Goal: Task Accomplishment & Management: Complete application form

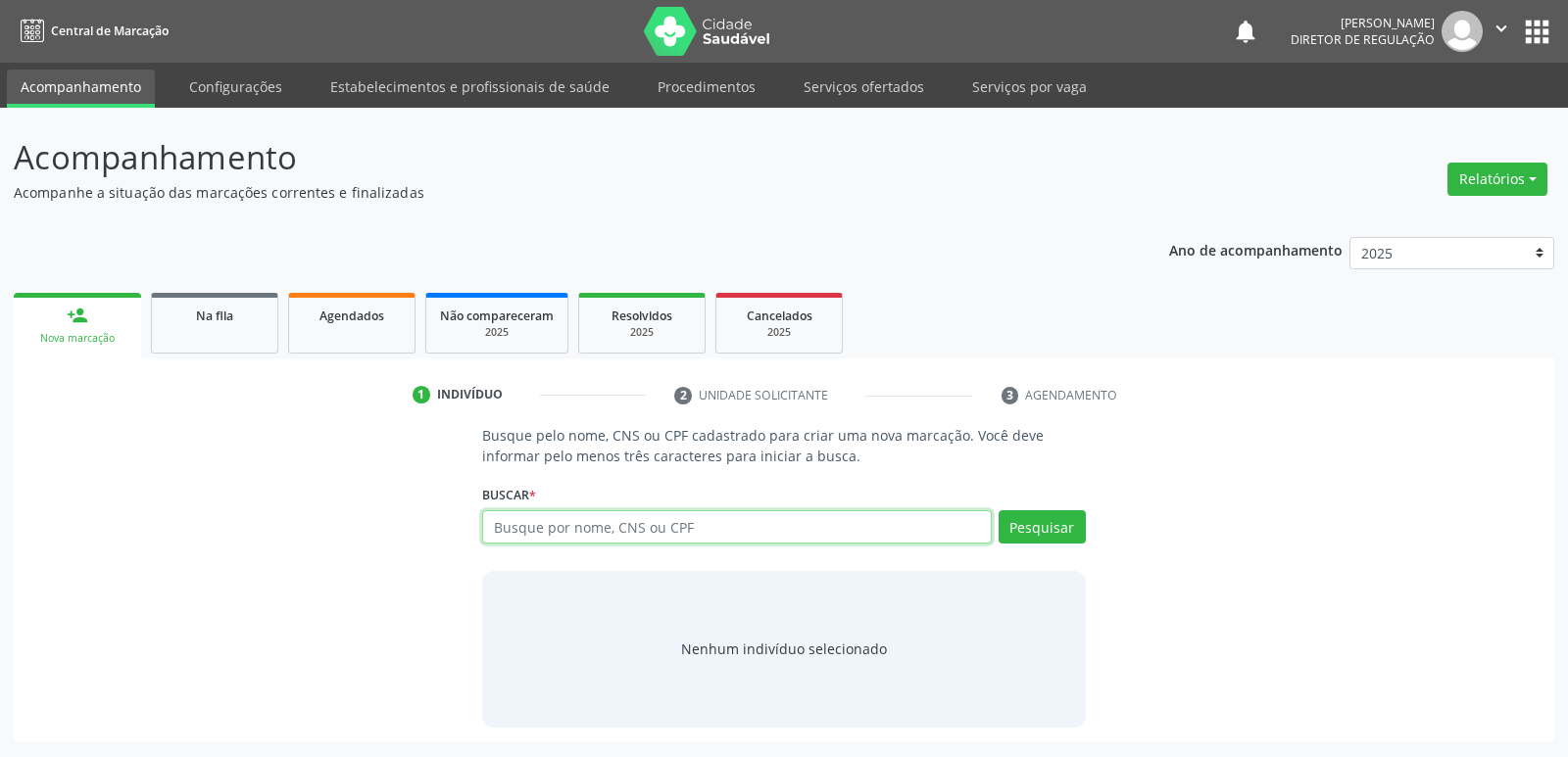
click at [550, 529] on input "text" at bounding box center [737, 527] width 509 height 34
click at [636, 531] on input "text" at bounding box center [737, 527] width 509 height 34
type input "26098273855"
click at [1041, 531] on button "Pesquisar" at bounding box center [1042, 527] width 87 height 34
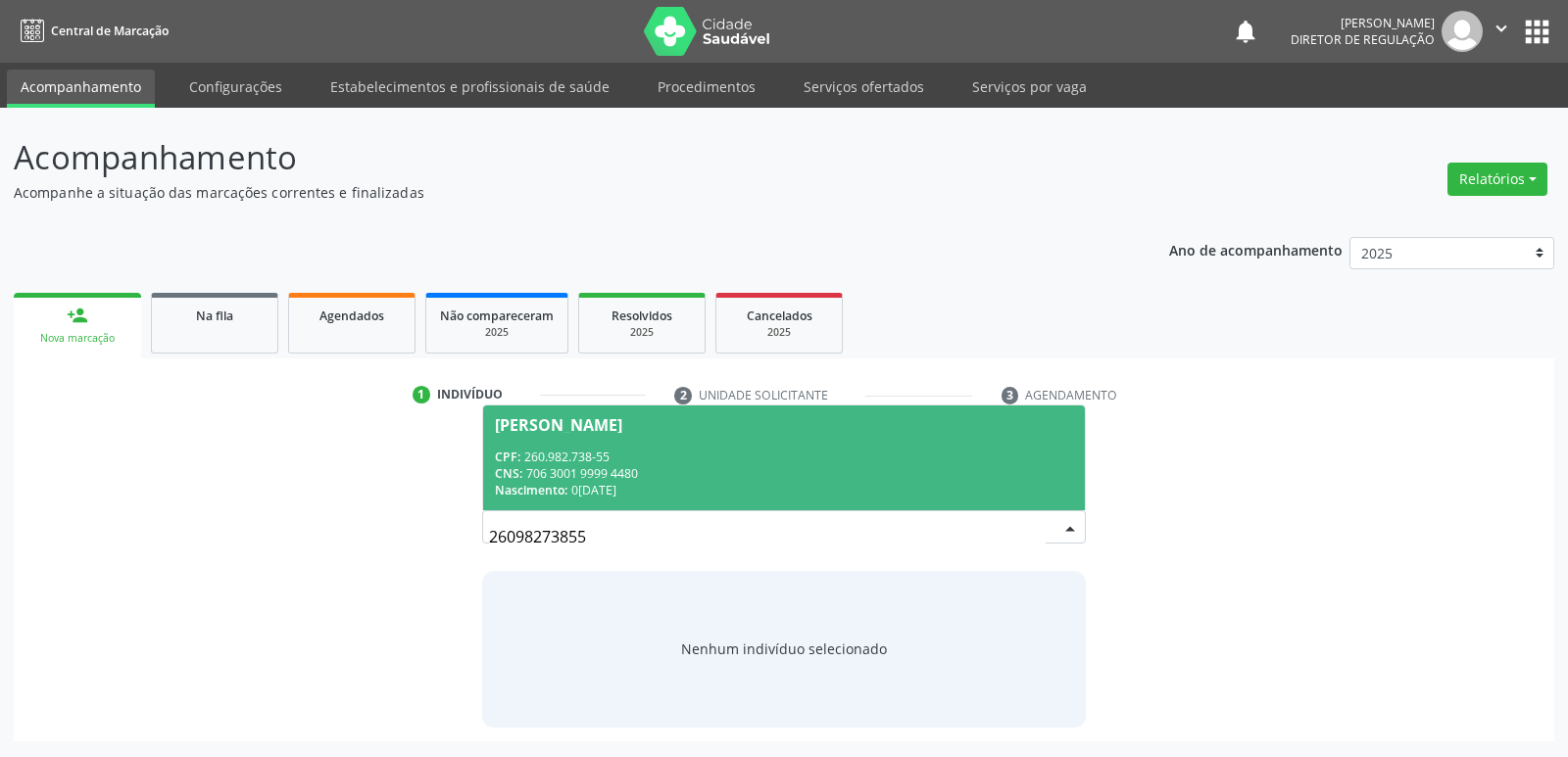
click at [576, 465] on div "CNS: 706 3001 9999 4480" at bounding box center [783, 473] width 577 height 17
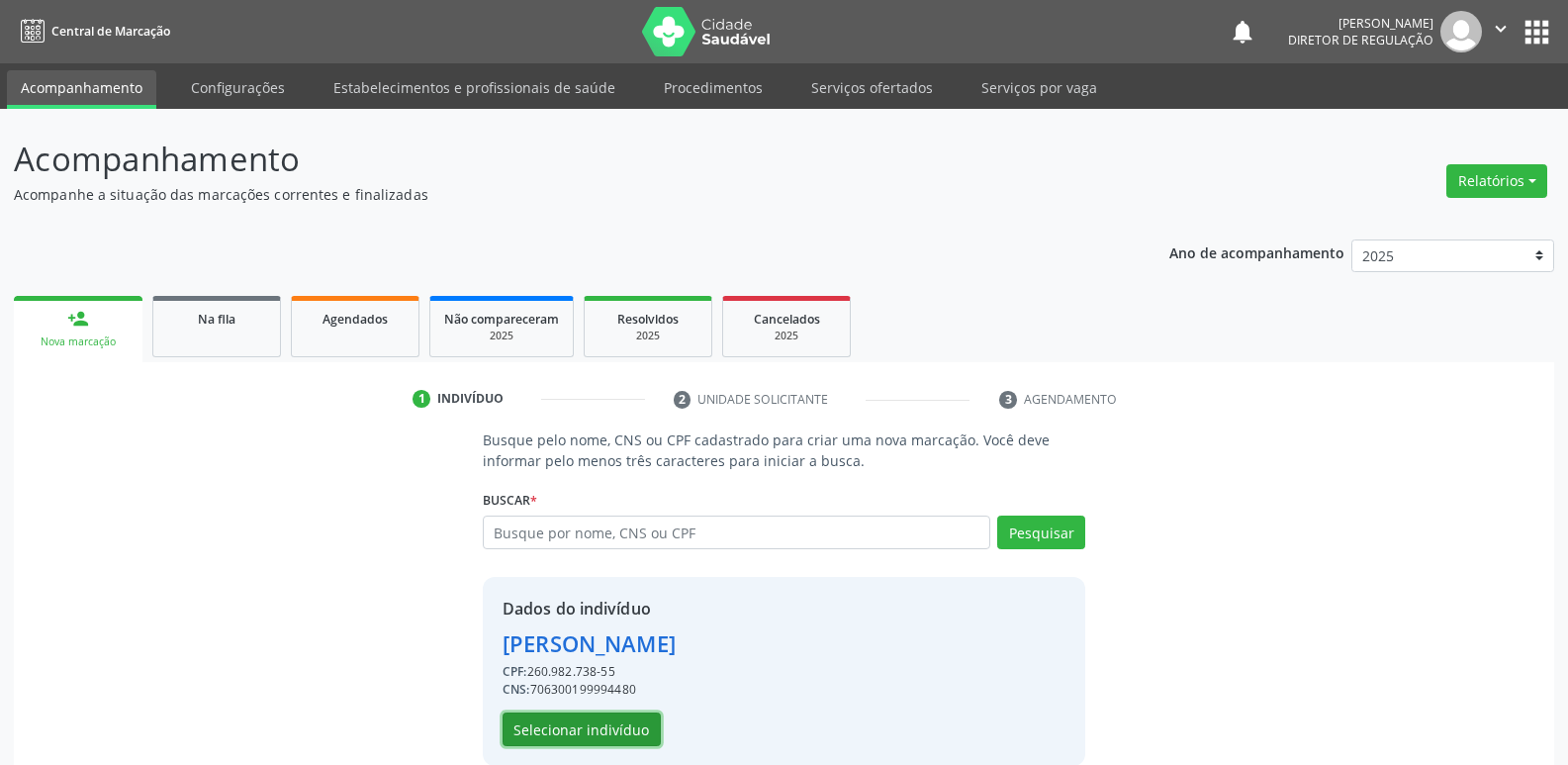
click at [604, 730] on button "Selecionar indivíduo" at bounding box center [581, 730] width 158 height 34
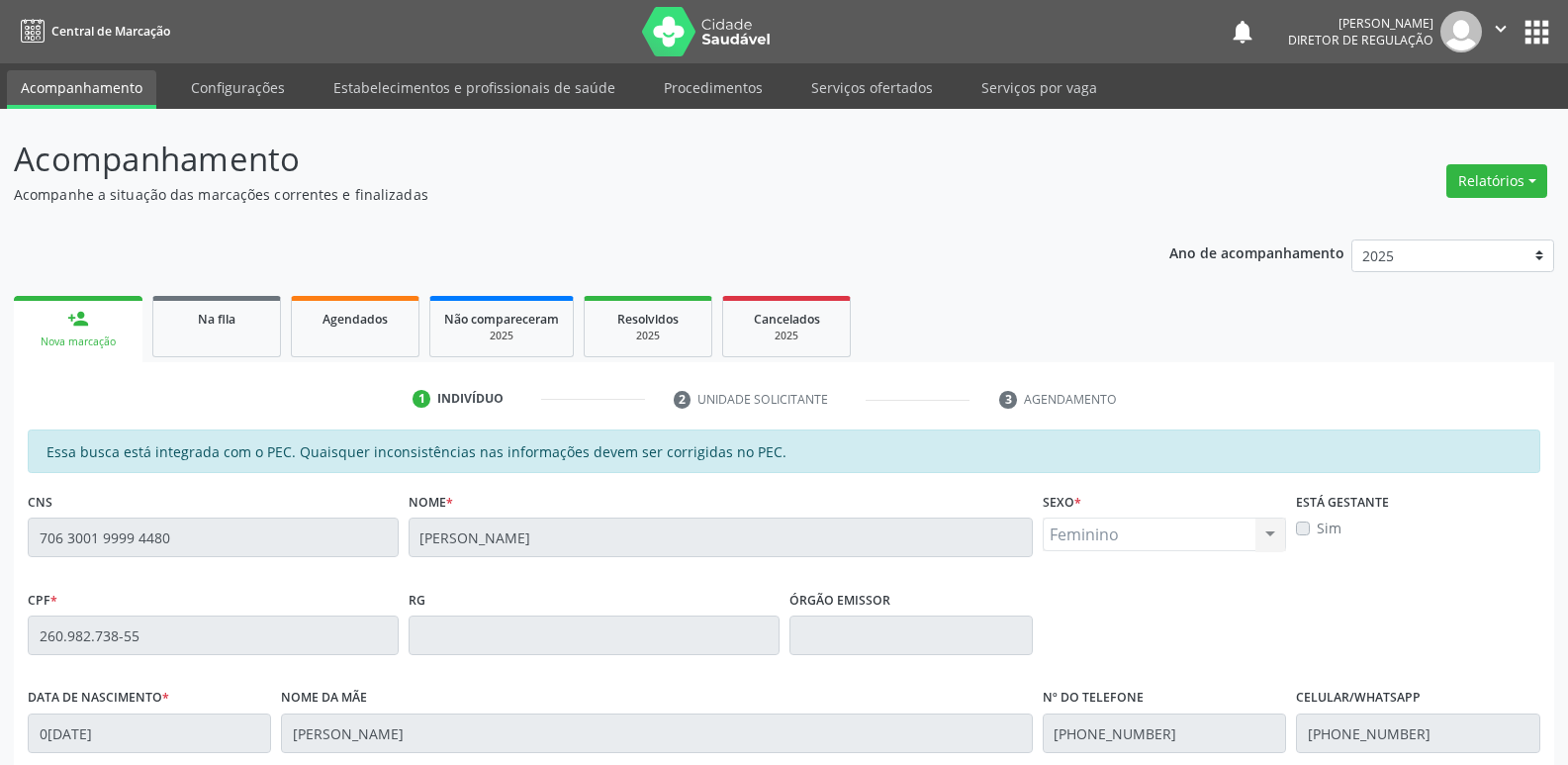
scroll to position [366, 0]
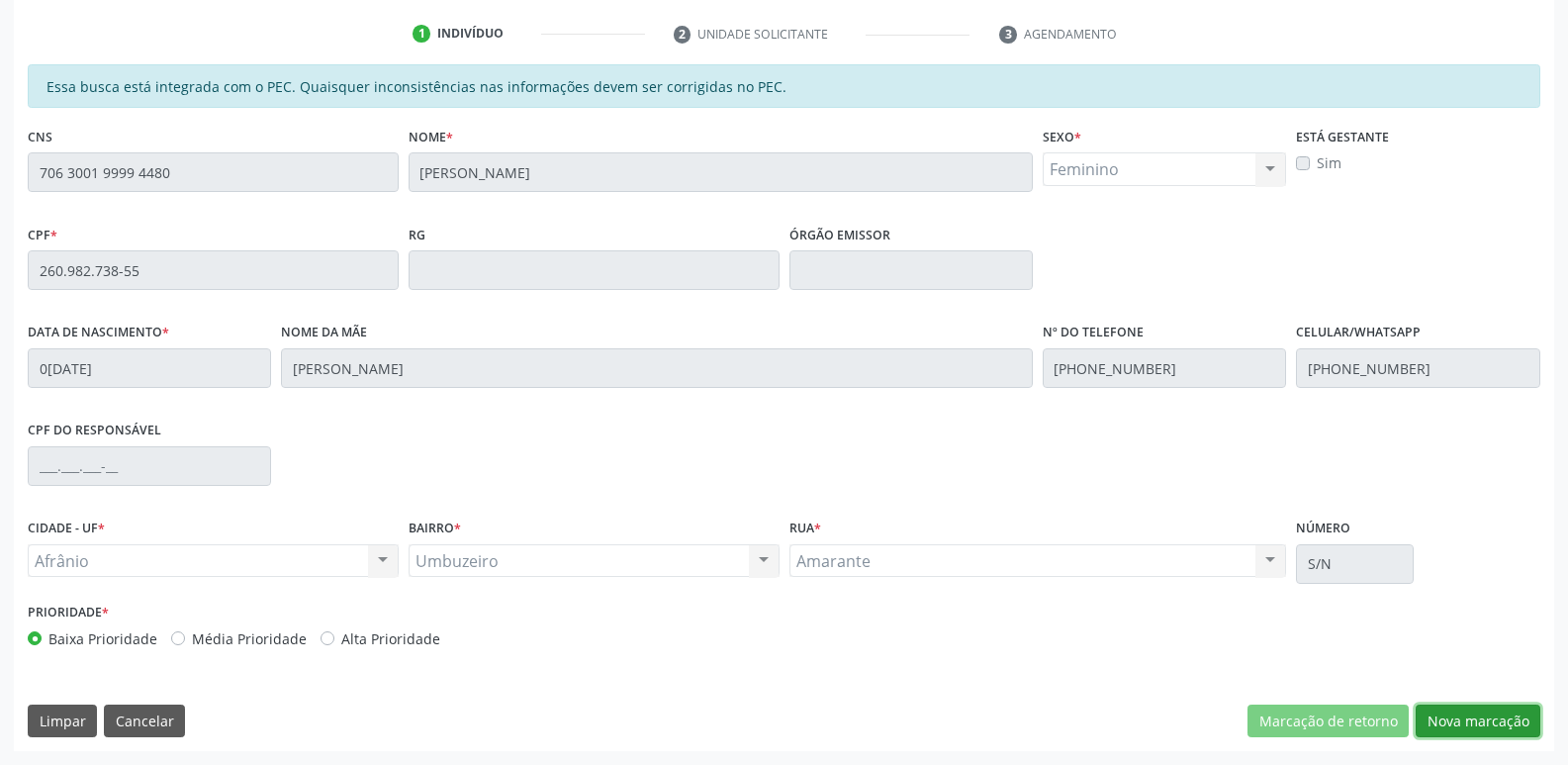
click at [1489, 721] on button "Nova marcação" at bounding box center [1477, 722] width 124 height 34
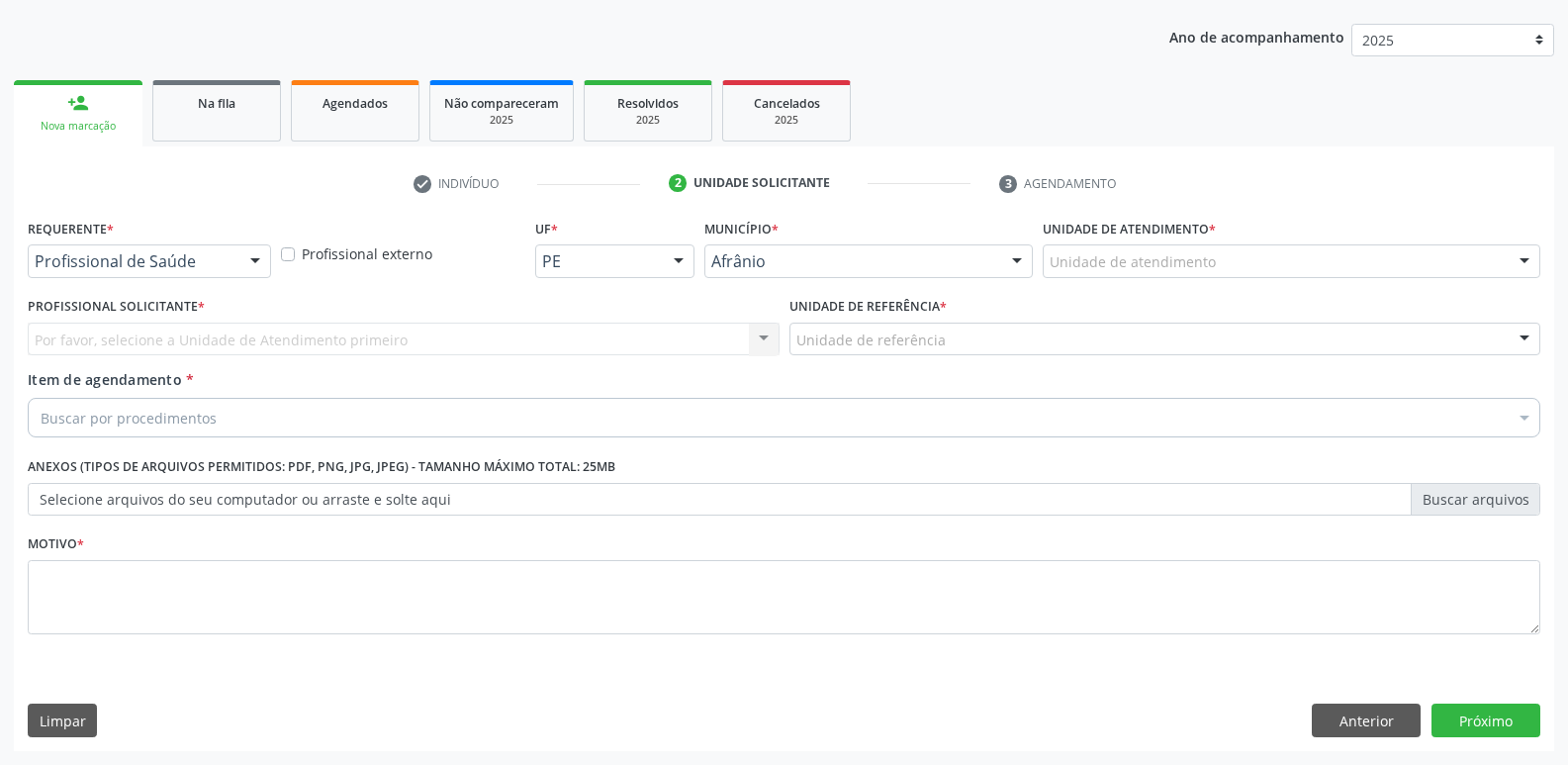
scroll to position [216, 0]
click at [1237, 252] on div "Unidade de atendimento" at bounding box center [1292, 262] width 498 height 34
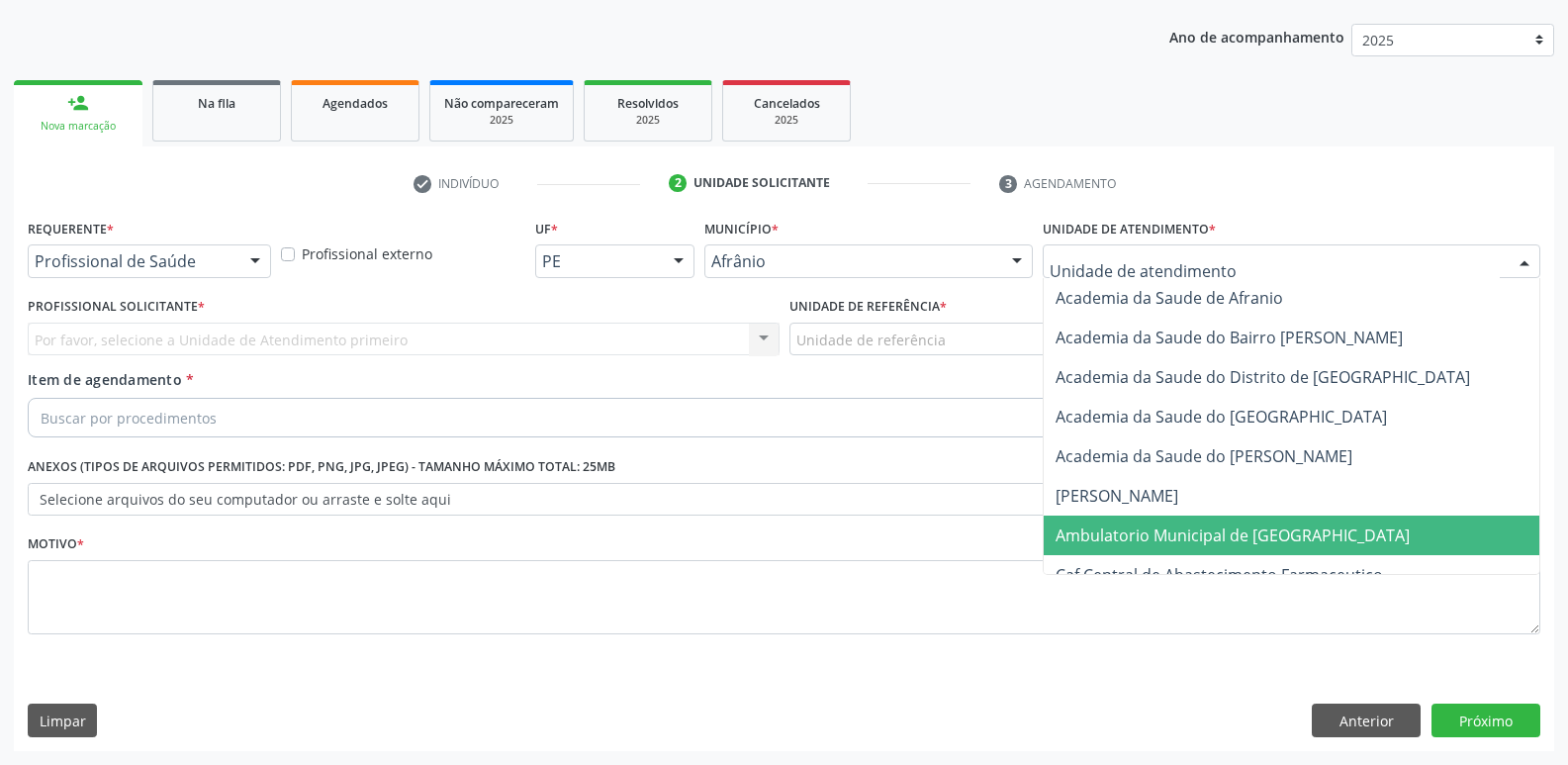
click at [1232, 533] on span "Ambulatorio Municipal de [GEOGRAPHIC_DATA]" at bounding box center [1233, 536] width 354 height 22
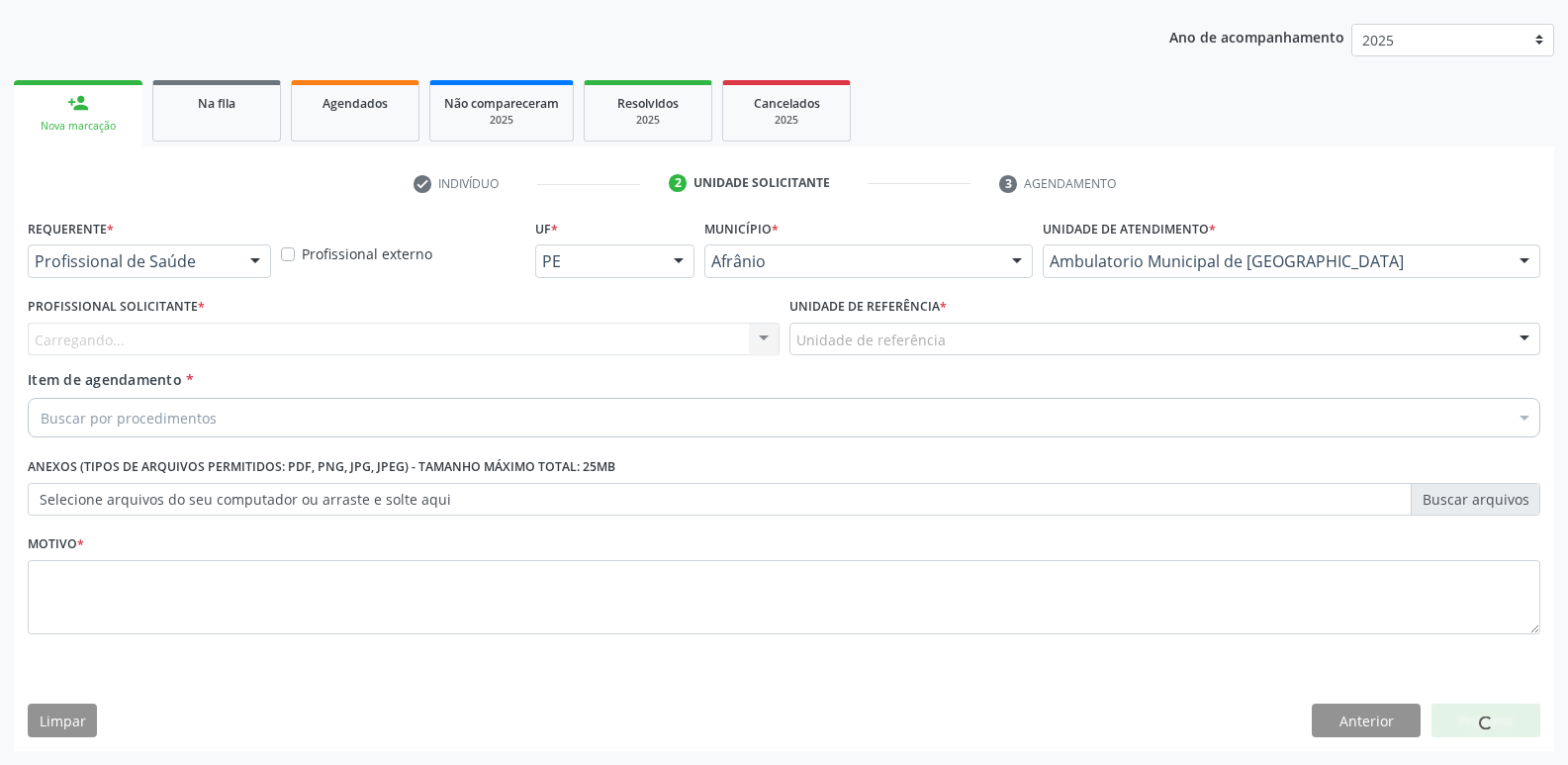
click at [975, 337] on div "Unidade de referência" at bounding box center [1165, 340] width 752 height 34
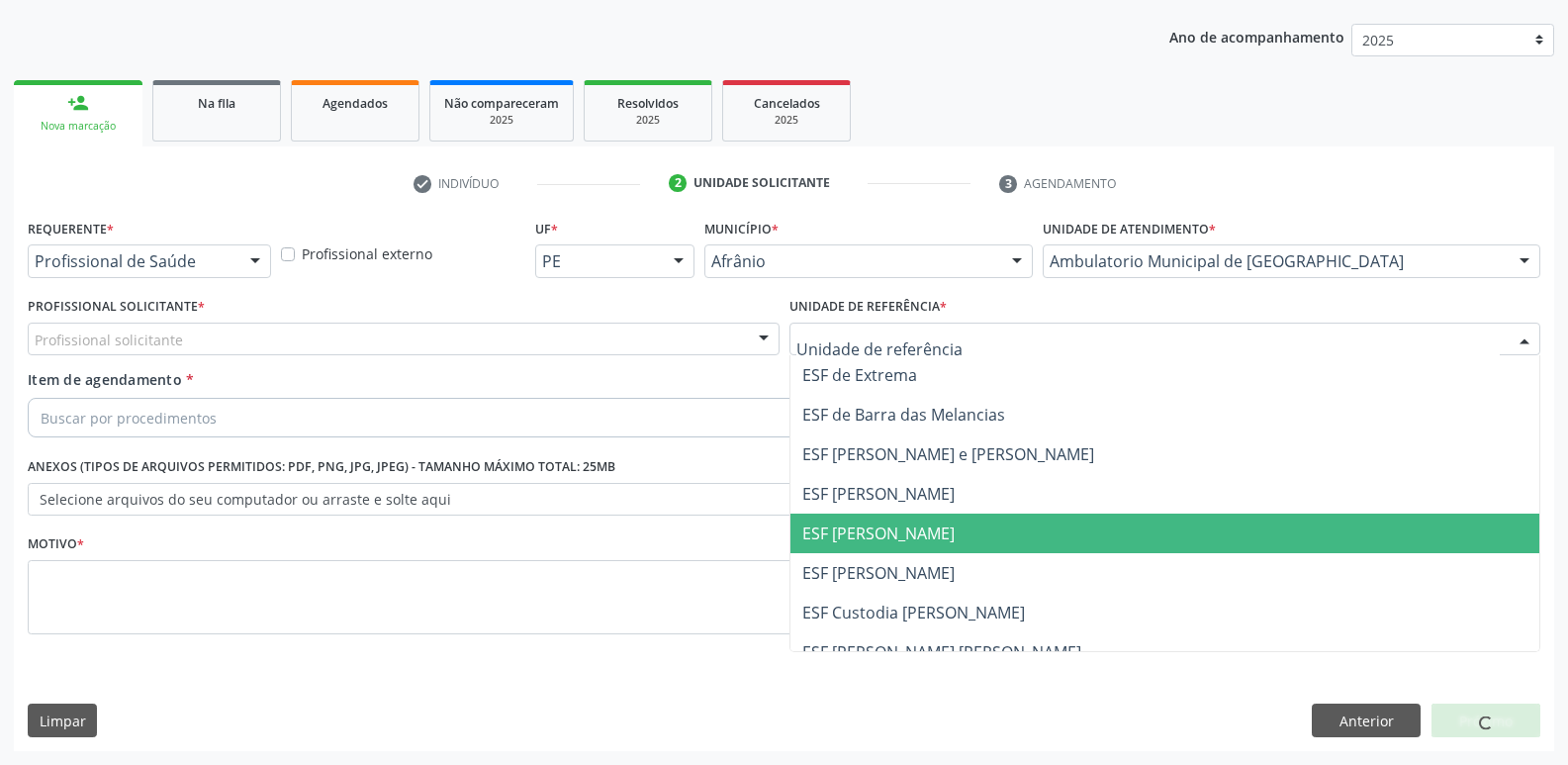
click at [987, 540] on span "ESF [PERSON_NAME]" at bounding box center [1165, 534] width 750 height 40
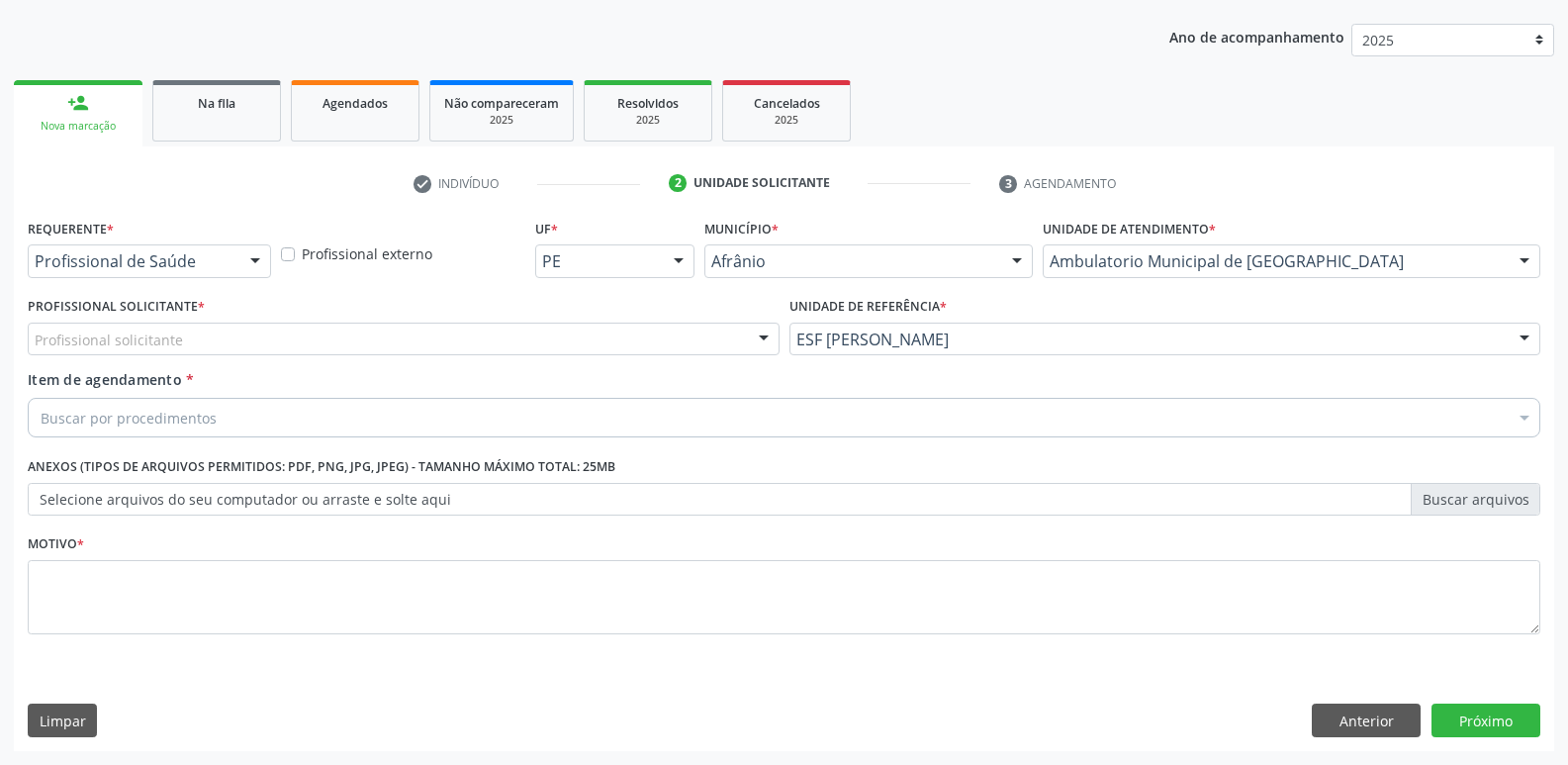
click at [610, 331] on div "Profissional solicitante" at bounding box center [403, 340] width 752 height 34
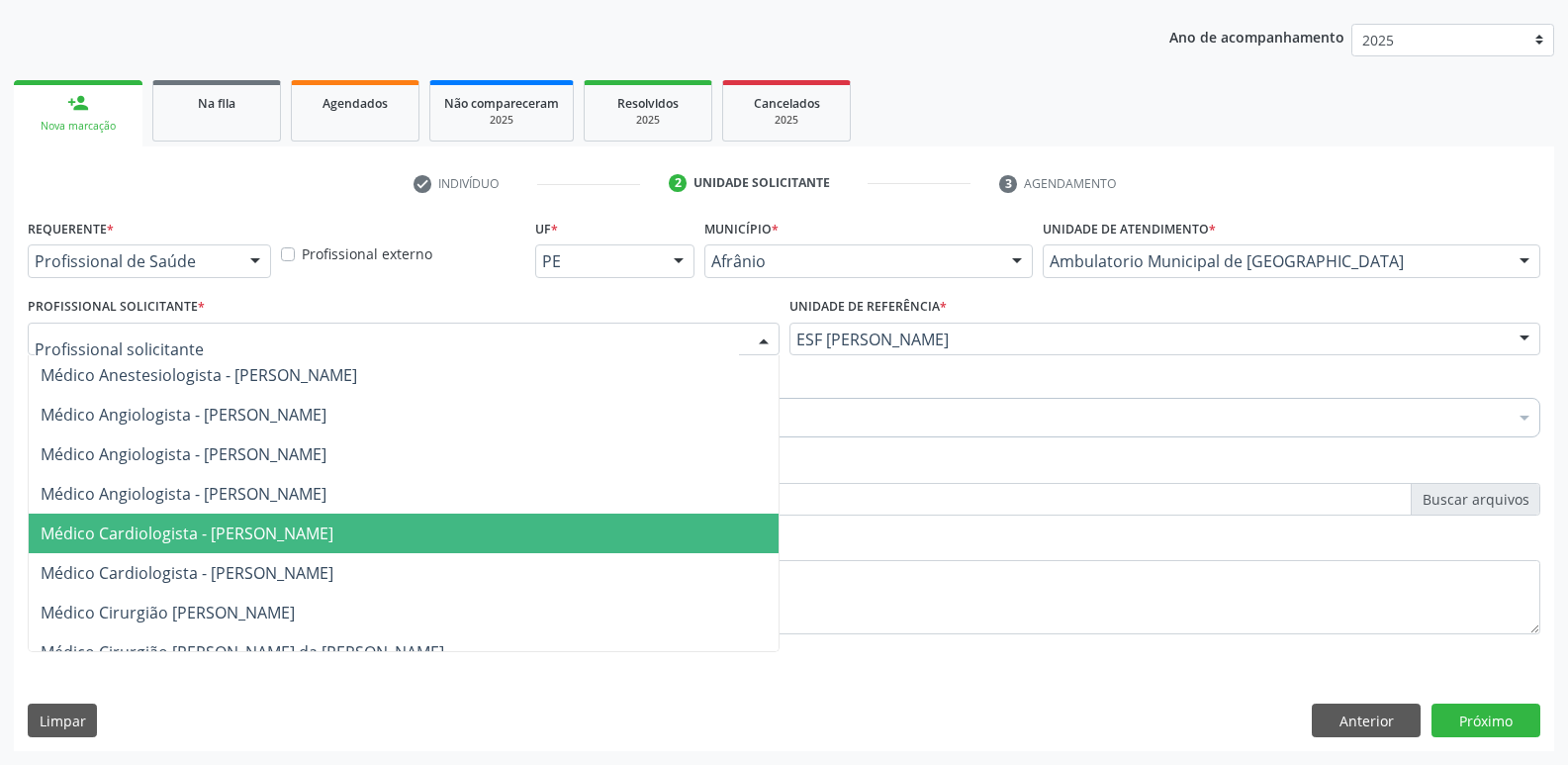
drag, startPoint x: 586, startPoint y: 530, endPoint x: 558, endPoint y: 524, distance: 28.6
click at [586, 531] on span "Médico Cardiologista - [PERSON_NAME]" at bounding box center [403, 534] width 750 height 40
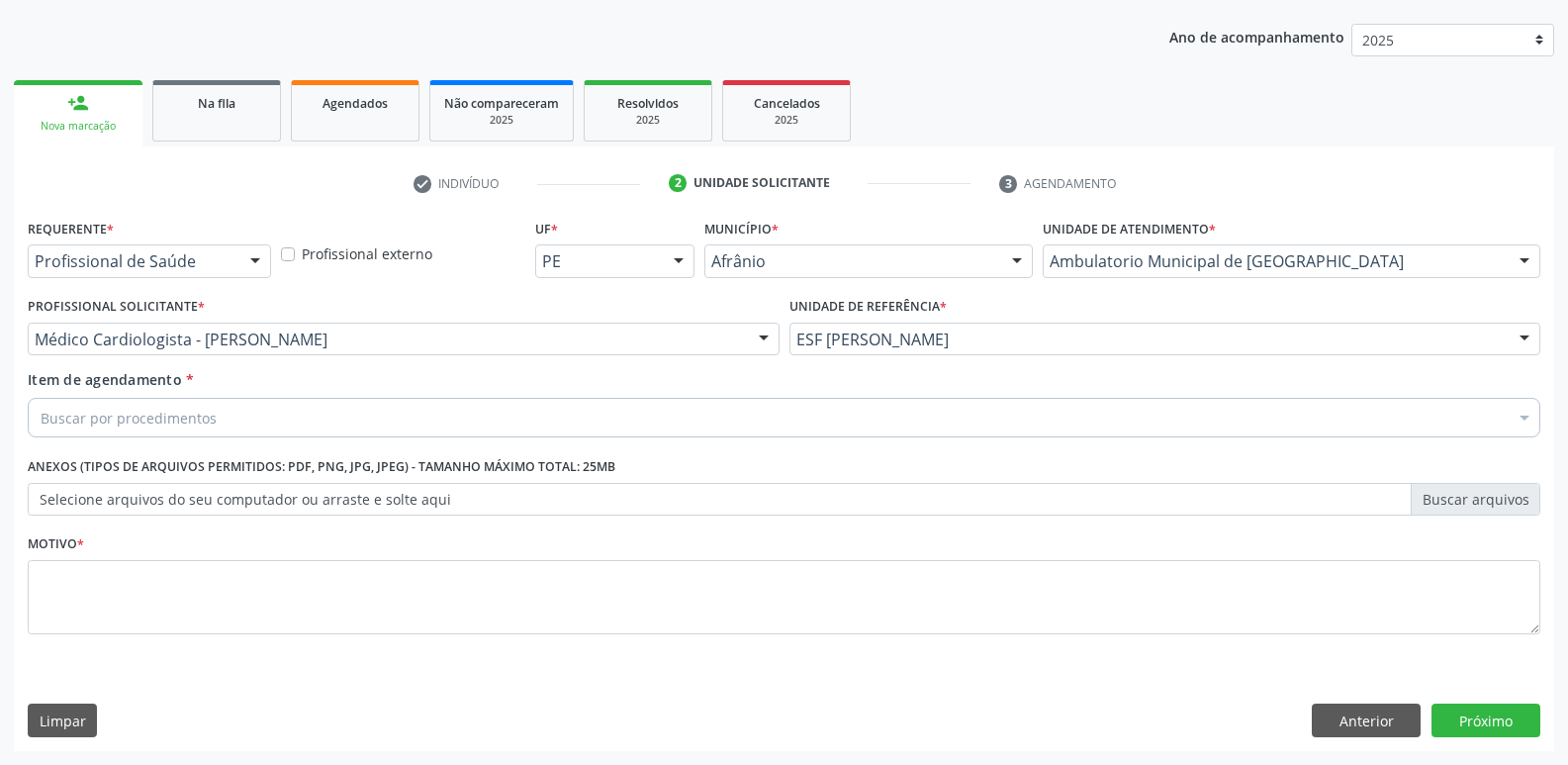
click at [457, 410] on div "Buscar por procedimentos" at bounding box center [784, 418] width 1513 height 40
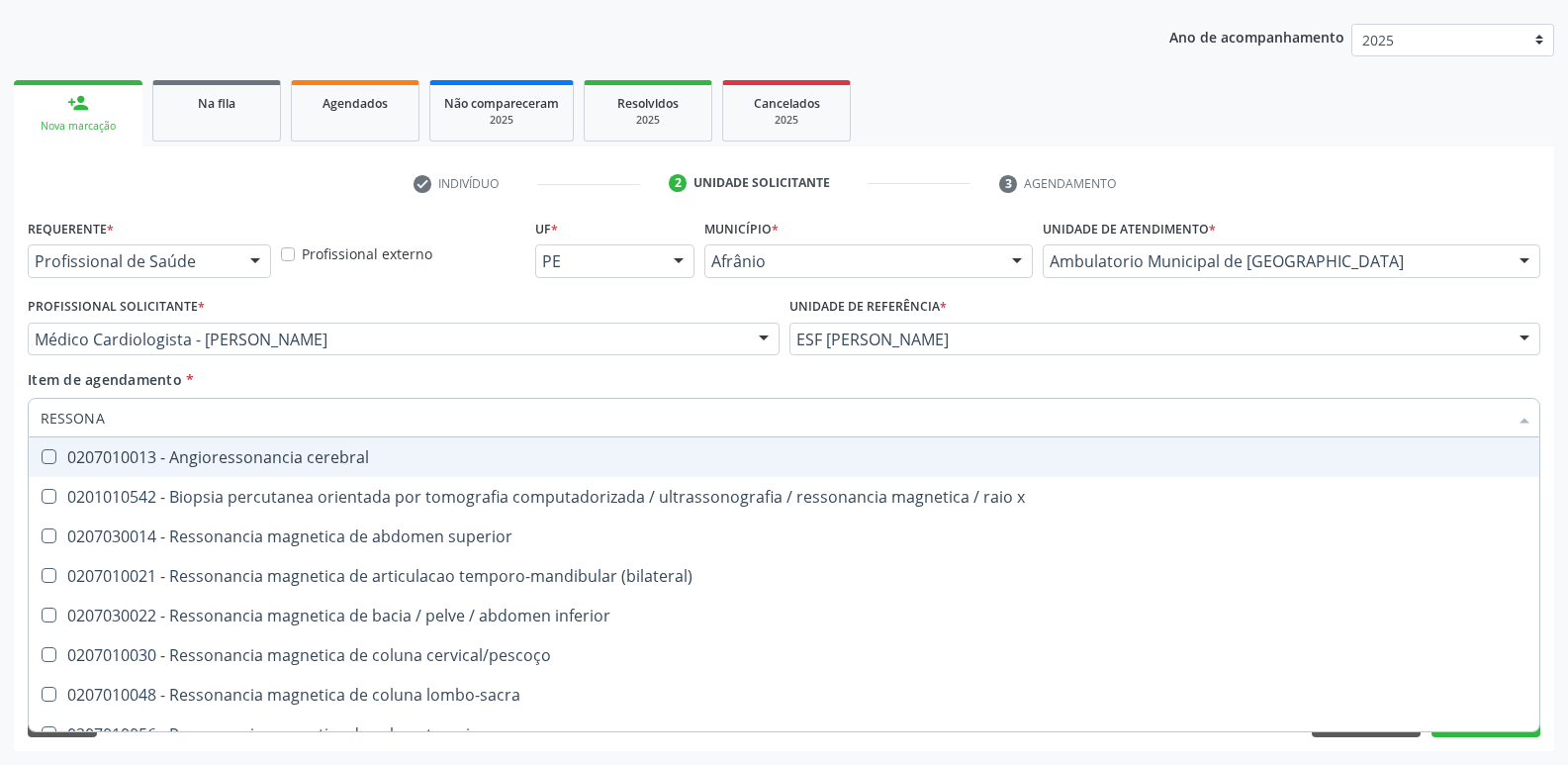
type input "RESSONAN"
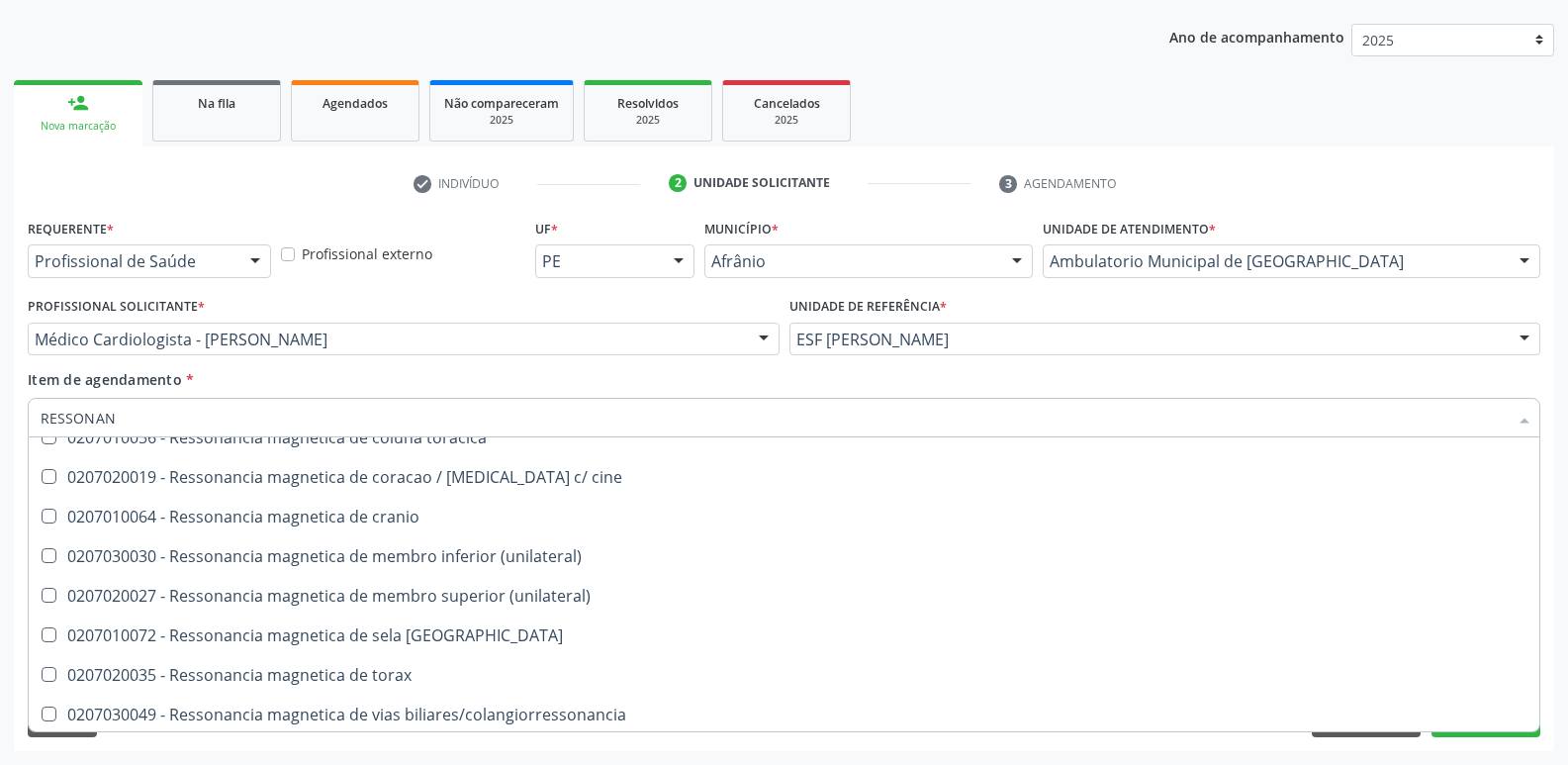
scroll to position [300, 0]
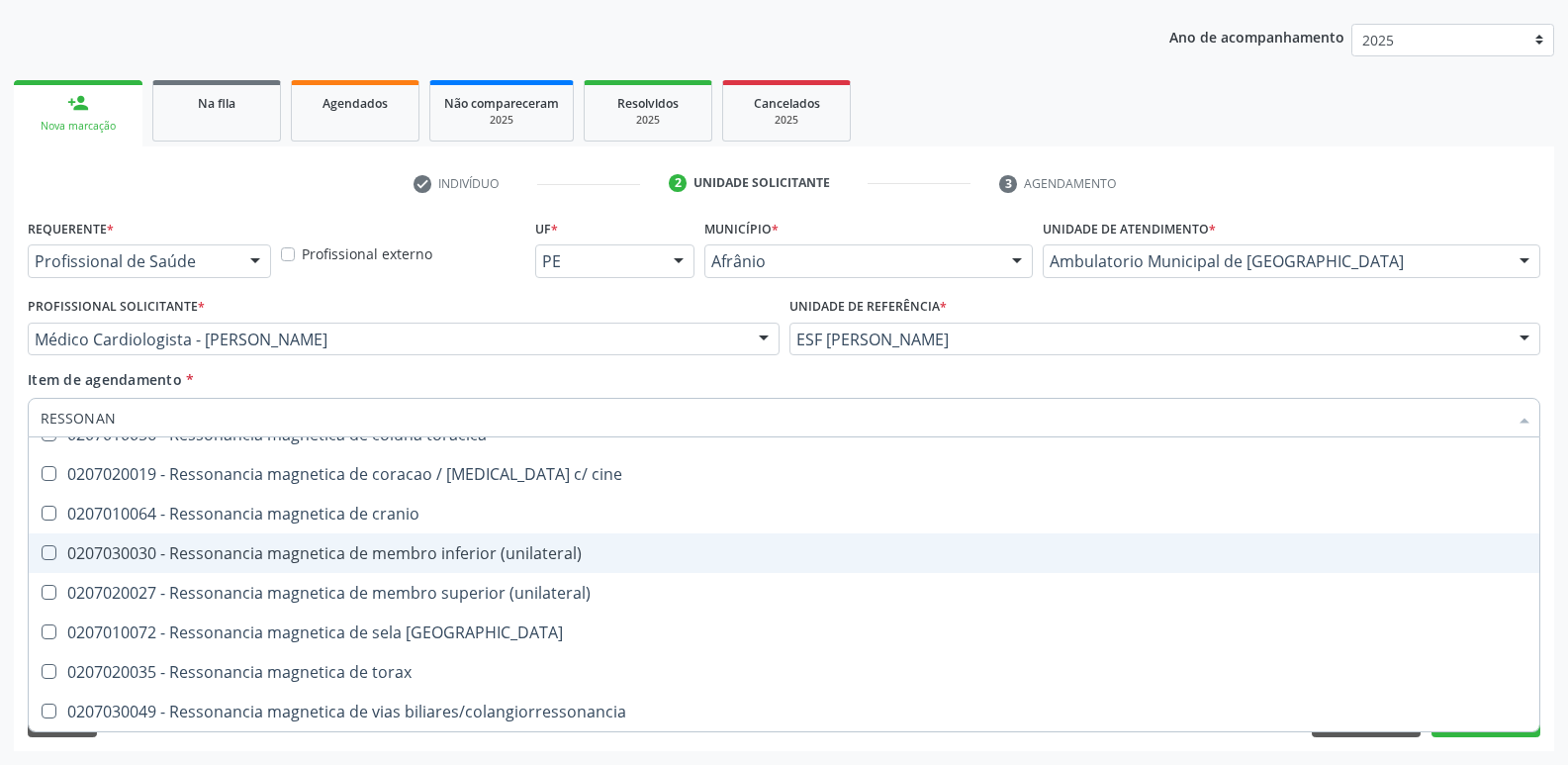
click at [465, 554] on div "0207030030 - Ressonancia magnetica de membro inferior (unilateral)" at bounding box center [784, 554] width 1487 height 16
checkbox \(unilateral\) "true"
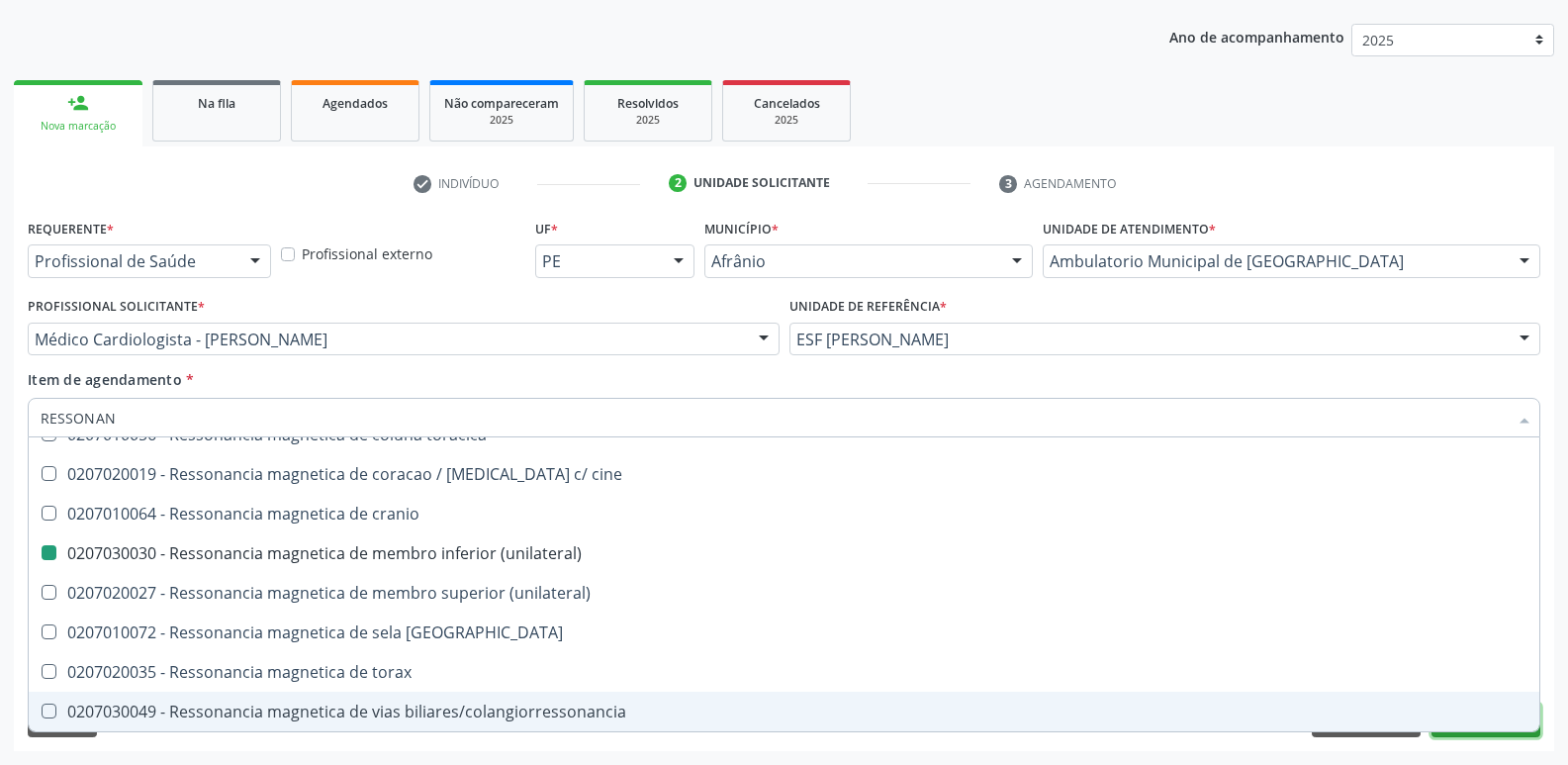
click at [1453, 734] on button "Próximo" at bounding box center [1485, 721] width 109 height 34
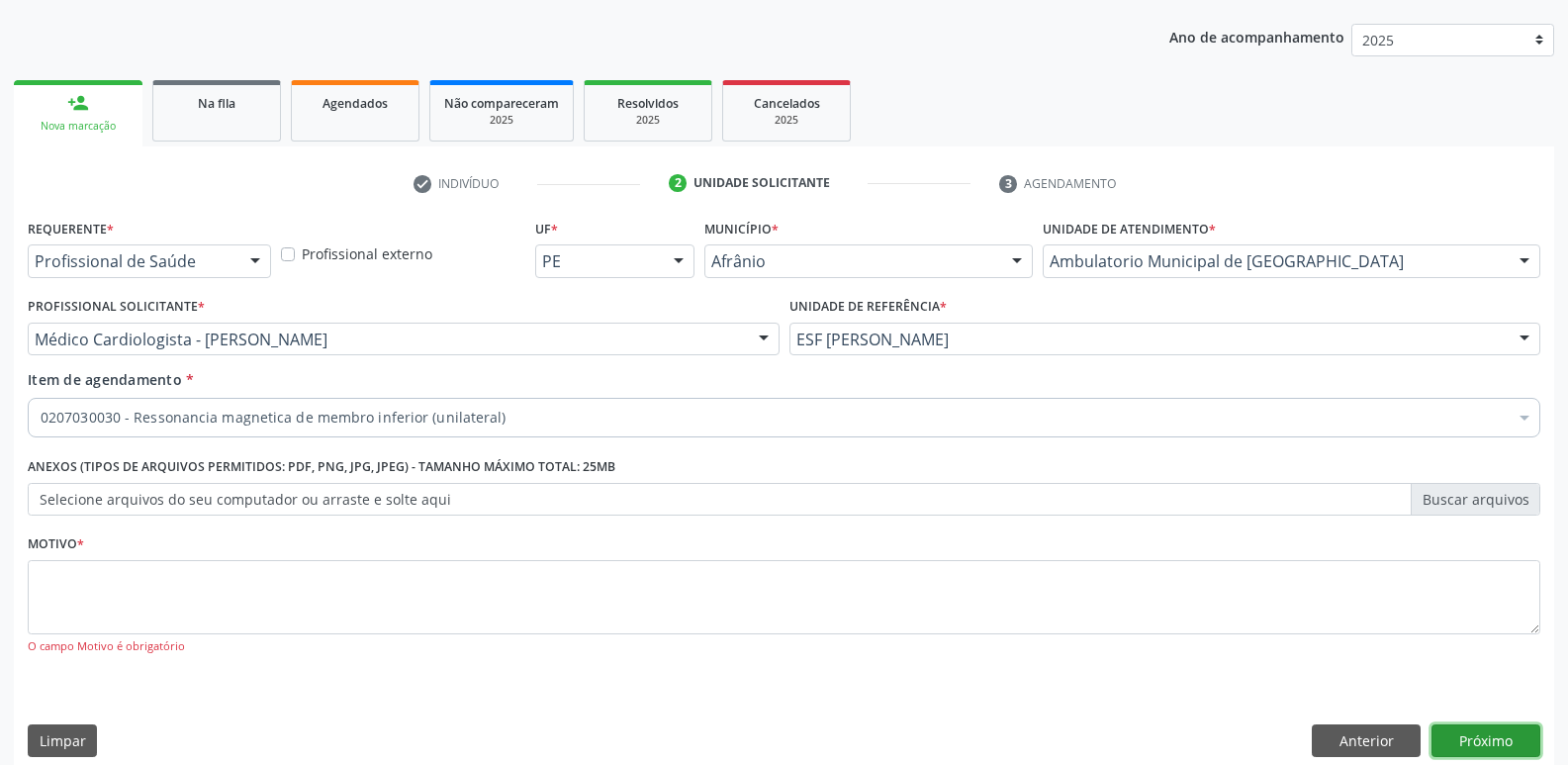
scroll to position [0, 0]
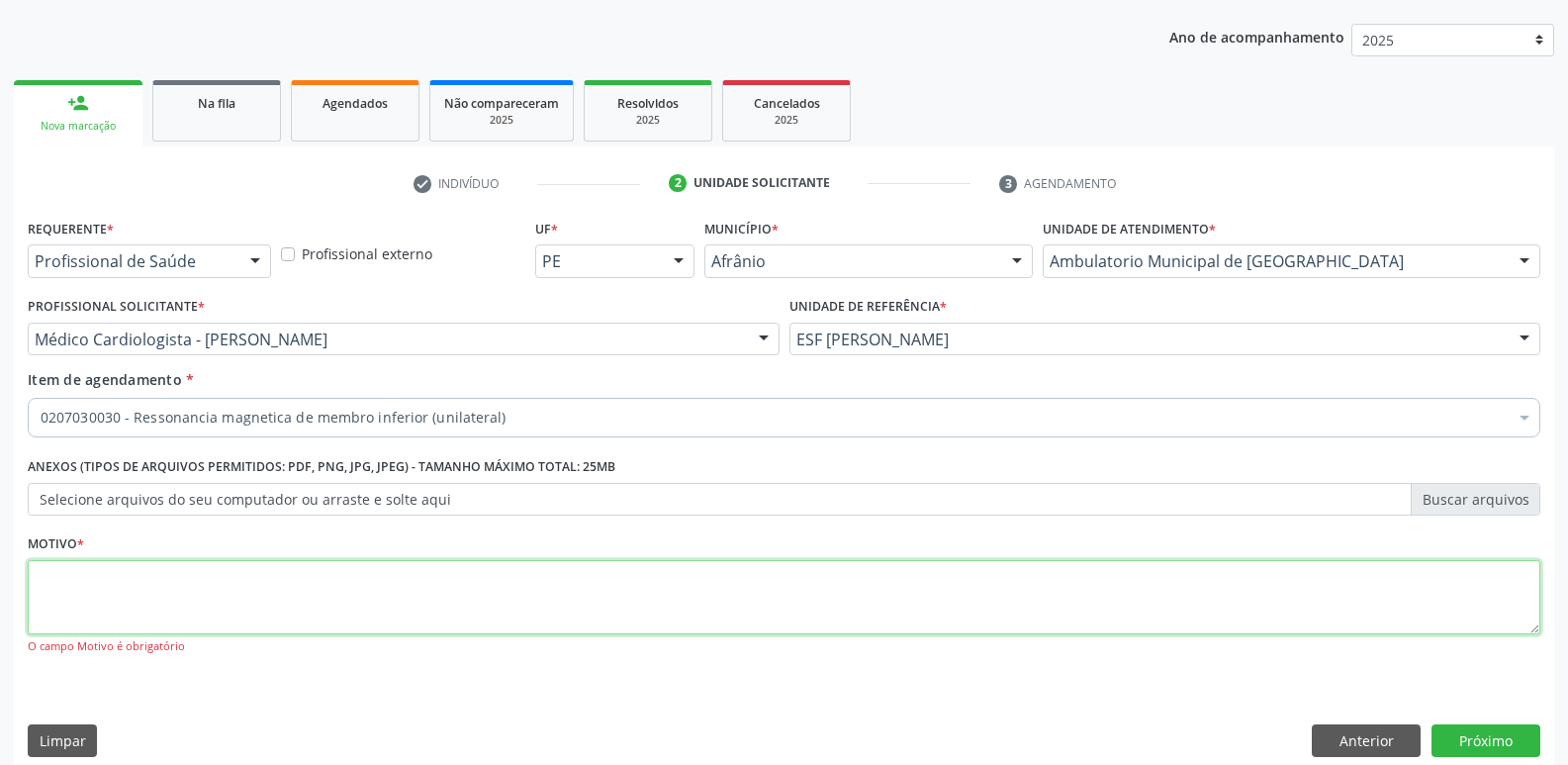
click at [773, 600] on textarea at bounding box center [784, 599] width 1513 height 76
type textarea "S"
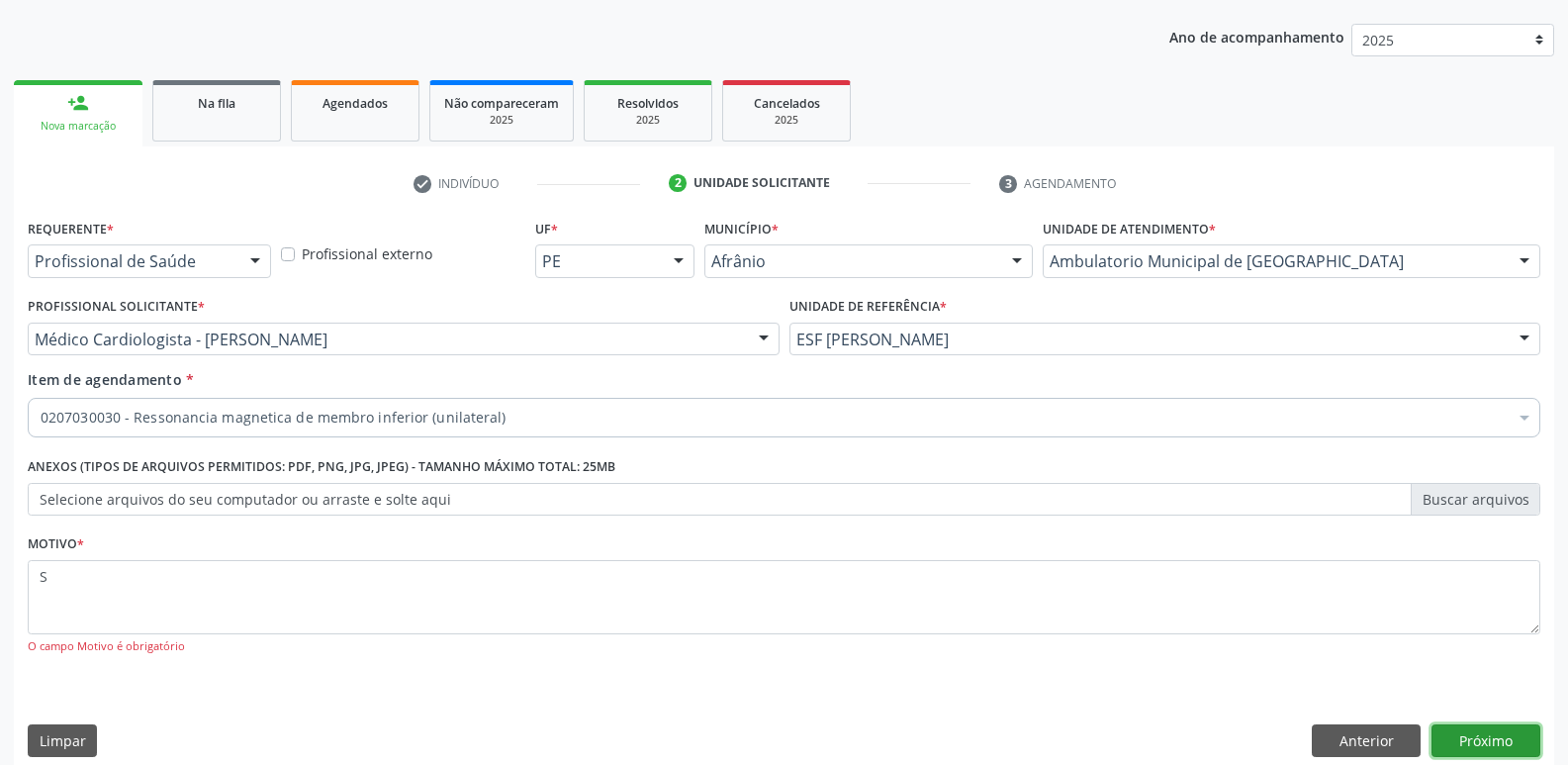
click at [1489, 747] on button "Próximo" at bounding box center [1485, 742] width 109 height 34
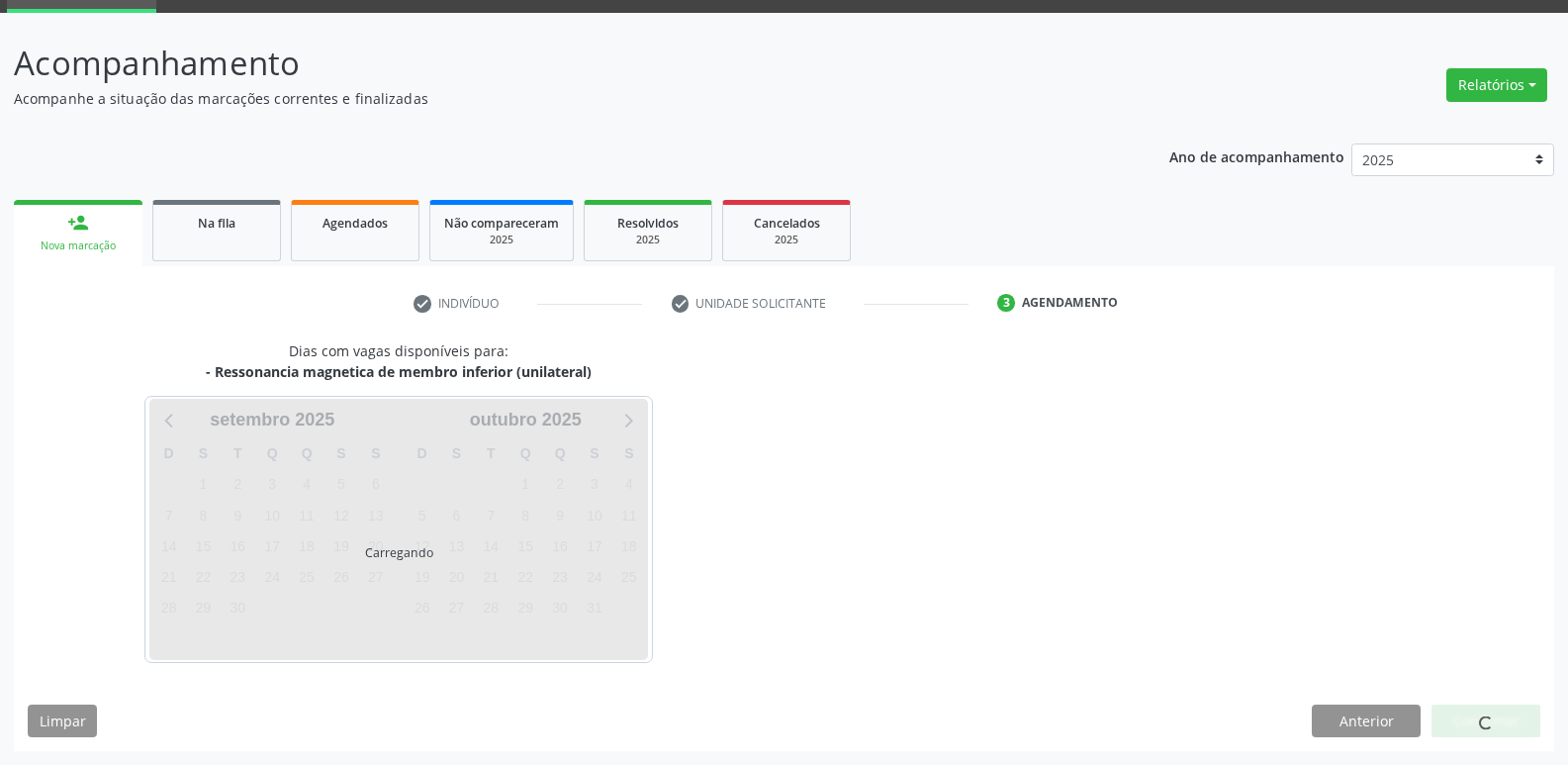
scroll to position [96, 0]
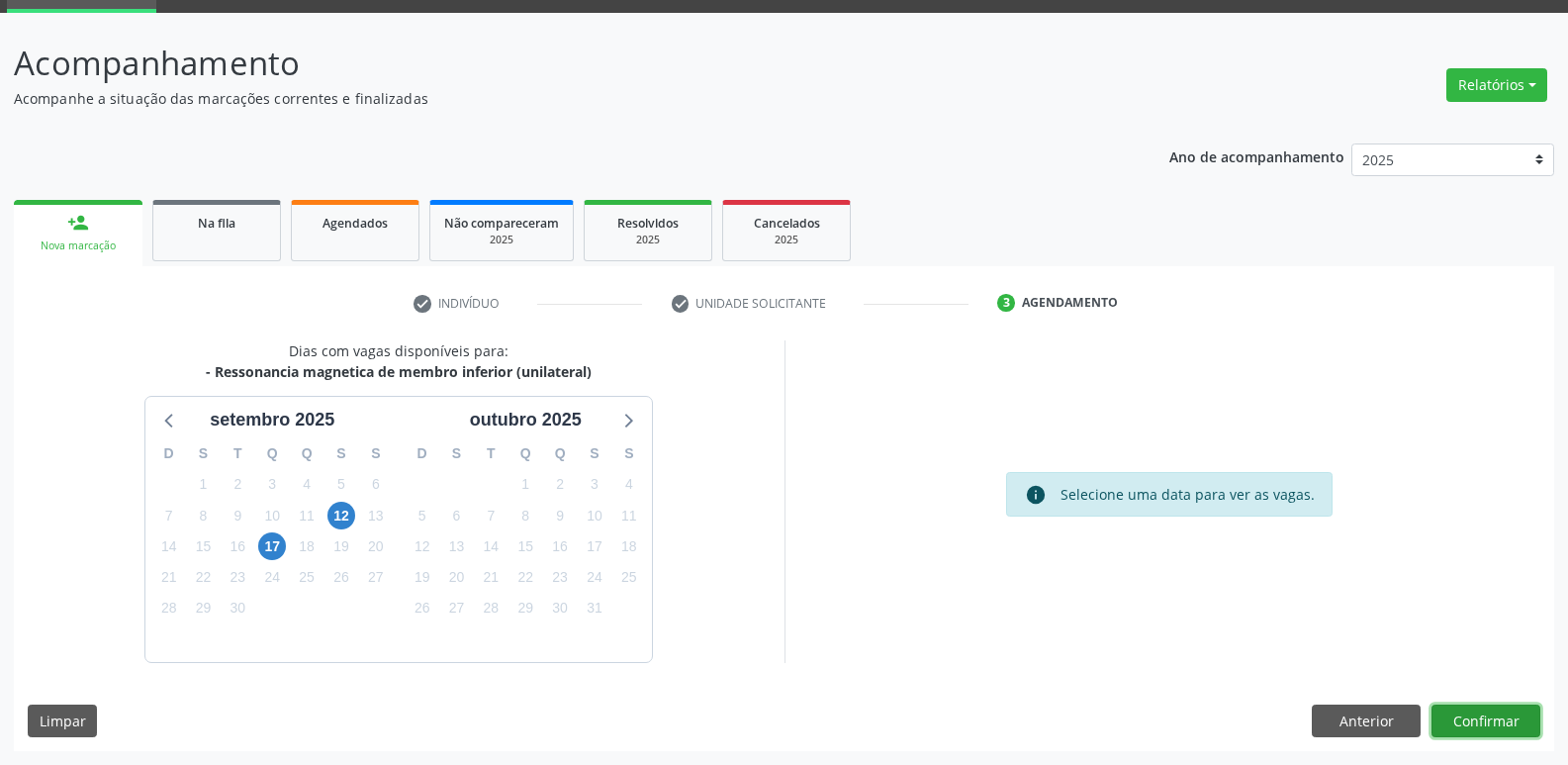
click at [1506, 716] on button "Confirmar" at bounding box center [1485, 722] width 109 height 34
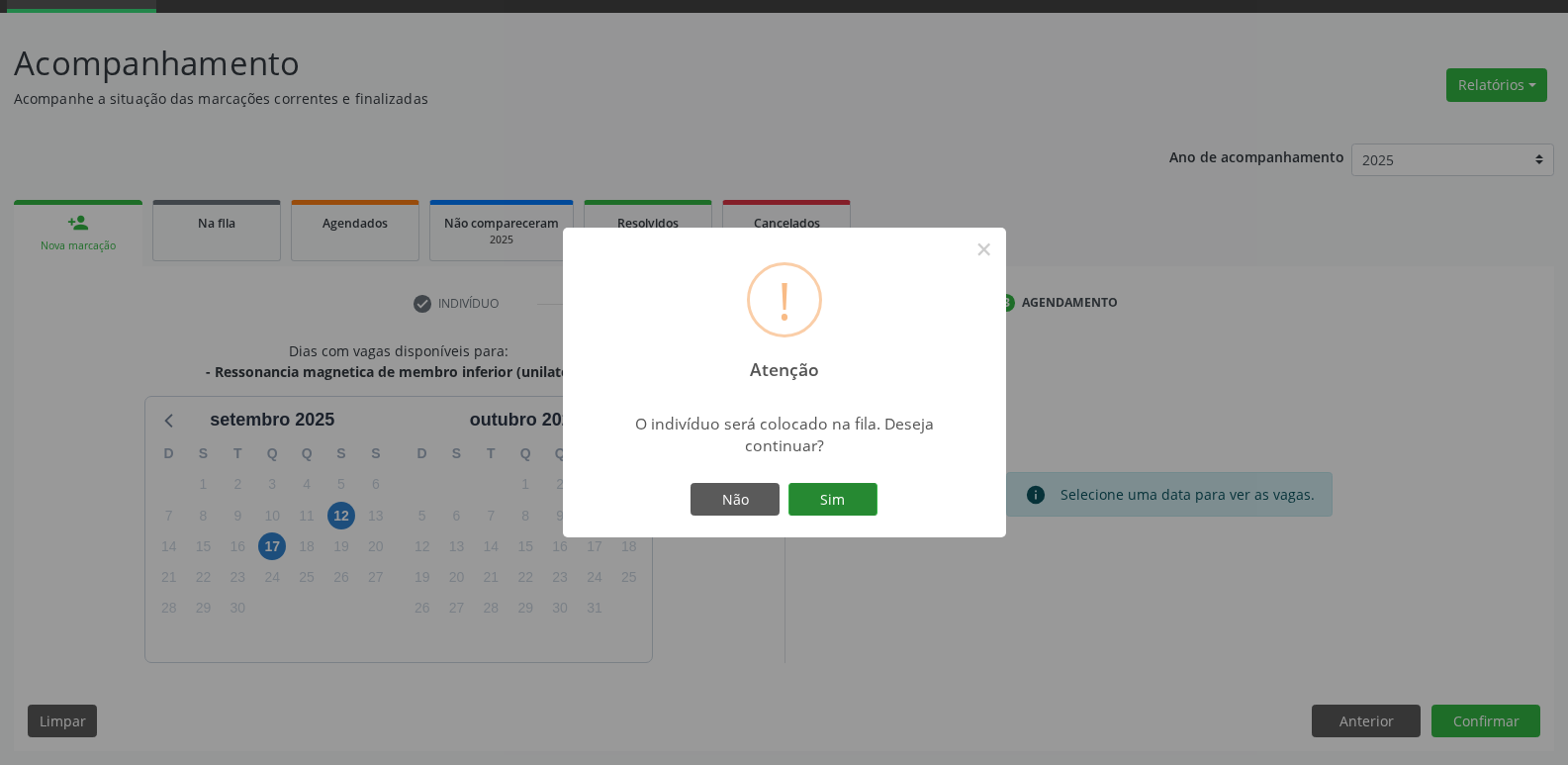
click at [860, 501] on button "Sim" at bounding box center [832, 500] width 89 height 34
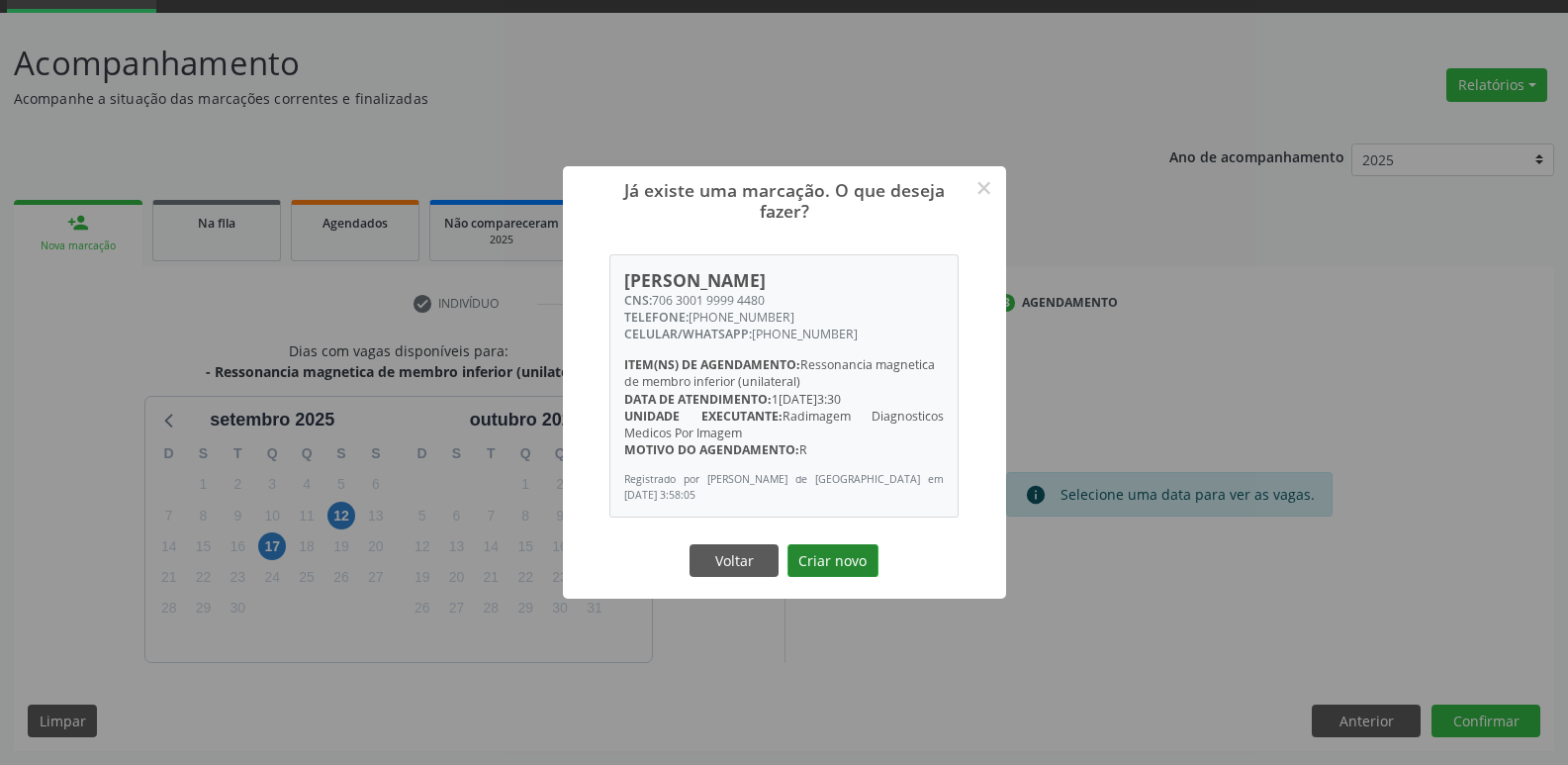
click at [862, 561] on button "Criar novo" at bounding box center [832, 562] width 91 height 34
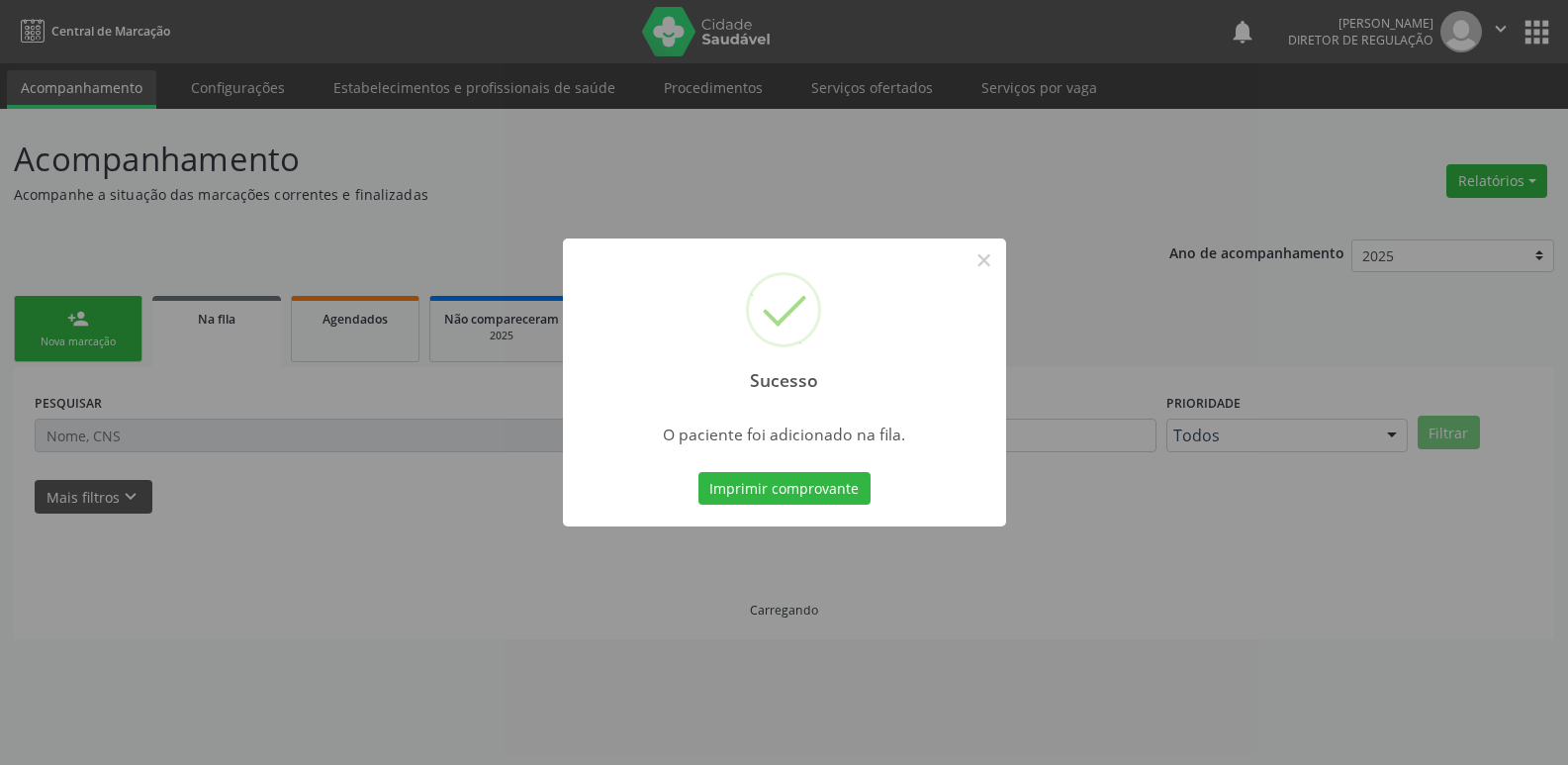
scroll to position [0, 0]
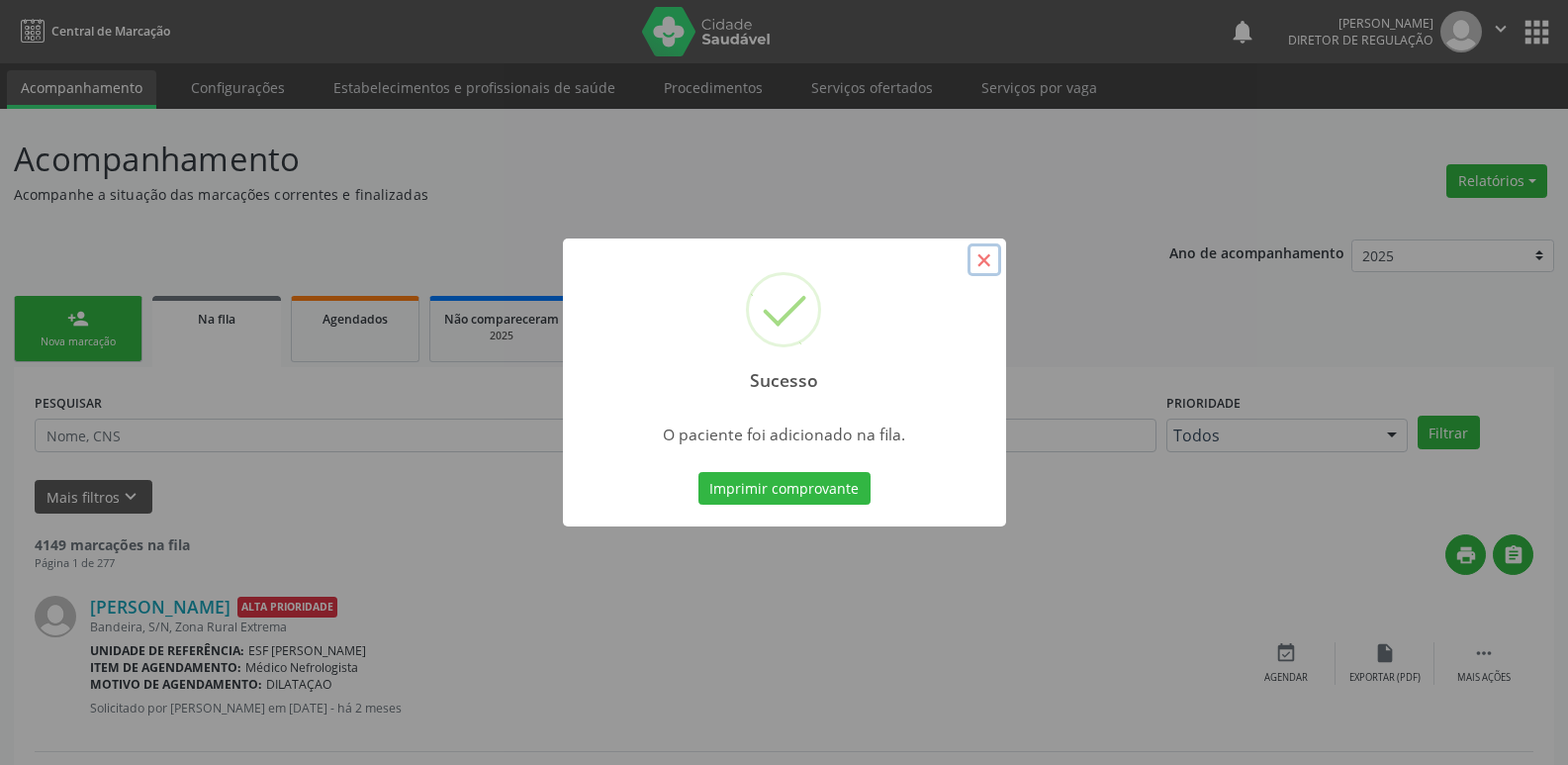
click at [988, 258] on button "×" at bounding box center [985, 261] width 34 height 34
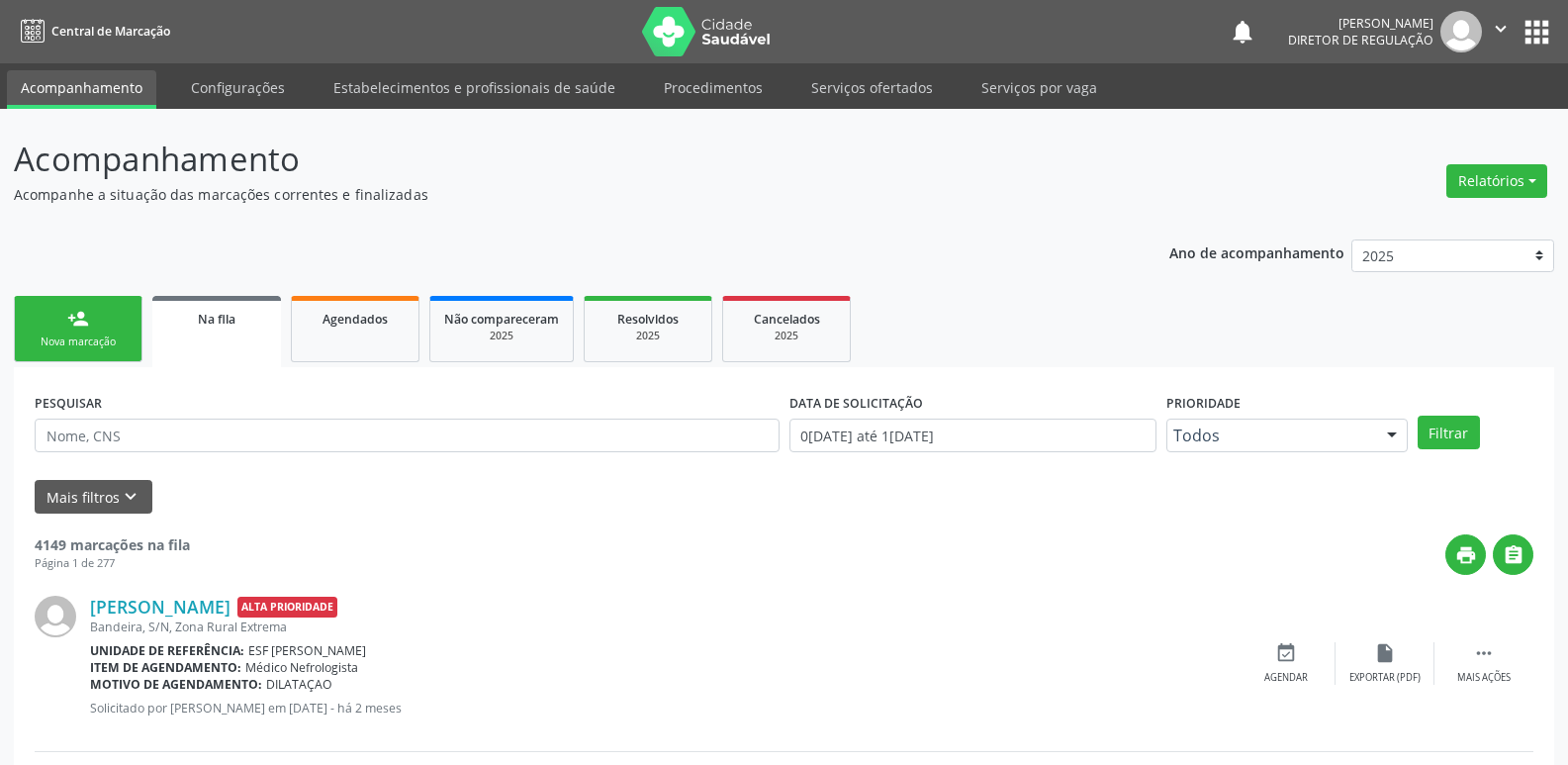
click at [89, 343] on div "Nova marcação" at bounding box center [78, 342] width 99 height 15
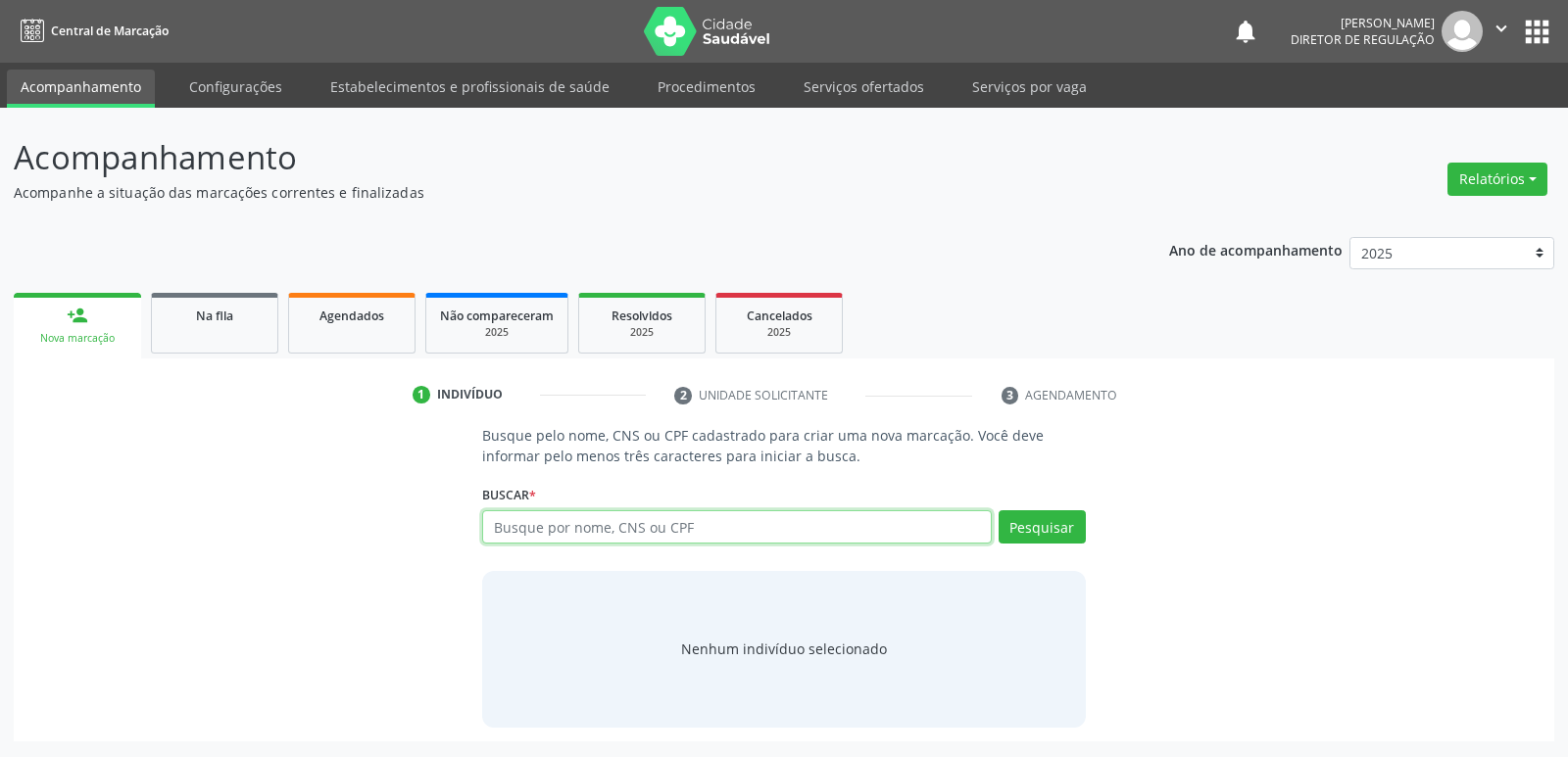
click at [588, 531] on input "text" at bounding box center [737, 527] width 509 height 34
type input "700208974712426"
click at [1029, 537] on button "Pesquisar" at bounding box center [1042, 527] width 87 height 34
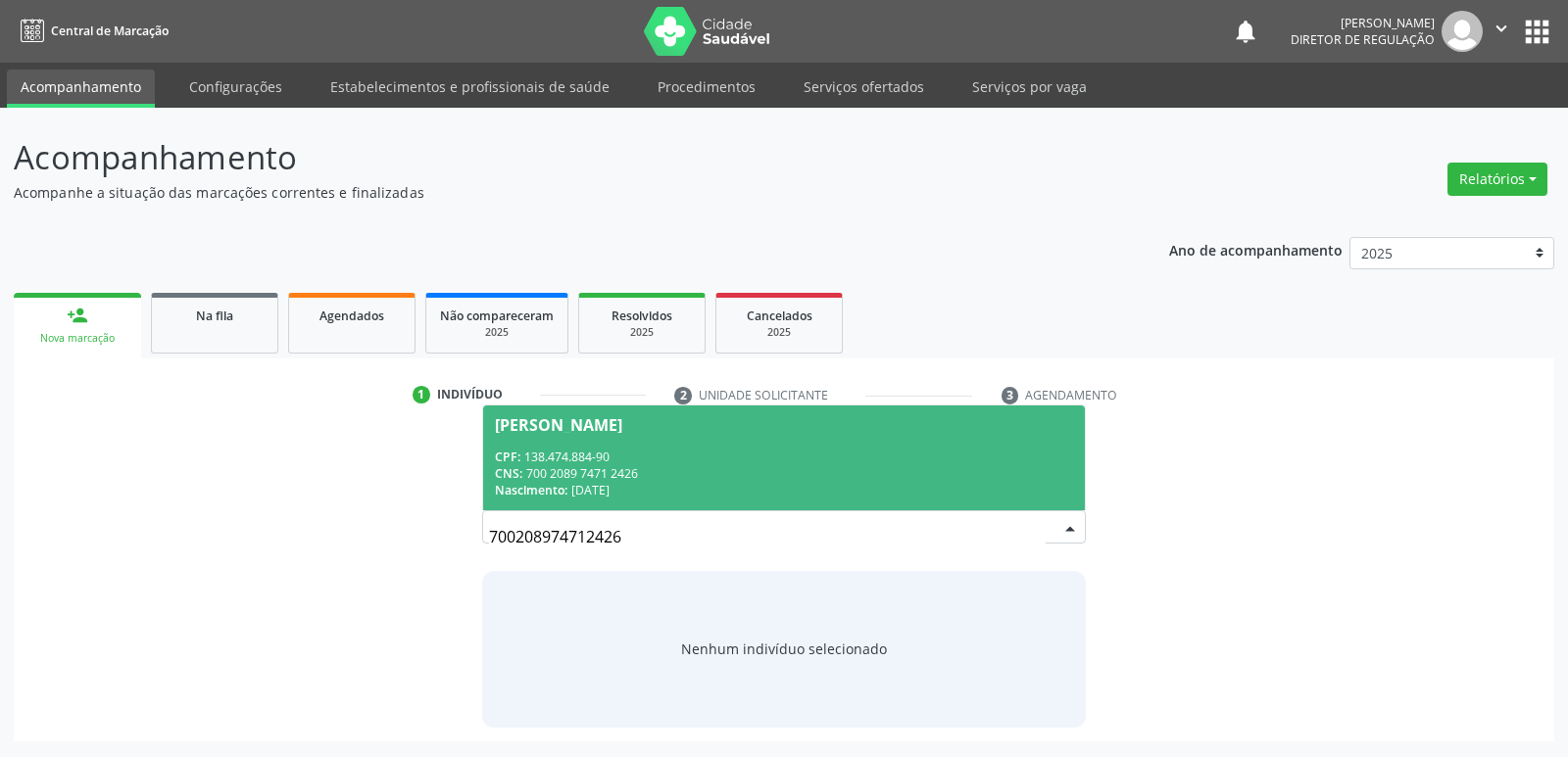
click at [644, 494] on div "Nascimento: 06/06/2016" at bounding box center [783, 490] width 577 height 17
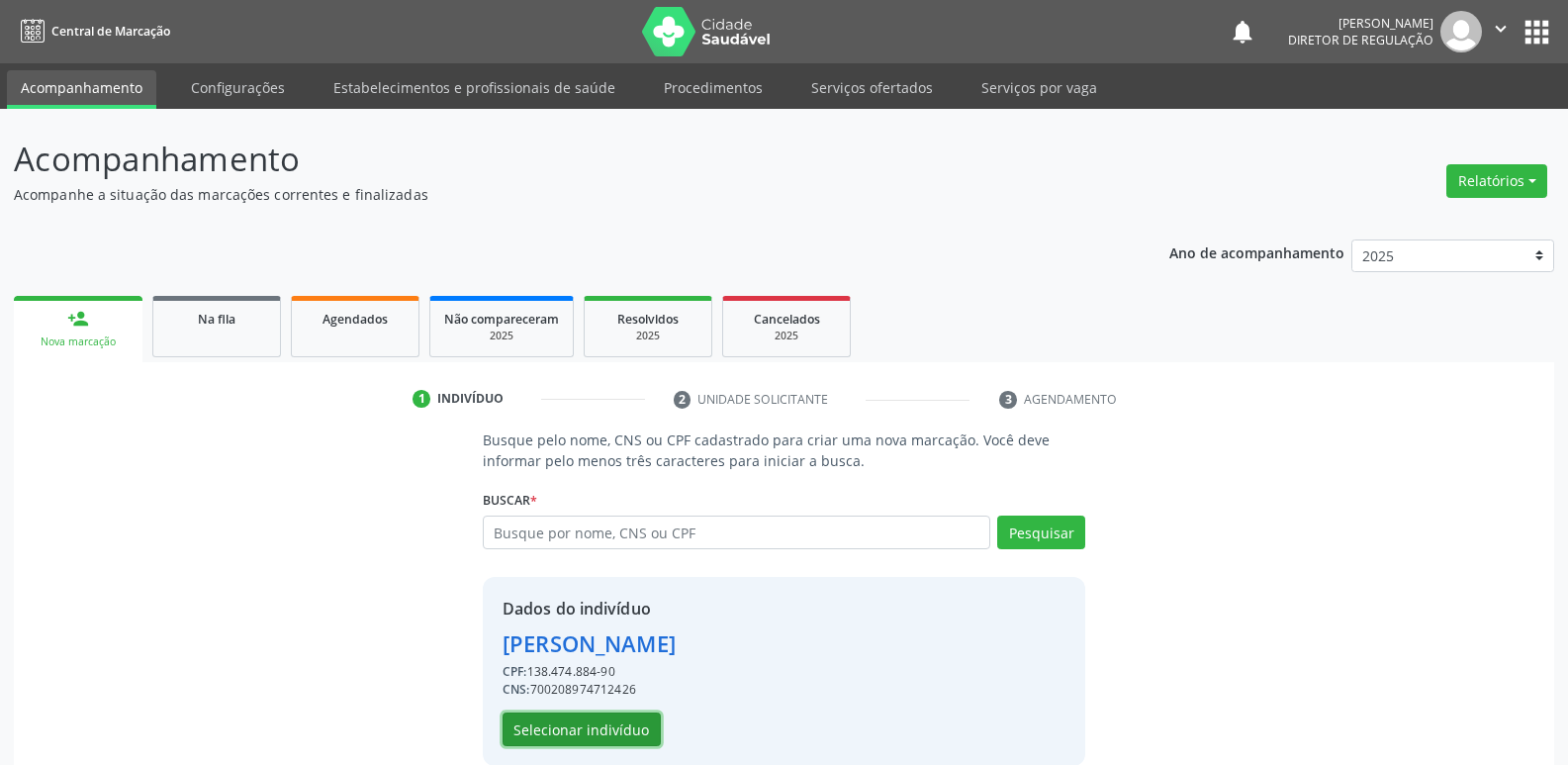
click at [634, 736] on button "Selecionar indivíduo" at bounding box center [581, 730] width 158 height 34
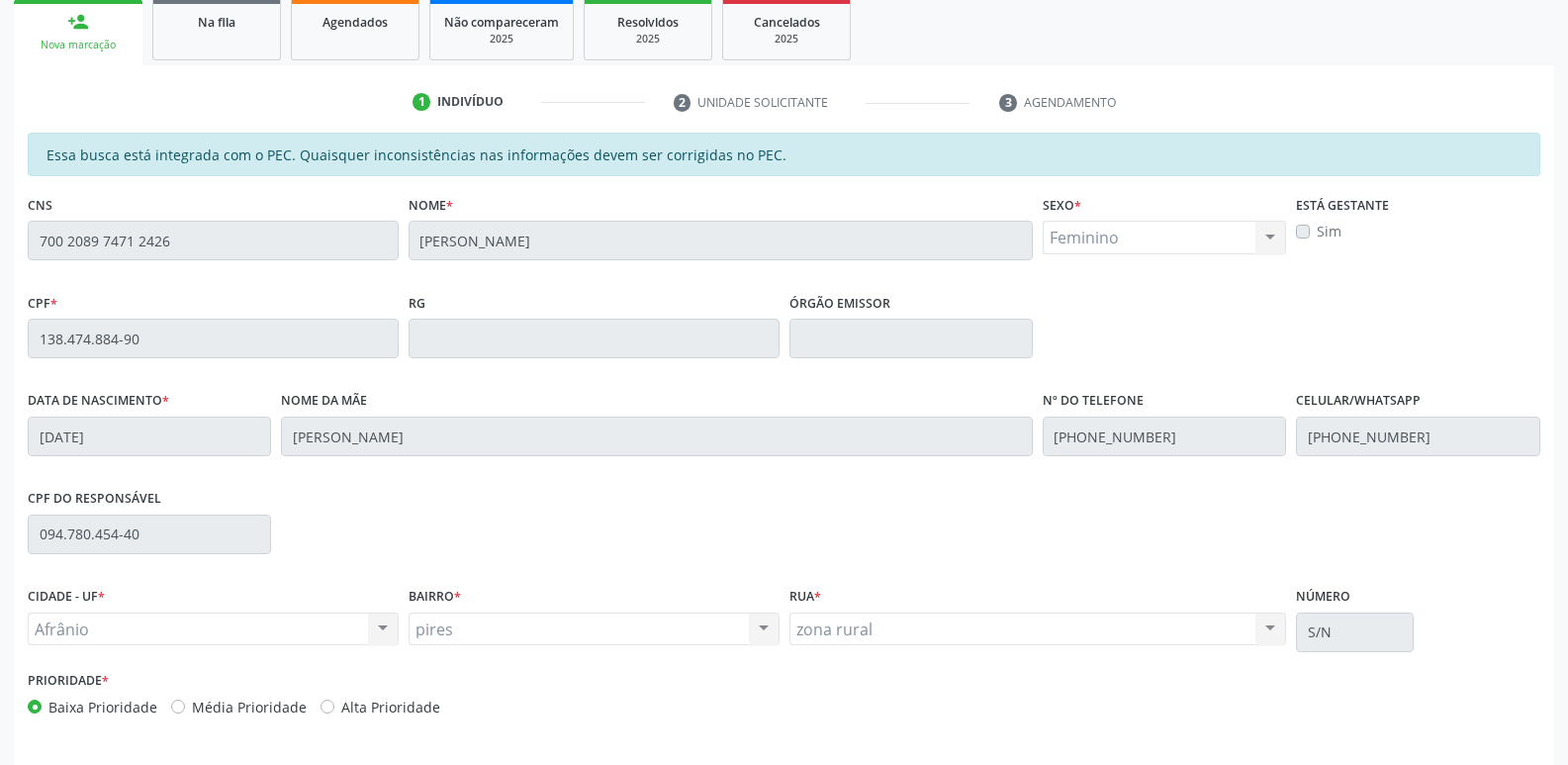
scroll to position [366, 0]
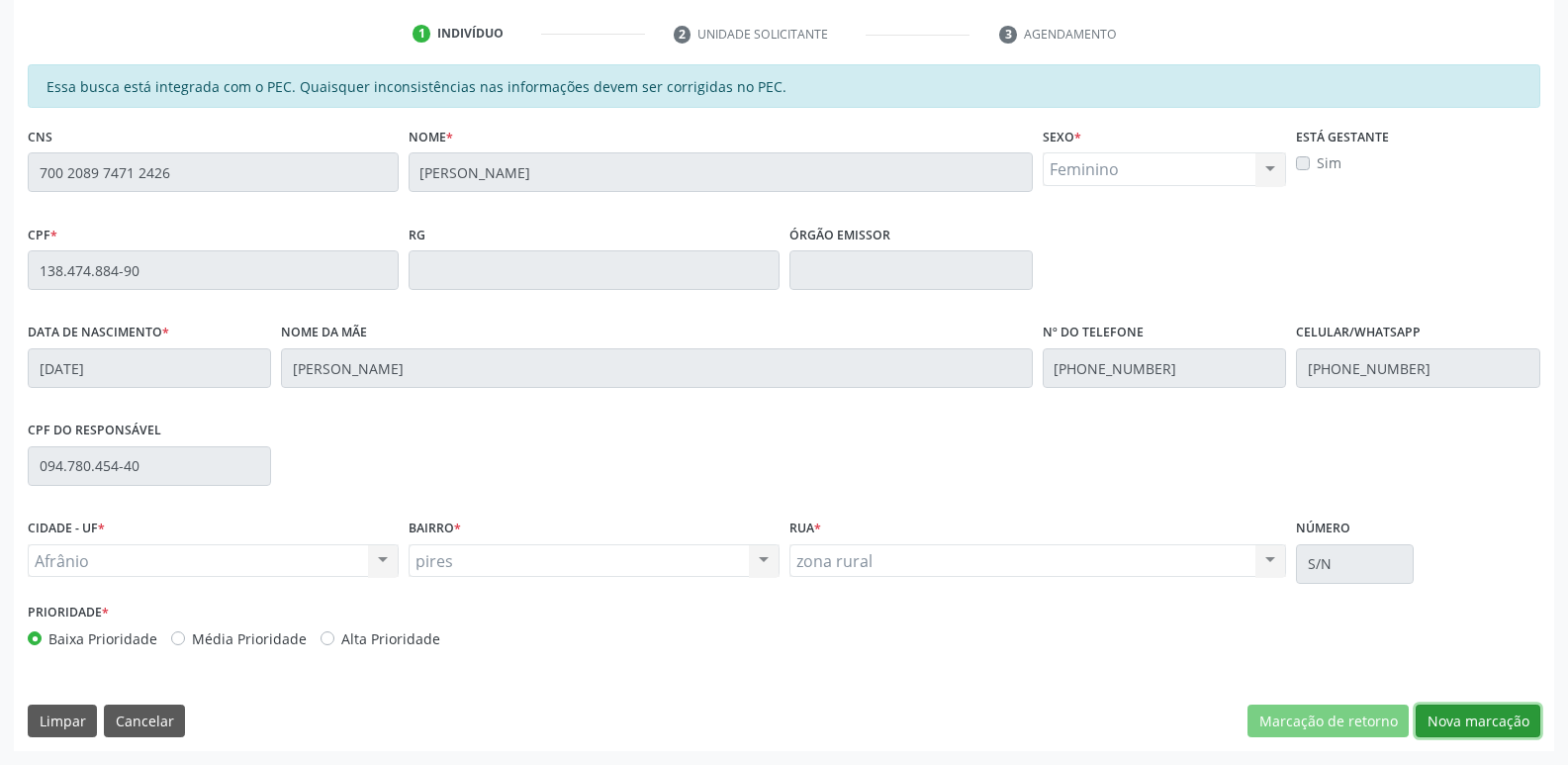
click at [1470, 719] on button "Nova marcação" at bounding box center [1477, 722] width 124 height 34
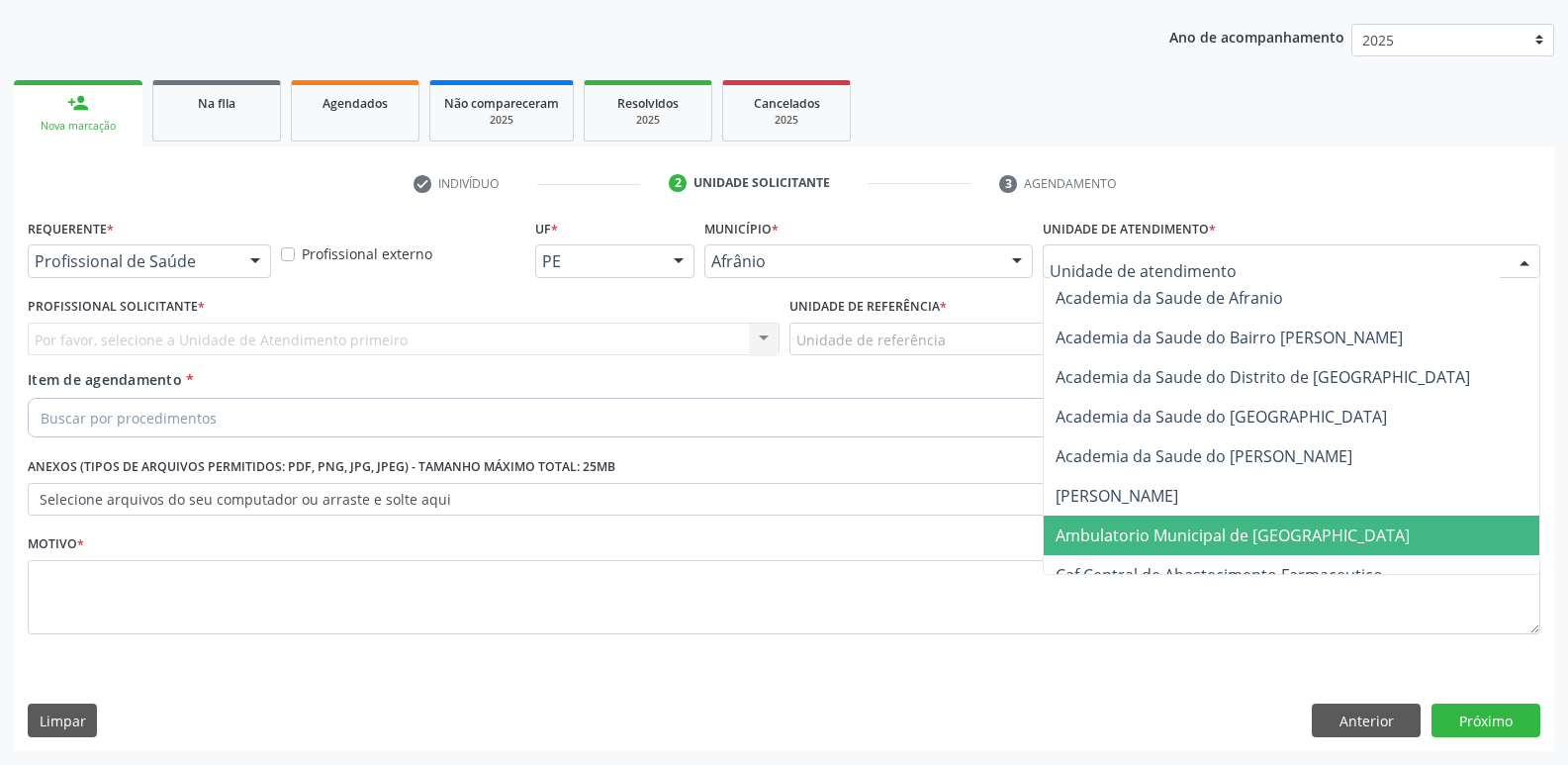
click at [1176, 536] on span "Ambulatorio Municipal de [GEOGRAPHIC_DATA]" at bounding box center [1233, 536] width 354 height 22
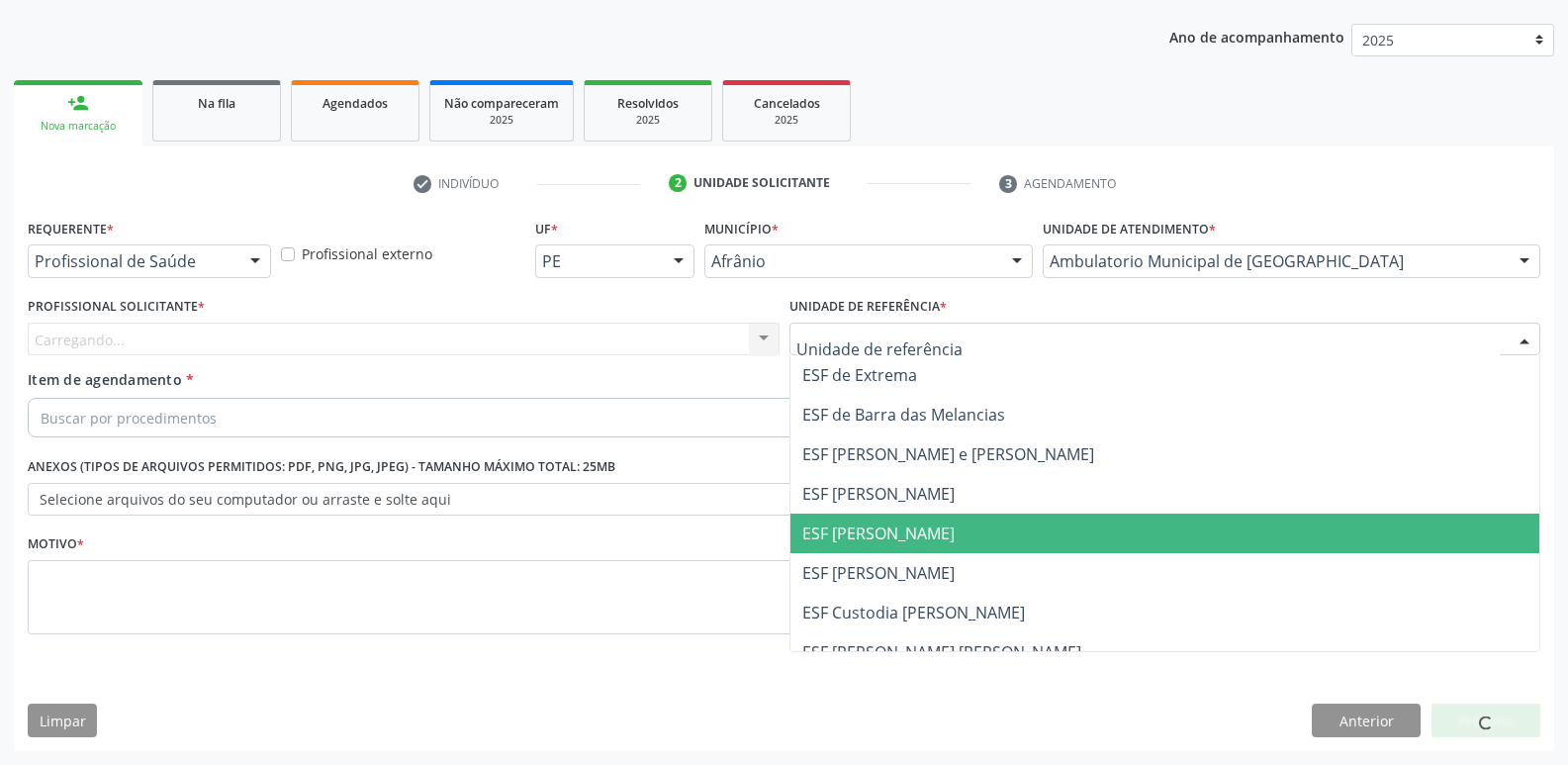
click at [903, 544] on span "ESF [PERSON_NAME]" at bounding box center [878, 534] width 152 height 22
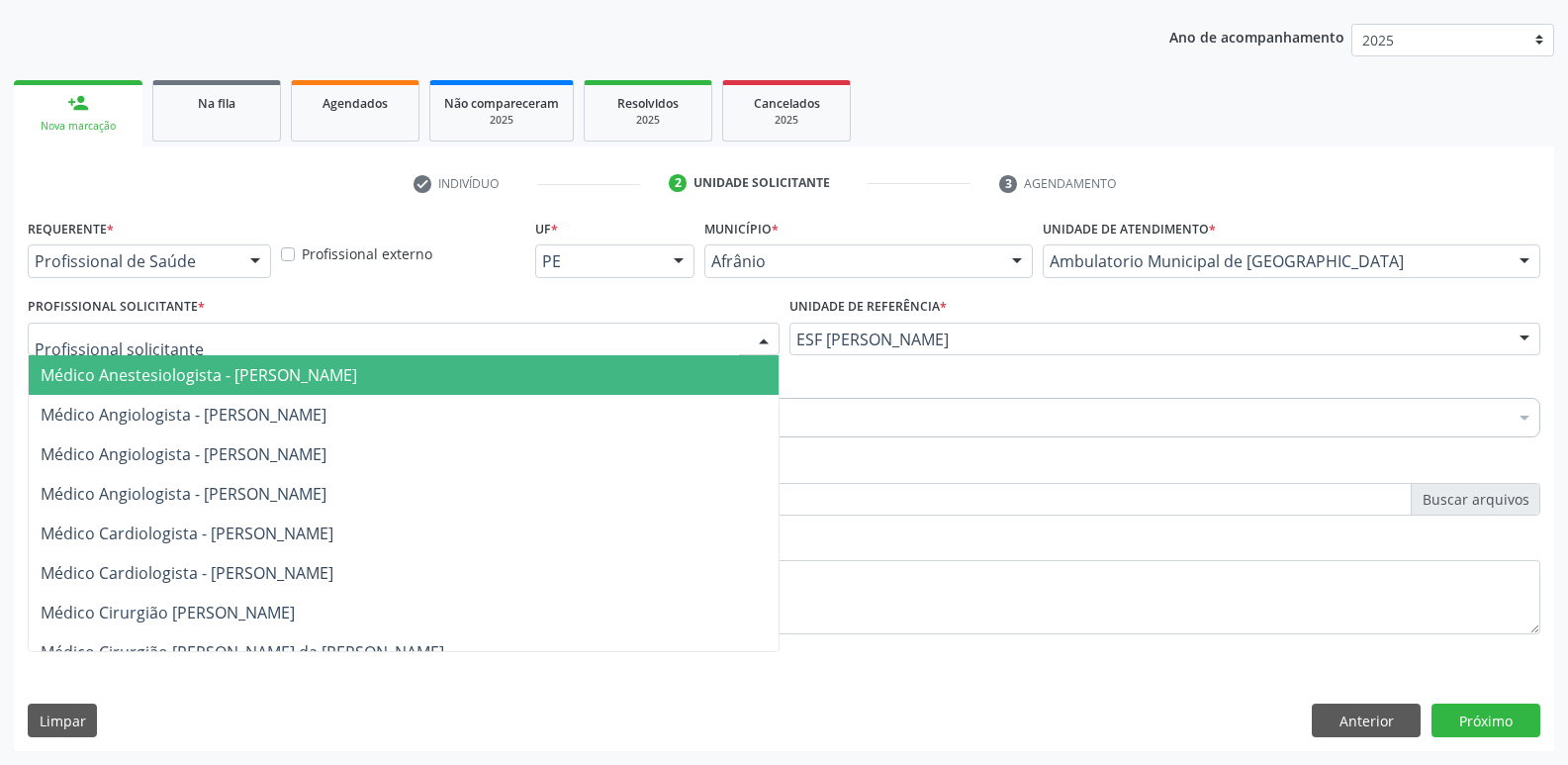
click at [593, 329] on div at bounding box center [403, 340] width 752 height 34
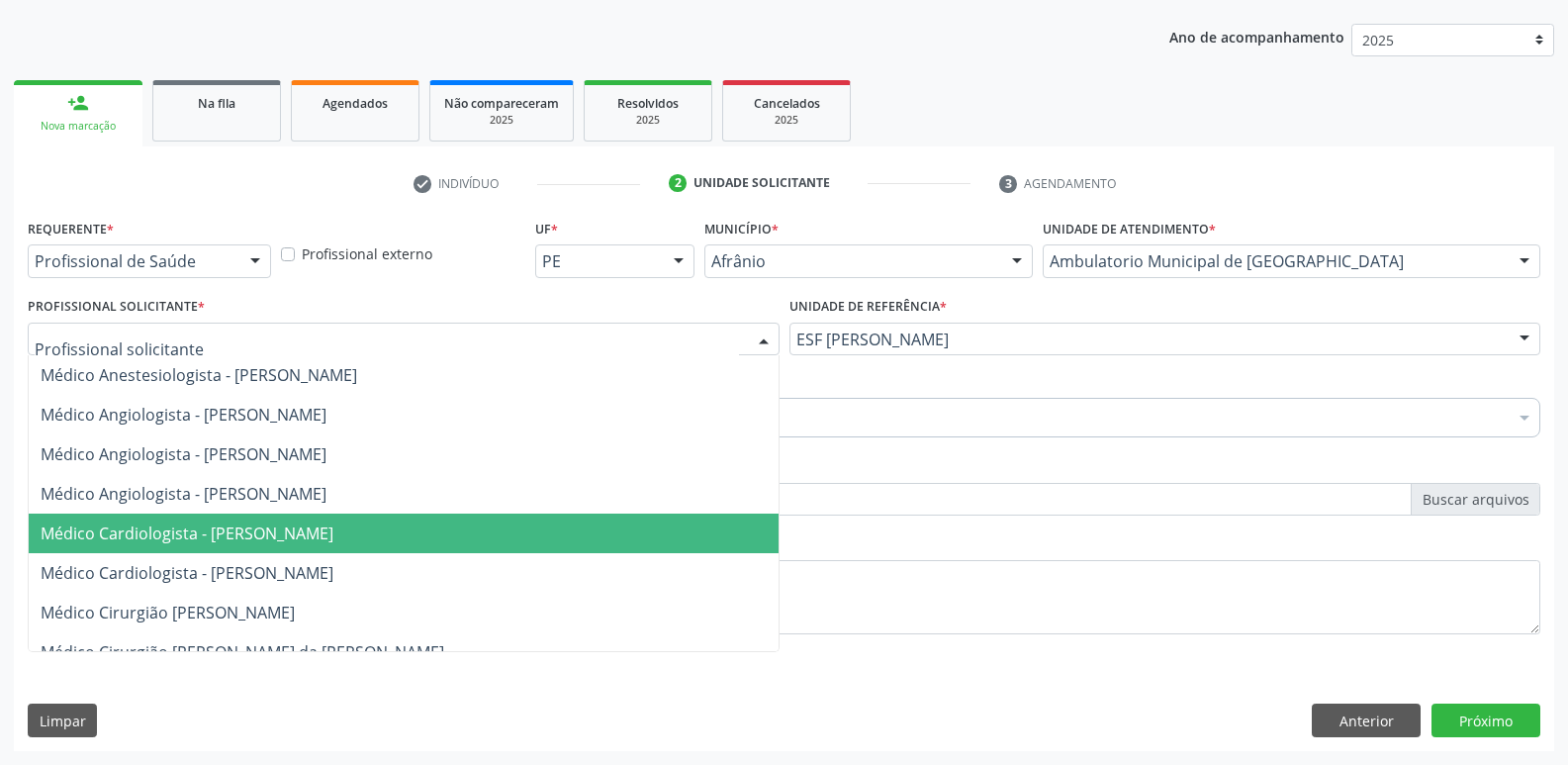
click at [558, 535] on span "Médico Cardiologista - [PERSON_NAME]" at bounding box center [403, 534] width 750 height 40
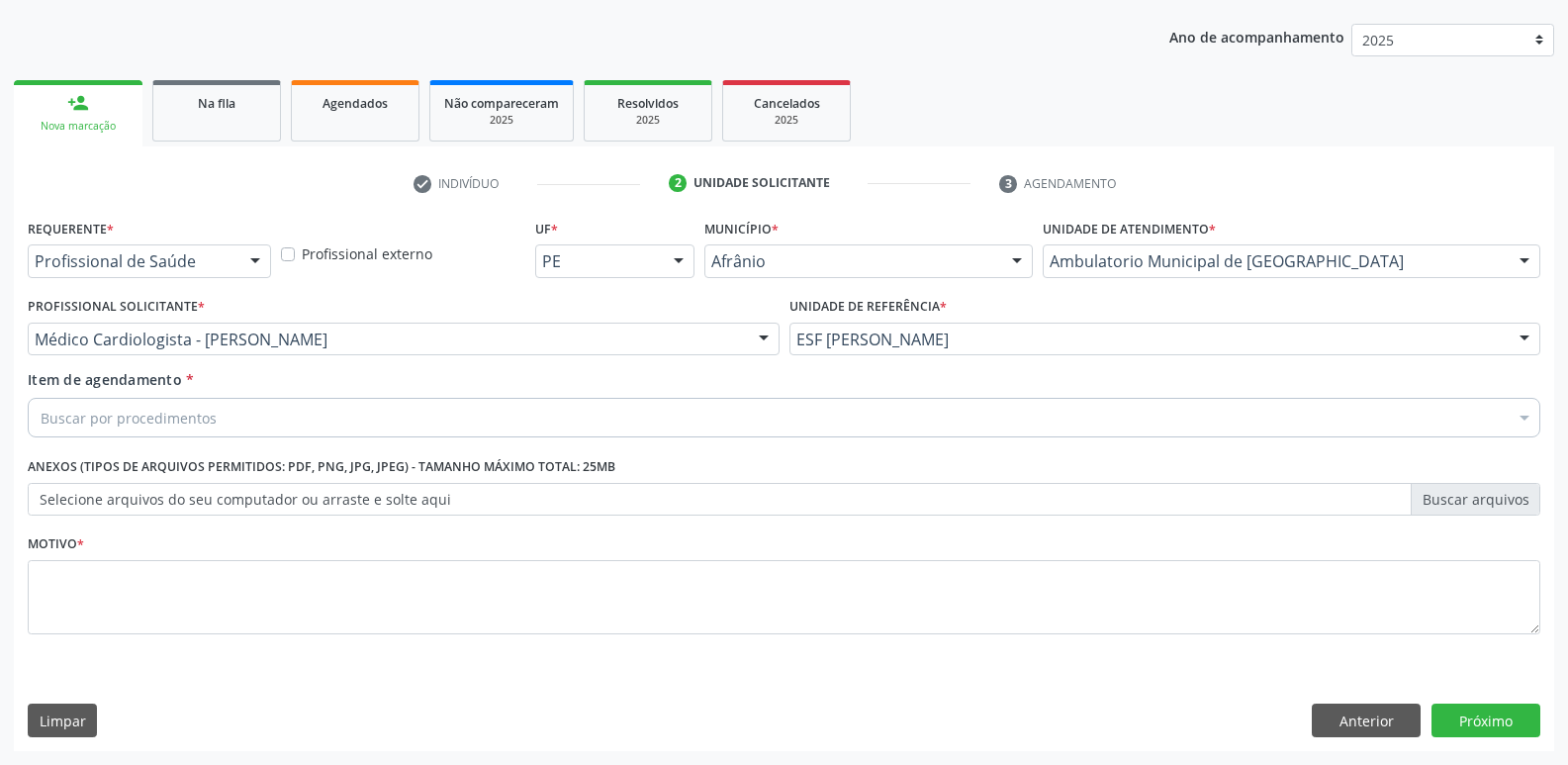
click at [509, 410] on div "Buscar por procedimentos" at bounding box center [784, 418] width 1513 height 40
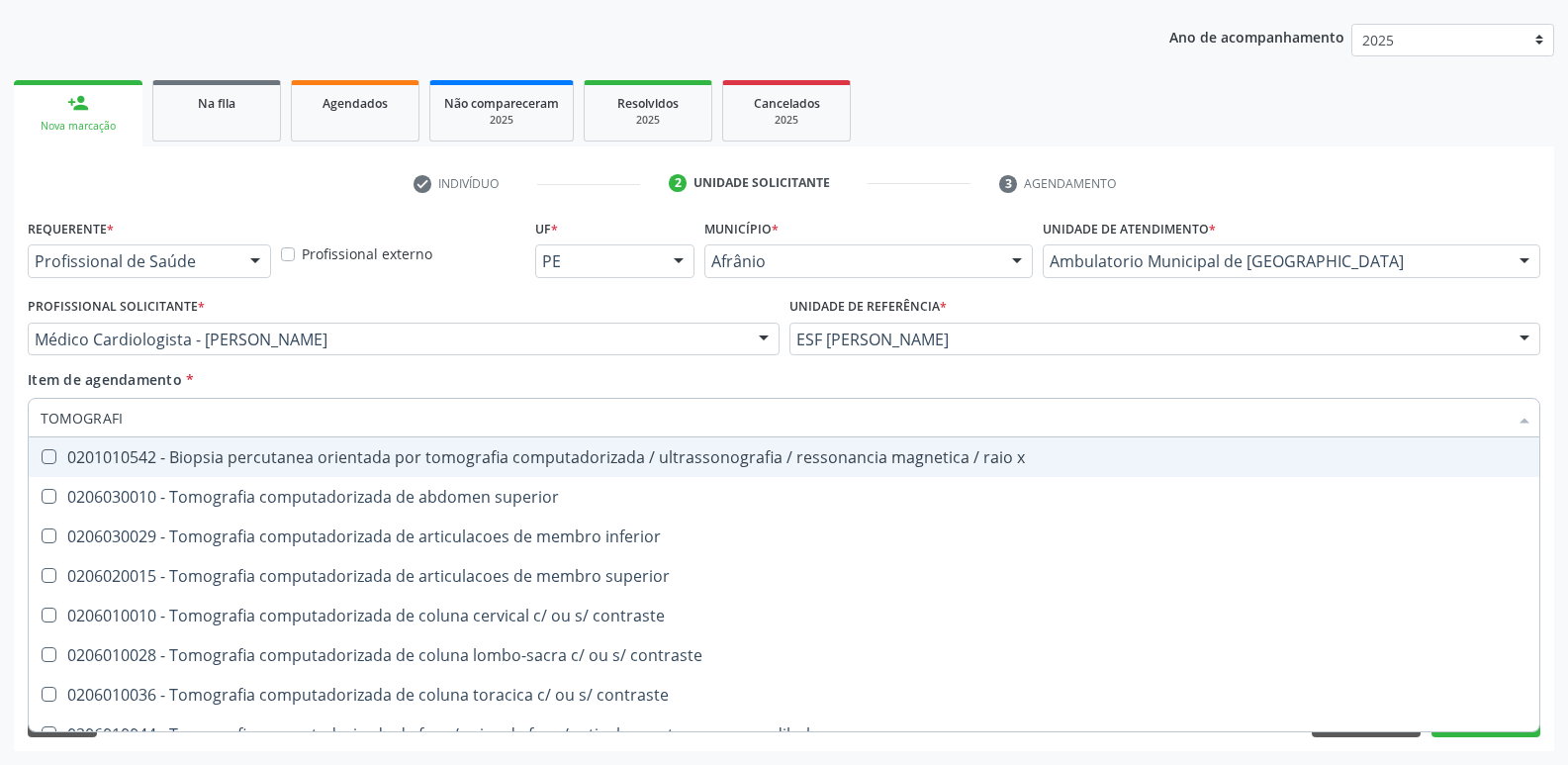
type input "TOMOGRAFIA"
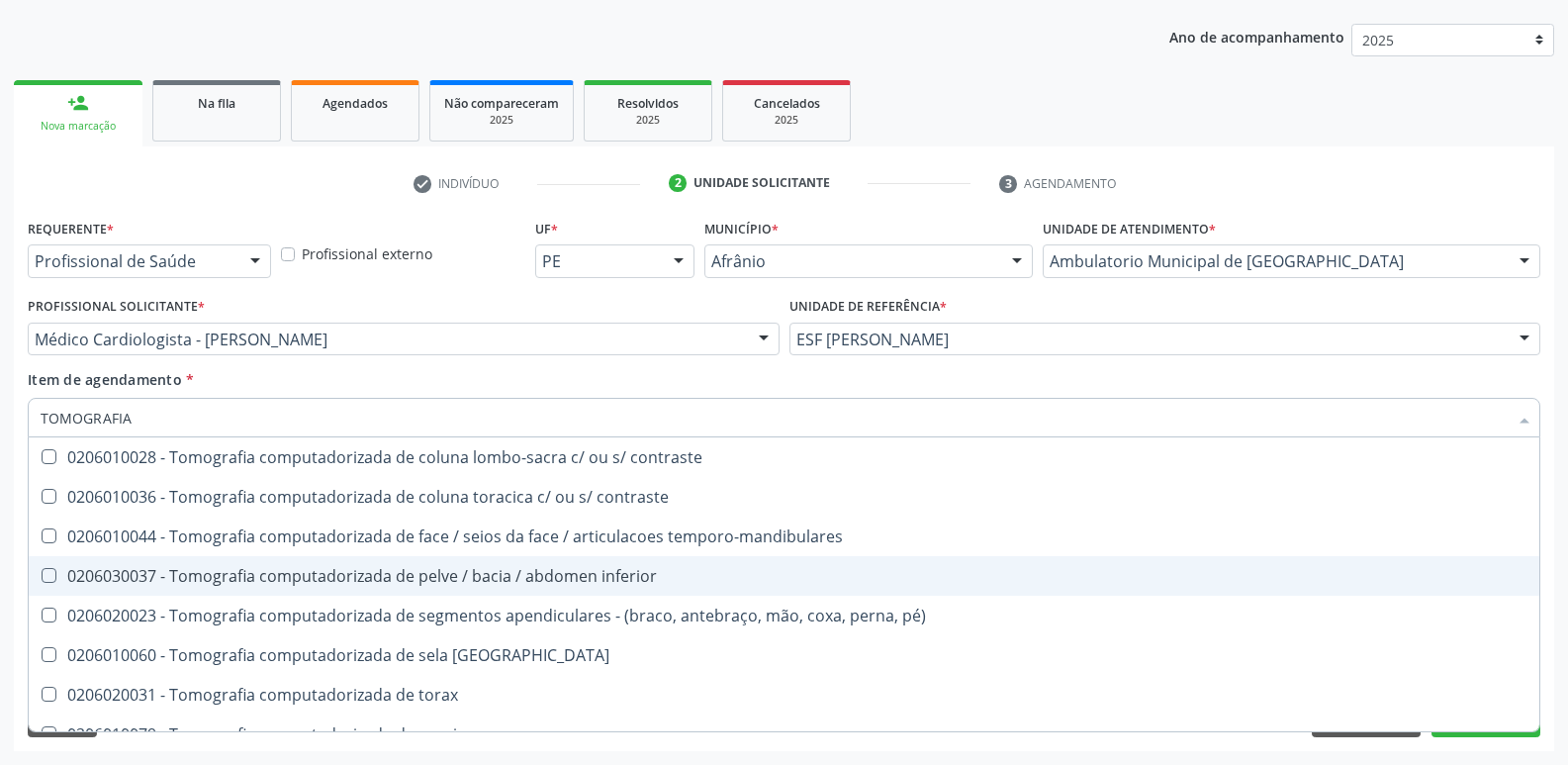
scroll to position [297, 0]
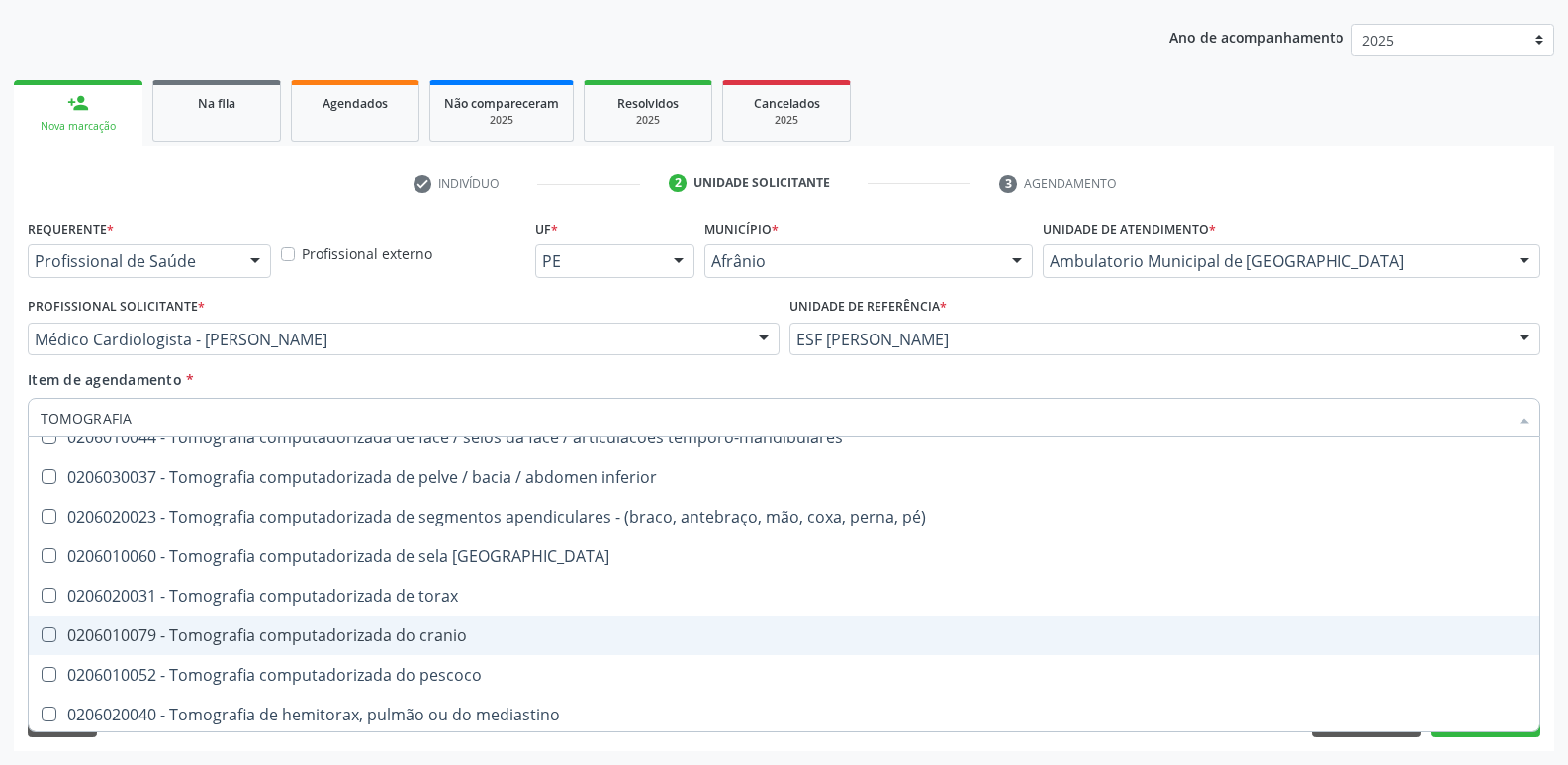
click at [491, 642] on div "0206010079 - Tomografia computadorizada do cranio" at bounding box center [784, 636] width 1487 height 16
checkbox cranio "true"
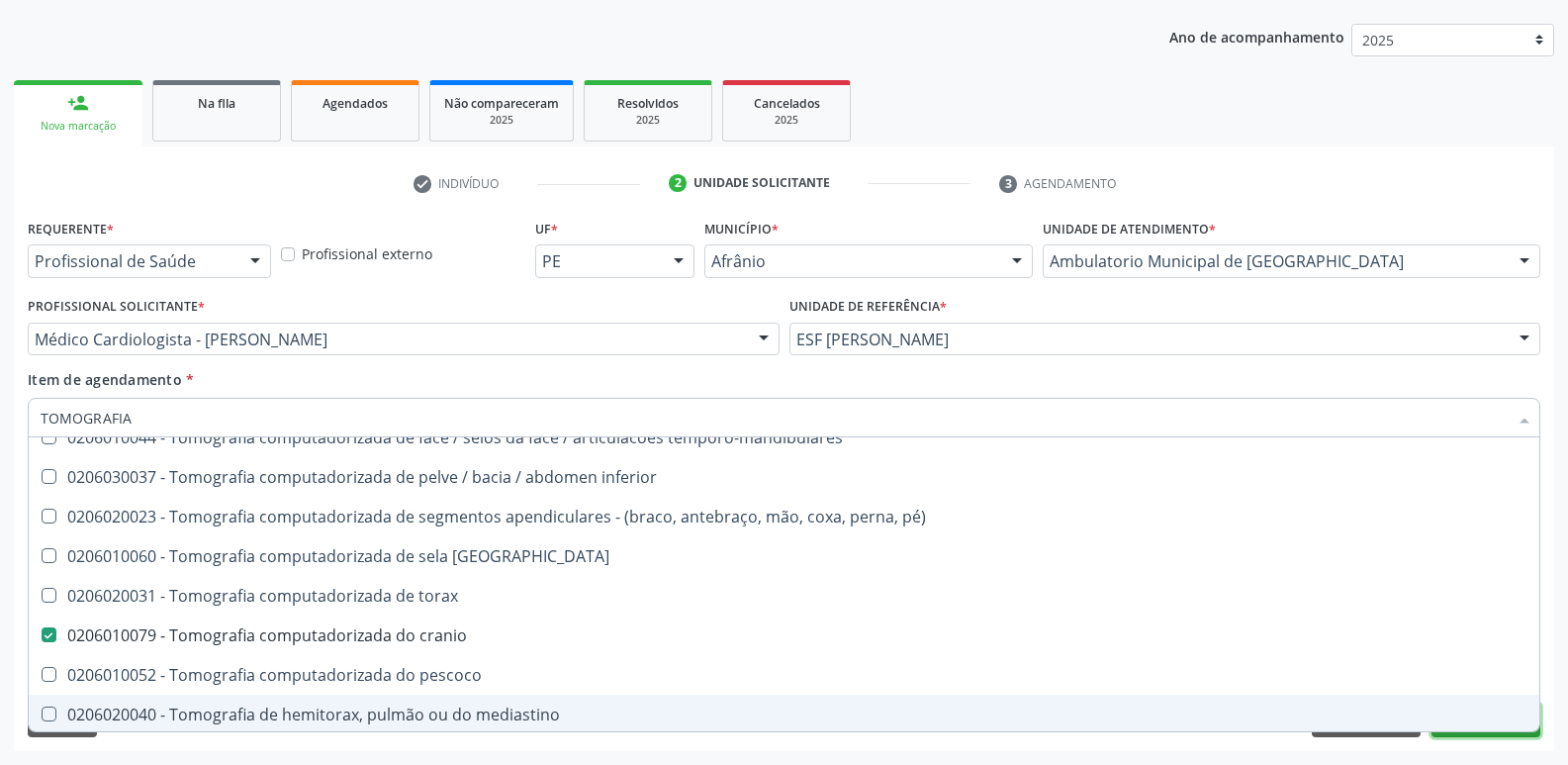
click at [1456, 734] on button "Próximo" at bounding box center [1485, 721] width 109 height 34
checkbox superior "true"
checkbox cranio "false"
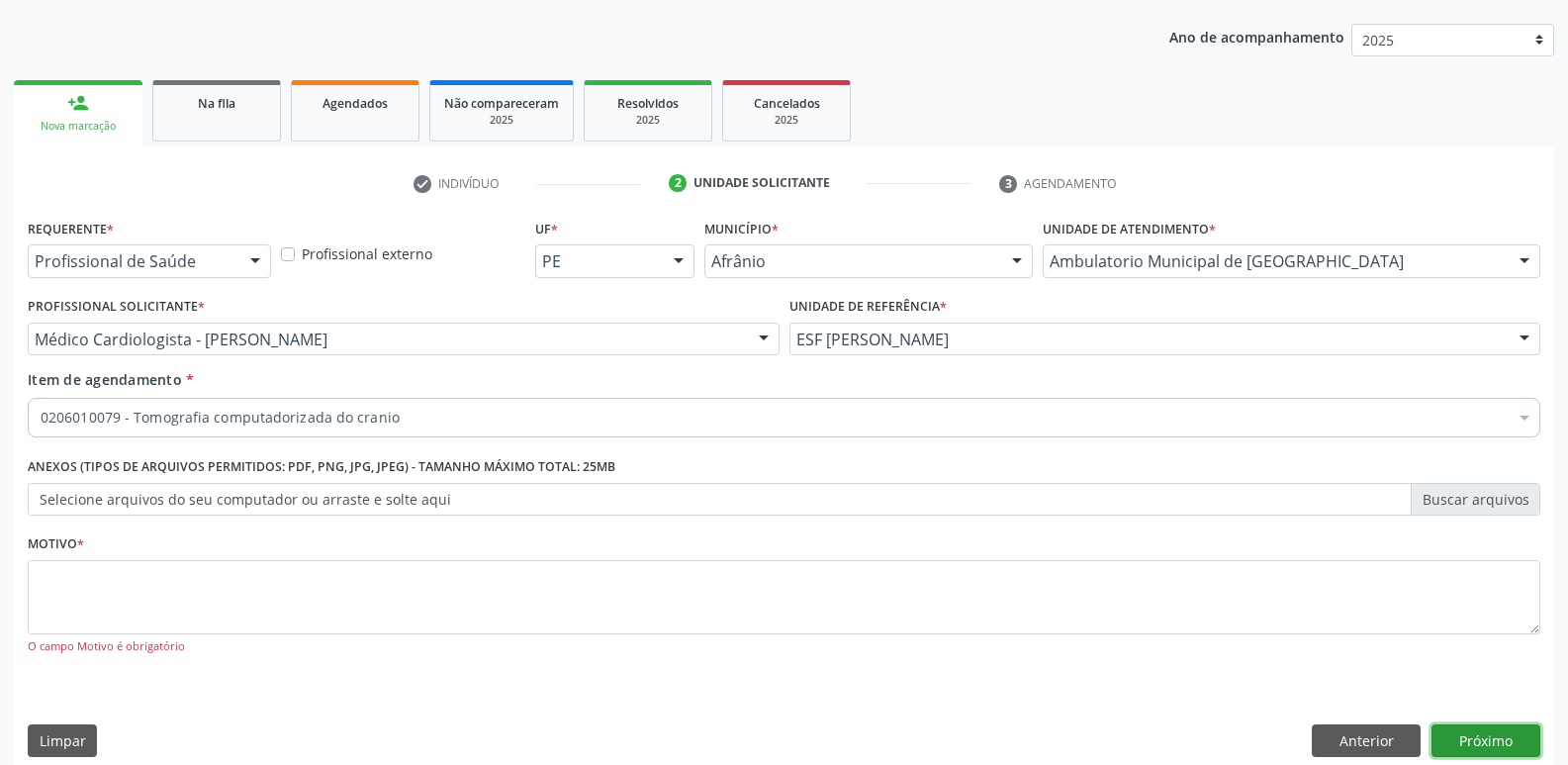
scroll to position [0, 0]
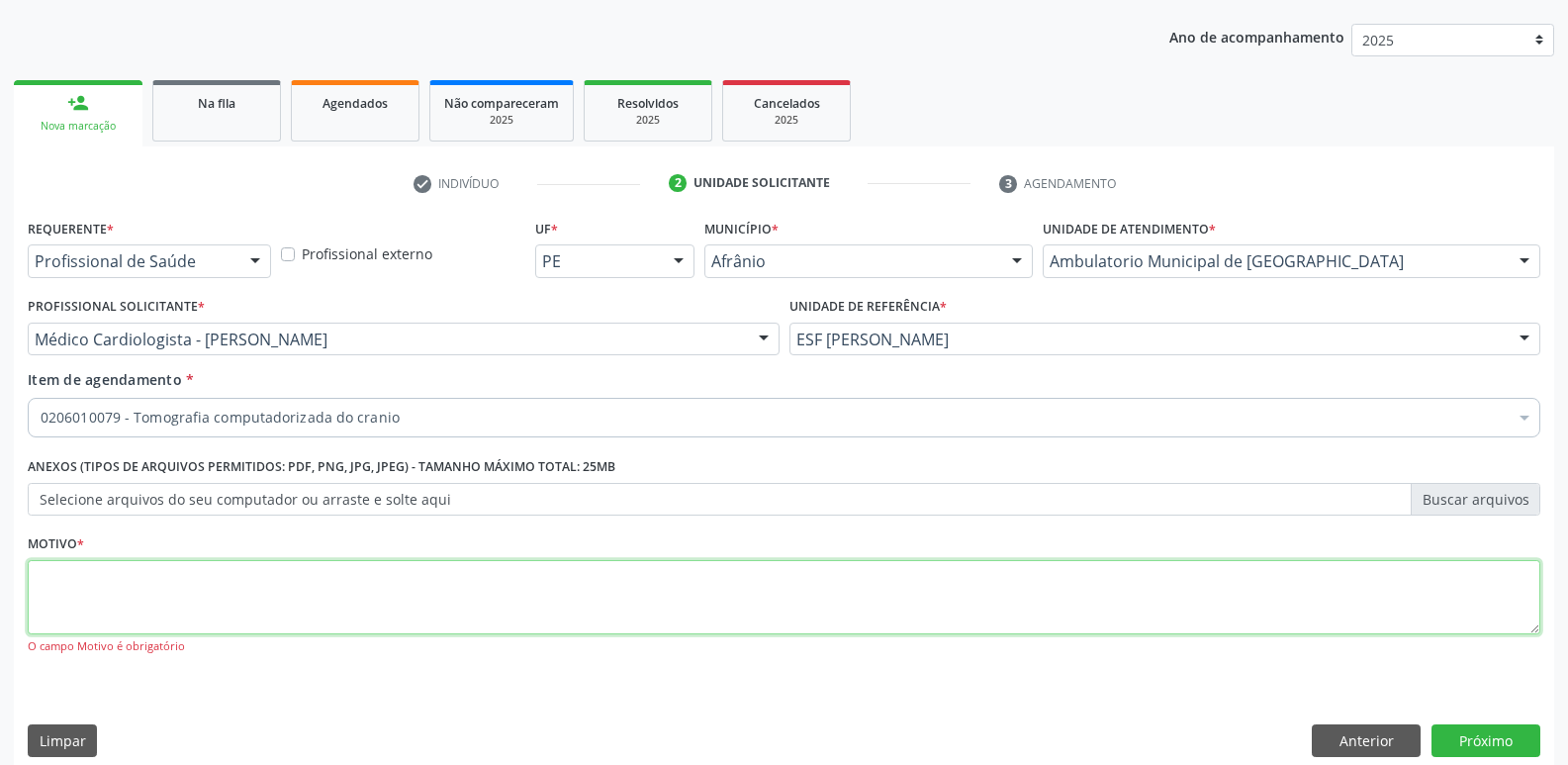
click at [703, 597] on textarea at bounding box center [784, 599] width 1513 height 76
type textarea "*"
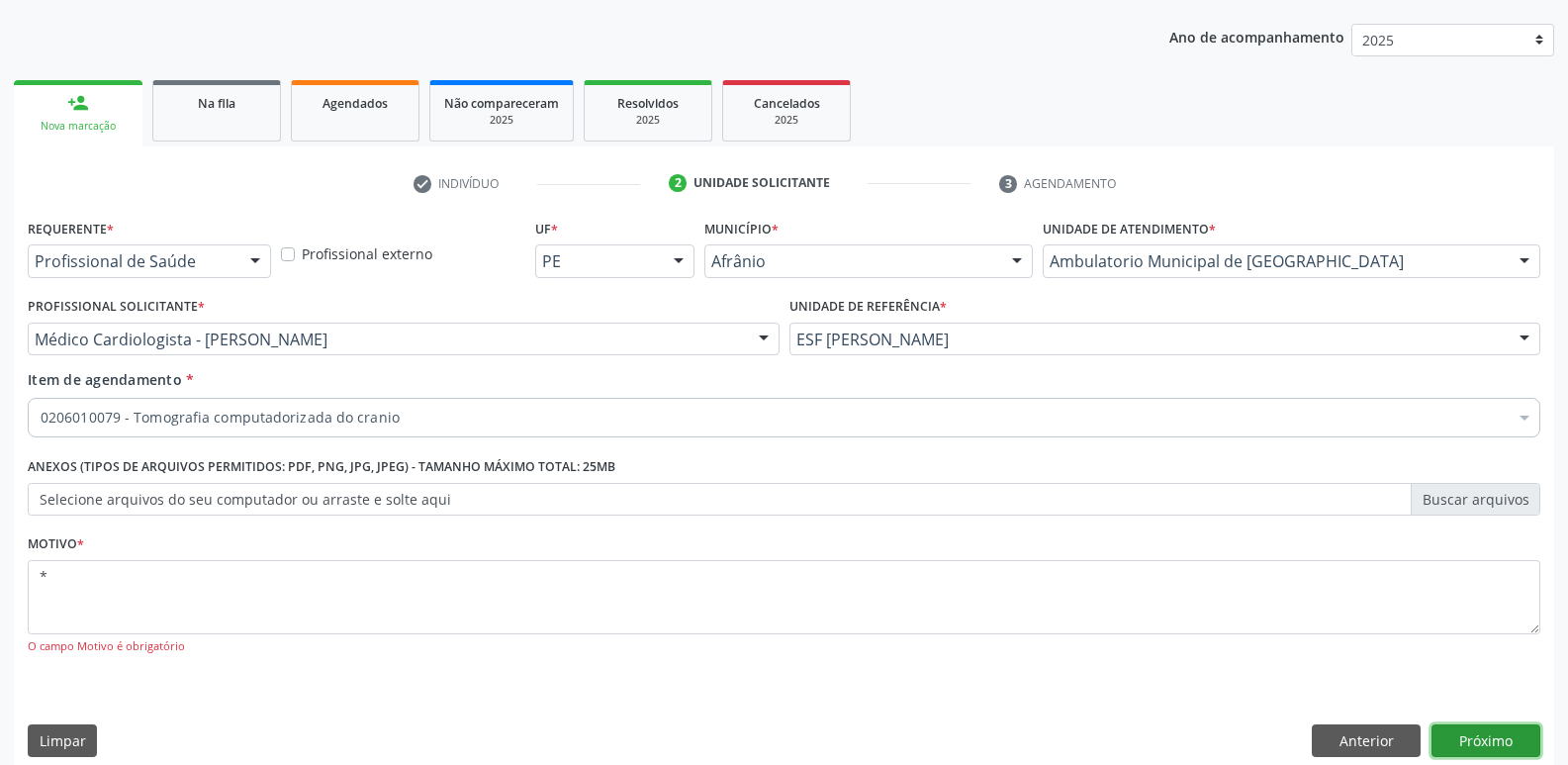
click at [1500, 731] on button "Próximo" at bounding box center [1485, 742] width 109 height 34
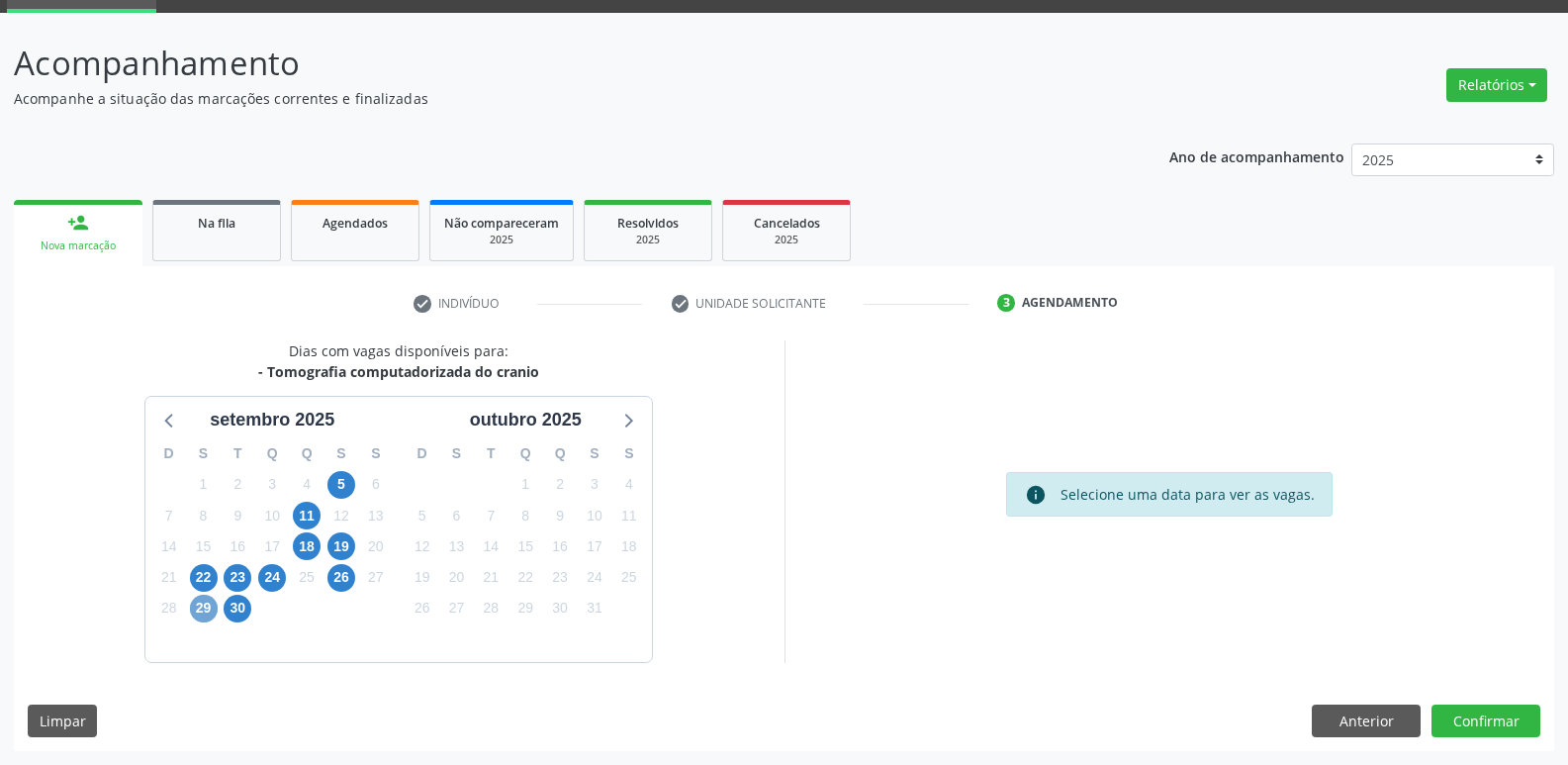
click at [206, 610] on span "29" at bounding box center [204, 609] width 28 height 28
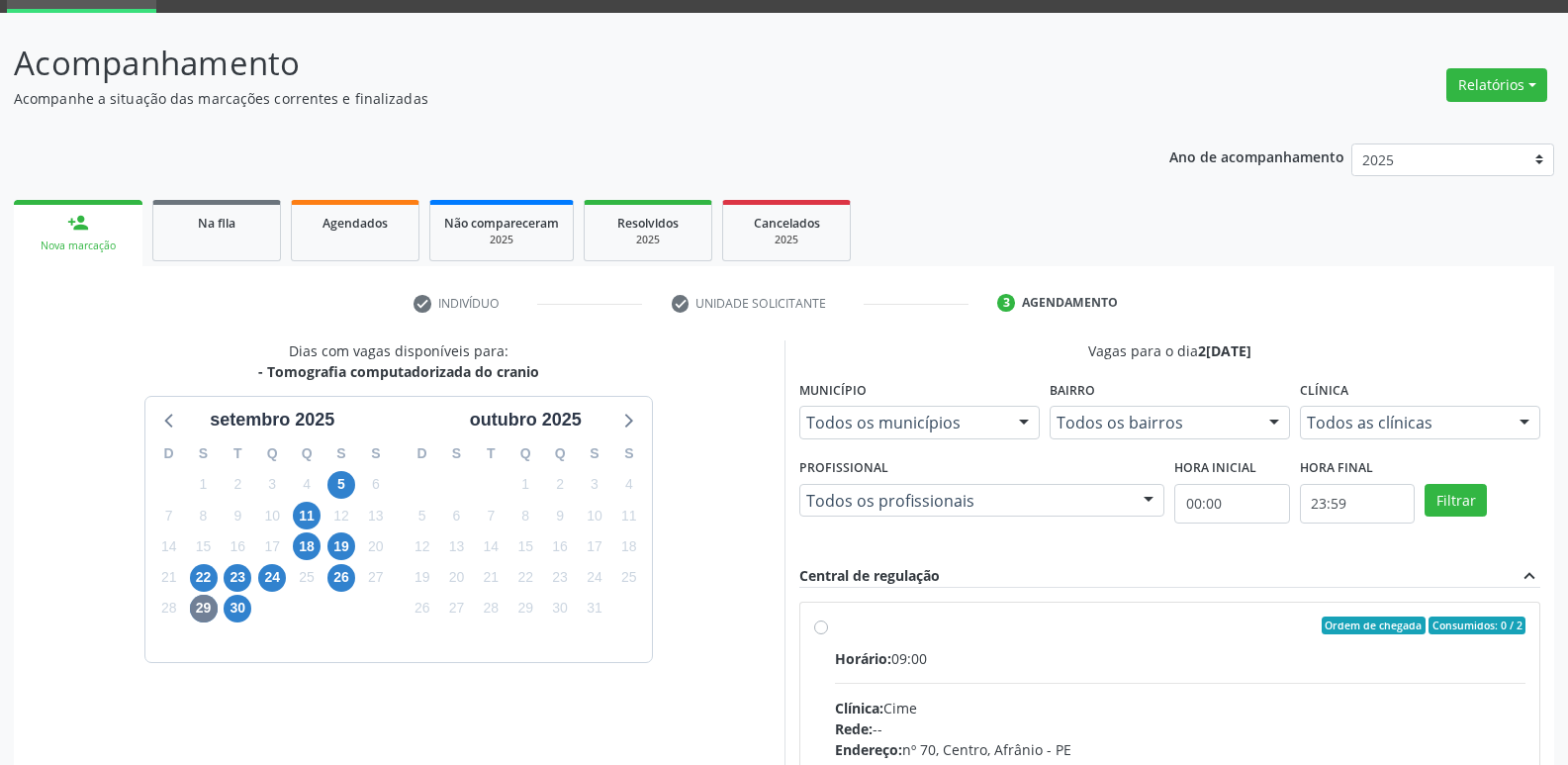
click at [991, 628] on div "Ordem de chegada Consumidos: 0 / 2" at bounding box center [1181, 626] width 692 height 18
click at [828, 628] on input "Ordem de chegada Consumidos: 0 / 2 Horário: 09:00 Clínica: Cime Rede: -- Endere…" at bounding box center [821, 626] width 14 height 18
radio input "true"
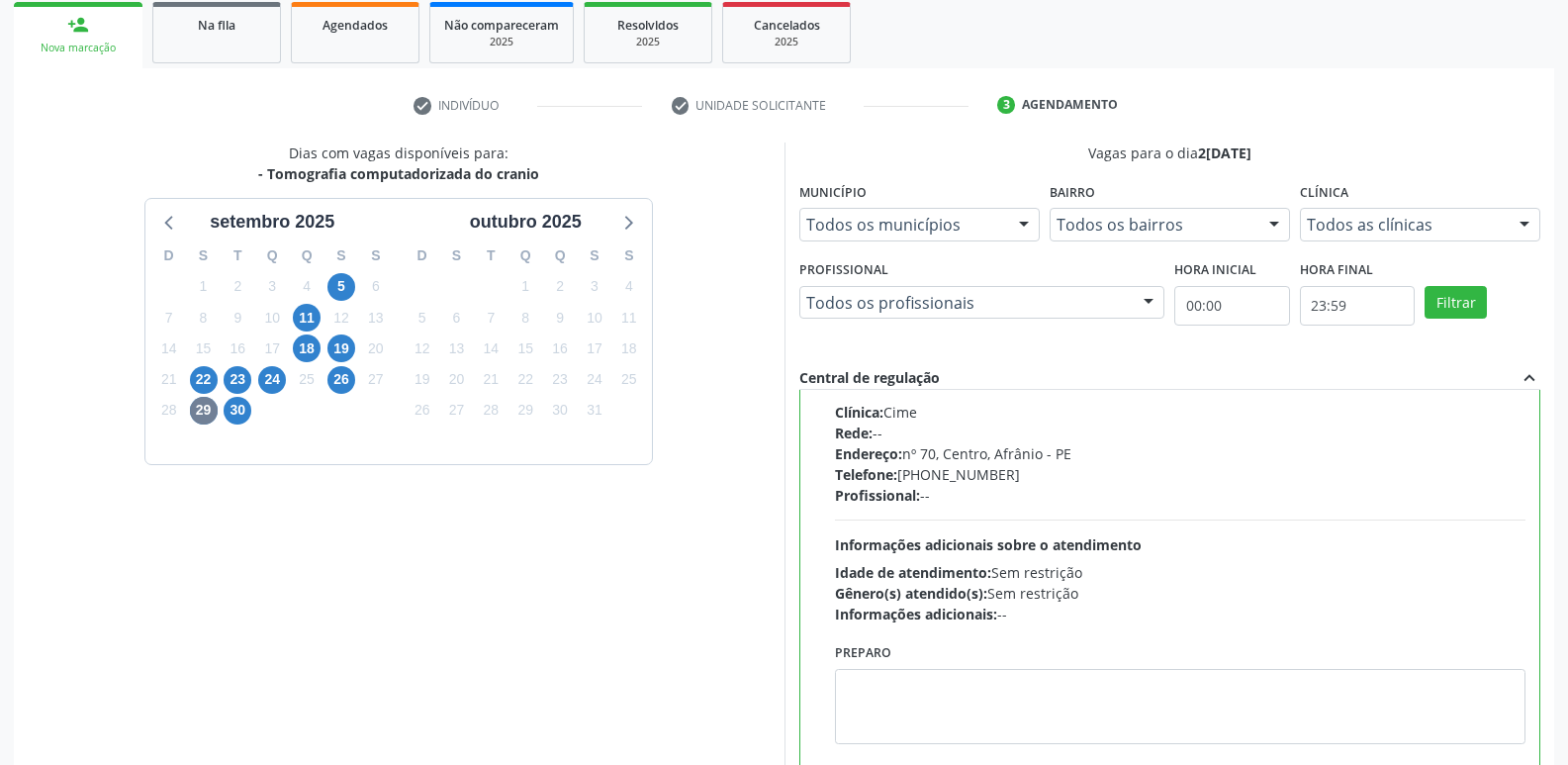
scroll to position [417, 0]
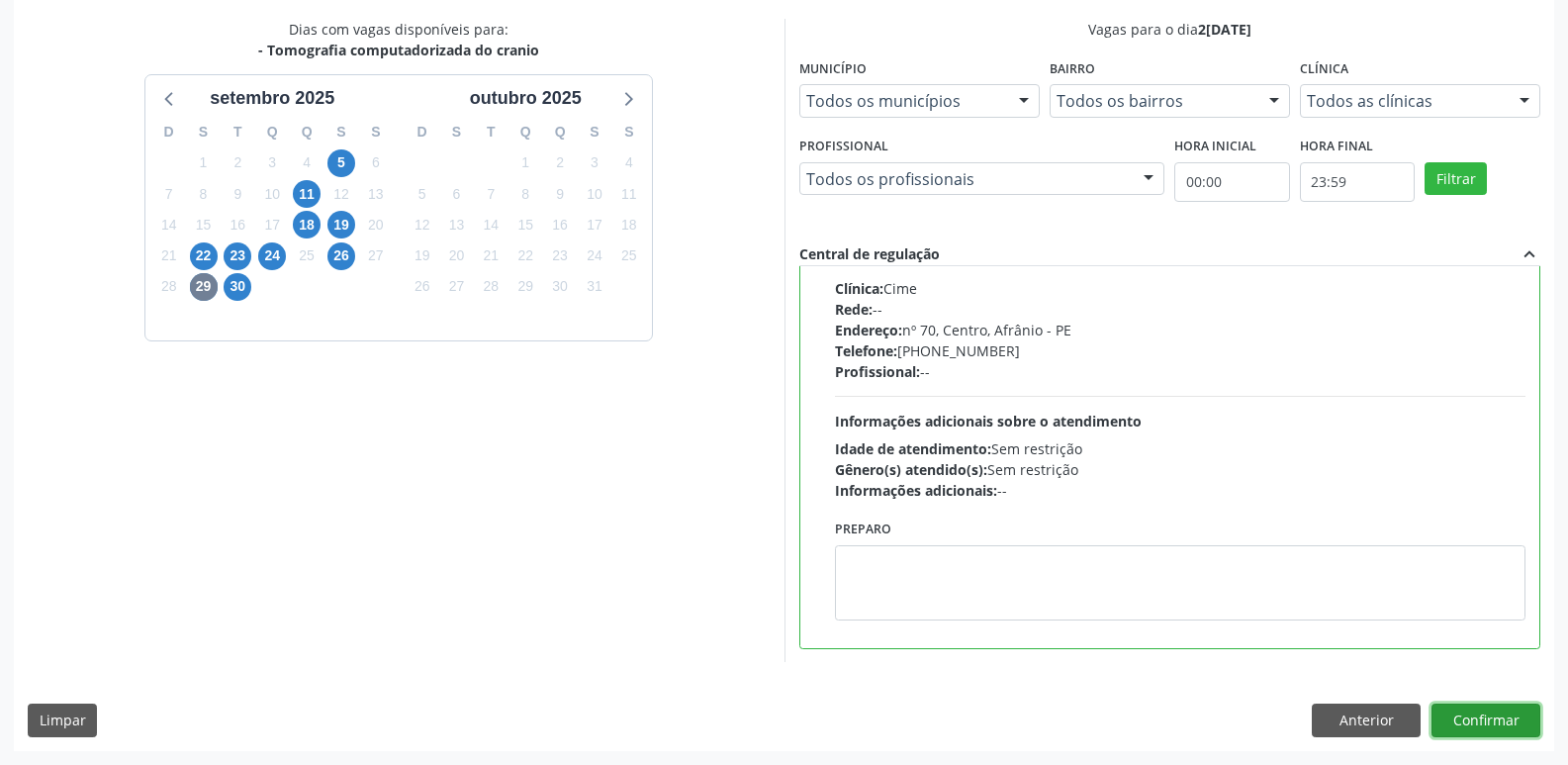
click at [1493, 729] on button "Confirmar" at bounding box center [1485, 721] width 109 height 34
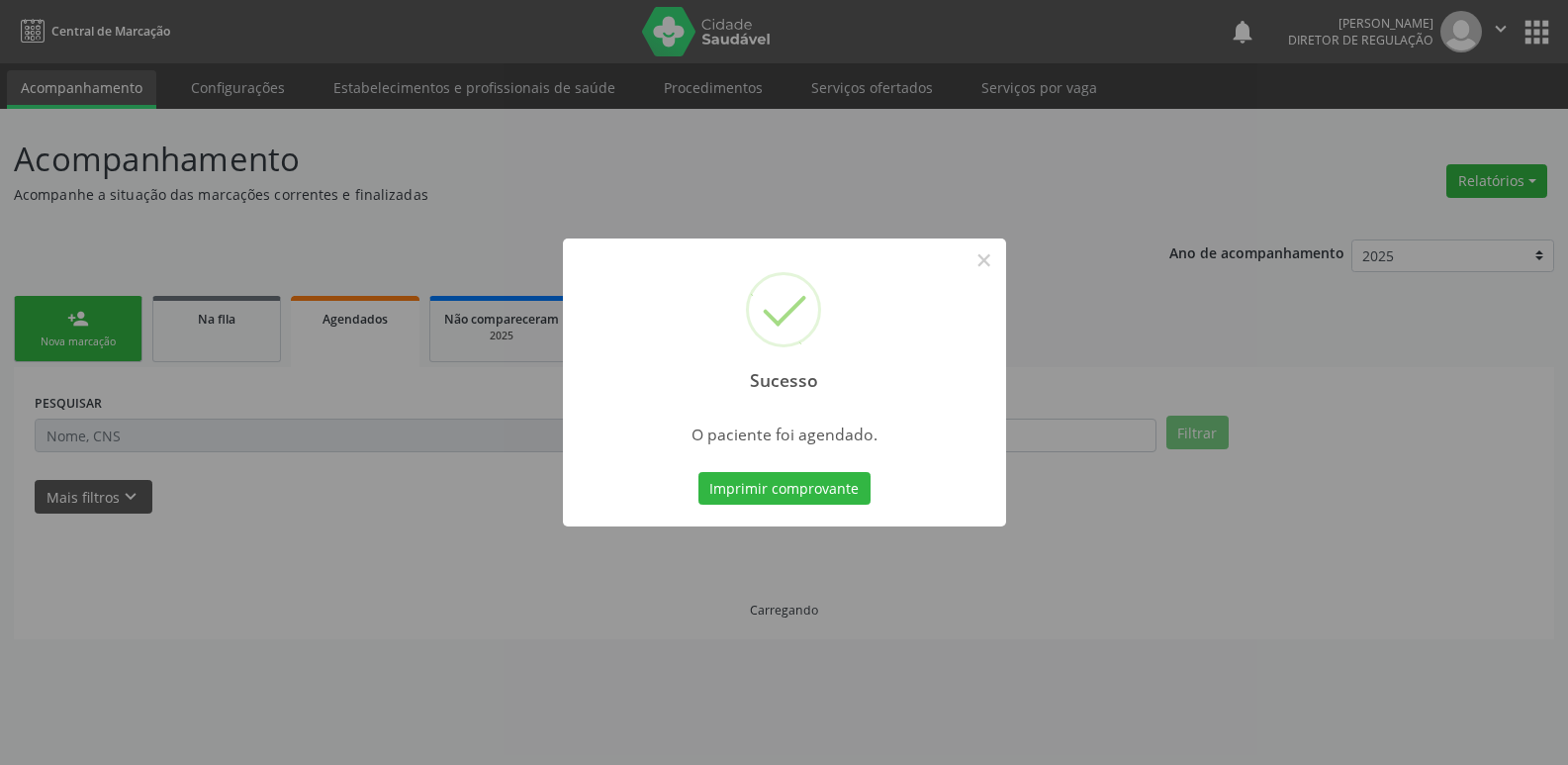
scroll to position [0, 0]
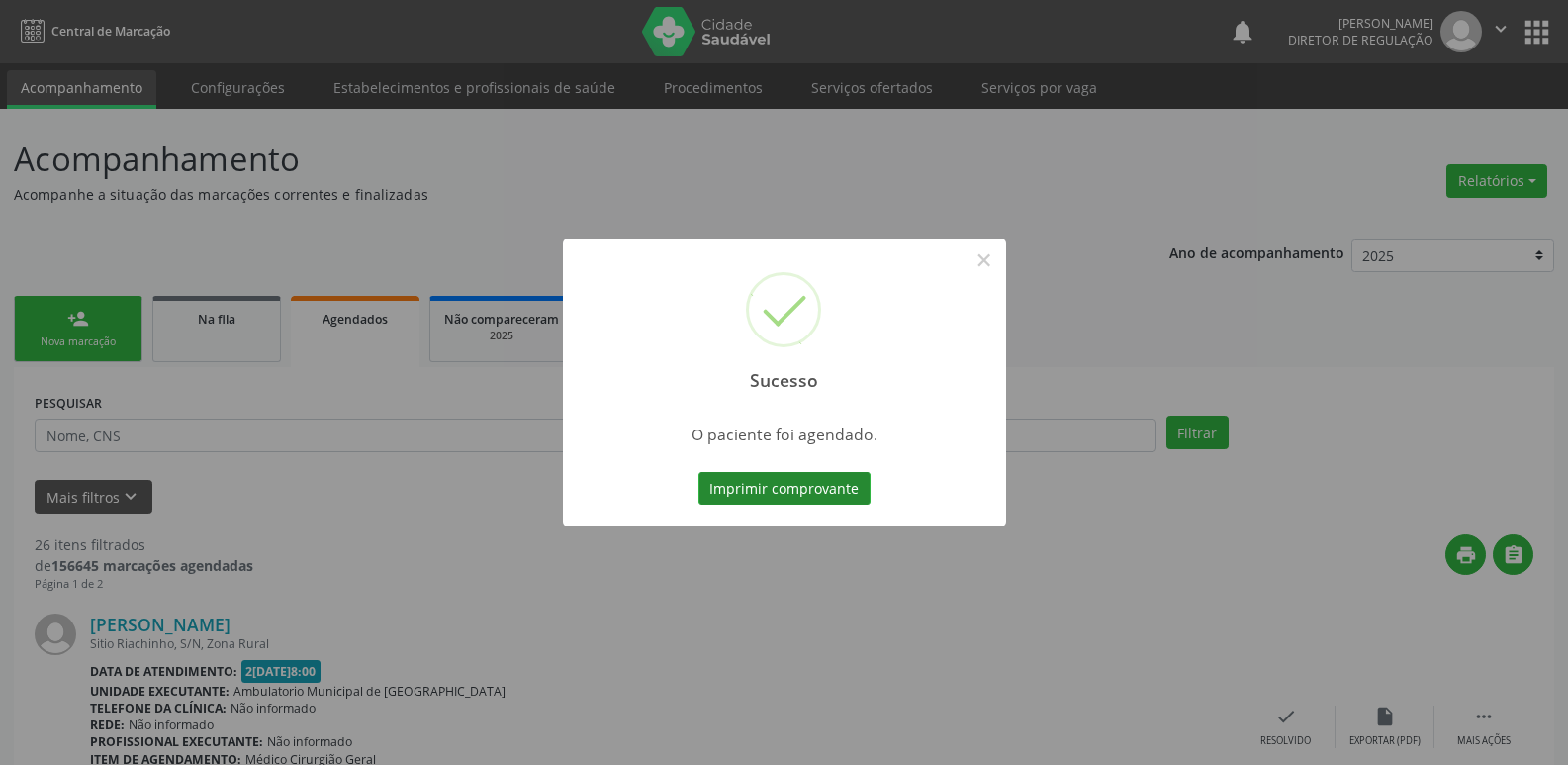
click at [856, 492] on button "Imprimir comprovante" at bounding box center [784, 489] width 172 height 34
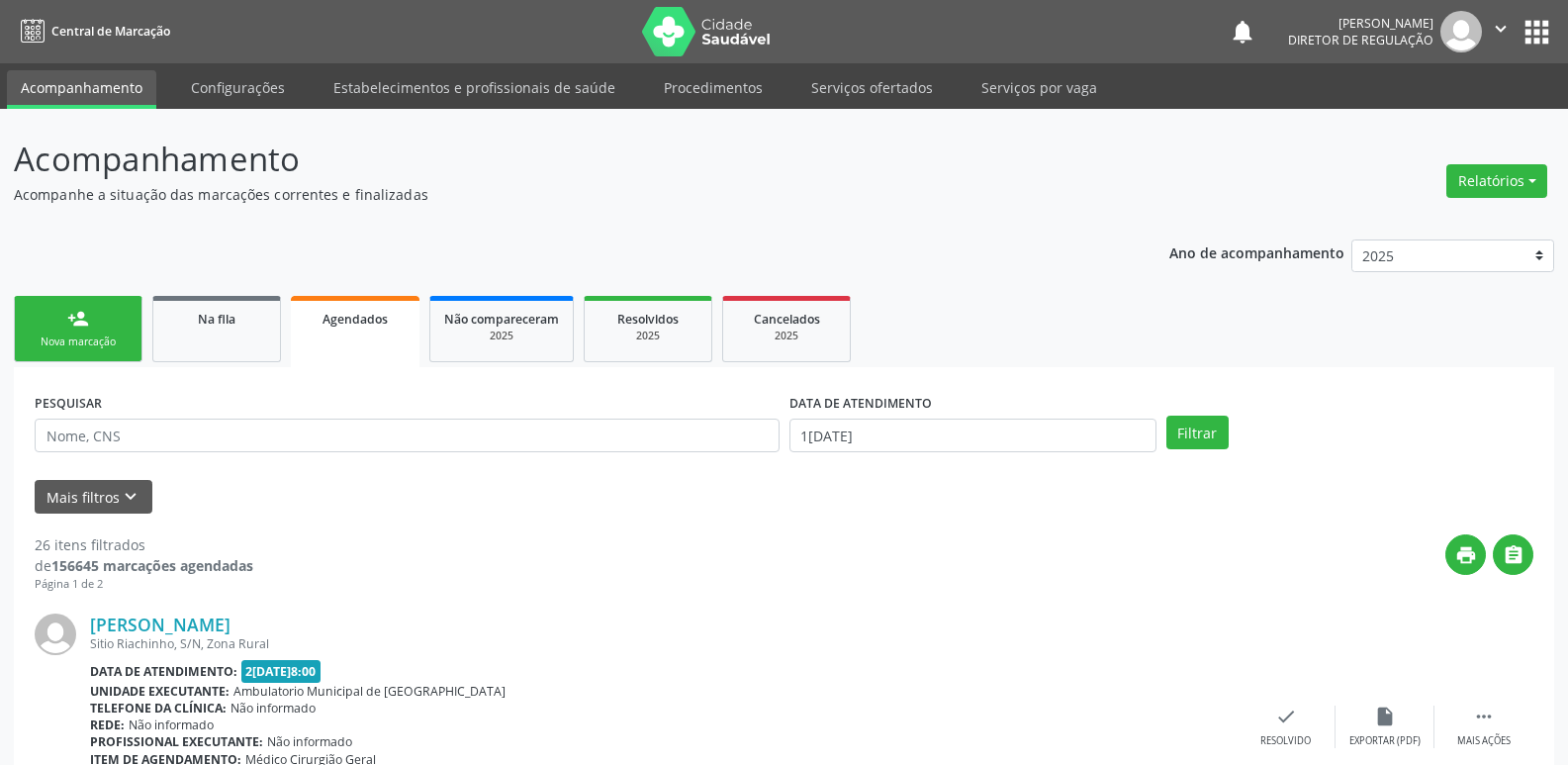
click at [107, 325] on link "person_add Nova marcação" at bounding box center [78, 329] width 128 height 67
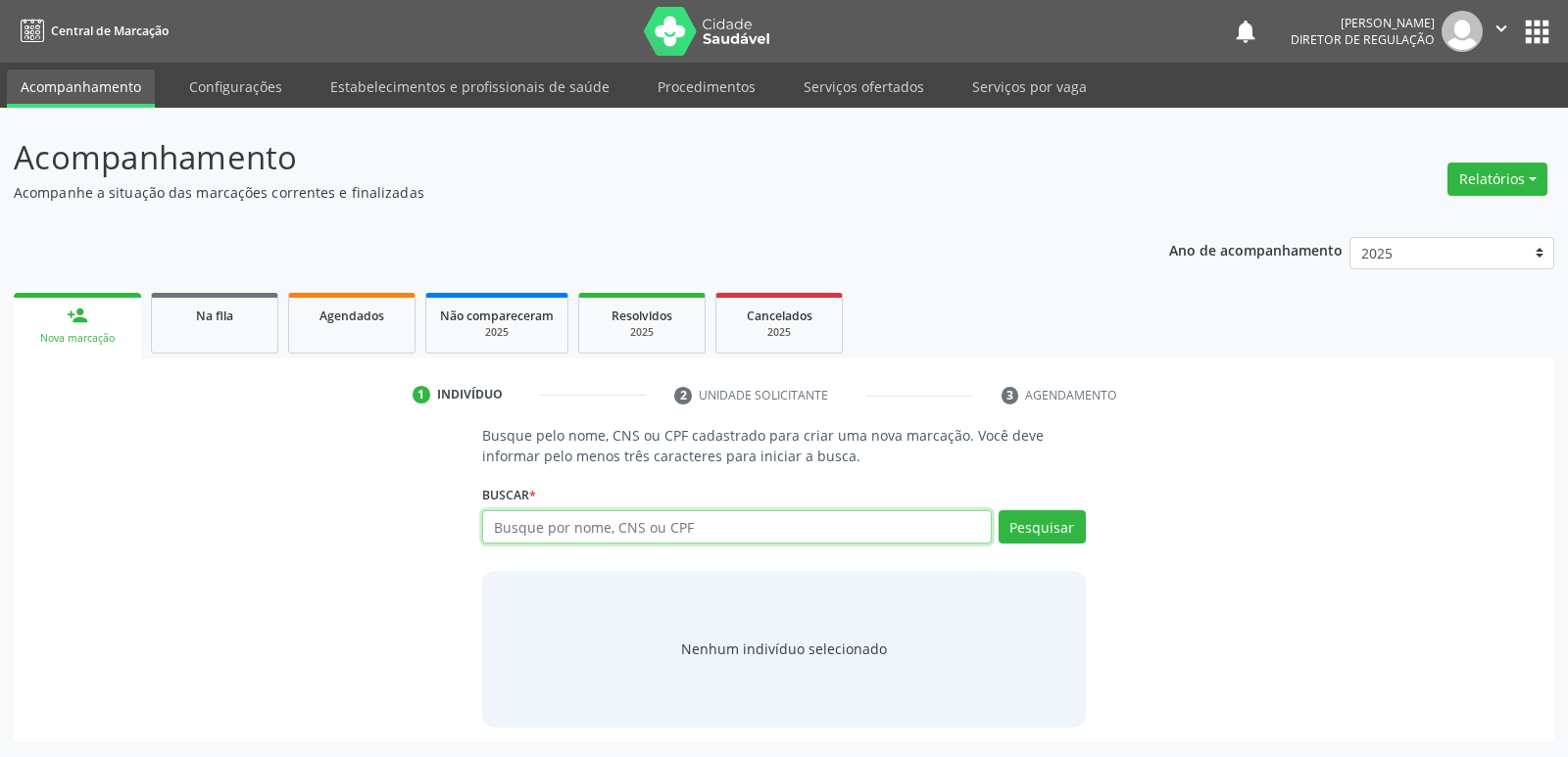
click at [577, 531] on input "text" at bounding box center [737, 527] width 509 height 34
type input "704608030908523"
click at [1052, 525] on button "Pesquisar" at bounding box center [1042, 527] width 87 height 34
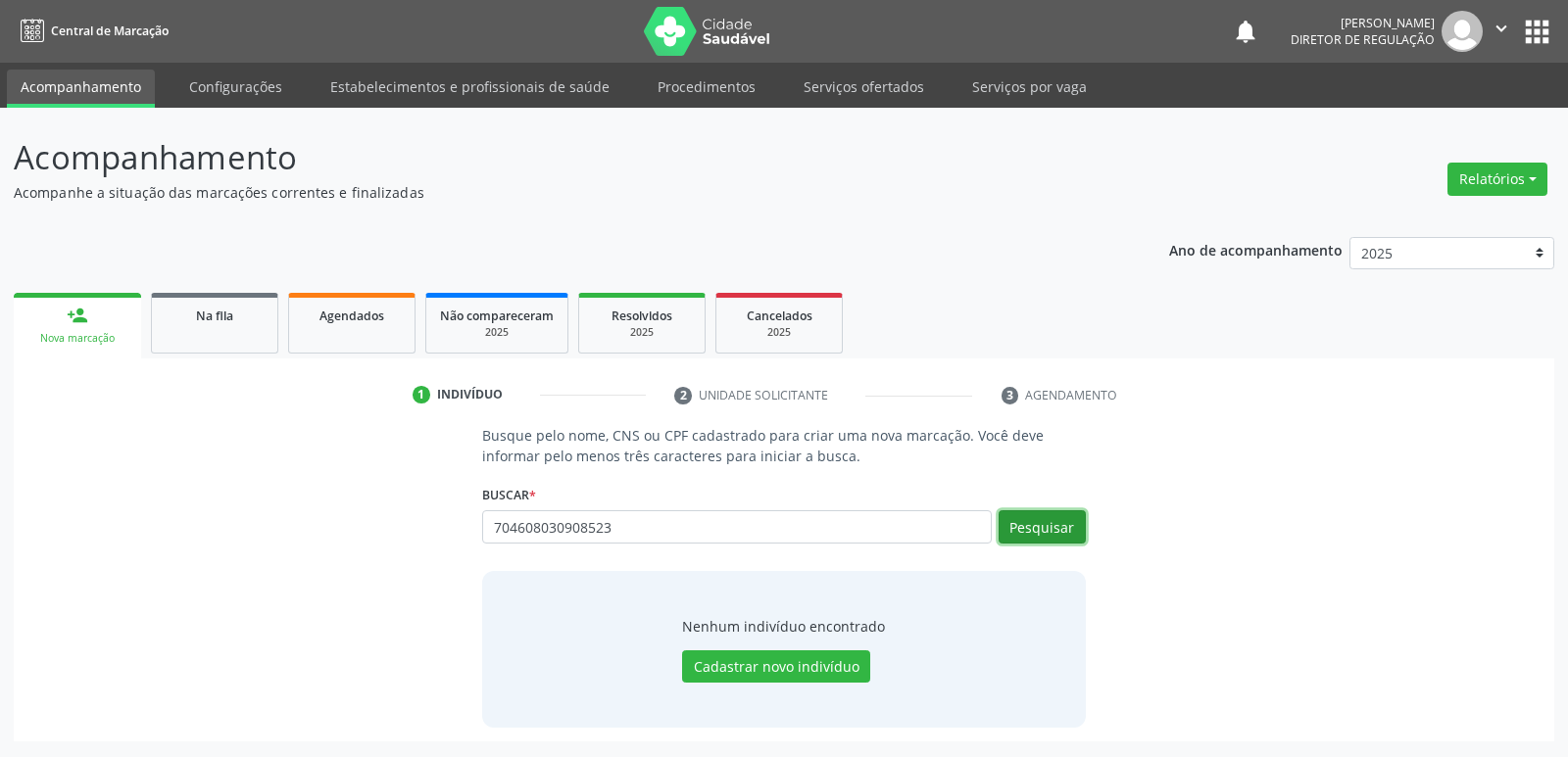
click at [1037, 529] on button "Pesquisar" at bounding box center [1042, 527] width 87 height 34
type input "7"
click at [642, 520] on input "text" at bounding box center [737, 527] width 509 height 34
type input "03809733407"
click at [1026, 519] on button "Pesquisar" at bounding box center [1042, 527] width 87 height 34
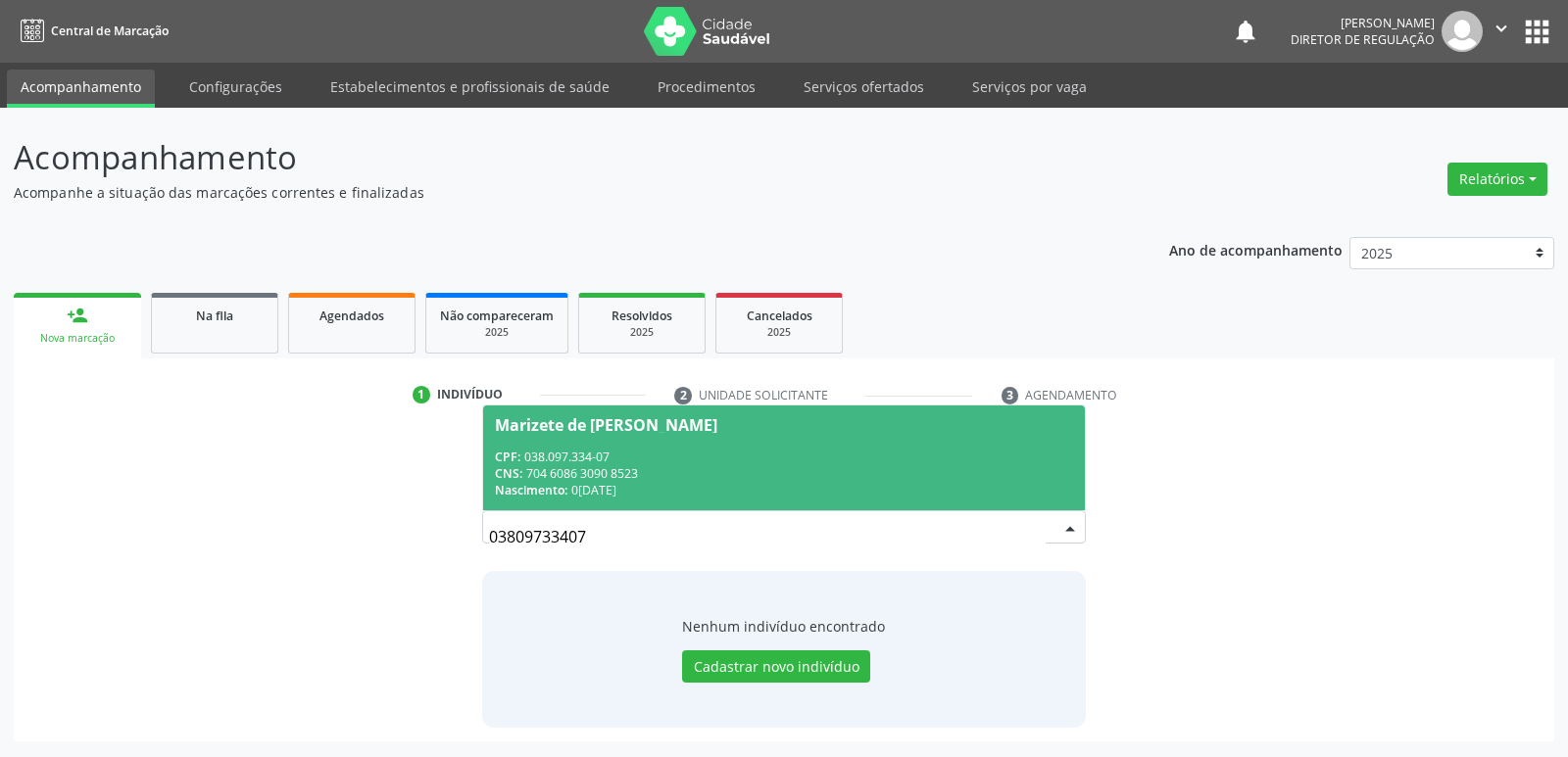
click at [655, 470] on div "CNS: 704 6086 3090 8523" at bounding box center [783, 473] width 577 height 17
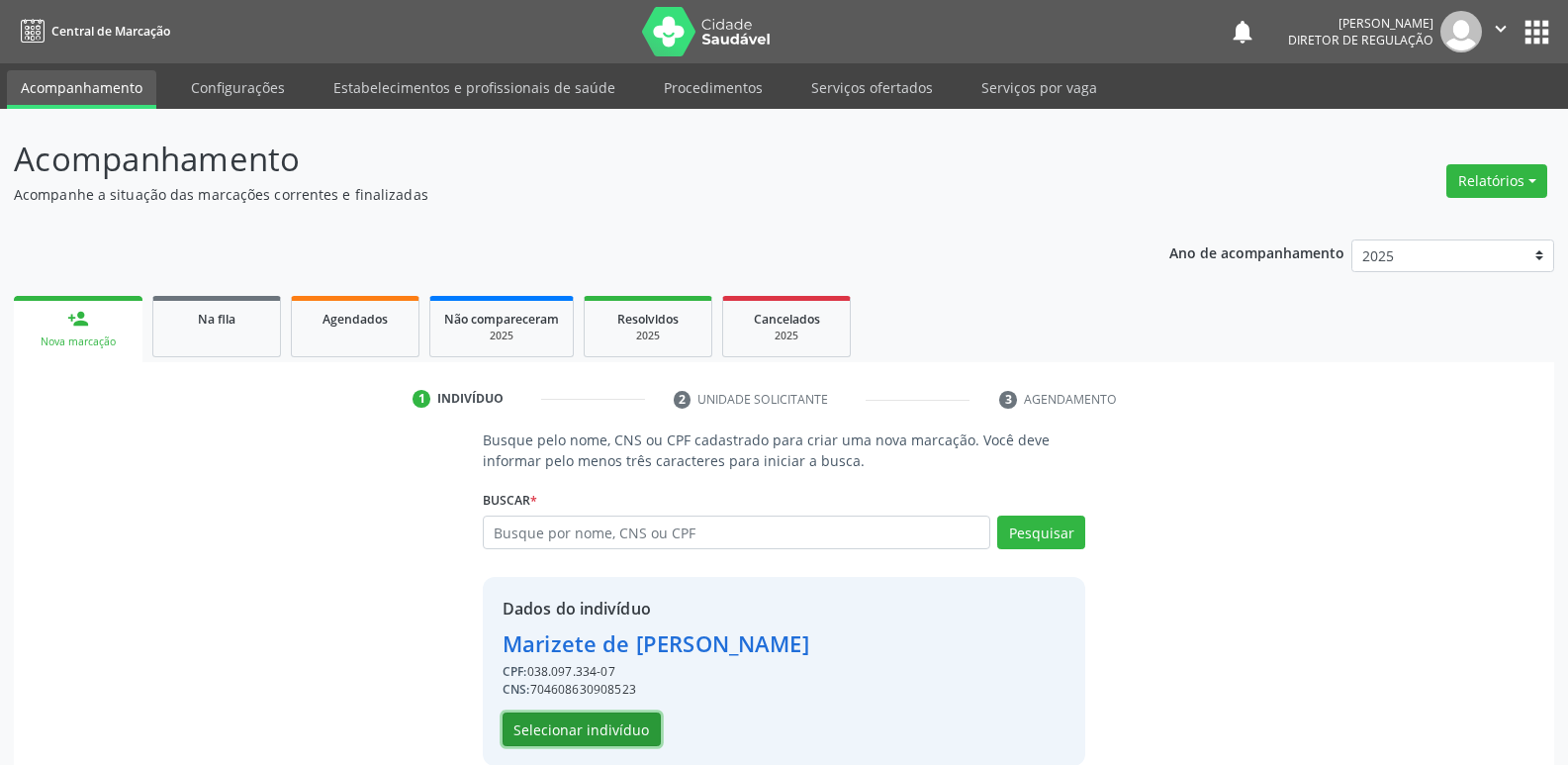
click at [604, 738] on button "Selecionar indivíduo" at bounding box center [581, 730] width 158 height 34
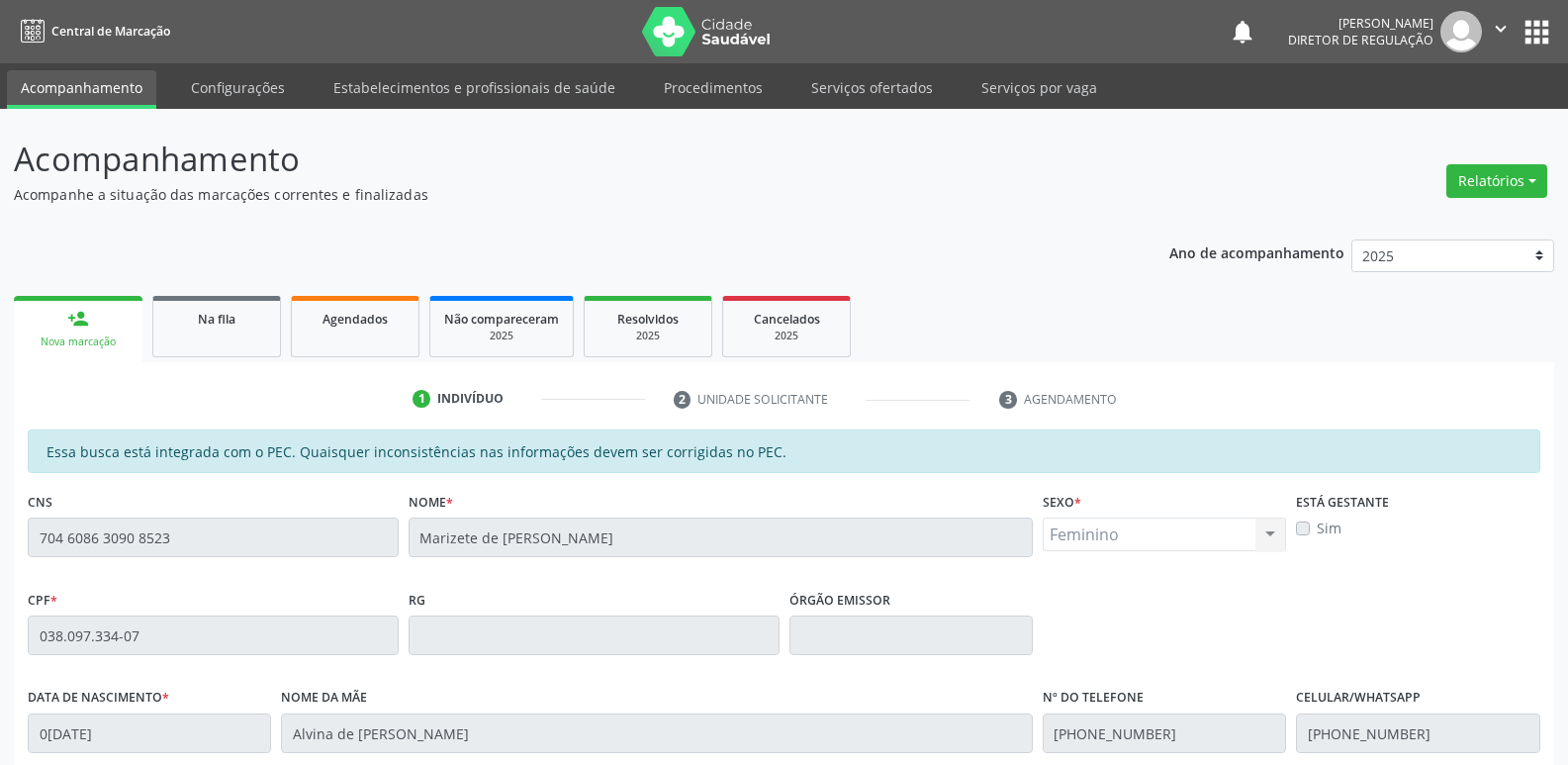
scroll to position [366, 0]
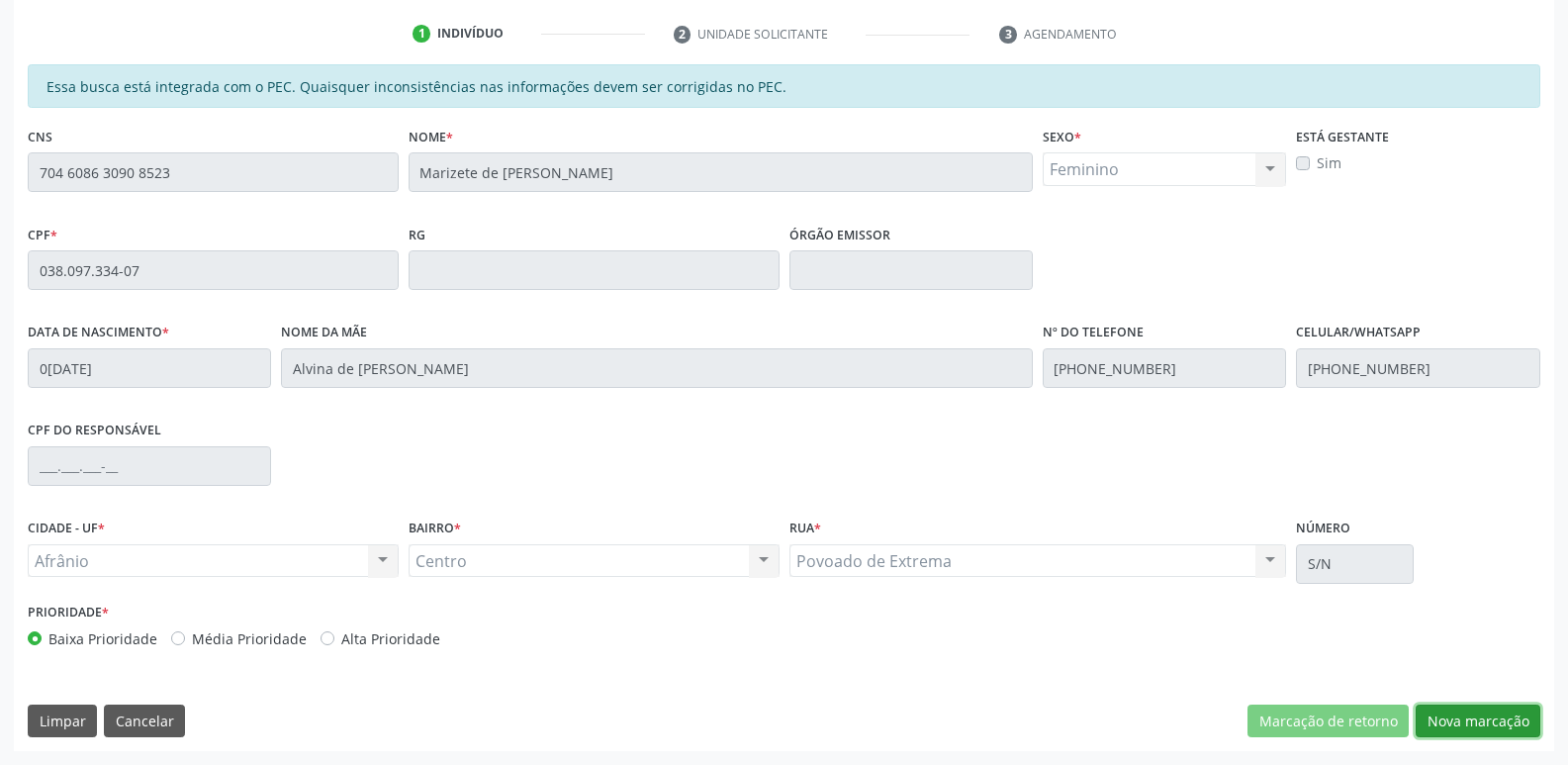
click at [1512, 718] on button "Nova marcação" at bounding box center [1477, 722] width 124 height 34
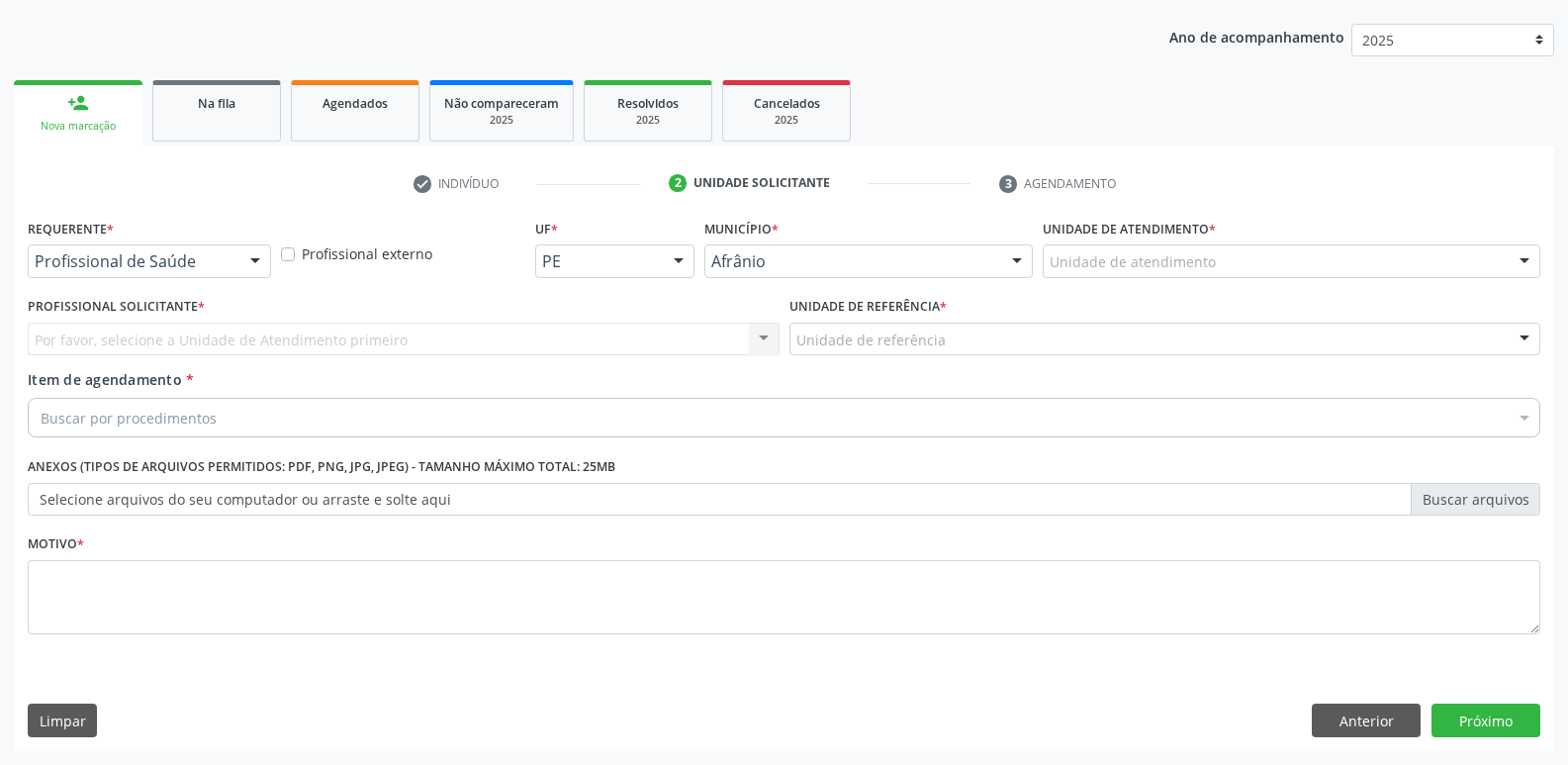
scroll to position [216, 0]
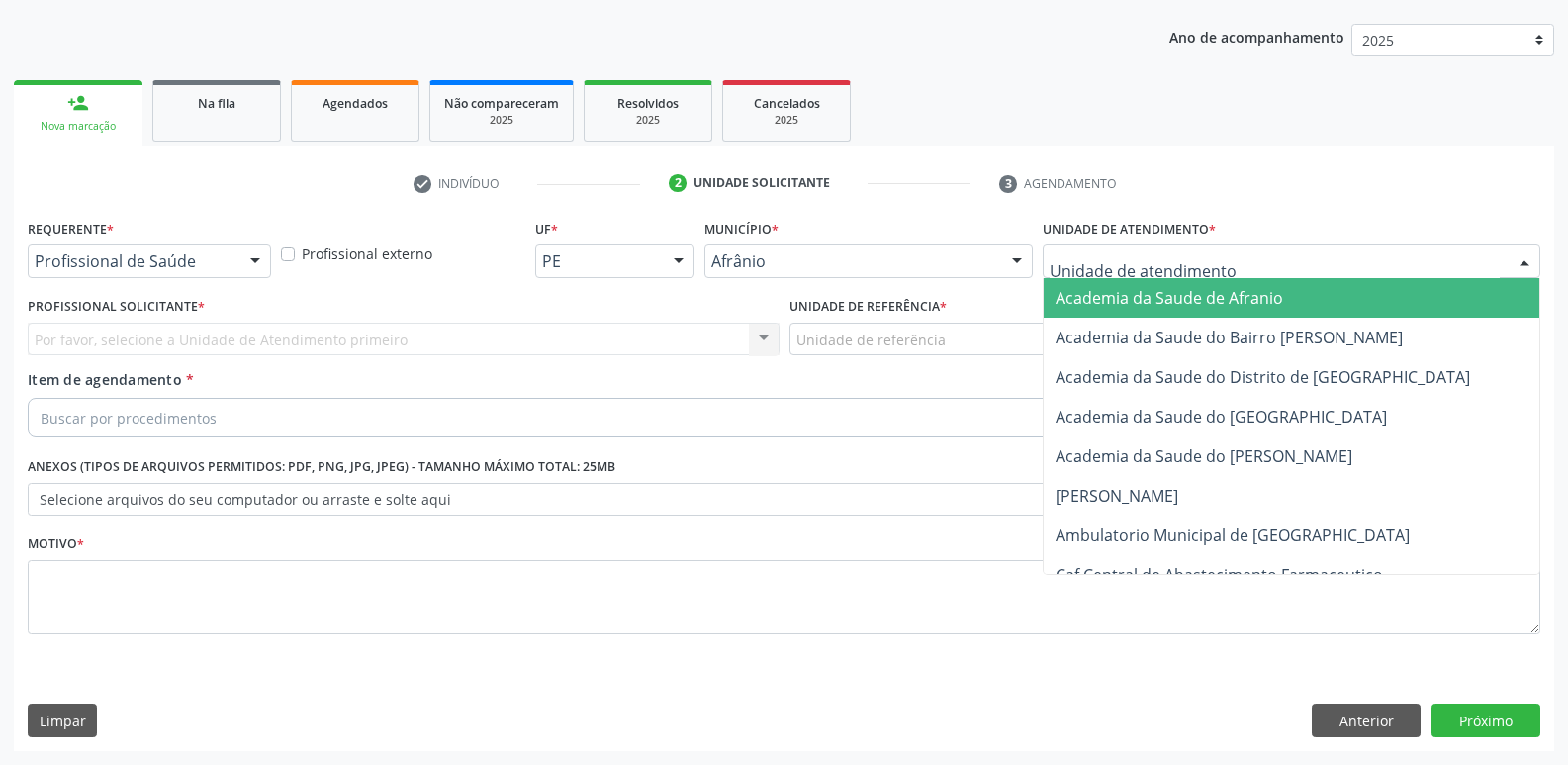
click at [1230, 254] on div at bounding box center [1292, 262] width 498 height 34
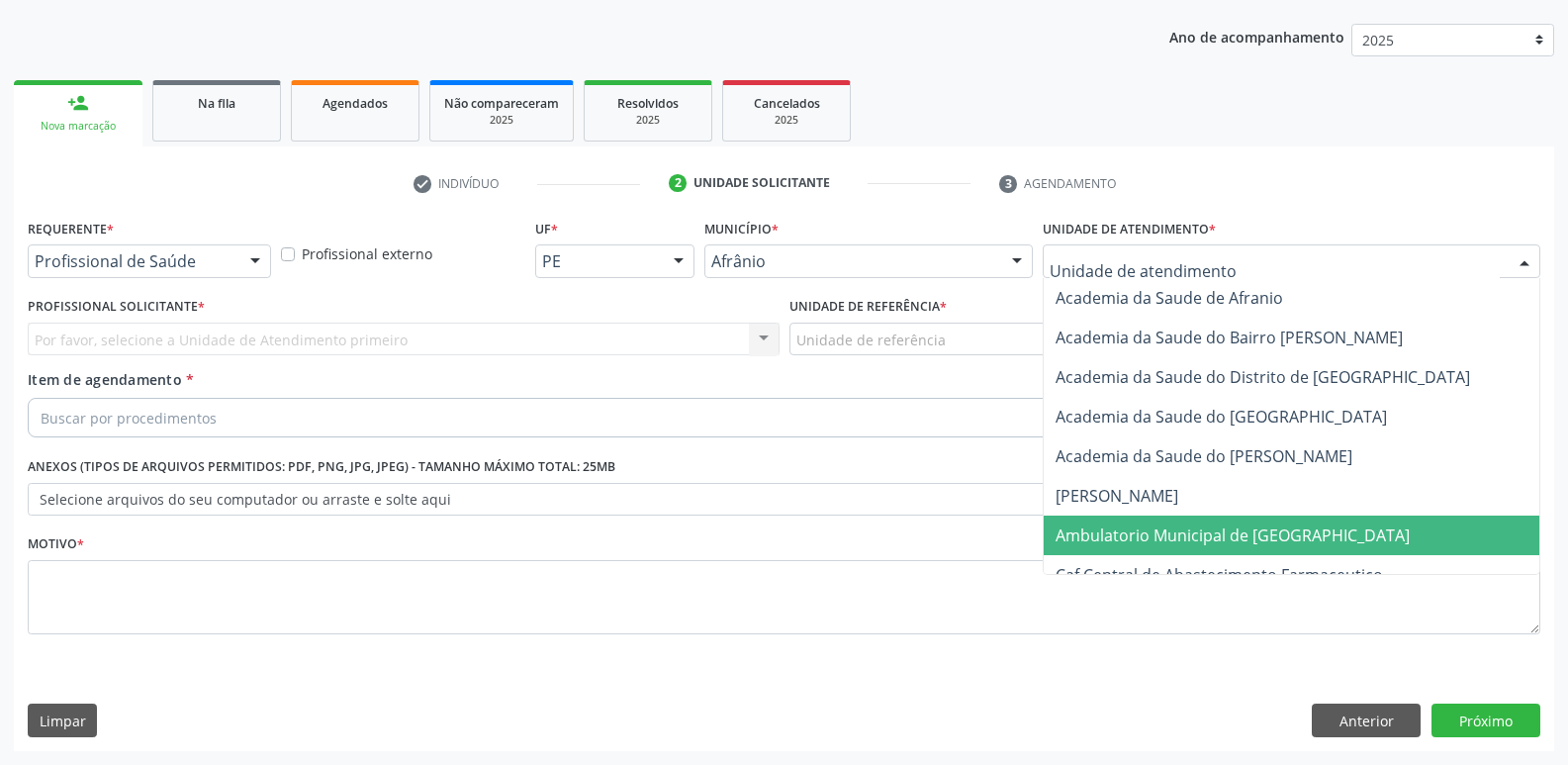
click at [1169, 535] on span "Ambulatorio Municipal de [GEOGRAPHIC_DATA]" at bounding box center [1233, 536] width 354 height 22
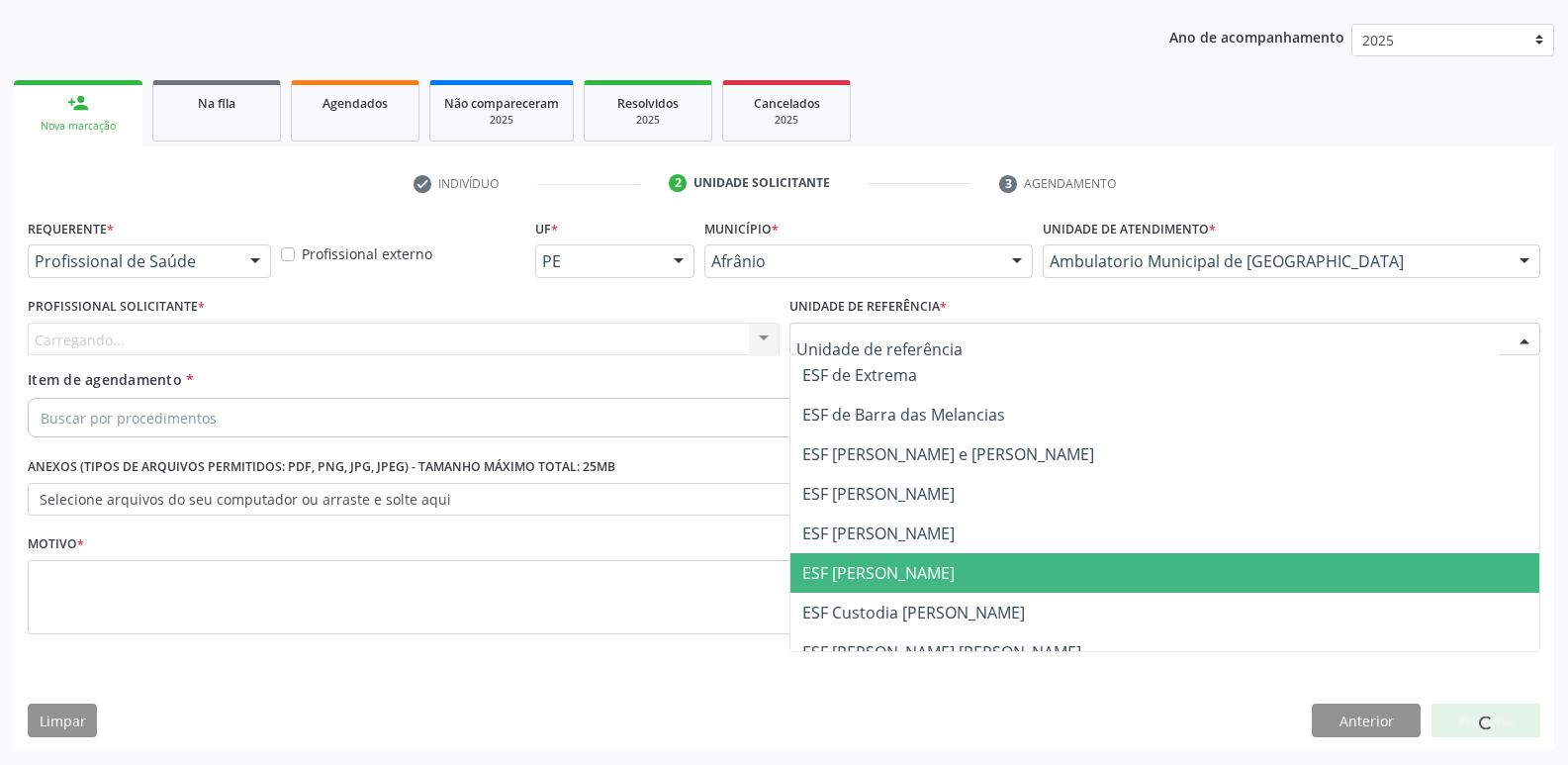
click at [876, 569] on span "ESF [PERSON_NAME]" at bounding box center [878, 574] width 152 height 22
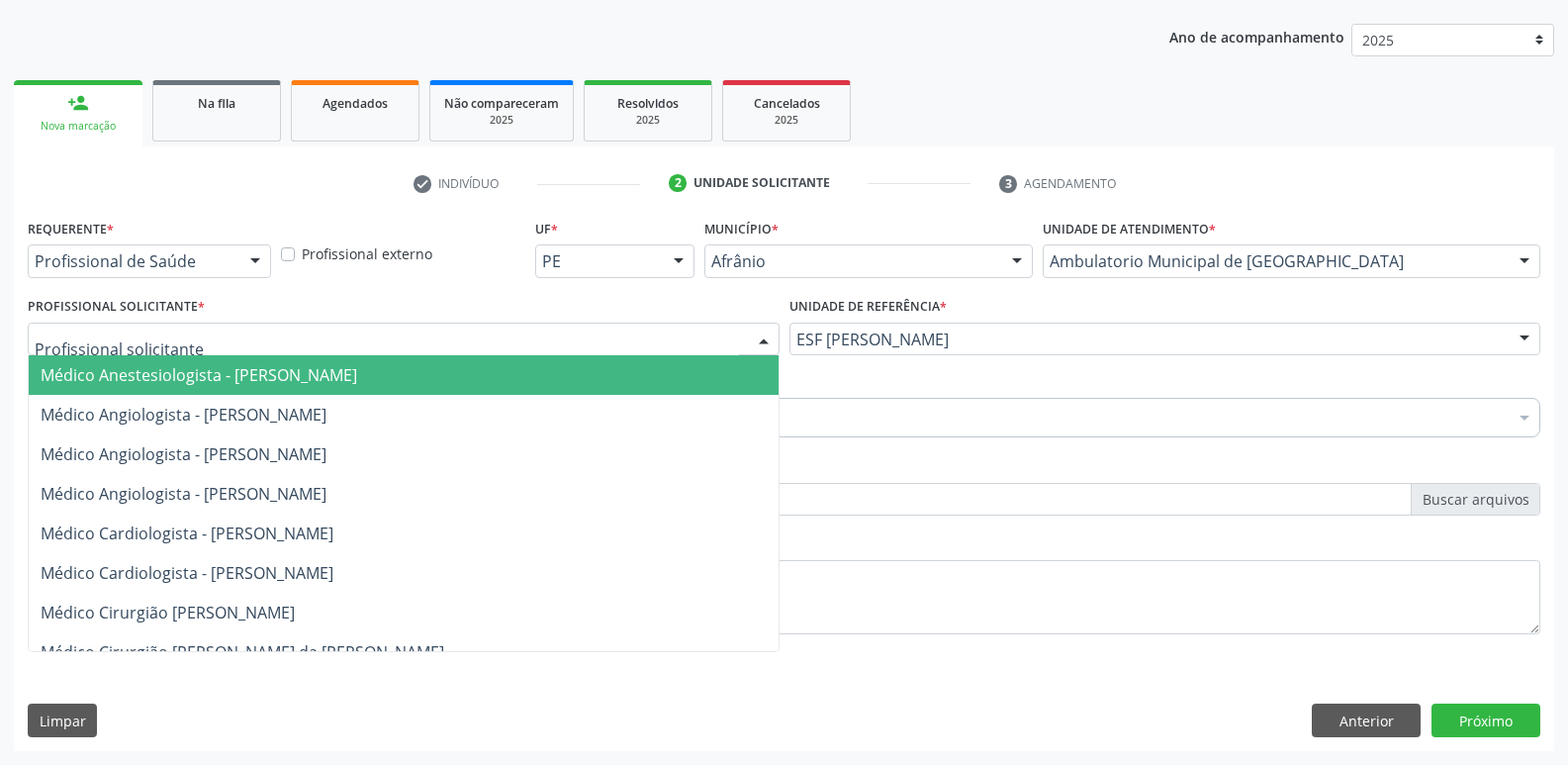
click at [493, 333] on div at bounding box center [403, 340] width 752 height 34
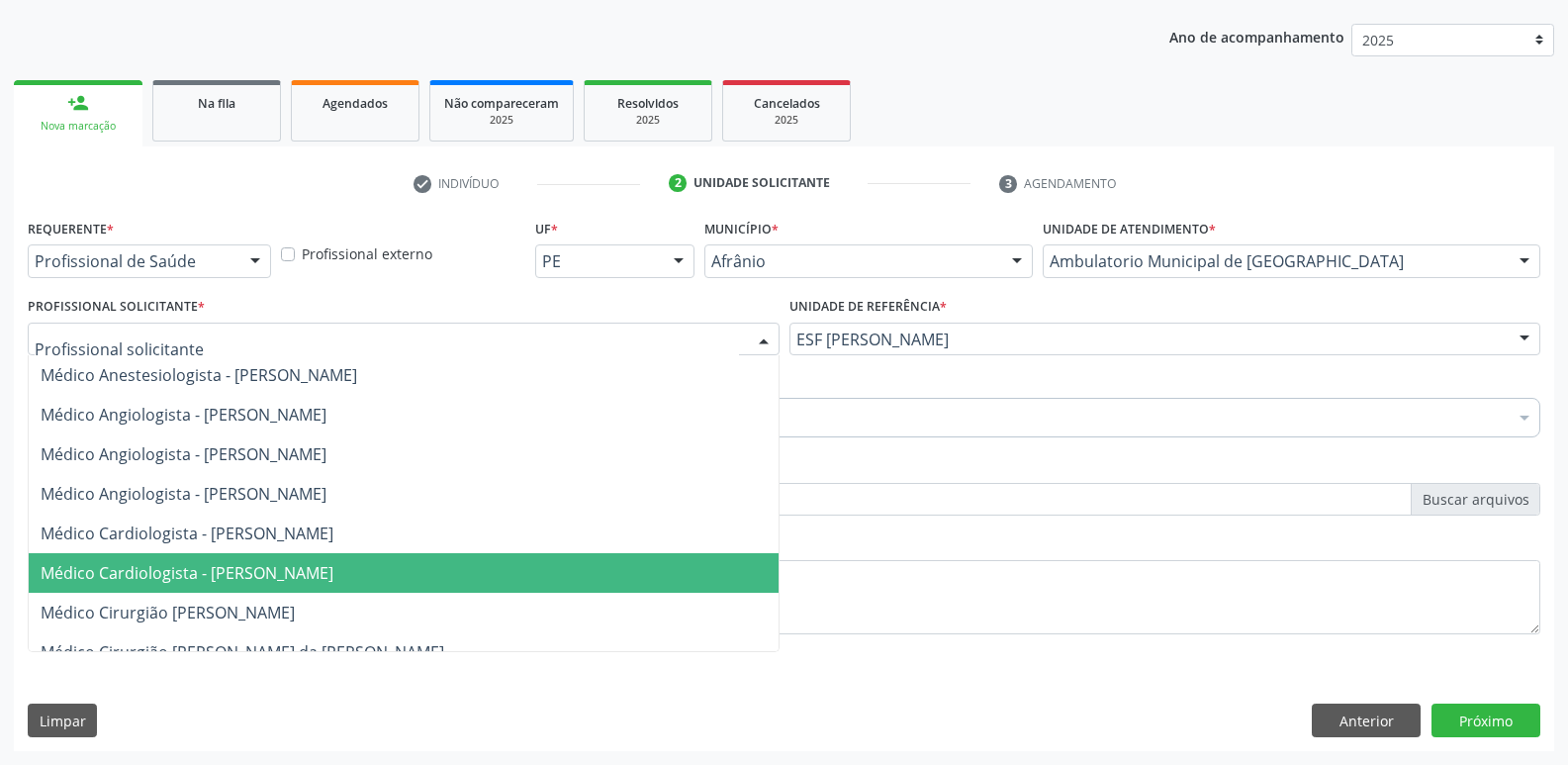
click at [494, 554] on span "Médico Cardiologista - Anderson da Costa Armstrong" at bounding box center [403, 574] width 750 height 40
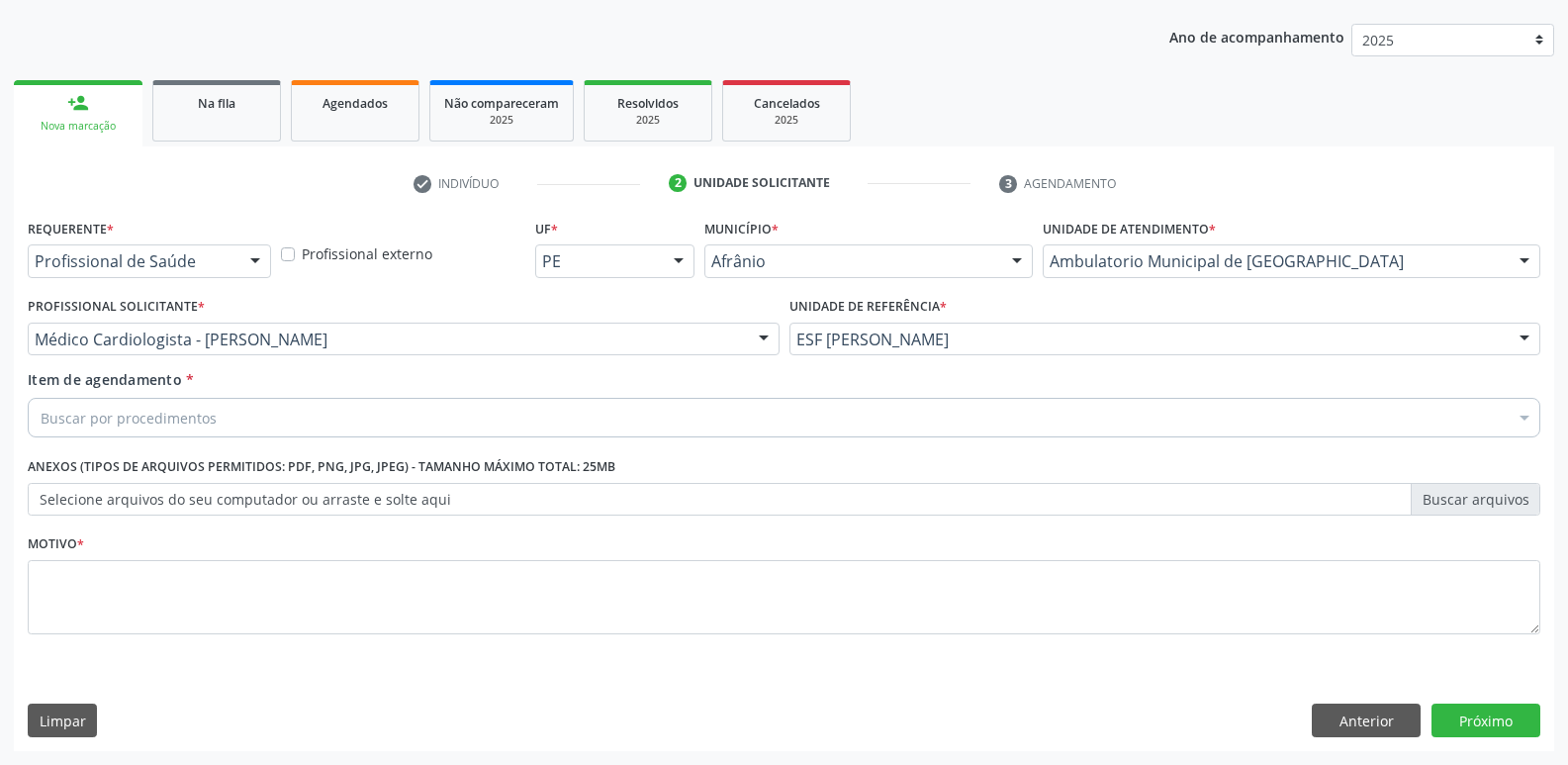
click at [353, 415] on div "Buscar por procedimentos" at bounding box center [784, 418] width 1513 height 40
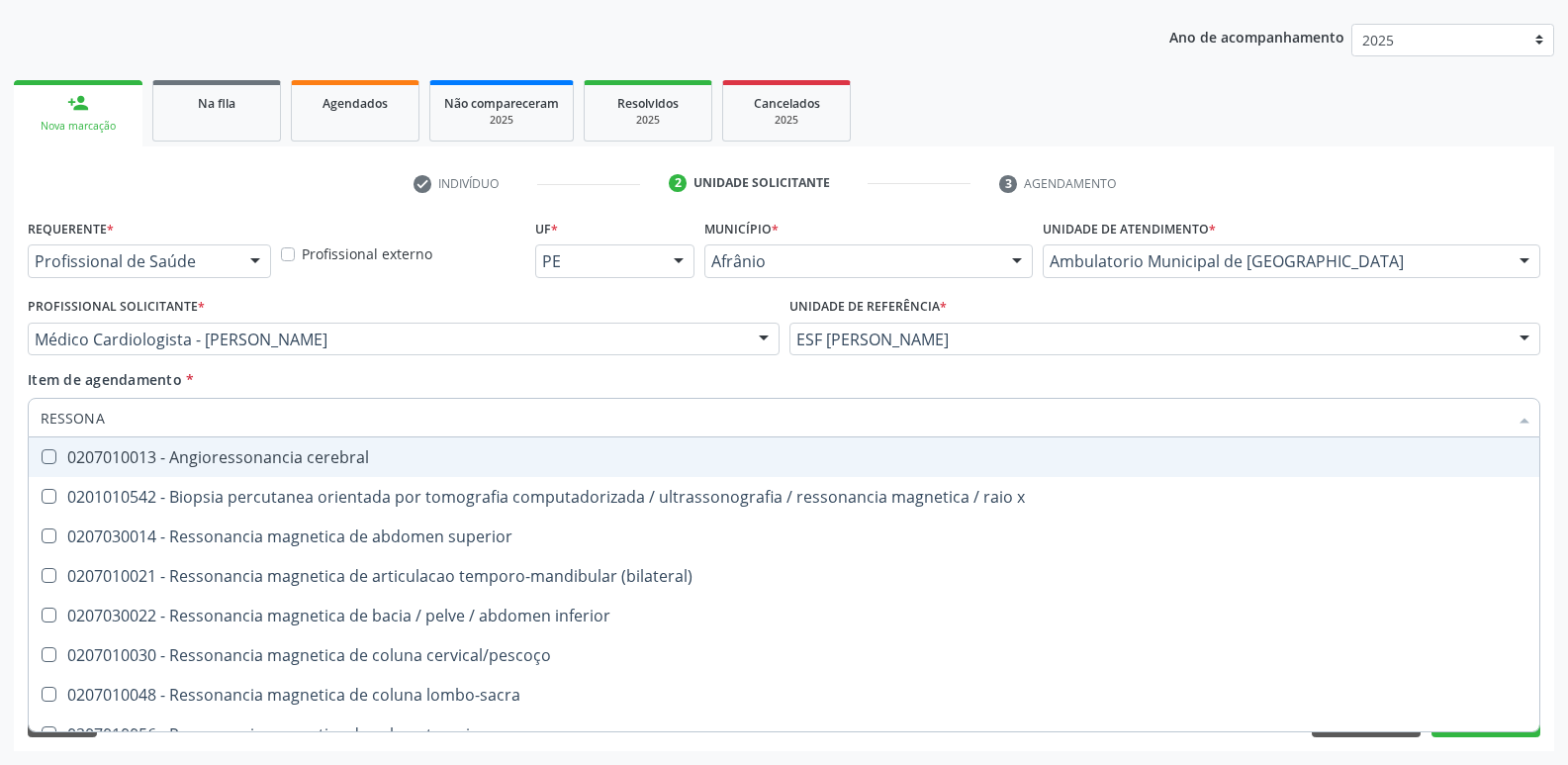
type input "RESSONAN"
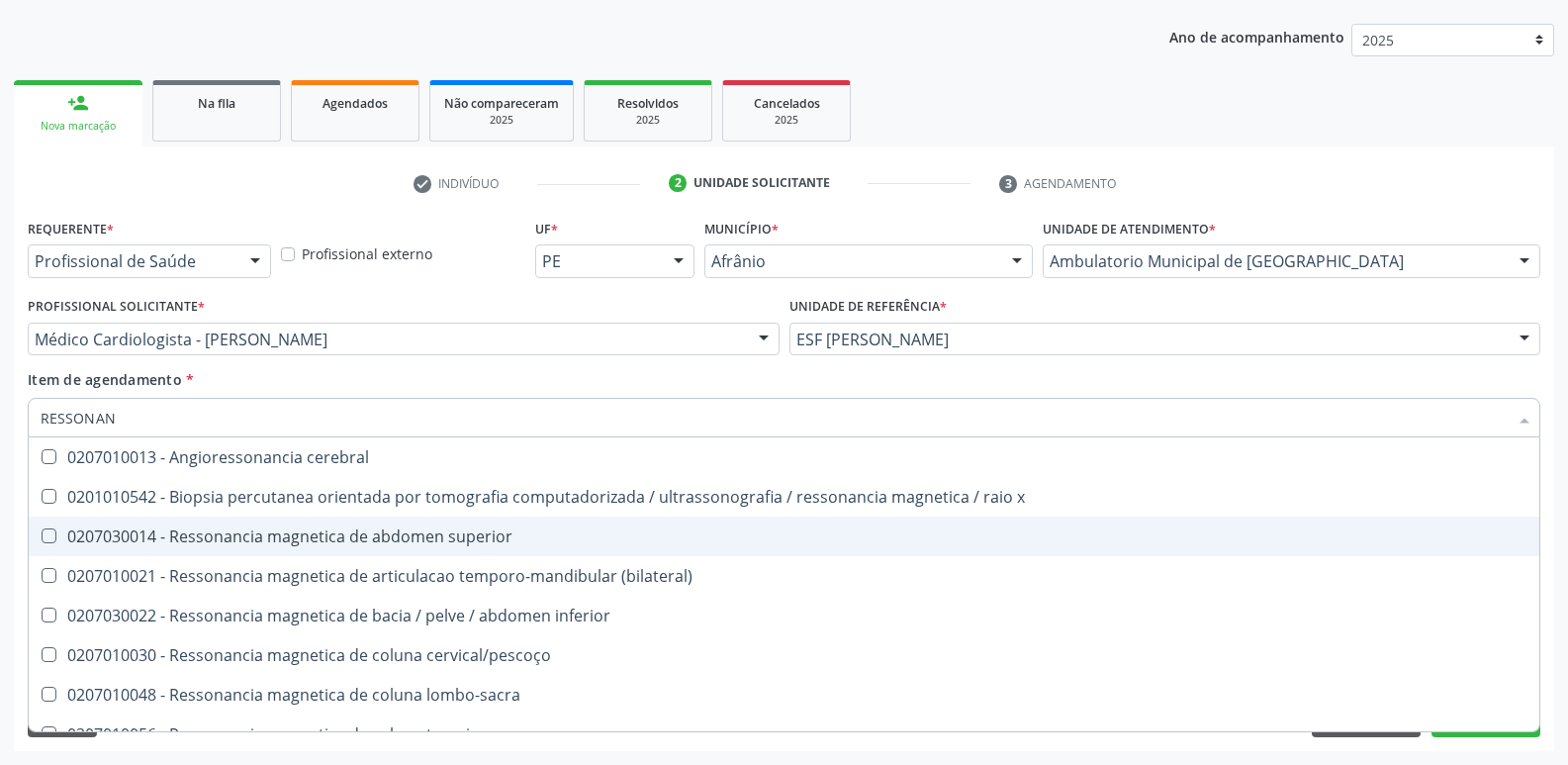
scroll to position [198, 0]
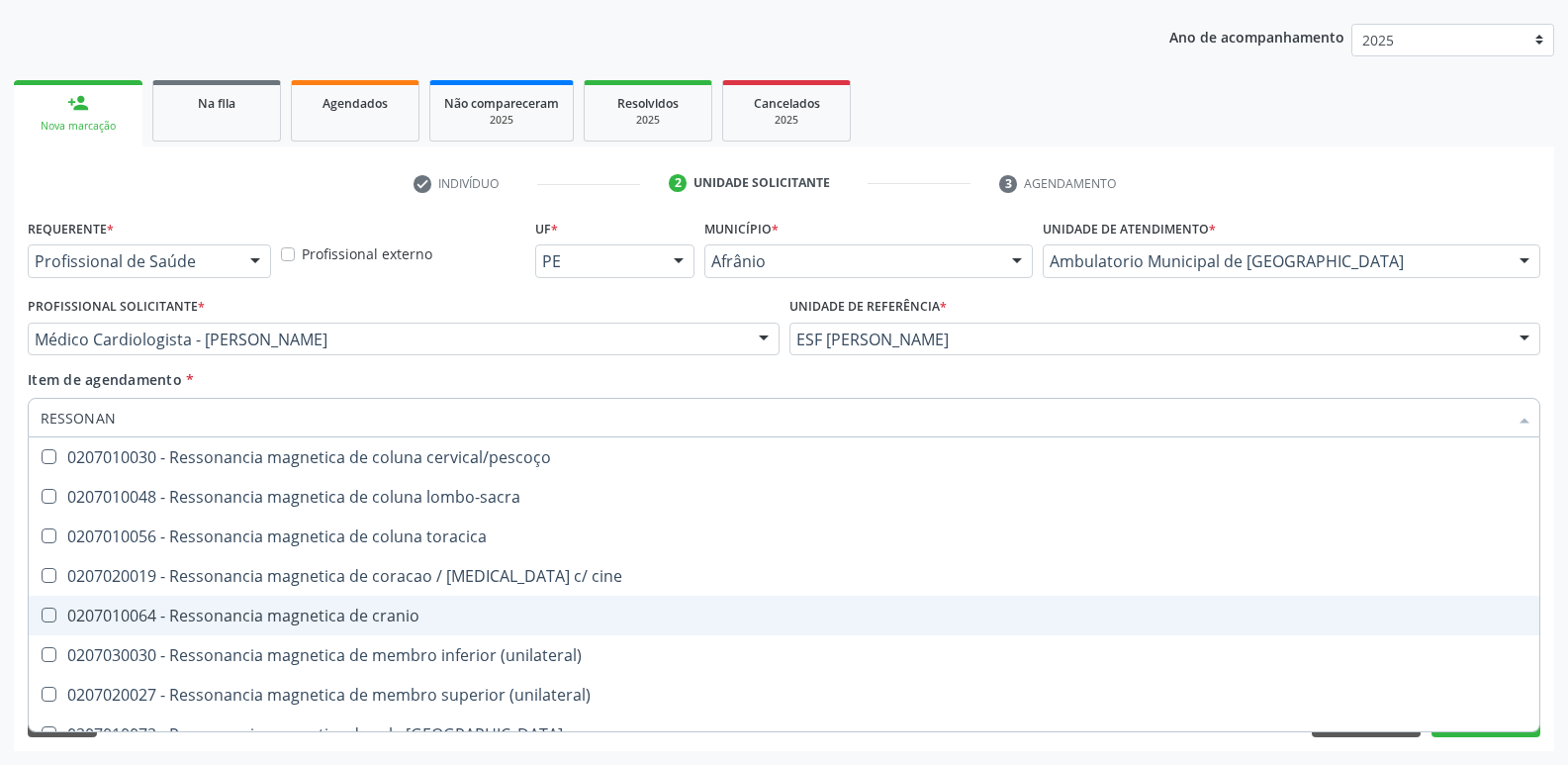
click at [376, 619] on div "0207010064 - Ressonancia magnetica de cranio" at bounding box center [784, 616] width 1487 height 16
checkbox cranio "true"
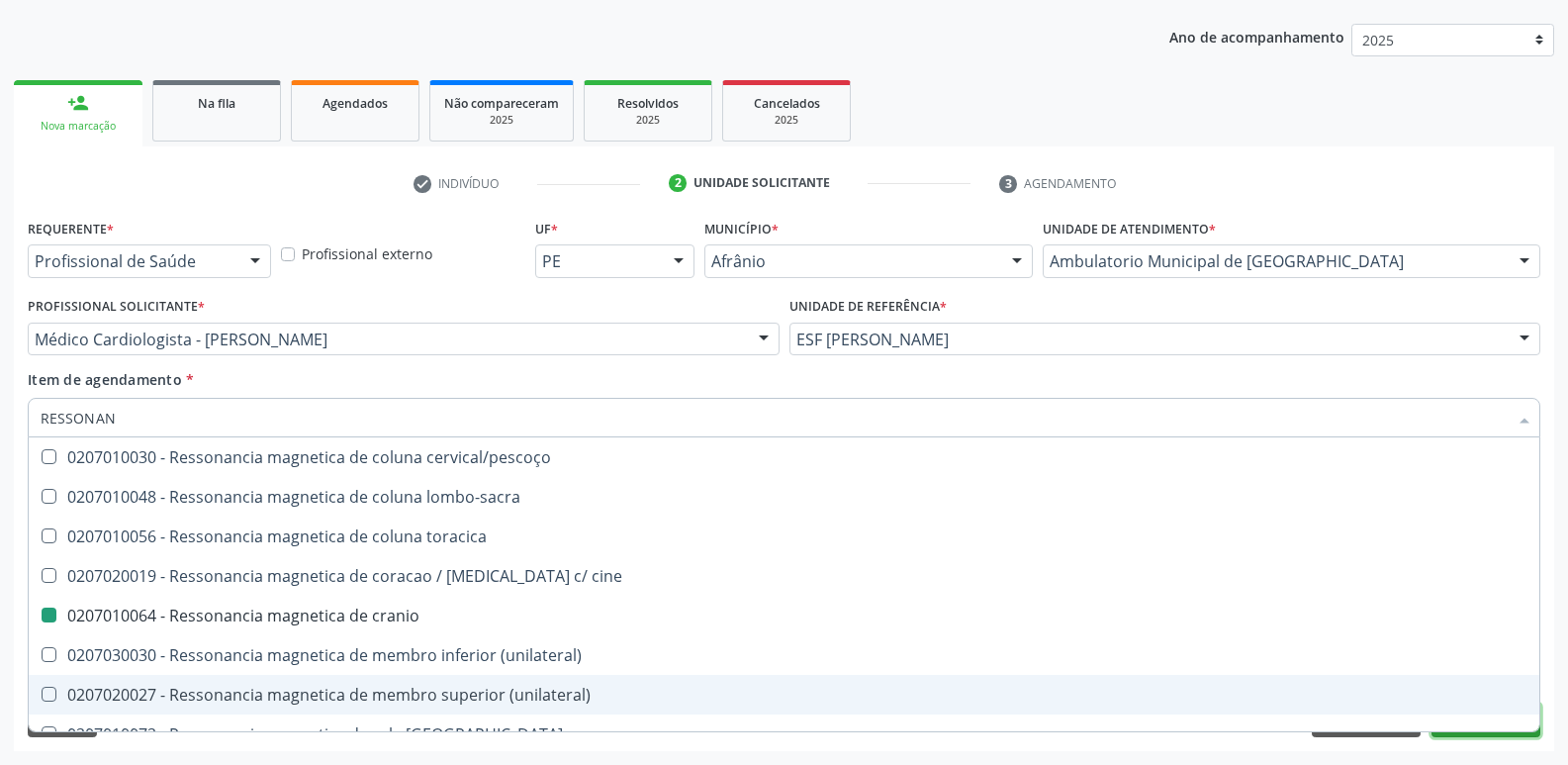
click at [1506, 735] on button "Próximo" at bounding box center [1485, 721] width 109 height 34
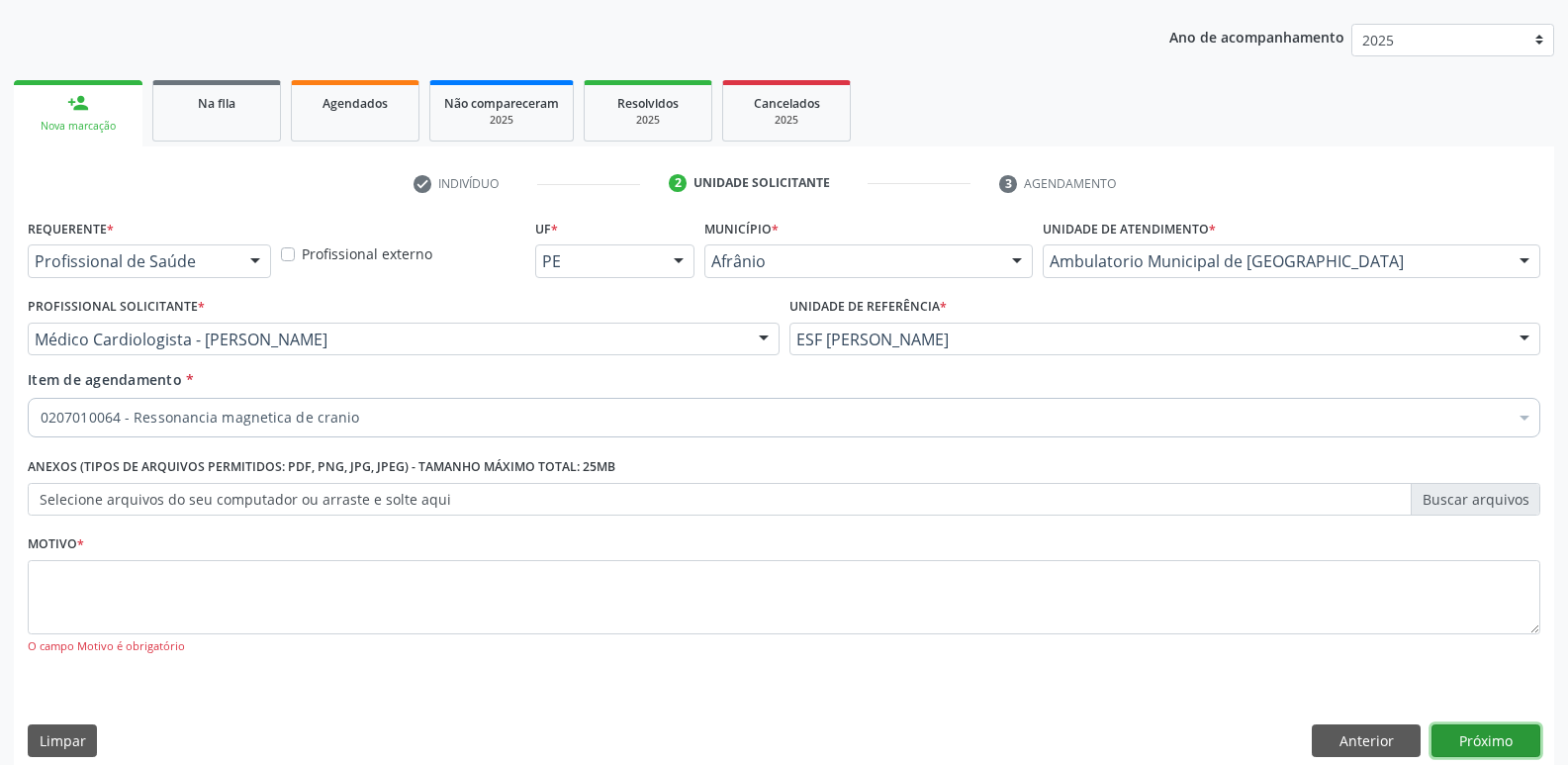
scroll to position [0, 0]
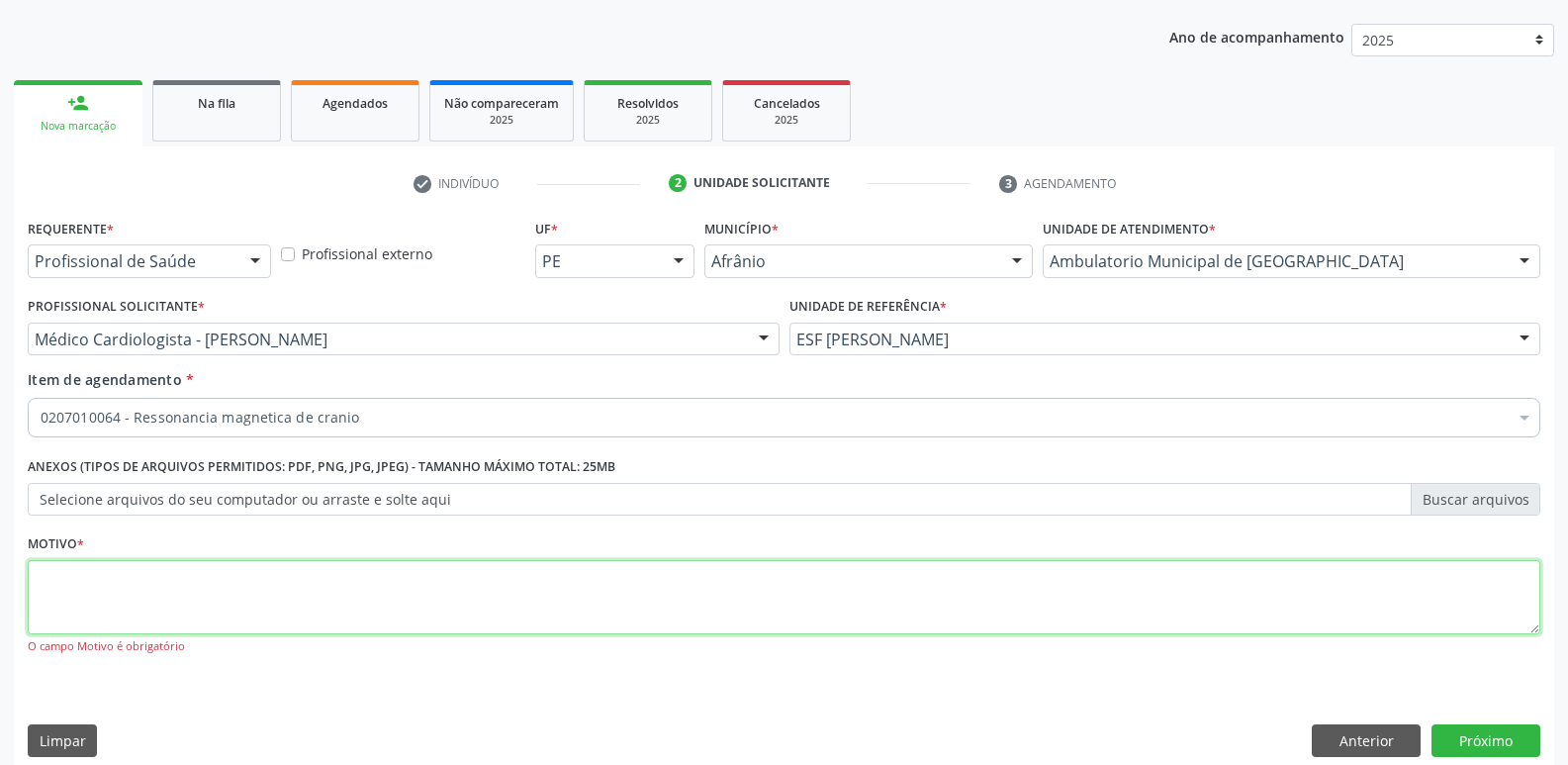
click at [473, 588] on textarea at bounding box center [784, 599] width 1513 height 76
type textarea "*"
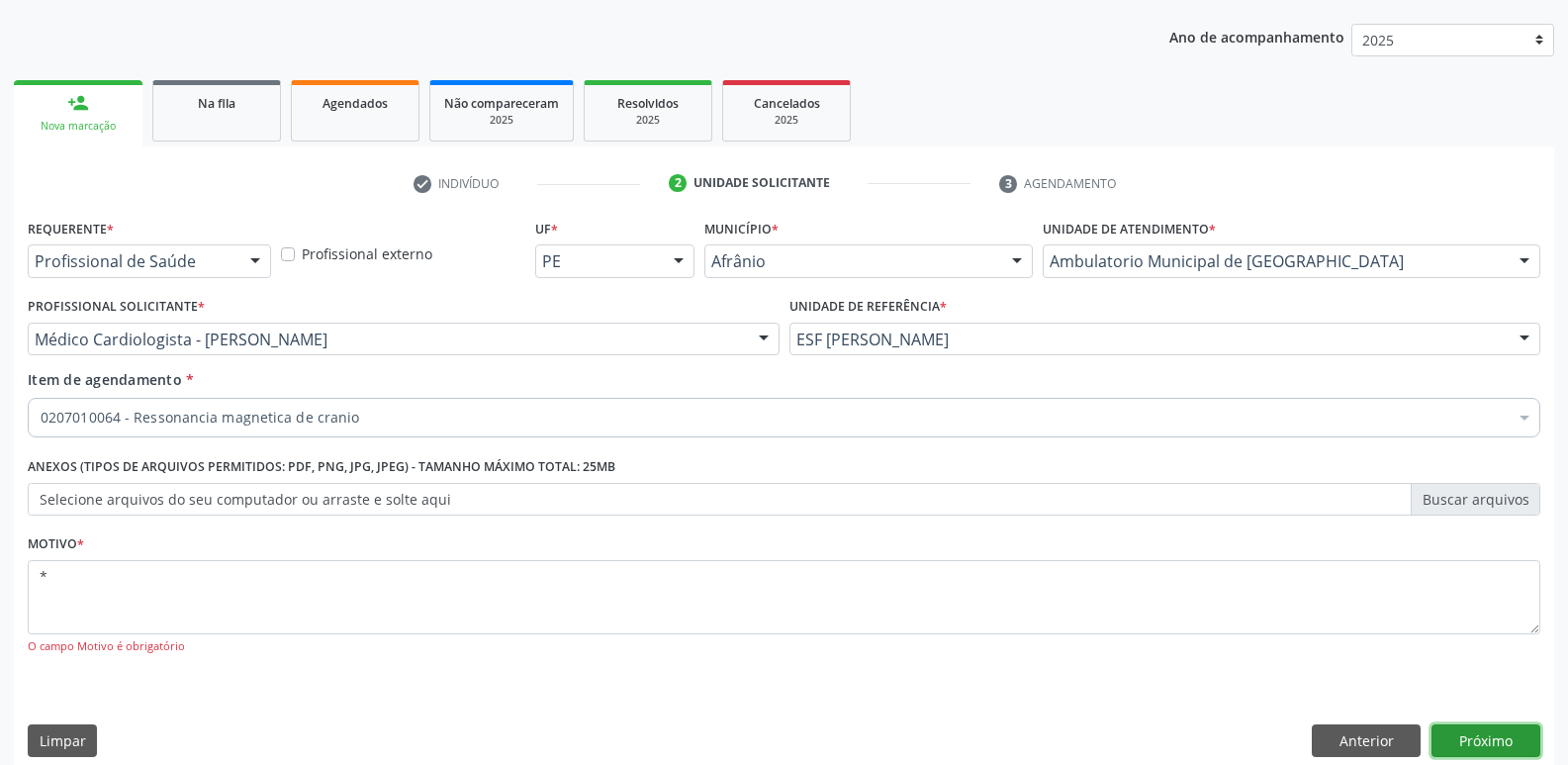
click at [1476, 730] on button "Próximo" at bounding box center [1485, 742] width 109 height 34
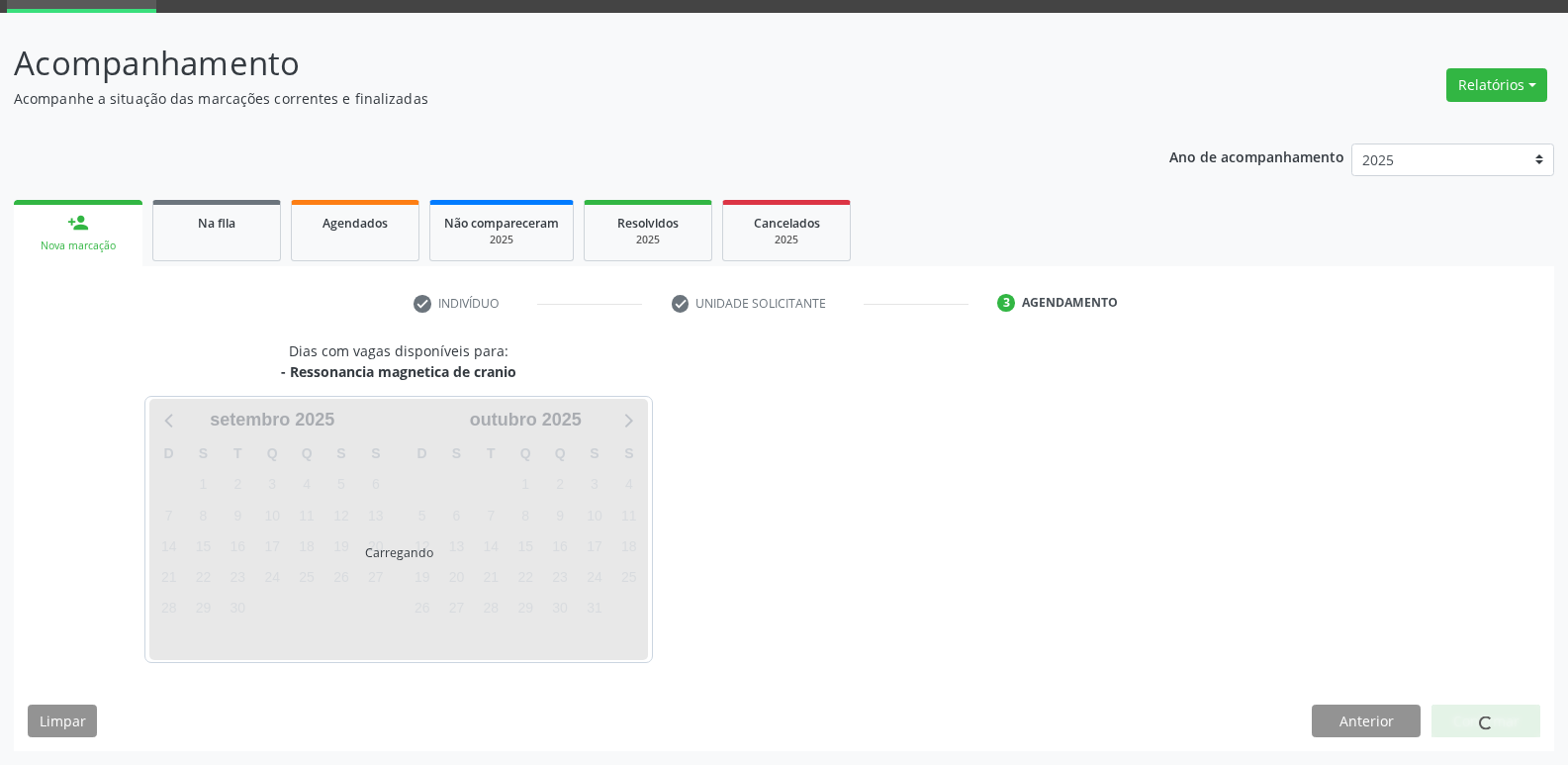
scroll to position [96, 0]
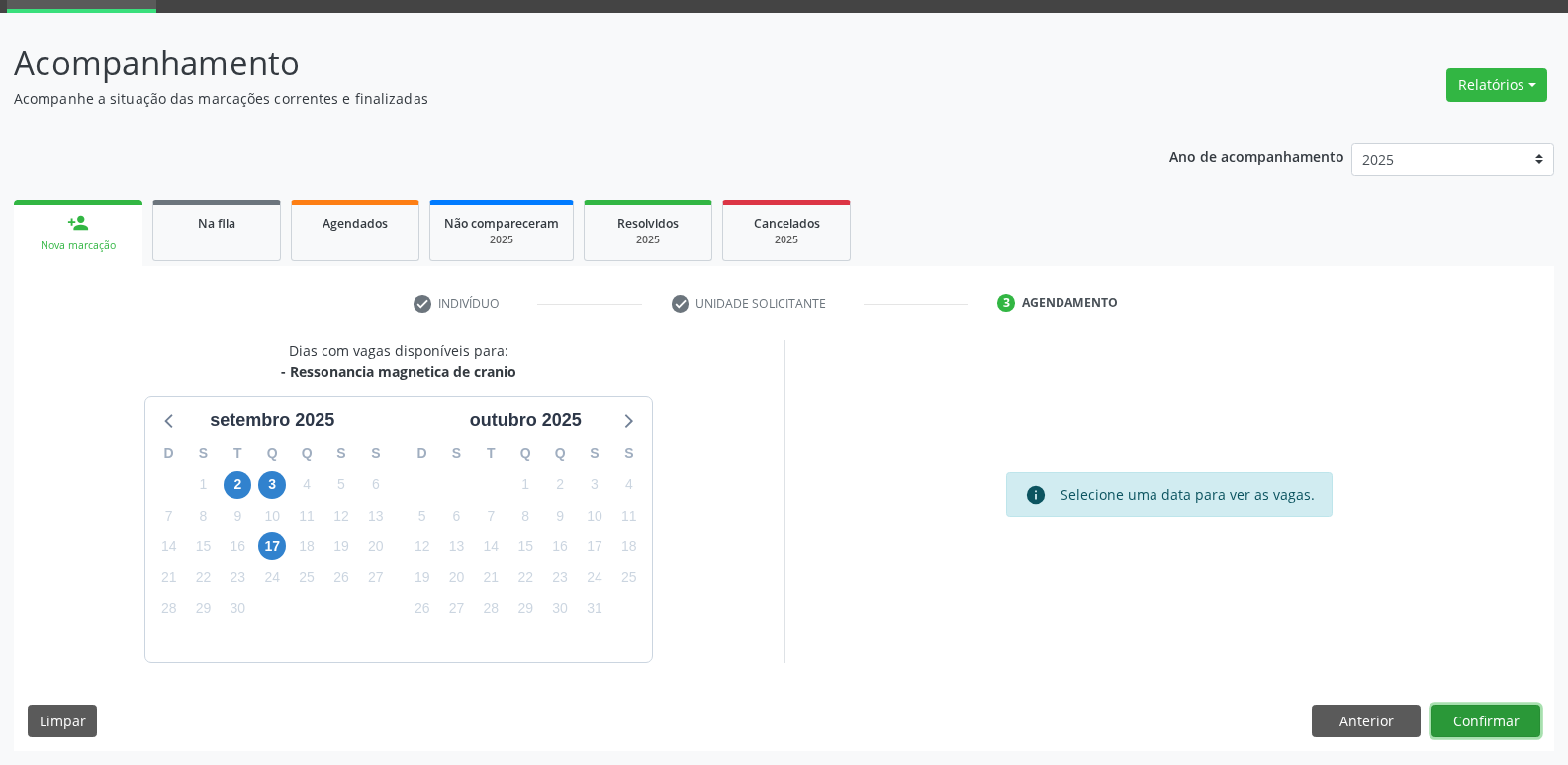
click at [1487, 718] on button "Confirmar" at bounding box center [1485, 722] width 109 height 34
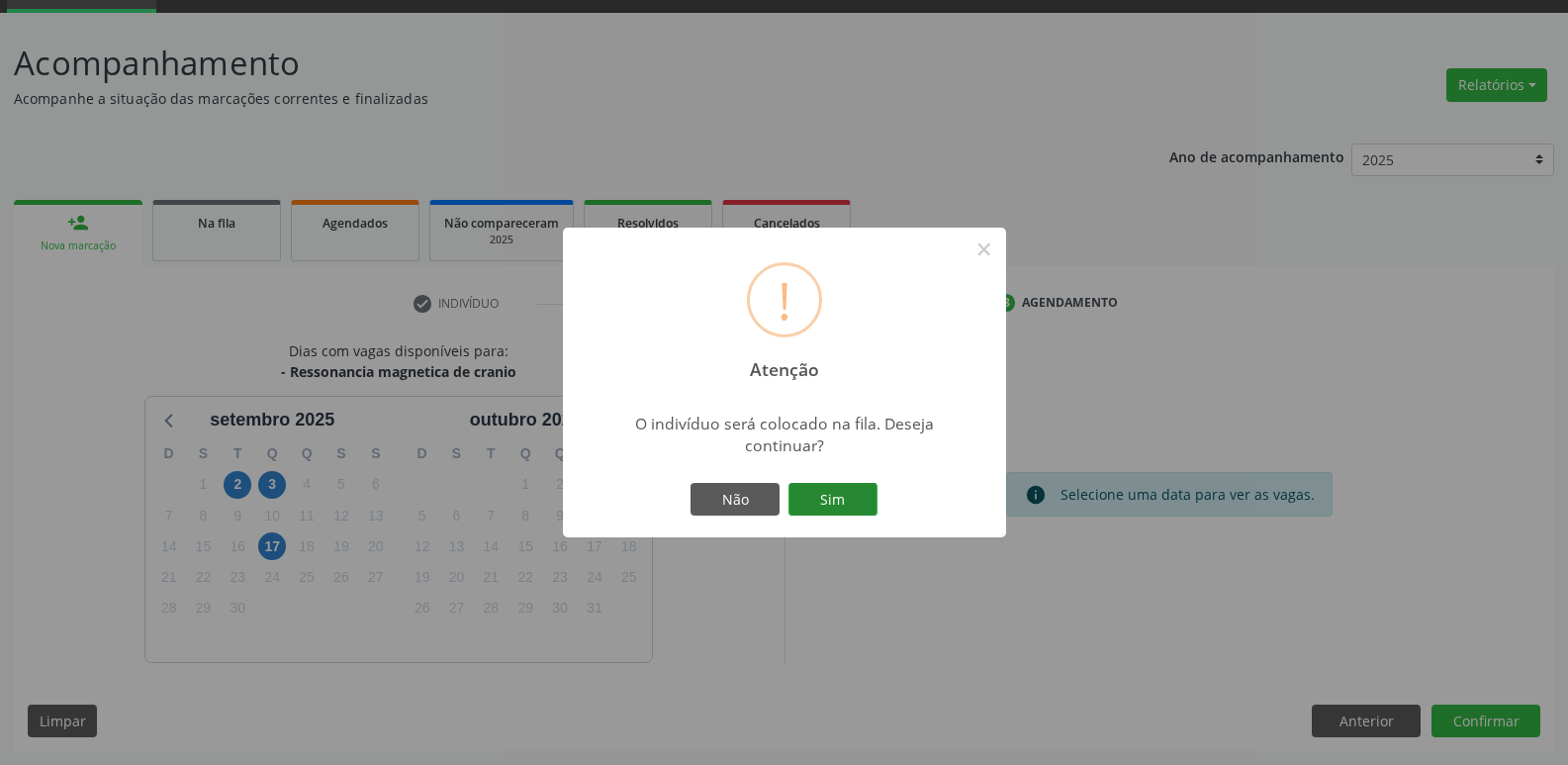
click at [862, 510] on button "Sim" at bounding box center [832, 500] width 89 height 34
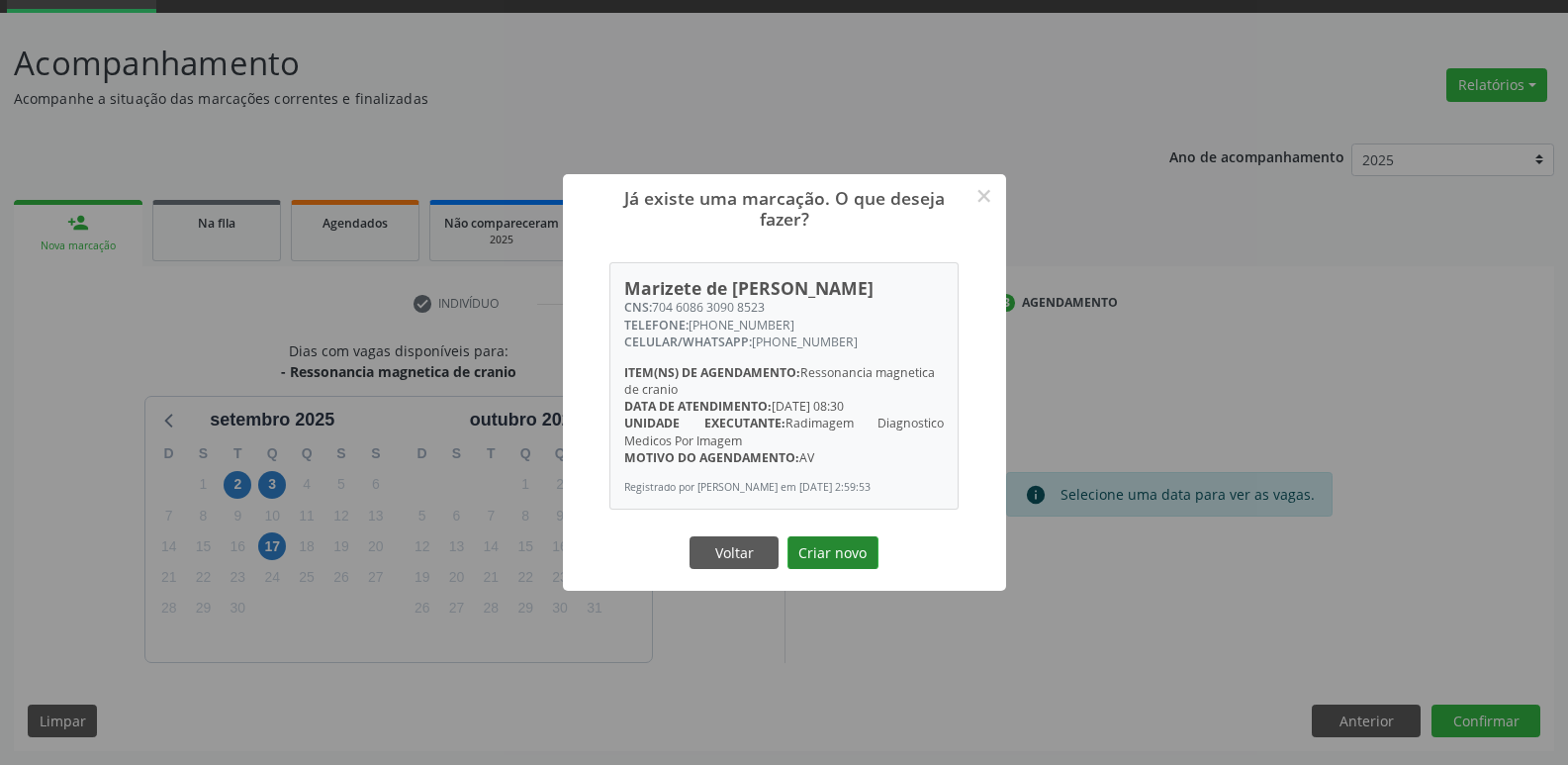
click at [855, 562] on button "Criar novo" at bounding box center [832, 554] width 91 height 34
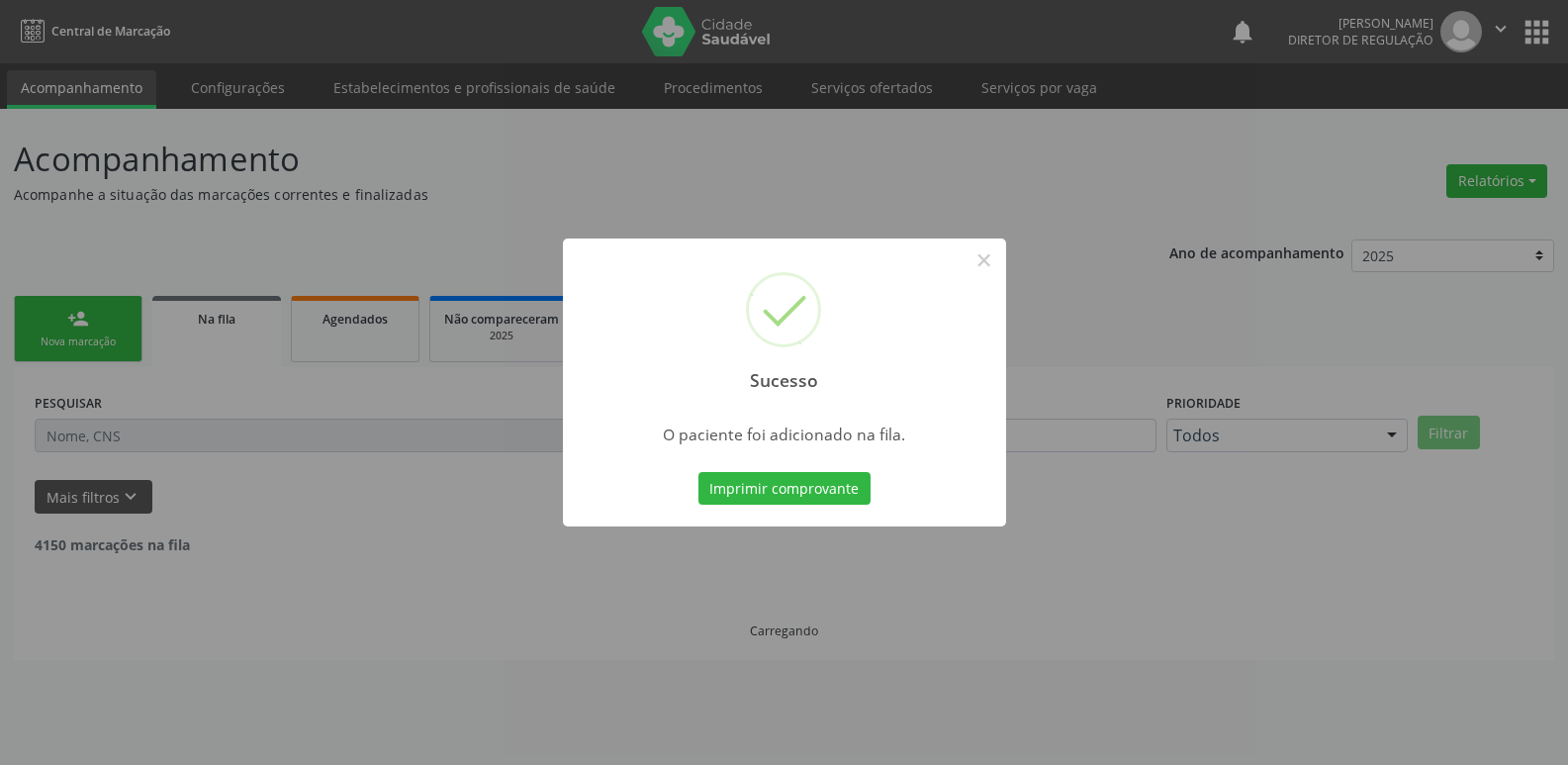
scroll to position [0, 0]
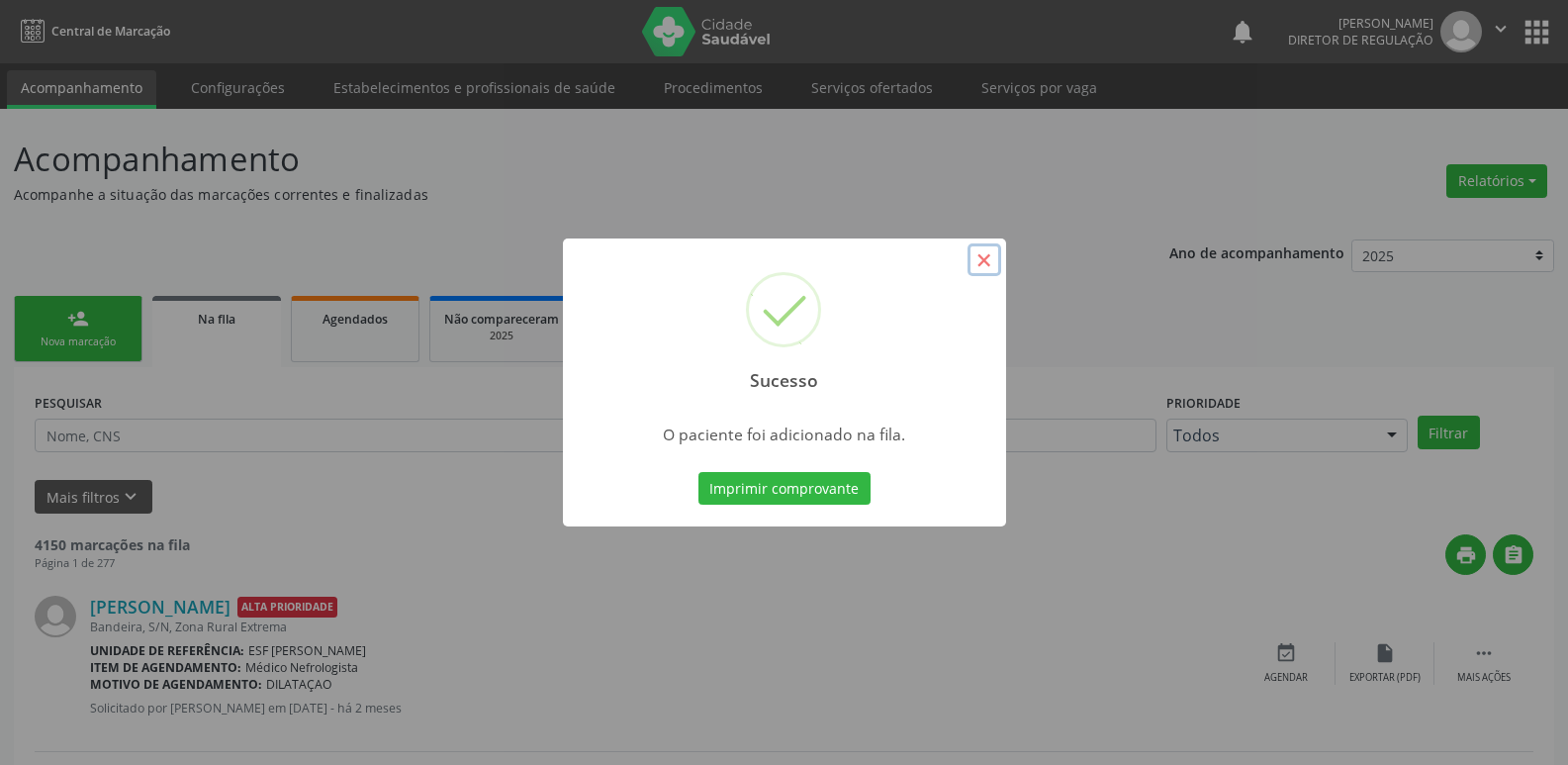
click at [992, 261] on button "×" at bounding box center [985, 261] width 34 height 34
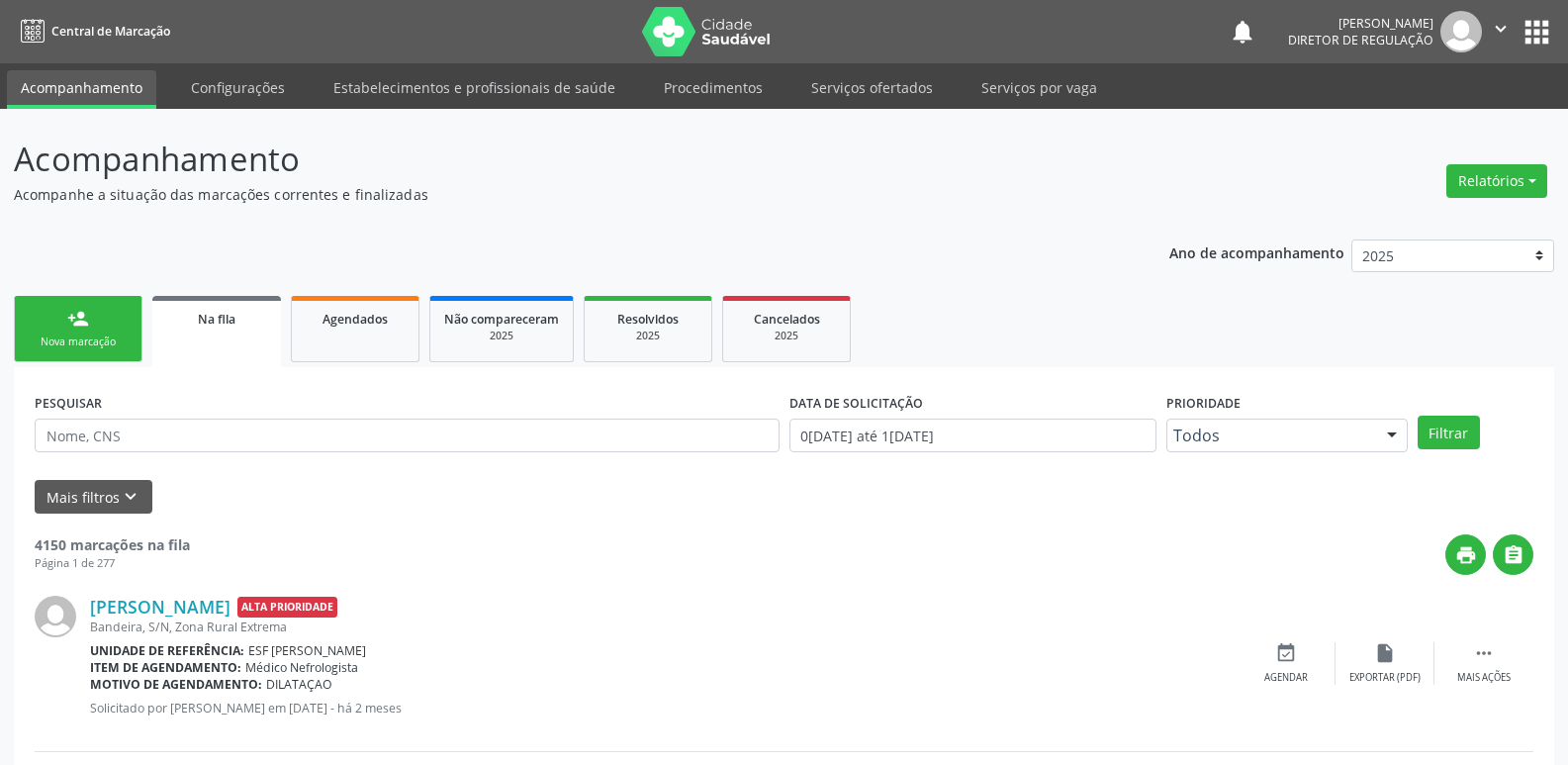
click at [110, 336] on div "Nova marcação" at bounding box center [78, 342] width 99 height 15
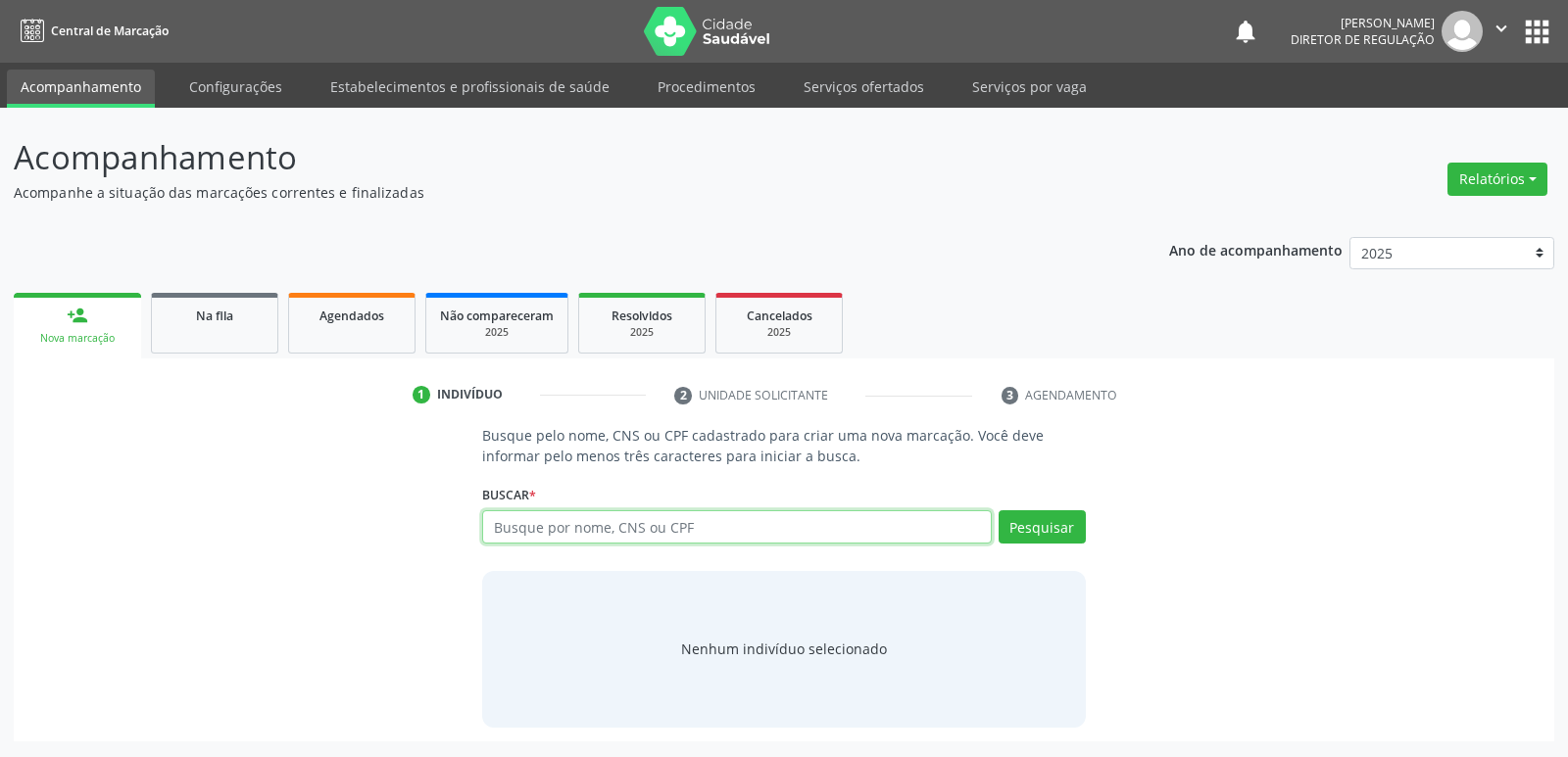
click at [662, 532] on input "text" at bounding box center [737, 527] width 509 height 34
type input "LUCIMAR COELHO"
click at [1059, 532] on button "Pesquisar" at bounding box center [1042, 527] width 87 height 34
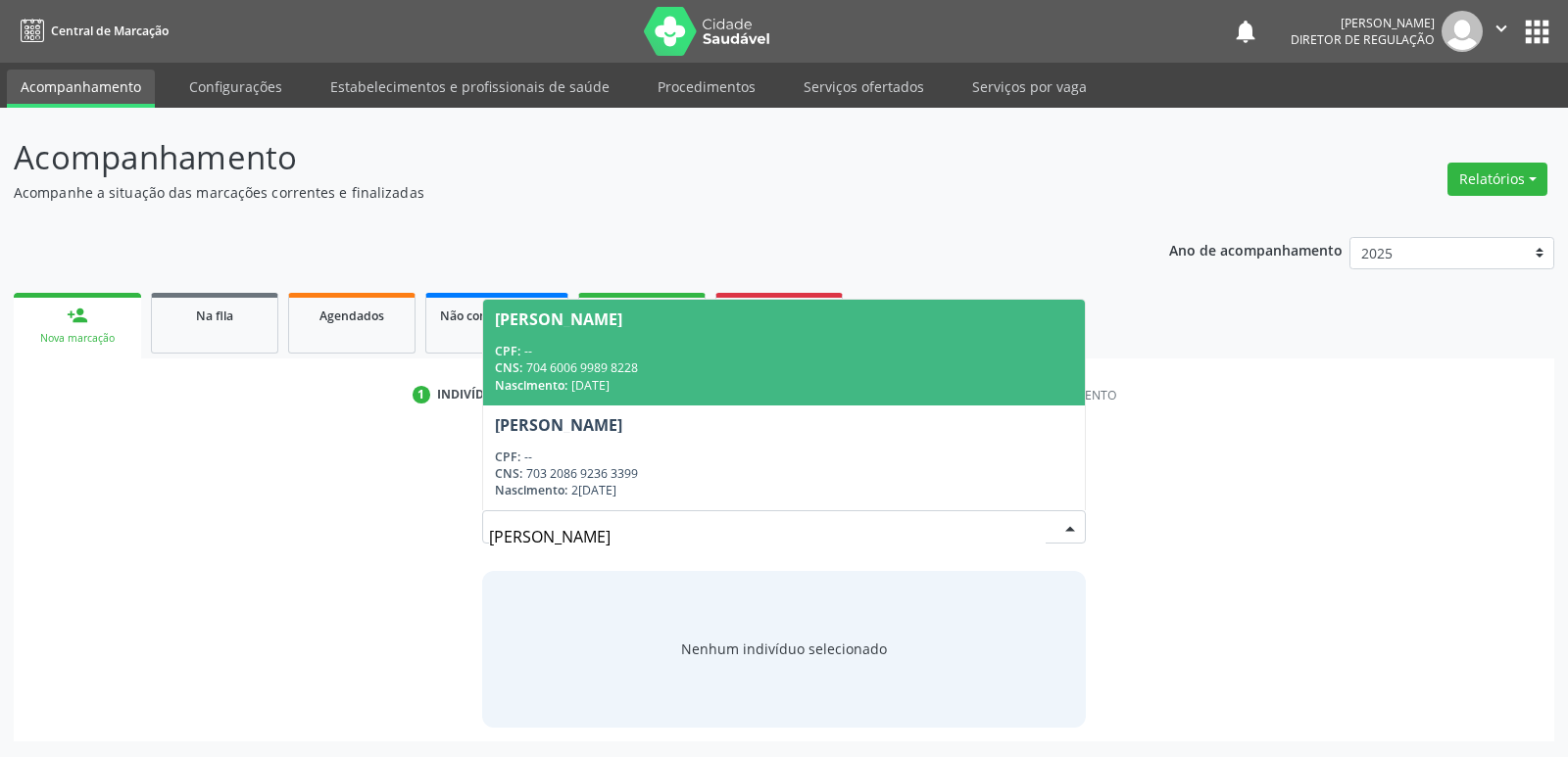
click at [612, 365] on div "CNS: 704 6006 9989 8228" at bounding box center [783, 368] width 577 height 17
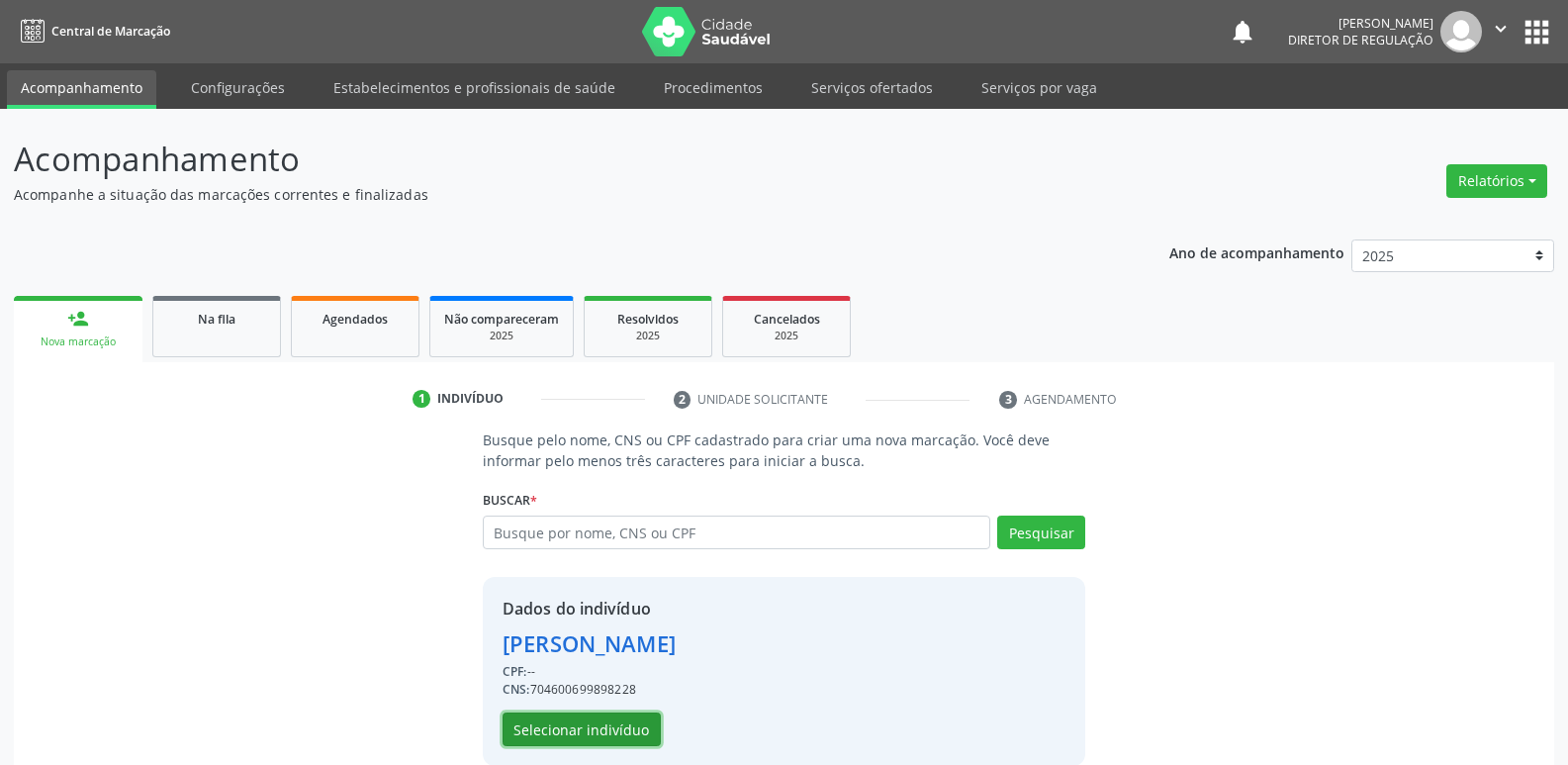
click at [636, 737] on button "Selecionar indivíduo" at bounding box center [581, 730] width 158 height 34
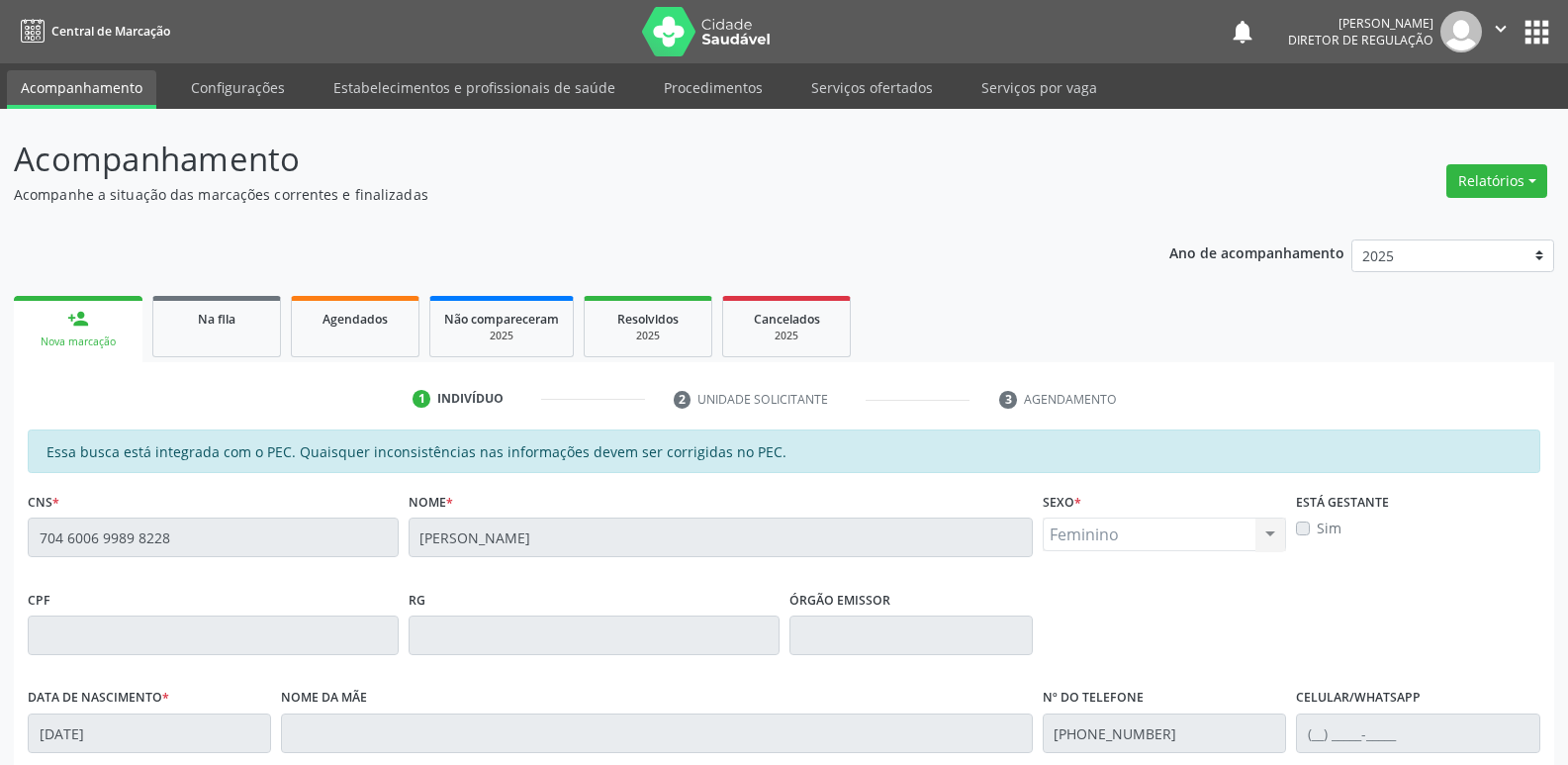
scroll to position [366, 0]
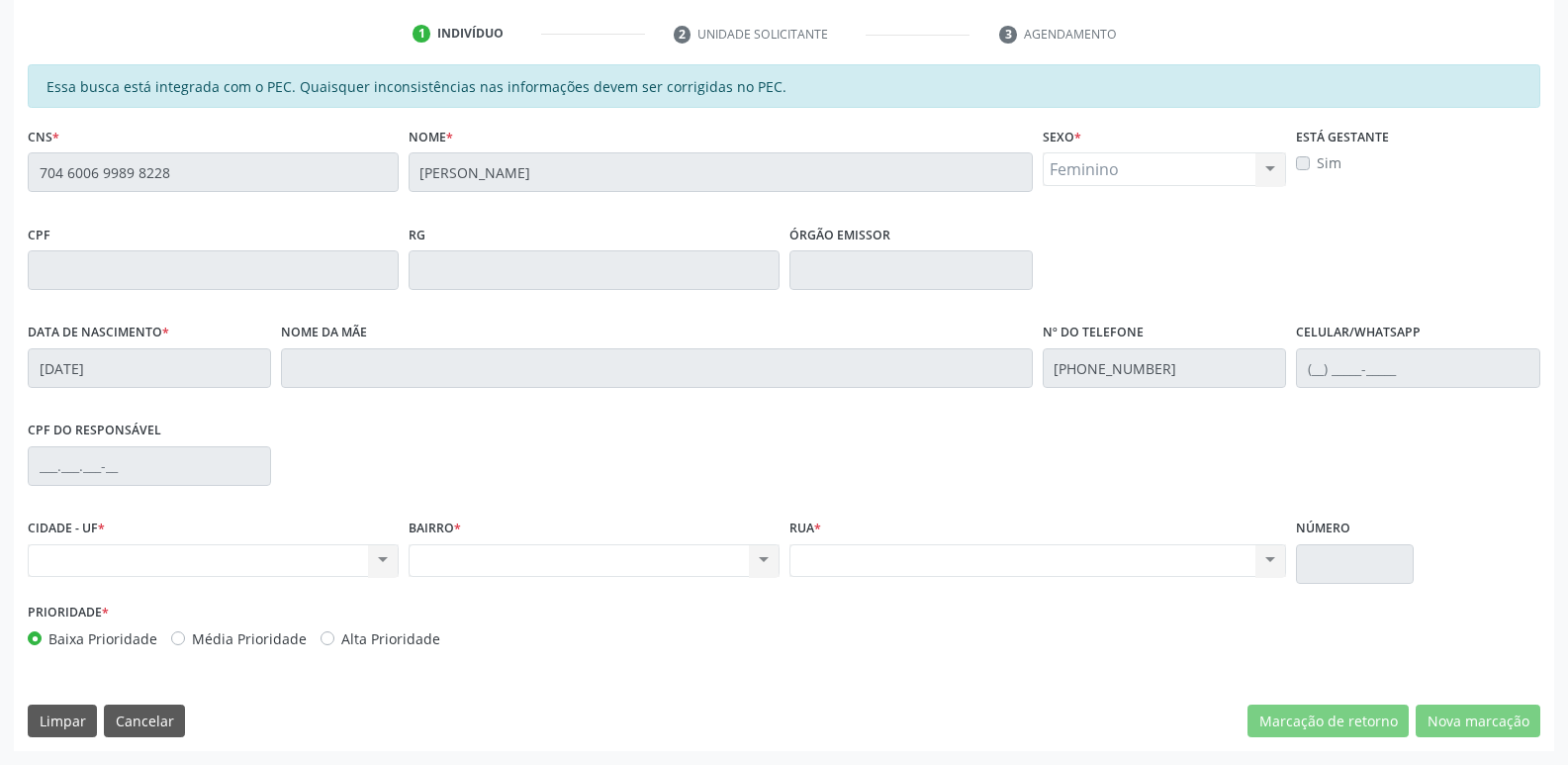
click at [15, 183] on div "Essa busca está integrada com o PEC. Quaisquer inconsistências nas informações …" at bounding box center [784, 408] width 1541 height 687
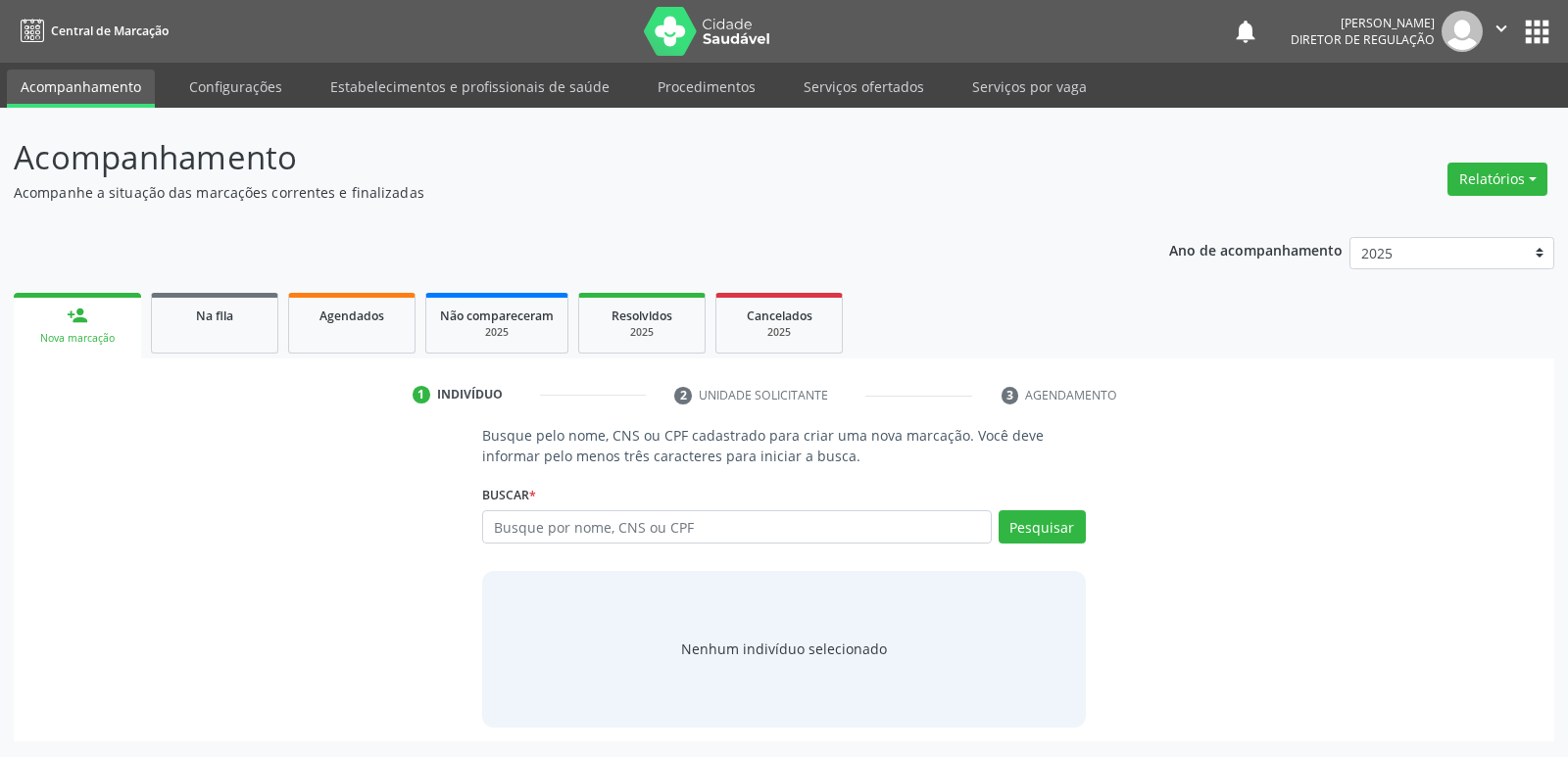
click at [582, 523] on input "text" at bounding box center [737, 527] width 509 height 34
type input "704 6006 9989 8228"
click at [1057, 539] on button "Pesquisar" at bounding box center [1042, 527] width 87 height 34
type input "704 6006 9989 8228"
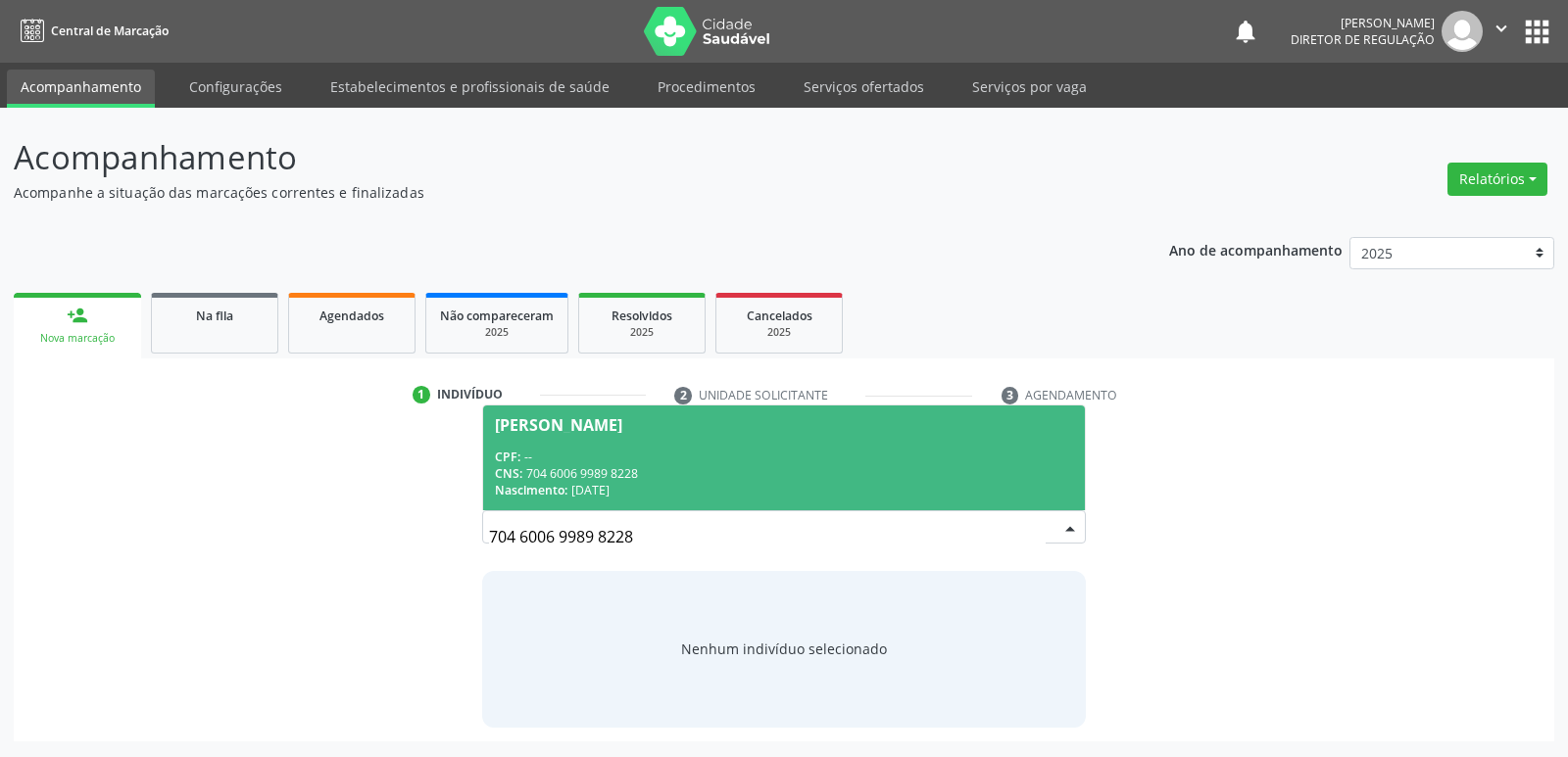
click at [650, 473] on div "CNS: 704 6006 9989 8228" at bounding box center [783, 473] width 577 height 17
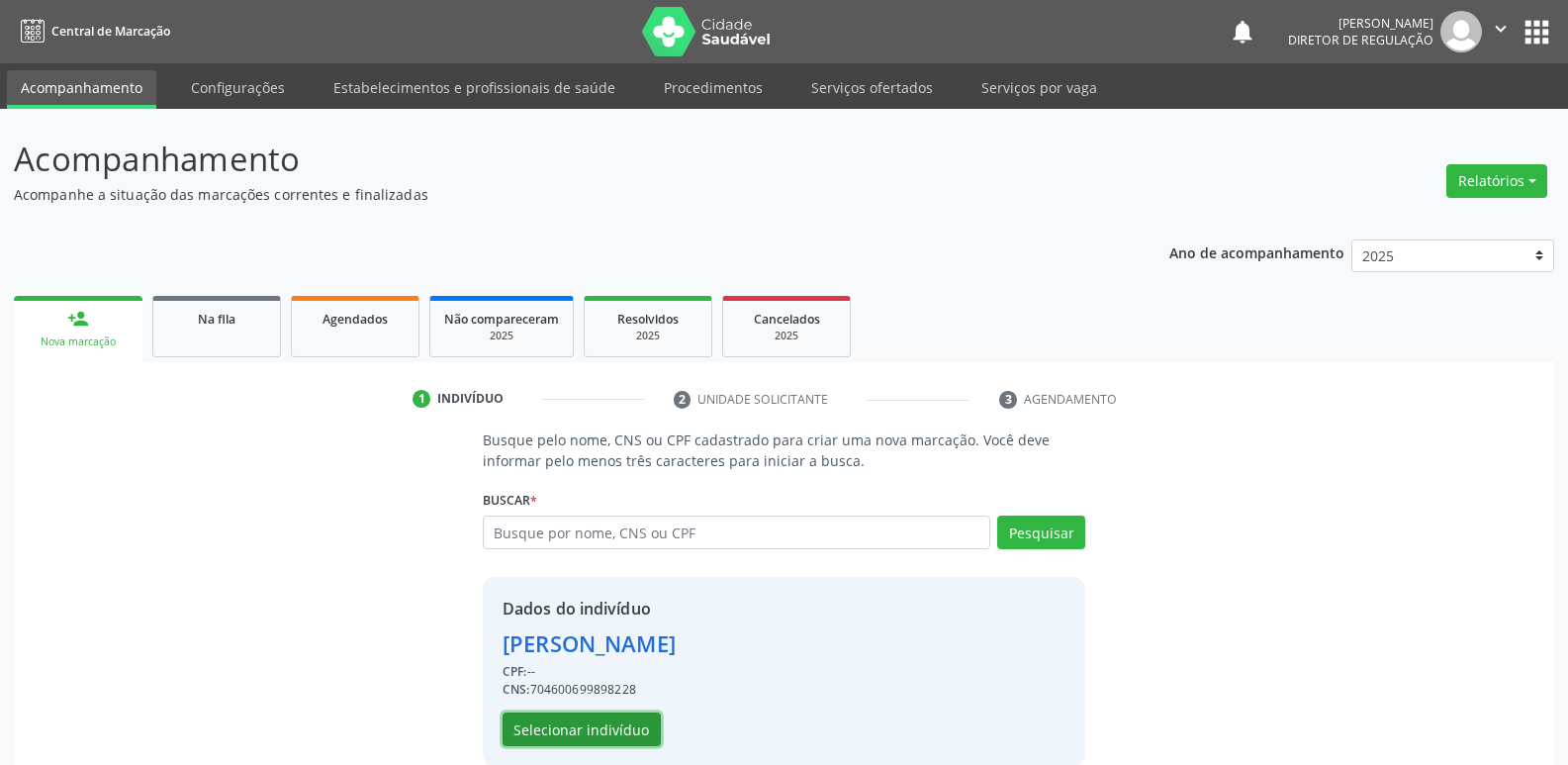
click at [618, 729] on button "Selecionar indivíduo" at bounding box center [581, 730] width 158 height 34
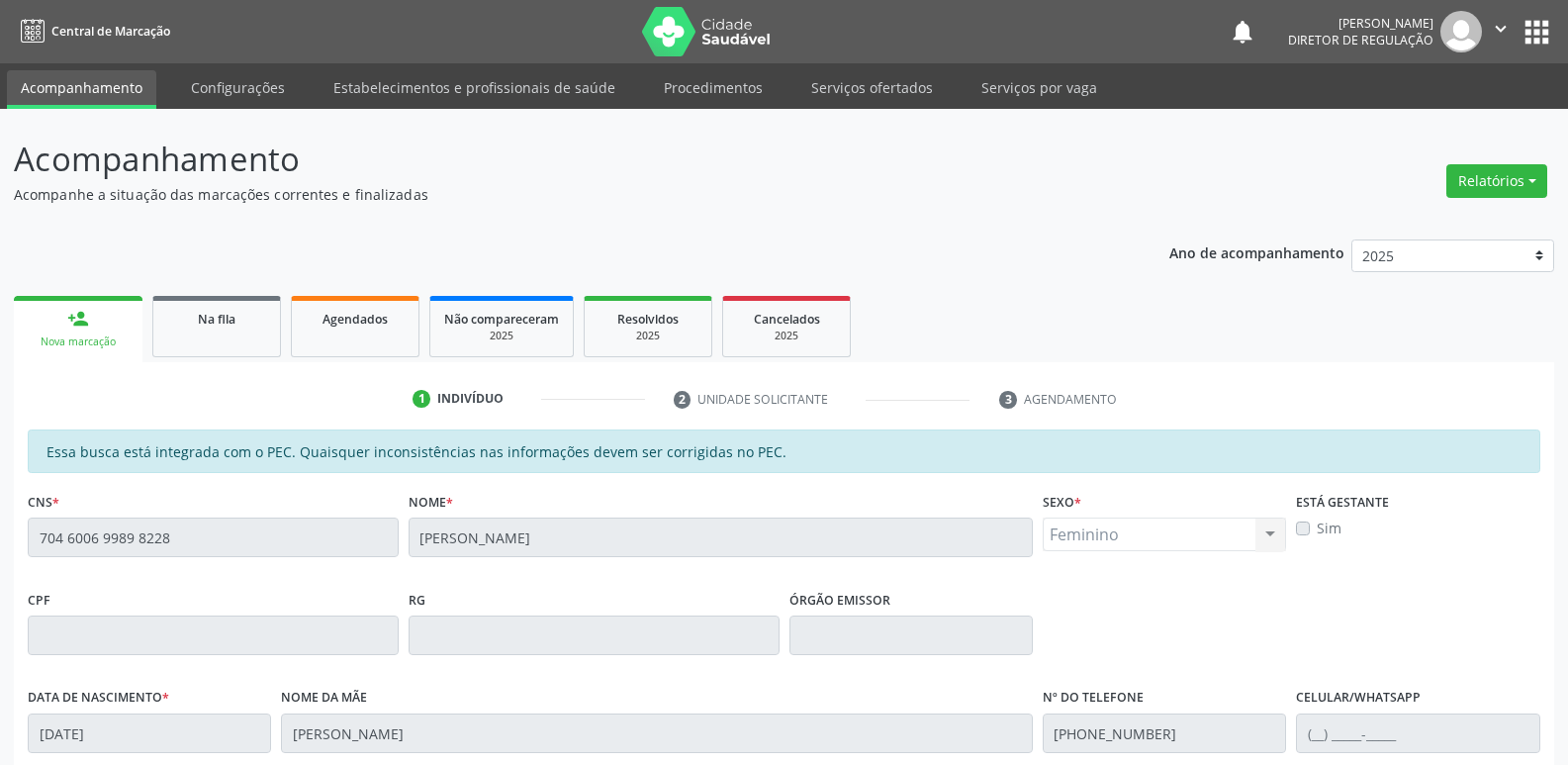
scroll to position [366, 0]
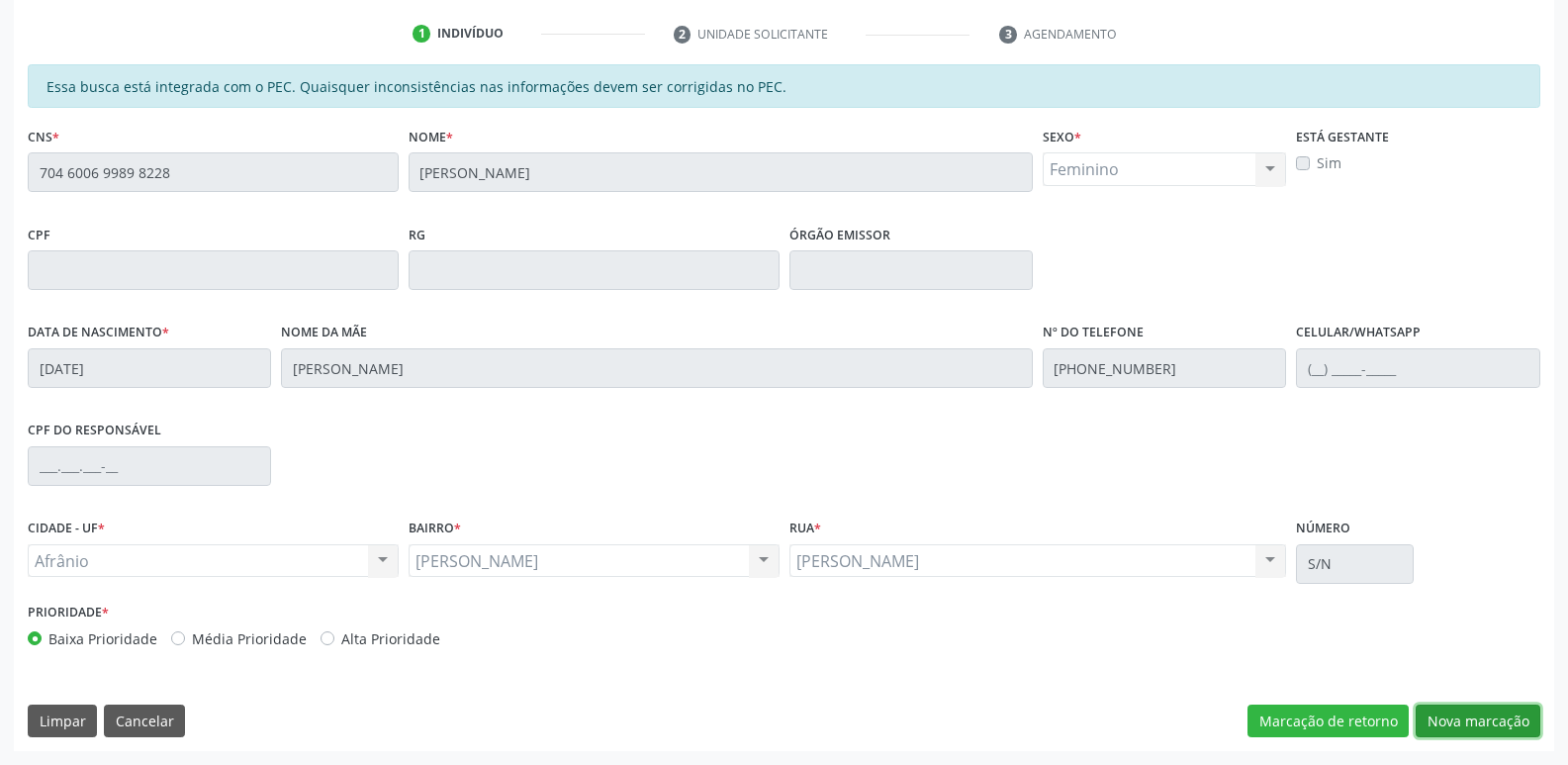
click at [1481, 729] on button "Nova marcação" at bounding box center [1477, 722] width 124 height 34
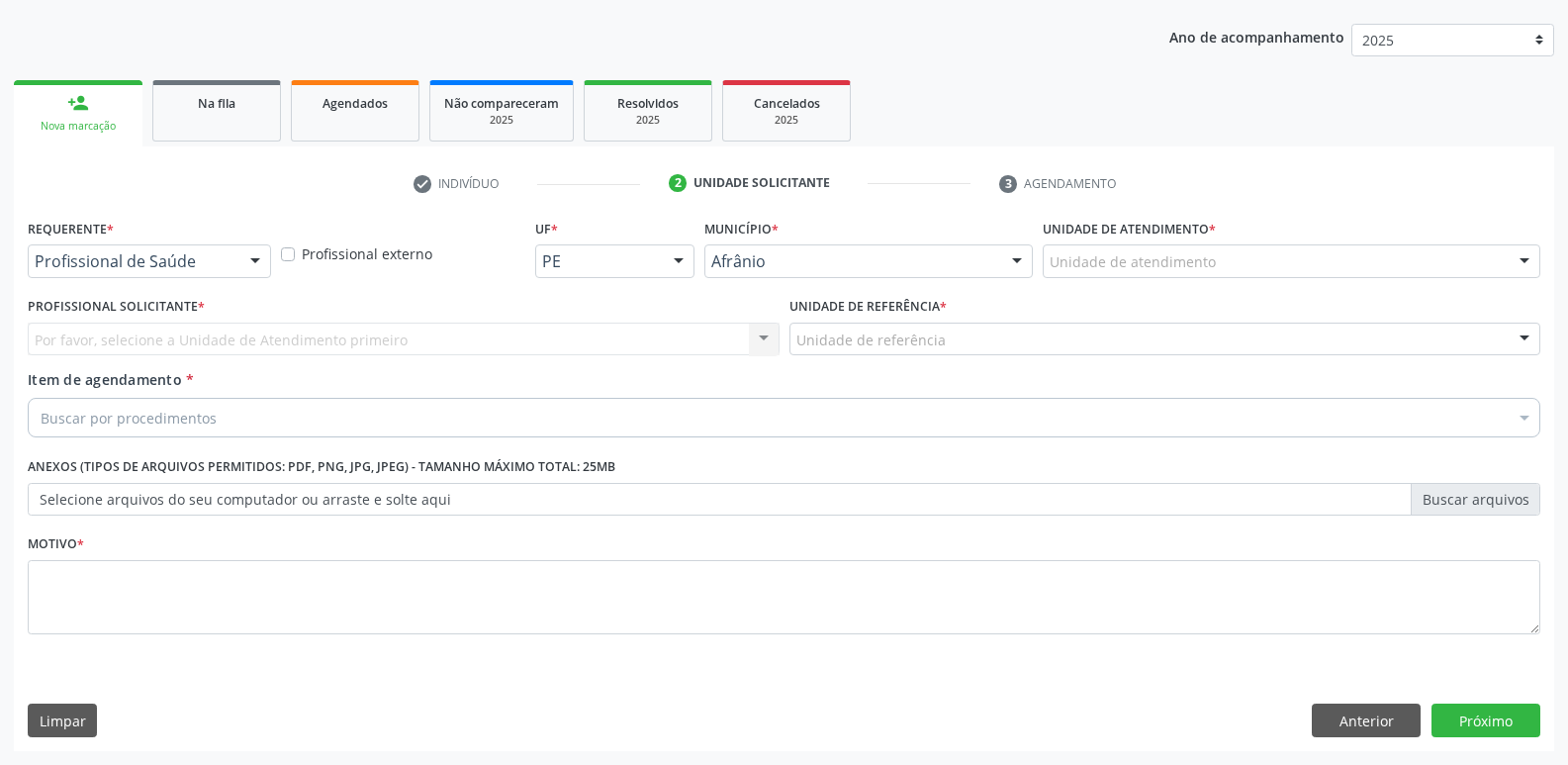
scroll to position [216, 0]
click at [1235, 255] on div at bounding box center [1292, 262] width 498 height 34
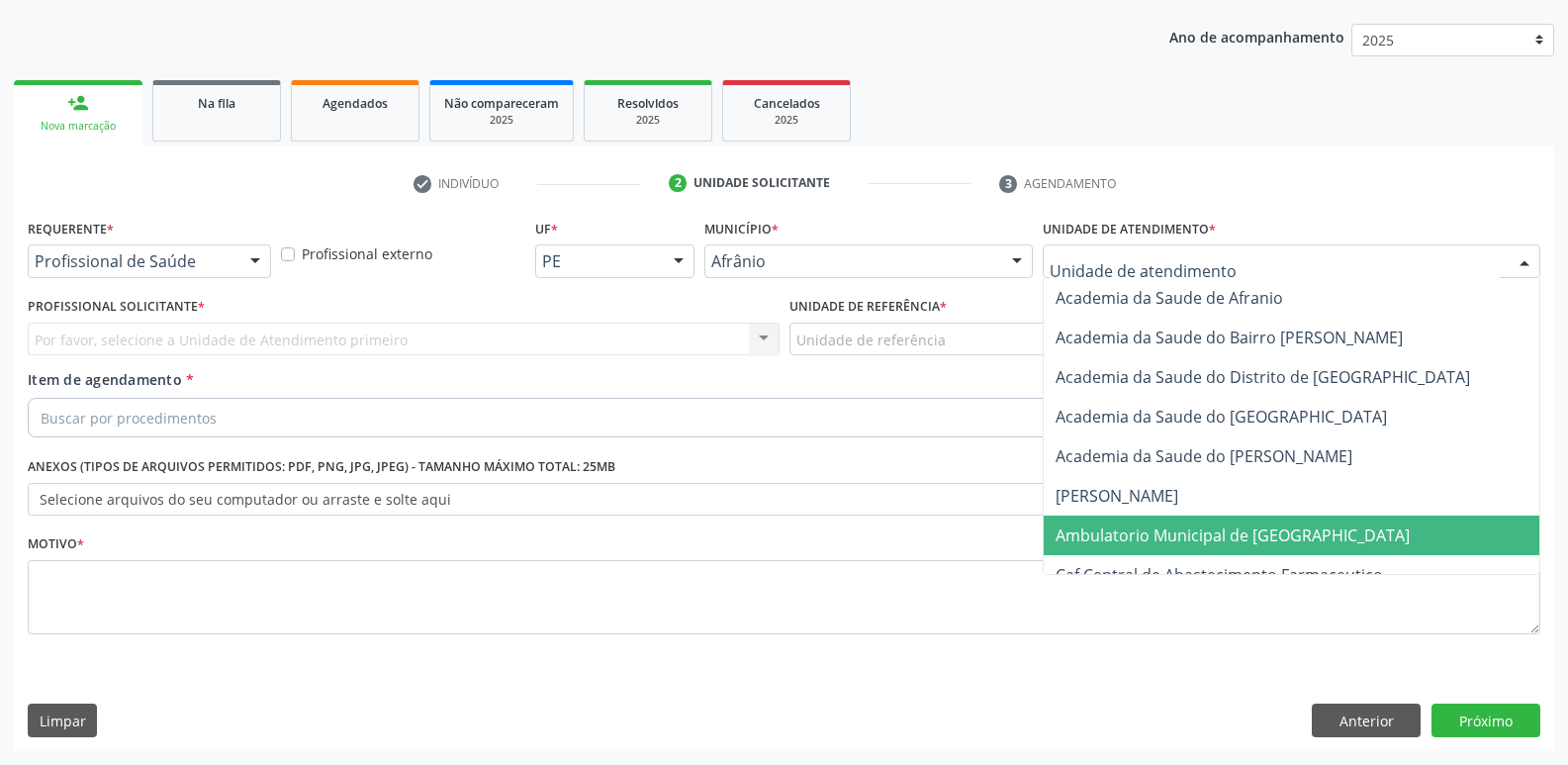
click at [1182, 529] on span "Ambulatorio Municipal de [GEOGRAPHIC_DATA]" at bounding box center [1233, 536] width 354 height 22
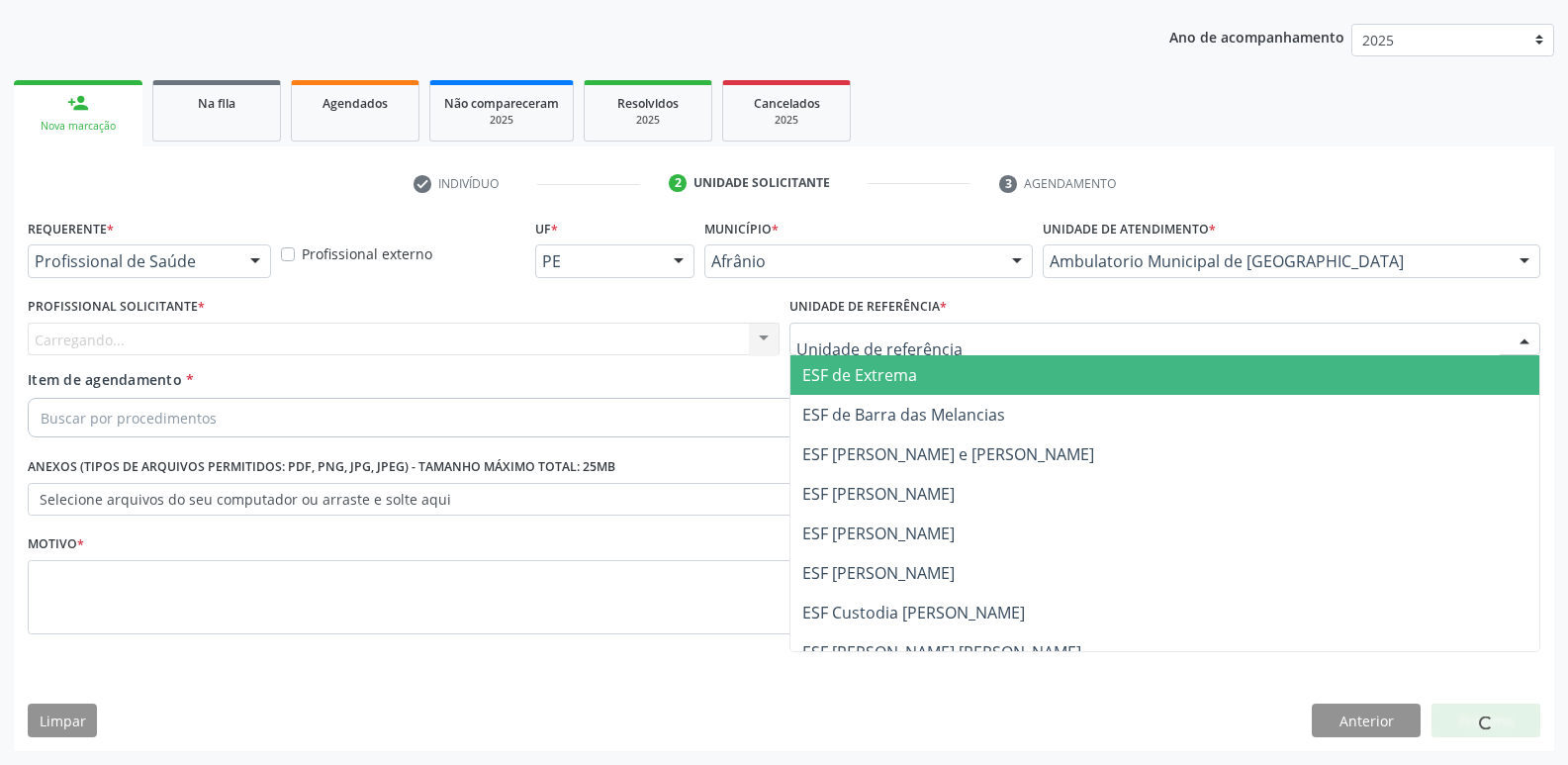
click at [944, 343] on div at bounding box center [1165, 340] width 752 height 34
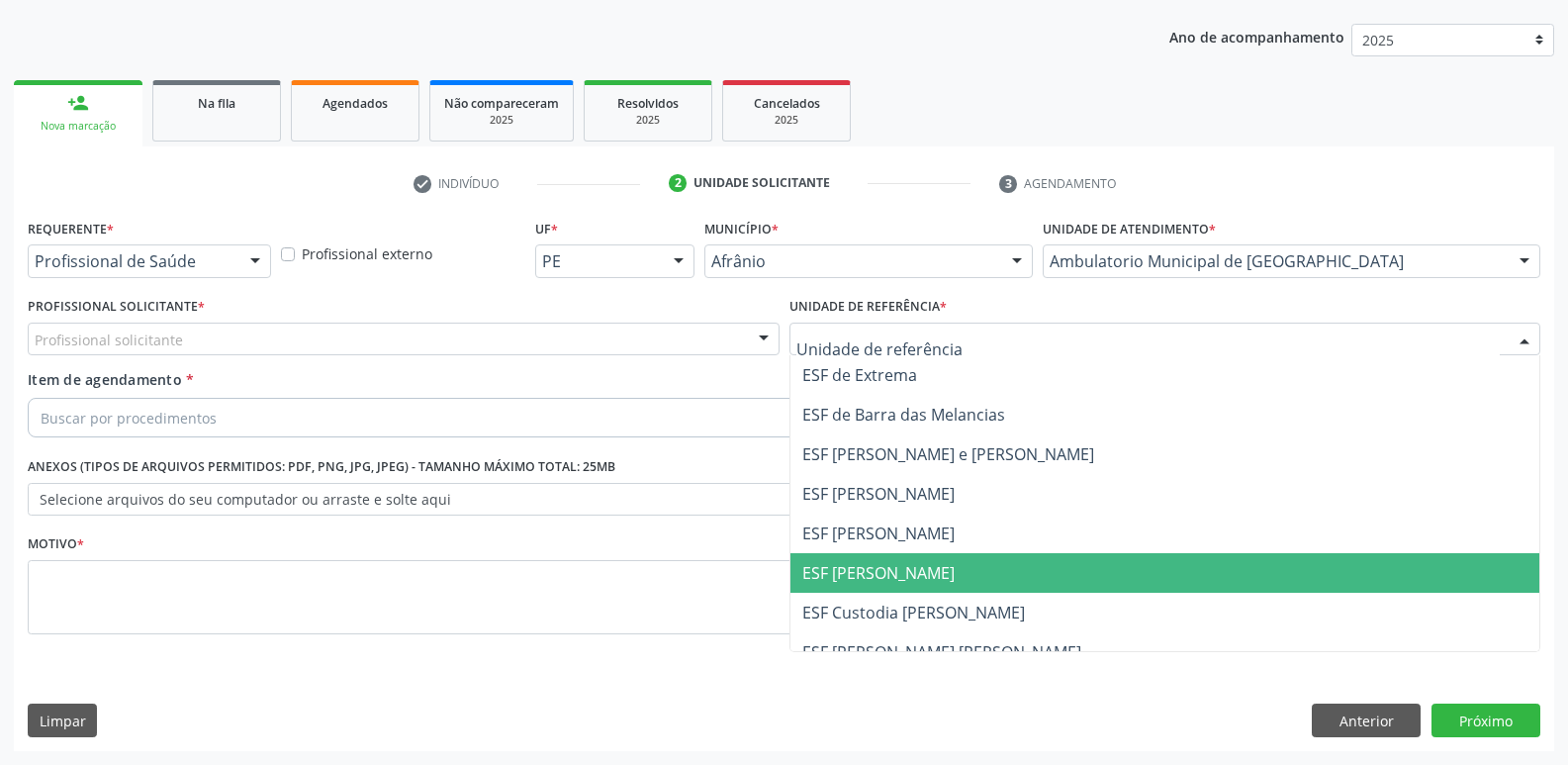
click at [911, 576] on span "ESF [PERSON_NAME]" at bounding box center [878, 574] width 152 height 22
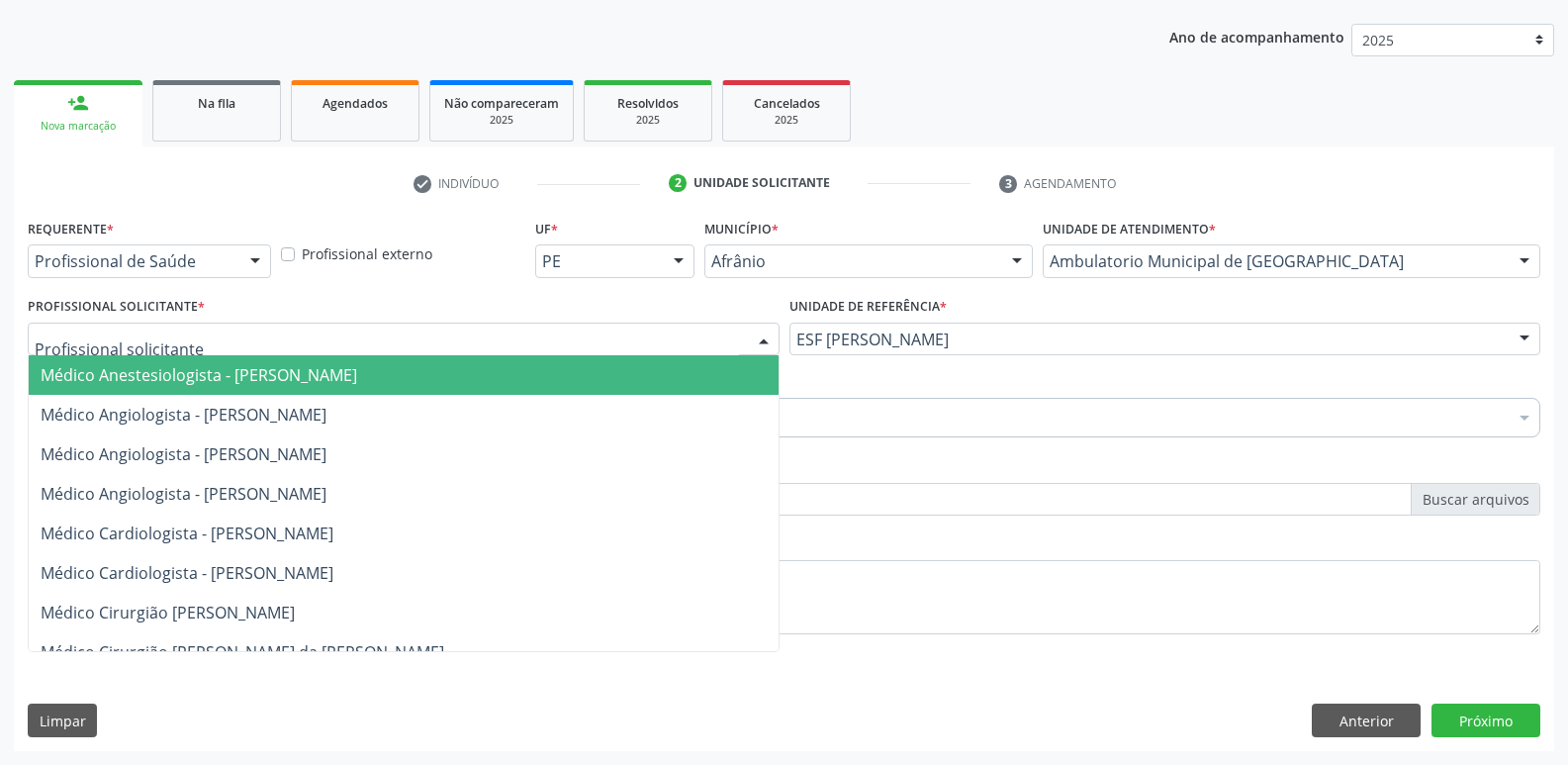
click at [567, 337] on div at bounding box center [403, 340] width 752 height 34
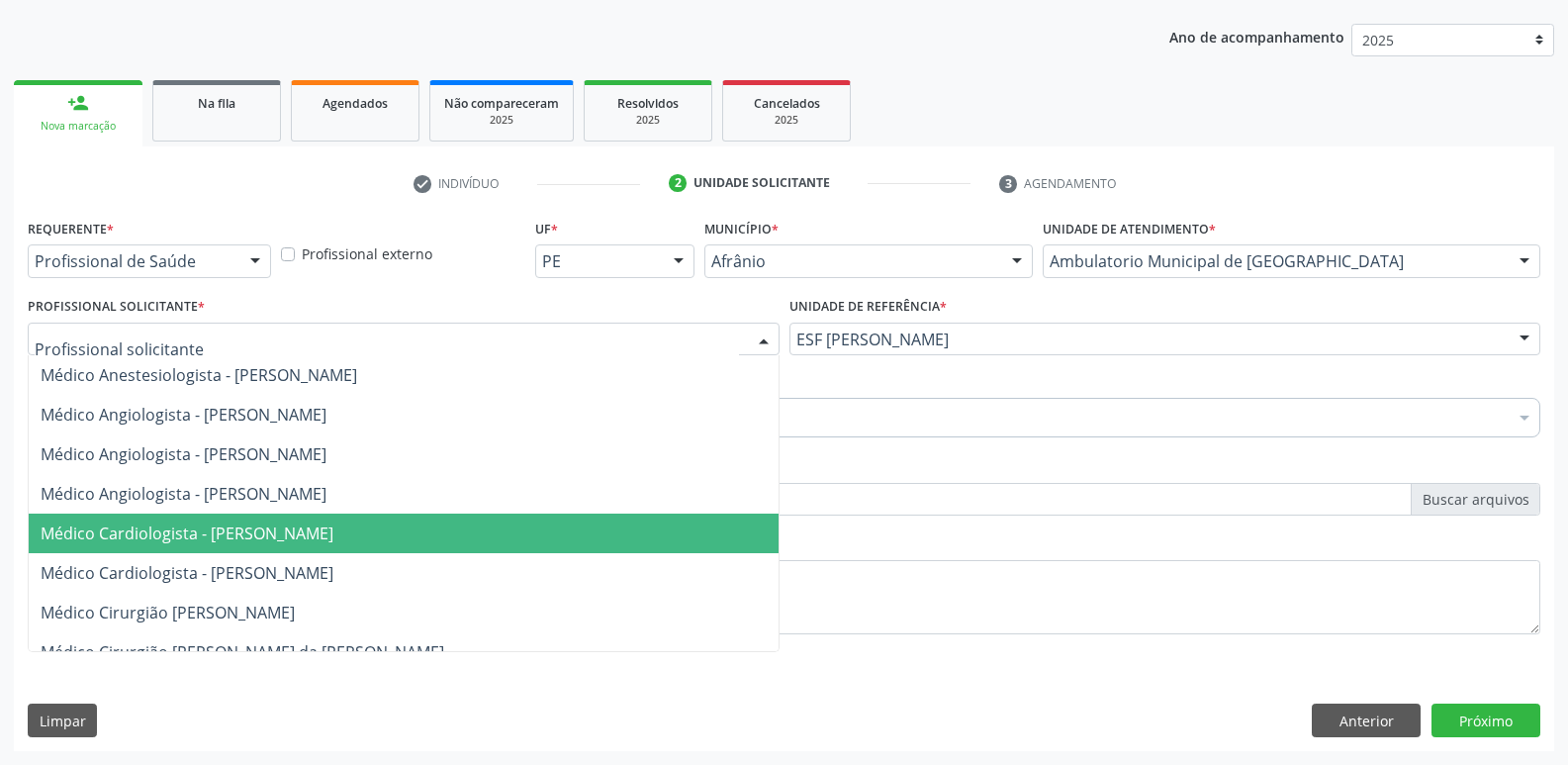
click at [546, 552] on span "Médico Cardiologista - [PERSON_NAME]" at bounding box center [403, 534] width 750 height 40
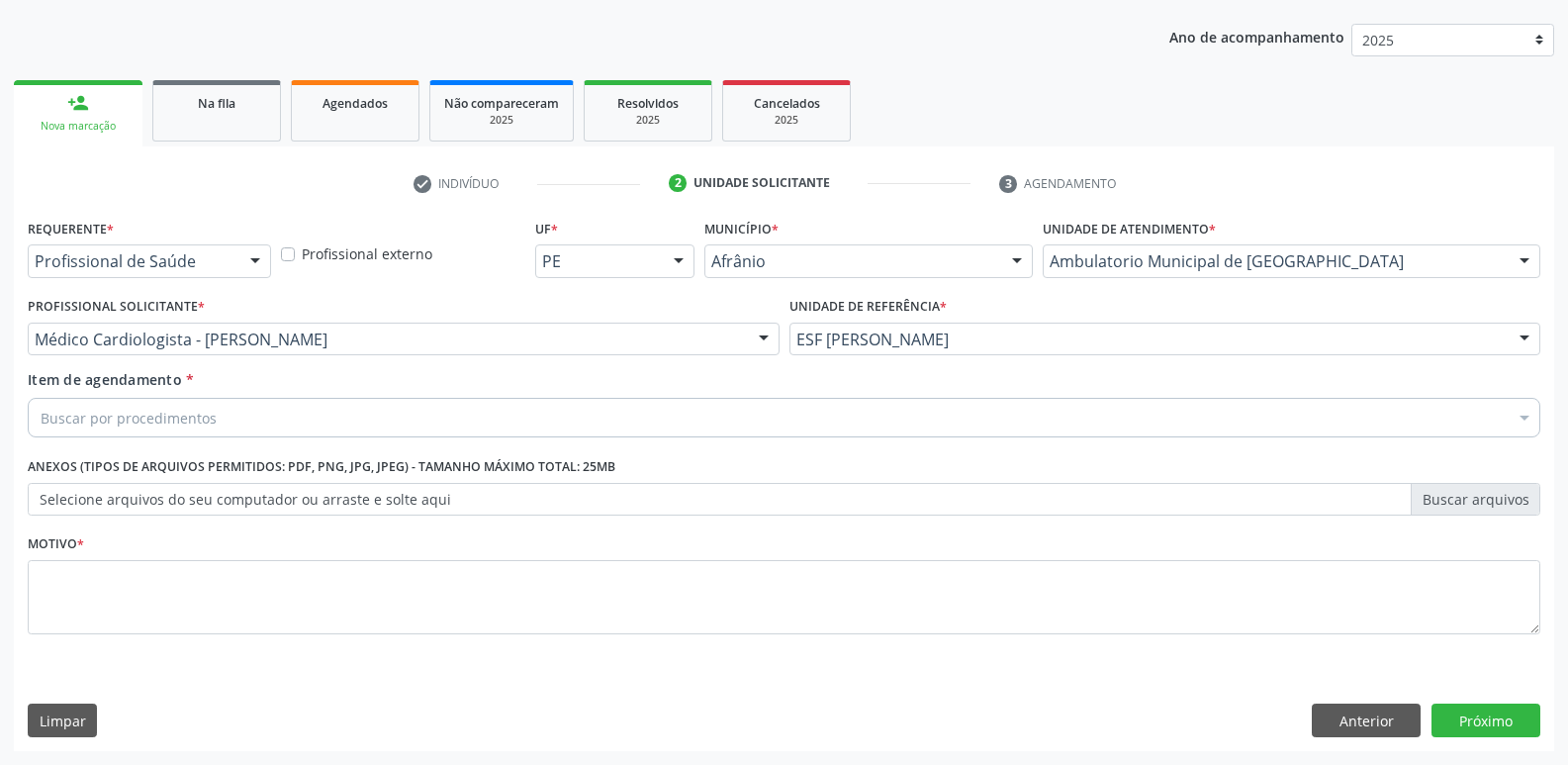
click at [515, 409] on div "Buscar por procedimentos" at bounding box center [784, 418] width 1513 height 40
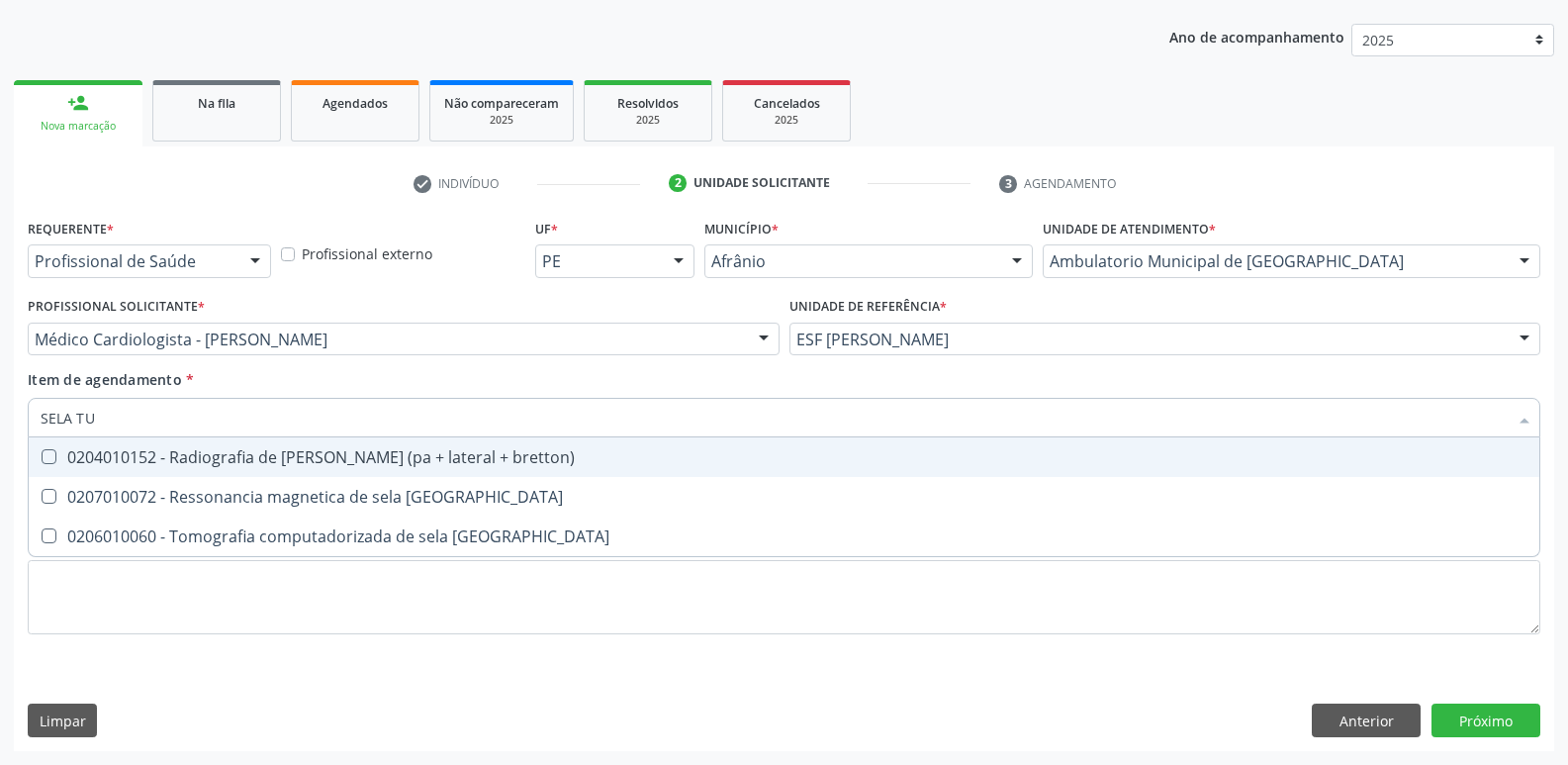
type input "SELA TUR"
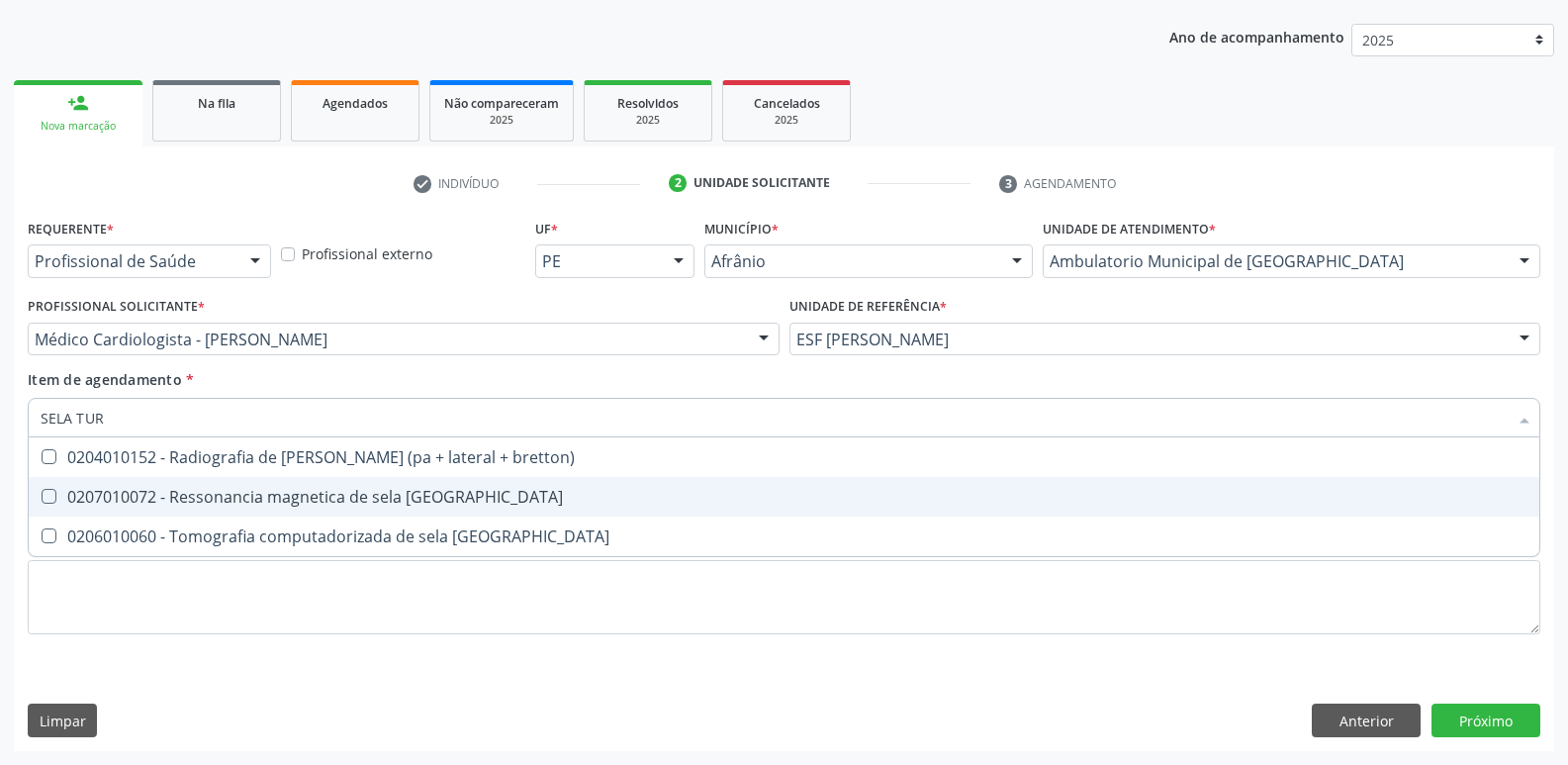
click at [443, 499] on div "0207010072 - Ressonancia magnetica de sela [GEOGRAPHIC_DATA]" at bounding box center [784, 497] width 1487 height 16
checkbox turcica "true"
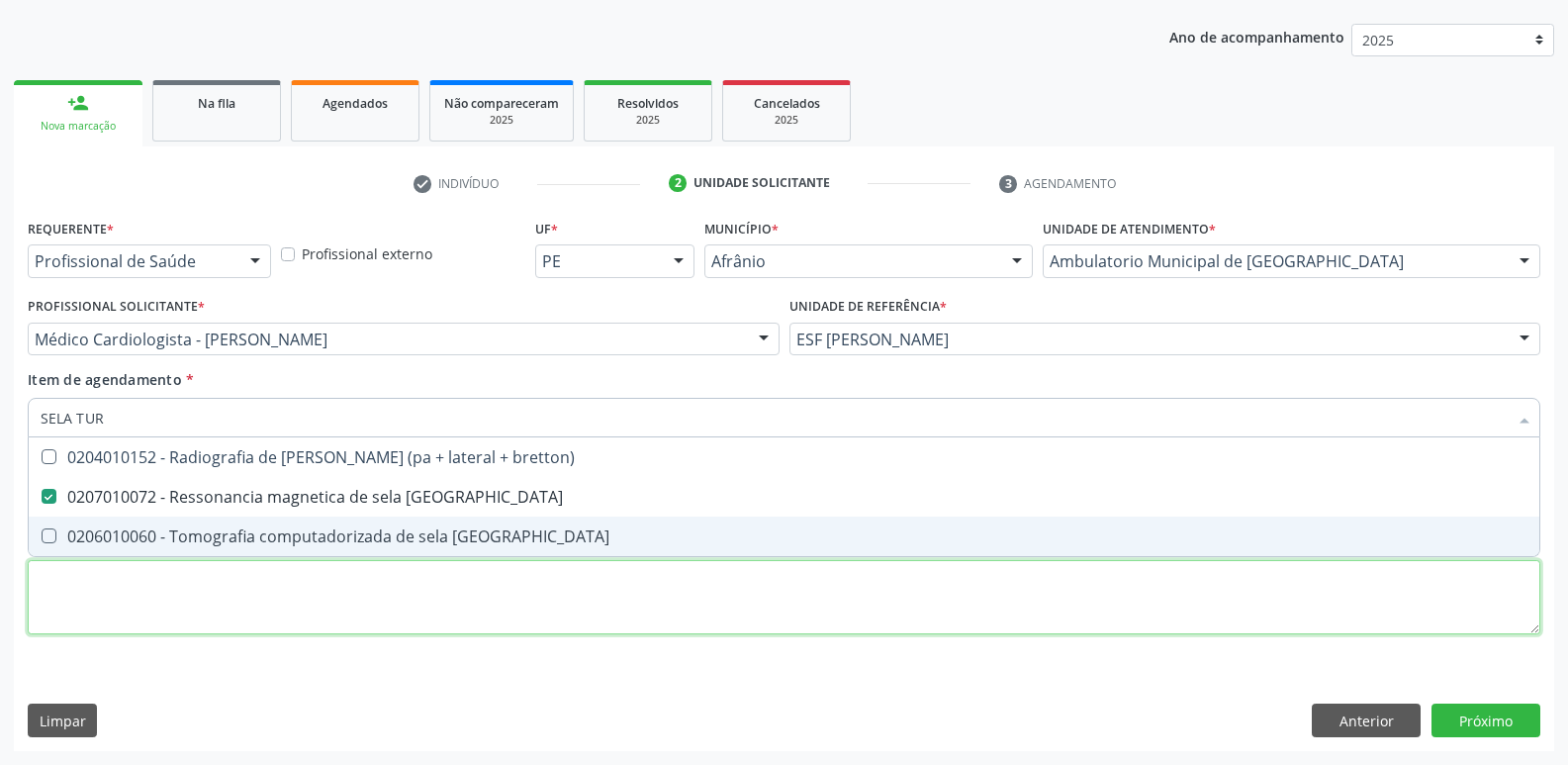
click at [530, 609] on div "Requerente * Profissional de Saúde Profissional de Saúde Paciente Nenhum result…" at bounding box center [784, 438] width 1513 height 448
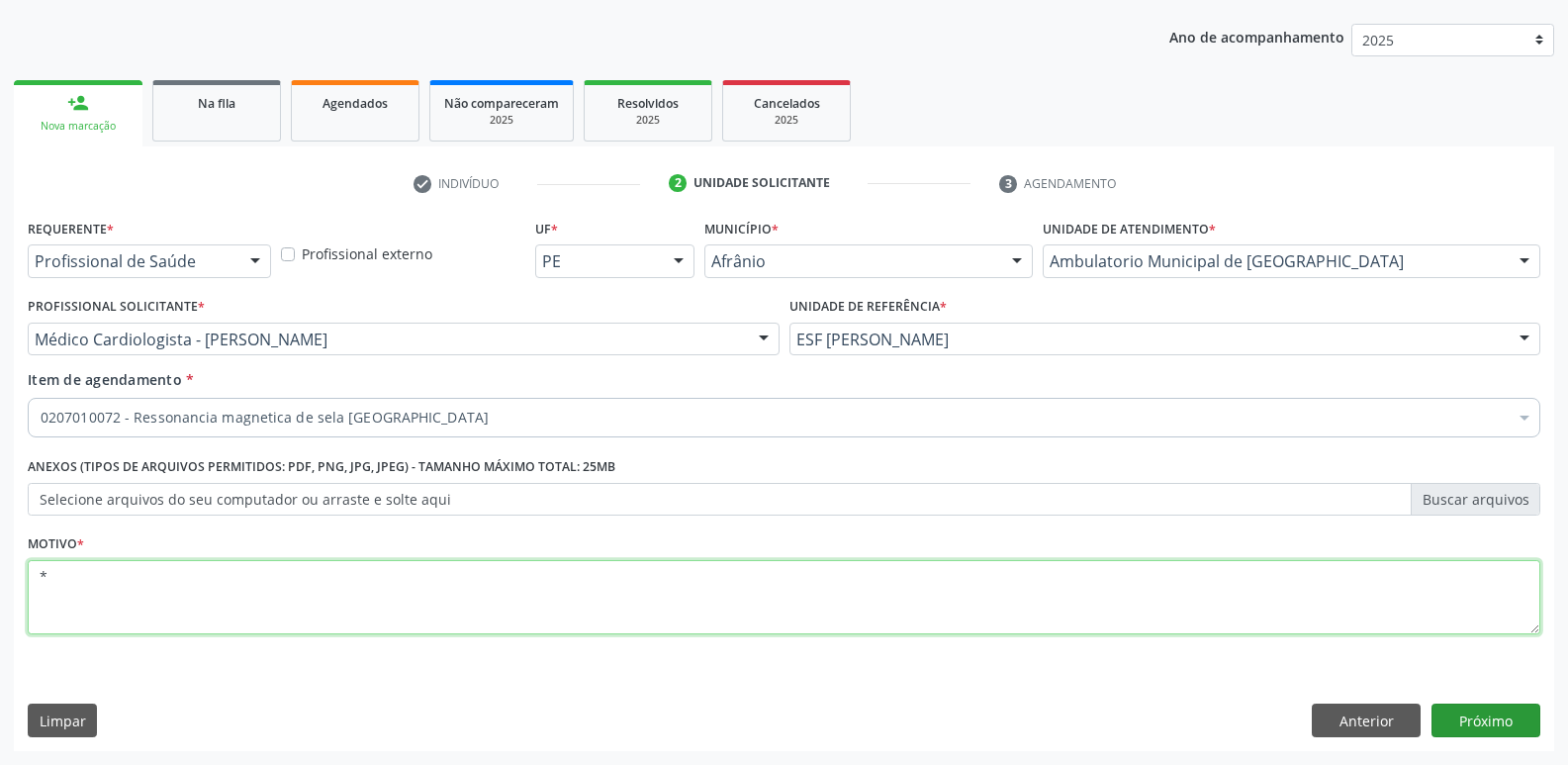
type textarea "*"
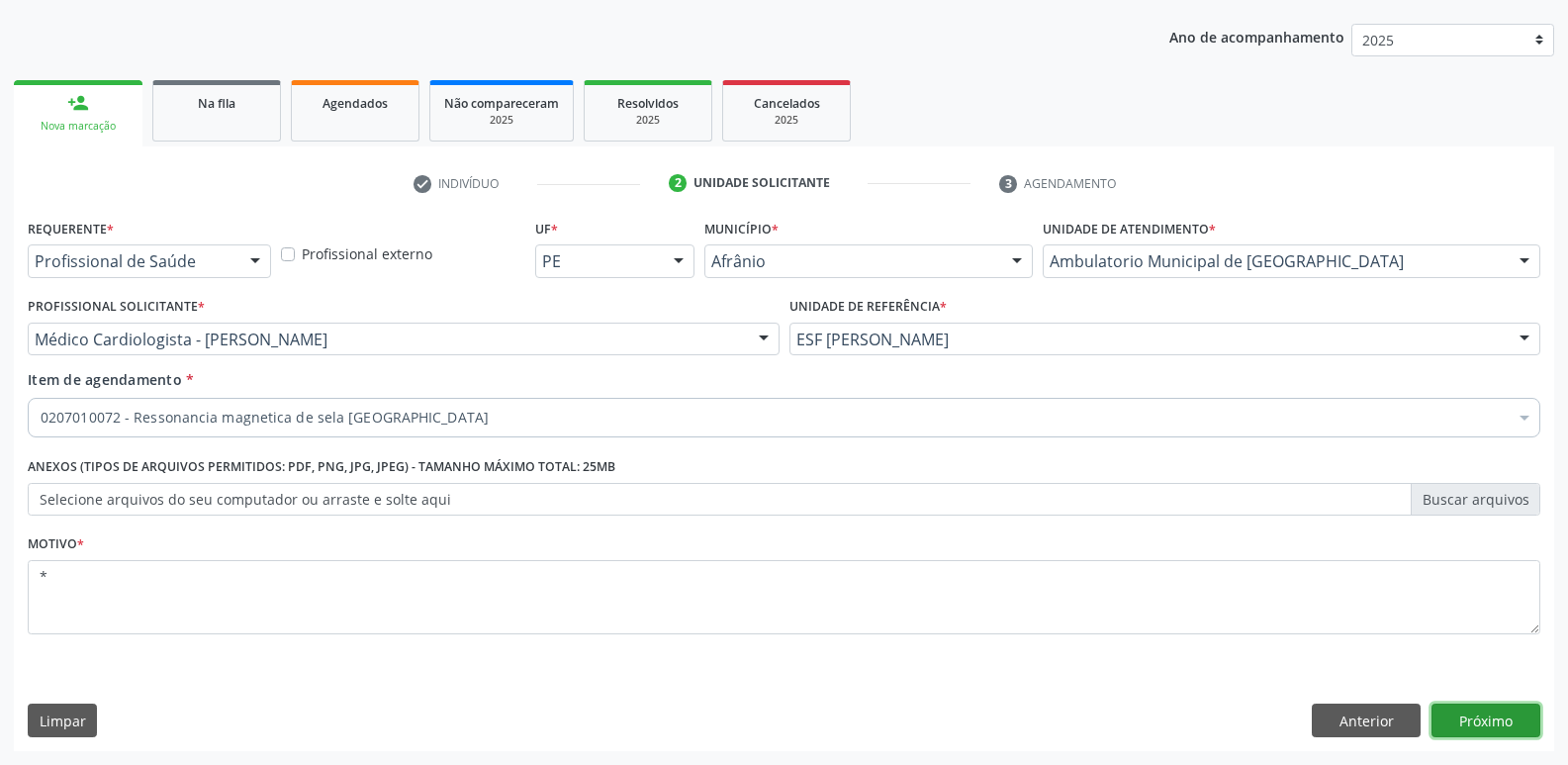
click at [1468, 729] on button "Próximo" at bounding box center [1485, 721] width 109 height 34
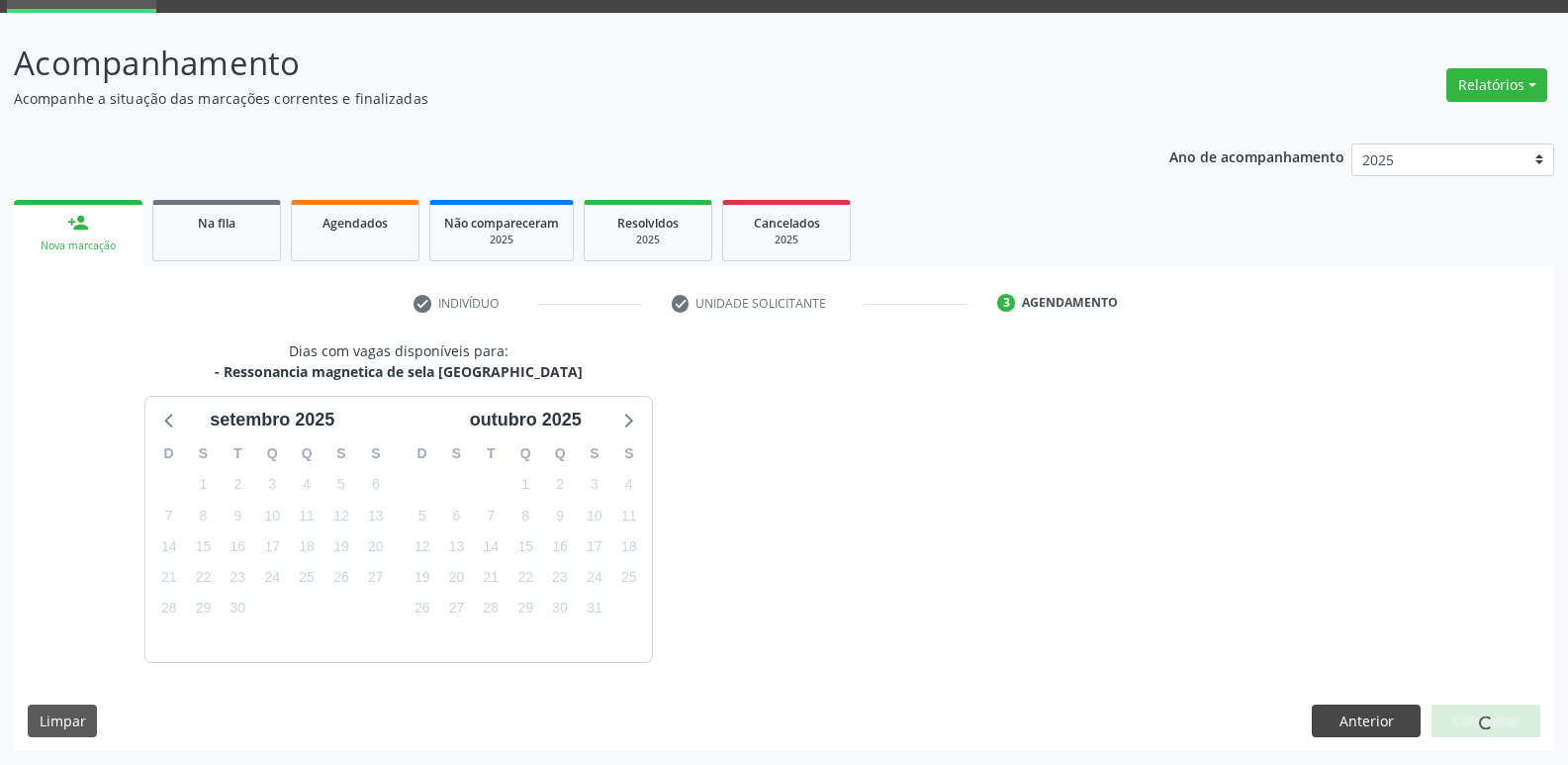
scroll to position [154, 0]
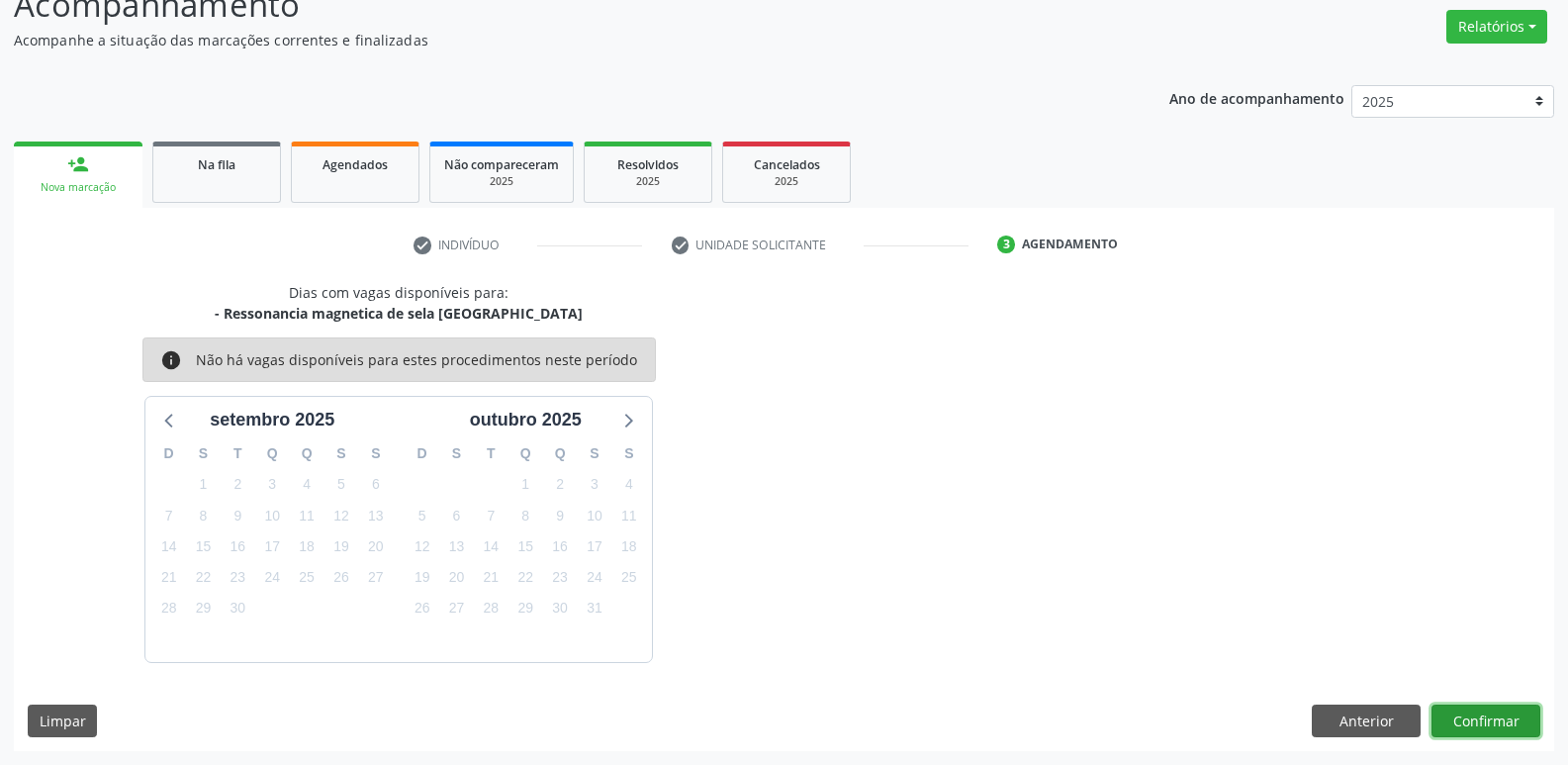
click at [1491, 723] on button "Confirmar" at bounding box center [1485, 722] width 109 height 34
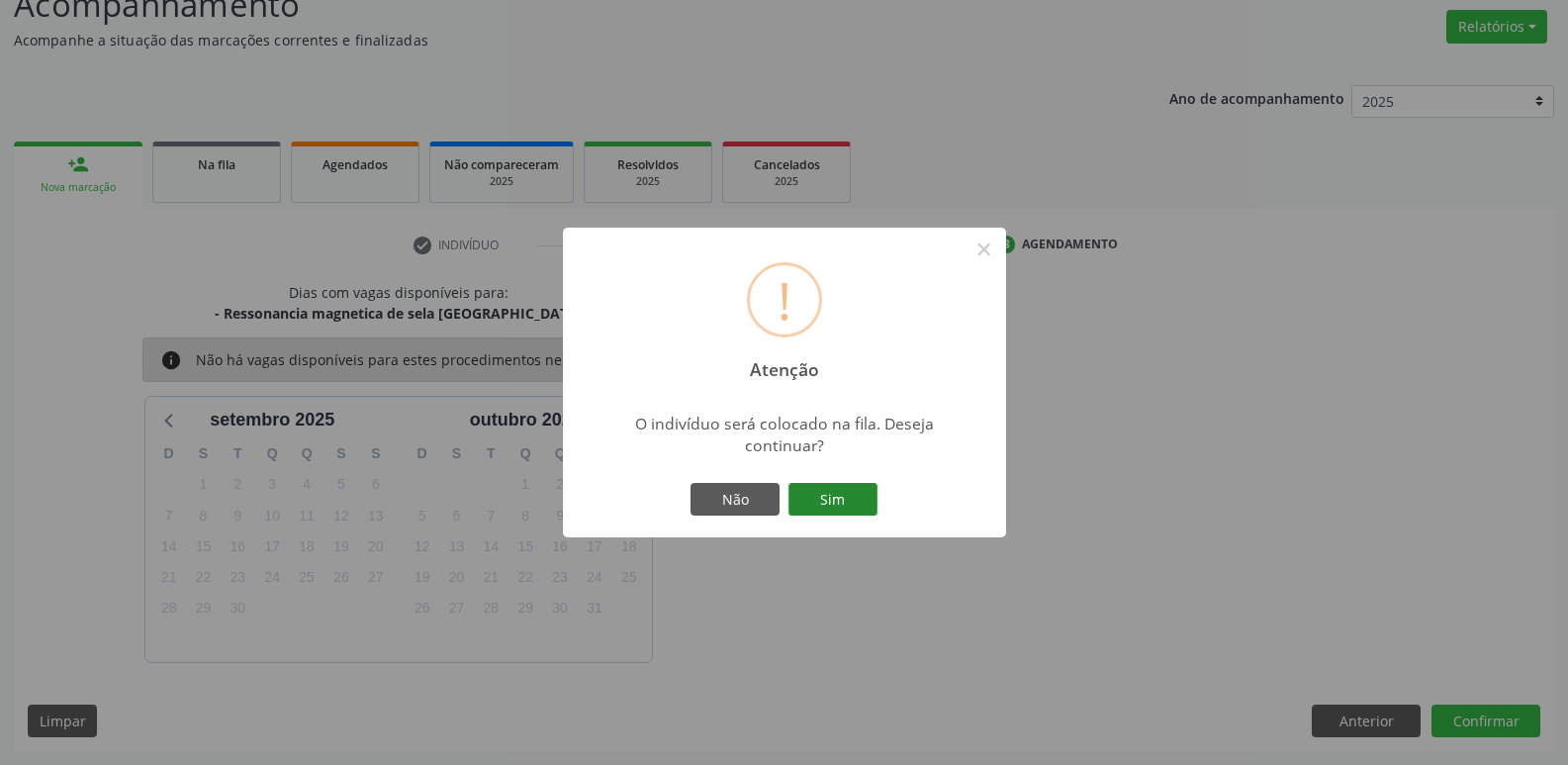
click at [857, 501] on button "Sim" at bounding box center [832, 500] width 89 height 34
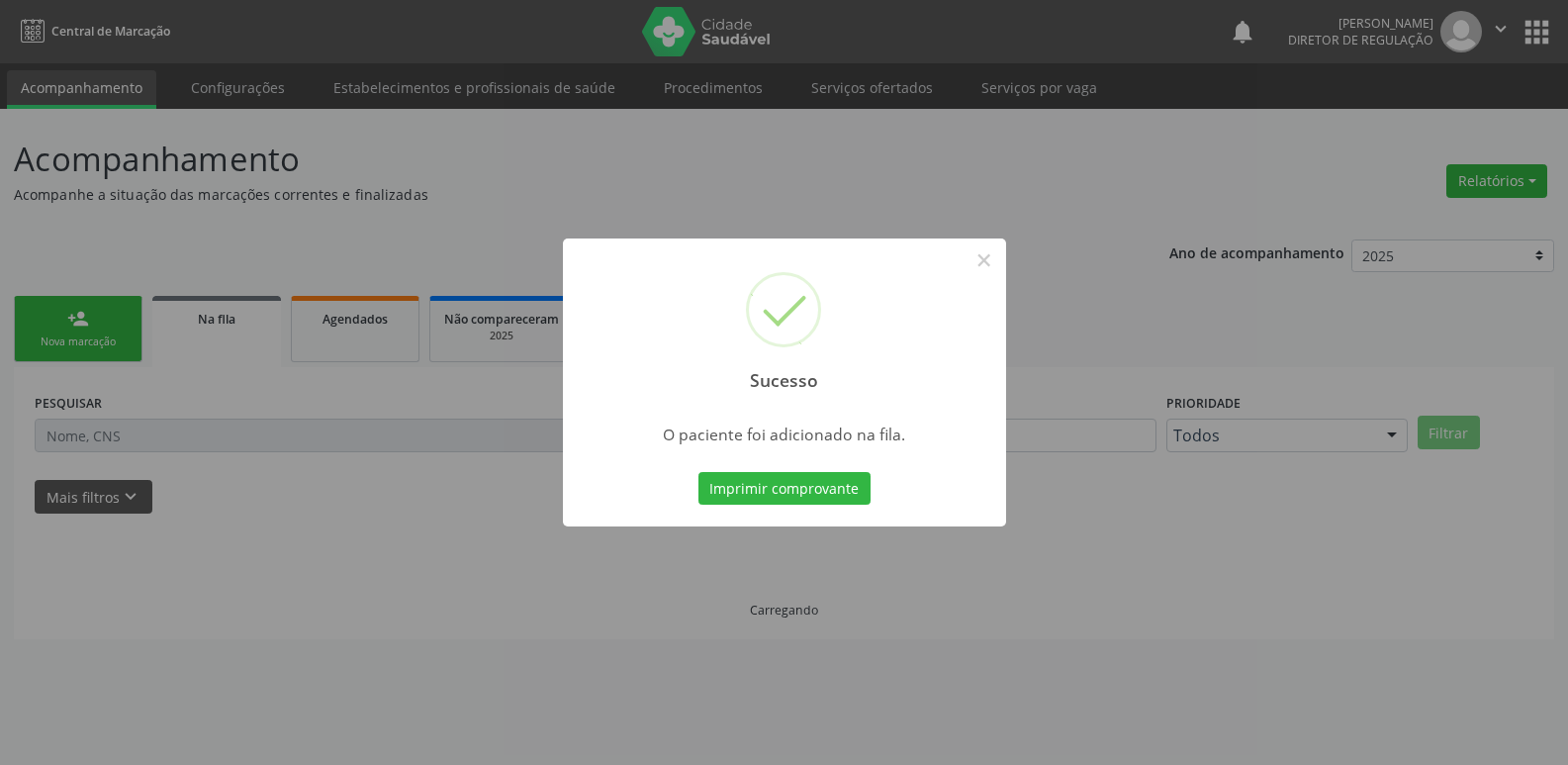
scroll to position [0, 0]
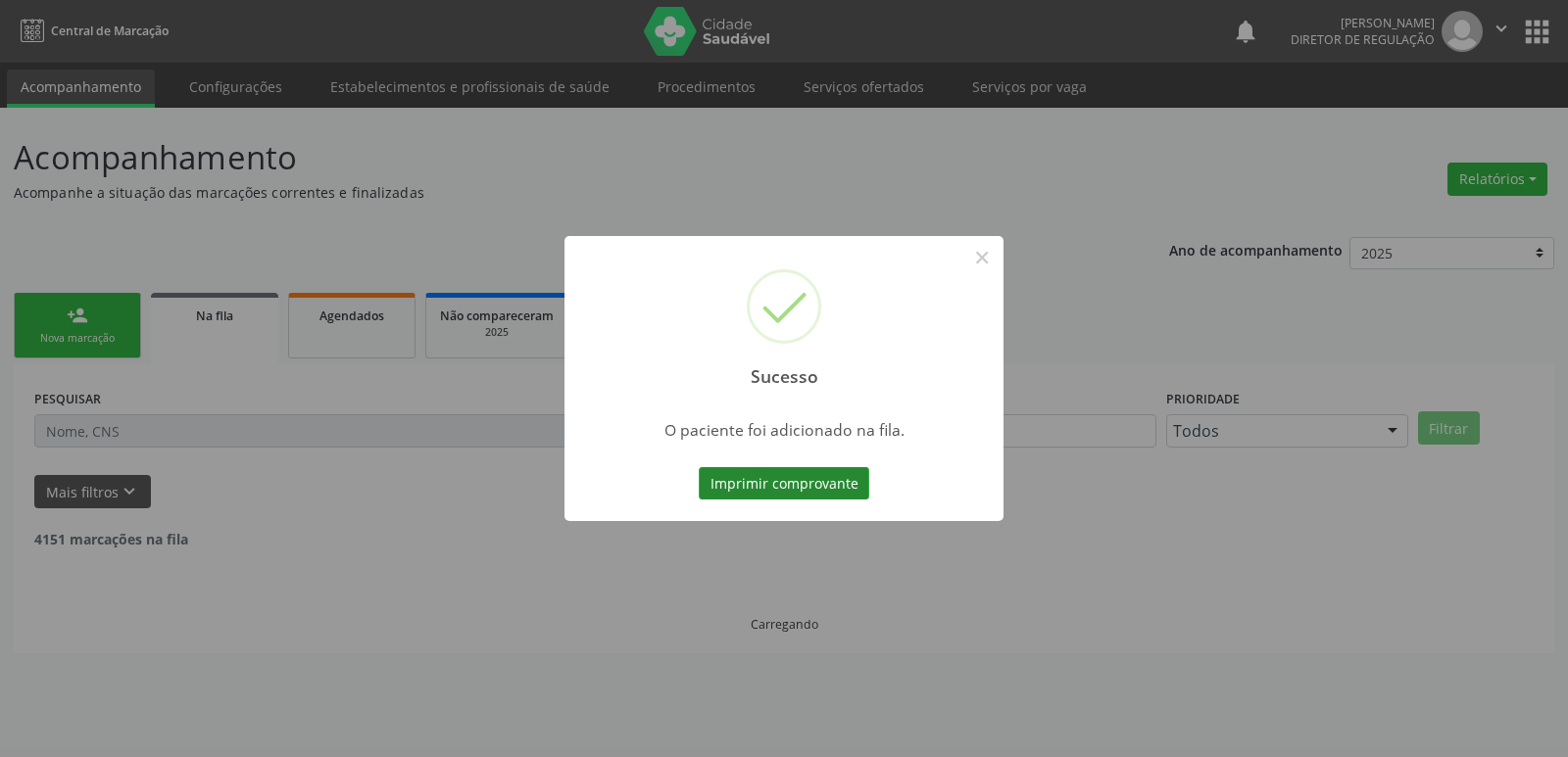
click at [844, 485] on button "Imprimir comprovante" at bounding box center [784, 484] width 171 height 34
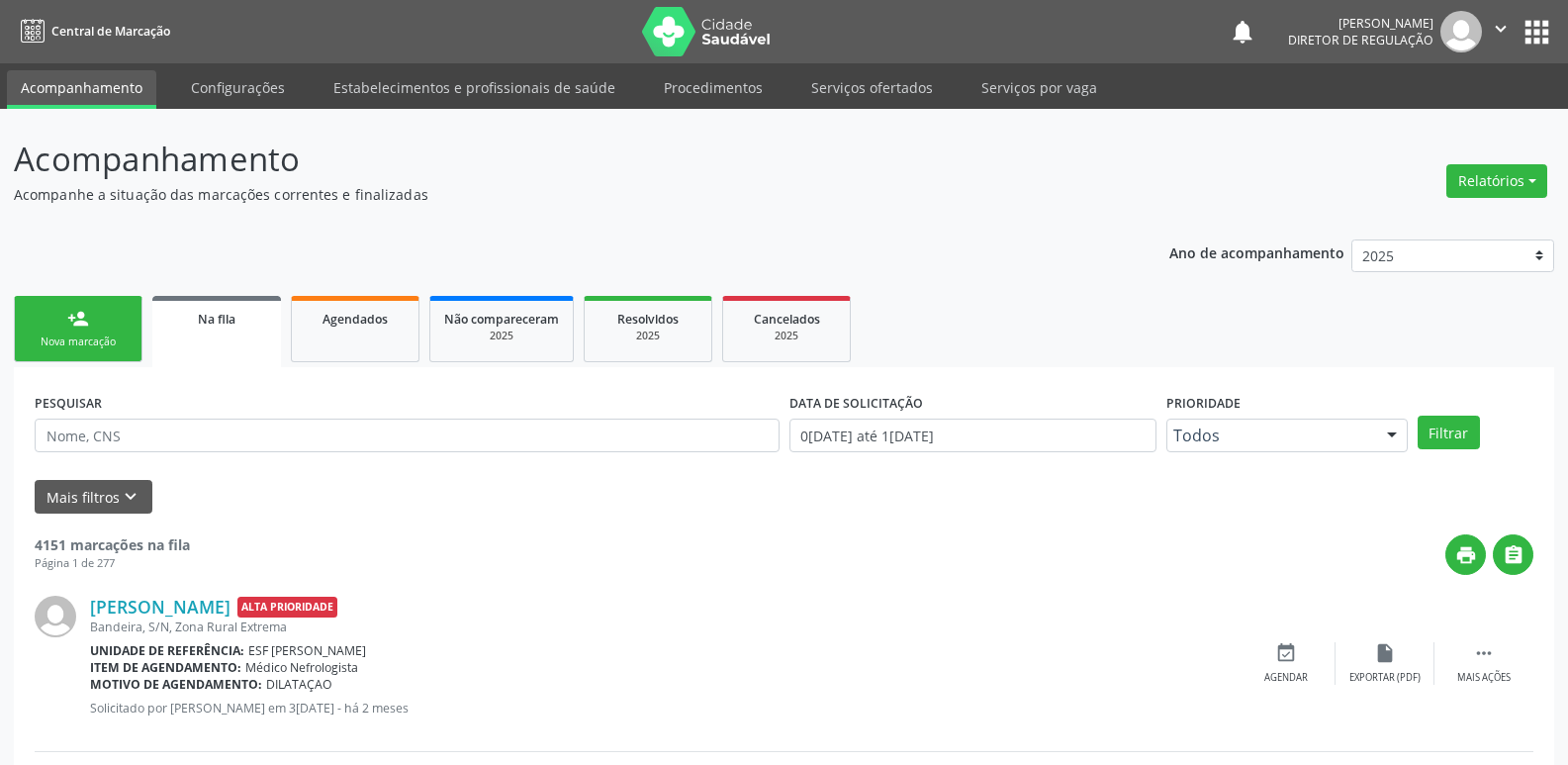
click at [115, 341] on div "Nova marcação" at bounding box center [78, 342] width 99 height 15
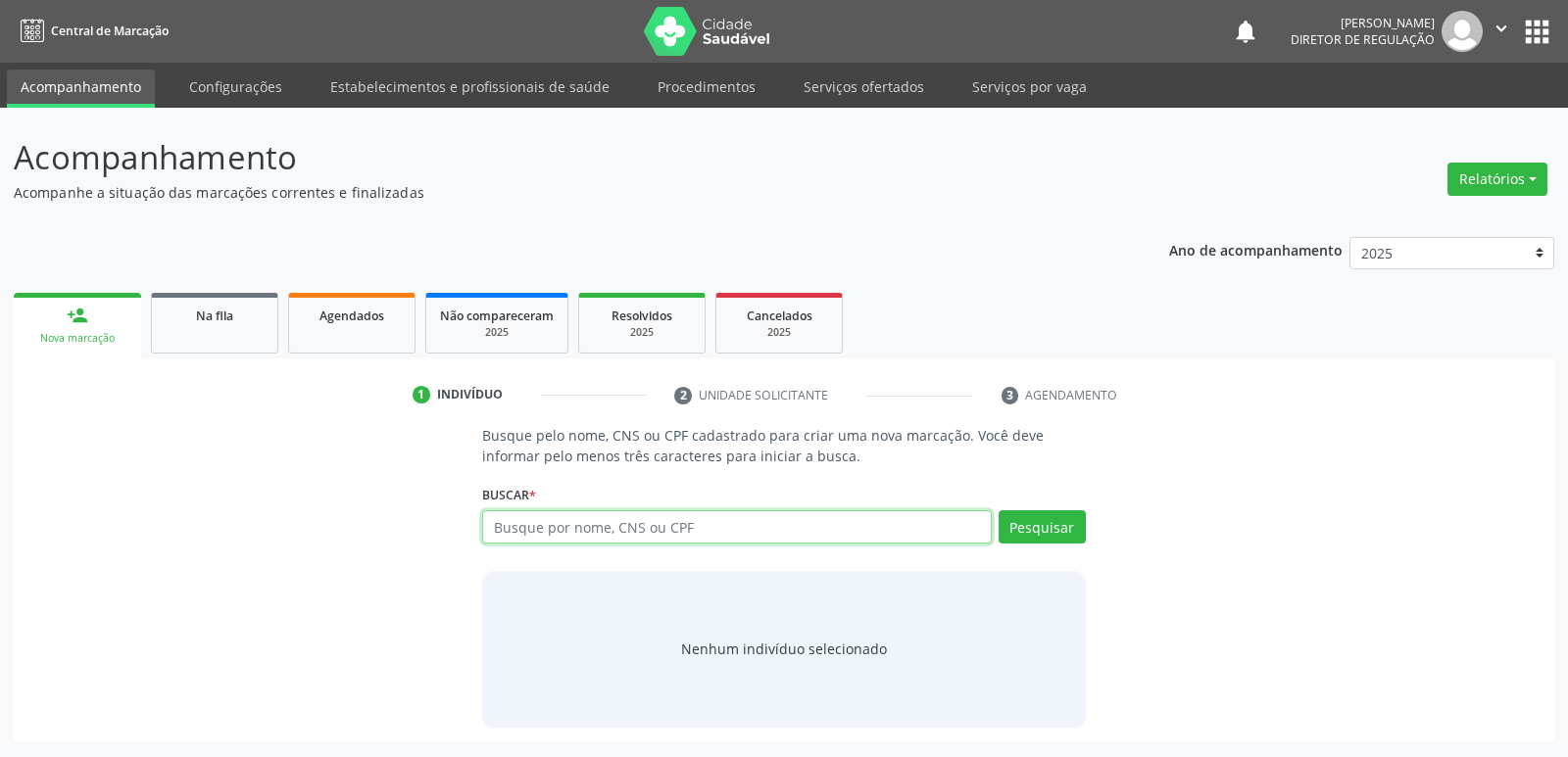
click at [521, 529] on input "text" at bounding box center [737, 527] width 509 height 34
type input "701404666306837"
click at [1040, 522] on button "Pesquisar" at bounding box center [1042, 527] width 87 height 34
type input "701404666306837"
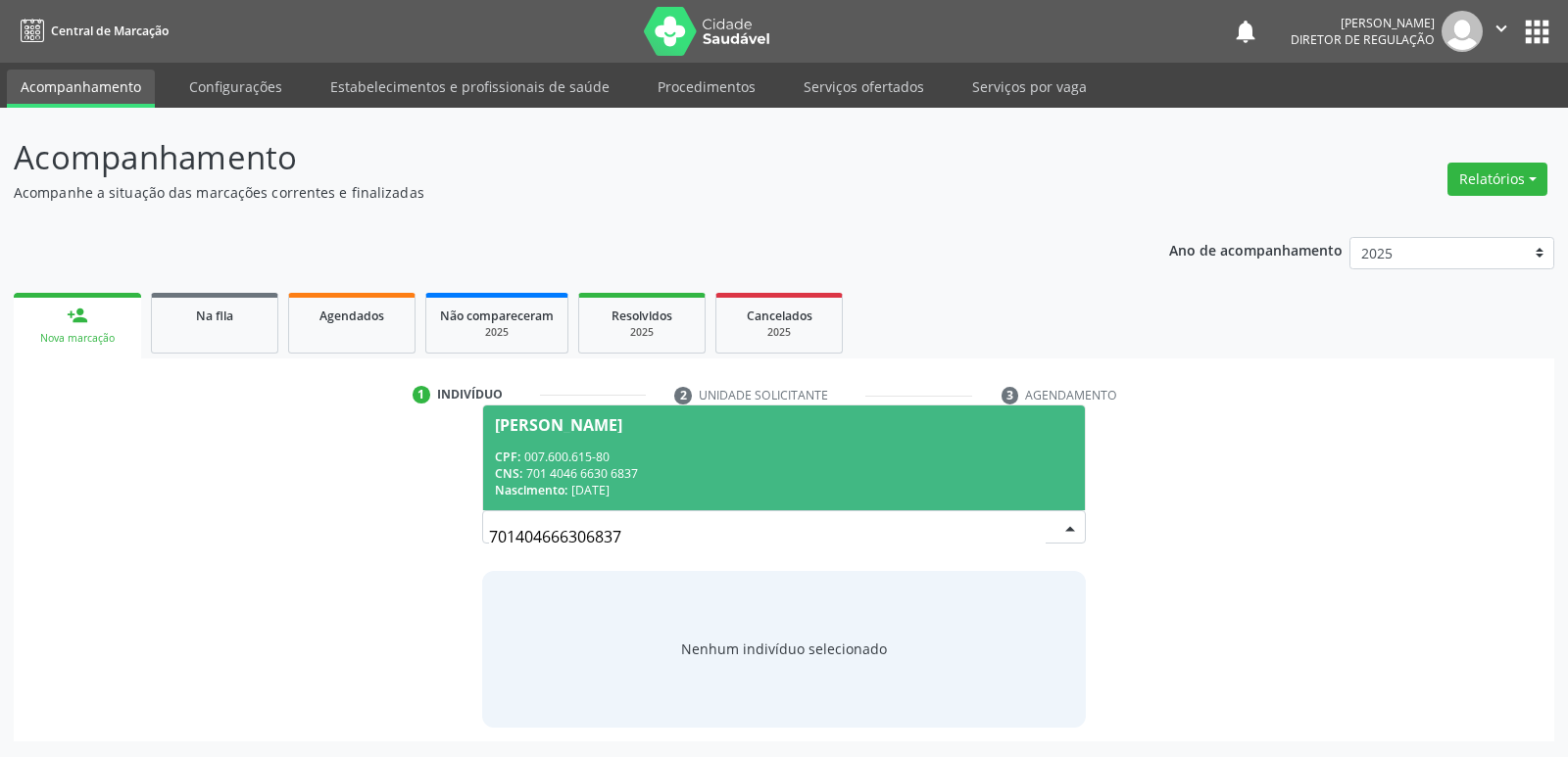
click at [591, 485] on div "Nascimento: 10/04/1983" at bounding box center [783, 490] width 577 height 17
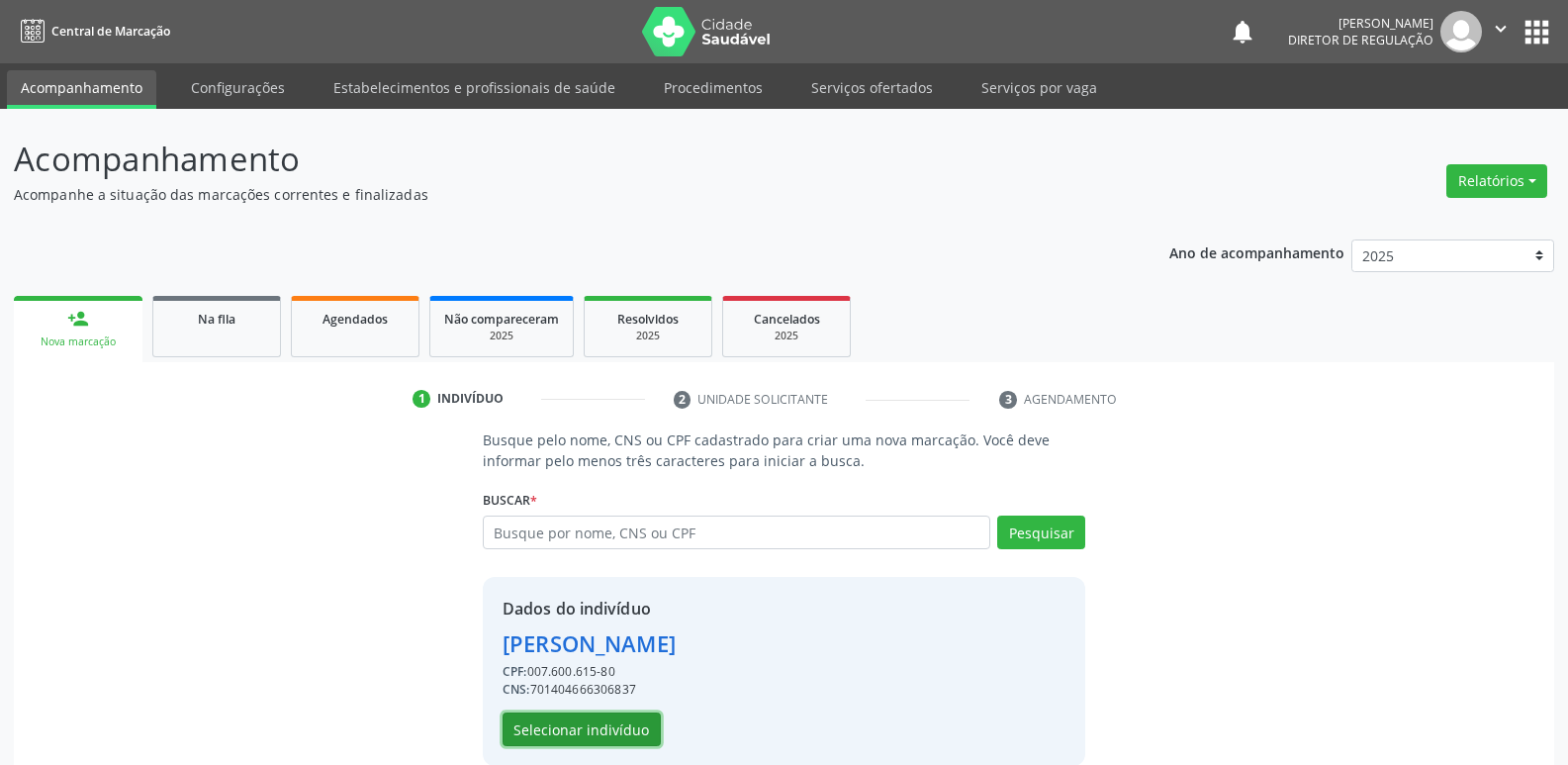
click at [560, 731] on button "Selecionar indivíduo" at bounding box center [581, 730] width 158 height 34
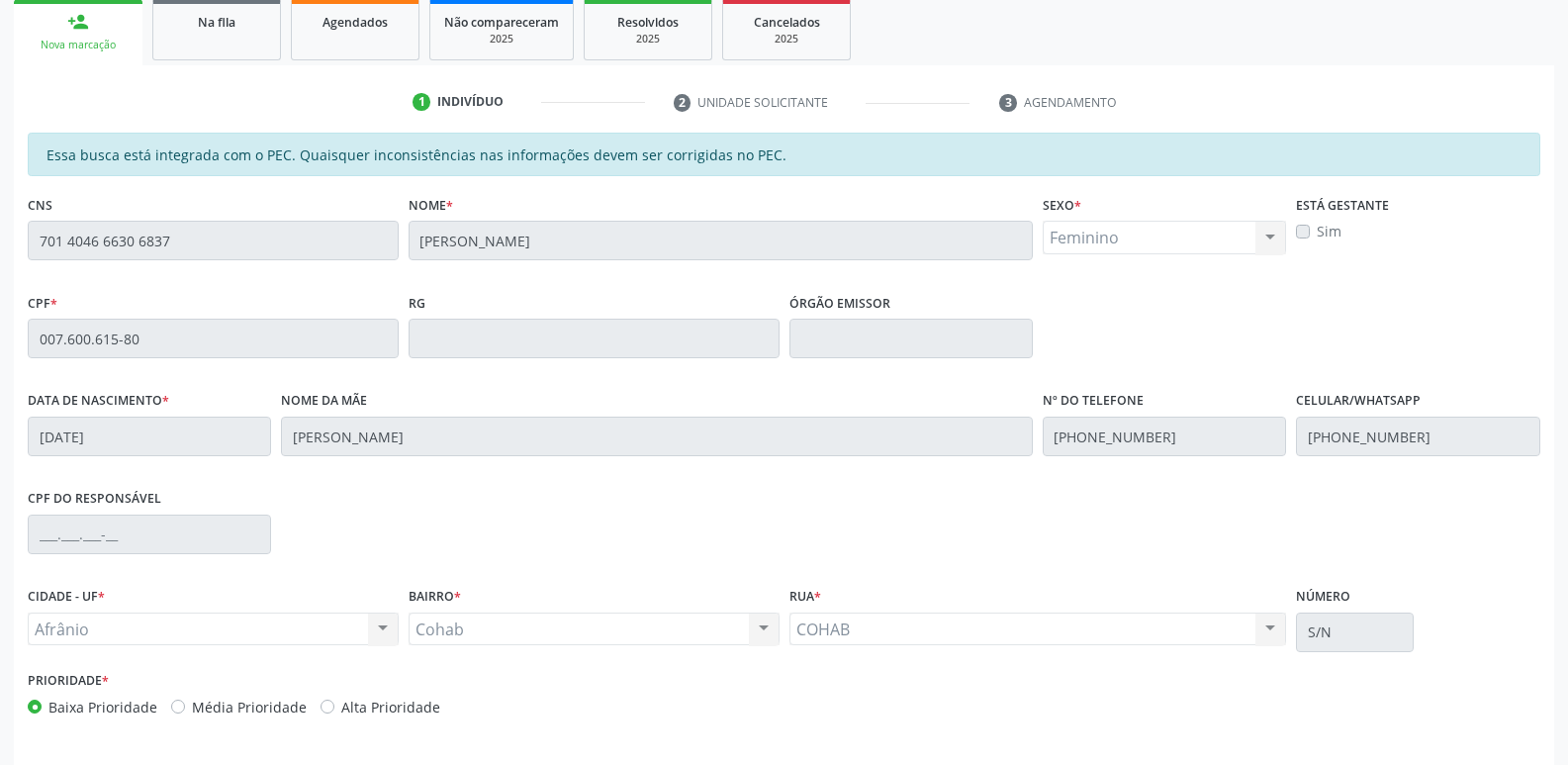
scroll to position [366, 0]
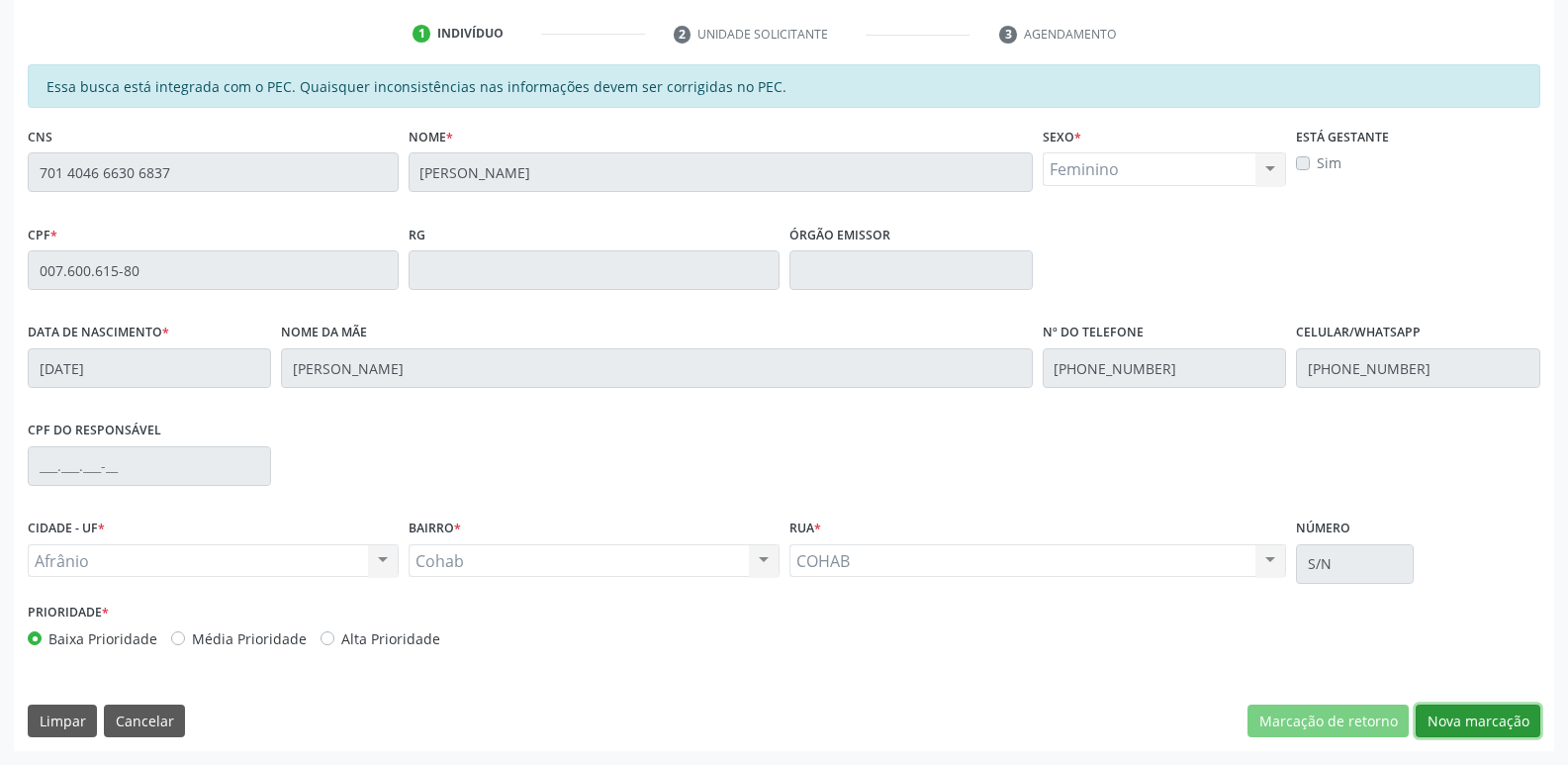
click at [1482, 720] on button "Nova marcação" at bounding box center [1477, 722] width 124 height 34
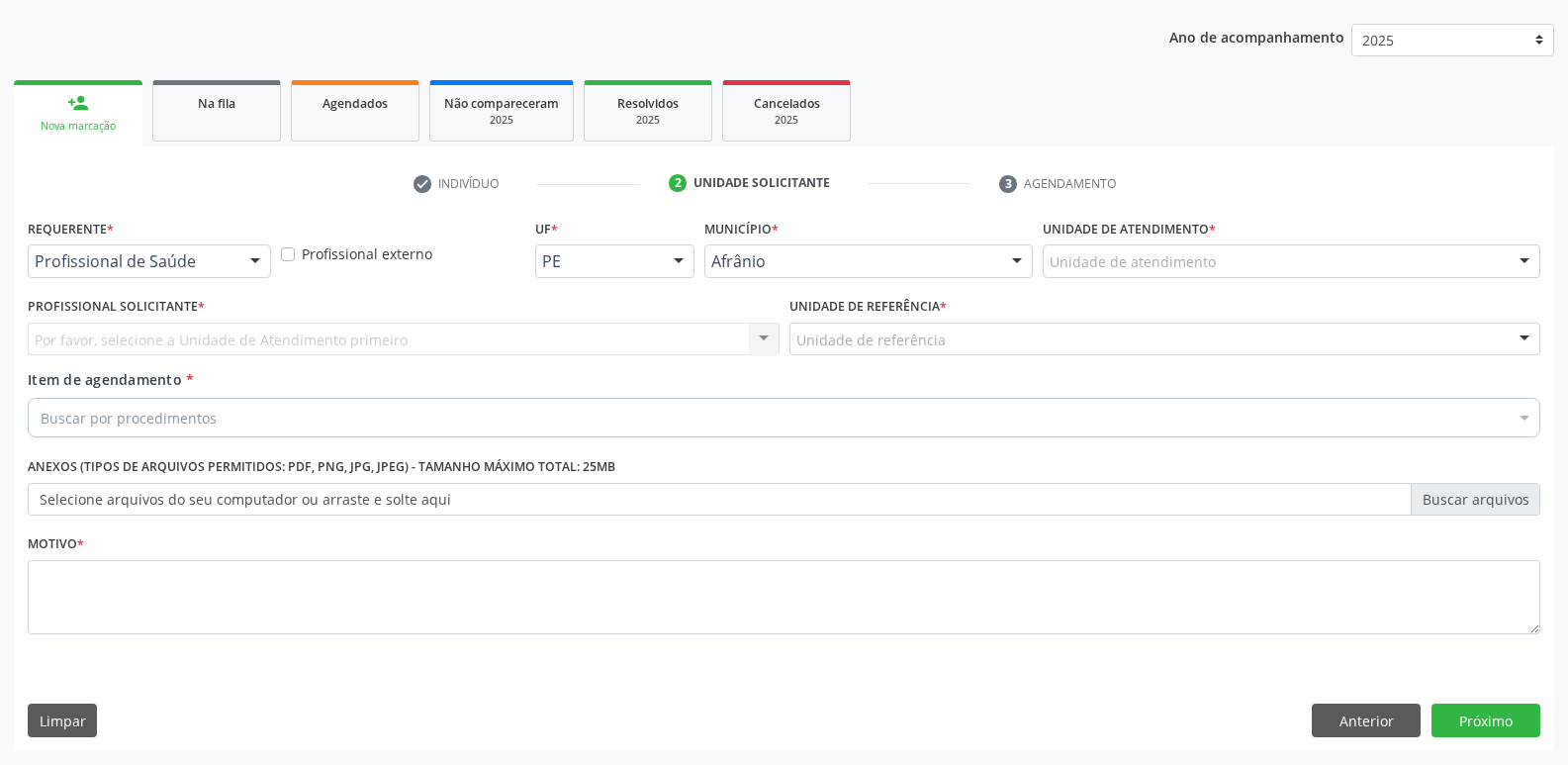
scroll to position [216, 0]
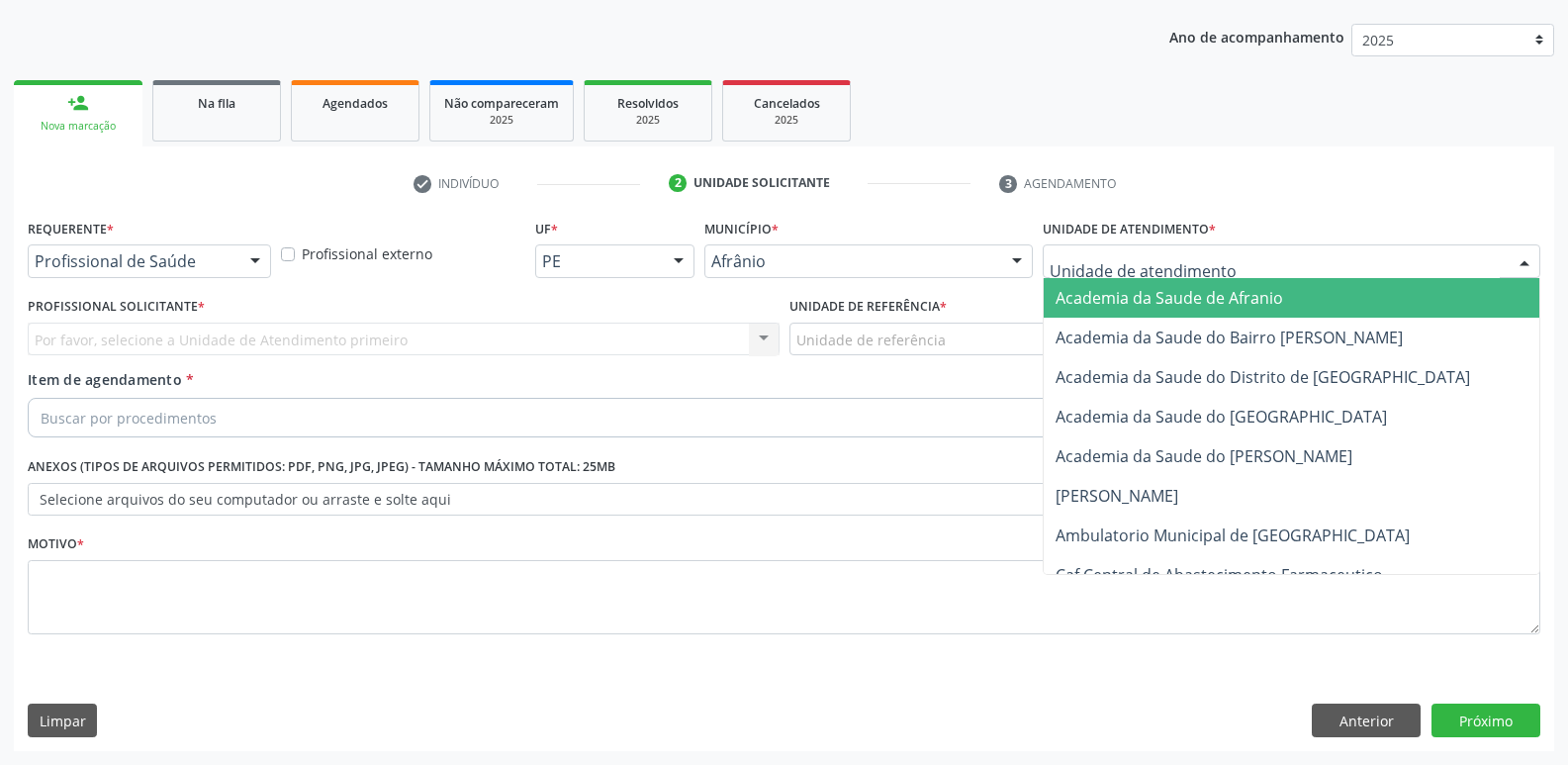
click at [1256, 256] on div at bounding box center [1292, 262] width 498 height 34
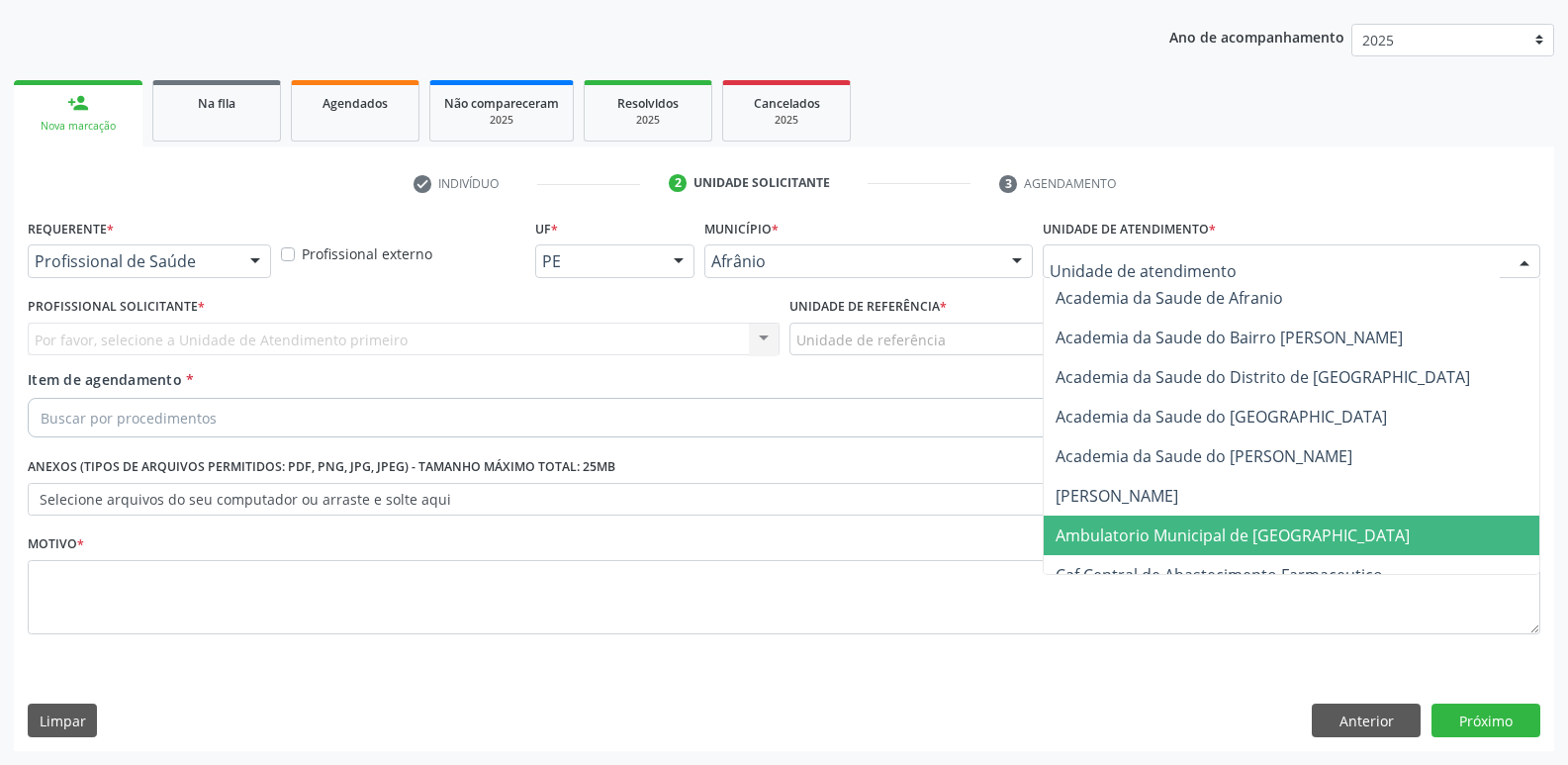
click at [1160, 541] on span "Ambulatorio Municipal de [GEOGRAPHIC_DATA]" at bounding box center [1233, 536] width 354 height 22
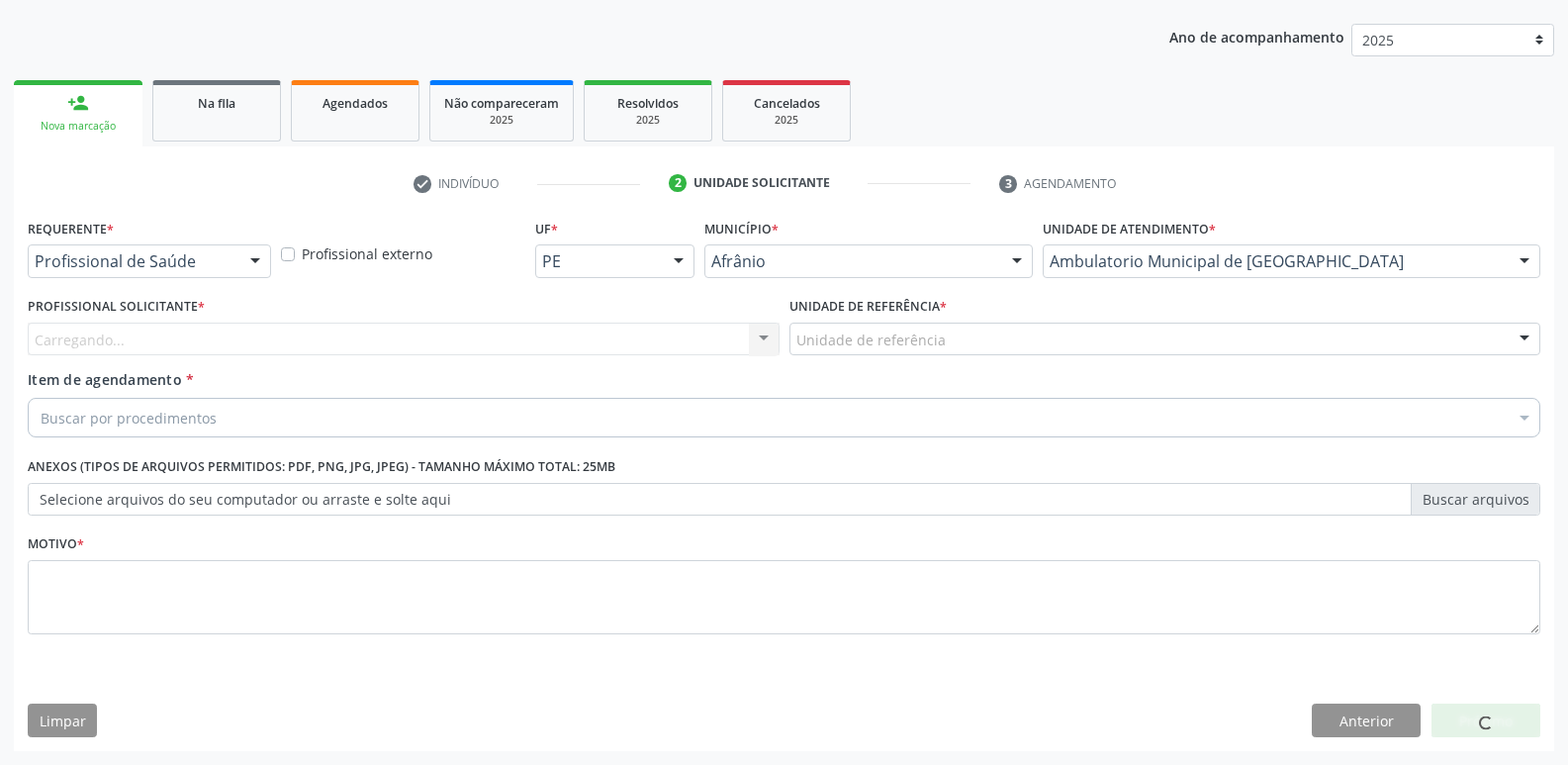
click at [977, 338] on div "Unidade de referência" at bounding box center [1165, 340] width 752 height 34
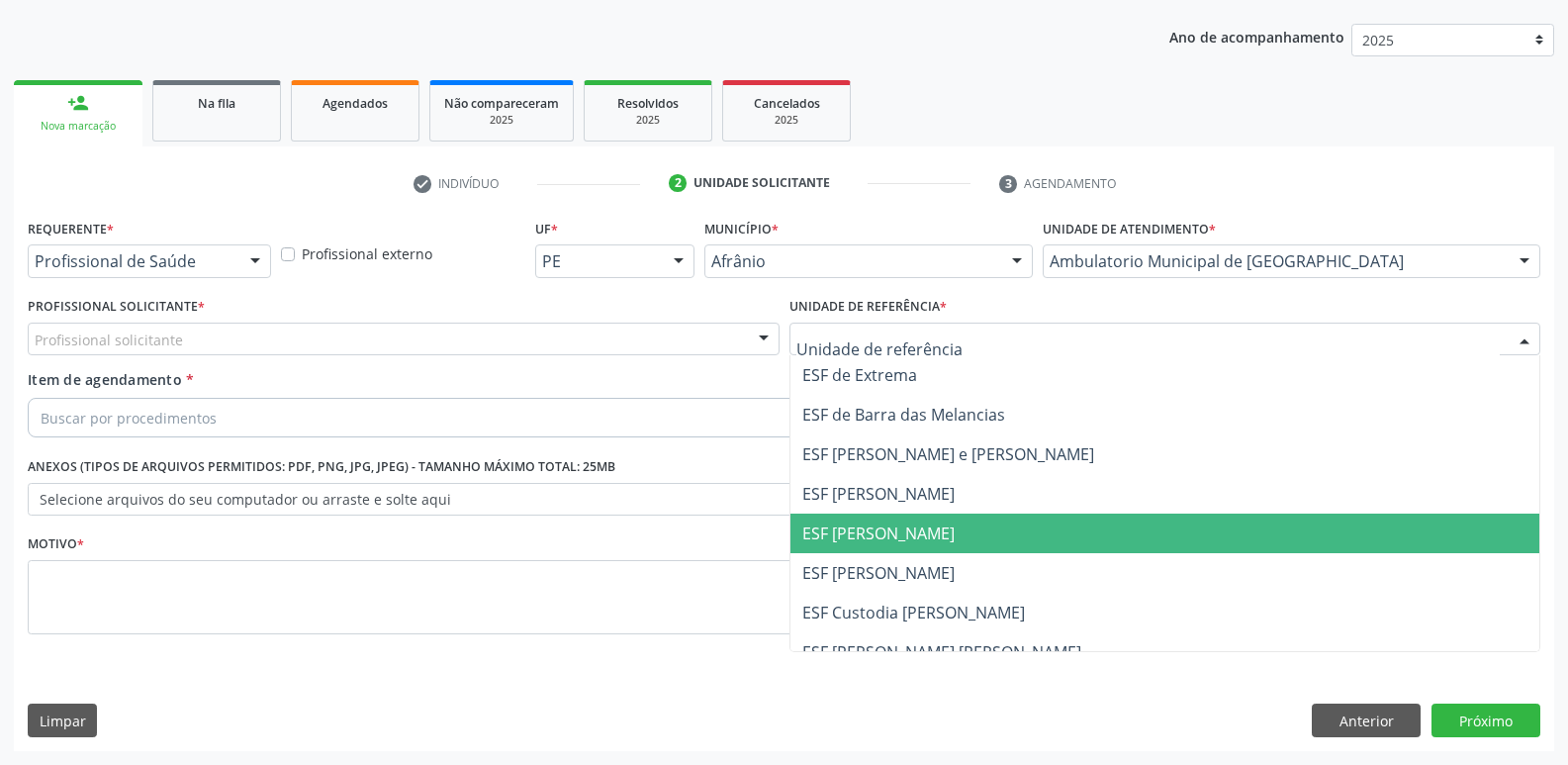
click at [922, 529] on span "ESF [PERSON_NAME]" at bounding box center [878, 534] width 152 height 22
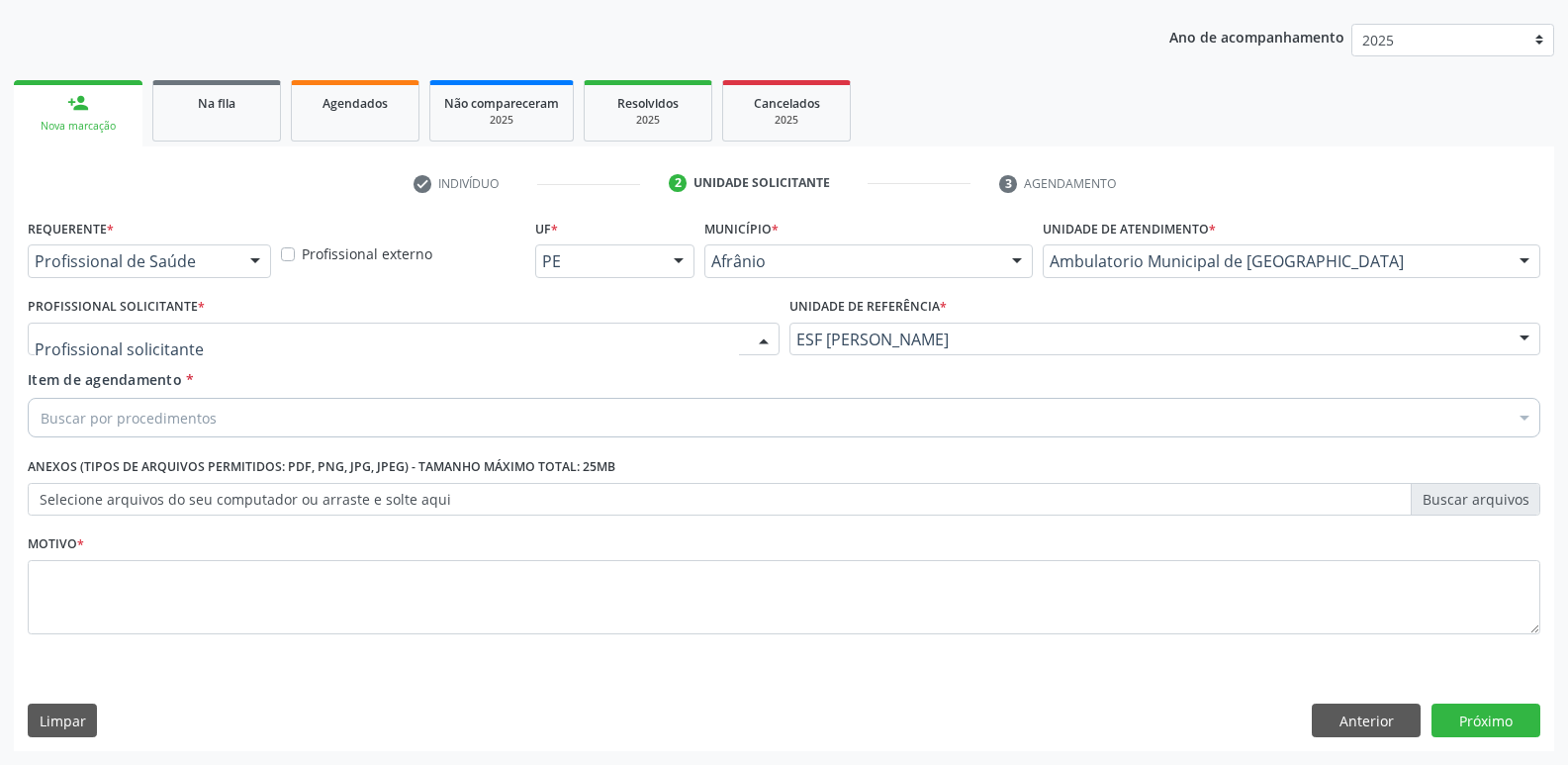
click at [308, 326] on div at bounding box center [403, 340] width 752 height 34
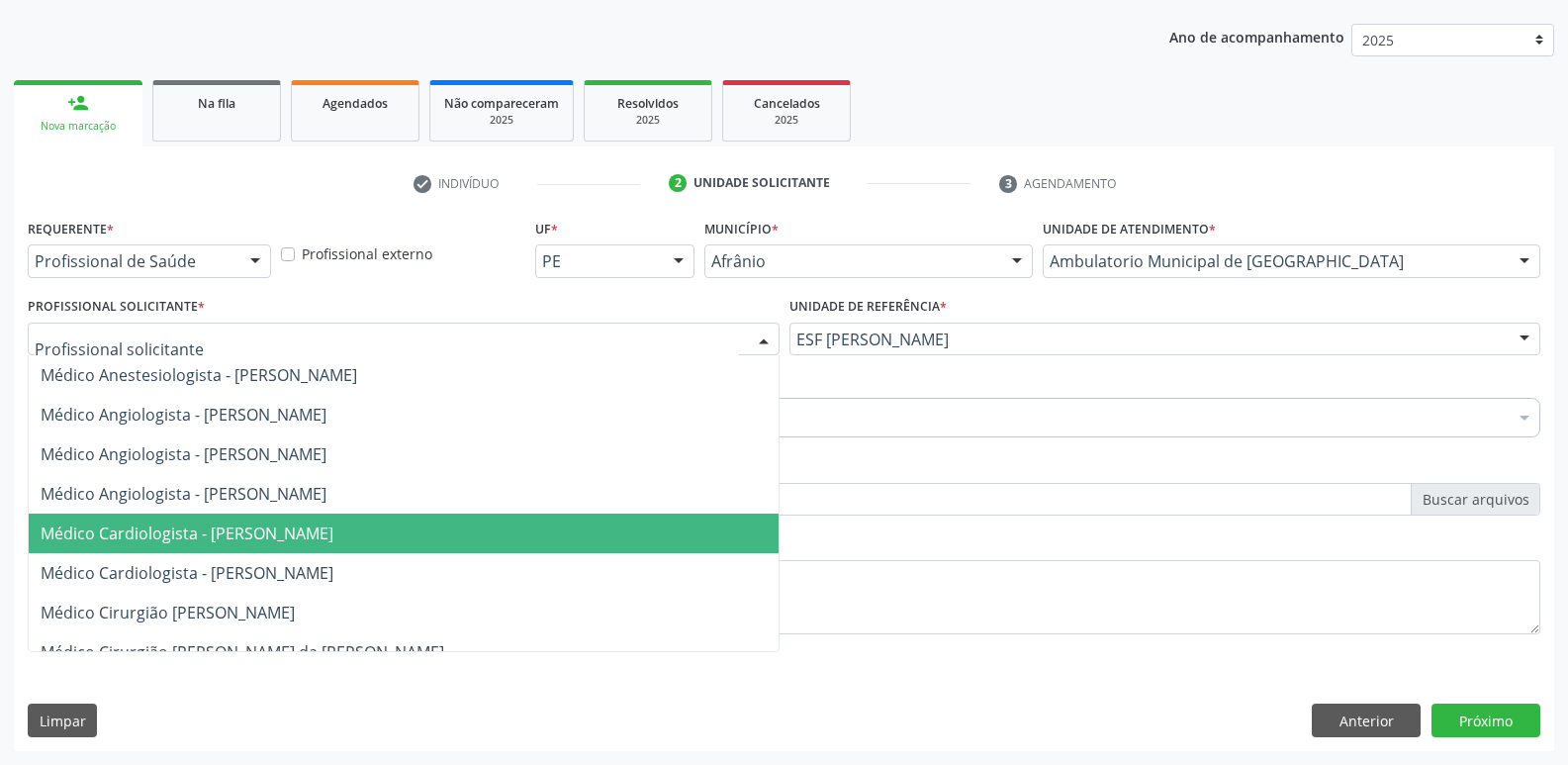
click at [290, 544] on span "Médico Cardiologista - [PERSON_NAME]" at bounding box center [187, 534] width 293 height 22
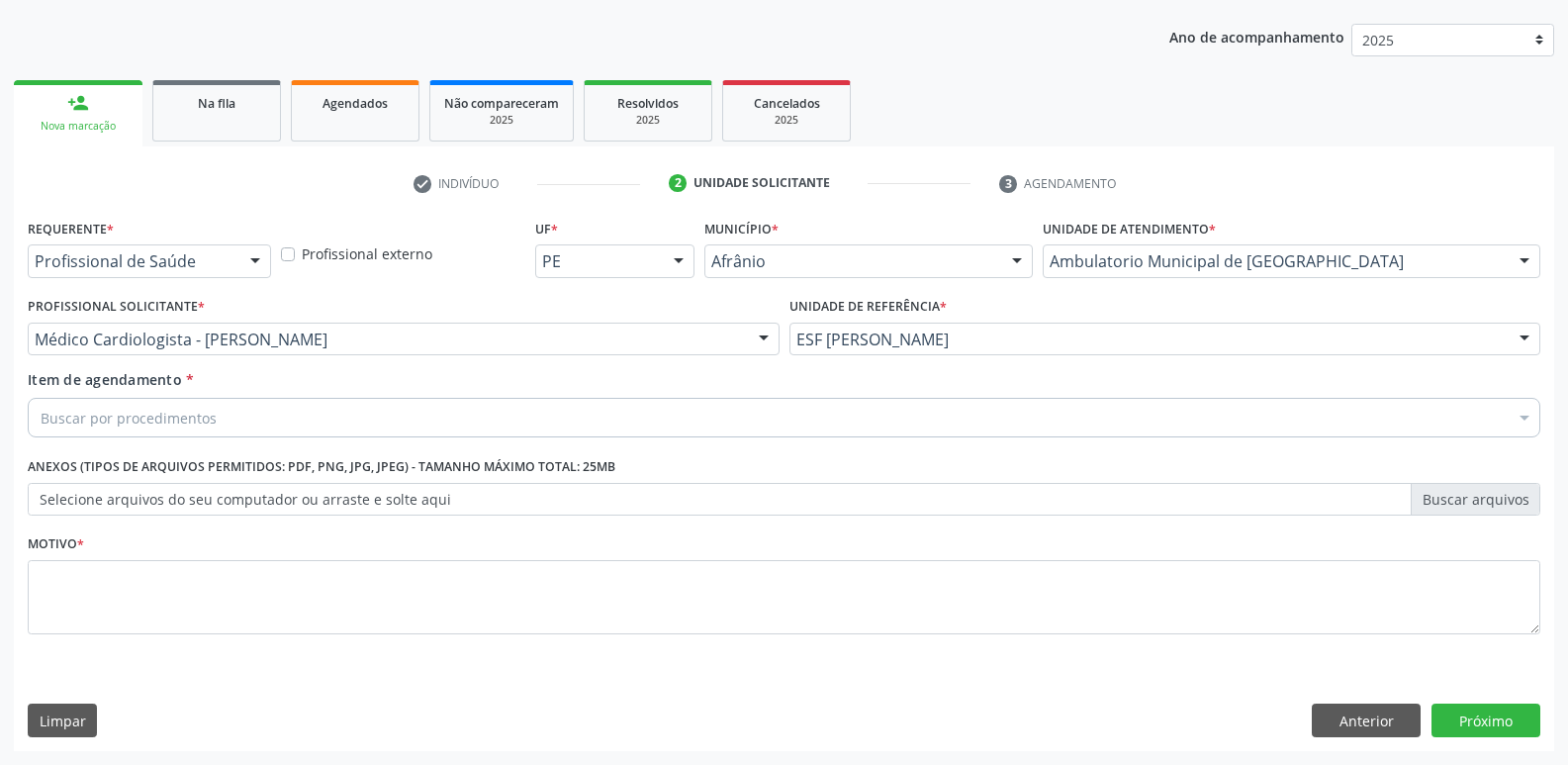
click at [246, 420] on div "Buscar por procedimentos" at bounding box center [784, 418] width 1513 height 40
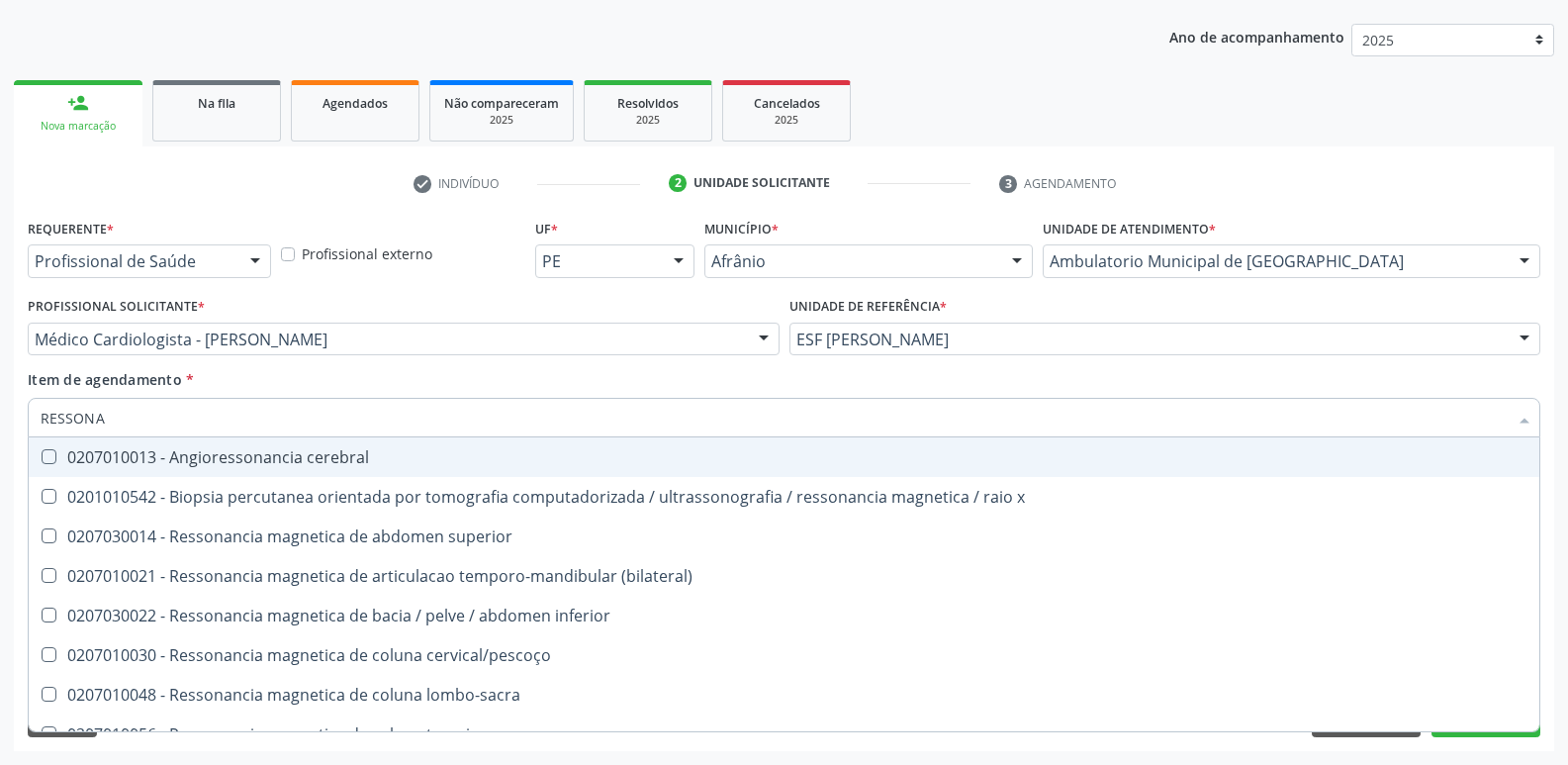
type input "RESSONAN"
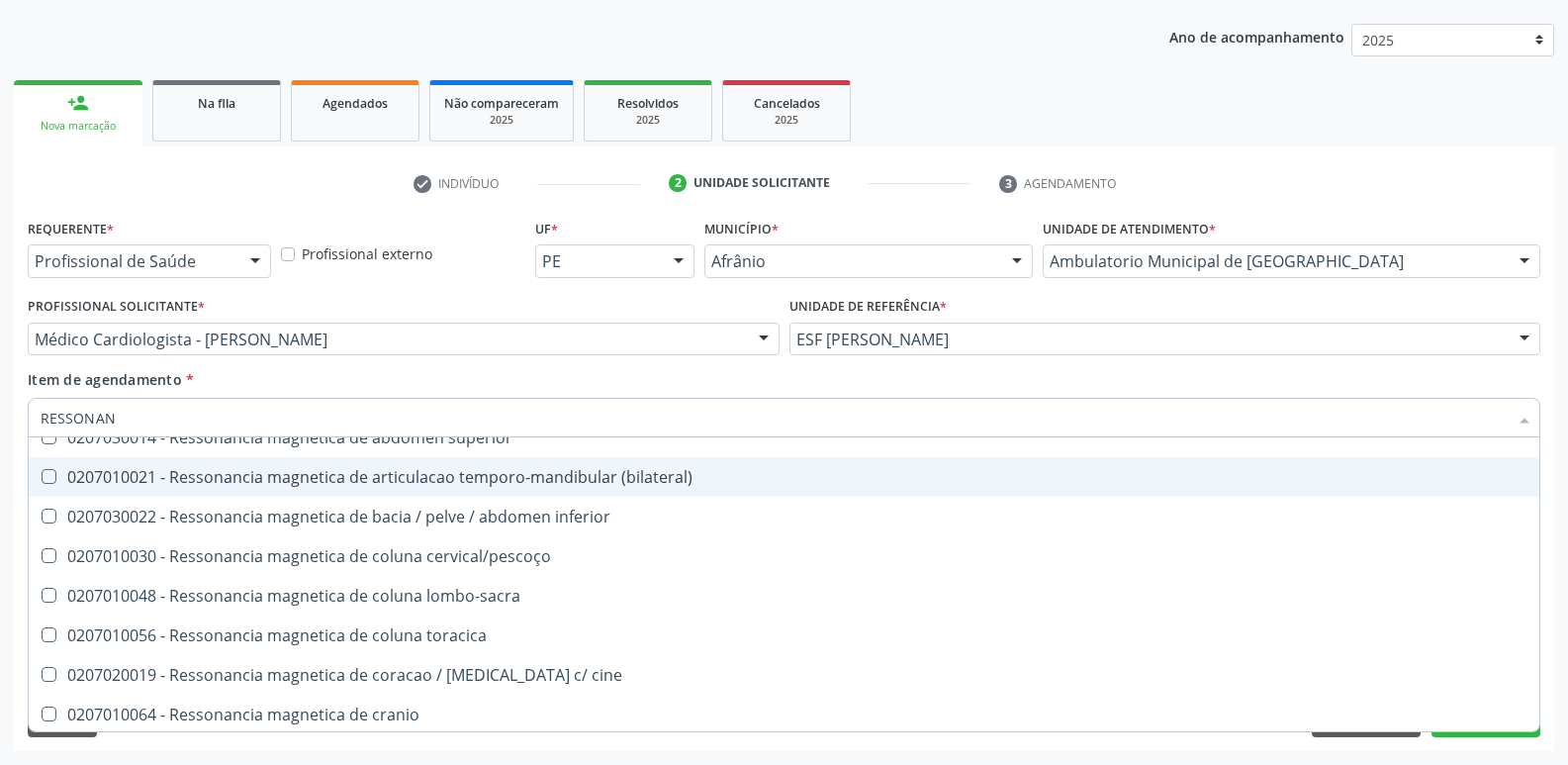
scroll to position [198, 0]
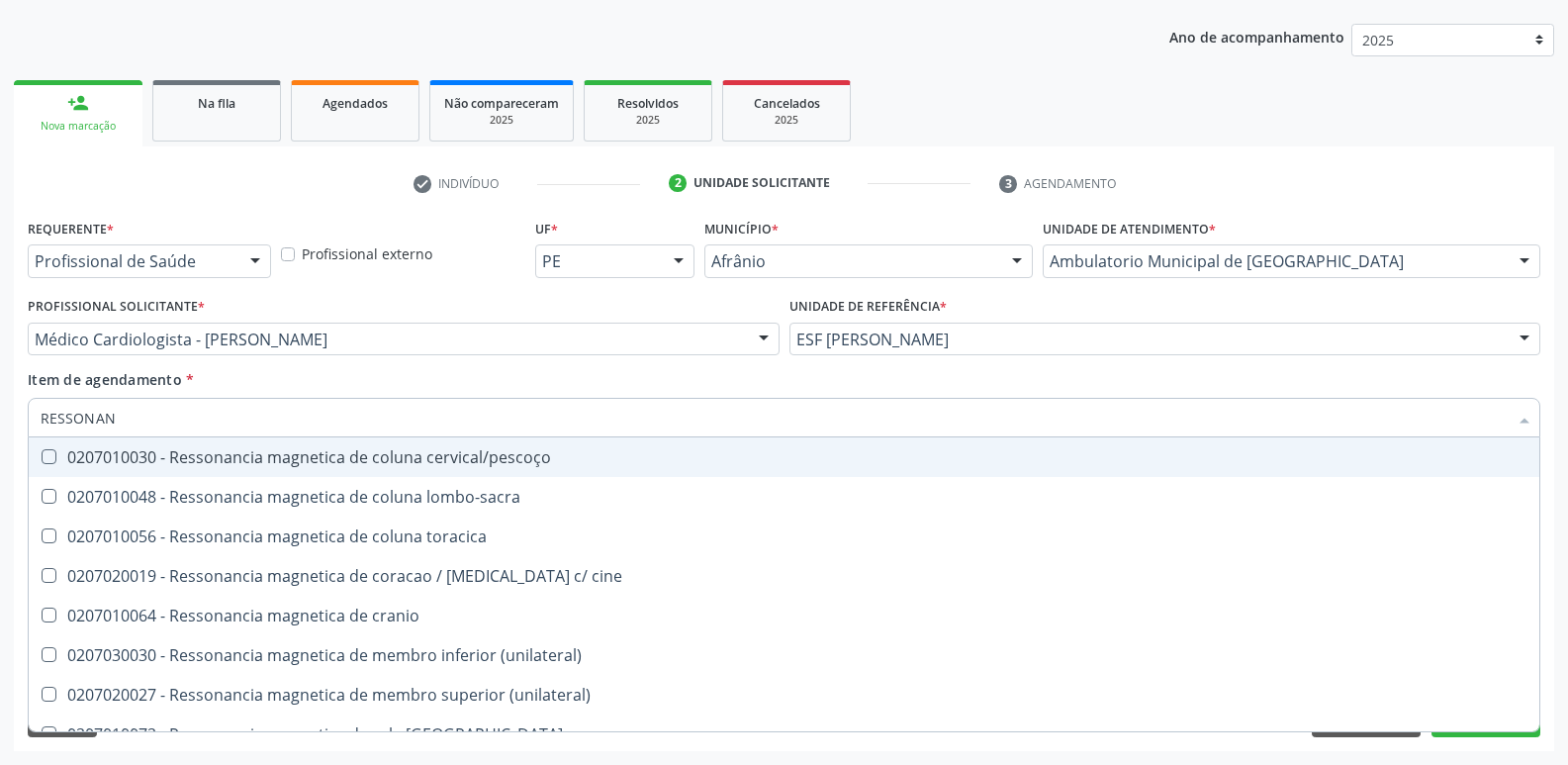
click at [47, 449] on cervical\/pescoço at bounding box center [49, 456] width 15 height 15
click at [42, 450] on cervical\/pescoço "checkbox" at bounding box center [35, 456] width 13 height 13
checkbox cervical\/pescoço "true"
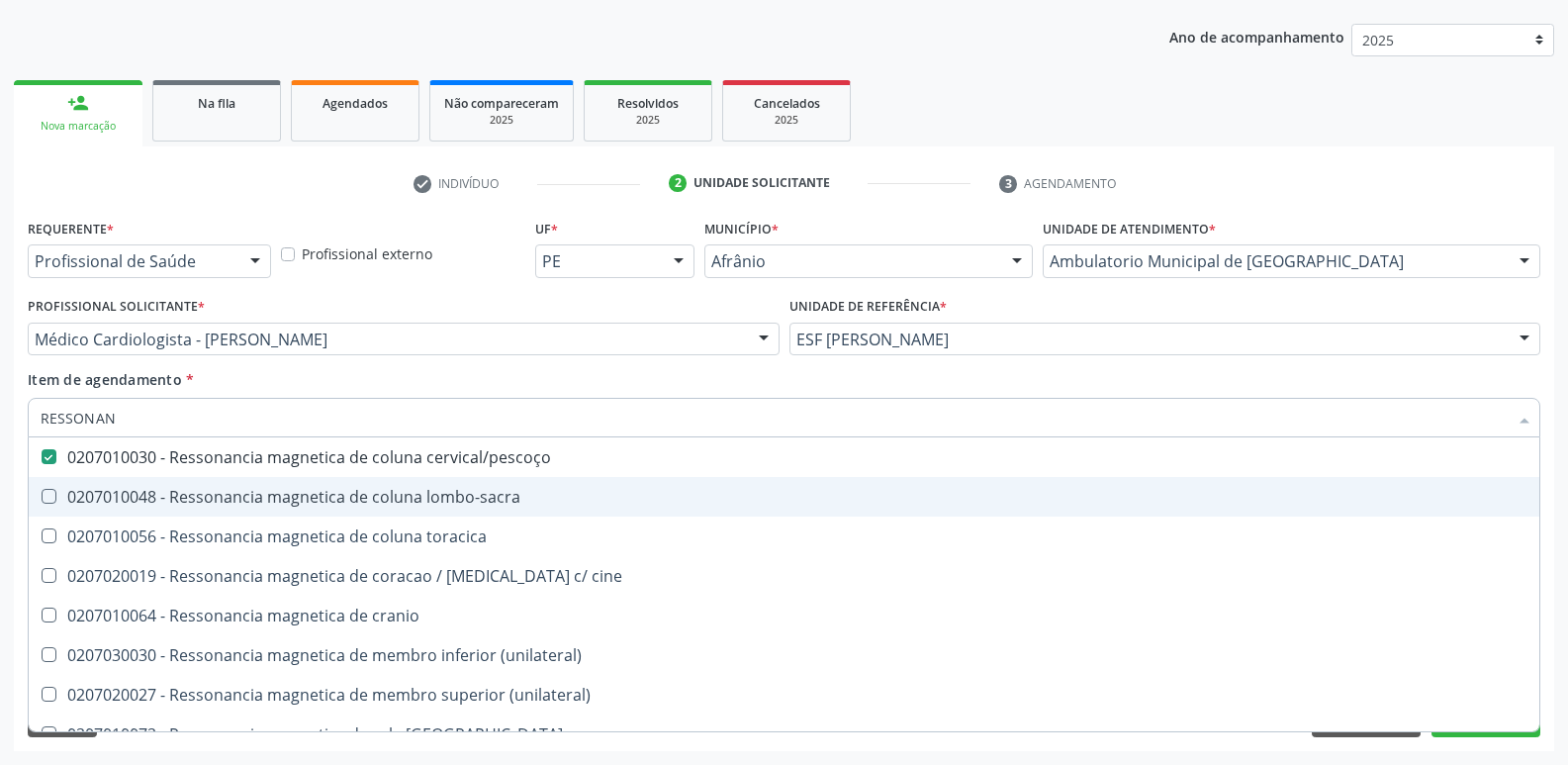
click at [49, 492] on lombo-sacra at bounding box center [49, 496] width 15 height 15
click at [42, 492] on lombo-sacra "checkbox" at bounding box center [35, 496] width 13 height 13
checkbox lombo-sacra "true"
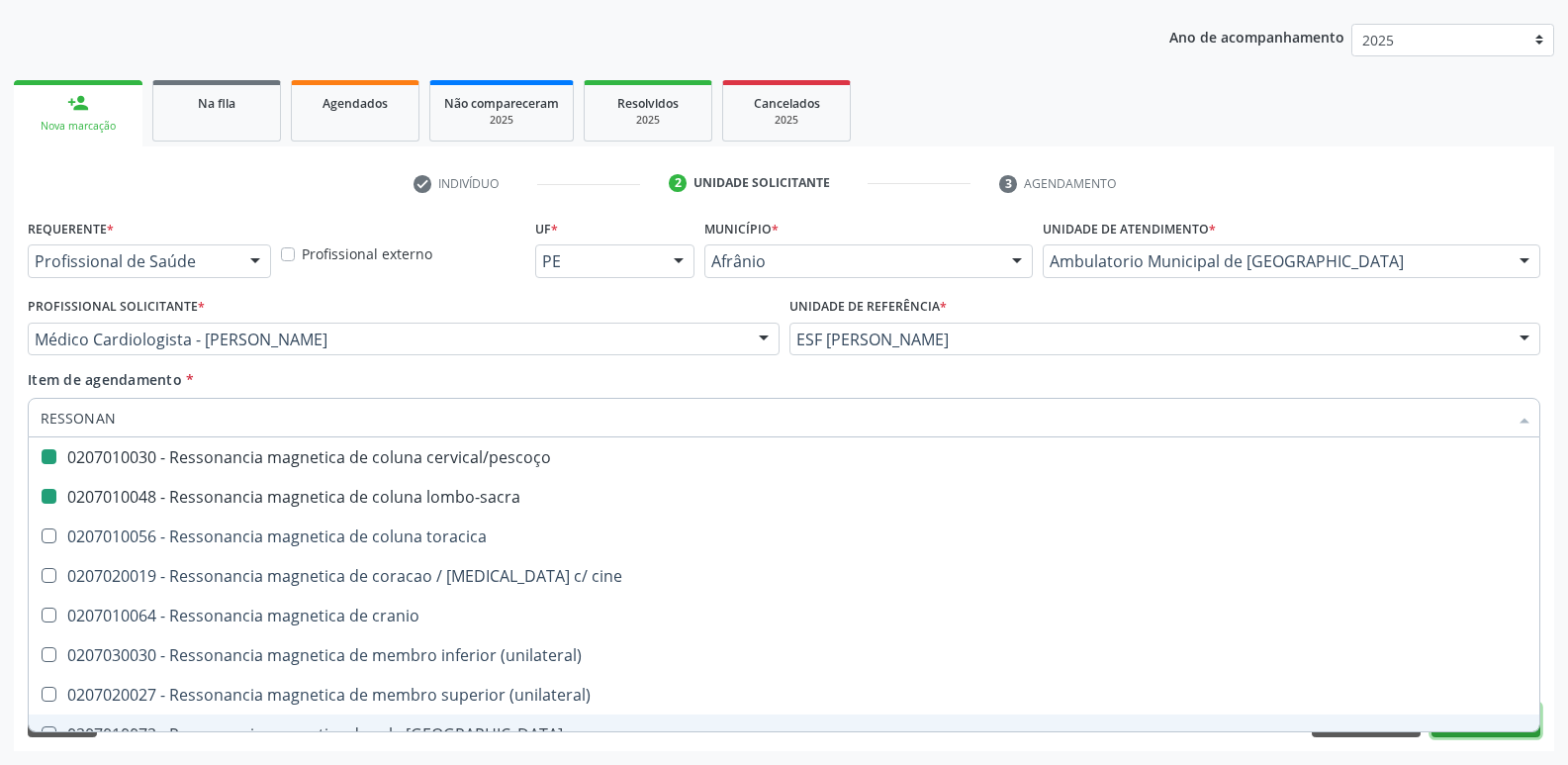
click at [1448, 735] on button "Próximo" at bounding box center [1485, 721] width 109 height 34
checkbox x "true"
checkbox superior "true"
checkbox cervical\/pescoço "false"
checkbox lombo-sacra "false"
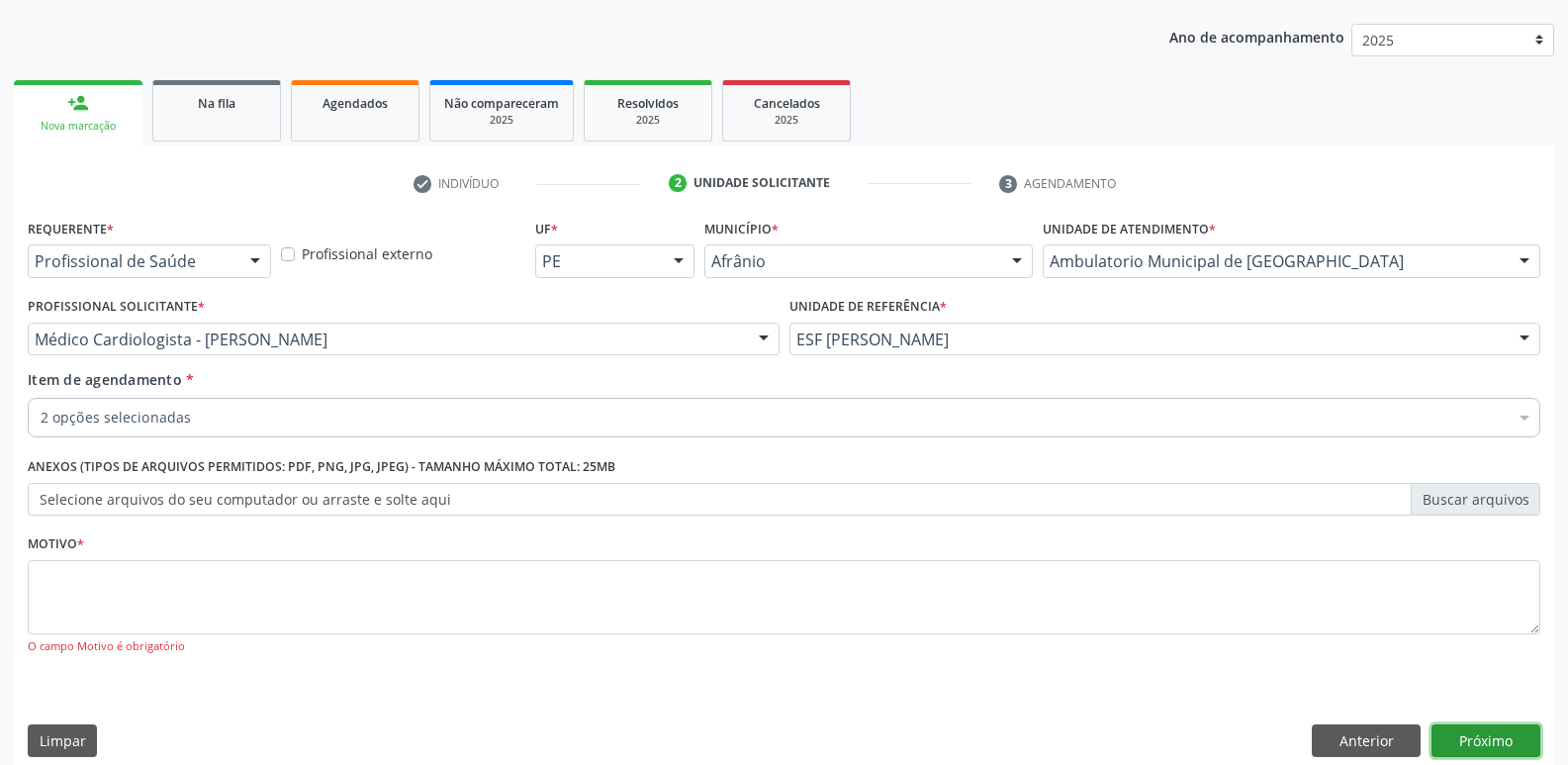
scroll to position [0, 0]
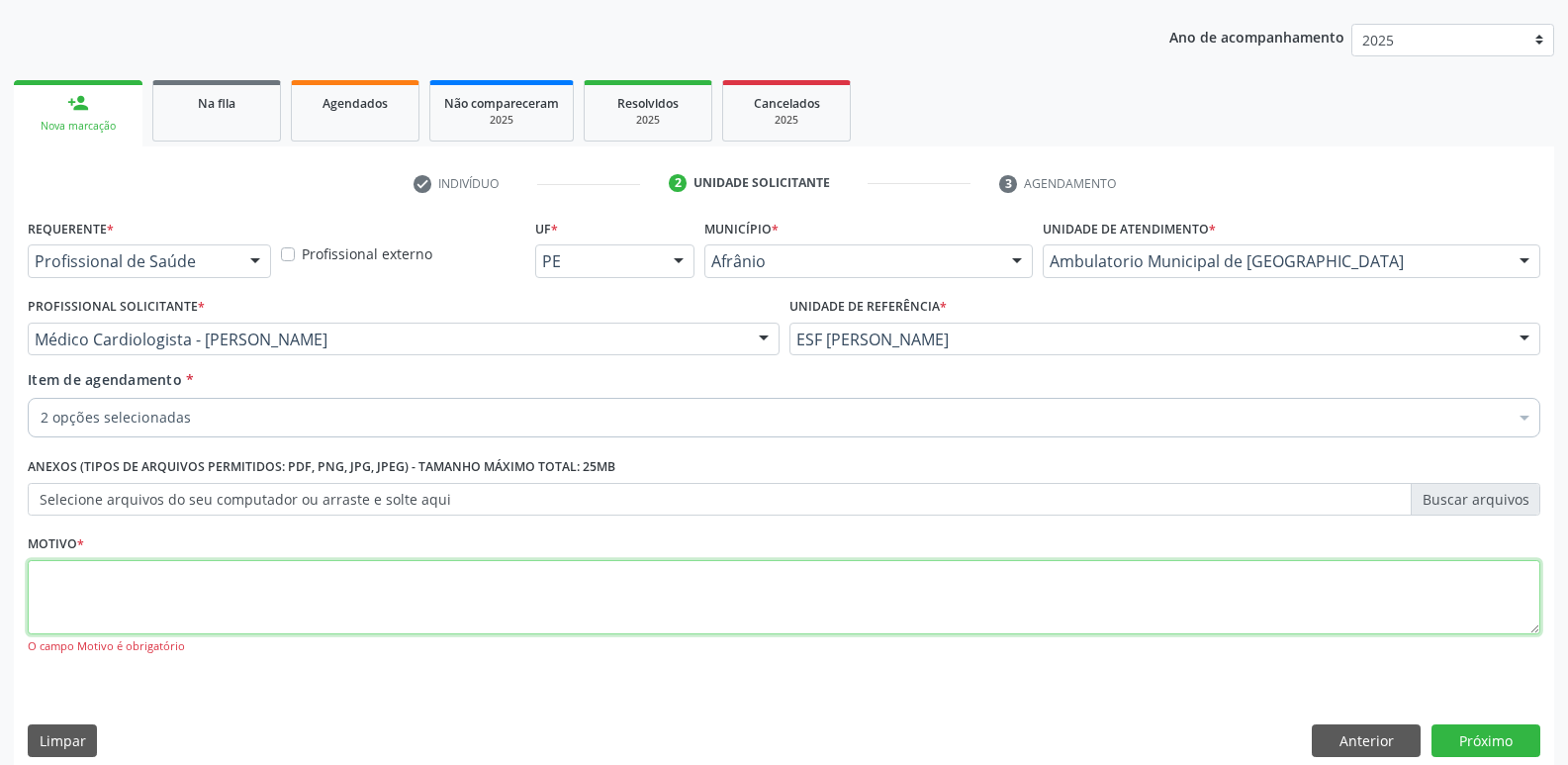
click at [938, 593] on textarea at bounding box center [784, 599] width 1513 height 76
type textarea "*"
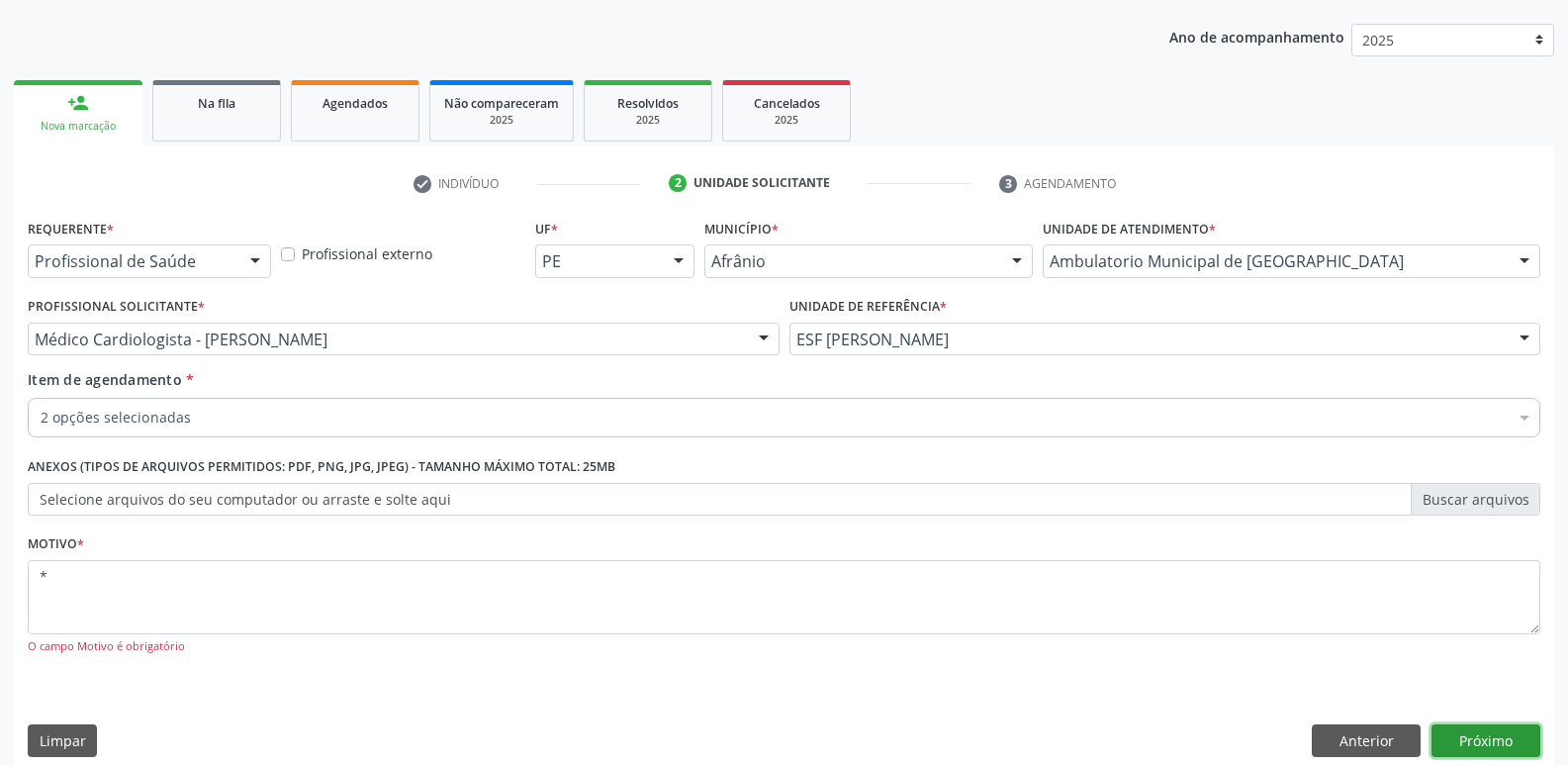
click at [1488, 740] on button "Próximo" at bounding box center [1485, 742] width 109 height 34
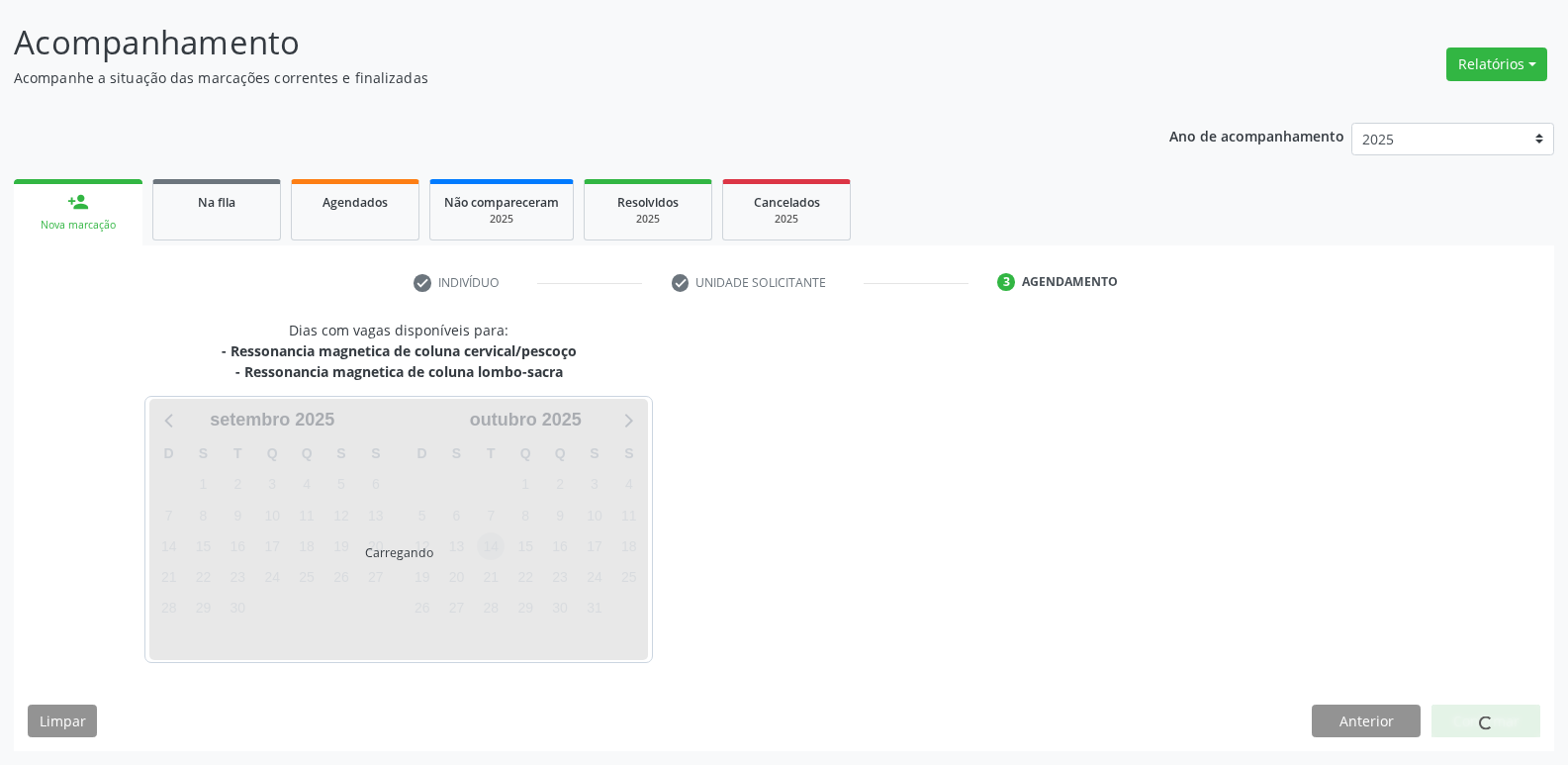
scroll to position [175, 0]
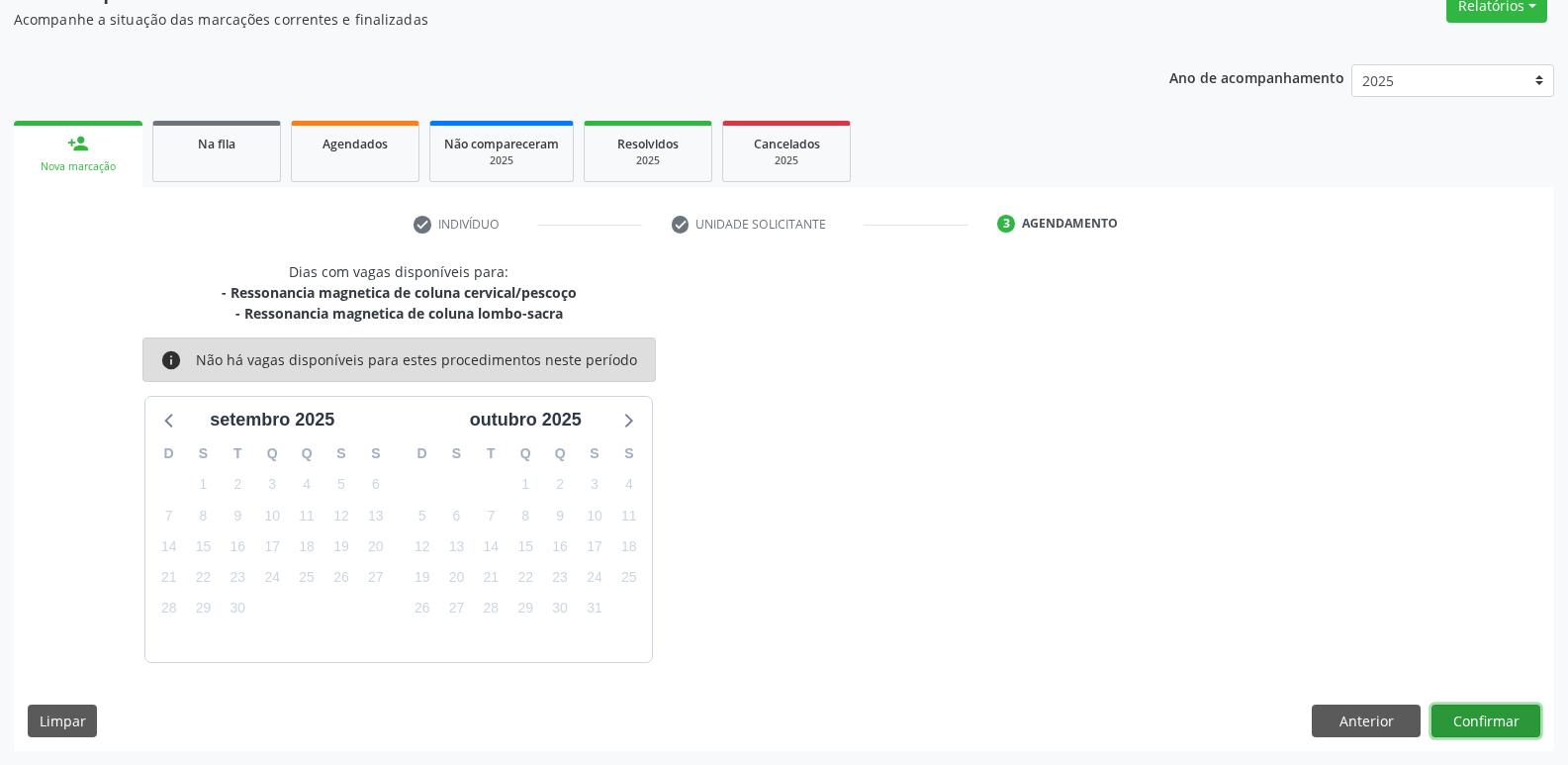
click at [1480, 719] on button "Confirmar" at bounding box center [1485, 722] width 109 height 34
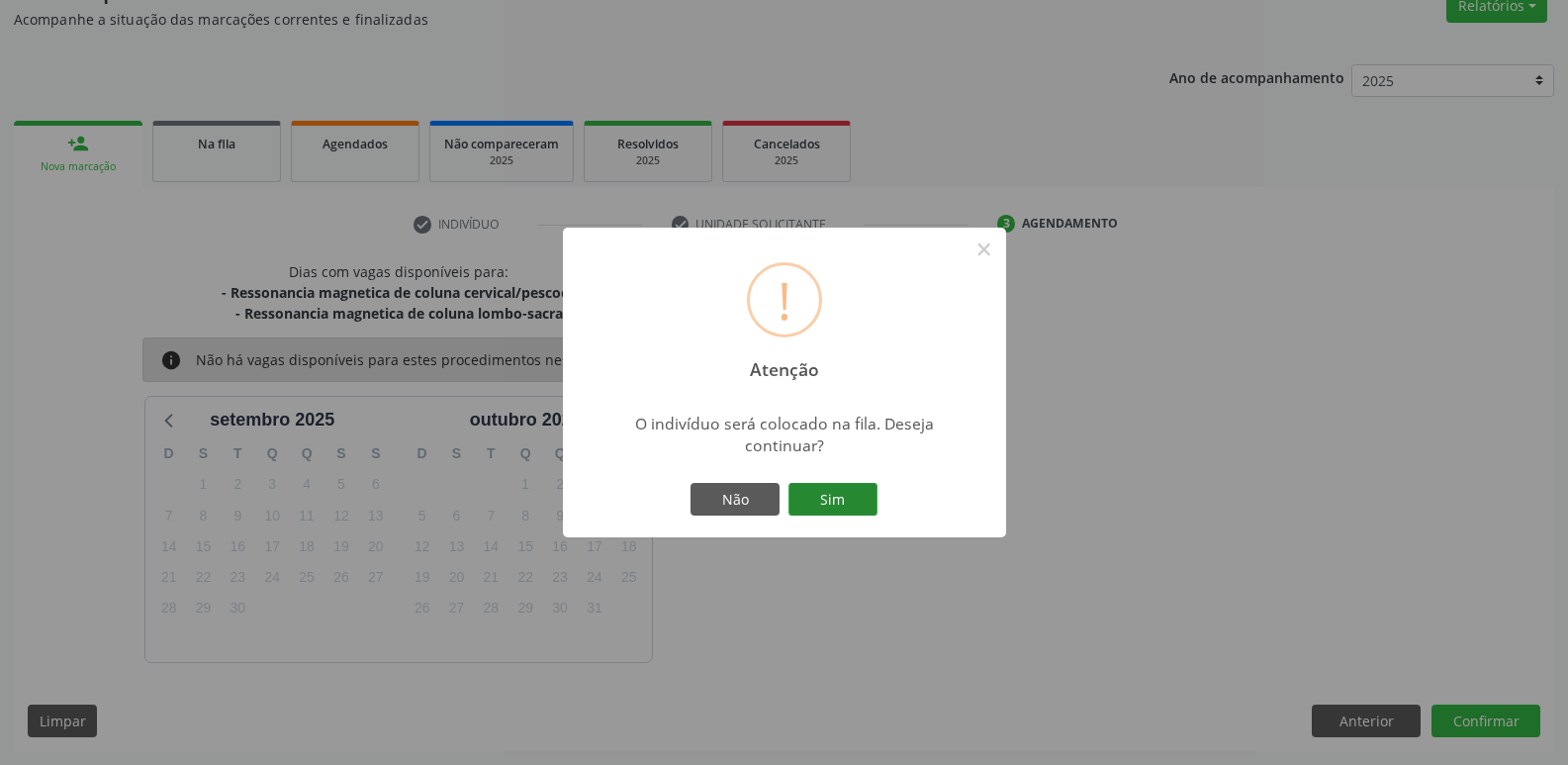
click at [860, 497] on button "Sim" at bounding box center [832, 500] width 89 height 34
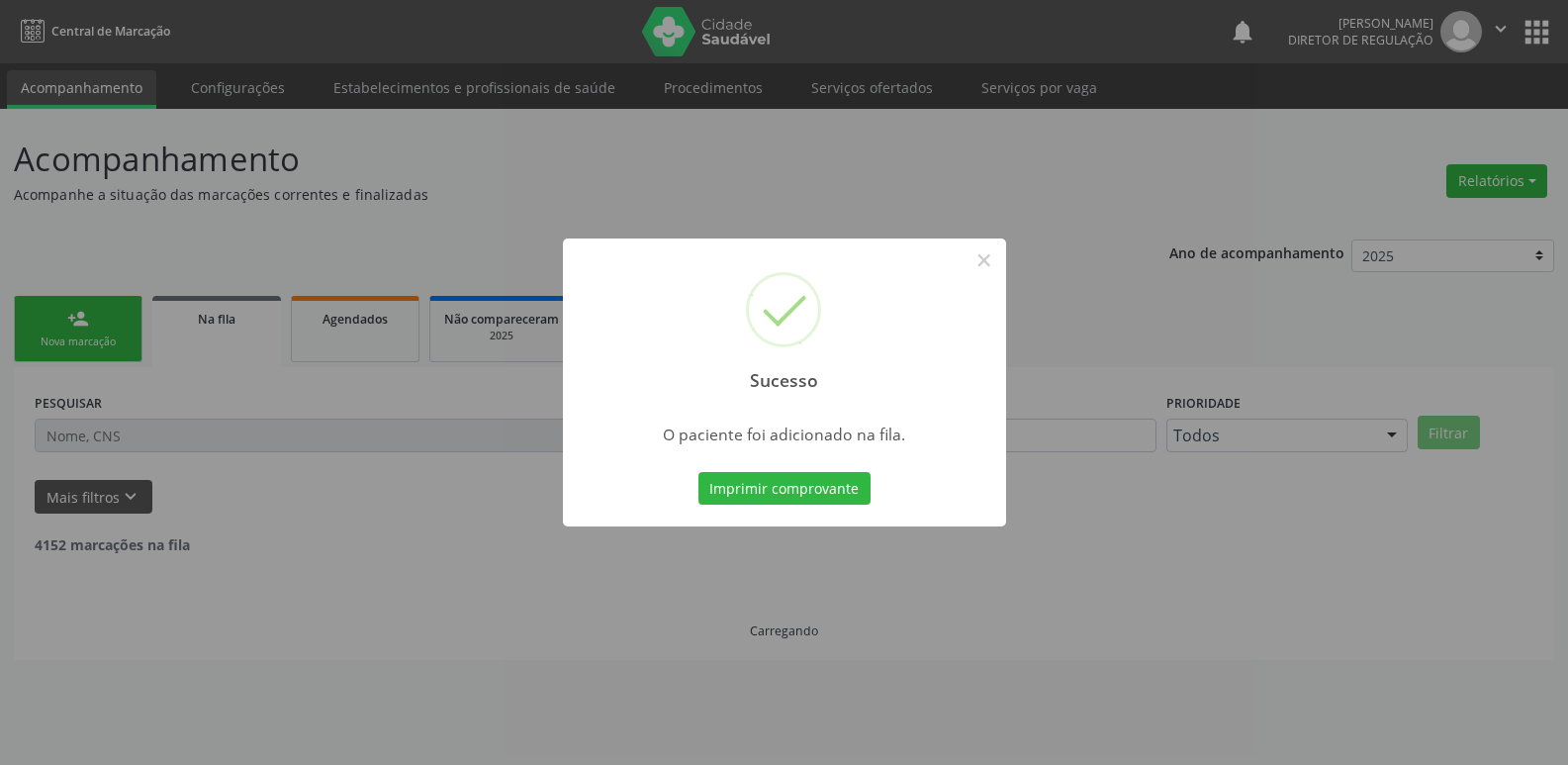
scroll to position [0, 0]
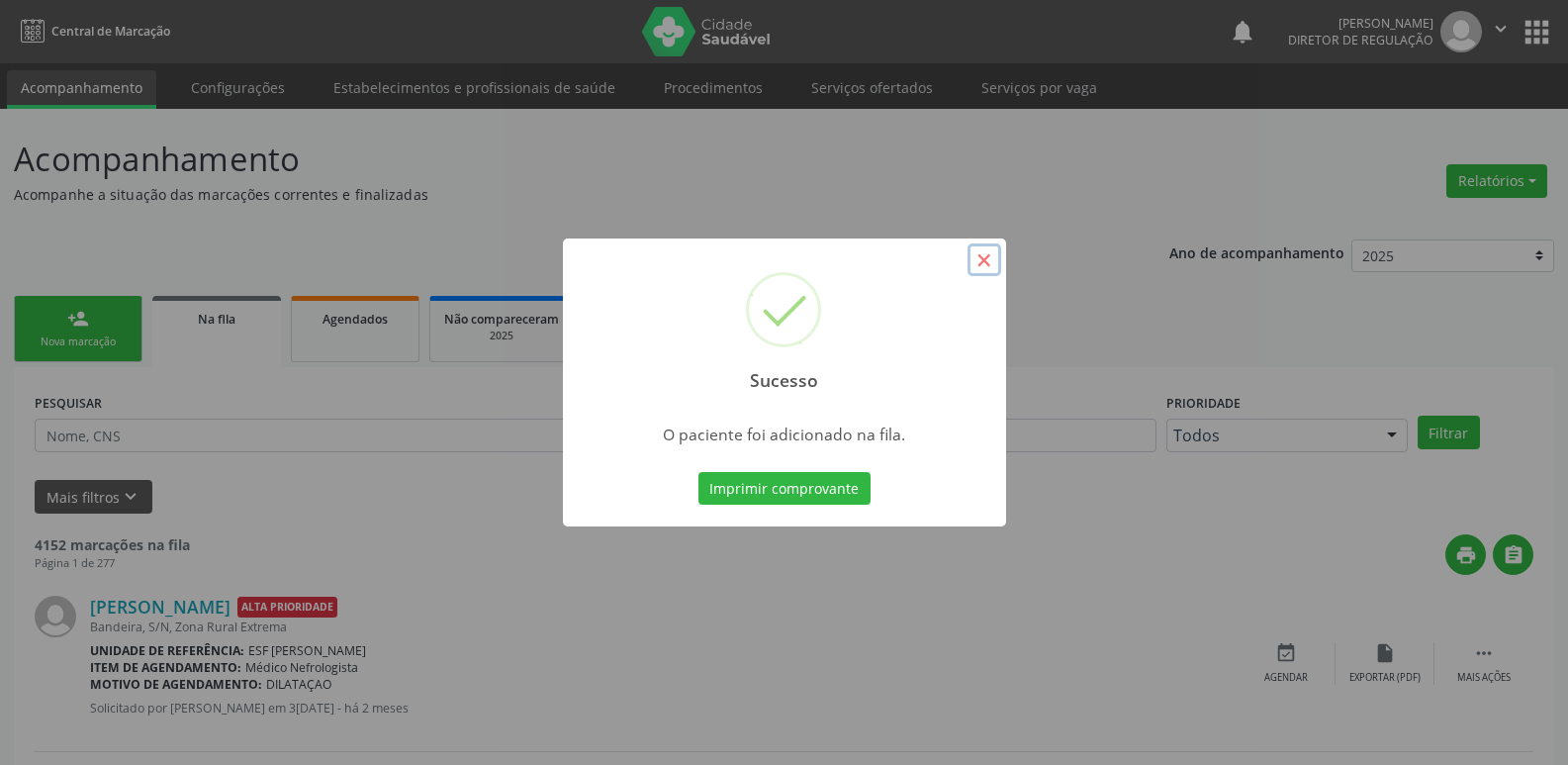
click at [985, 261] on button "×" at bounding box center [985, 261] width 34 height 34
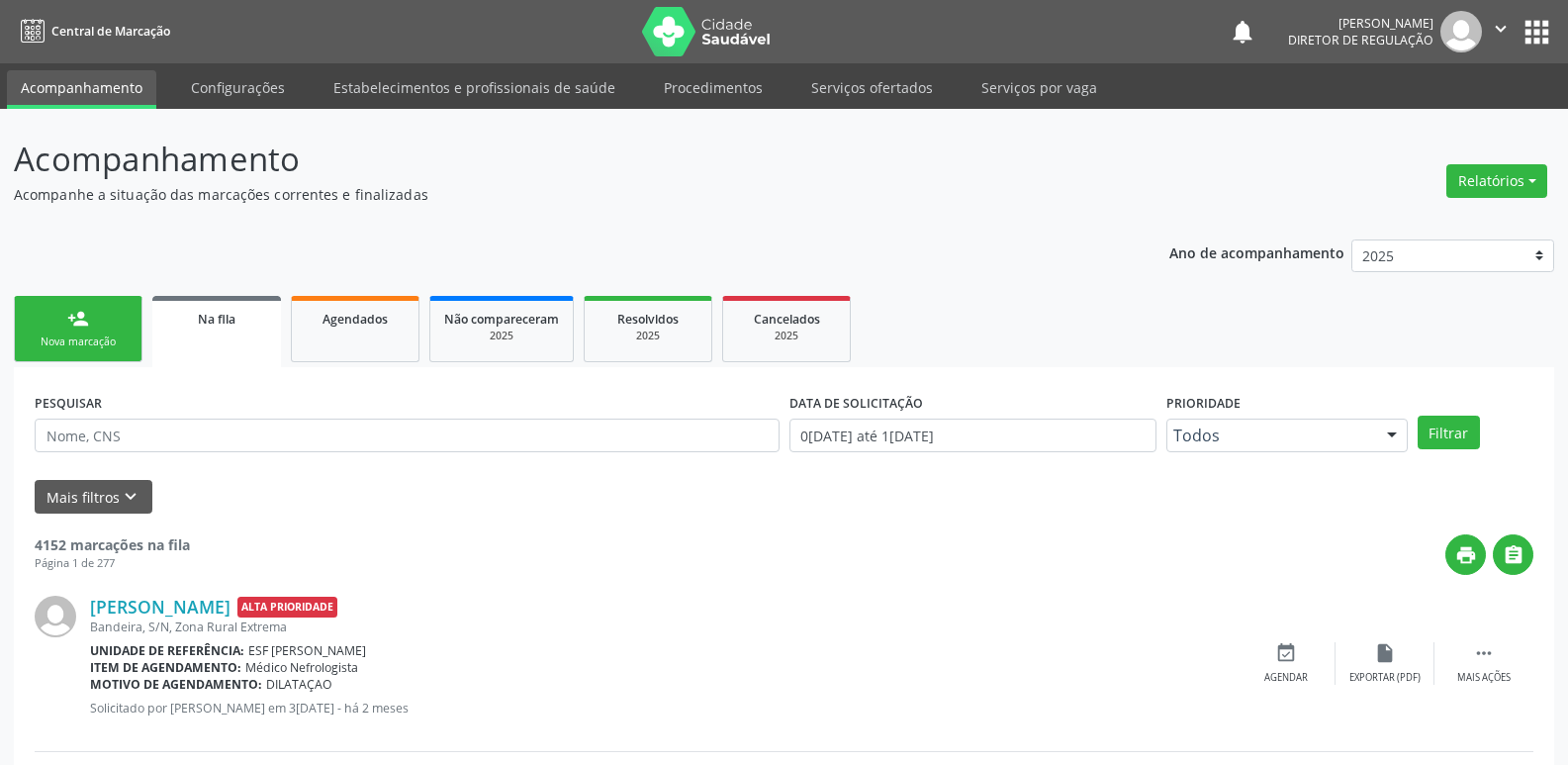
click at [116, 321] on link "person_add Nova marcação" at bounding box center [78, 329] width 128 height 67
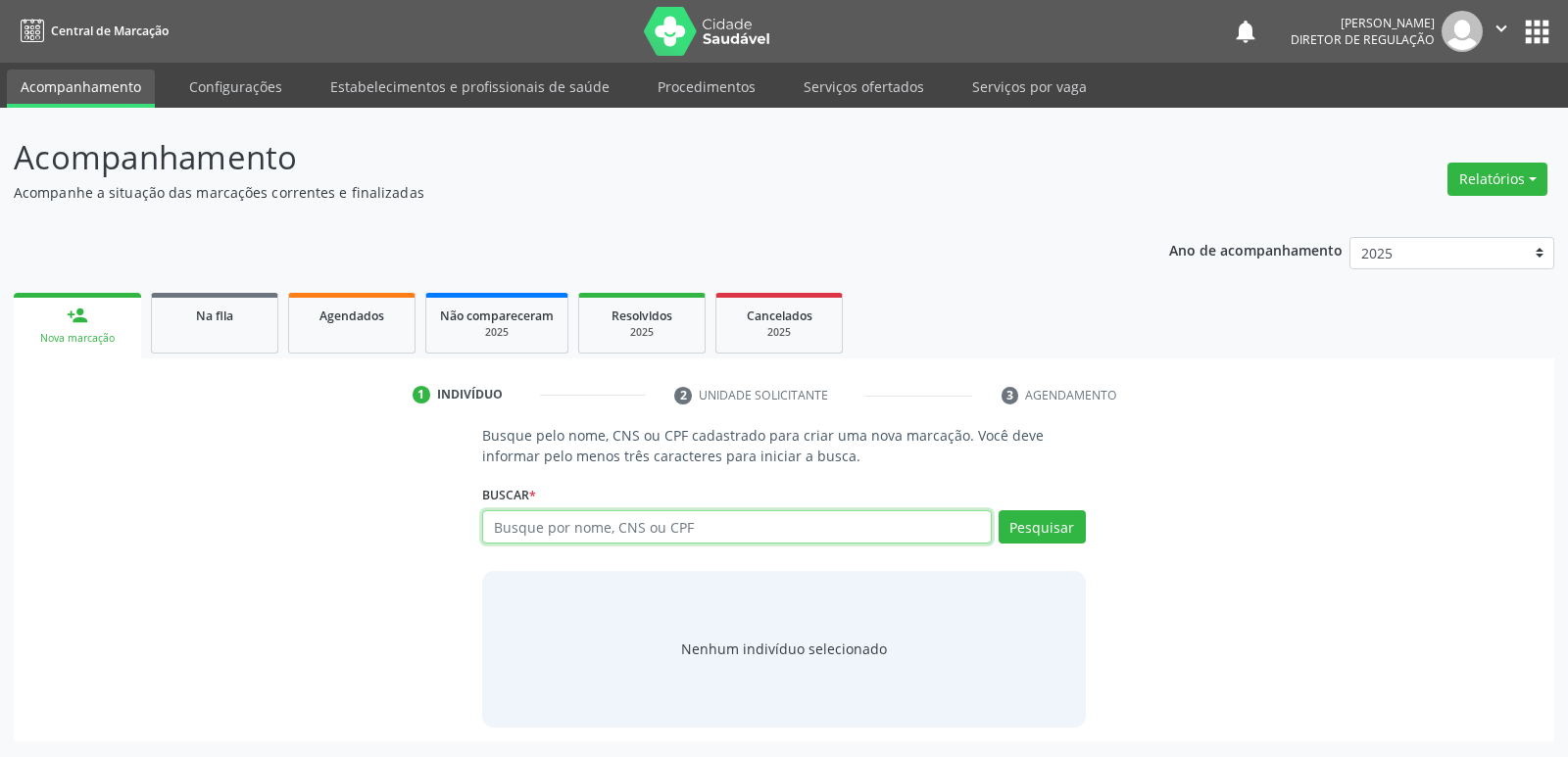
click at [565, 530] on input "text" at bounding box center [737, 527] width 509 height 34
type input "707601238325994"
click at [1026, 531] on button "Pesquisar" at bounding box center [1042, 527] width 87 height 34
type input "707601238325994"
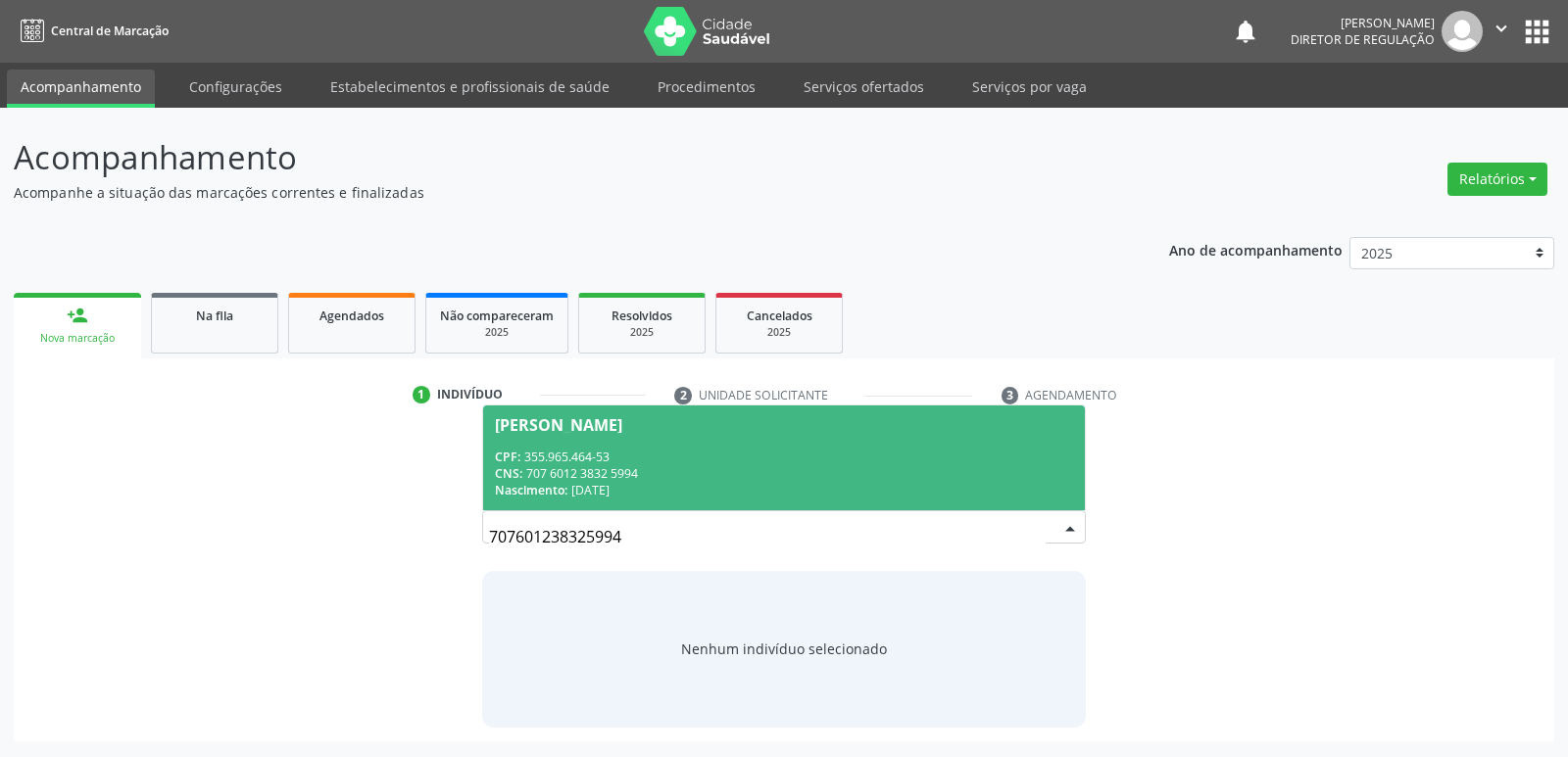
click at [630, 459] on div "CPF: 355.965.464-53" at bounding box center [783, 456] width 577 height 17
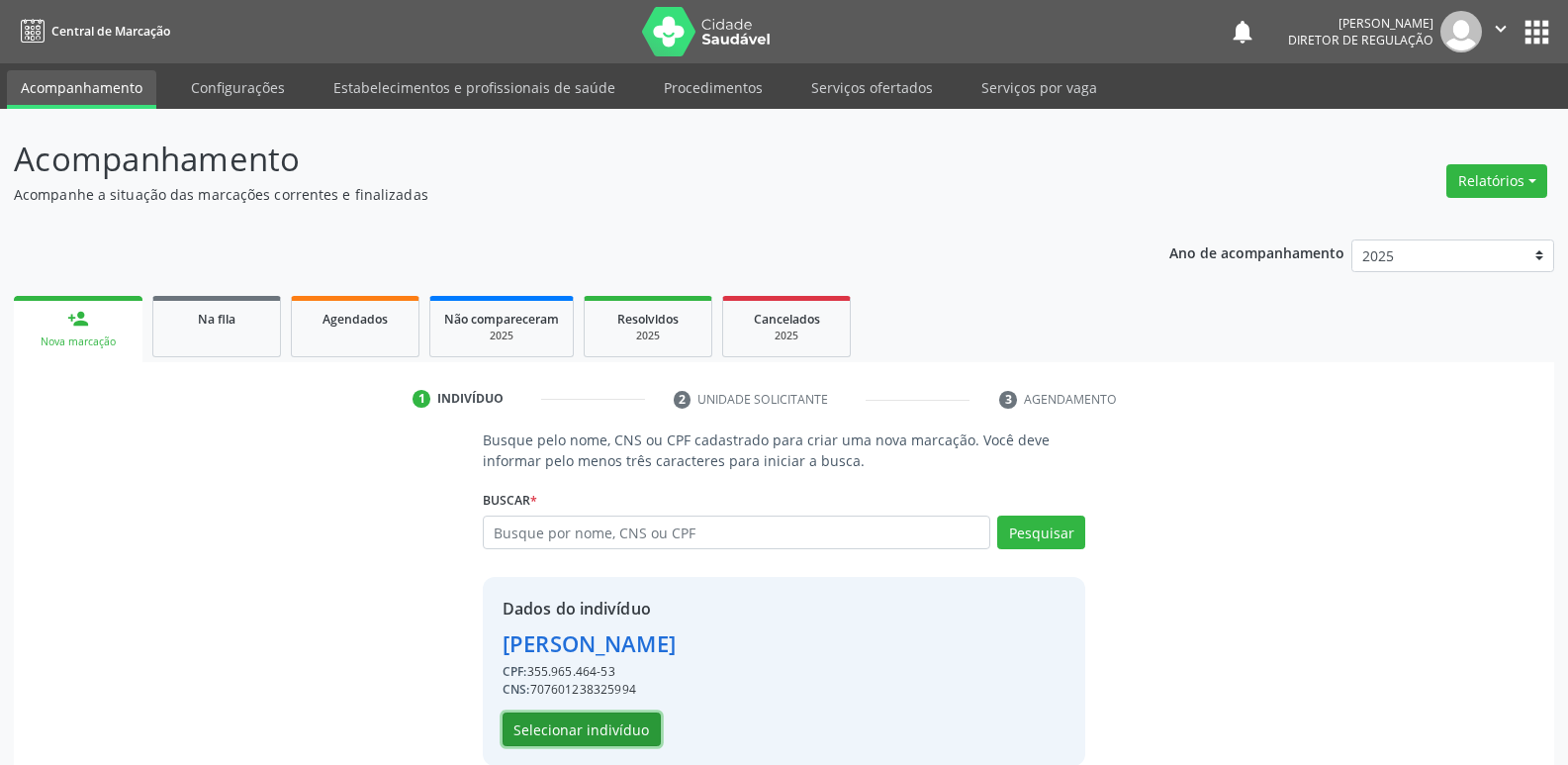
click at [593, 729] on button "Selecionar indivíduo" at bounding box center [581, 730] width 158 height 34
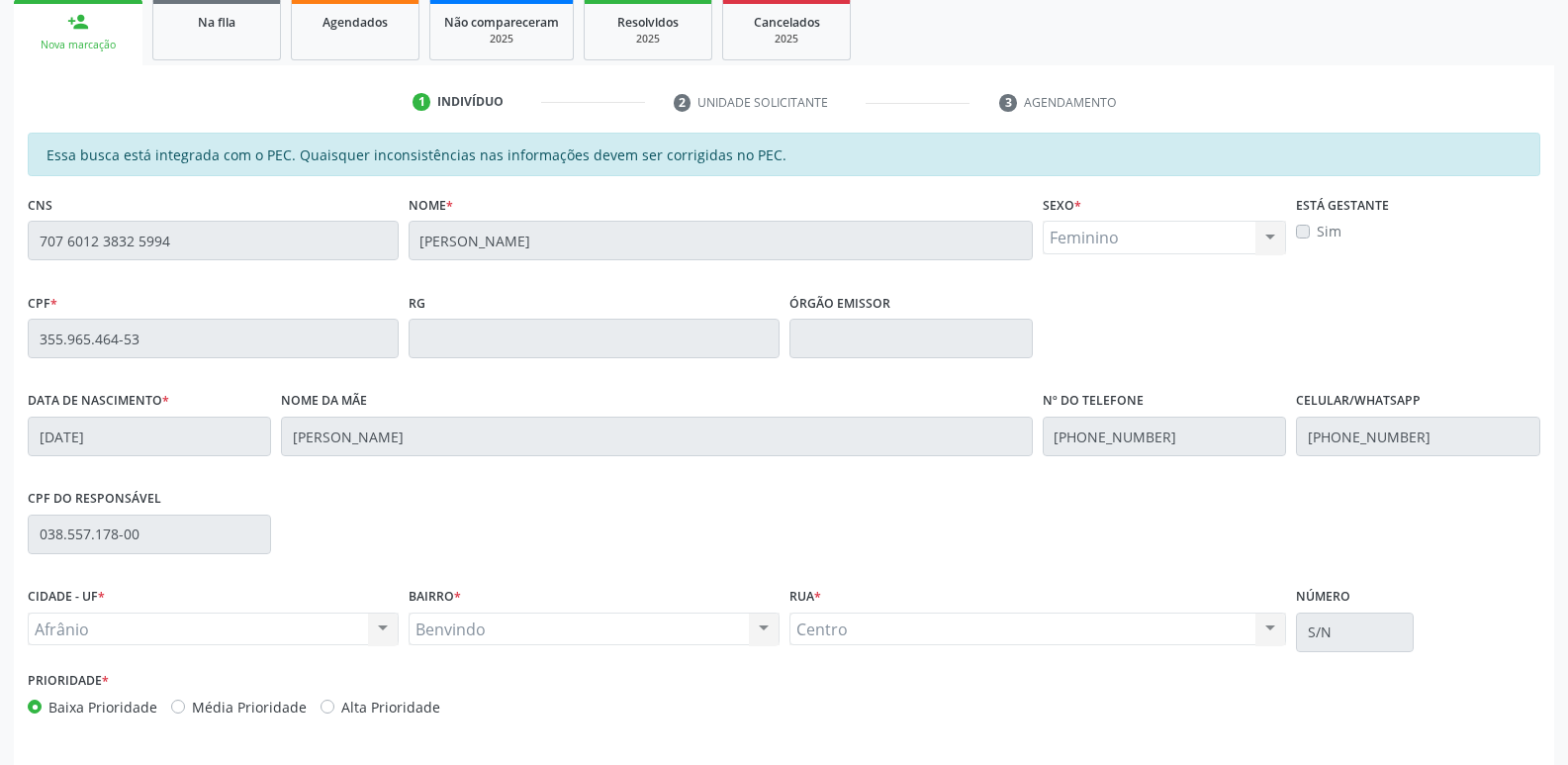
scroll to position [366, 0]
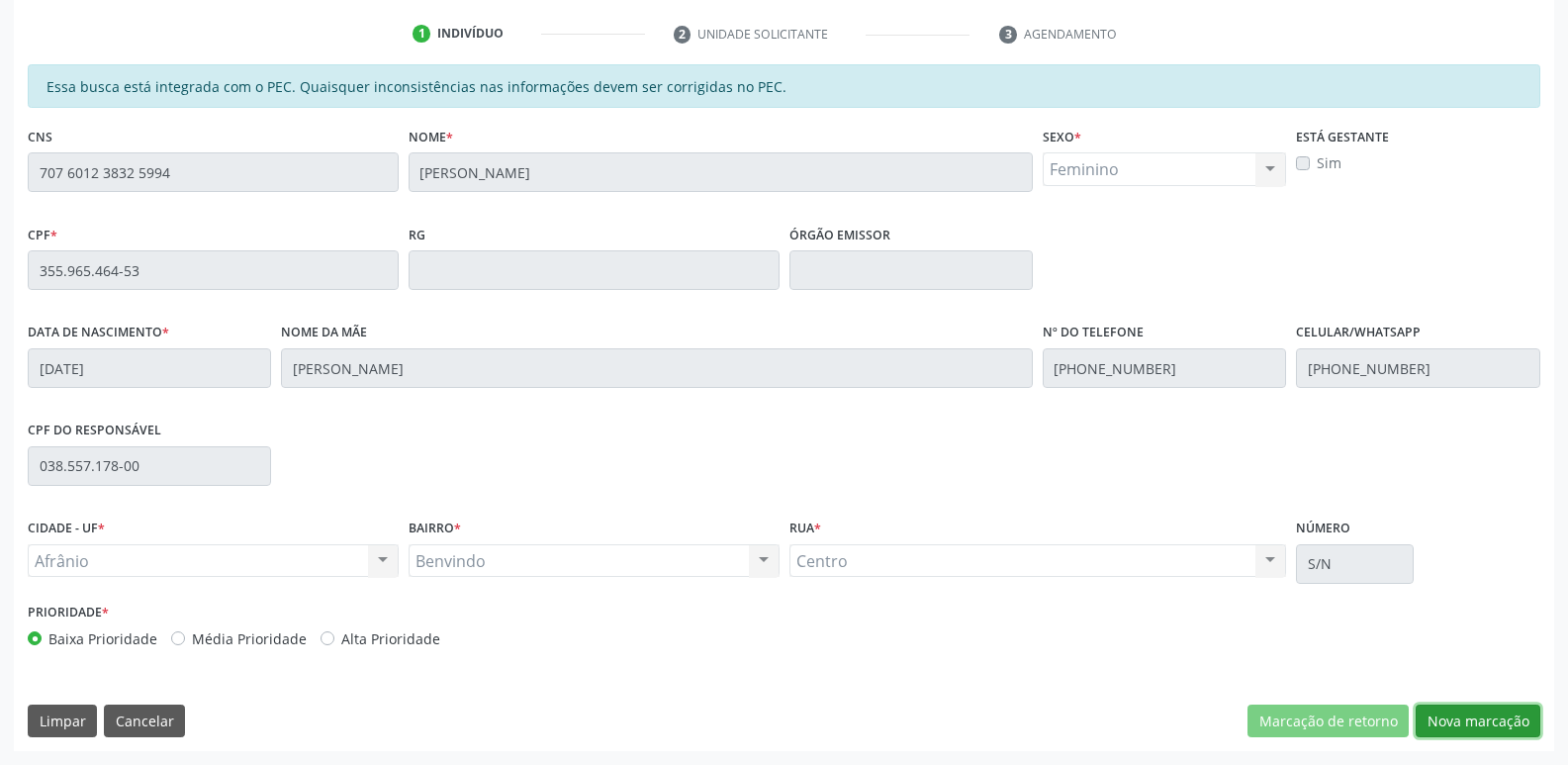
click at [1474, 722] on button "Nova marcação" at bounding box center [1477, 722] width 124 height 34
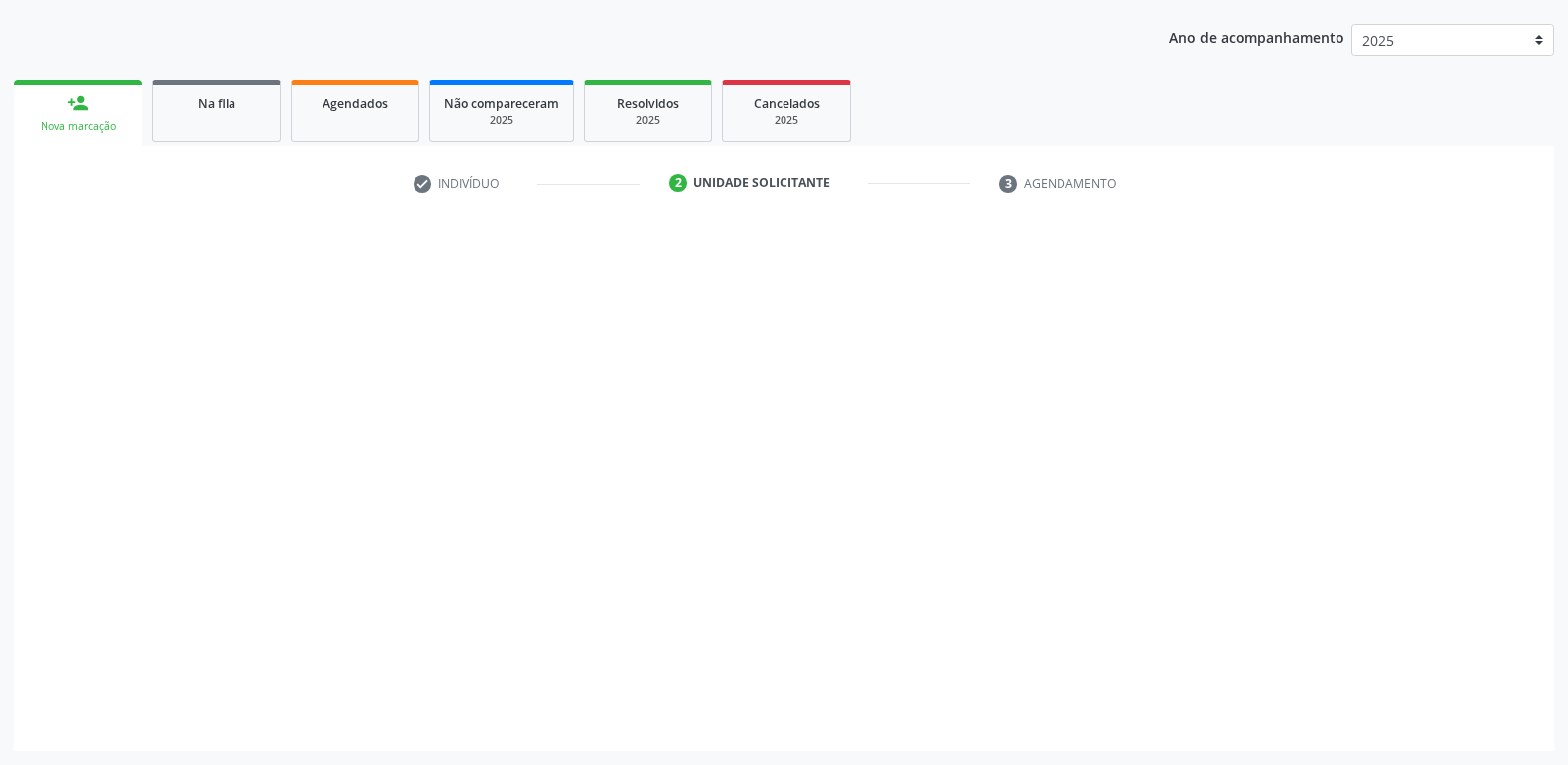
scroll to position [216, 0]
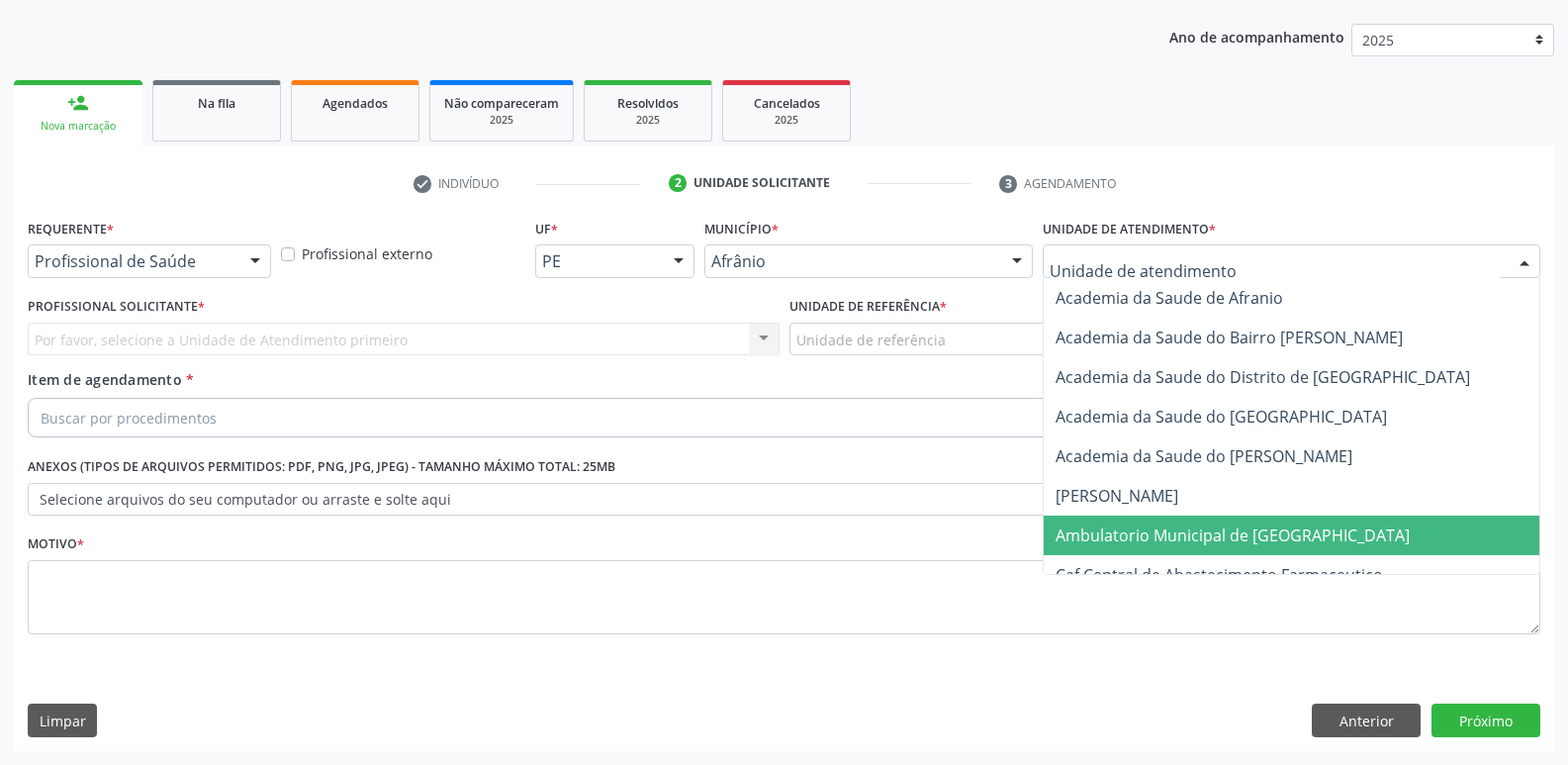
click at [1175, 537] on span "Ambulatorio Municipal de [GEOGRAPHIC_DATA]" at bounding box center [1233, 536] width 354 height 22
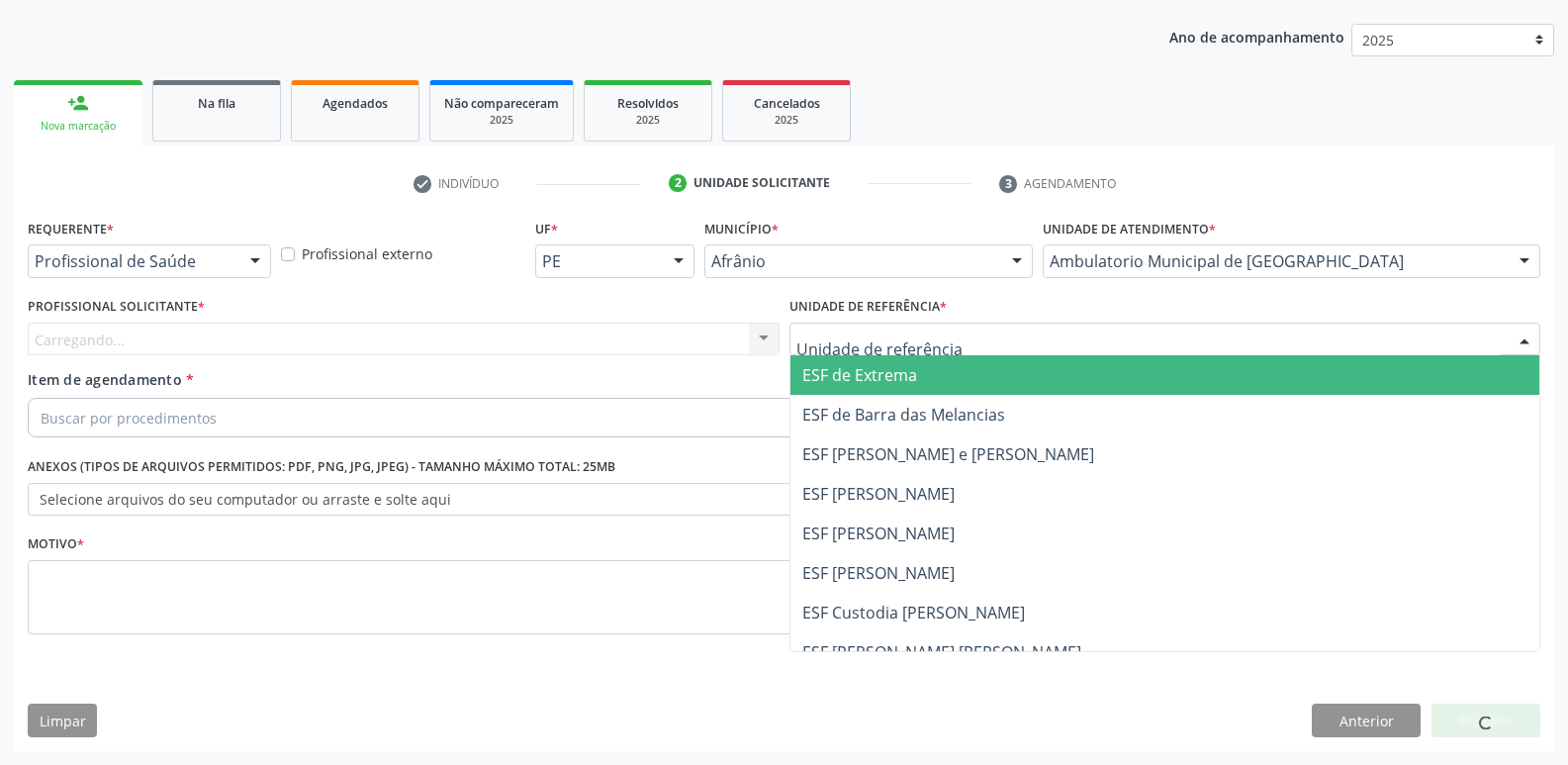
click at [990, 345] on div at bounding box center [1165, 340] width 752 height 34
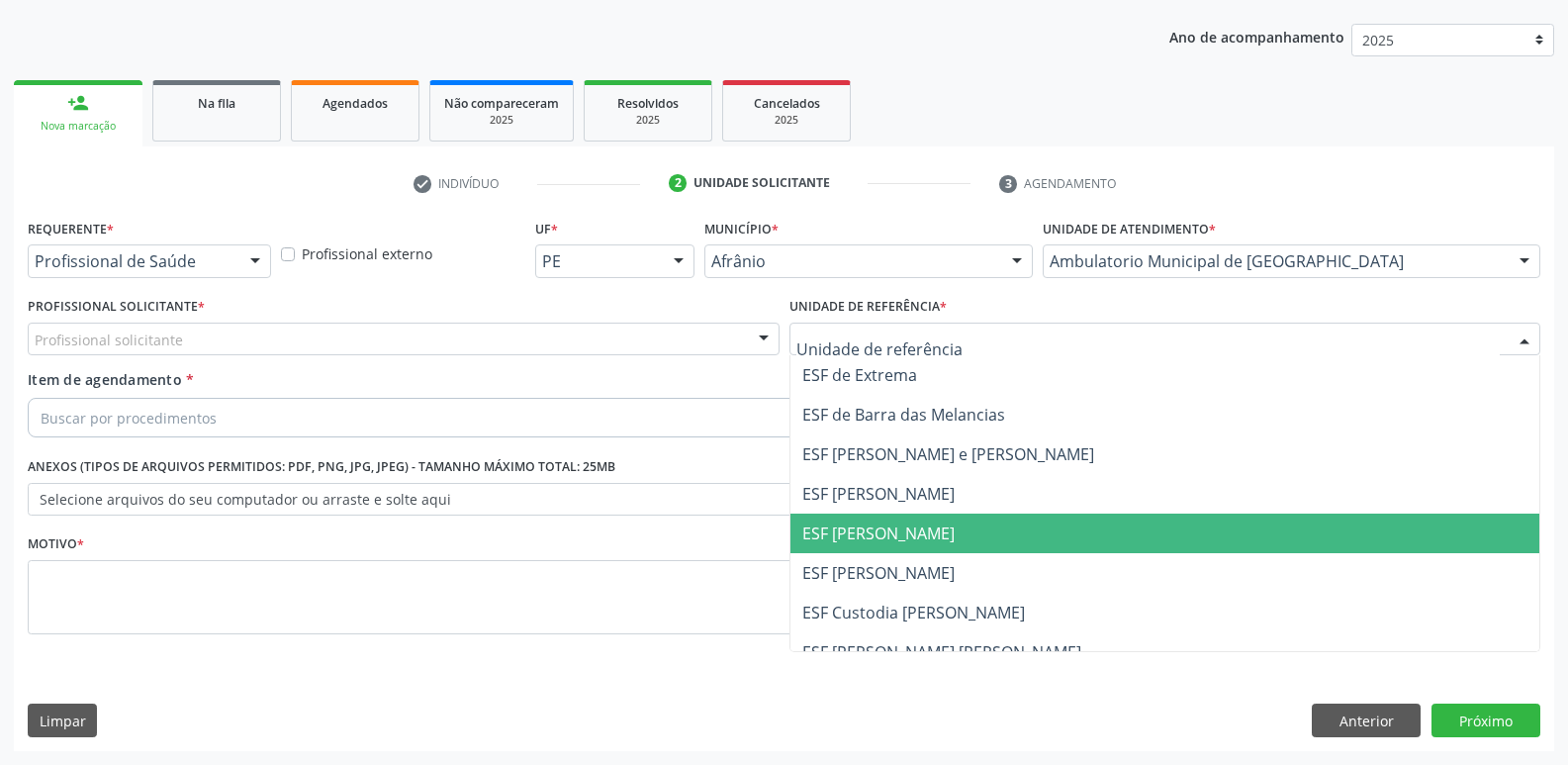
click at [991, 535] on span "ESF [PERSON_NAME]" at bounding box center [1165, 534] width 750 height 40
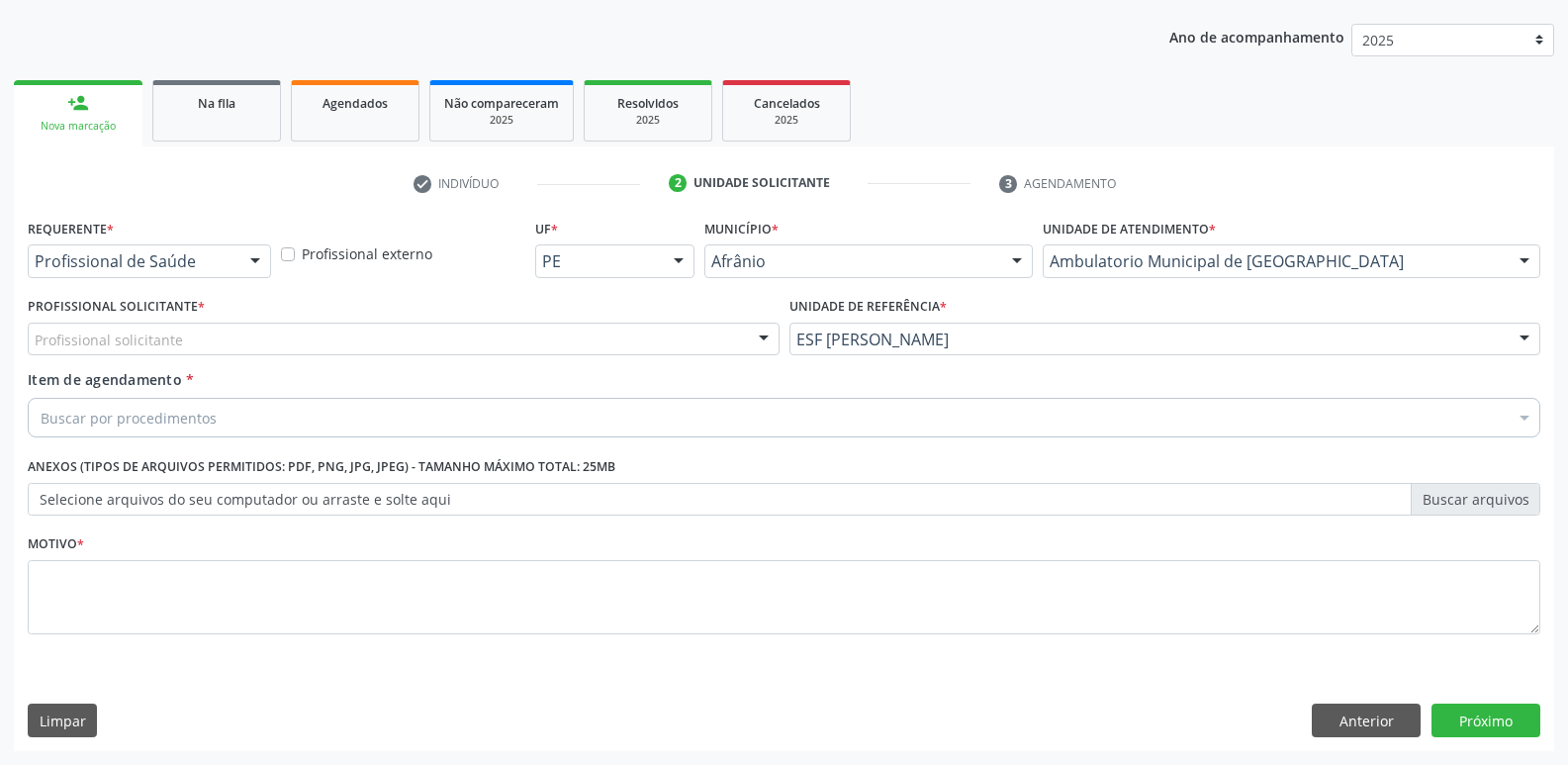
click at [515, 341] on div "Profissional solicitante" at bounding box center [403, 340] width 752 height 34
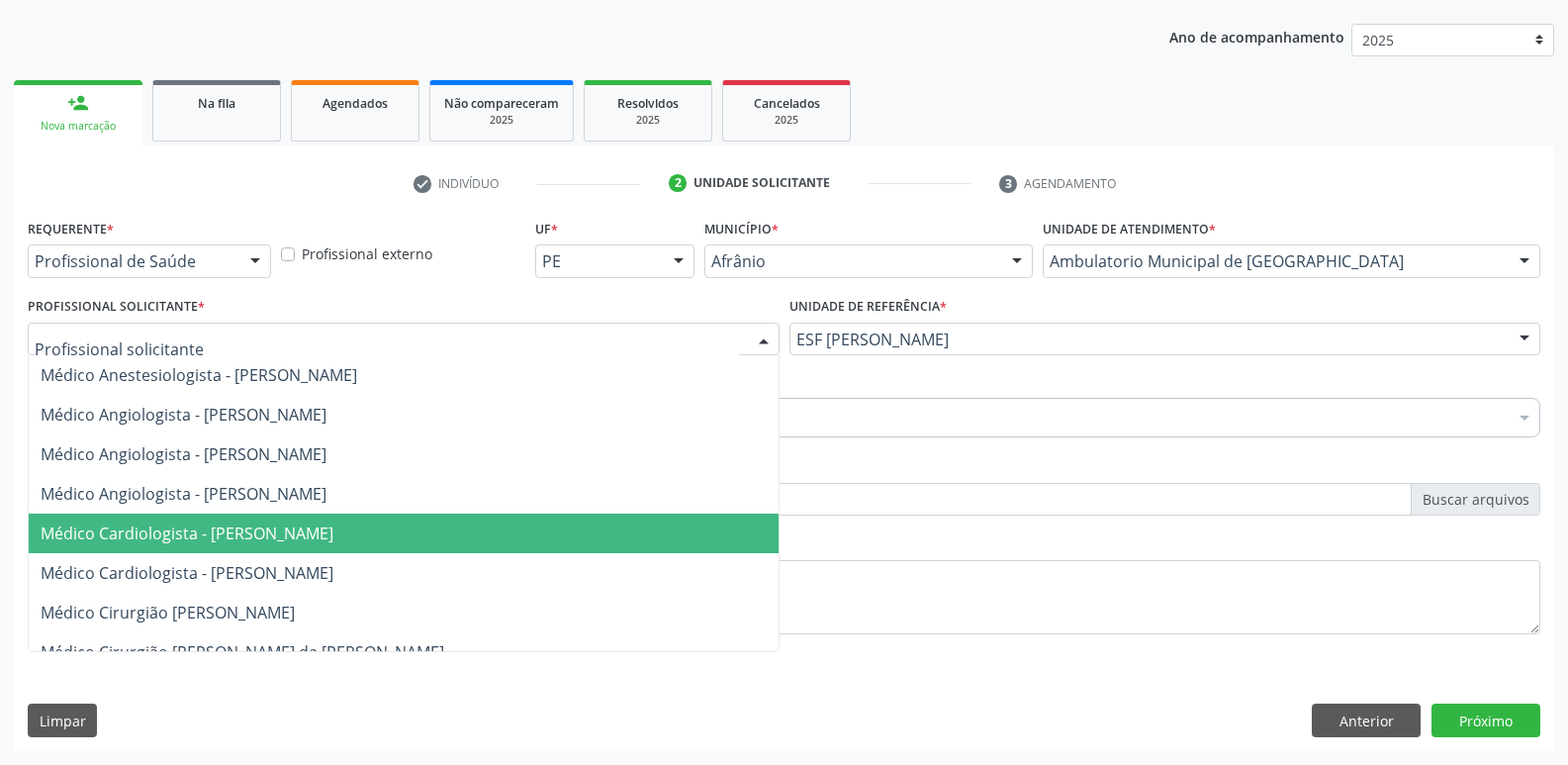
click at [503, 532] on span "Médico Cardiologista - Alysson Rodrigo Ferreira Cavalcanti" at bounding box center [403, 534] width 750 height 40
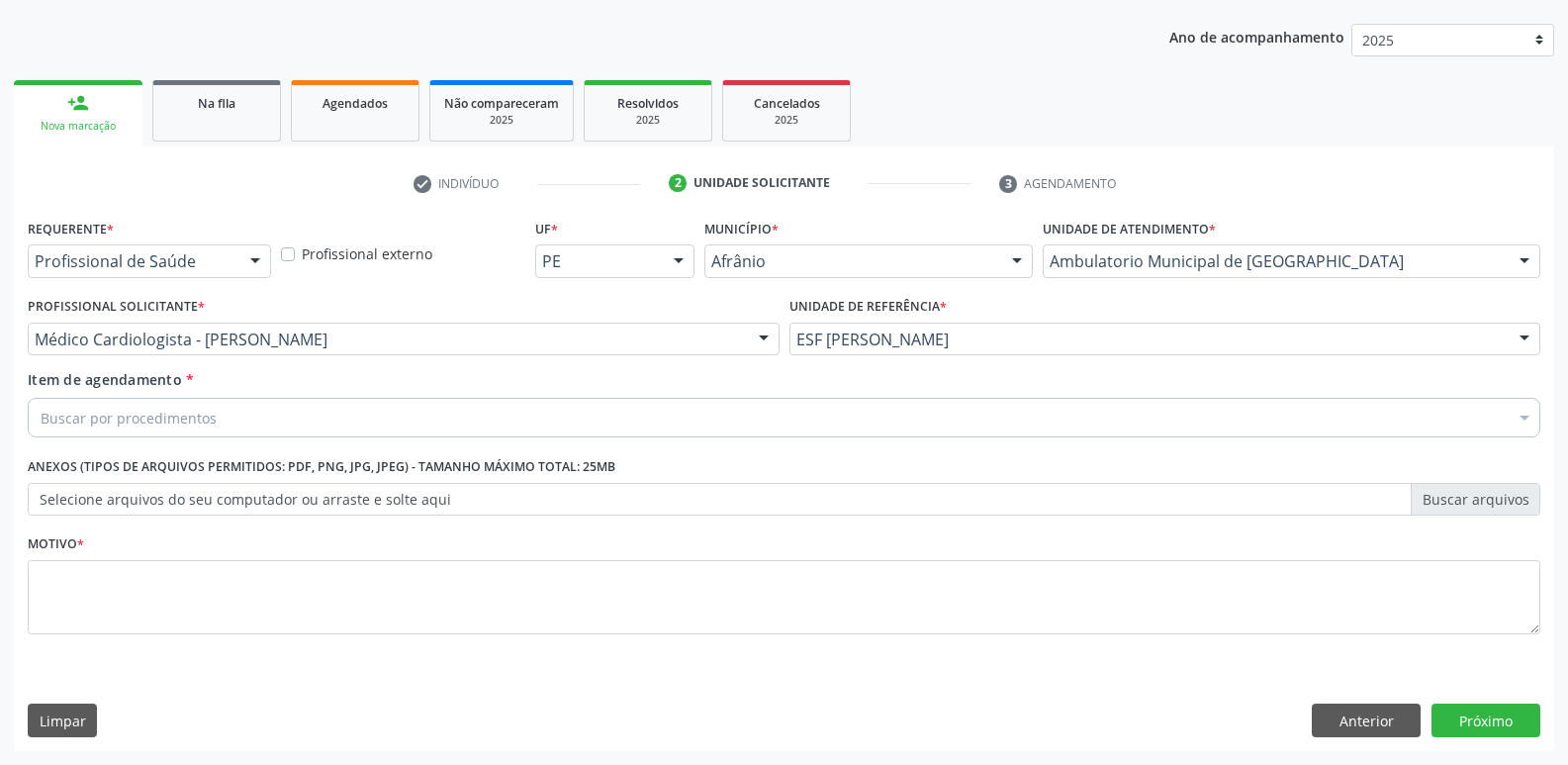
click at [361, 412] on div "Buscar por procedimentos" at bounding box center [784, 418] width 1513 height 40
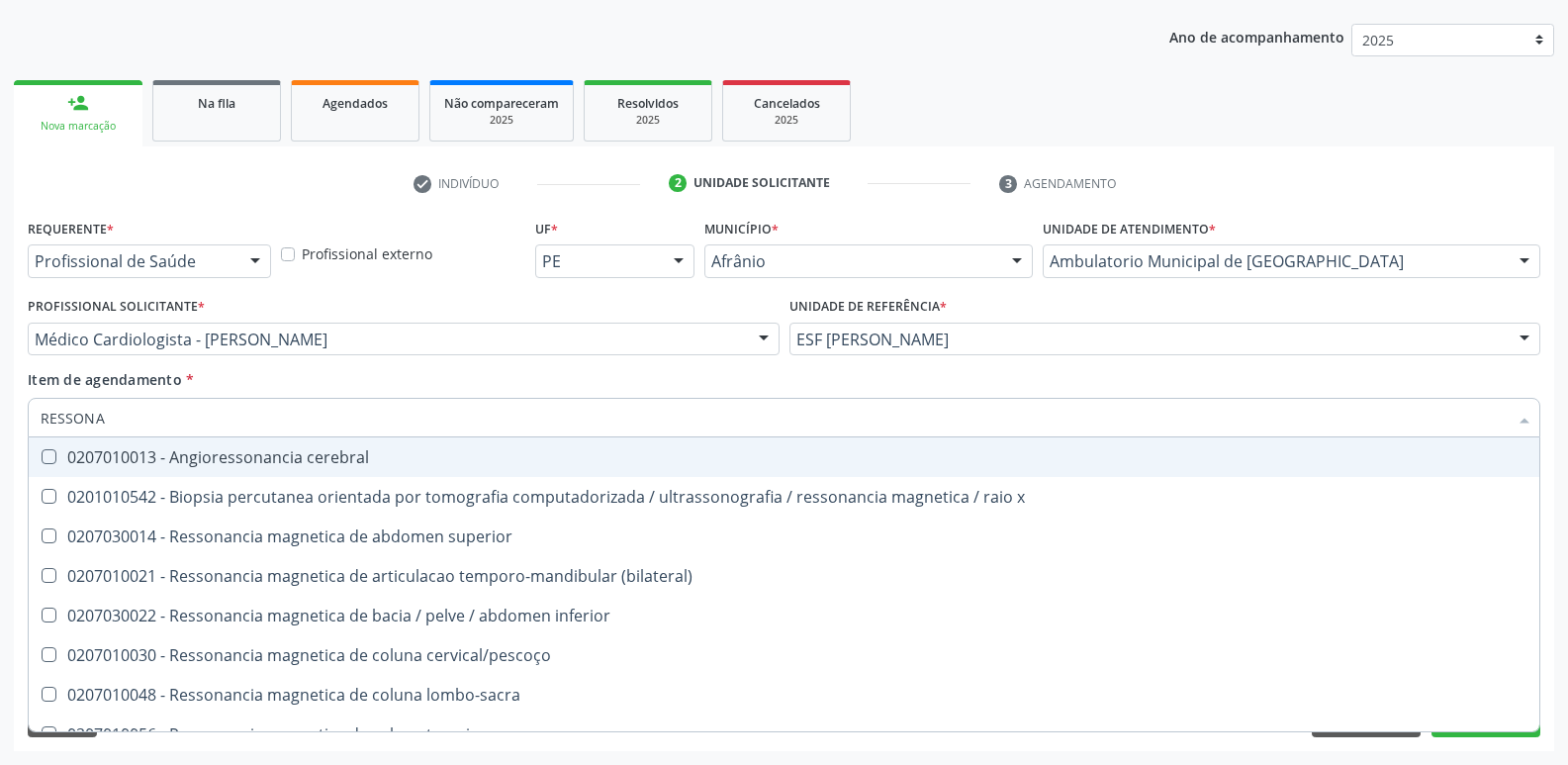
type input "RESSONAN"
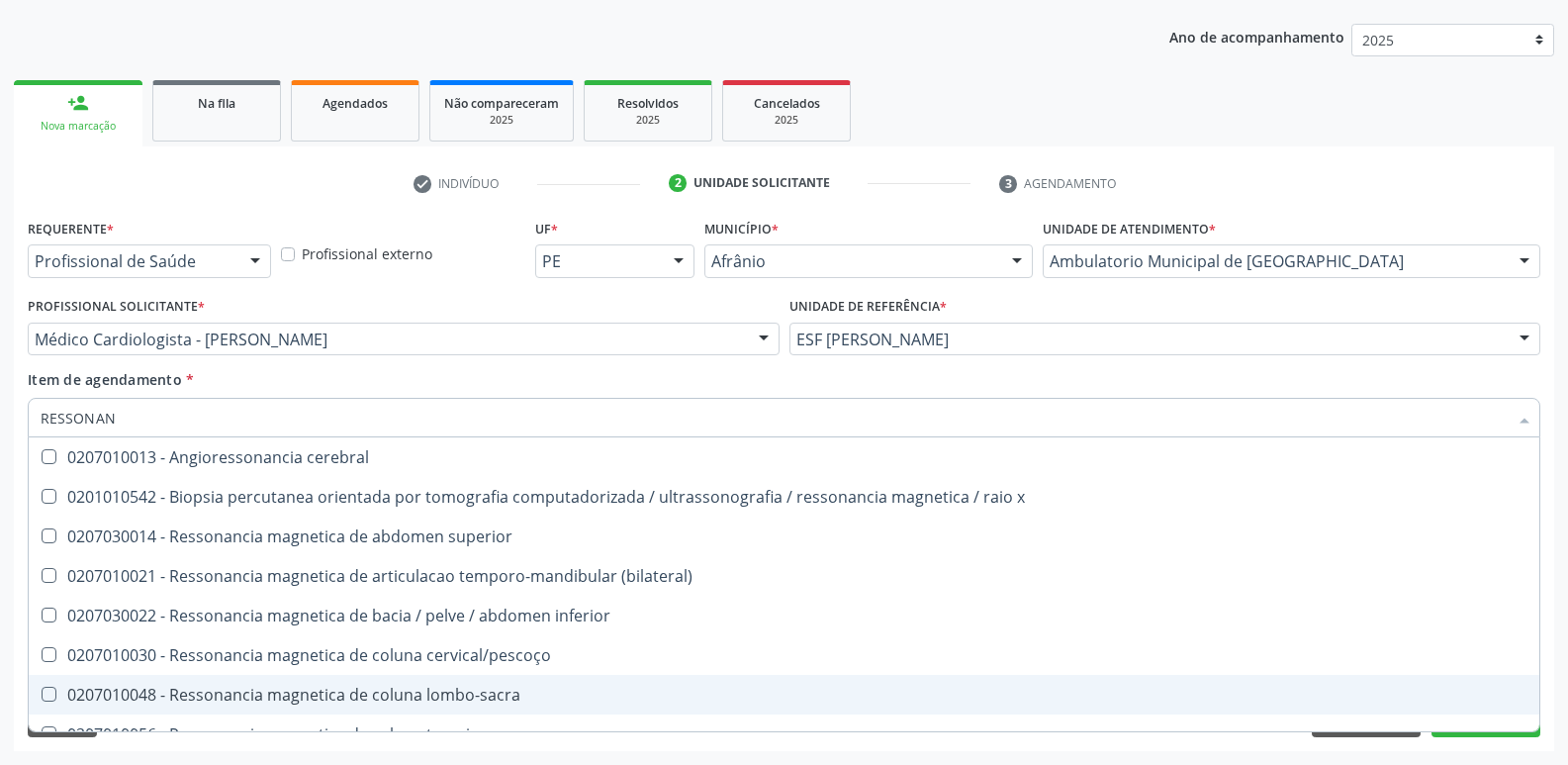
scroll to position [99, 0]
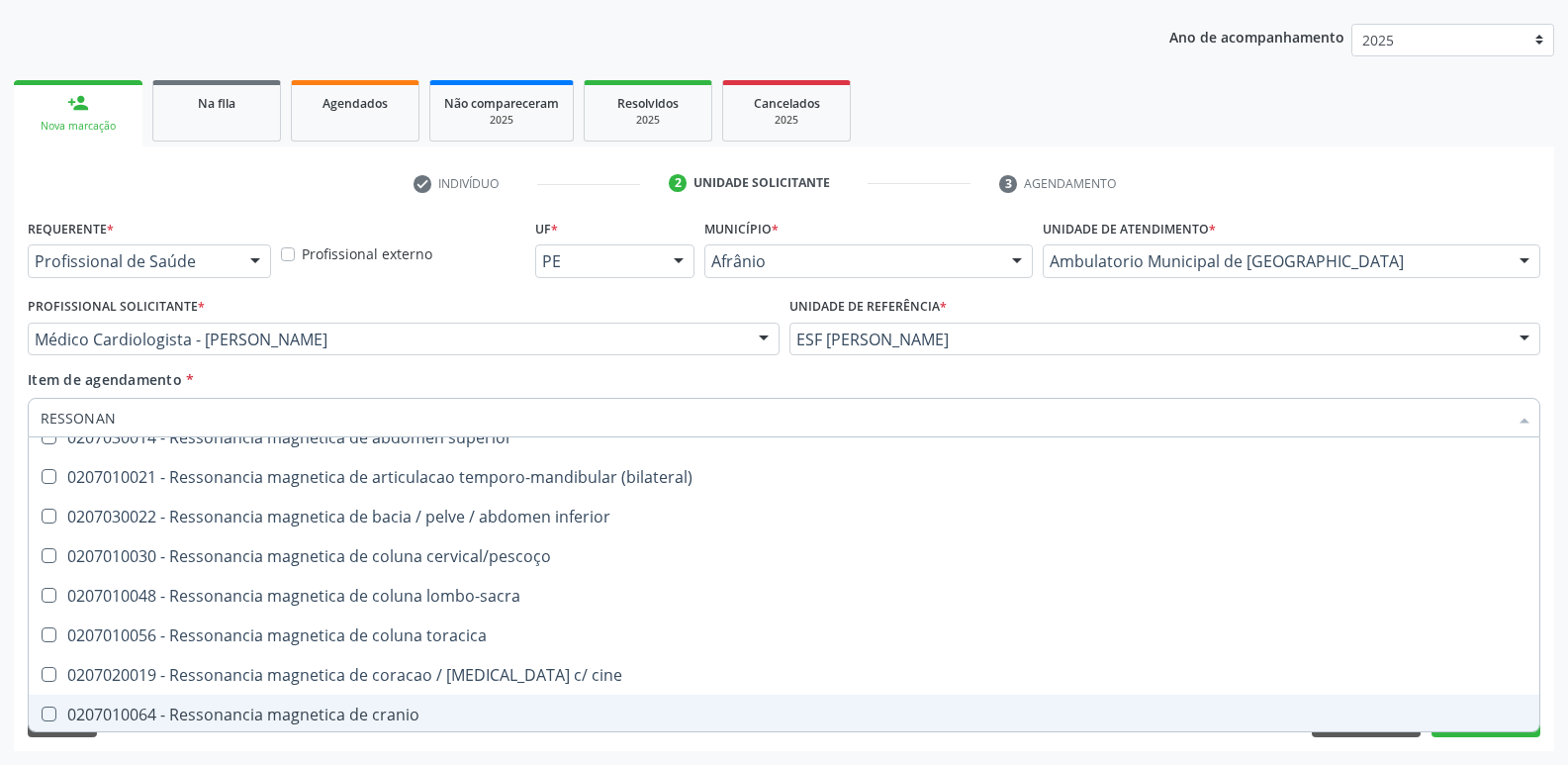
click at [420, 716] on div "0207010064 - Ressonancia magnetica de cranio" at bounding box center [784, 715] width 1487 height 16
checkbox cranio "true"
click at [1447, 734] on button "Próximo" at bounding box center [1485, 721] width 109 height 34
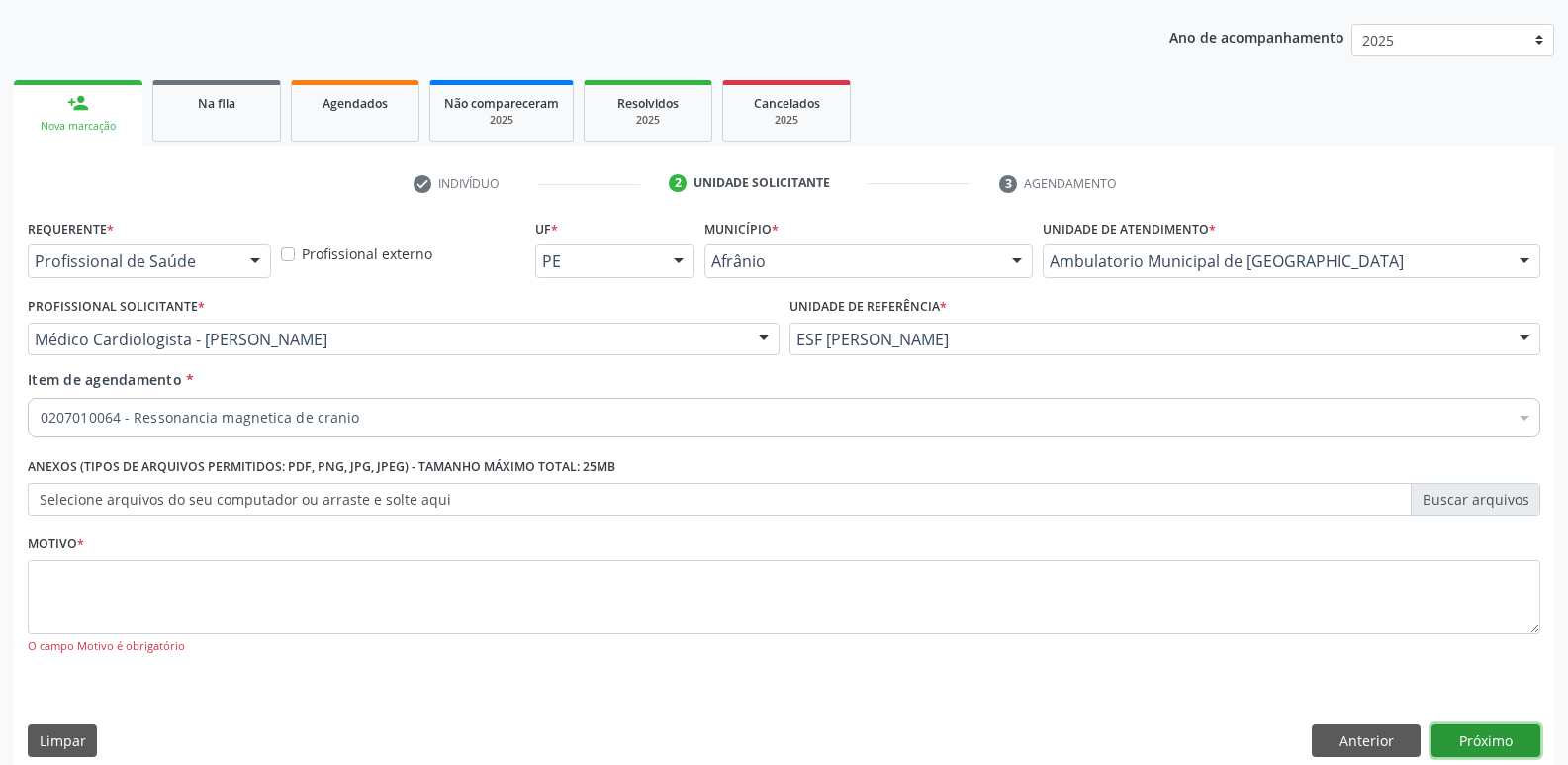
scroll to position [0, 0]
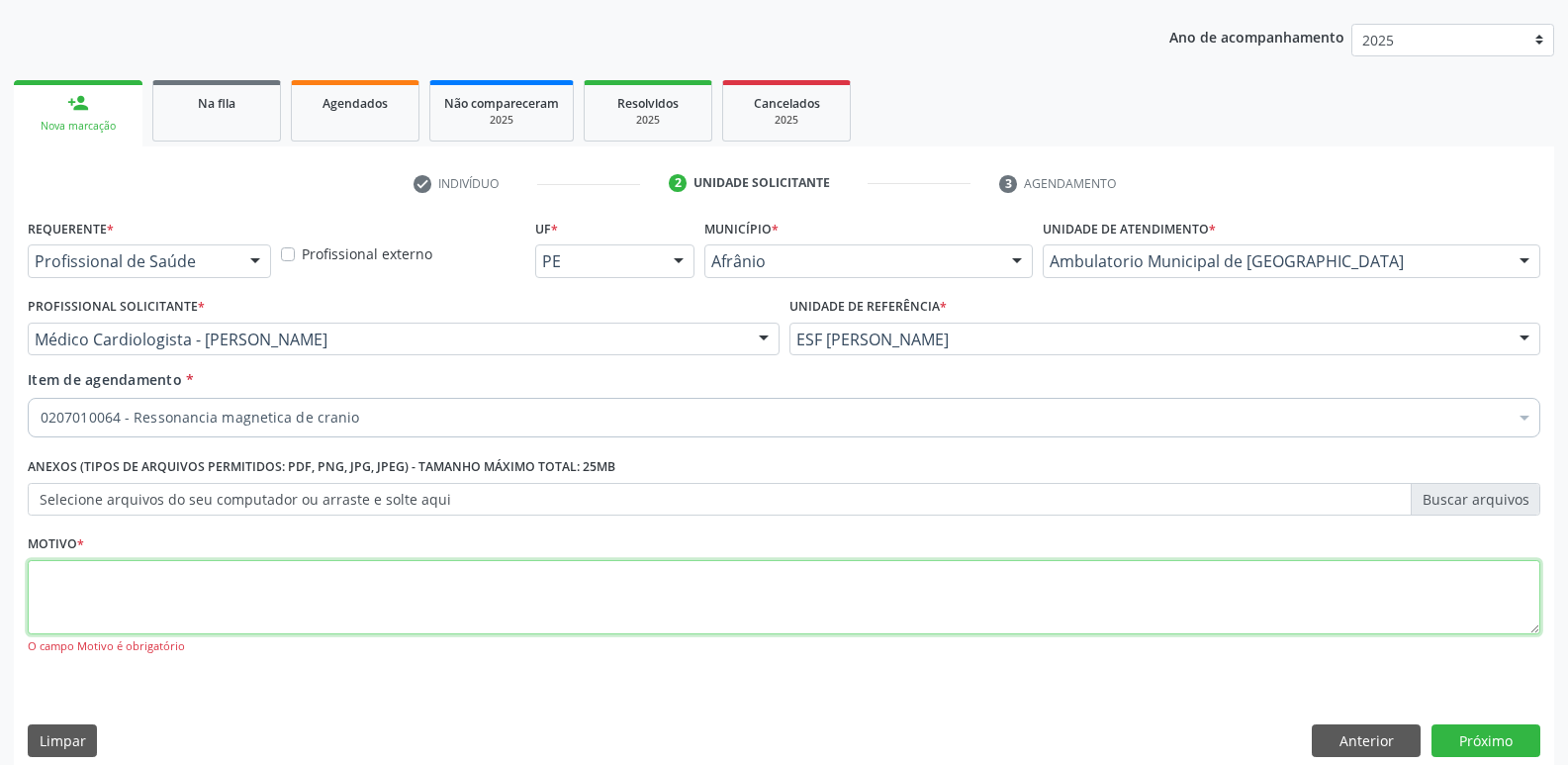
click at [595, 575] on textarea at bounding box center [784, 599] width 1513 height 76
type textarea "*"
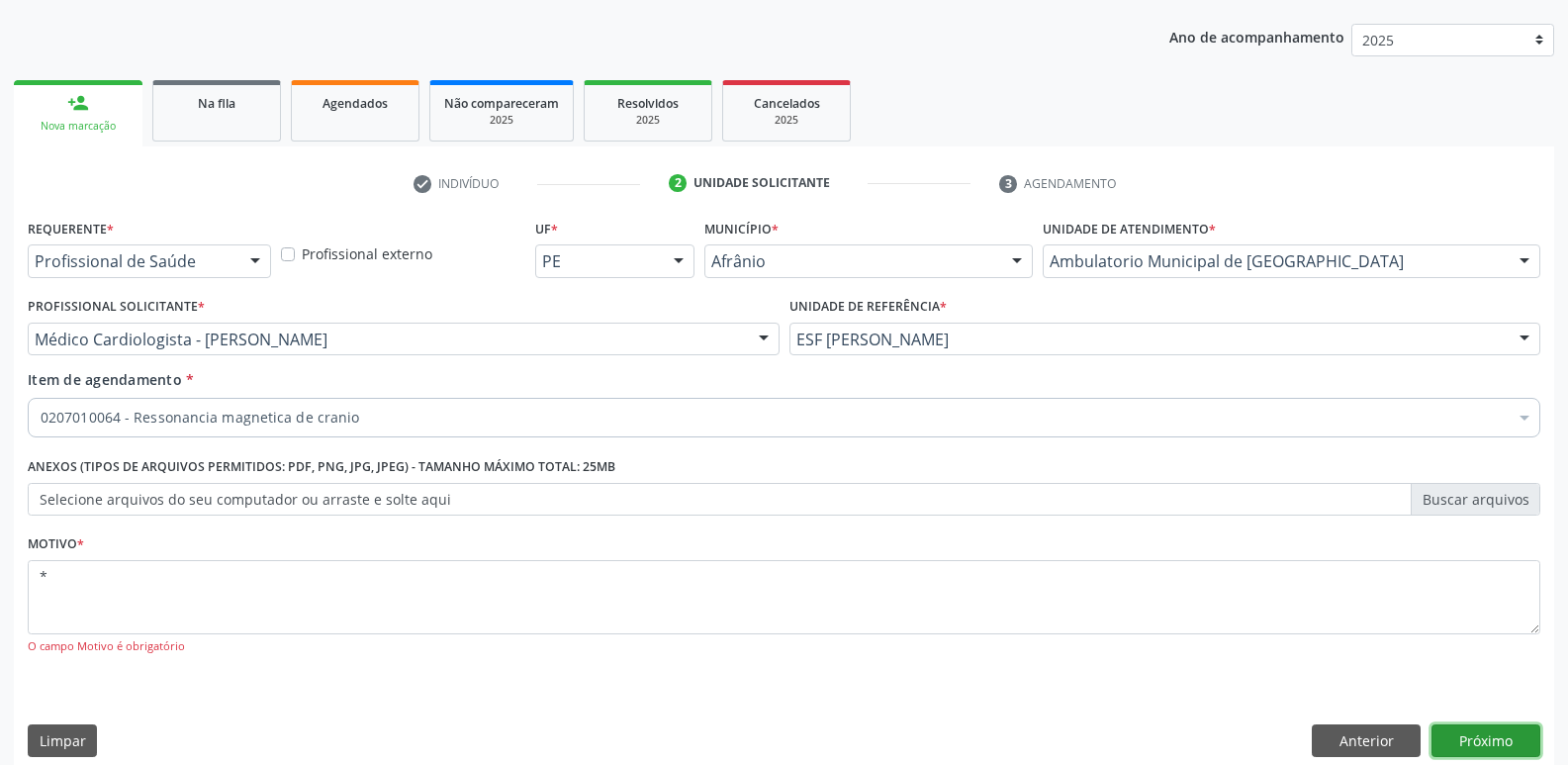
click at [1511, 741] on button "Próximo" at bounding box center [1485, 742] width 109 height 34
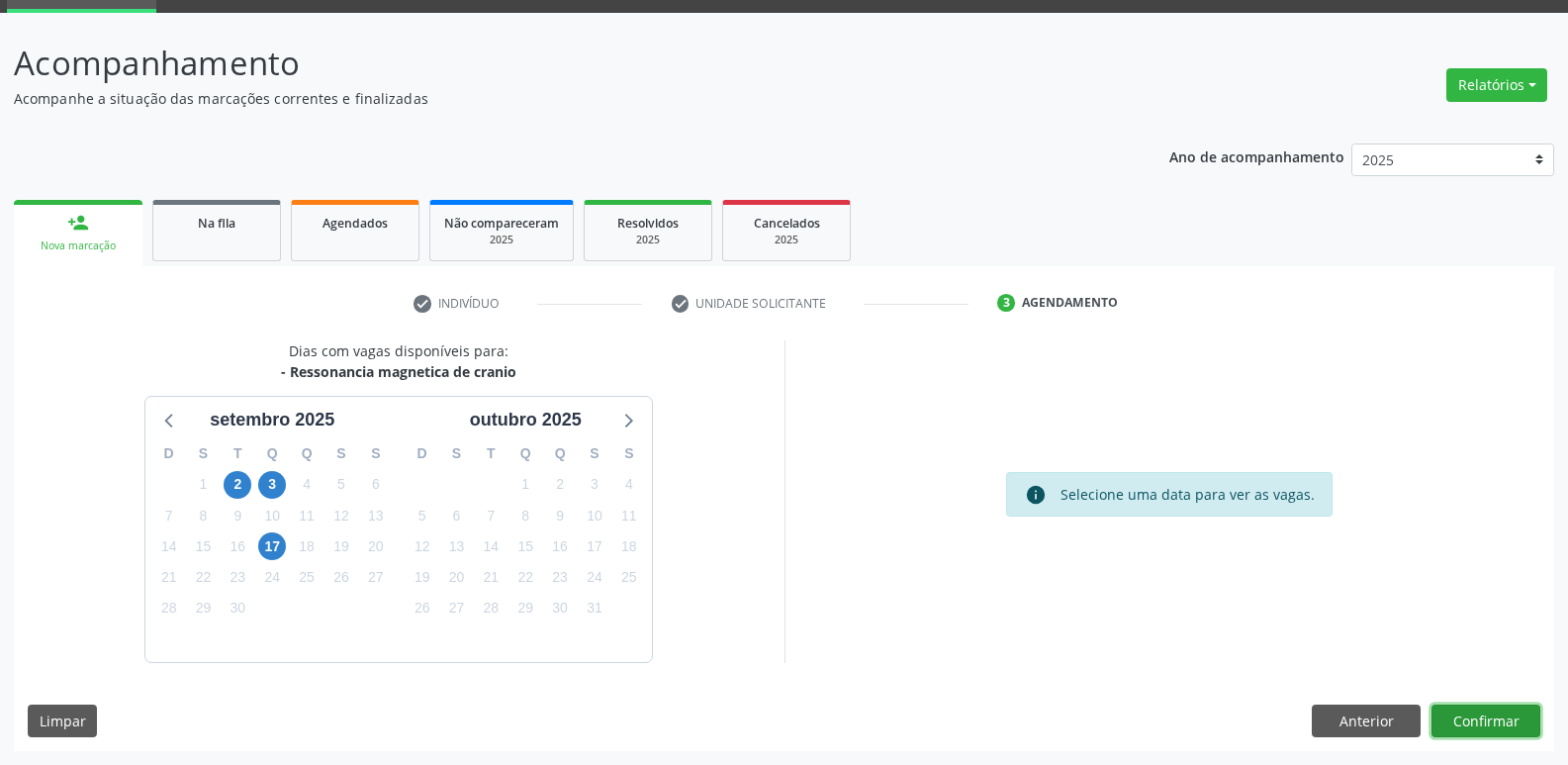
click at [1480, 725] on button "Confirmar" at bounding box center [1485, 722] width 109 height 34
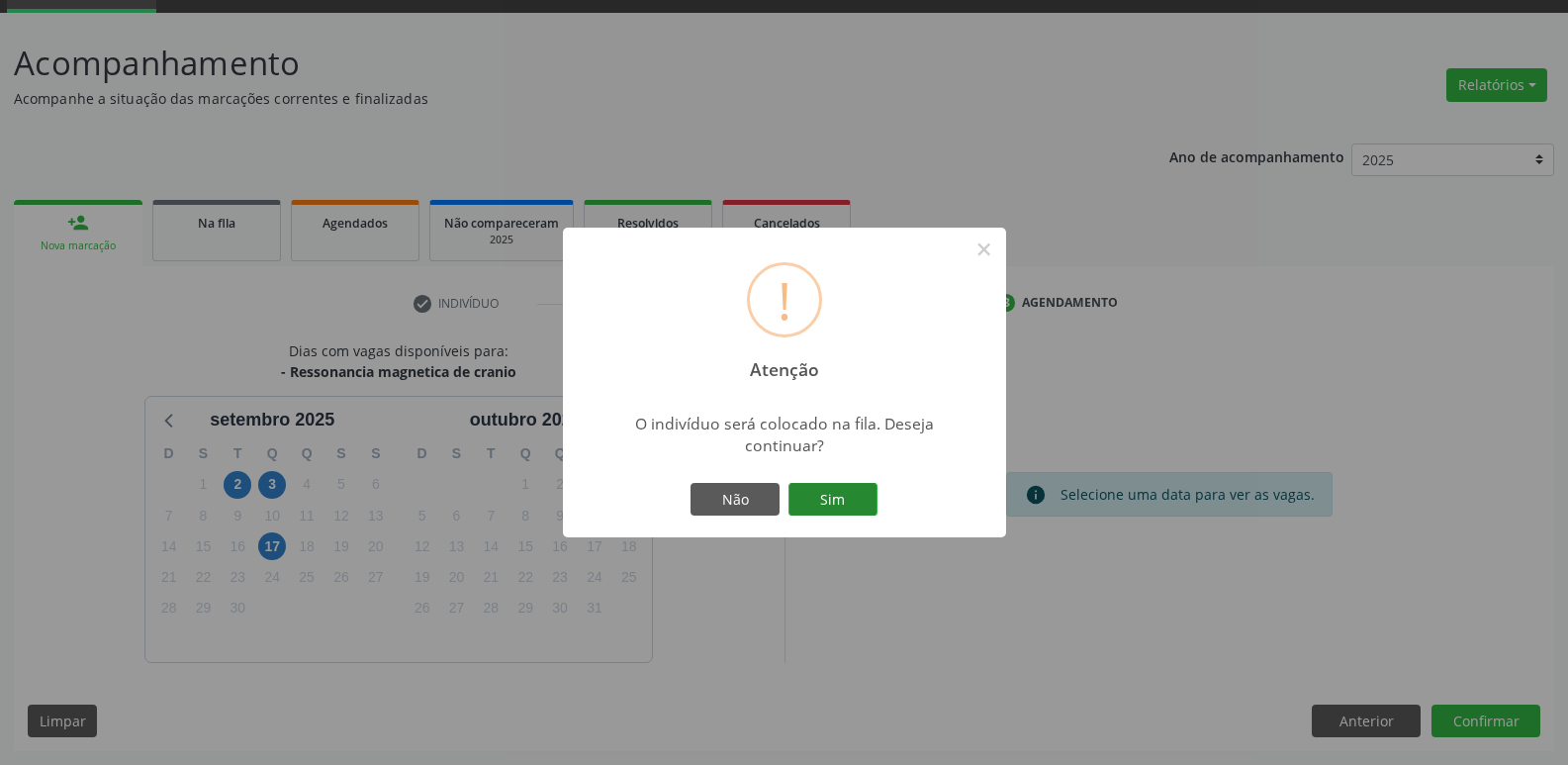
click at [856, 502] on button "Sim" at bounding box center [832, 500] width 89 height 34
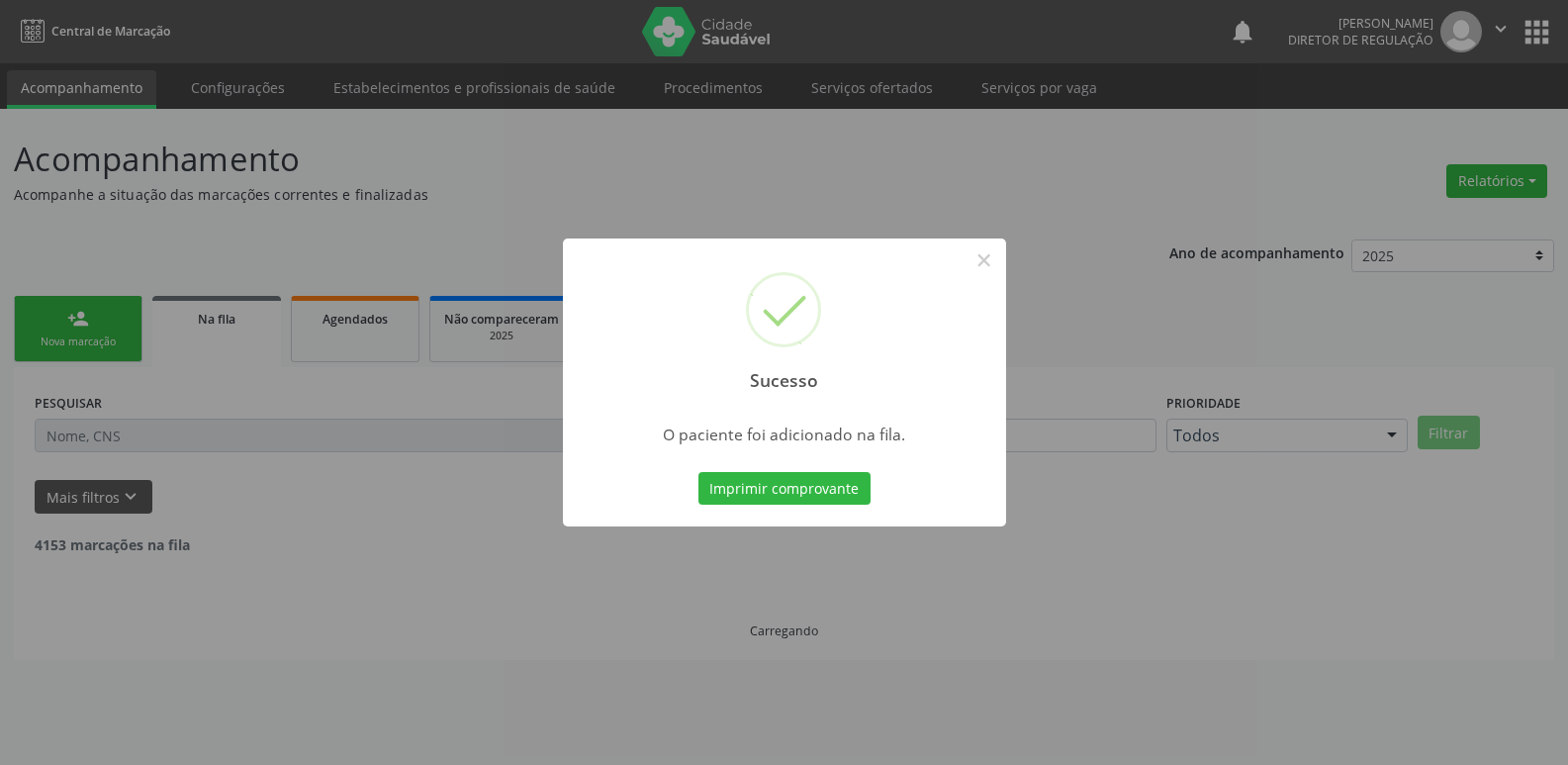
scroll to position [0, 0]
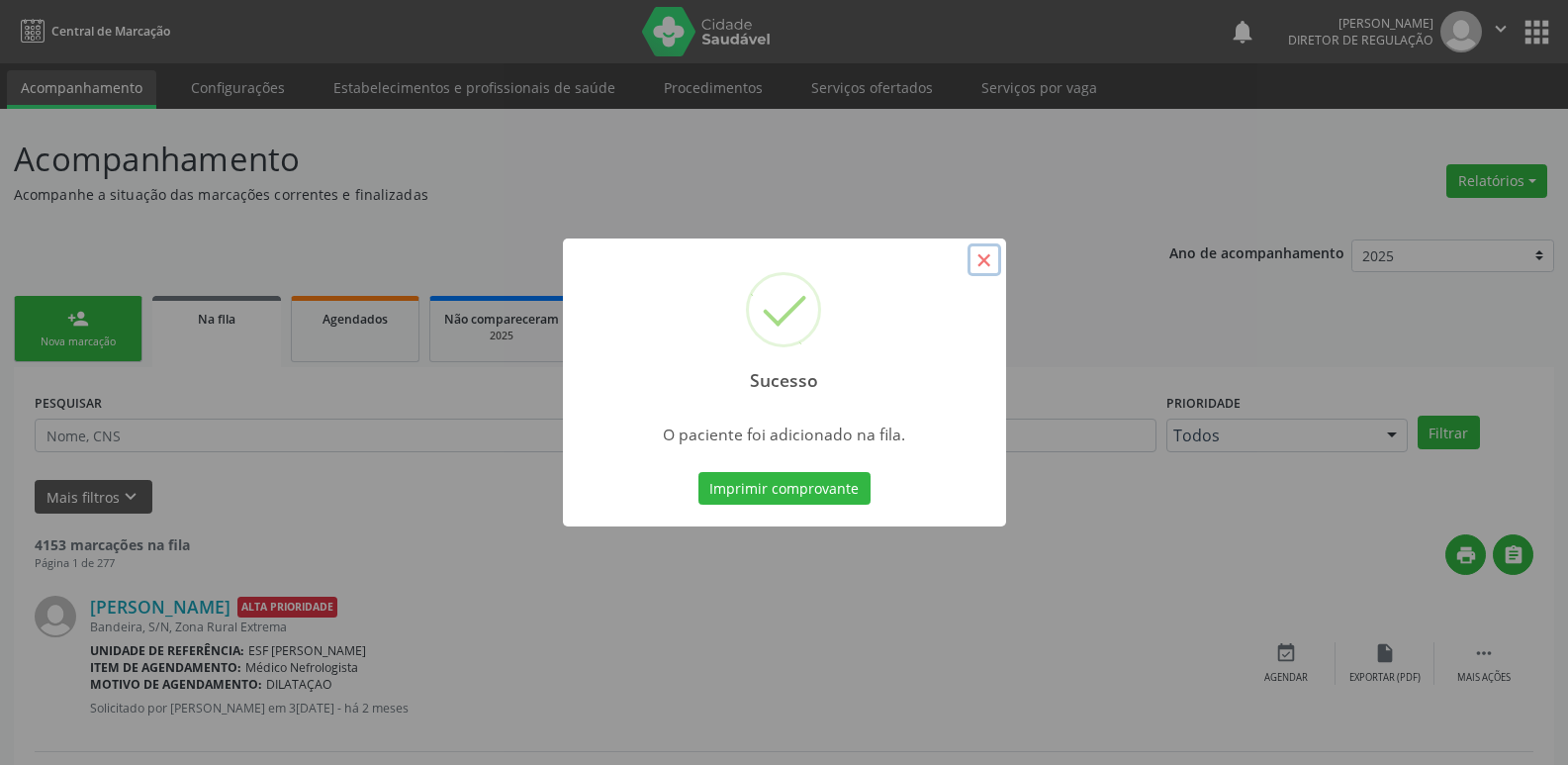
click at [978, 253] on button "×" at bounding box center [985, 261] width 34 height 34
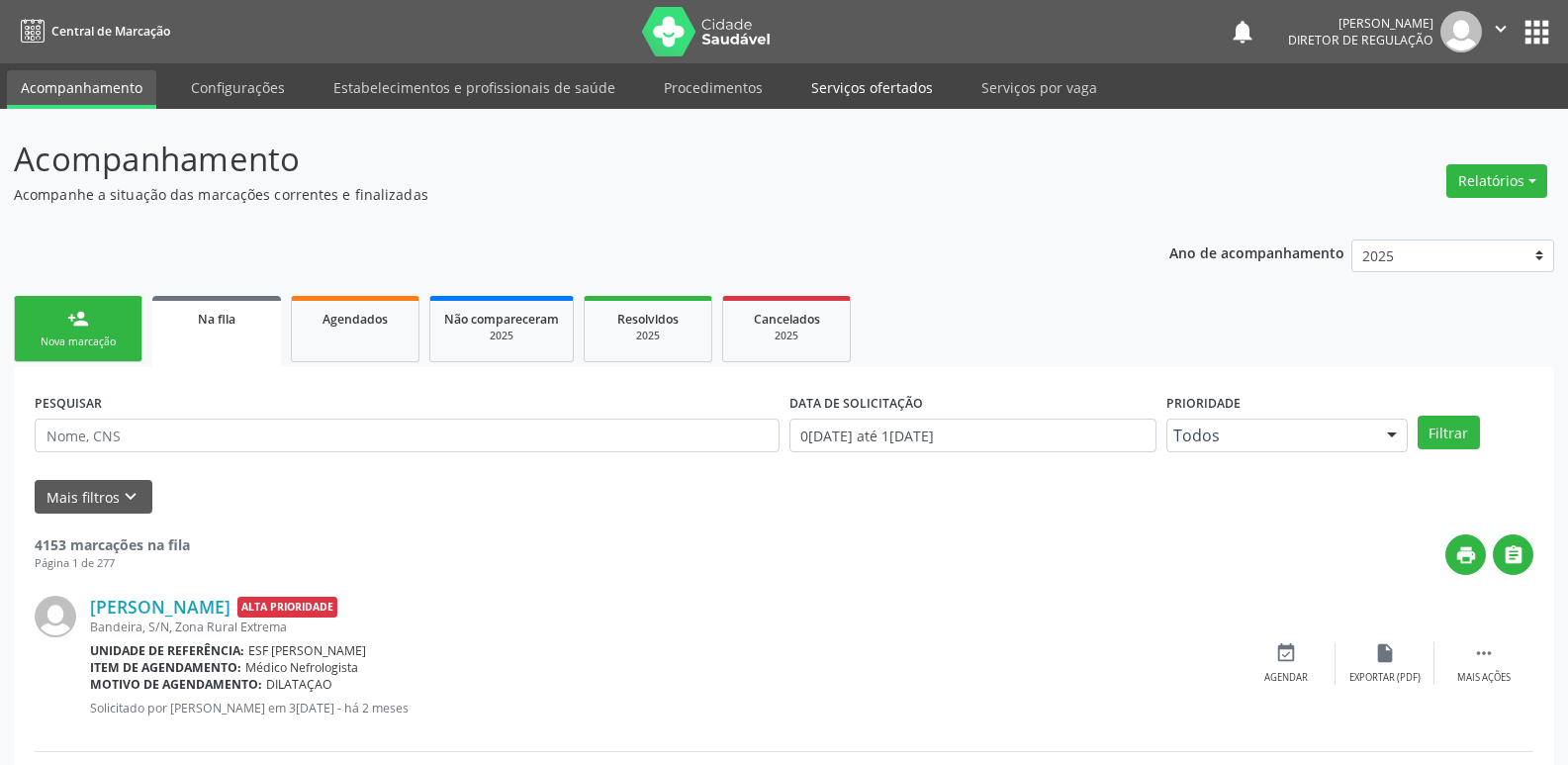
click at [873, 85] on link "Serviços ofertados" at bounding box center [872, 88] width 149 height 35
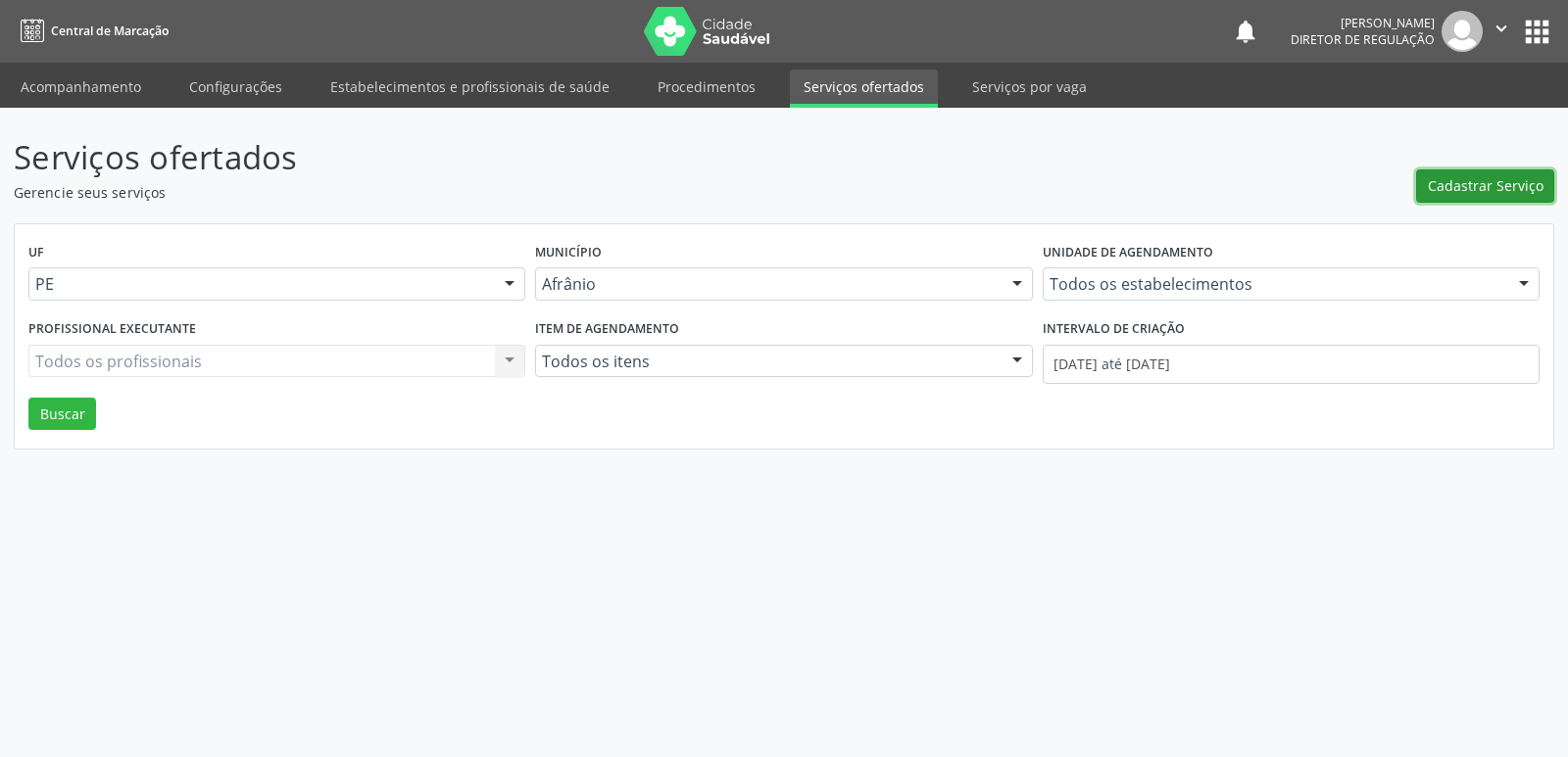
click at [1497, 190] on span "Cadastrar Serviço" at bounding box center [1485, 185] width 115 height 21
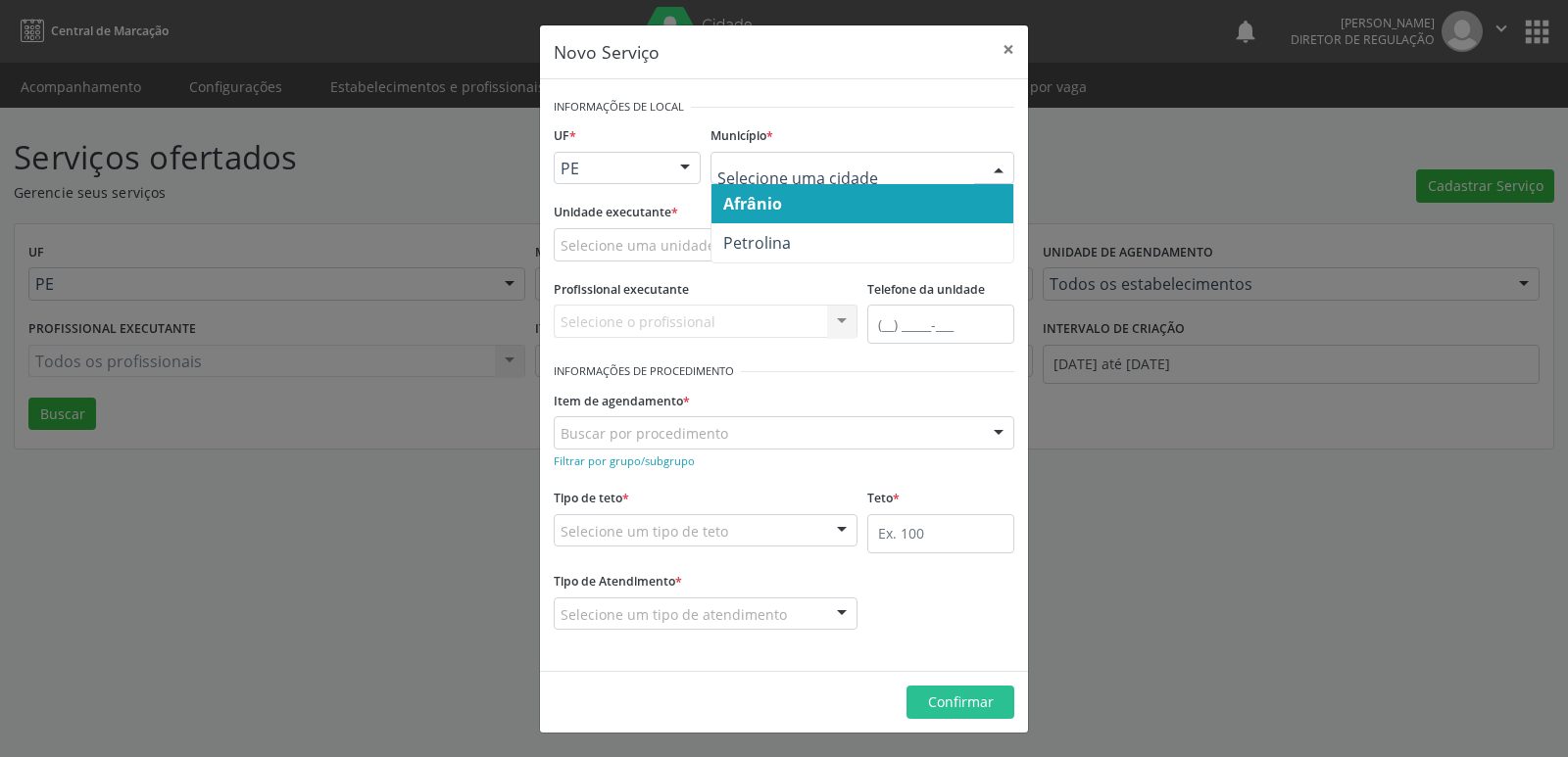
click at [820, 154] on div at bounding box center [863, 169] width 304 height 34
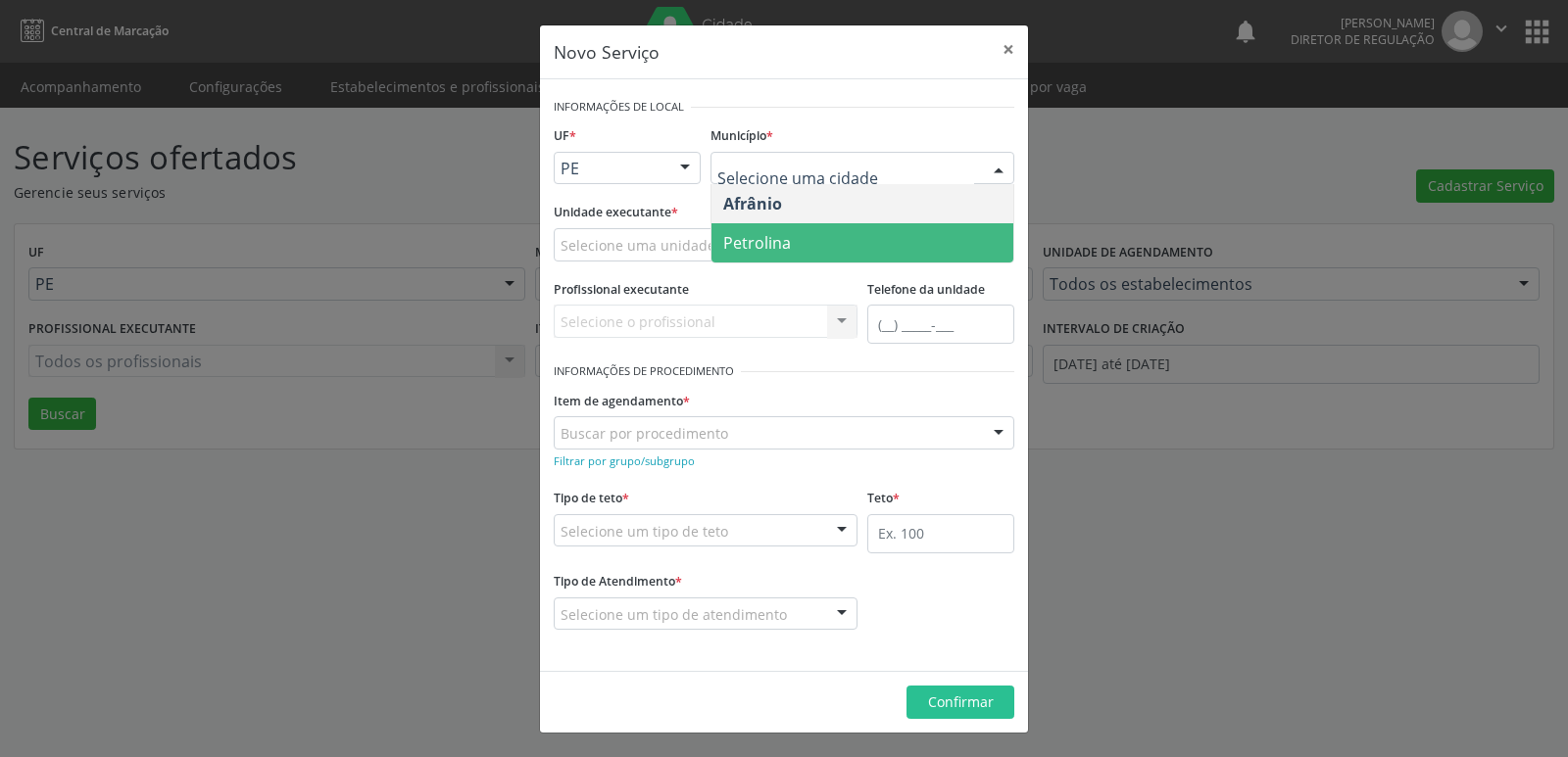
click at [817, 240] on span "Petrolina" at bounding box center [863, 243] width 302 height 39
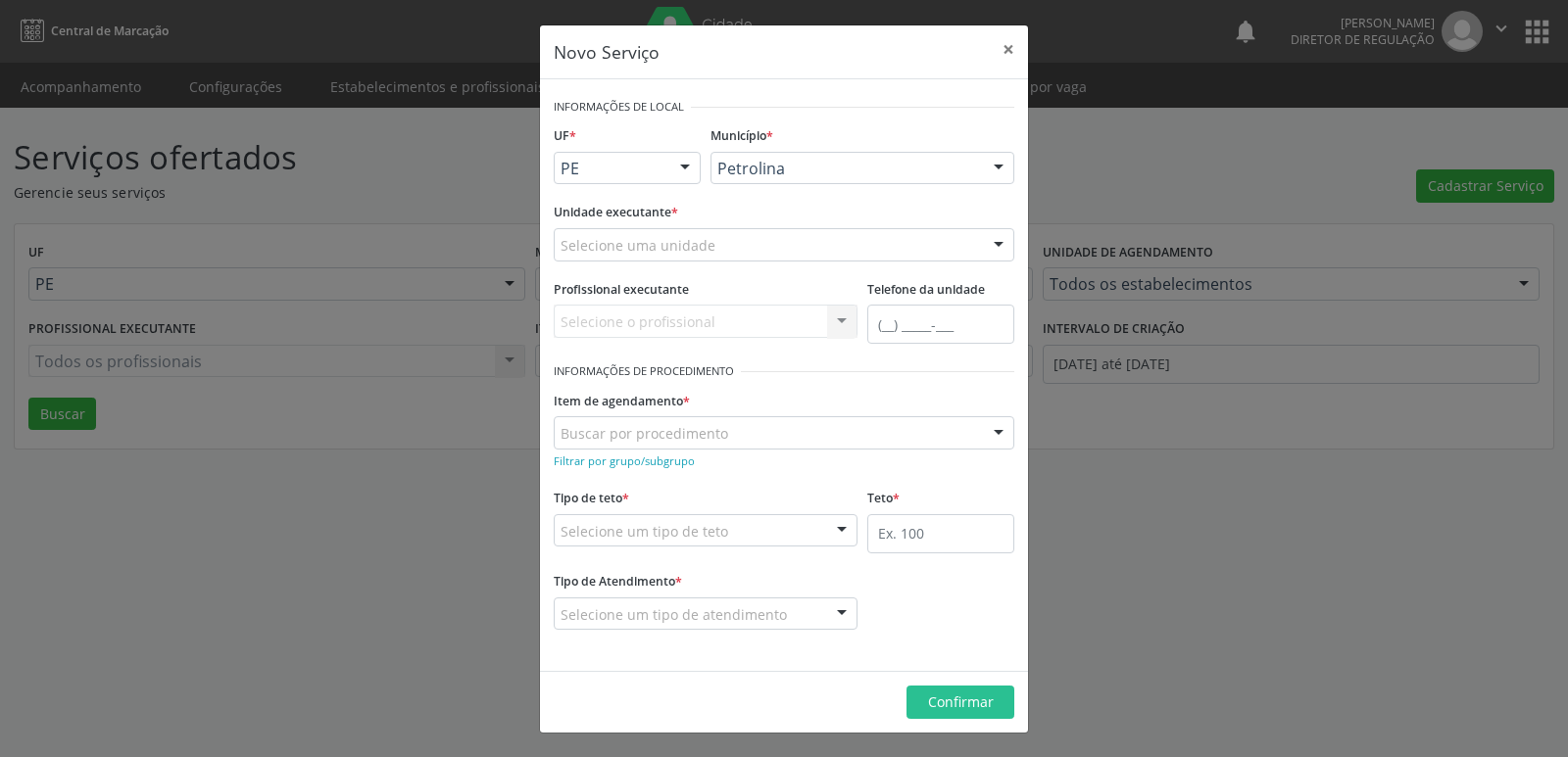
click at [740, 242] on div "Selecione uma unidade" at bounding box center [784, 245] width 461 height 34
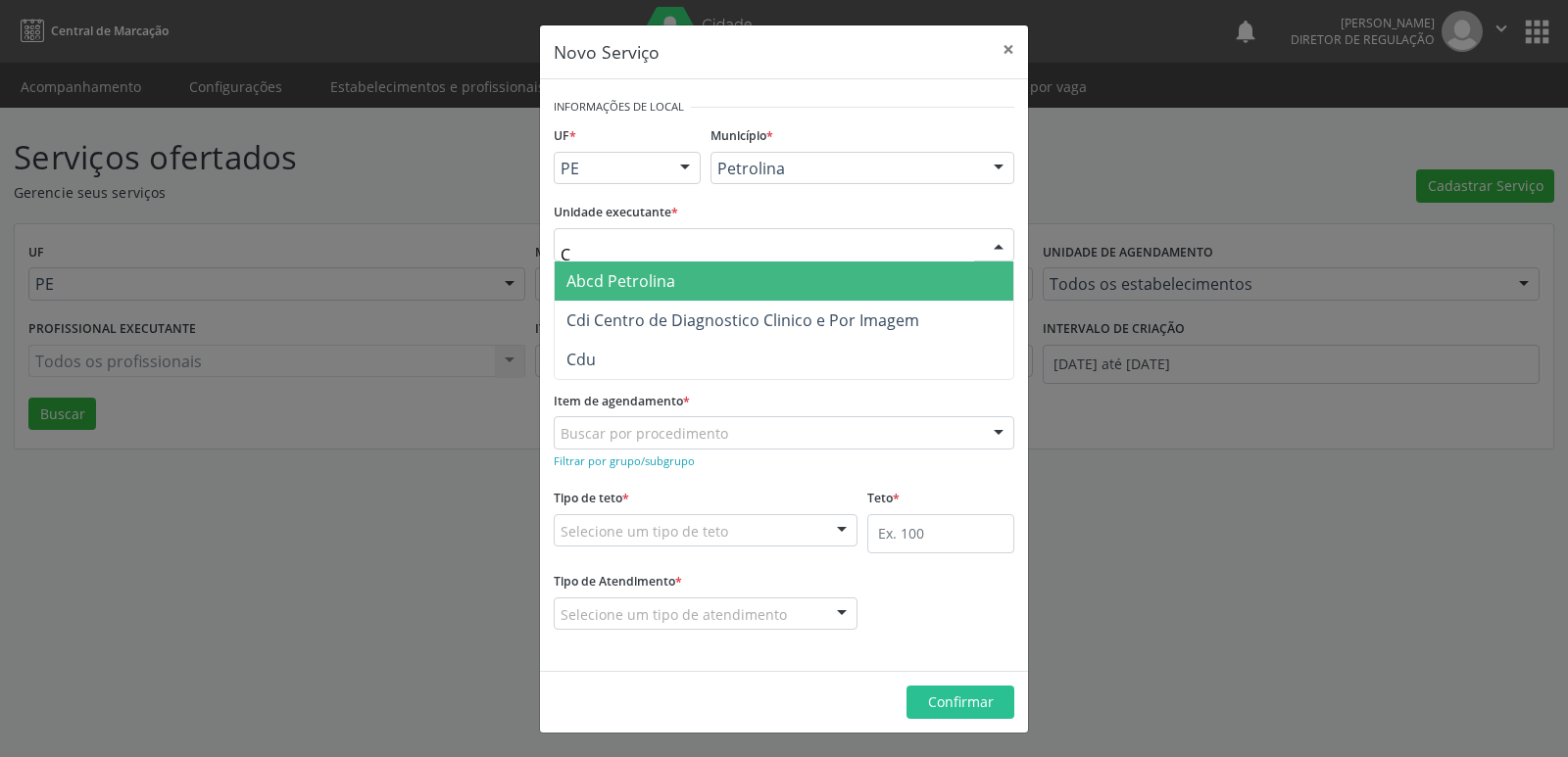
type input "CD"
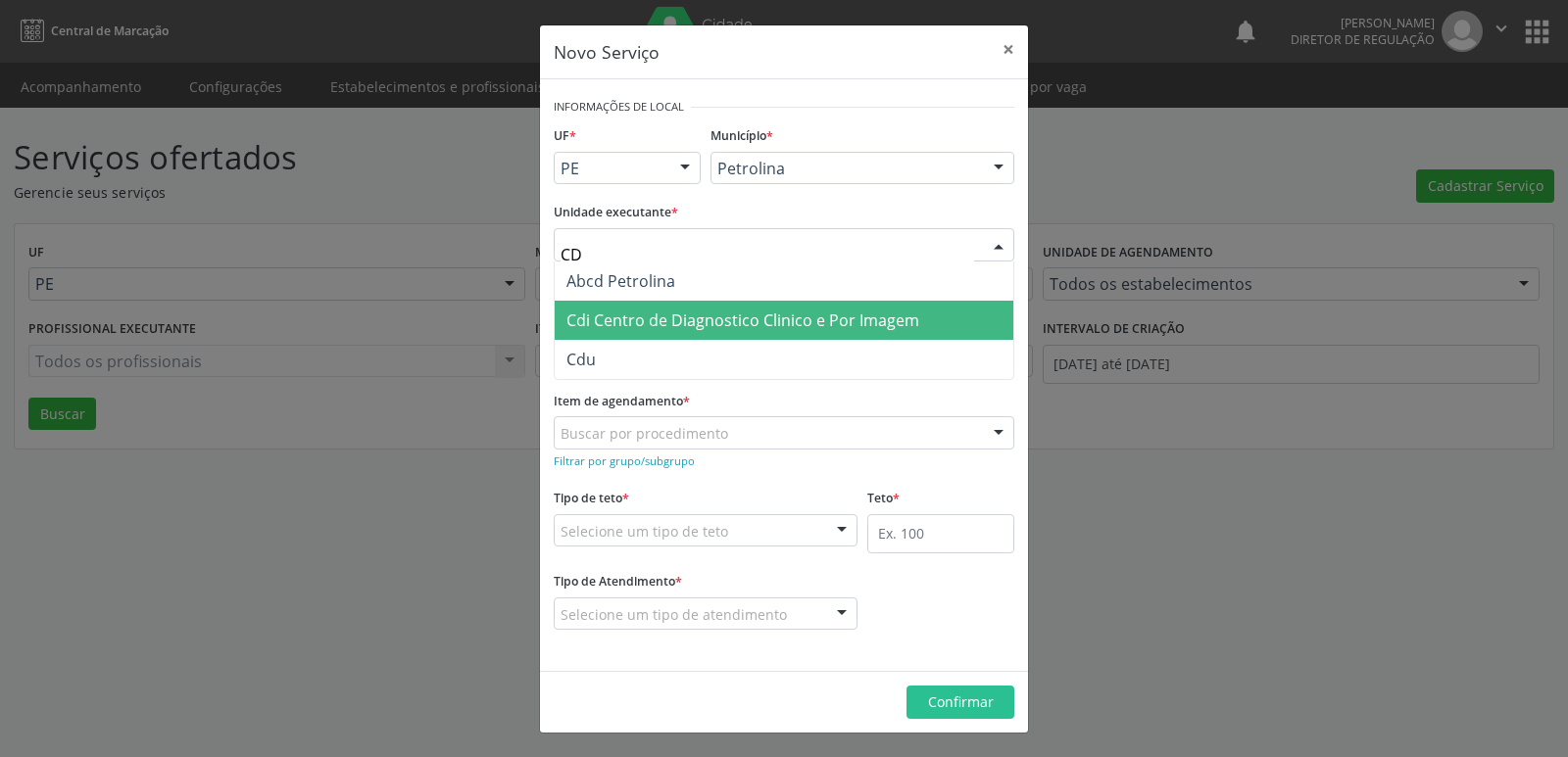
click at [721, 315] on span "Cdi Centro de Diagnostico Clinico e Por Imagem" at bounding box center [744, 320] width 353 height 22
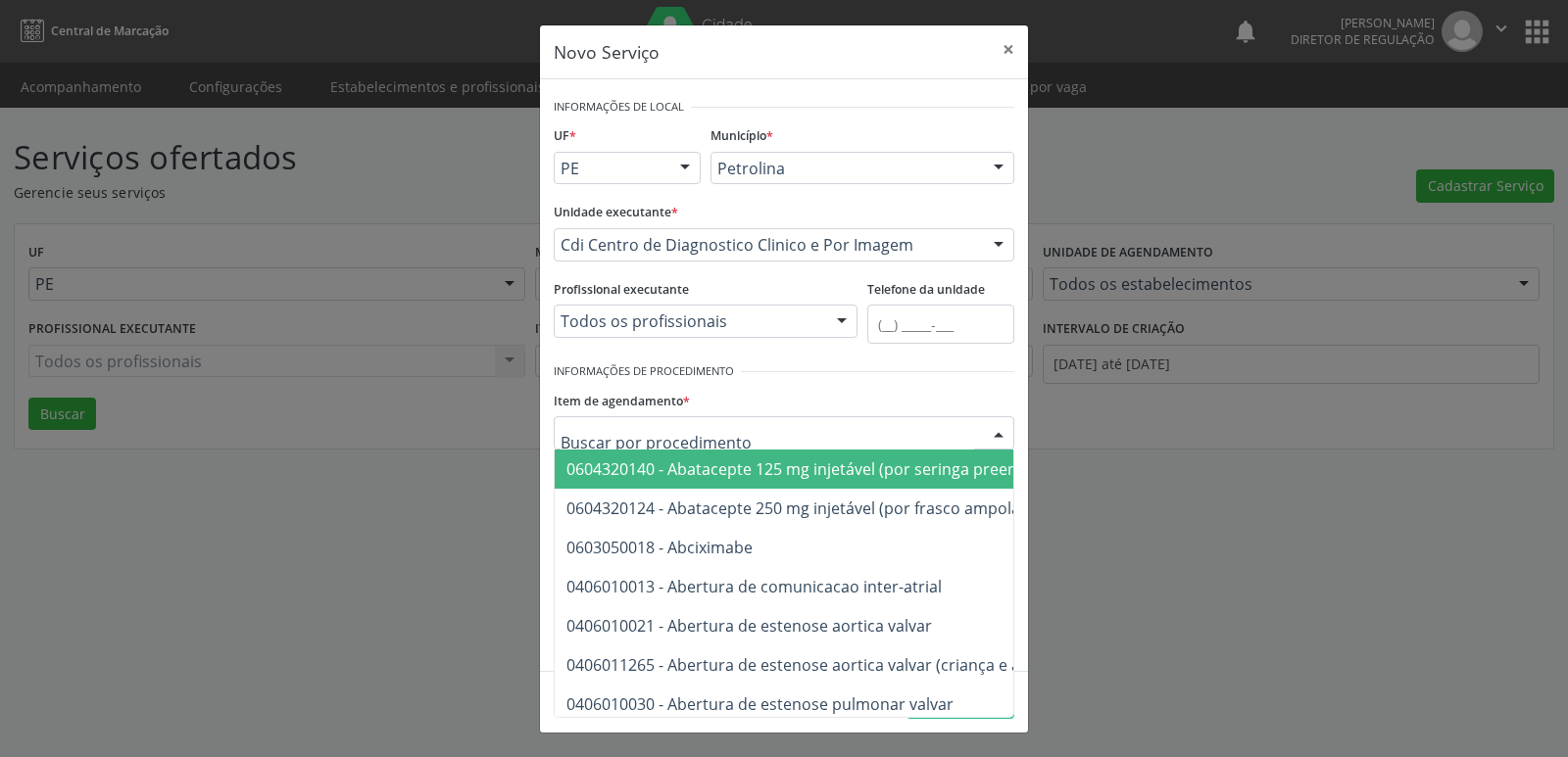
click at [745, 427] on div at bounding box center [784, 433] width 461 height 34
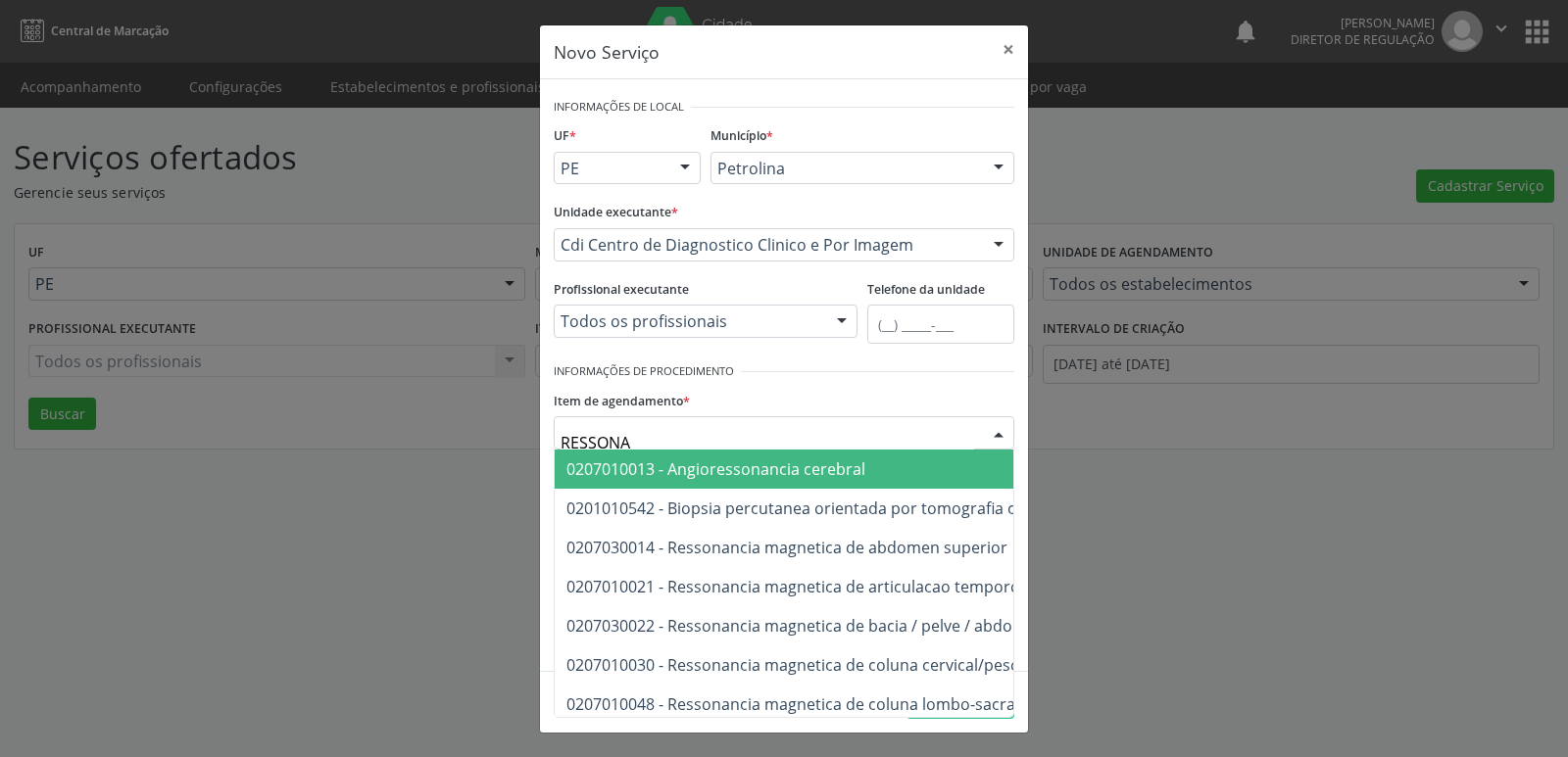
type input "RESSONAN"
click at [778, 476] on span "0207010013 - Angioressonancia cerebral" at bounding box center [716, 469] width 299 height 22
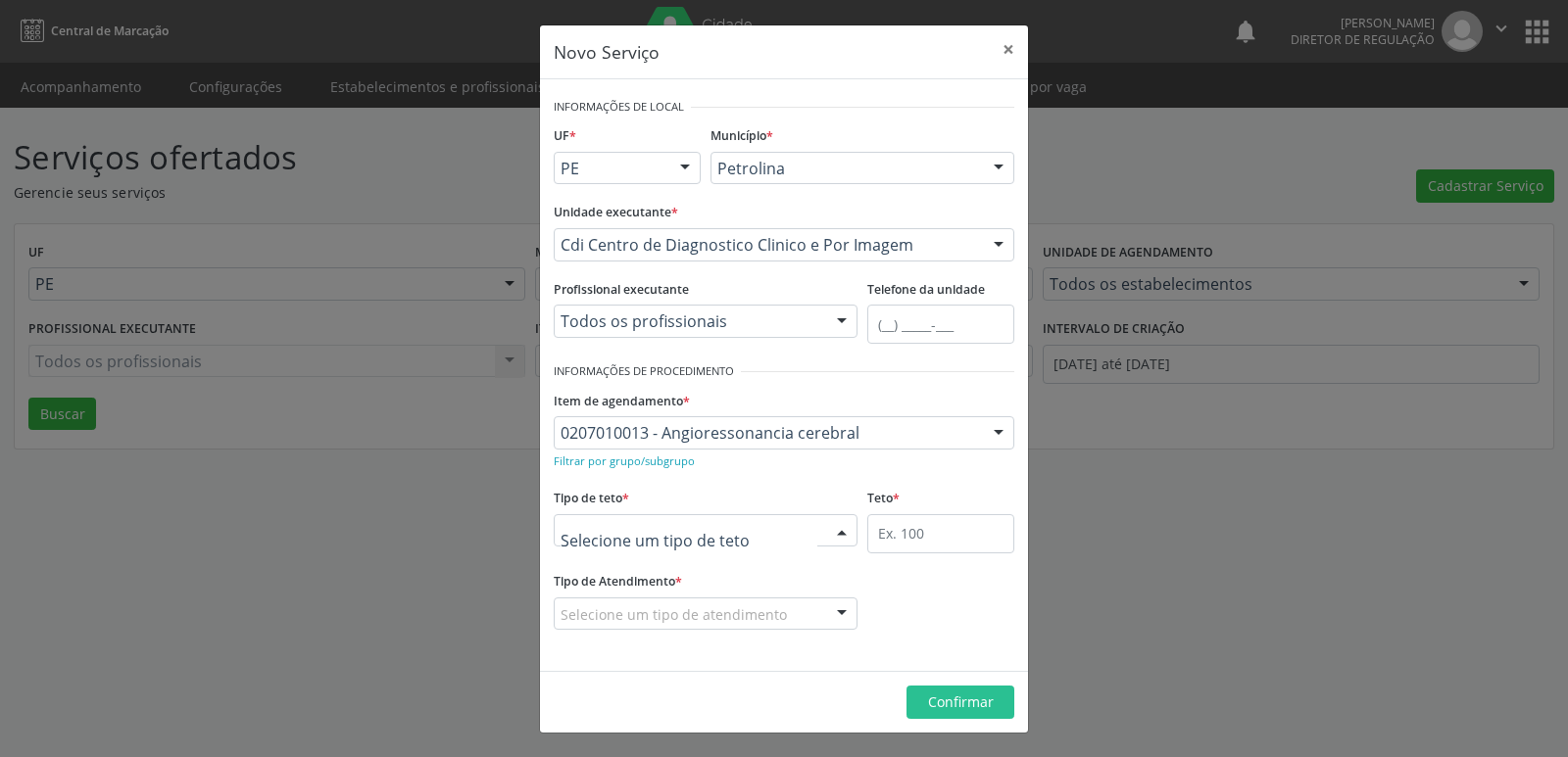
click at [767, 526] on div at bounding box center [706, 531] width 304 height 34
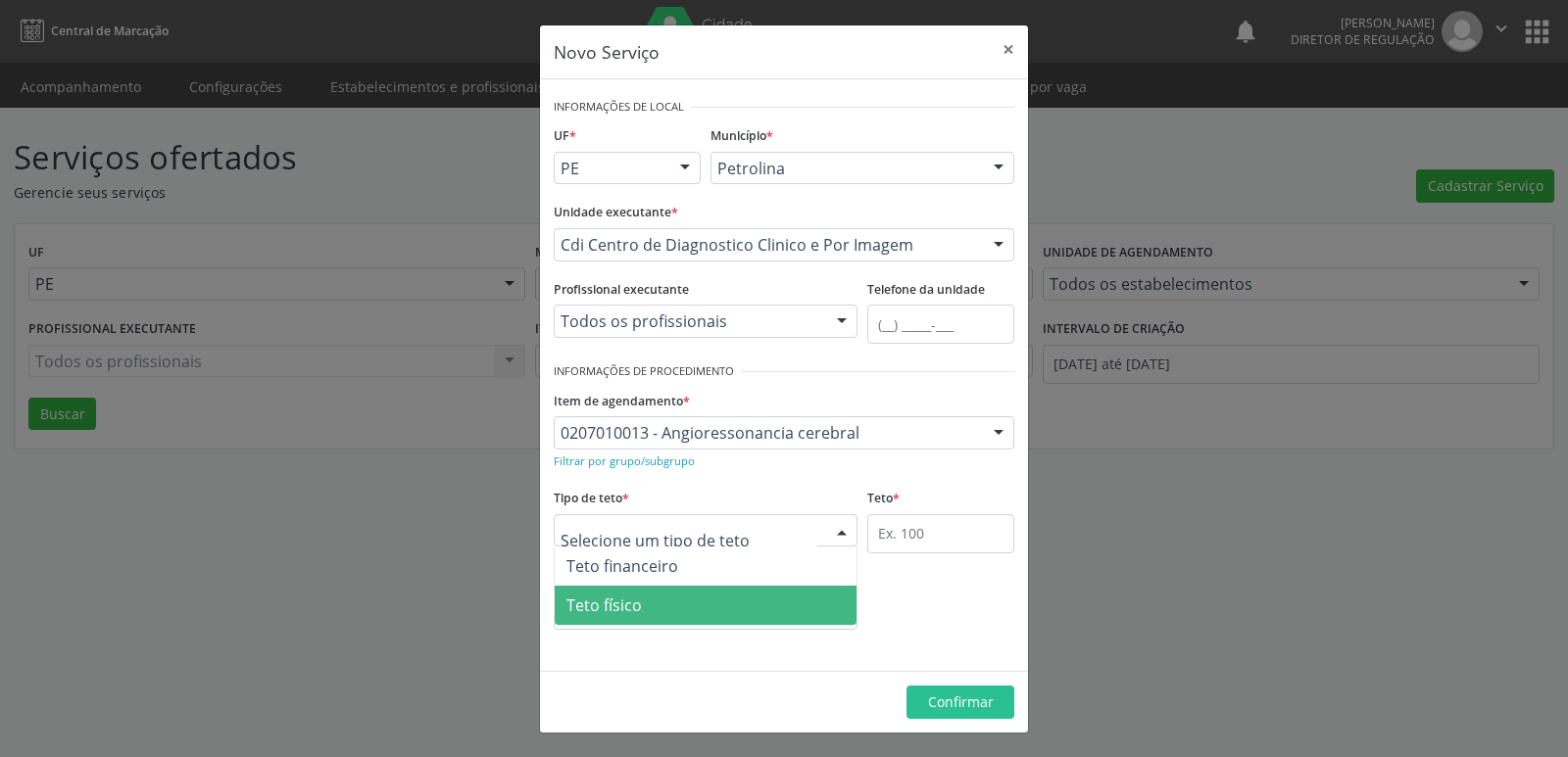
click at [743, 622] on span "Teto físico" at bounding box center [706, 605] width 302 height 39
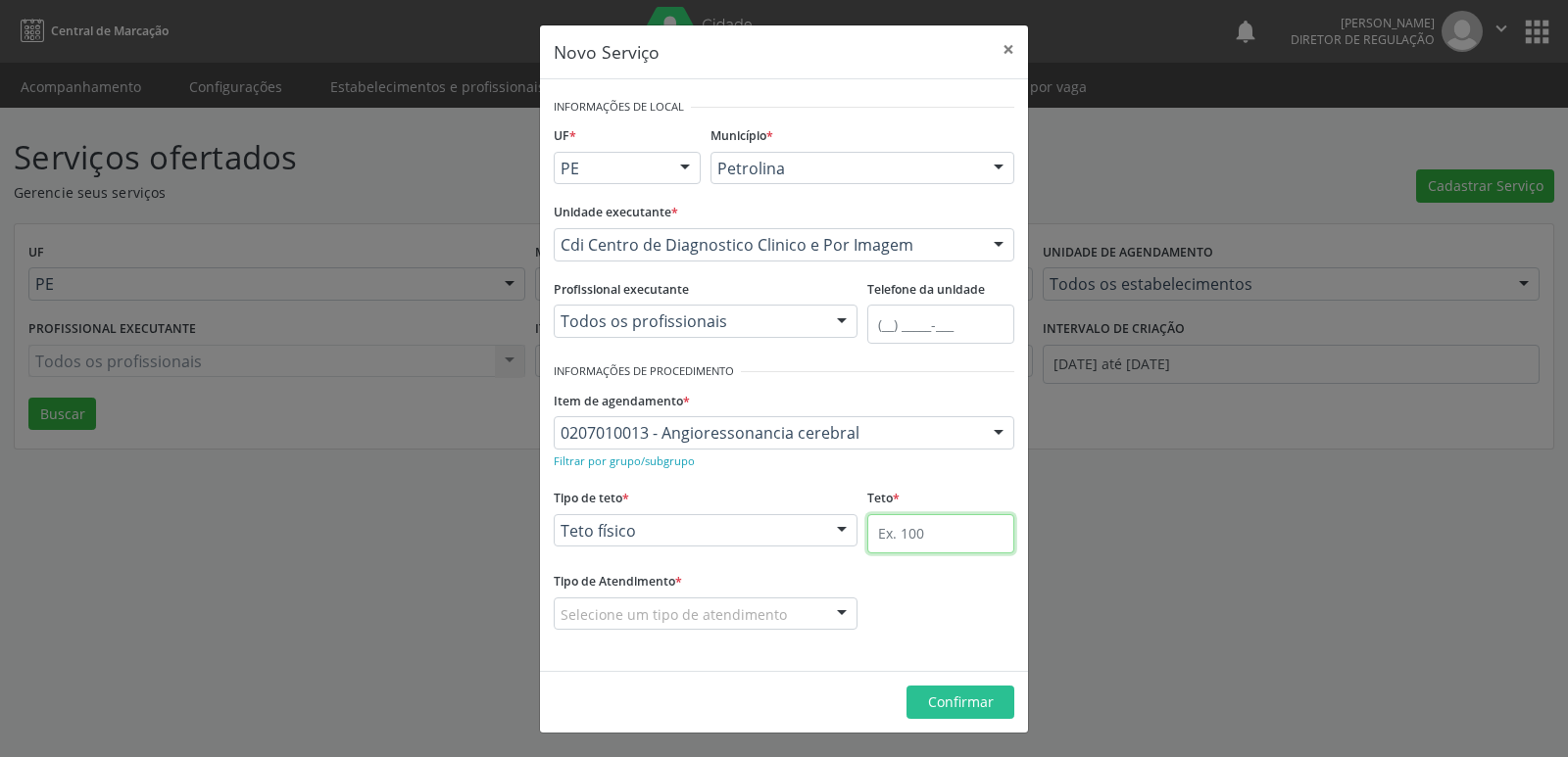
click at [904, 538] on input "text" at bounding box center [941, 534] width 147 height 39
type input "1"
click at [809, 607] on div "Selecione um tipo de atendimento" at bounding box center [706, 614] width 304 height 34
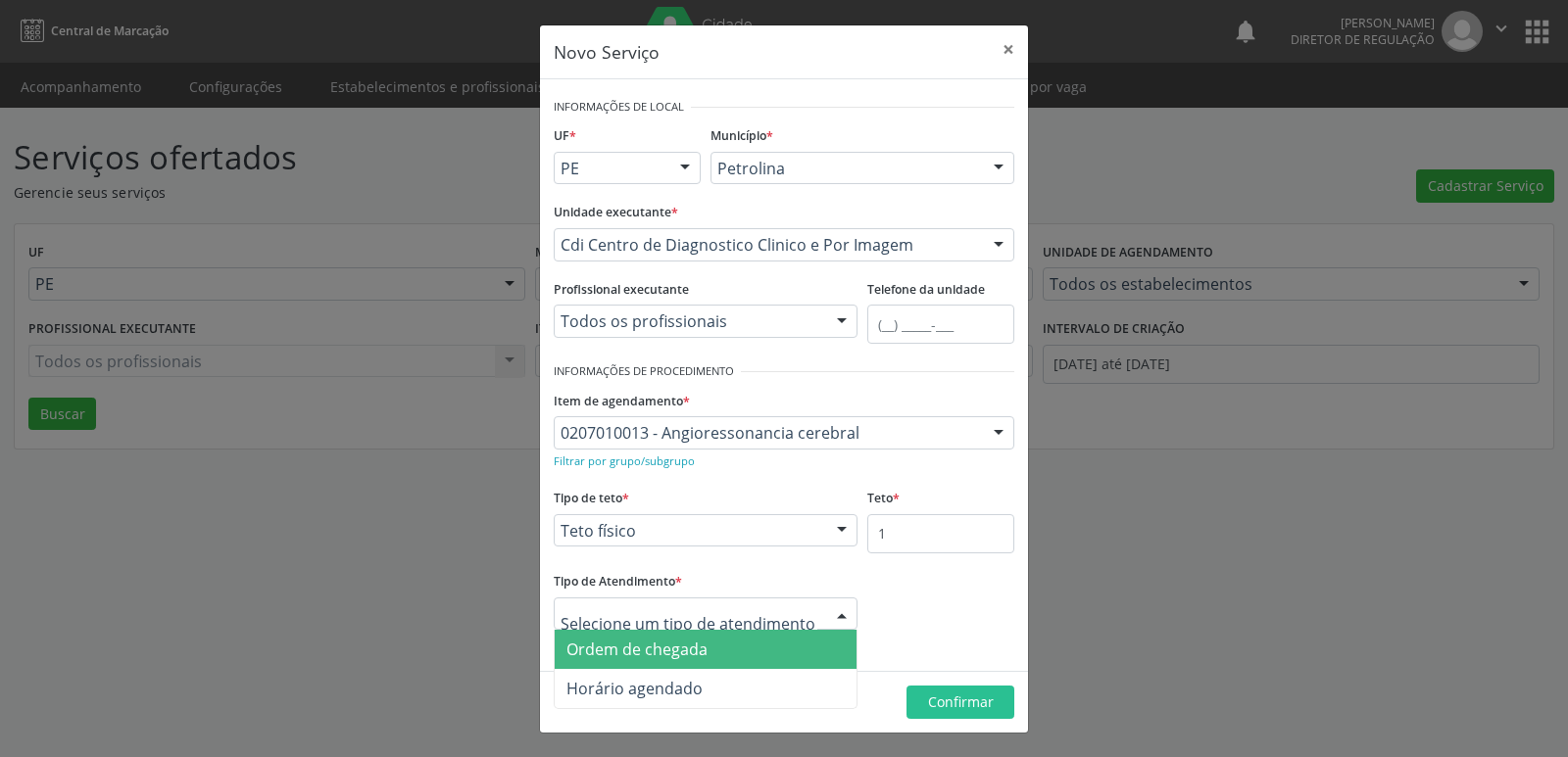
click at [782, 654] on span "Ordem de chegada" at bounding box center [706, 650] width 302 height 39
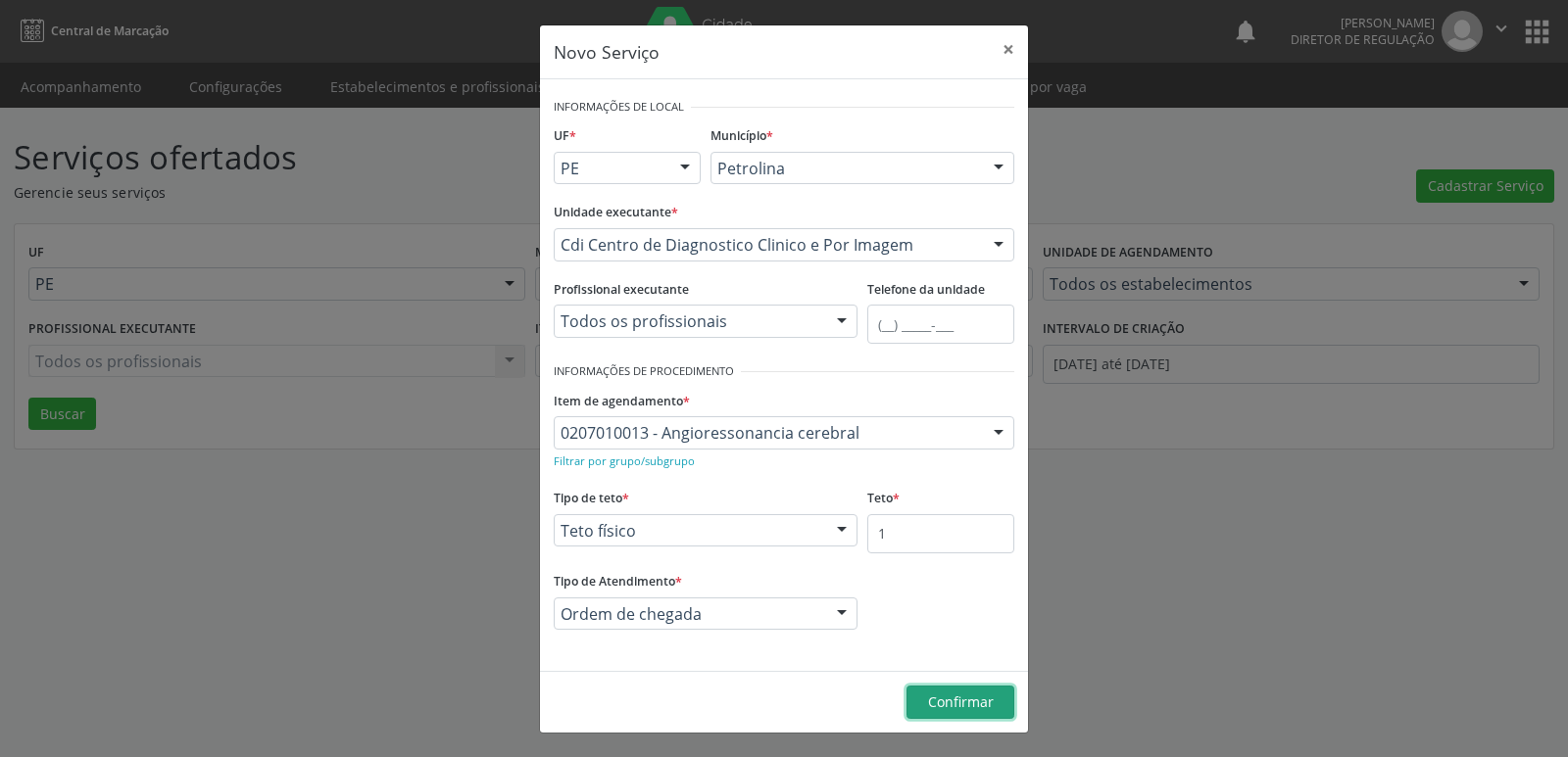
click at [968, 704] on span "Confirmar" at bounding box center [961, 702] width 66 height 19
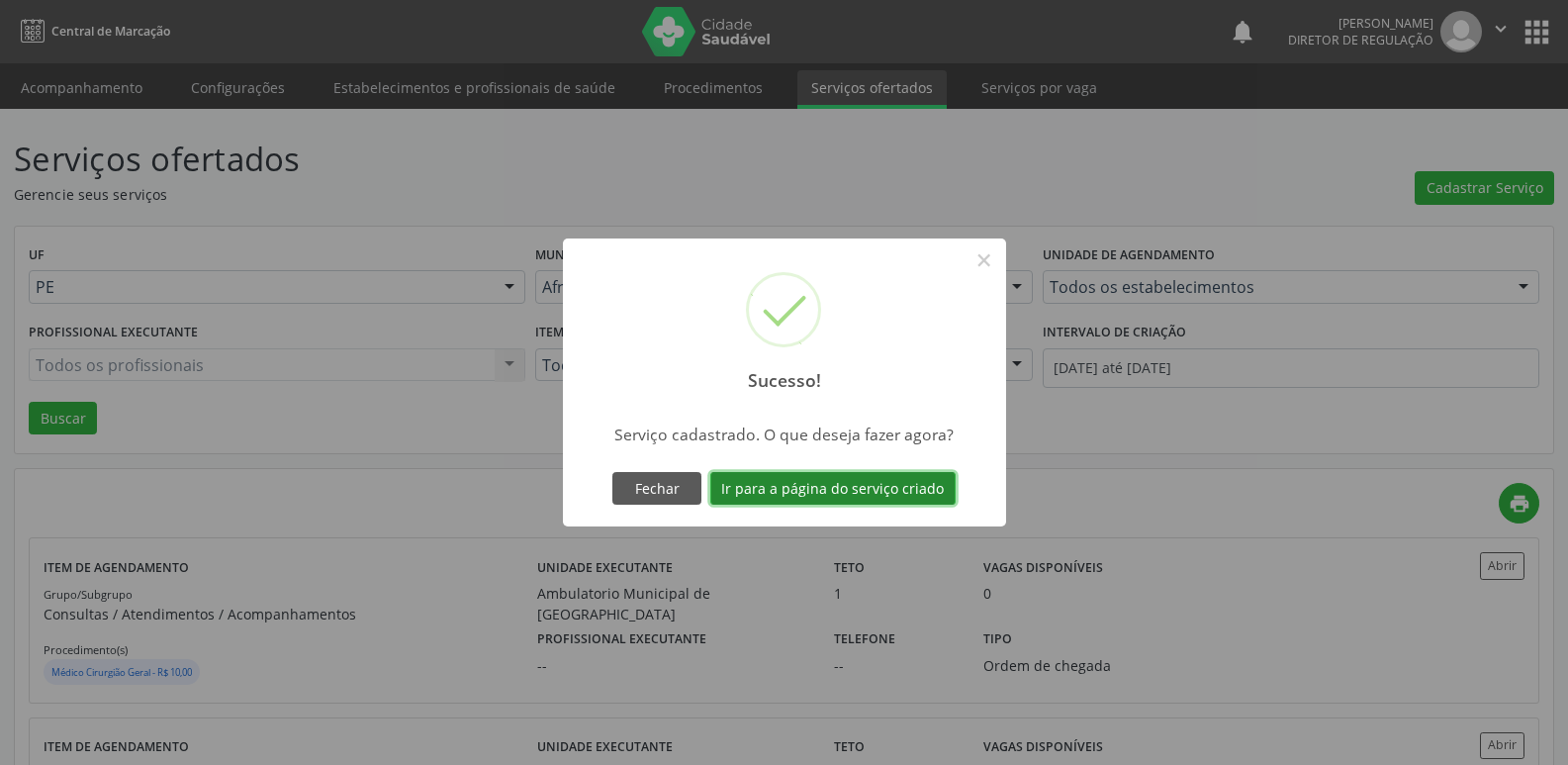
click at [926, 504] on button "Ir para a página do serviço criado" at bounding box center [833, 489] width 246 height 34
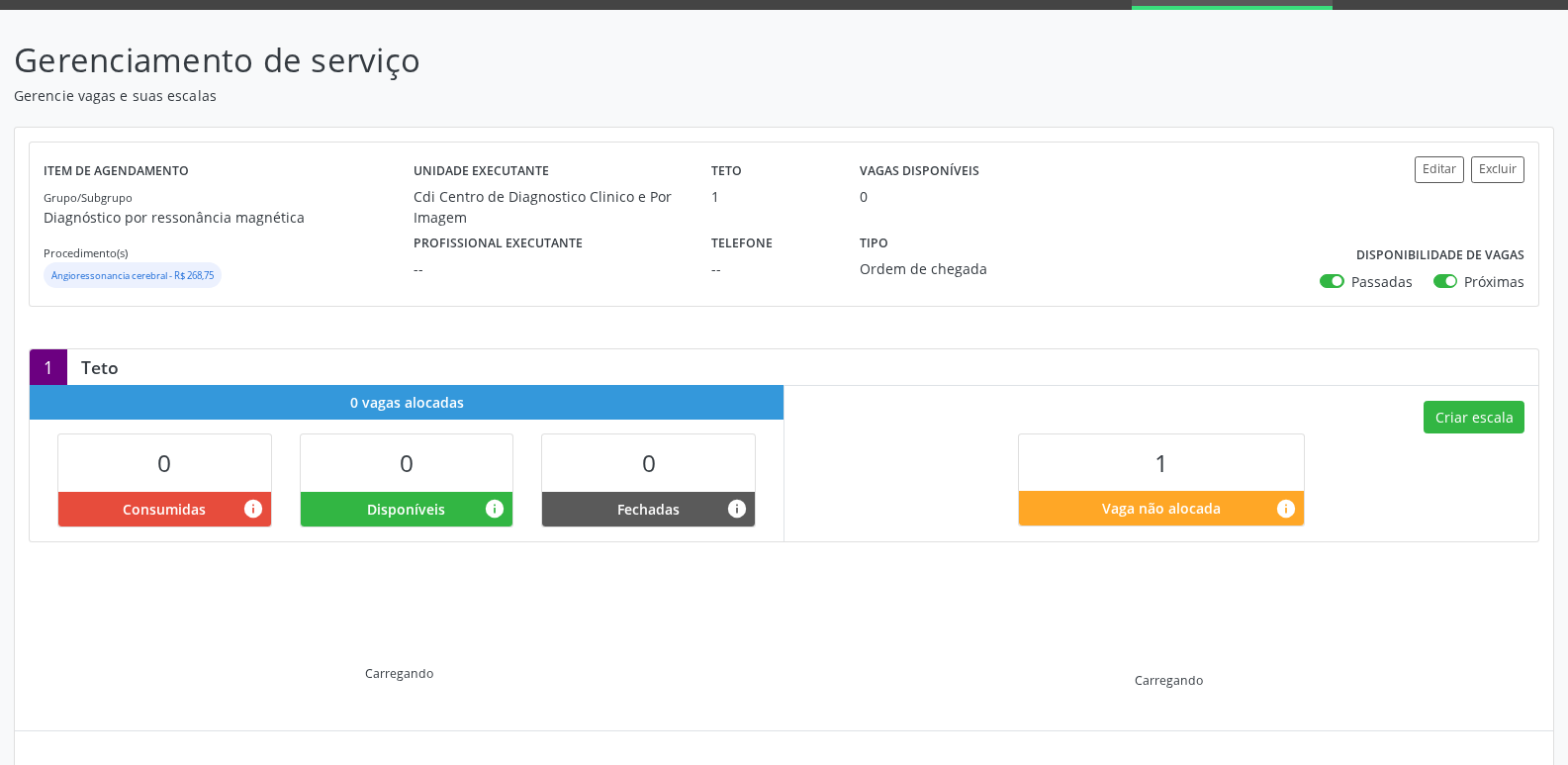
scroll to position [98, 0]
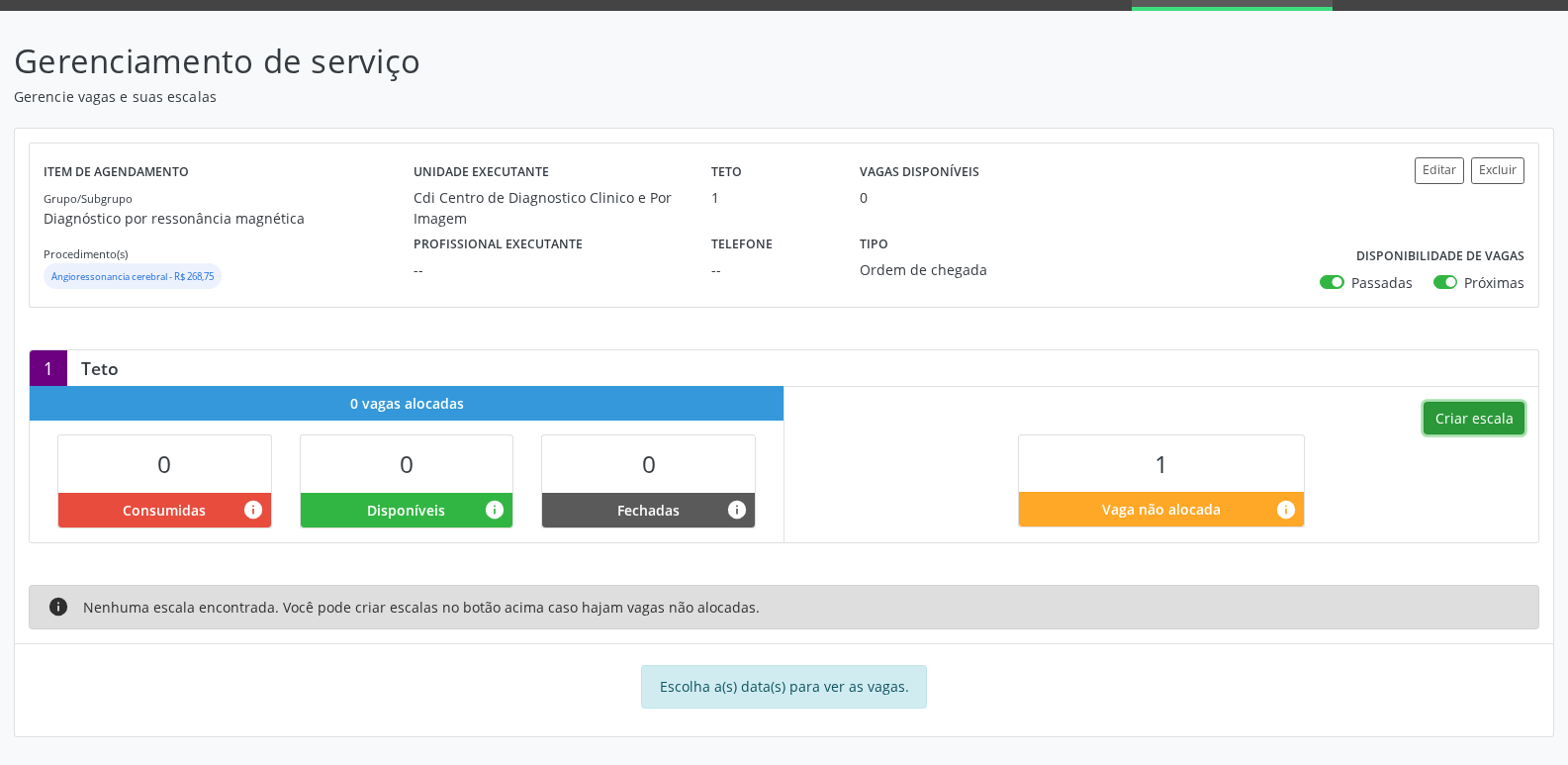
click at [1467, 419] on button "Criar escala" at bounding box center [1473, 419] width 101 height 34
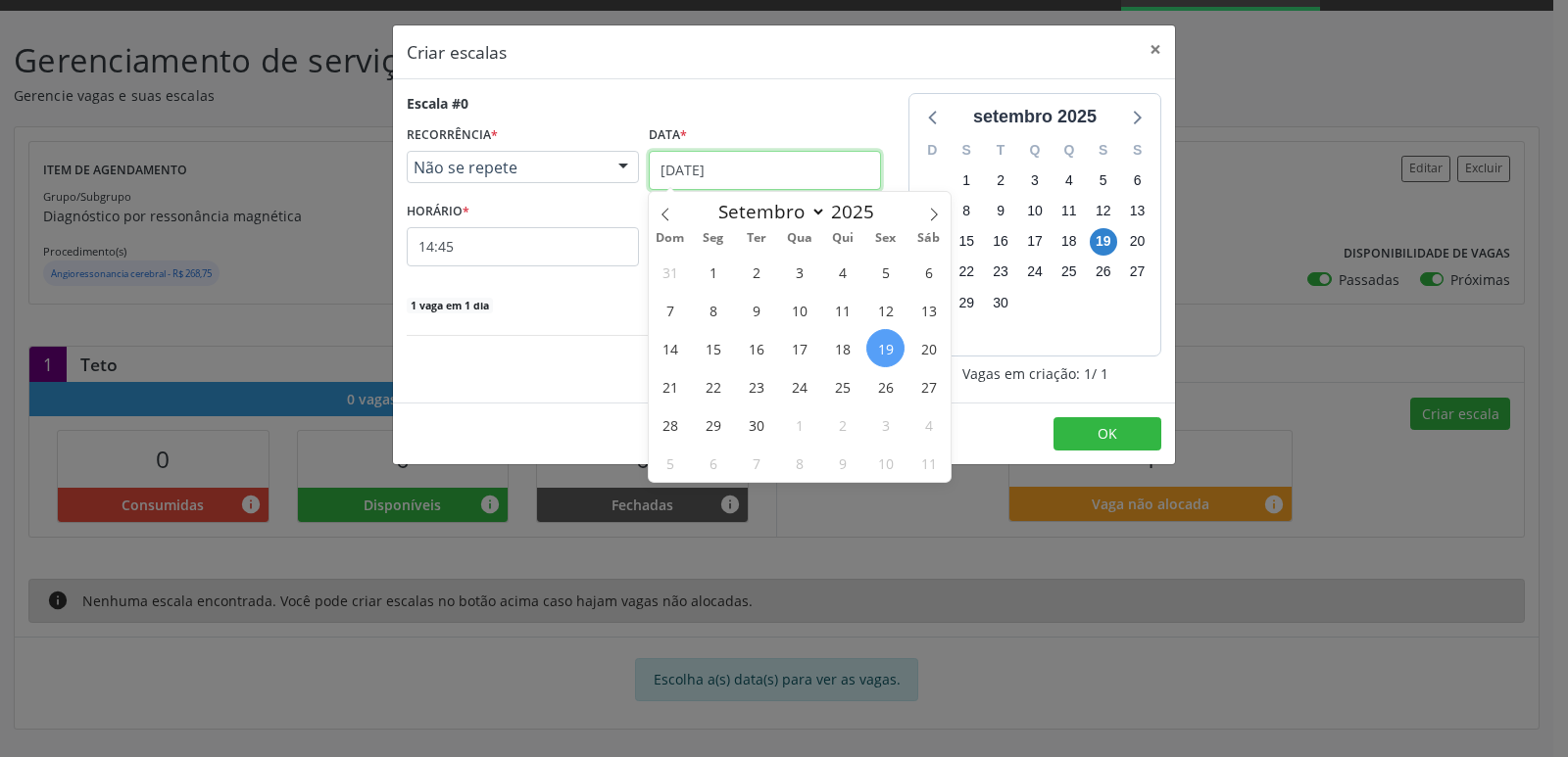
click at [783, 173] on input "[DATE]" at bounding box center [765, 171] width 233 height 39
click at [1158, 46] on button "×" at bounding box center [1156, 49] width 39 height 48
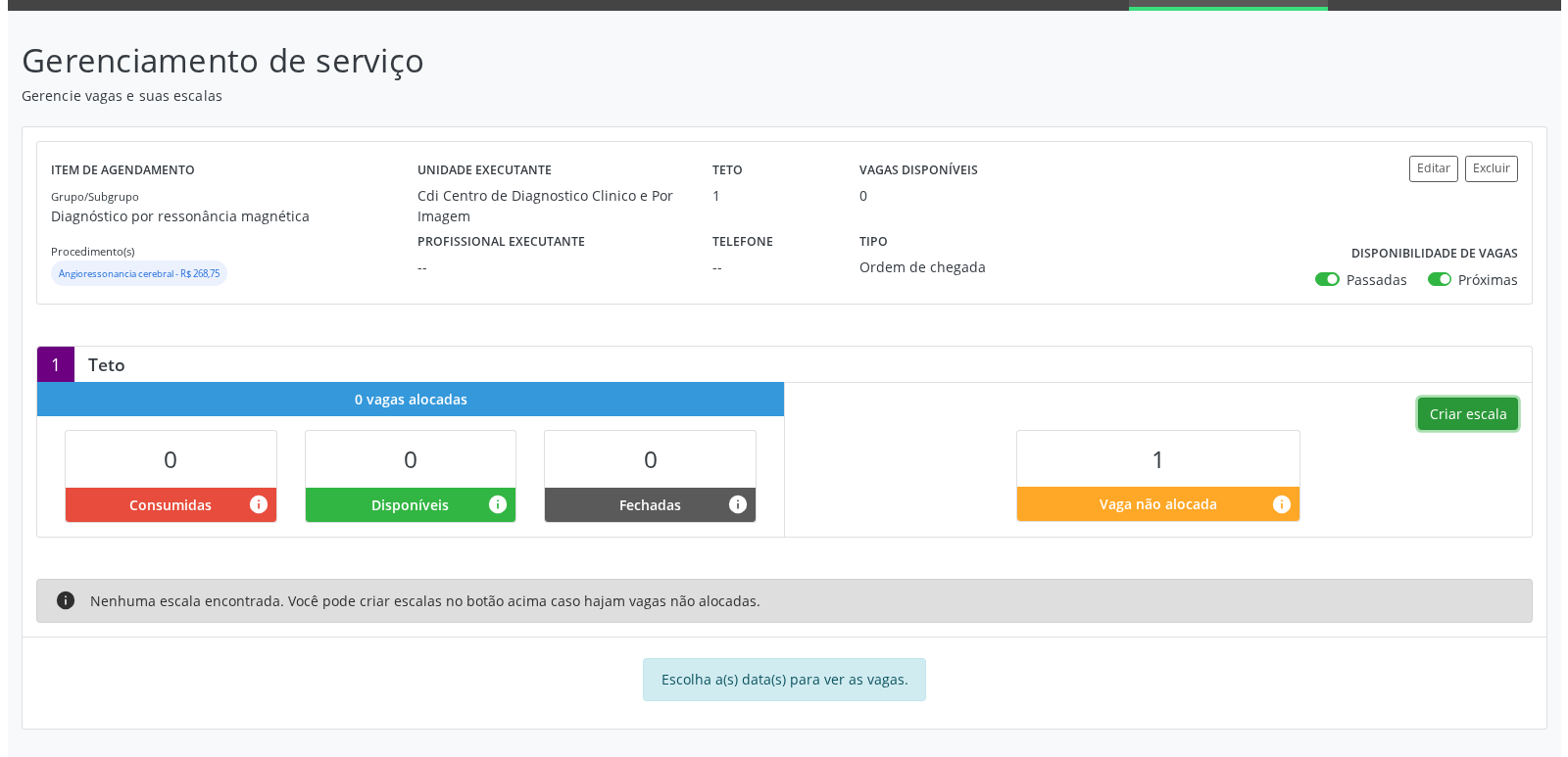
scroll to position [0, 0]
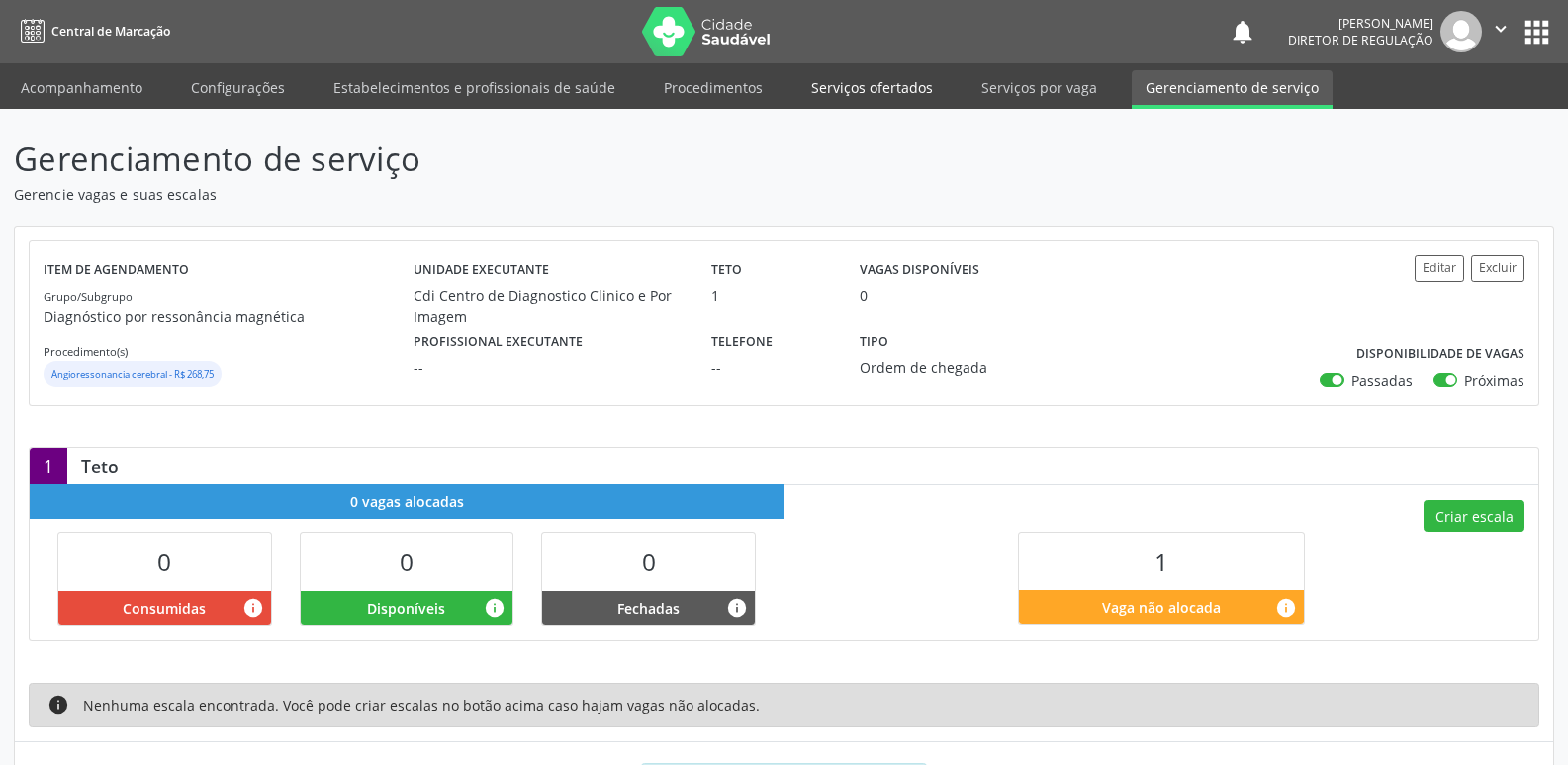
click at [866, 87] on link "Serviços ofertados" at bounding box center [872, 88] width 149 height 35
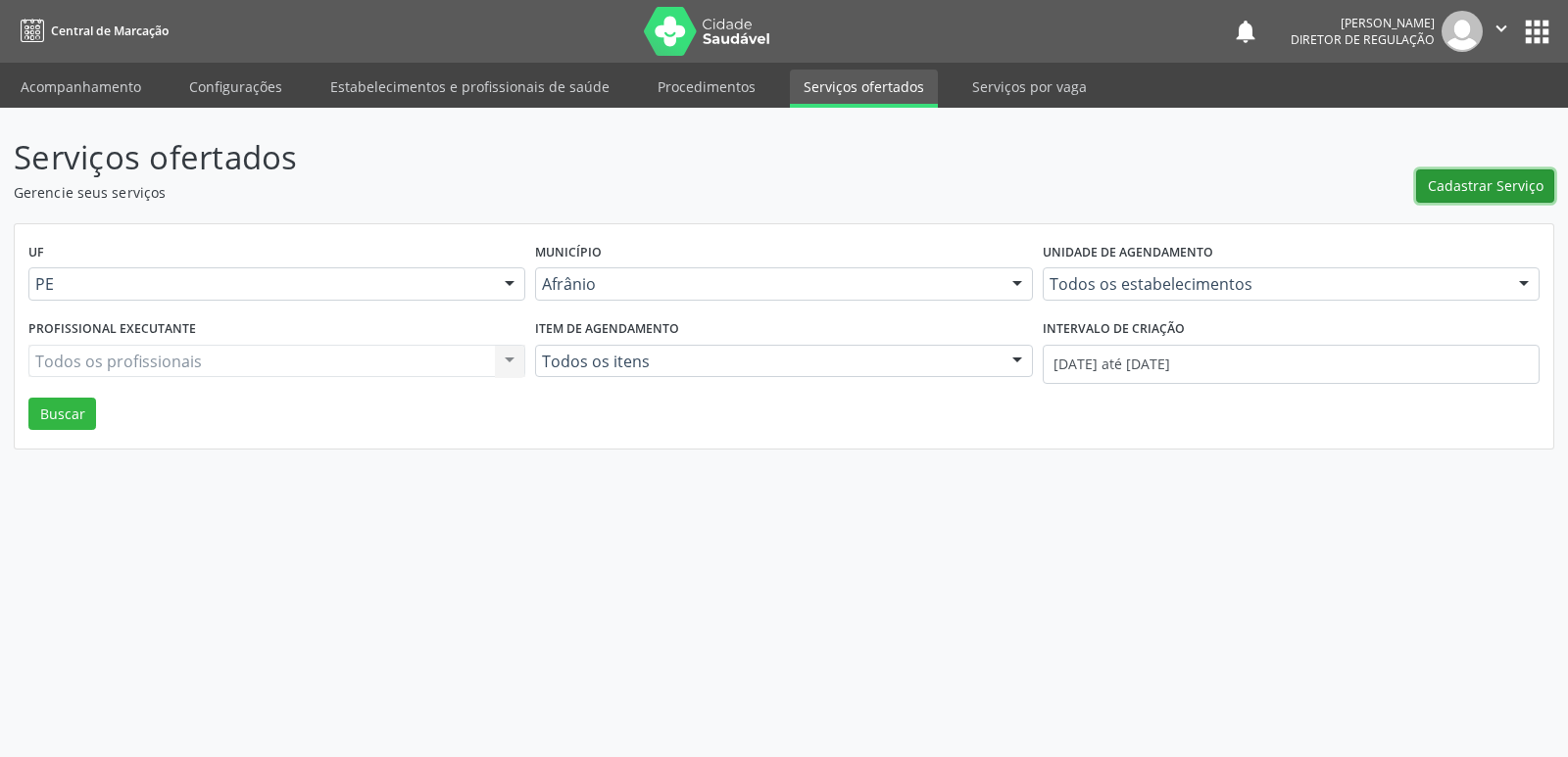
click at [1518, 181] on span "Cadastrar Serviço" at bounding box center [1485, 185] width 115 height 21
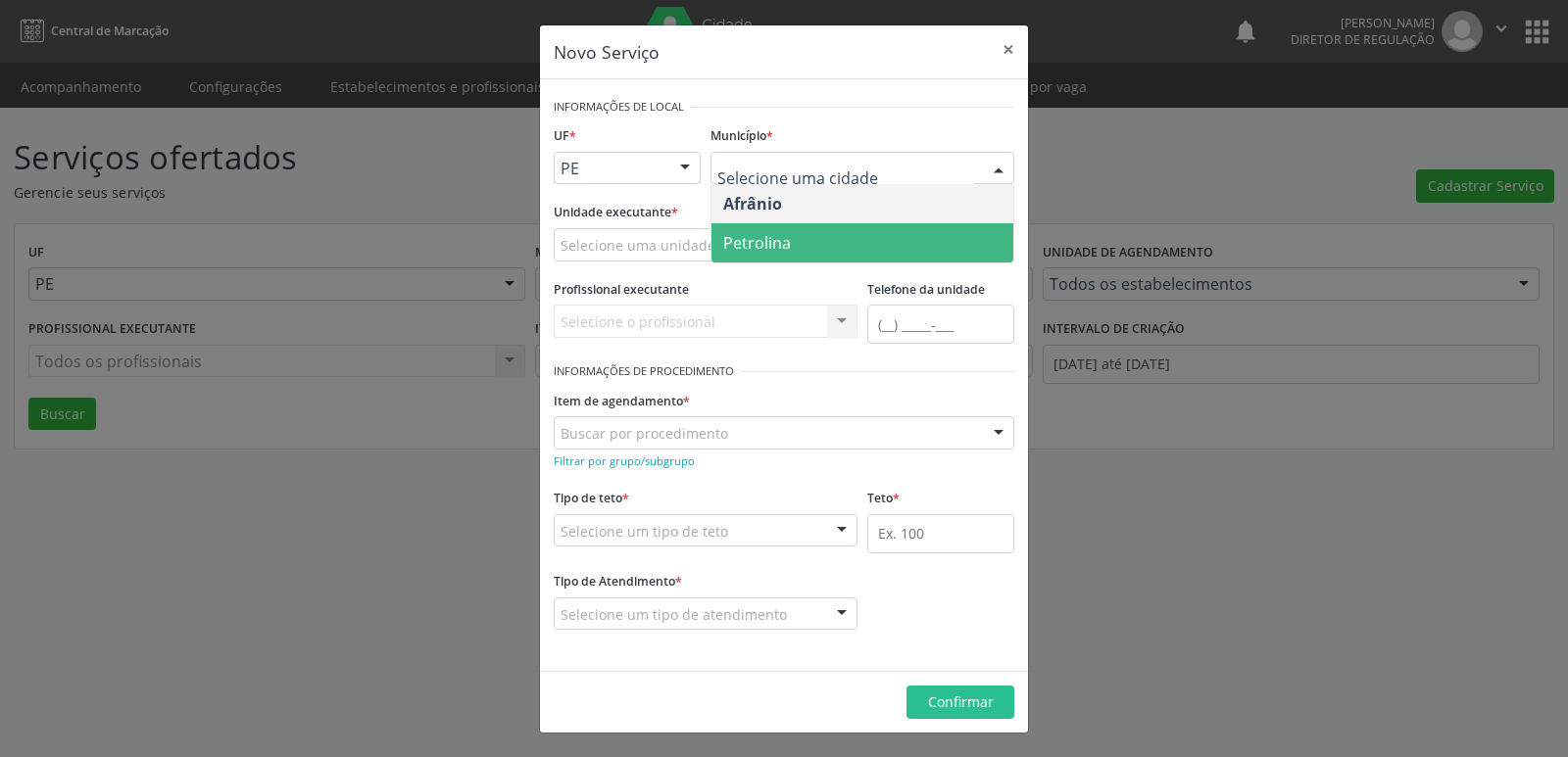
click at [842, 245] on span "Petrolina" at bounding box center [863, 243] width 302 height 39
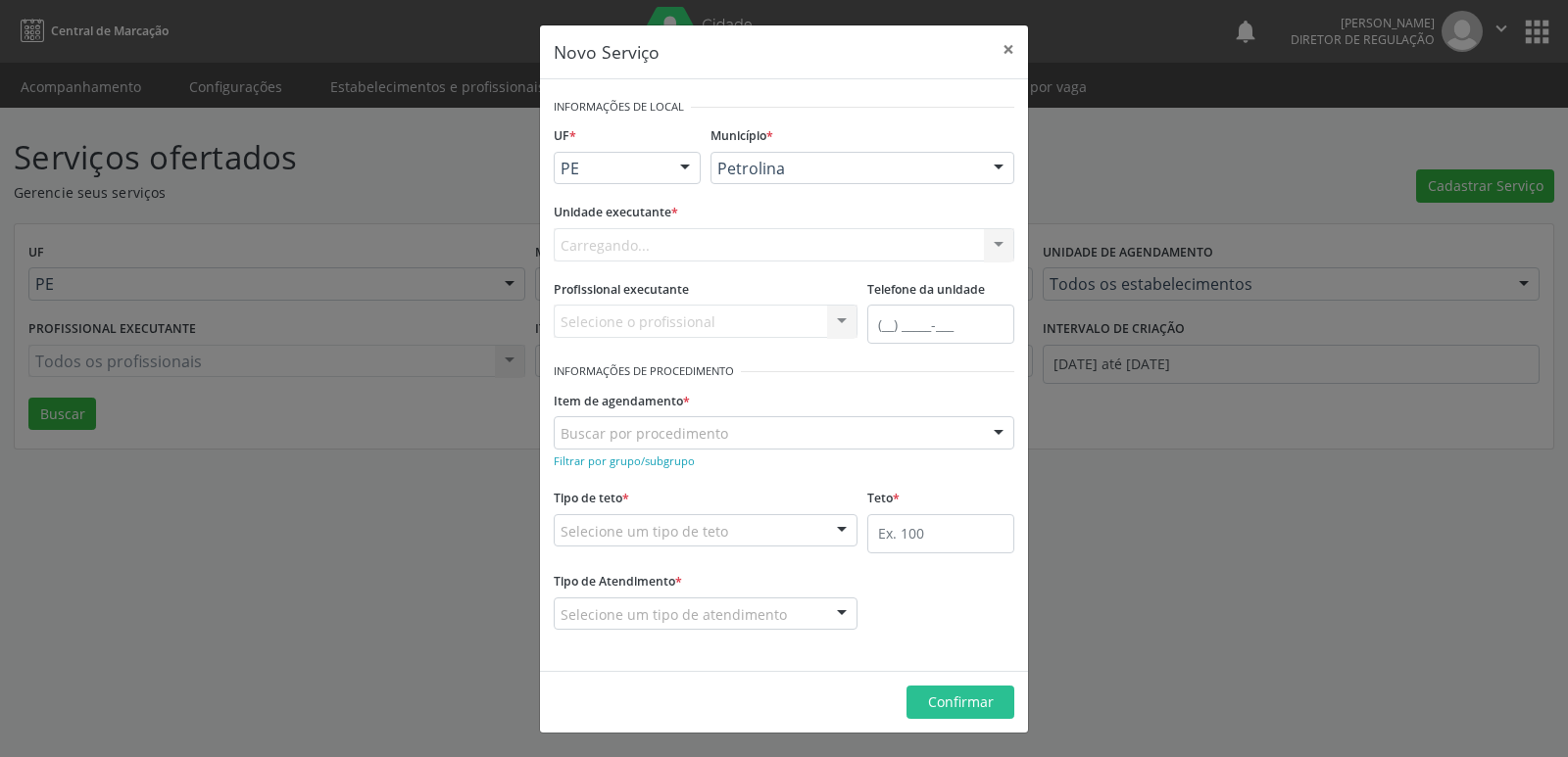
click at [703, 243] on div "Carregando... Academia da Saude de Afranio Academia da Saude do Bairro [PERSON_…" at bounding box center [784, 245] width 461 height 34
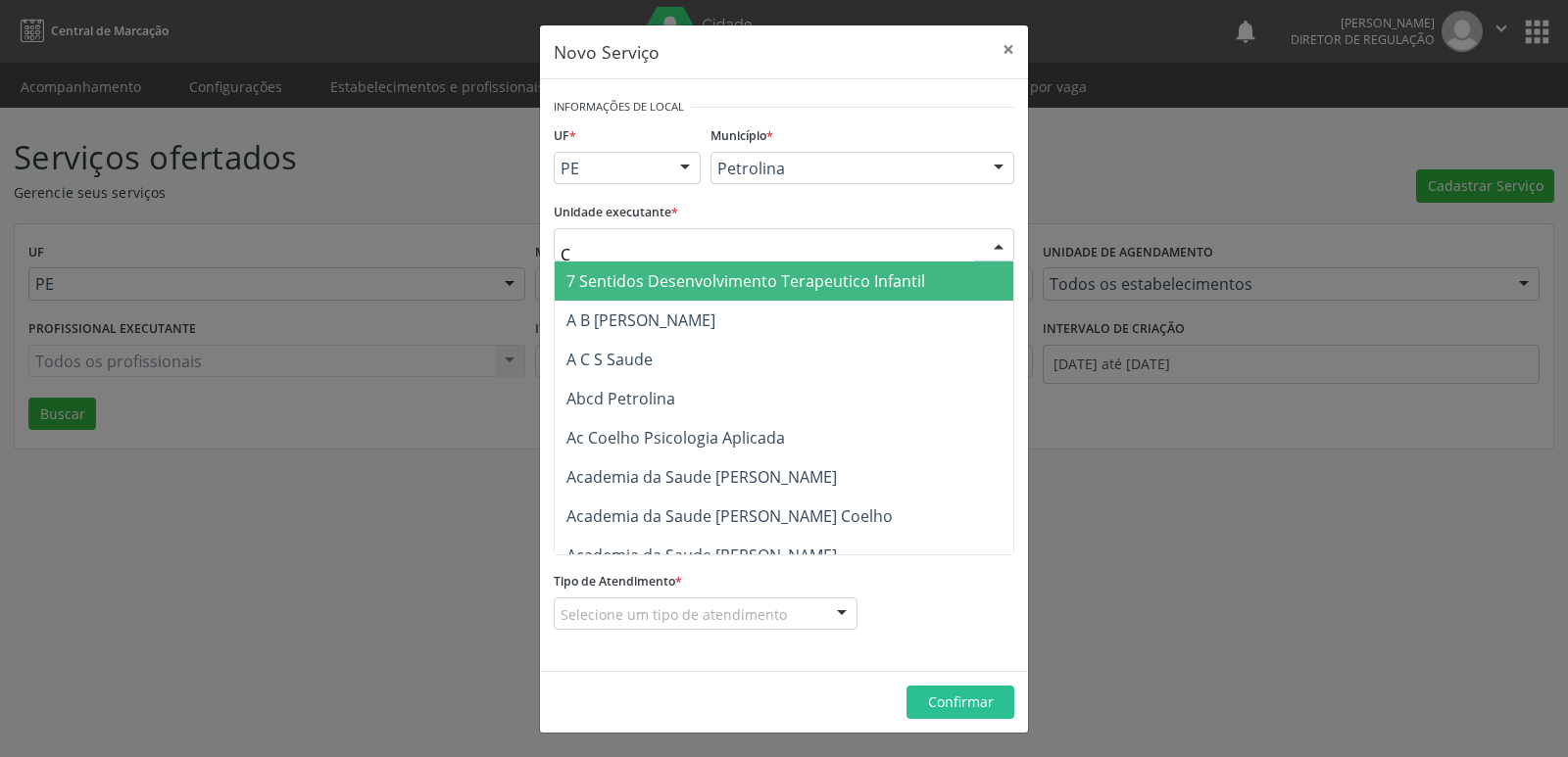
type input "CD"
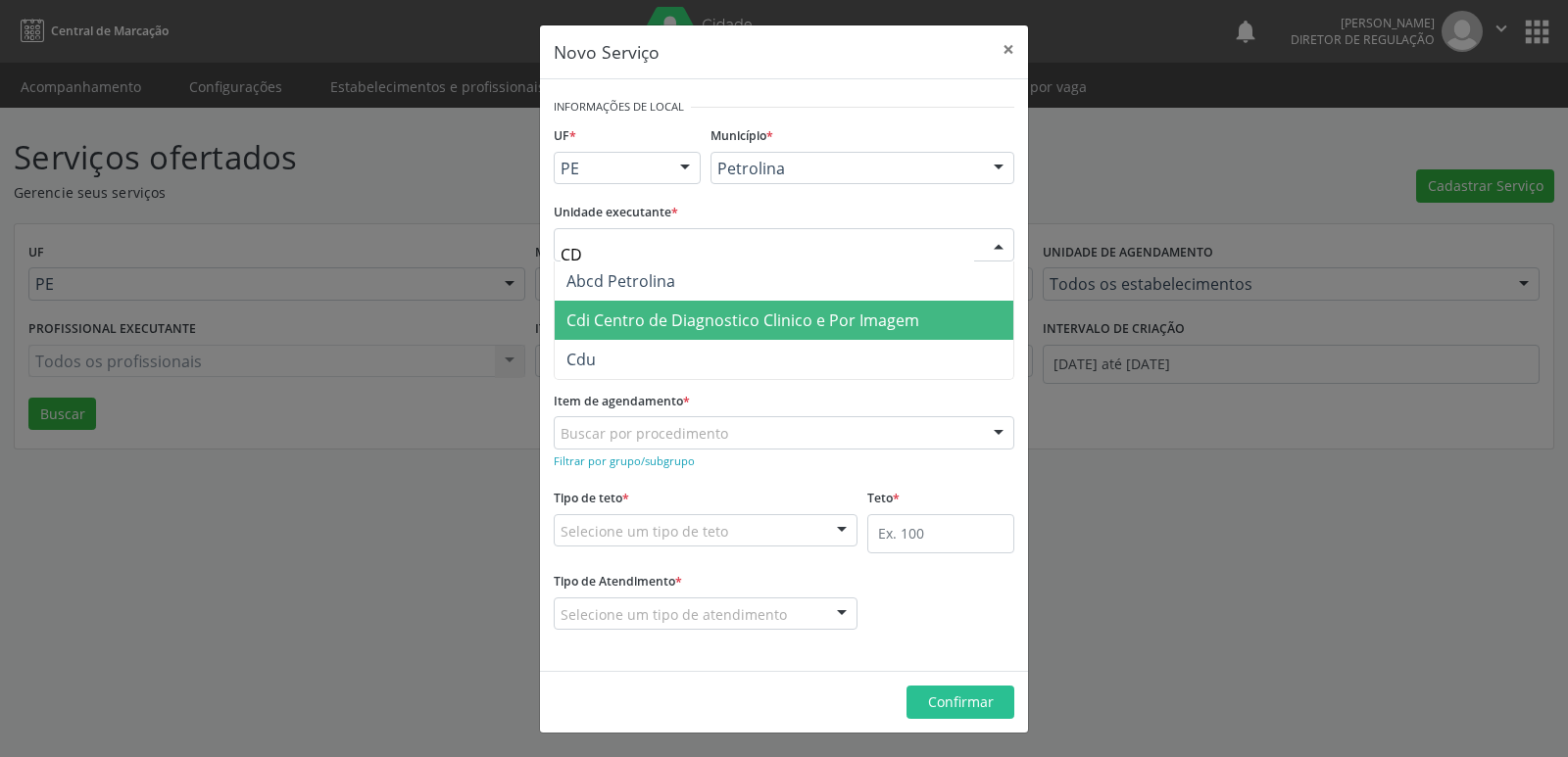
click at [682, 316] on span "Cdi Centro de Diagnostico Clinico e Por Imagem" at bounding box center [744, 320] width 353 height 22
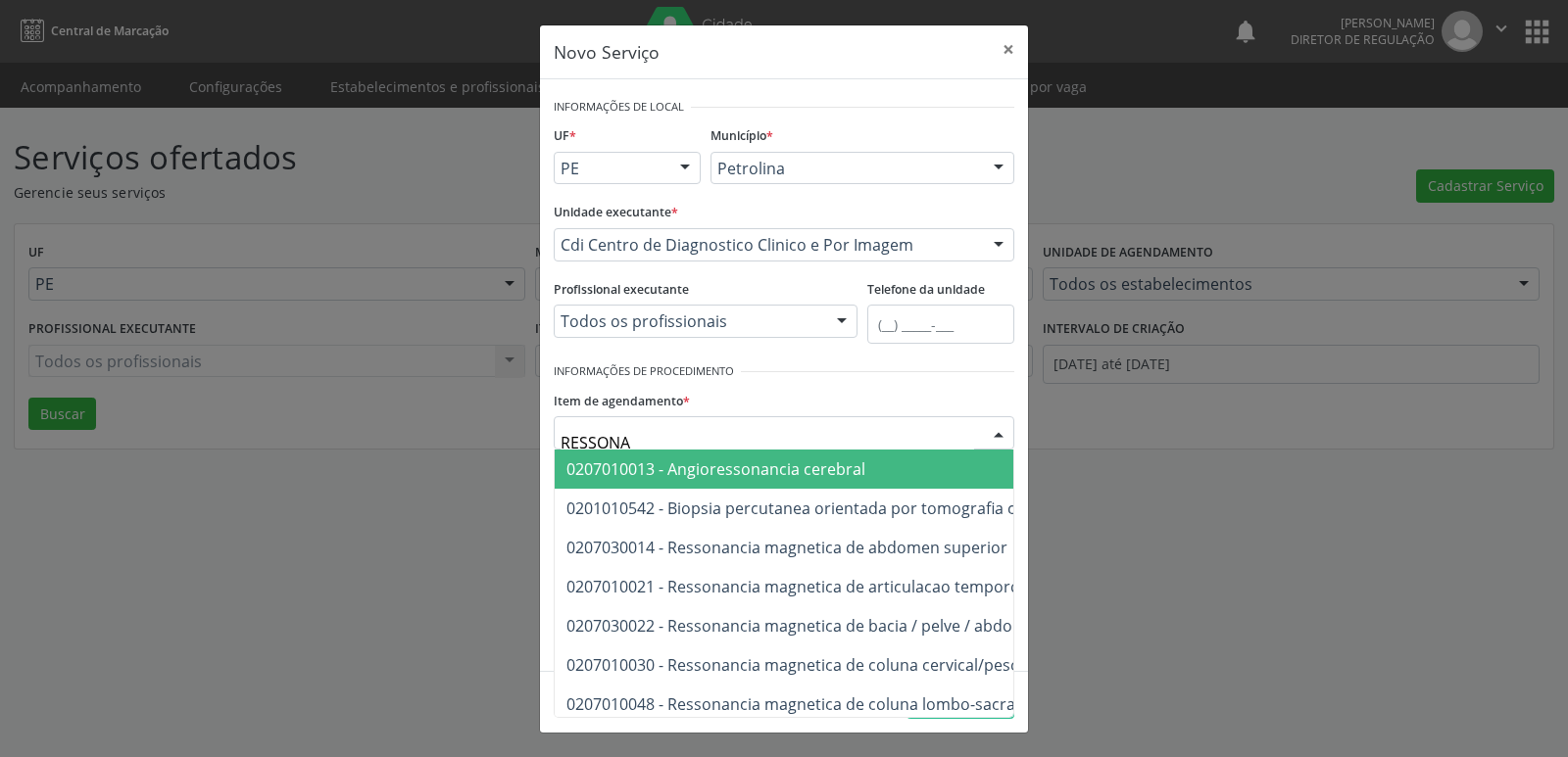
type input "RESSONAN"
click at [425, 504] on div "Novo Serviço × Informações de Local UF * PE BA PE Nenhum resultado encontrado p…" at bounding box center [784, 378] width 1568 height 757
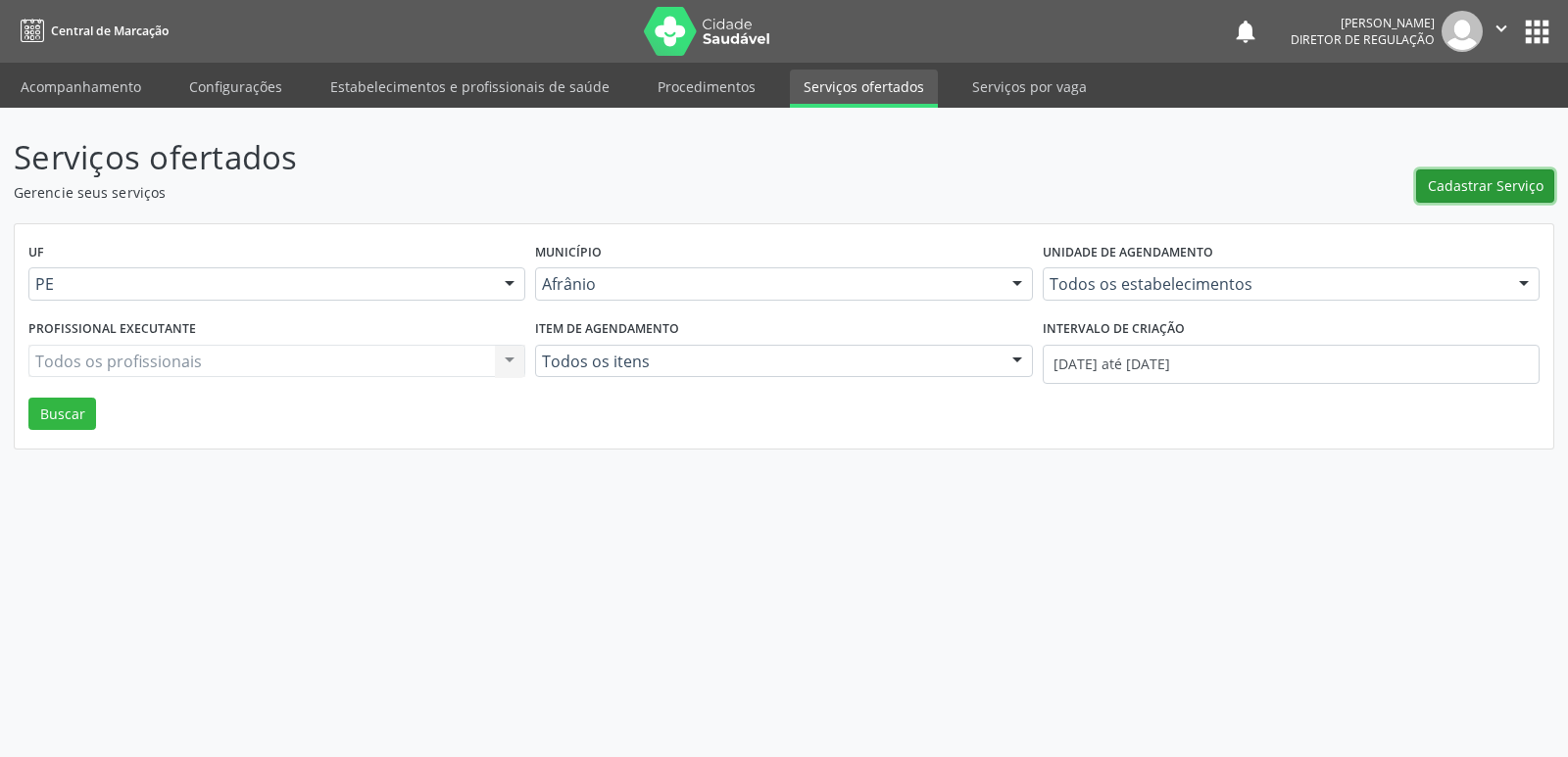
click at [1483, 186] on span "Cadastrar Serviço" at bounding box center [1485, 185] width 115 height 21
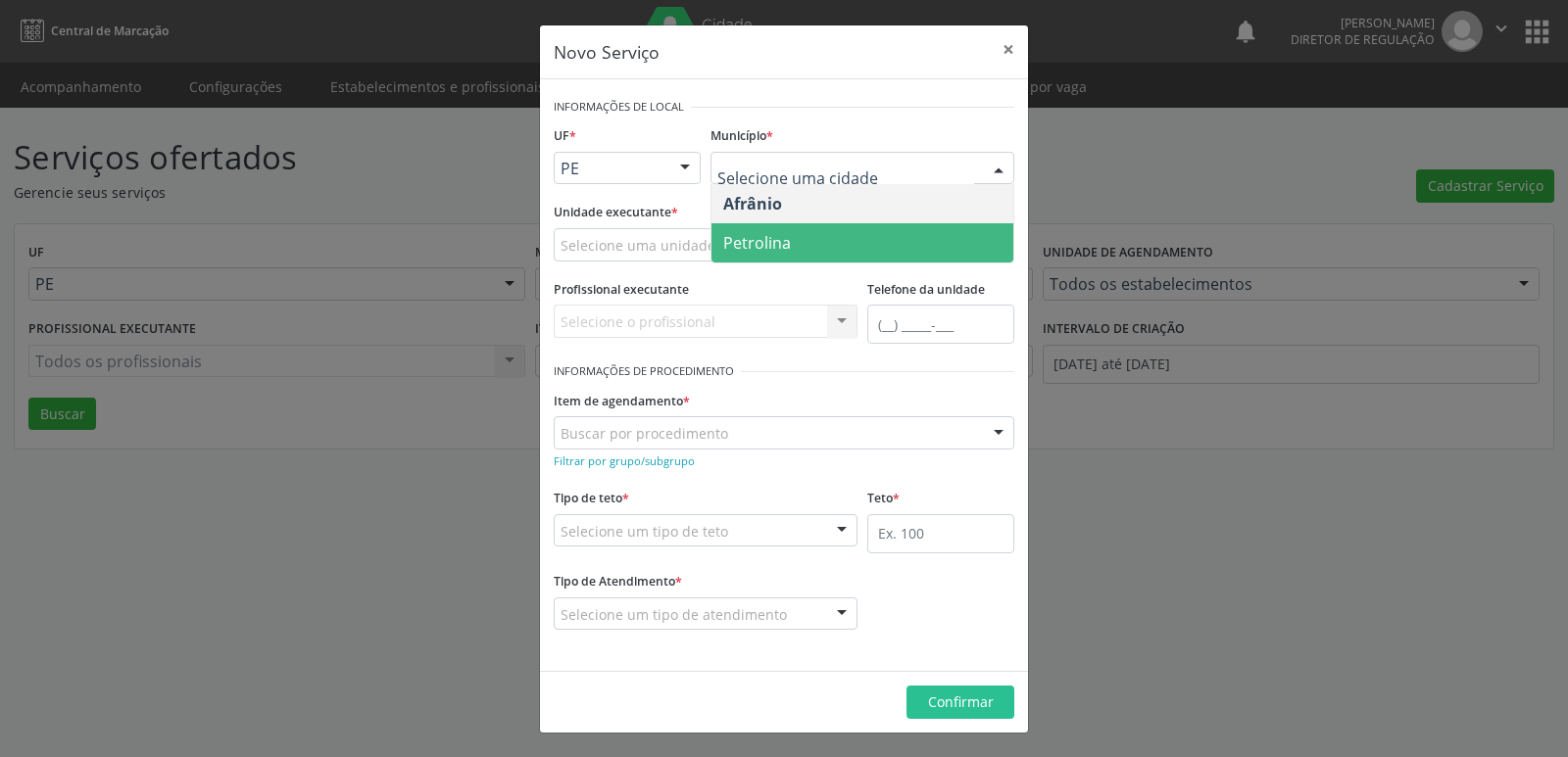
click at [827, 247] on span "Petrolina" at bounding box center [863, 243] width 302 height 39
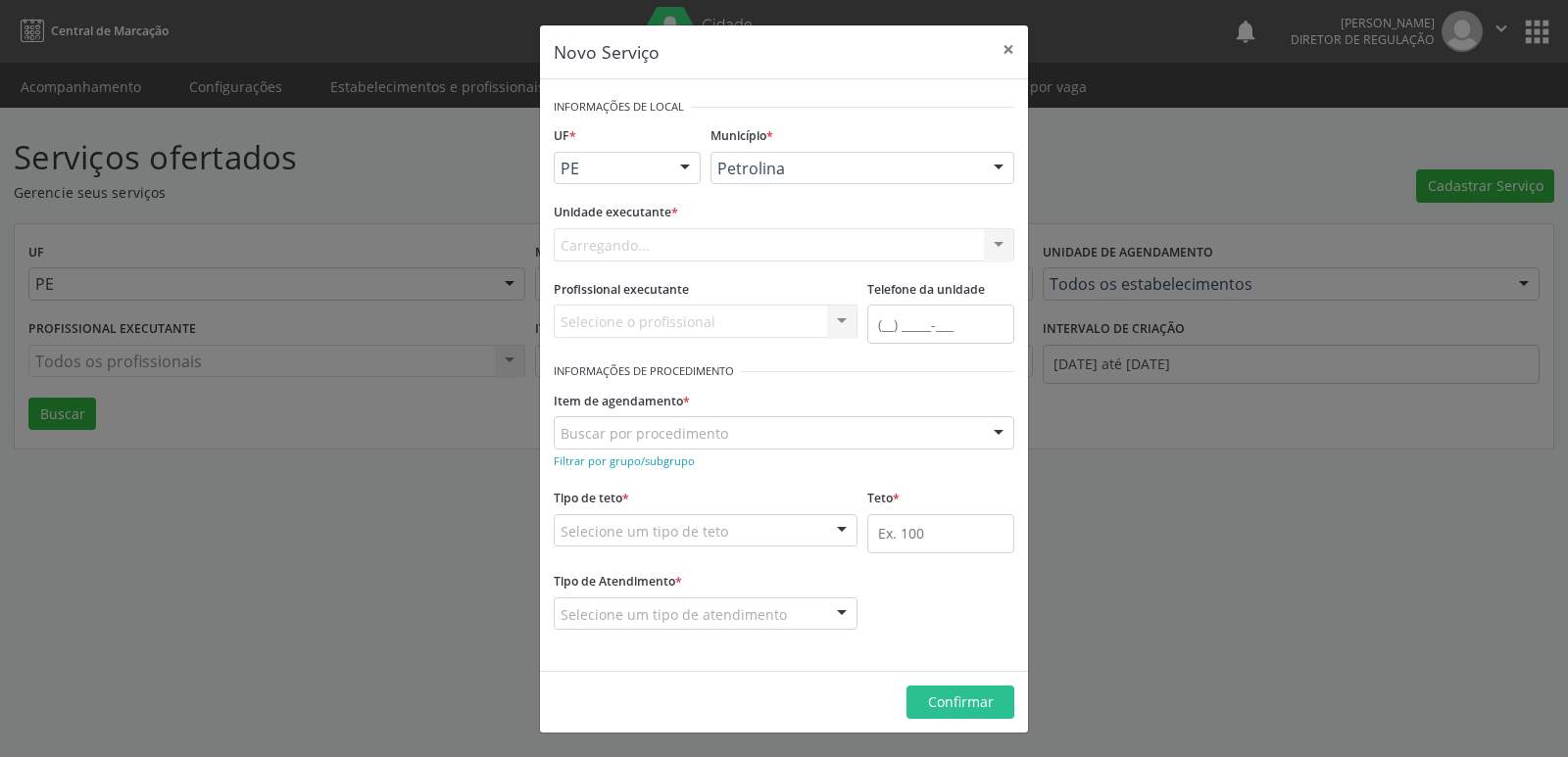
click at [714, 232] on div "Unidade executante * Carregando... Academia da Saude de Afranio Academia da Sau…" at bounding box center [784, 230] width 461 height 63
click at [719, 239] on div "Carregando... Academia da Saude de Afranio Academia da Saude do Bairro [PERSON_…" at bounding box center [784, 245] width 461 height 34
click at [721, 241] on div "Selecione uma unidade" at bounding box center [784, 245] width 461 height 34
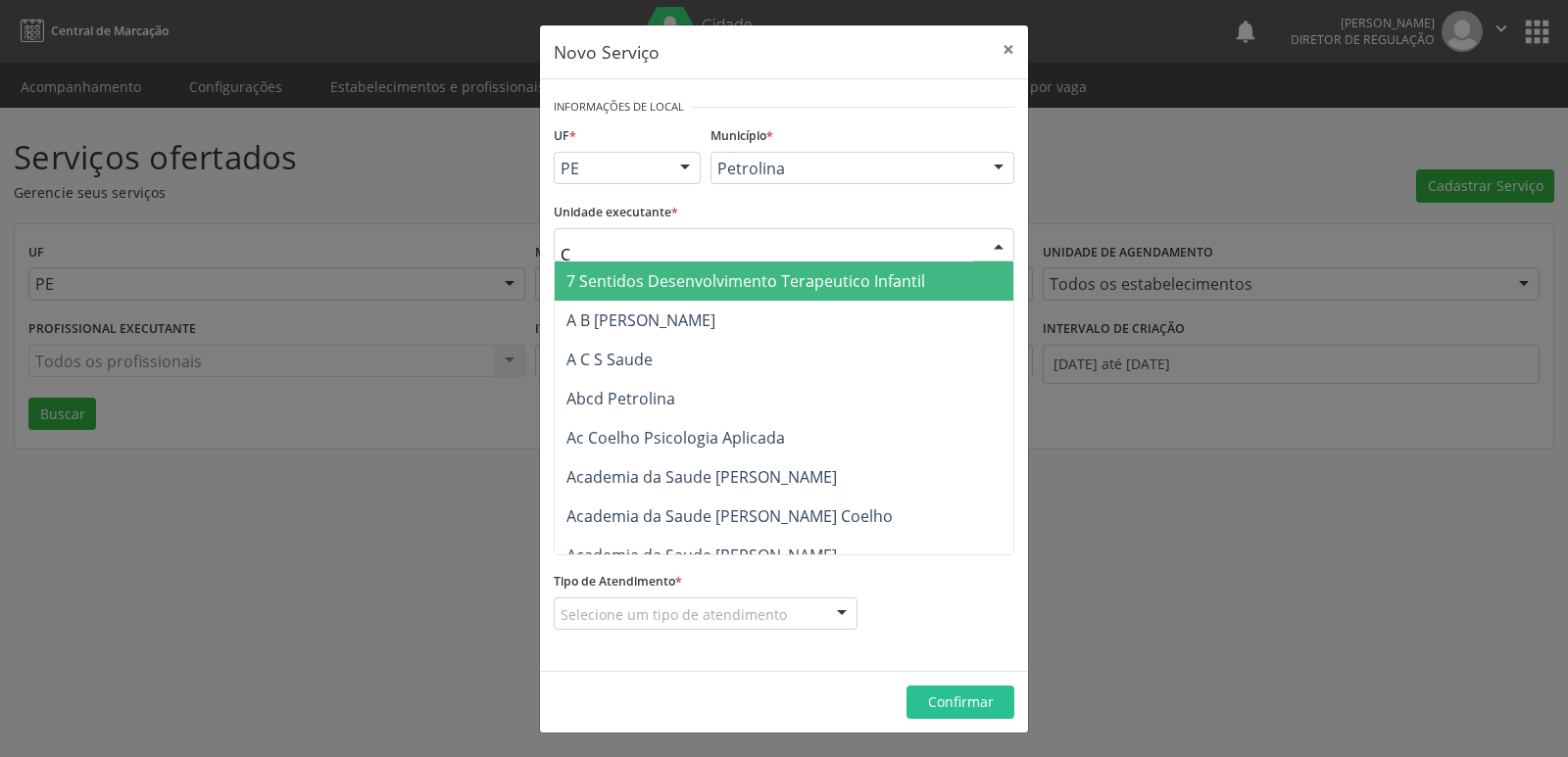
type input "CD"
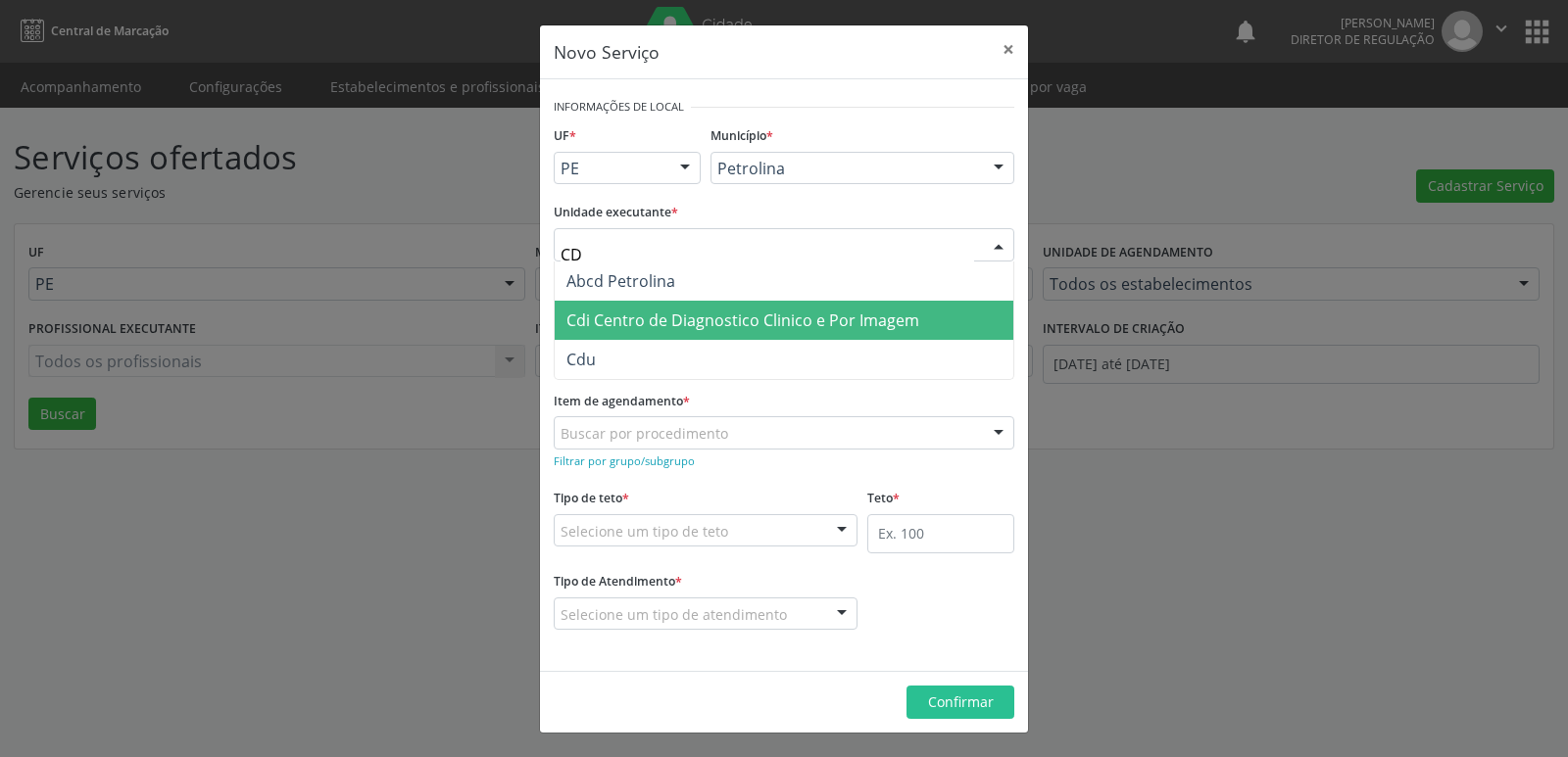
click at [728, 311] on span "Cdi Centro de Diagnostico Clinico e Por Imagem" at bounding box center [744, 320] width 353 height 22
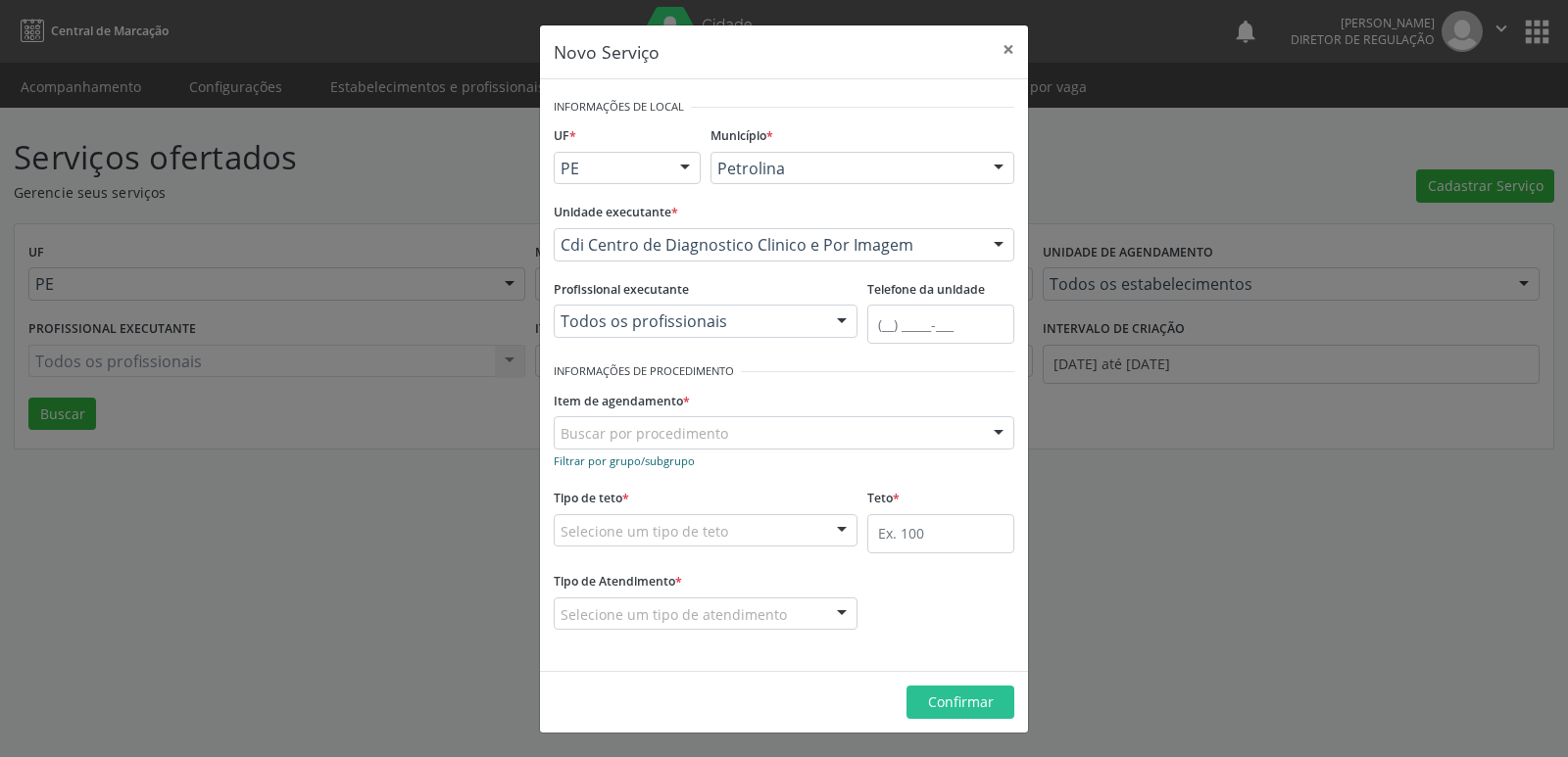
click at [684, 463] on small "Filtrar por grupo/subgrupo" at bounding box center [624, 460] width 141 height 15
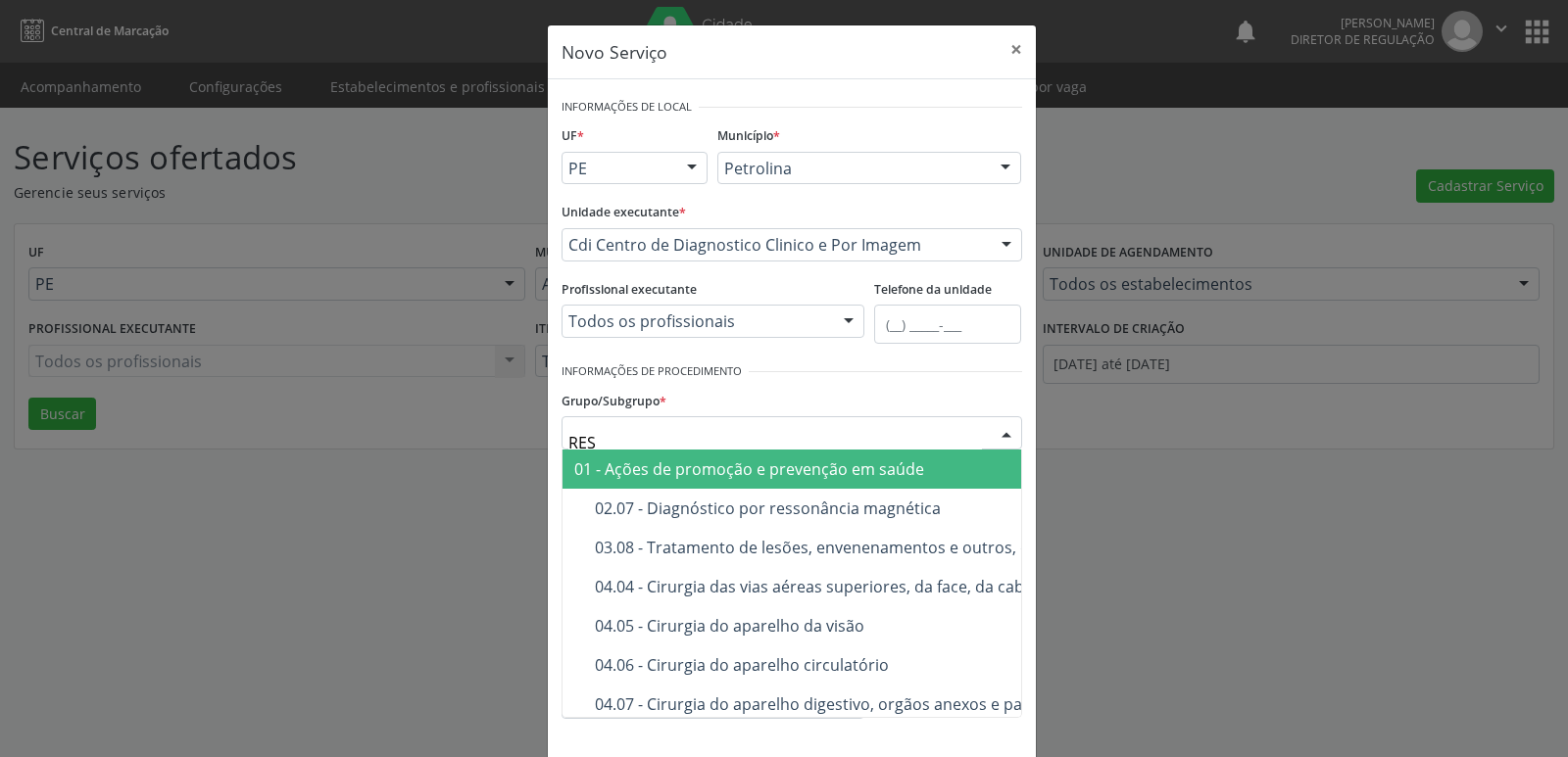
type input "RESS"
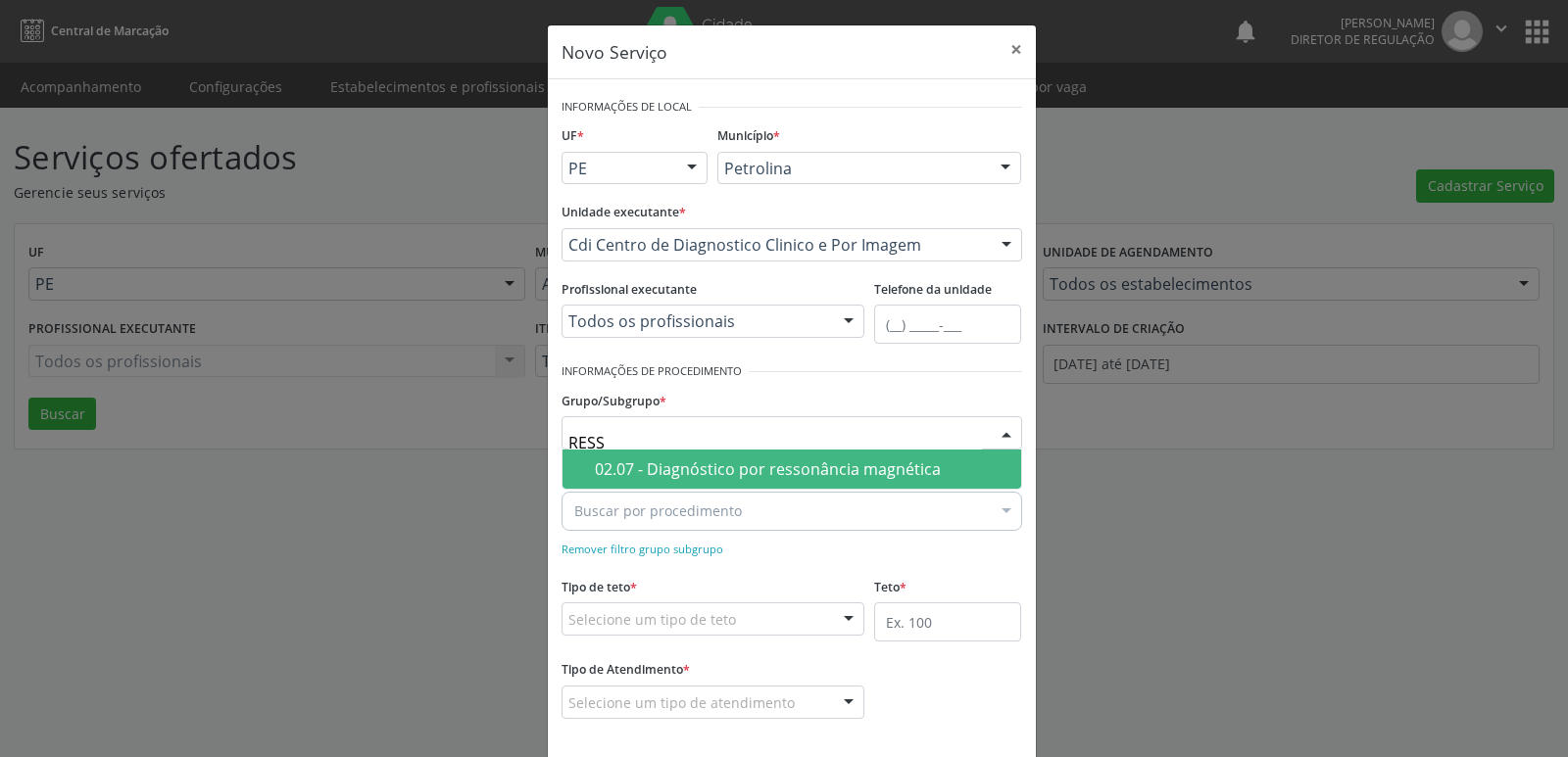
click at [738, 476] on div "02.07 - Diagnóstico por ressonância magnética" at bounding box center [802, 469] width 414 height 16
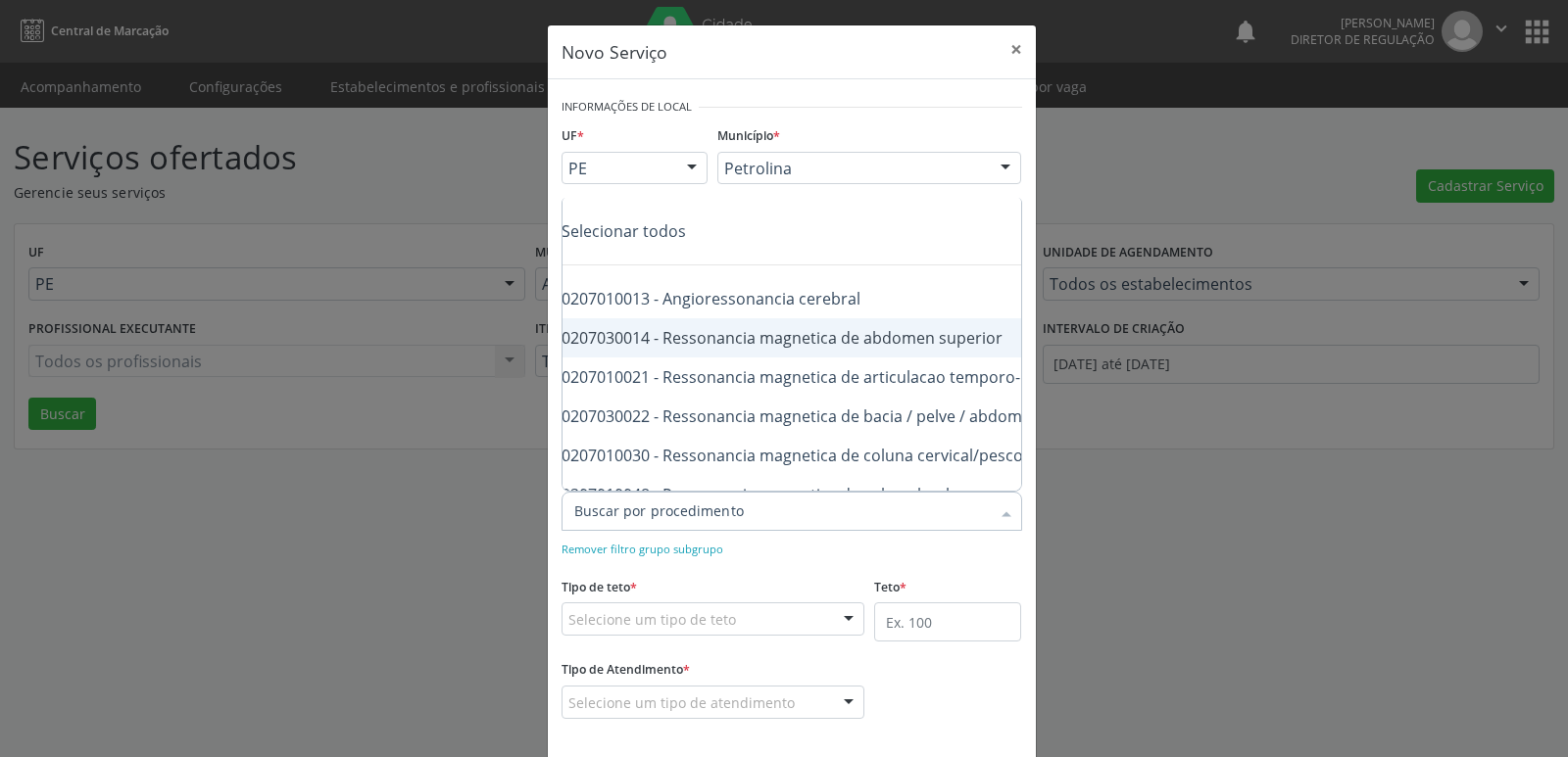
scroll to position [0, 79]
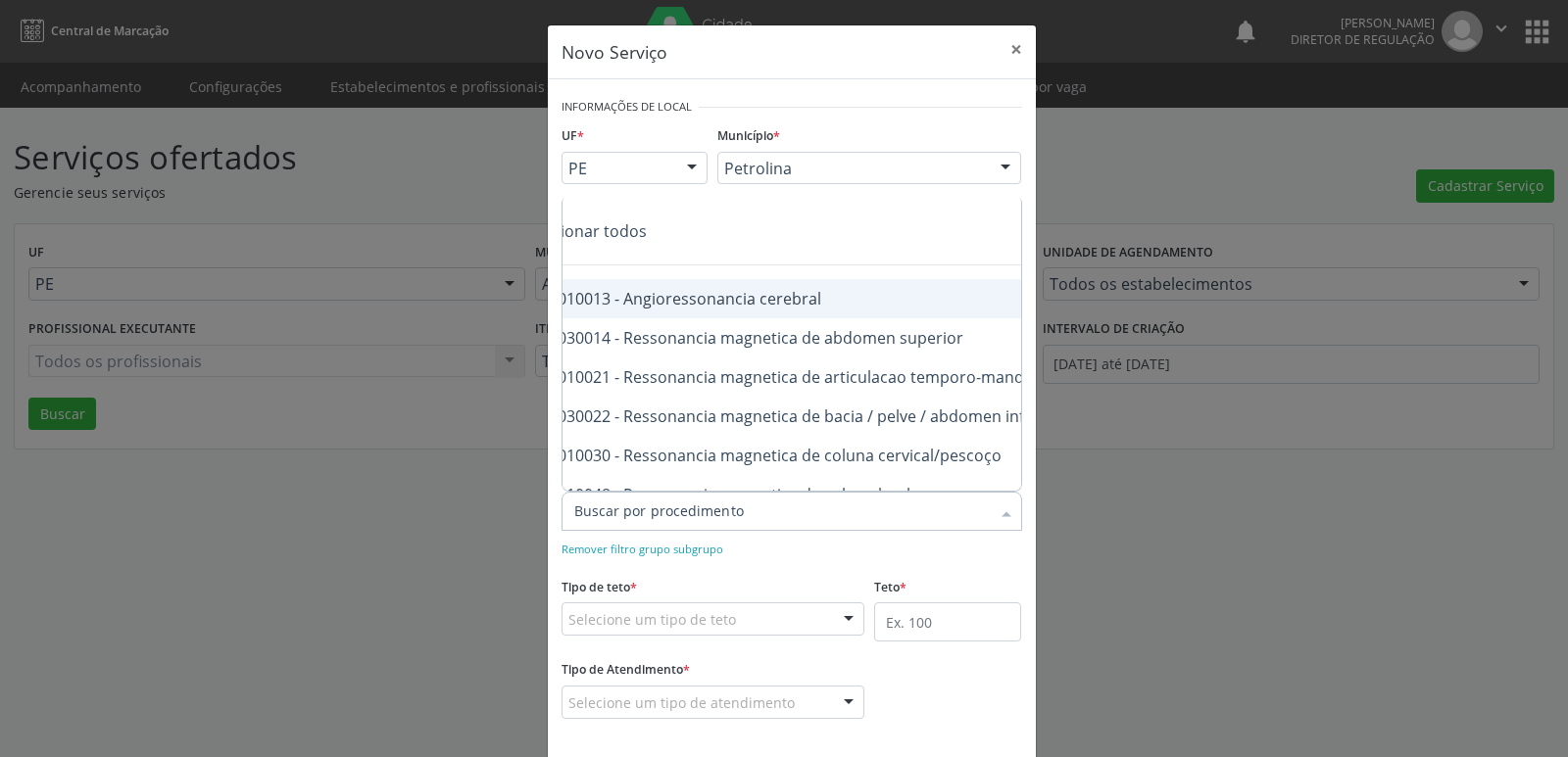
click at [805, 298] on div "0207010013 - Angioressonancia cerebral" at bounding box center [819, 299] width 646 height 16
checkbox cerebral "true"
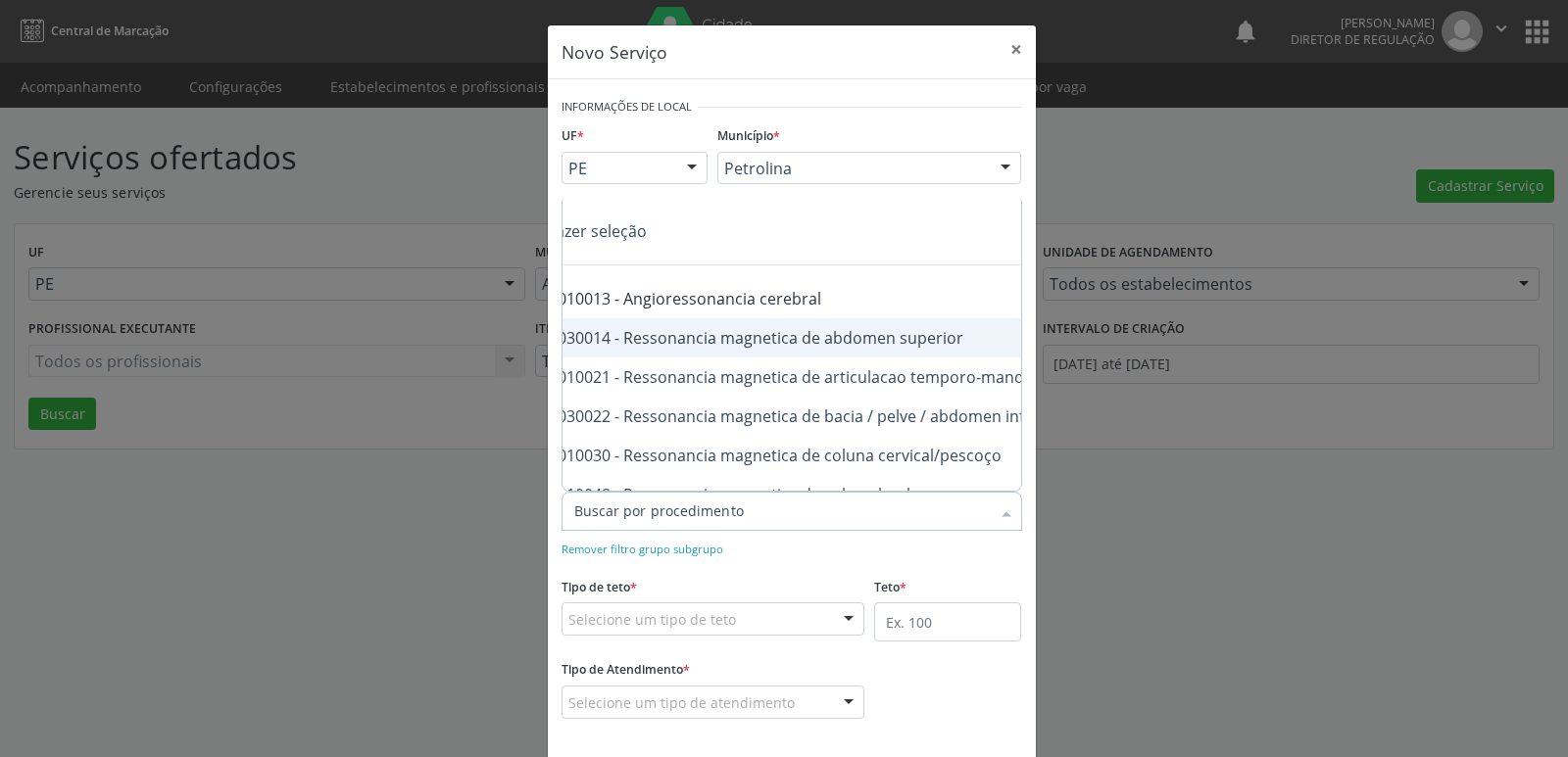
click at [905, 346] on div "0207030014 - Ressonancia magnetica de abdomen superior" at bounding box center [819, 338] width 646 height 16
checkbox superior "true"
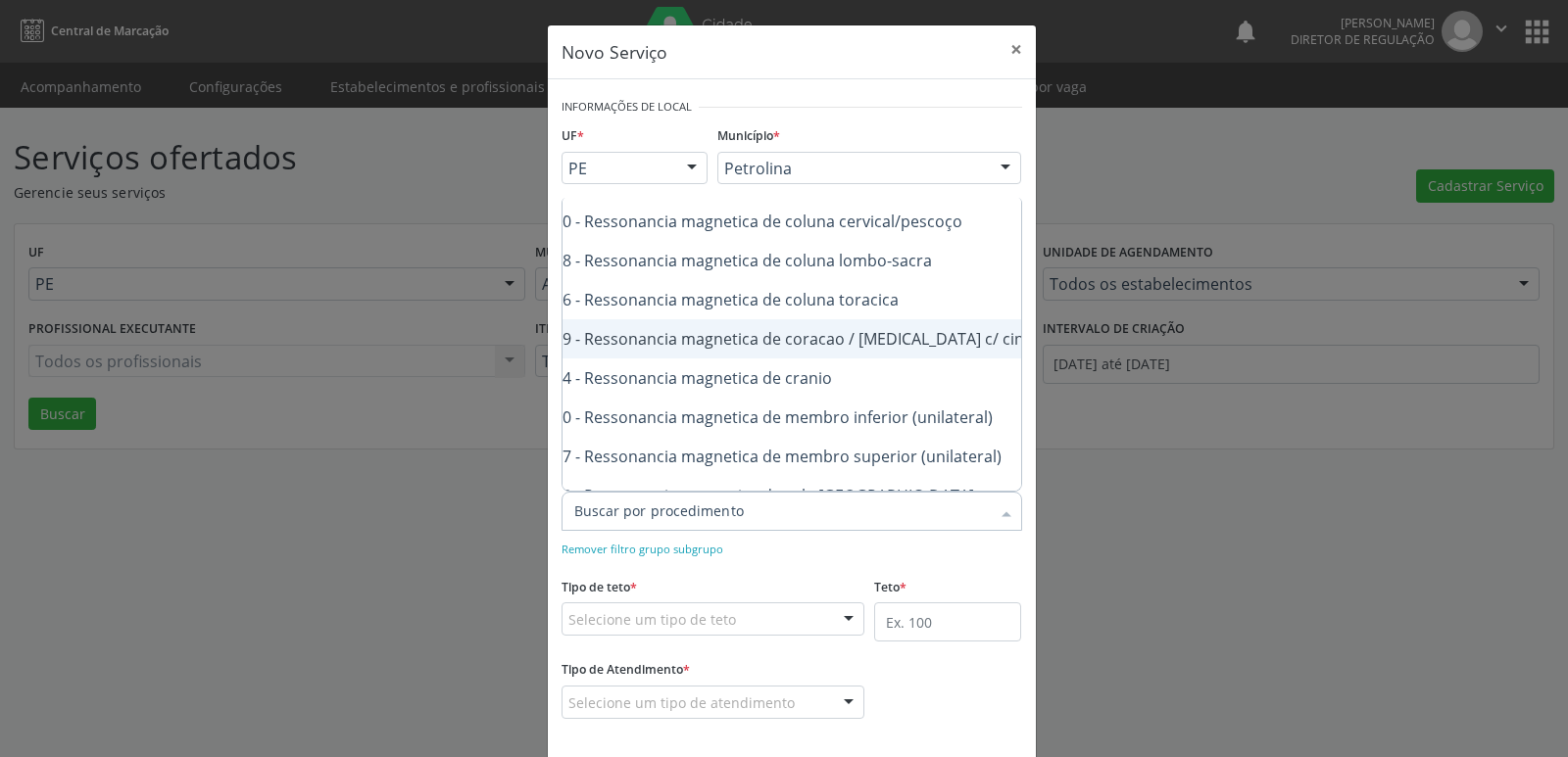
scroll to position [195, 117]
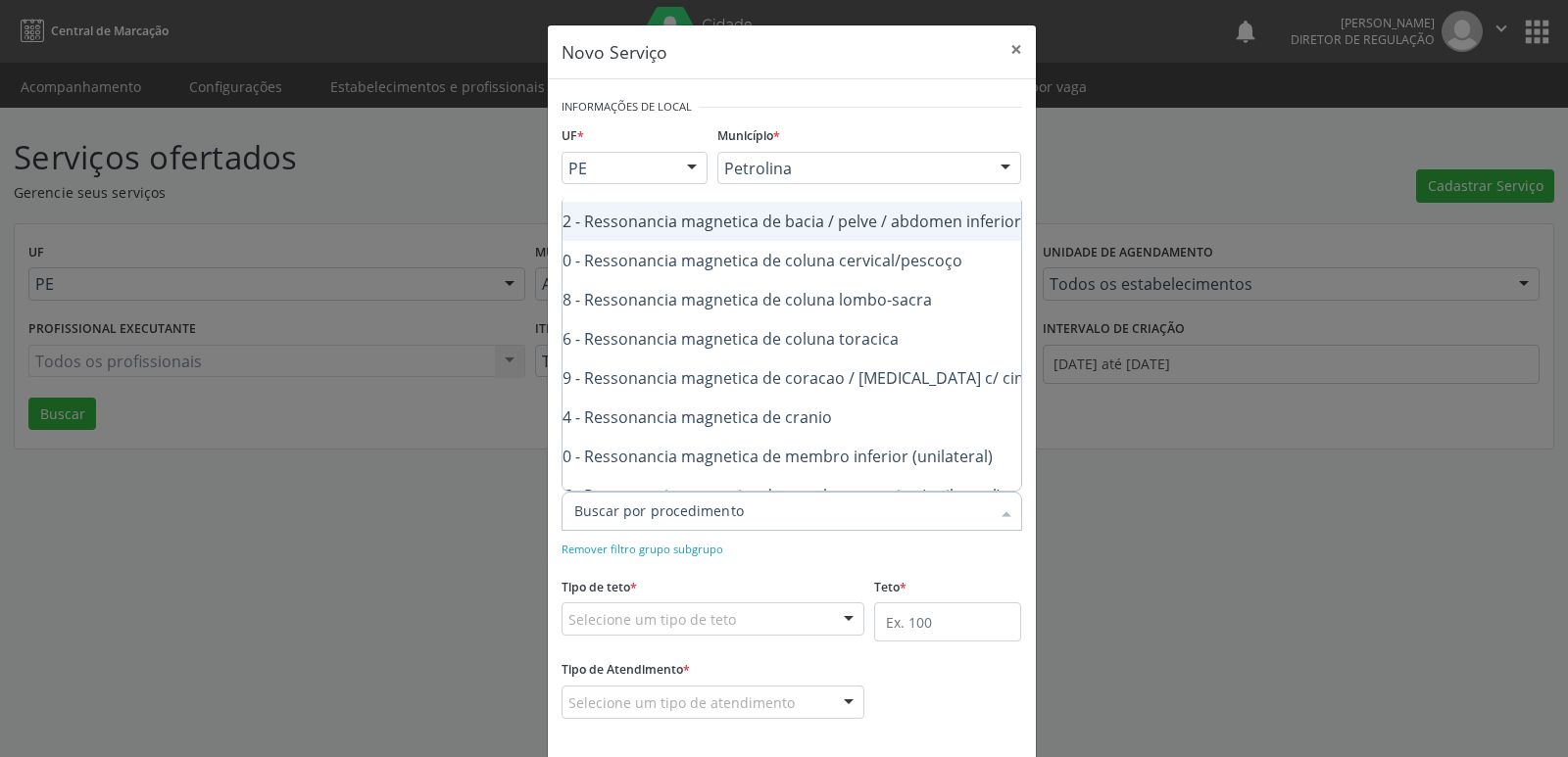
click at [922, 225] on div "0207030022 - Ressonancia magnetica de bacia / pelve / abdomen inferior" at bounding box center [779, 222] width 646 height 16
checkbox inferior "true"
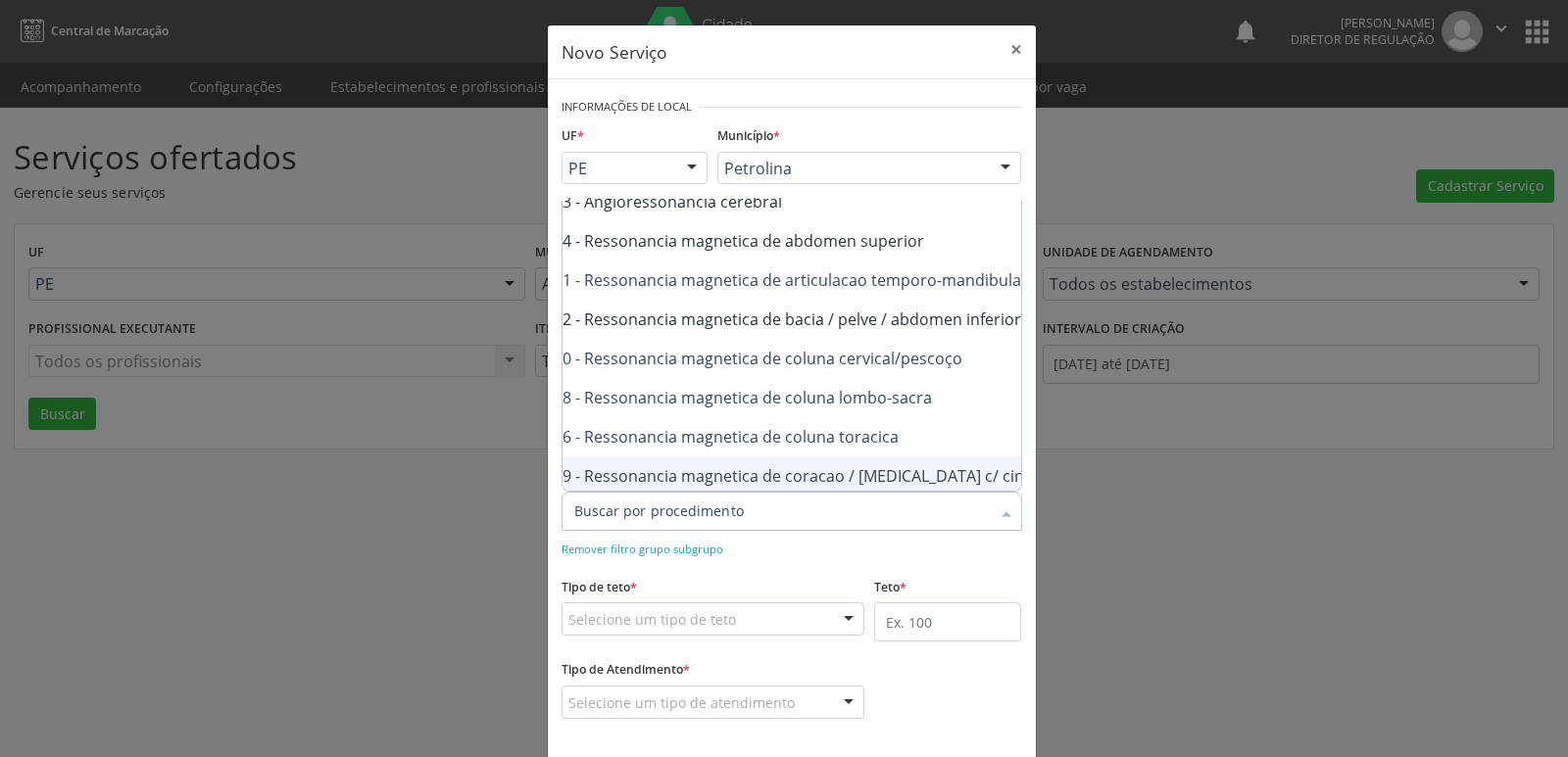
scroll to position [0, 117]
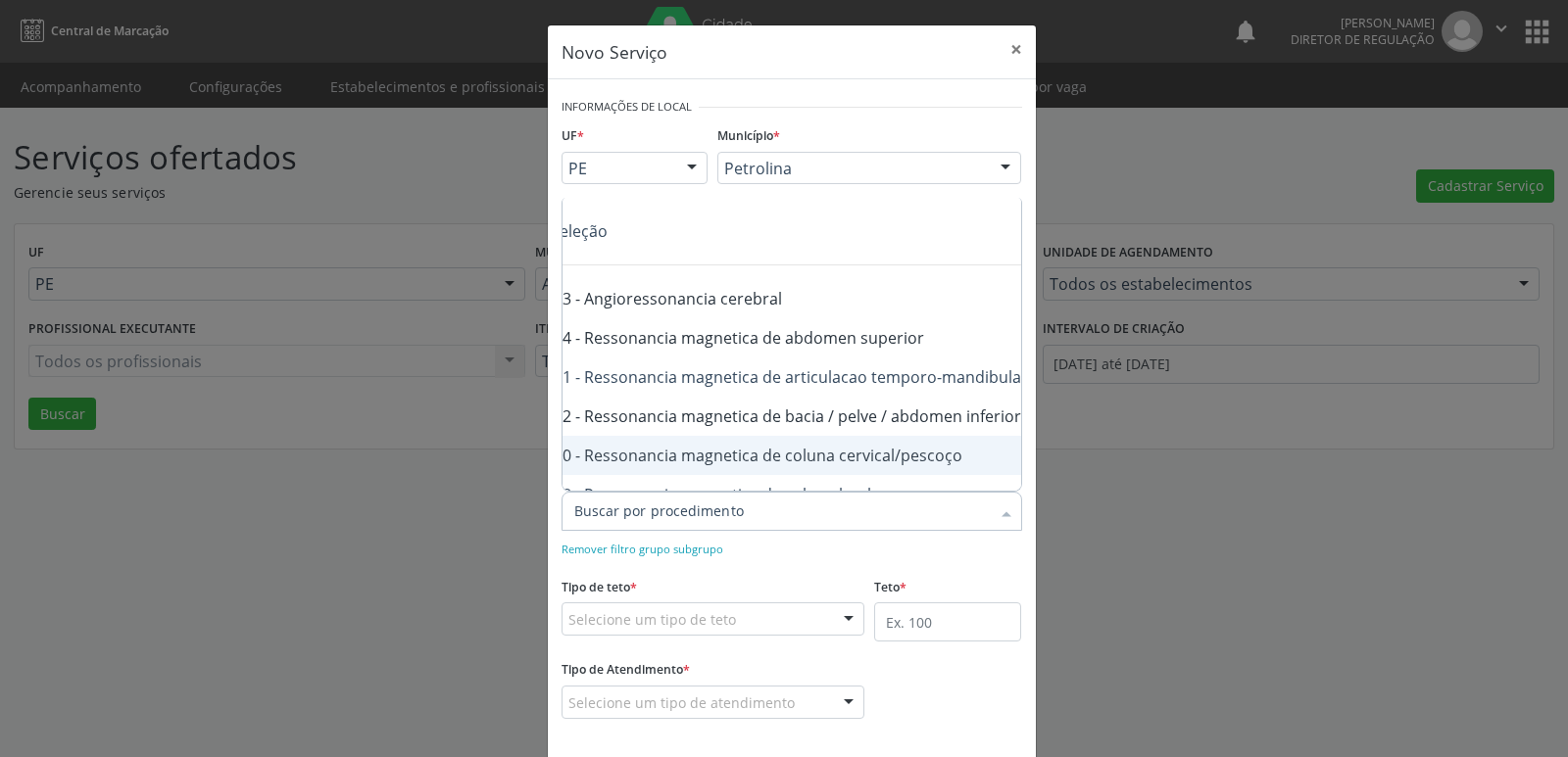
checkbox \(bilateral\) "true"
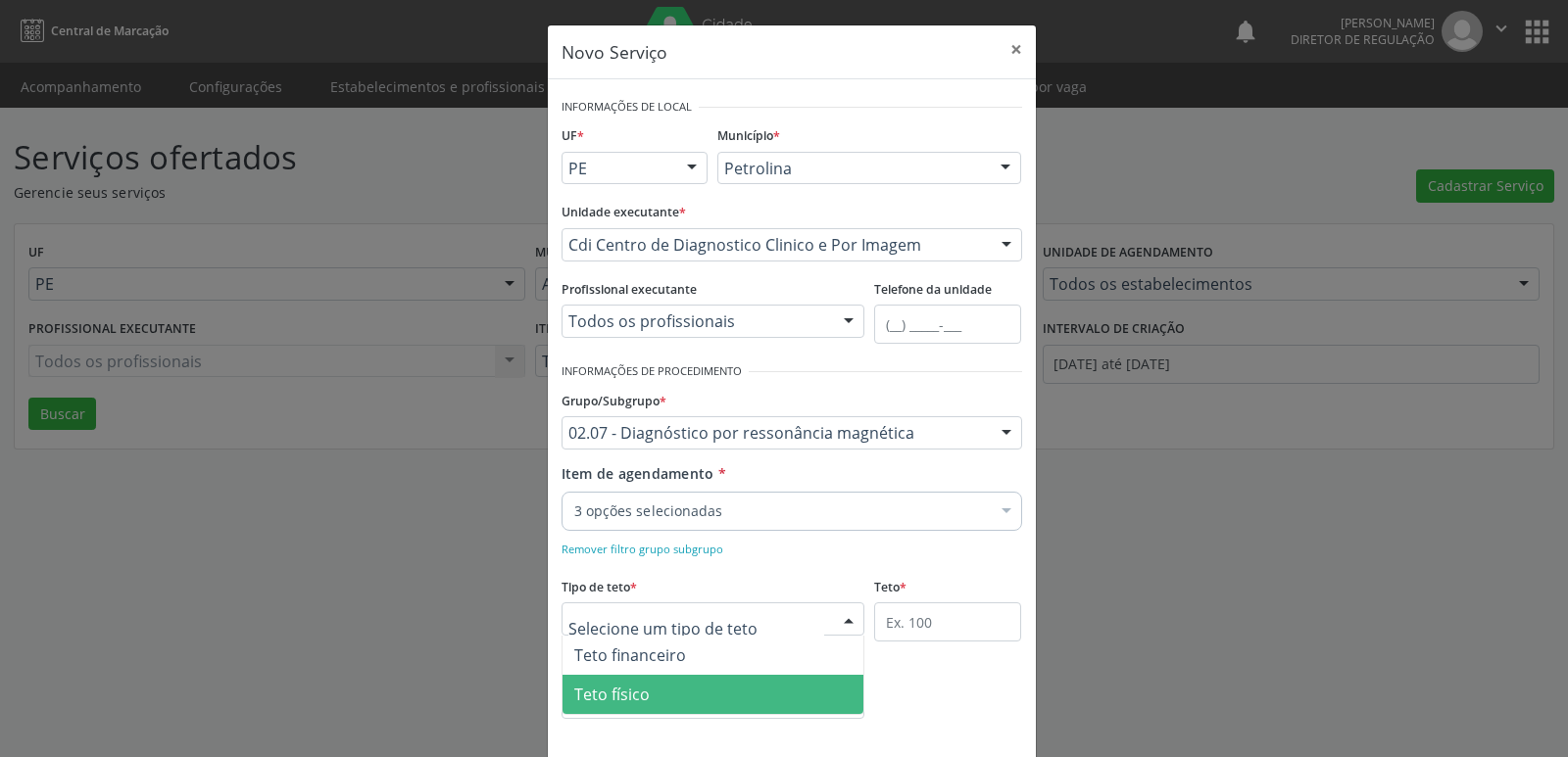
click at [687, 699] on span "Teto físico" at bounding box center [714, 695] width 302 height 39
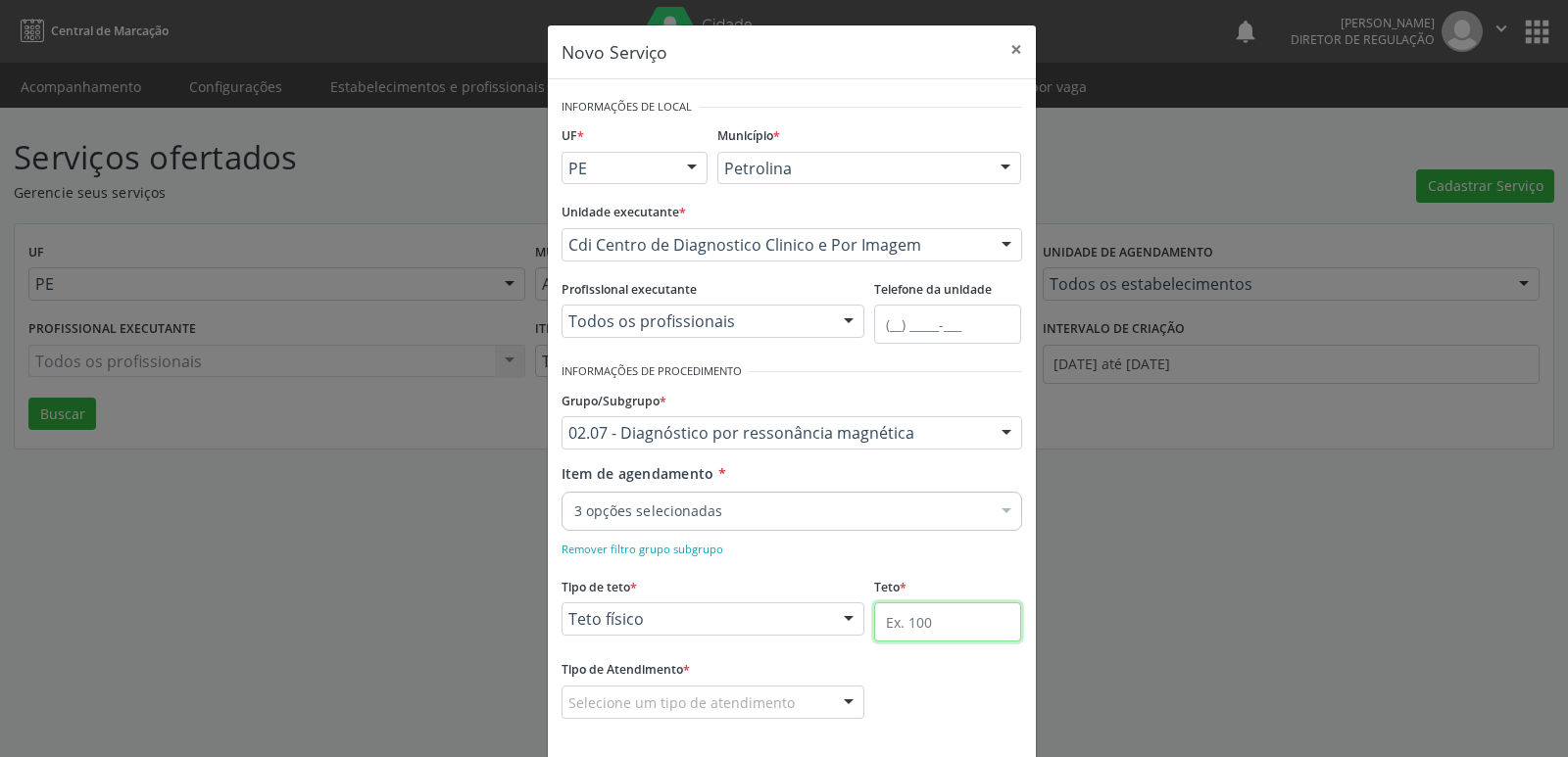
click at [952, 624] on input "text" at bounding box center [948, 622] width 147 height 39
type input "1"
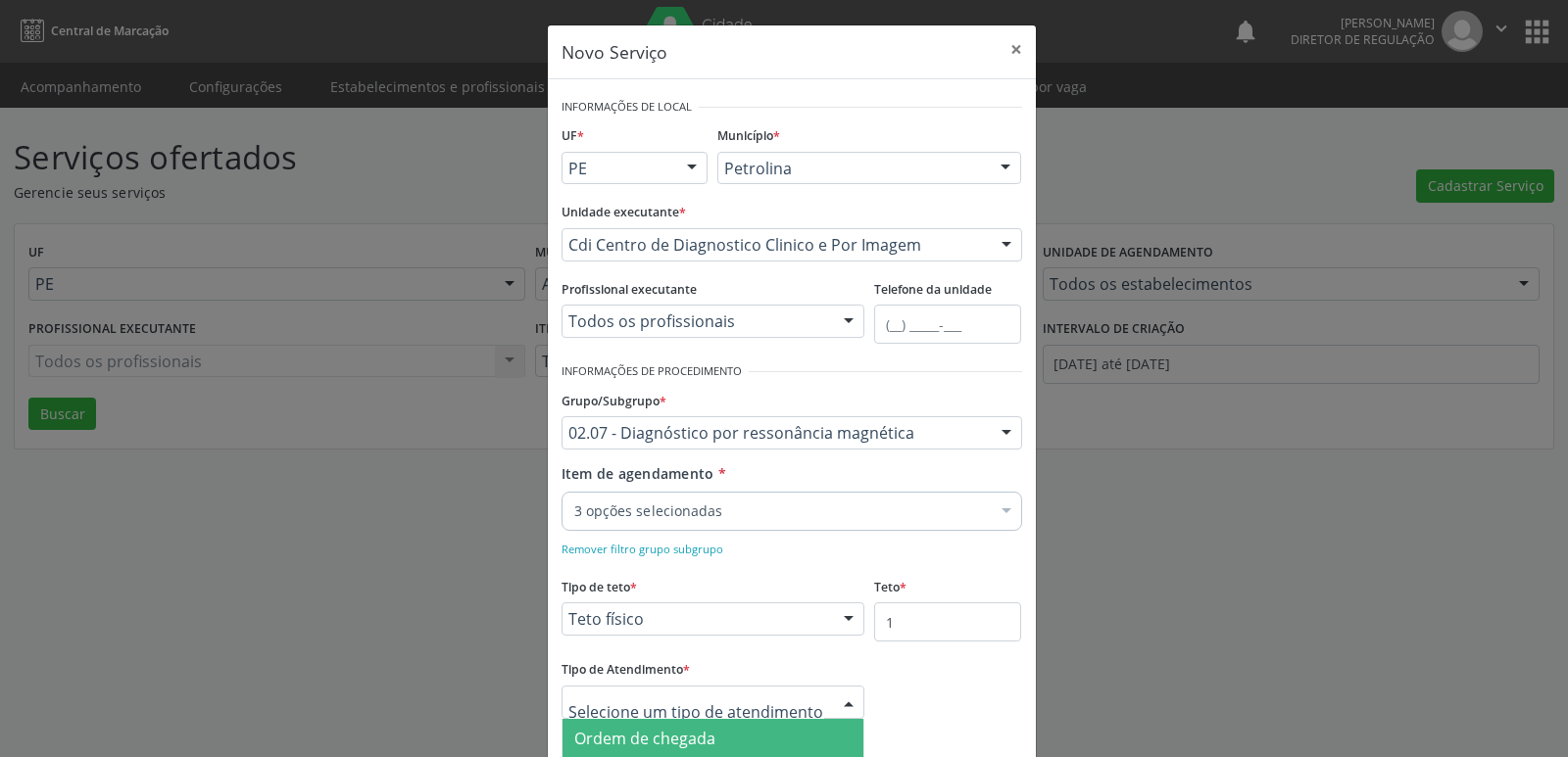
click at [786, 702] on div at bounding box center [714, 703] width 304 height 34
click at [777, 740] on span "Ordem de chegada" at bounding box center [714, 739] width 302 height 39
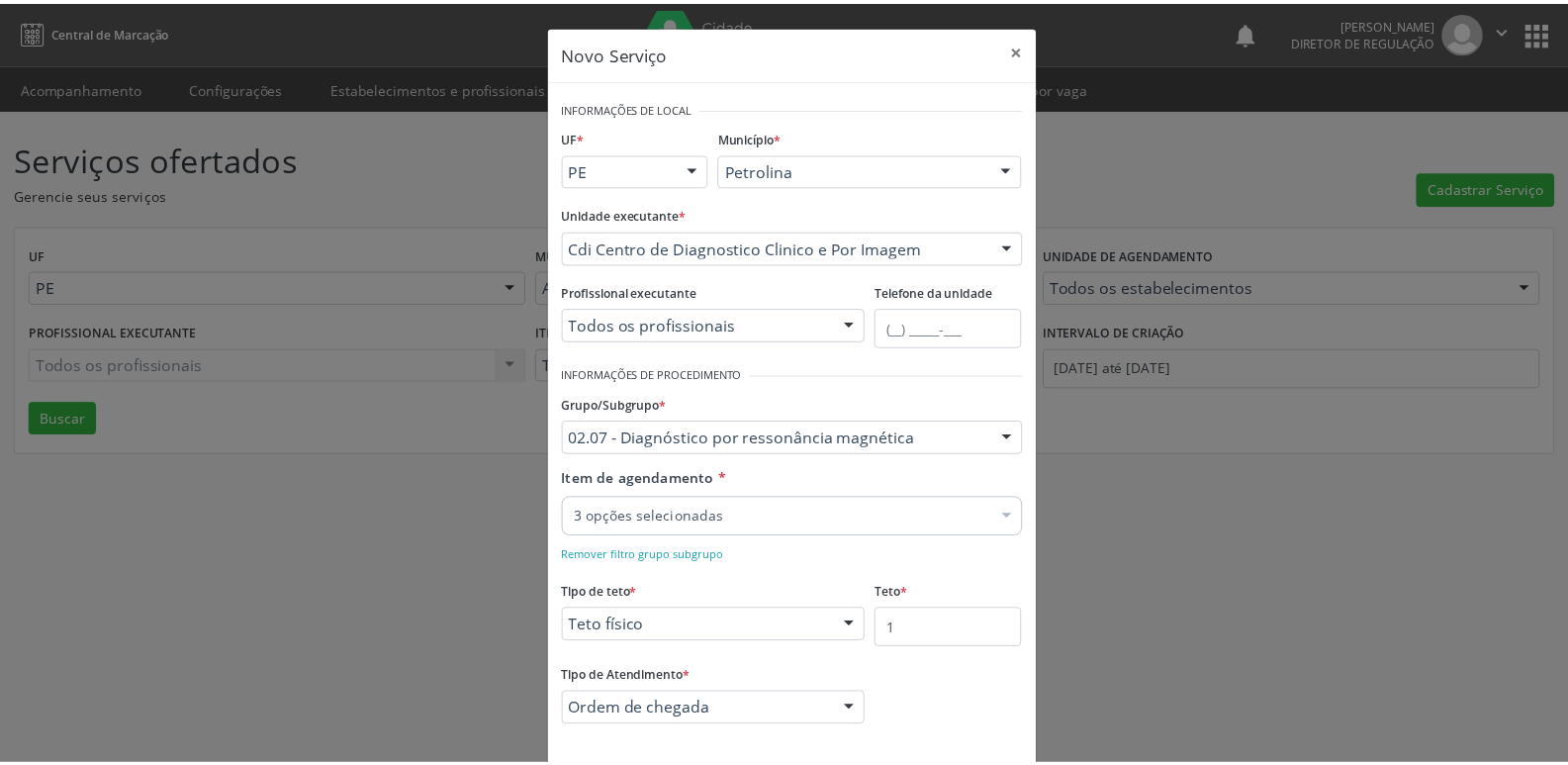
scroll to position [90, 0]
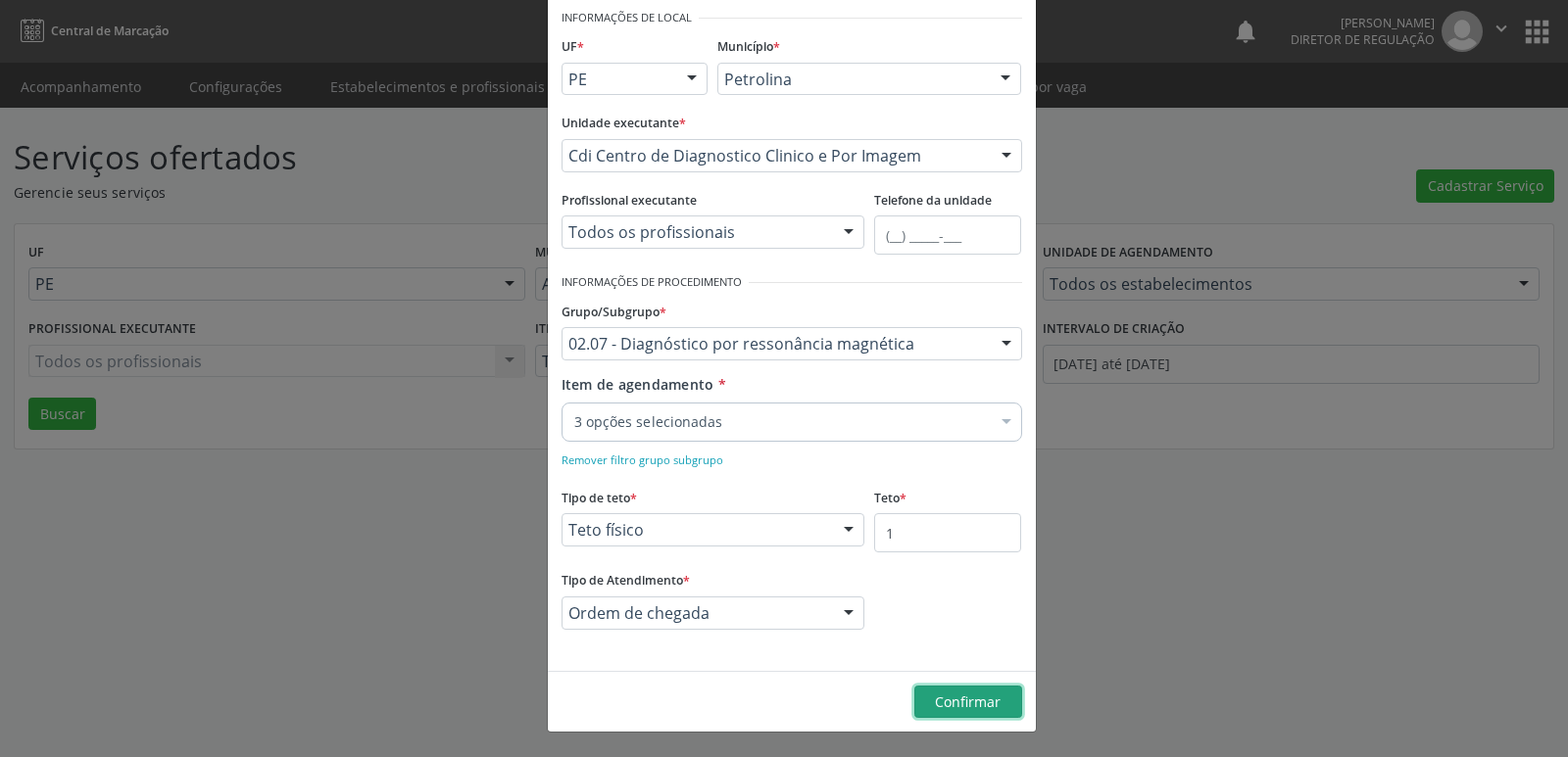
click at [962, 707] on span "Confirmar" at bounding box center [967, 702] width 66 height 19
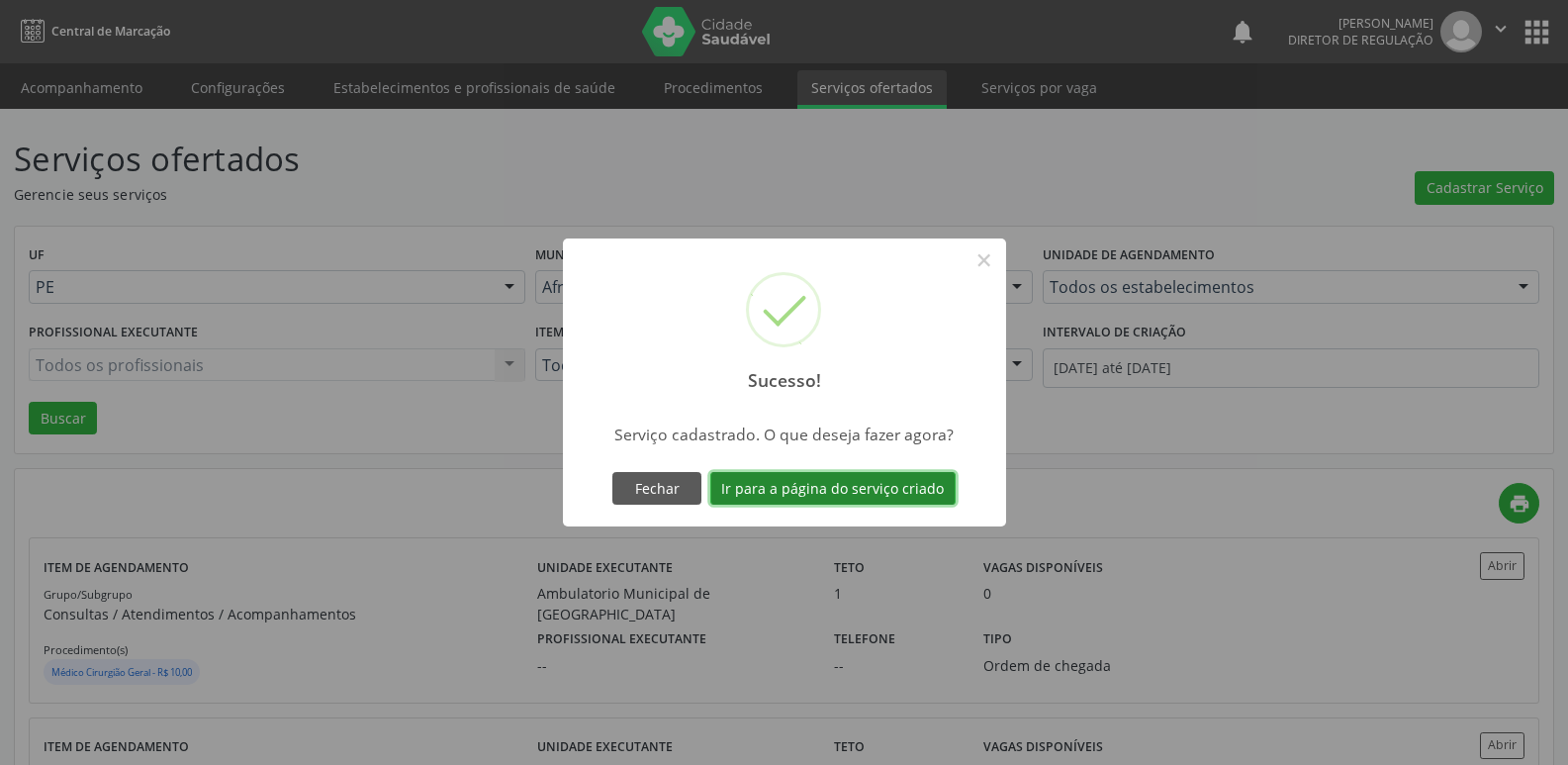
click at [925, 494] on button "Ir para a página do serviço criado" at bounding box center [833, 489] width 246 height 34
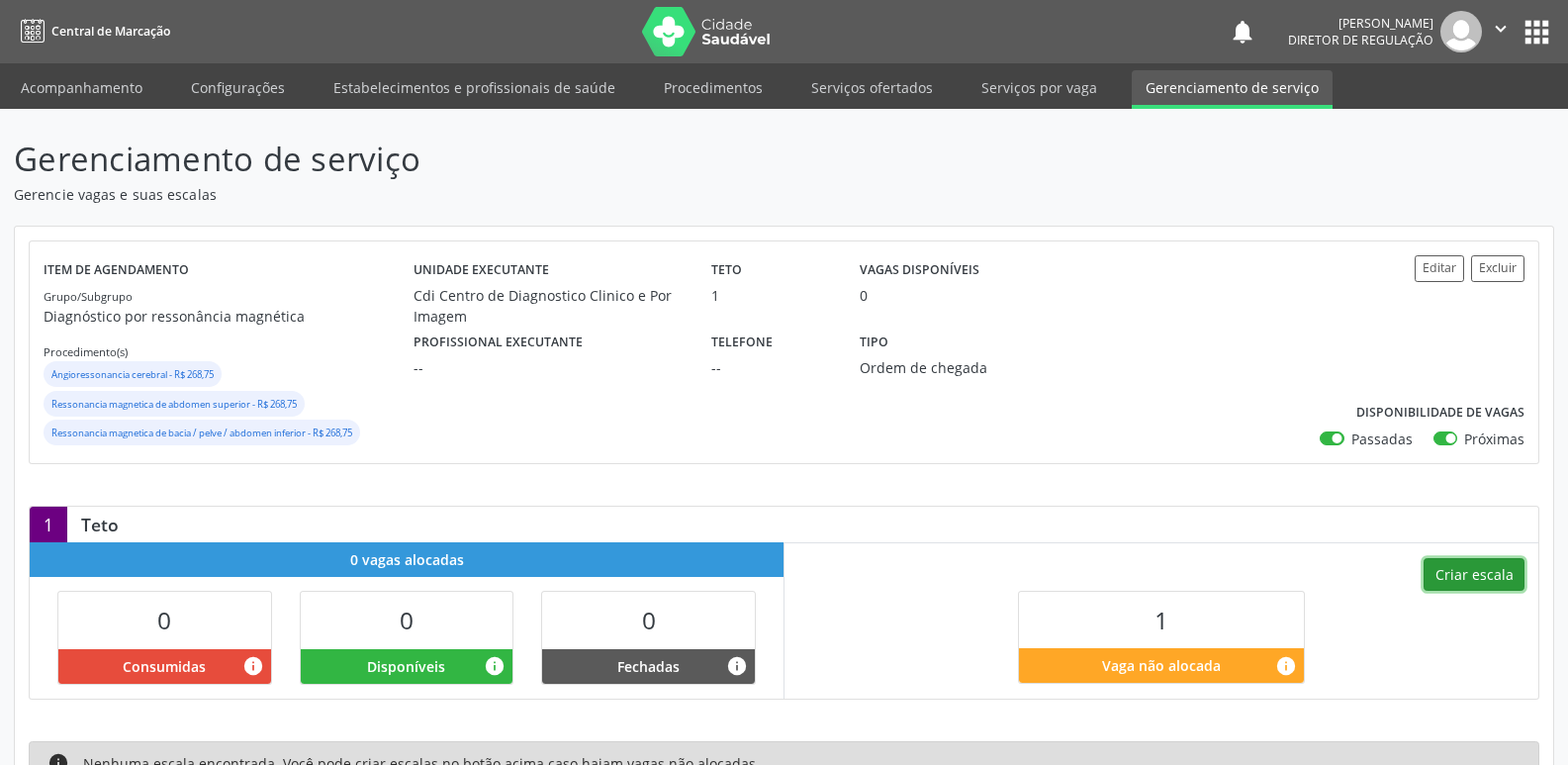
click at [1486, 573] on button "Criar escala" at bounding box center [1473, 576] width 101 height 34
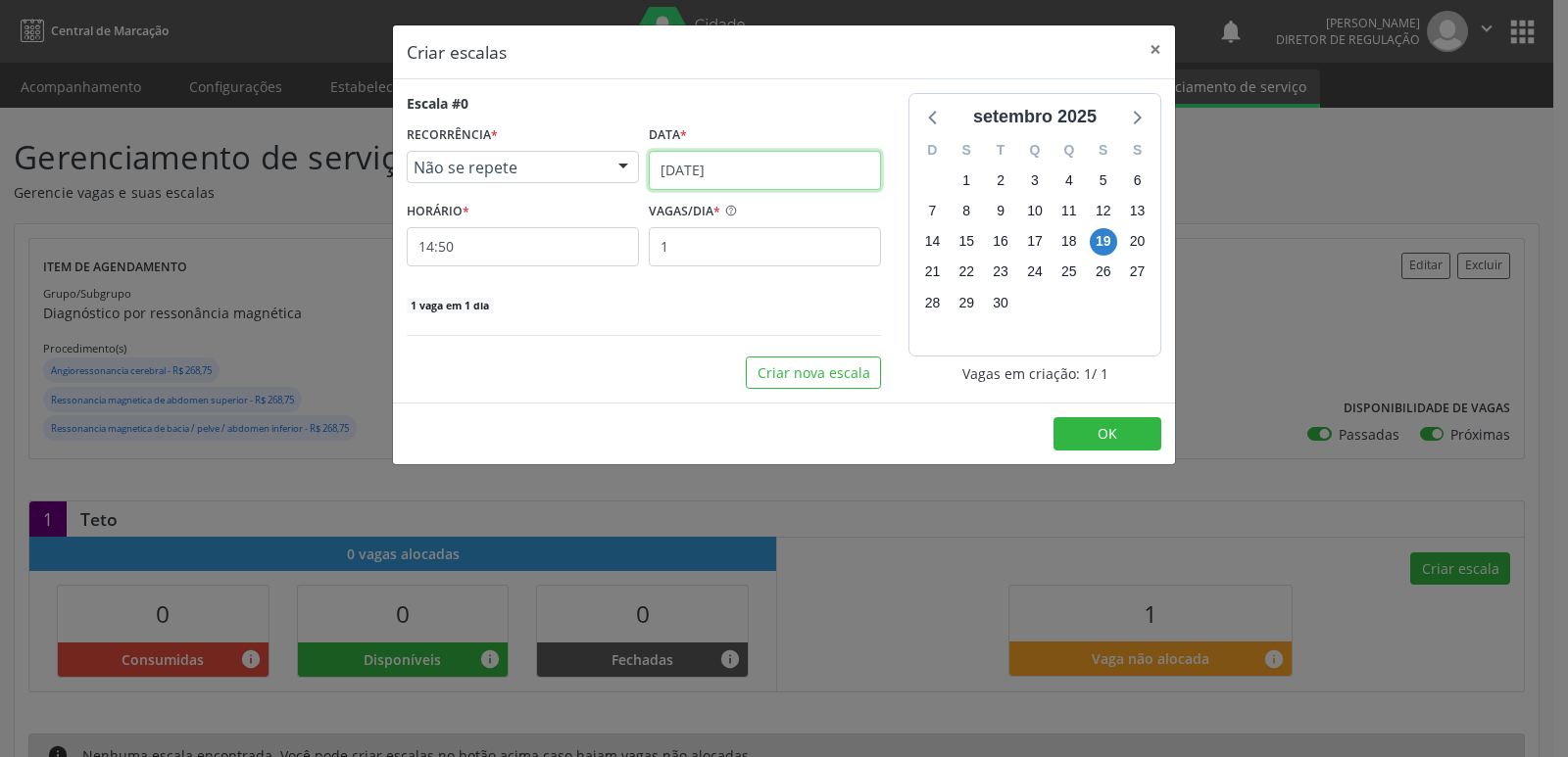
click at [742, 165] on input "[DATE]" at bounding box center [765, 171] width 233 height 39
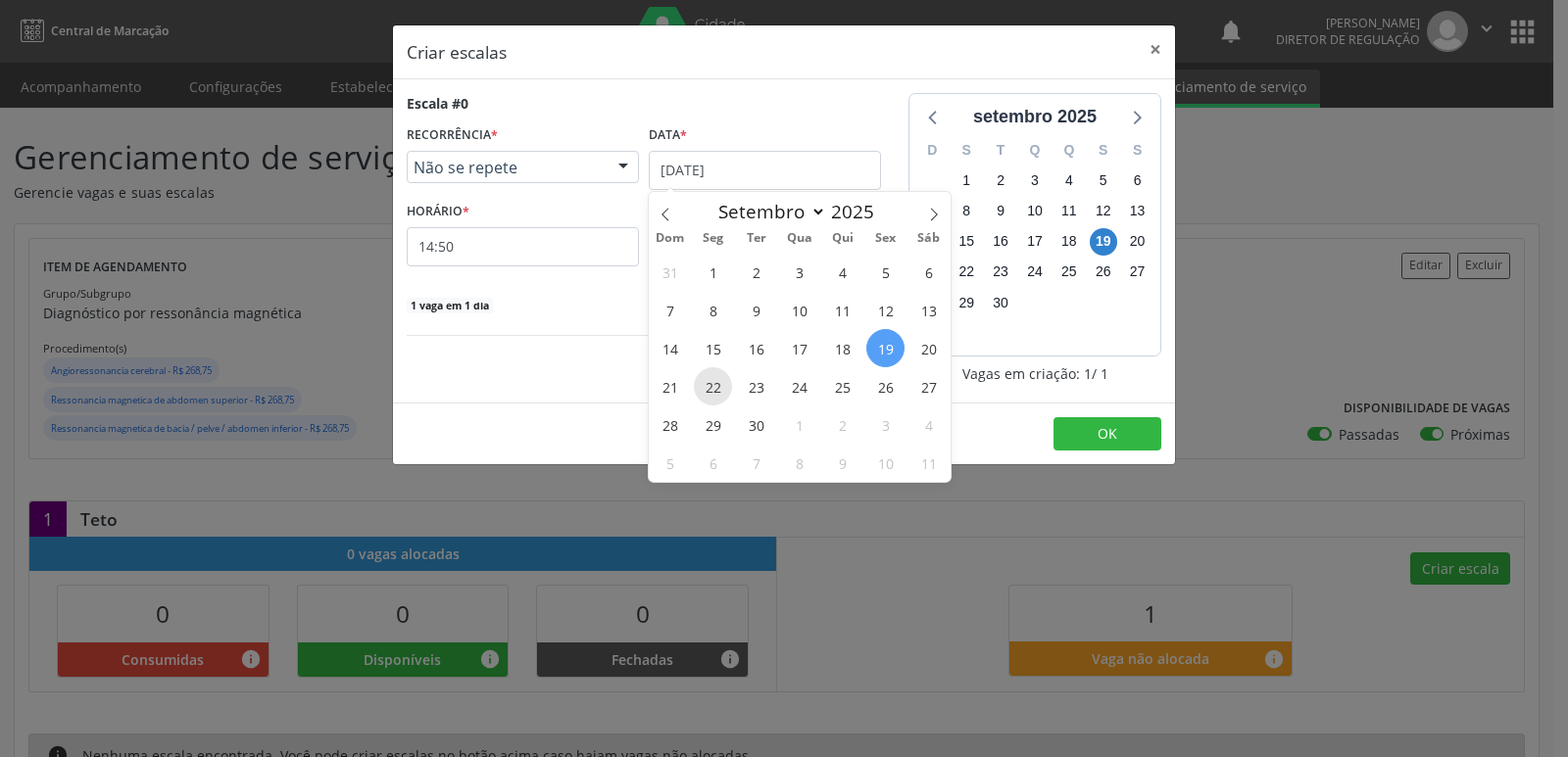
click at [711, 391] on span "22" at bounding box center [713, 386] width 38 height 38
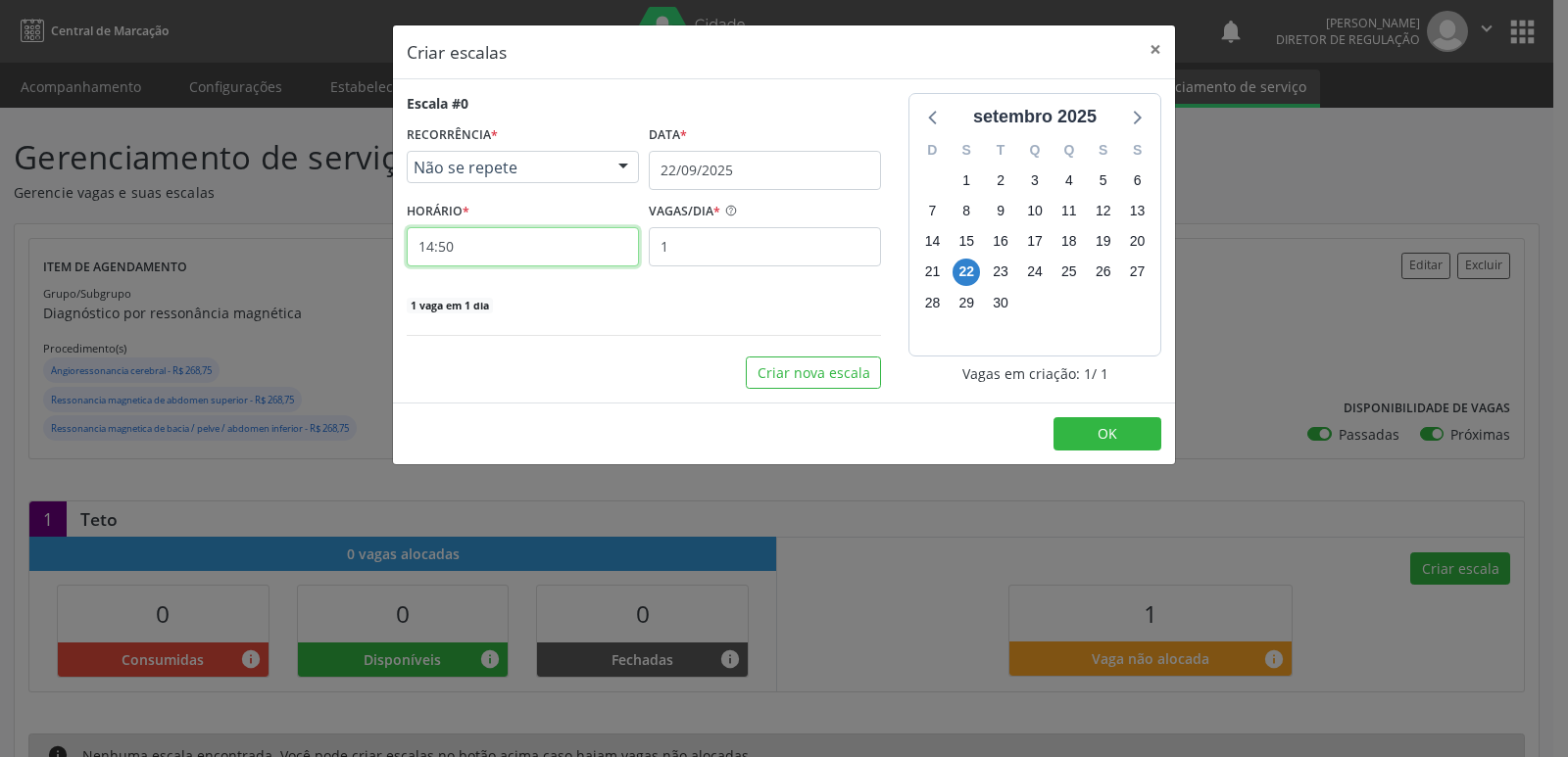
click at [570, 249] on input "14:50" at bounding box center [524, 247] width 233 height 39
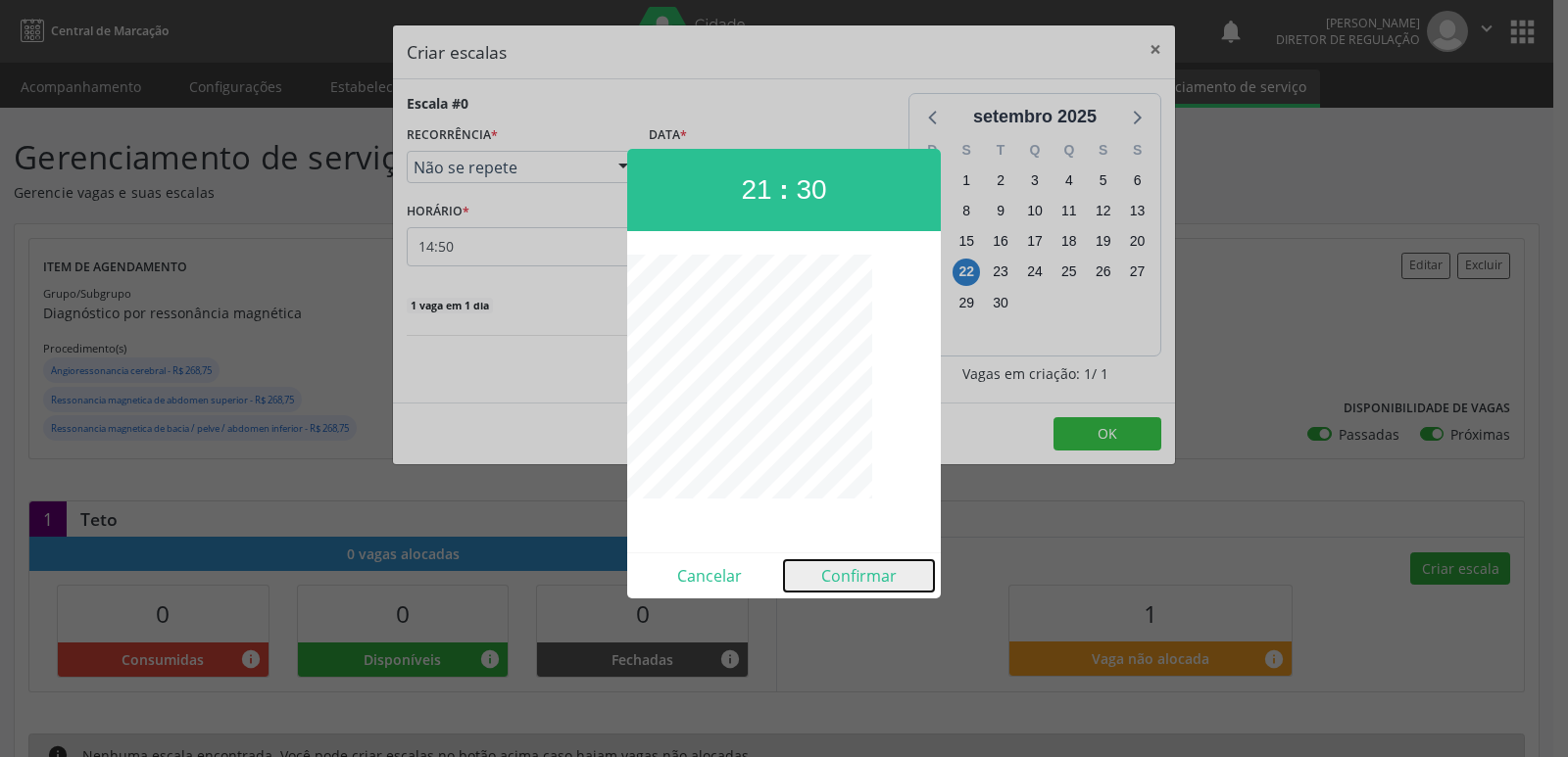
click at [866, 573] on button "Confirmar" at bounding box center [859, 577] width 150 height 32
type input "21:30"
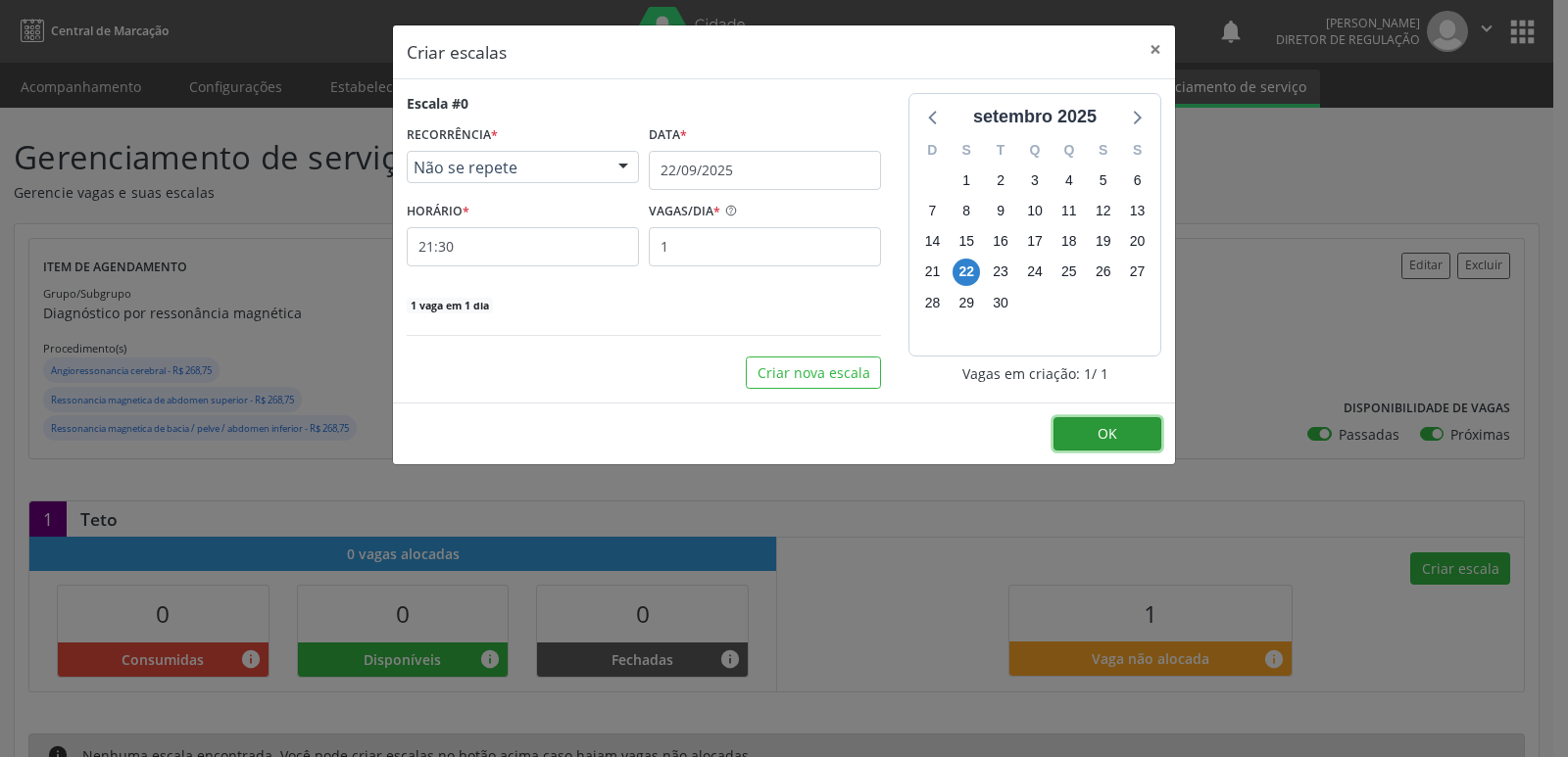
click at [1111, 433] on span "OK" at bounding box center [1107, 433] width 20 height 19
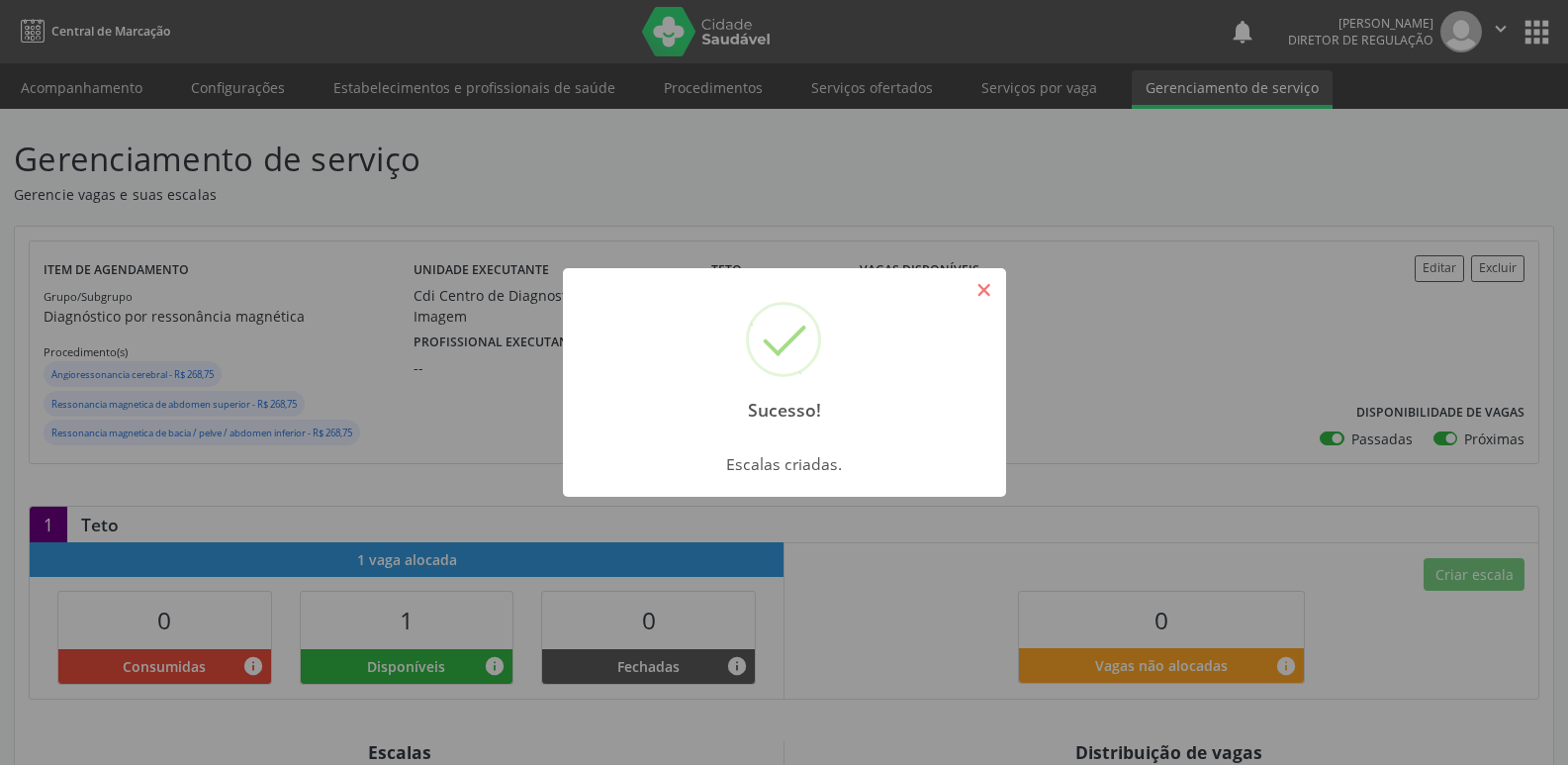
click at [979, 295] on button "×" at bounding box center [985, 290] width 34 height 34
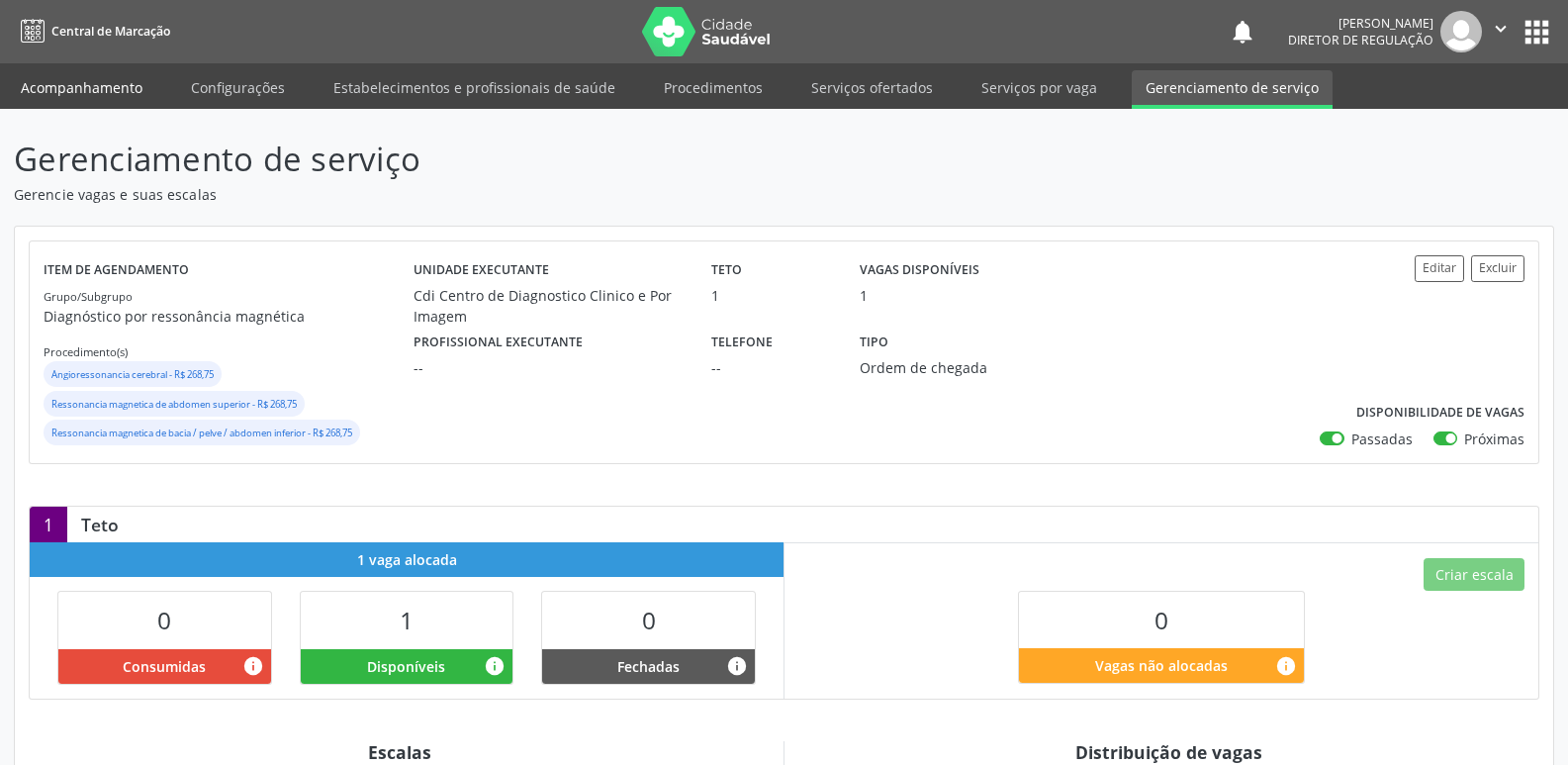
click at [99, 88] on link "Acompanhamento" at bounding box center [82, 88] width 149 height 35
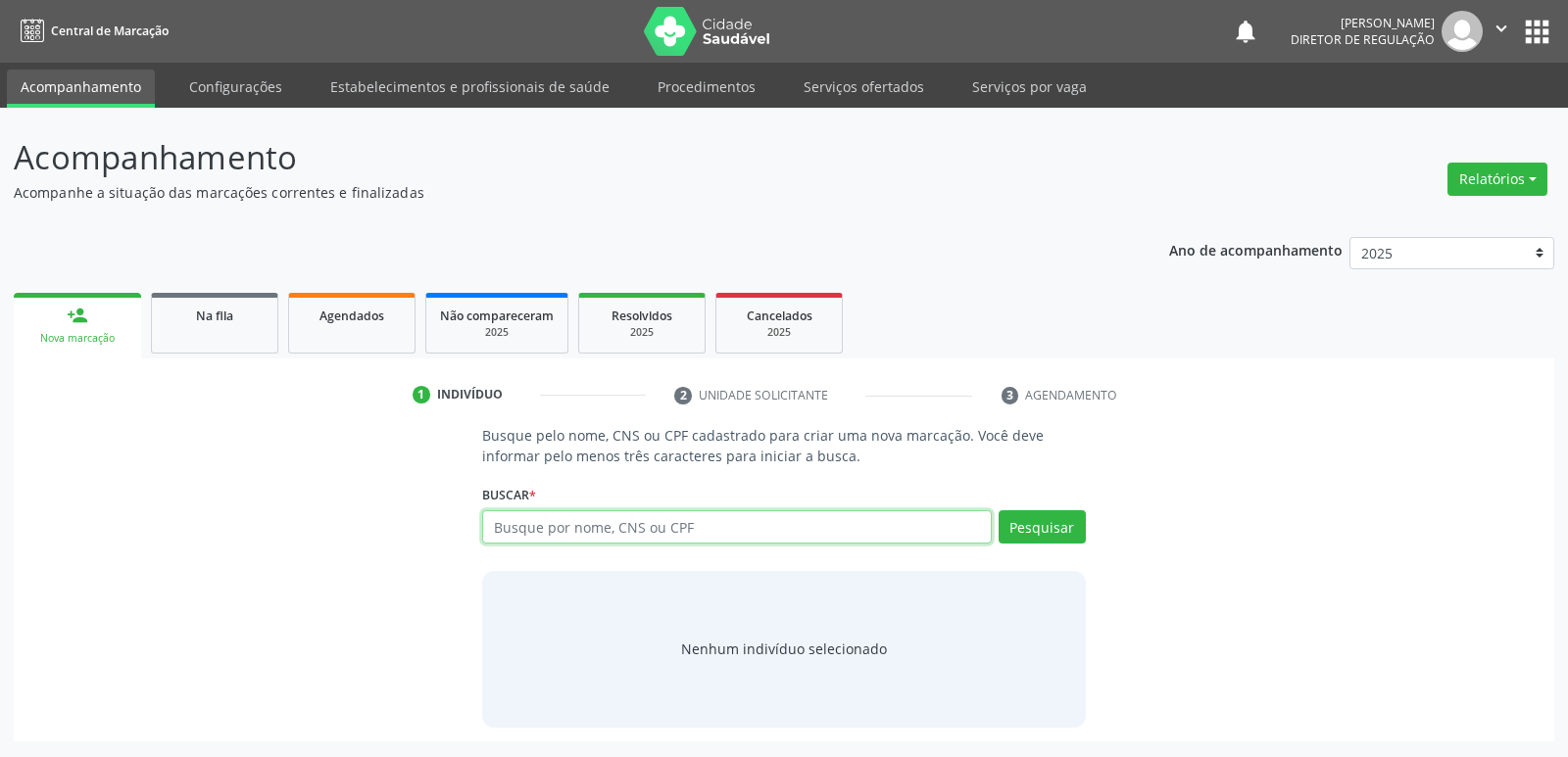
click at [574, 529] on input "text" at bounding box center [737, 527] width 509 height 34
type input "ALCIONE"
click at [1044, 529] on button "Pesquisar" at bounding box center [1042, 527] width 87 height 34
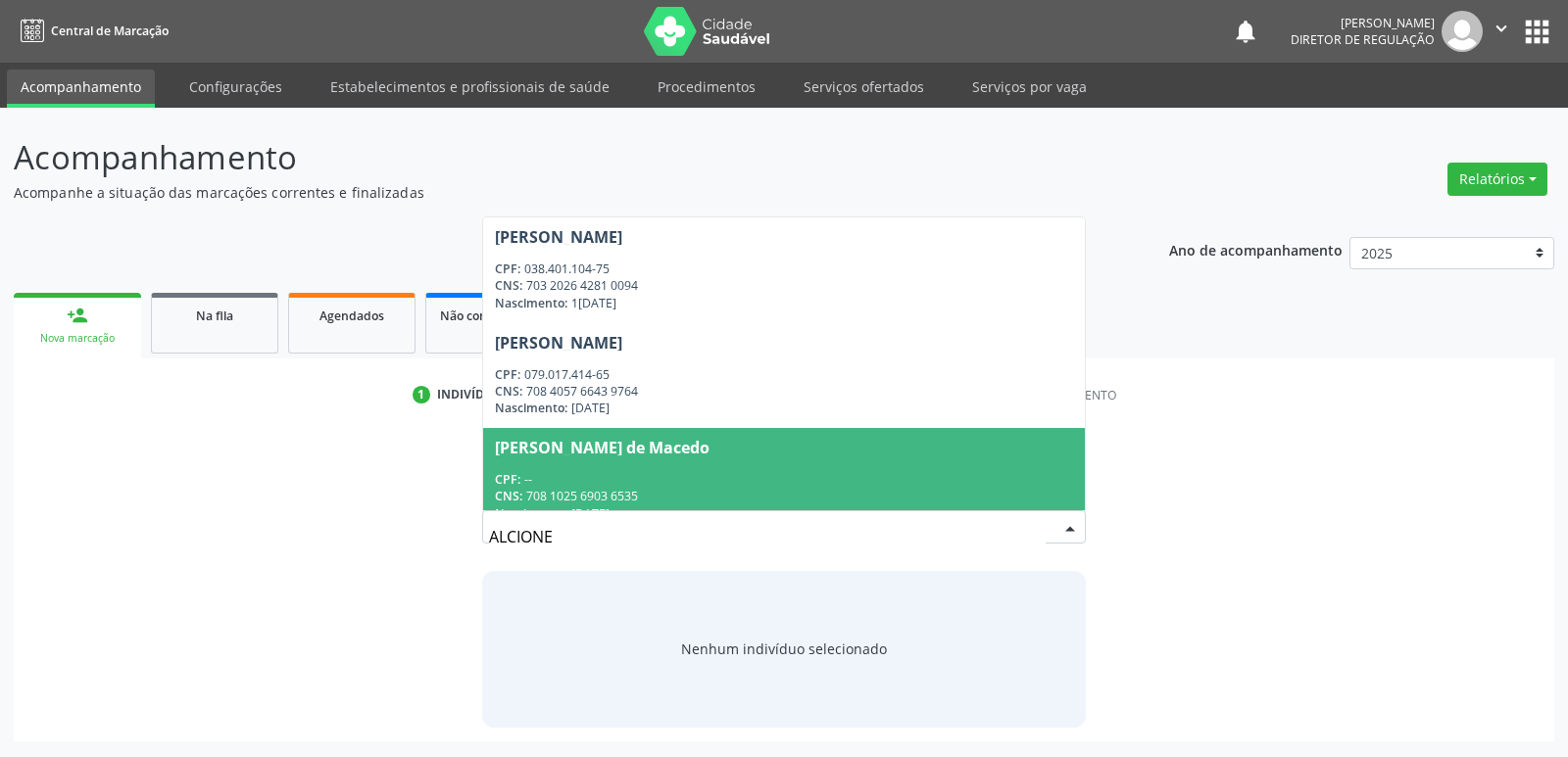
click at [695, 476] on div "CPF: --" at bounding box center [783, 479] width 577 height 17
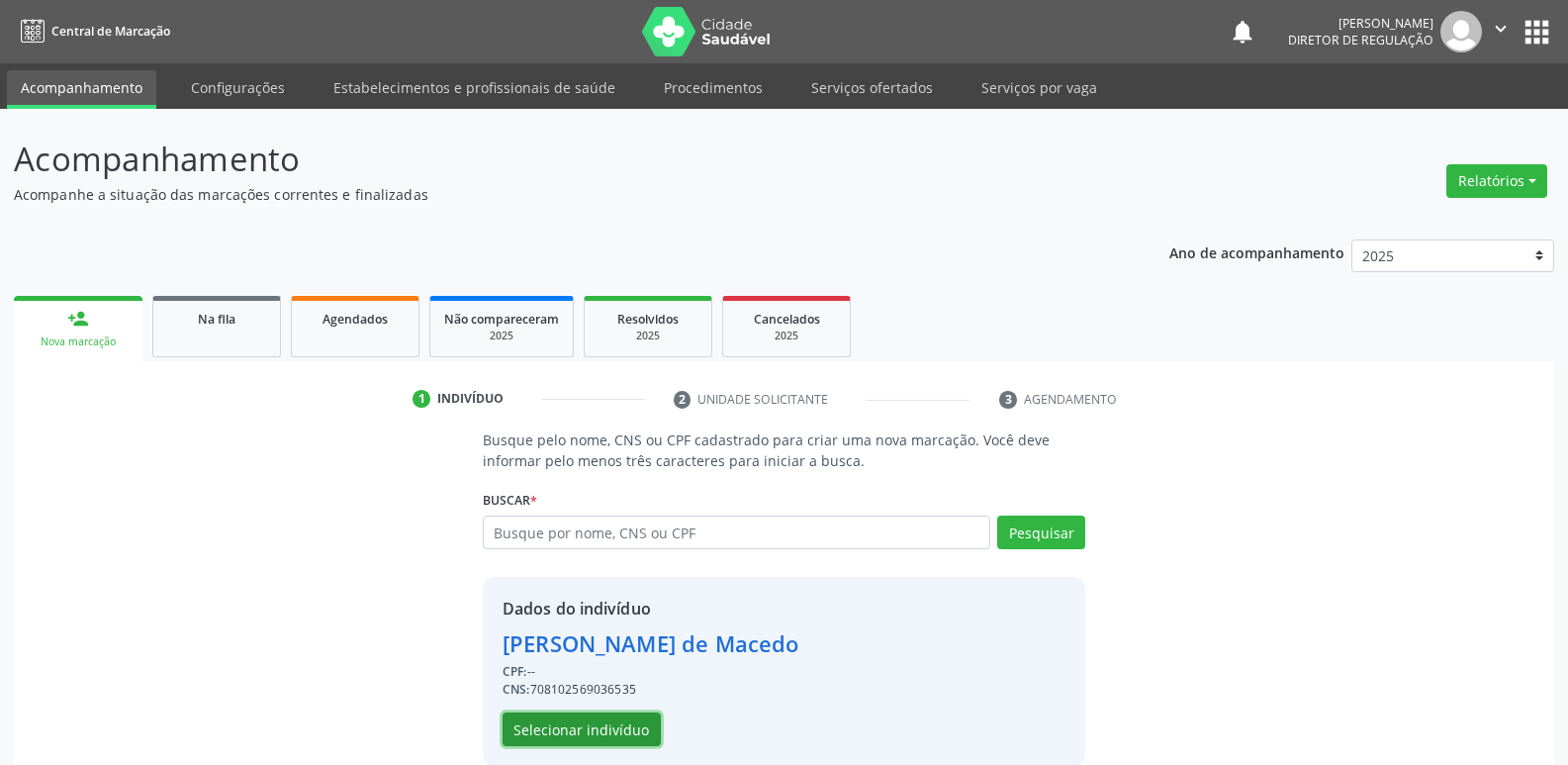
click at [622, 731] on button "Selecionar indivíduo" at bounding box center [581, 730] width 158 height 34
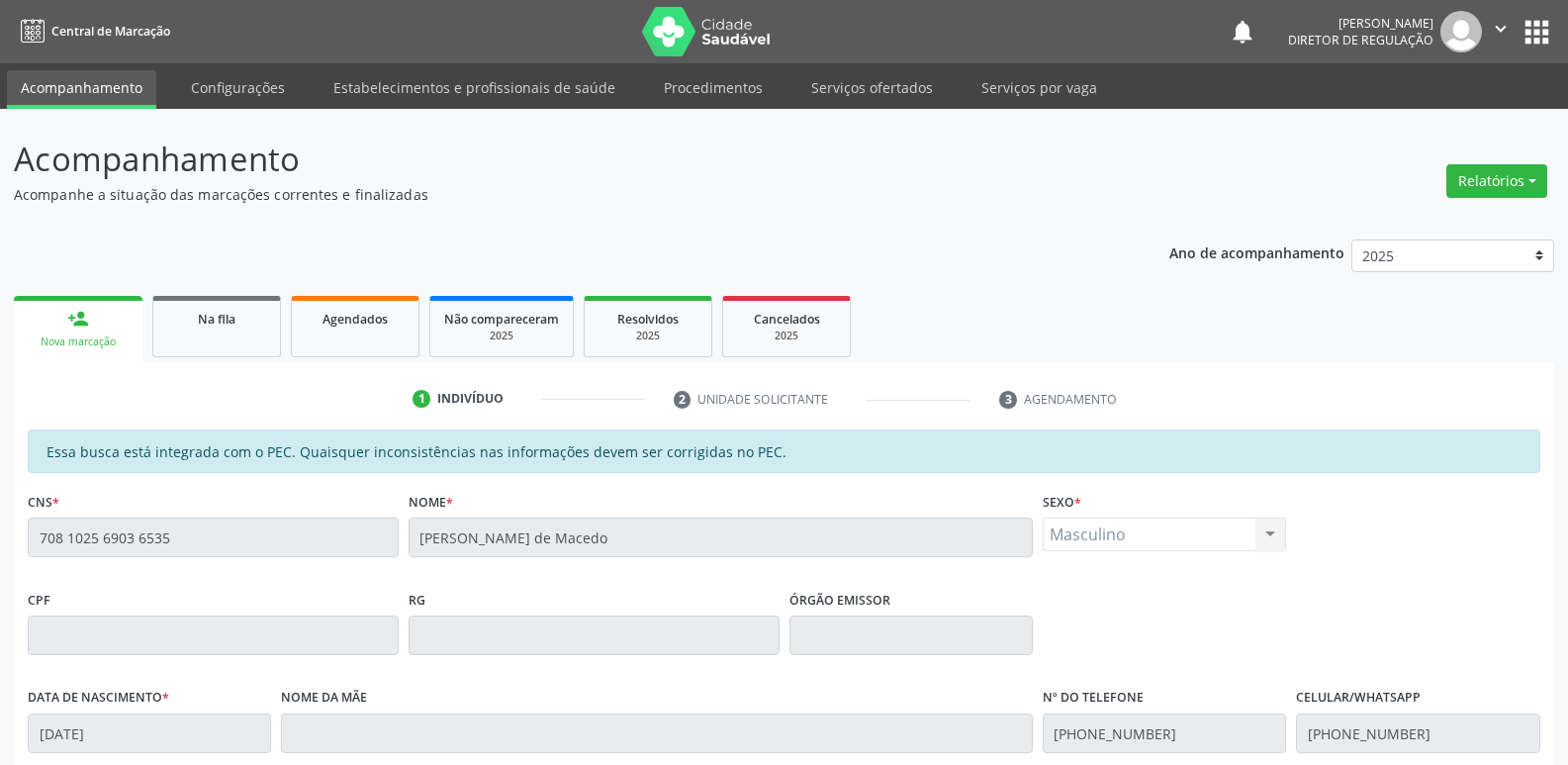
scroll to position [366, 0]
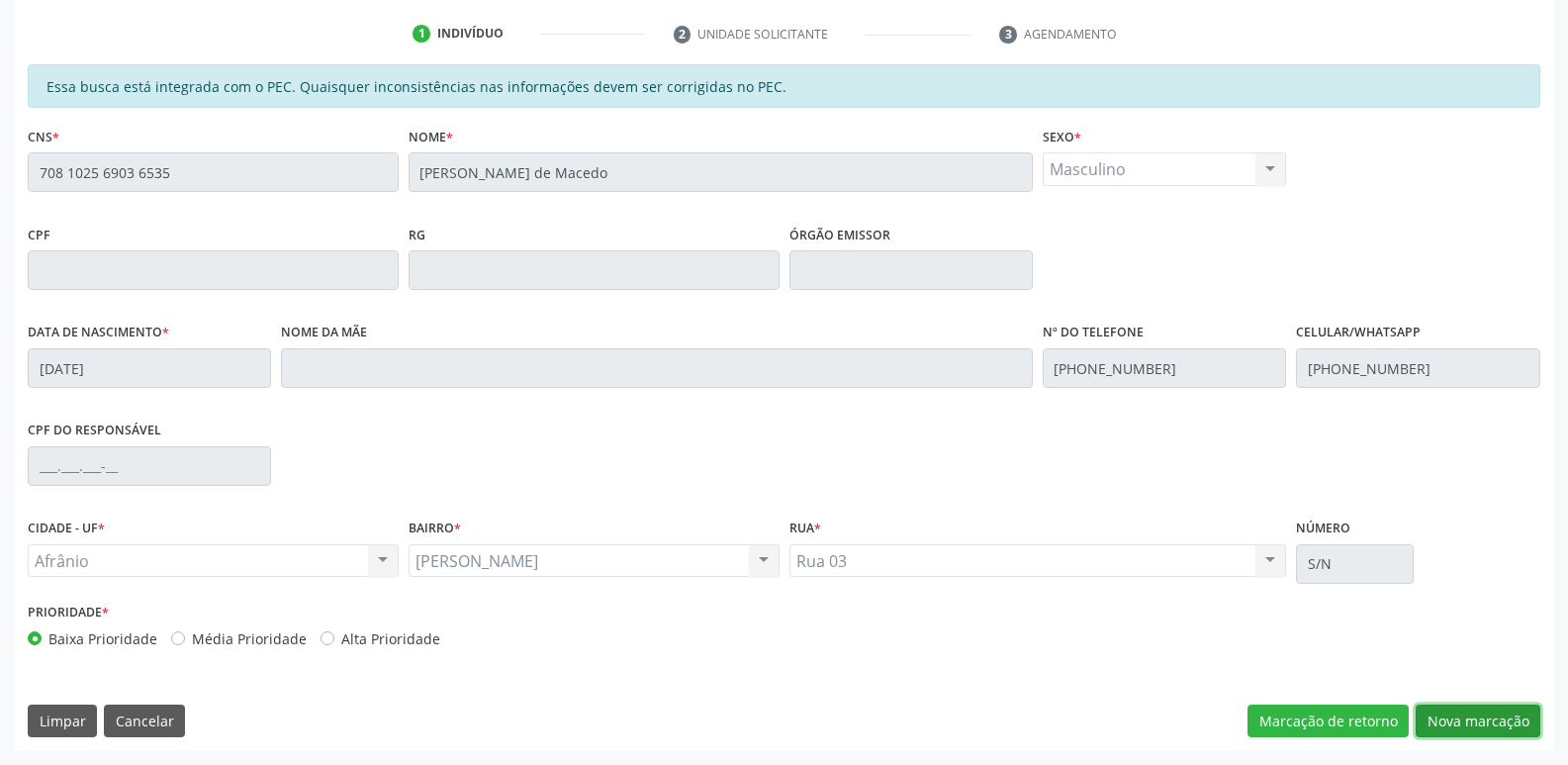
click at [1480, 716] on button "Nova marcação" at bounding box center [1477, 722] width 124 height 34
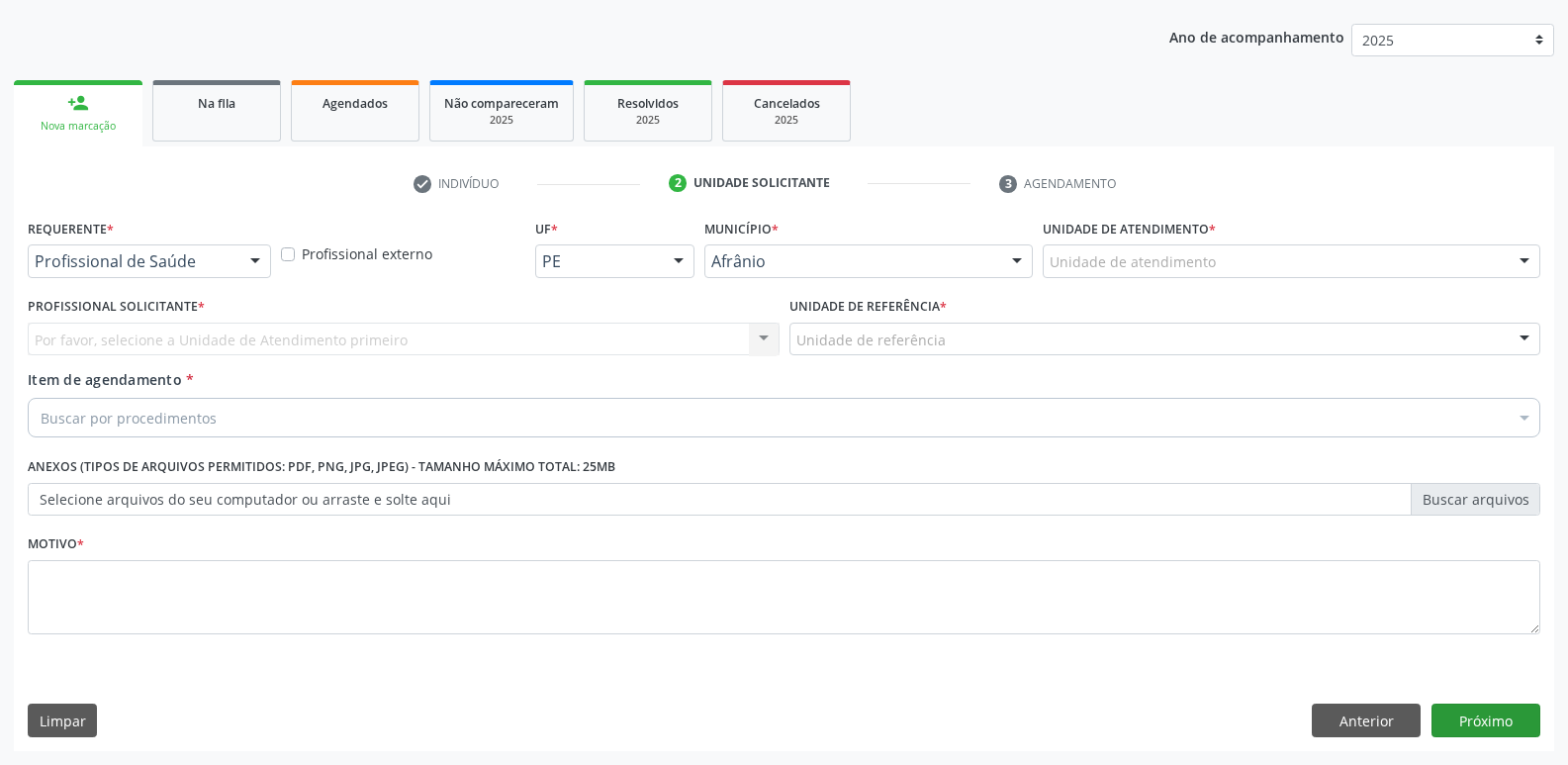
scroll to position [216, 0]
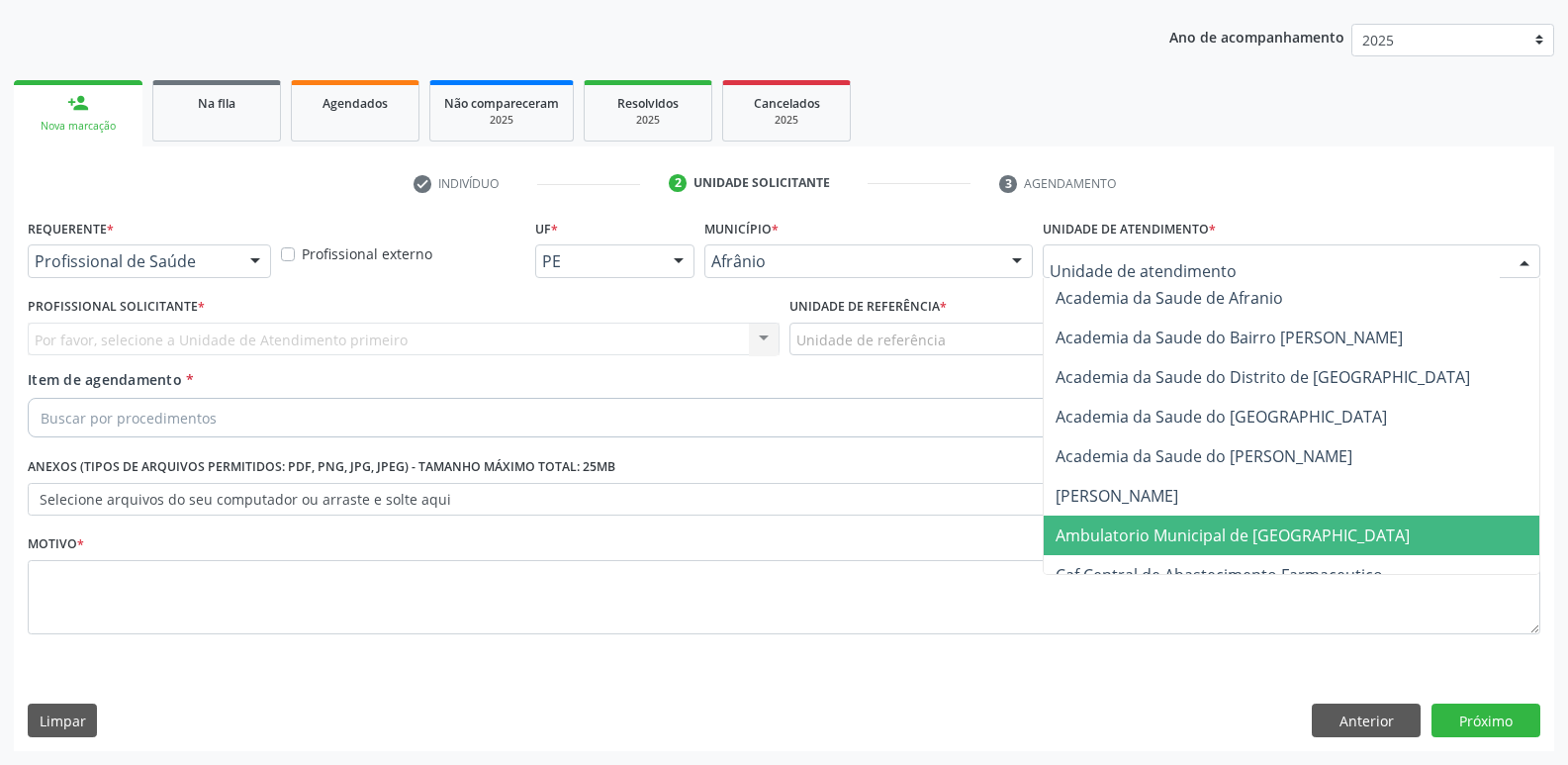
click at [1182, 536] on span "Ambulatorio Municipal de [GEOGRAPHIC_DATA]" at bounding box center [1233, 536] width 354 height 22
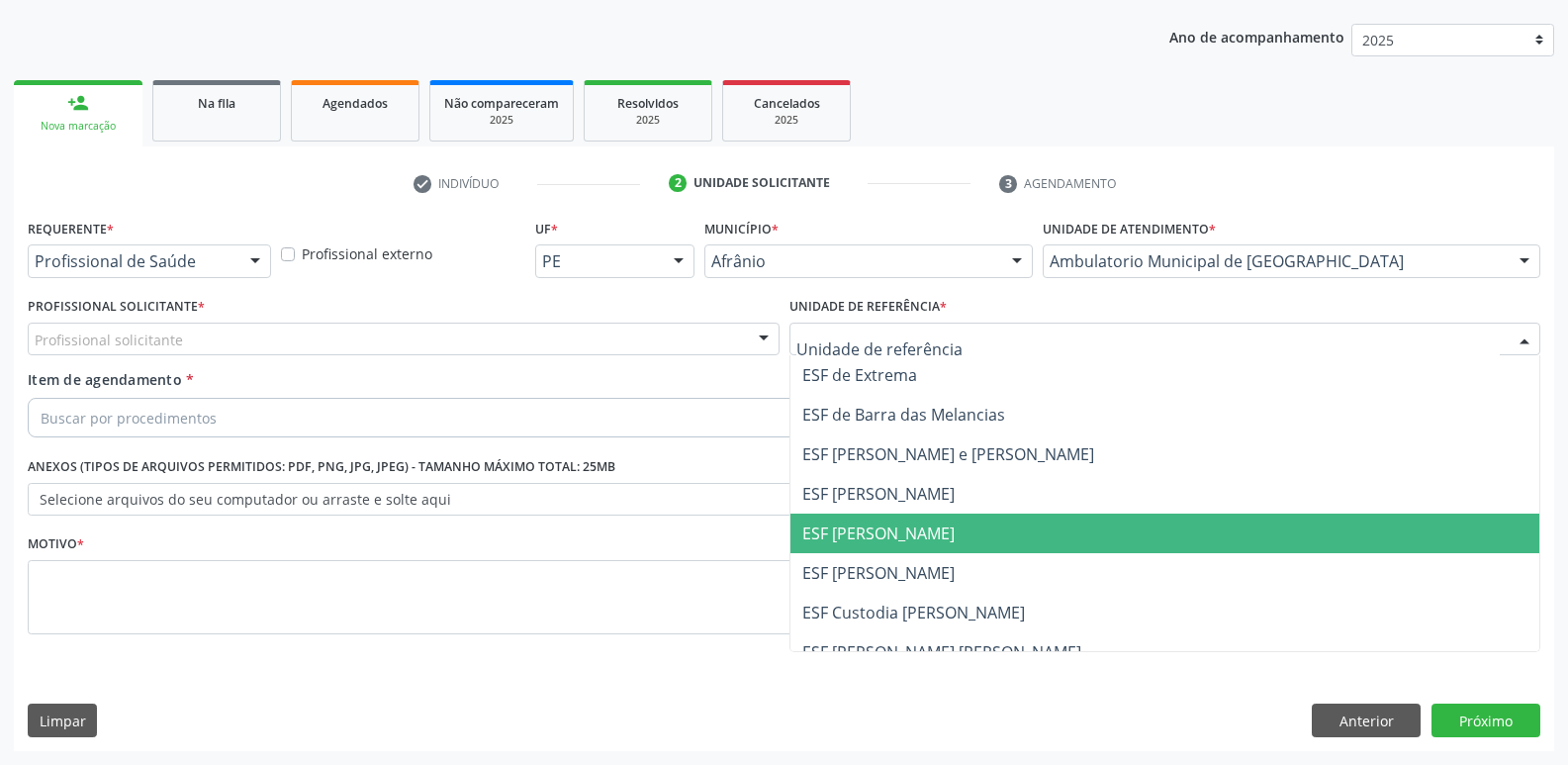
click at [929, 534] on span "ESF [PERSON_NAME]" at bounding box center [878, 534] width 152 height 22
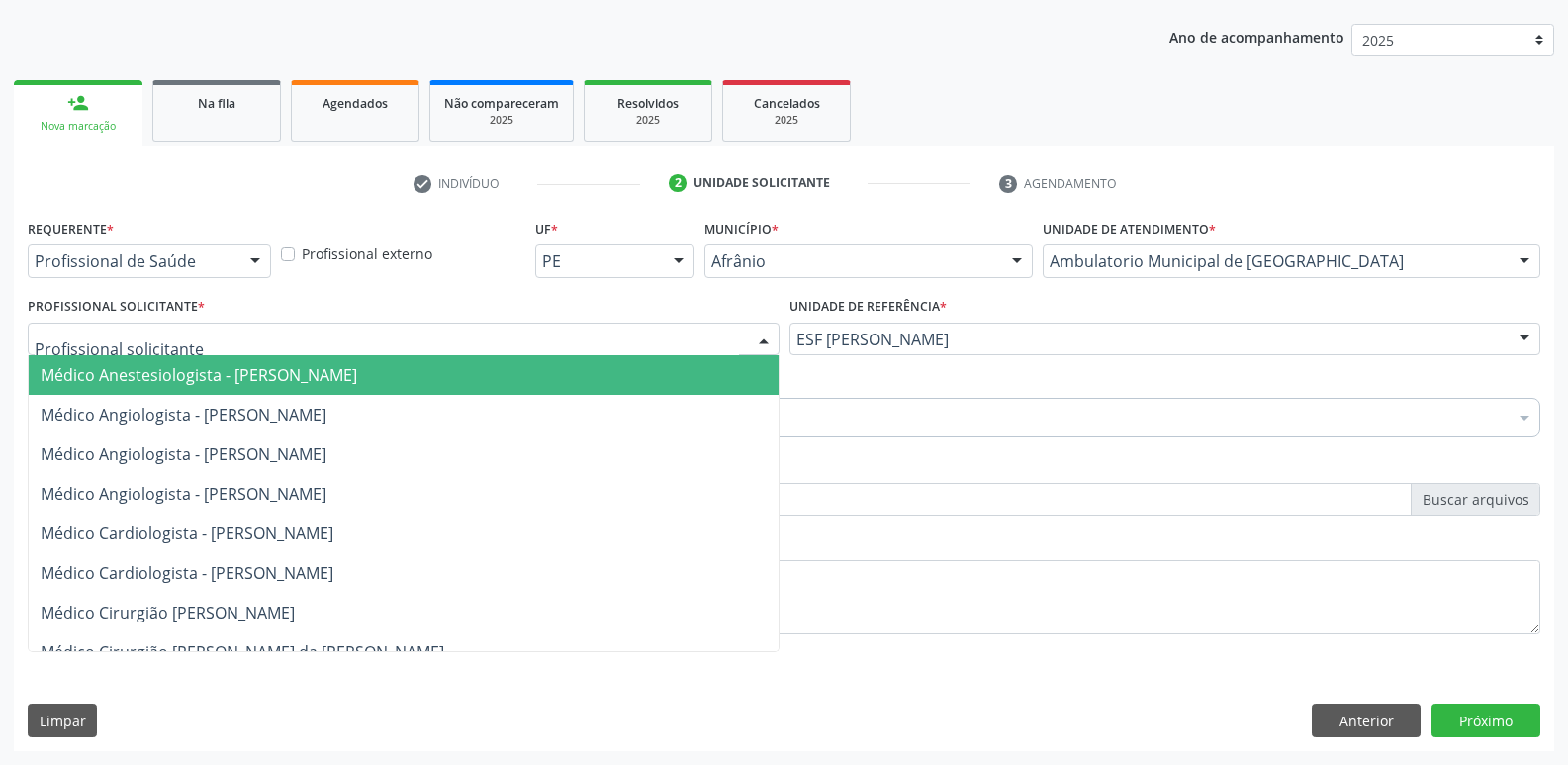
click at [515, 334] on div at bounding box center [403, 340] width 752 height 34
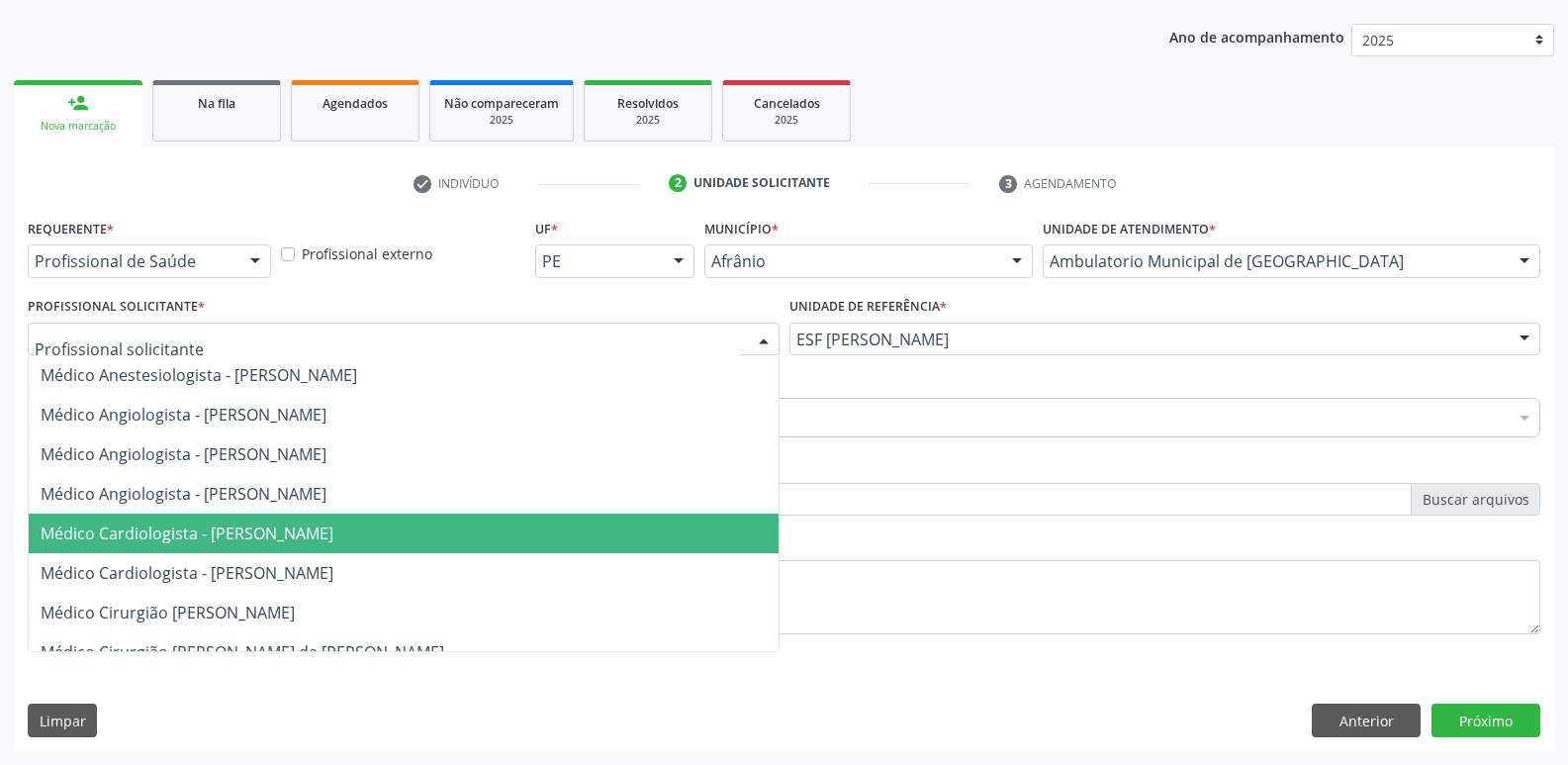
click at [334, 530] on span "Médico Cardiologista - Alysson Rodrigo Ferreira Cavalcanti" at bounding box center [187, 534] width 293 height 22
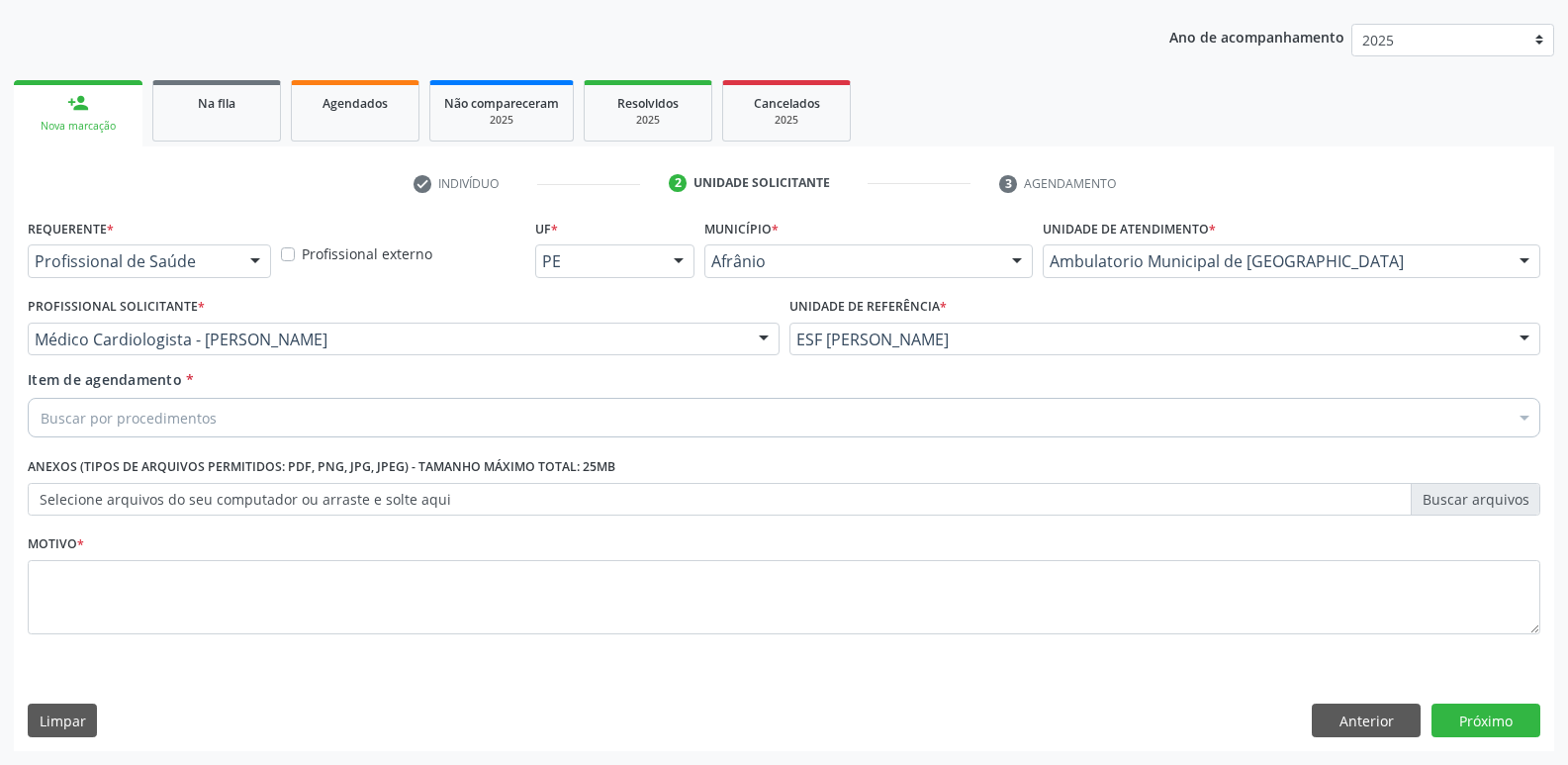
drag, startPoint x: 393, startPoint y: 411, endPoint x: 408, endPoint y: 397, distance: 20.5
click at [407, 398] on div "Buscar por procedimentos" at bounding box center [784, 418] width 1513 height 40
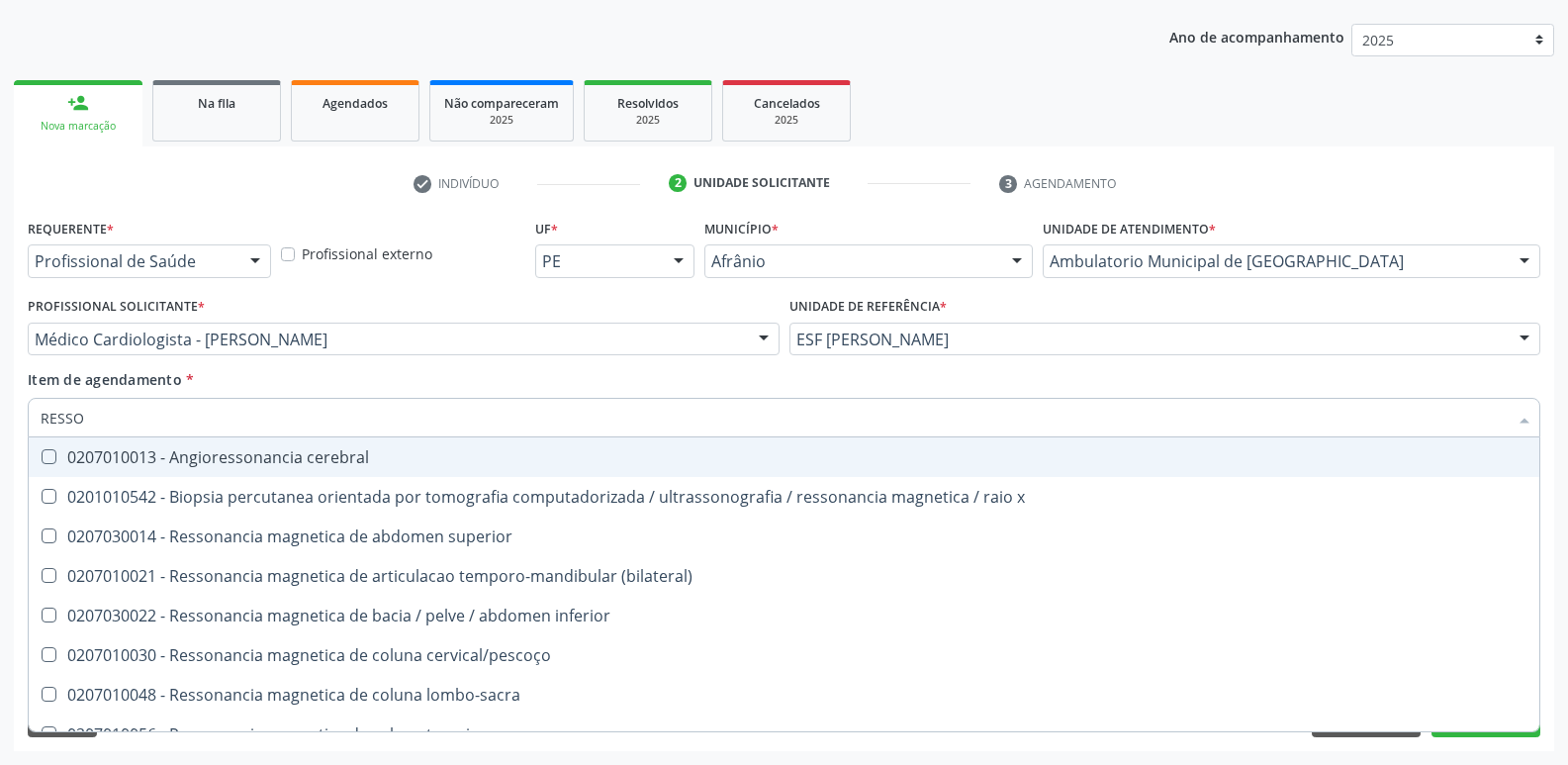
type input "RESSON"
click at [372, 456] on div "0207010013 - Angioressonancia cerebral" at bounding box center [784, 457] width 1487 height 16
checkbox cerebral "true"
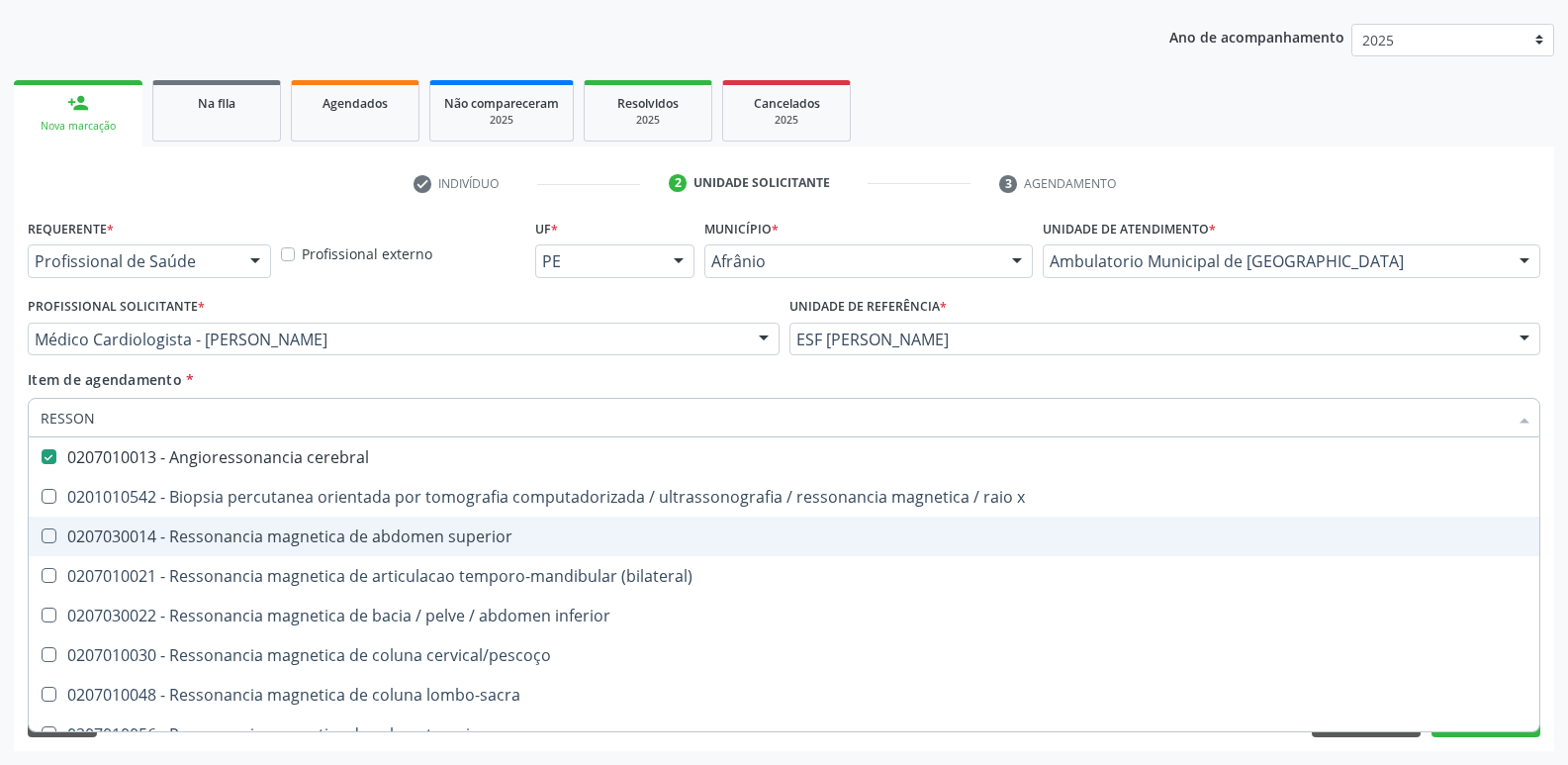
click at [346, 538] on div "0207030014 - Ressonancia magnetica de abdomen superior" at bounding box center [784, 537] width 1487 height 16
checkbox superior "true"
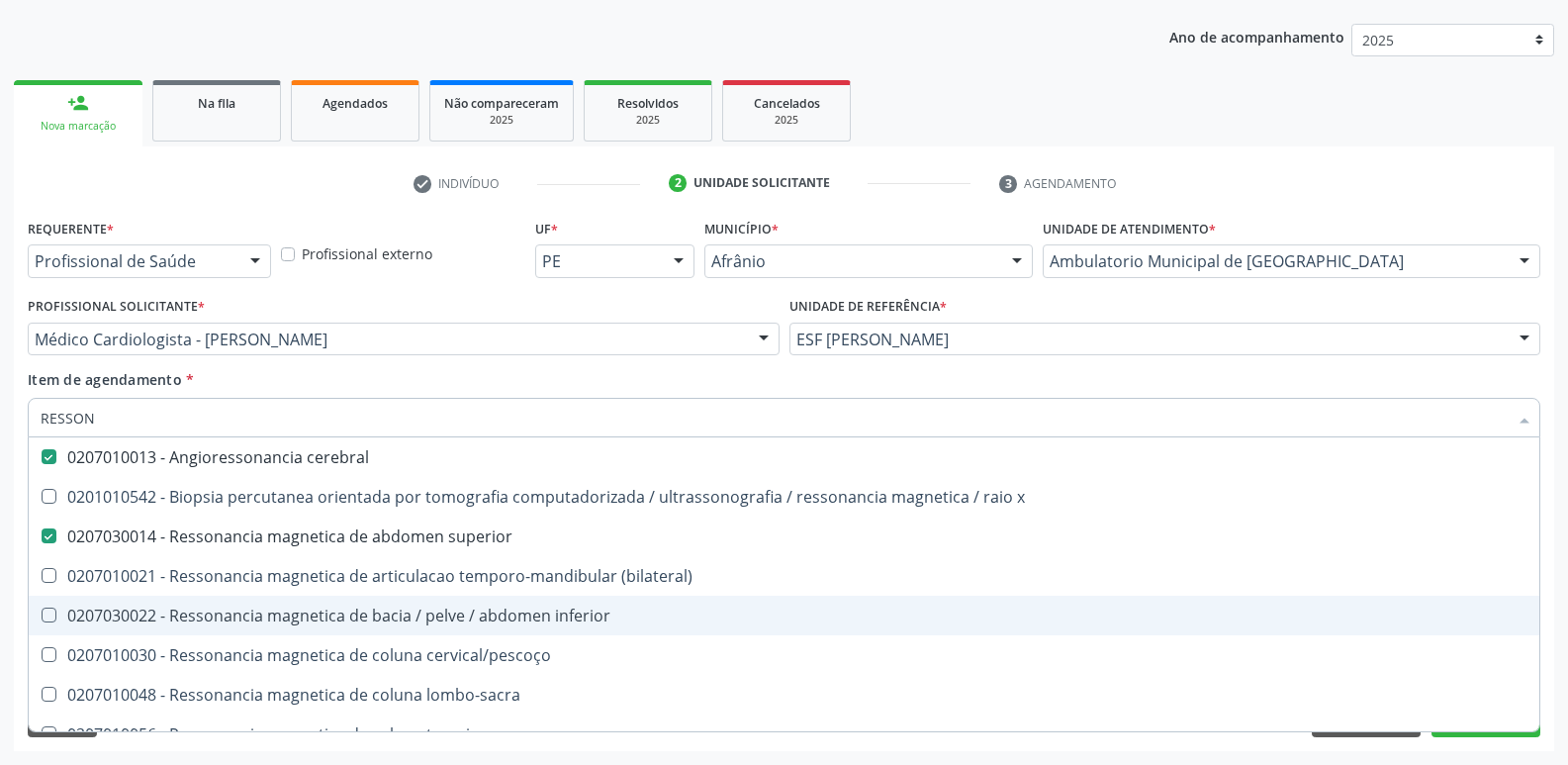
click at [323, 616] on div "0207030022 - Ressonancia magnetica de bacia / pelve / abdomen inferior" at bounding box center [784, 616] width 1487 height 16
checkbox inferior "true"
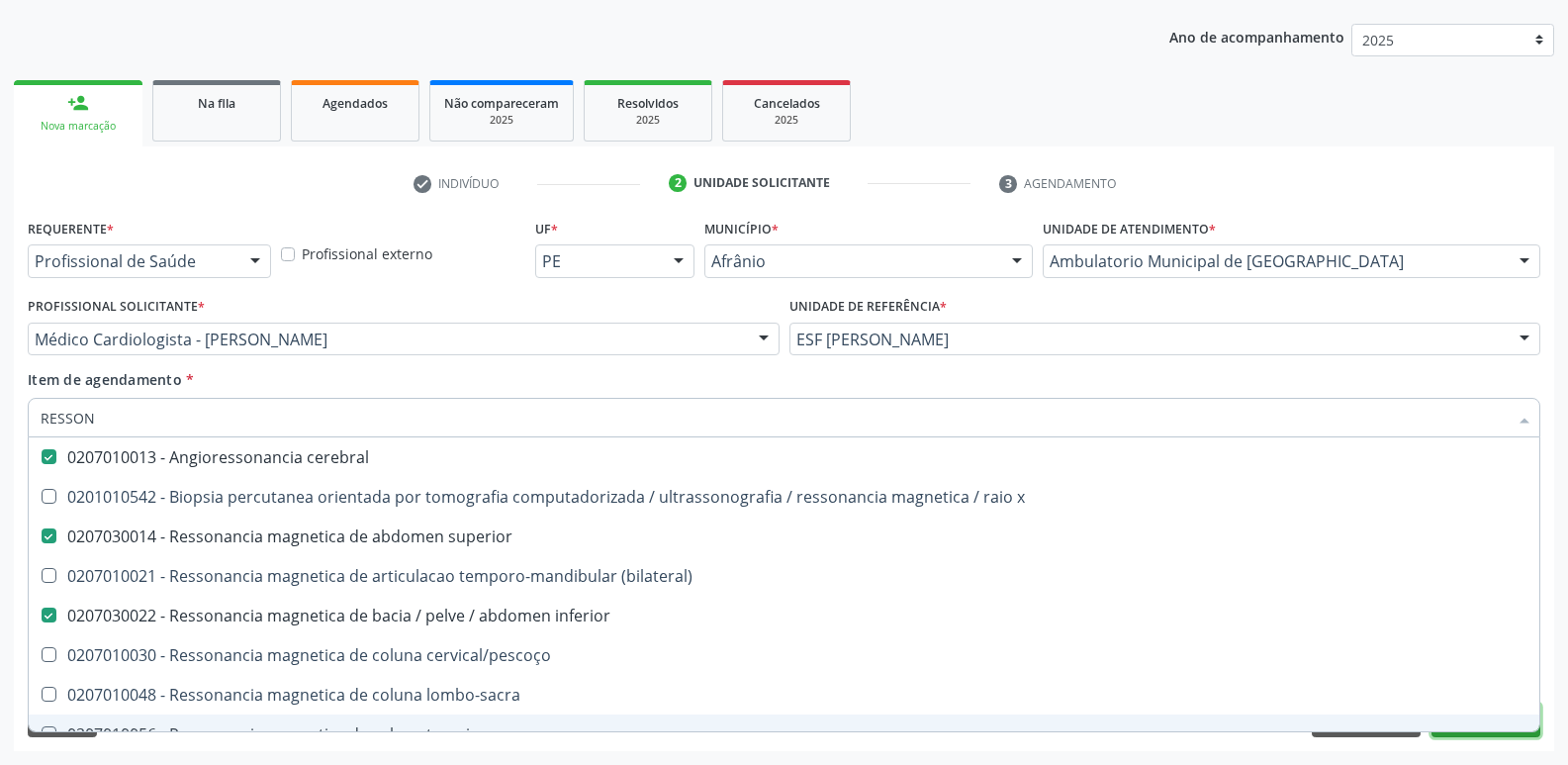
click at [1464, 734] on button "Próximo" at bounding box center [1485, 721] width 109 height 34
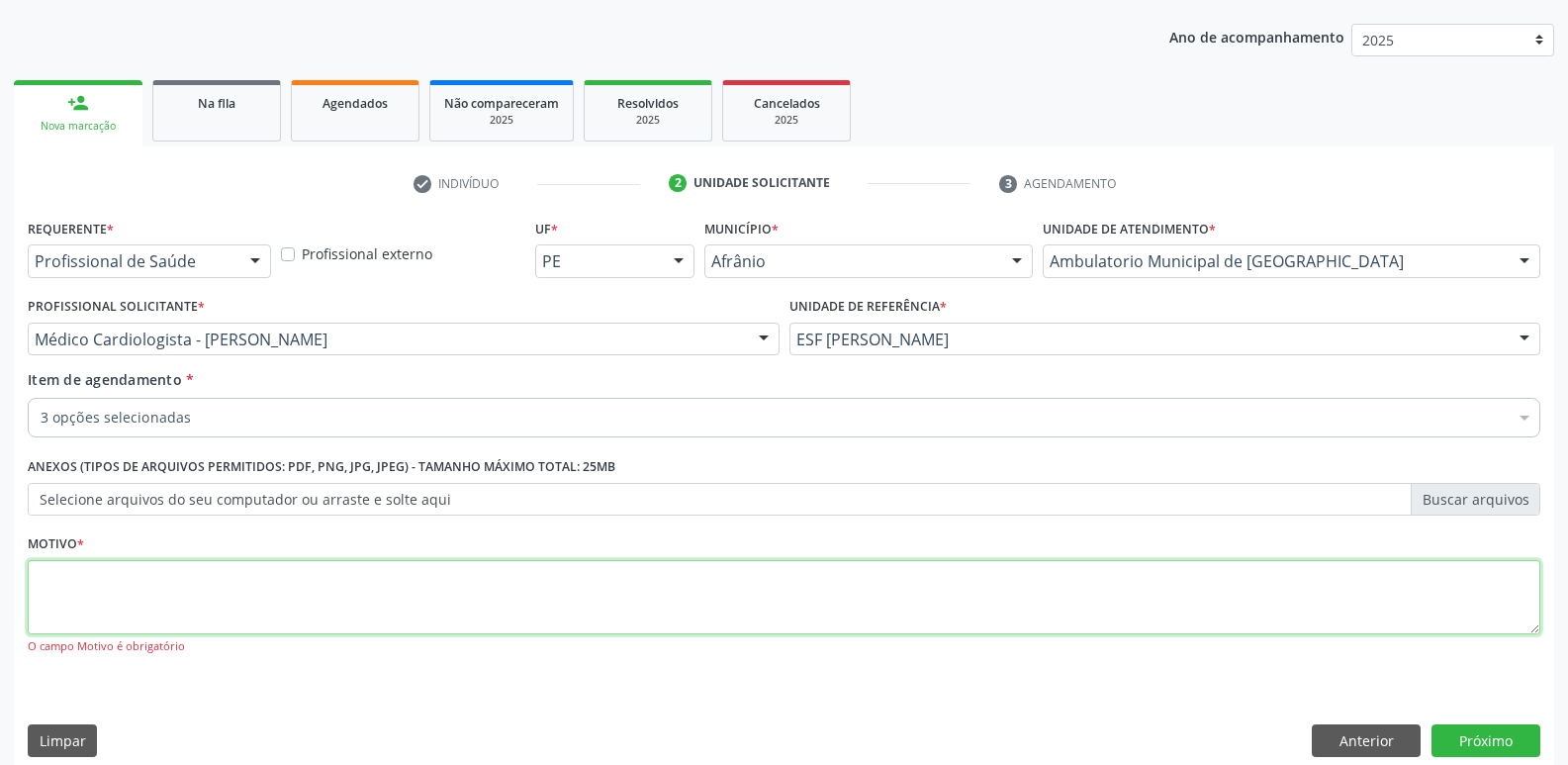
click at [642, 599] on textarea at bounding box center [784, 599] width 1513 height 76
type textarea "*"
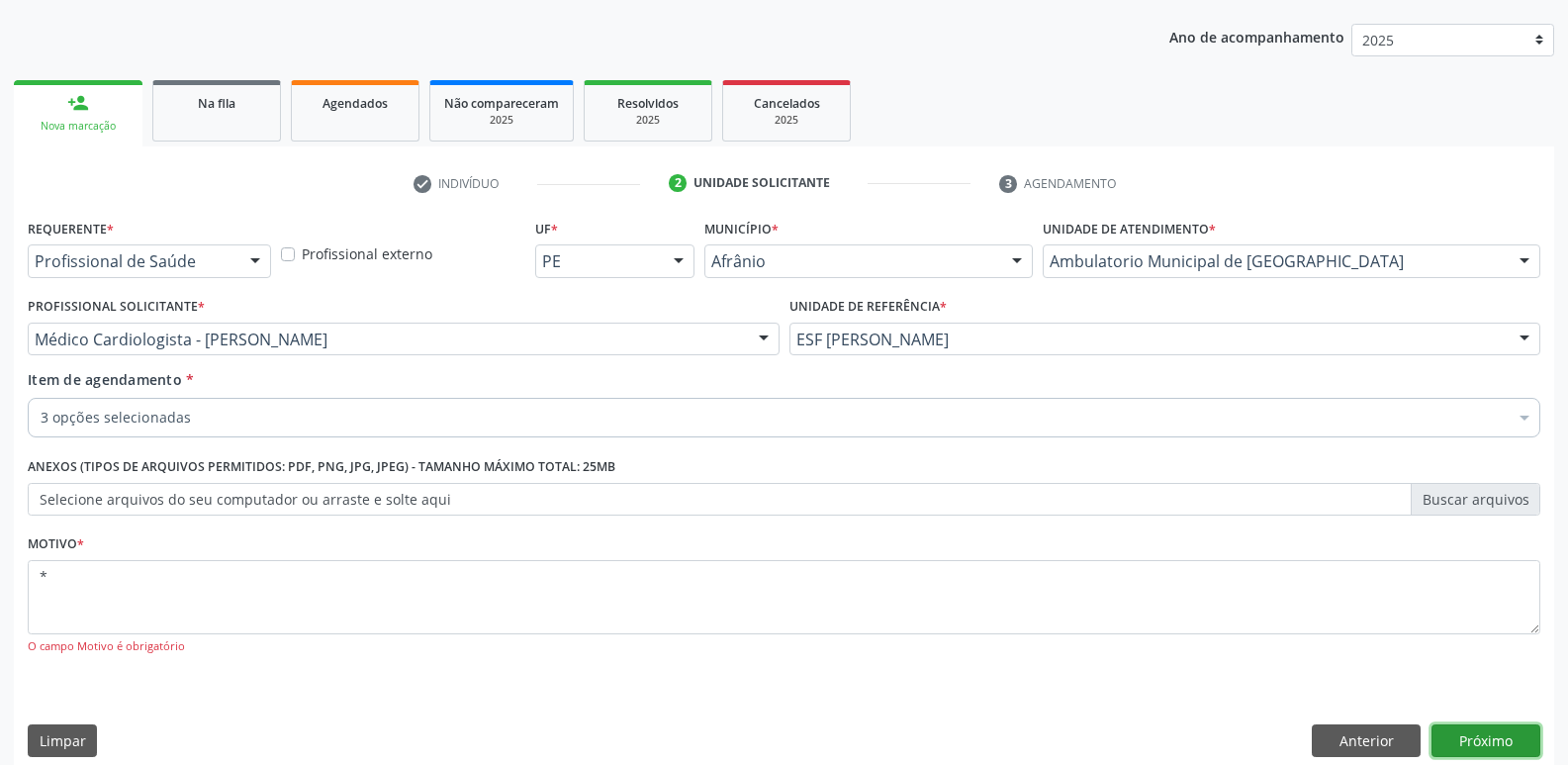
click at [1488, 735] on button "Próximo" at bounding box center [1485, 742] width 109 height 34
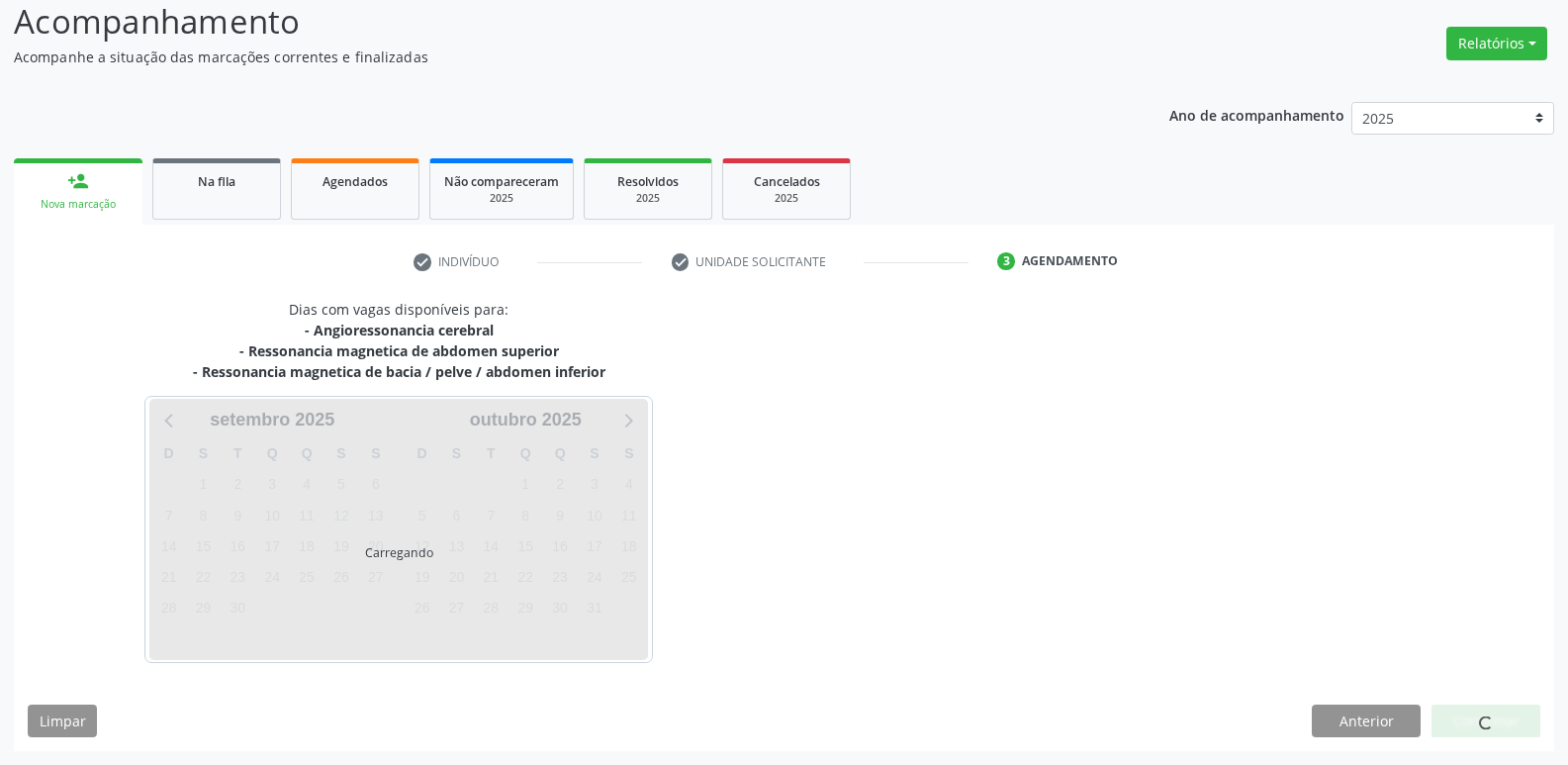
scroll to position [137, 0]
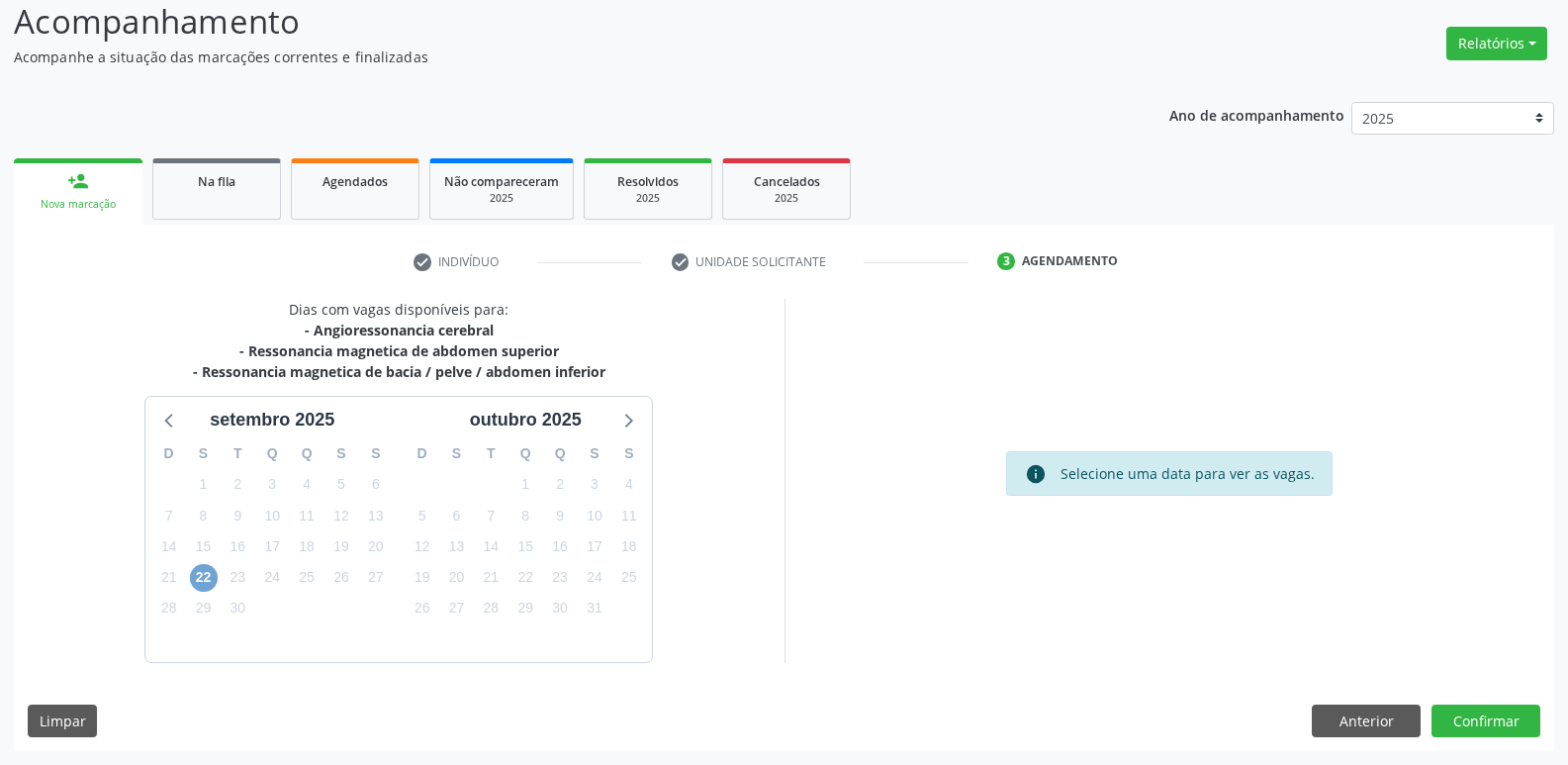
click at [197, 578] on span "22" at bounding box center [204, 579] width 28 height 28
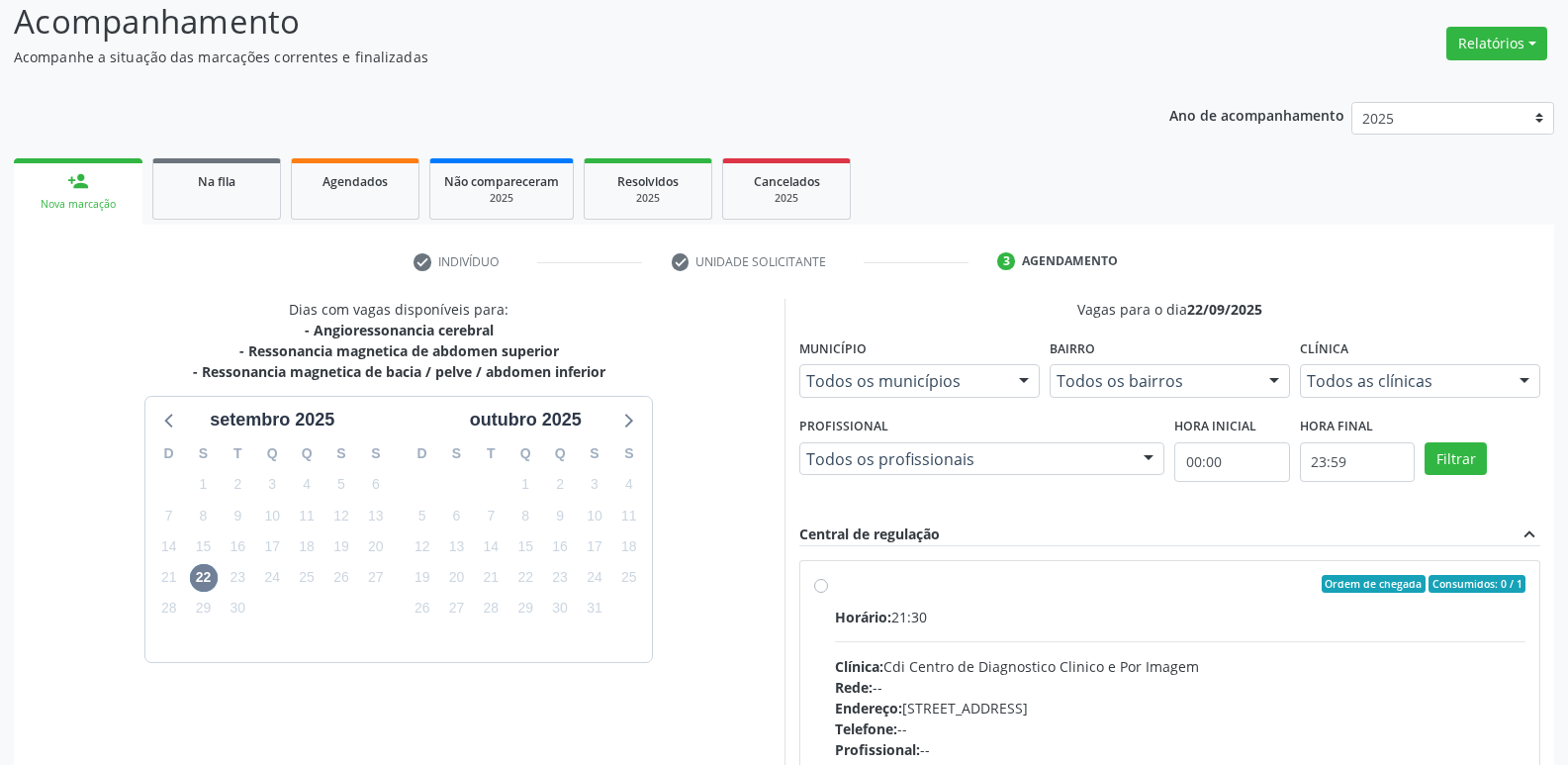
click at [882, 595] on label "Ordem de chegada Consumidos: 0 / 1 Horário: 21:30 Clínica: Cdi Centro de Diagno…" at bounding box center [1181, 727] width 692 height 304
click at [828, 593] on input "Ordem de chegada Consumidos: 0 / 1 Horário: 21:30 Clínica: Cdi Centro de Diagno…" at bounding box center [821, 585] width 14 height 18
radio input "true"
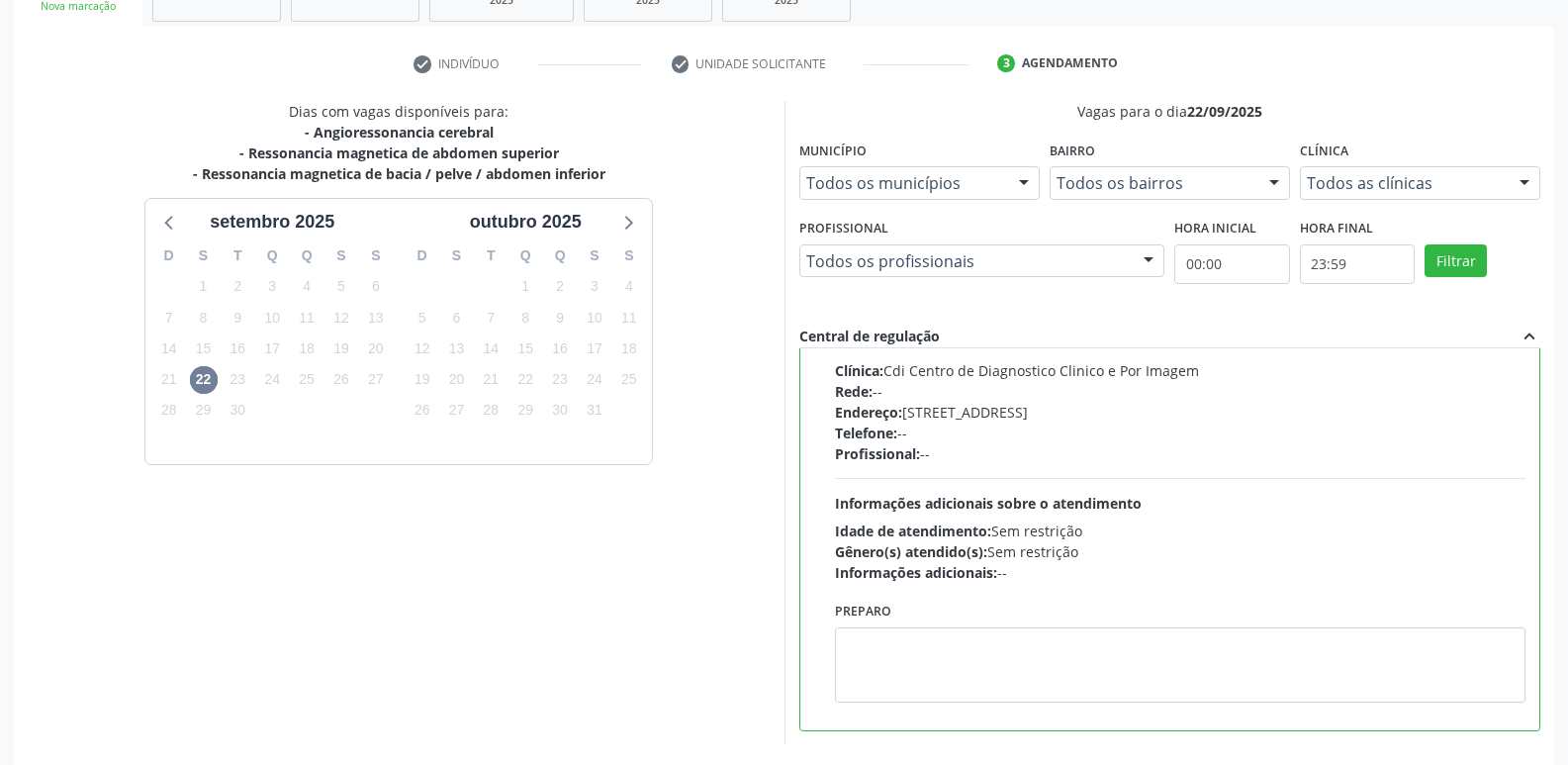
scroll to position [417, 0]
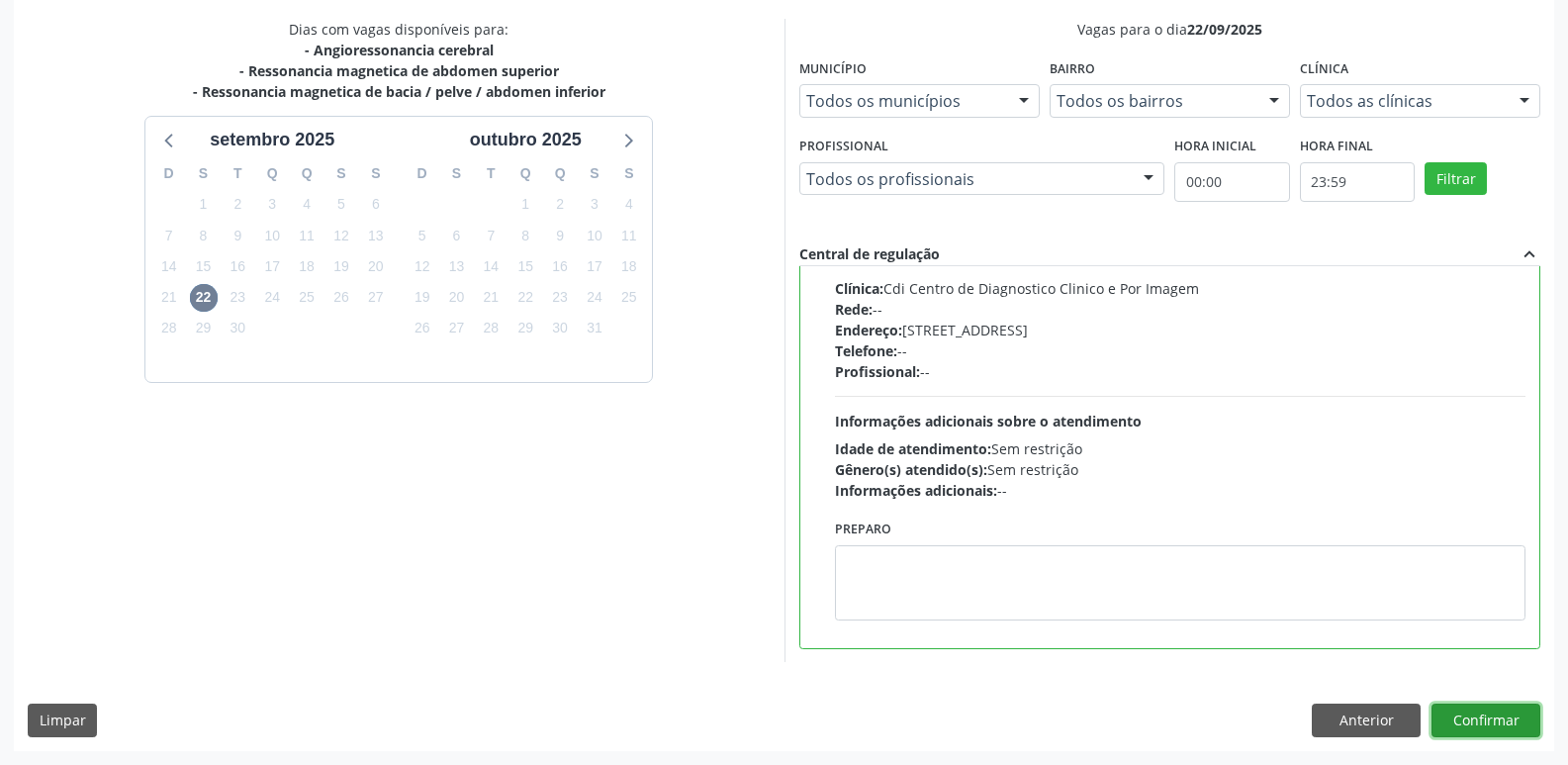
click at [1489, 714] on button "Confirmar" at bounding box center [1485, 721] width 109 height 34
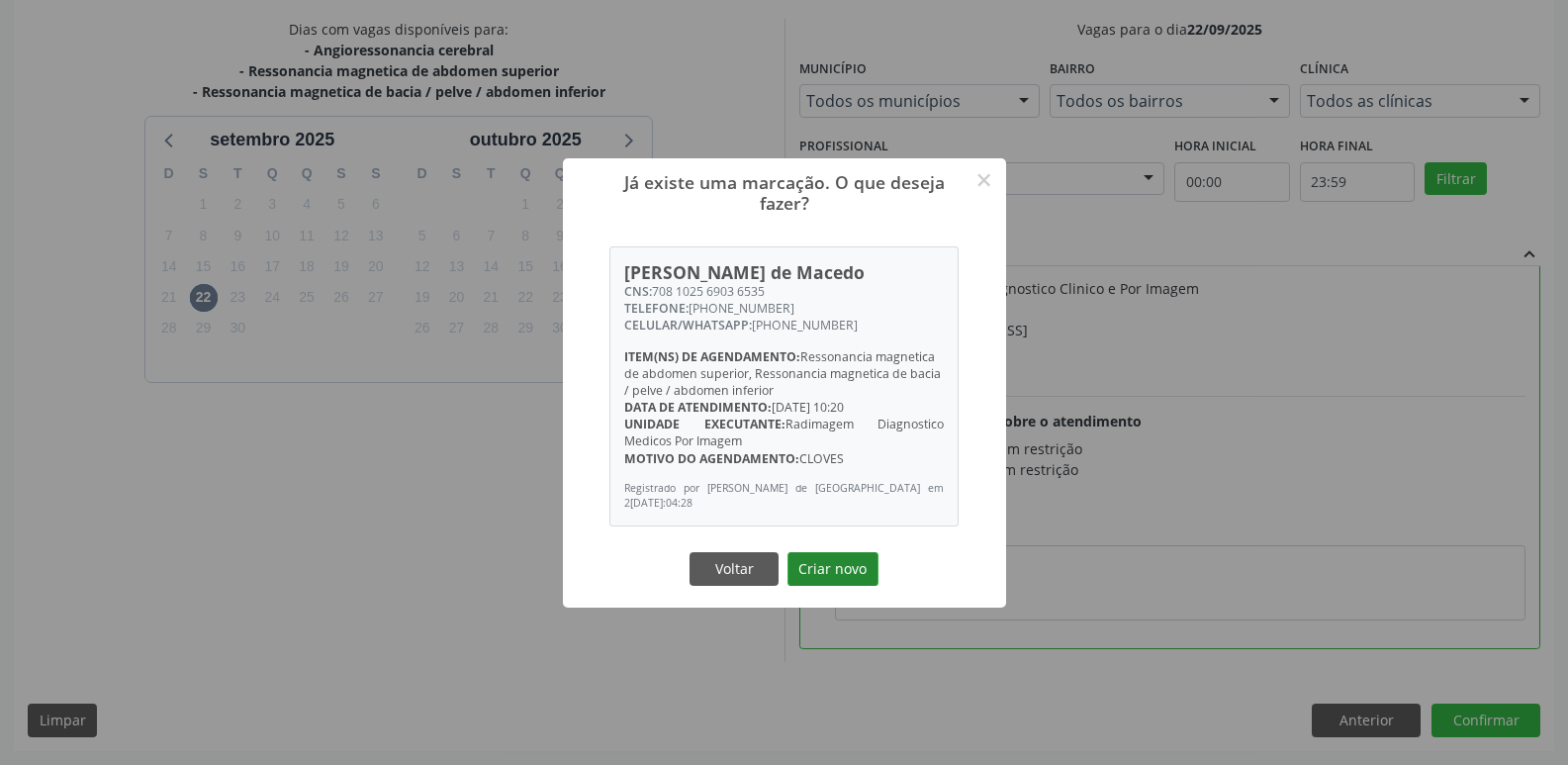
click at [828, 574] on button "Criar novo" at bounding box center [832, 570] width 91 height 34
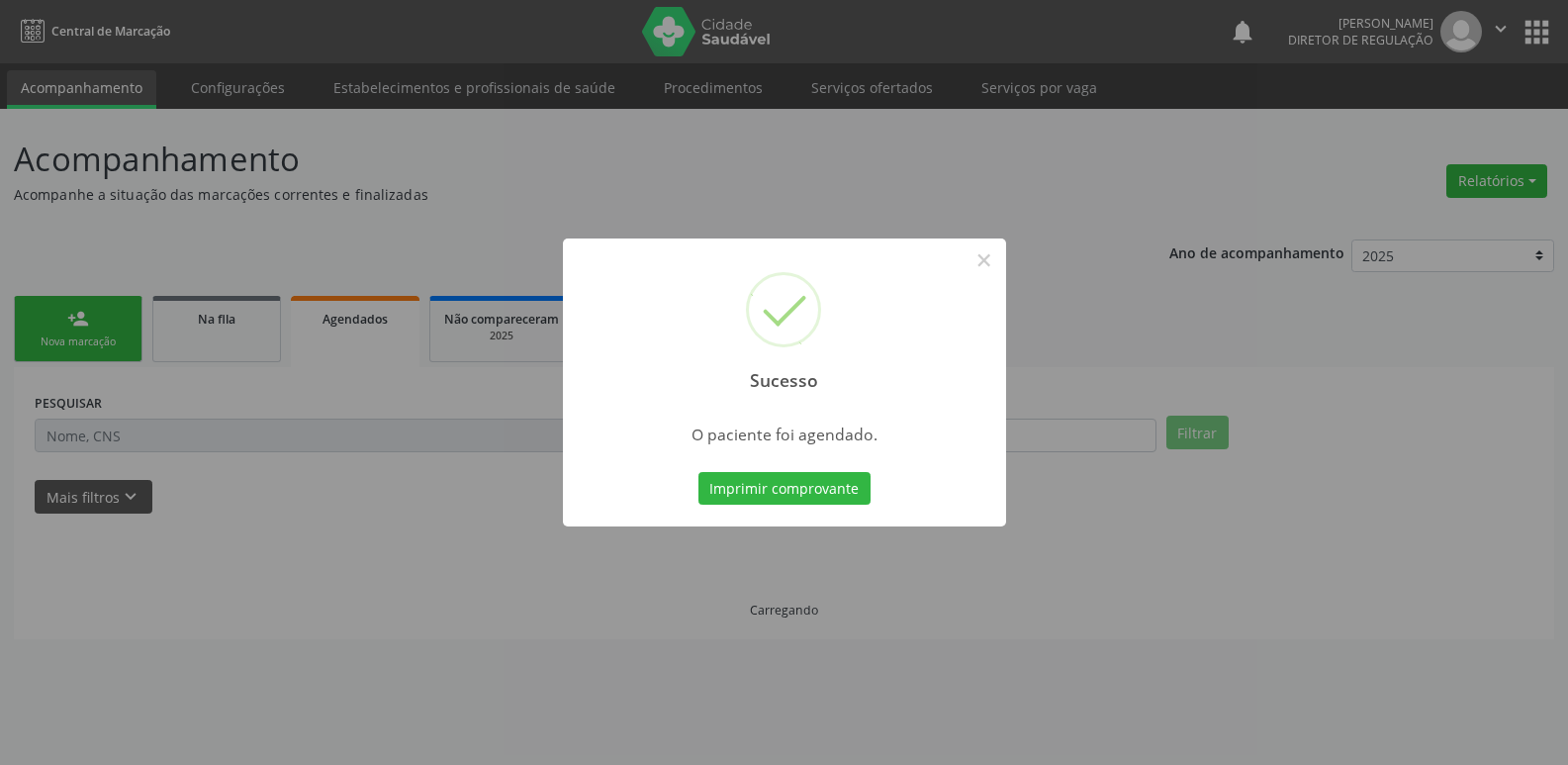
scroll to position [0, 0]
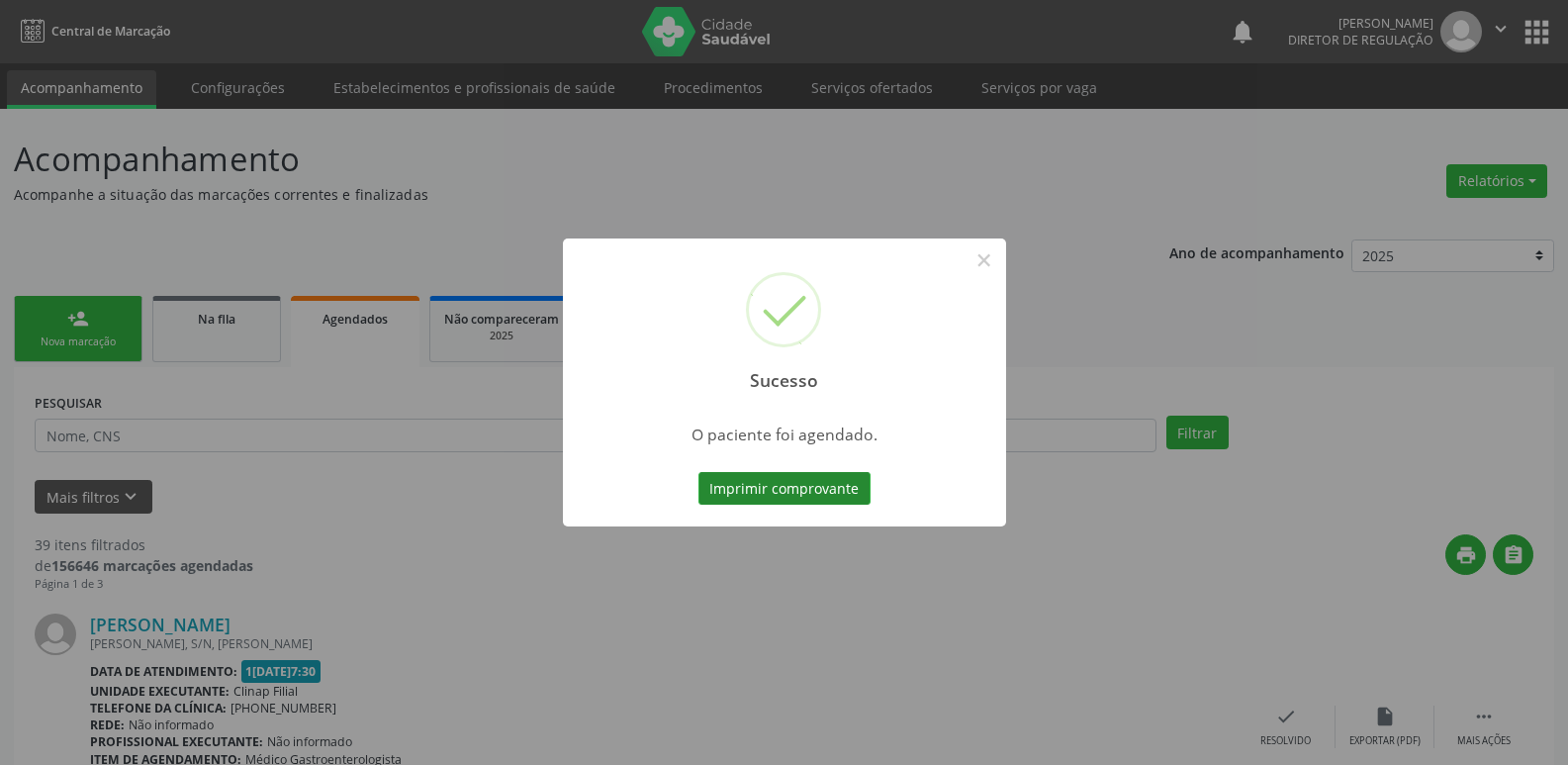
click at [833, 488] on button "Imprimir comprovante" at bounding box center [784, 489] width 172 height 34
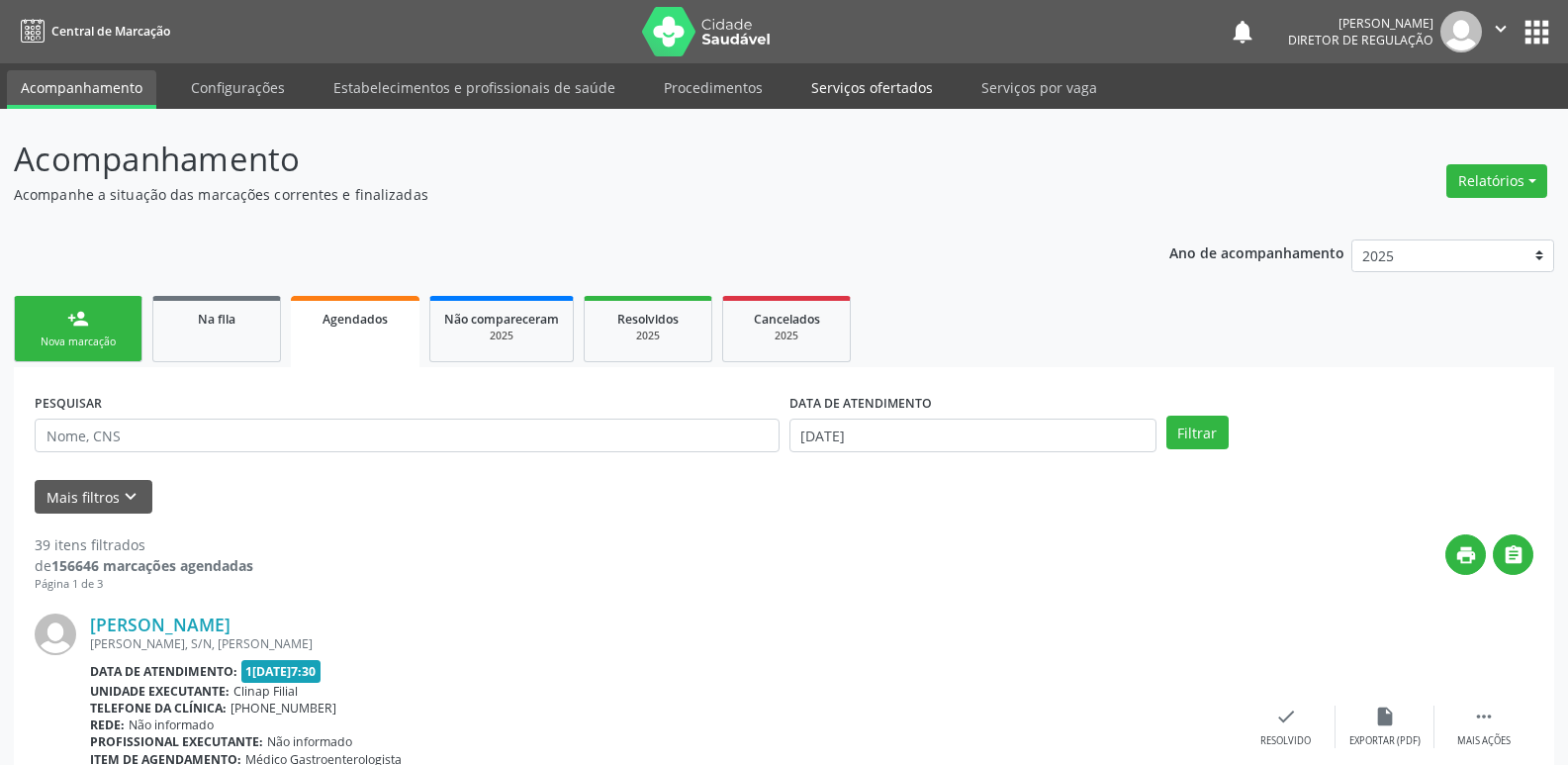
click at [877, 83] on link "Serviços ofertados" at bounding box center [872, 88] width 149 height 35
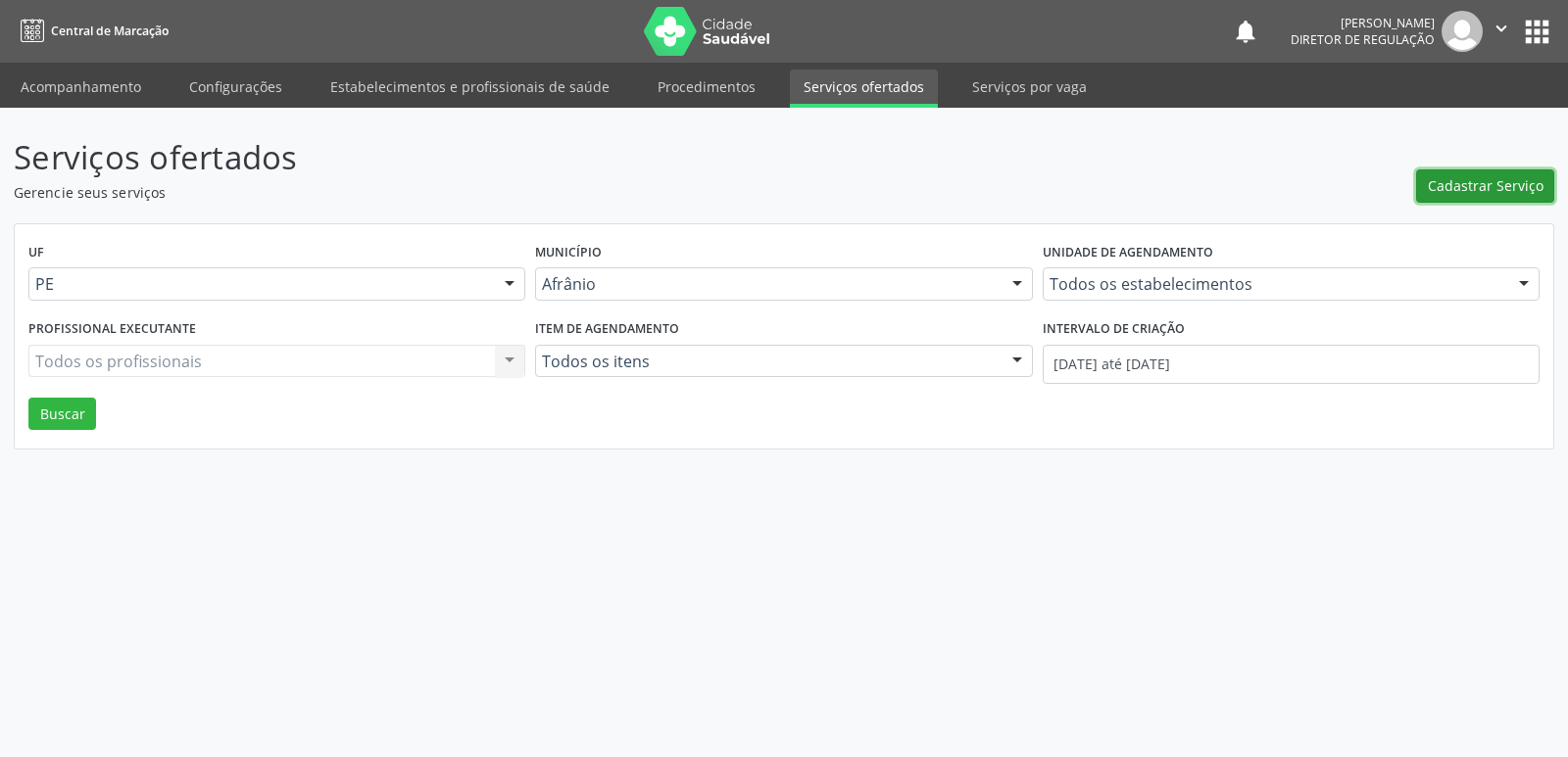
click at [1487, 189] on span "Cadastrar Serviço" at bounding box center [1485, 185] width 115 height 21
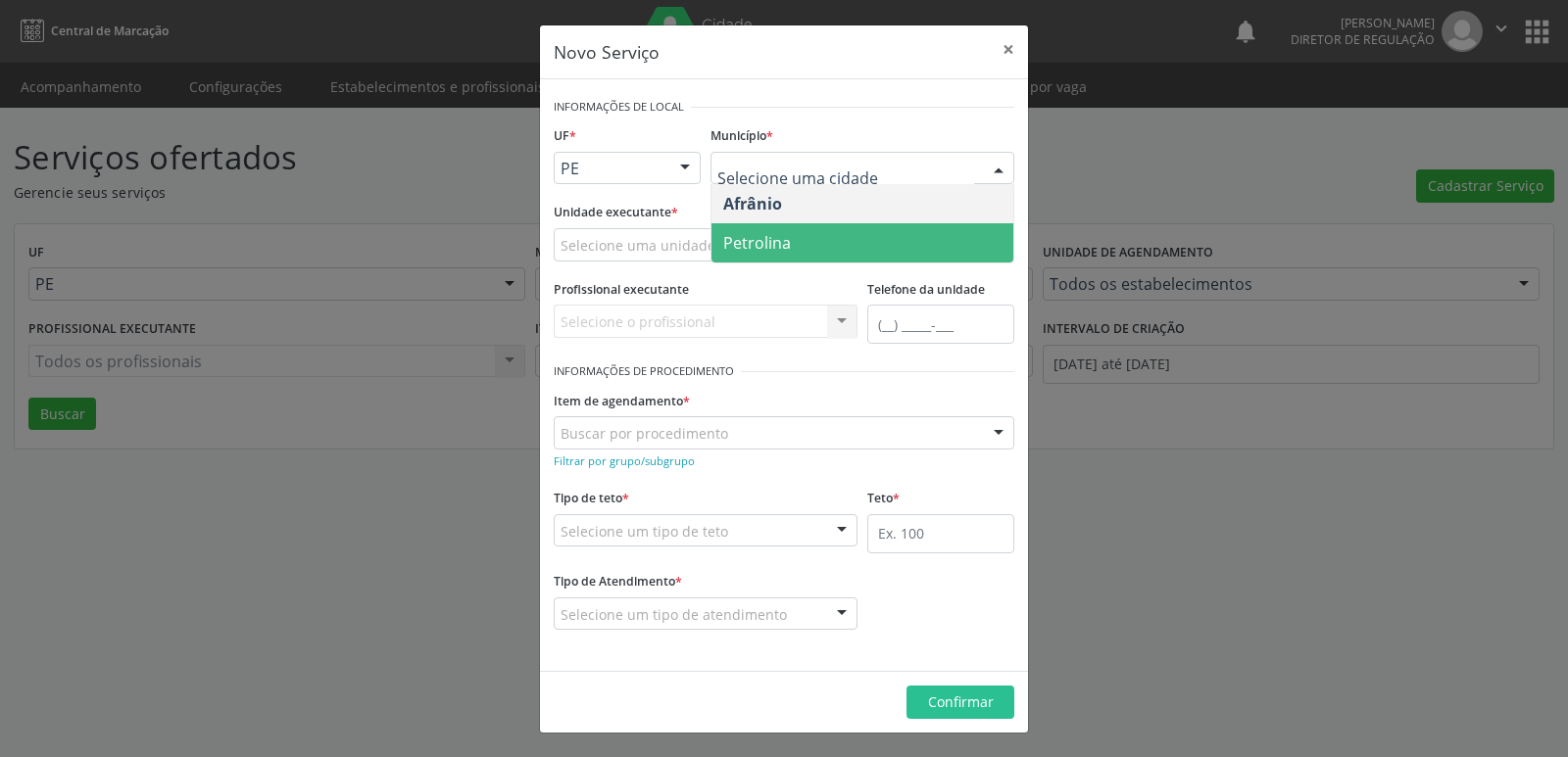
click at [830, 239] on span "Petrolina" at bounding box center [863, 243] width 302 height 39
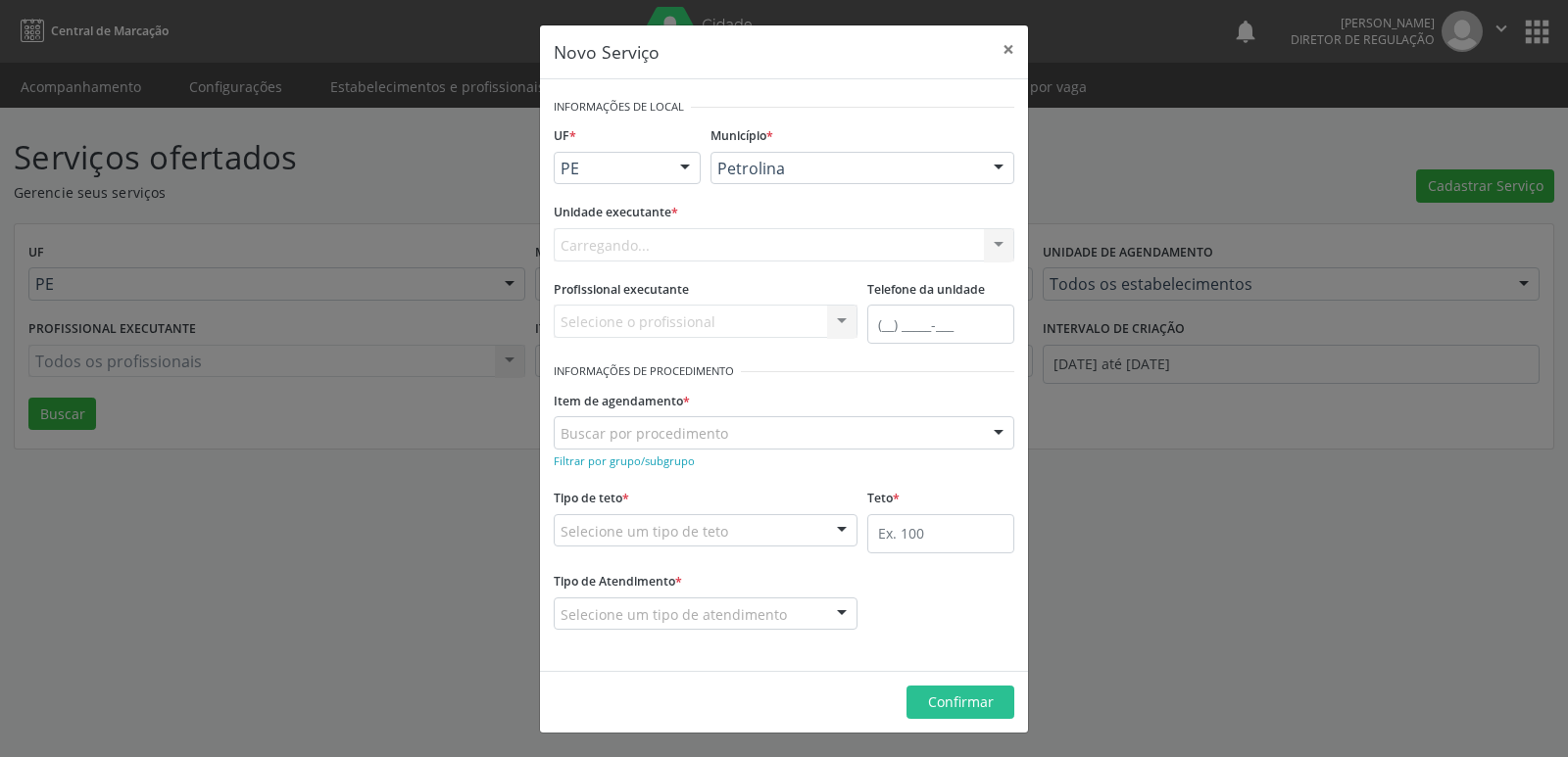
click at [744, 241] on div "Carregando... Academia da Saude de Afranio Academia da Saude do Bairro [PERSON_…" at bounding box center [784, 245] width 461 height 34
click at [744, 241] on div "Selecione uma unidade" at bounding box center [784, 245] width 461 height 34
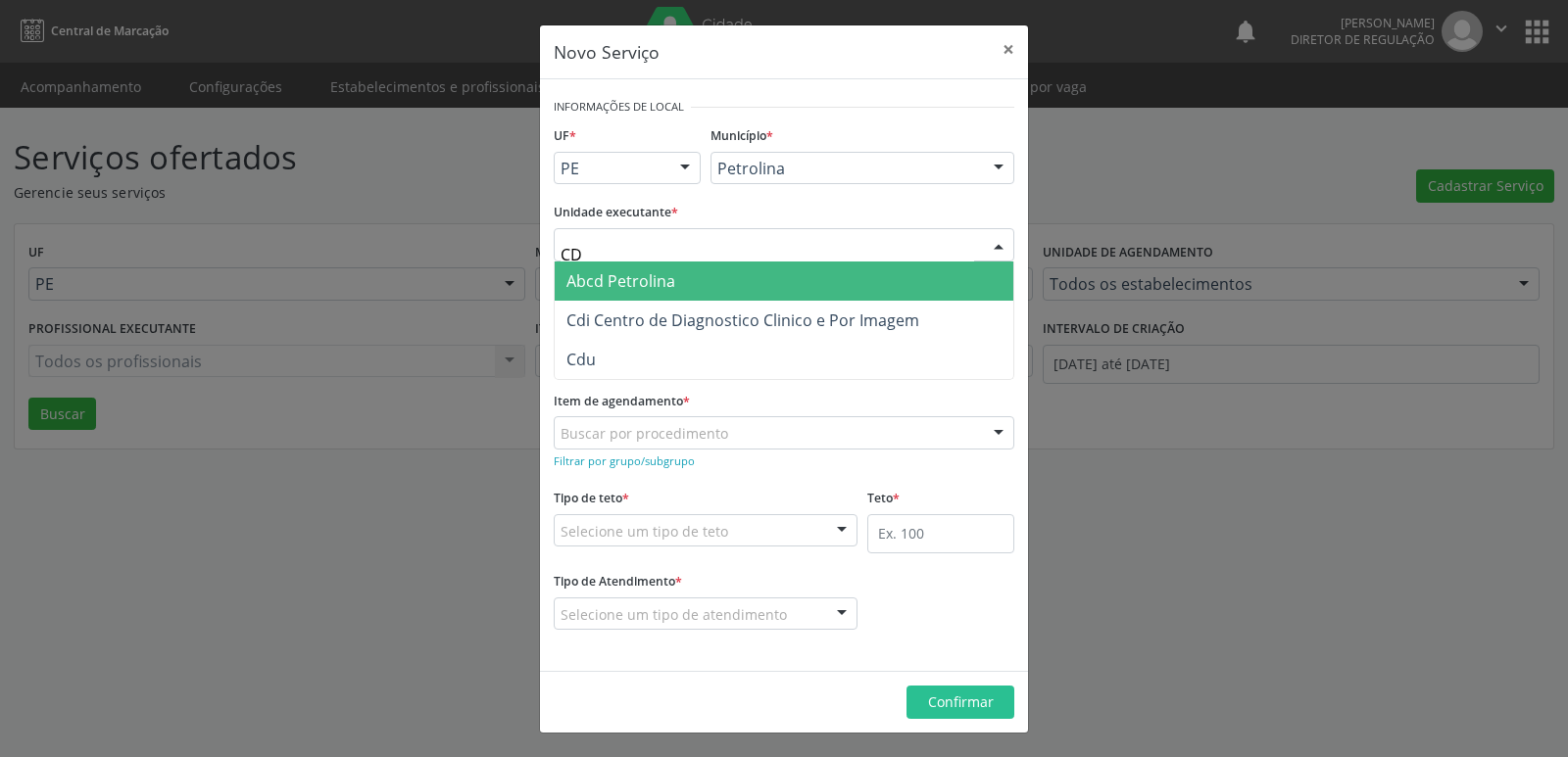
type input "CDI"
click at [758, 284] on span "Cdi Centro de Diagnostico Clinico e Por Imagem" at bounding box center [744, 281] width 353 height 22
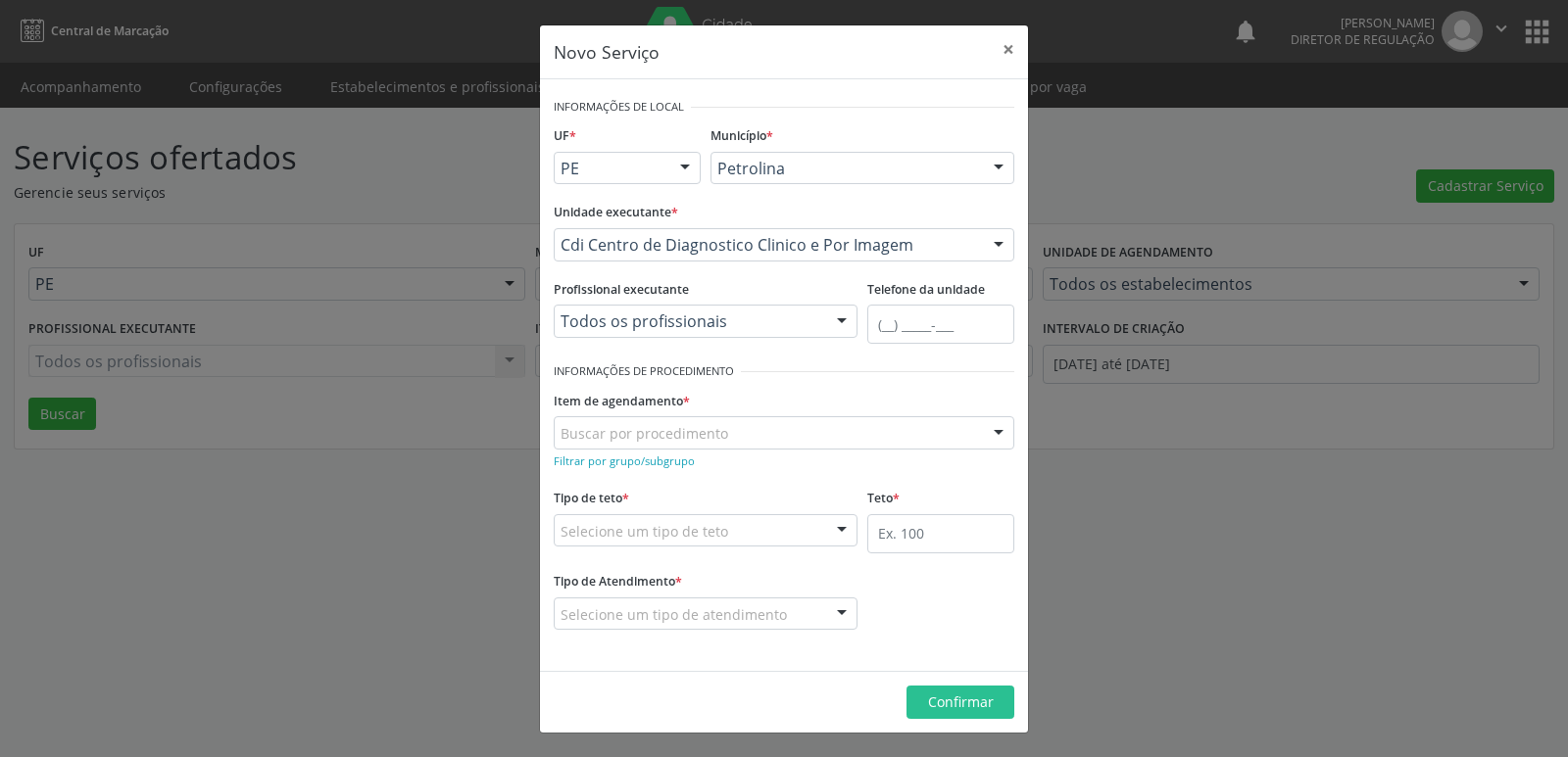
click at [735, 428] on div "Buscar por procedimento" at bounding box center [784, 433] width 461 height 34
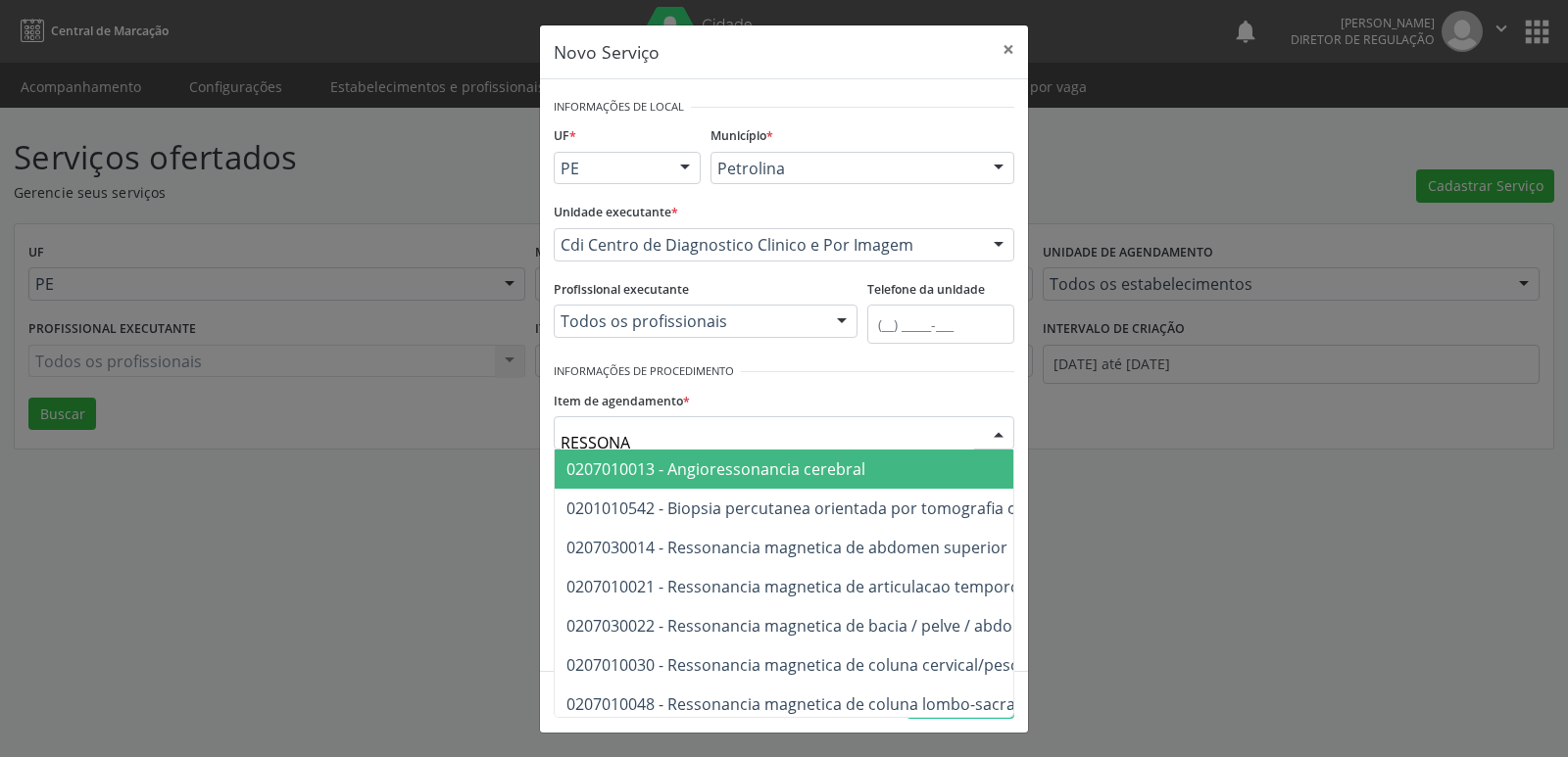
type input "RESSONAN"
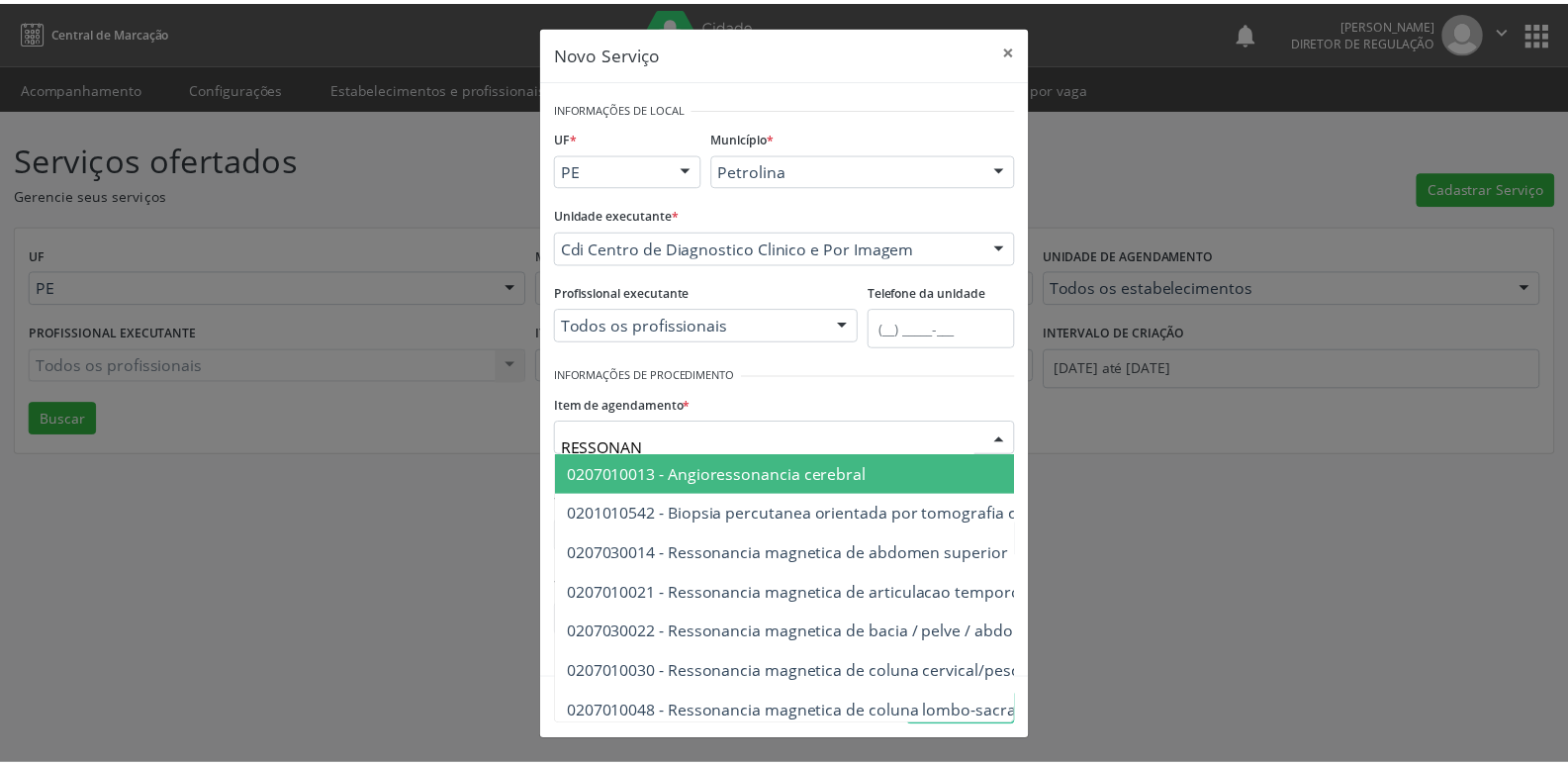
scroll to position [198, 0]
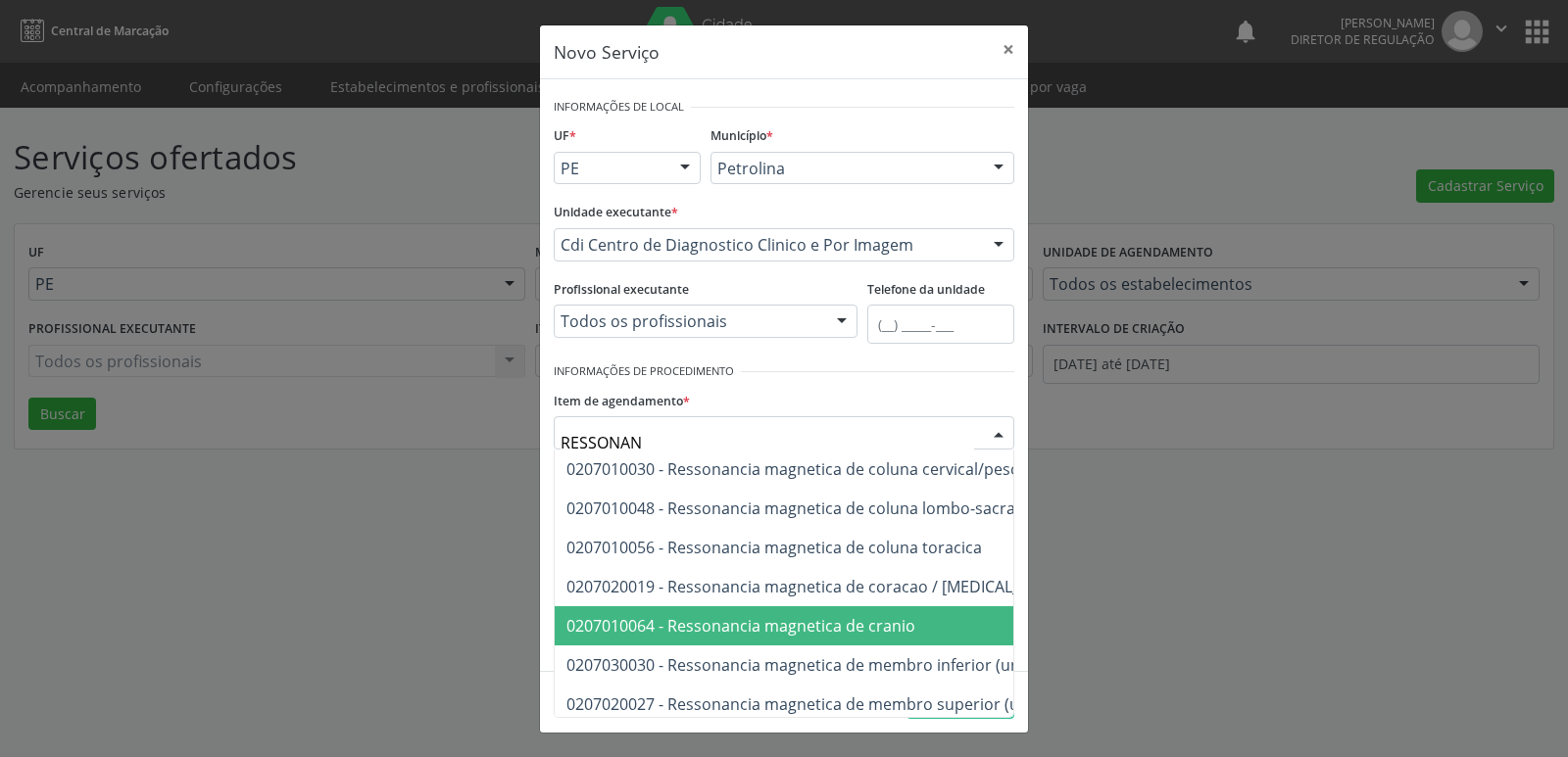
click at [835, 627] on span "0207010064 - Ressonancia magnetica de cranio" at bounding box center [742, 626] width 349 height 22
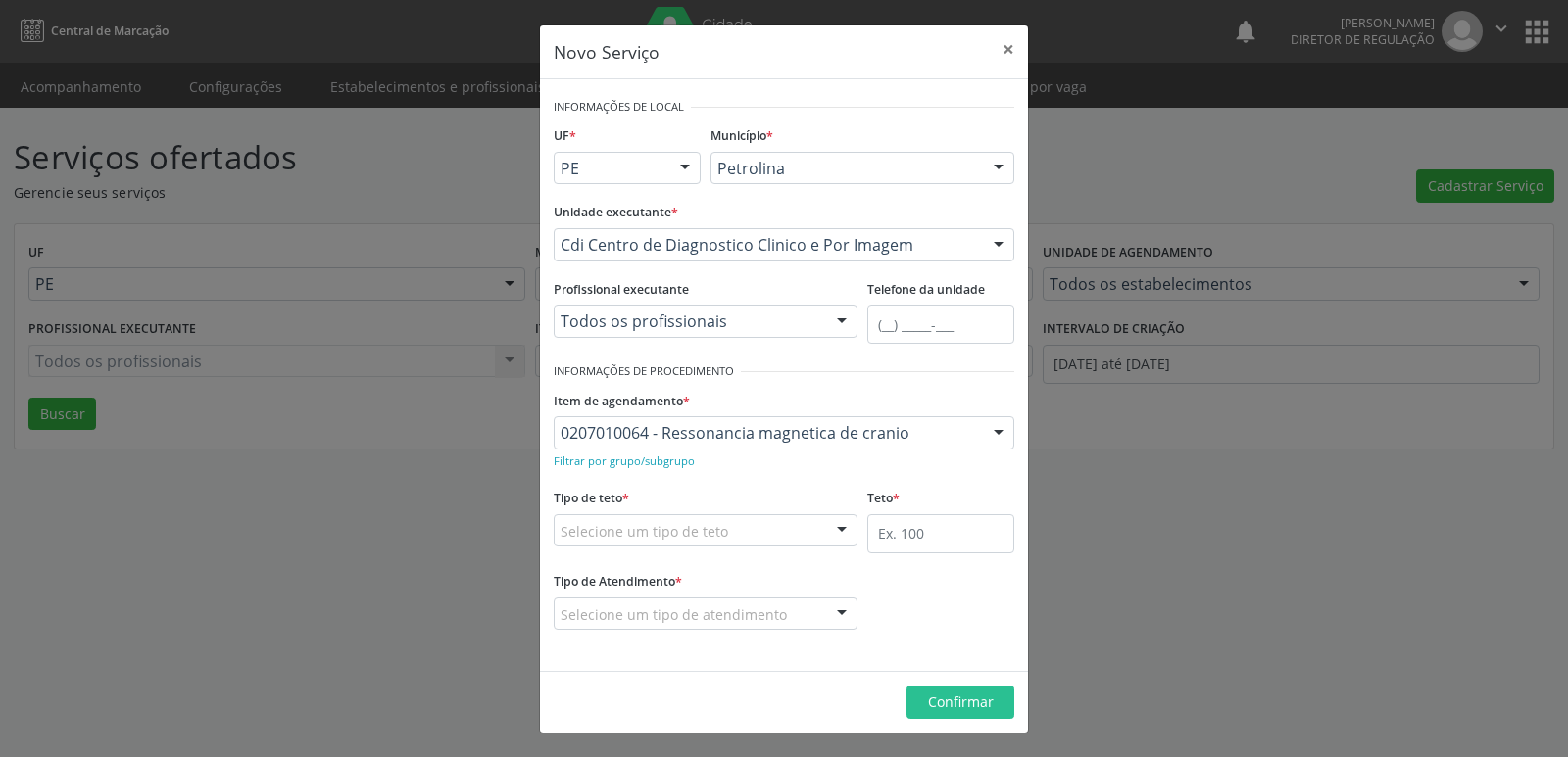
click at [776, 524] on div "Selecione um tipo de teto" at bounding box center [706, 531] width 304 height 34
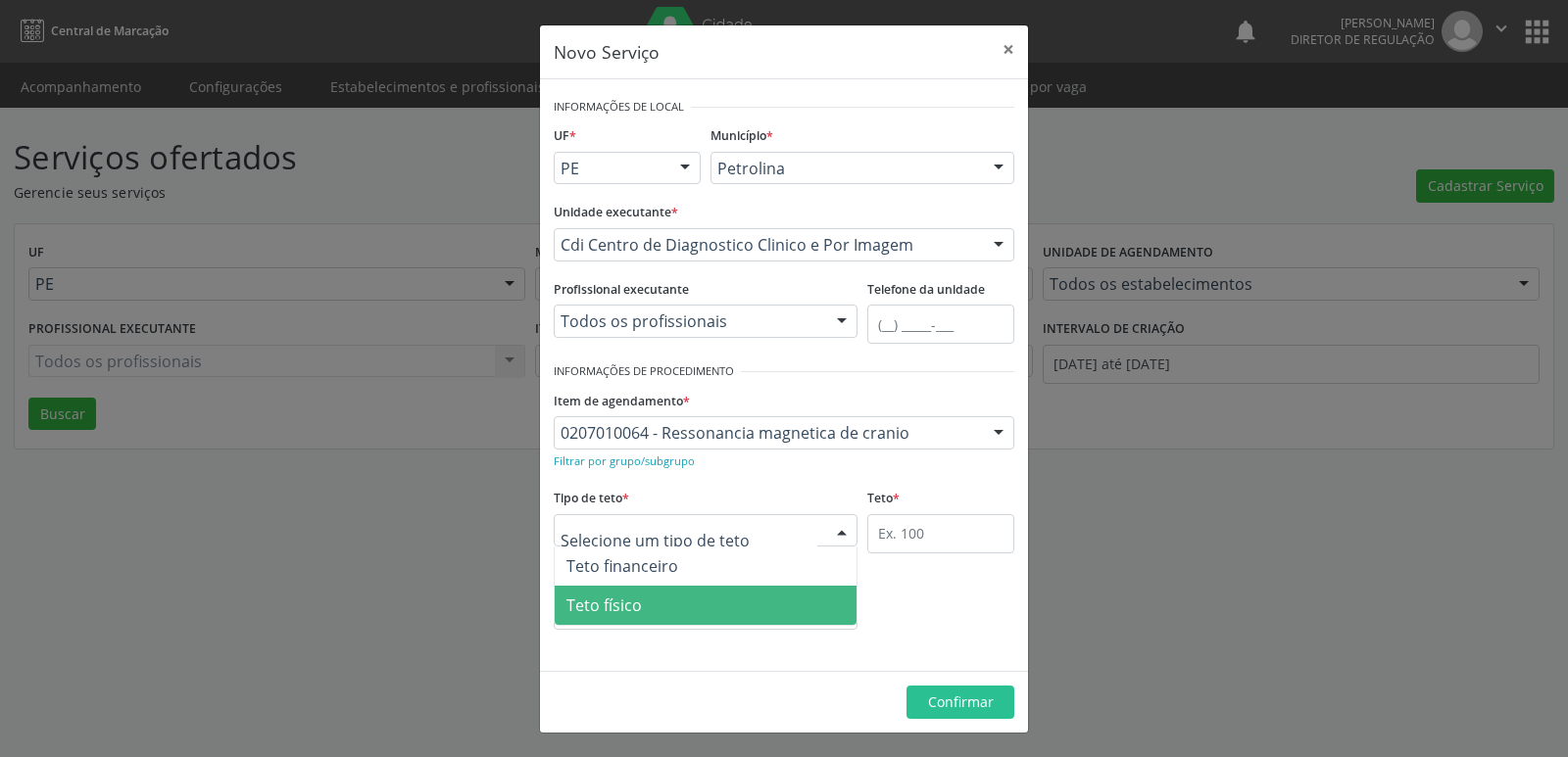
click at [705, 611] on span "Teto físico" at bounding box center [706, 605] width 302 height 39
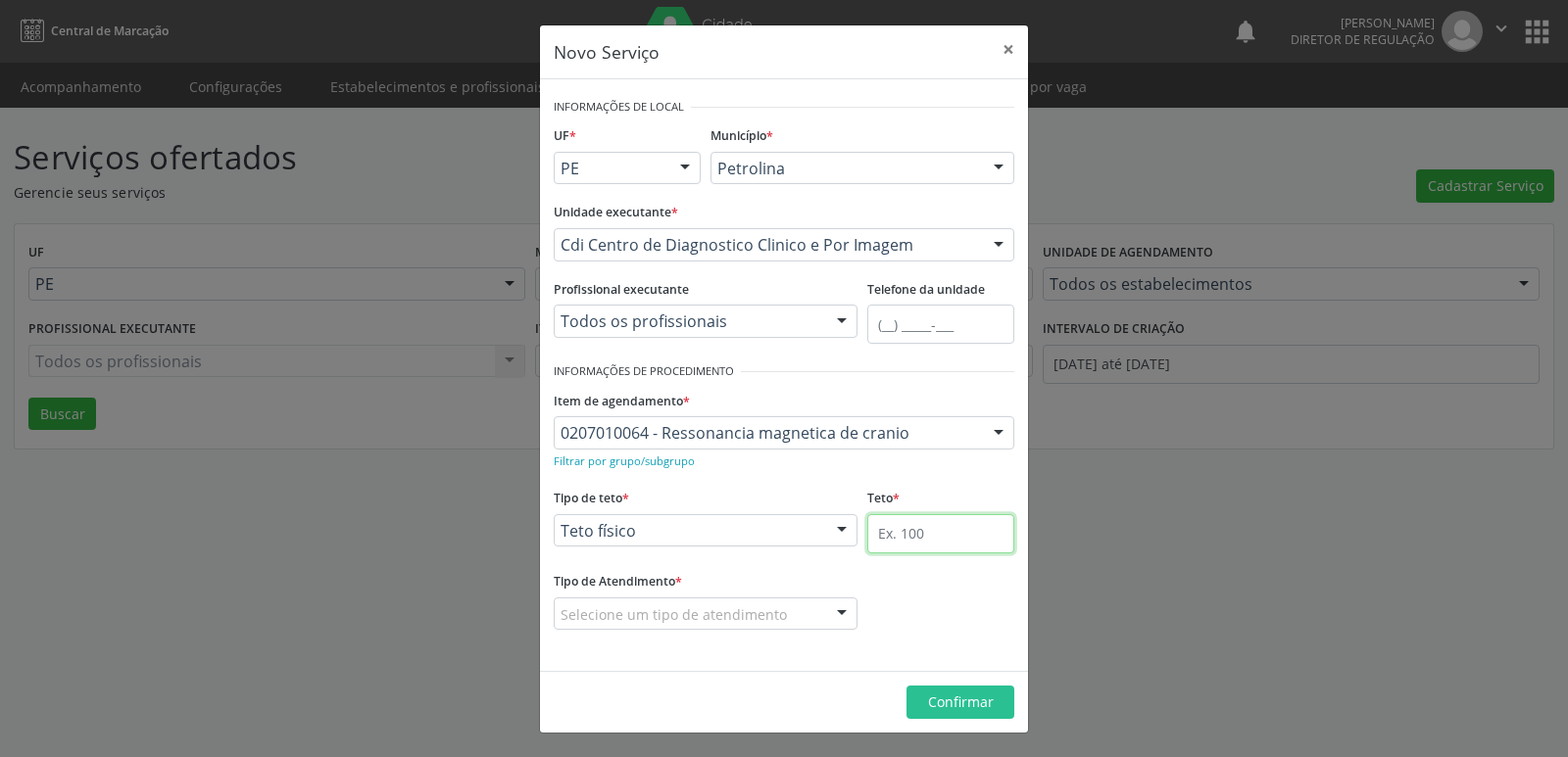
click at [952, 537] on input "text" at bounding box center [941, 534] width 147 height 39
type input "1"
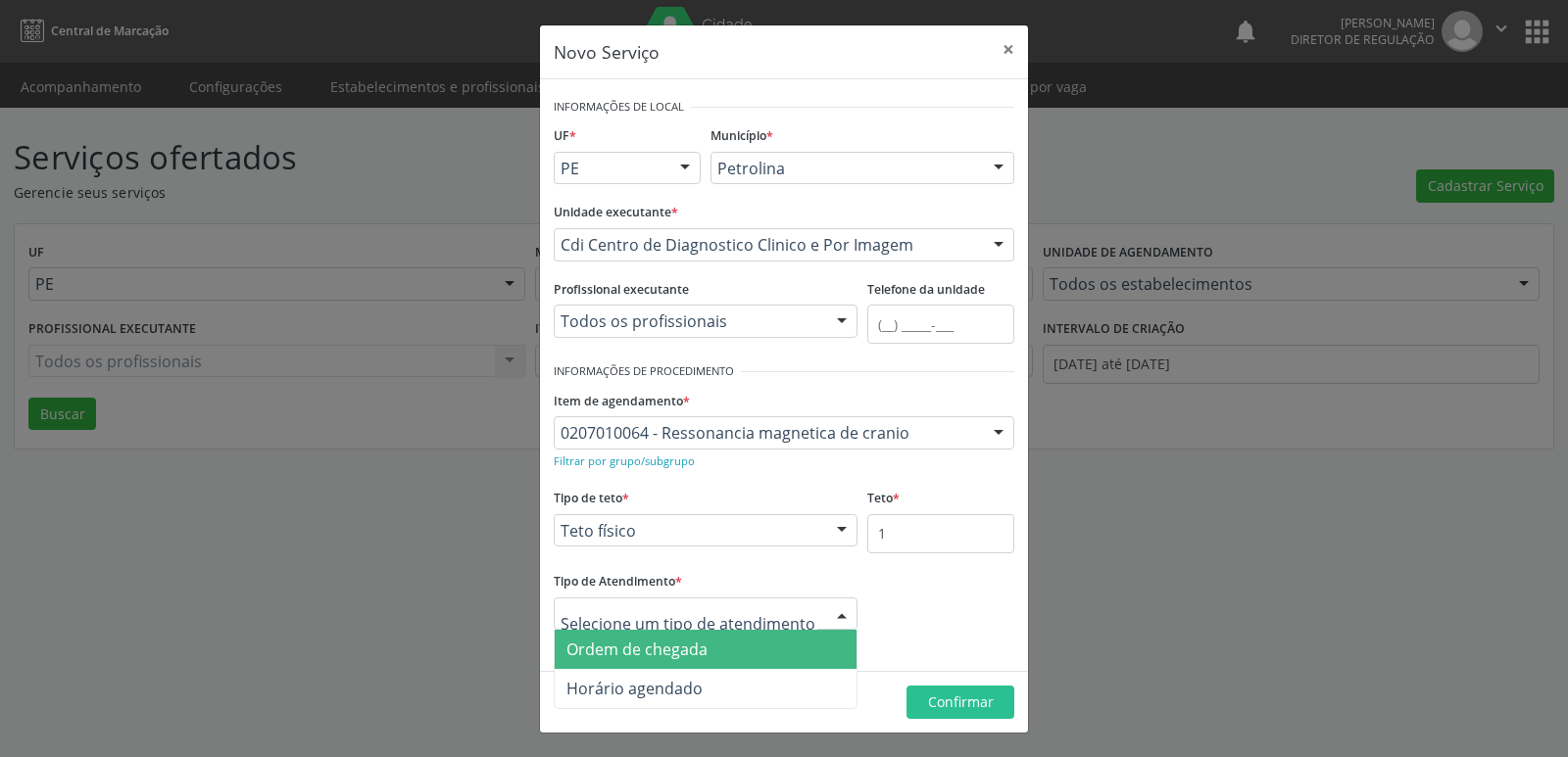
click at [738, 652] on span "Ordem de chegada" at bounding box center [706, 650] width 302 height 39
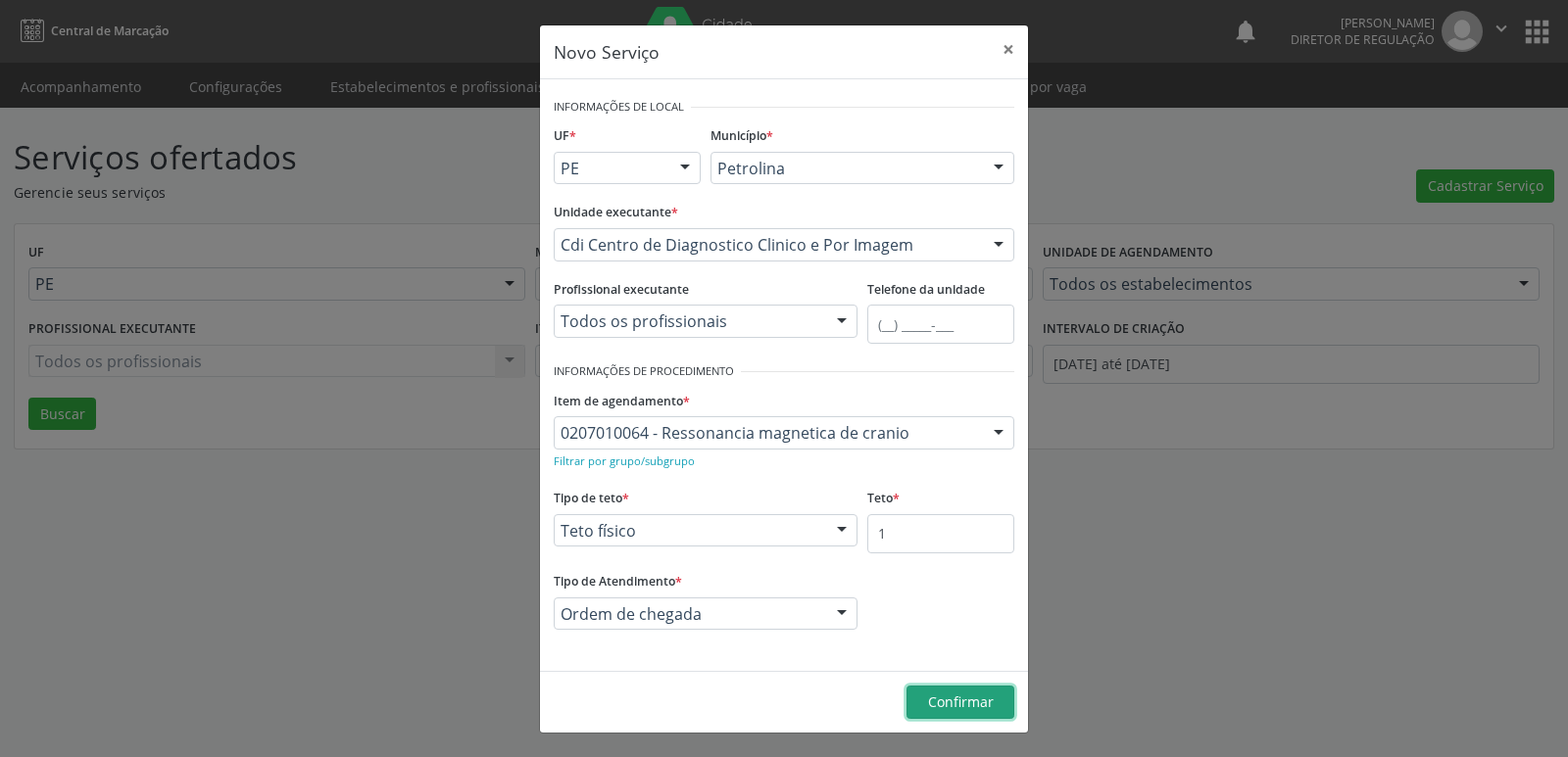
click at [969, 709] on span "Confirmar" at bounding box center [961, 702] width 66 height 19
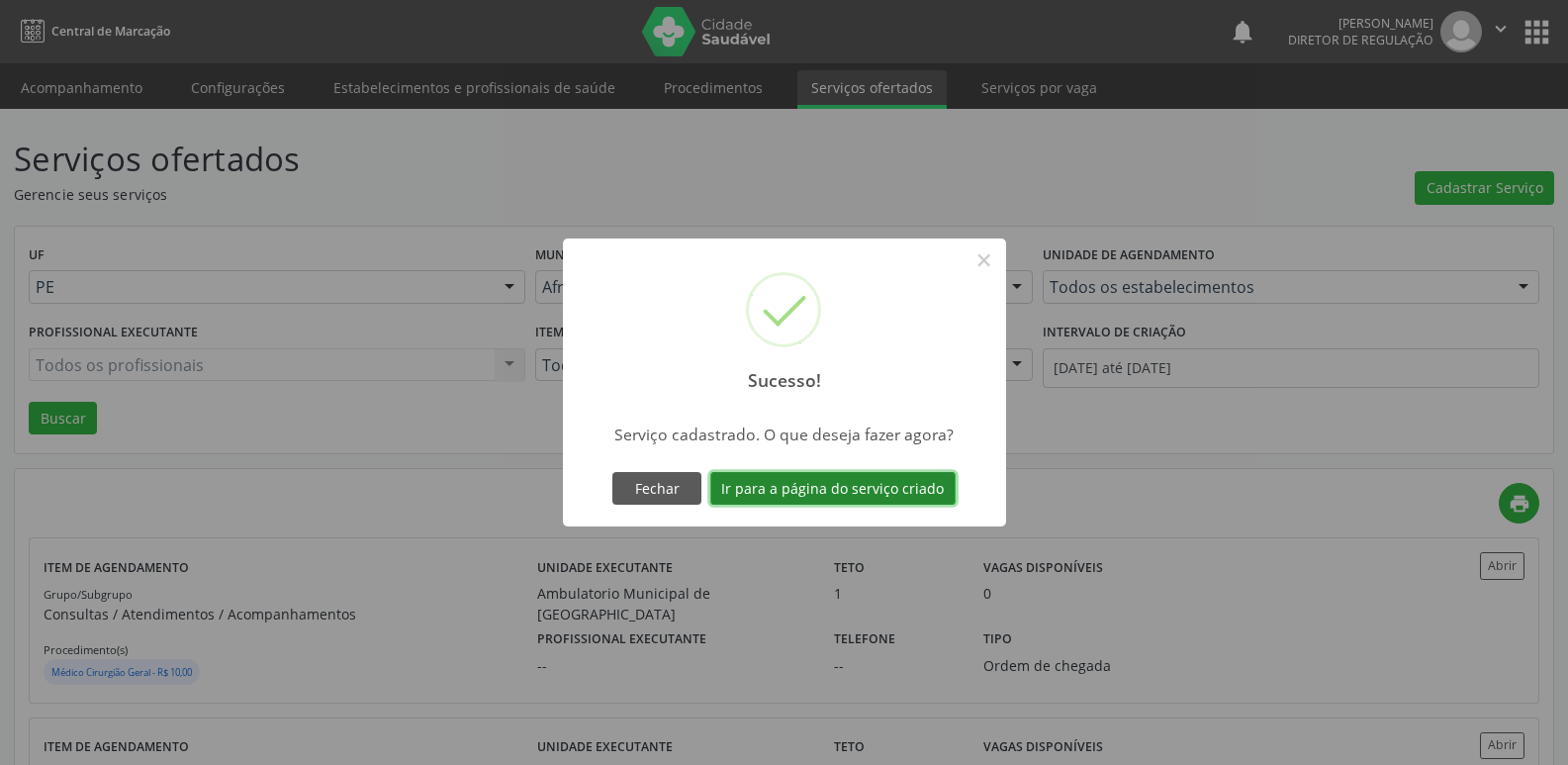
click at [913, 489] on button "Ir para a página do serviço criado" at bounding box center [833, 489] width 246 height 34
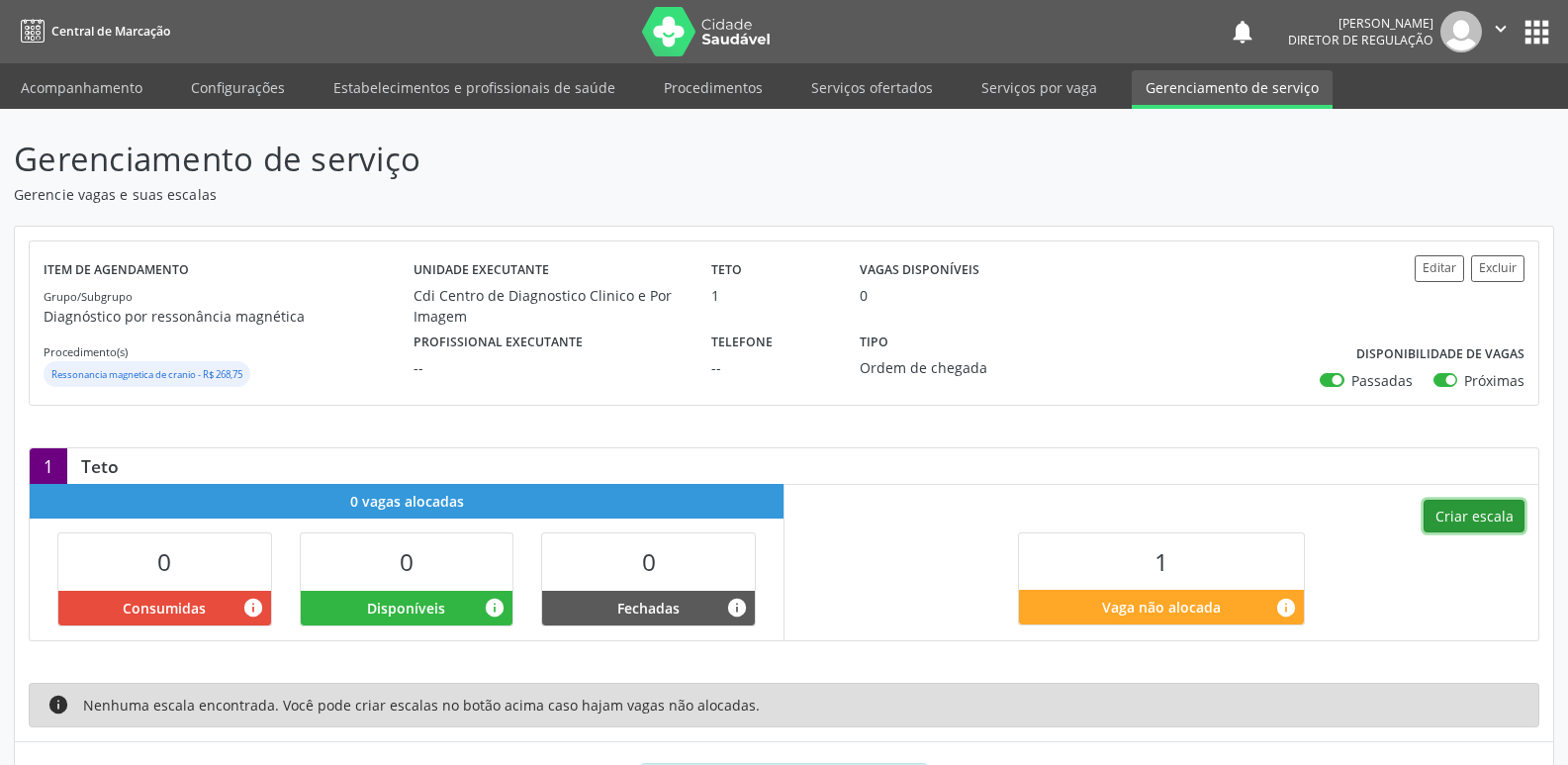
click at [1477, 519] on button "Criar escala" at bounding box center [1473, 517] width 101 height 34
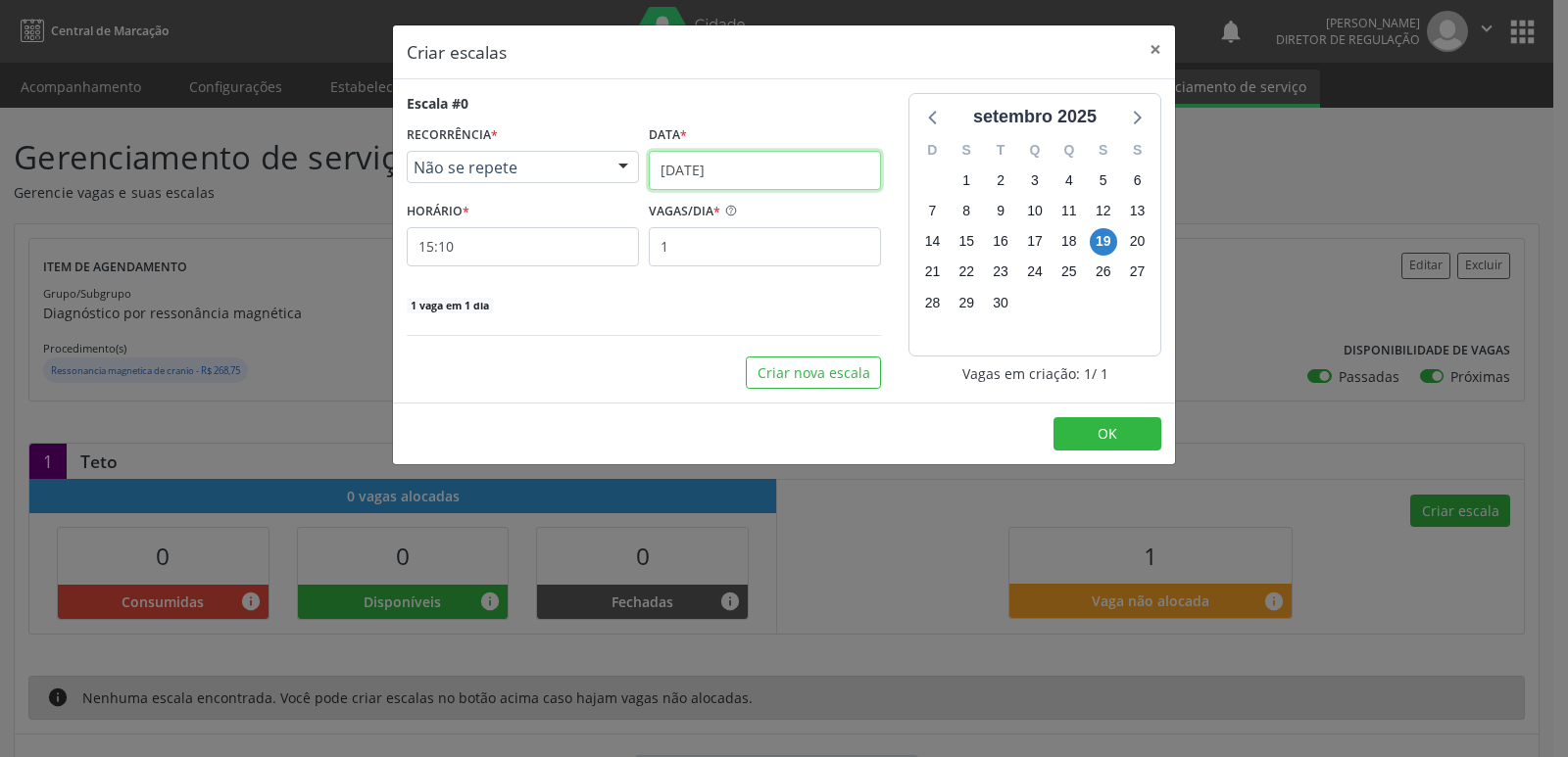
click at [767, 174] on input "1[DATE]" at bounding box center [765, 171] width 233 height 39
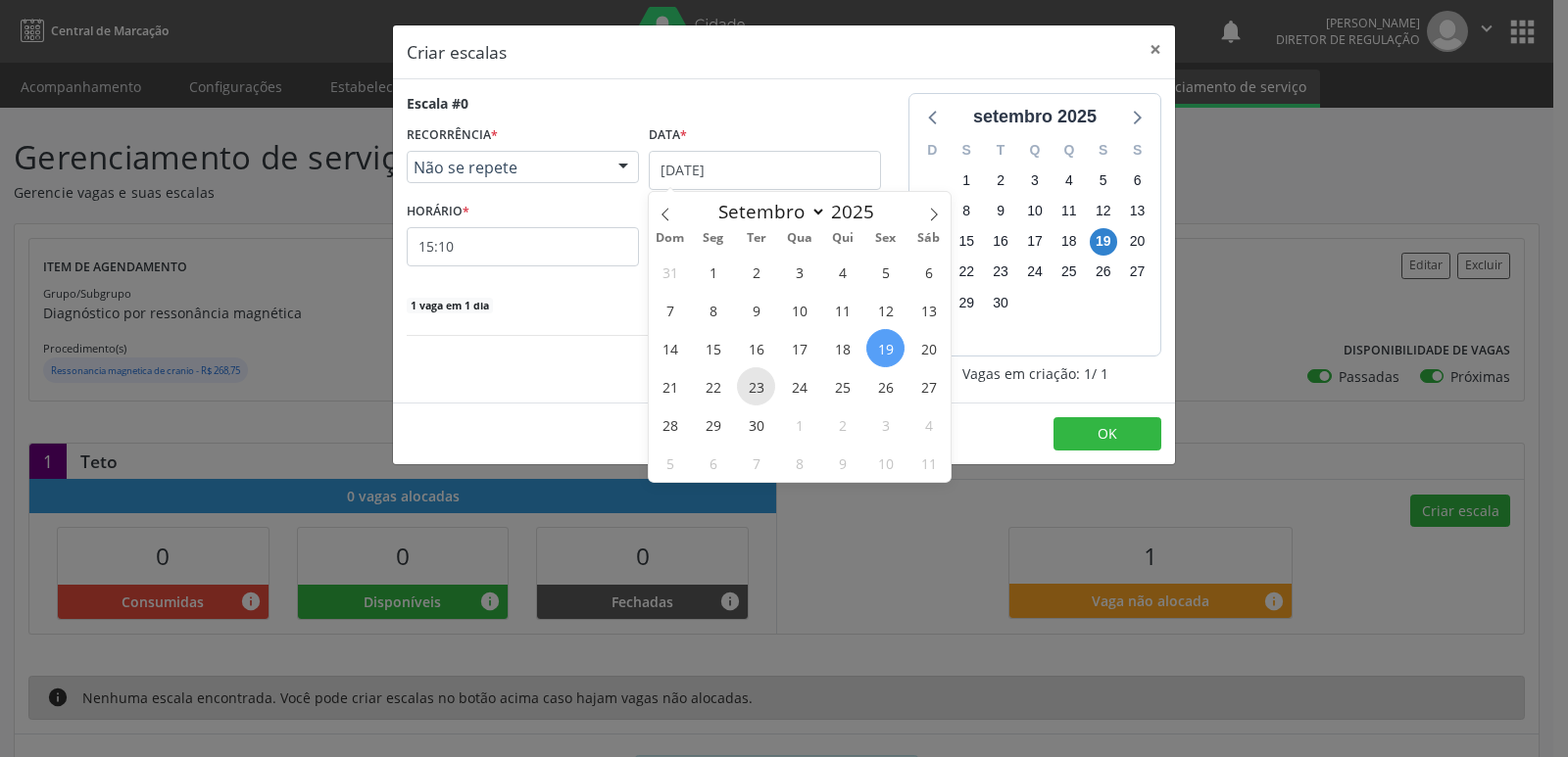
click at [756, 384] on span "23" at bounding box center [755, 386] width 38 height 38
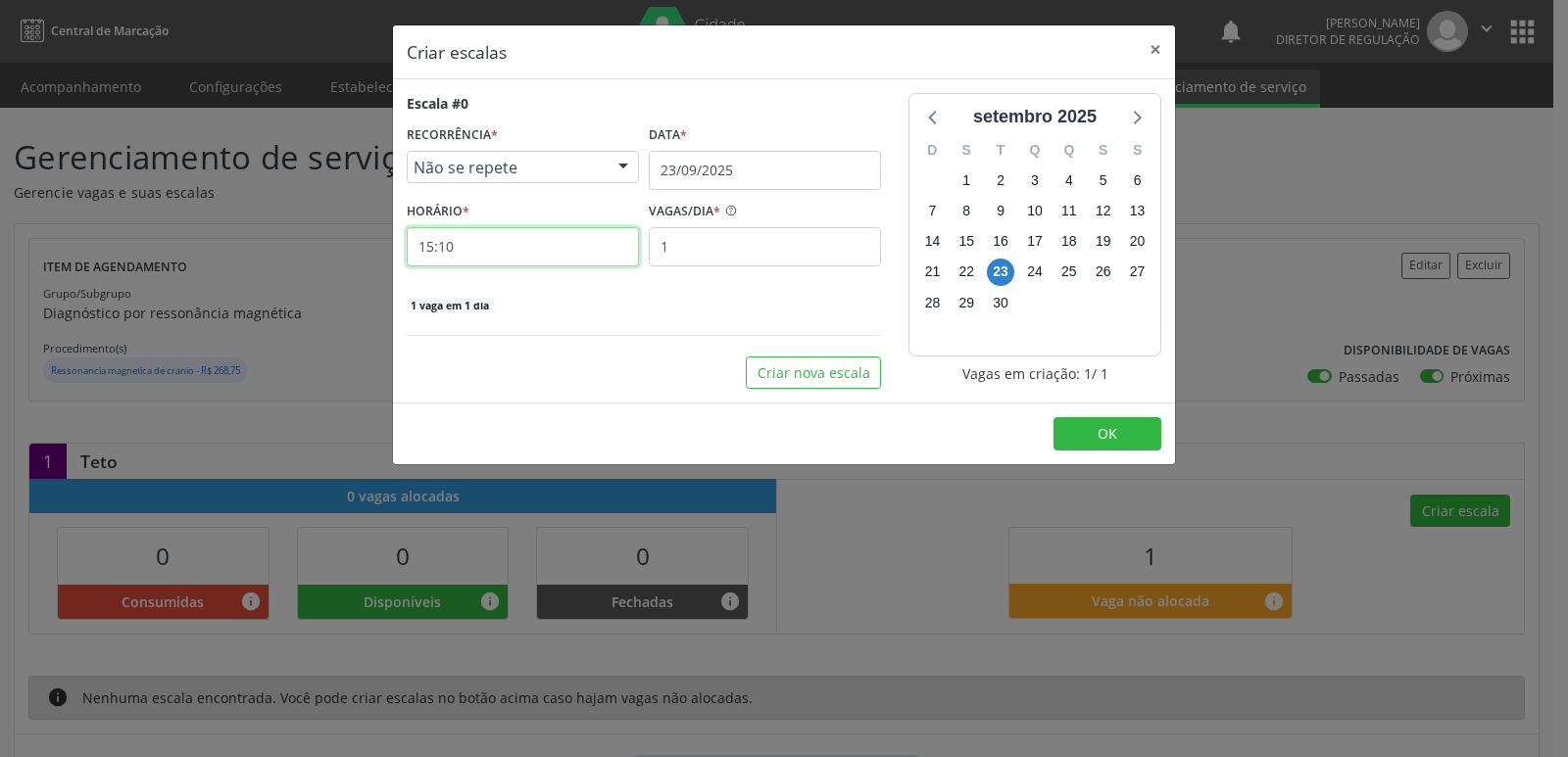
click at [545, 250] on input "15:10" at bounding box center [524, 247] width 233 height 39
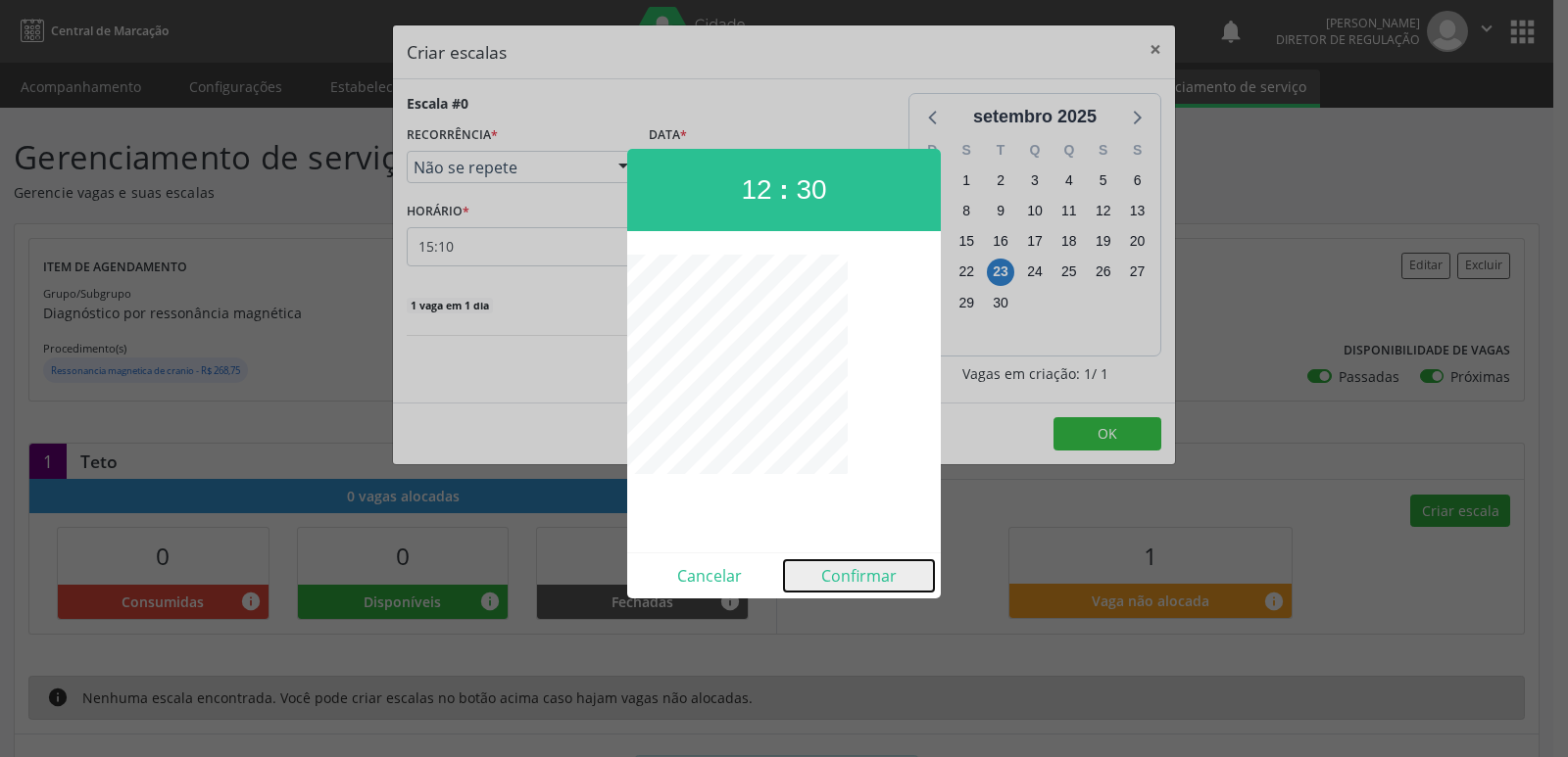
click at [872, 580] on button "Confirmar" at bounding box center [859, 577] width 150 height 32
type input "12:30"
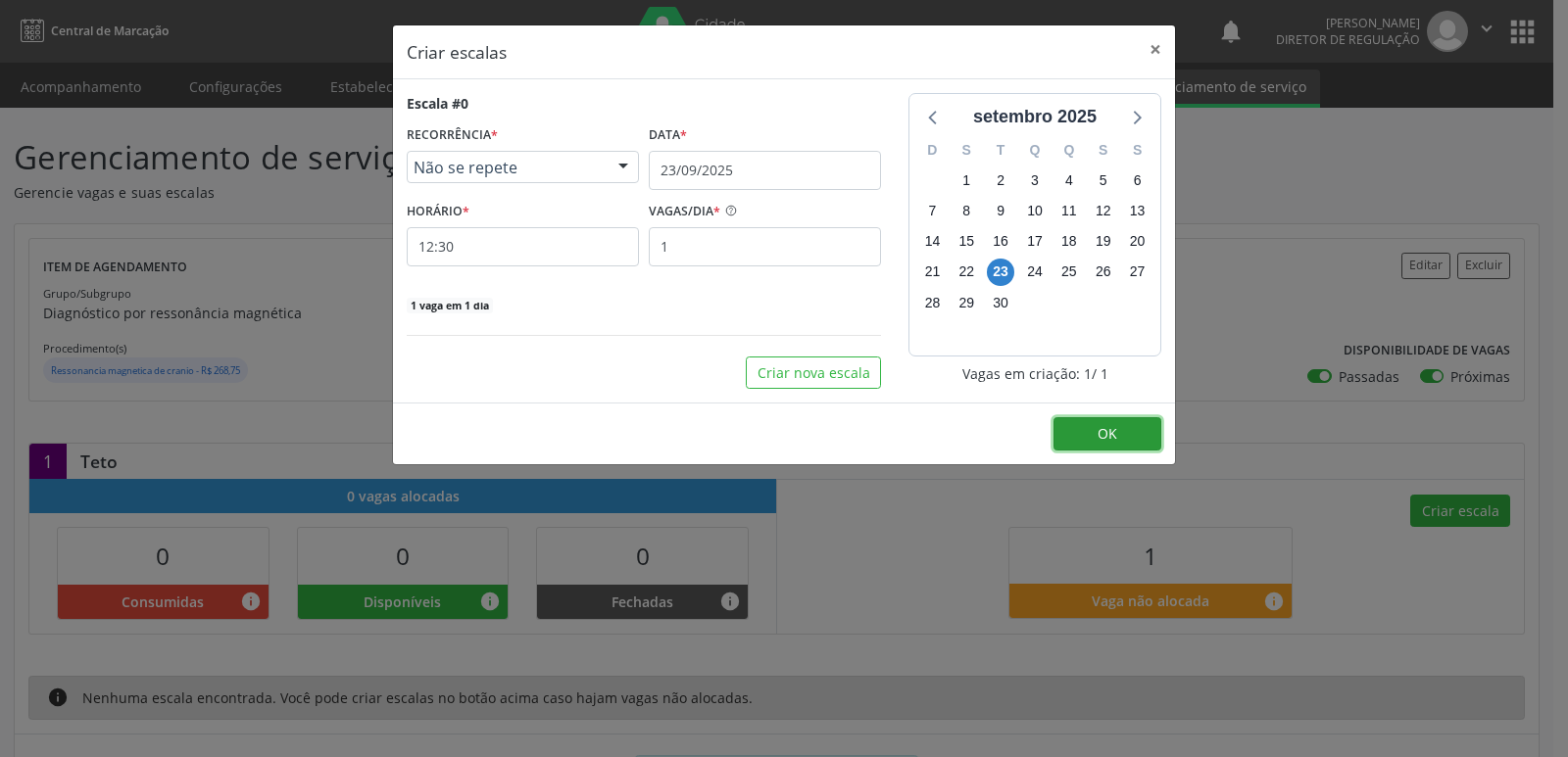
click at [1105, 425] on span "OK" at bounding box center [1107, 433] width 20 height 19
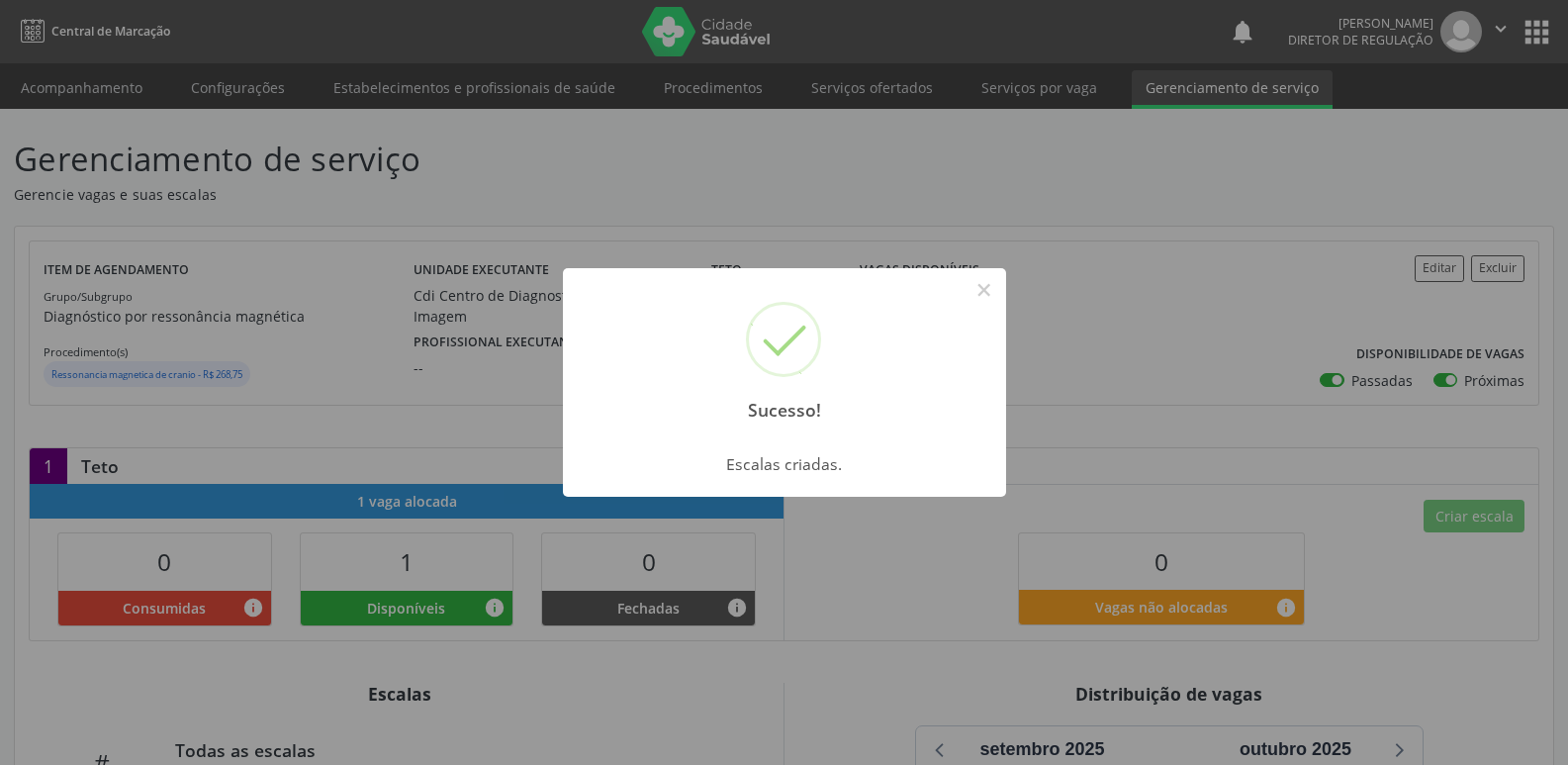
click at [127, 84] on div "Sucesso! × Escalas criadas. OK Cancel" at bounding box center [784, 382] width 1568 height 765
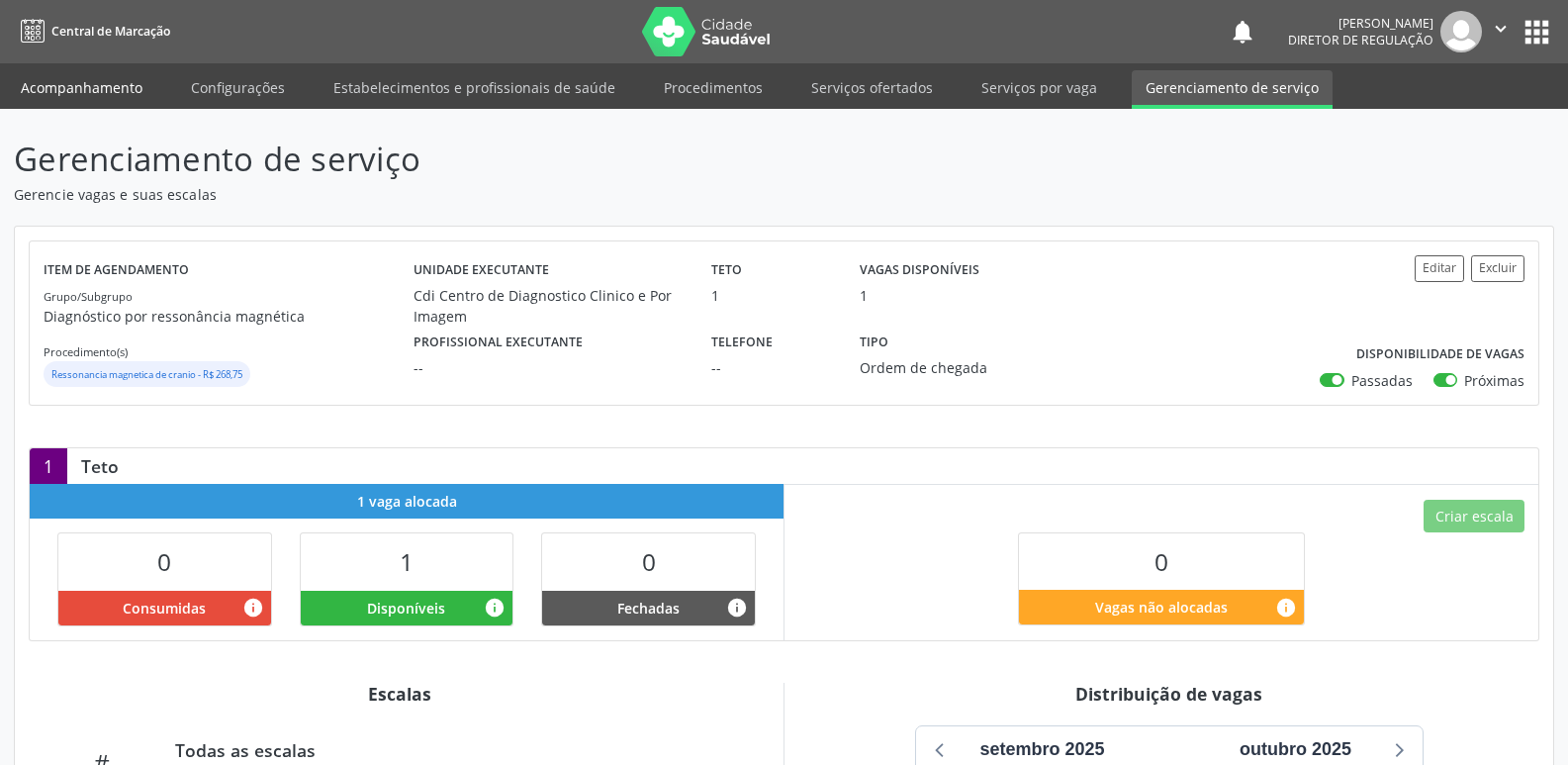
click at [112, 83] on link "Acompanhamento" at bounding box center [82, 88] width 149 height 35
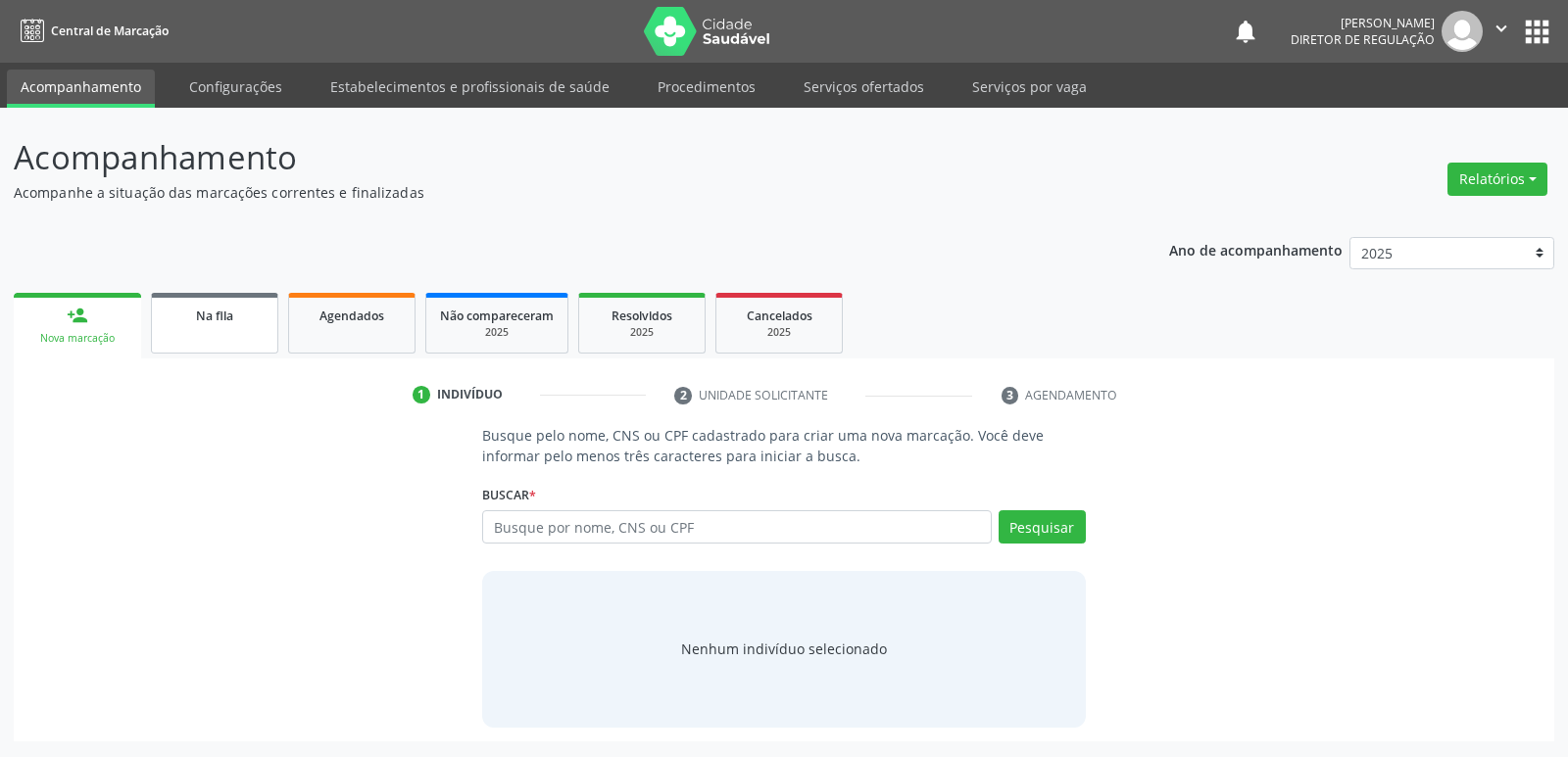
click at [230, 310] on span "Na fila" at bounding box center [215, 315] width 37 height 17
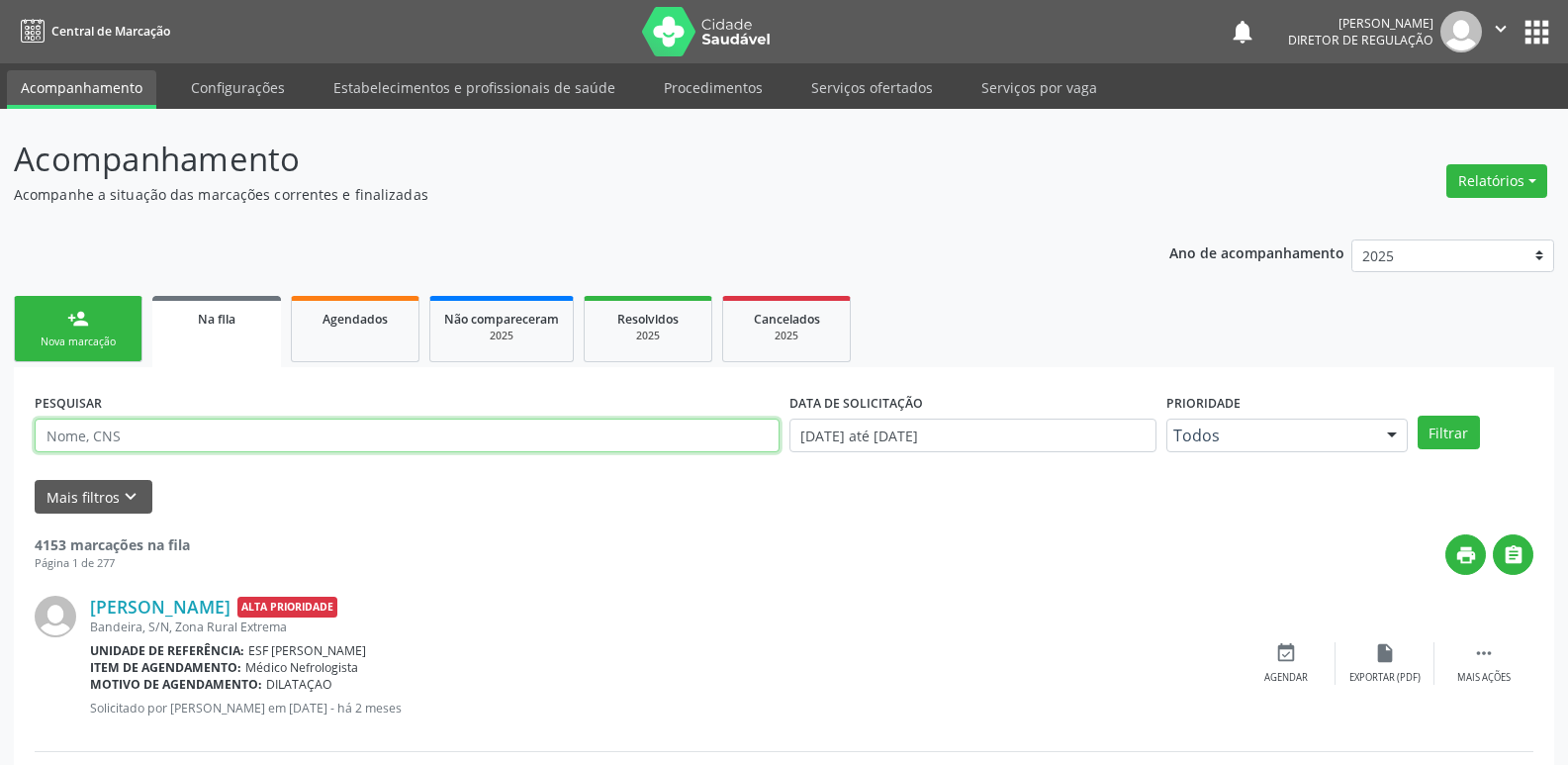
click at [273, 433] on input "text" at bounding box center [407, 435] width 745 height 34
type input "MIRIAN"
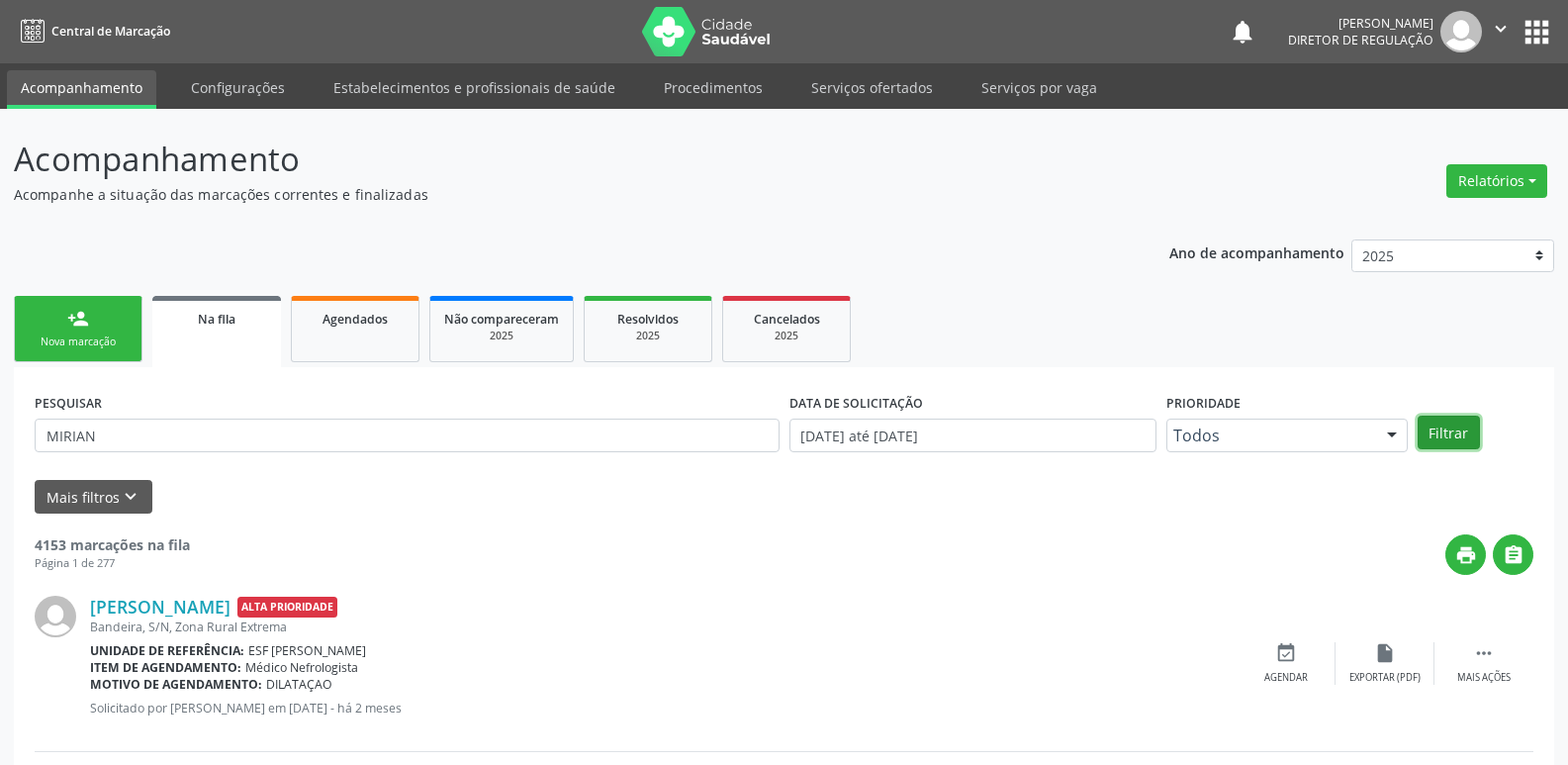
click at [1447, 432] on button "Filtrar" at bounding box center [1449, 432] width 63 height 34
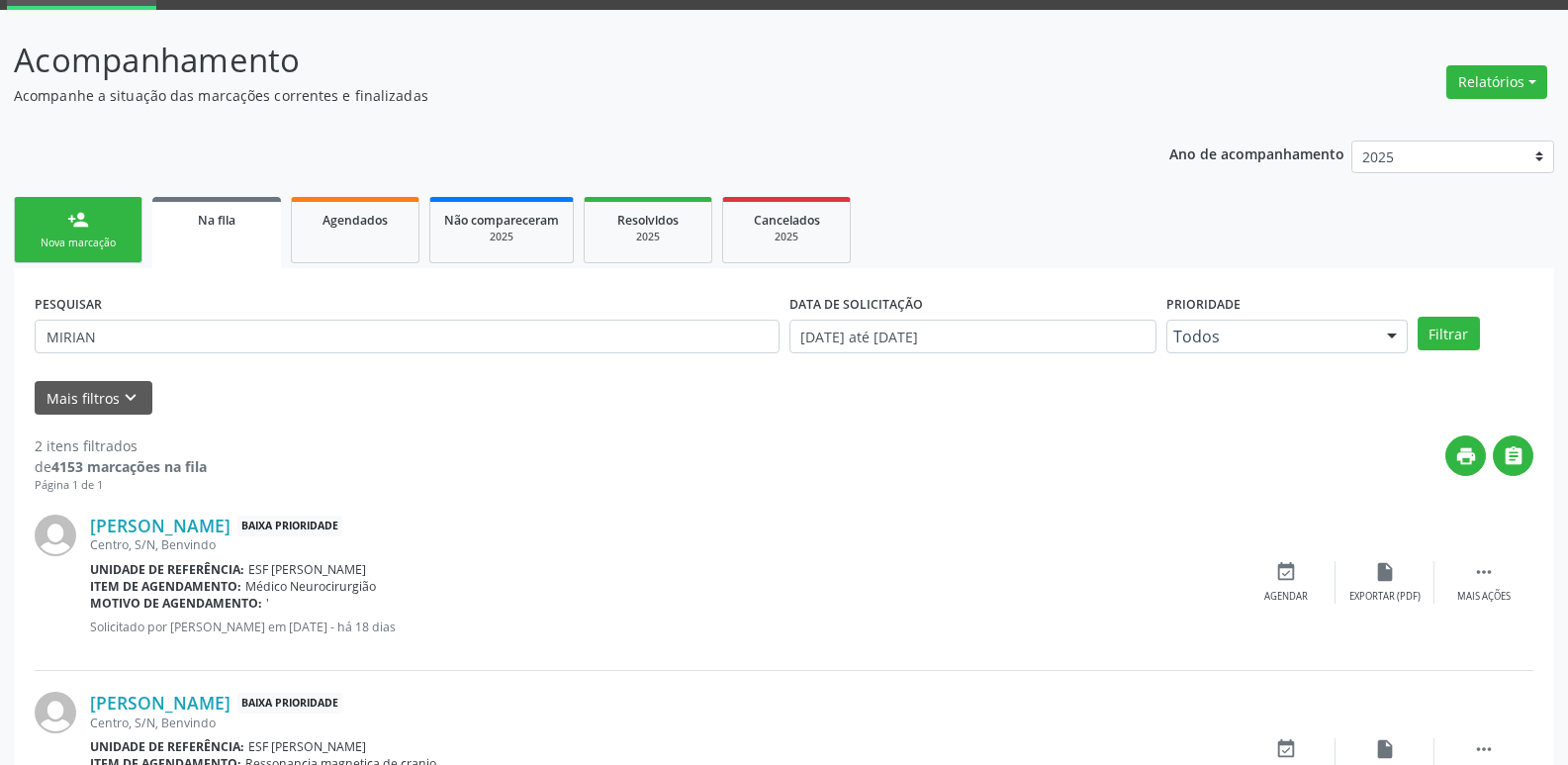
scroll to position [198, 0]
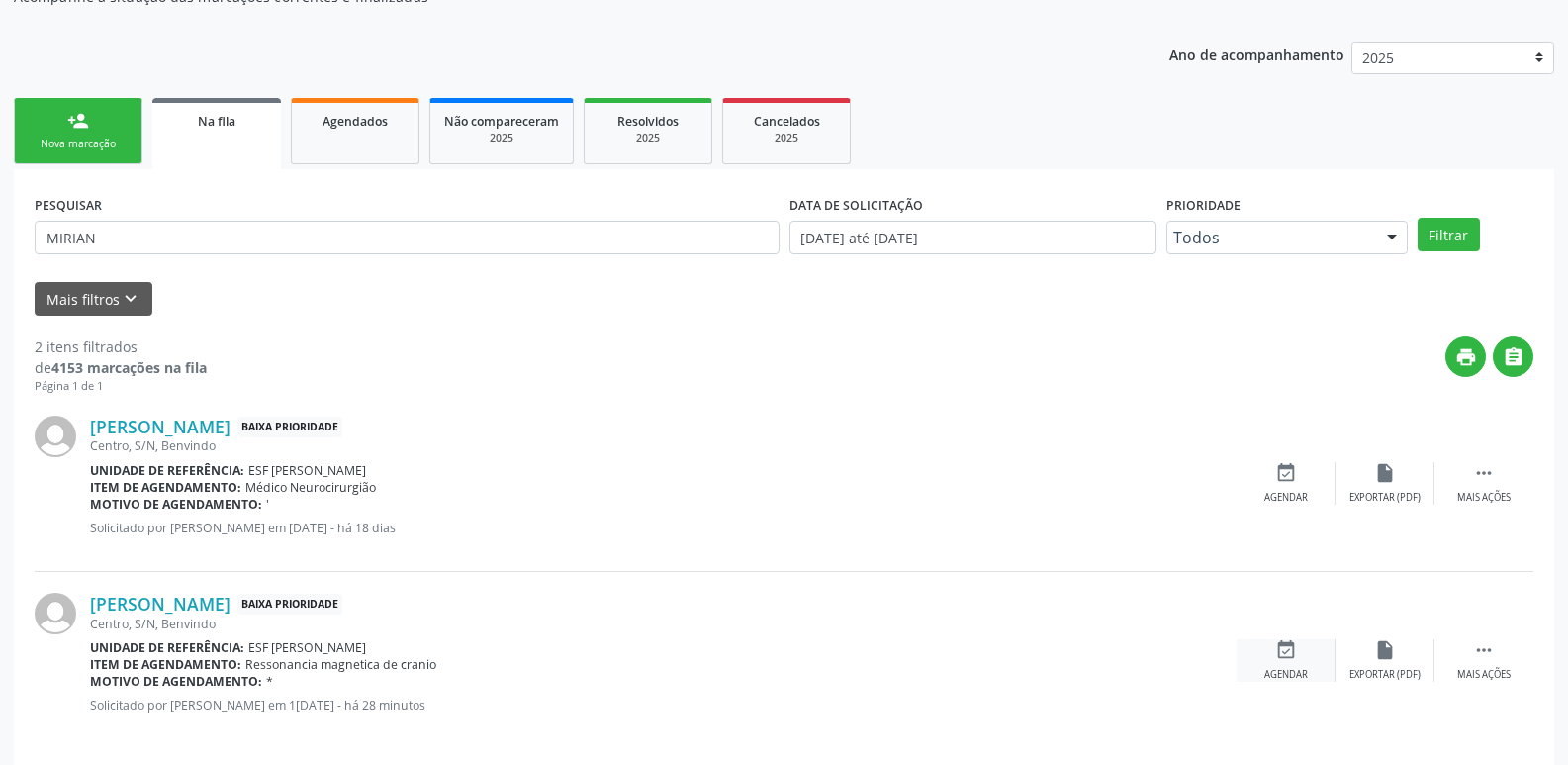
click at [1285, 659] on icon "event_available" at bounding box center [1286, 650] width 22 height 22
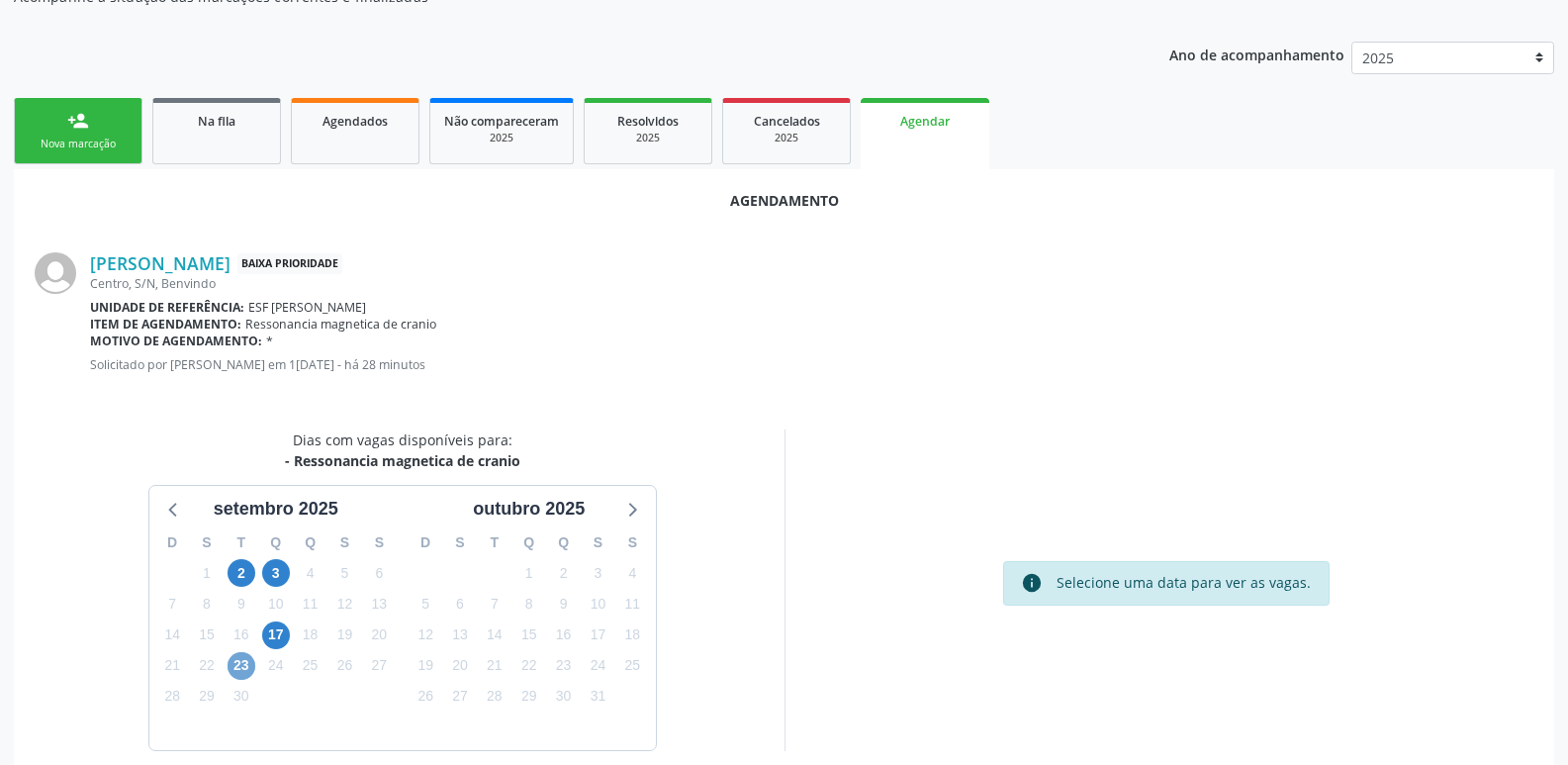
click at [245, 664] on span "23" at bounding box center [242, 666] width 28 height 28
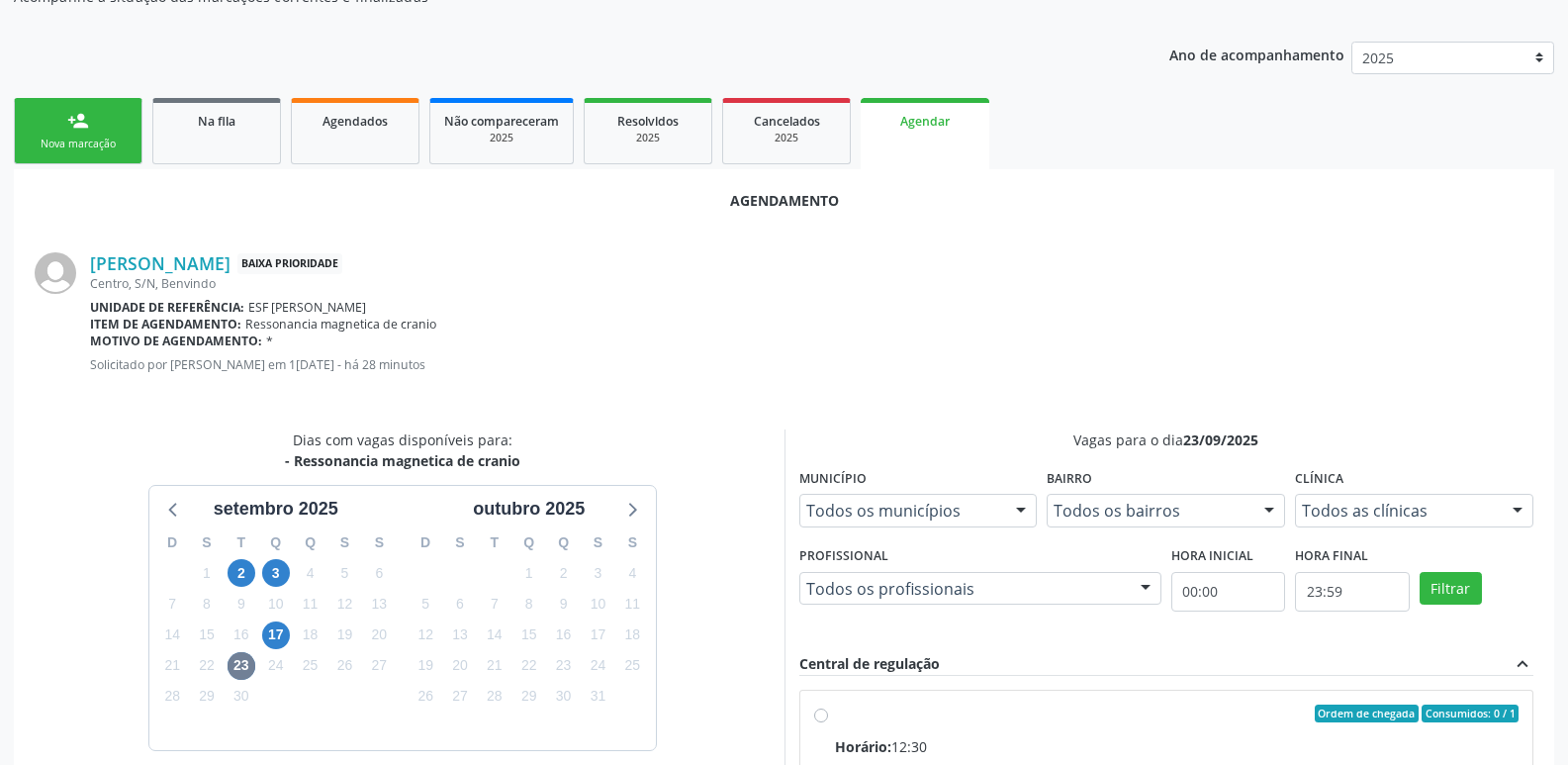
click at [903, 717] on div "Ordem de chegada Consumidos: 0 / 1" at bounding box center [1178, 714] width 685 height 18
click at [828, 717] on input "Ordem de chegada Consumidos: 0 / 1 Horário: 12:30 Clínica: Cdi Centro de Diagno…" at bounding box center [821, 714] width 14 height 18
radio input "true"
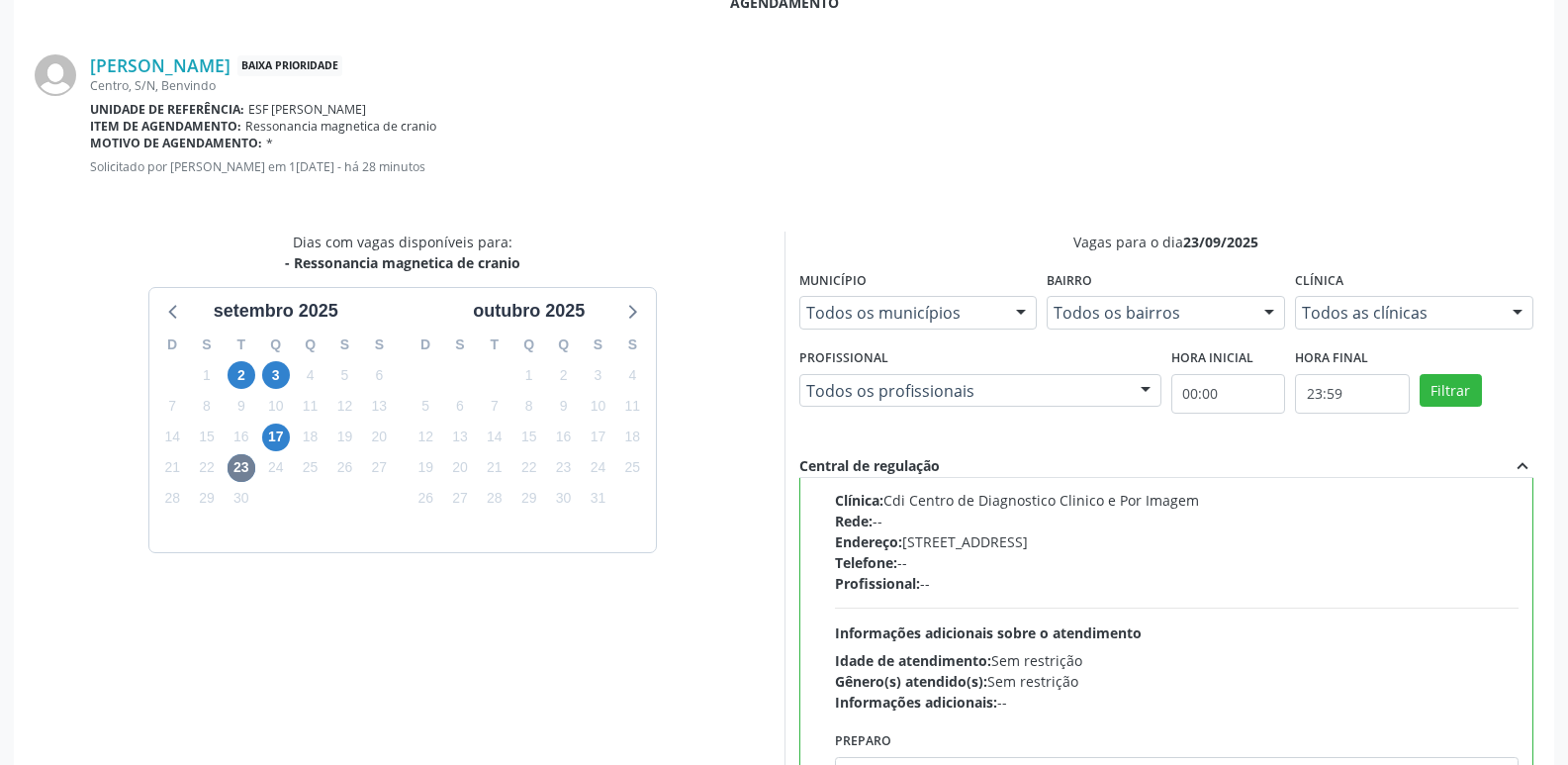
scroll to position [587, 0]
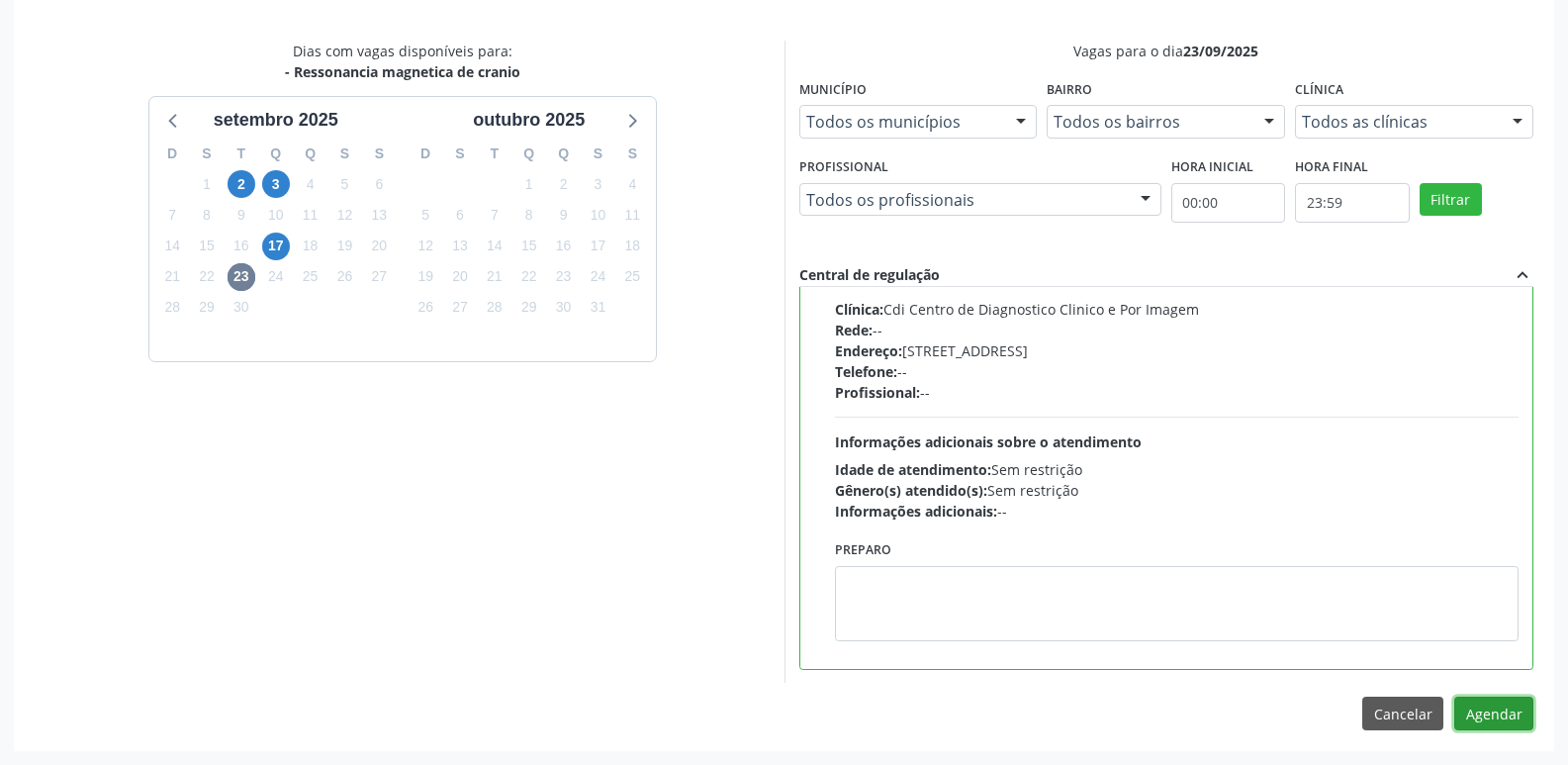
click at [1485, 709] on button "Agendar" at bounding box center [1494, 714] width 80 height 34
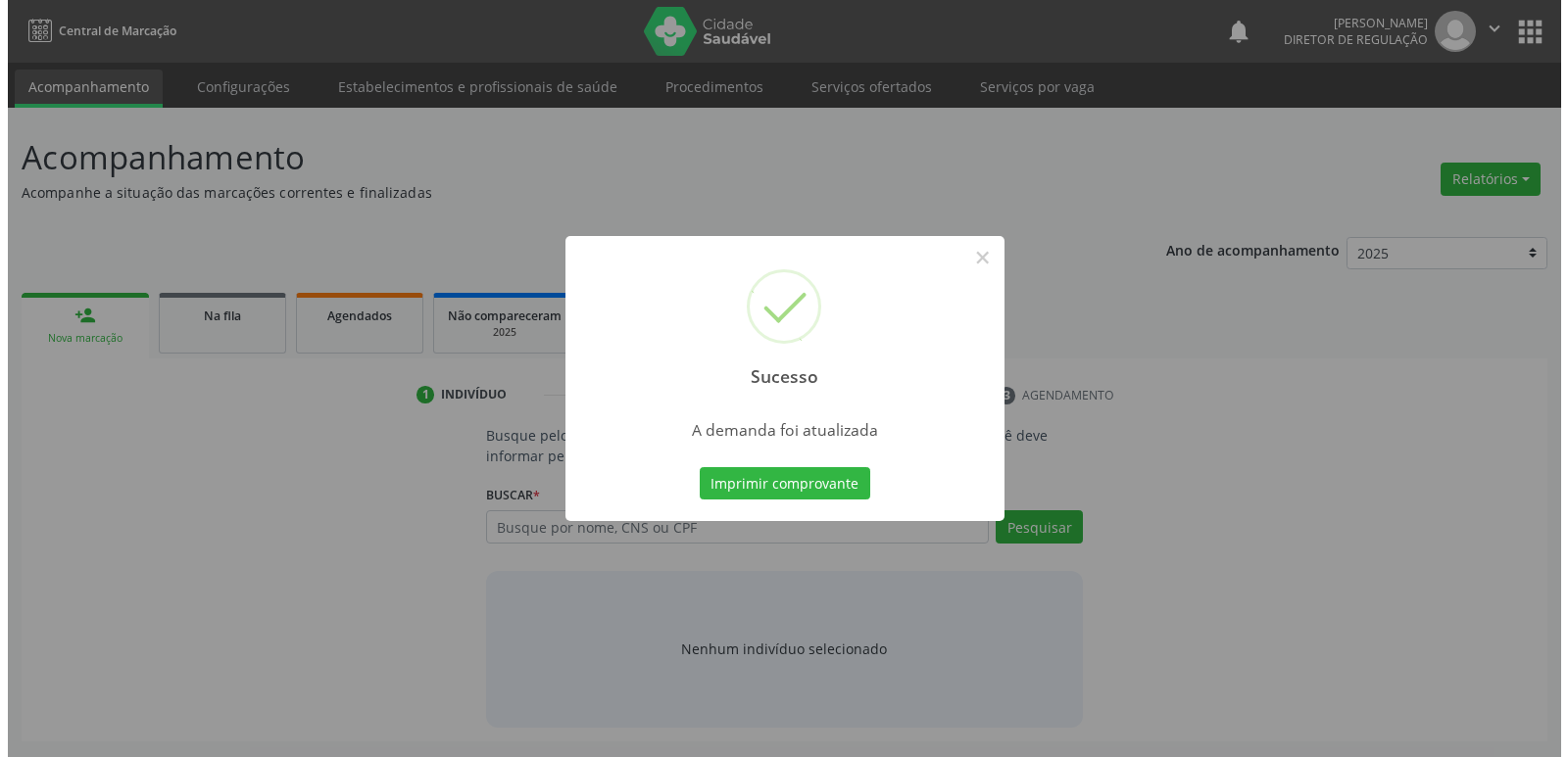
scroll to position [0, 0]
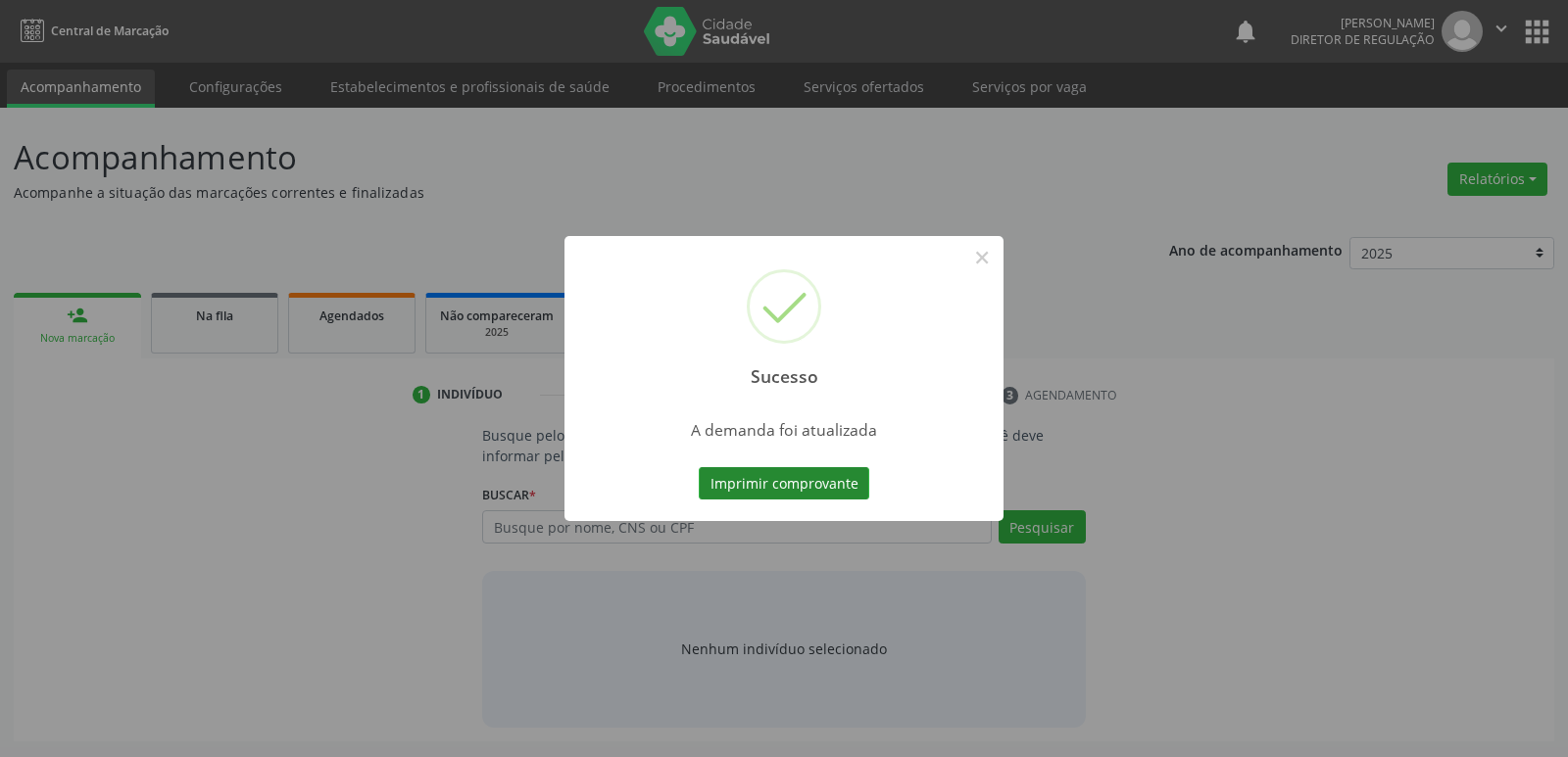
click at [854, 480] on button "Imprimir comprovante" at bounding box center [784, 484] width 171 height 34
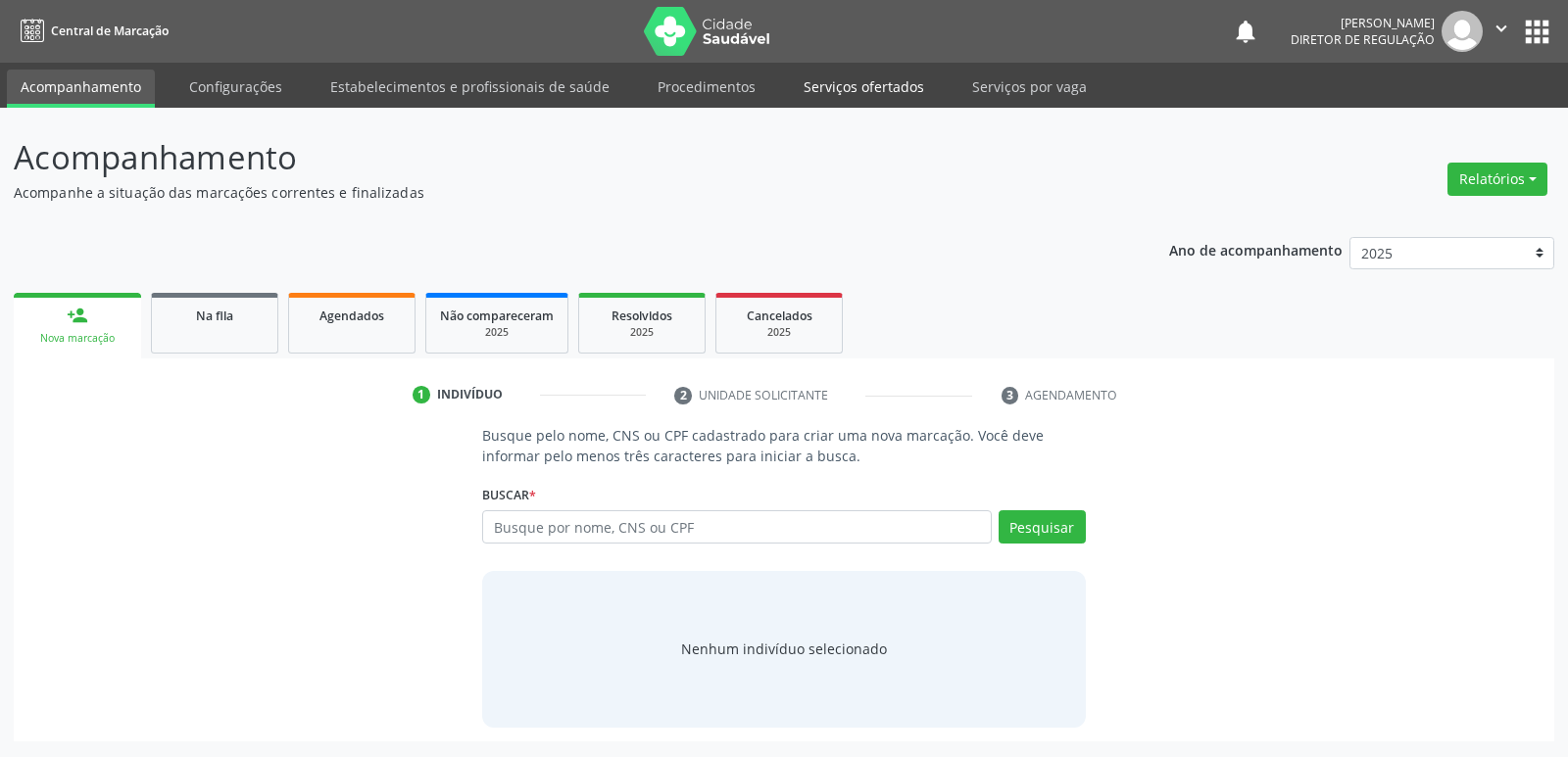
click at [871, 90] on link "Serviços ofertados" at bounding box center [864, 87] width 148 height 34
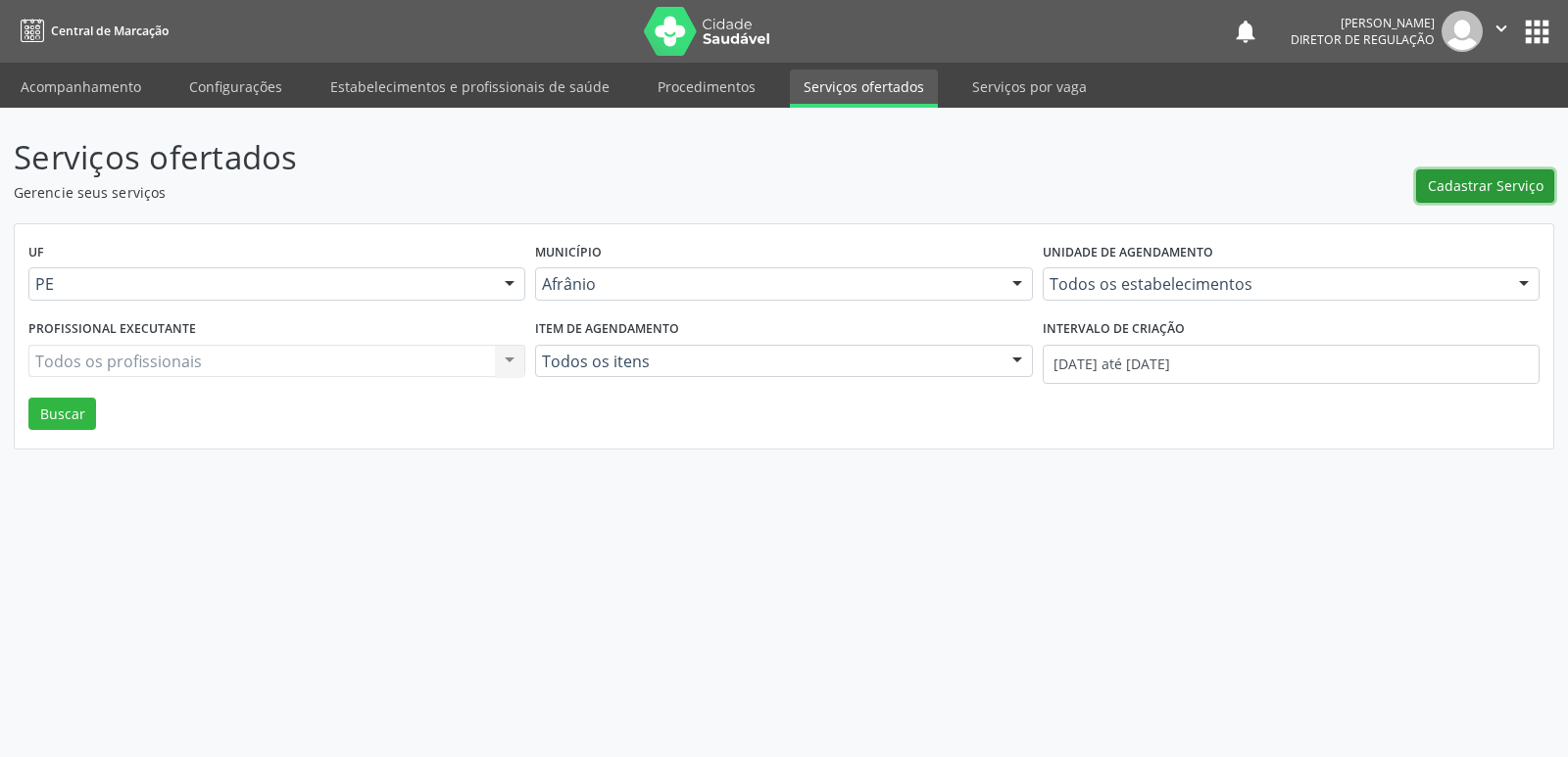
click at [1485, 194] on span "Cadastrar Serviço" at bounding box center [1485, 185] width 115 height 21
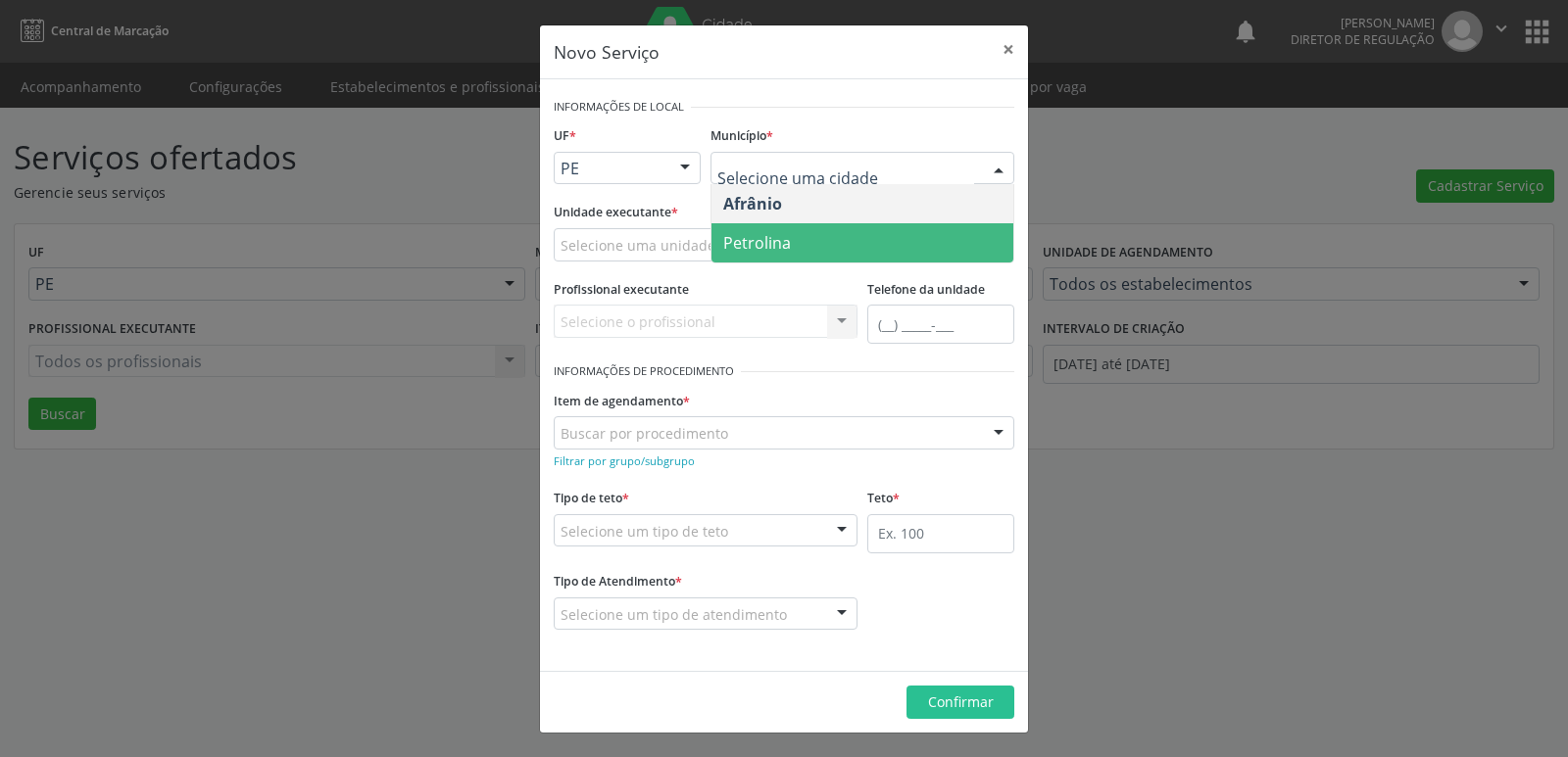
click at [832, 237] on span "Petrolina" at bounding box center [863, 243] width 302 height 39
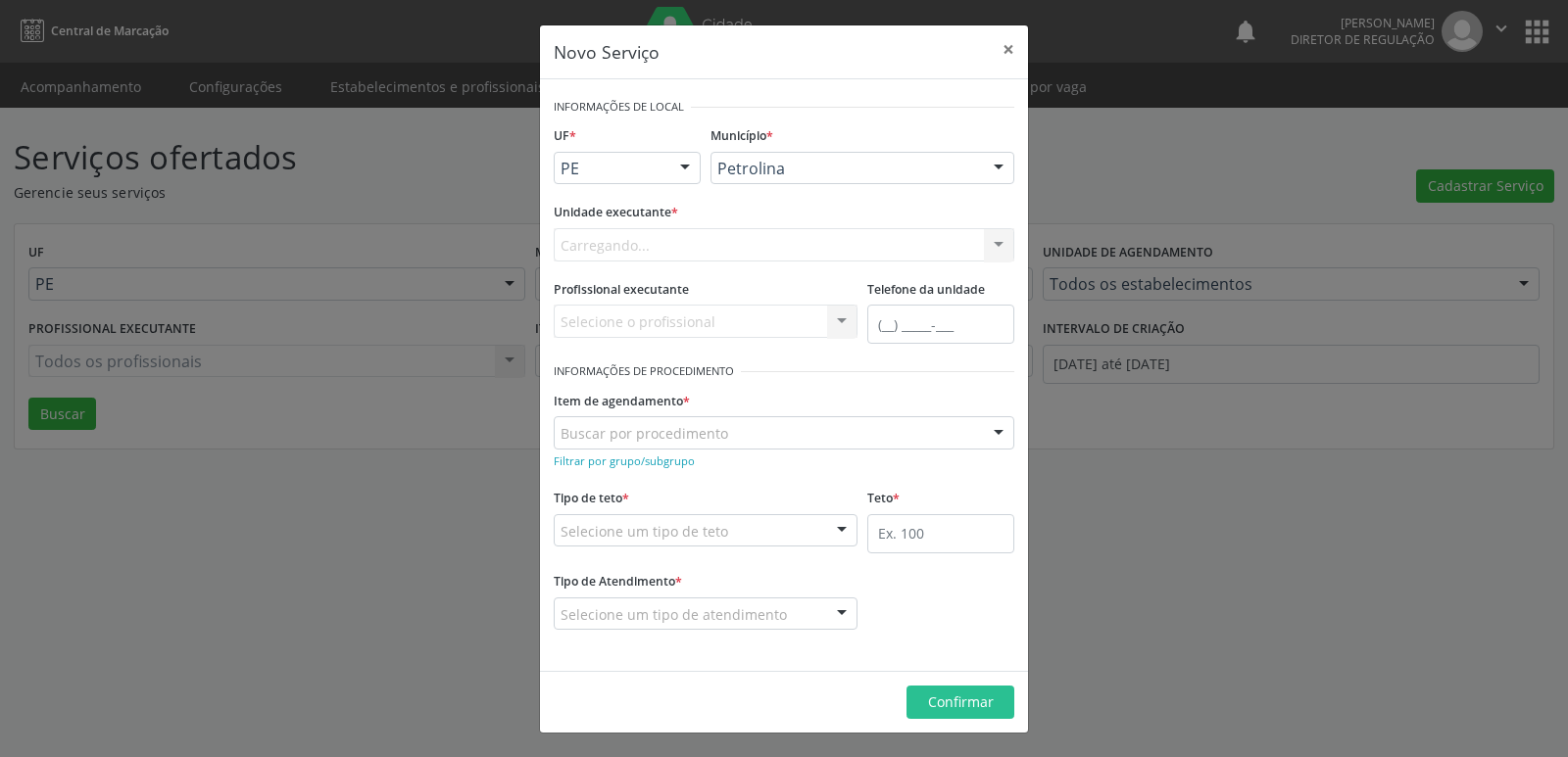
click at [731, 240] on div "Carregando... Academia da Saude de Afranio Academia da Saude do Bairro [PERSON_…" at bounding box center [784, 245] width 461 height 34
click at [733, 240] on div "Selecione uma unidade" at bounding box center [784, 245] width 461 height 34
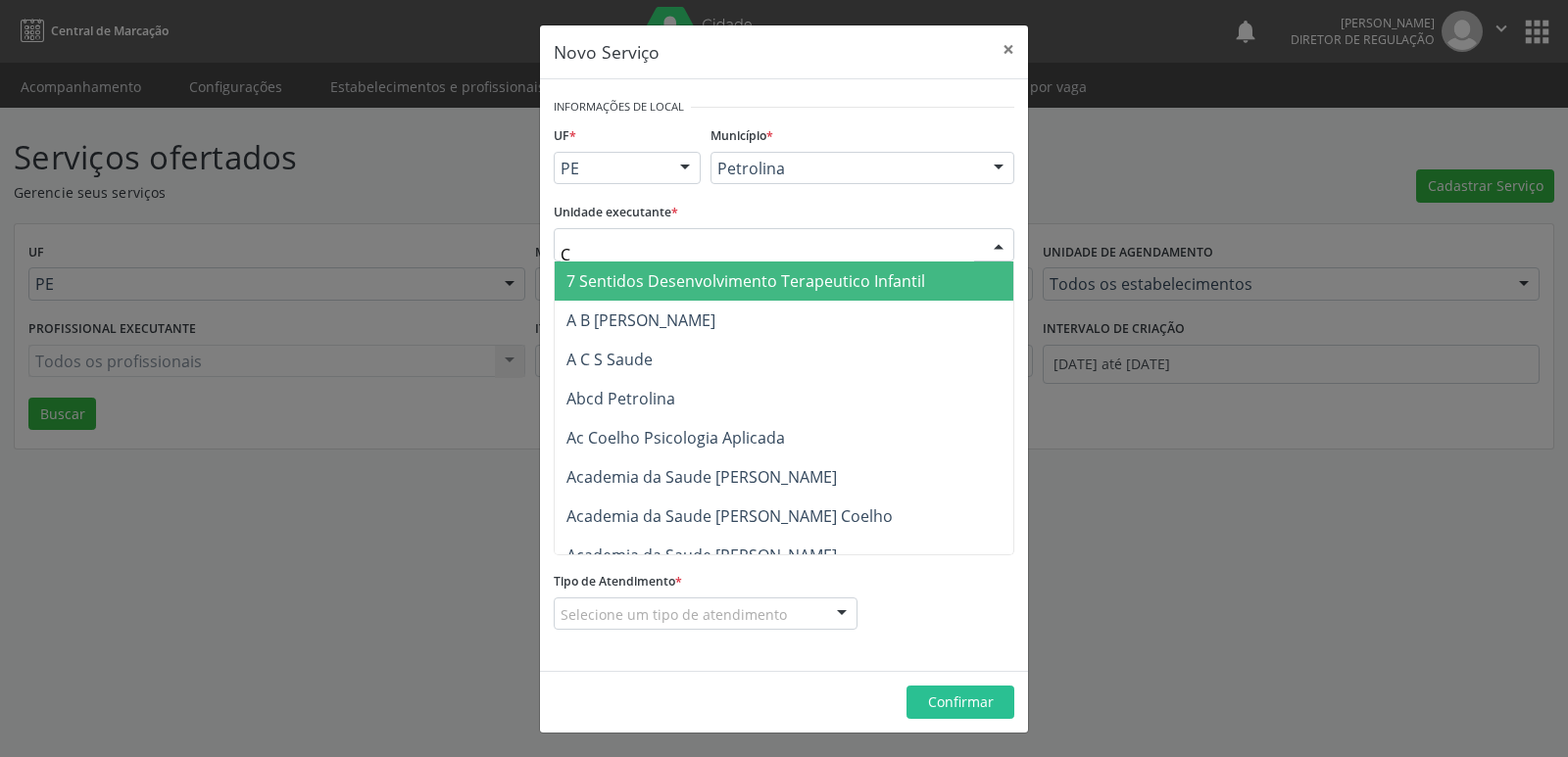
type input "CD"
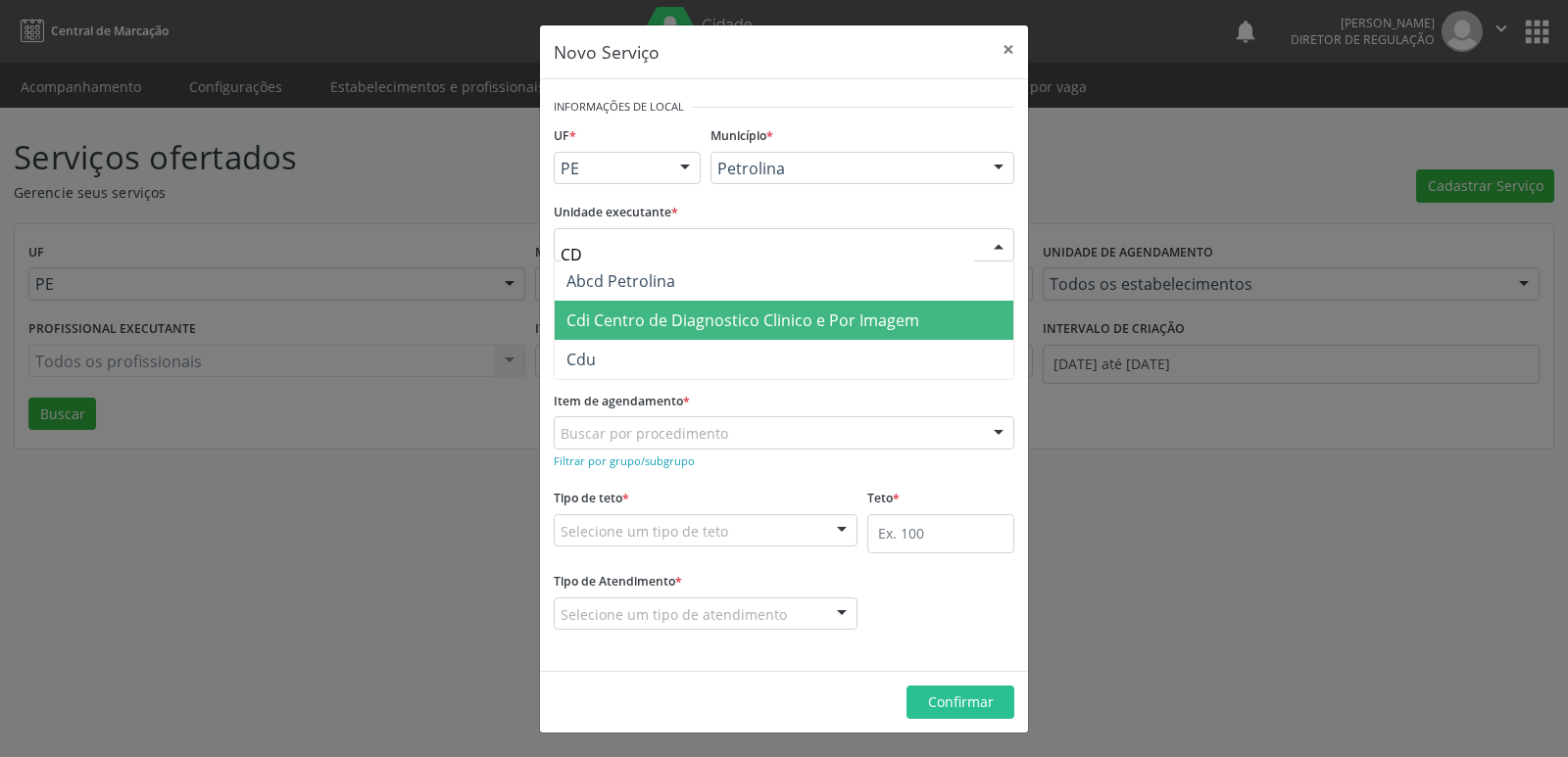
click at [737, 311] on span "Cdi Centro de Diagnostico Clinico e Por Imagem" at bounding box center [744, 320] width 353 height 22
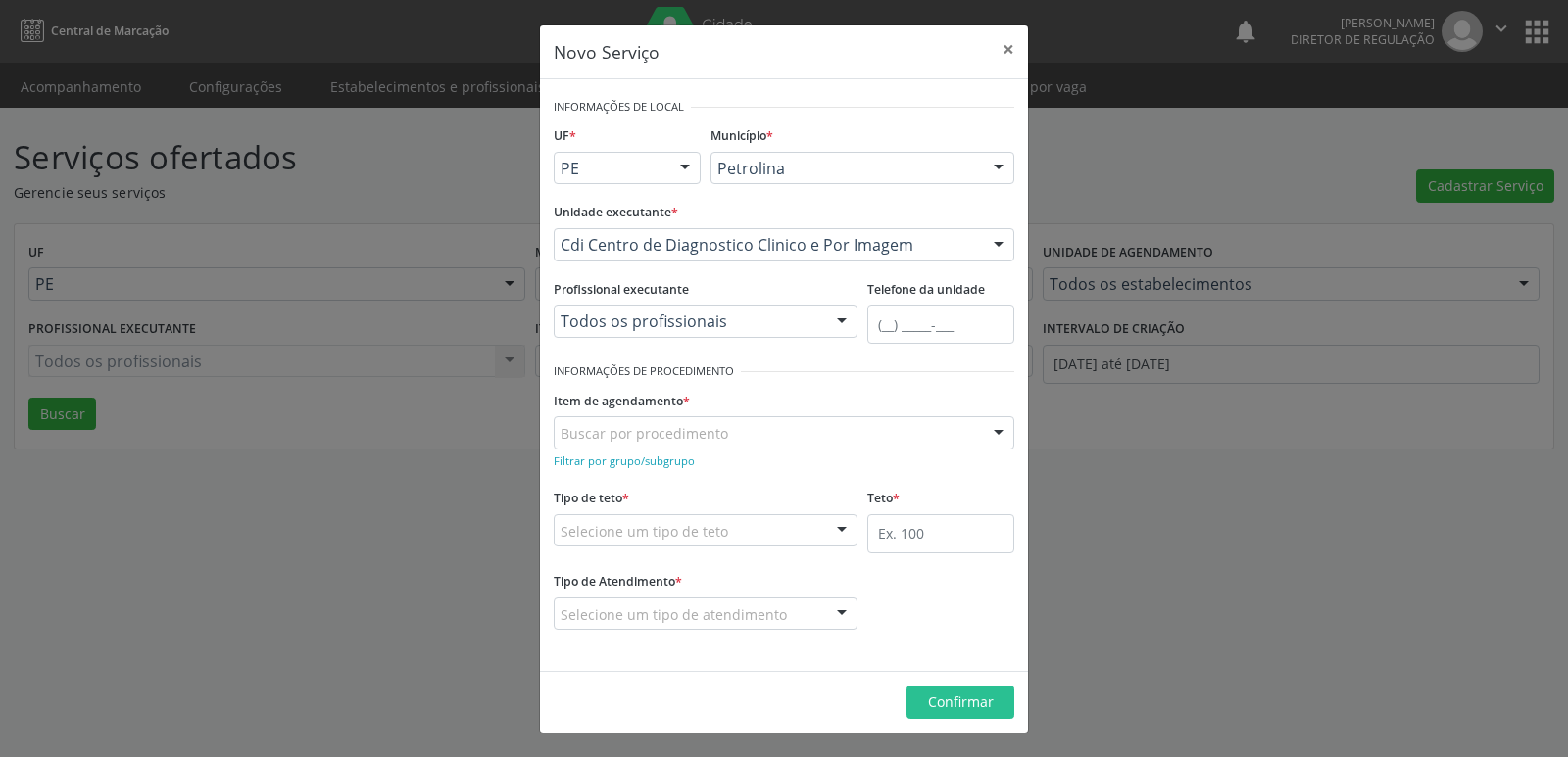
click at [737, 441] on div "Buscar por procedimento" at bounding box center [784, 433] width 461 height 34
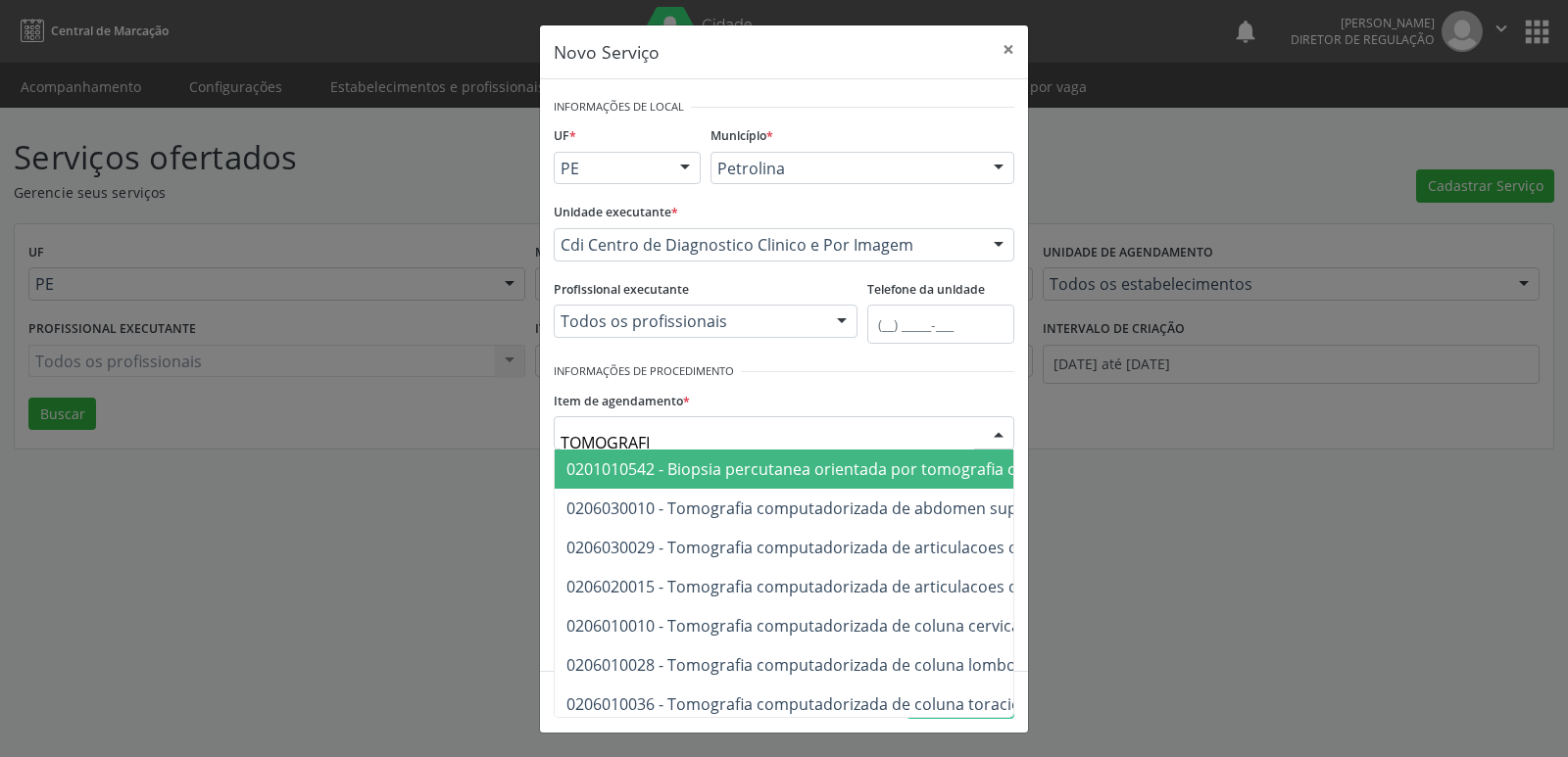
type input "TOMOGRAFIA"
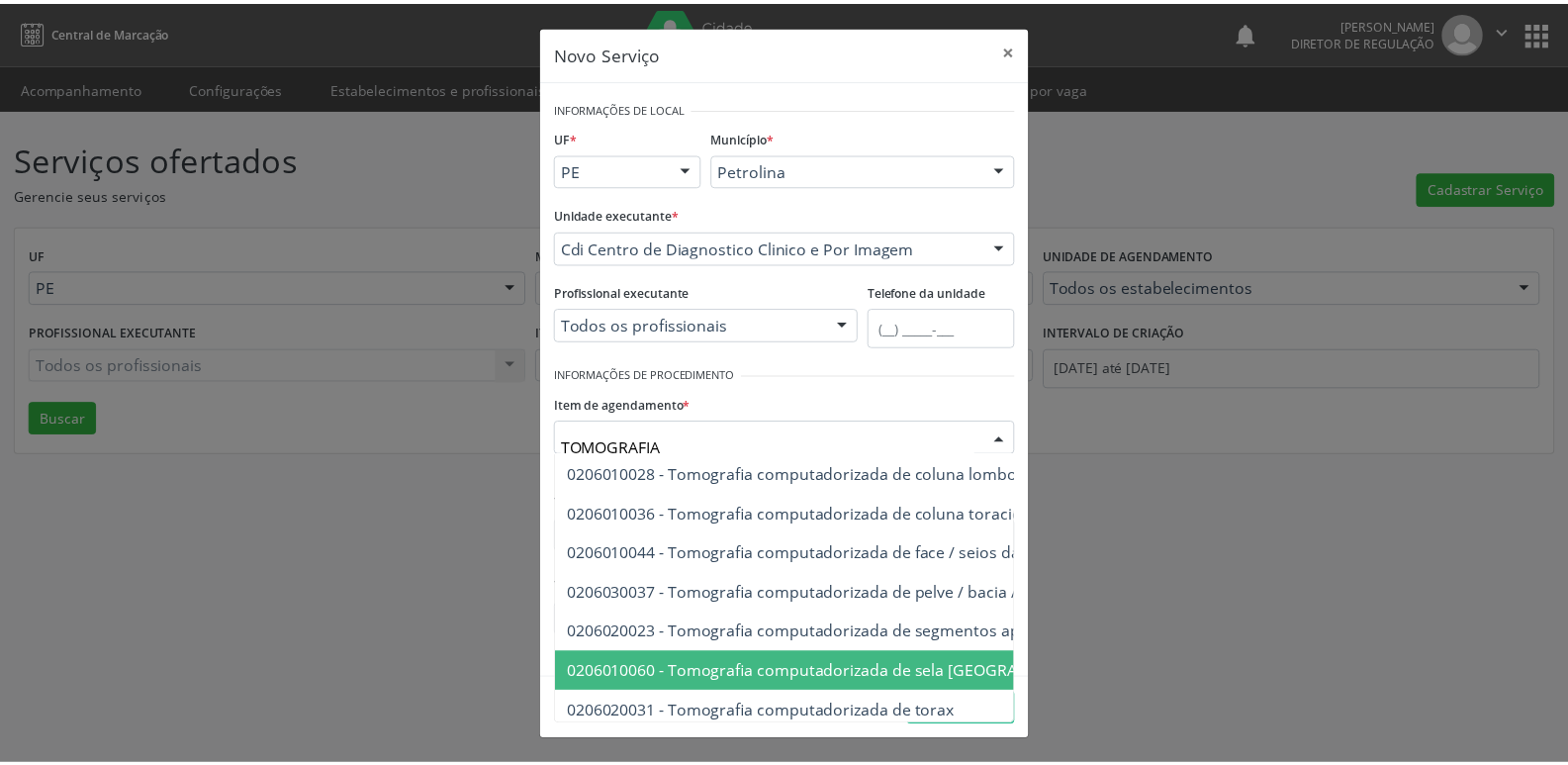
scroll to position [297, 0]
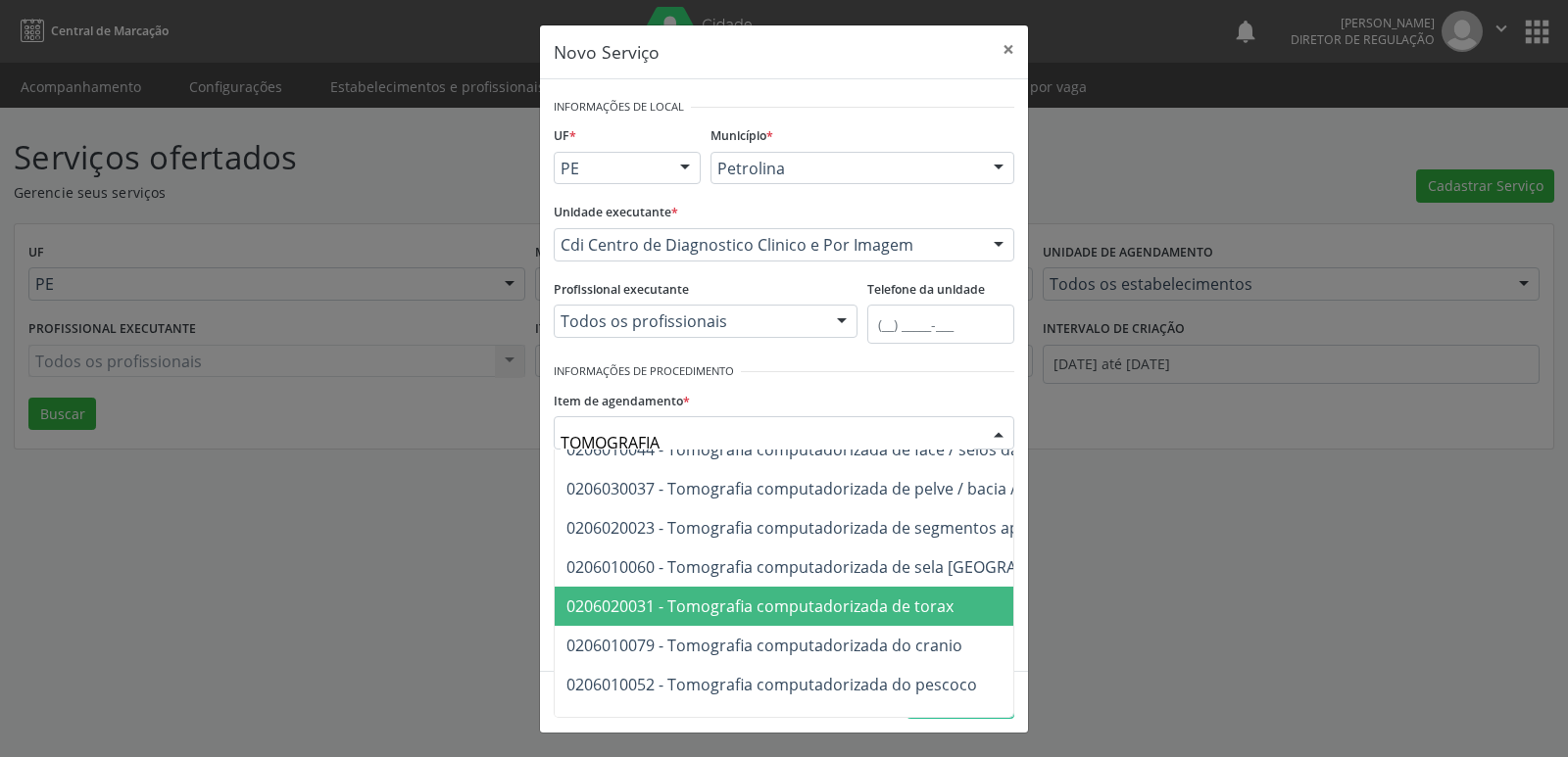
click at [891, 598] on span "0206020031 - Tomografia computadorizada de torax" at bounding box center [760, 606] width 388 height 22
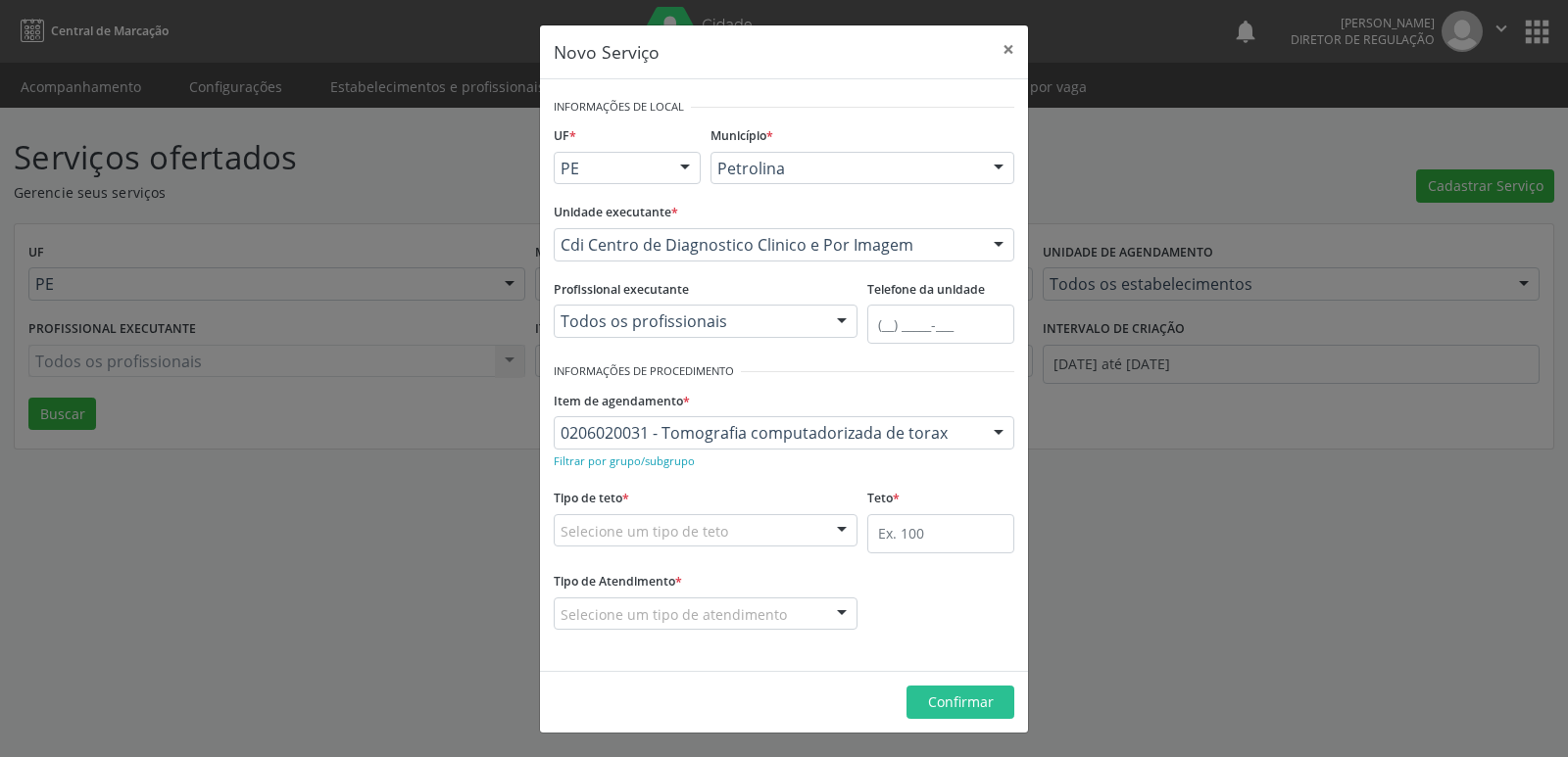
click at [751, 530] on div "Selecione um tipo de teto" at bounding box center [706, 531] width 304 height 34
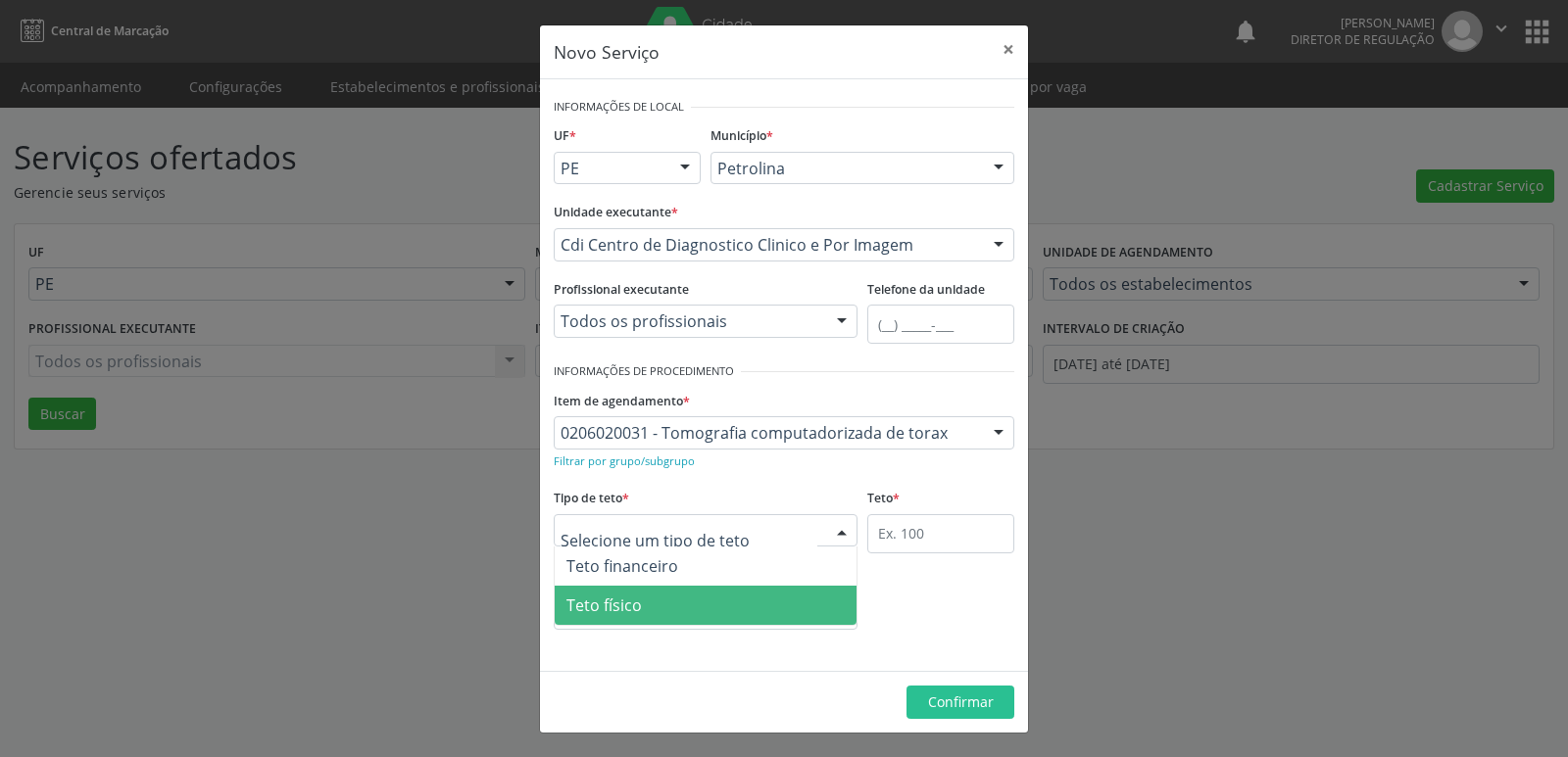
click at [718, 610] on span "Teto físico" at bounding box center [706, 605] width 302 height 39
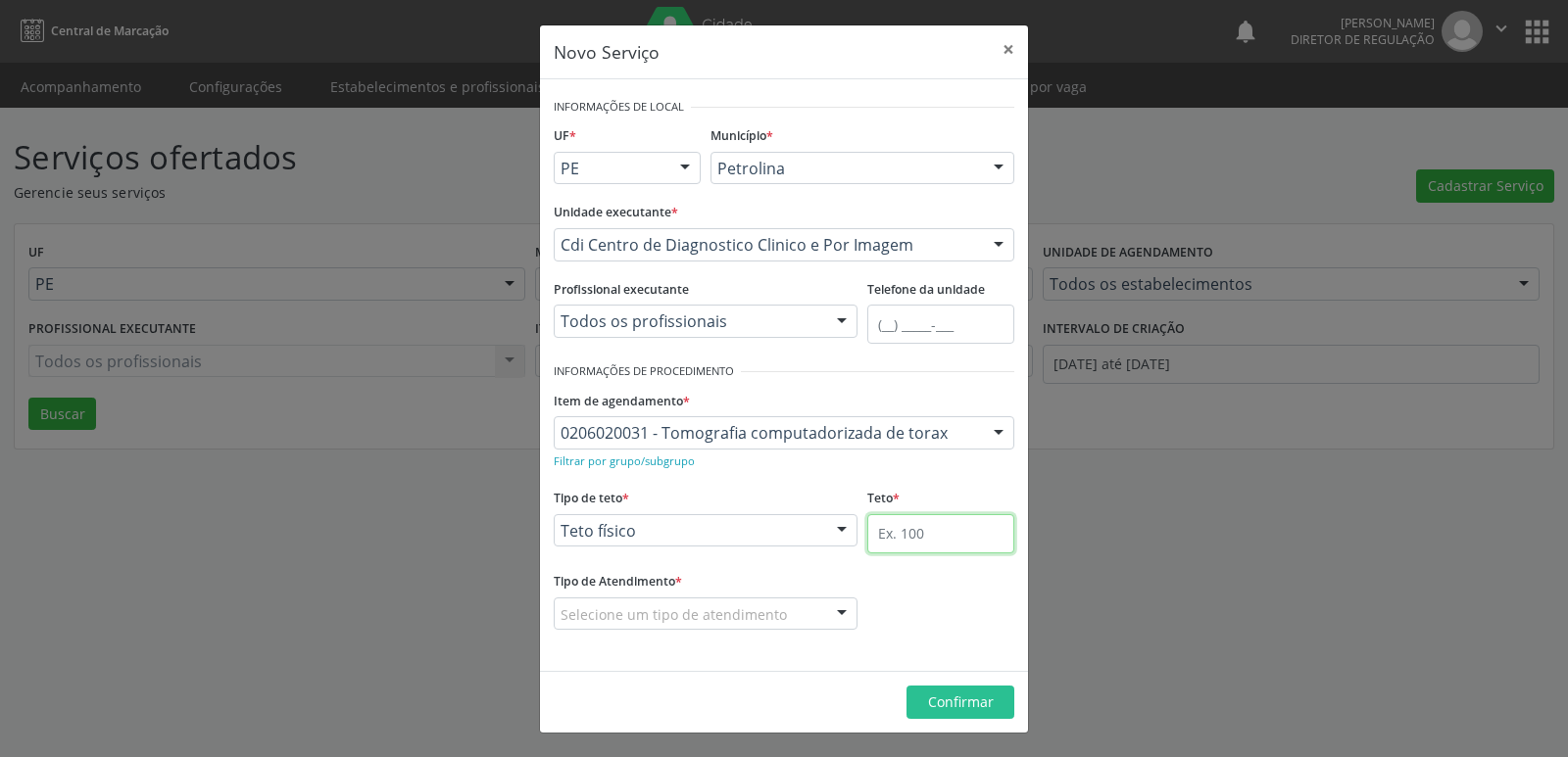
click at [950, 520] on input "text" at bounding box center [941, 534] width 147 height 39
type input "1"
click at [790, 614] on div "Selecione um tipo de atendimento" at bounding box center [706, 614] width 304 height 34
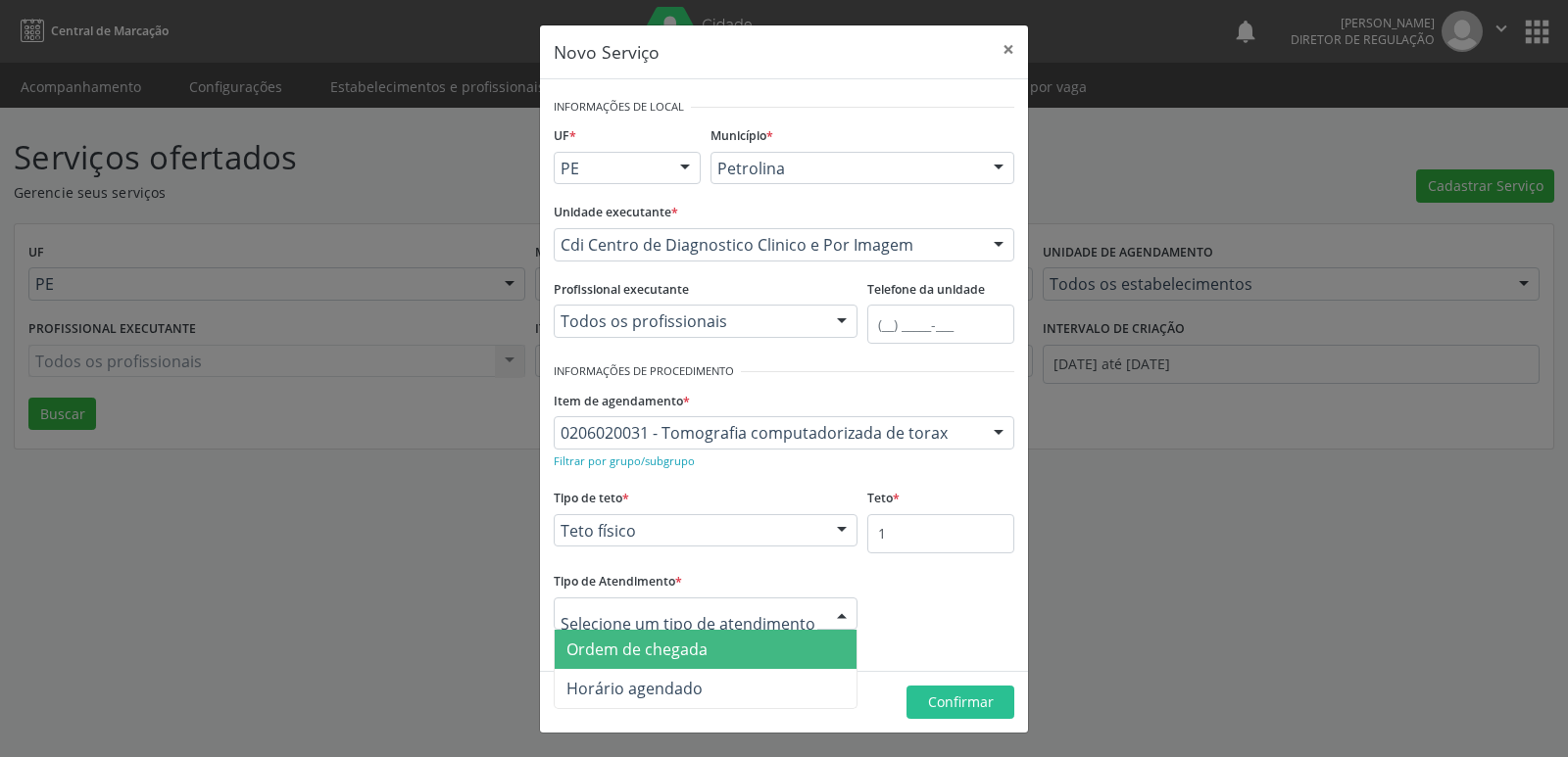
click at [792, 656] on span "Ordem de chegada" at bounding box center [706, 650] width 302 height 39
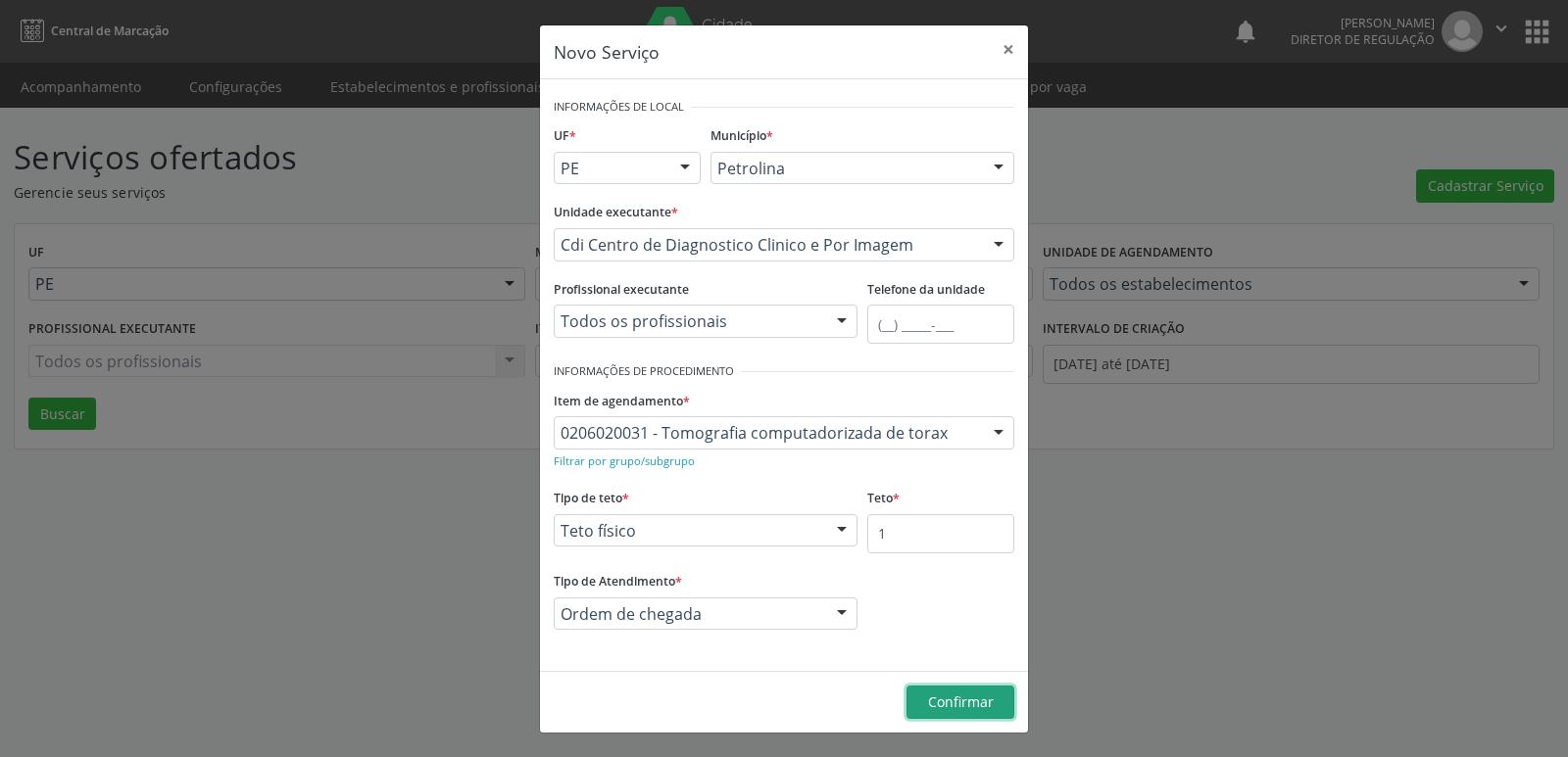
click at [961, 706] on span "Confirmar" at bounding box center [961, 702] width 66 height 19
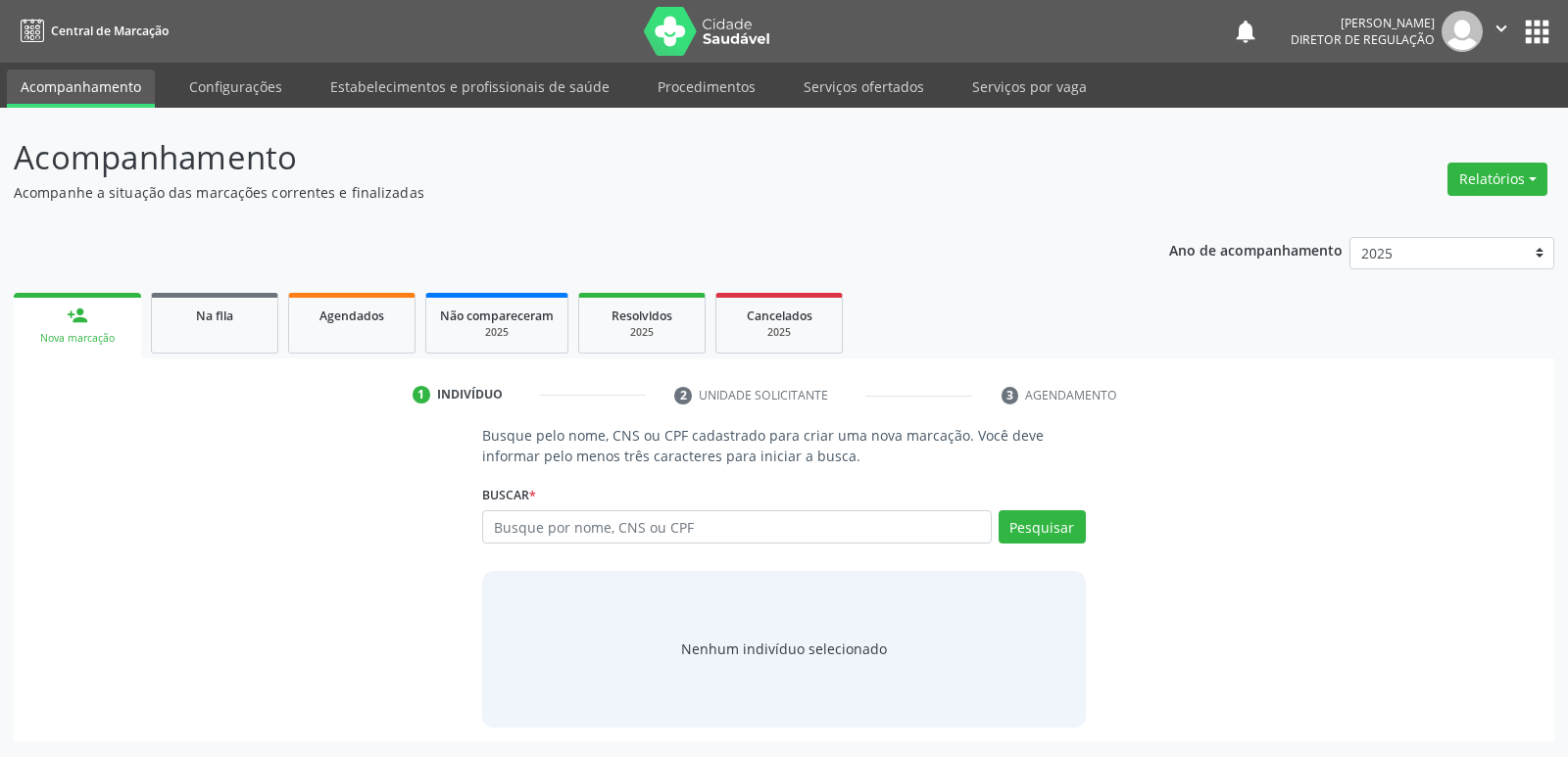
click at [602, 527] on input "text" at bounding box center [737, 527] width 509 height 34
type input "700 3079 3690 3730"
click at [1057, 529] on button "Pesquisar" at bounding box center [1042, 527] width 87 height 34
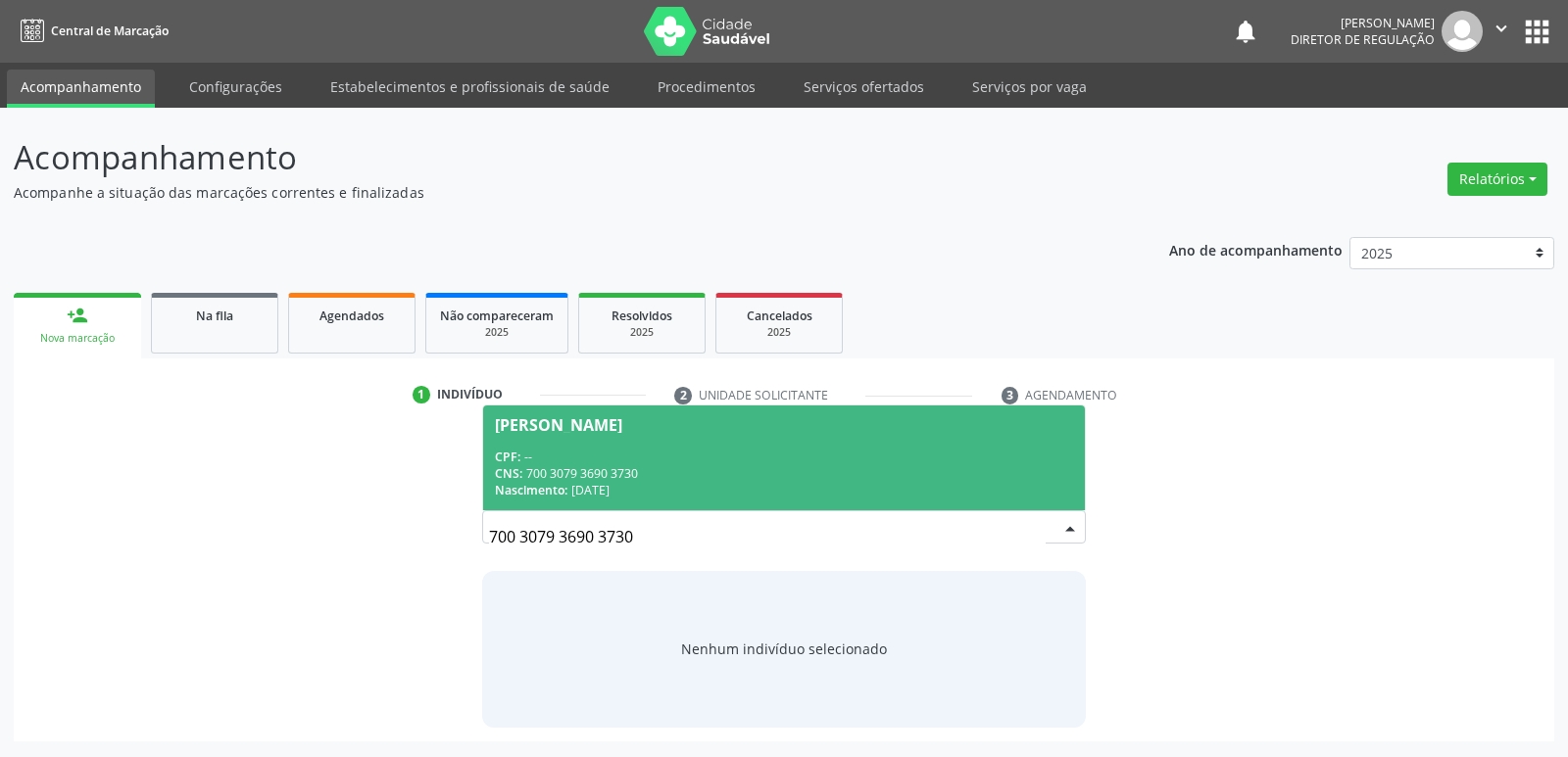
click at [624, 472] on div "CNS: 700 3079 3690 3730" at bounding box center [783, 473] width 577 height 17
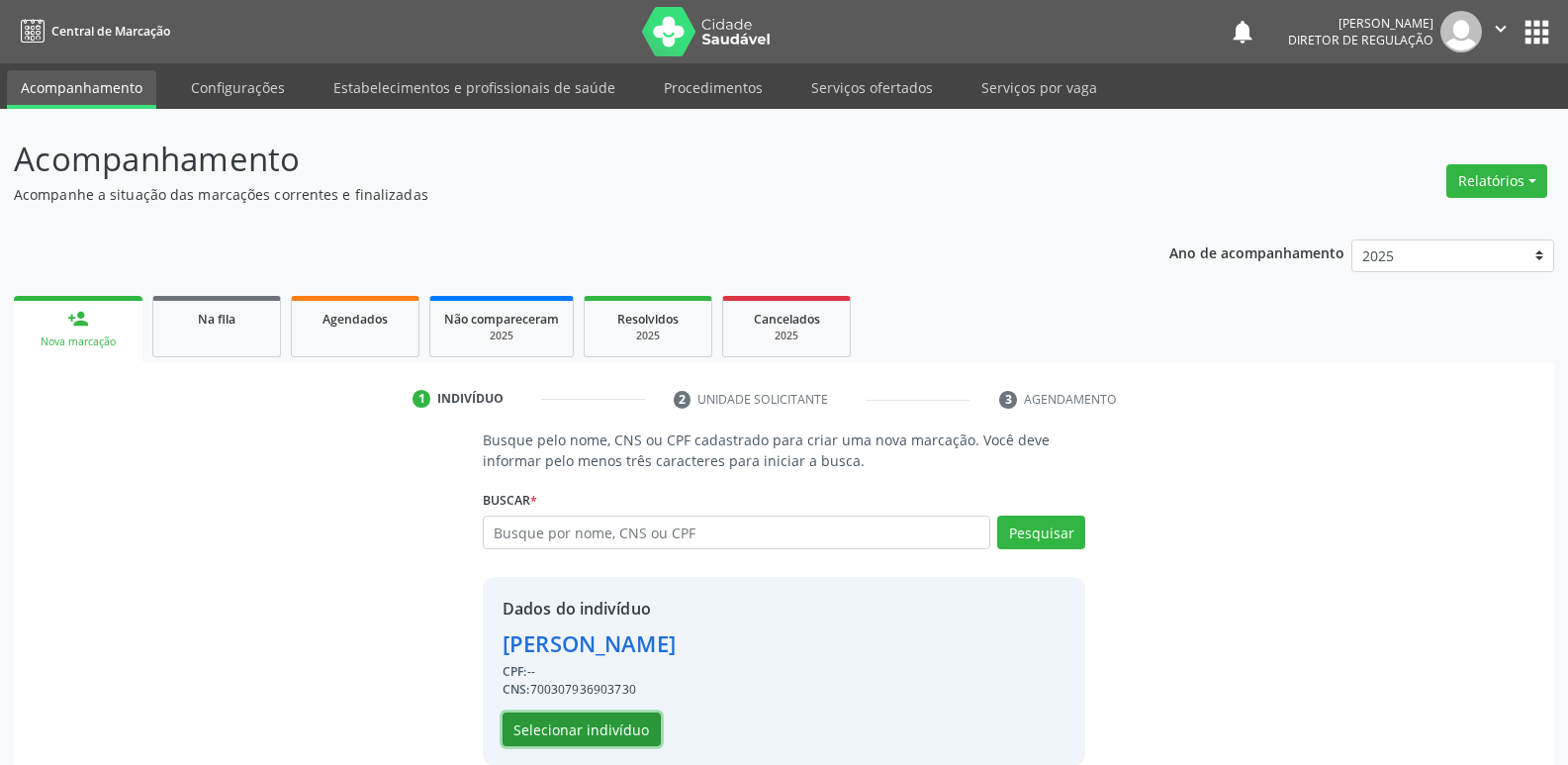
click at [611, 726] on button "Selecionar indivíduo" at bounding box center [581, 730] width 158 height 34
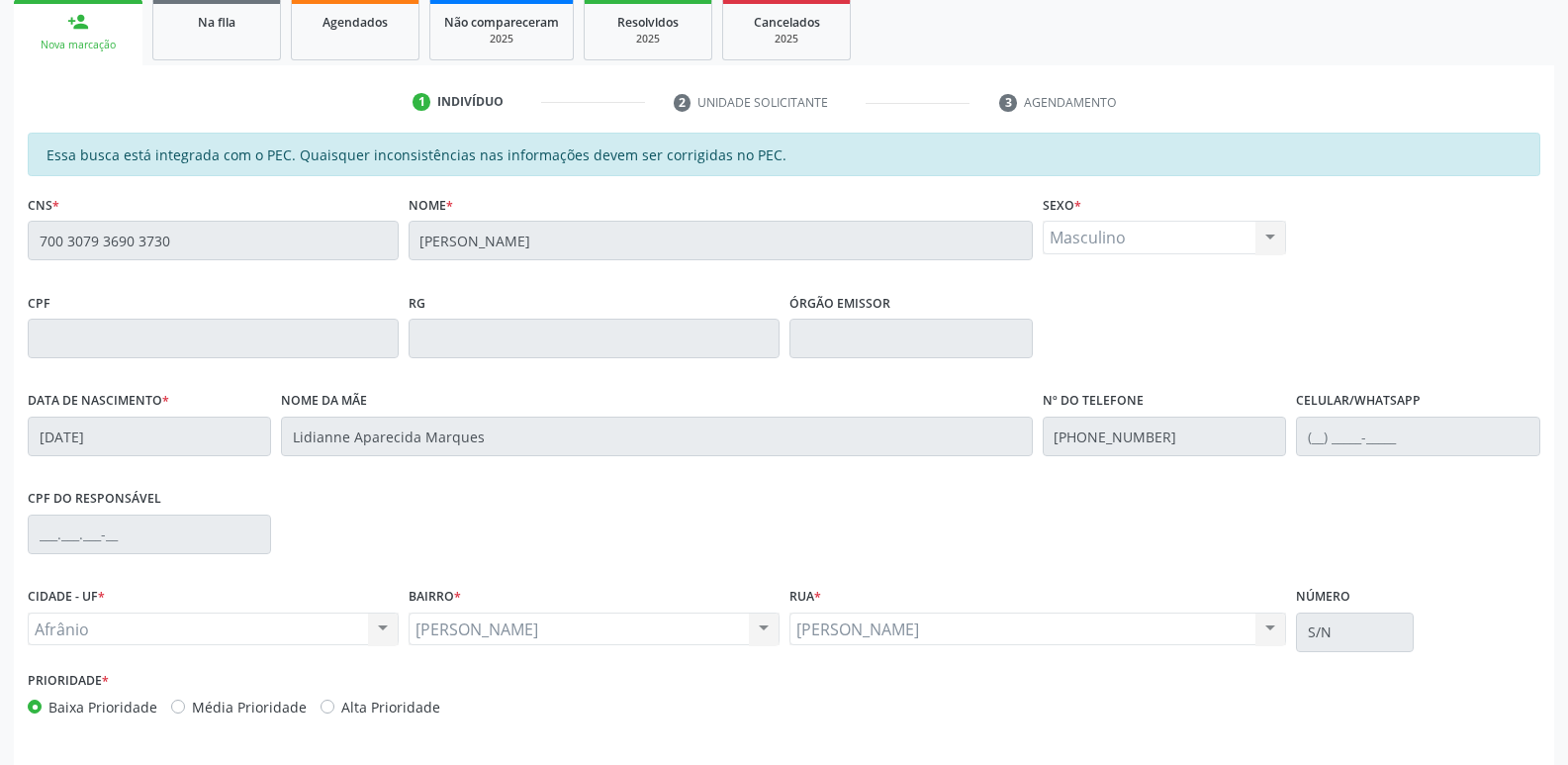
scroll to position [366, 0]
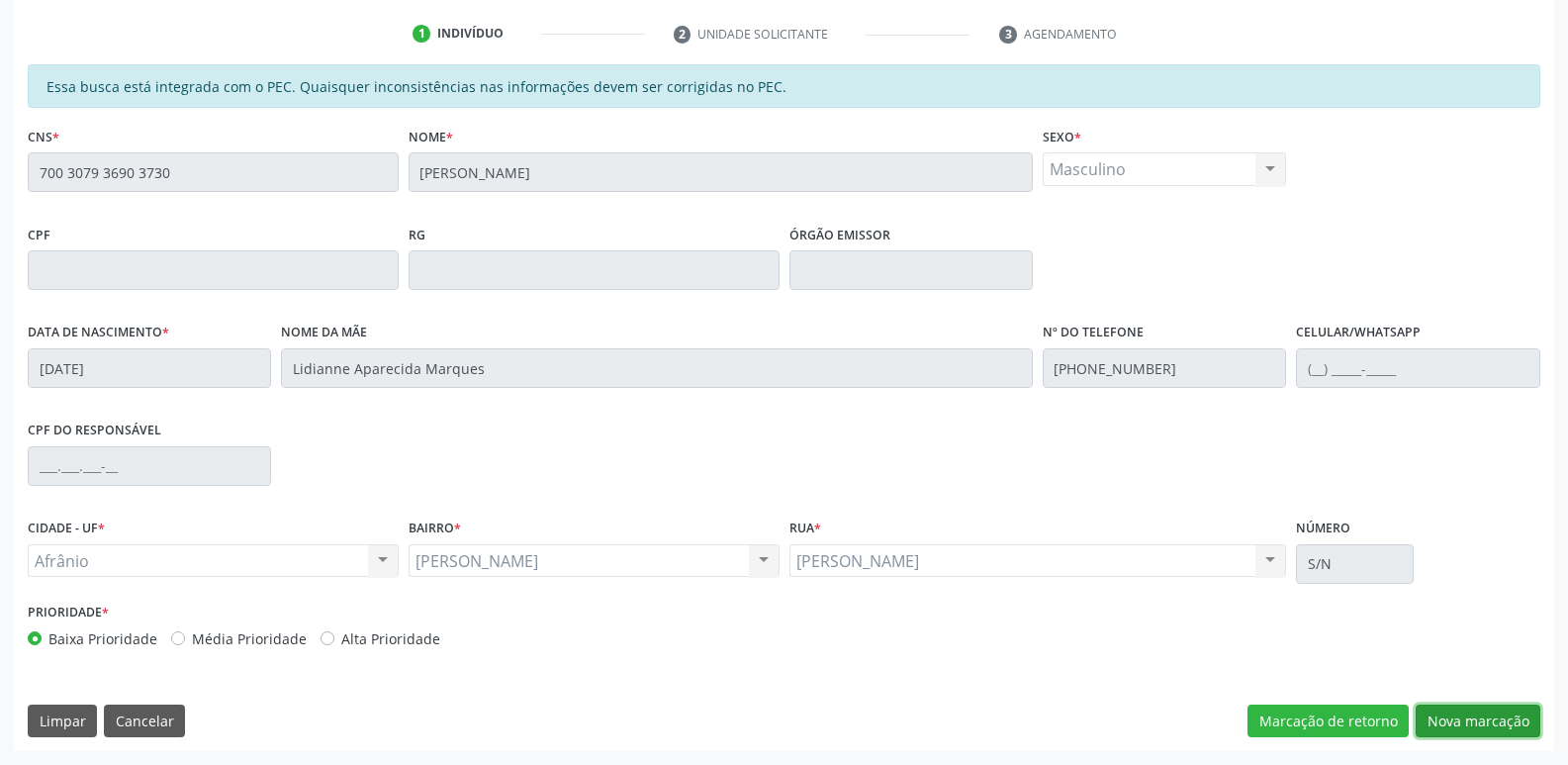
click at [1494, 720] on button "Nova marcação" at bounding box center [1477, 722] width 124 height 34
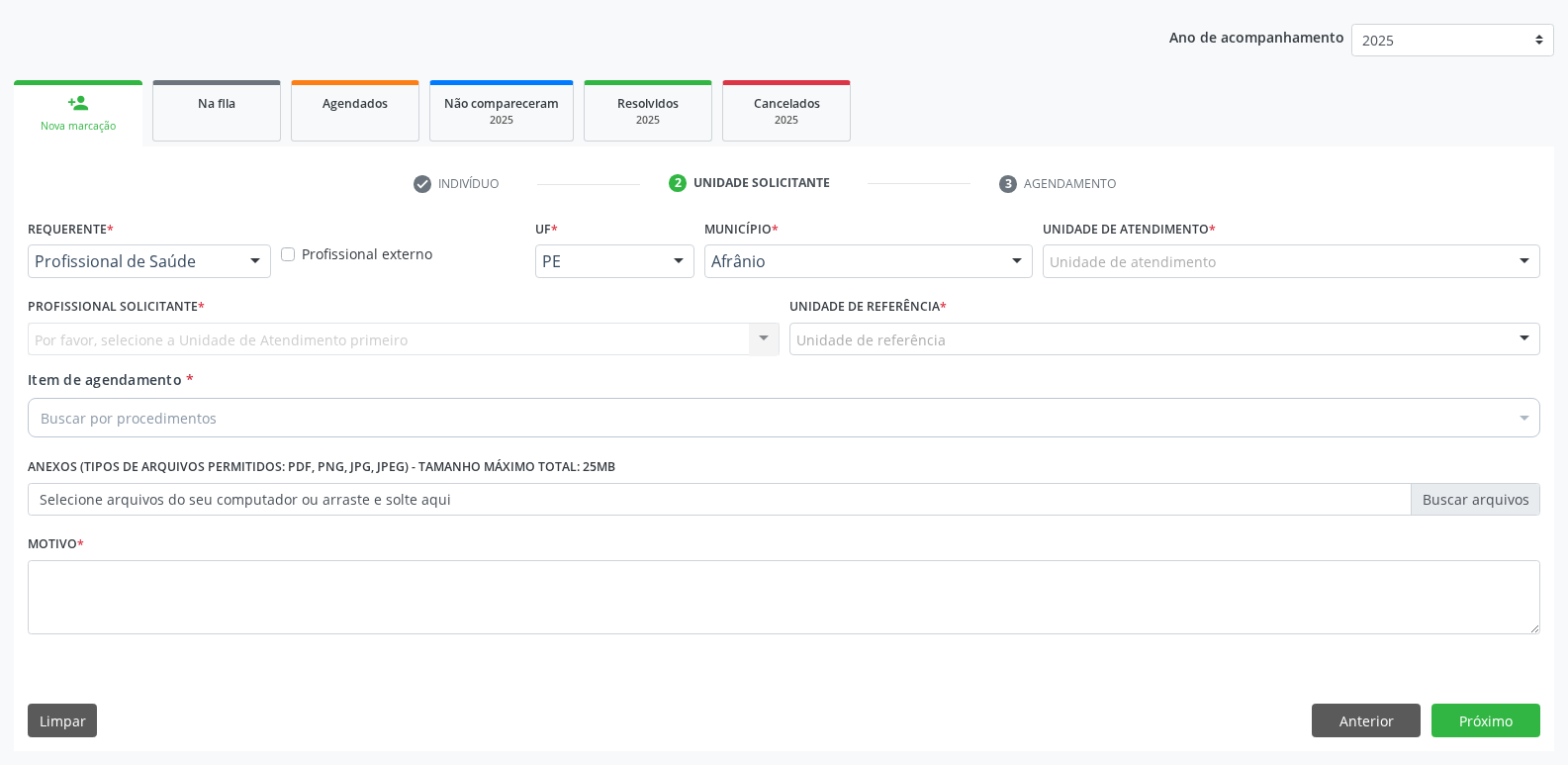
scroll to position [216, 0]
click at [1199, 249] on div "Unidade de atendimento" at bounding box center [1292, 262] width 498 height 34
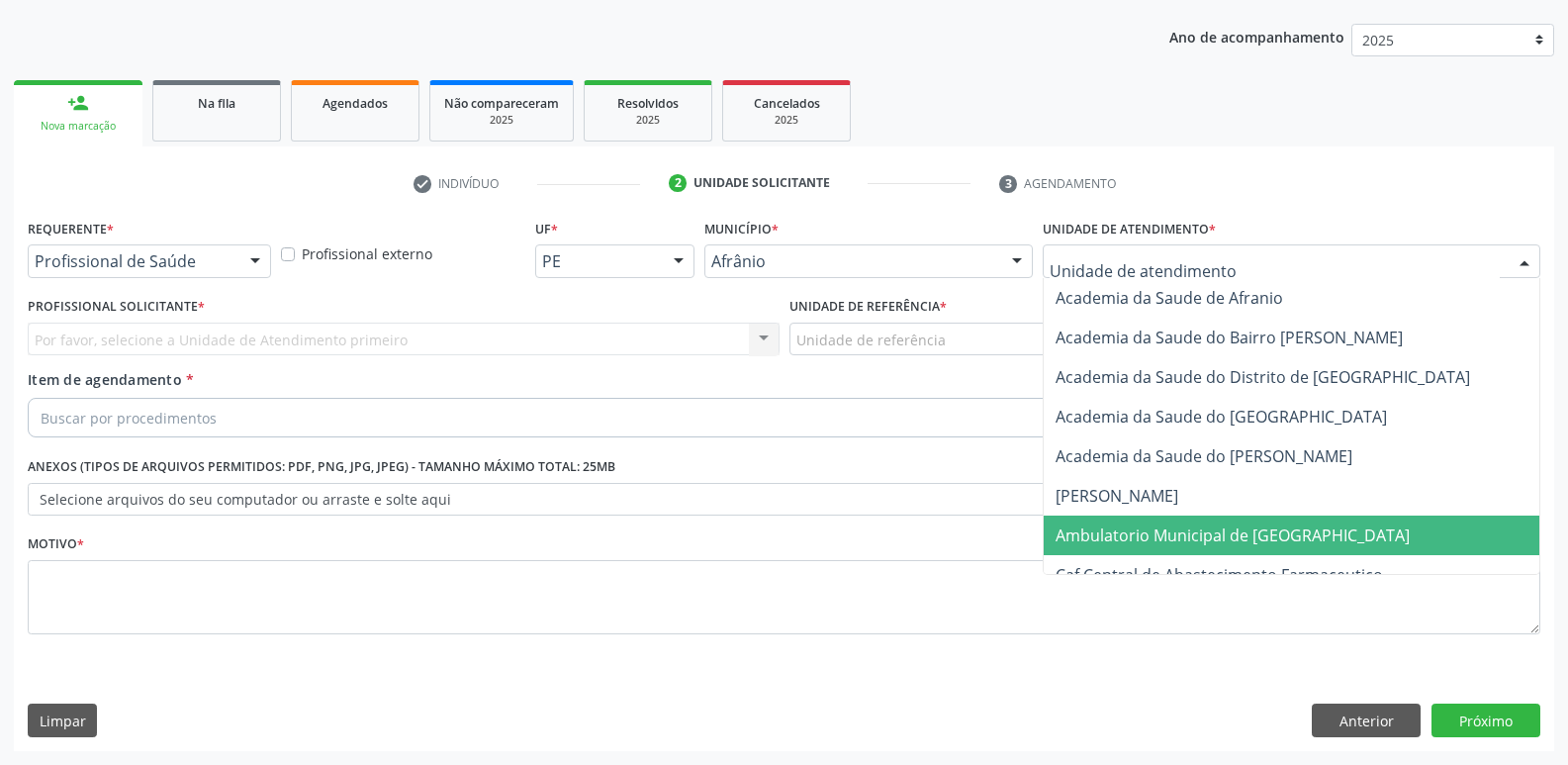
click at [1251, 527] on span "Ambulatorio Municipal de [GEOGRAPHIC_DATA]" at bounding box center [1233, 536] width 354 height 22
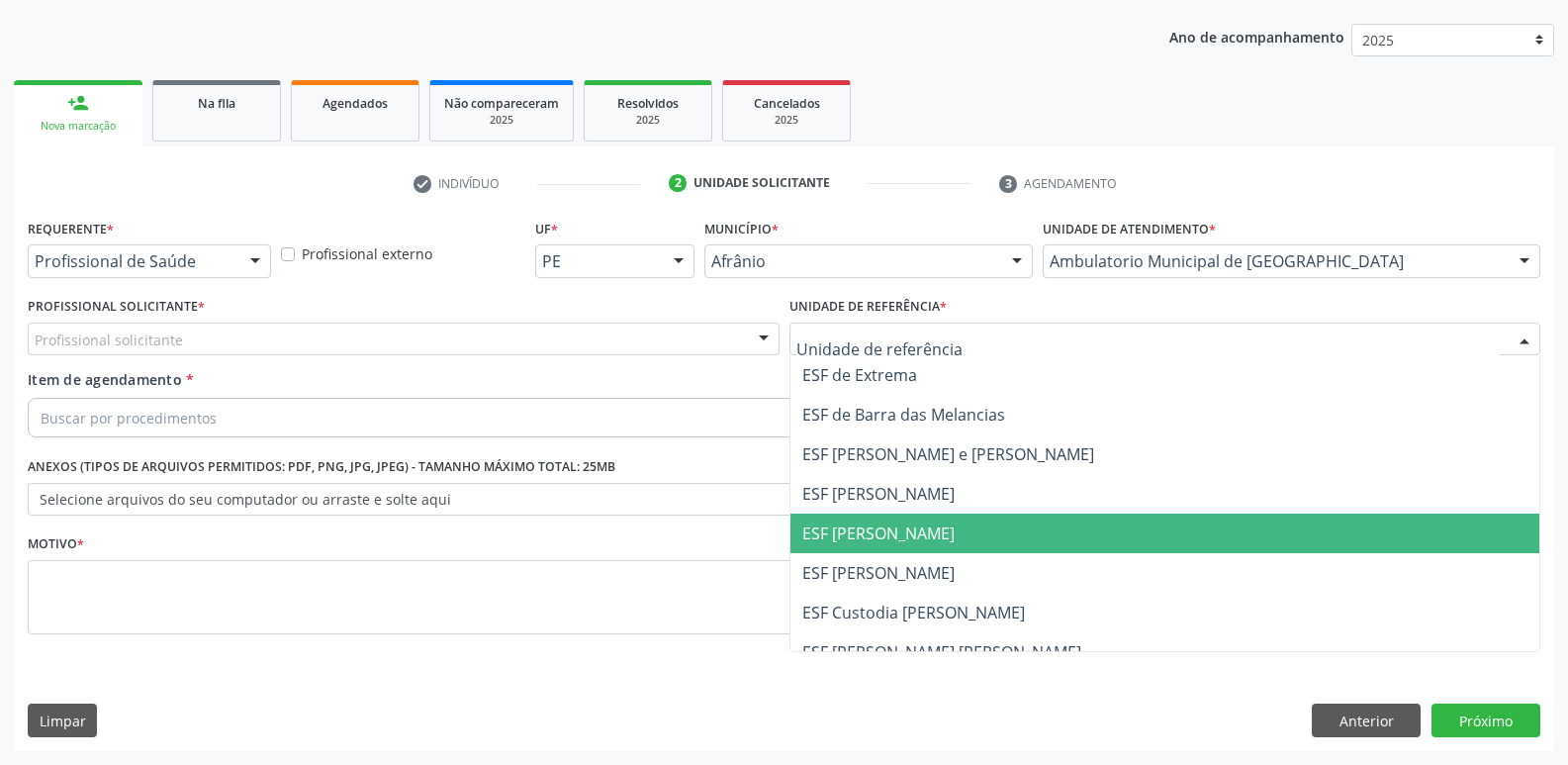
click at [949, 532] on span "ESF [PERSON_NAME]" at bounding box center [1165, 534] width 750 height 40
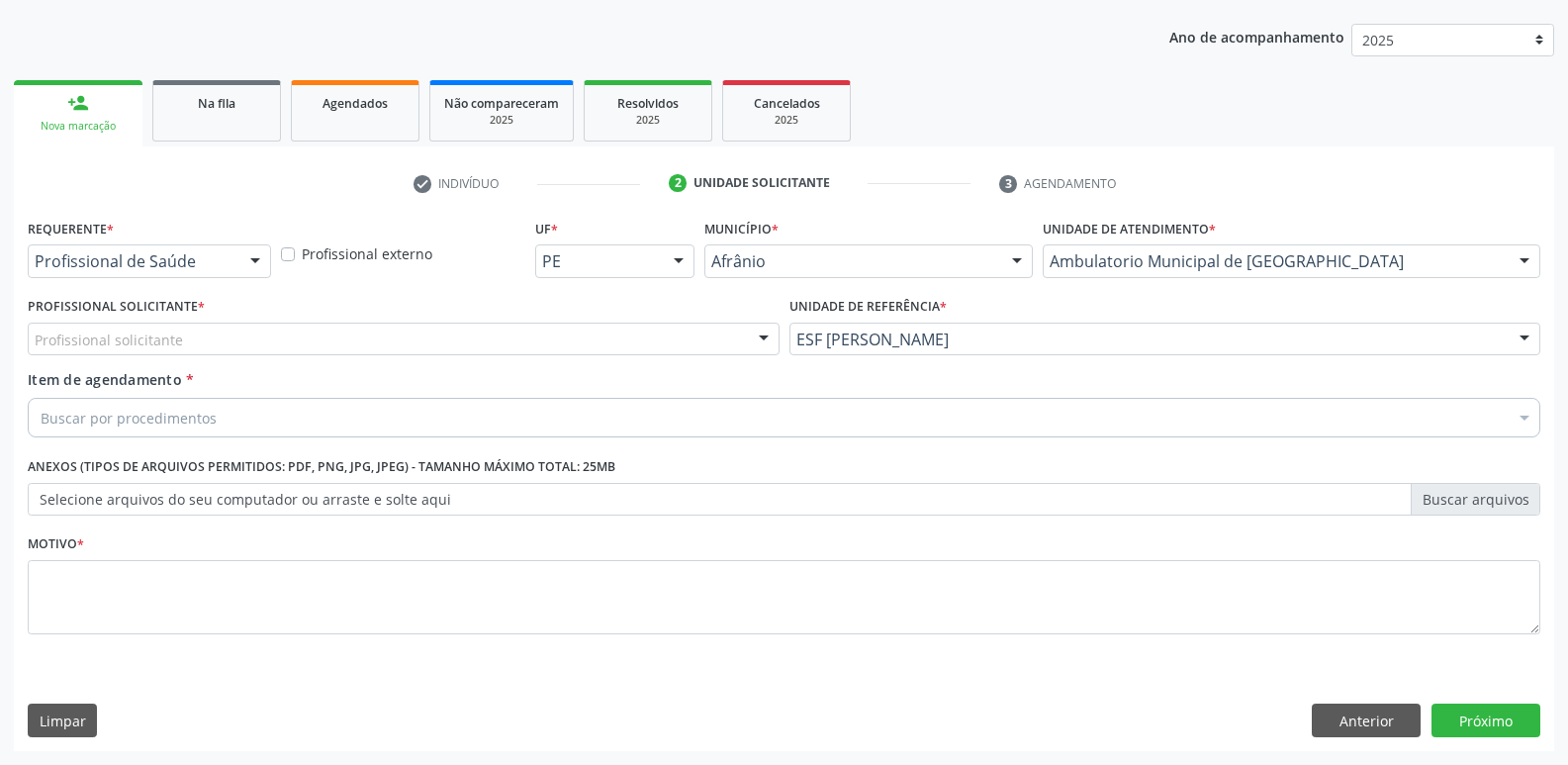
click at [551, 339] on div "Profissional solicitante" at bounding box center [403, 340] width 752 height 34
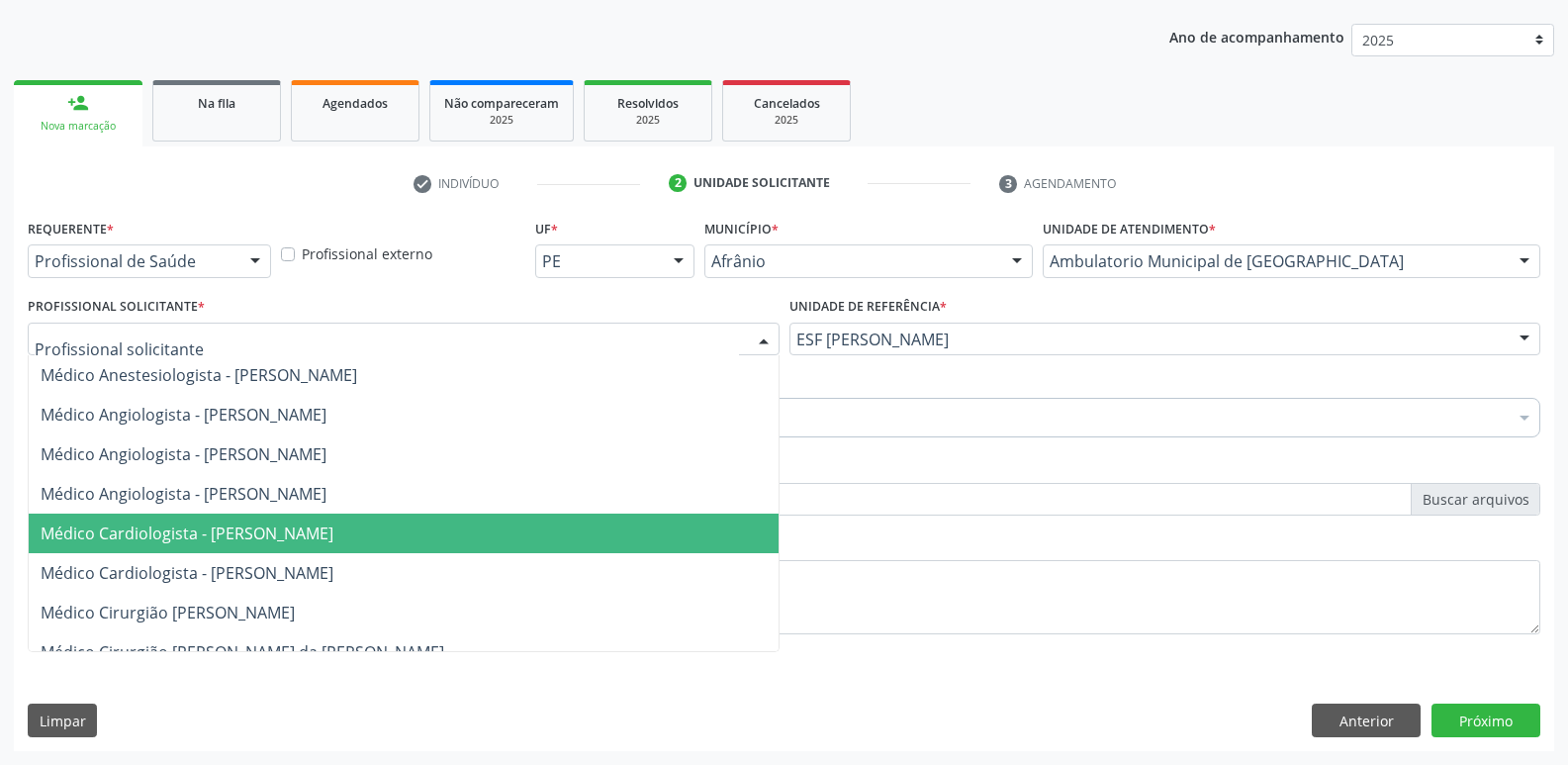
click at [543, 533] on span "Médico Cardiologista - [PERSON_NAME]" at bounding box center [403, 534] width 750 height 40
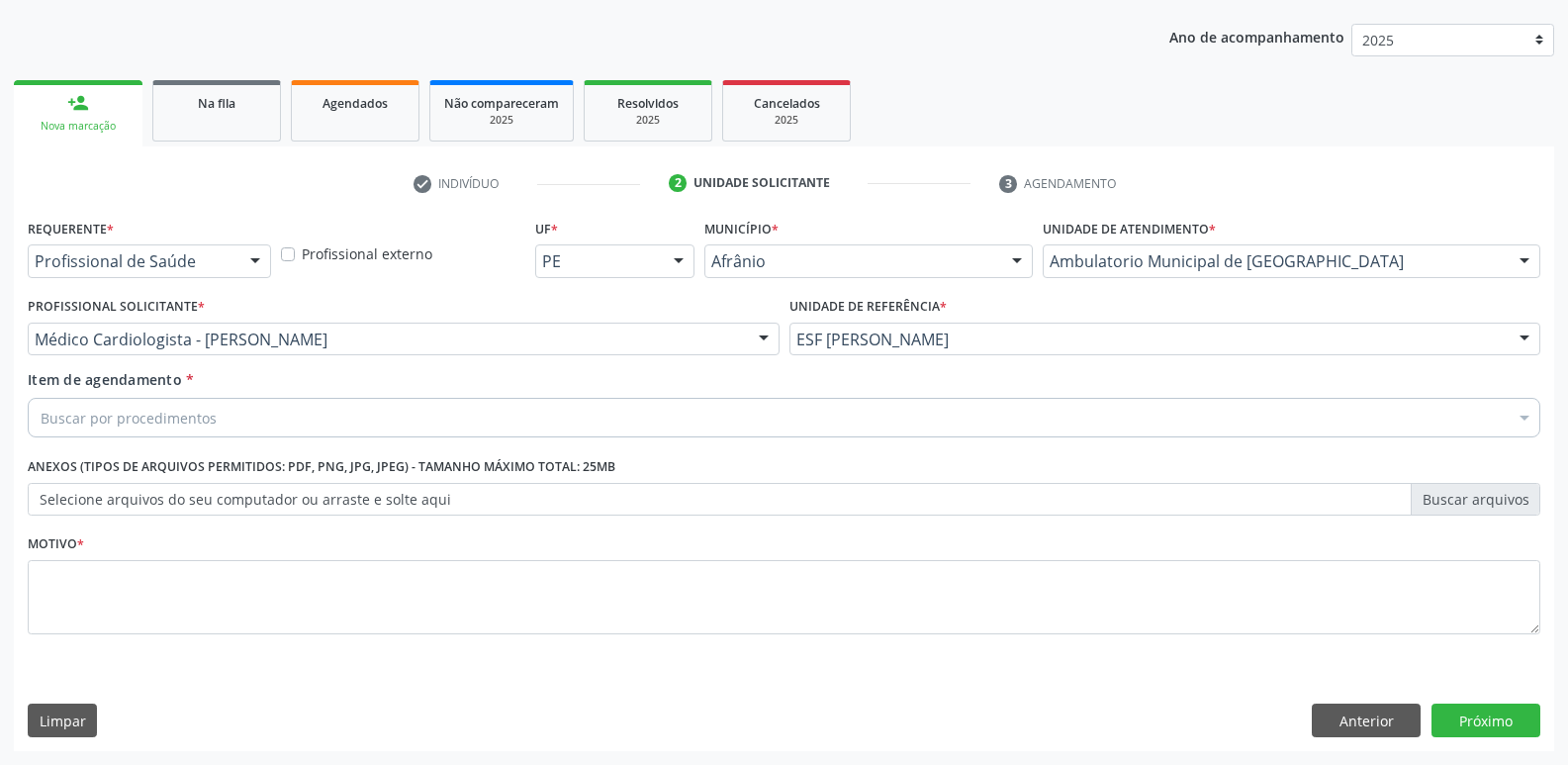
click at [386, 405] on div "Buscar por procedimentos" at bounding box center [784, 418] width 1513 height 40
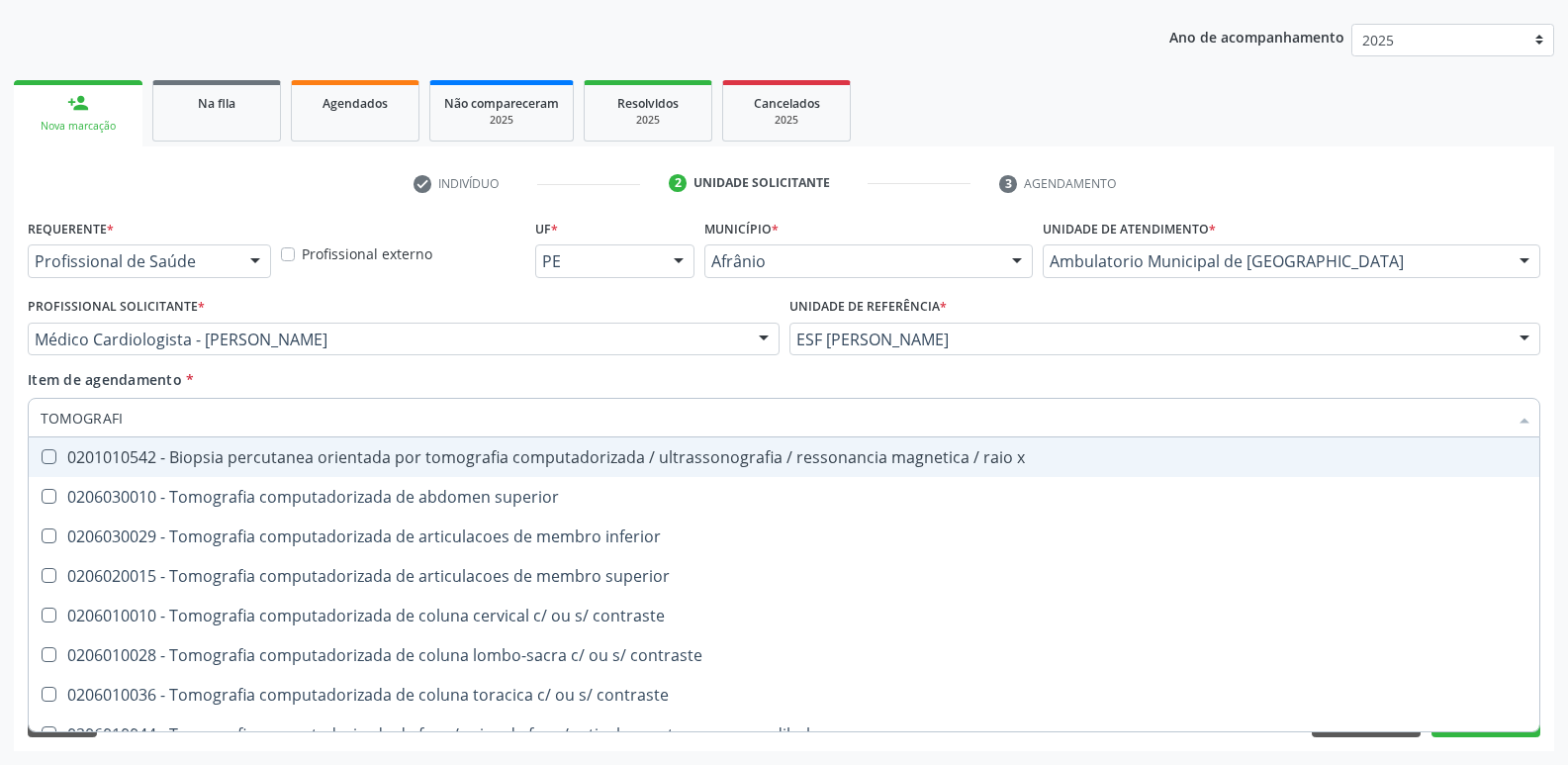
type input "TOMOGRAFIA"
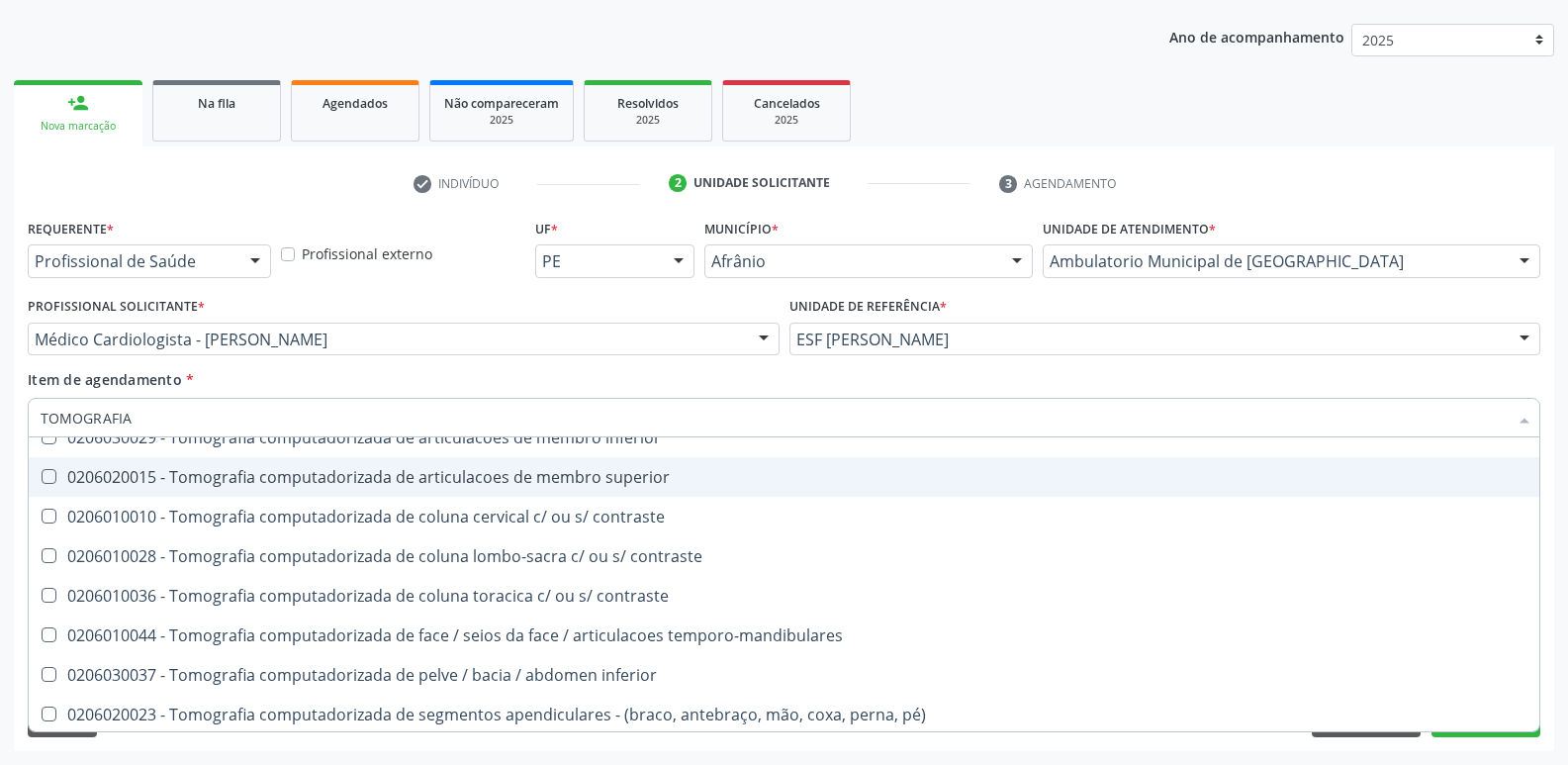
scroll to position [198, 0]
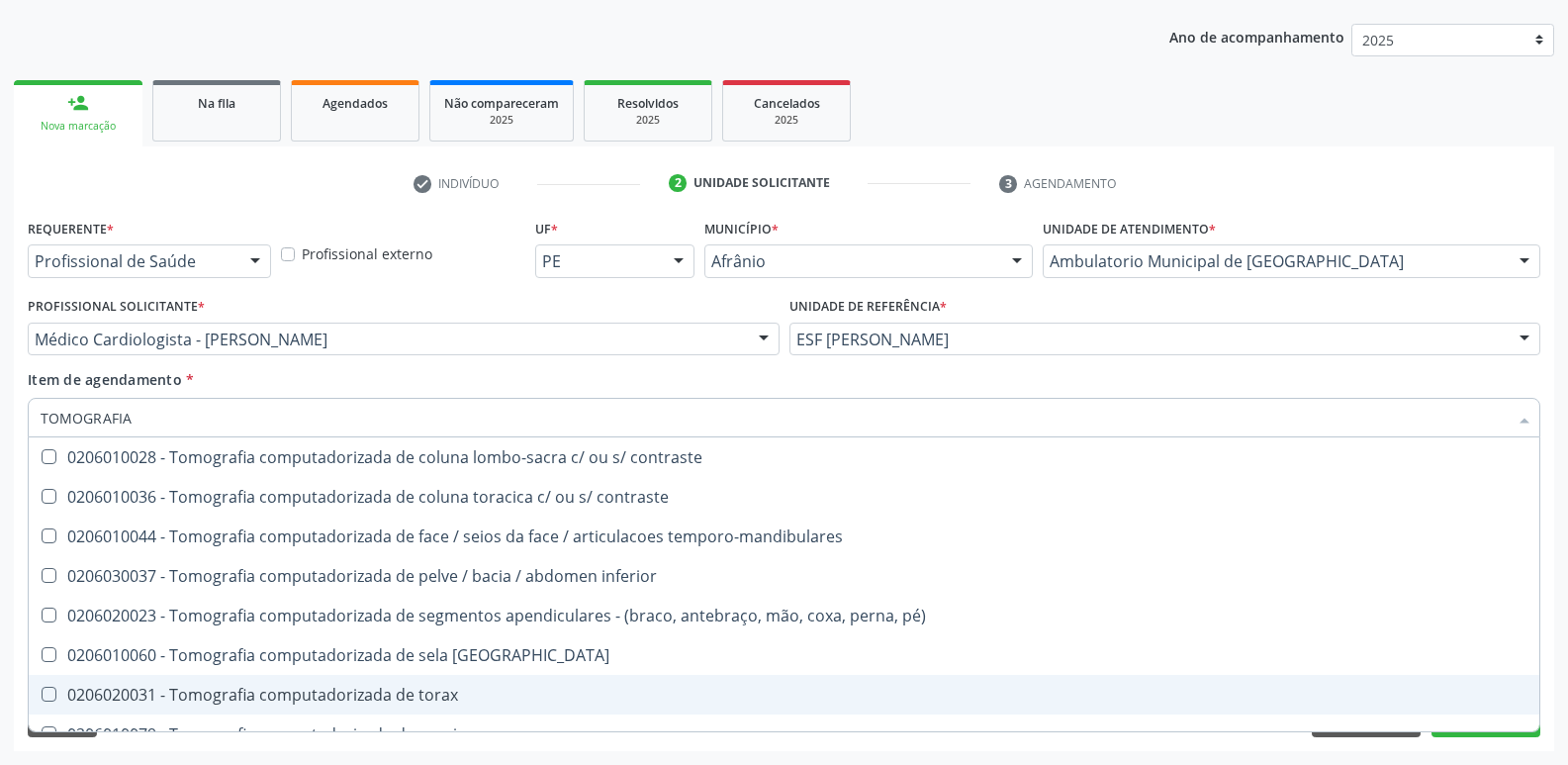
click at [422, 691] on div "0206020031 - Tomografia computadorizada de torax" at bounding box center [784, 695] width 1487 height 16
checkbox torax "true"
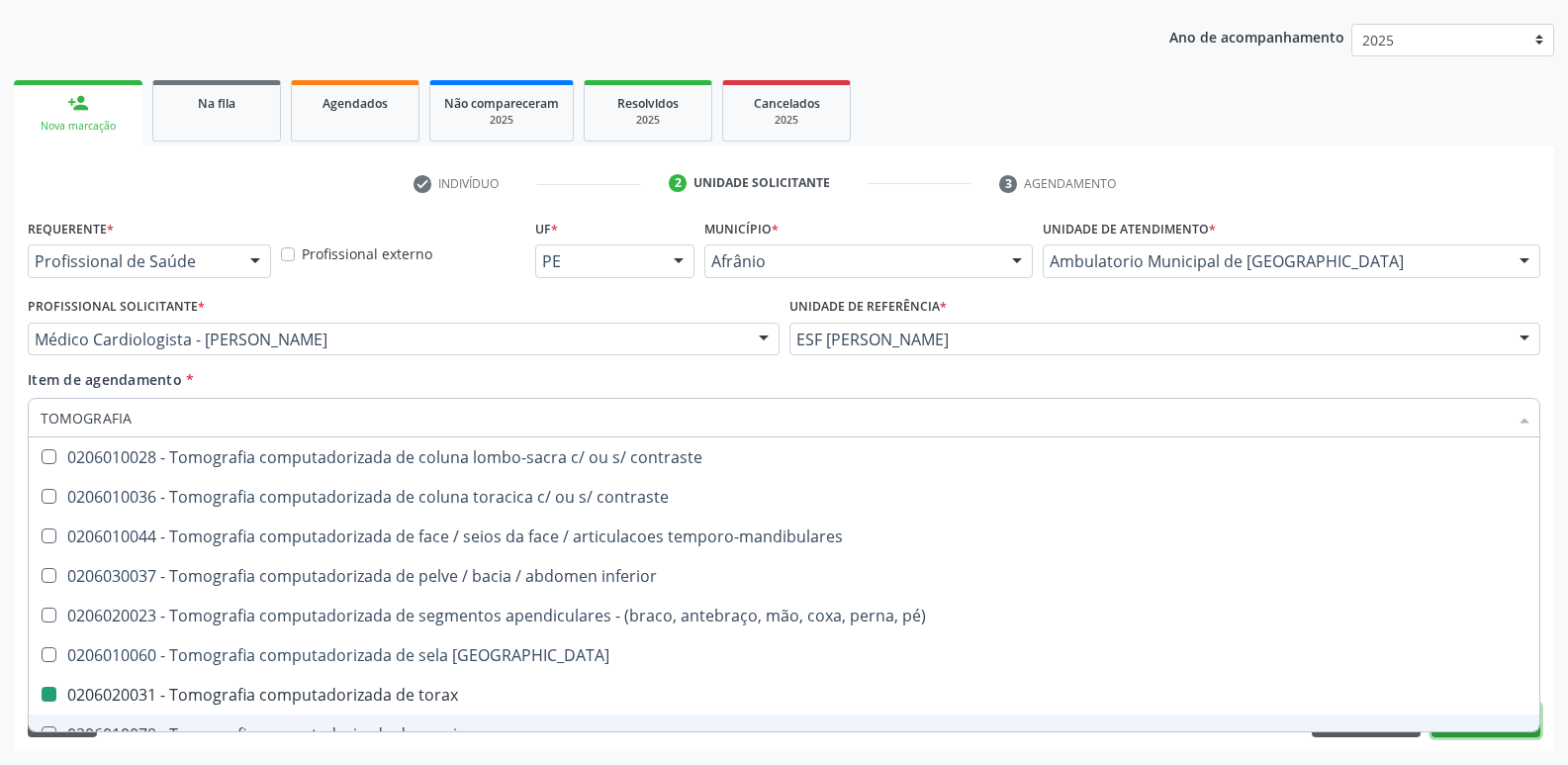
click at [1492, 733] on button "Próximo" at bounding box center [1485, 721] width 109 height 34
checkbox superior "true"
checkbox torax "false"
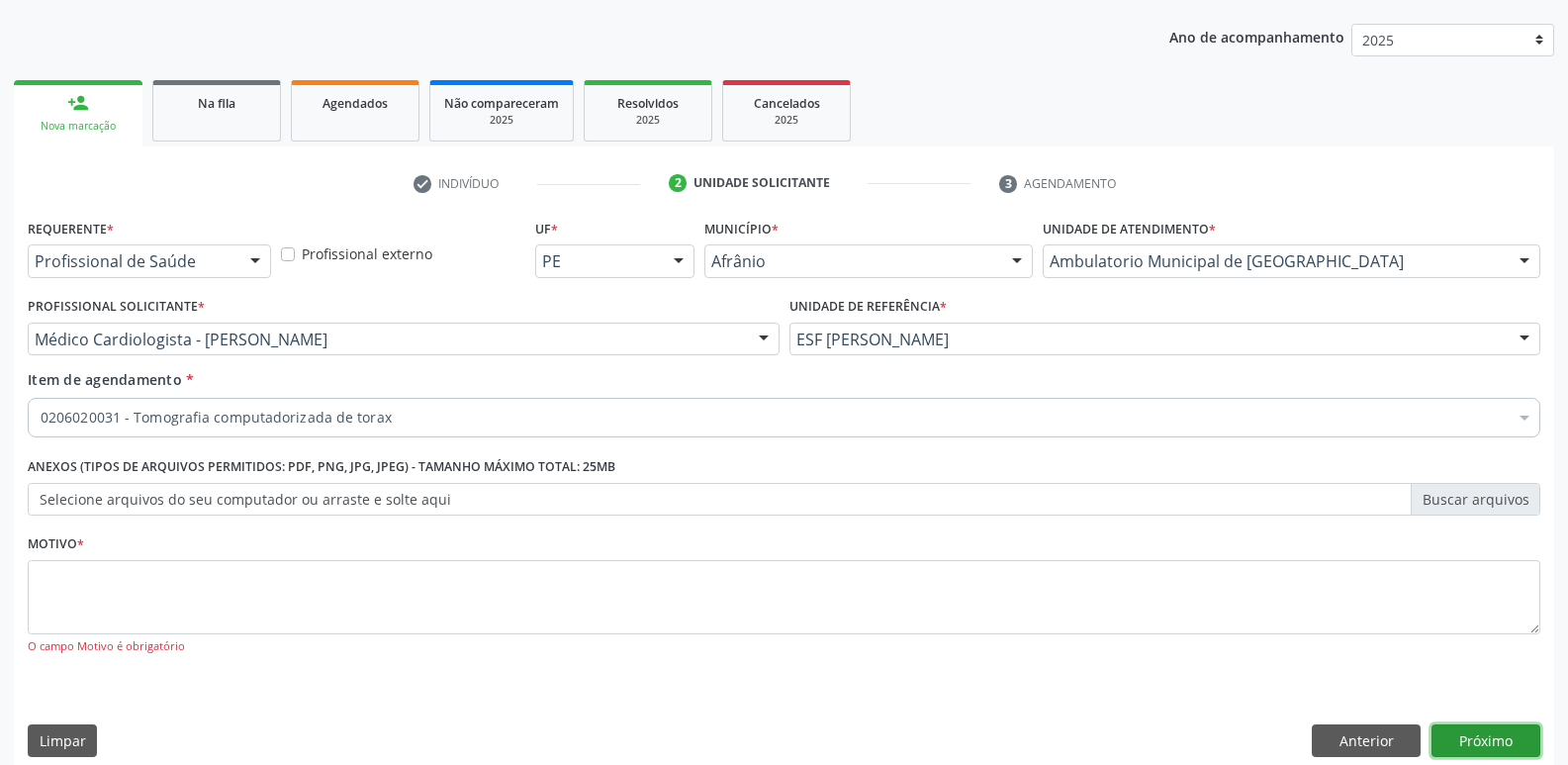
scroll to position [0, 0]
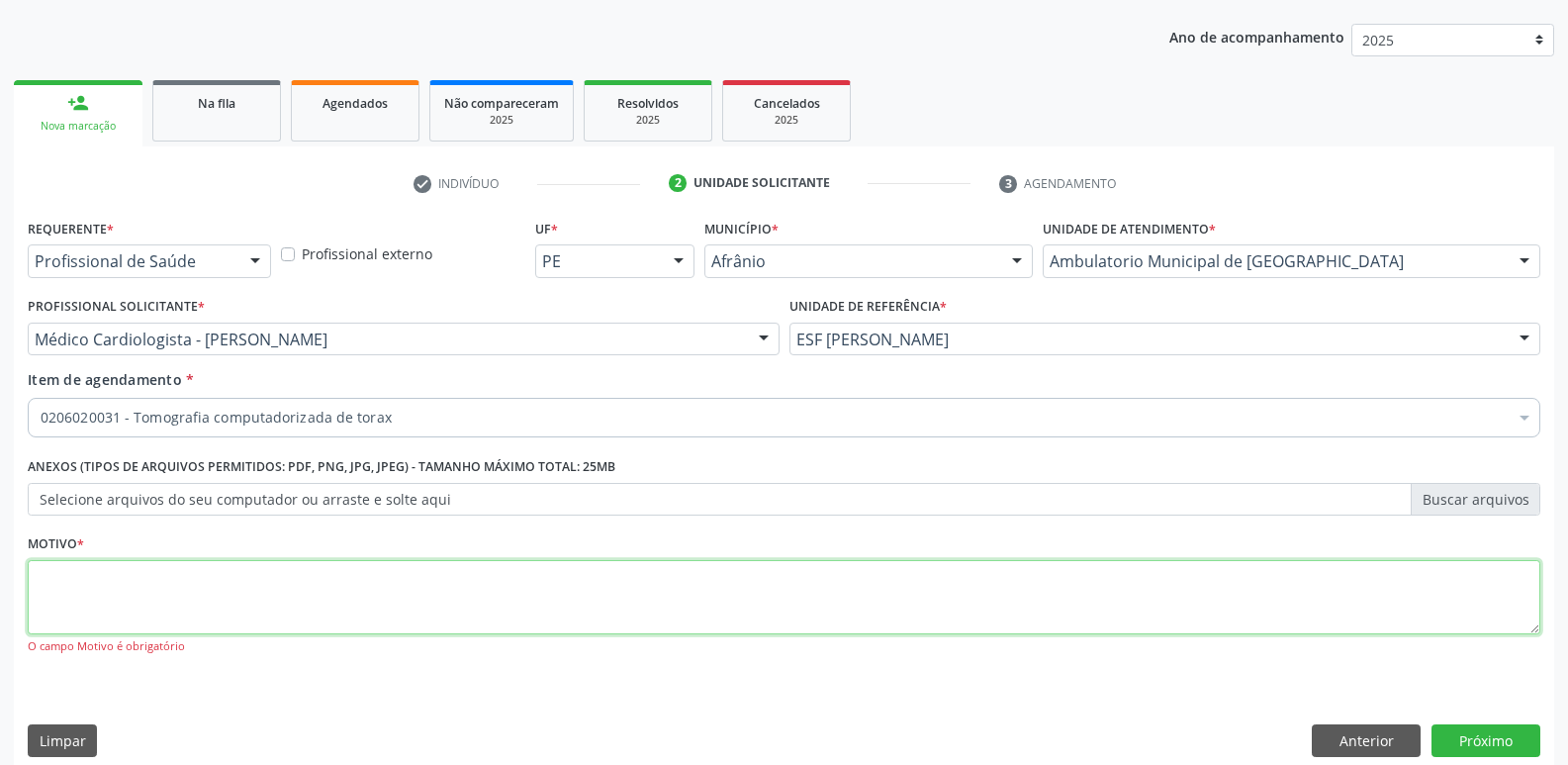
click at [532, 591] on textarea at bounding box center [784, 599] width 1513 height 76
type textarea "*"
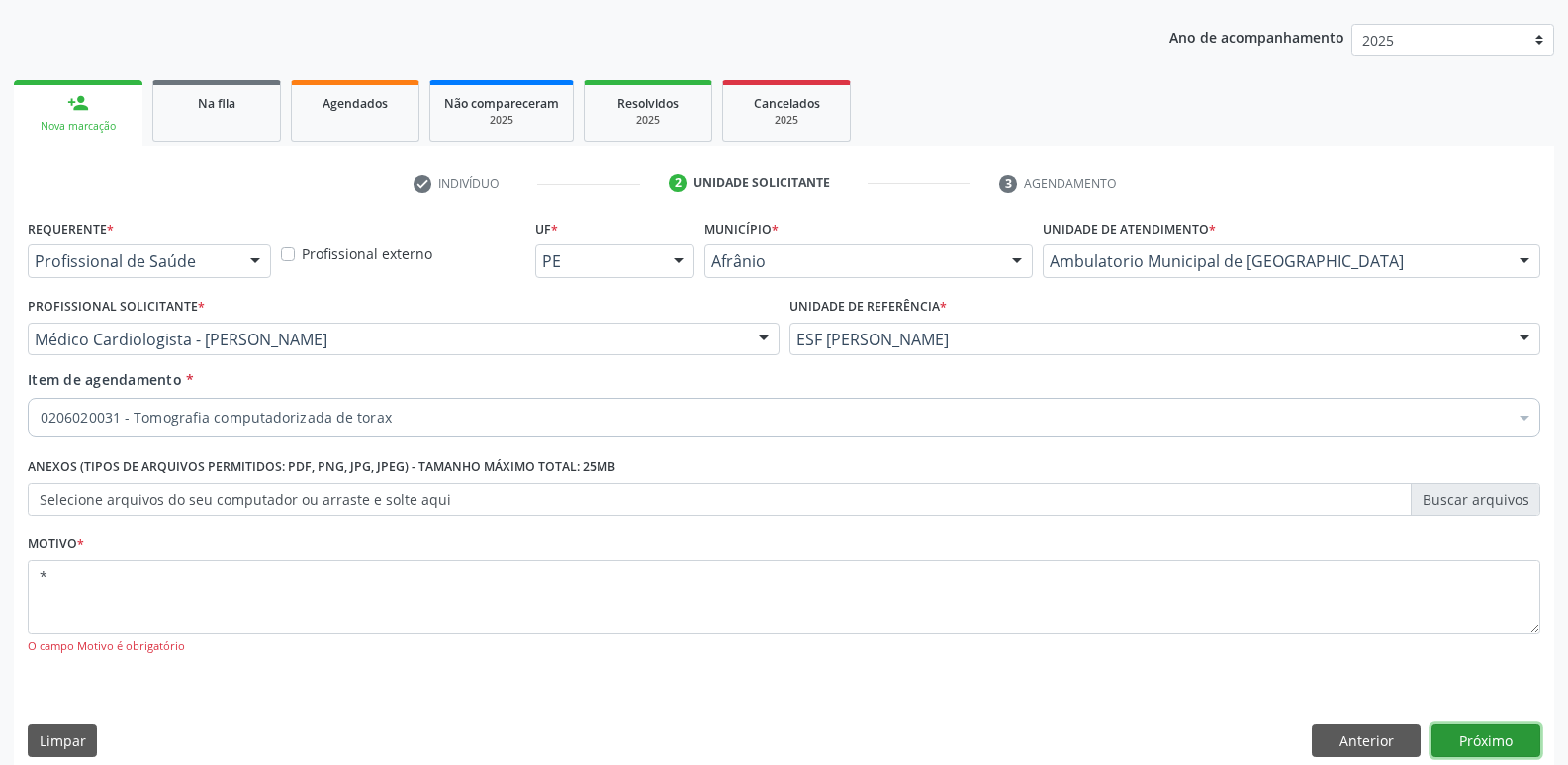
click at [1514, 739] on button "Próximo" at bounding box center [1485, 742] width 109 height 34
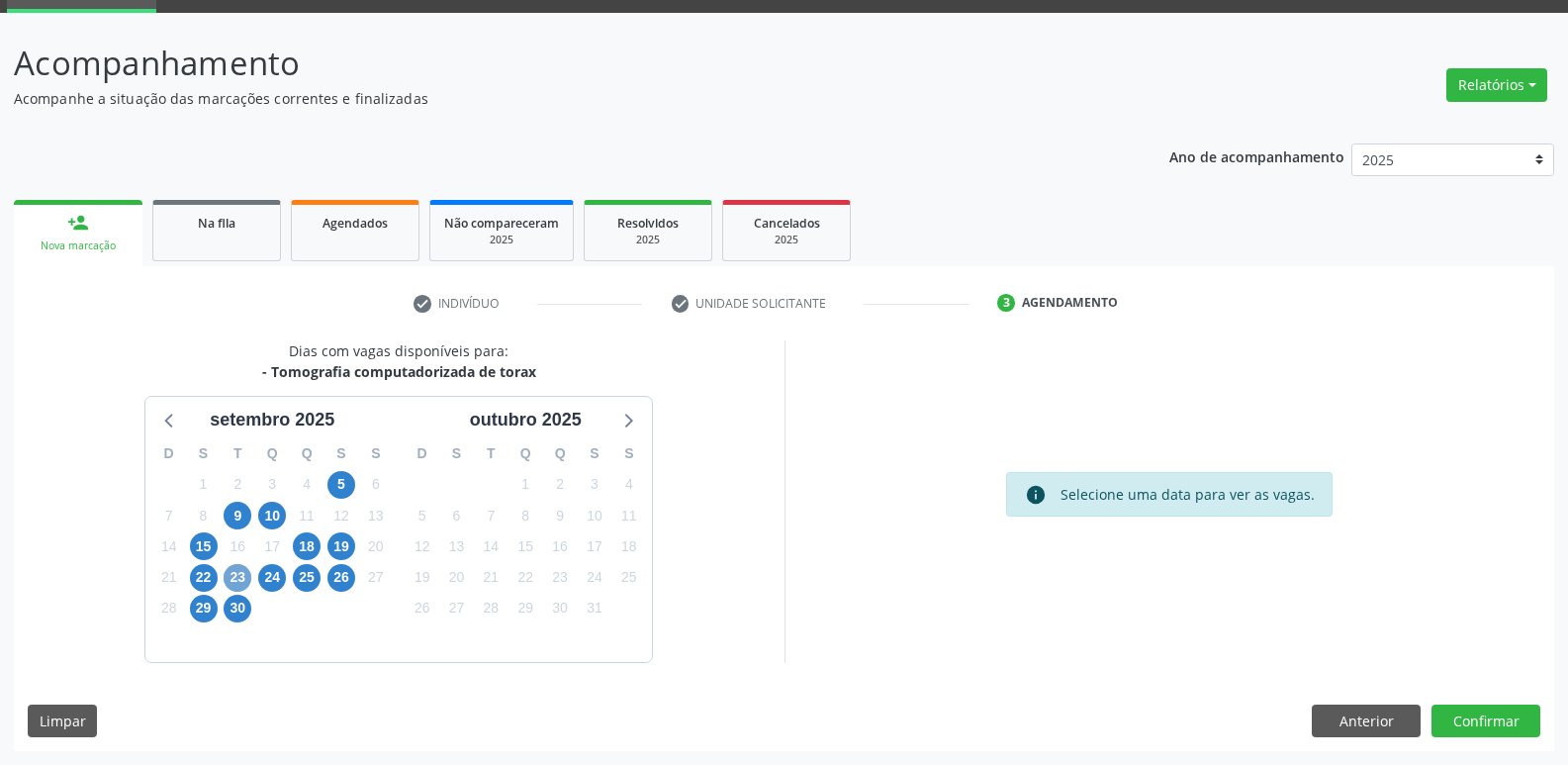
click at [233, 575] on span "23" at bounding box center [238, 579] width 28 height 28
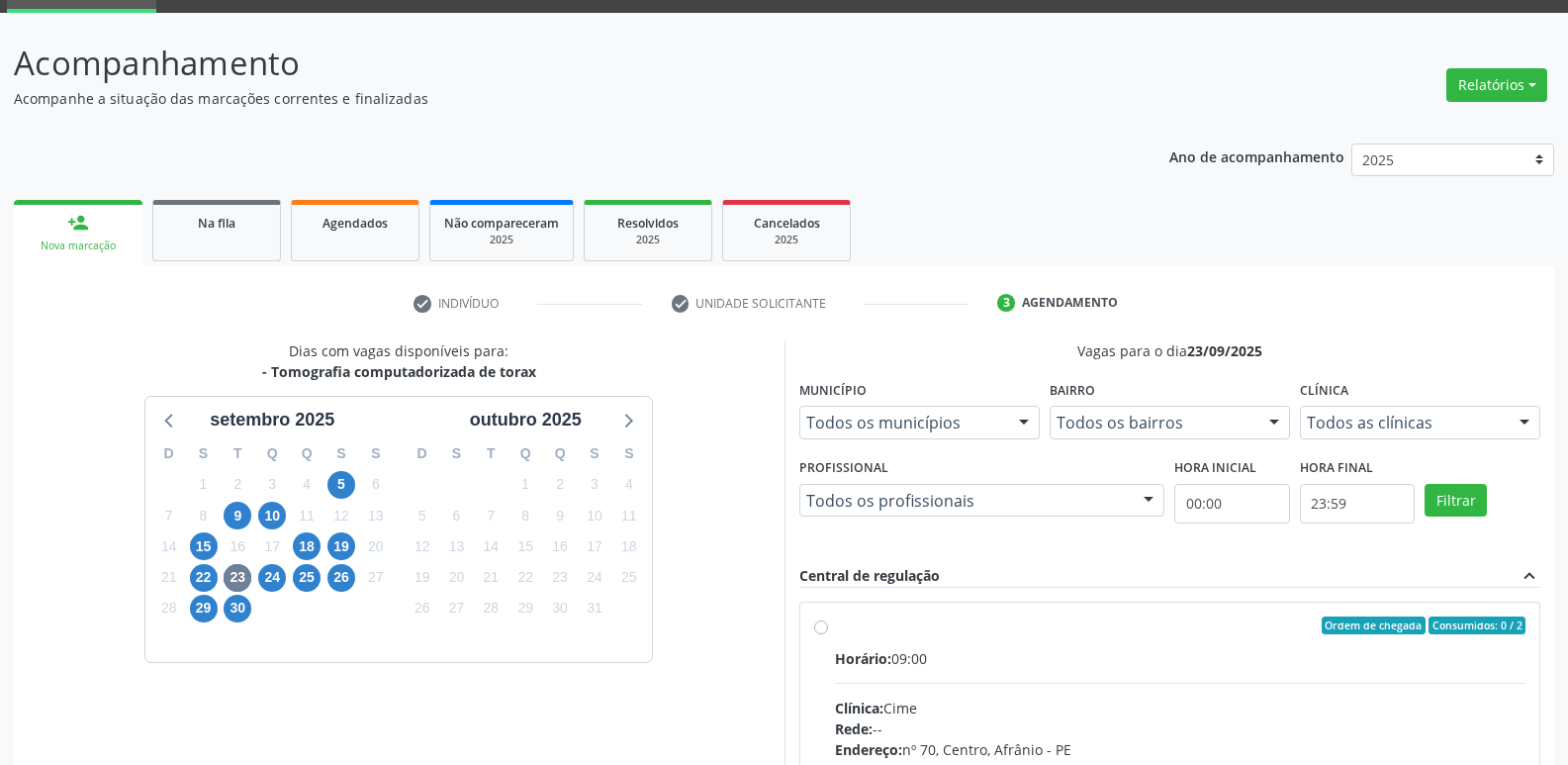
click at [940, 620] on div "Ordem de chegada Consumidos: 0 / 2" at bounding box center [1181, 626] width 692 height 18
click at [828, 620] on input "Ordem de chegada Consumidos: 0 / 2 Horário: 09:00 Clínica: Cime Rede: -- Endere…" at bounding box center [821, 626] width 14 height 18
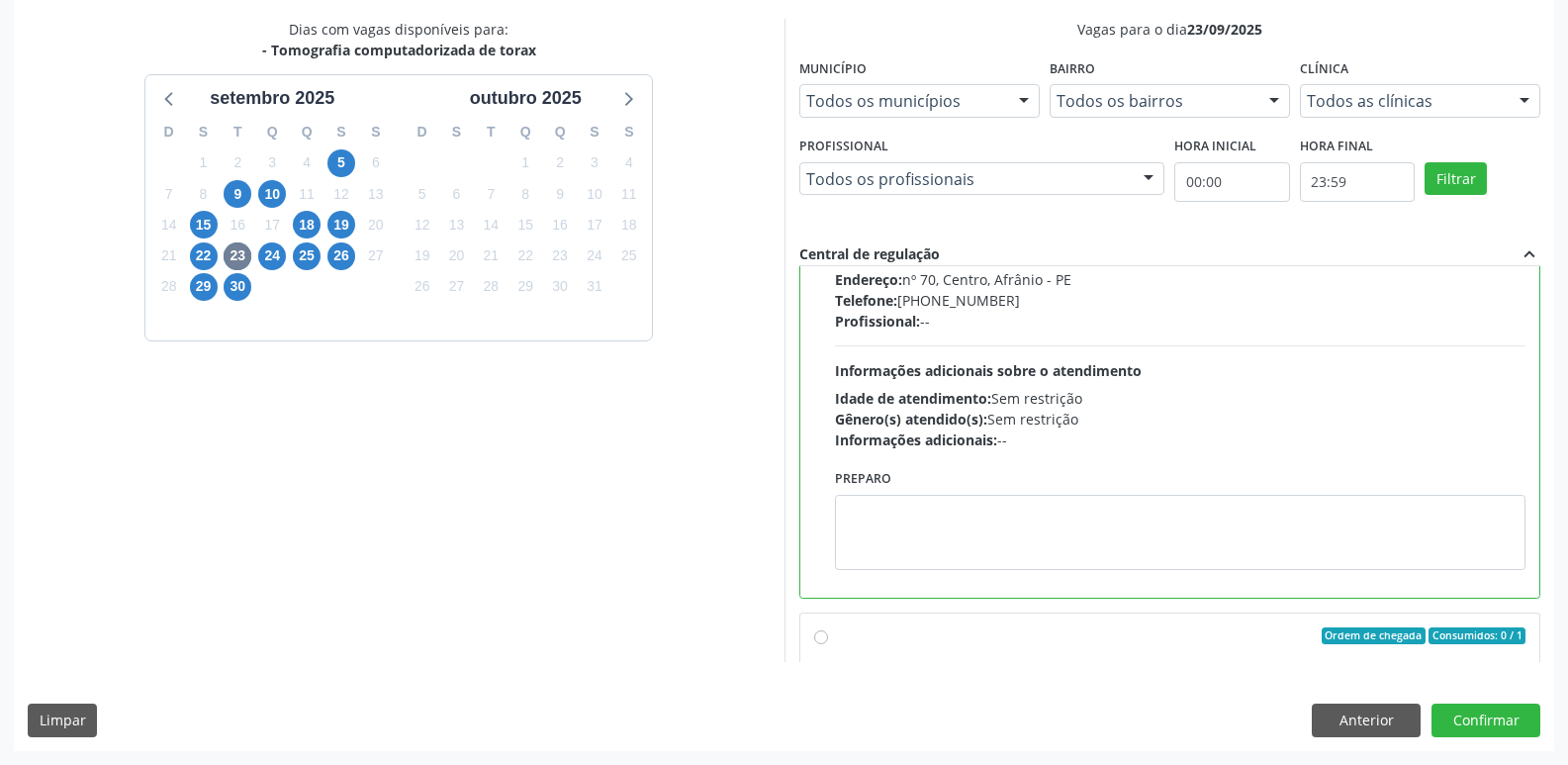
scroll to position [0, 0]
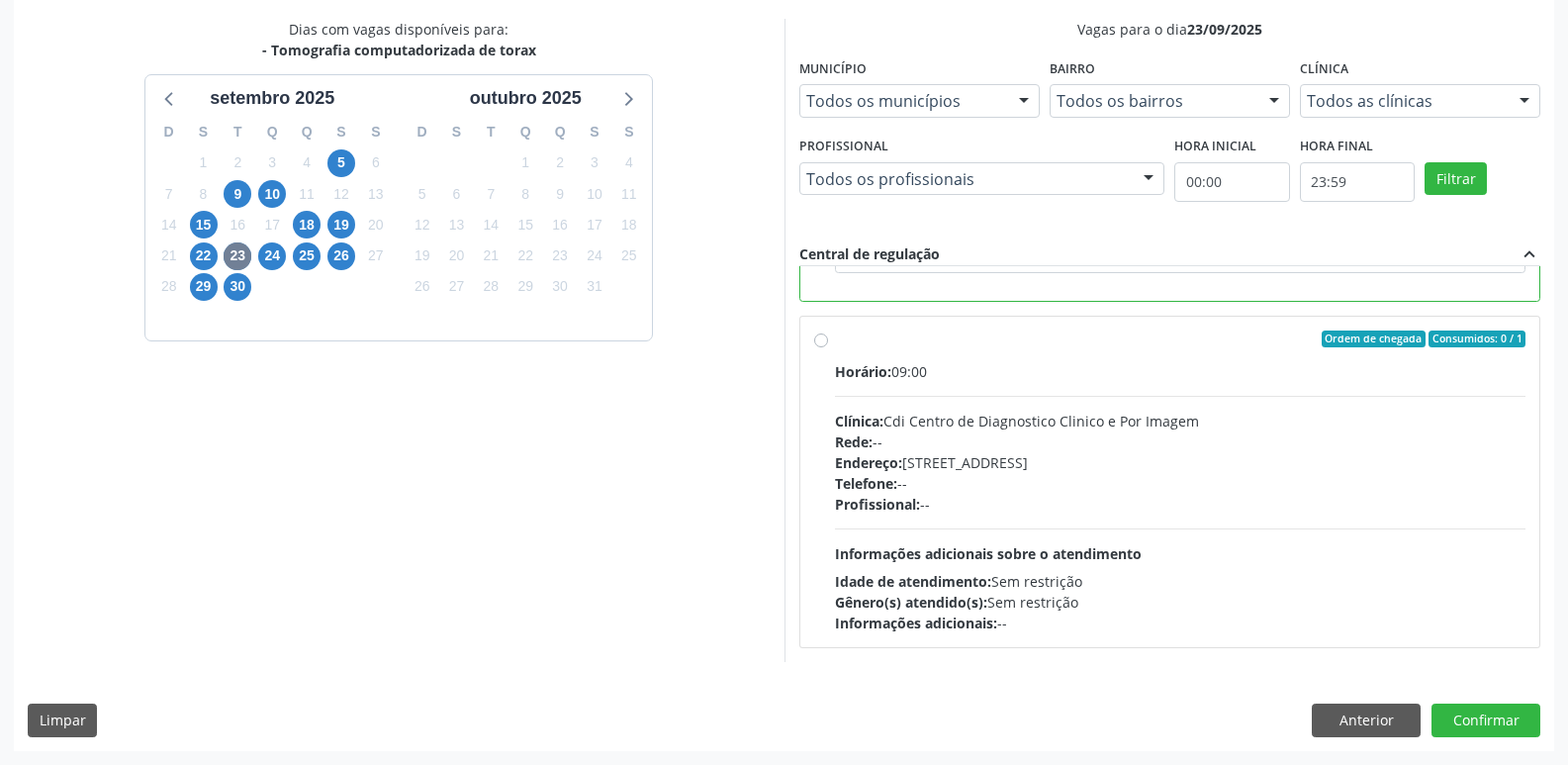
click at [990, 377] on div "Horário: 09:00" at bounding box center [1181, 372] width 692 height 21
click at [828, 349] on input "Ordem de chegada Consumidos: 0 / 1 Horário: 09:00 Clínica: Cdi Centro de Diagno…" at bounding box center [821, 340] width 14 height 18
radio input "false"
radio input "true"
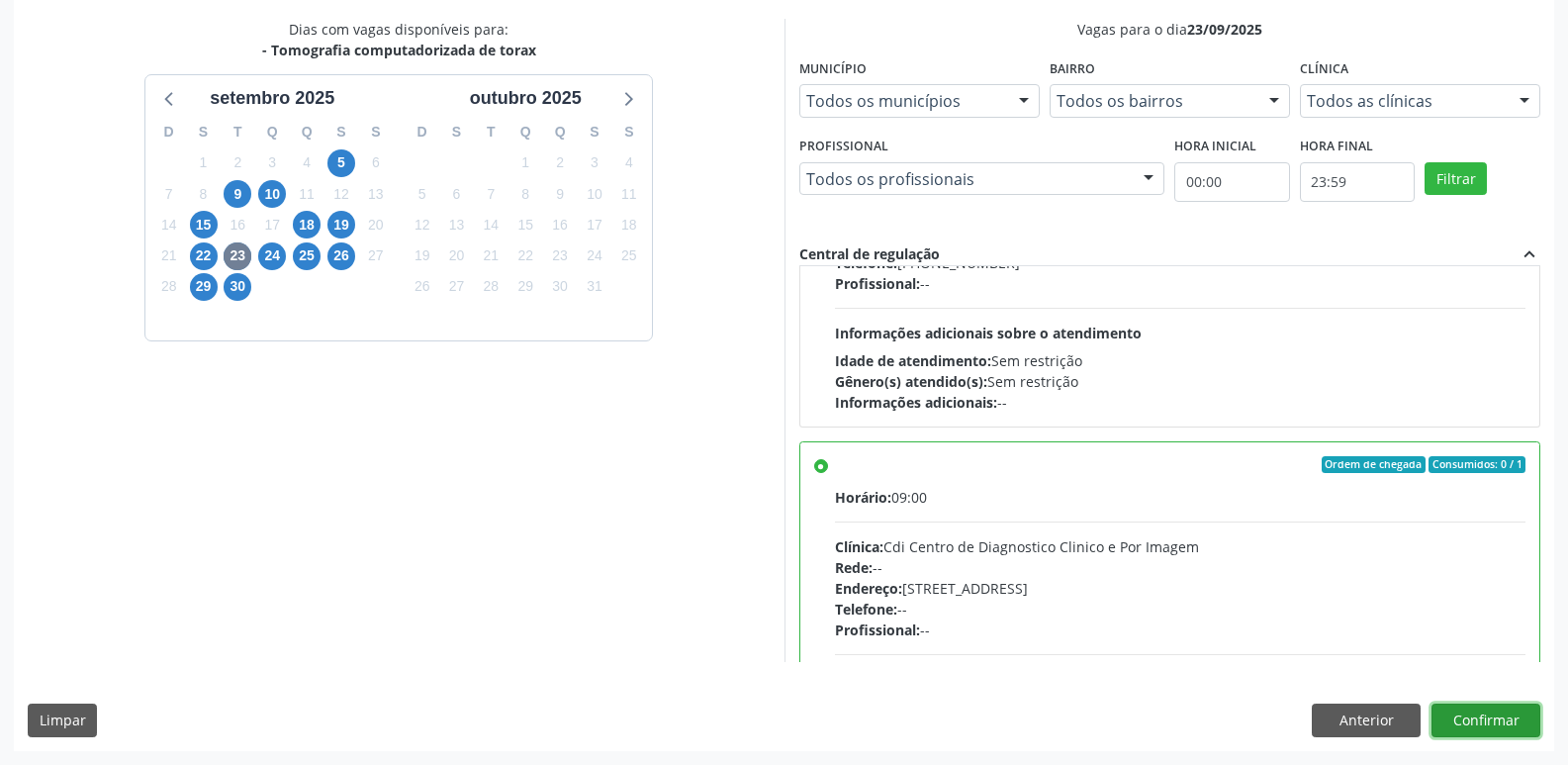
click at [1482, 723] on button "Confirmar" at bounding box center [1485, 721] width 109 height 34
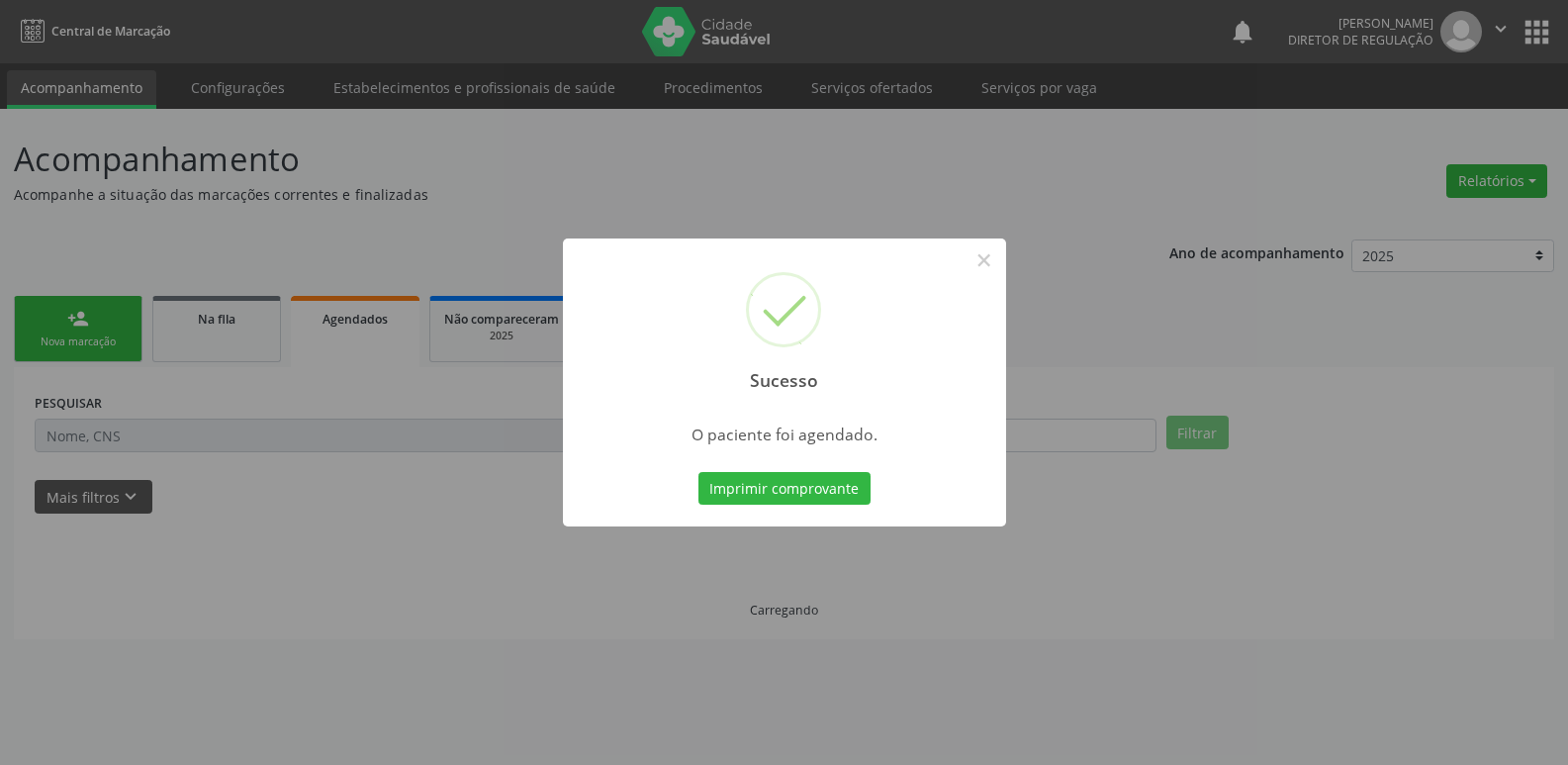
scroll to position [0, 0]
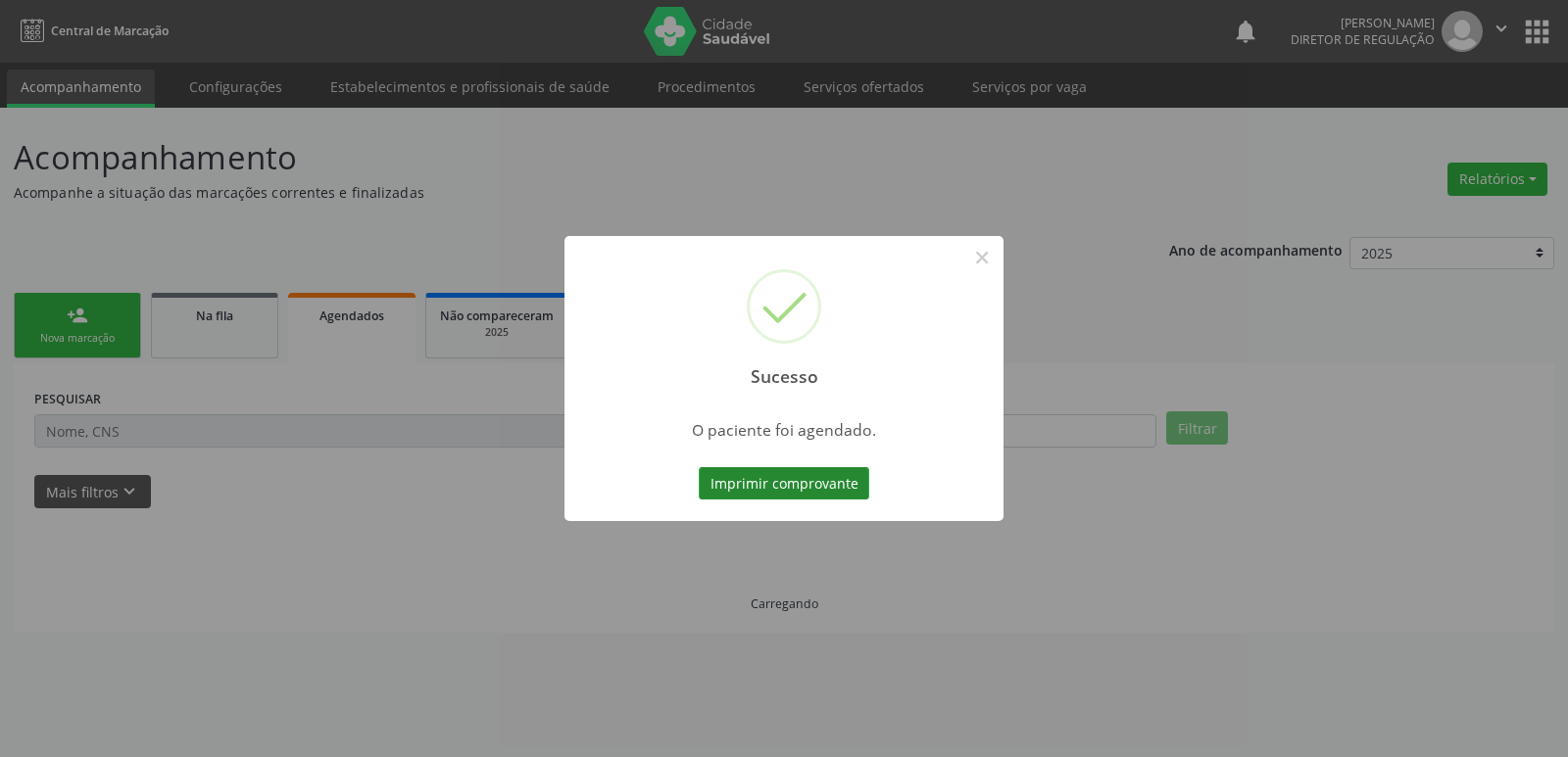
click at [790, 483] on button "Imprimir comprovante" at bounding box center [784, 484] width 171 height 34
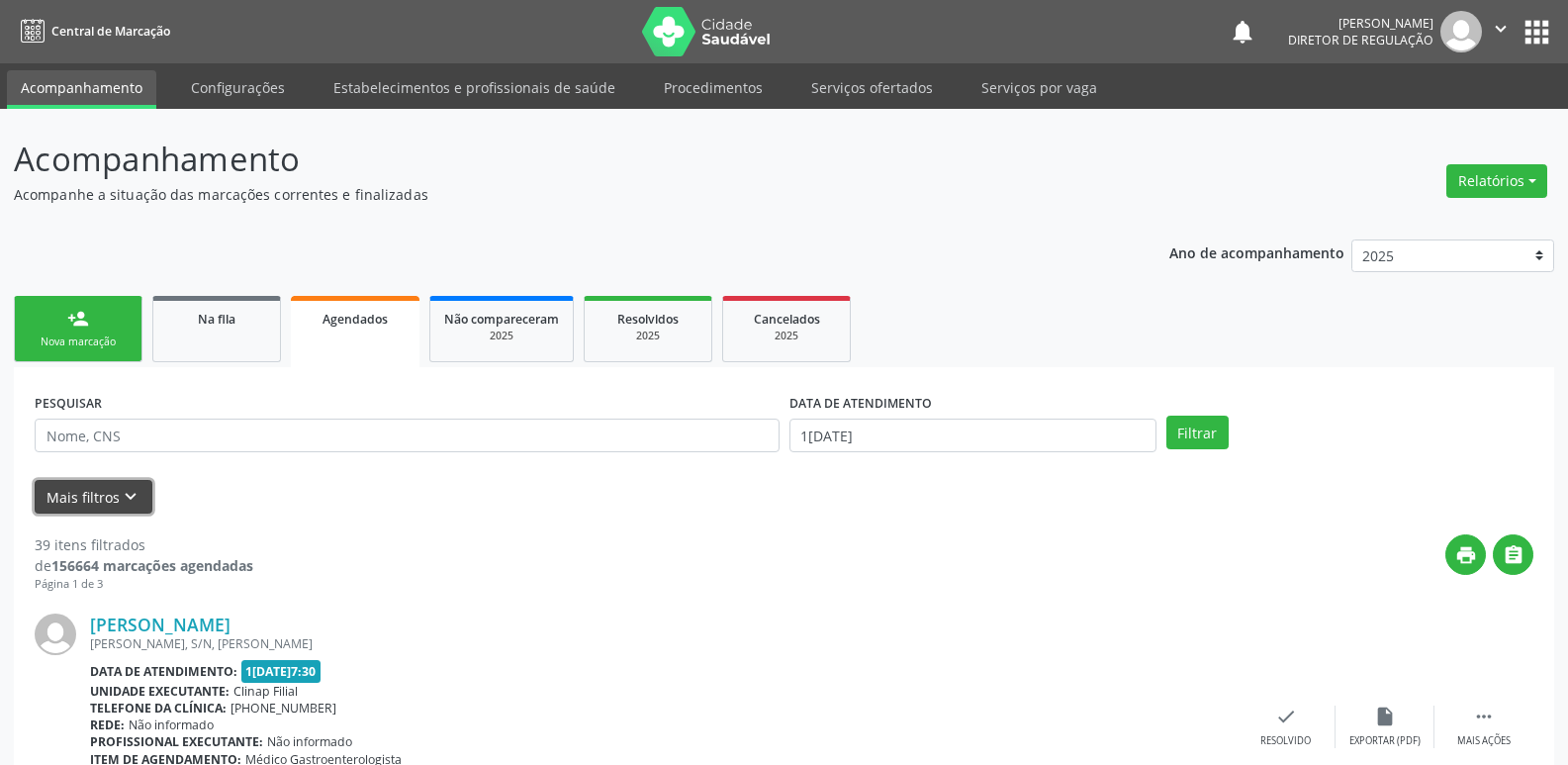
click at [126, 496] on icon "keyboard_arrow_down" at bounding box center [130, 497] width 22 height 22
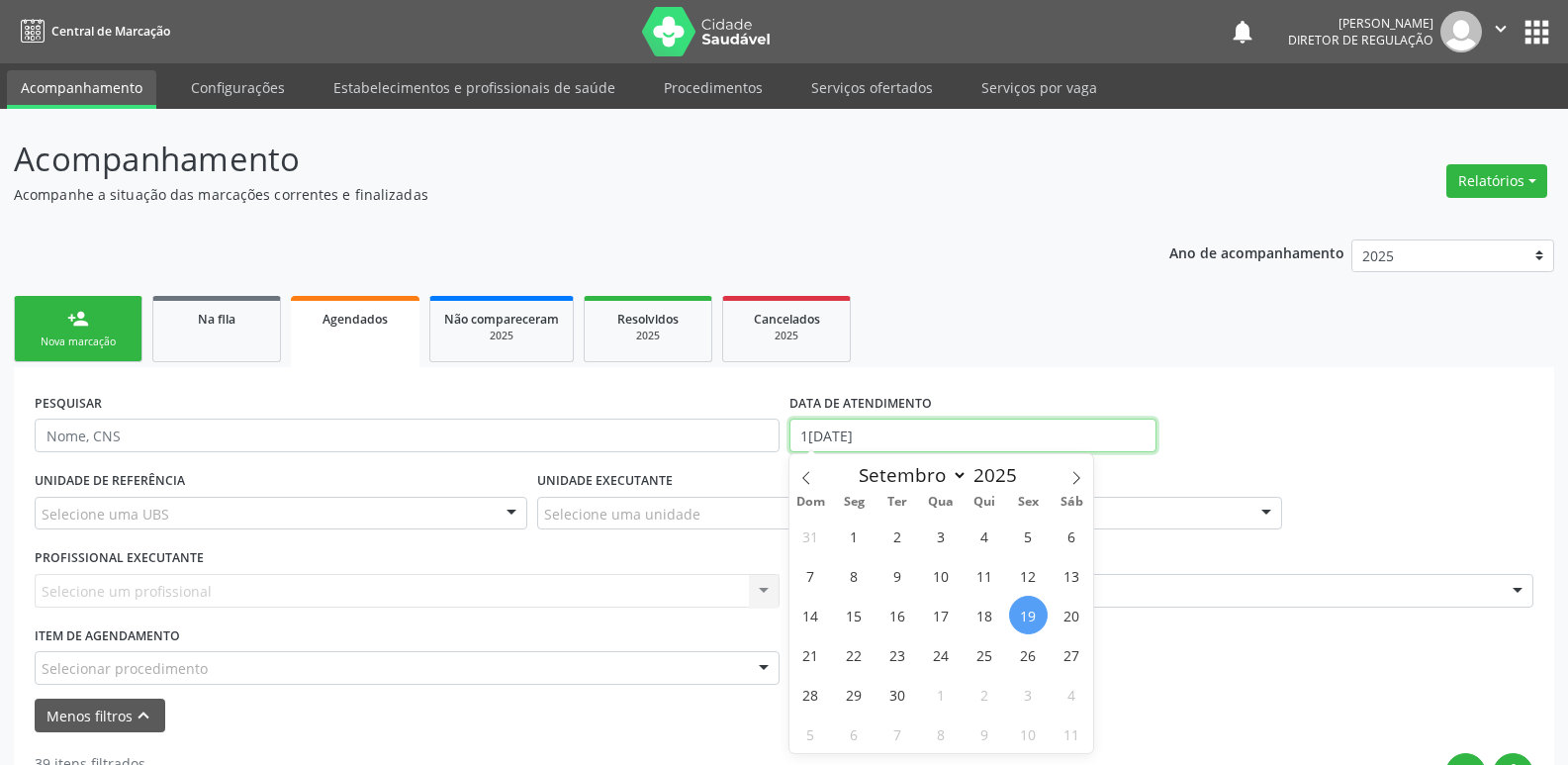
click at [886, 438] on input "[DATE]" at bounding box center [973, 435] width 367 height 34
click at [942, 697] on span "1" at bounding box center [941, 694] width 39 height 39
type input "01/10/2025"
click at [977, 696] on span "2" at bounding box center [985, 694] width 39 height 39
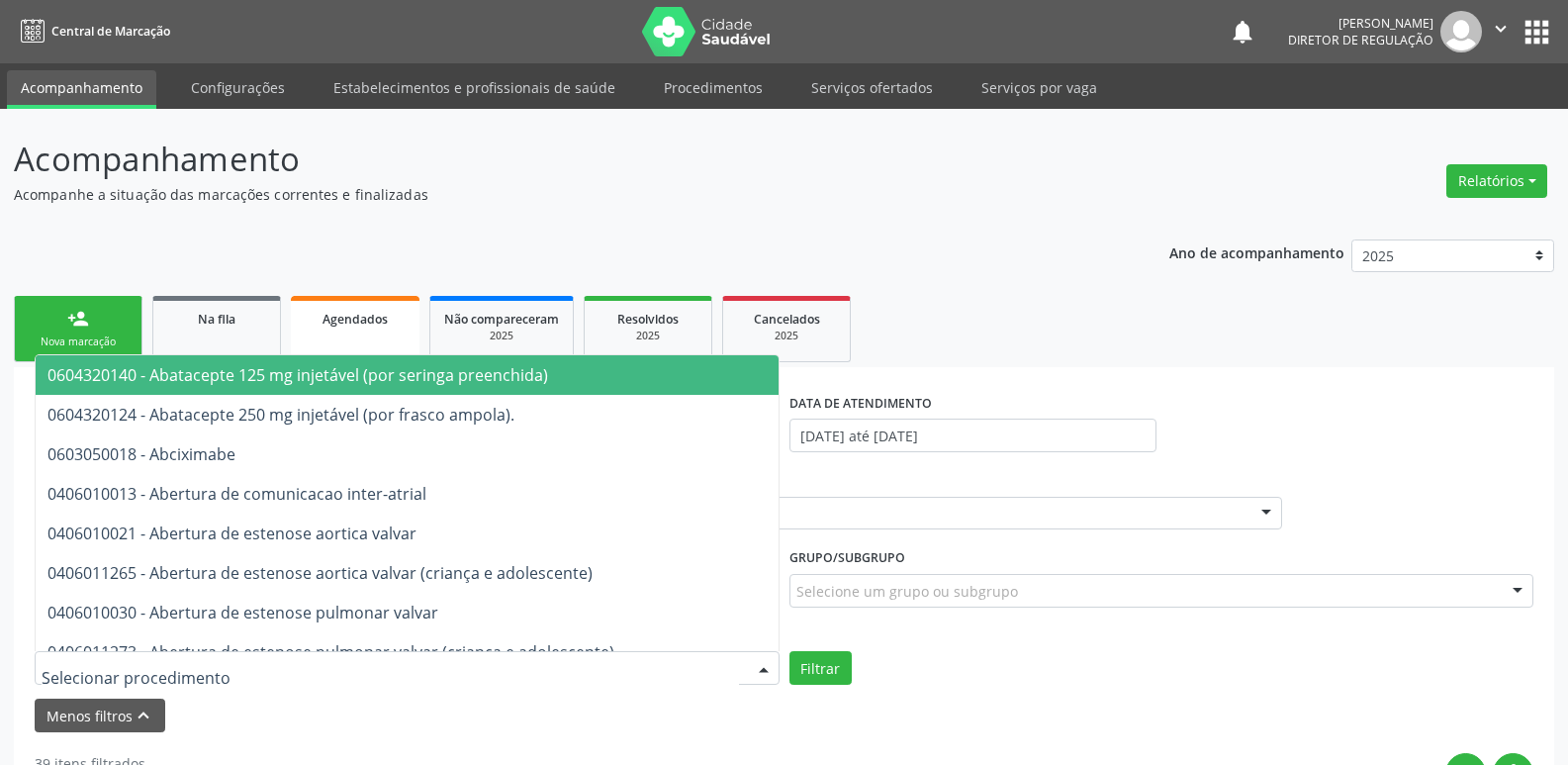
click at [216, 670] on div at bounding box center [407, 668] width 745 height 34
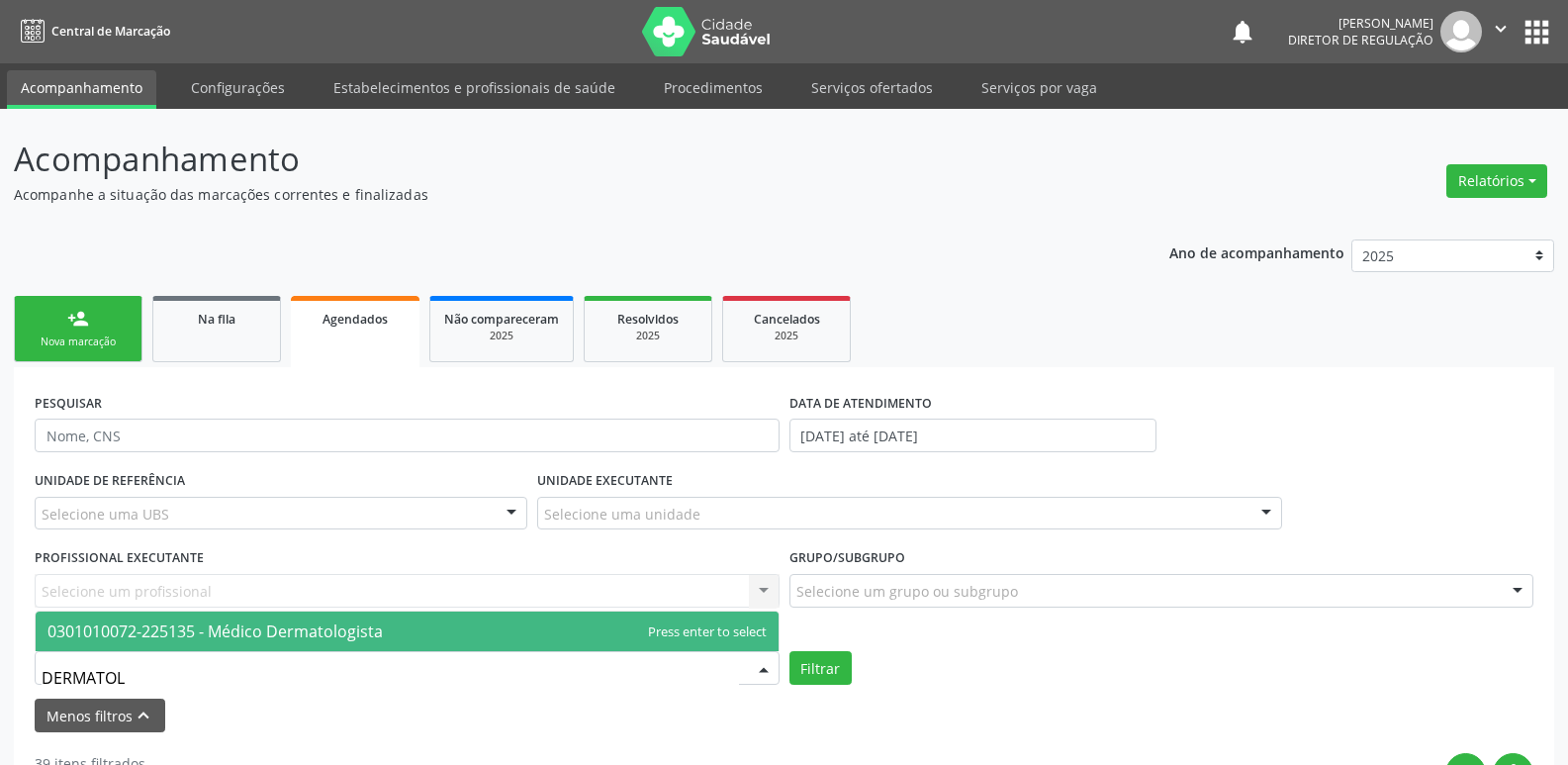
type input "DERMATOLO"
click at [254, 626] on span "0301010072-225135 - Médico Dermatologista" at bounding box center [215, 632] width 336 height 22
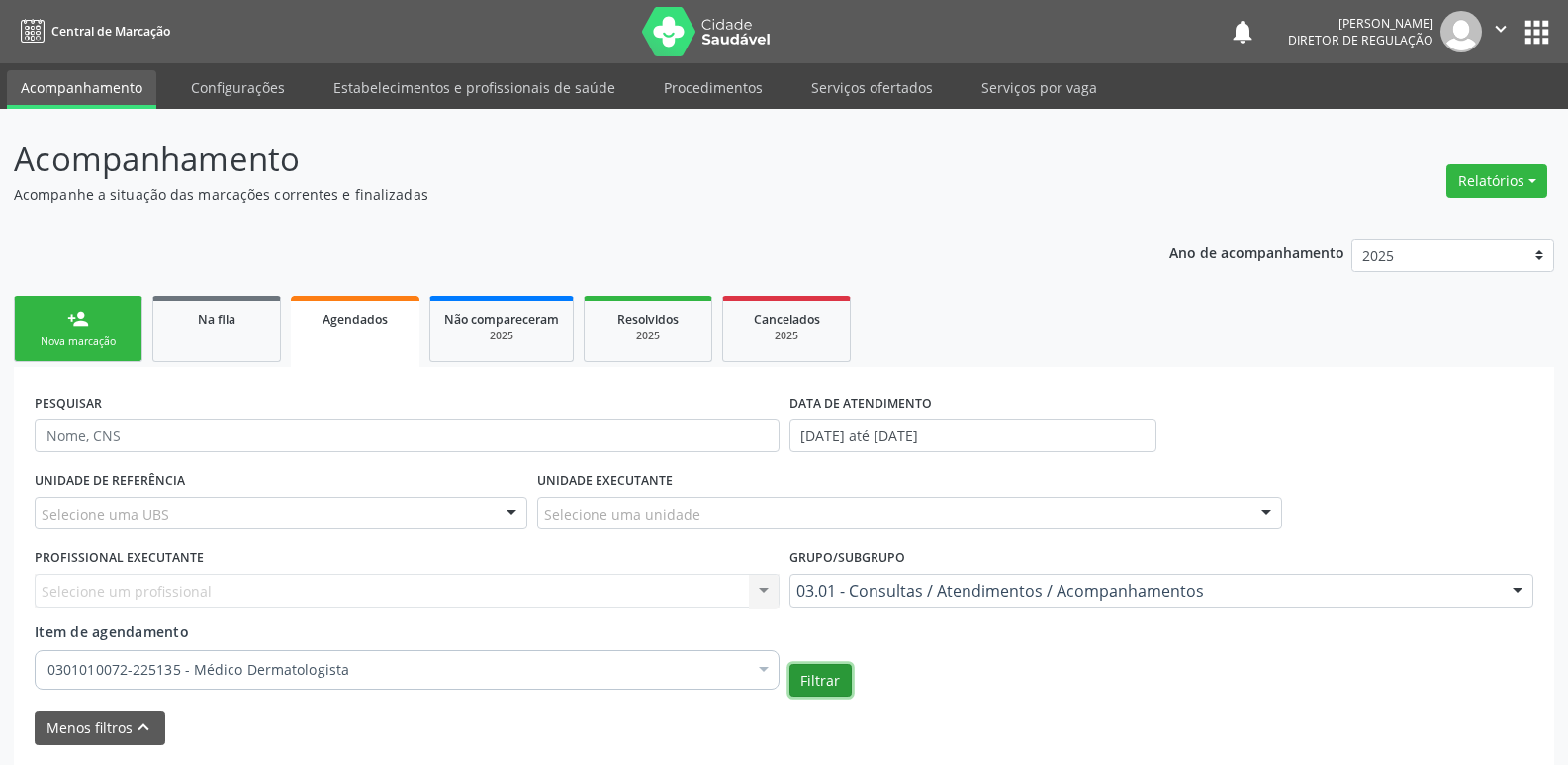
click at [840, 675] on button "Filtrar" at bounding box center [820, 681] width 63 height 34
click at [546, 101] on link "Estabelecimentos e profissionais de saúde" at bounding box center [474, 88] width 310 height 35
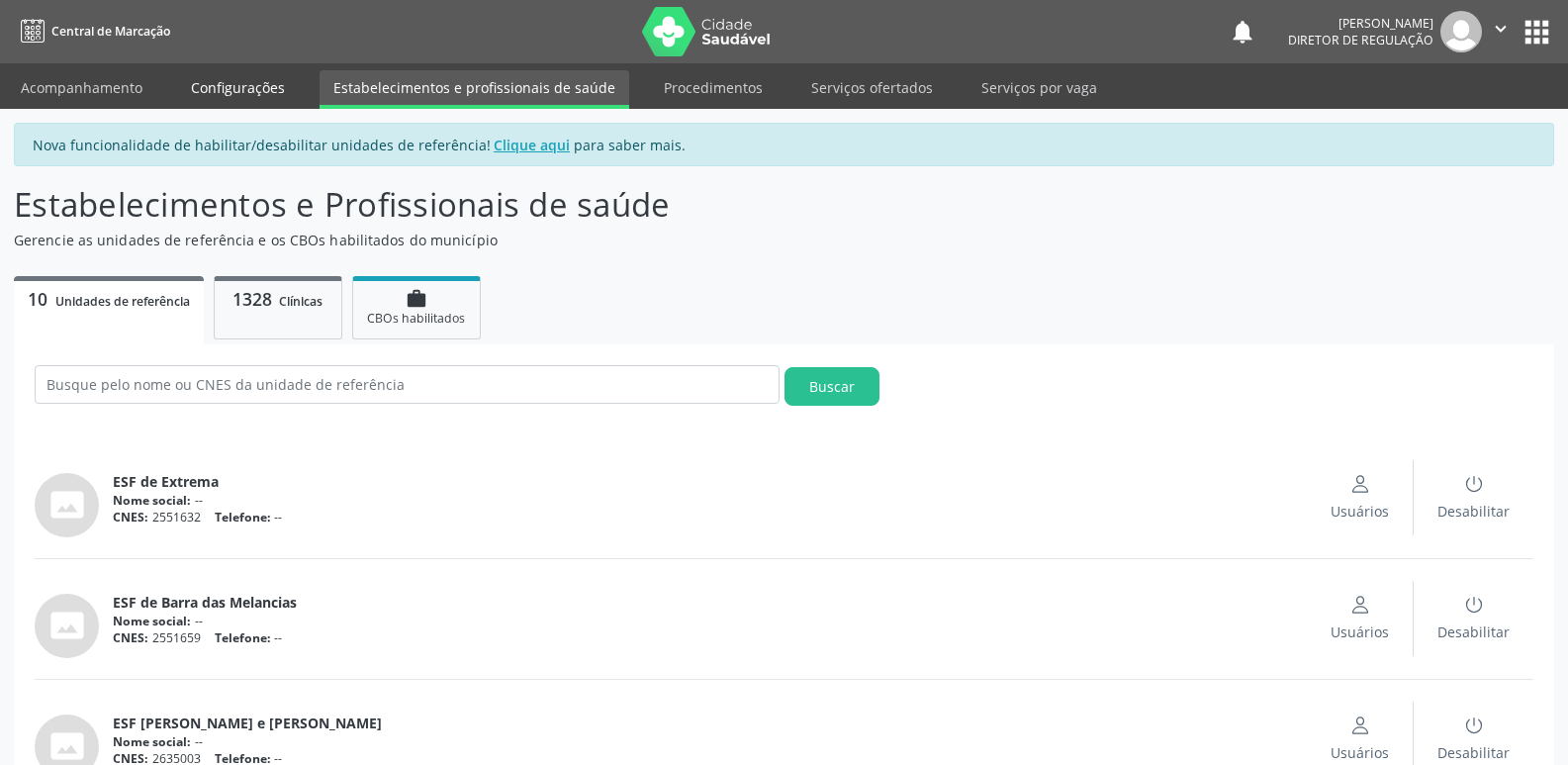
click at [261, 87] on link "Configurações" at bounding box center [238, 88] width 121 height 35
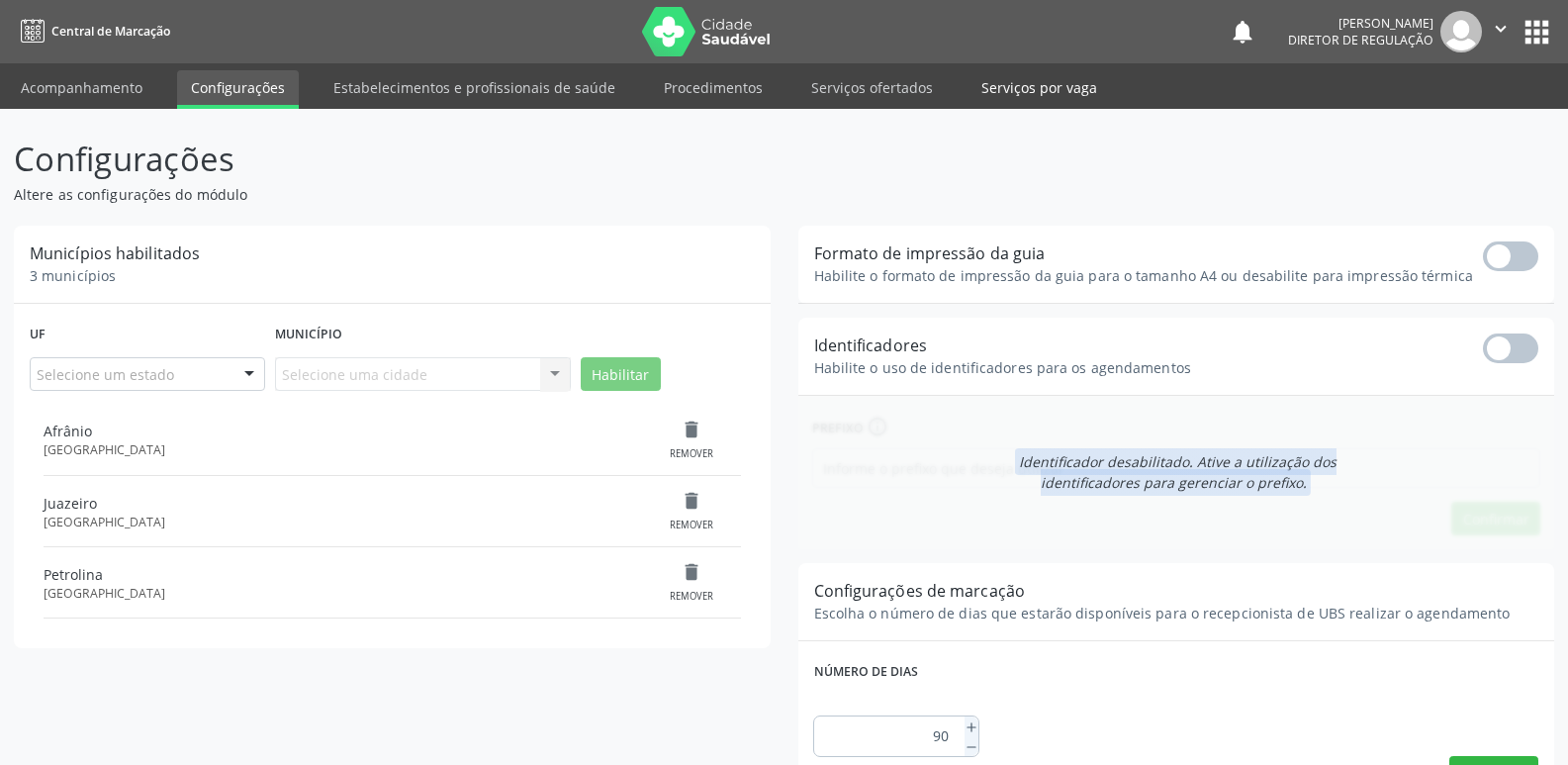
click at [1043, 89] on link "Serviços por vaga" at bounding box center [1039, 88] width 143 height 35
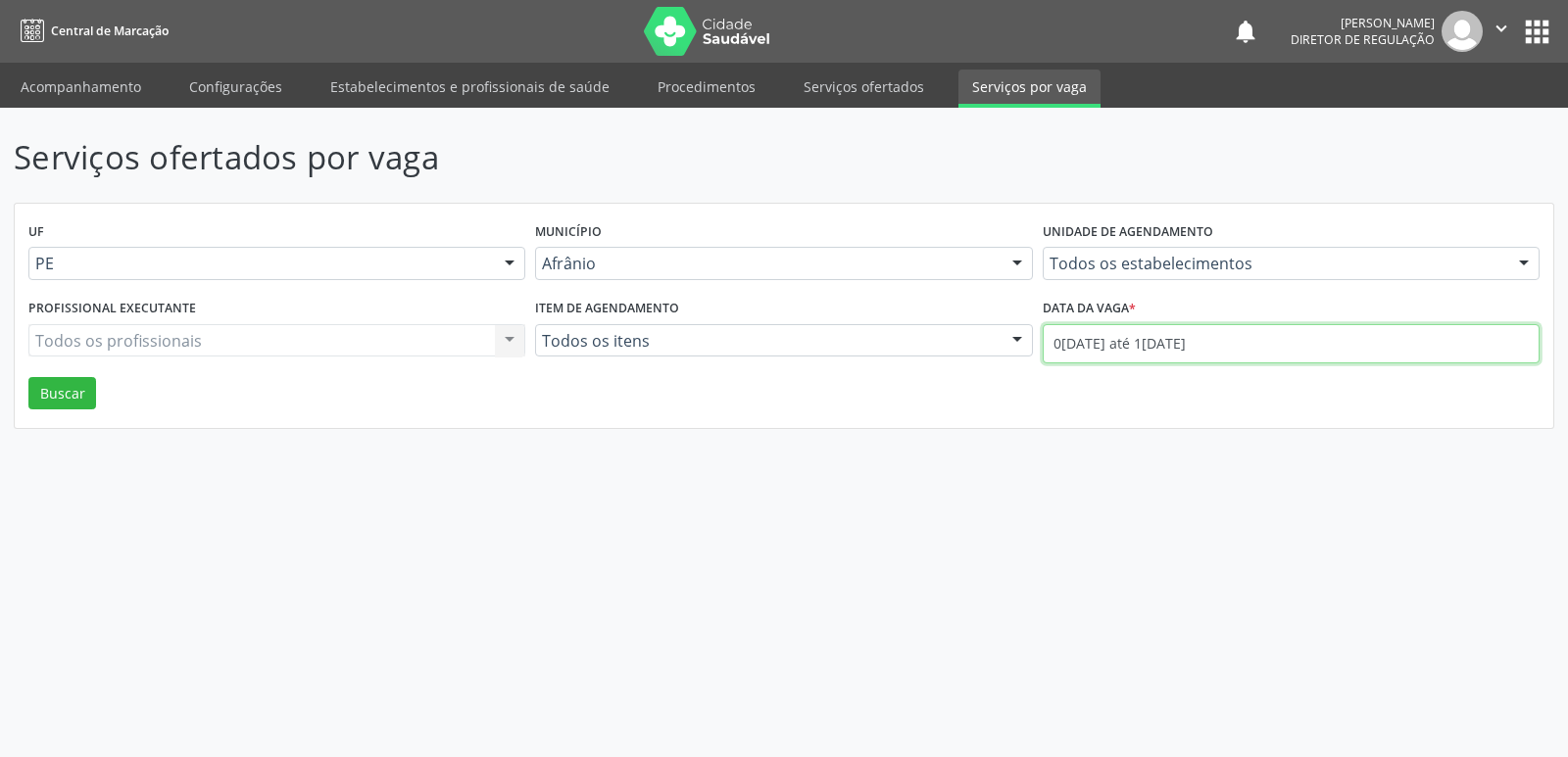
click at [1265, 340] on input "[DATE] até [DATE]" at bounding box center [1292, 344] width 497 height 39
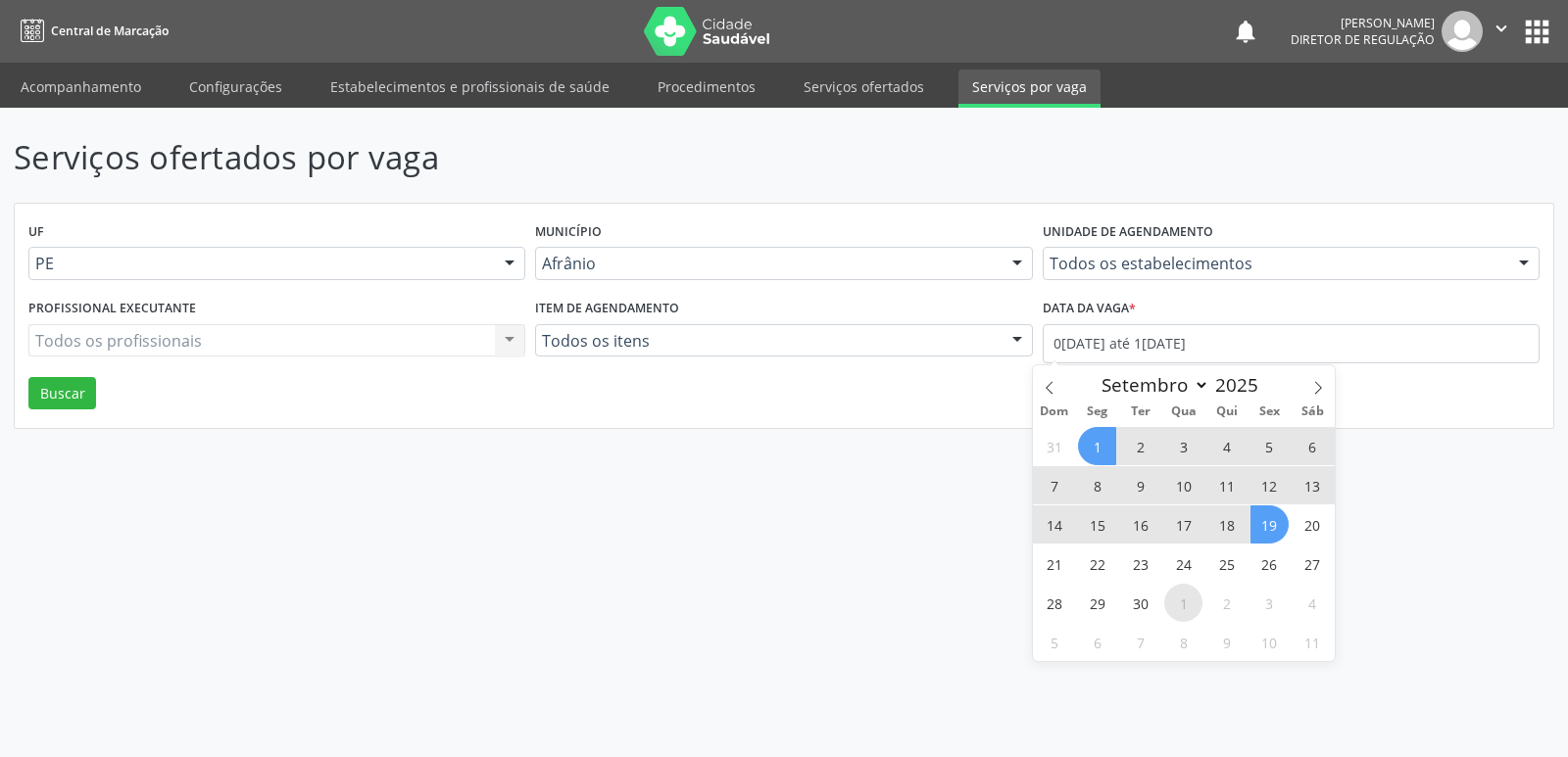
click at [1189, 610] on span "1" at bounding box center [1183, 602] width 38 height 38
type input "01/10/2025"
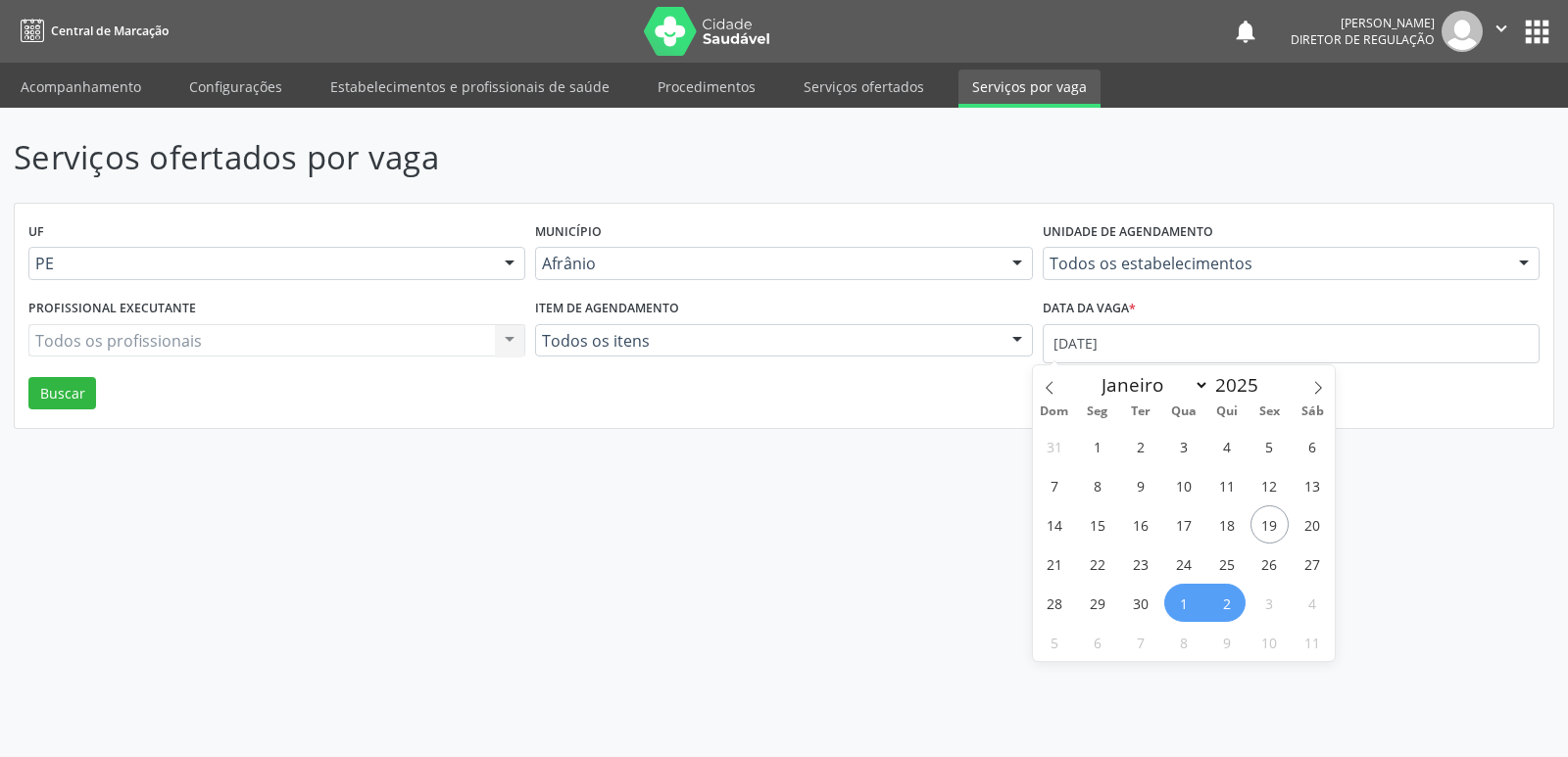
click at [1227, 608] on span "2" at bounding box center [1227, 602] width 38 height 38
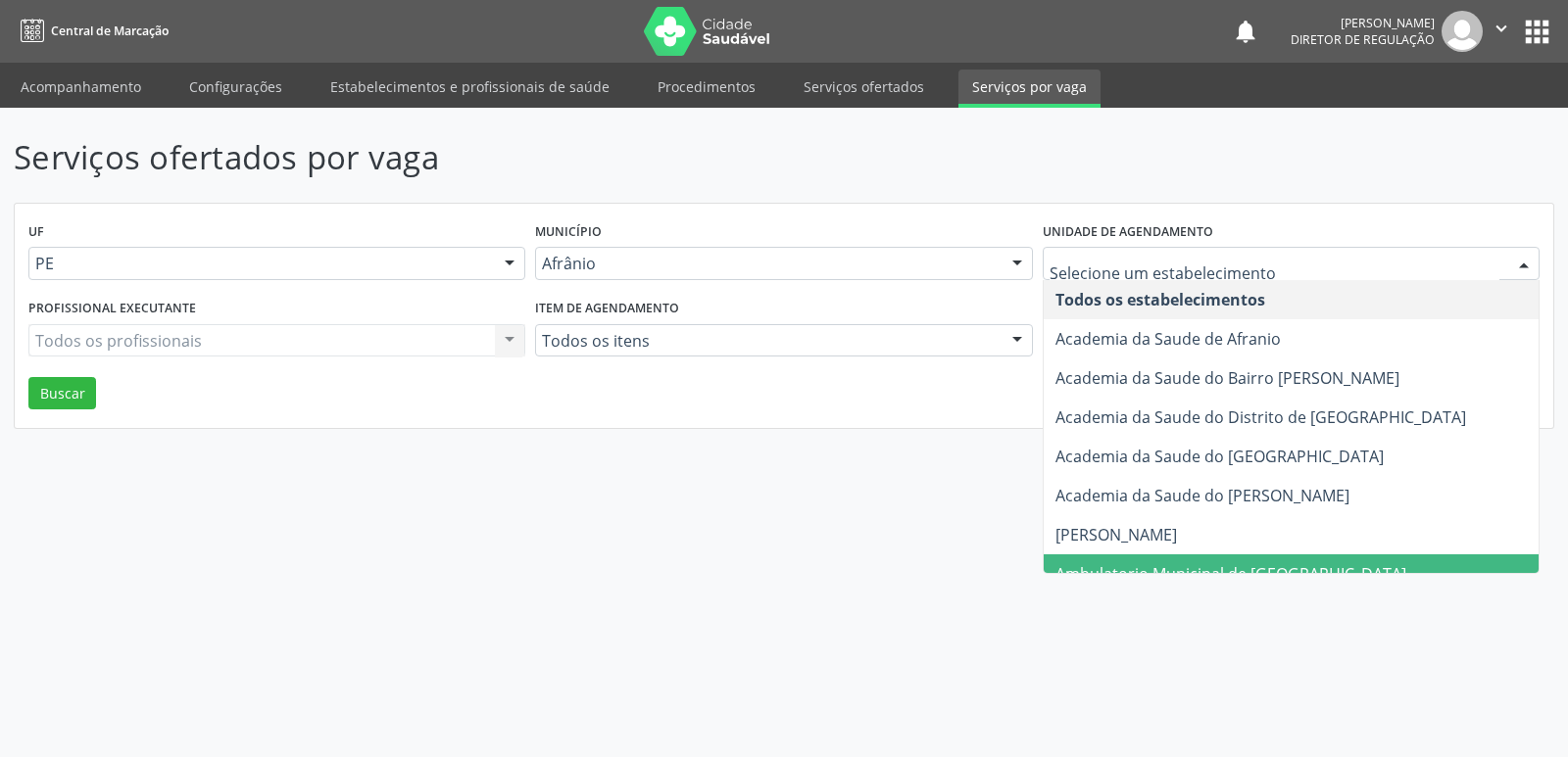
click at [1263, 560] on span "Ambulatorio Municipal de [GEOGRAPHIC_DATA]" at bounding box center [1292, 575] width 495 height 39
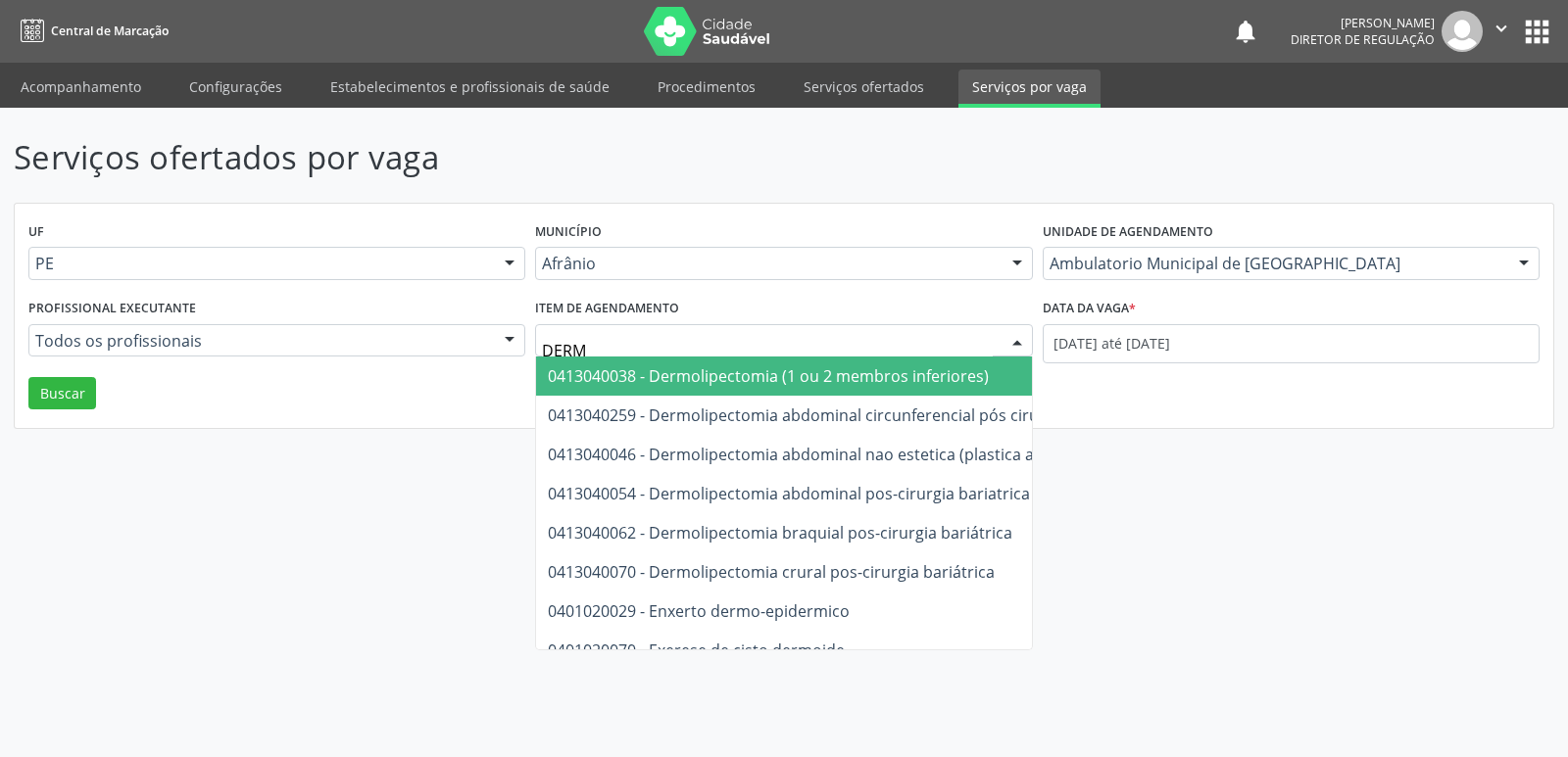
type input "DERMA"
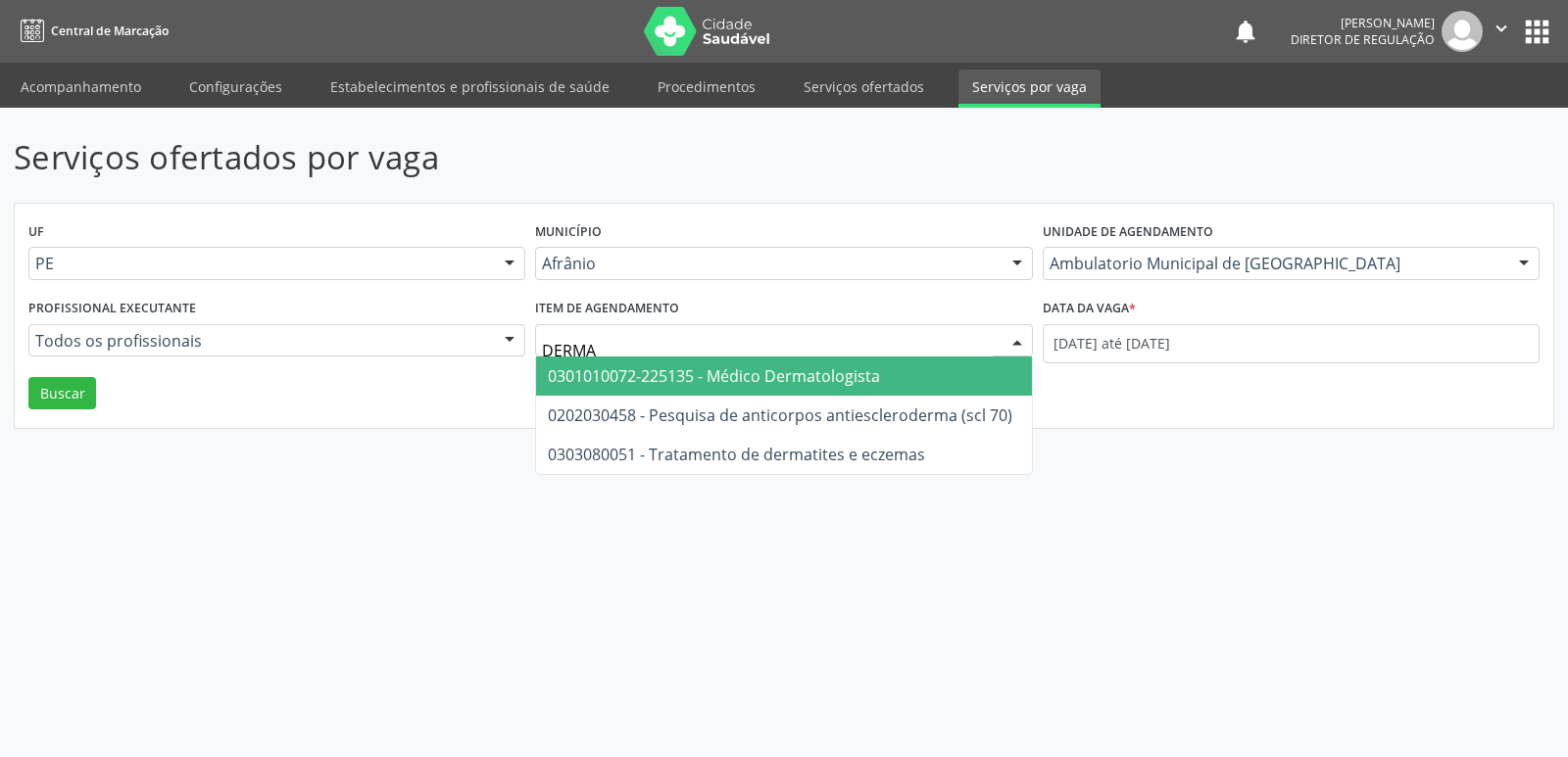
click at [748, 383] on span "0301010072-225135 - Médico Dermatologista" at bounding box center [714, 377] width 332 height 22
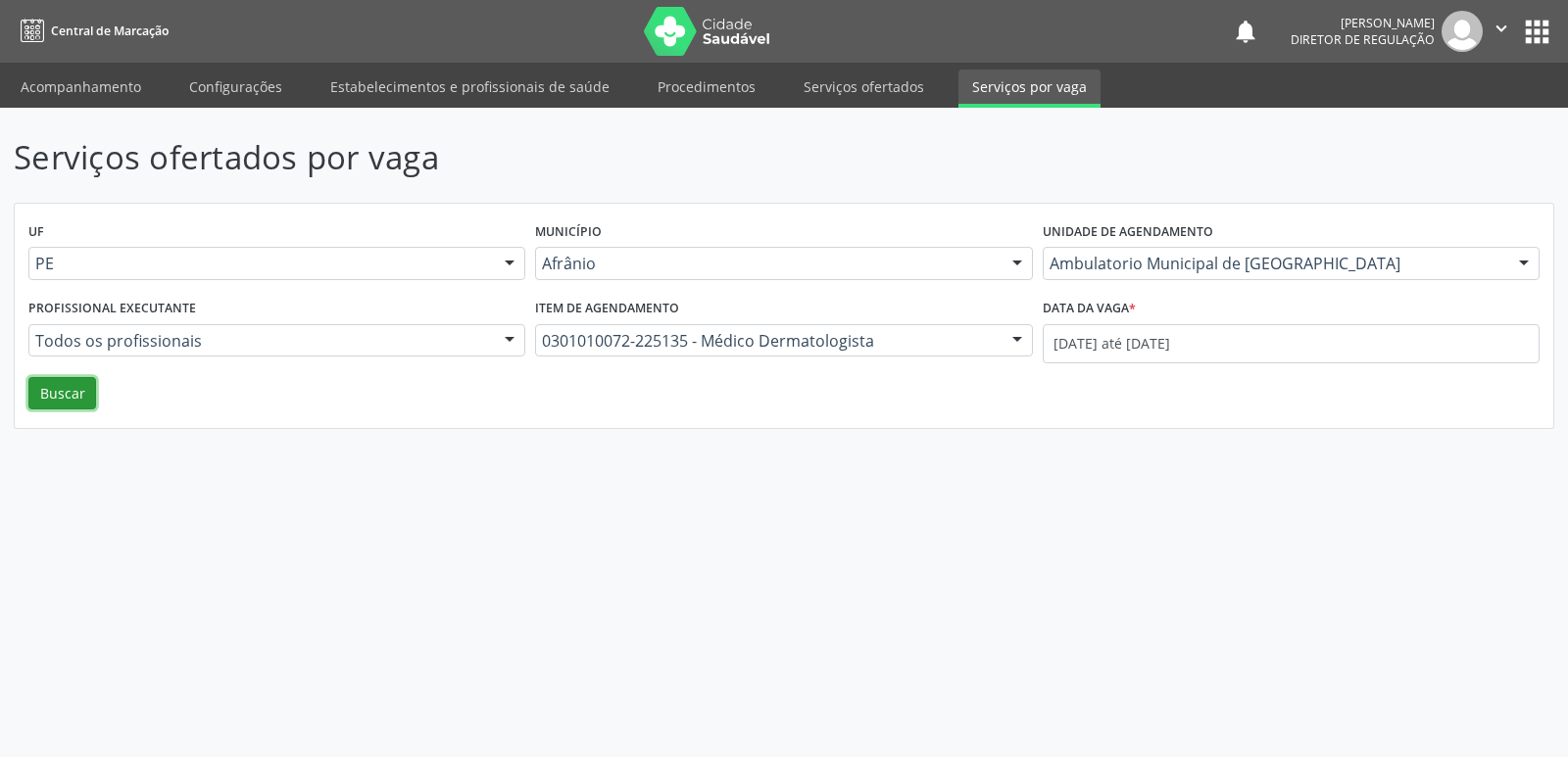
click at [77, 398] on button "Buscar" at bounding box center [62, 394] width 68 height 34
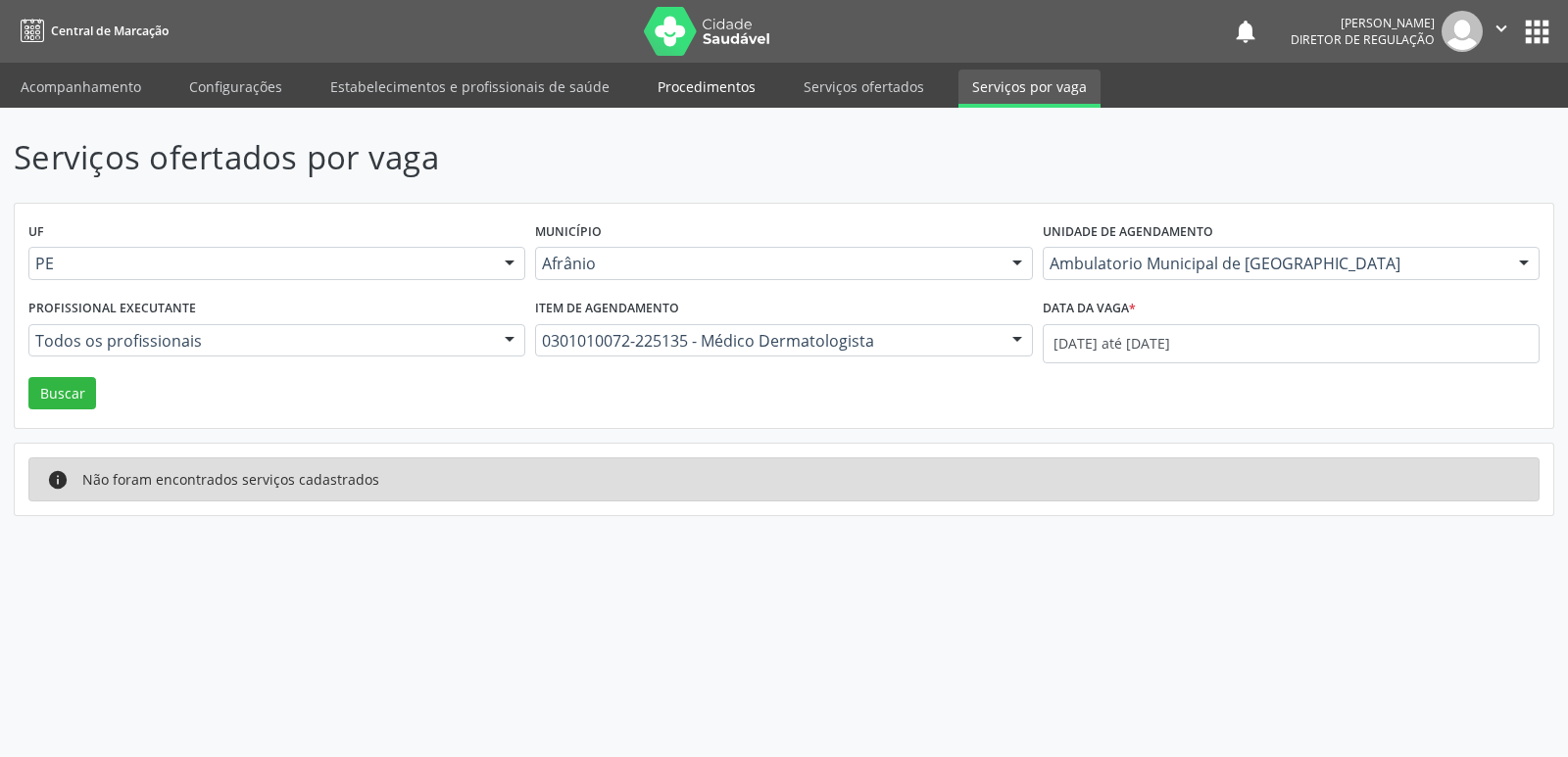
click at [732, 93] on link "Procedimentos" at bounding box center [706, 87] width 125 height 34
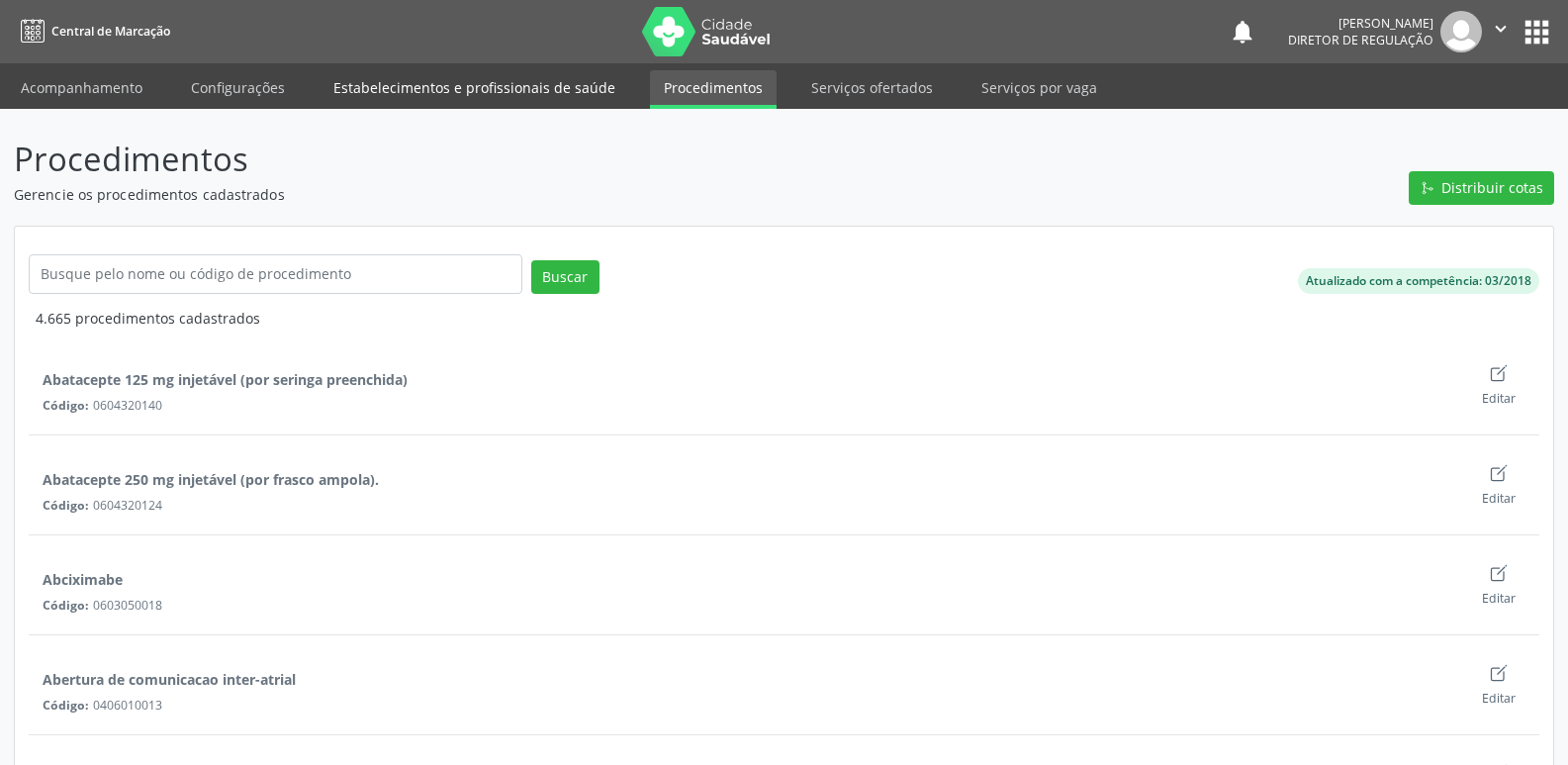
click at [398, 86] on link "Estabelecimentos e profissionais de saúde" at bounding box center [474, 88] width 310 height 35
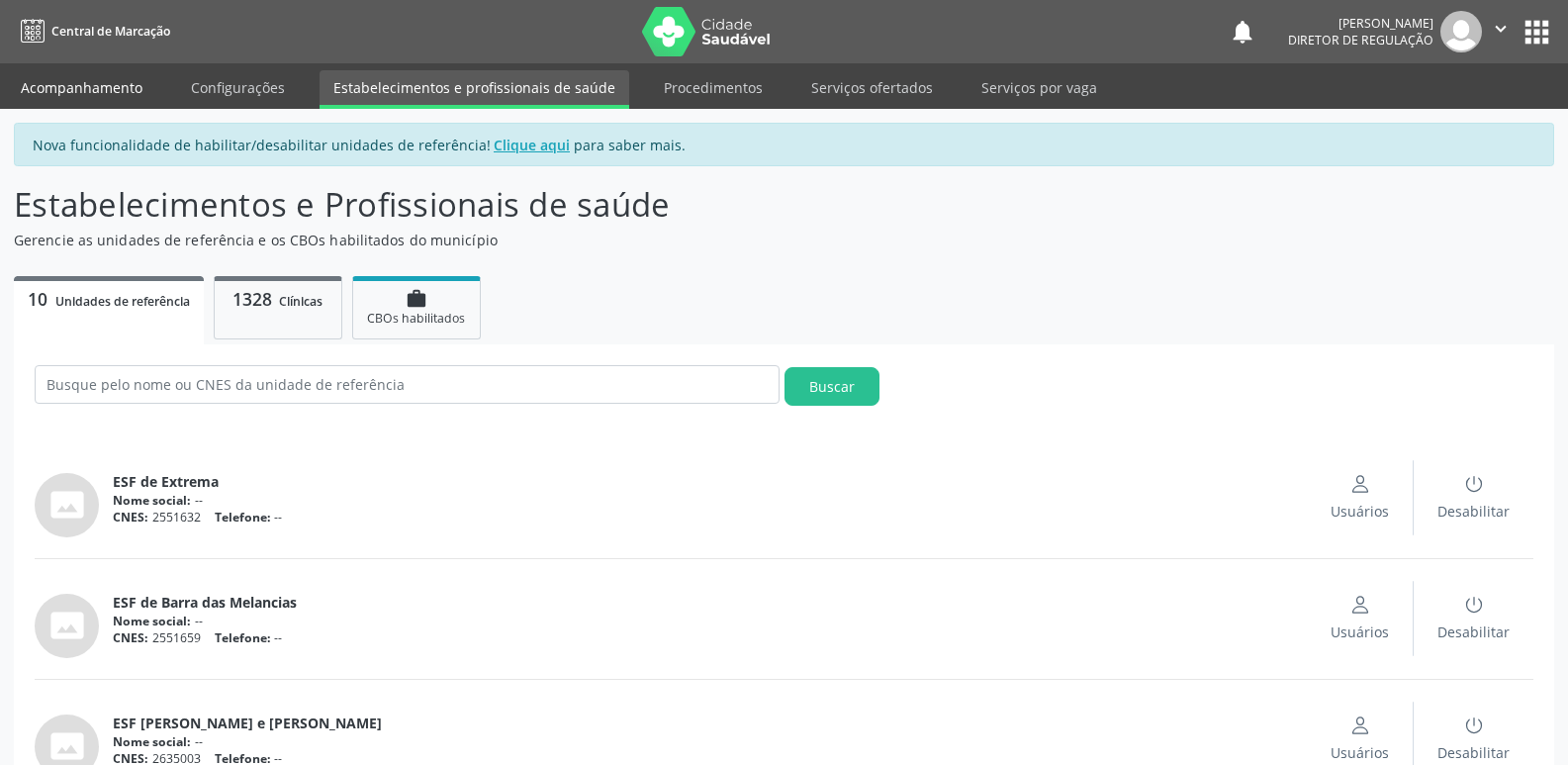
click at [115, 90] on link "Acompanhamento" at bounding box center [82, 88] width 149 height 35
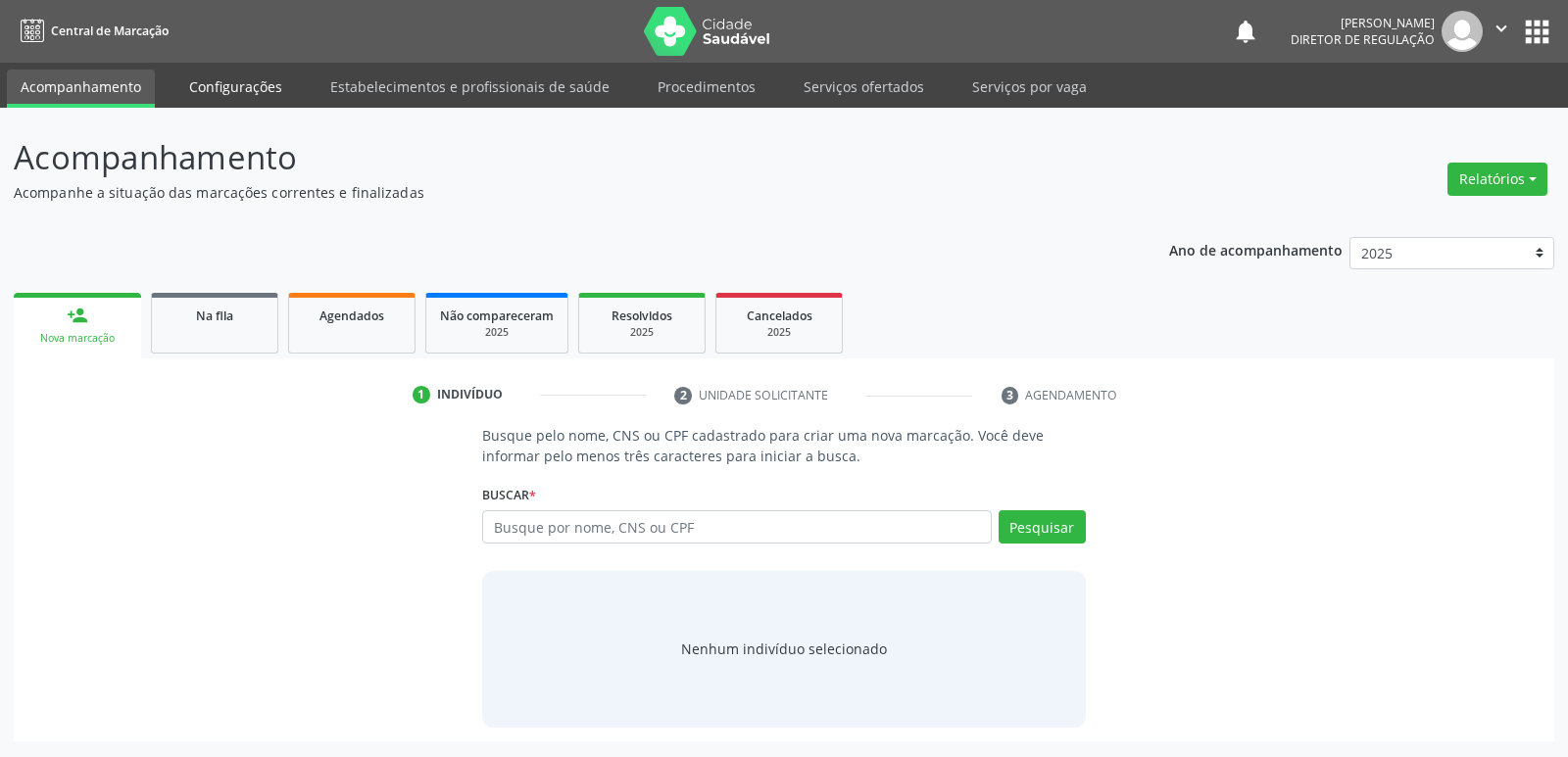
click at [241, 81] on link "Configurações" at bounding box center [236, 87] width 120 height 34
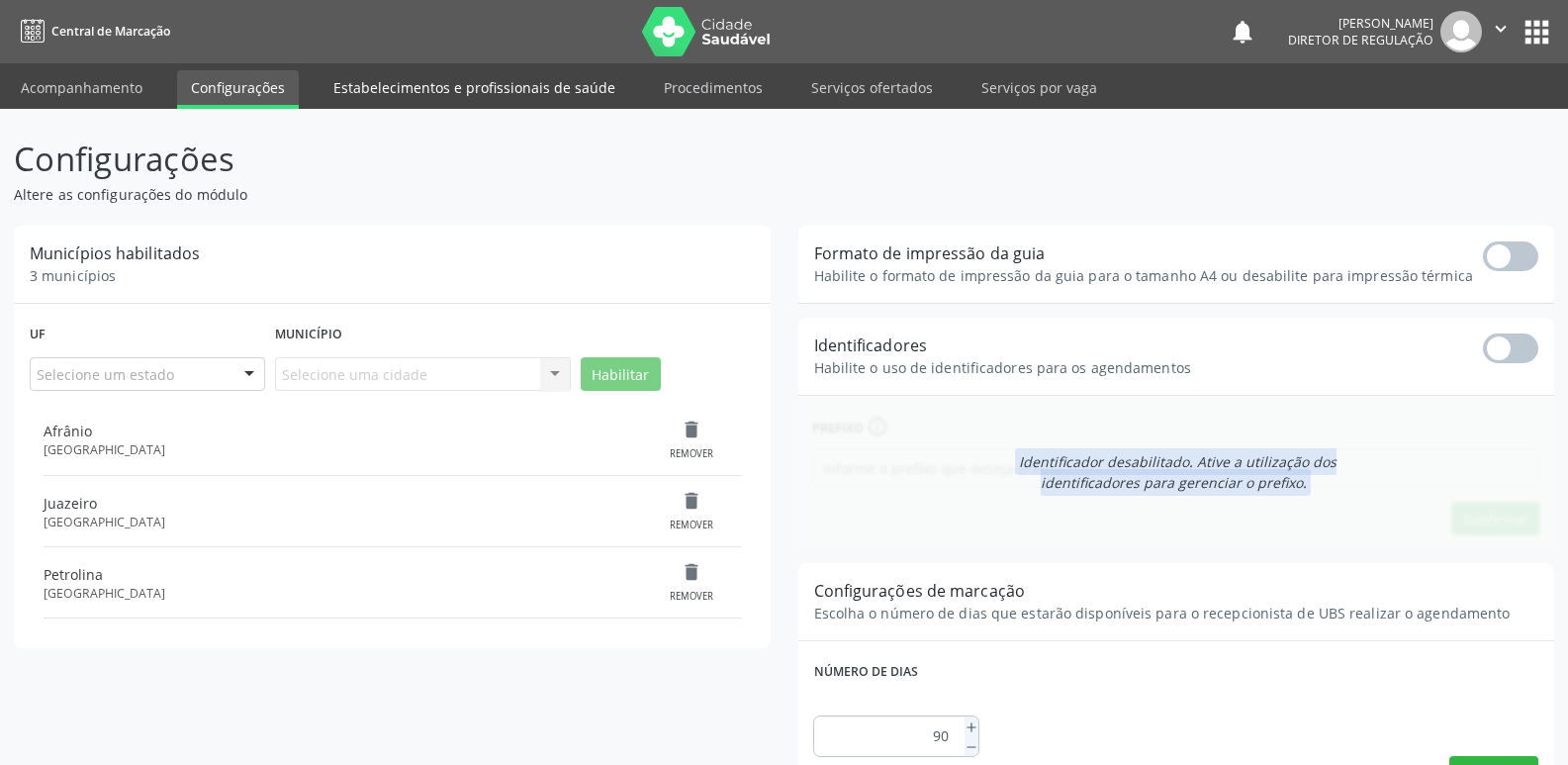
click at [450, 93] on link "Estabelecimentos e profissionais de saúde" at bounding box center [474, 88] width 310 height 35
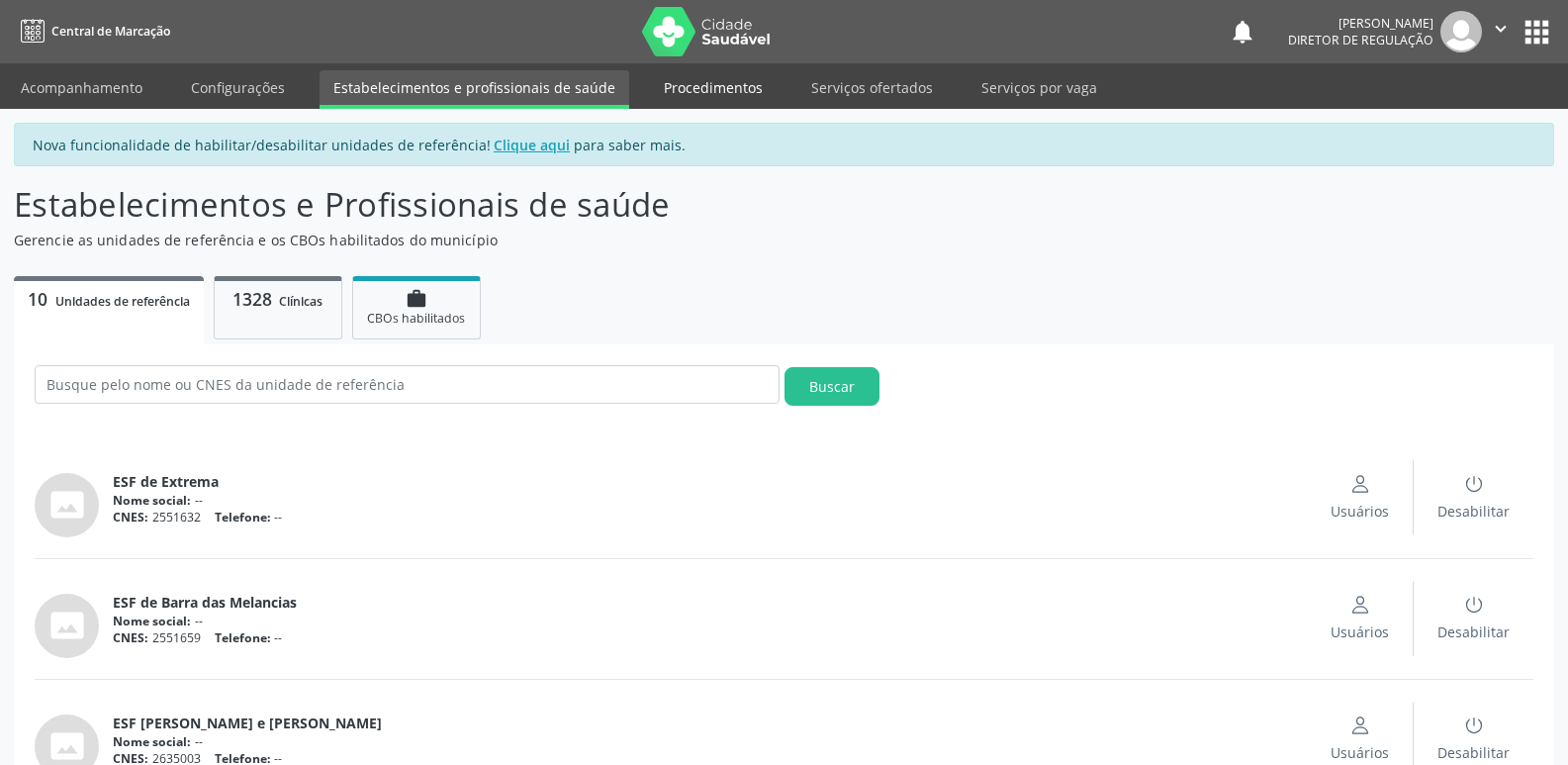
click at [732, 86] on link "Procedimentos" at bounding box center [713, 88] width 126 height 35
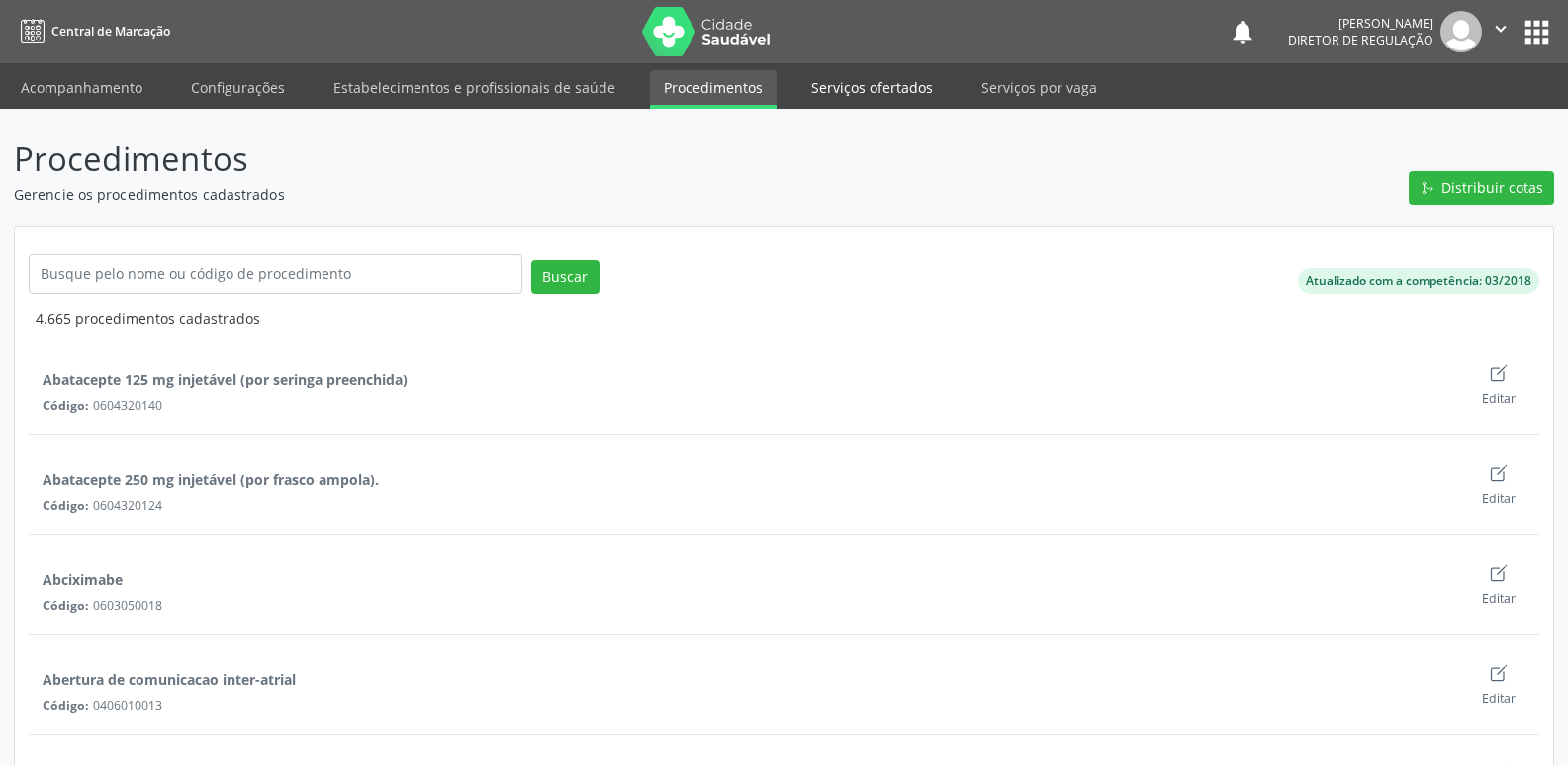
click at [867, 85] on link "Serviços ofertados" at bounding box center [872, 88] width 149 height 35
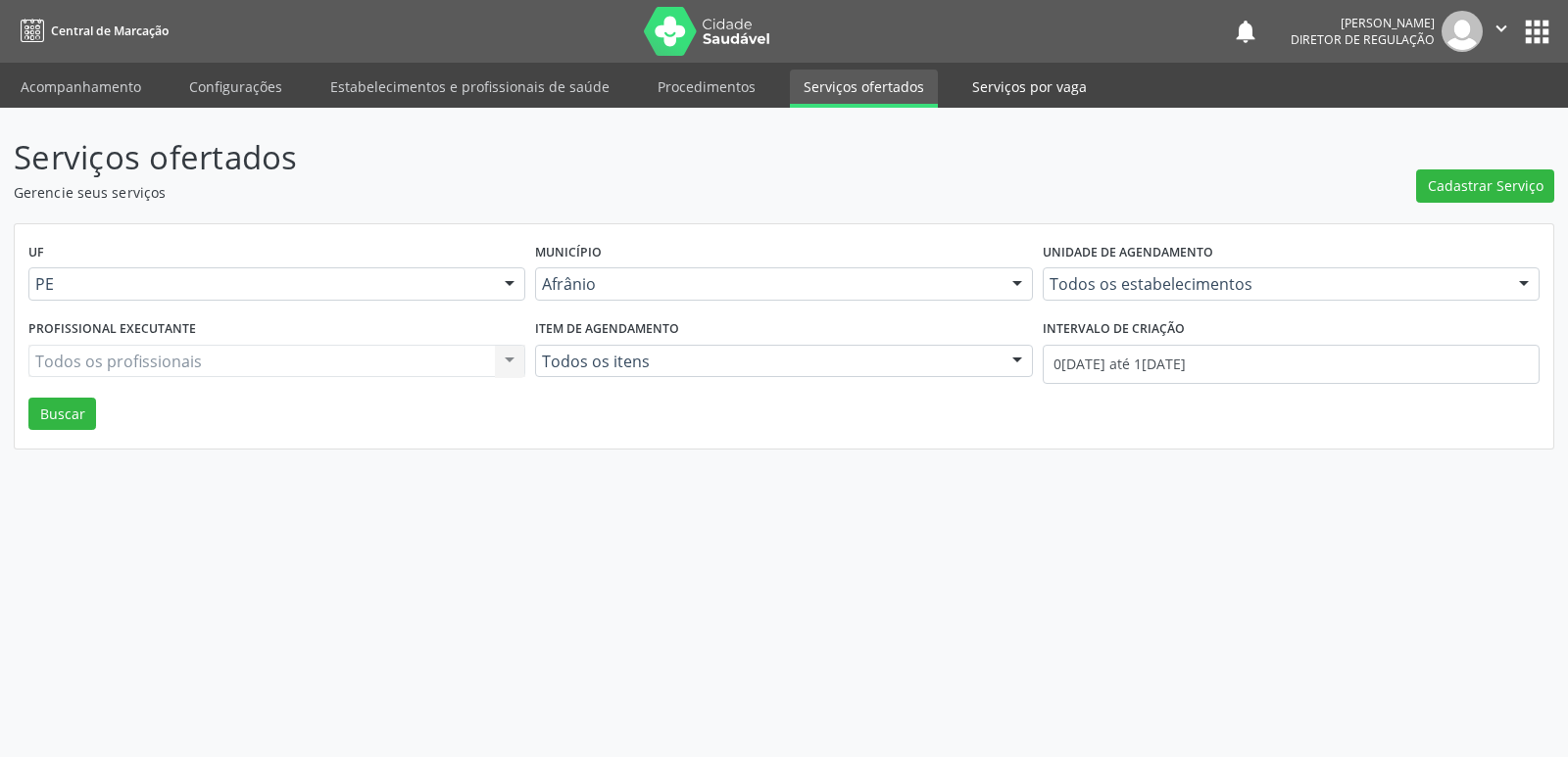
click at [1023, 91] on link "Serviços por vaga" at bounding box center [1030, 87] width 142 height 34
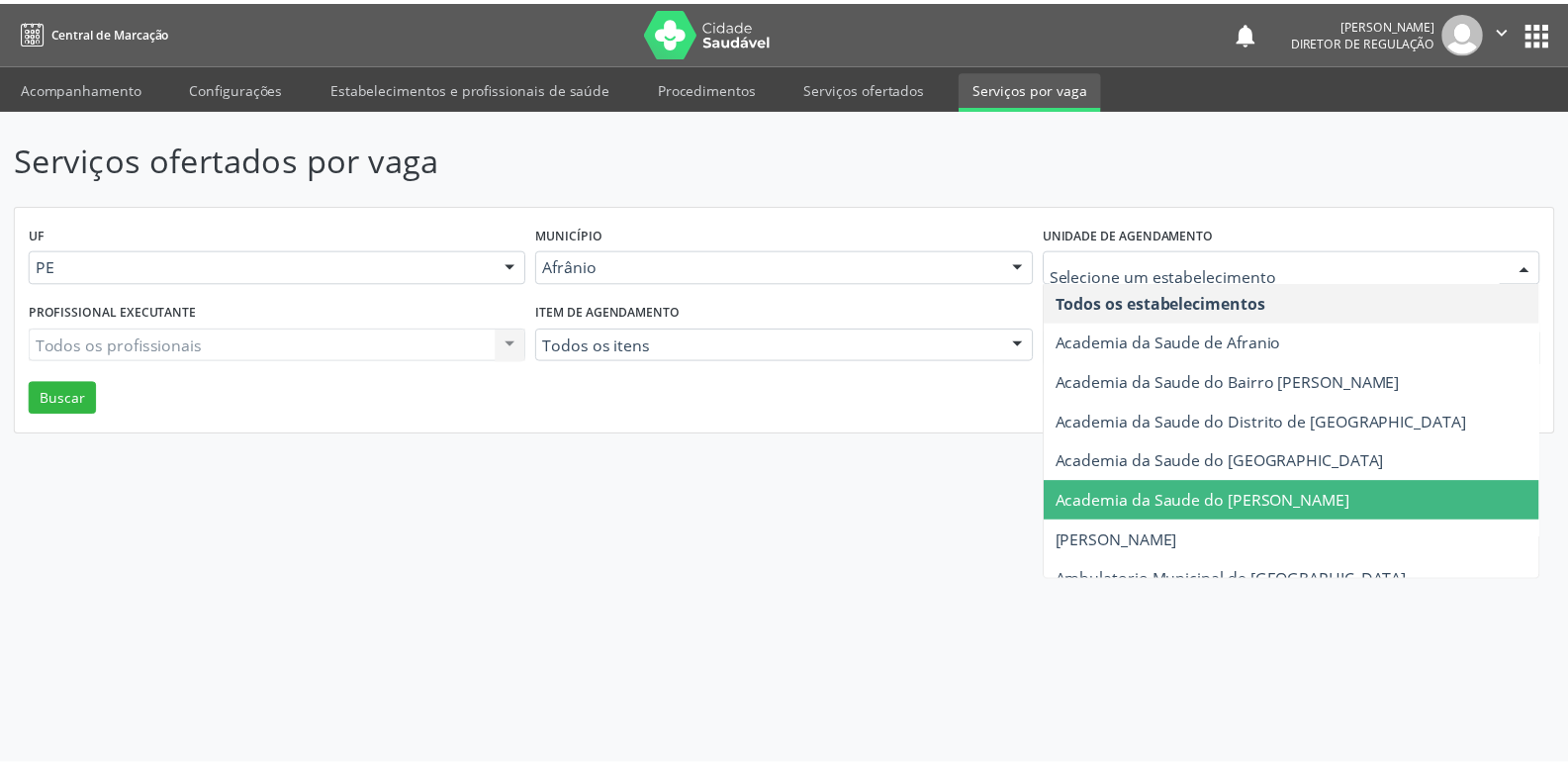
scroll to position [99, 0]
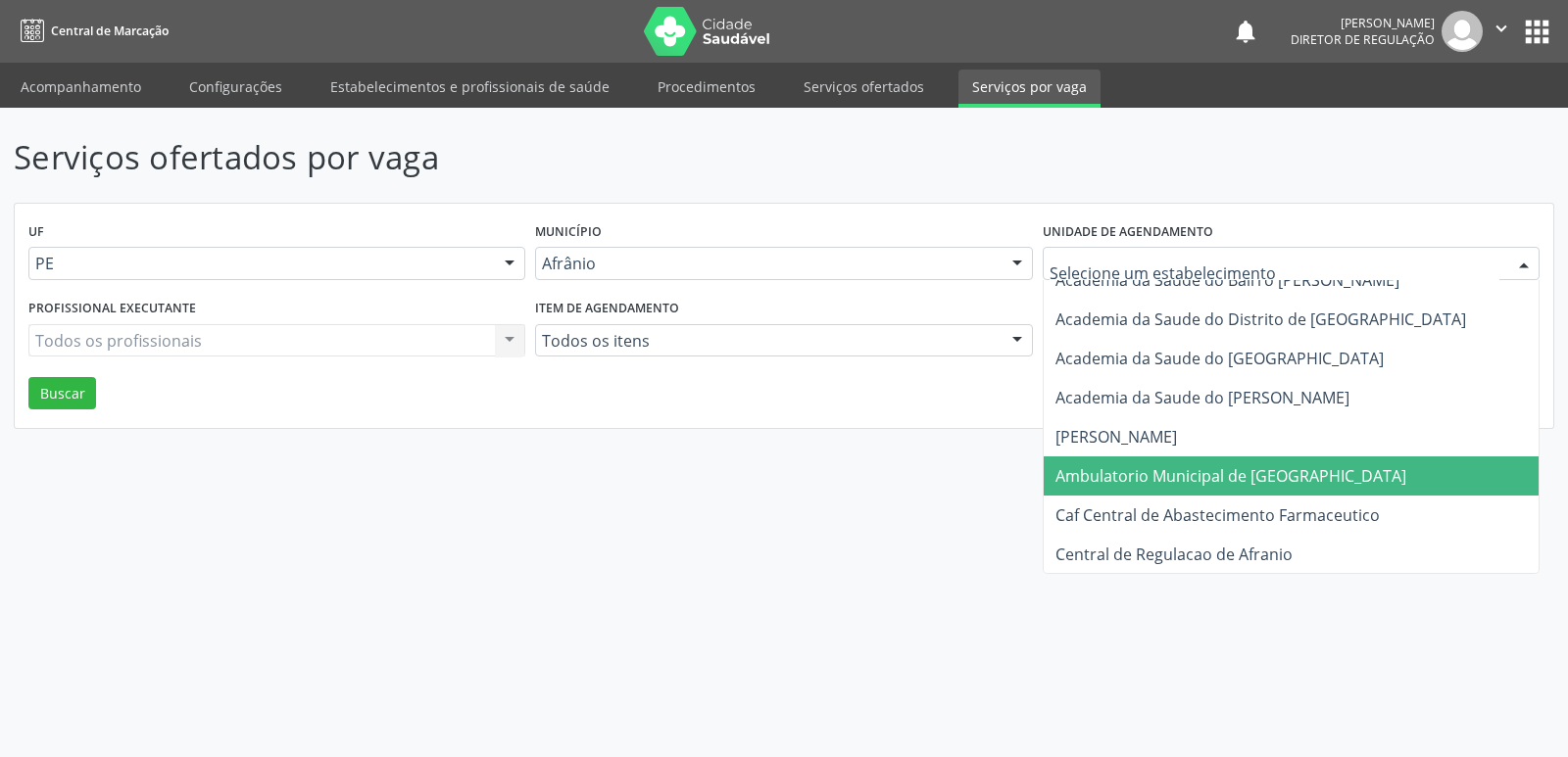
click at [1205, 481] on span "Ambulatorio Municipal de [GEOGRAPHIC_DATA]" at bounding box center [1232, 476] width 351 height 22
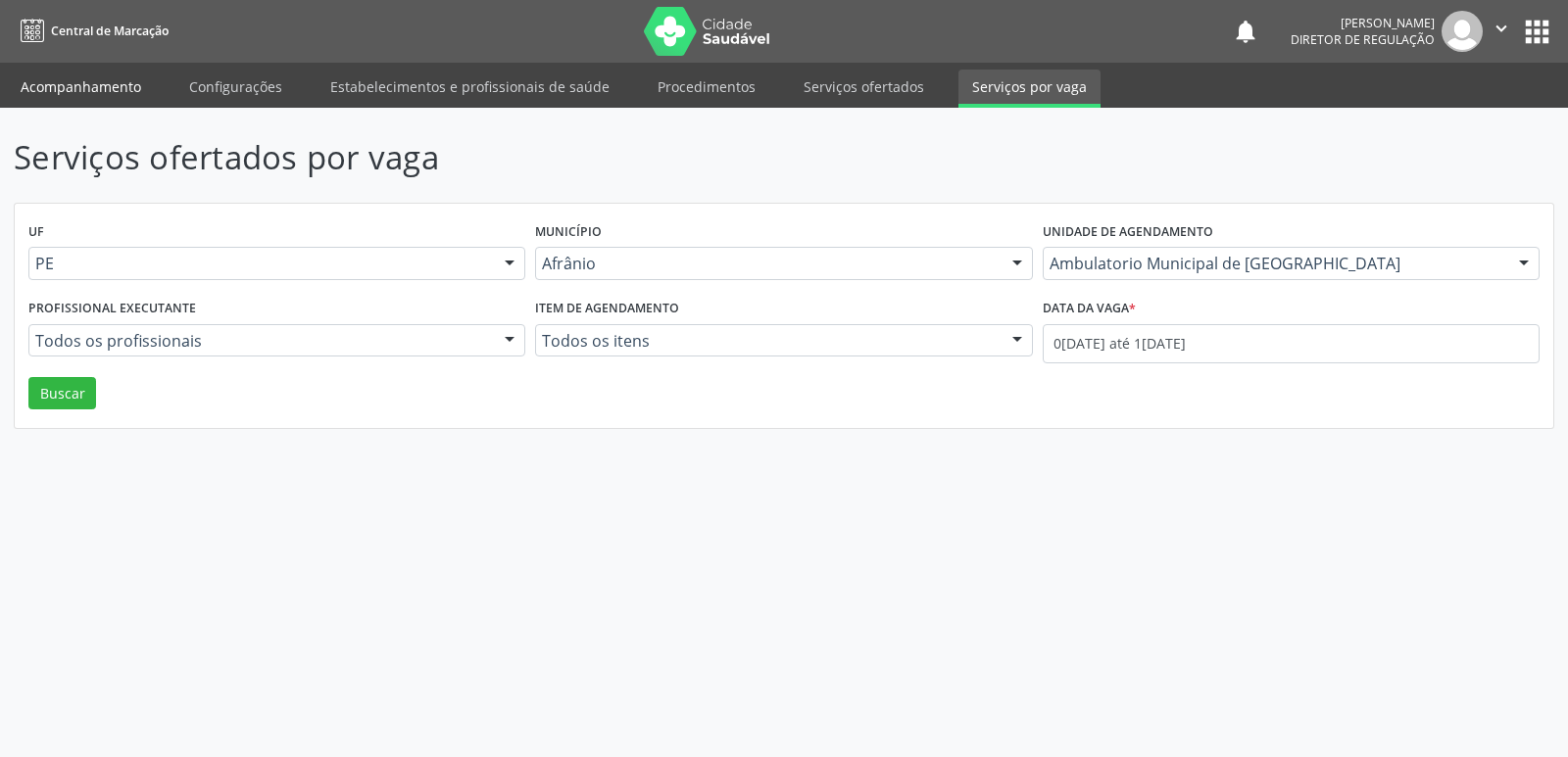
click at [111, 86] on link "Acompanhamento" at bounding box center [81, 87] width 148 height 34
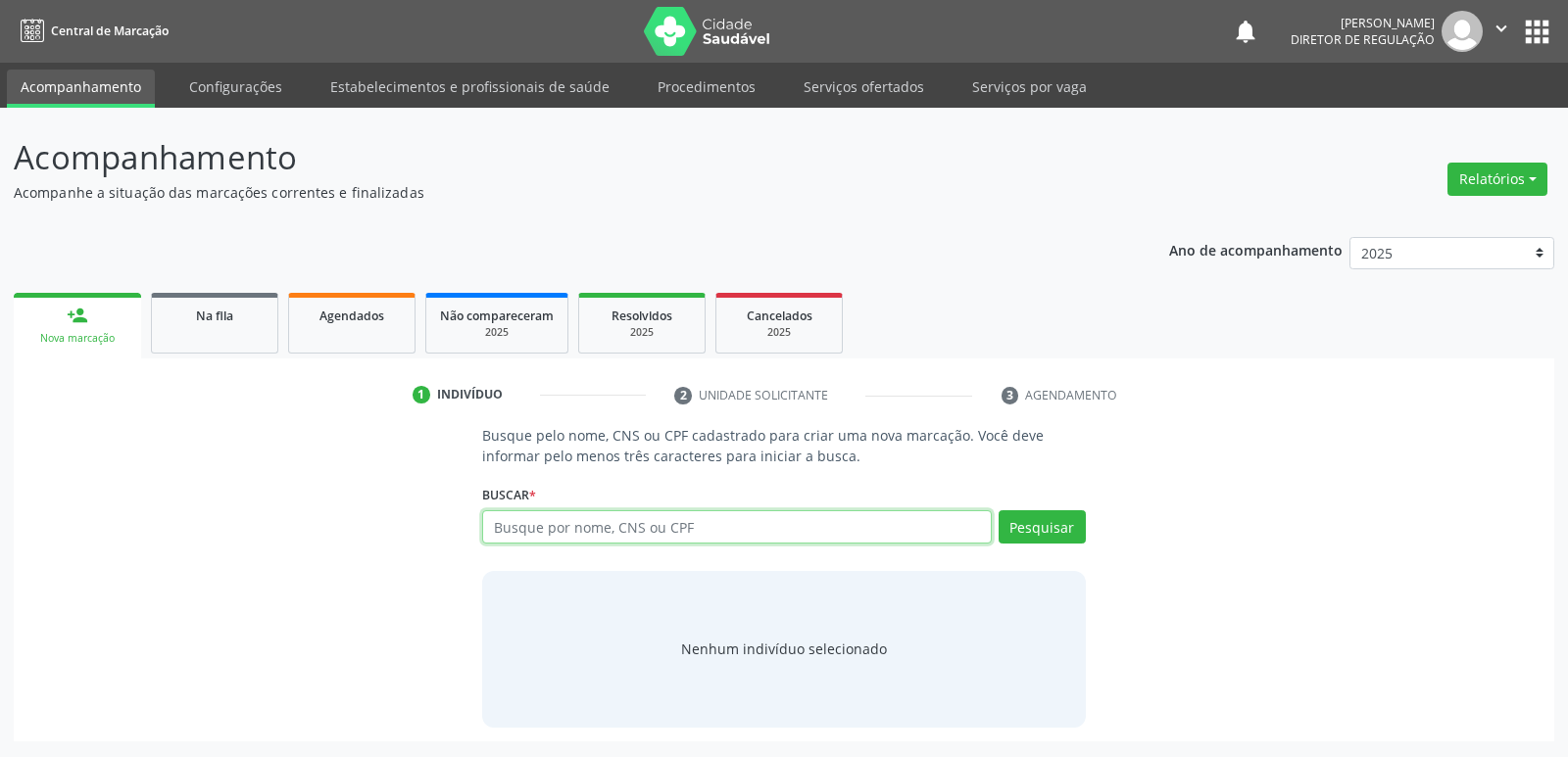
click at [514, 528] on input "text" at bounding box center [737, 527] width 509 height 34
paste input "JOSE EDUARDO DE SOUZA"
type input "JOSE EDUARDO DE SOUZA"
click at [1043, 529] on button "Pesquisar" at bounding box center [1042, 527] width 87 height 34
type input "JOSE EDUARDO DE SOUZA"
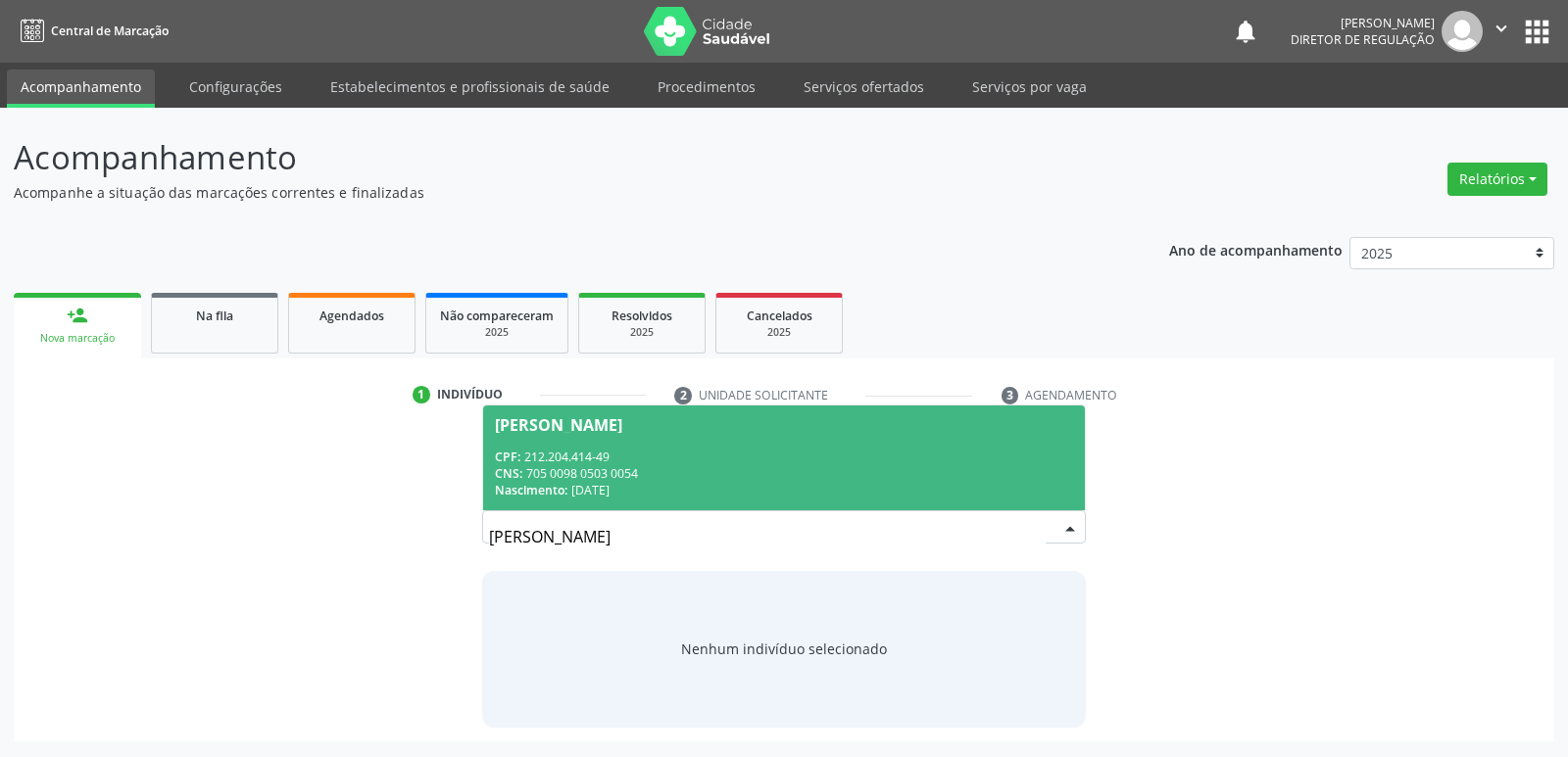
click at [613, 470] on div "CNS: 705 0098 0503 0054" at bounding box center [783, 473] width 577 height 17
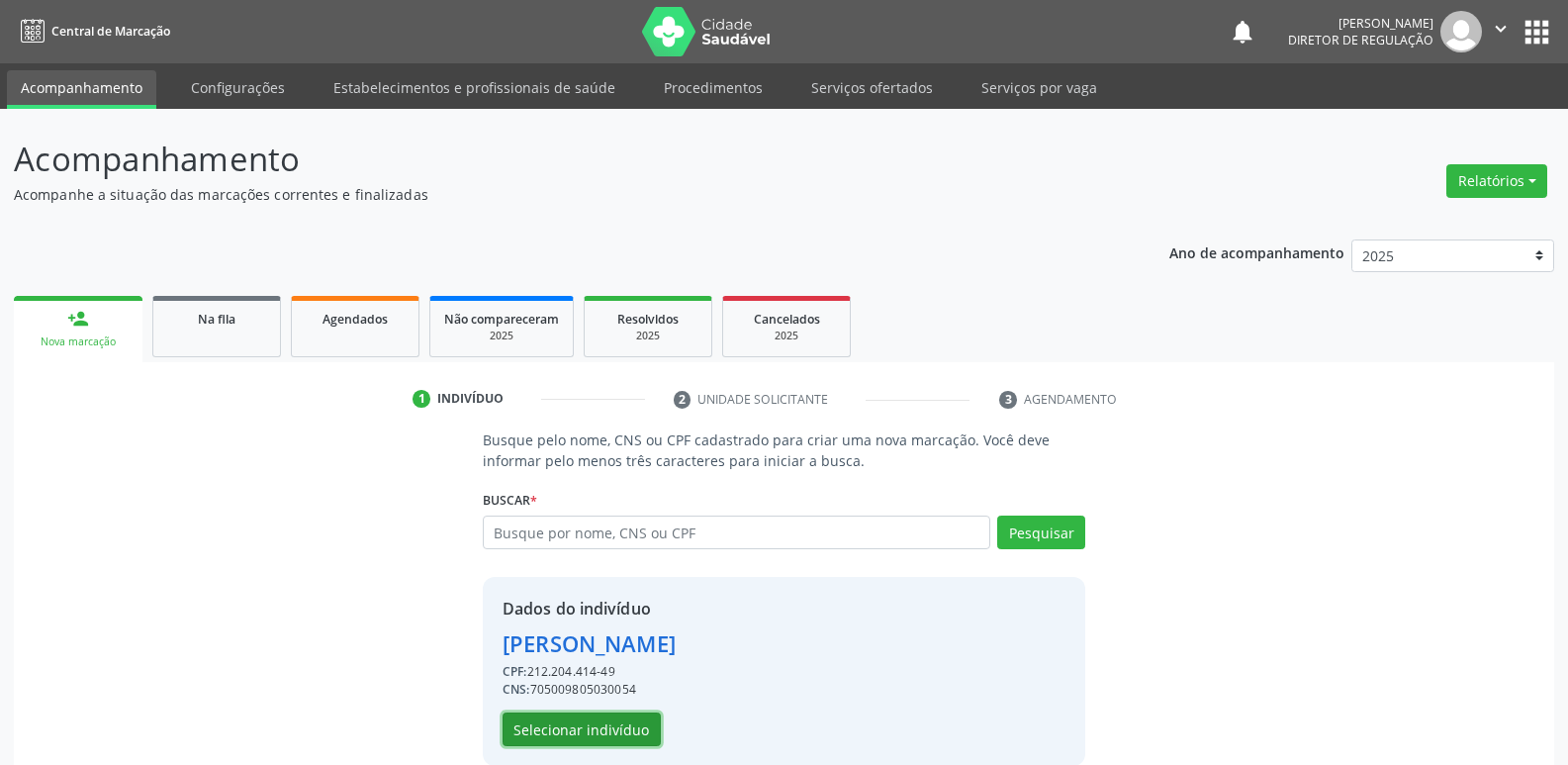
click at [580, 727] on button "Selecionar indivíduo" at bounding box center [581, 730] width 158 height 34
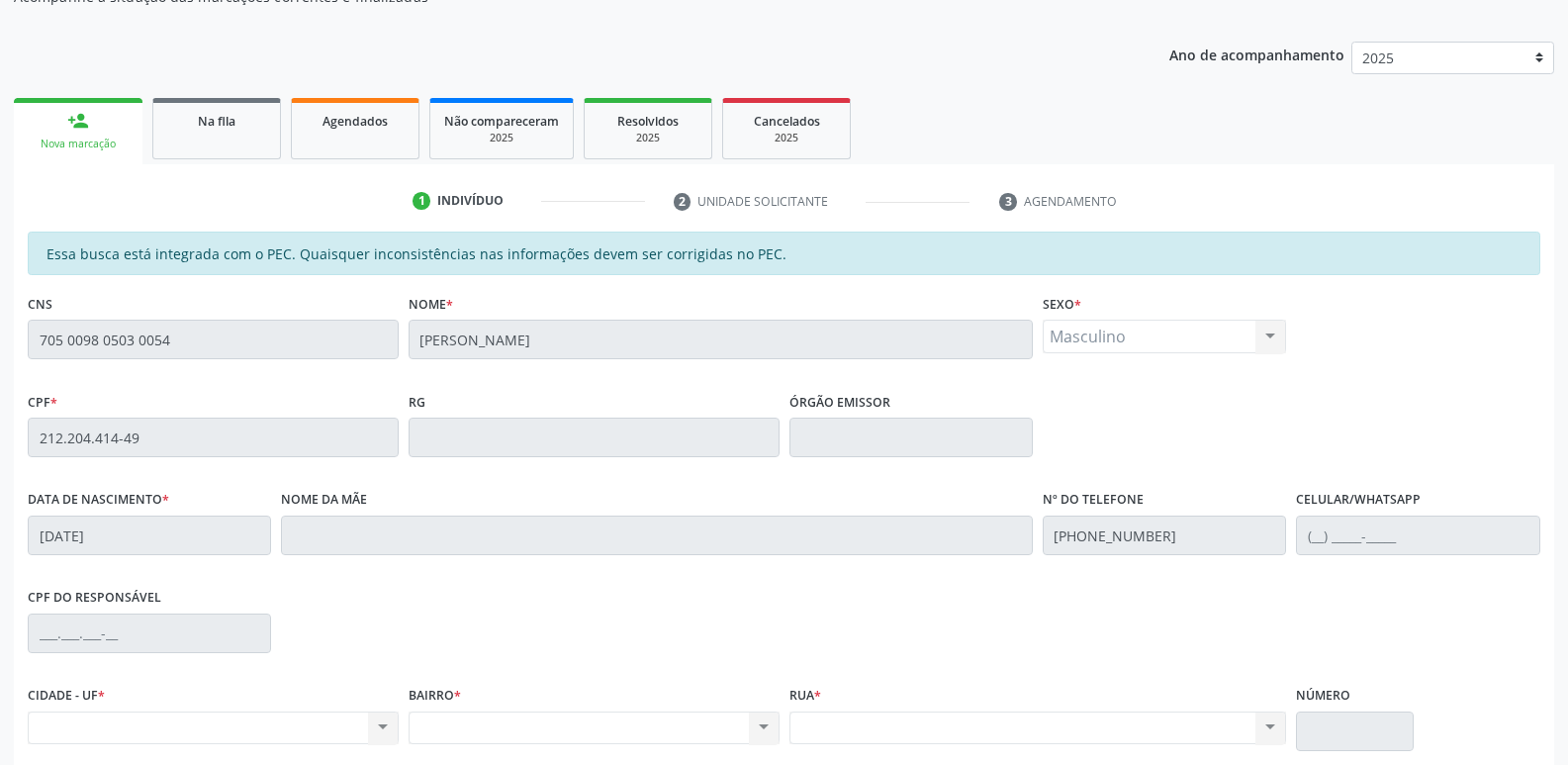
scroll to position [366, 0]
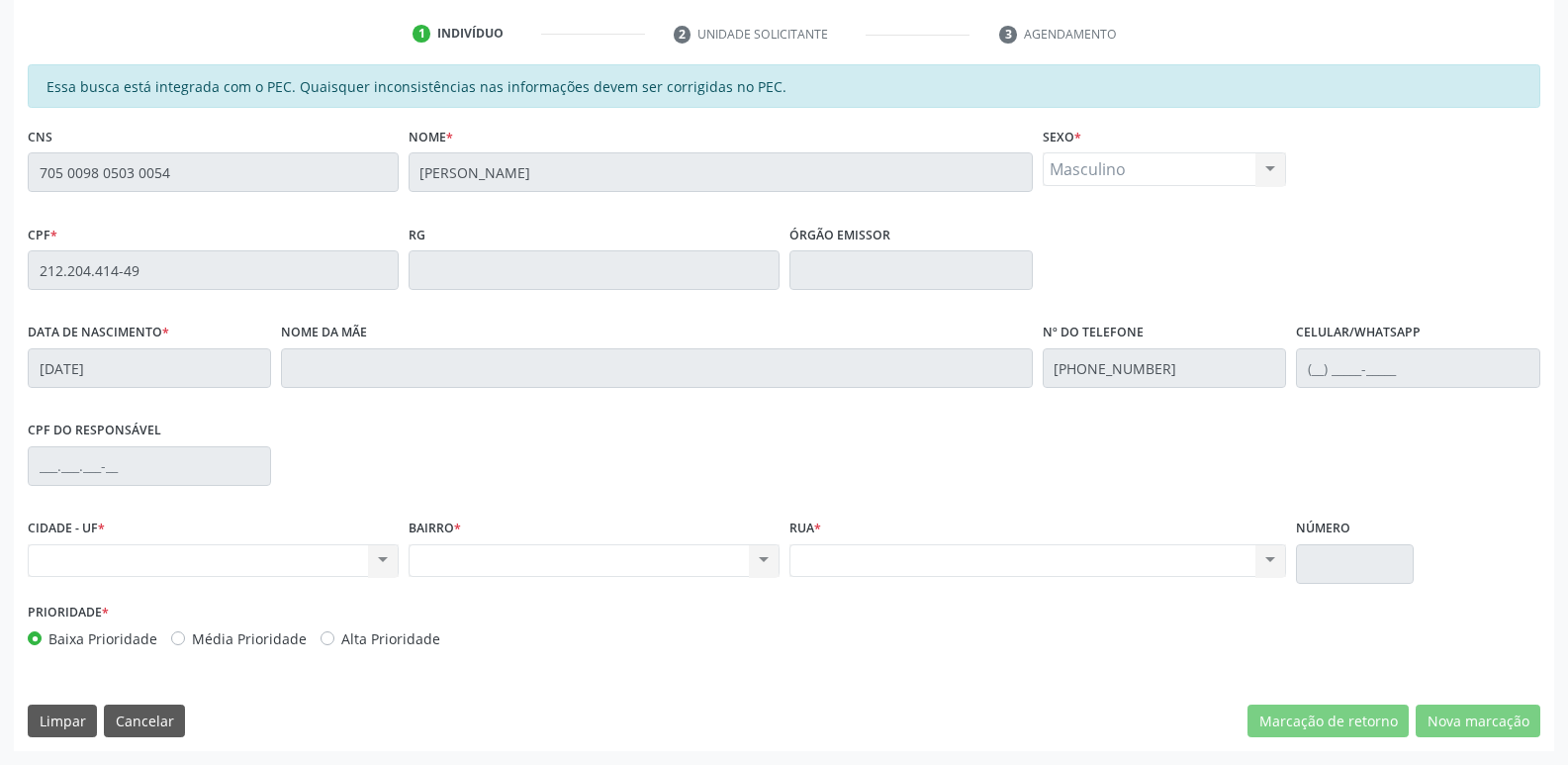
click at [22, 153] on div "Essa busca está integrada com o PEC. Quaisquer inconsistências nas informações …" at bounding box center [784, 408] width 1541 height 687
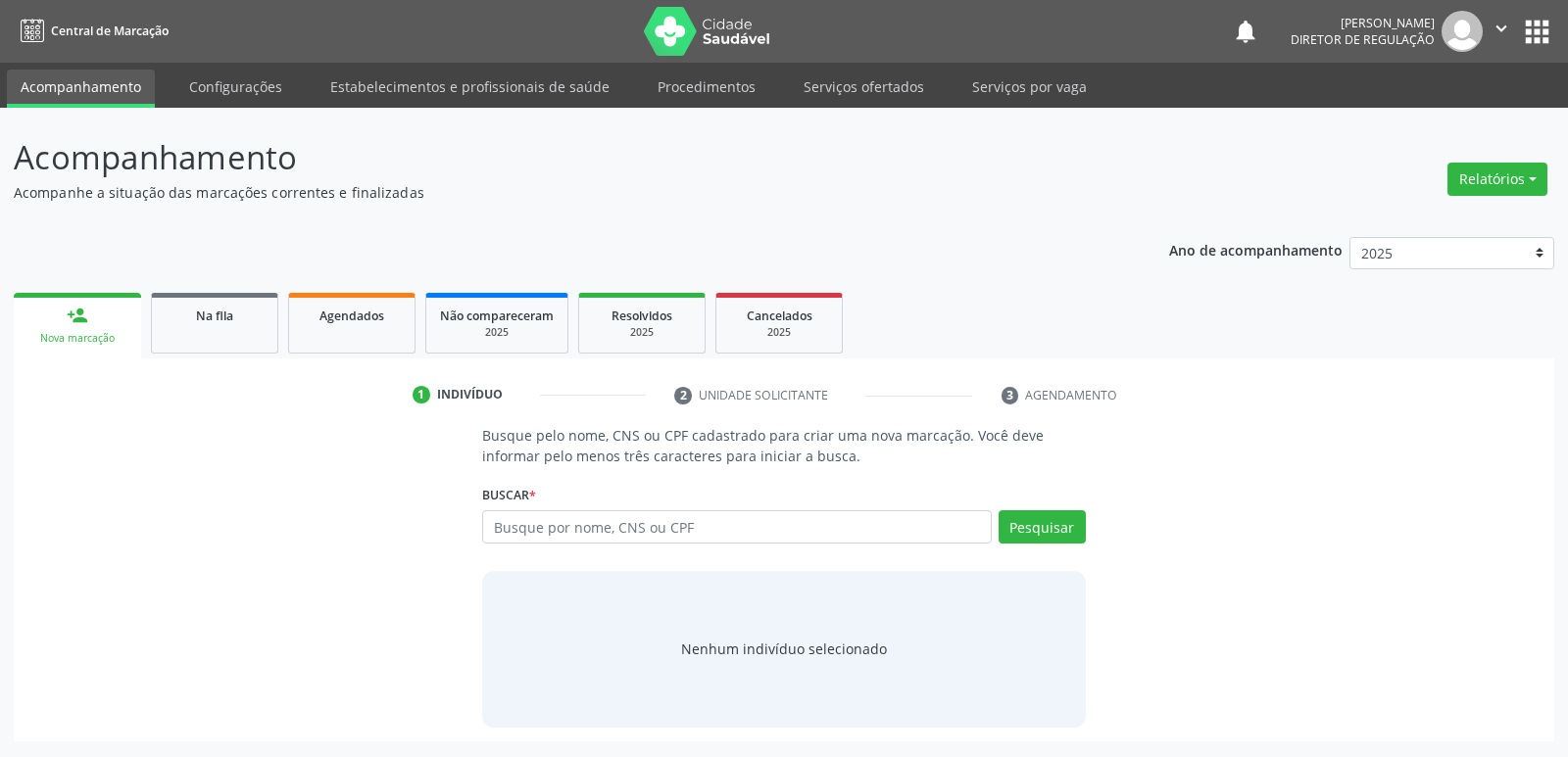
click at [562, 534] on input "text" at bounding box center [737, 527] width 509 height 34
type input "705 0098 0503 0054"
click at [1075, 524] on button "Pesquisar" at bounding box center [1042, 527] width 87 height 34
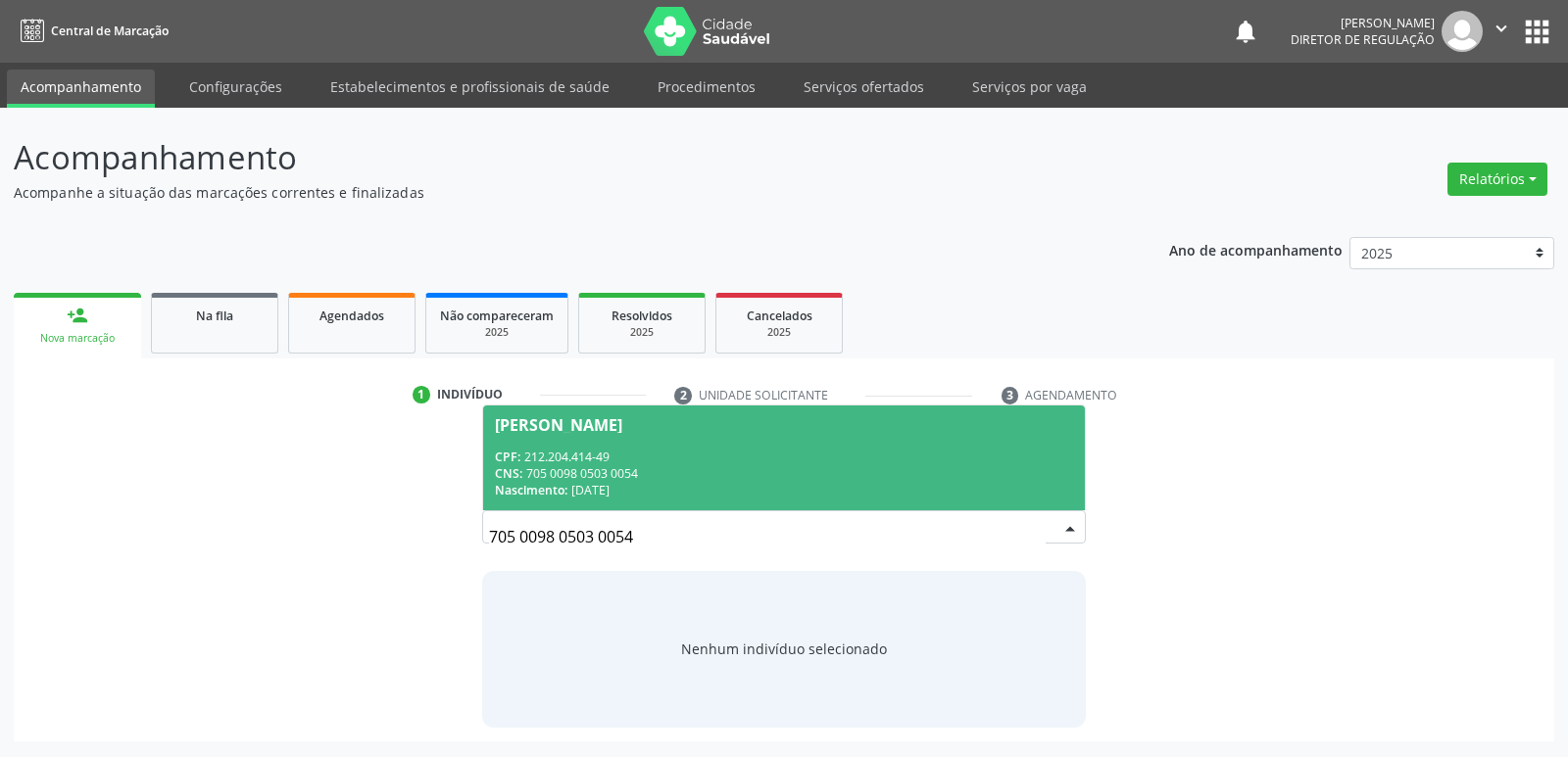
click at [601, 455] on div "CPF: 212.204.414-49" at bounding box center [783, 456] width 577 height 17
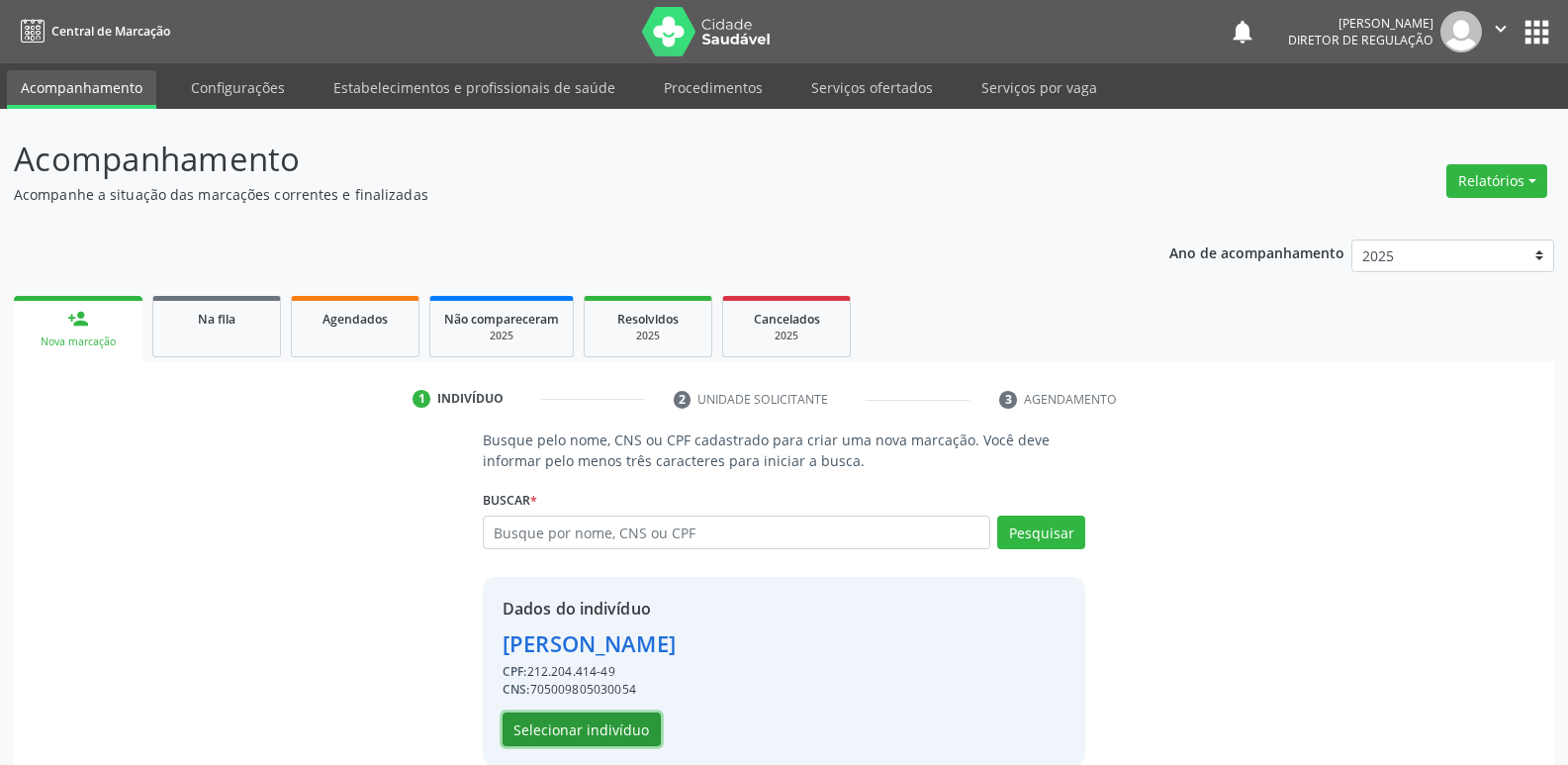
click at [625, 731] on button "Selecionar indivíduo" at bounding box center [581, 730] width 158 height 34
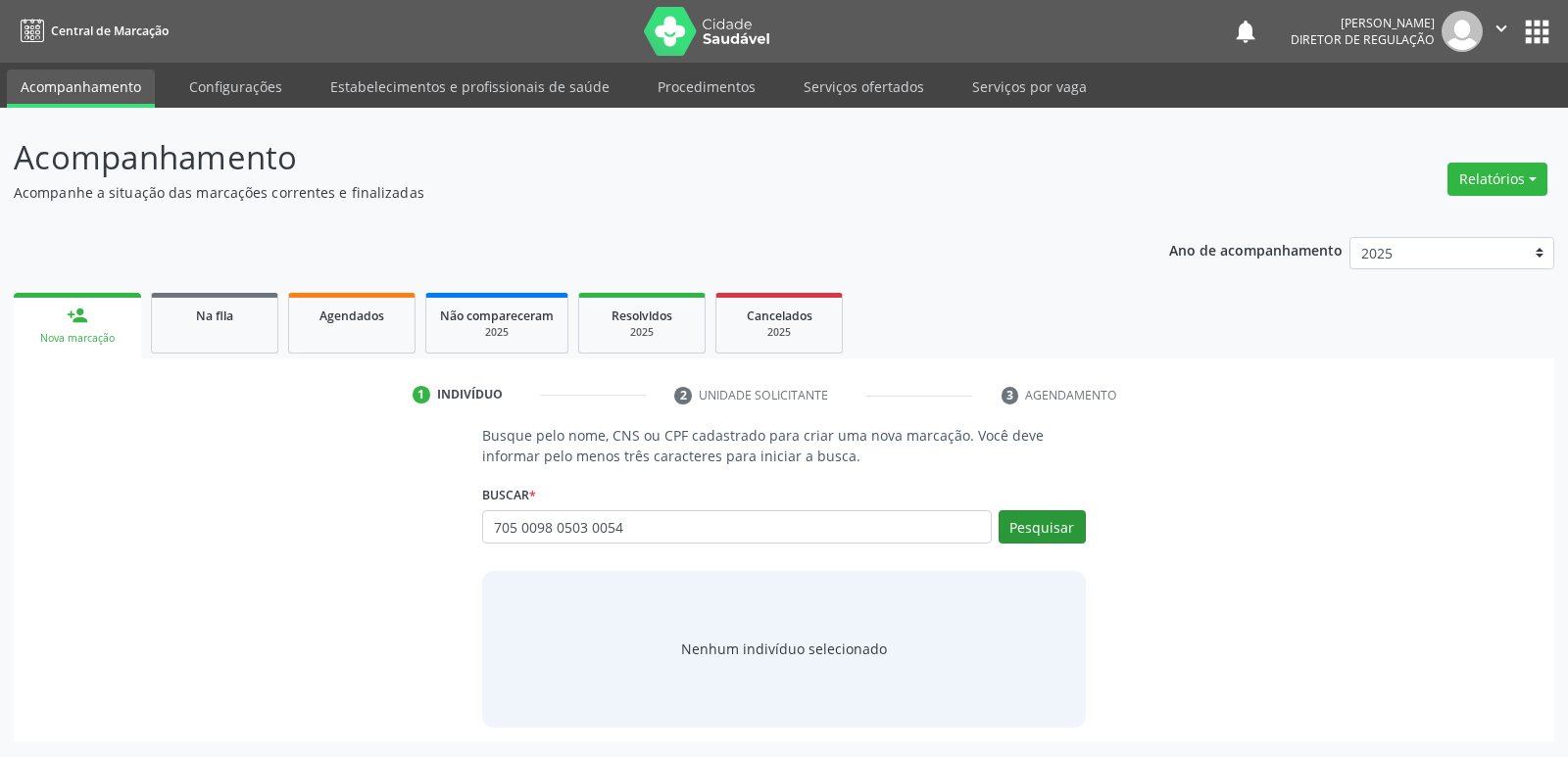
type input "705 0098 0503 0054"
click at [1048, 523] on button "Pesquisar" at bounding box center [1042, 527] width 87 height 34
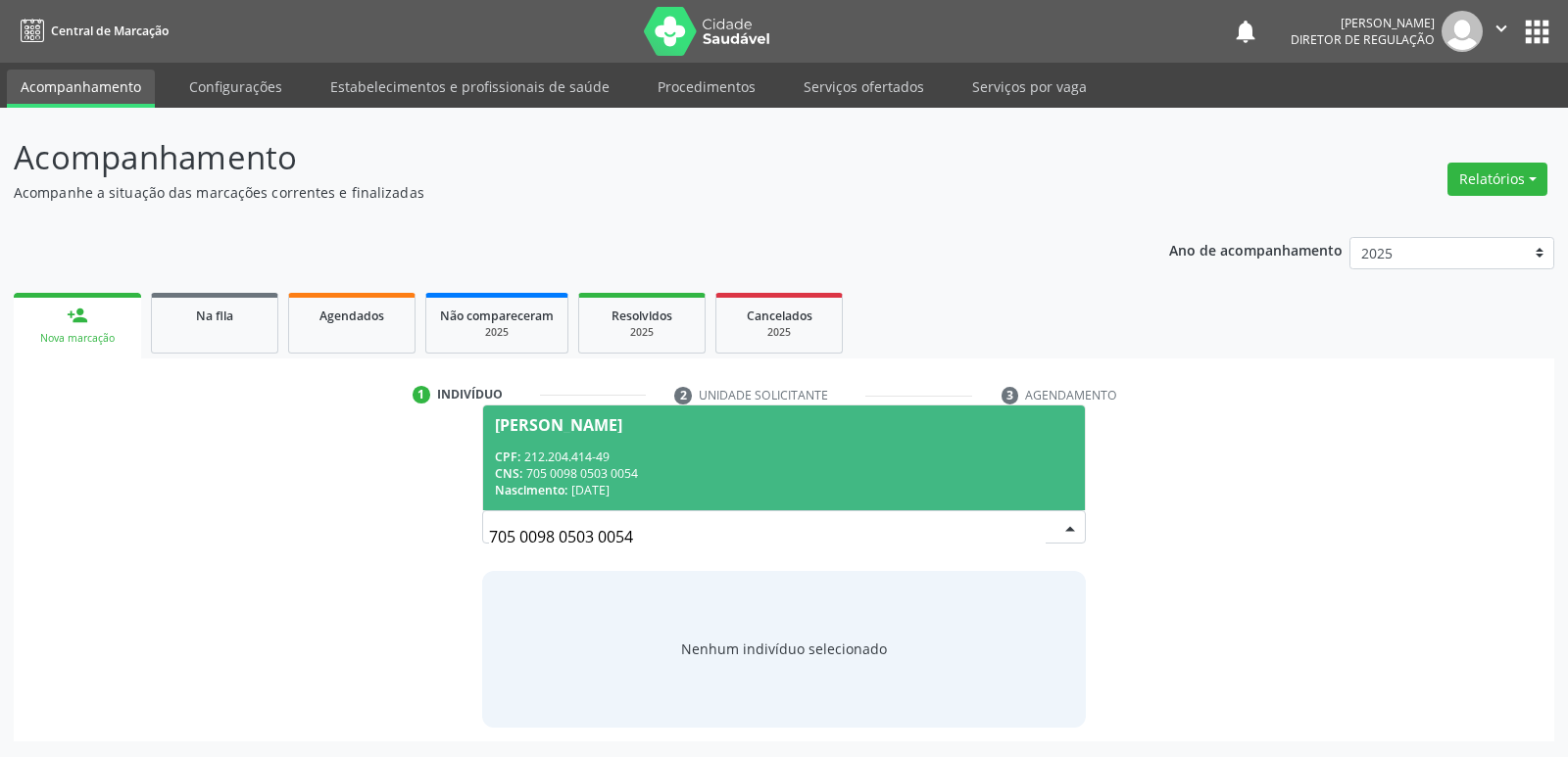
click at [620, 474] on div "CNS: 705 0098 0503 0054" at bounding box center [783, 473] width 577 height 17
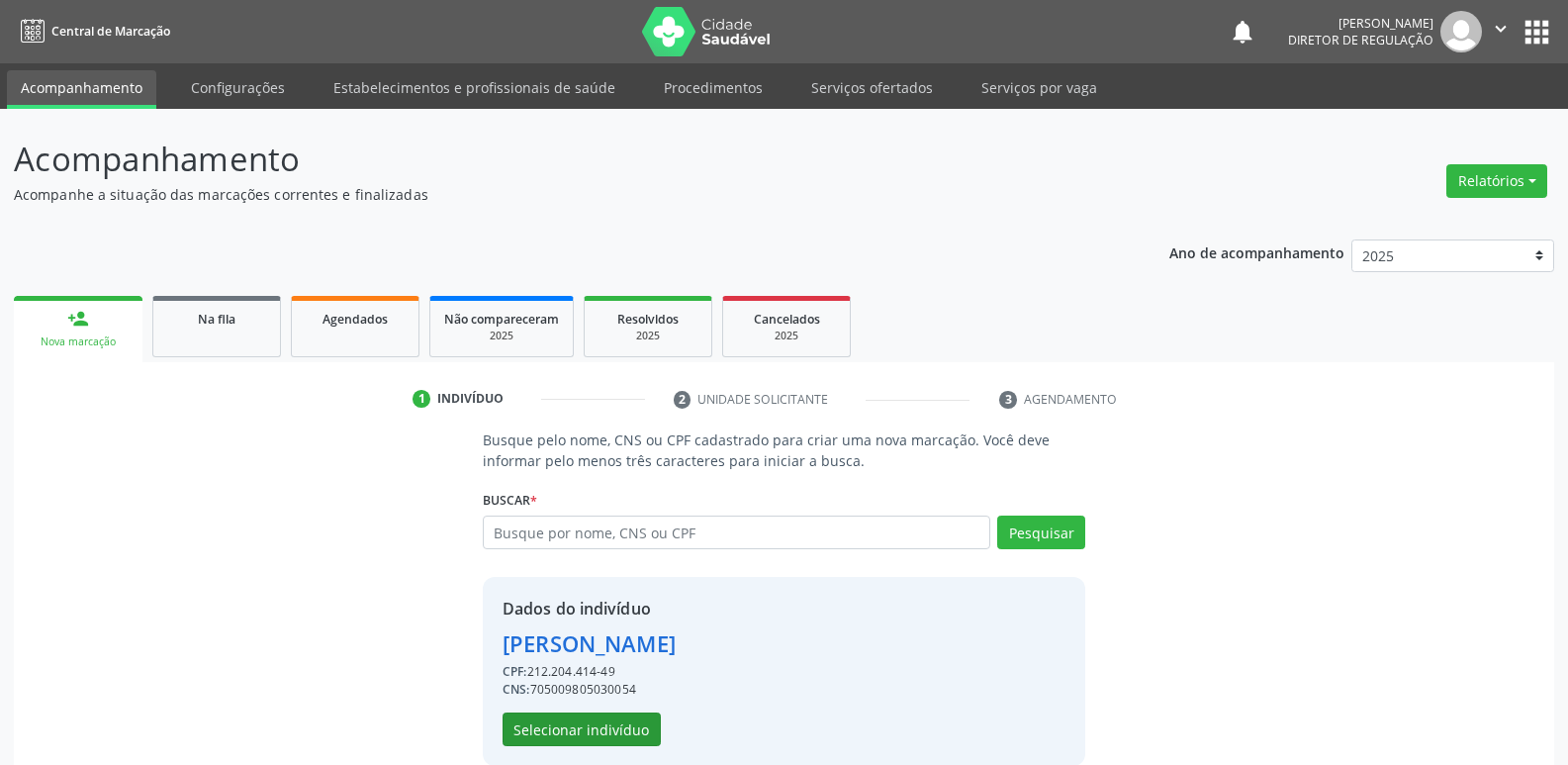
scroll to position [29, 0]
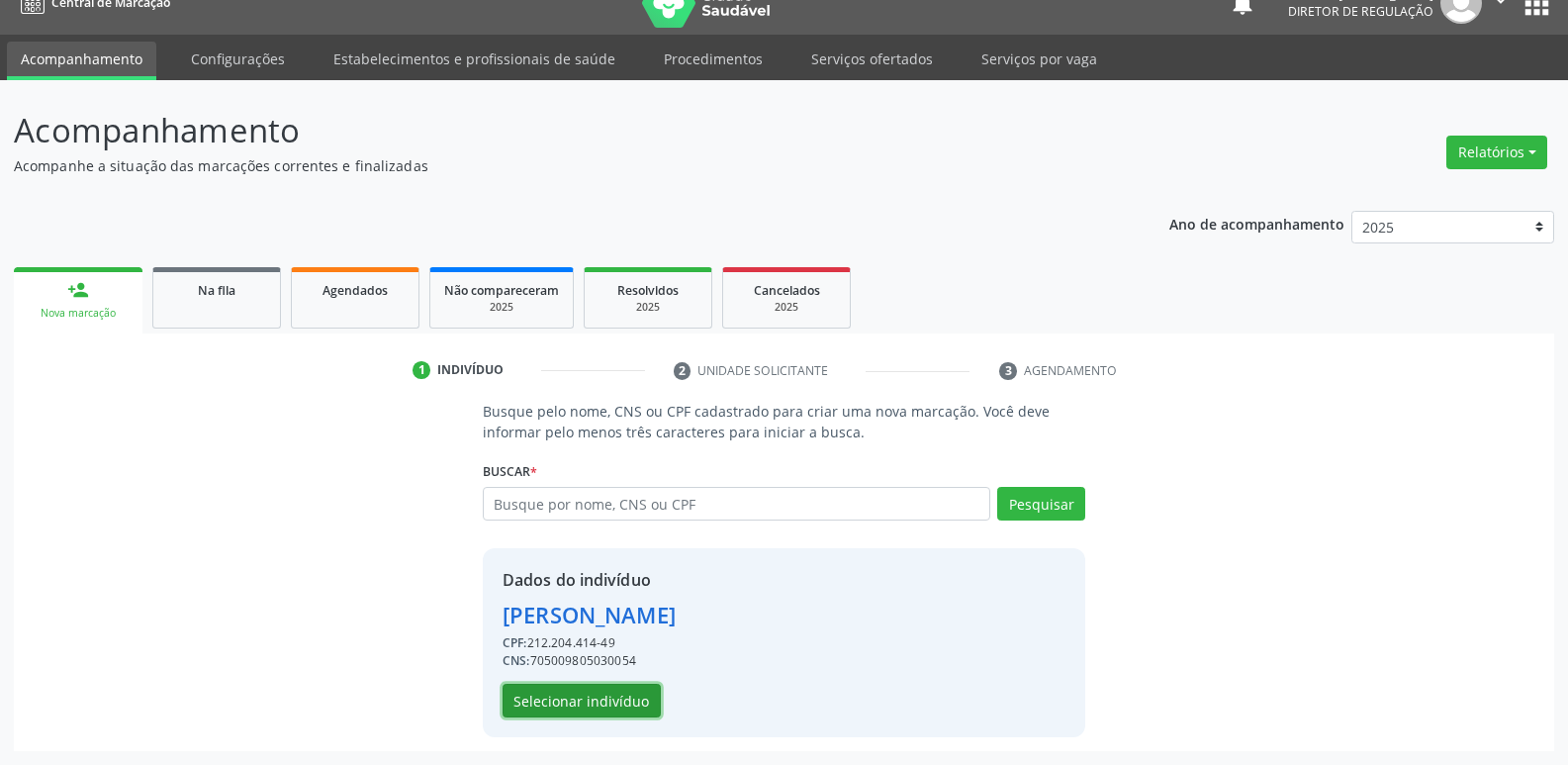
click at [605, 704] on button "Selecionar indivíduo" at bounding box center [581, 701] width 158 height 34
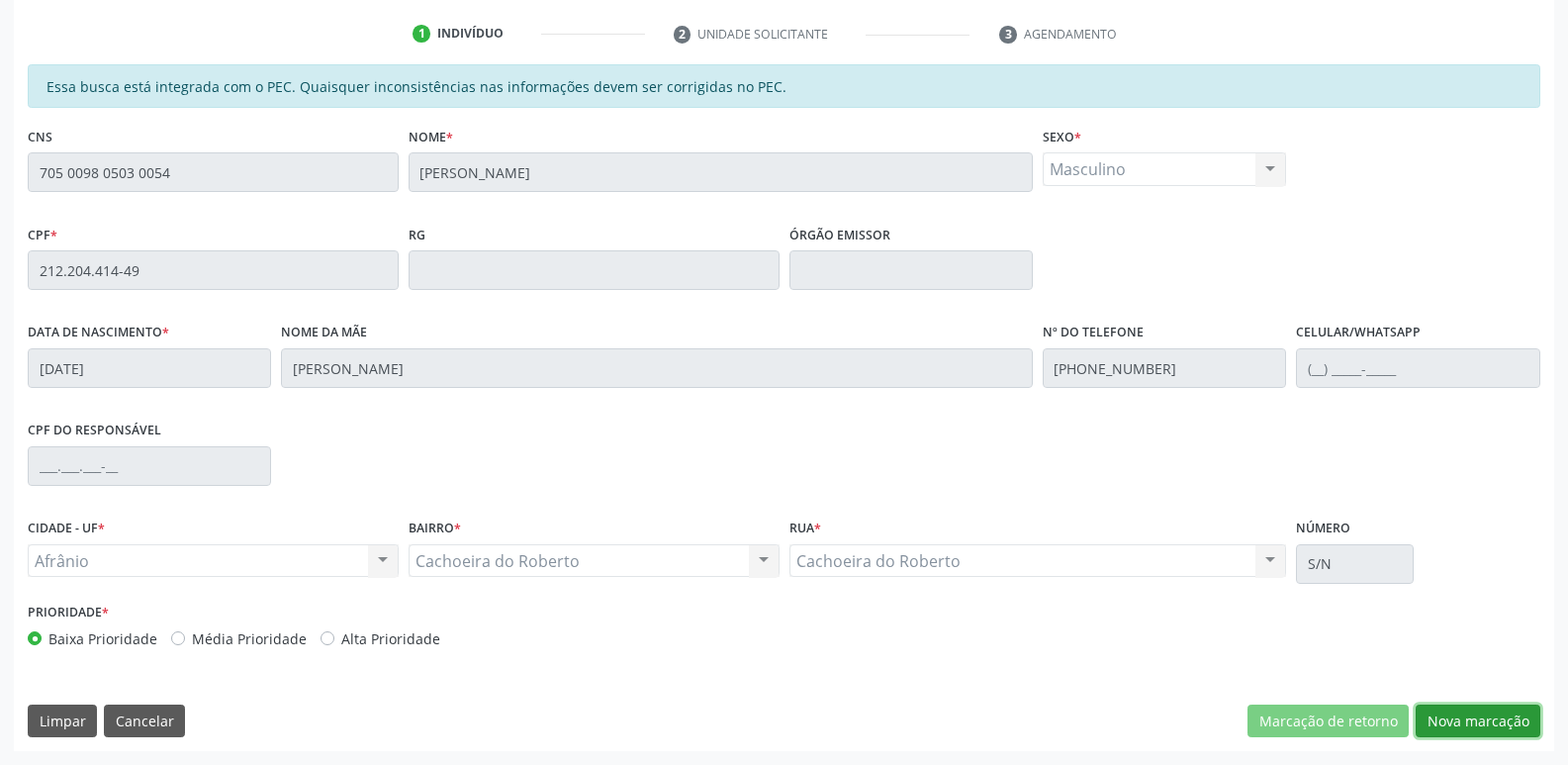
click at [1467, 722] on button "Nova marcação" at bounding box center [1477, 722] width 124 height 34
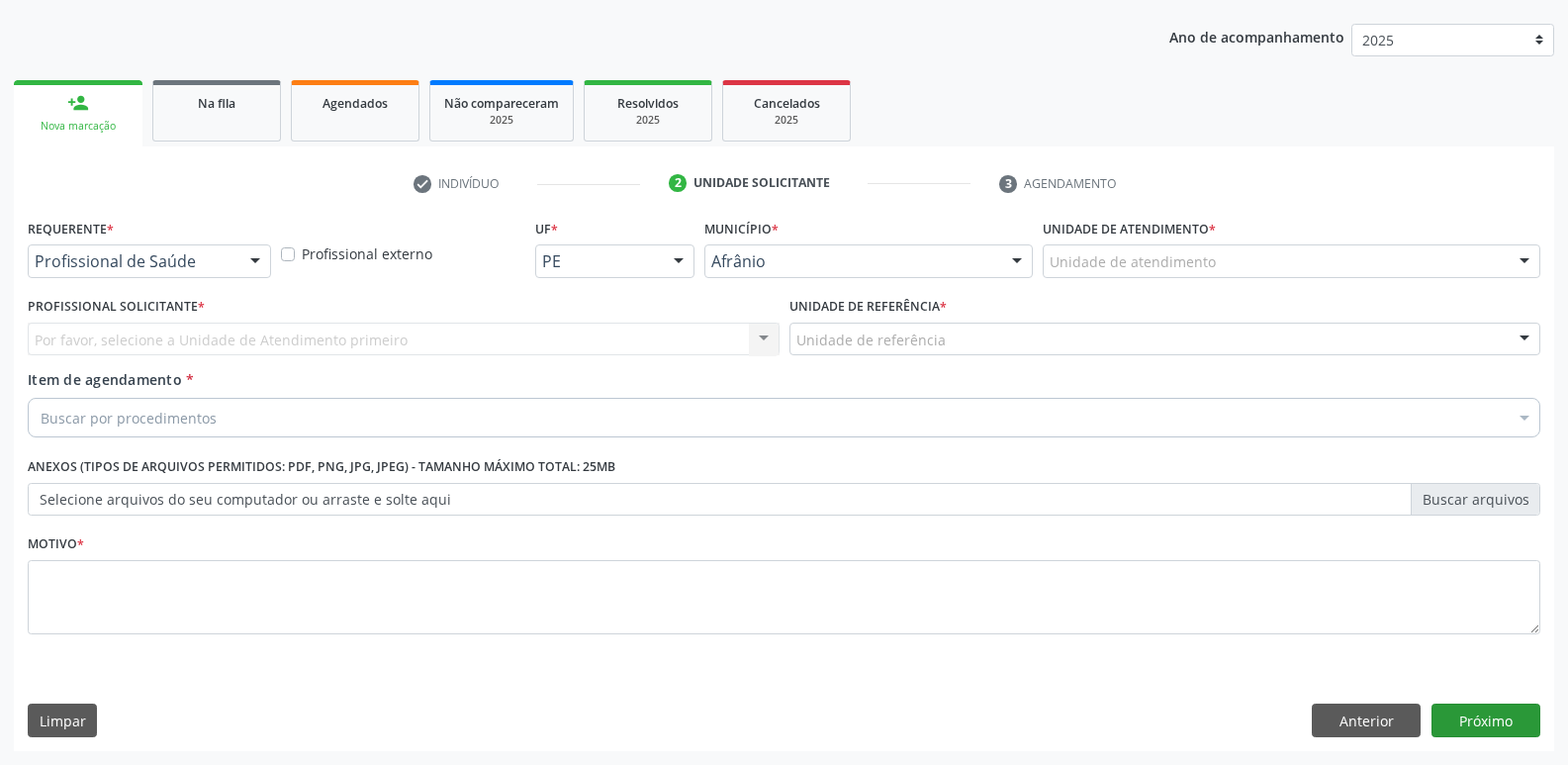
scroll to position [216, 0]
click at [1158, 250] on div "Unidade de atendimento" at bounding box center [1292, 262] width 498 height 34
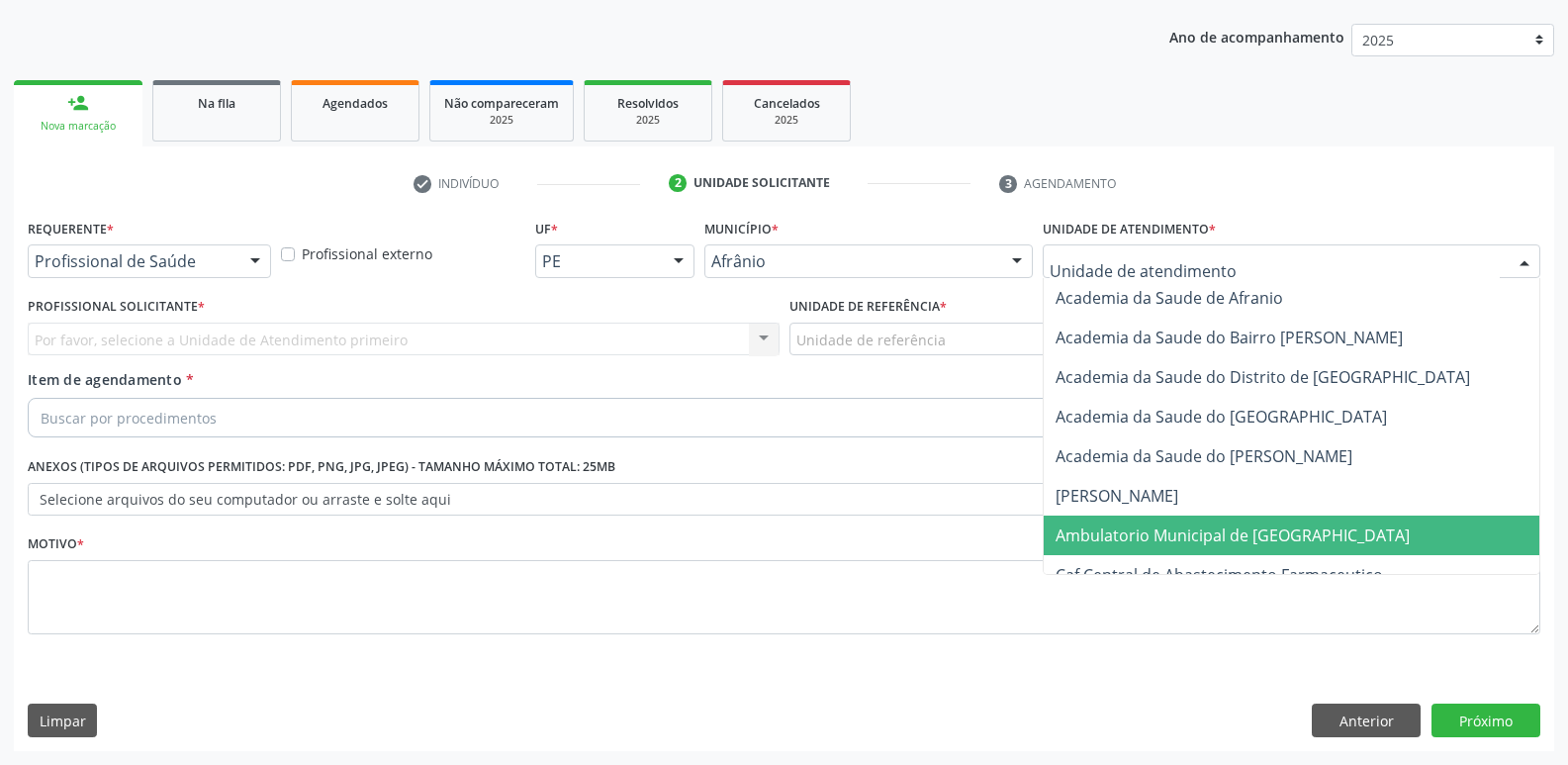
click at [1202, 535] on span "Ambulatorio Municipal de [GEOGRAPHIC_DATA]" at bounding box center [1233, 536] width 354 height 22
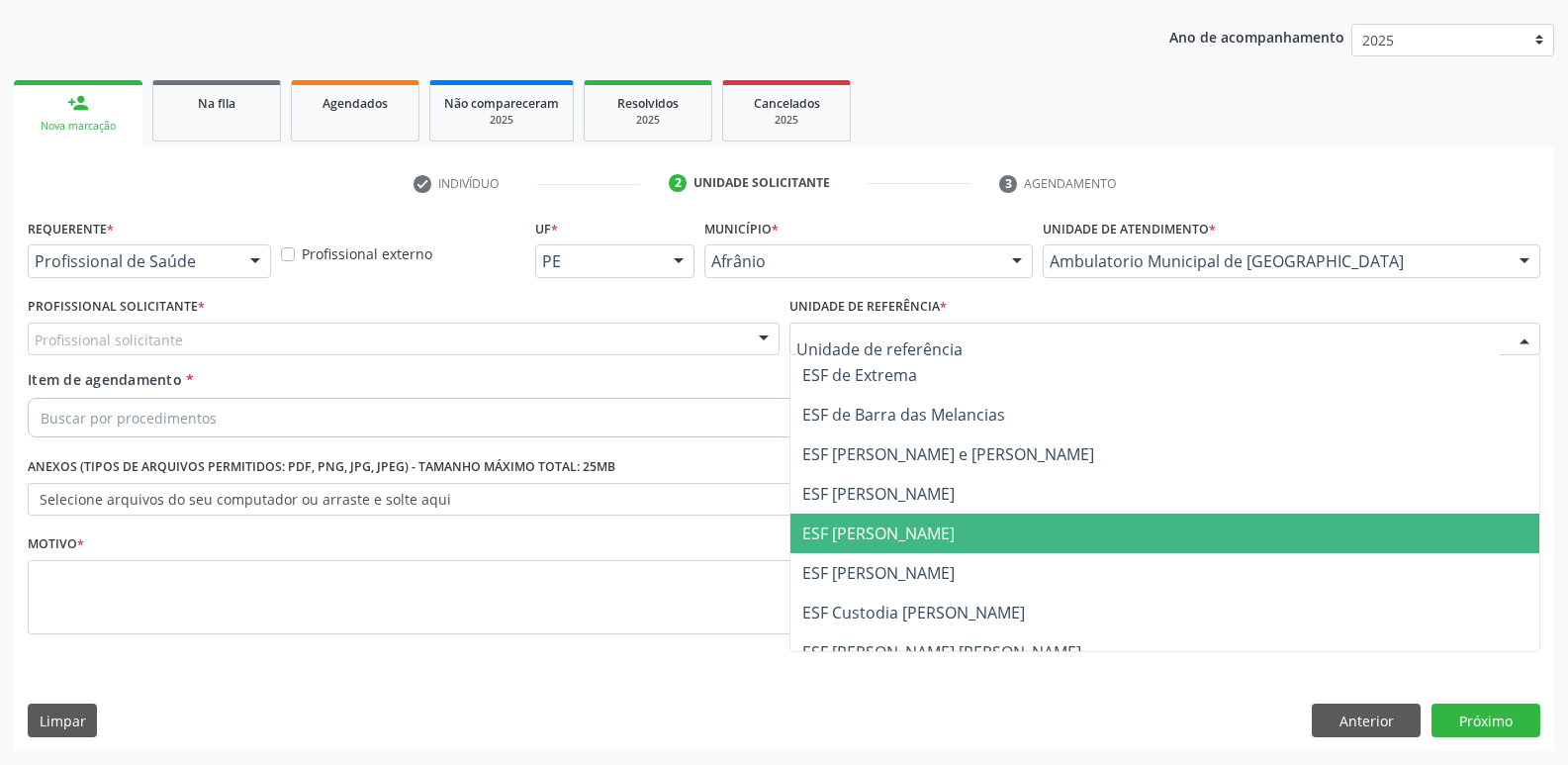
click at [908, 542] on span "ESF [PERSON_NAME]" at bounding box center [878, 534] width 152 height 22
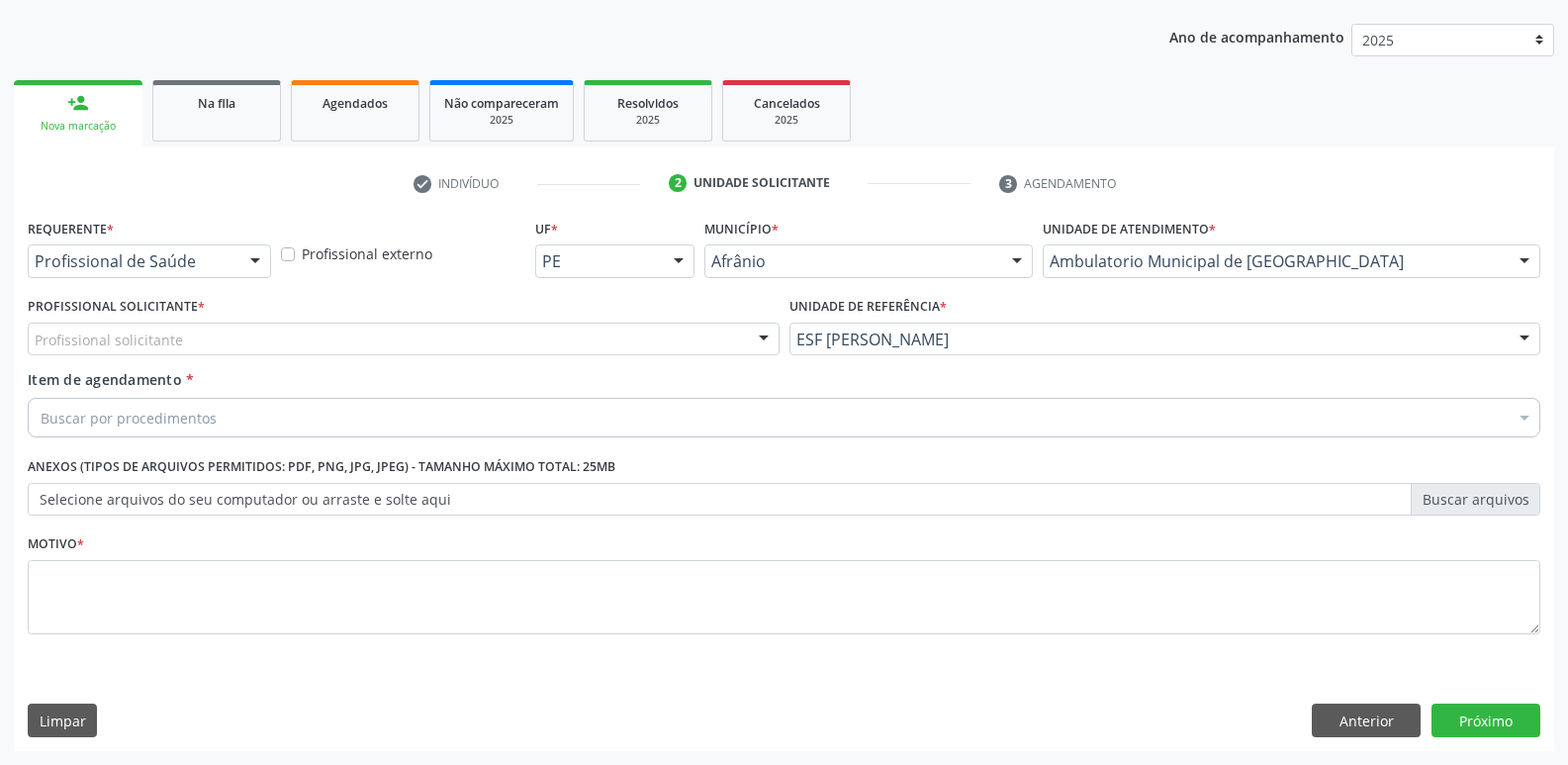
click at [611, 336] on div "Profissional solicitante" at bounding box center [403, 340] width 752 height 34
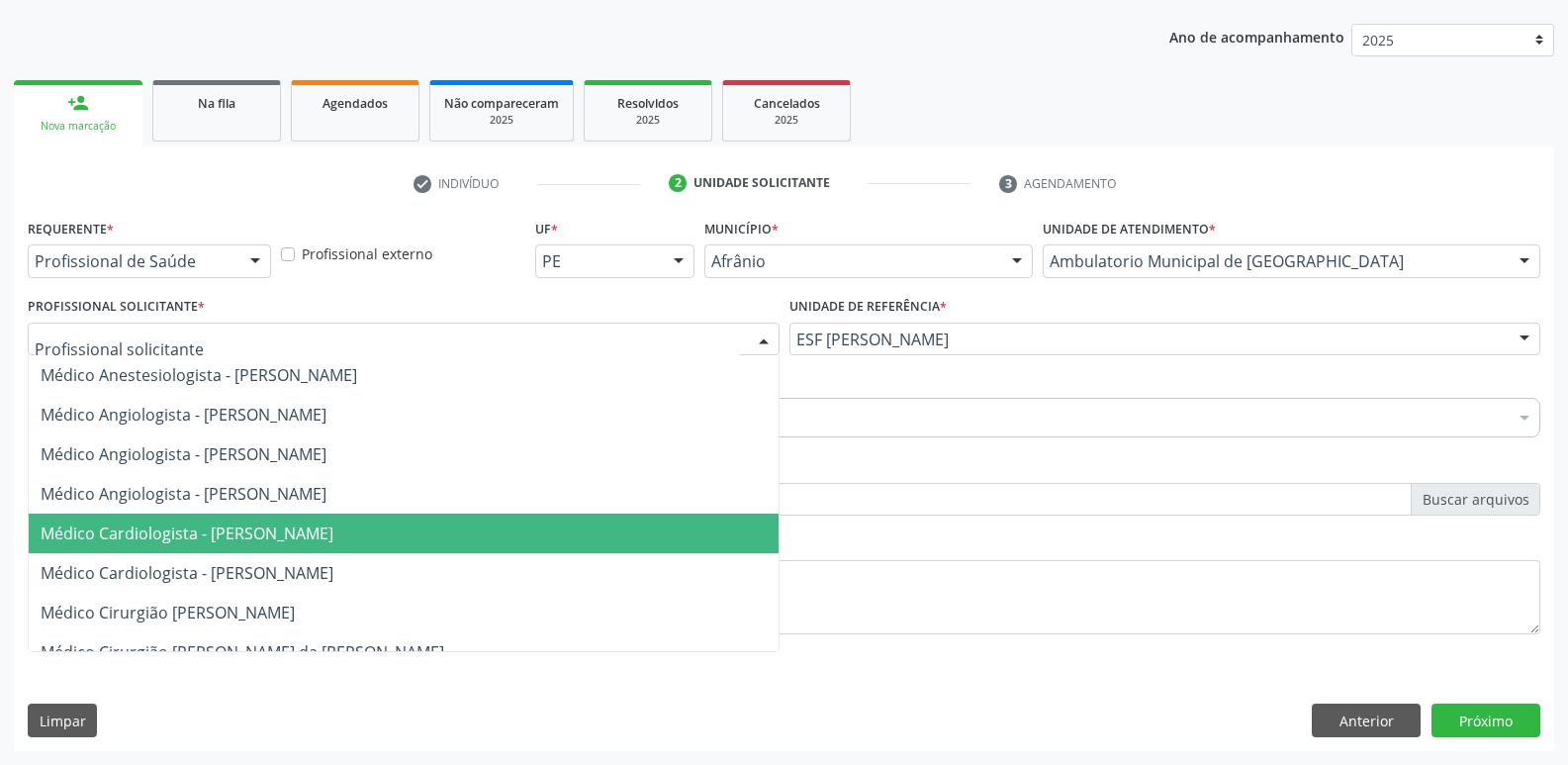
click at [569, 531] on span "Médico Cardiologista - [PERSON_NAME]" at bounding box center [403, 534] width 750 height 40
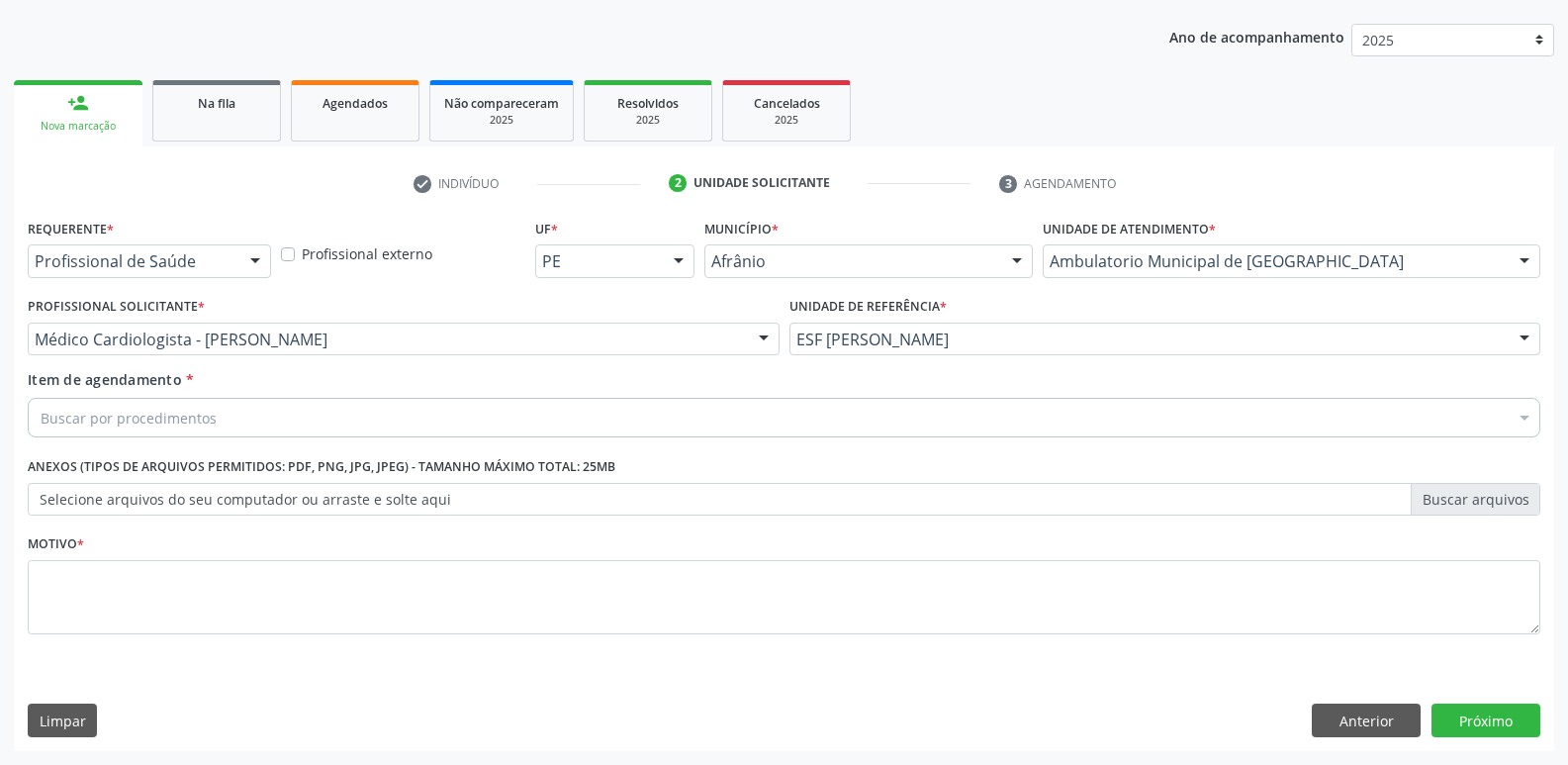
click at [485, 418] on div "Buscar por procedimentos" at bounding box center [784, 418] width 1513 height 40
type input "TOMOGRA"
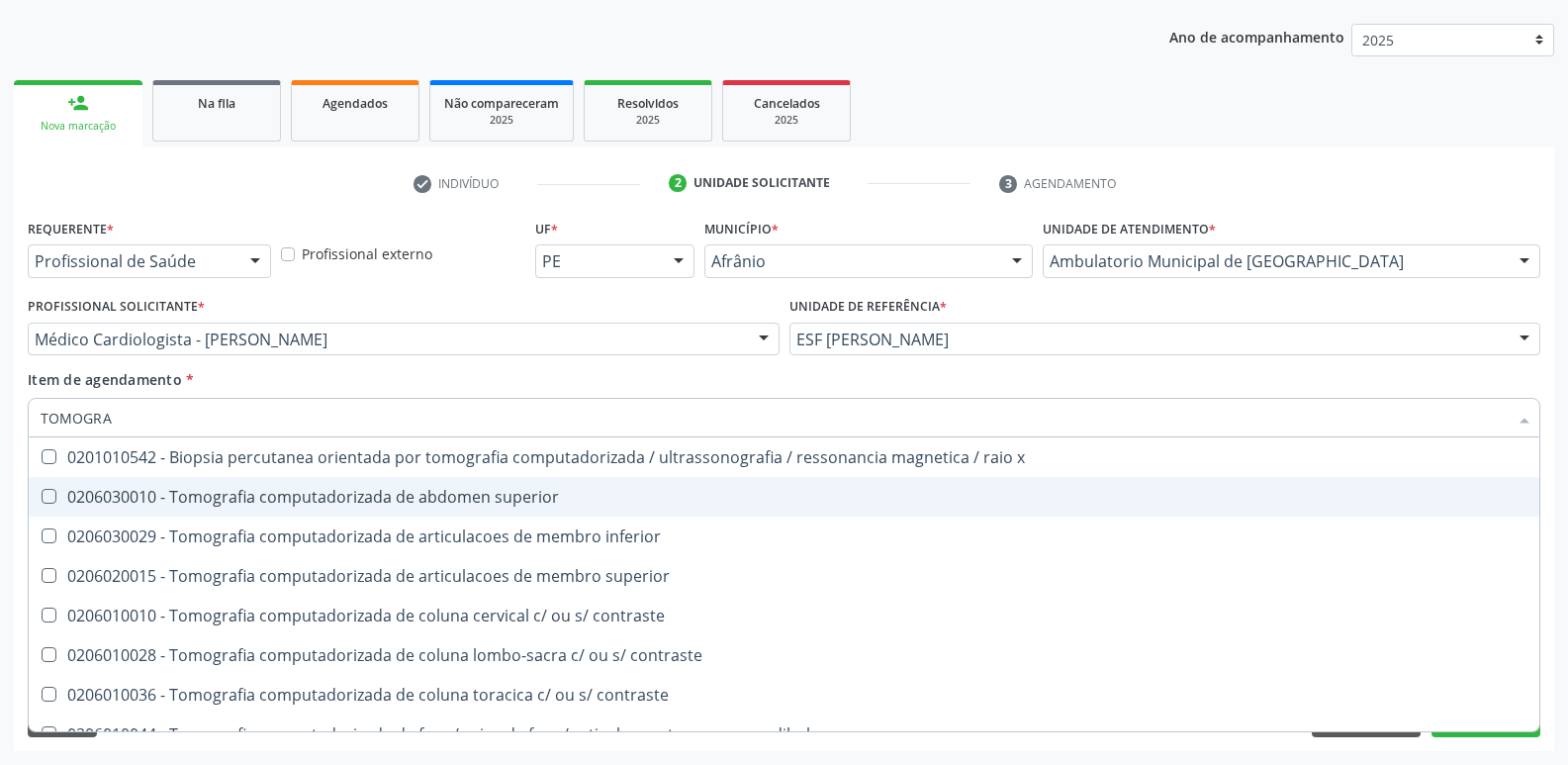
scroll to position [198, 0]
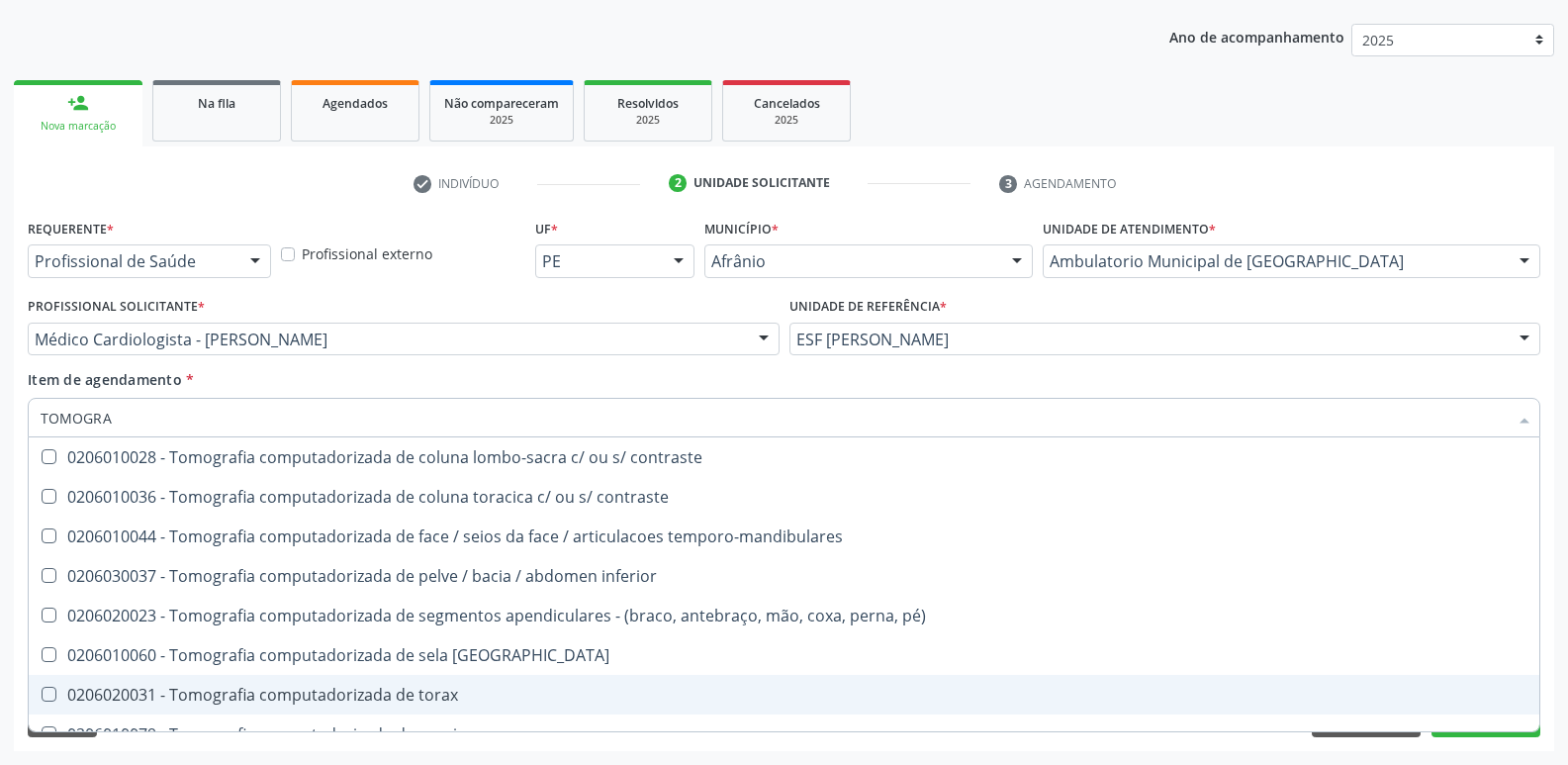
click at [397, 696] on div "0206020031 - Tomografia computadorizada de torax" at bounding box center [784, 695] width 1487 height 16
checkbox torax "true"
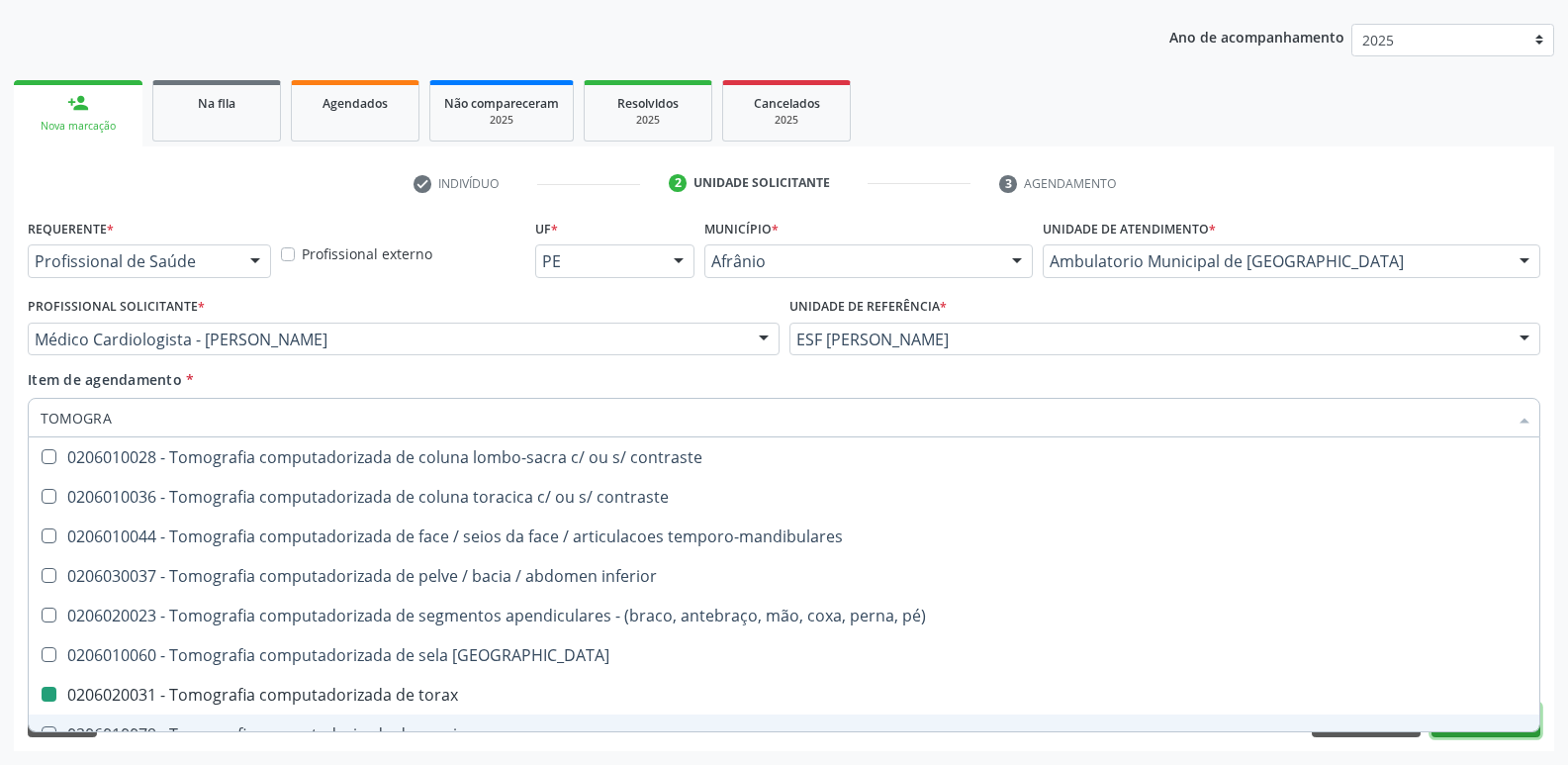
click at [1458, 736] on button "Próximo" at bounding box center [1485, 721] width 109 height 34
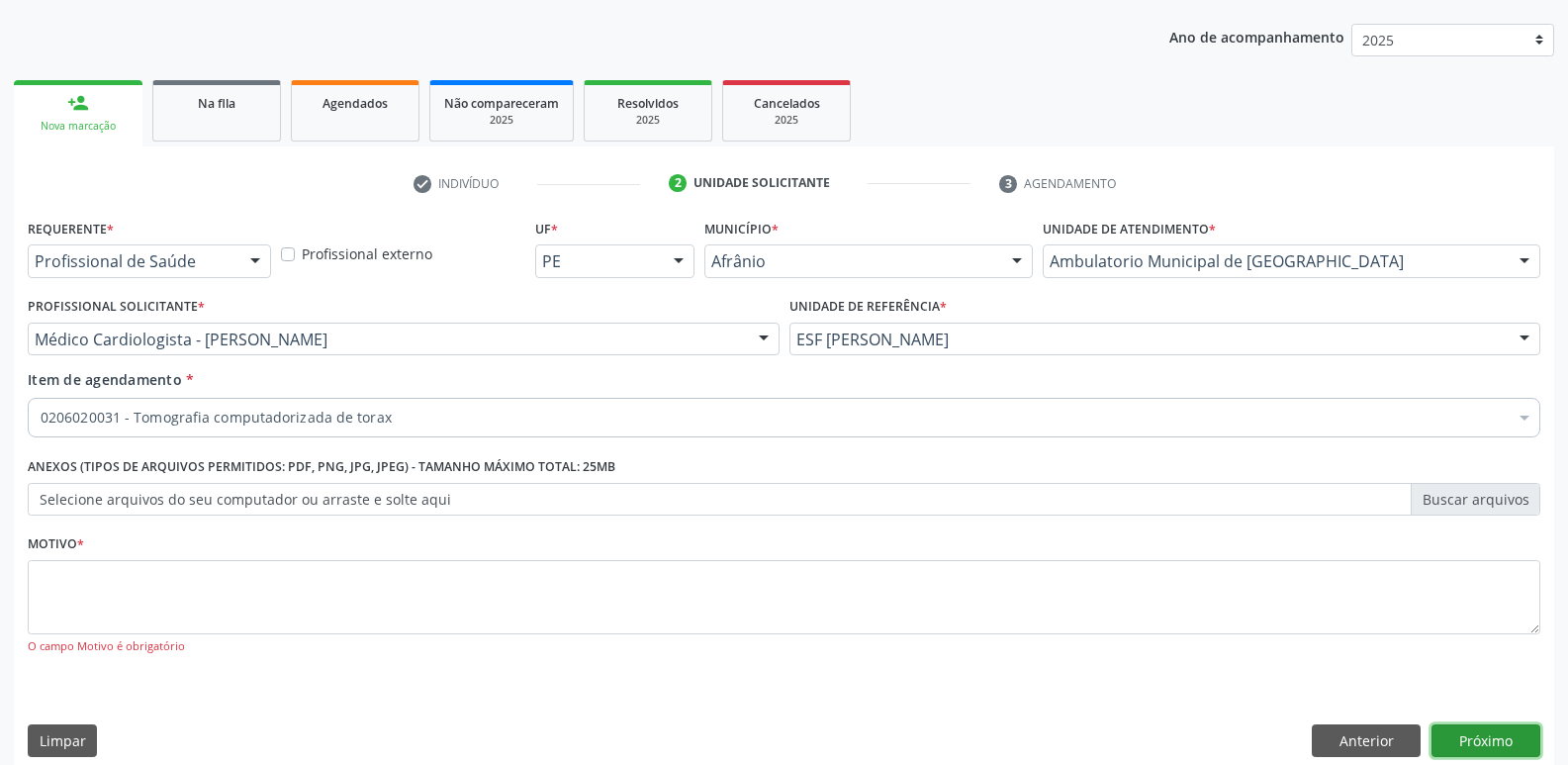
scroll to position [0, 0]
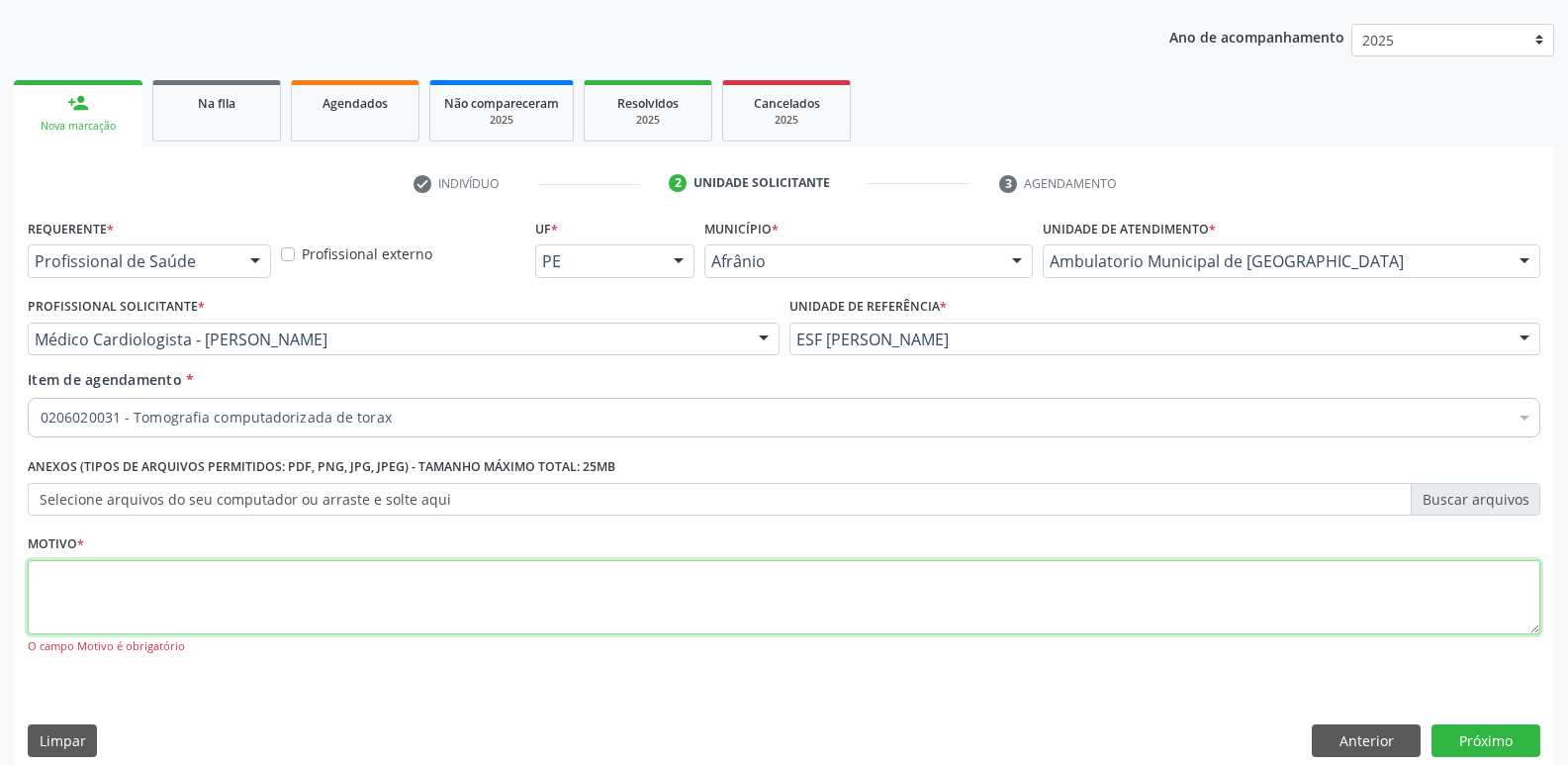
click at [770, 604] on textarea at bounding box center [784, 599] width 1513 height 76
type textarea "*"
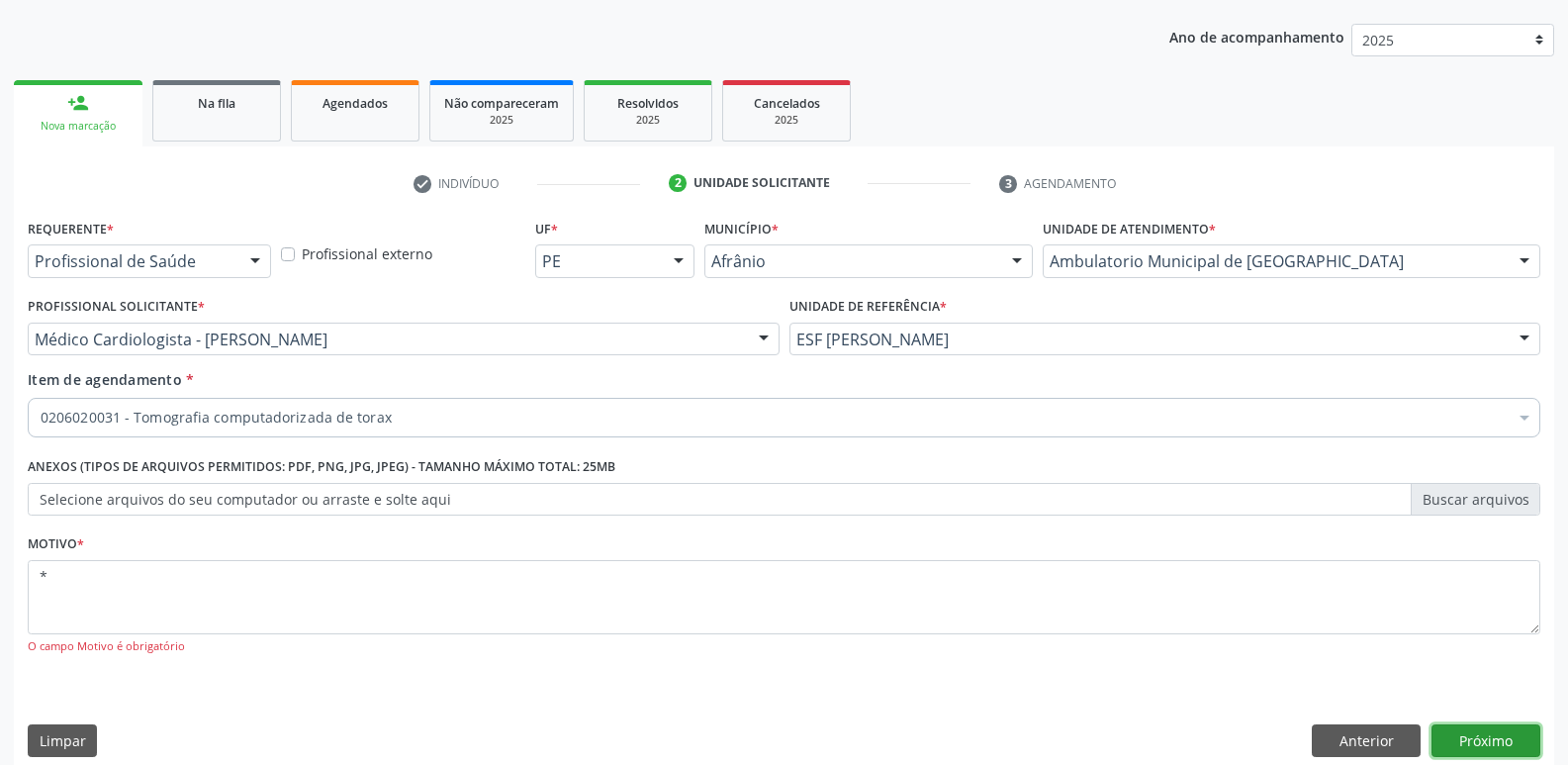
click at [1483, 741] on button "Próximo" at bounding box center [1485, 742] width 109 height 34
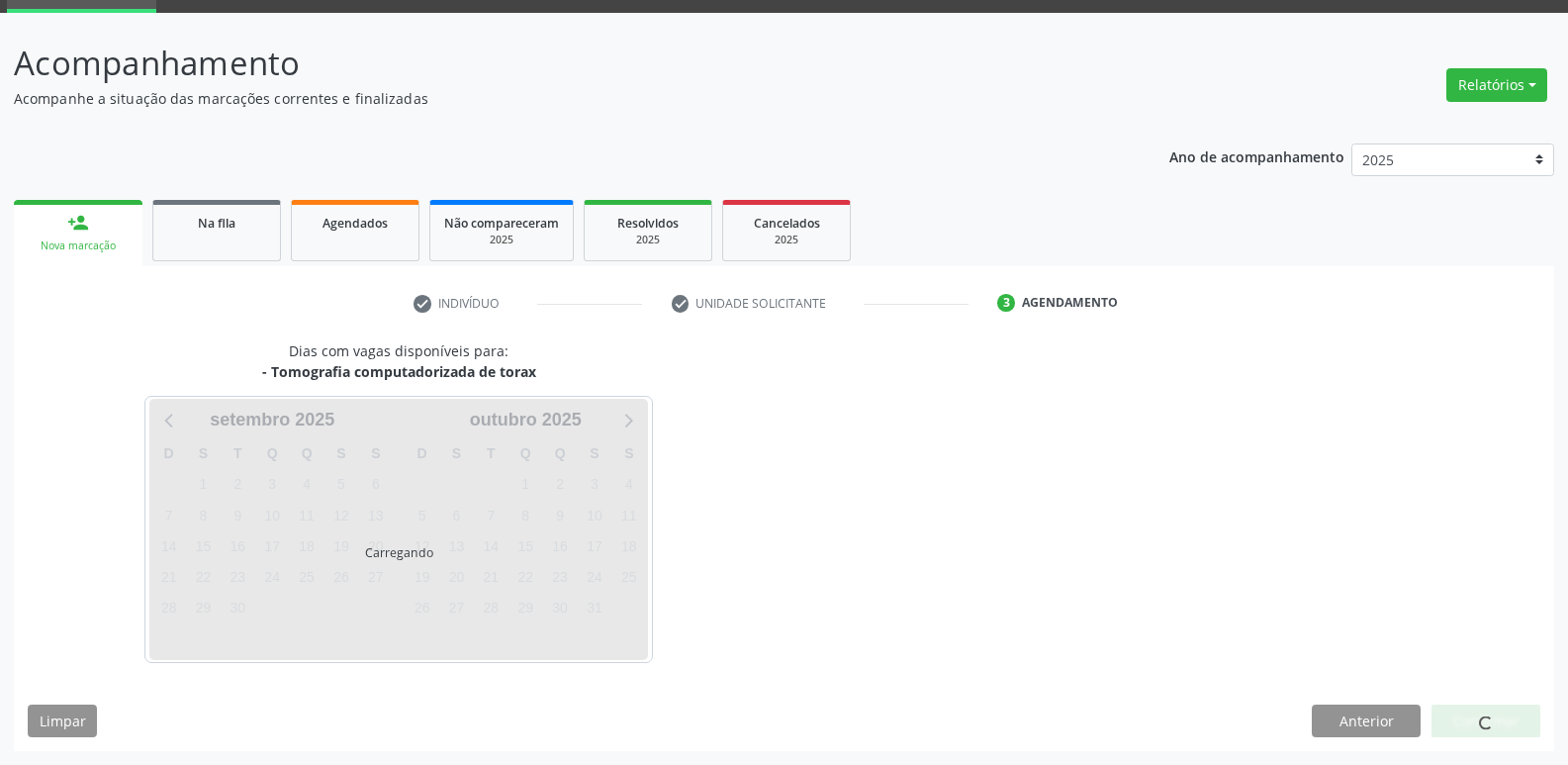
scroll to position [96, 0]
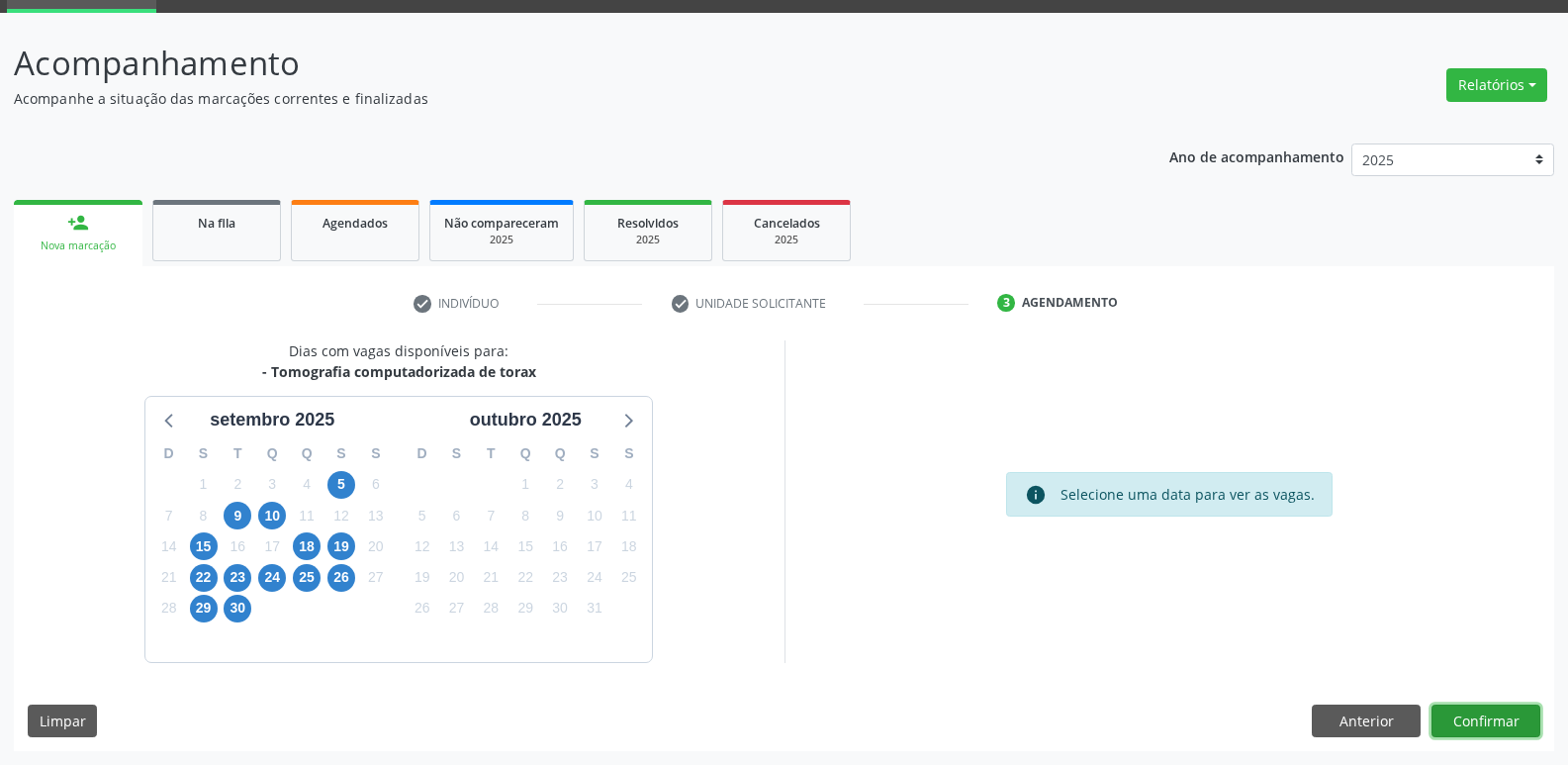
click at [1492, 721] on button "Confirmar" at bounding box center [1485, 722] width 109 height 34
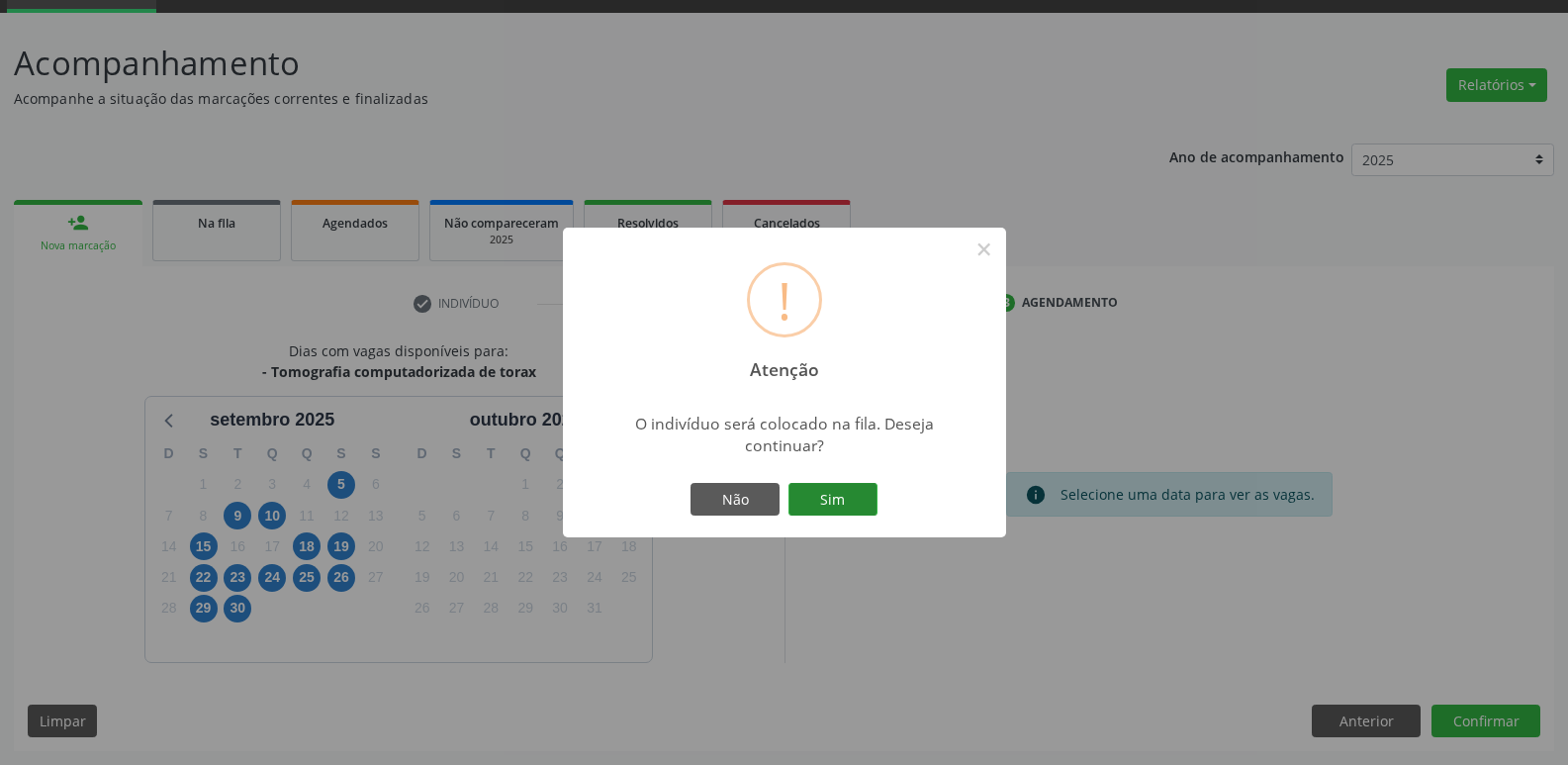
click at [819, 503] on button "Sim" at bounding box center [832, 500] width 89 height 34
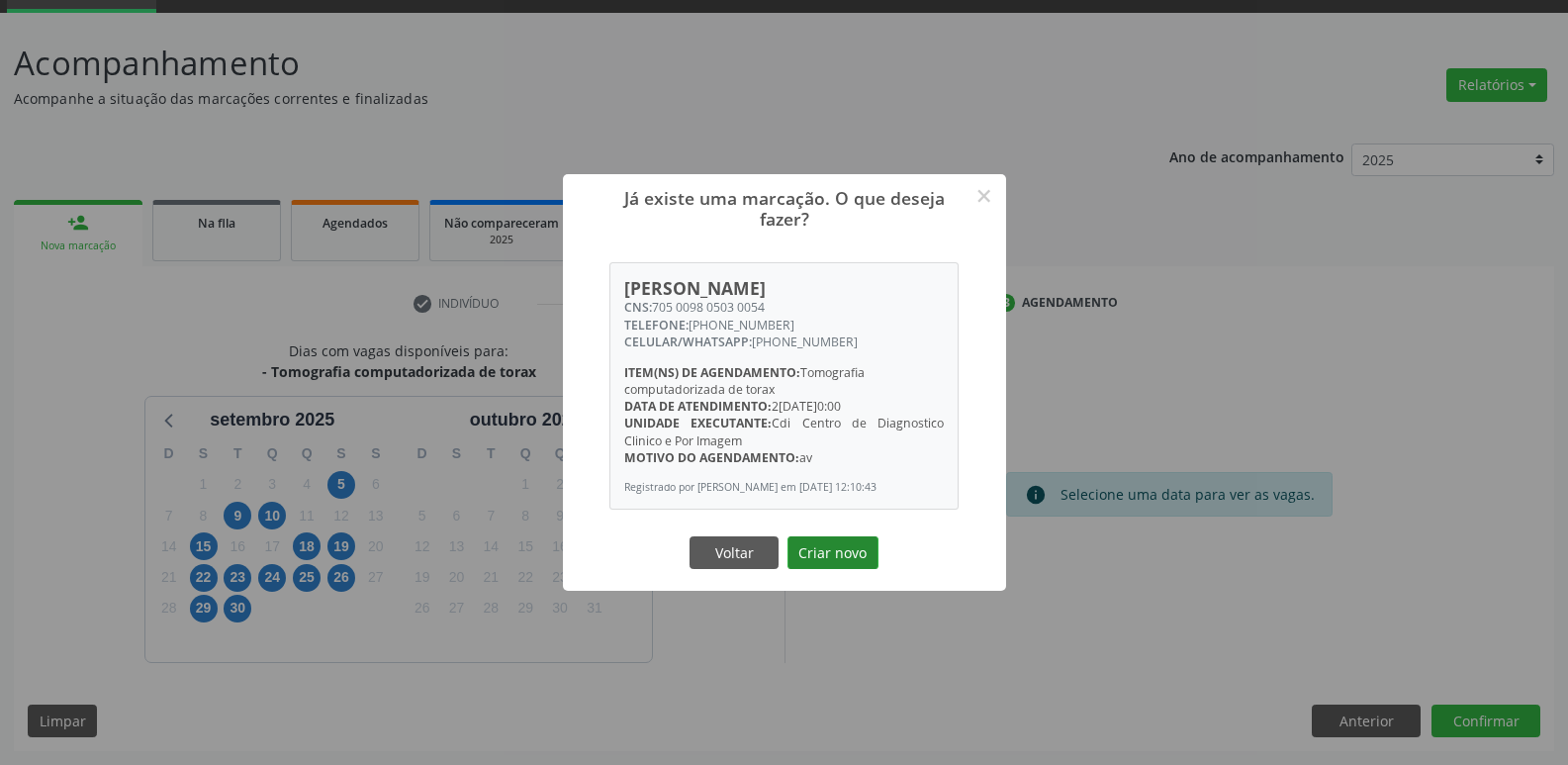
click at [853, 562] on button "Criar novo" at bounding box center [832, 554] width 91 height 34
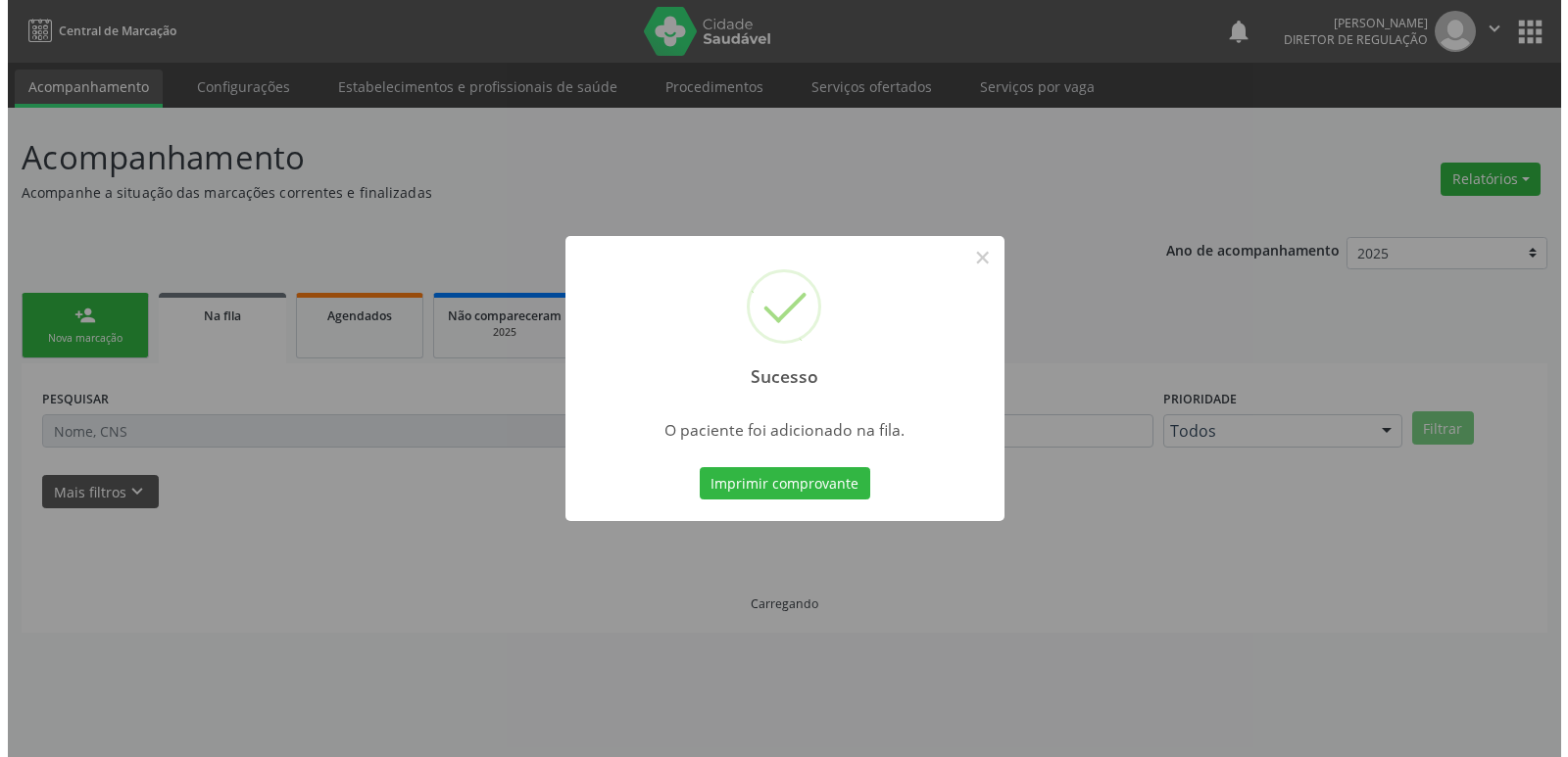
scroll to position [0, 0]
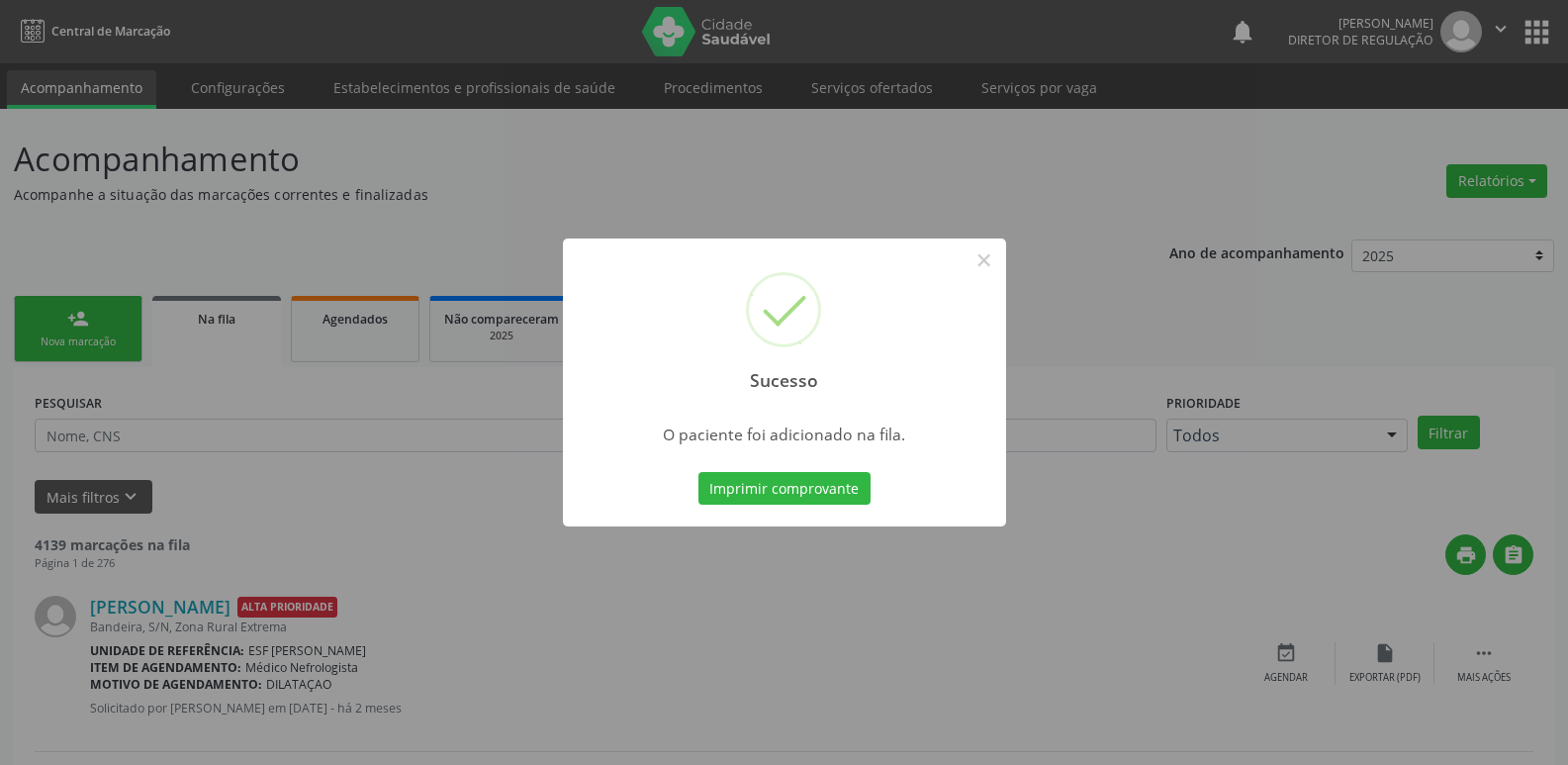
click at [107, 335] on div "Sucesso × O paciente foi adicionado na fila. Imprimir comprovante Cancel" at bounding box center [784, 382] width 1568 height 765
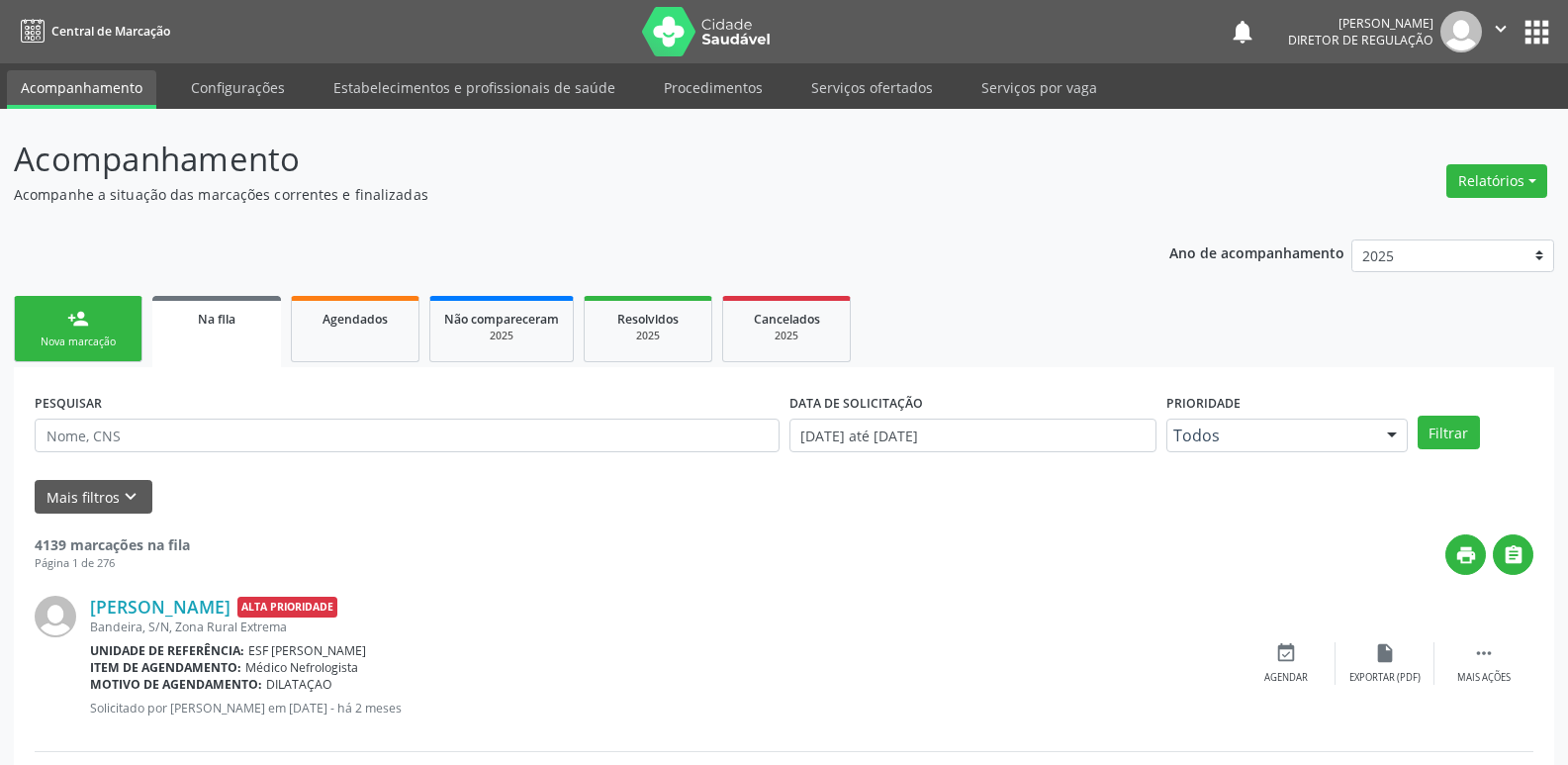
click at [131, 350] on link "person_add Nova marcação" at bounding box center [78, 329] width 128 height 67
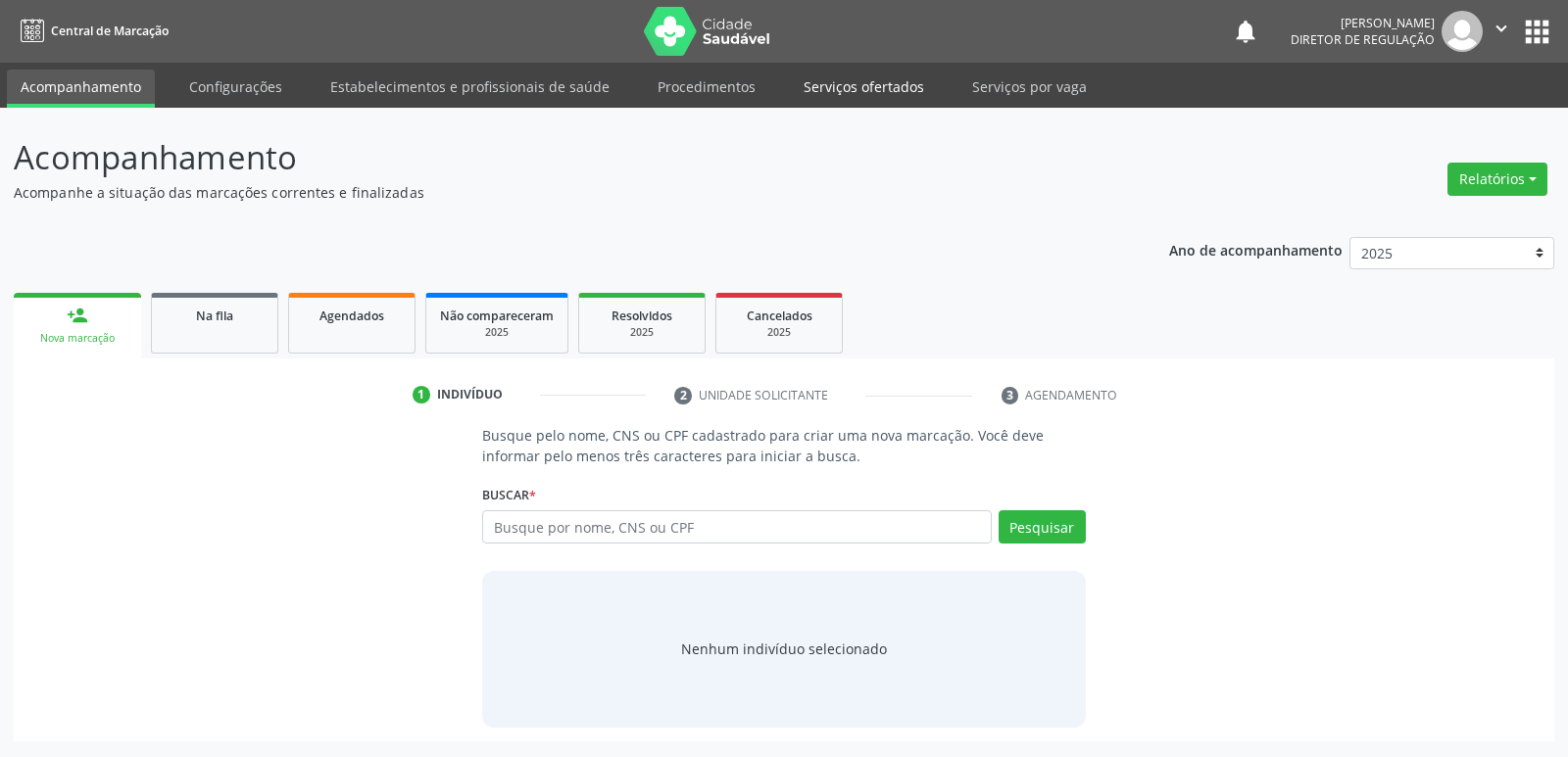
click at [841, 91] on link "Serviços ofertados" at bounding box center [864, 87] width 148 height 34
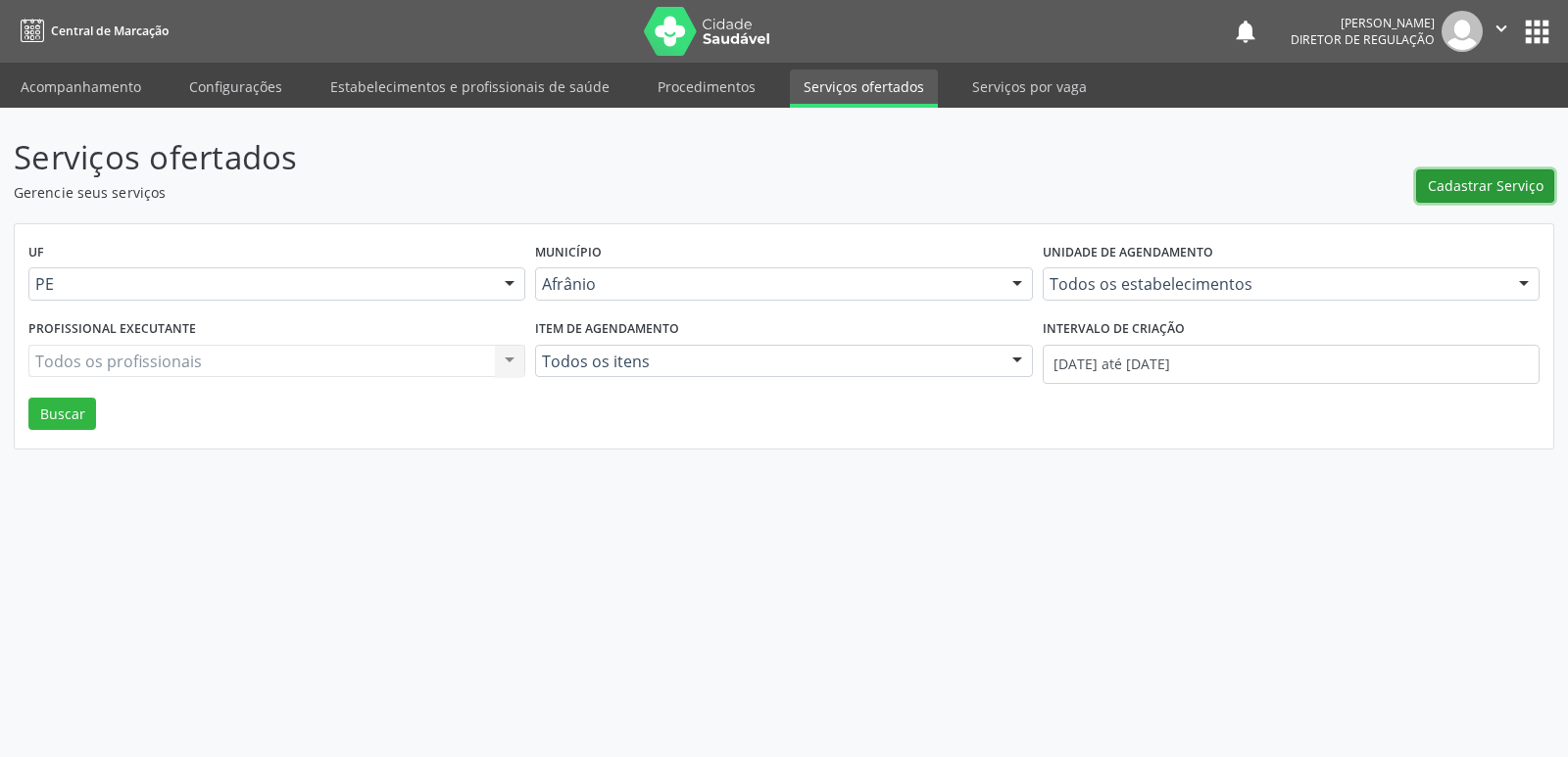
click at [1494, 191] on span "Cadastrar Serviço" at bounding box center [1485, 185] width 115 height 21
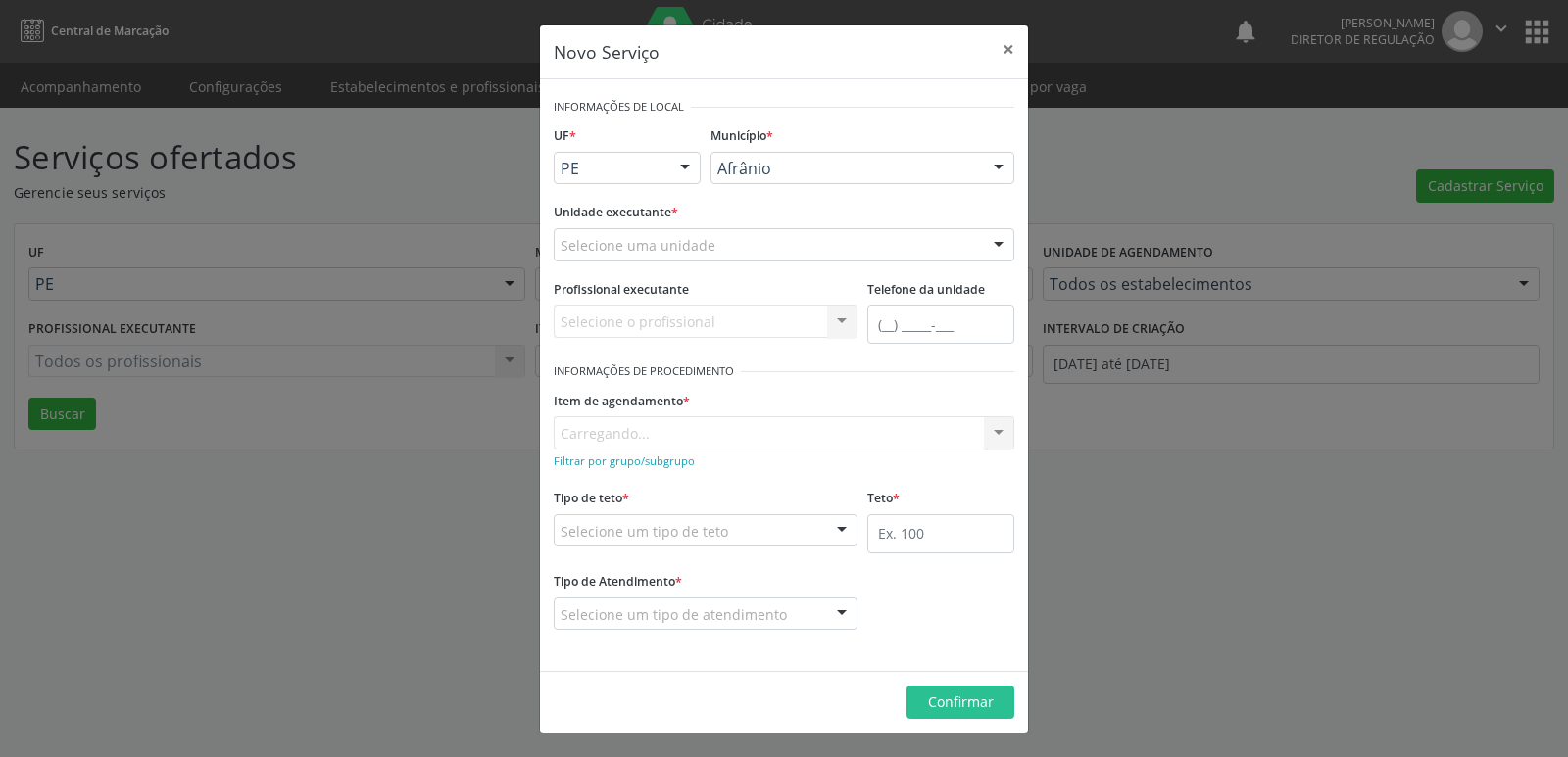
click at [758, 246] on div "Selecione uma unidade" at bounding box center [784, 245] width 461 height 34
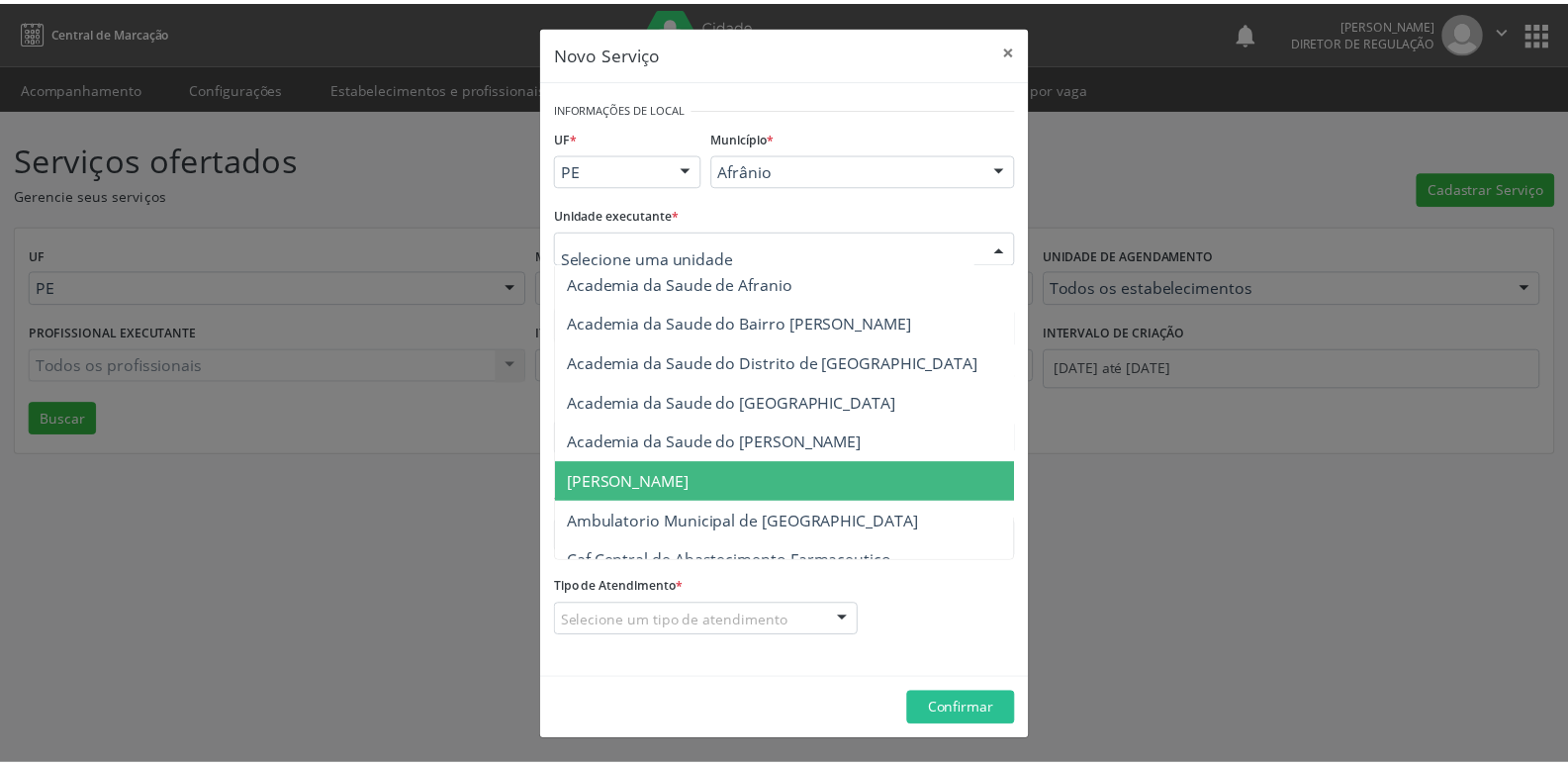
scroll to position [198, 0]
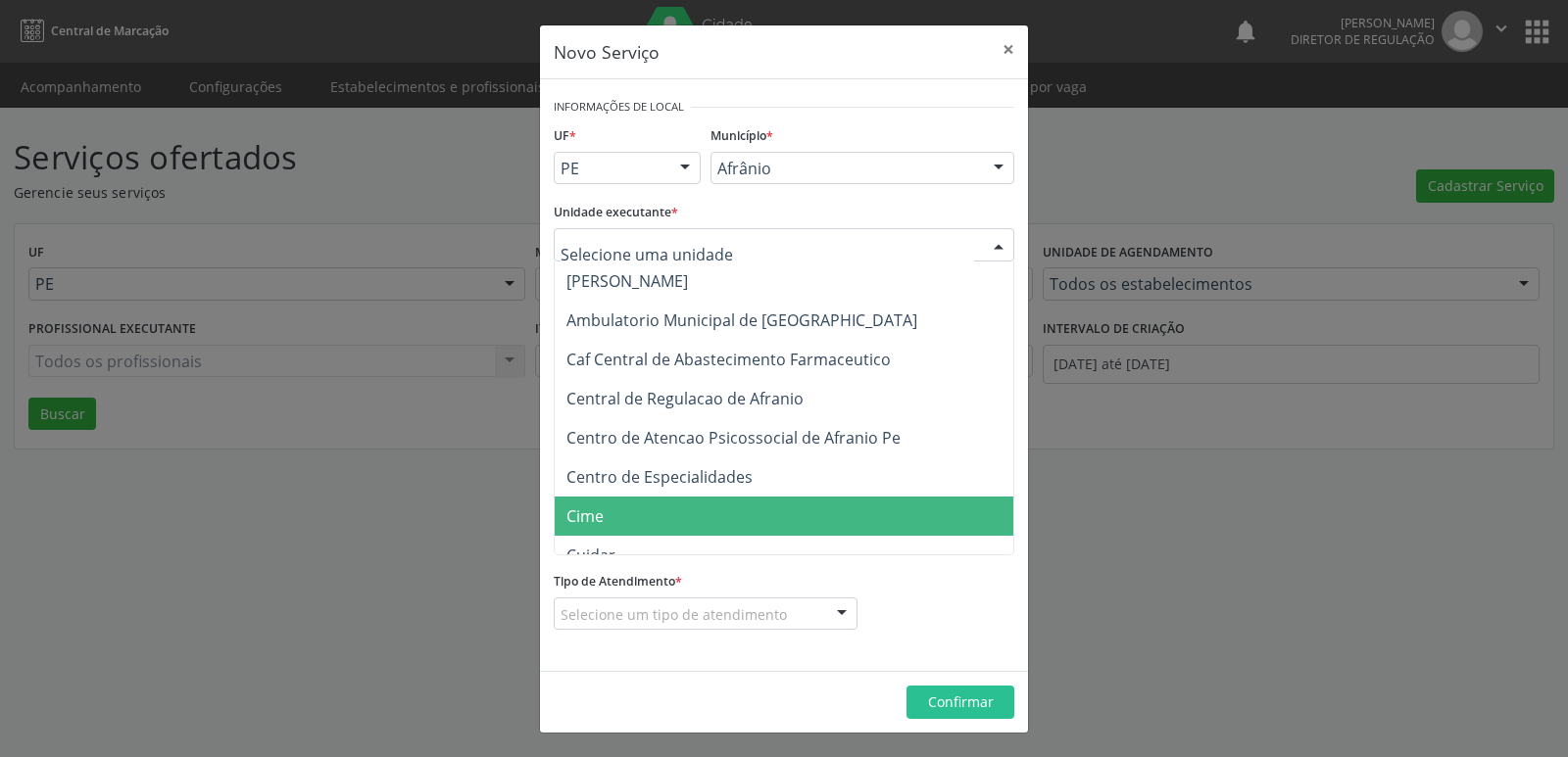
click at [630, 523] on span "Cime" at bounding box center [794, 516] width 478 height 39
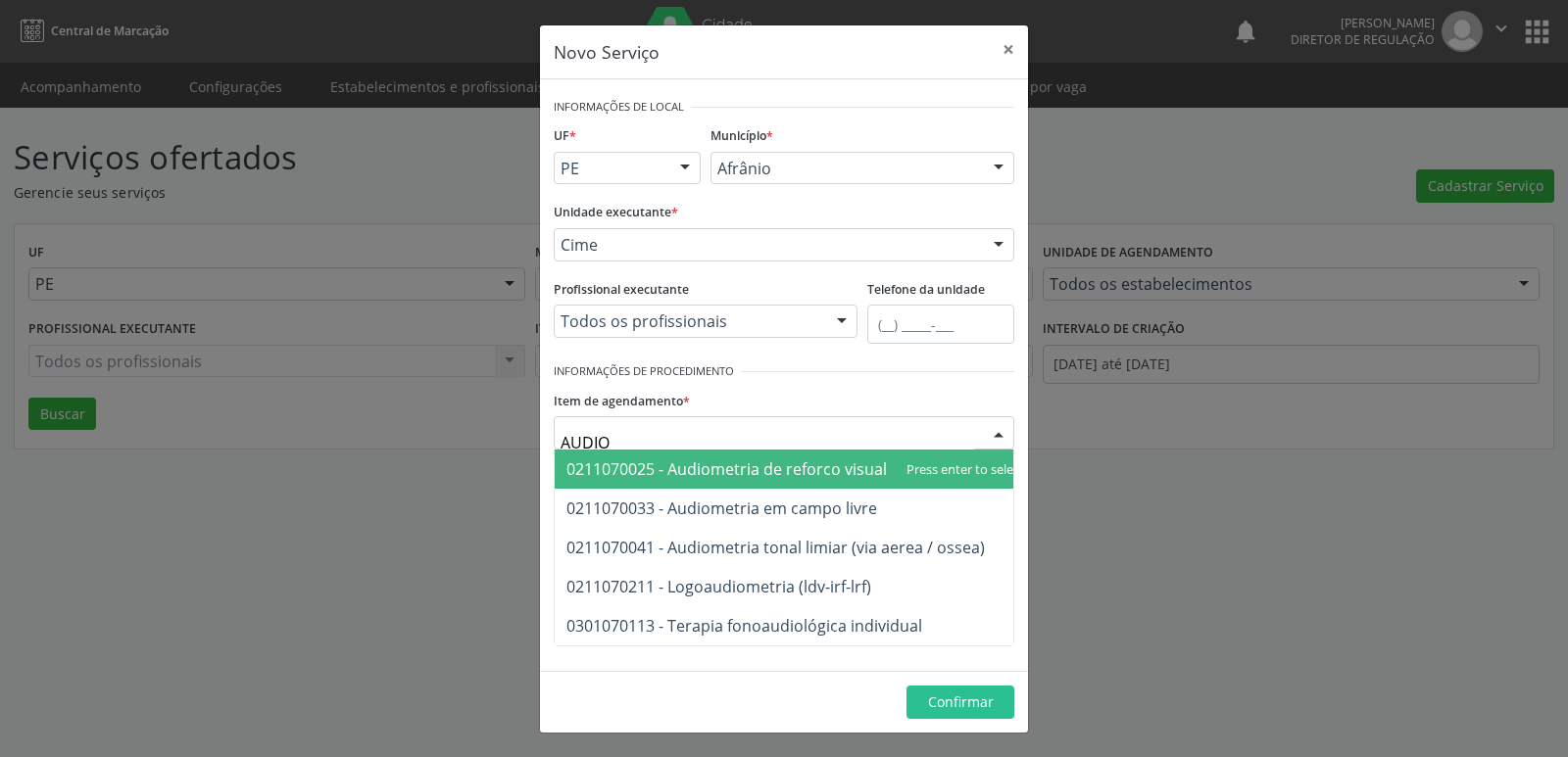
type input "AUDIOM"
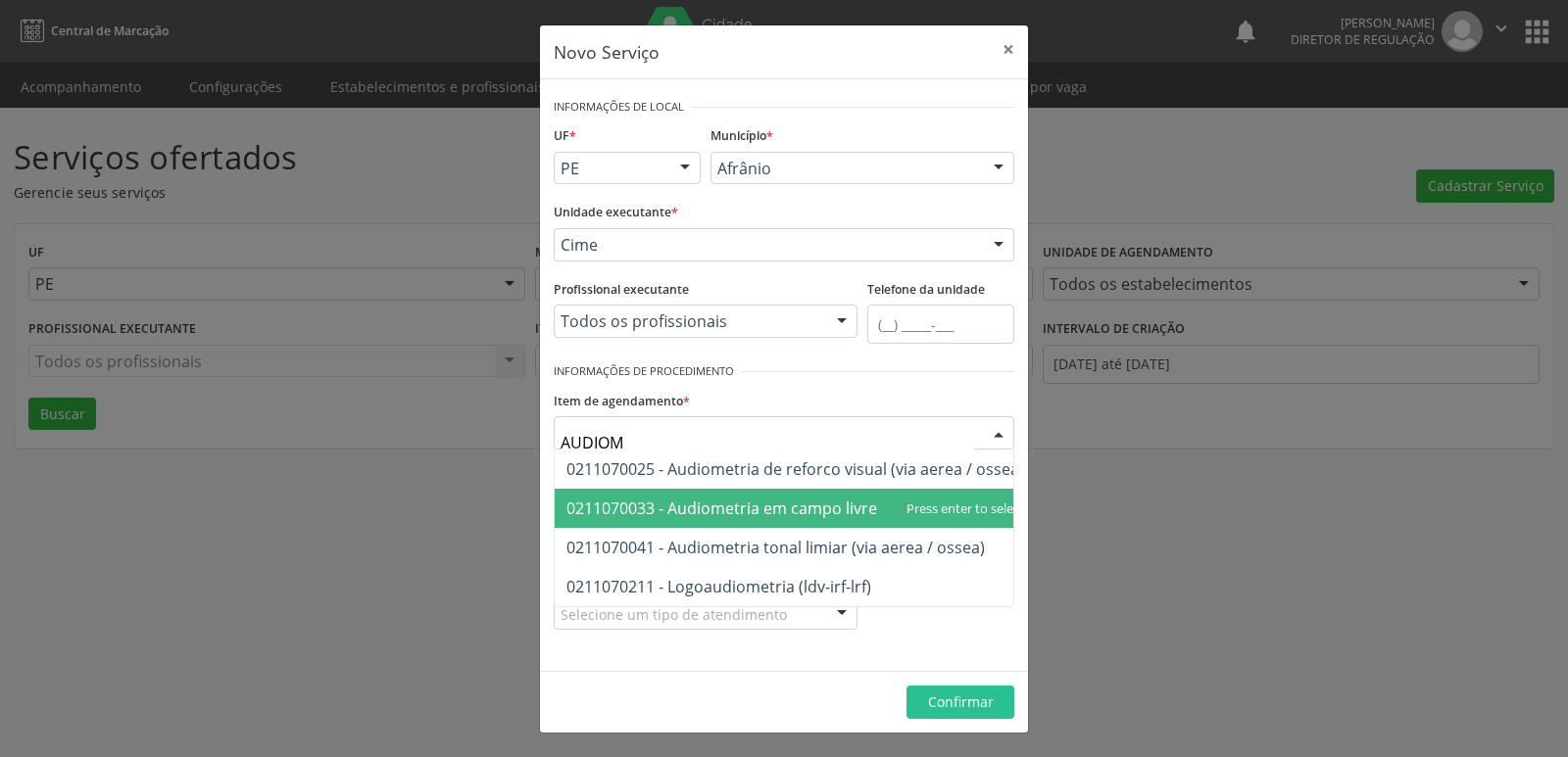
click at [751, 504] on span "0211070033 - Audiometria em campo livre" at bounding box center [722, 509] width 311 height 22
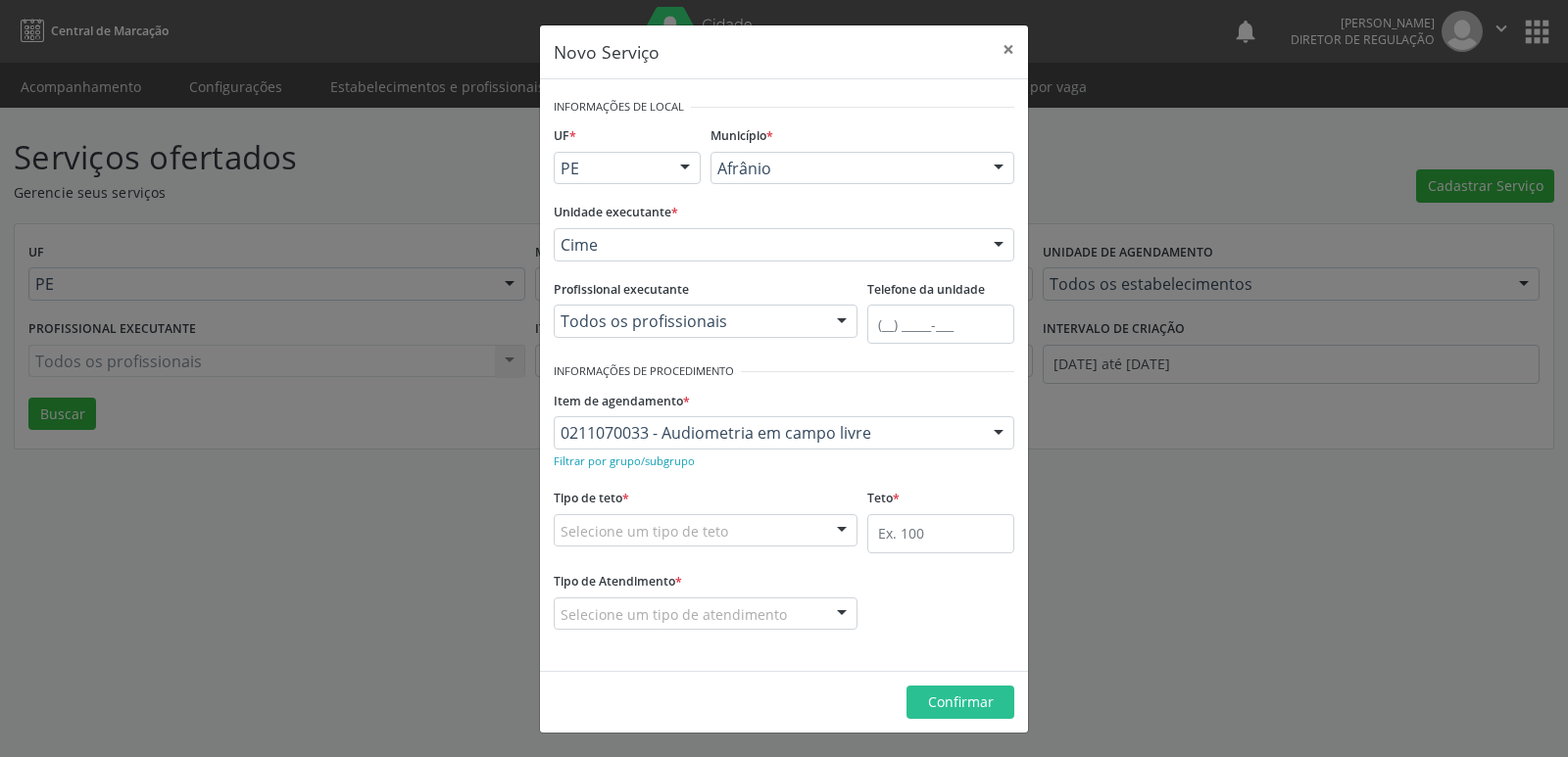
click at [727, 532] on div "Selecione um tipo de teto" at bounding box center [706, 531] width 304 height 34
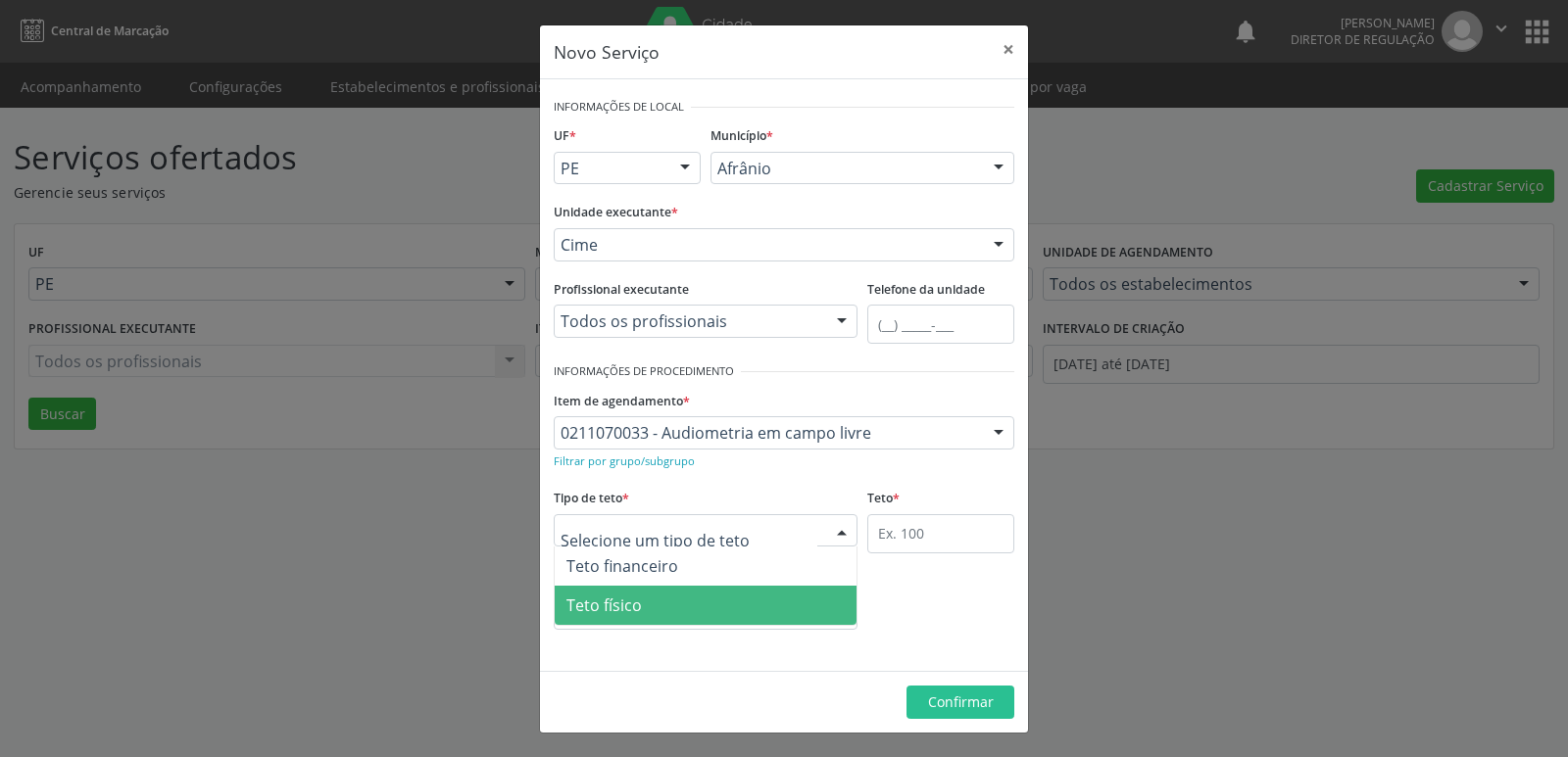
click at [714, 608] on span "Teto físico" at bounding box center [706, 605] width 302 height 39
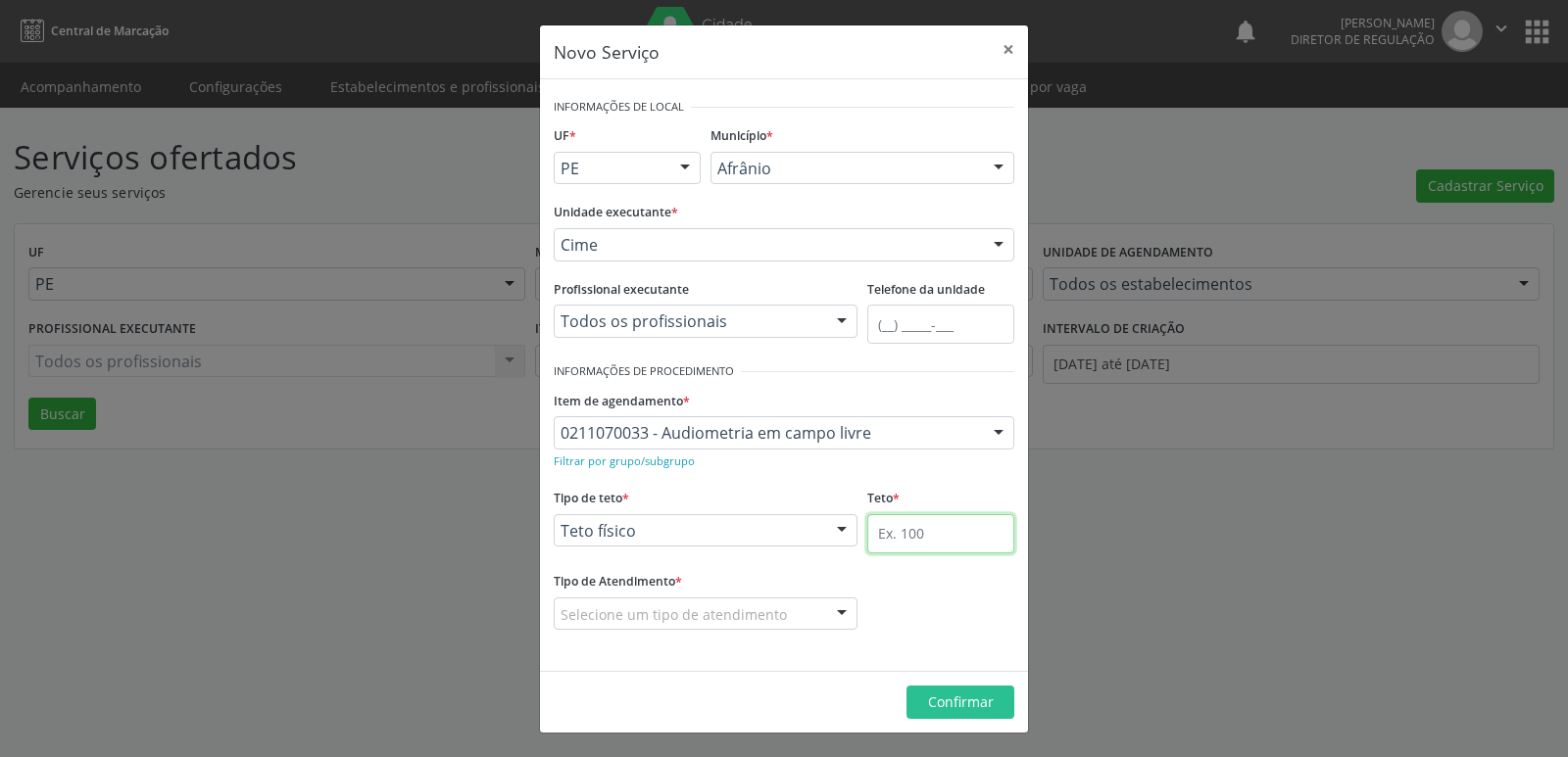
click at [936, 522] on input "text" at bounding box center [941, 534] width 147 height 39
click at [786, 606] on div "Selecione um tipo de atendimento" at bounding box center [706, 614] width 304 height 34
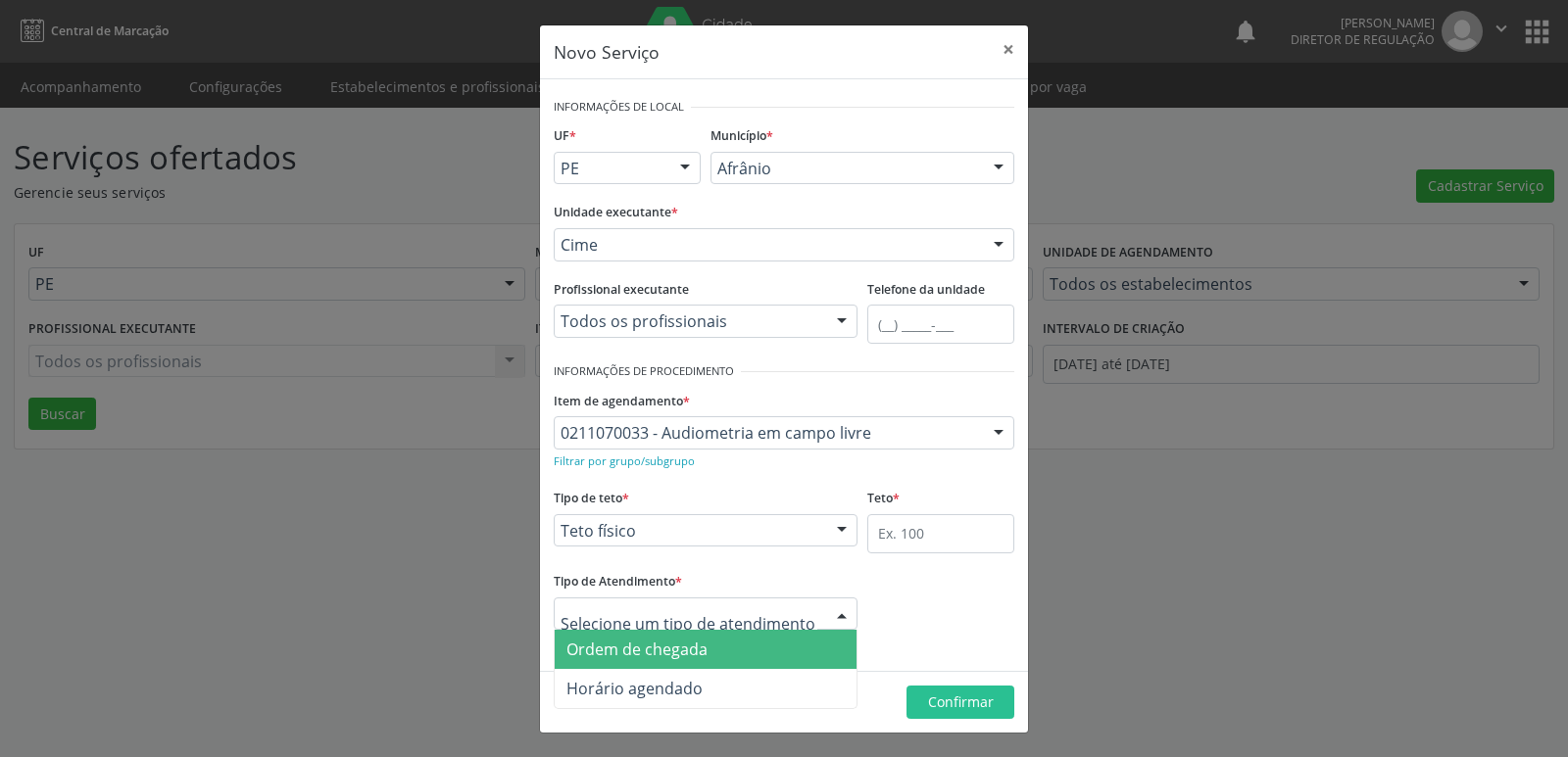
click at [723, 650] on span "Ordem de chegada" at bounding box center [706, 650] width 302 height 39
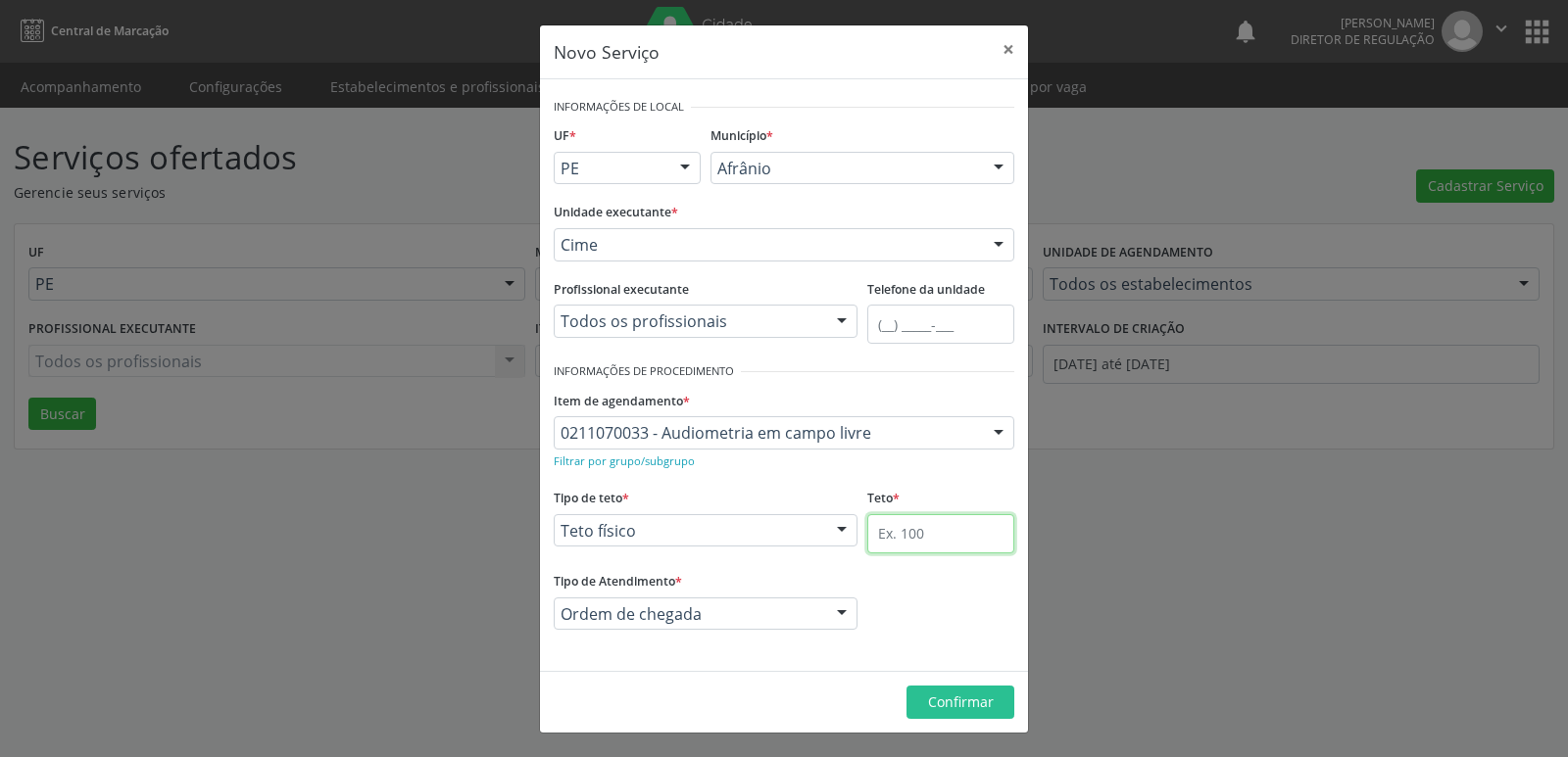
click at [917, 526] on input "text" at bounding box center [941, 534] width 147 height 39
type input "20"
click at [959, 700] on span "Confirmar" at bounding box center [961, 702] width 66 height 19
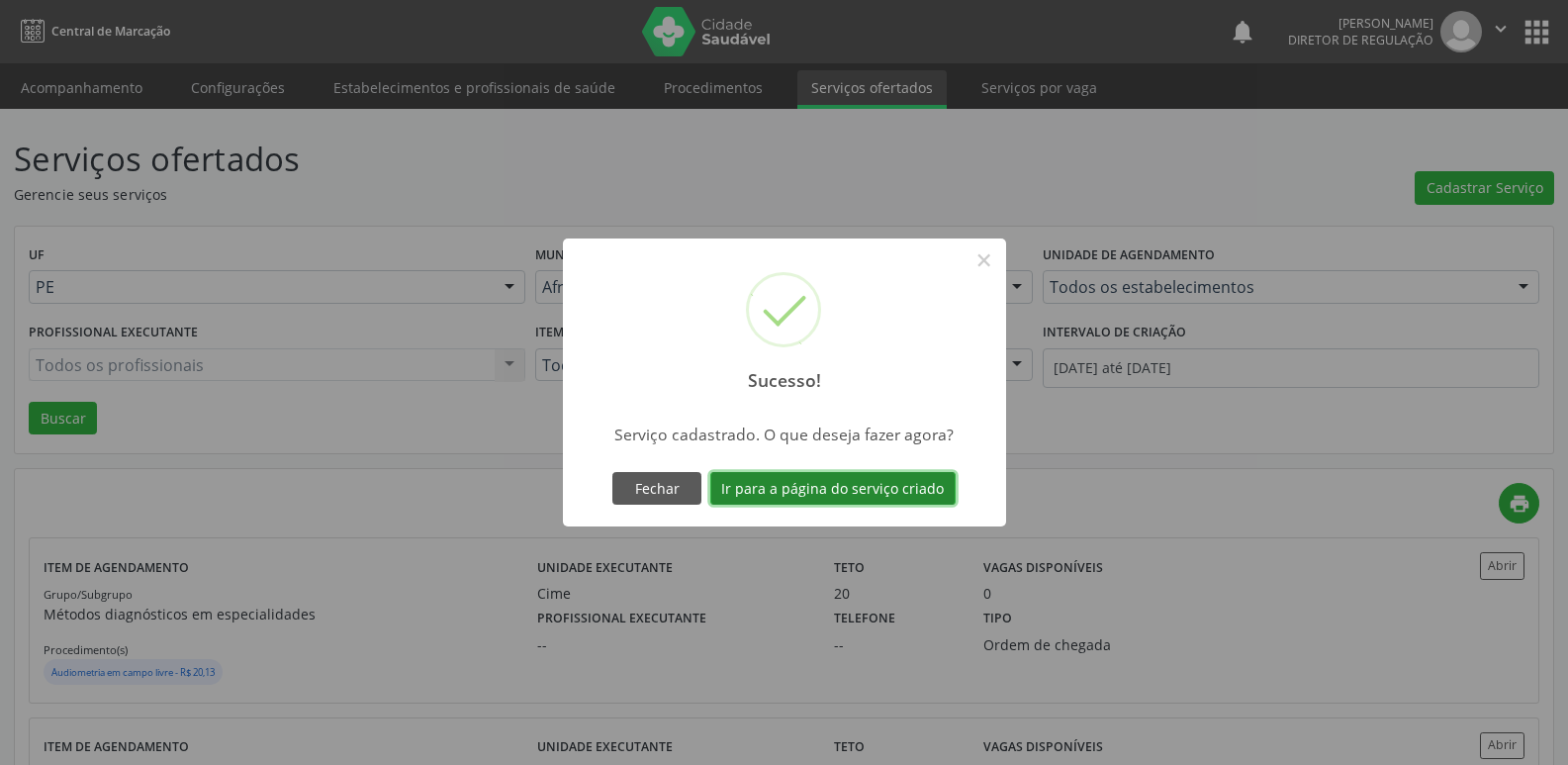
click at [905, 489] on button "Ir para a página do serviço criado" at bounding box center [833, 489] width 246 height 34
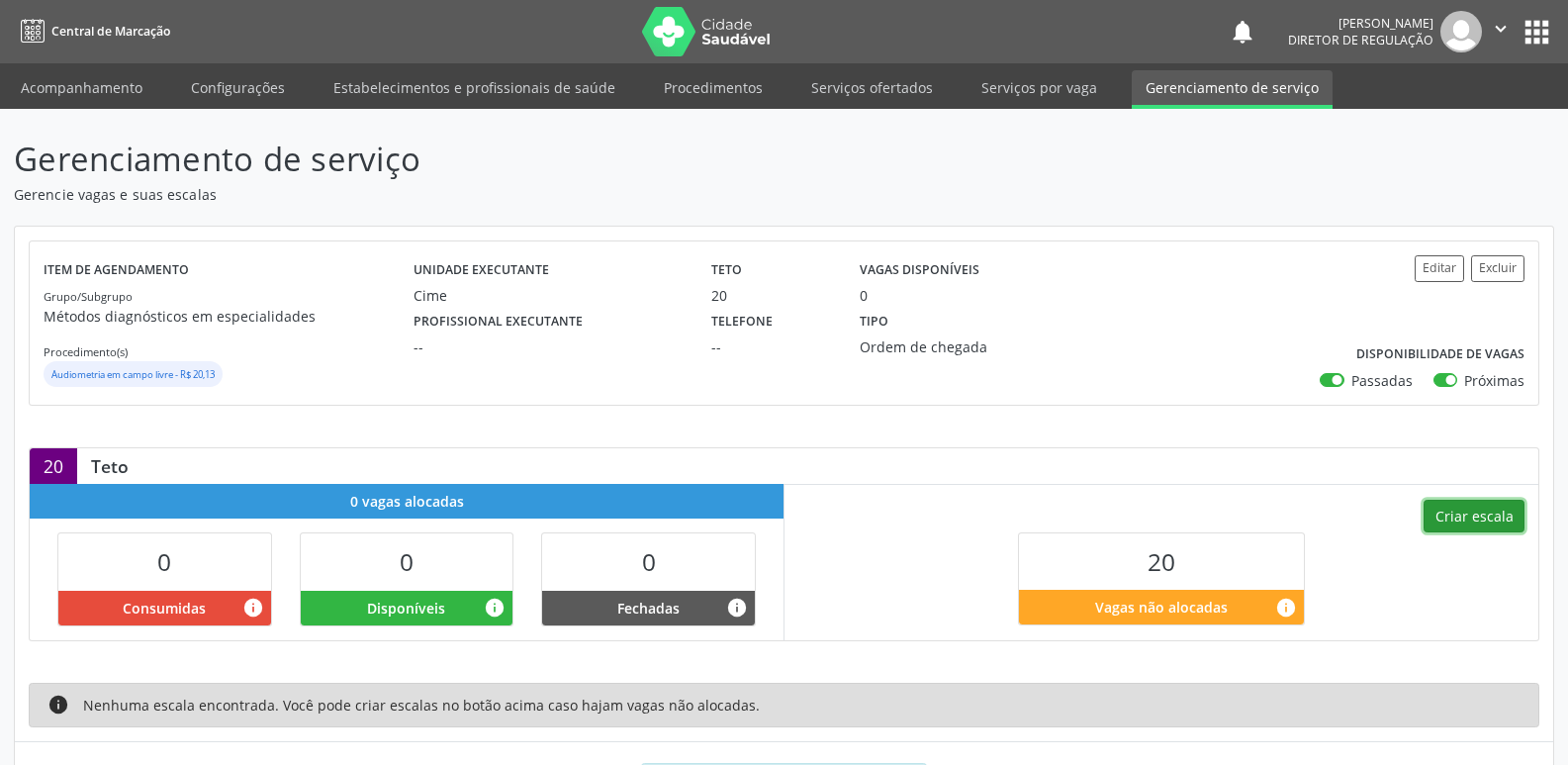
click at [1491, 516] on button "Criar escala" at bounding box center [1473, 517] width 101 height 34
select select "8"
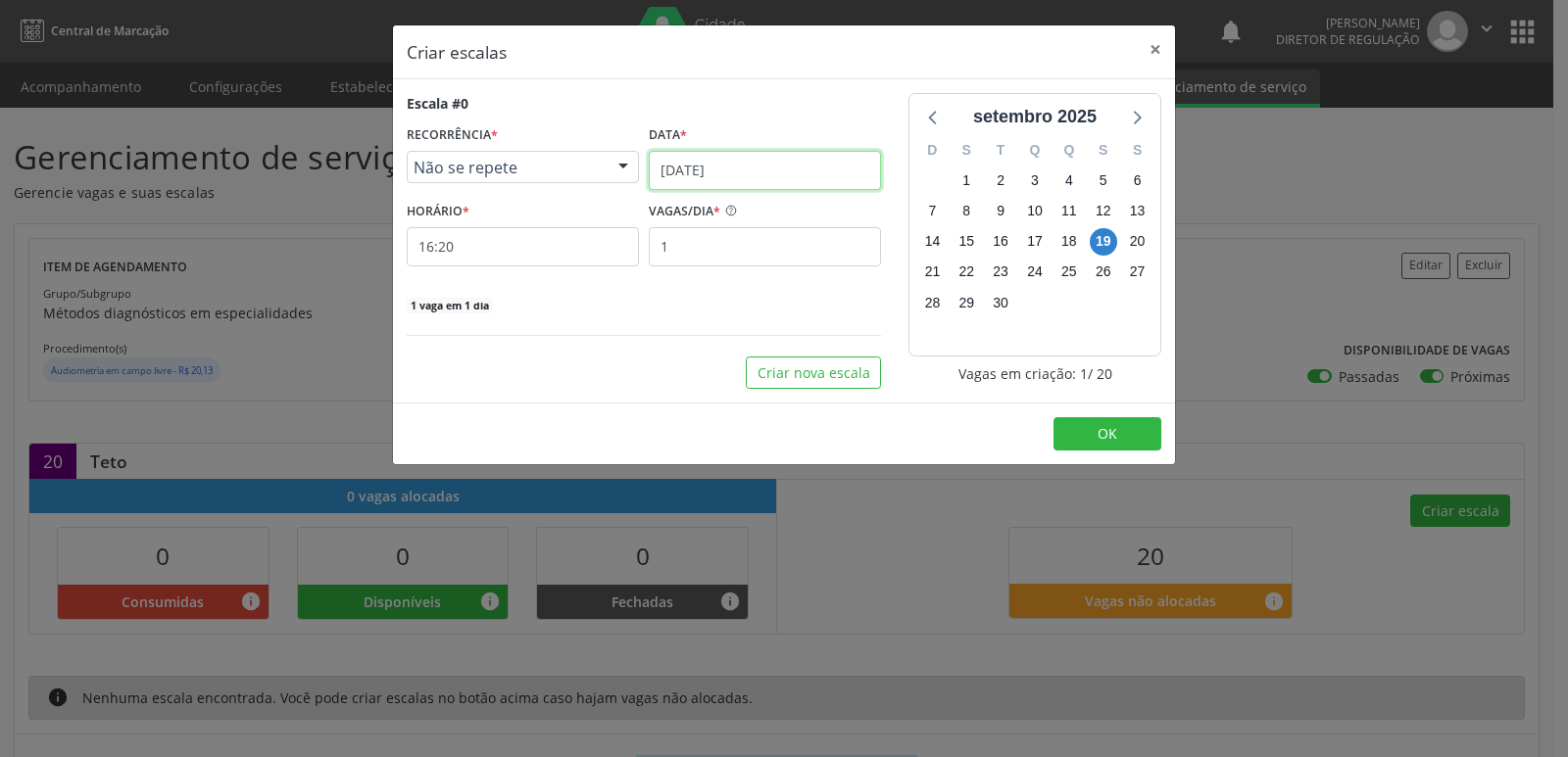
click at [766, 158] on input "1[DATE]" at bounding box center [765, 171] width 233 height 39
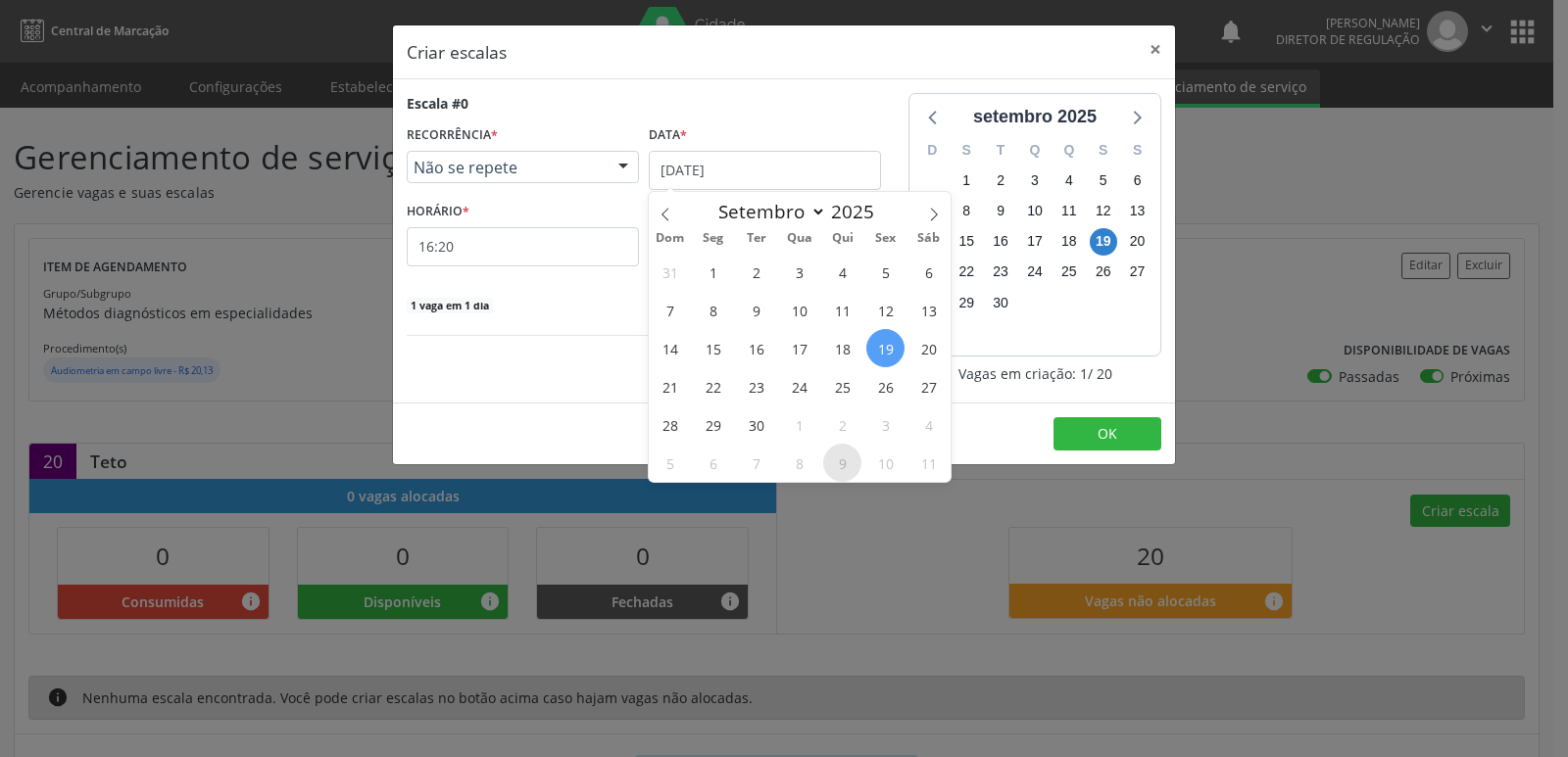
click at [848, 464] on span "9" at bounding box center [842, 462] width 38 height 38
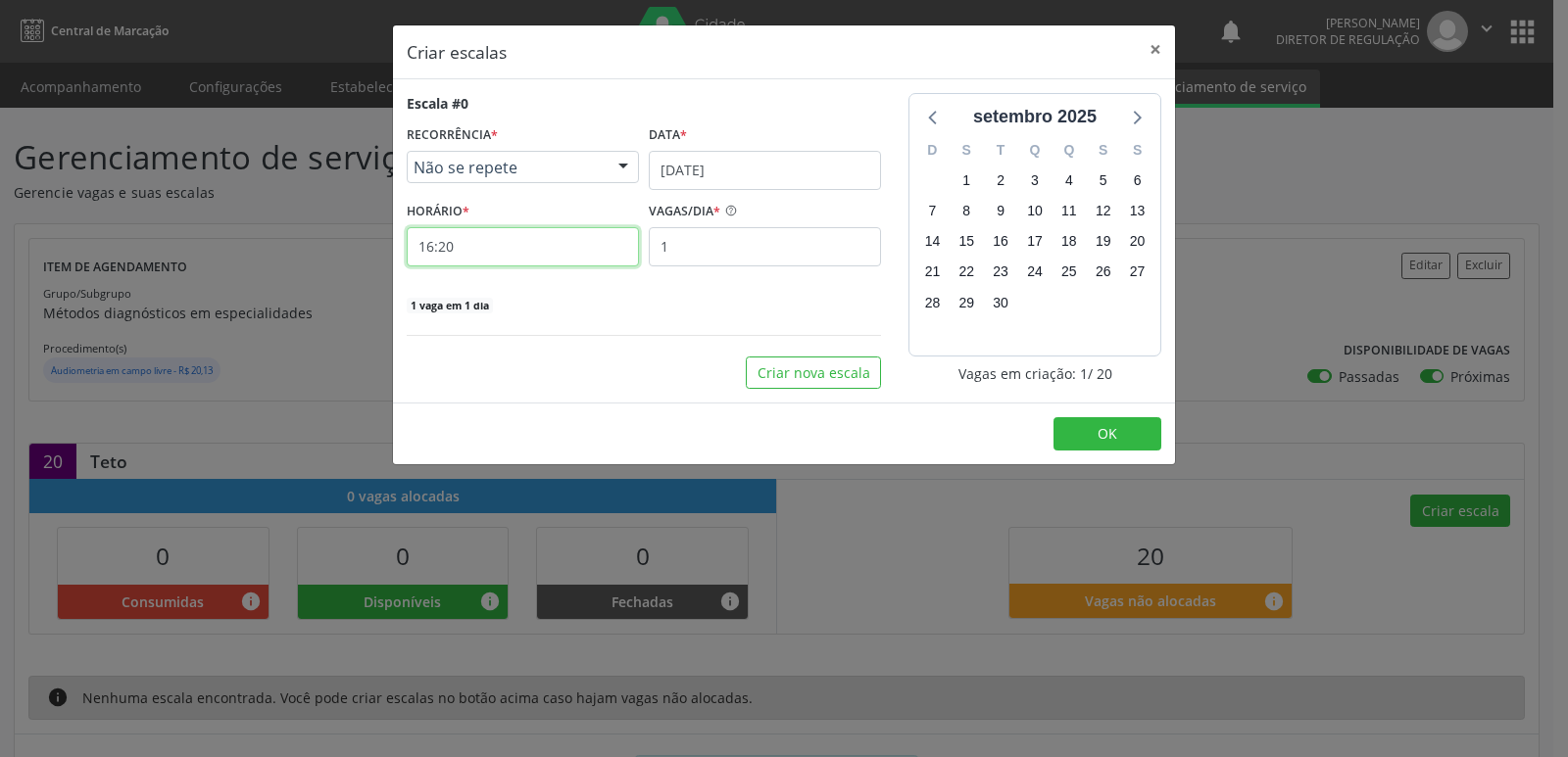
click at [580, 244] on input "16:20" at bounding box center [524, 247] width 233 height 39
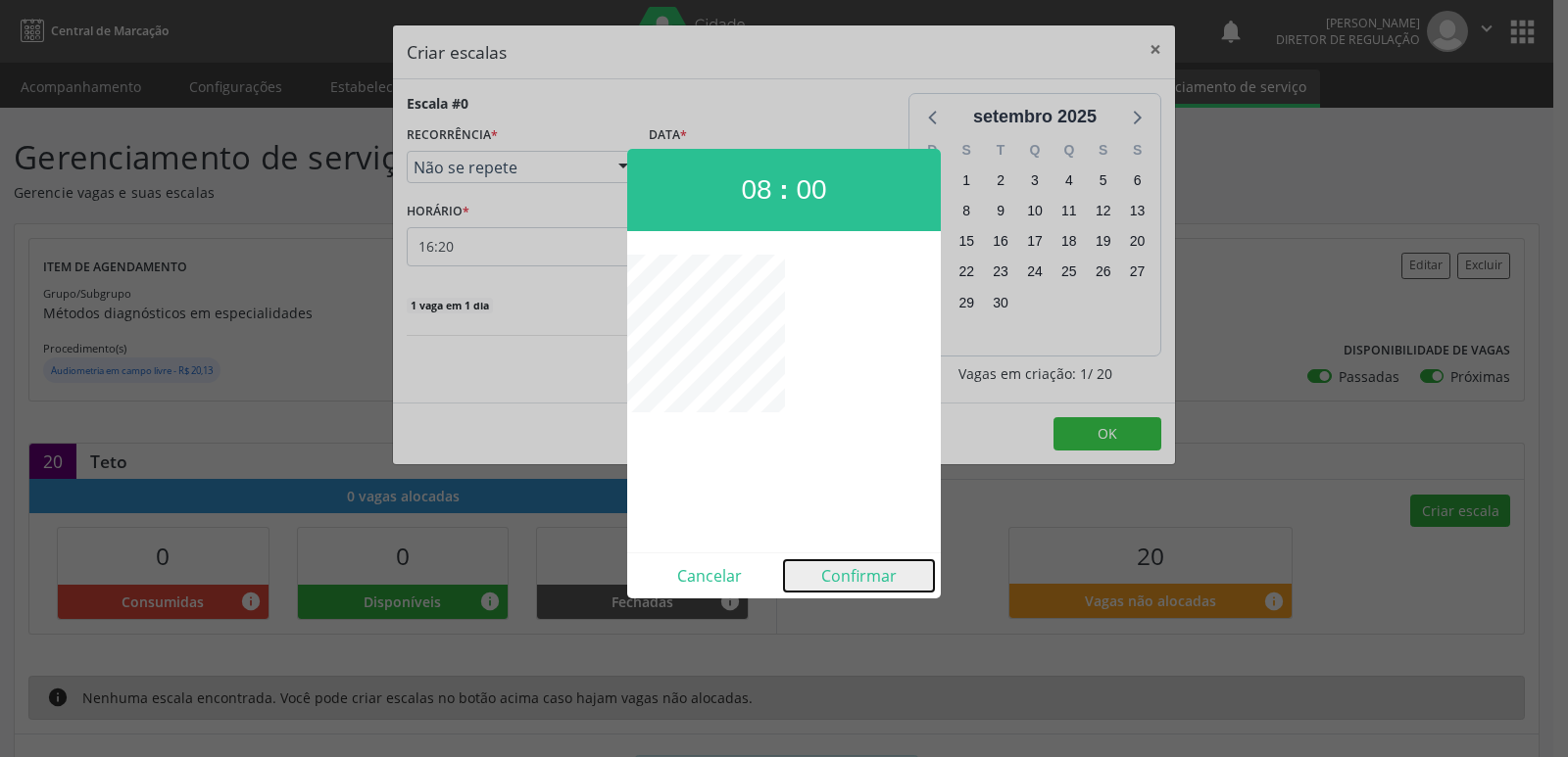
click at [857, 576] on button "Confirmar" at bounding box center [859, 577] width 150 height 32
type input "08:00"
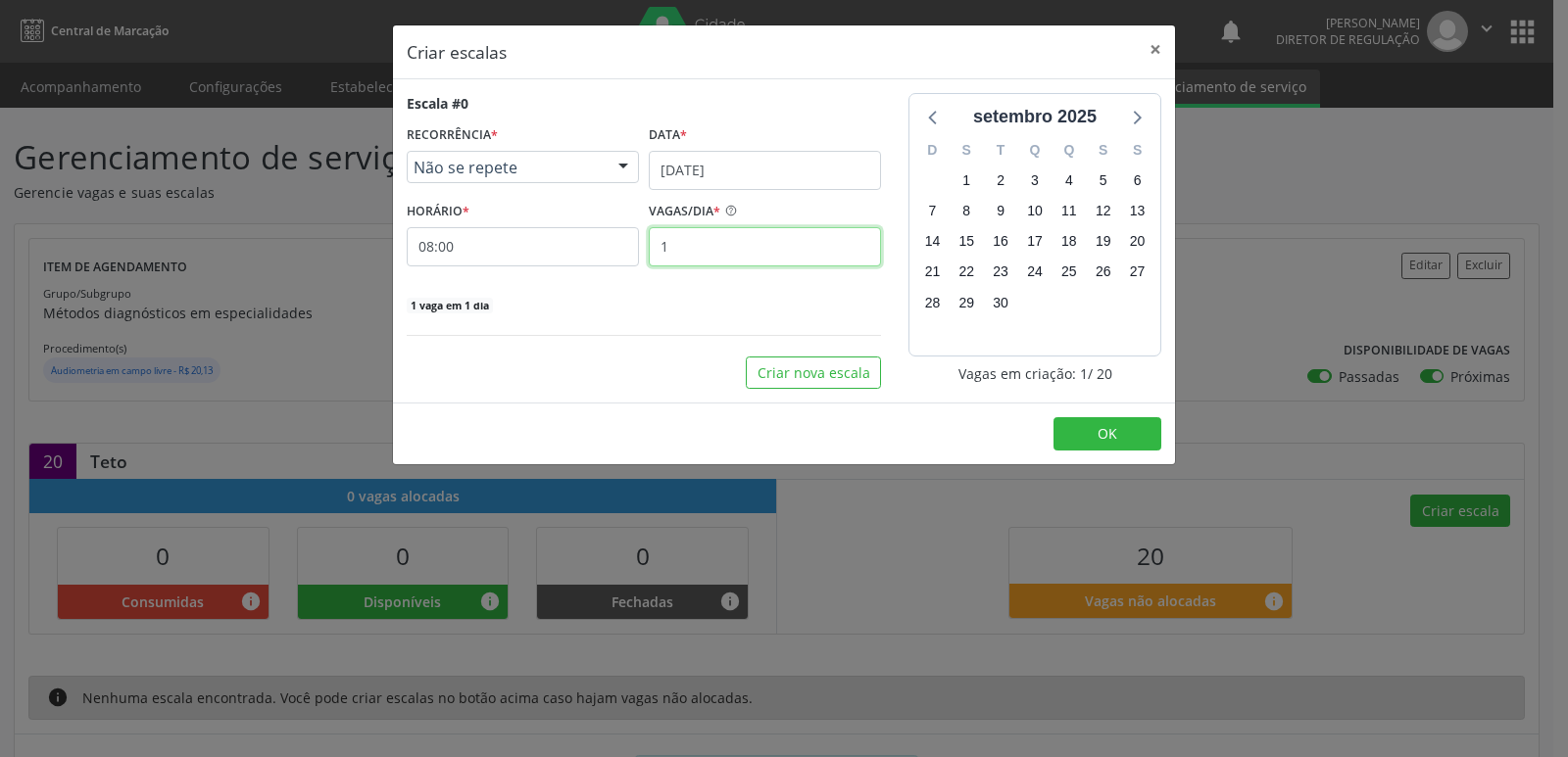
click at [720, 245] on input "1" at bounding box center [765, 247] width 233 height 39
type input "20"
click at [1125, 435] on button "OK" at bounding box center [1107, 434] width 107 height 34
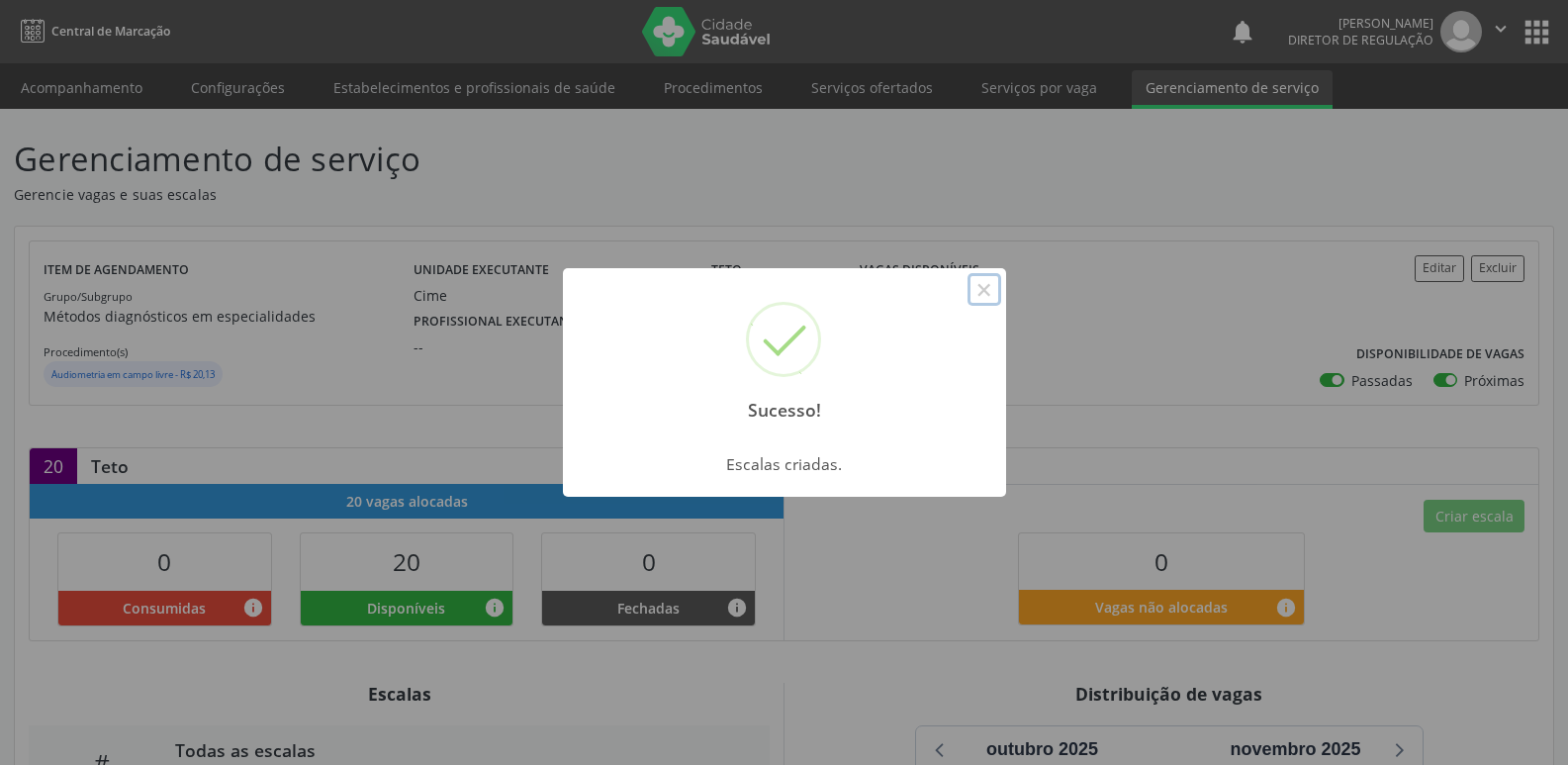
click at [991, 287] on button "×" at bounding box center [985, 290] width 34 height 34
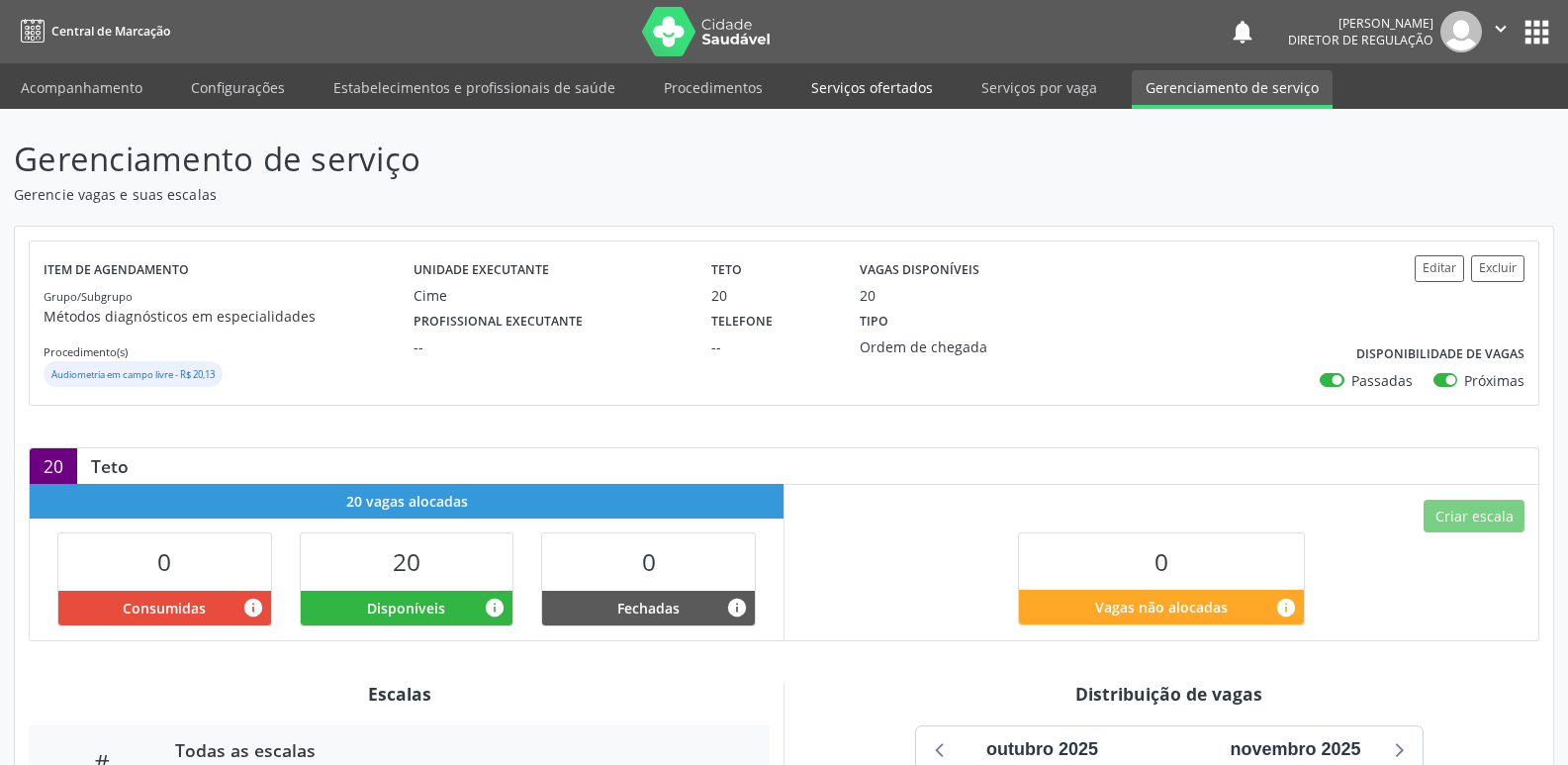
click at [893, 84] on link "Serviços ofertados" at bounding box center [872, 88] width 149 height 35
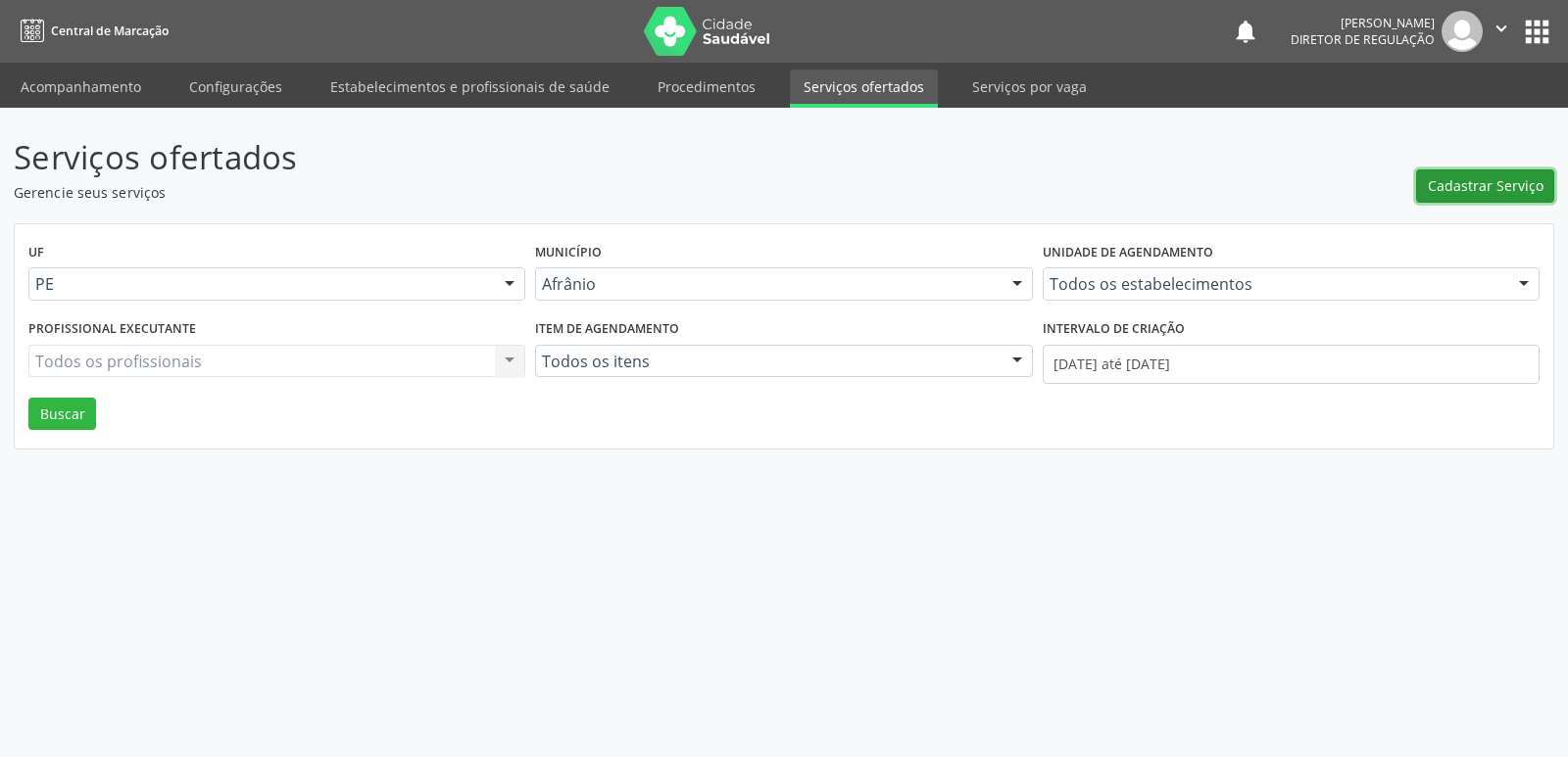
click at [1505, 191] on span "Cadastrar Serviço" at bounding box center [1485, 185] width 115 height 21
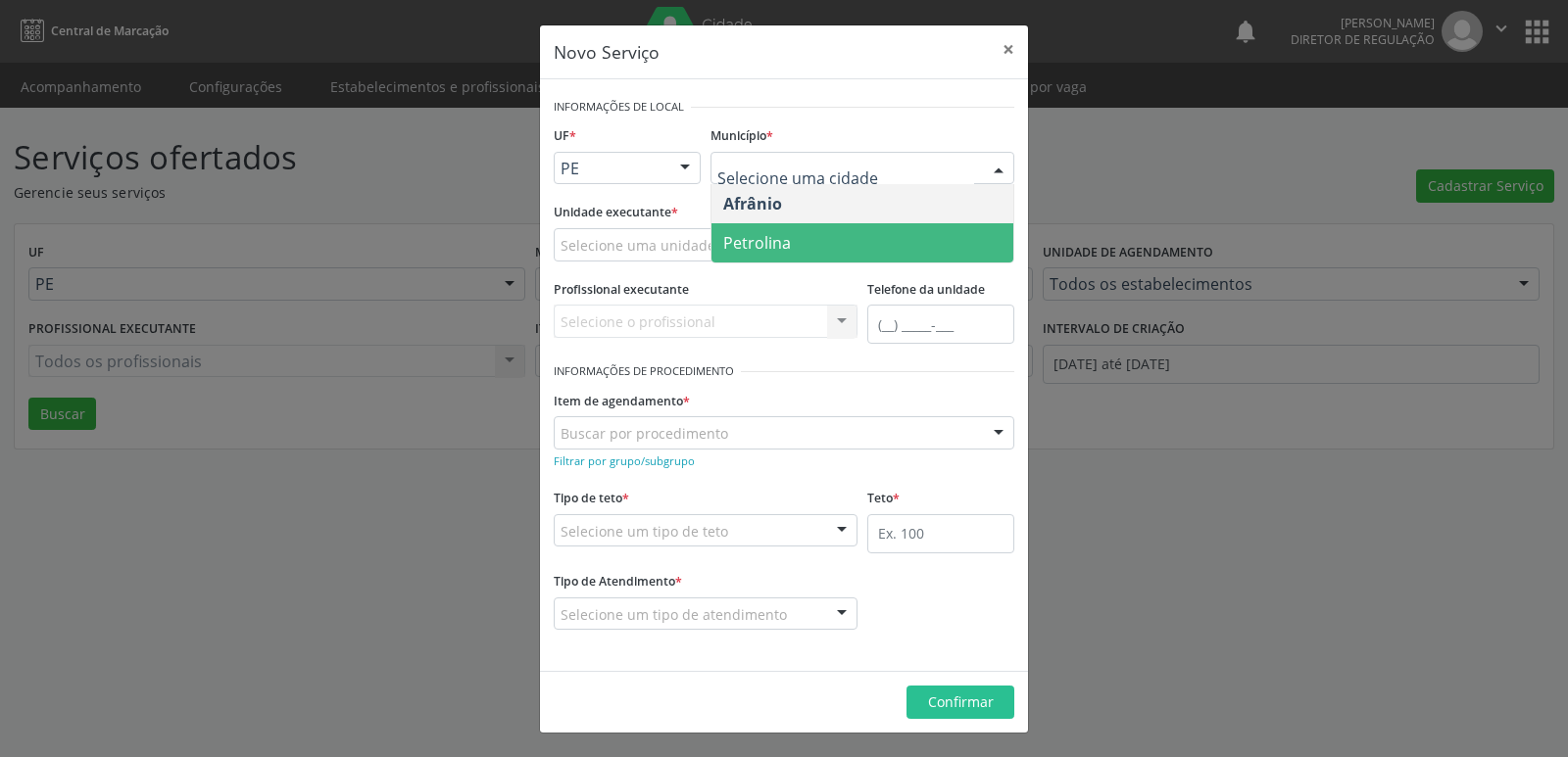
click at [793, 251] on span "Petrolina" at bounding box center [863, 243] width 302 height 39
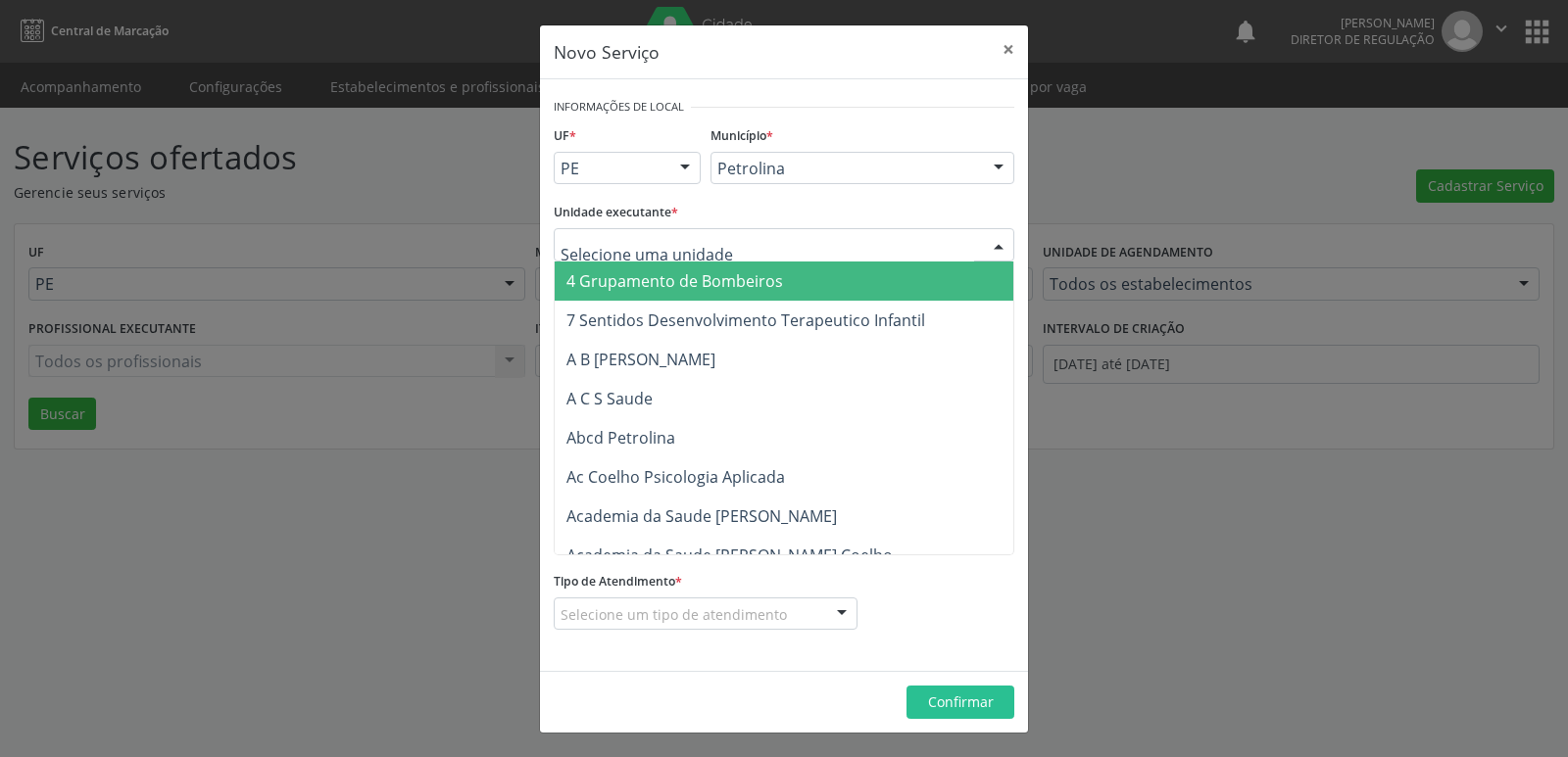
click at [728, 244] on div at bounding box center [784, 245] width 461 height 34
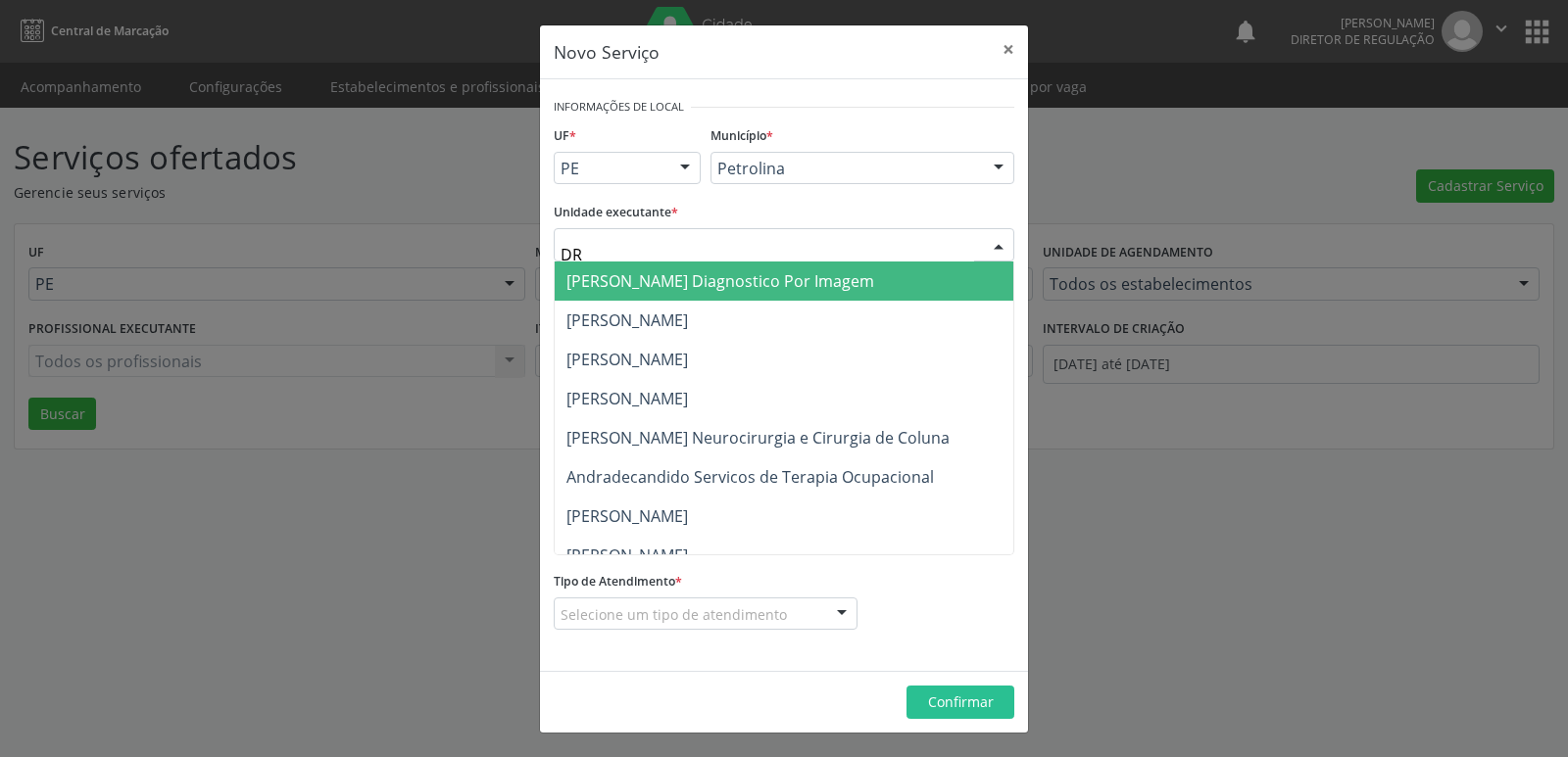
type input "DR D"
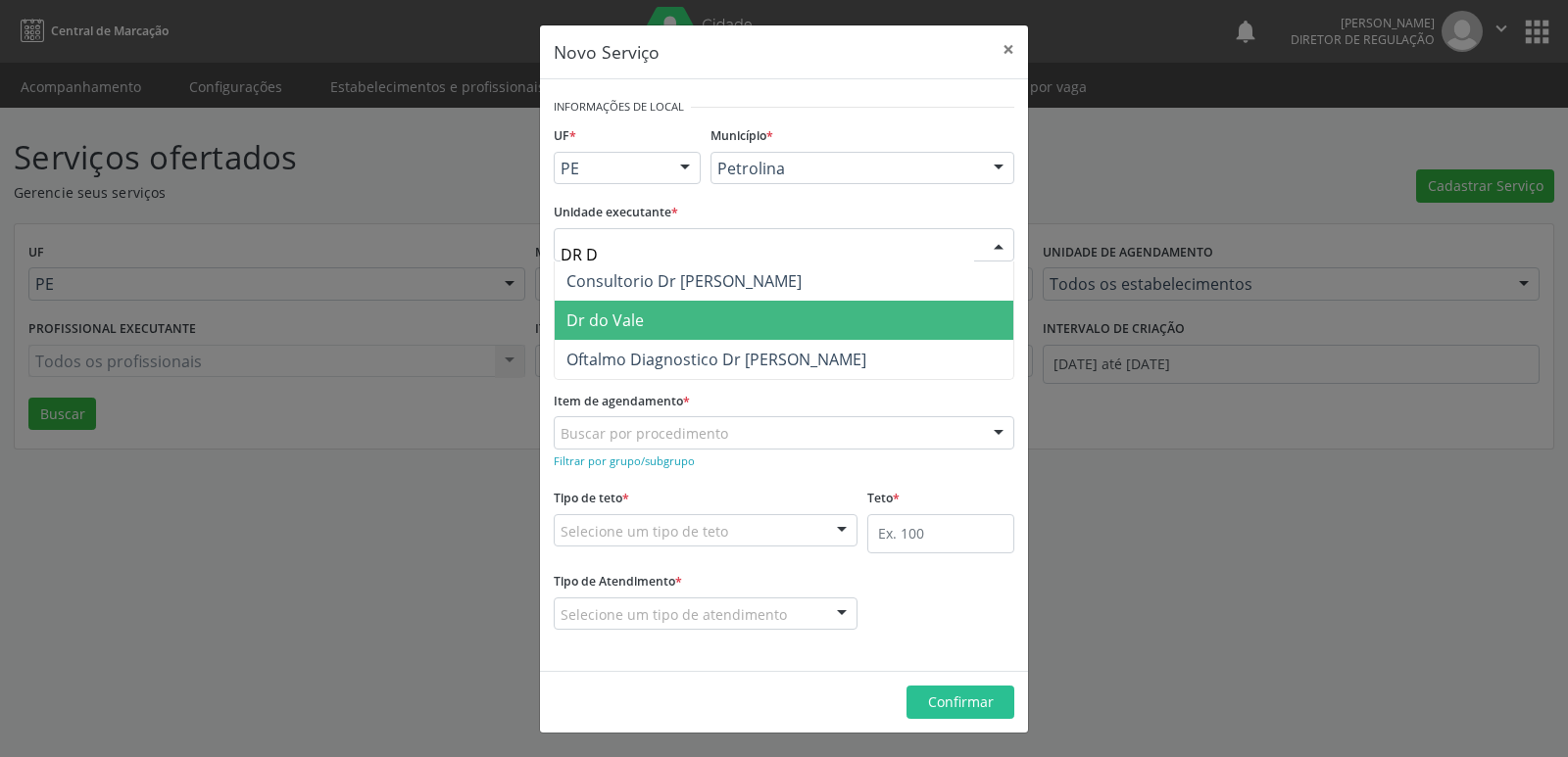
click at [682, 320] on span "Dr do Vale" at bounding box center [784, 320] width 459 height 39
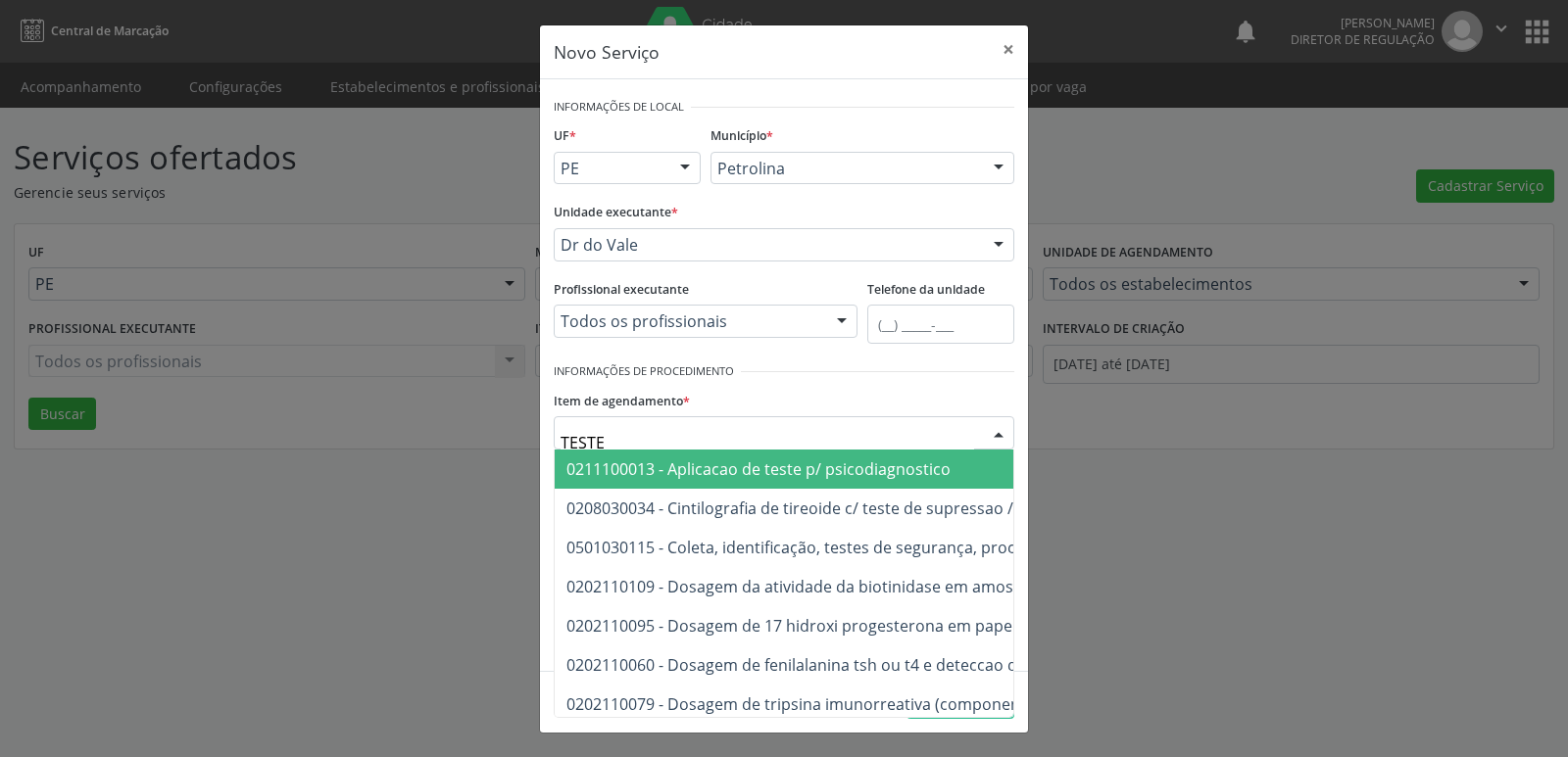
type input "TESTE E"
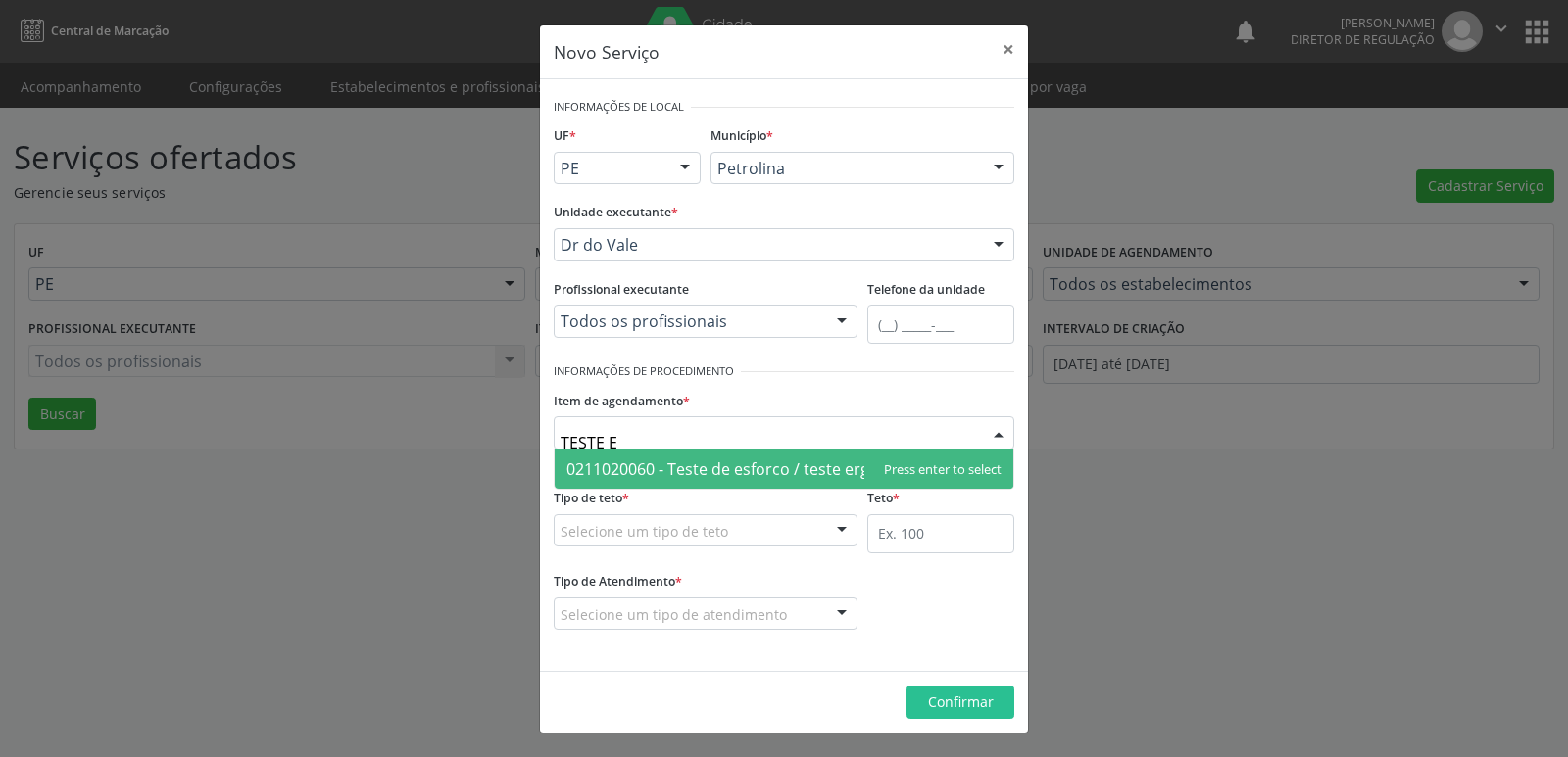
click at [739, 463] on span "0211020060 - Teste de esforco / teste ergometrico" at bounding box center [752, 469] width 371 height 22
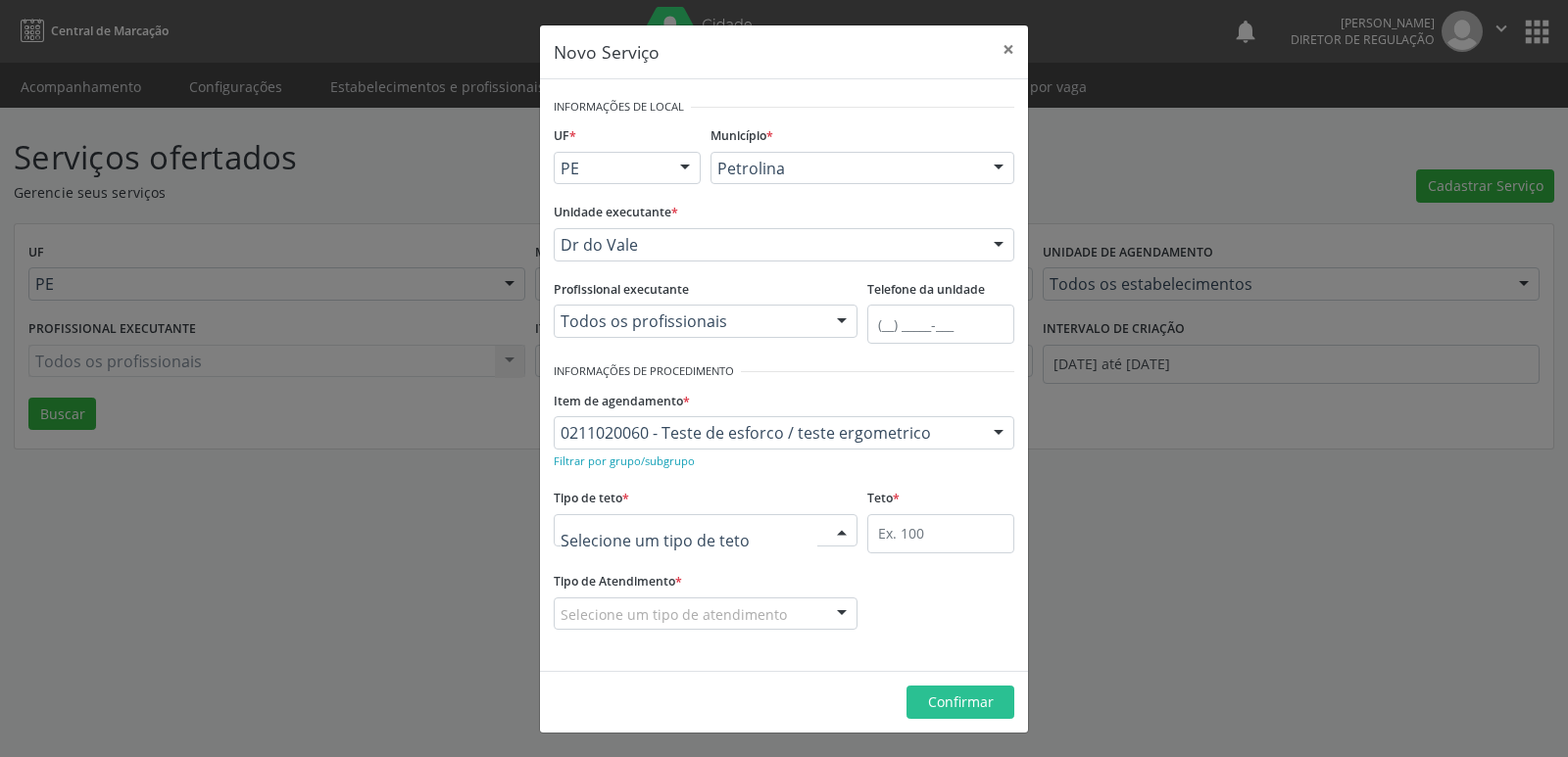
click at [725, 531] on div at bounding box center [706, 531] width 304 height 34
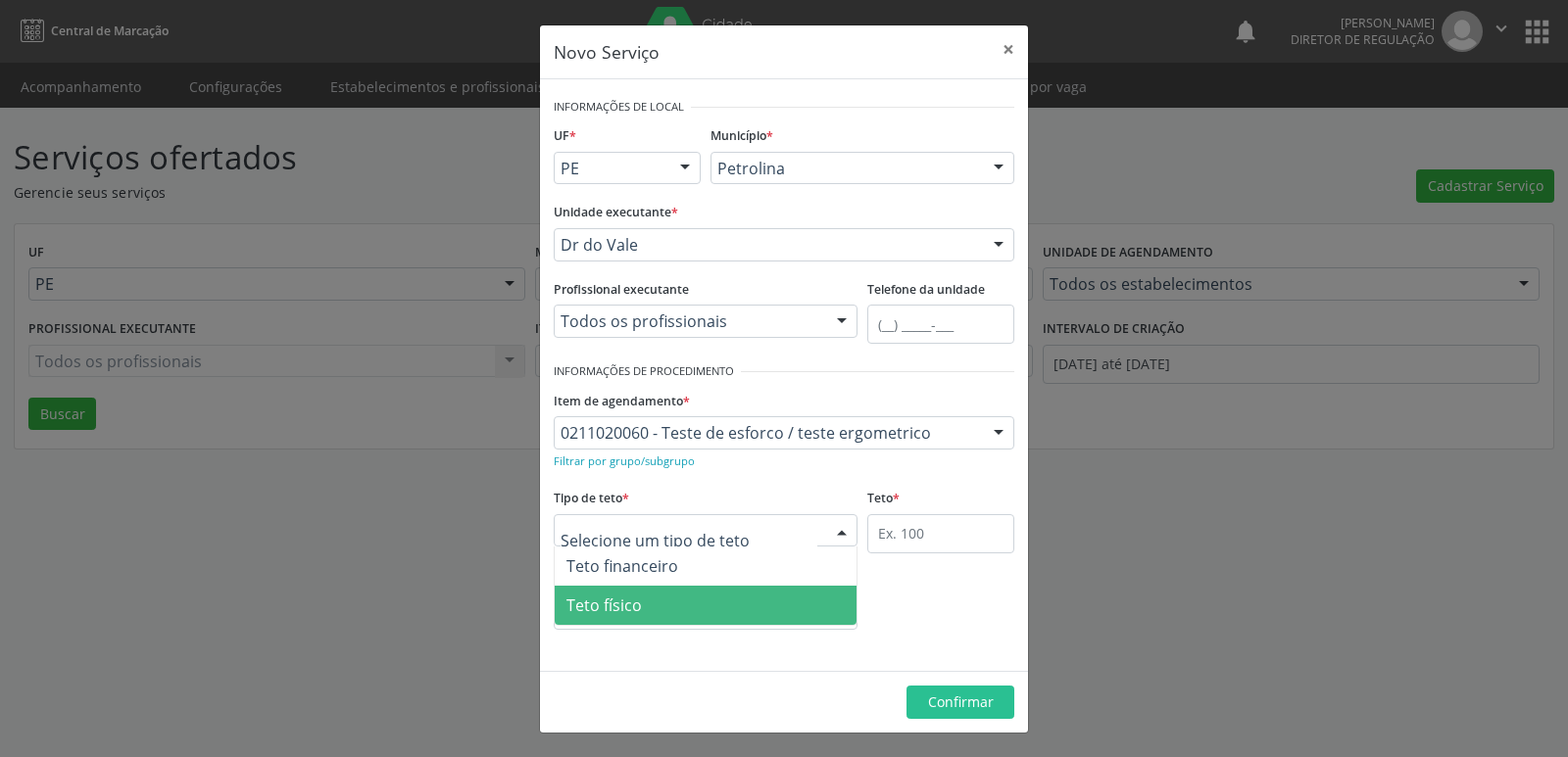
click at [725, 597] on span "Teto físico" at bounding box center [706, 605] width 302 height 39
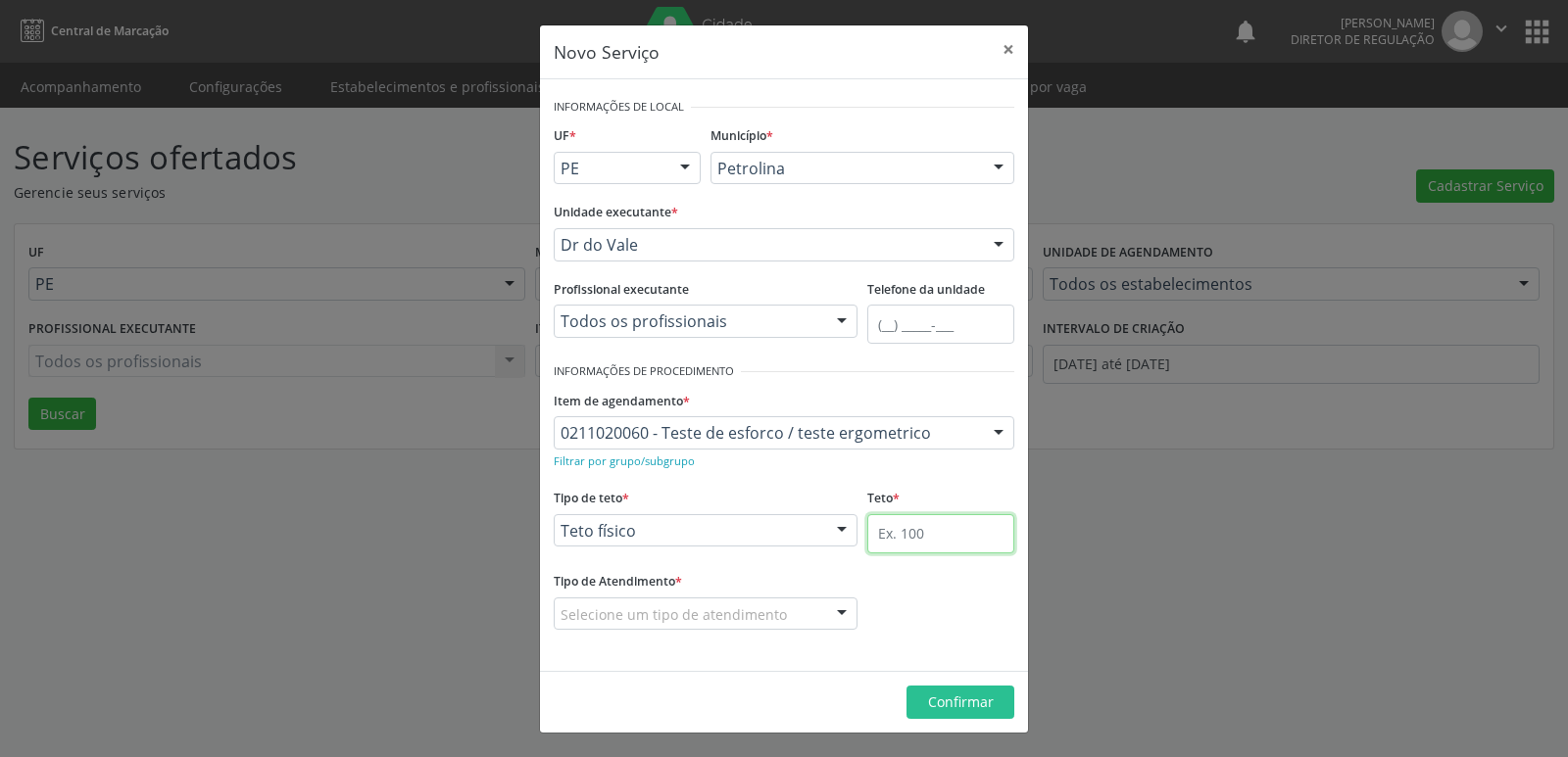
click at [927, 536] on input "text" at bounding box center [941, 534] width 147 height 39
type input "1"
click at [794, 607] on div "Selecione um tipo de atendimento" at bounding box center [706, 614] width 304 height 34
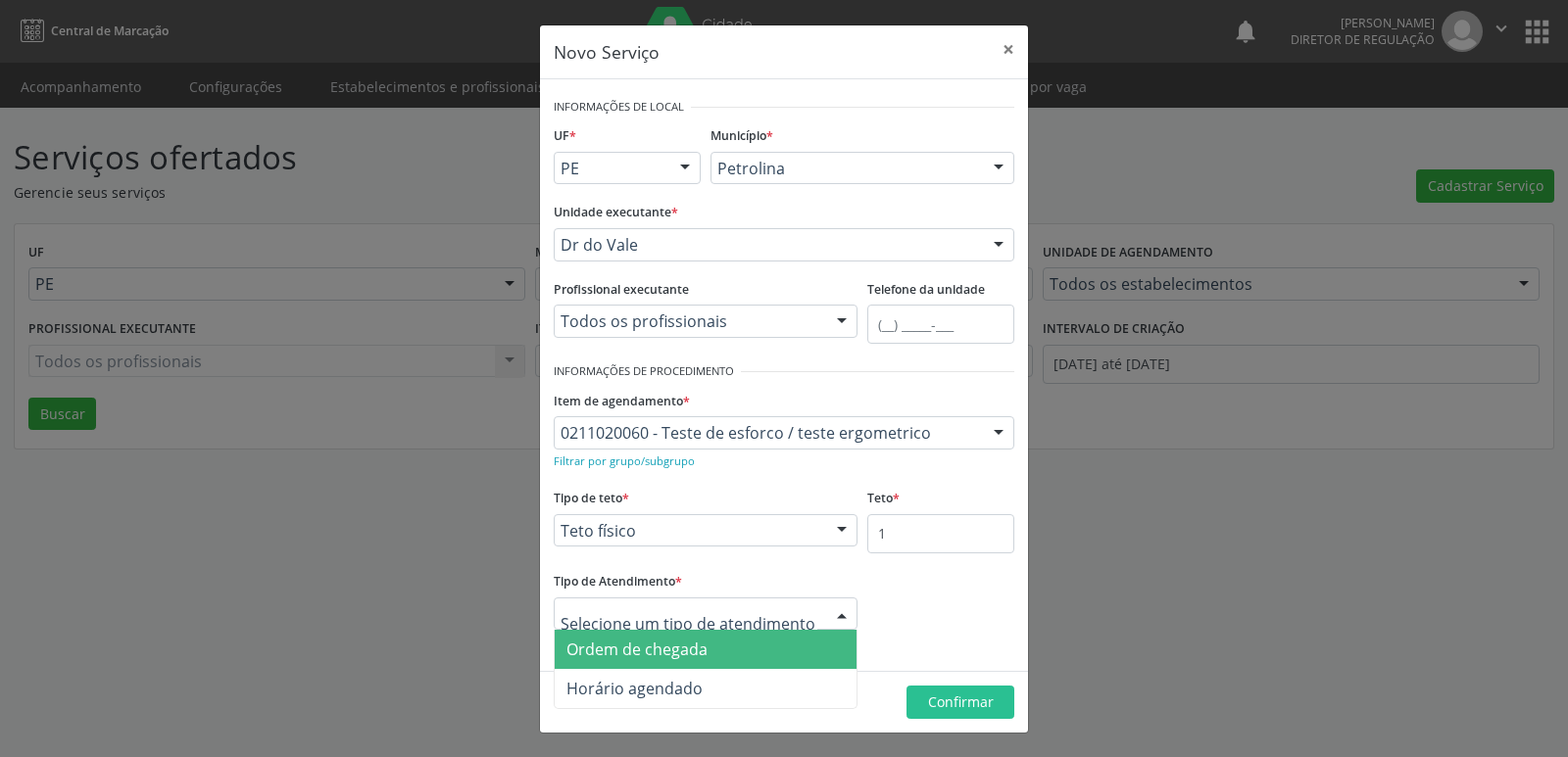
click at [754, 652] on span "Ordem de chegada" at bounding box center [706, 650] width 302 height 39
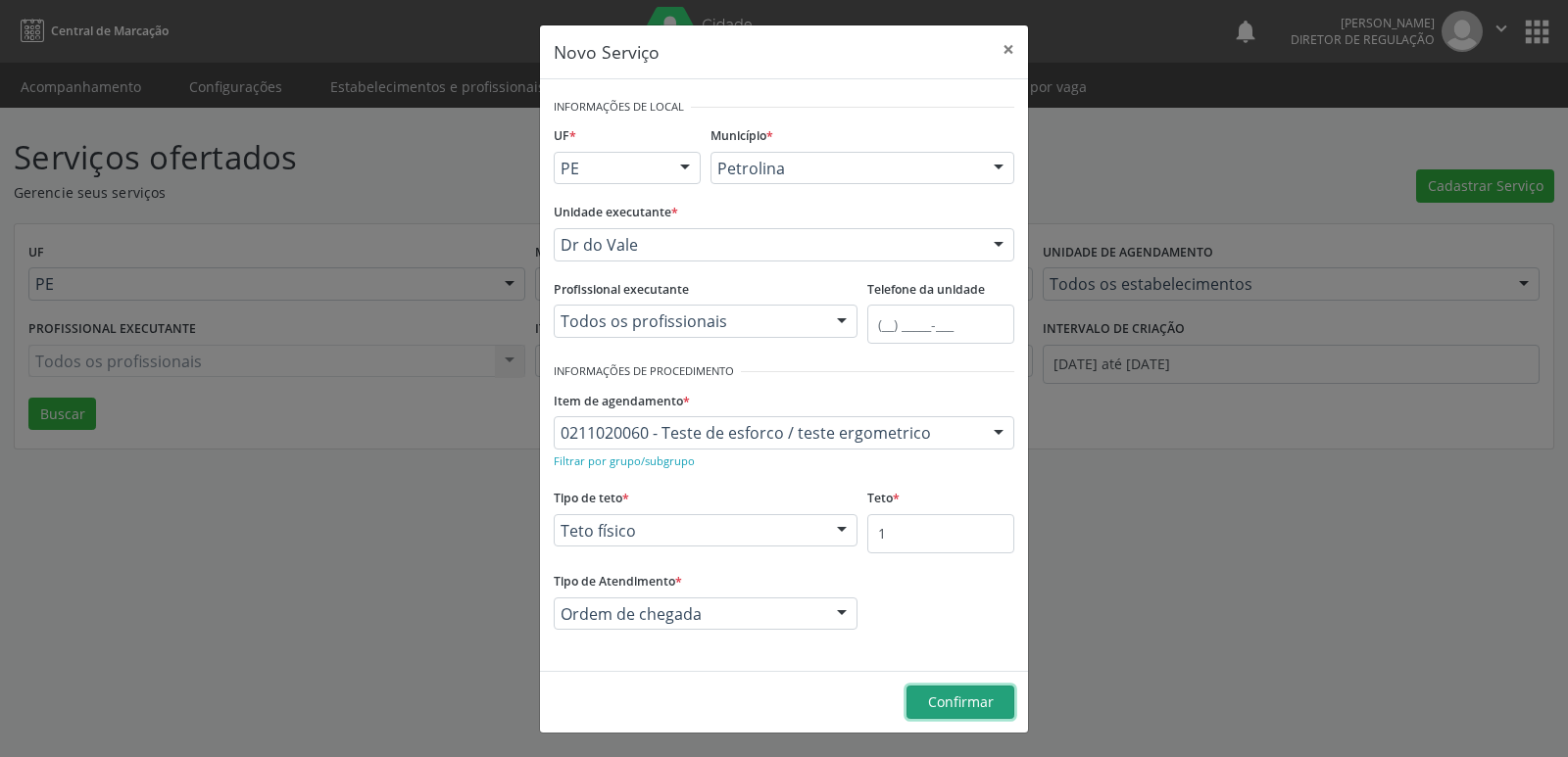
click at [983, 703] on span "Confirmar" at bounding box center [961, 702] width 66 height 19
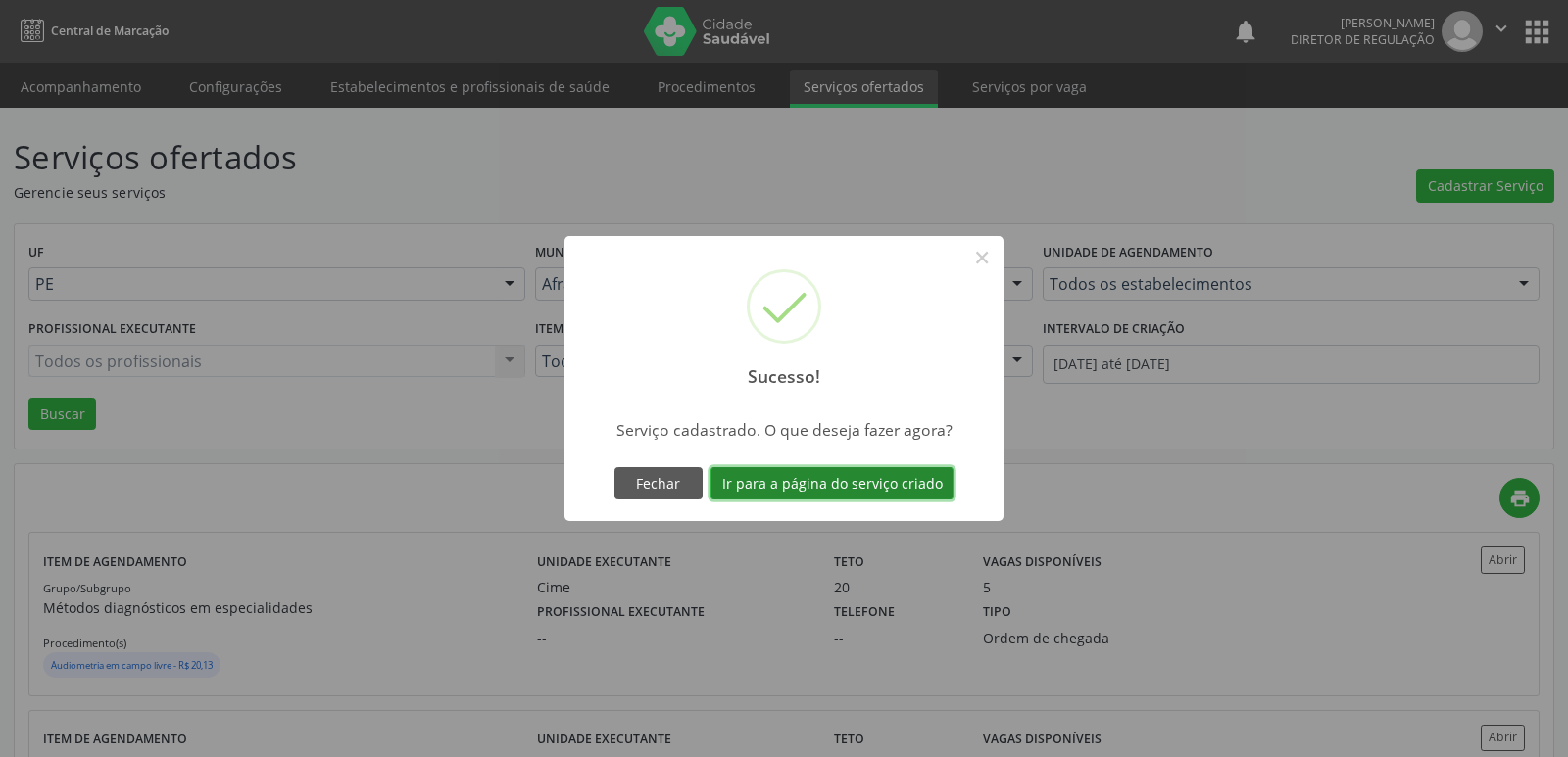
click at [907, 468] on button "Ir para a página do serviço criado" at bounding box center [832, 484] width 244 height 34
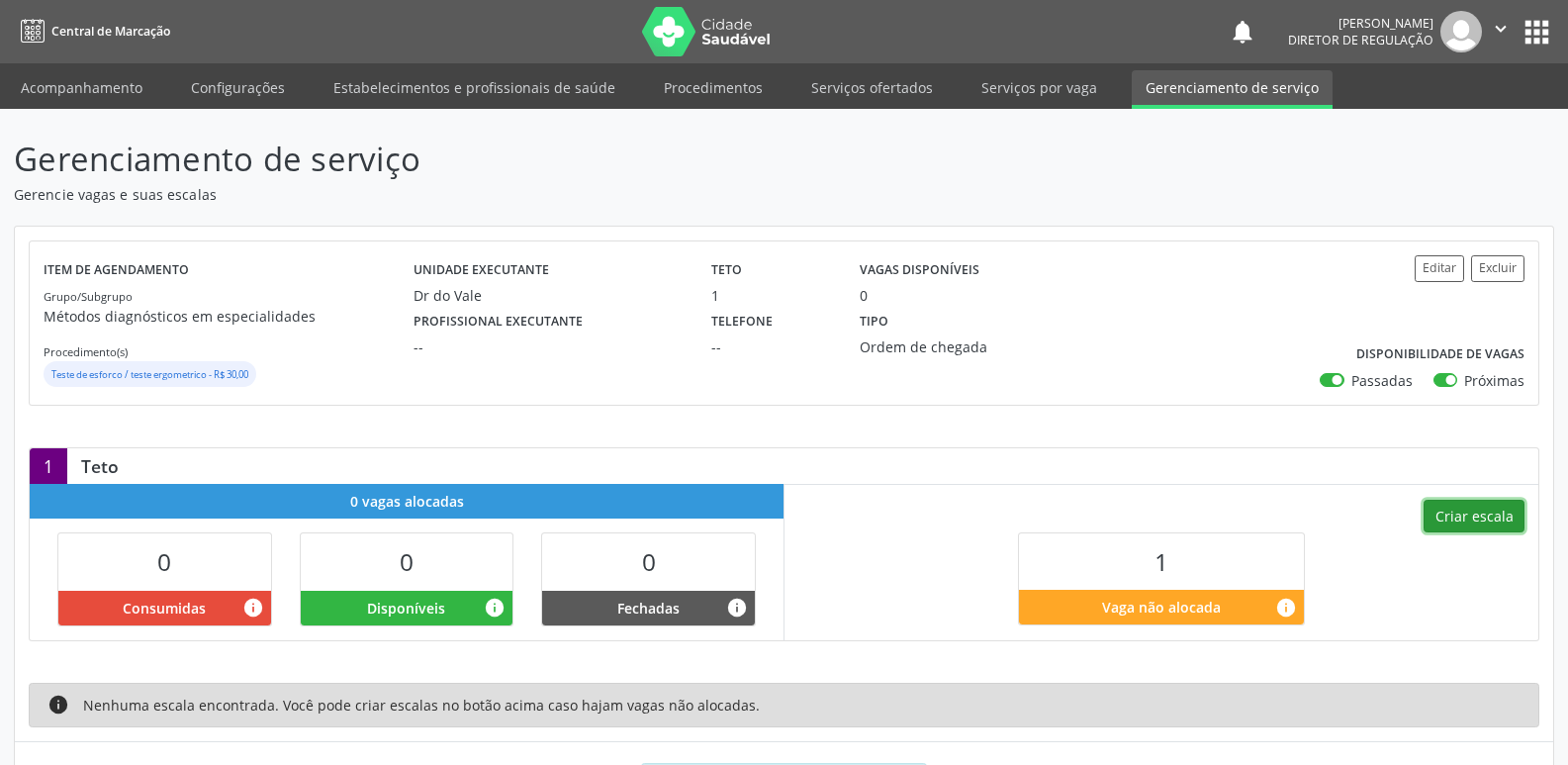
click at [1468, 515] on button "Criar escala" at bounding box center [1473, 517] width 101 height 34
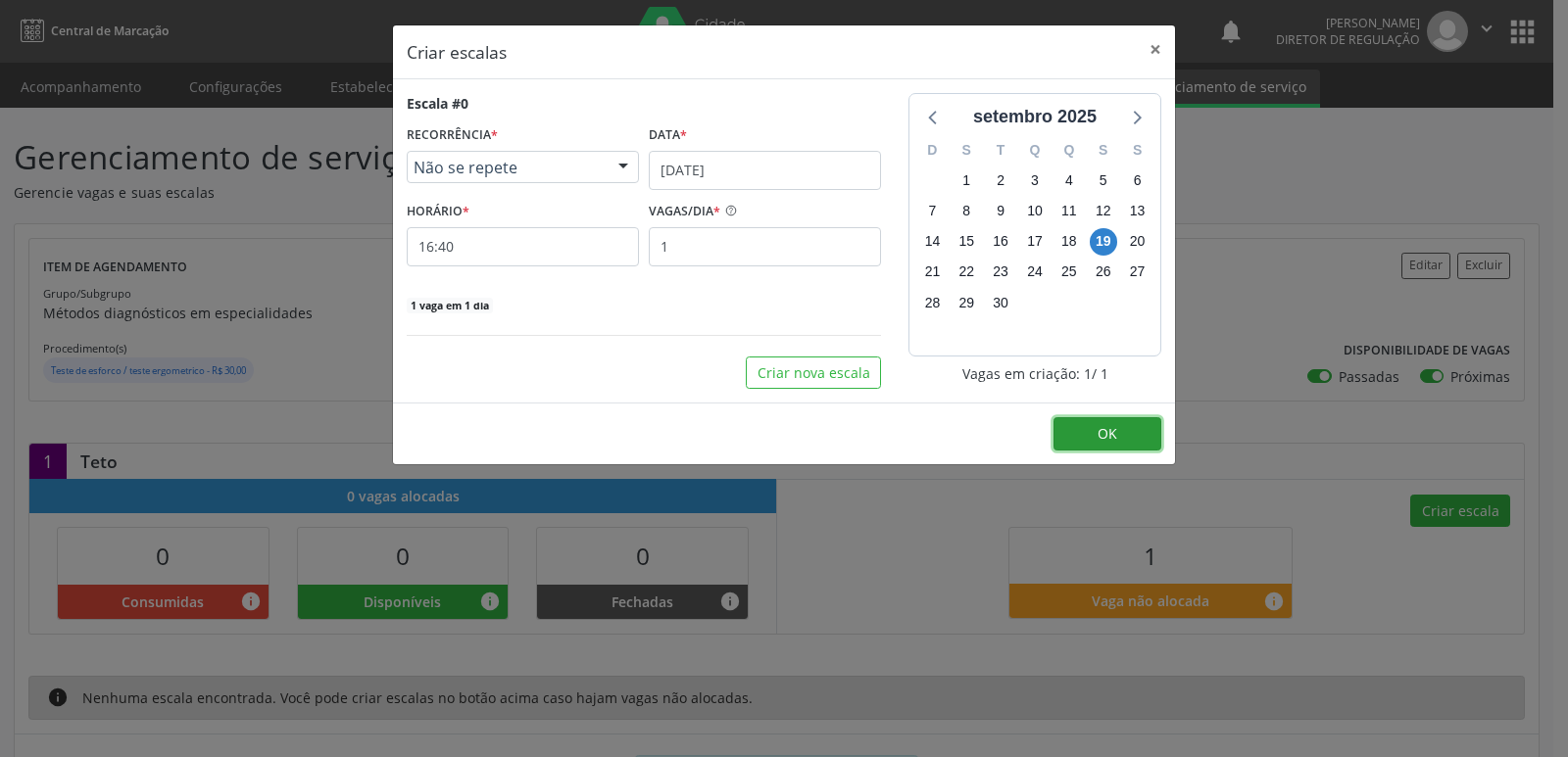
click at [1120, 440] on button "OK" at bounding box center [1107, 434] width 107 height 34
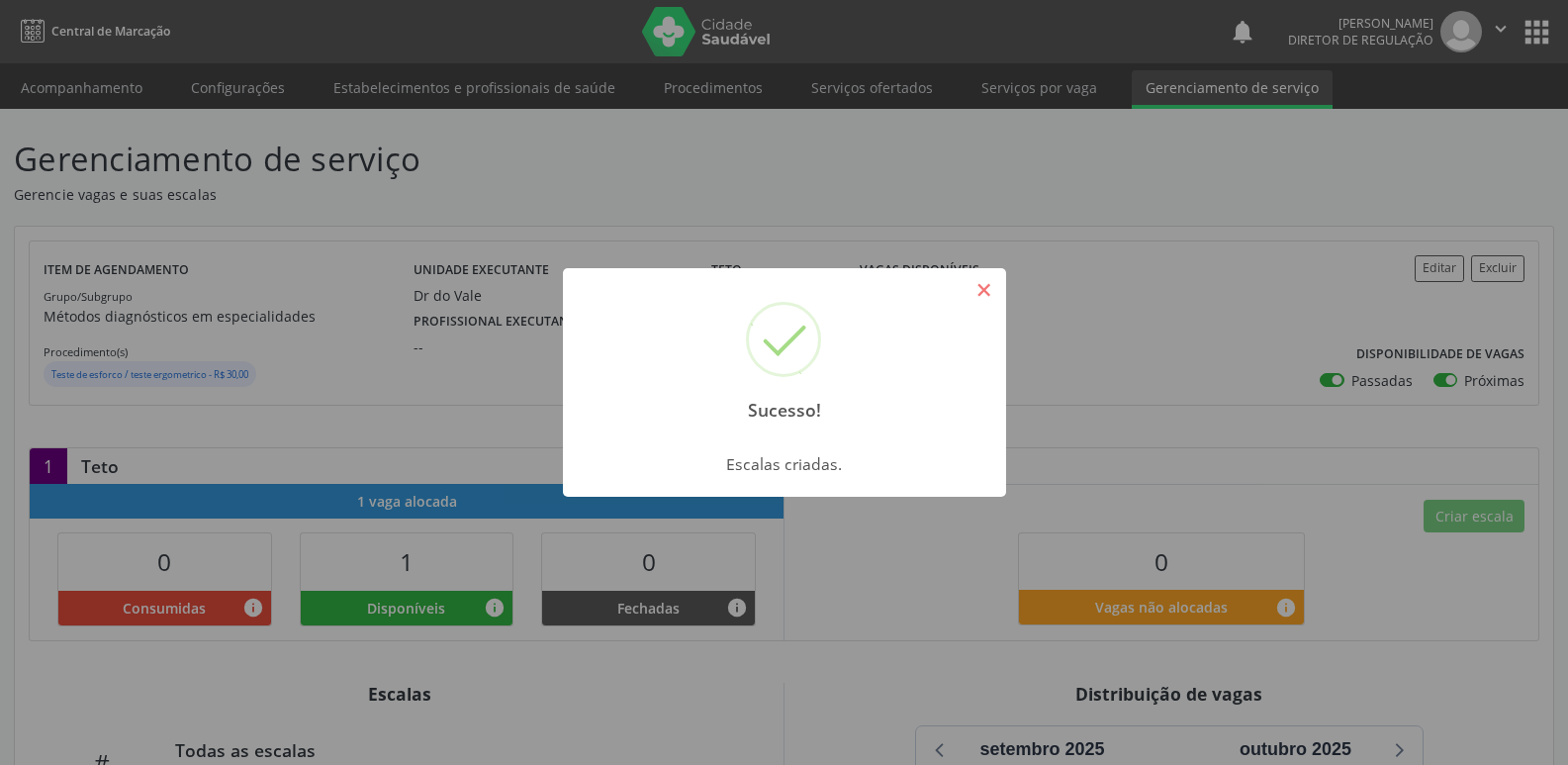
click at [977, 297] on button "×" at bounding box center [985, 290] width 34 height 34
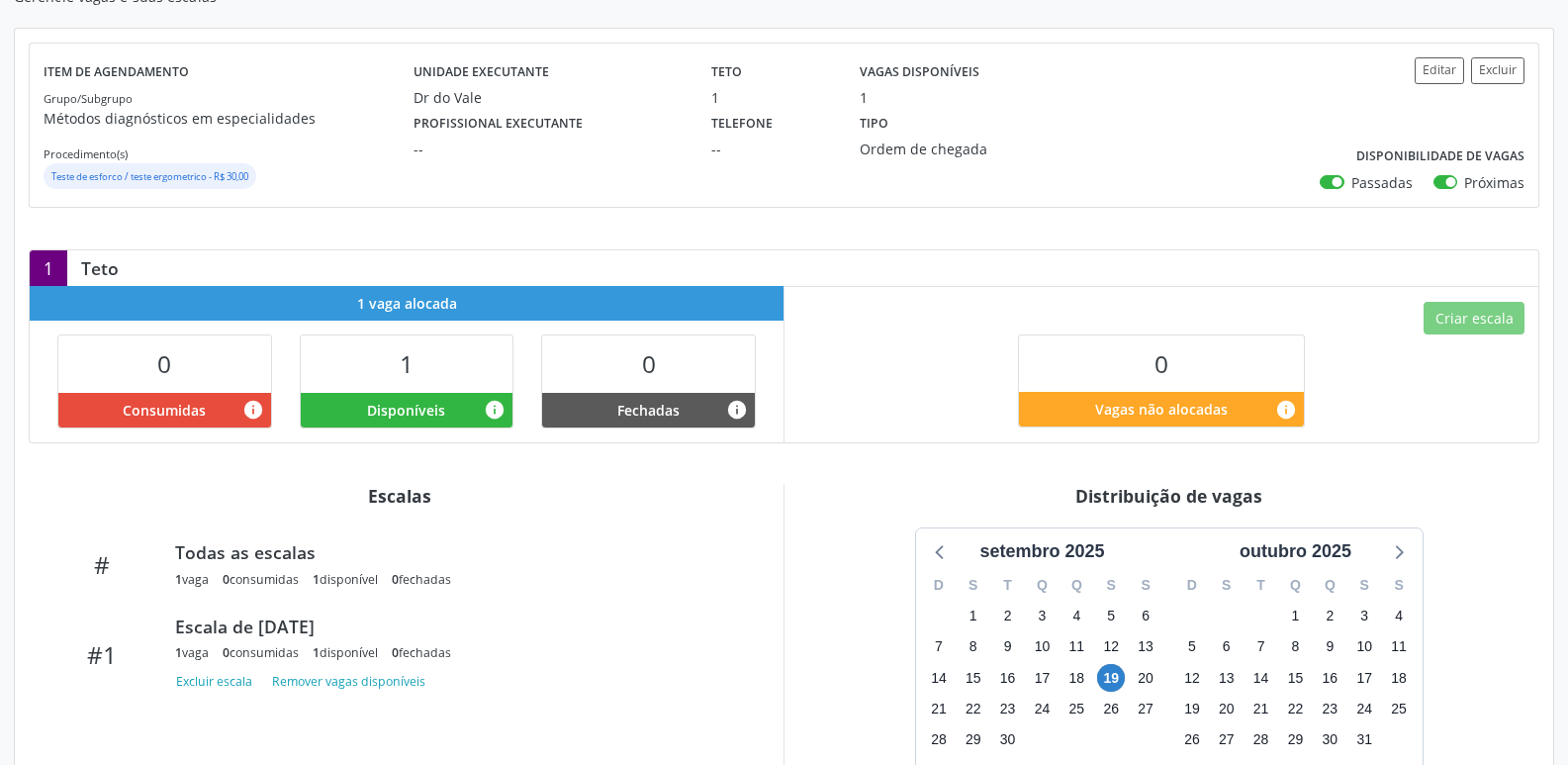
scroll to position [396, 0]
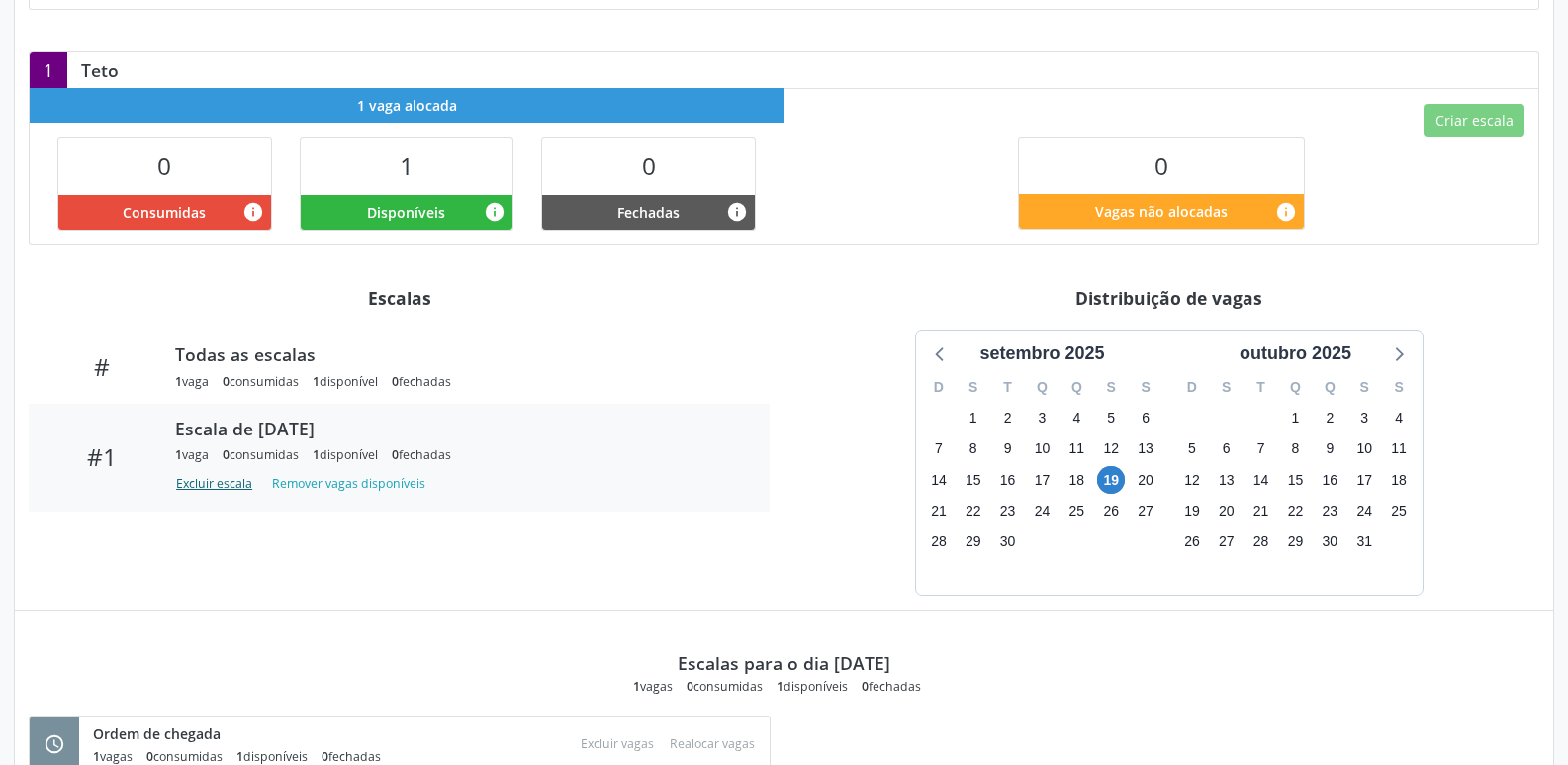
click at [226, 485] on button "Excluir escala" at bounding box center [217, 483] width 85 height 27
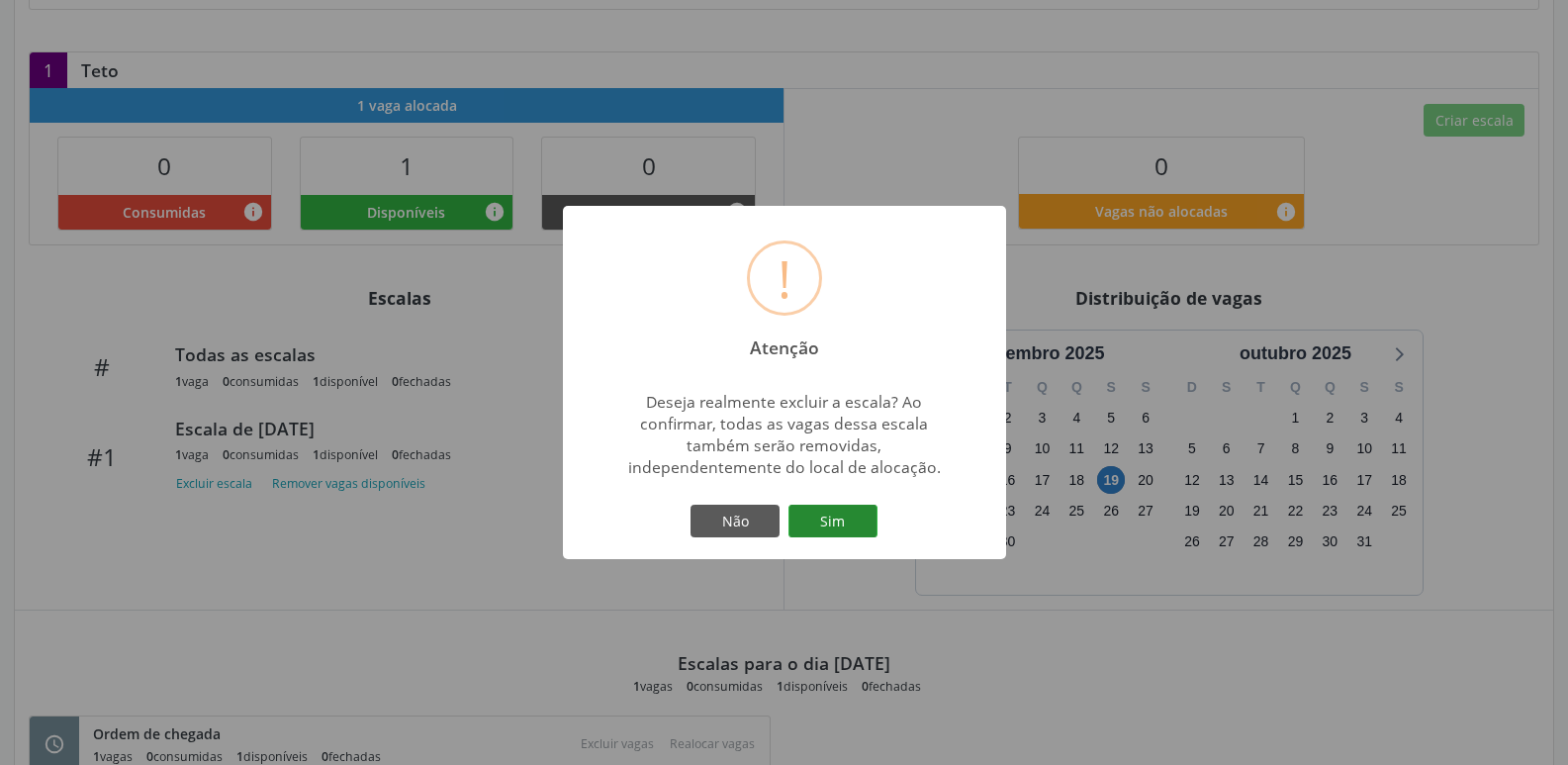
click at [823, 520] on button "Sim" at bounding box center [832, 522] width 89 height 34
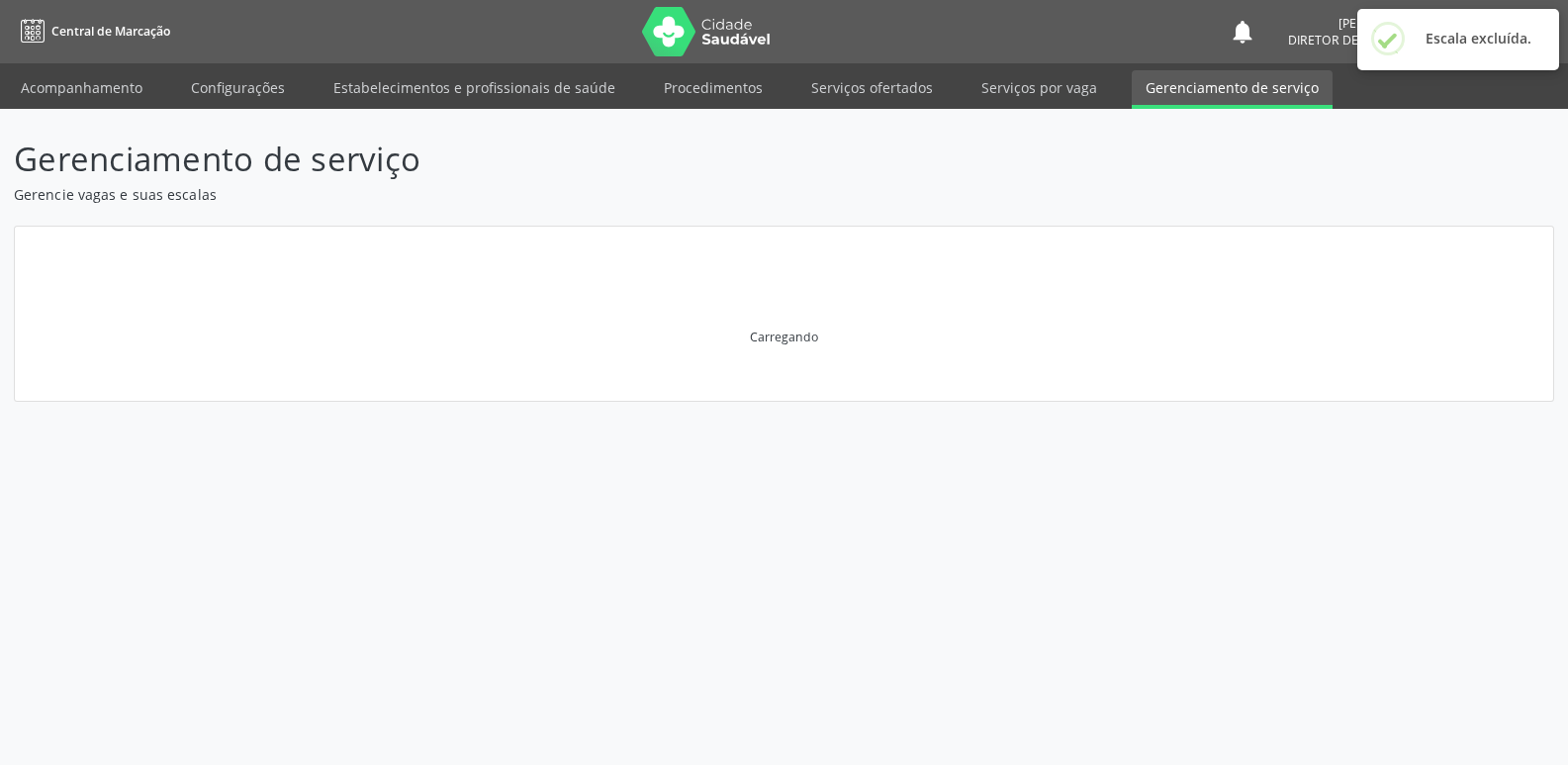
scroll to position [0, 0]
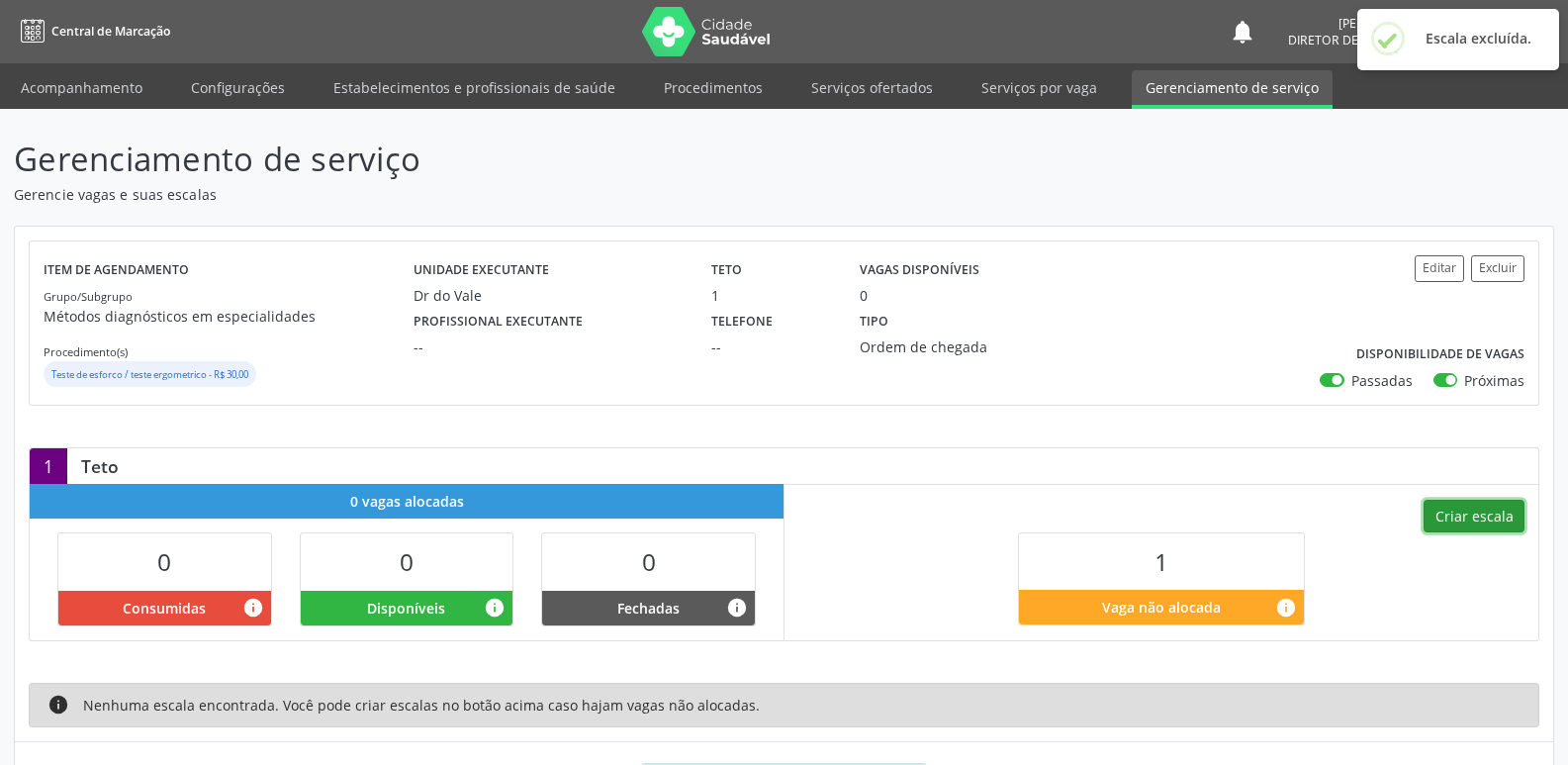
click at [1458, 520] on button "Criar escala" at bounding box center [1473, 517] width 101 height 34
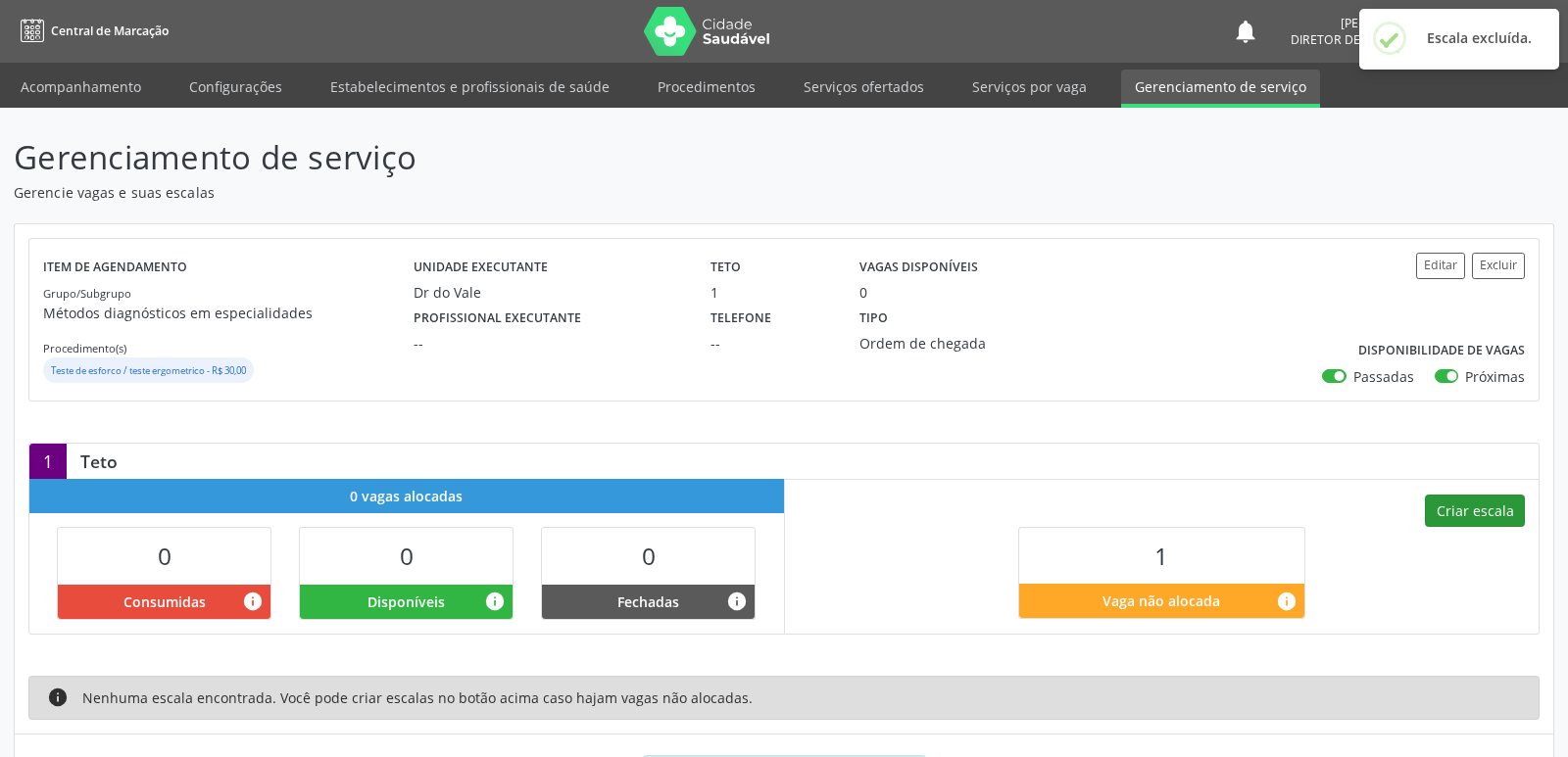
select select "8"
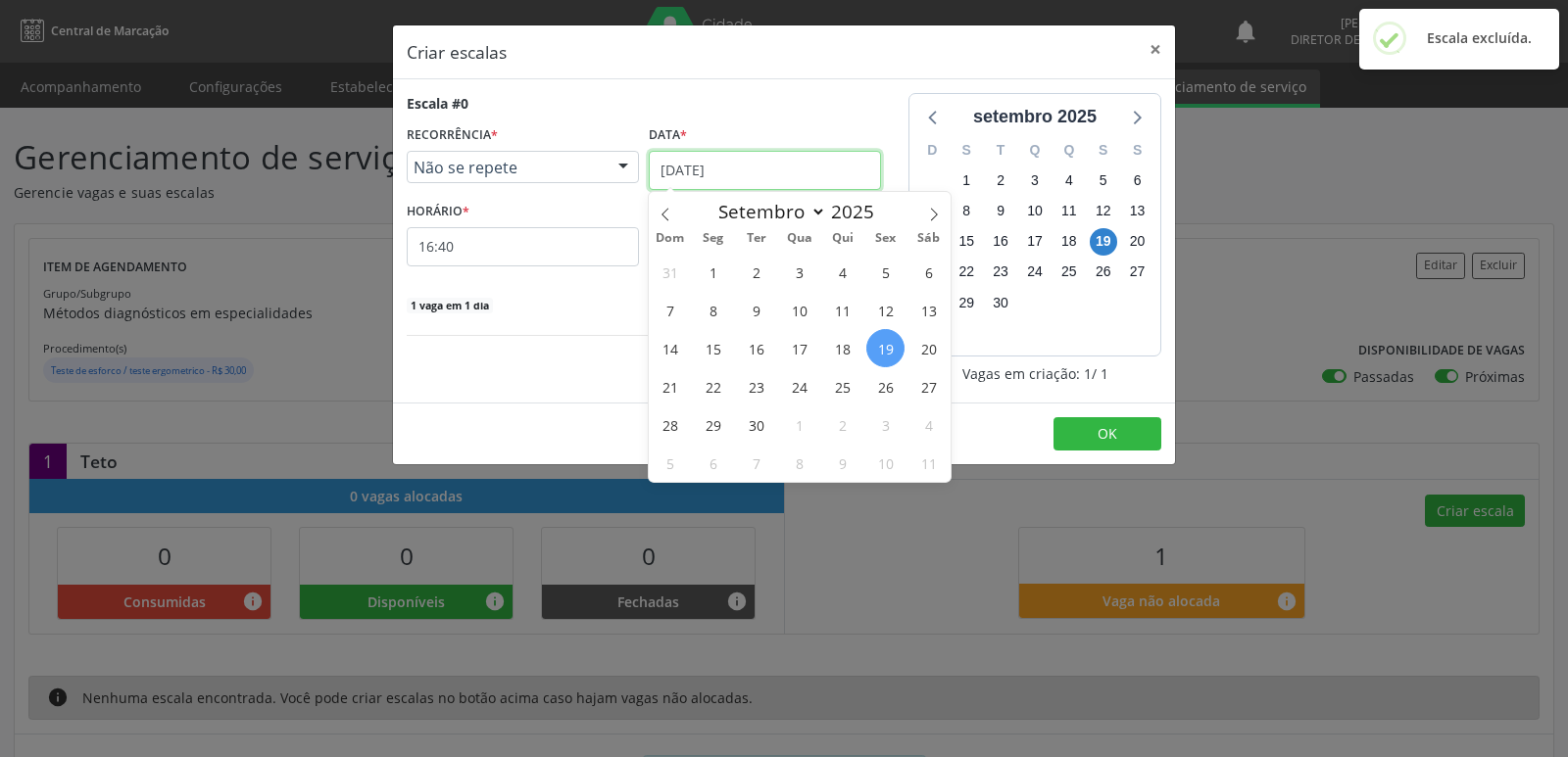
click at [802, 170] on input "[DATE]" at bounding box center [765, 171] width 233 height 39
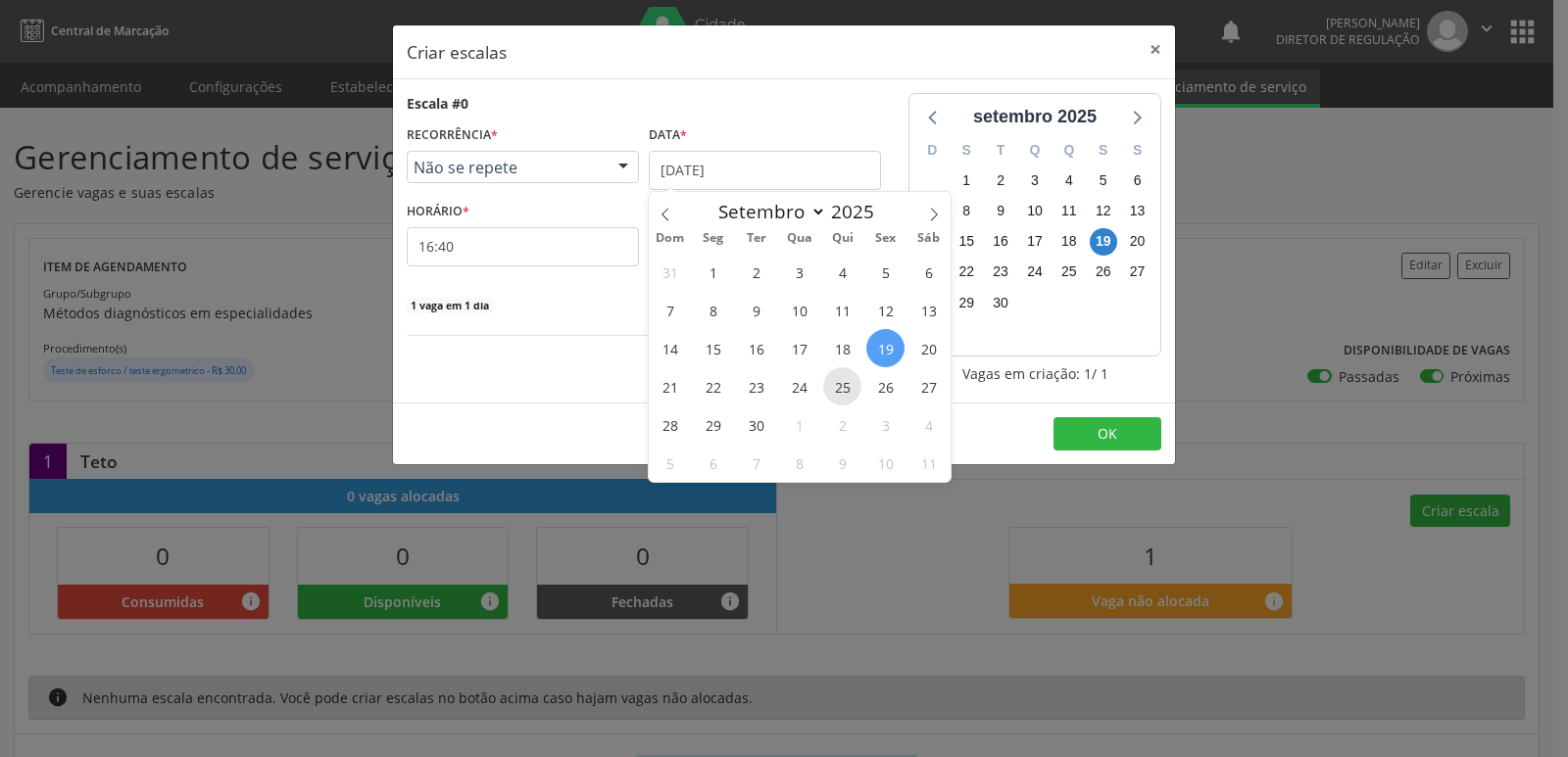
click at [842, 387] on span "25" at bounding box center [842, 386] width 38 height 38
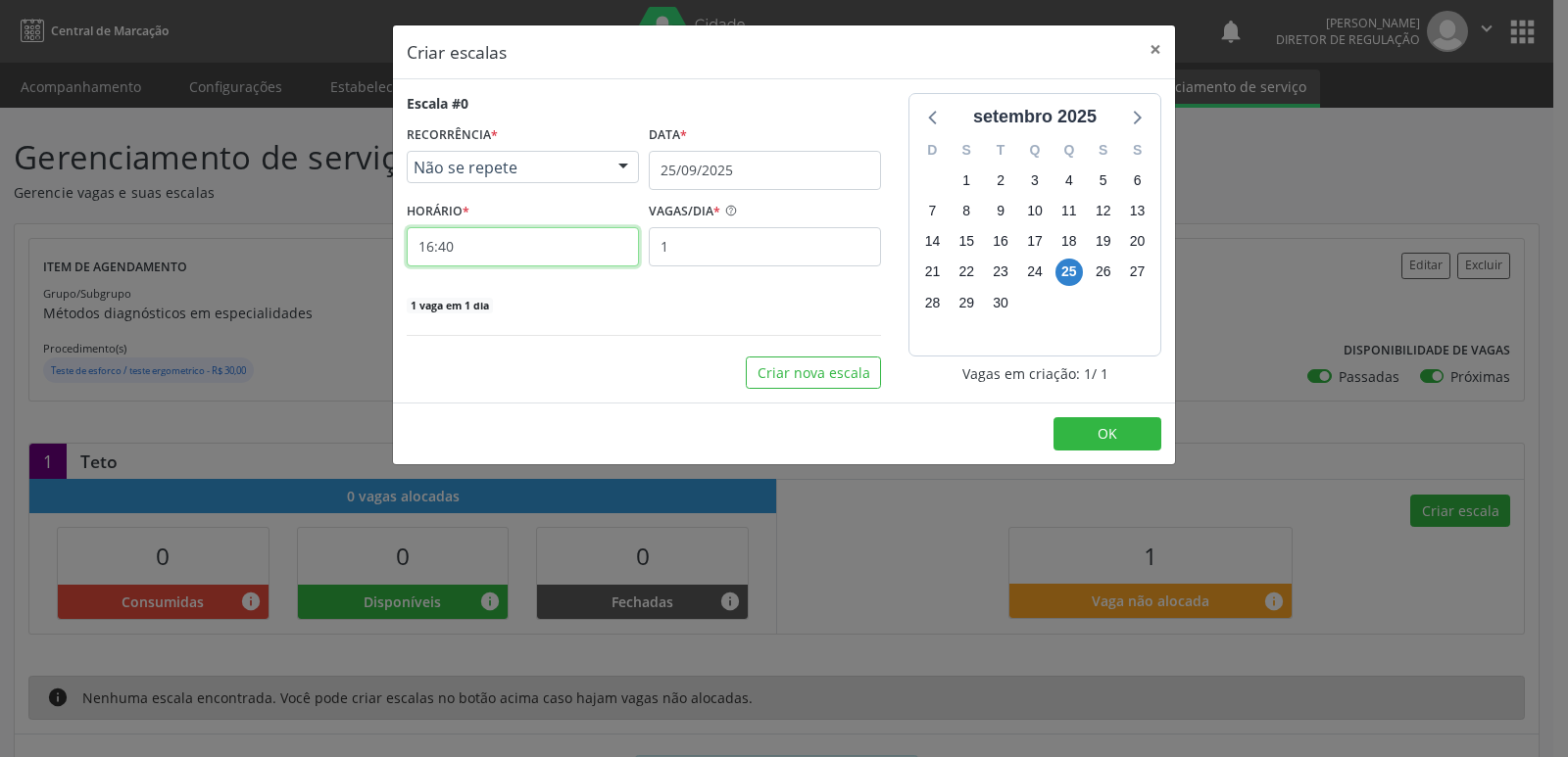
click at [597, 245] on input "16:40" at bounding box center [524, 247] width 233 height 39
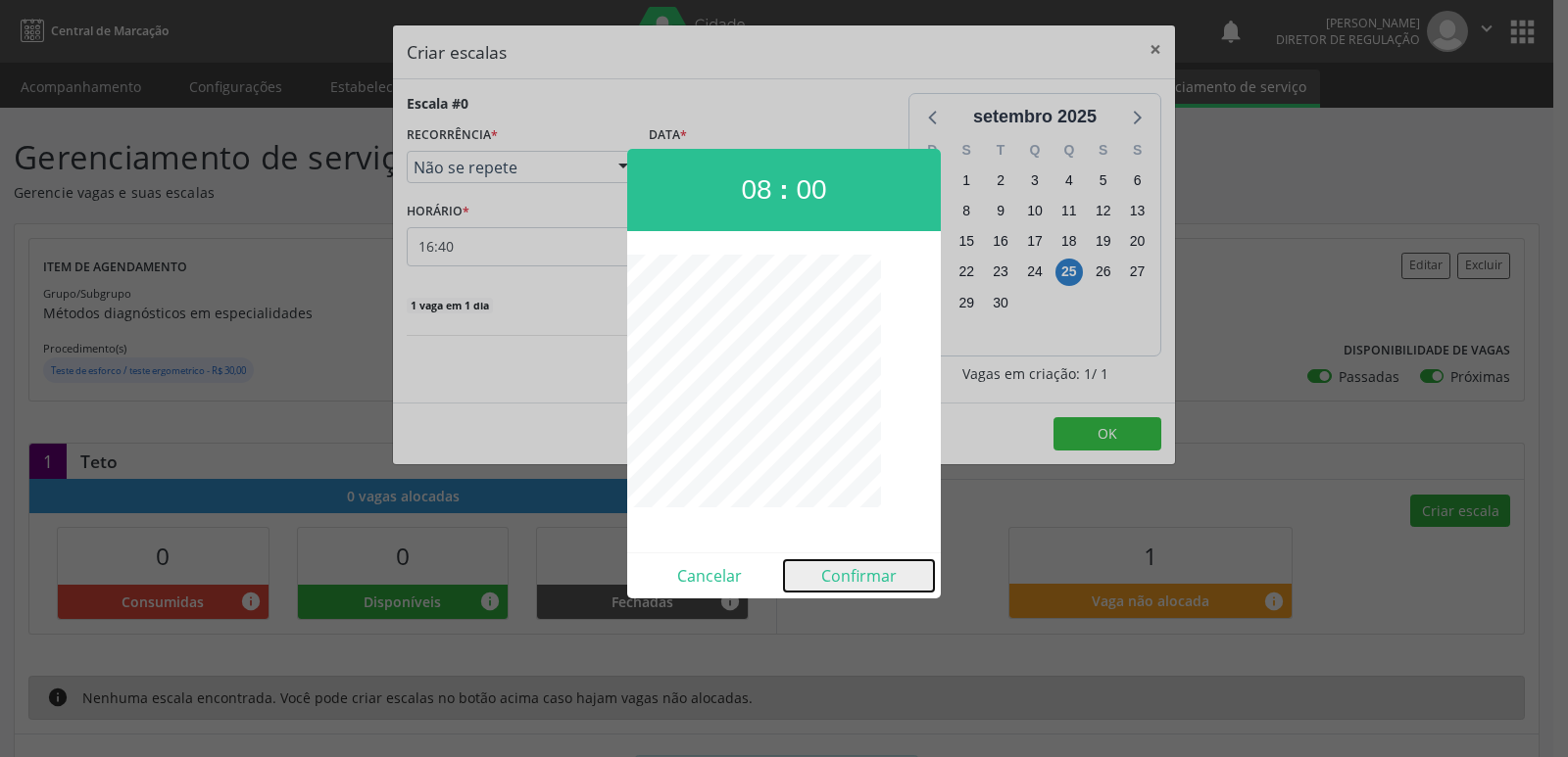
click at [867, 570] on button "Confirmar" at bounding box center [859, 577] width 150 height 32
type input "08:00"
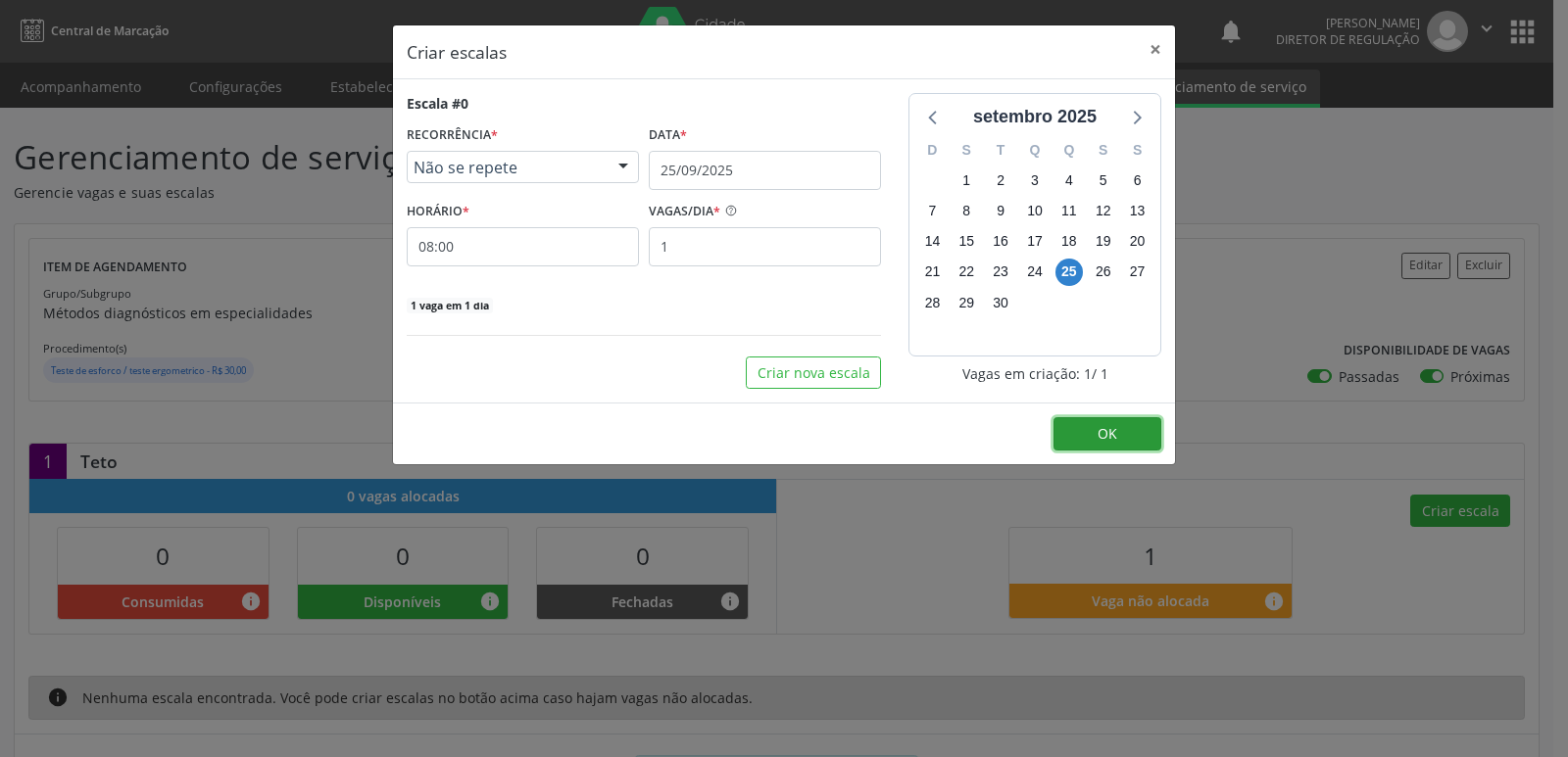
click at [1098, 437] on span "OK" at bounding box center [1107, 433] width 20 height 19
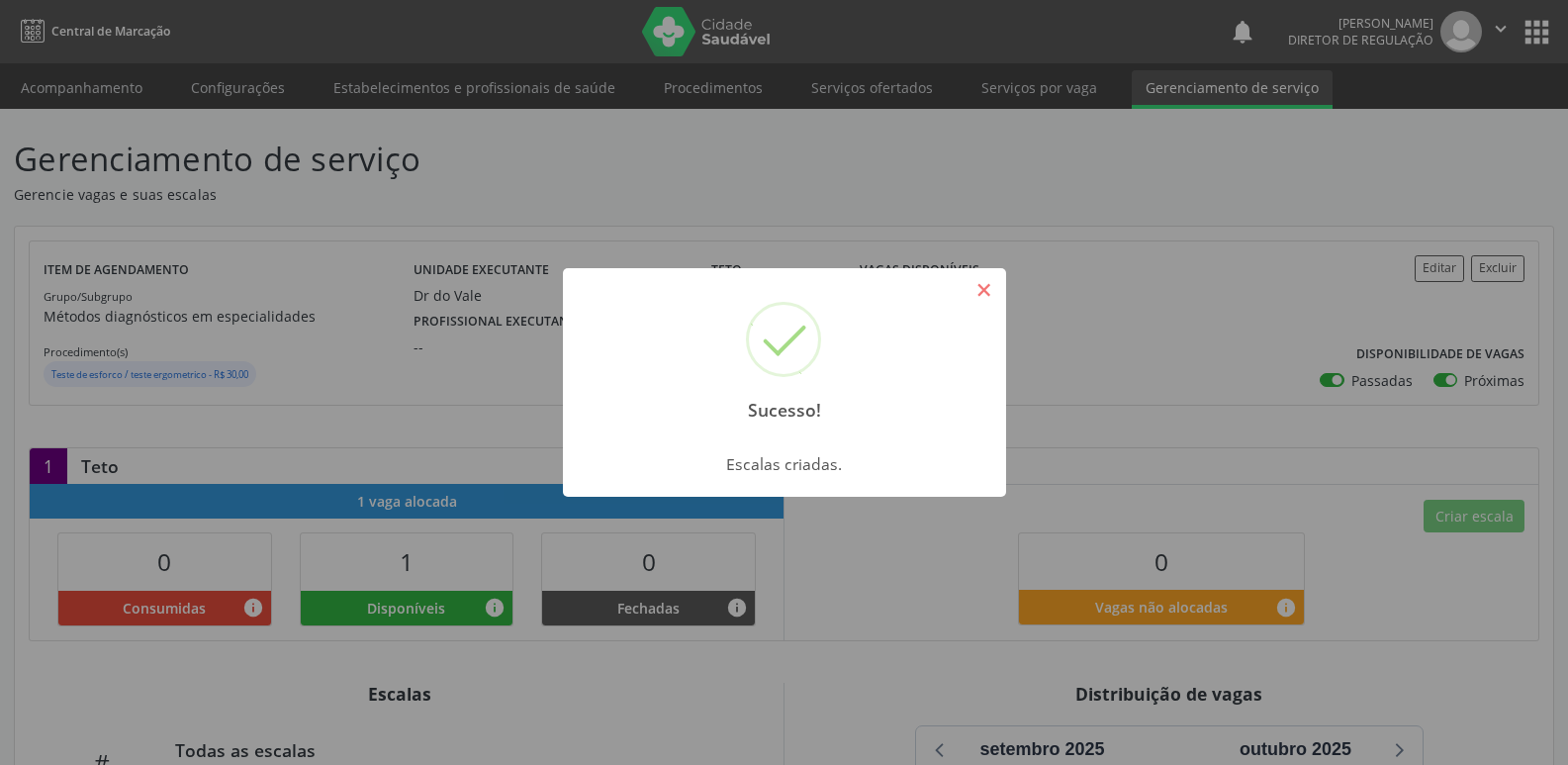
click at [976, 287] on button "×" at bounding box center [985, 290] width 34 height 34
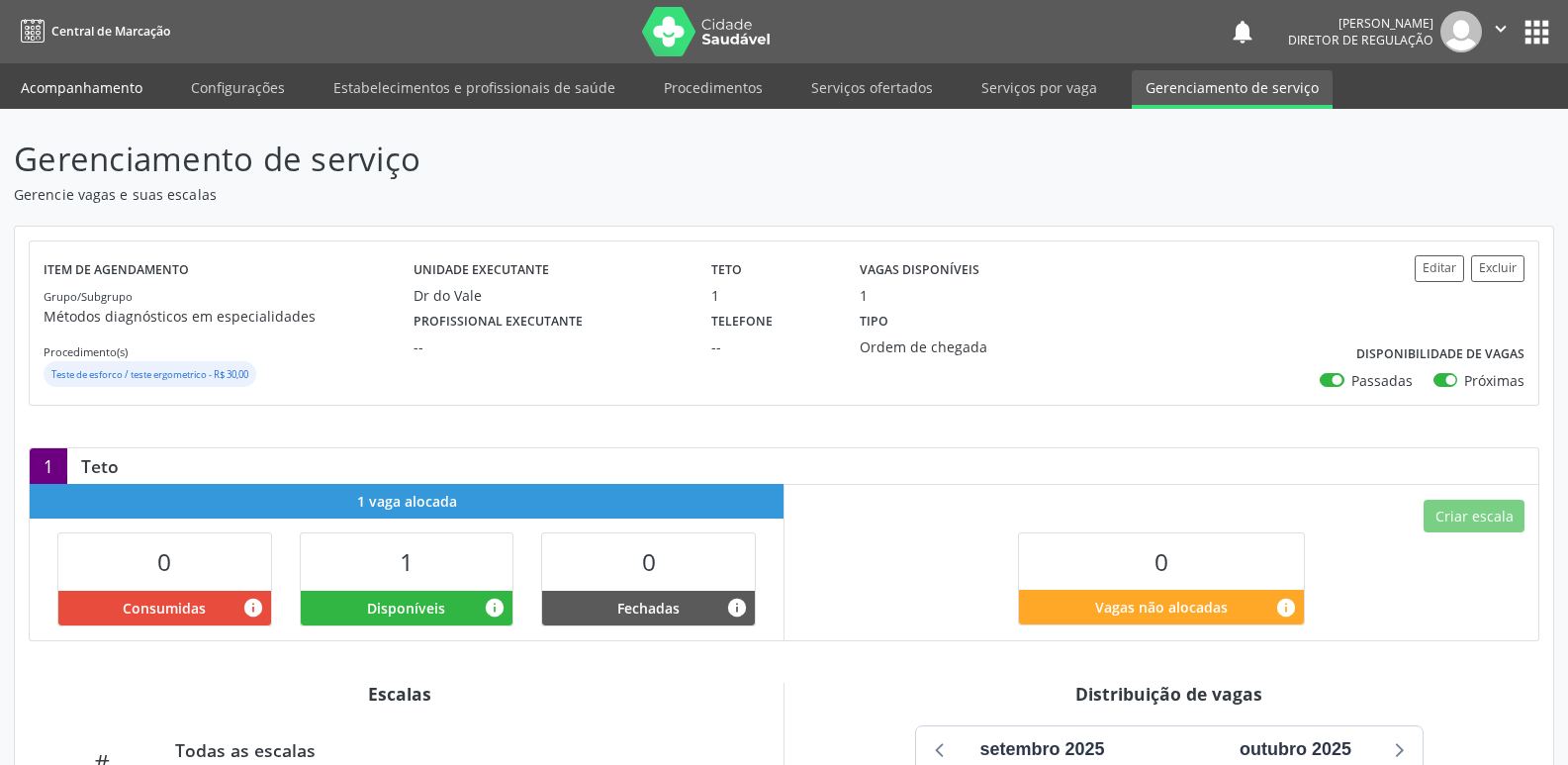
click at [101, 88] on link "Acompanhamento" at bounding box center [82, 88] width 149 height 35
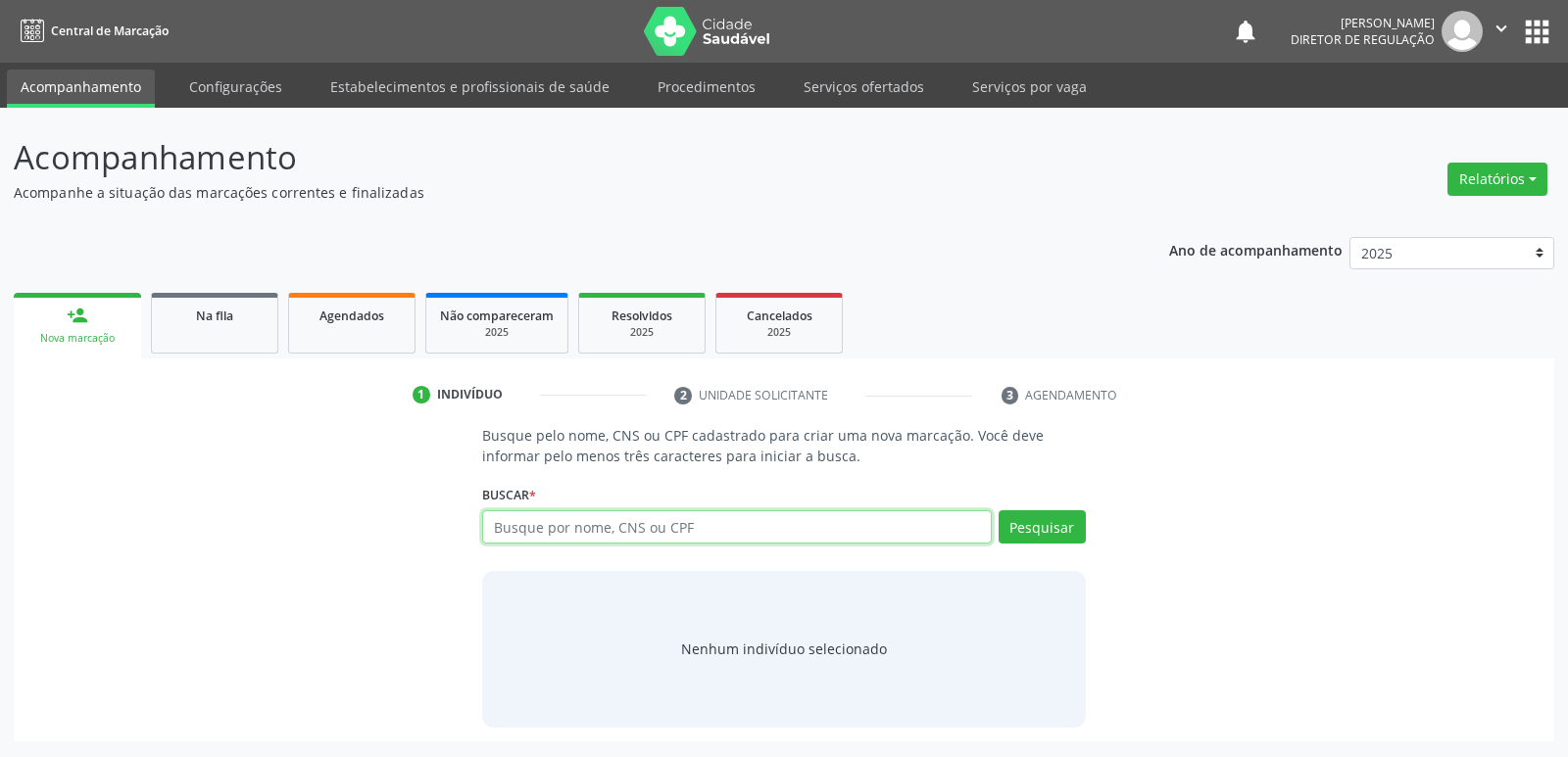
click at [598, 533] on input "text" at bounding box center [737, 527] width 509 height 34
type input "706205510828767"
click at [1046, 529] on button "Pesquisar" at bounding box center [1042, 527] width 87 height 34
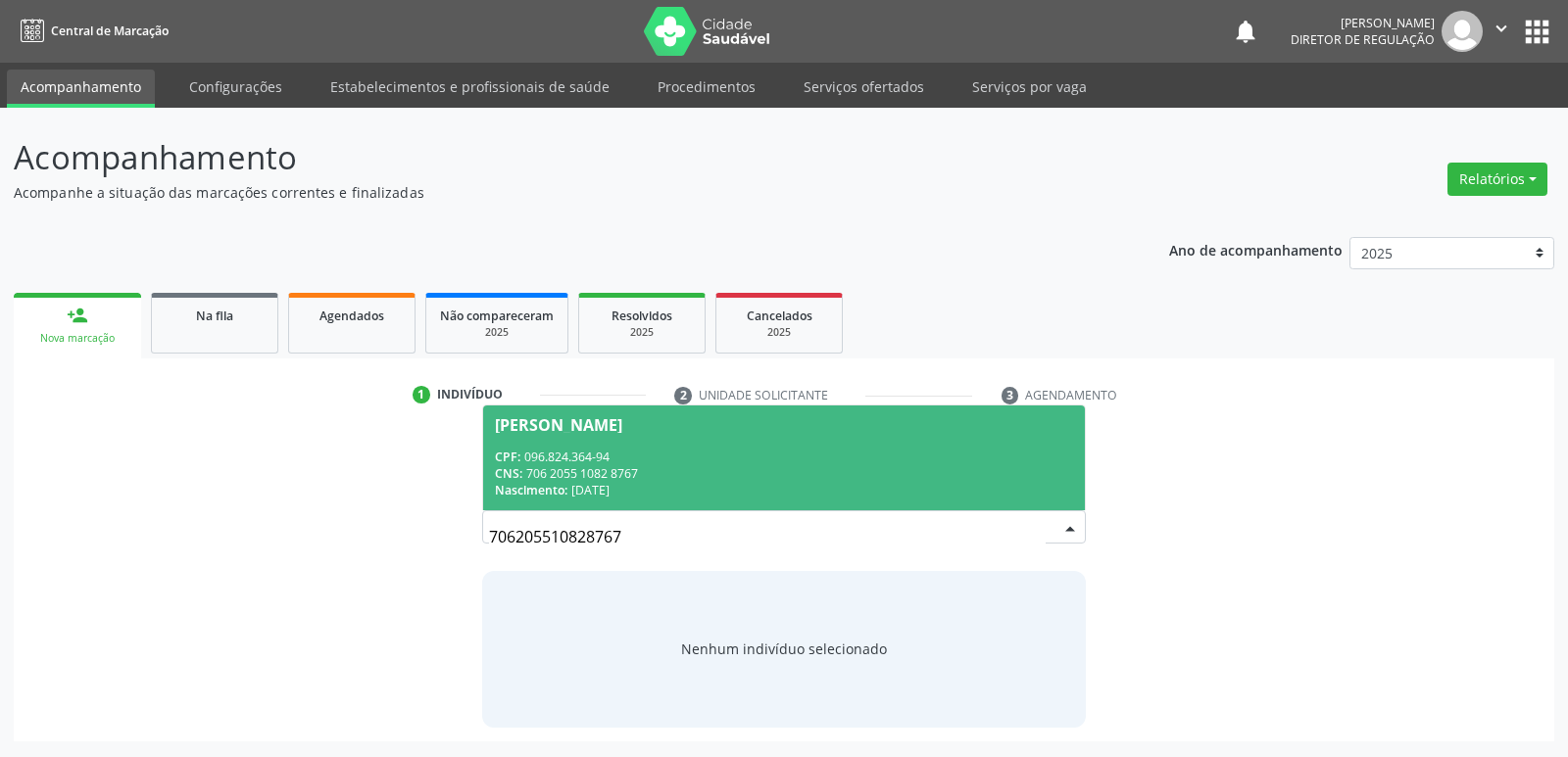
click at [567, 445] on span "Simone Nunes Tolentino CPF: 096.824.364-94 CNS: 706 2055 1082 8767 Nascimento: …" at bounding box center [783, 458] width 601 height 104
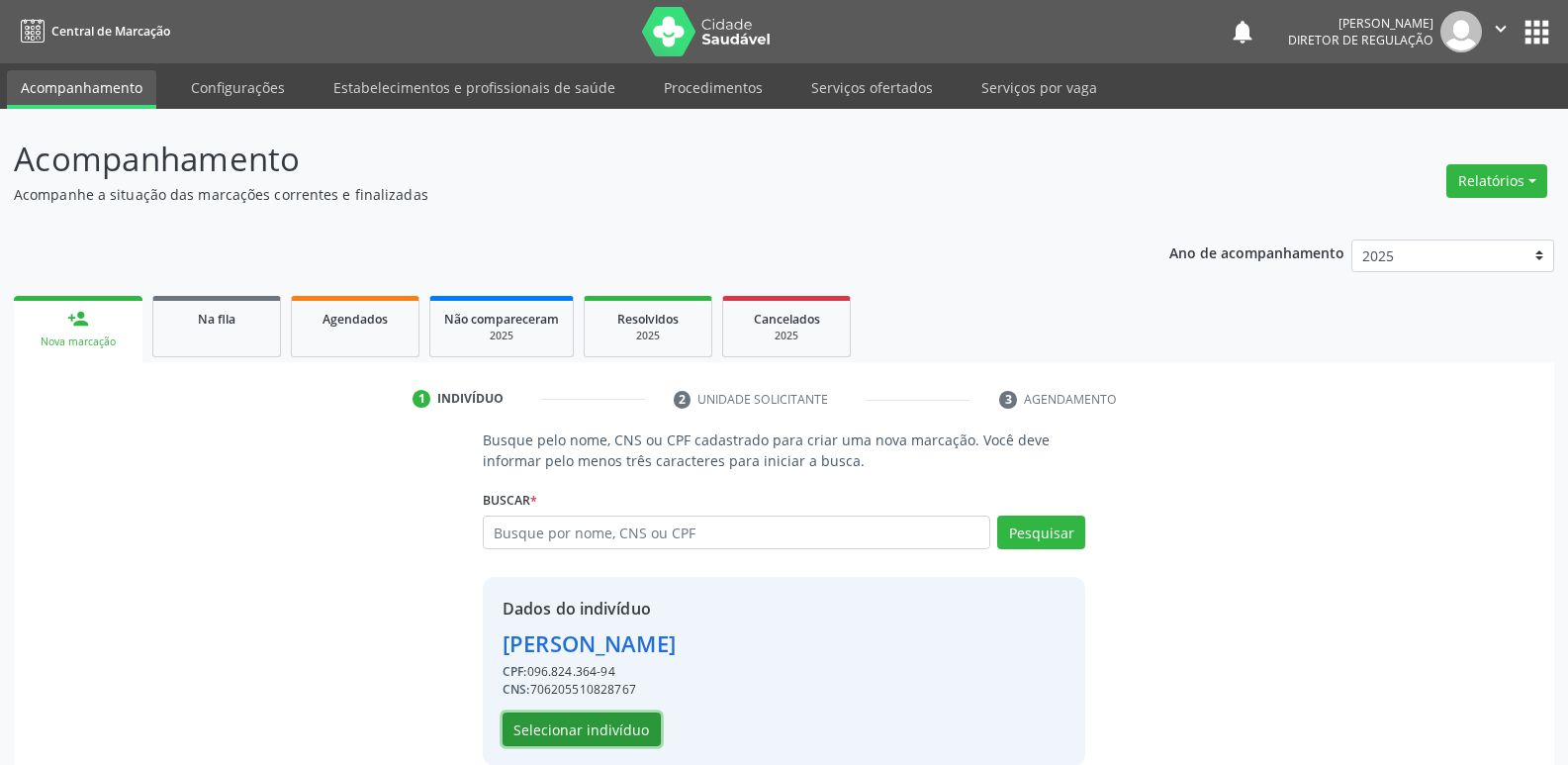
click at [631, 738] on button "Selecionar indivíduo" at bounding box center [581, 730] width 158 height 34
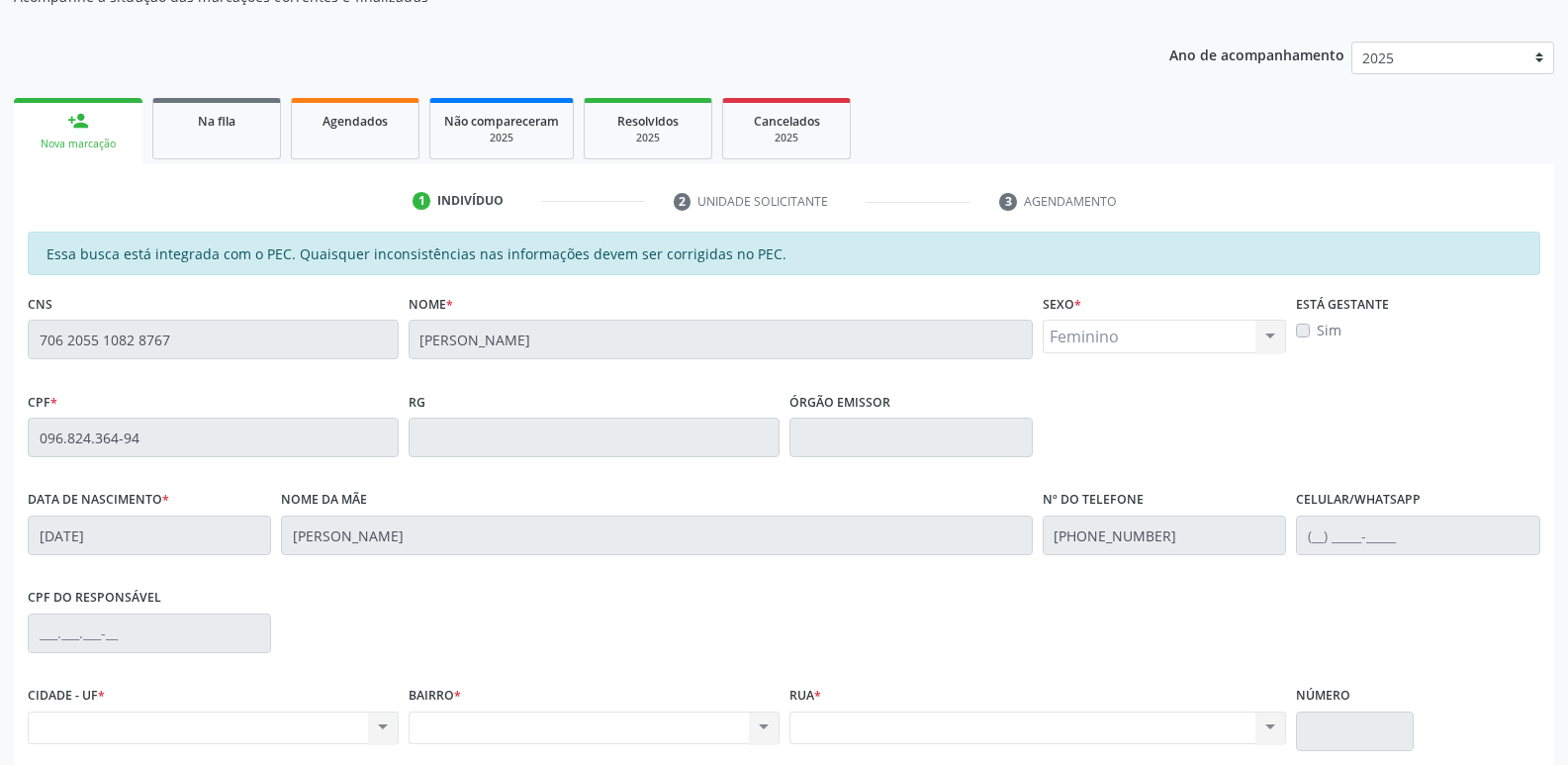
scroll to position [297, 0]
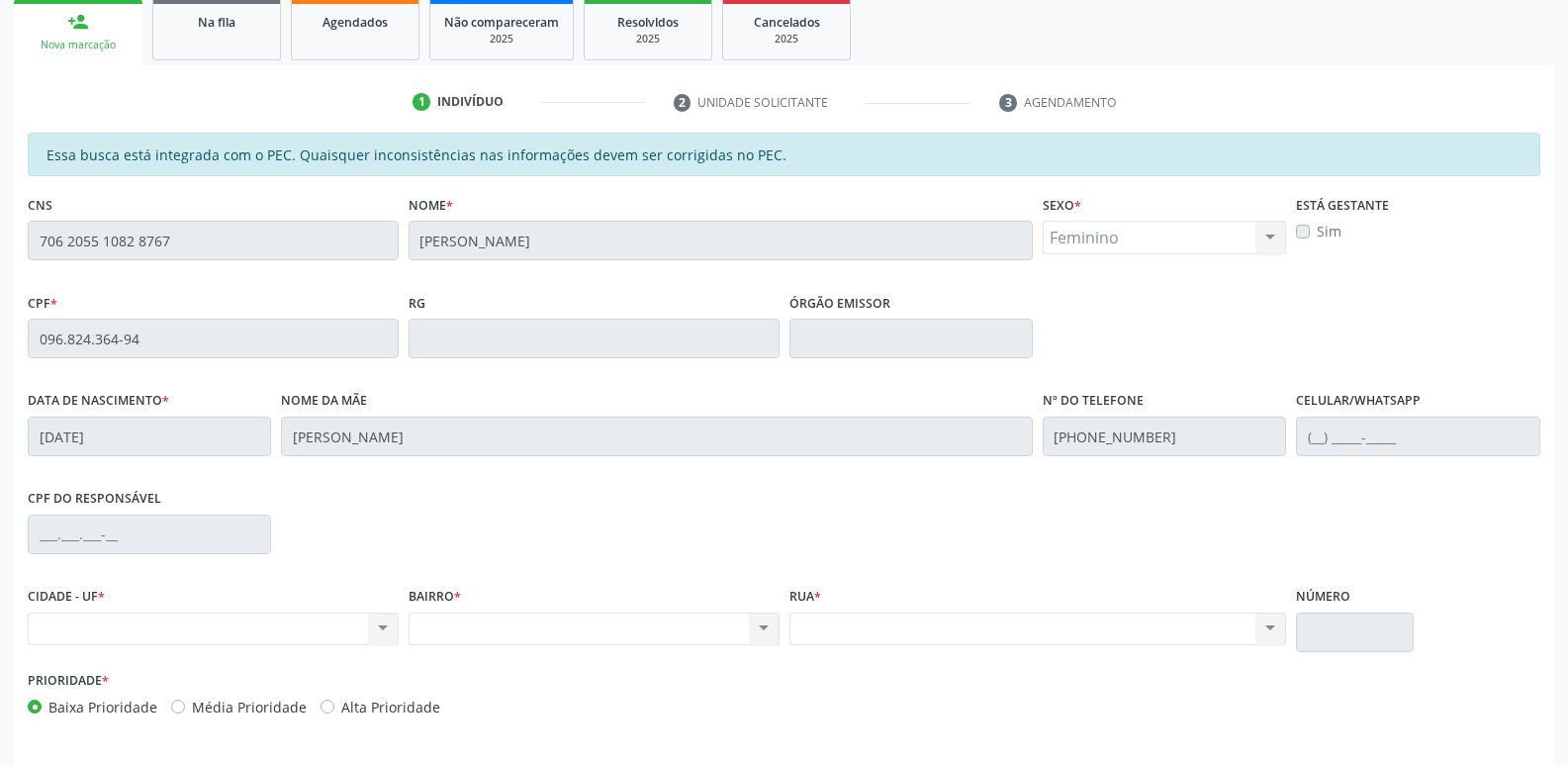
click at [5, 263] on div "Acompanhamento Acompanhe a situação das marcações correntes e finalizadas Relat…" at bounding box center [784, 323] width 1568 height 1022
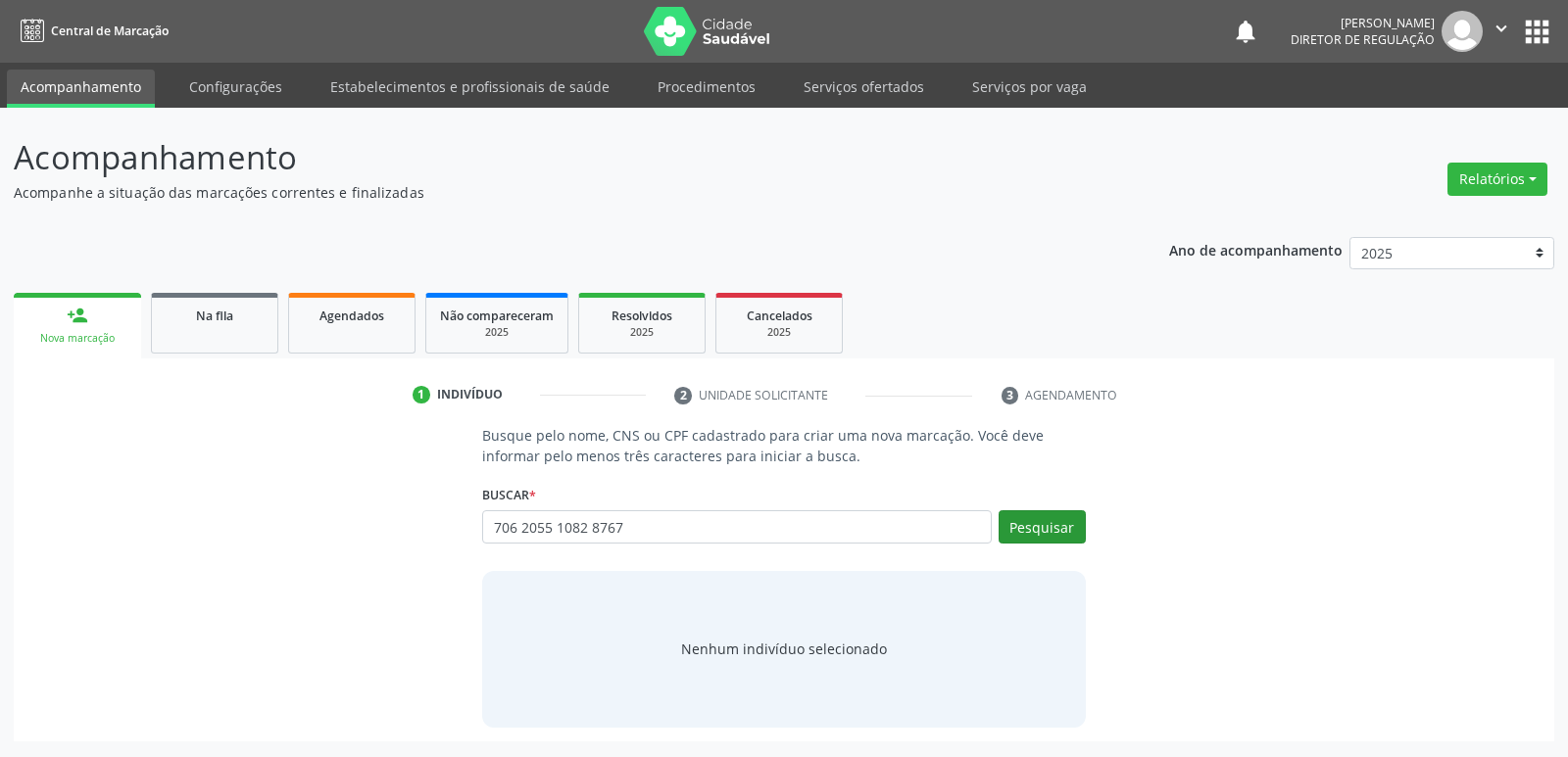
type input "706 2055 1082 8767"
click at [1030, 522] on button "Pesquisar" at bounding box center [1042, 527] width 87 height 34
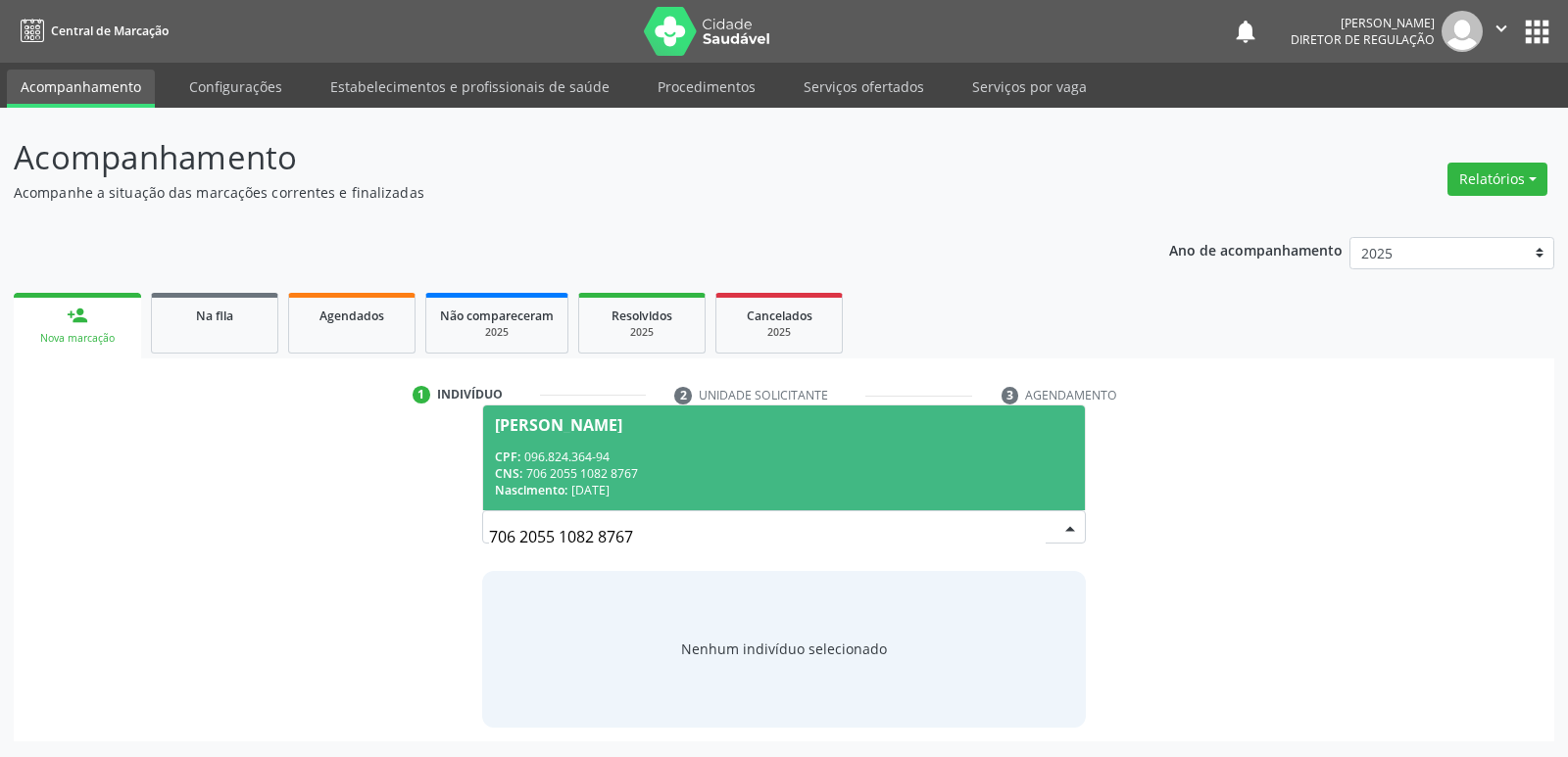
click at [648, 481] on div "CNS: 706 2055 1082 8767" at bounding box center [783, 473] width 577 height 17
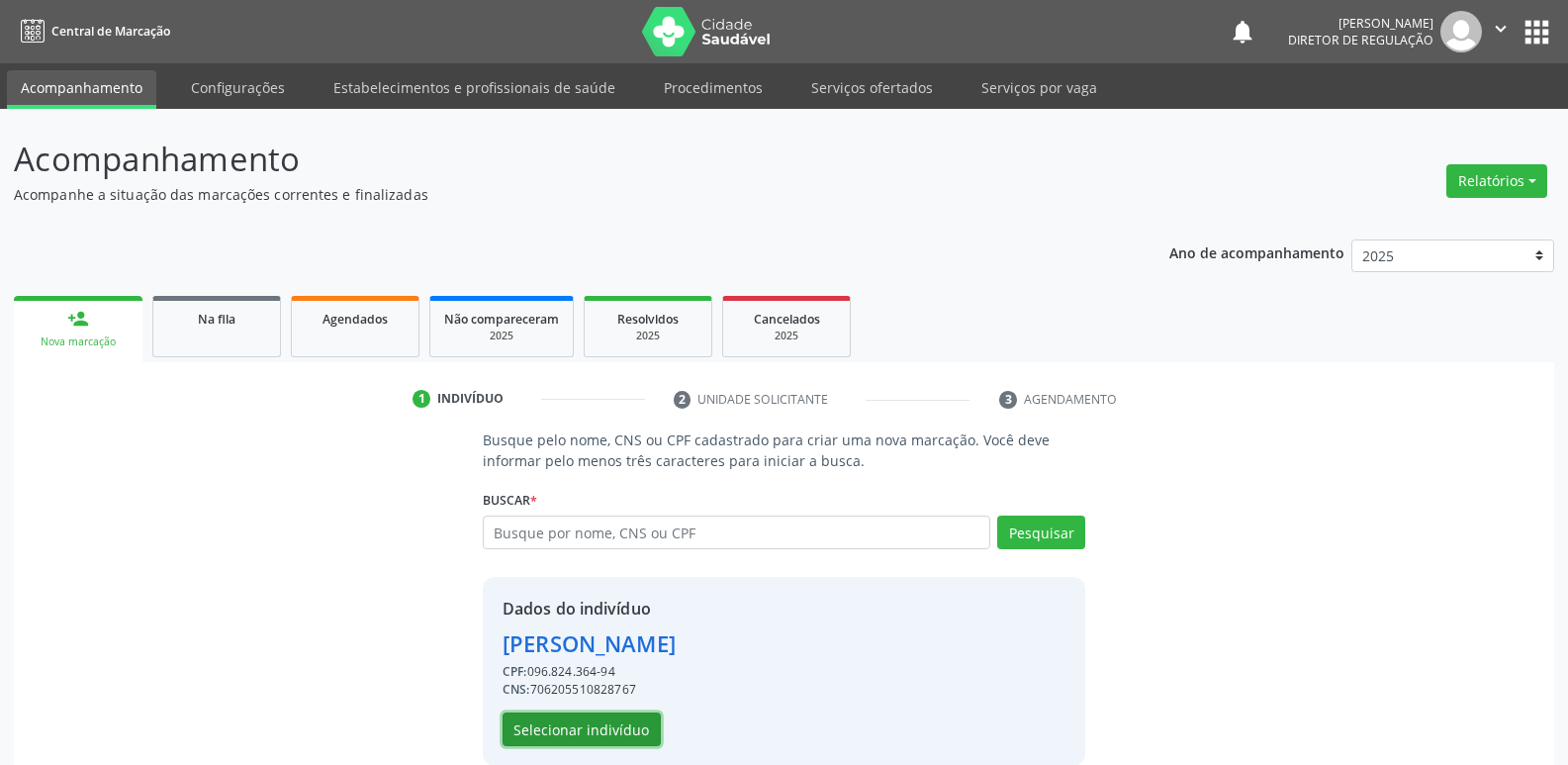
click at [622, 729] on button "Selecionar indivíduo" at bounding box center [581, 730] width 158 height 34
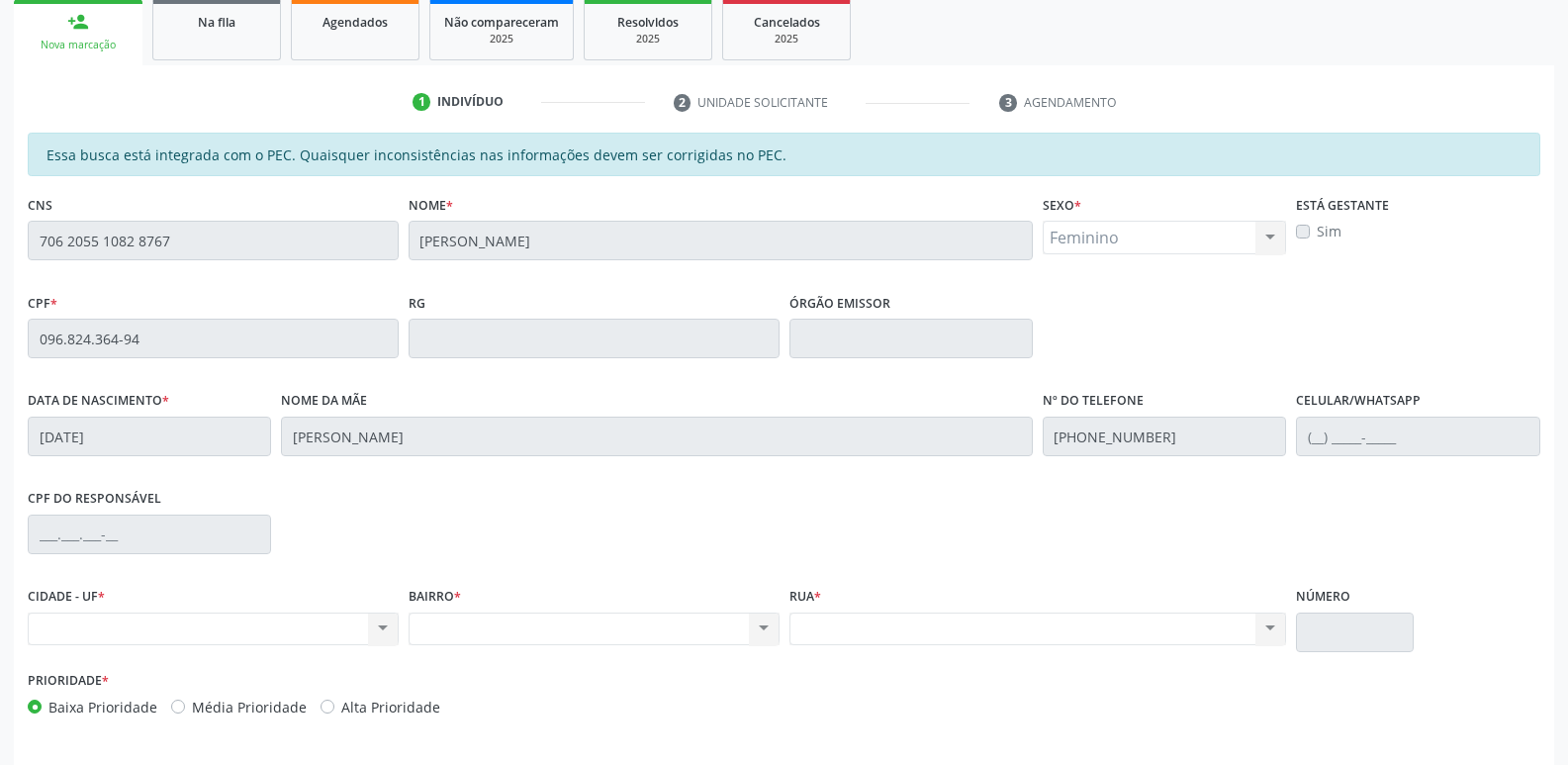
scroll to position [366, 0]
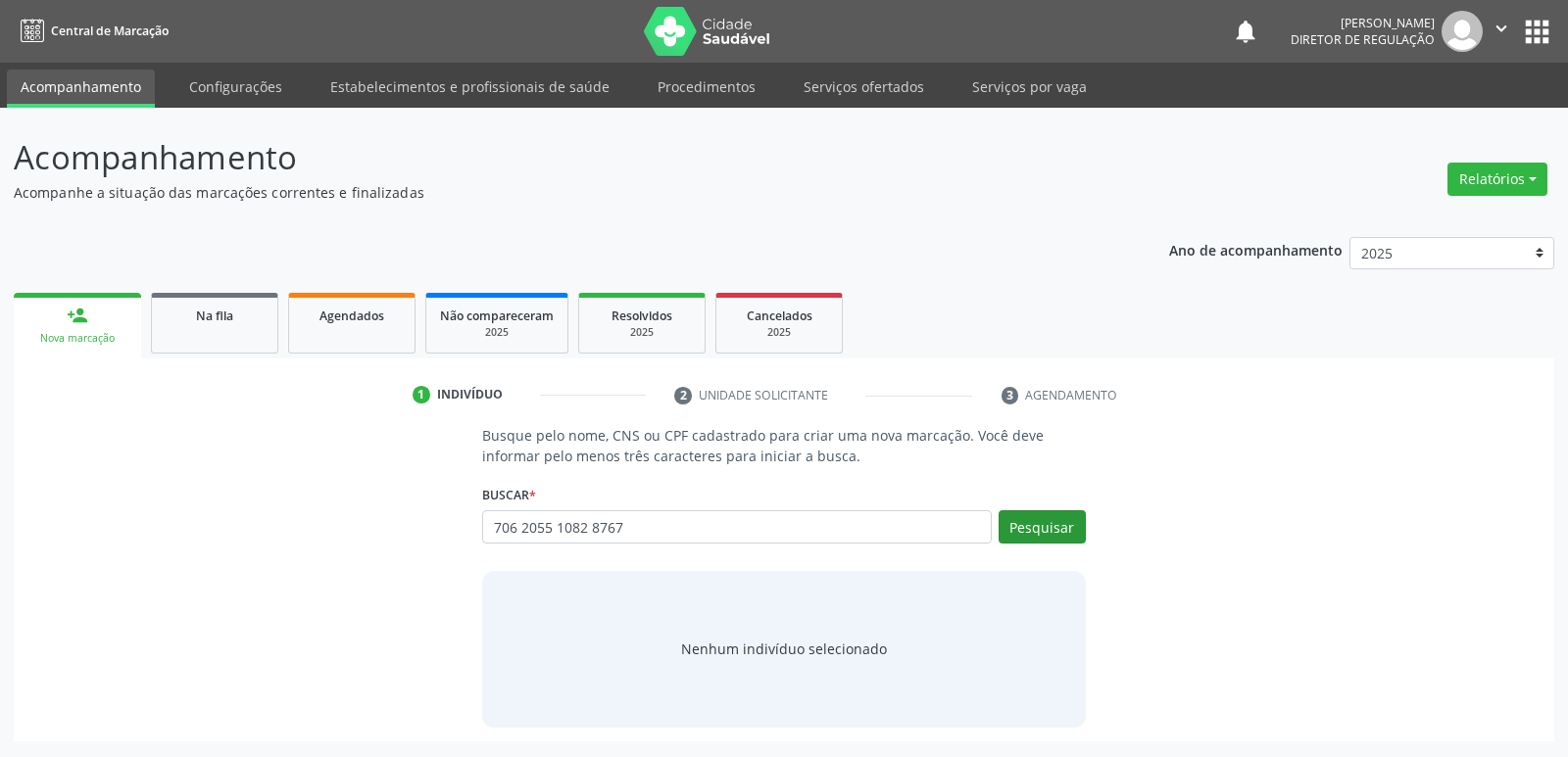
type input "706 2055 1082 8767"
click at [1054, 529] on button "Pesquisar" at bounding box center [1042, 527] width 87 height 34
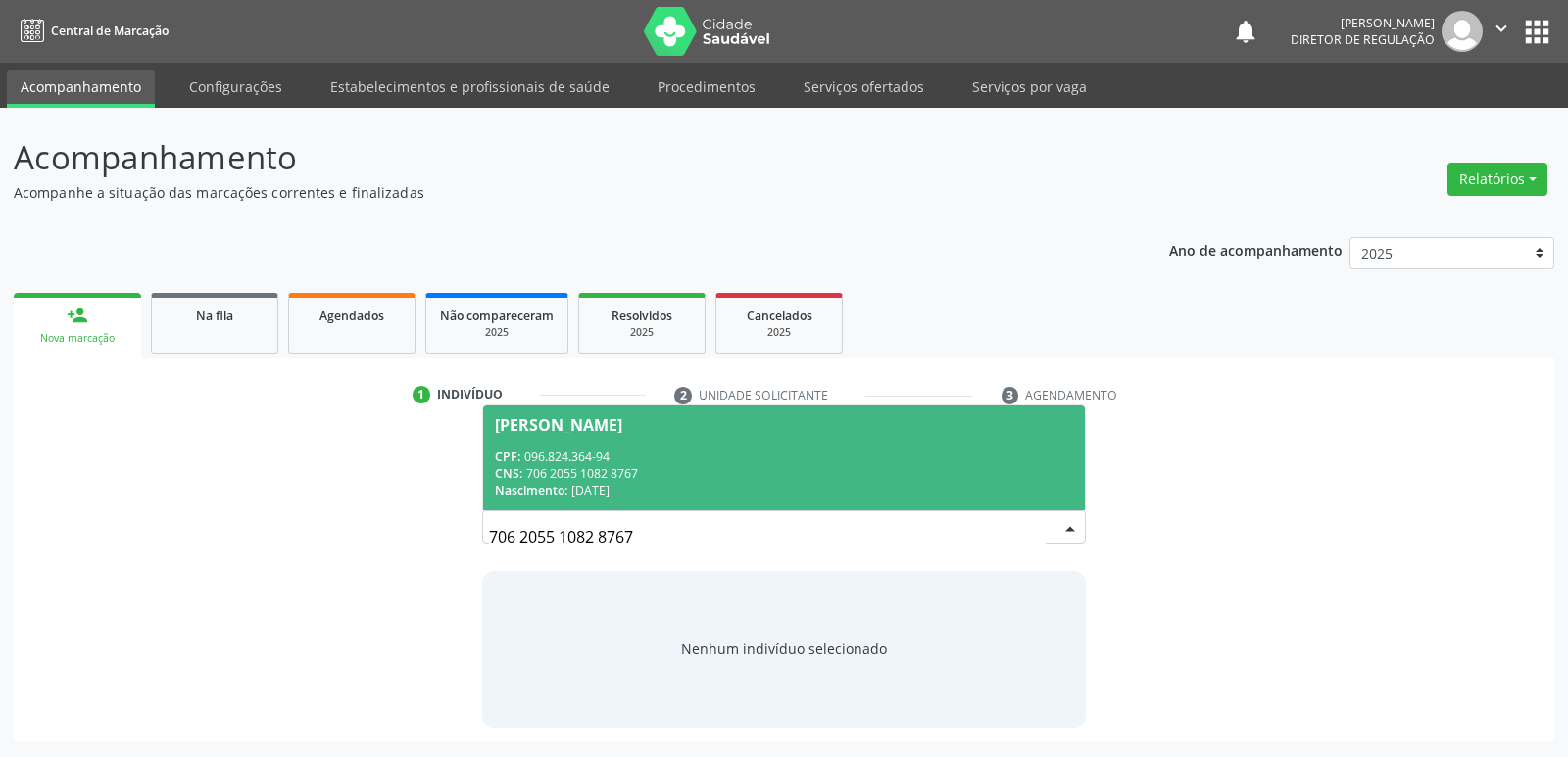
click at [659, 478] on div "CNS: 706 2055 1082 8767" at bounding box center [783, 473] width 577 height 17
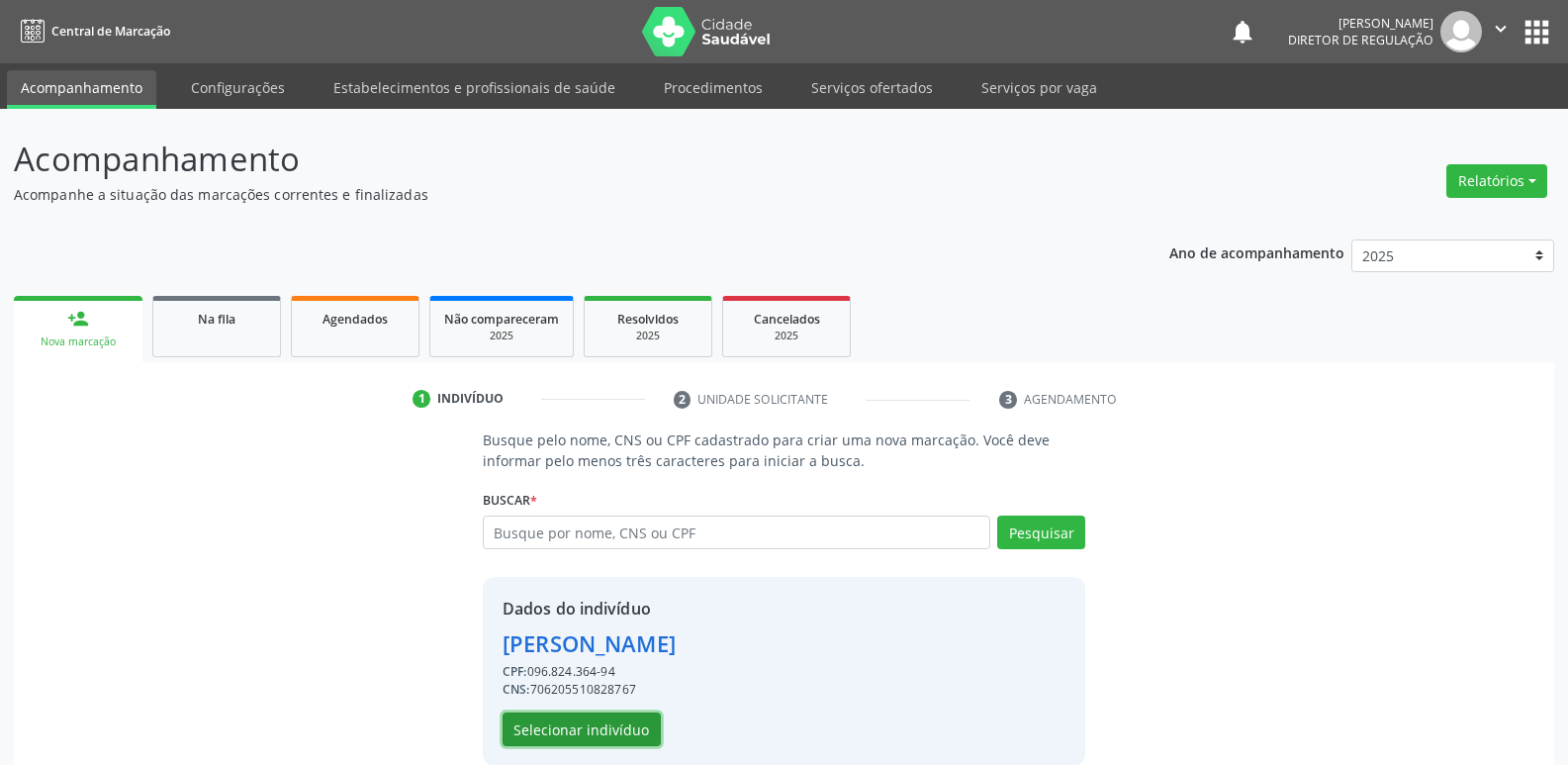
click at [628, 725] on button "Selecionar indivíduo" at bounding box center [581, 730] width 158 height 34
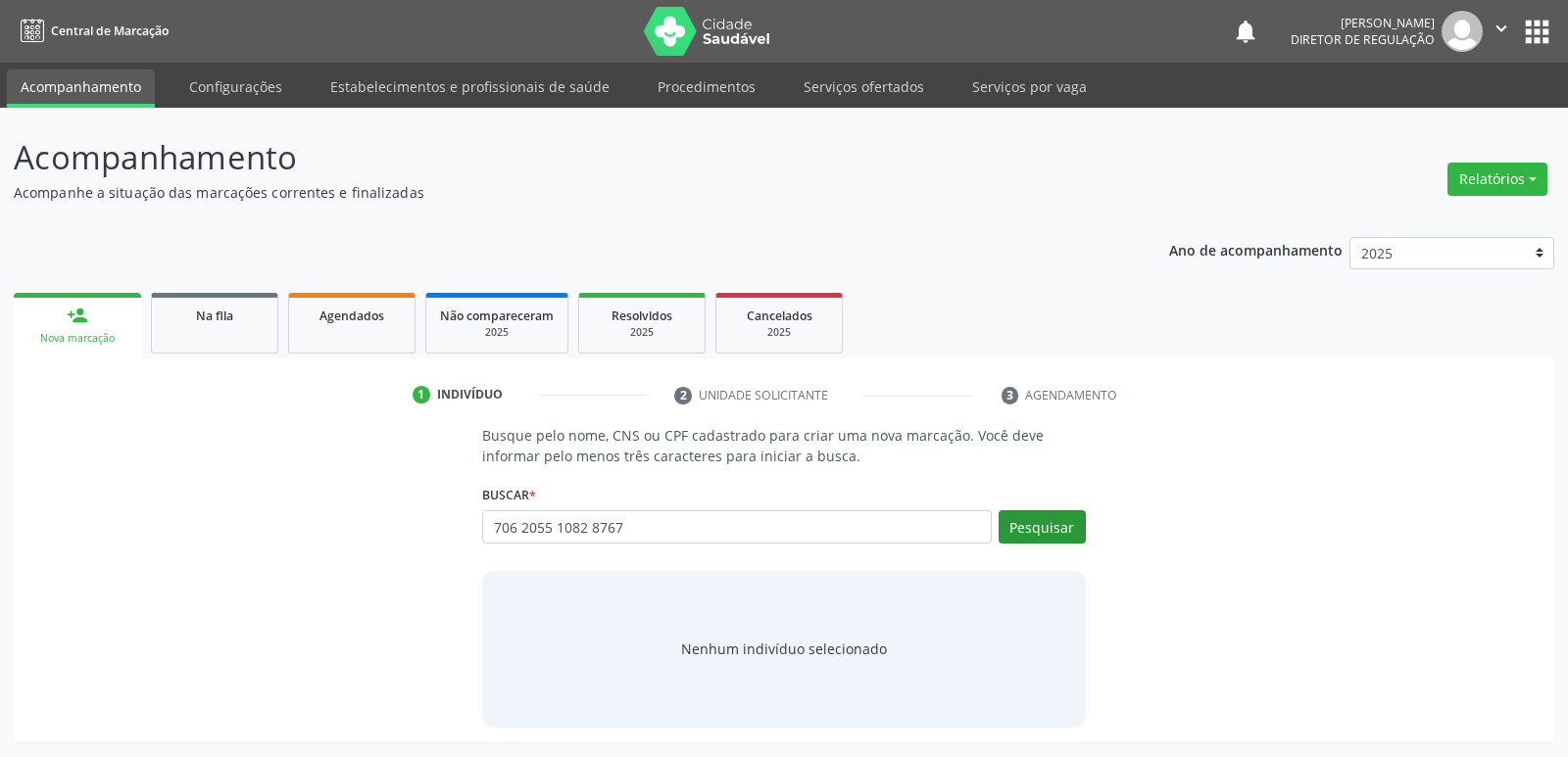
type input "706 2055 1082 8767"
click at [1054, 529] on button "Pesquisar" at bounding box center [1042, 527] width 87 height 34
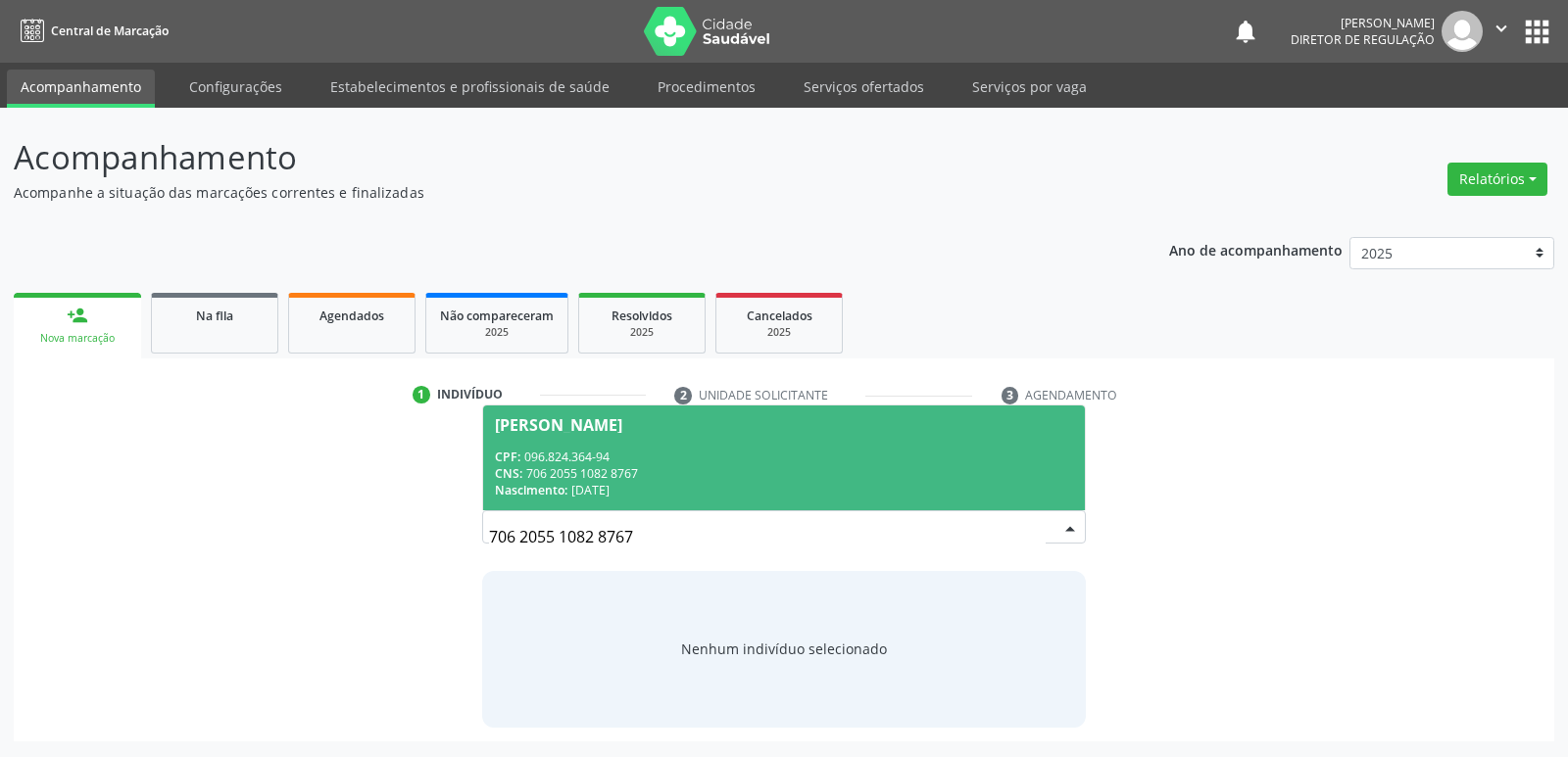
click at [570, 465] on div "CNS: 706 2055 1082 8767" at bounding box center [783, 473] width 577 height 17
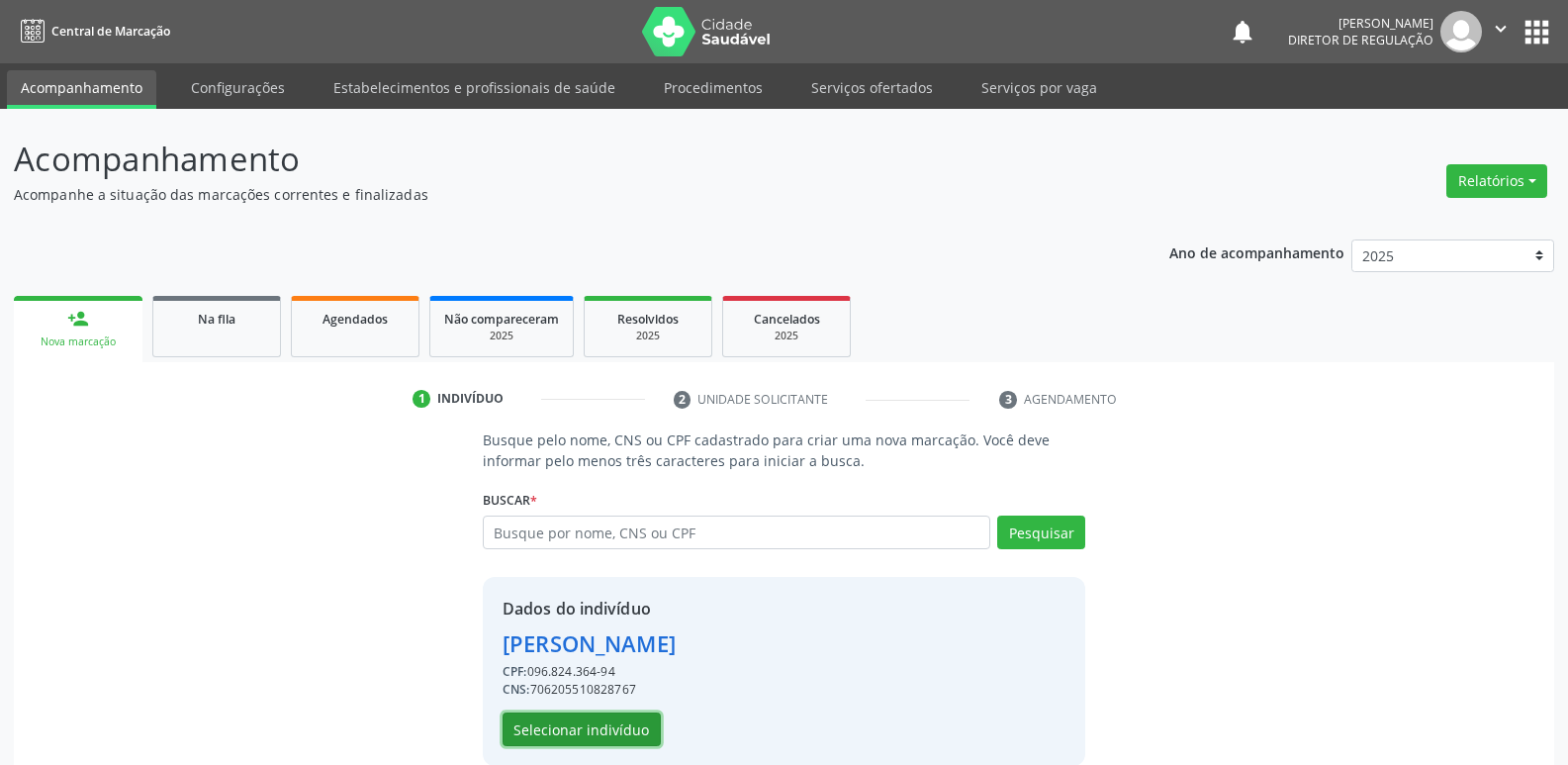
click at [598, 732] on button "Selecionar indivíduo" at bounding box center [581, 730] width 158 height 34
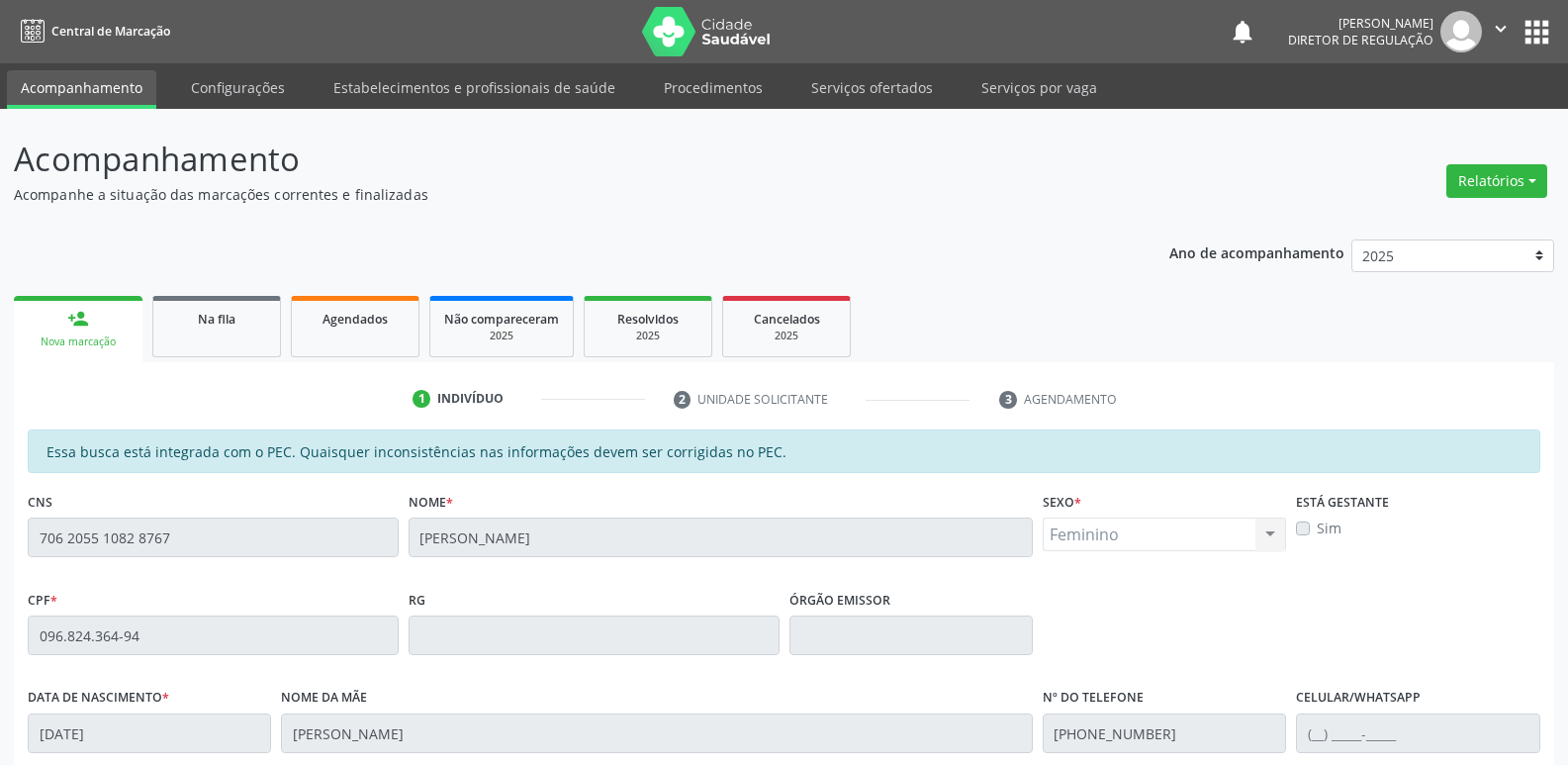
scroll to position [297, 0]
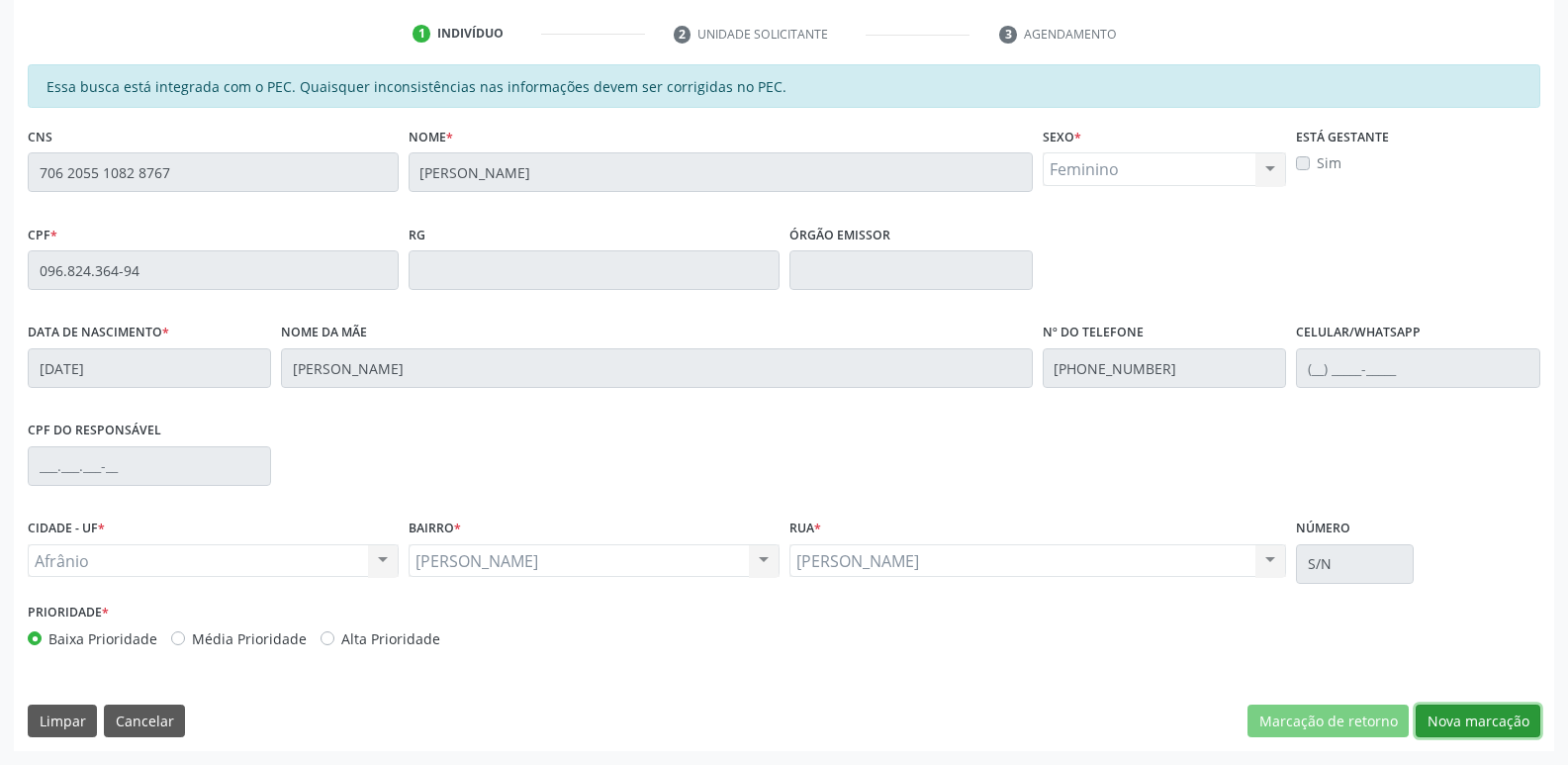
click at [1495, 727] on button "Nova marcação" at bounding box center [1477, 722] width 124 height 34
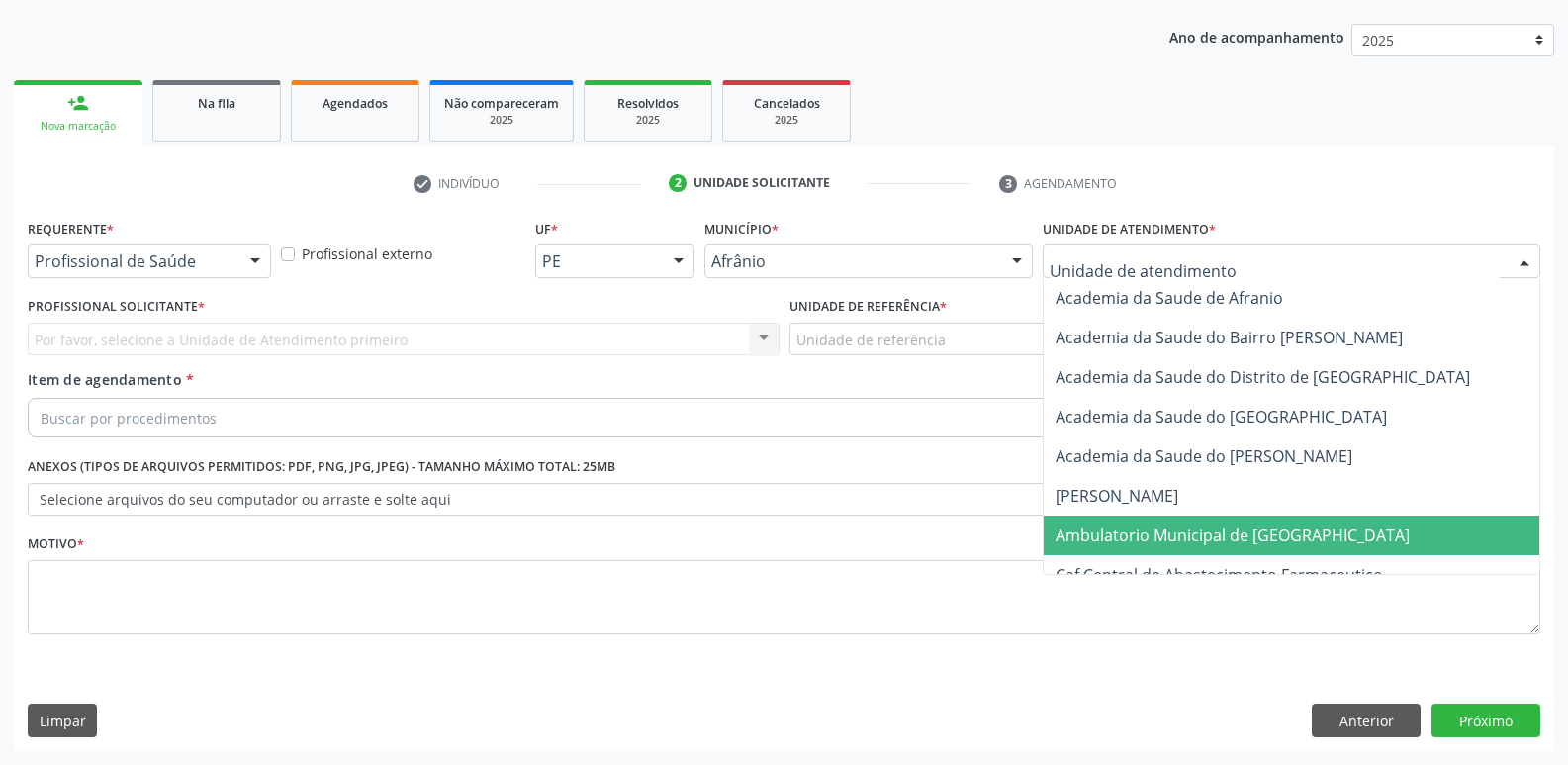
click at [1208, 528] on span "Ambulatorio Municipal de [GEOGRAPHIC_DATA]" at bounding box center [1233, 536] width 354 height 22
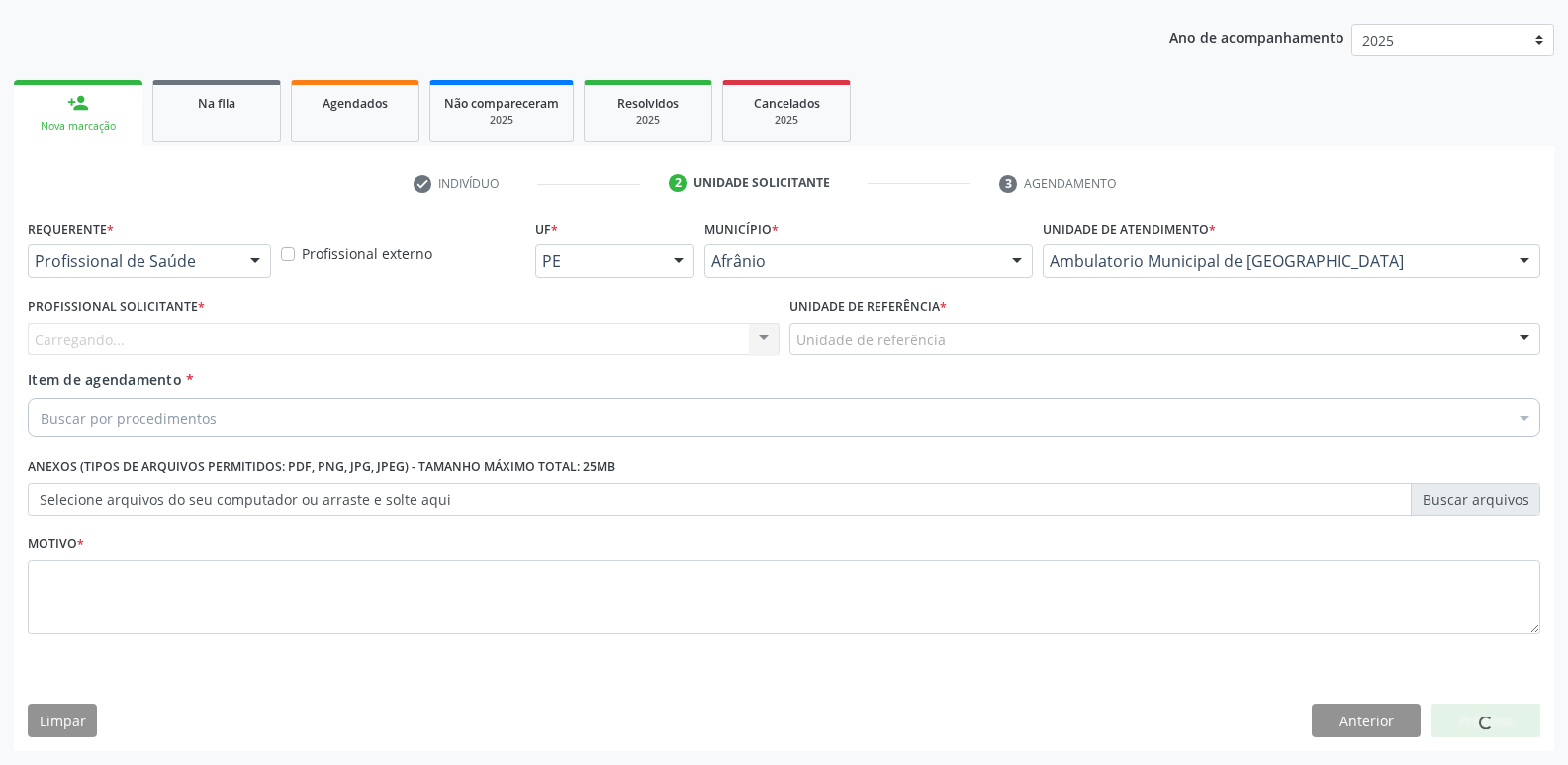
click at [960, 340] on div "Unidade de referência" at bounding box center [1165, 340] width 752 height 34
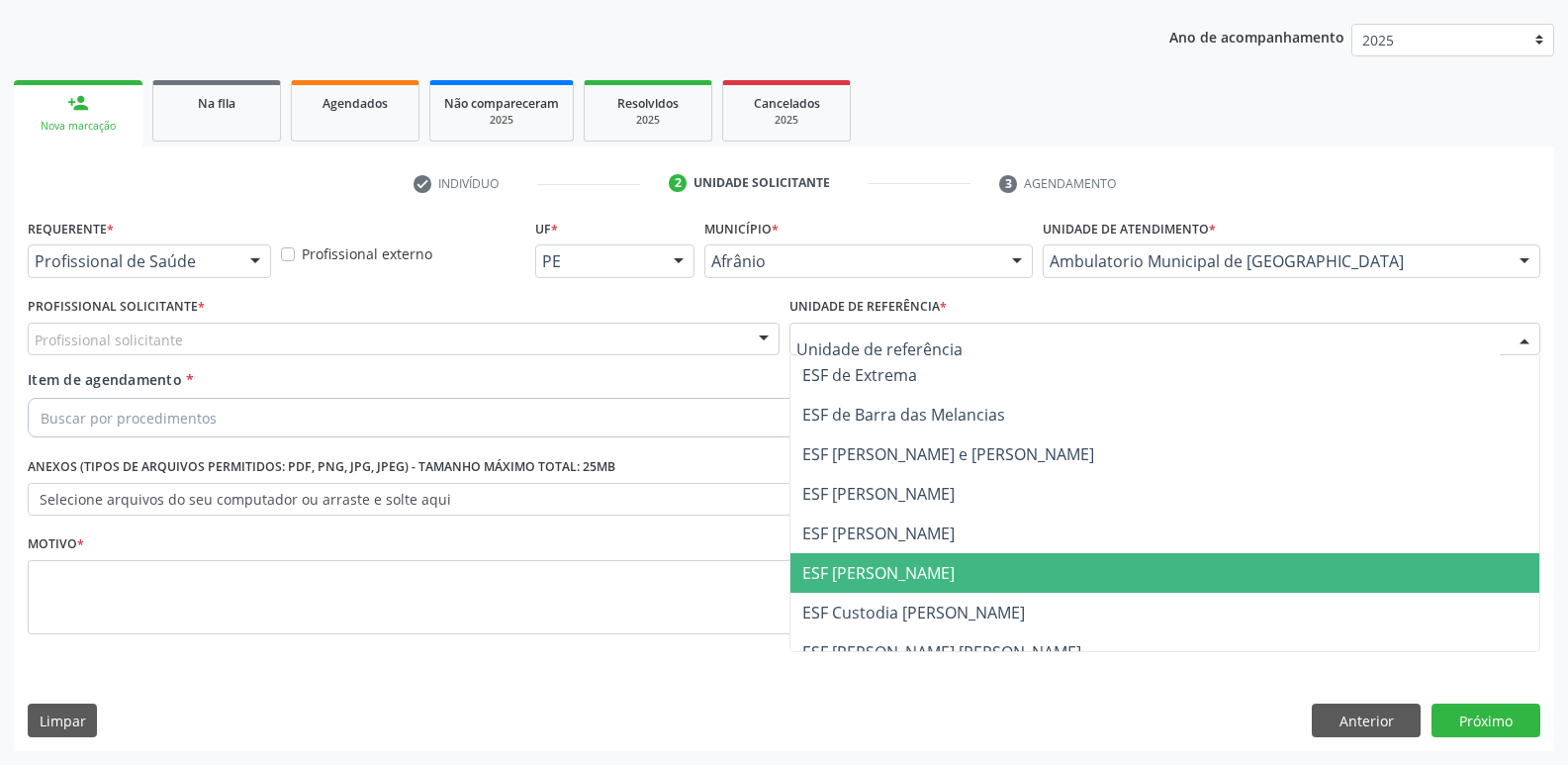
click at [934, 571] on span "ESF [PERSON_NAME]" at bounding box center [1165, 574] width 750 height 40
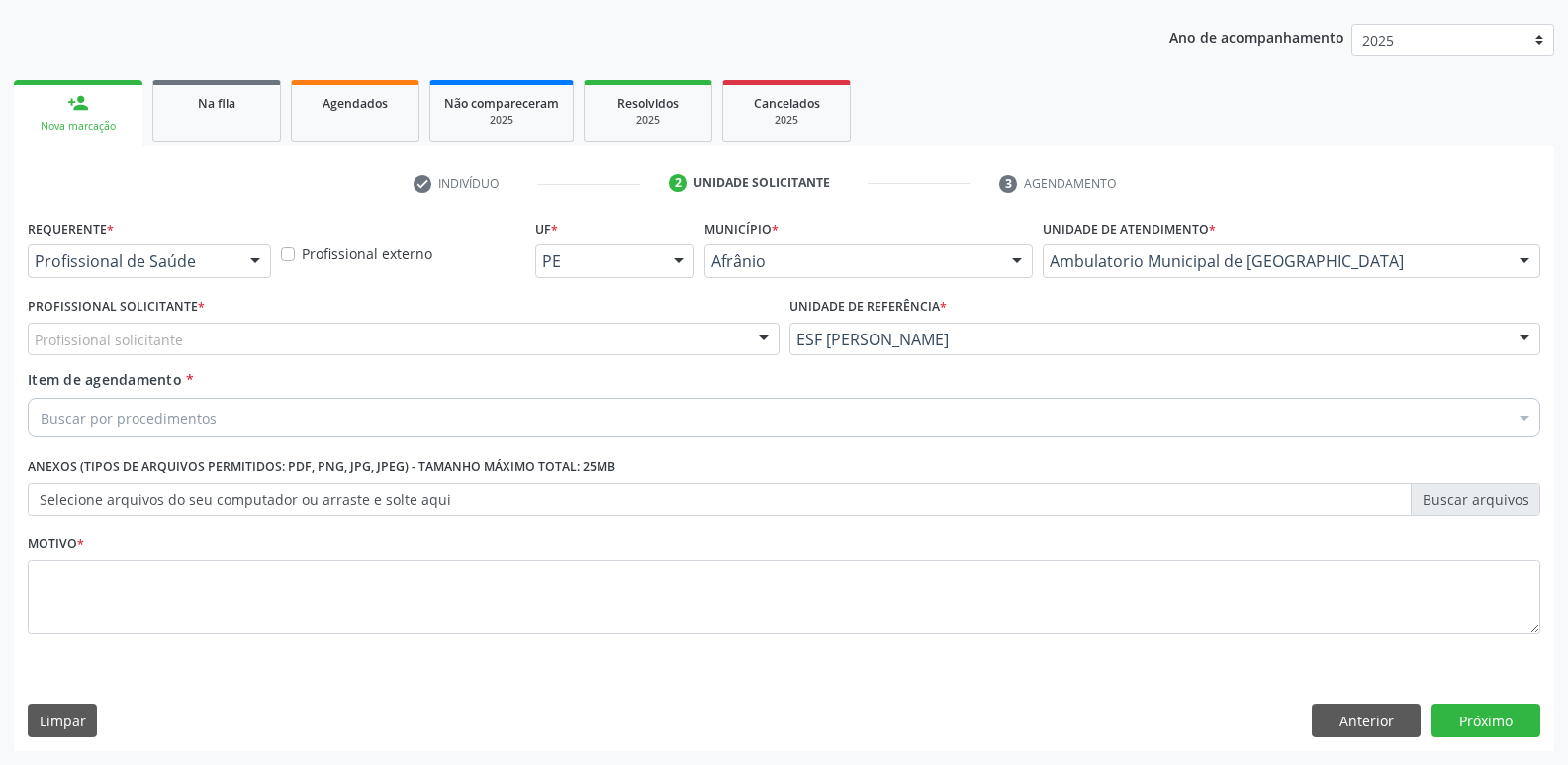
click at [619, 339] on div "Profissional solicitante" at bounding box center [403, 340] width 752 height 34
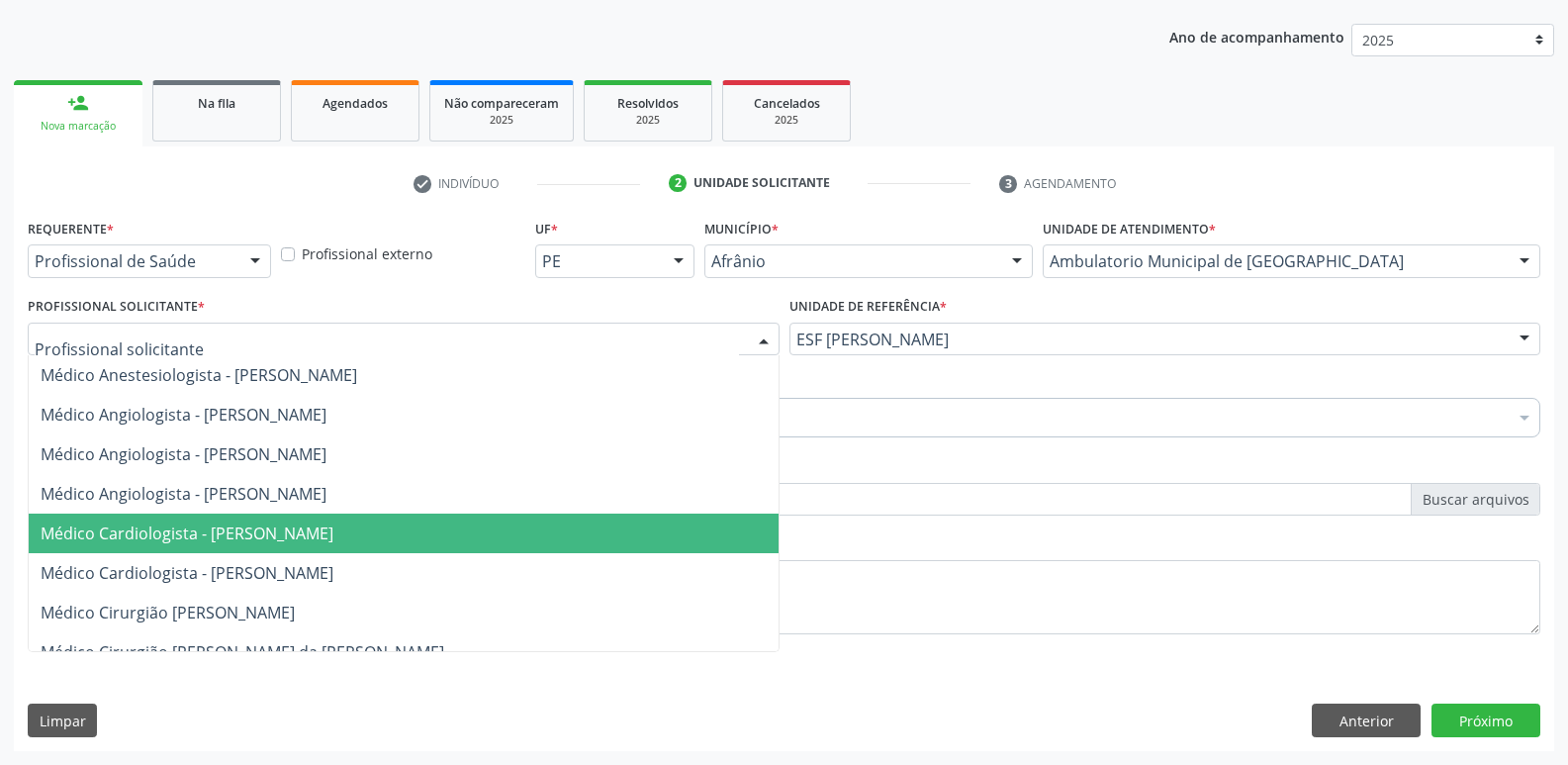
click at [601, 543] on span "Médico Cardiologista - [PERSON_NAME]" at bounding box center [403, 534] width 750 height 40
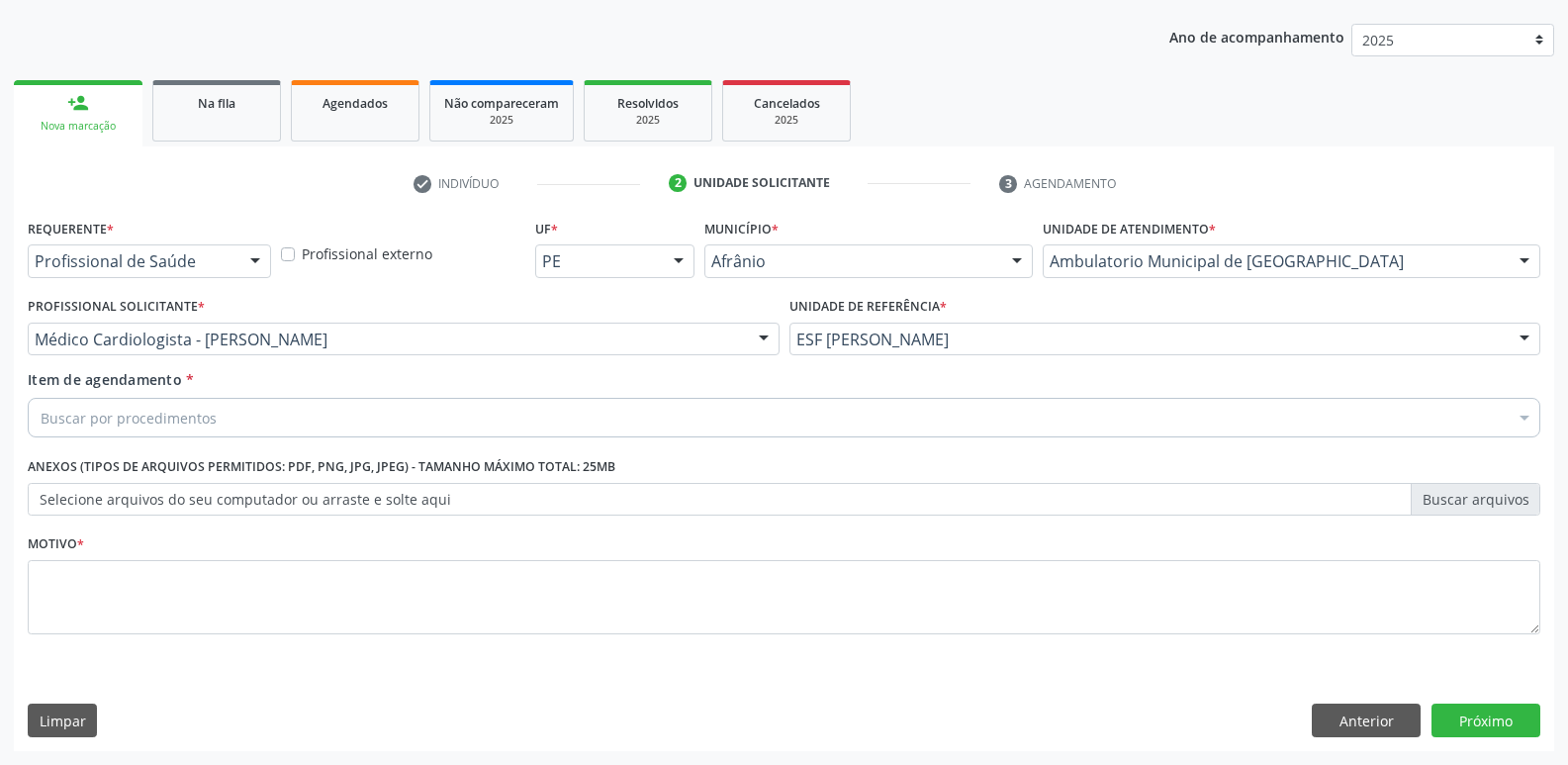
click at [505, 417] on div "Buscar por procedimentos" at bounding box center [784, 418] width 1513 height 40
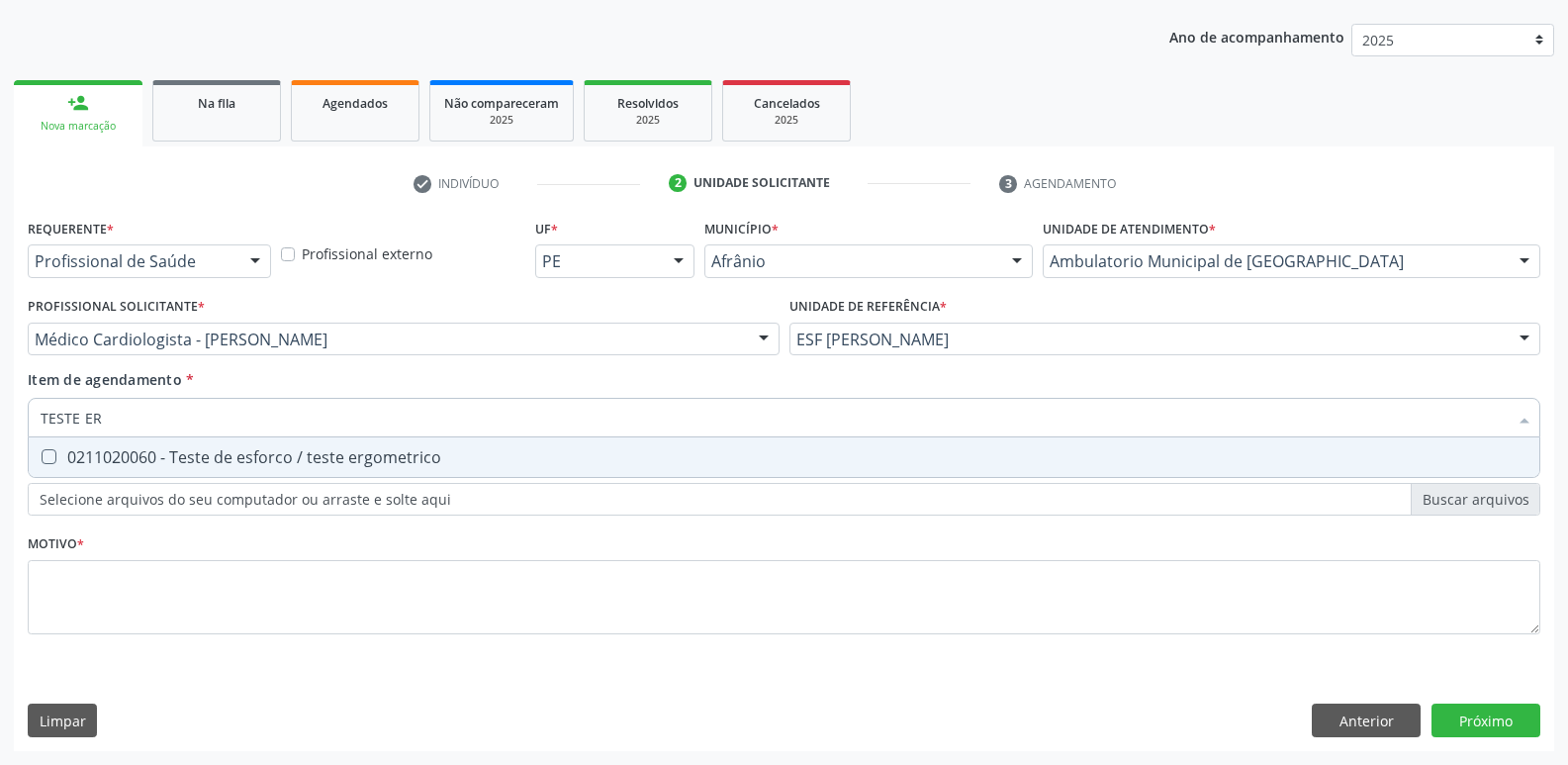
type input "TESTE ERG"
click at [485, 464] on div "0211020060 - Teste de esforco / teste ergometrico" at bounding box center [784, 457] width 1487 height 16
checkbox ergometrico "true"
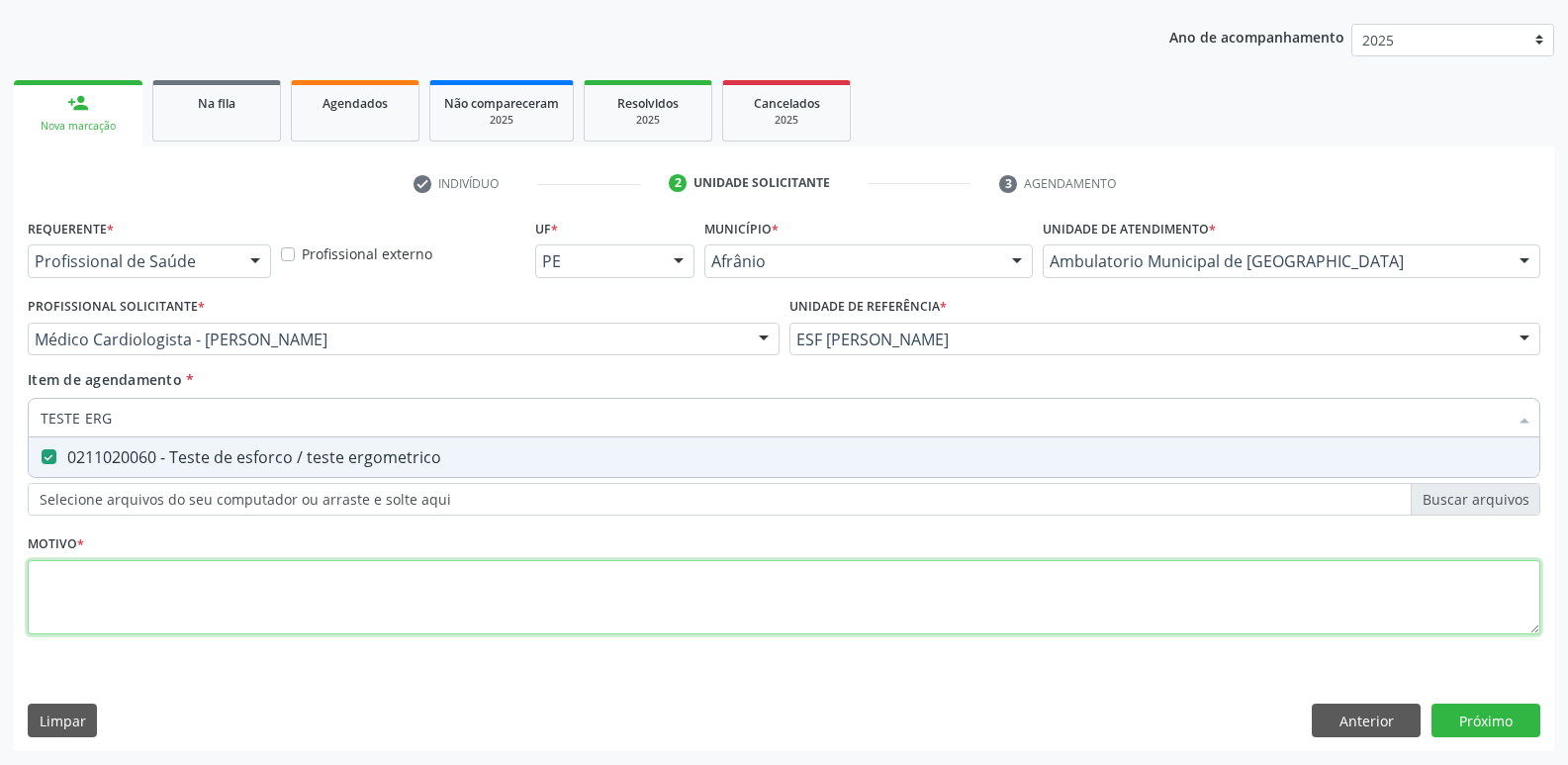
click at [497, 568] on div "Requerente * Profissional de Saúde Profissional de Saúde Paciente Nenhum result…" at bounding box center [784, 438] width 1513 height 448
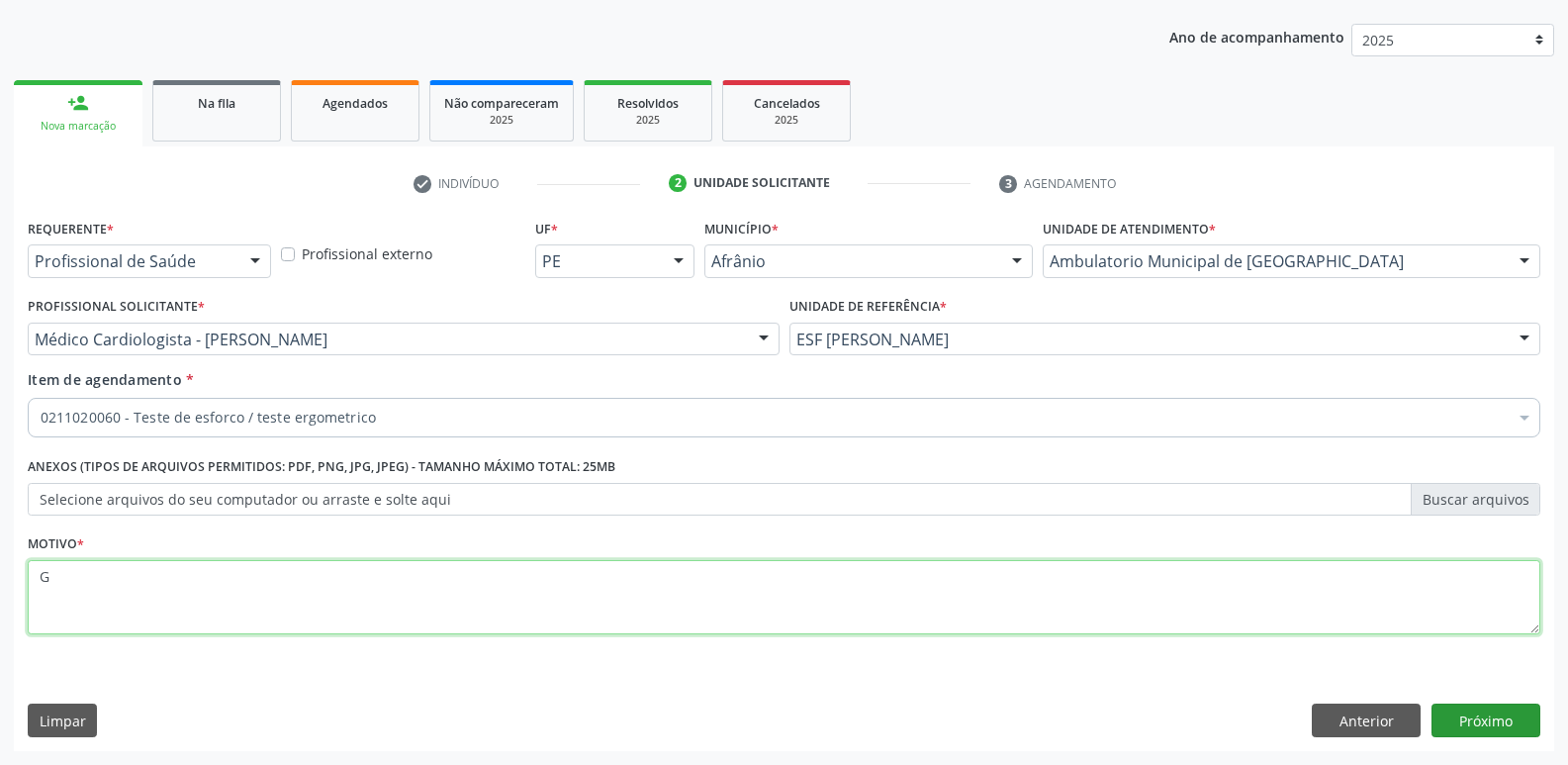
type textarea "G"
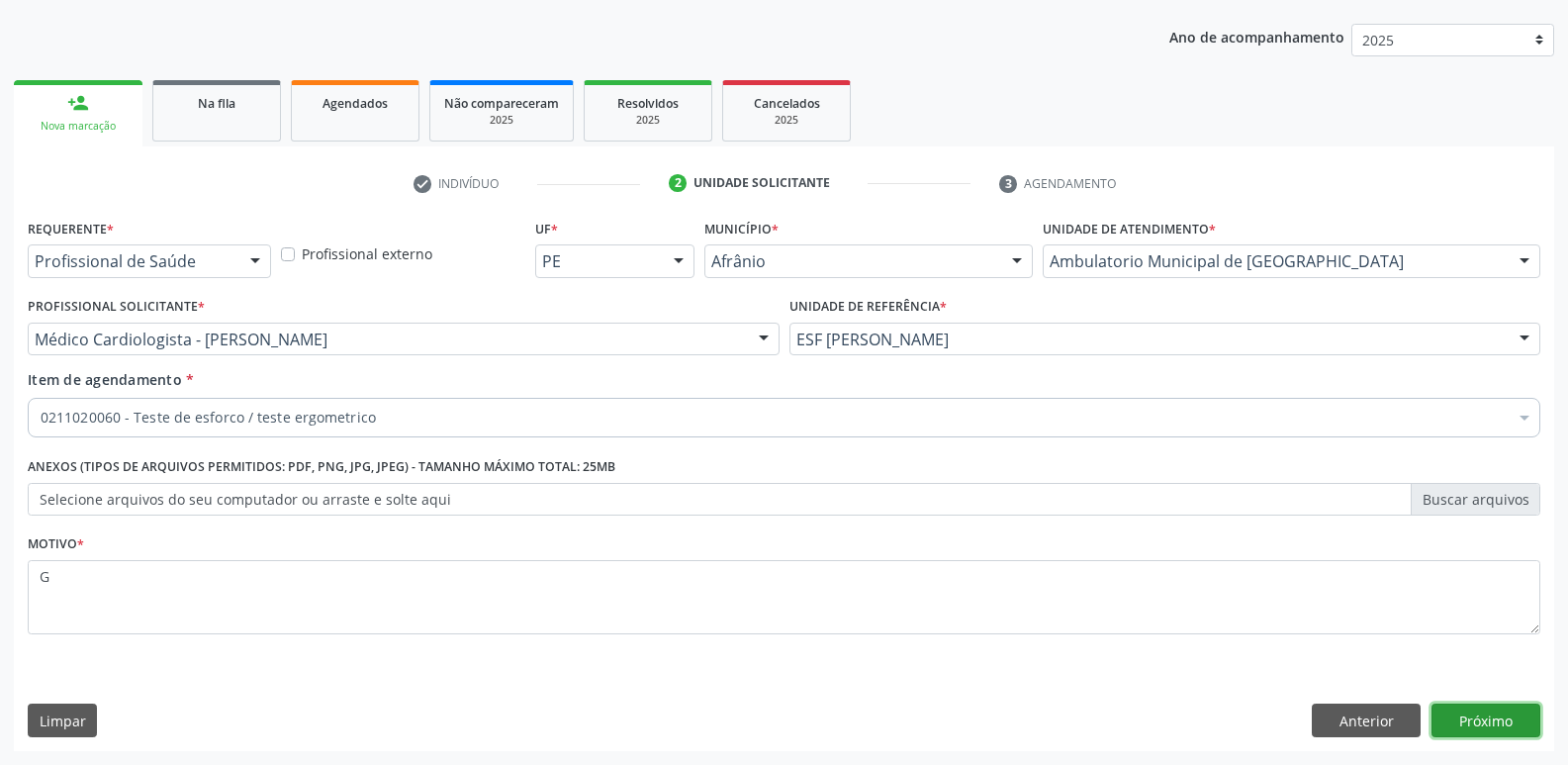
click at [1499, 719] on button "Próximo" at bounding box center [1485, 721] width 109 height 34
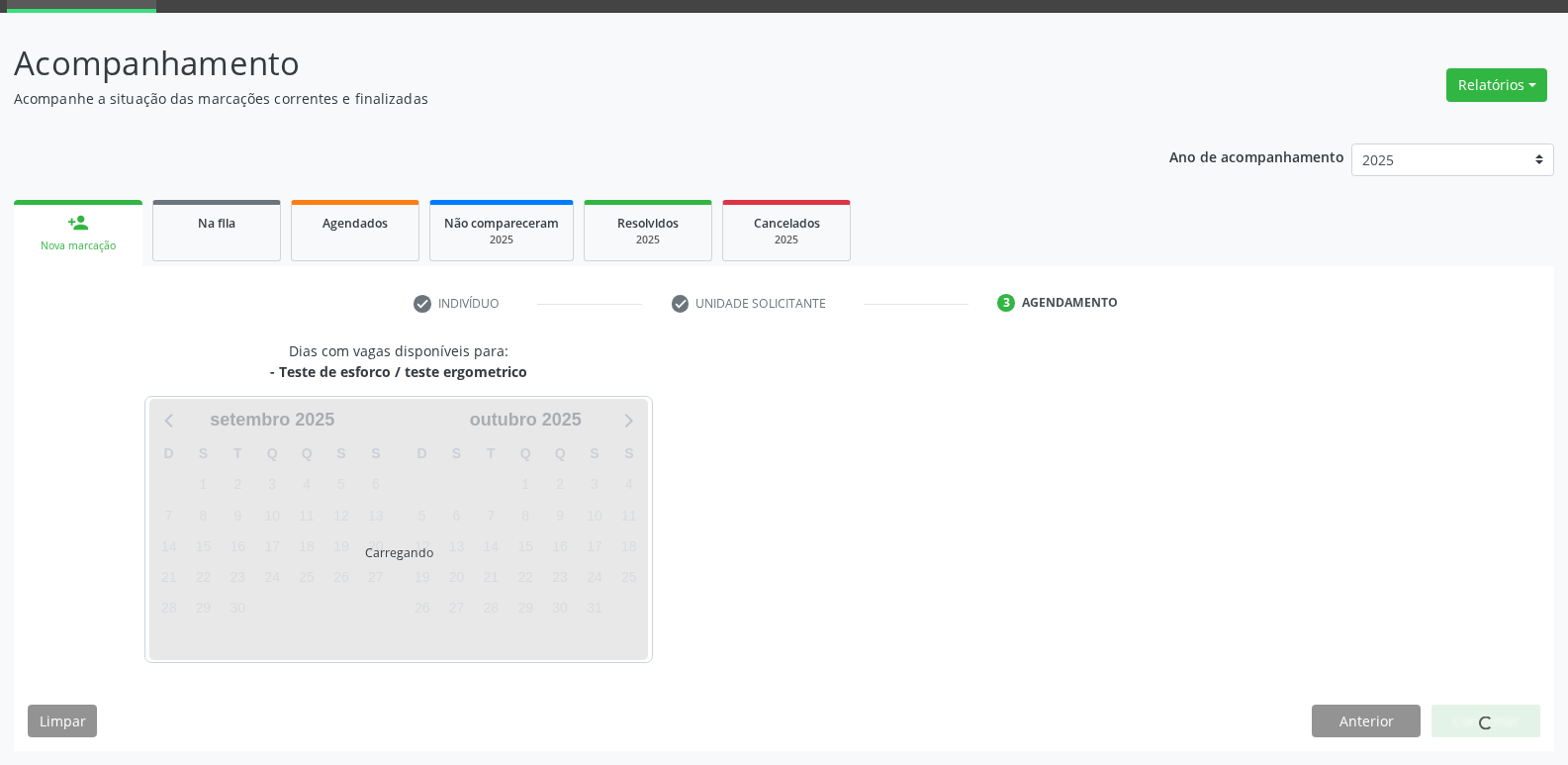
scroll to position [96, 0]
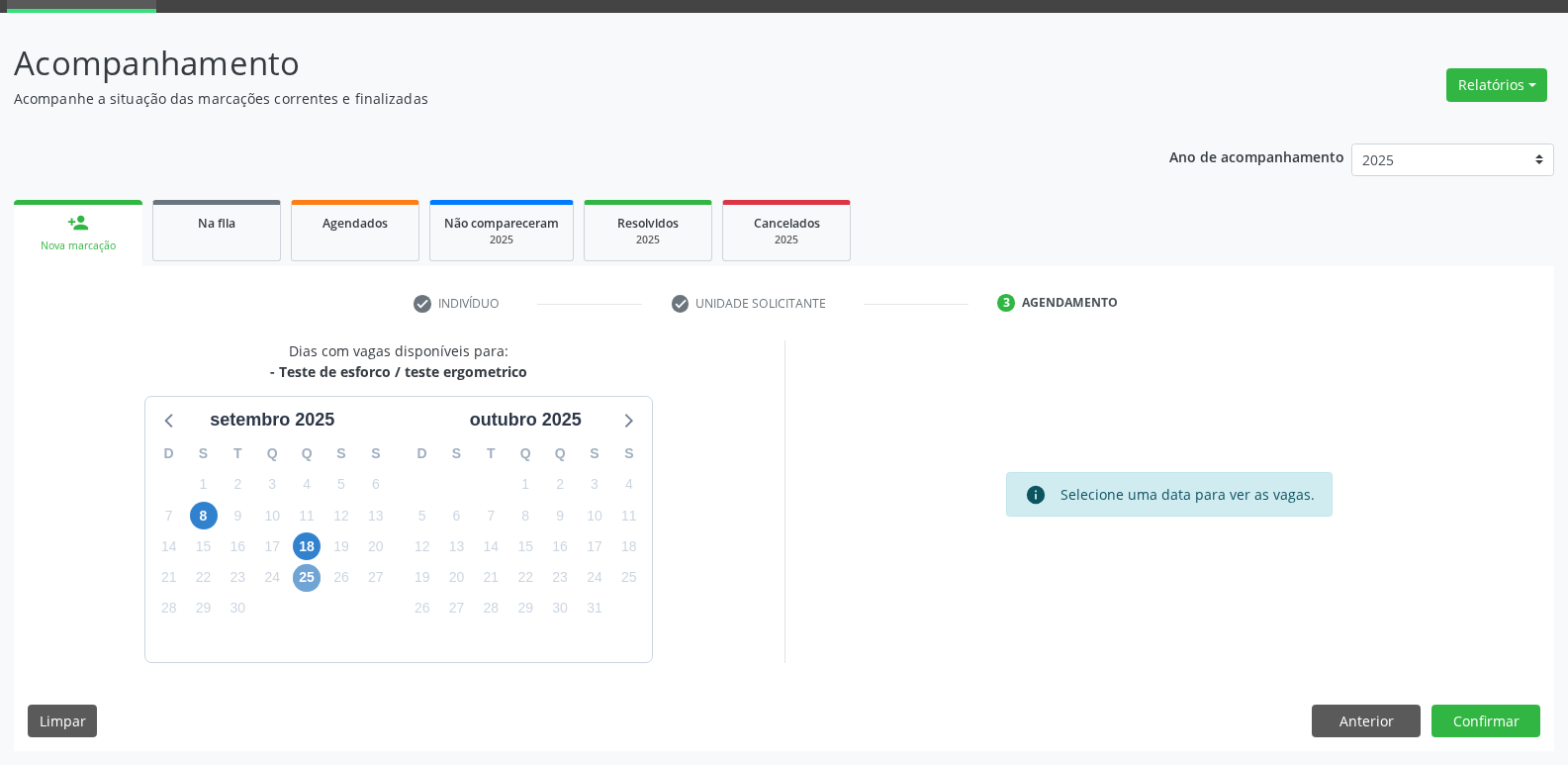
click at [308, 576] on span "25" at bounding box center [307, 579] width 28 height 28
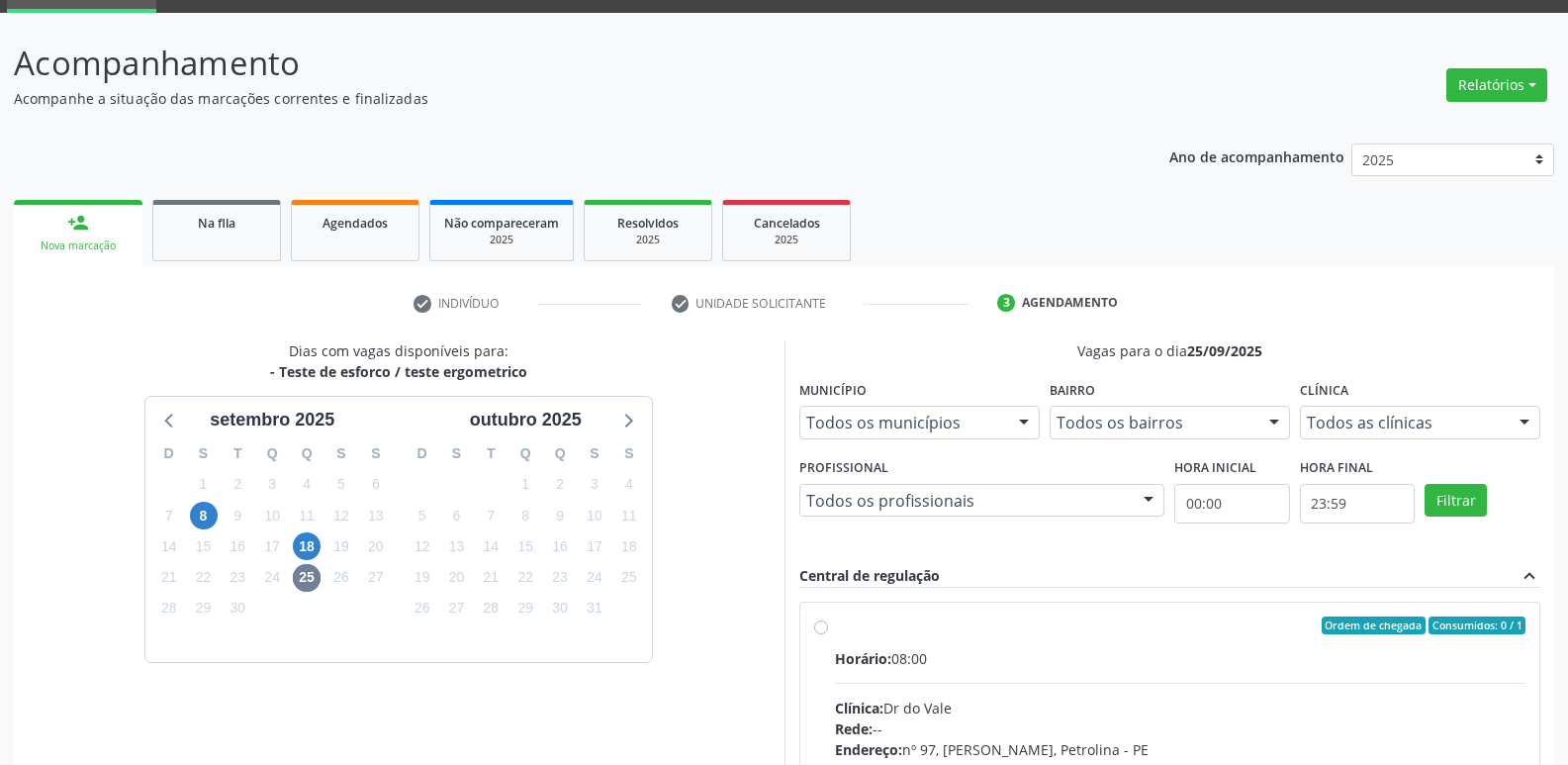
click at [893, 631] on div "Ordem de chegada Consumidos: 0 / 1" at bounding box center [1181, 626] width 692 height 18
click at [828, 631] on input "Ordem de chegada Consumidos: 0 / 1 Horário: 08:00 Clínica: Dr do Vale Rede: -- …" at bounding box center [821, 626] width 14 height 18
radio input "true"
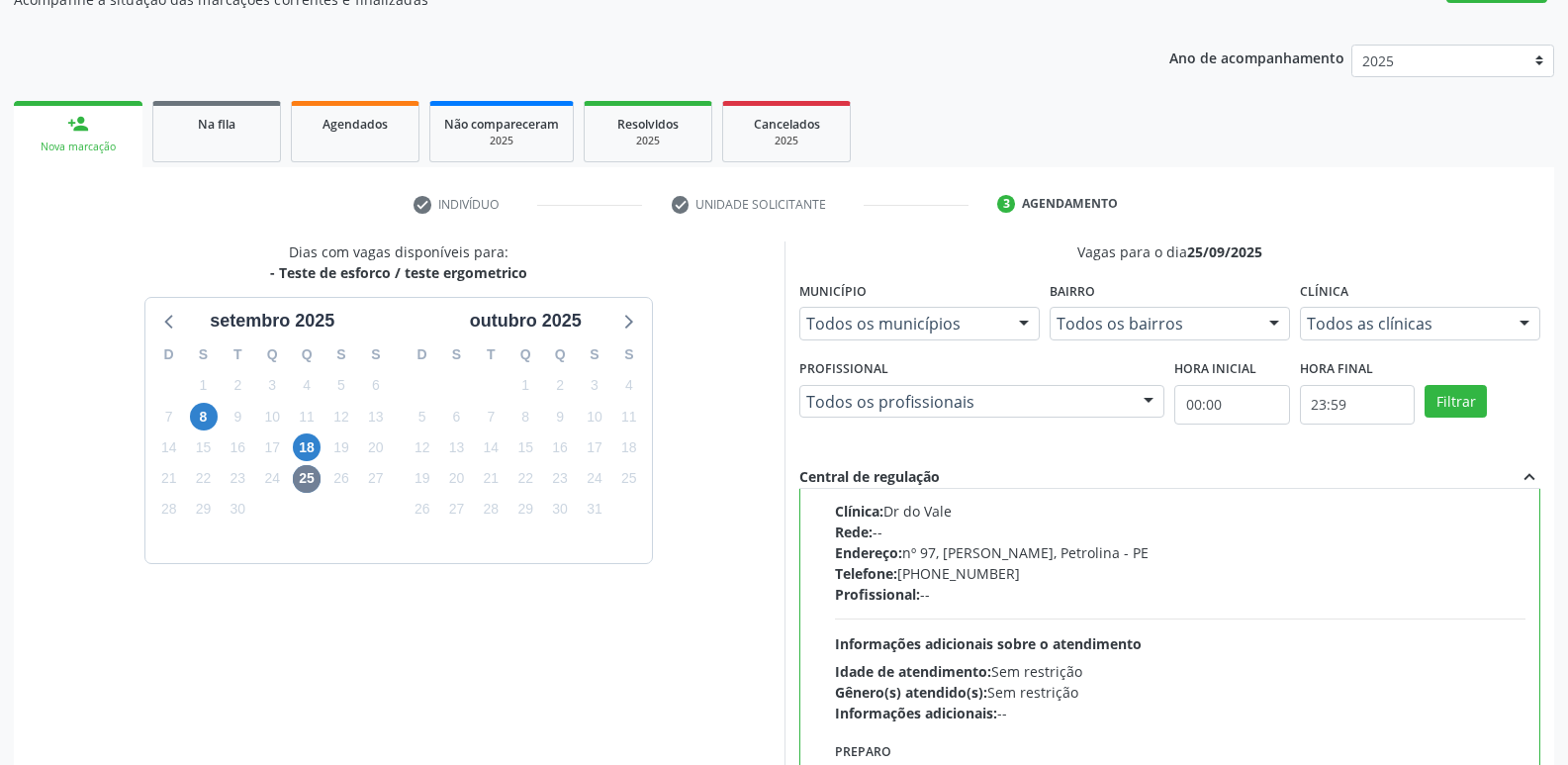
scroll to position [417, 0]
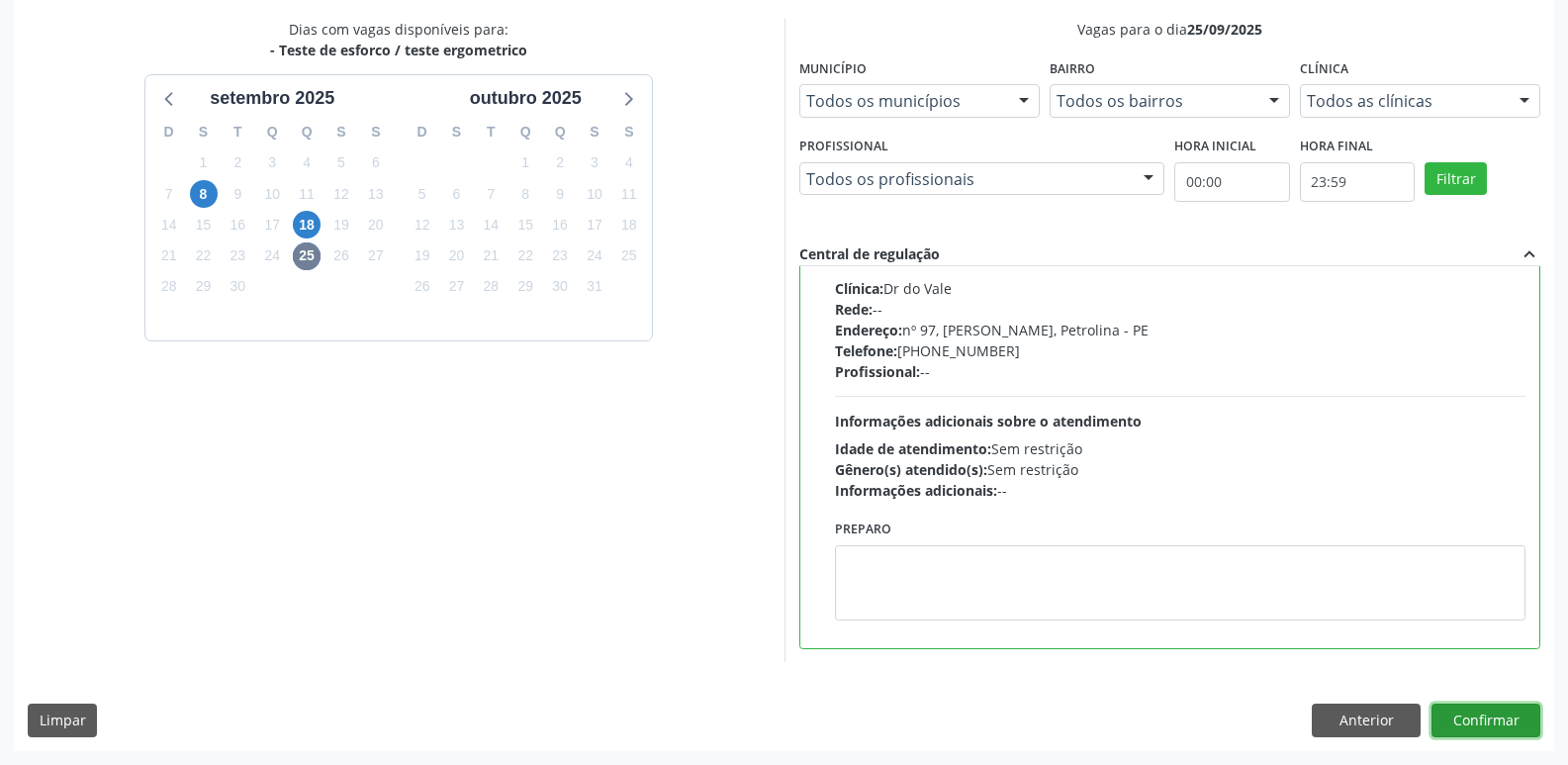
click at [1474, 719] on button "Confirmar" at bounding box center [1485, 721] width 109 height 34
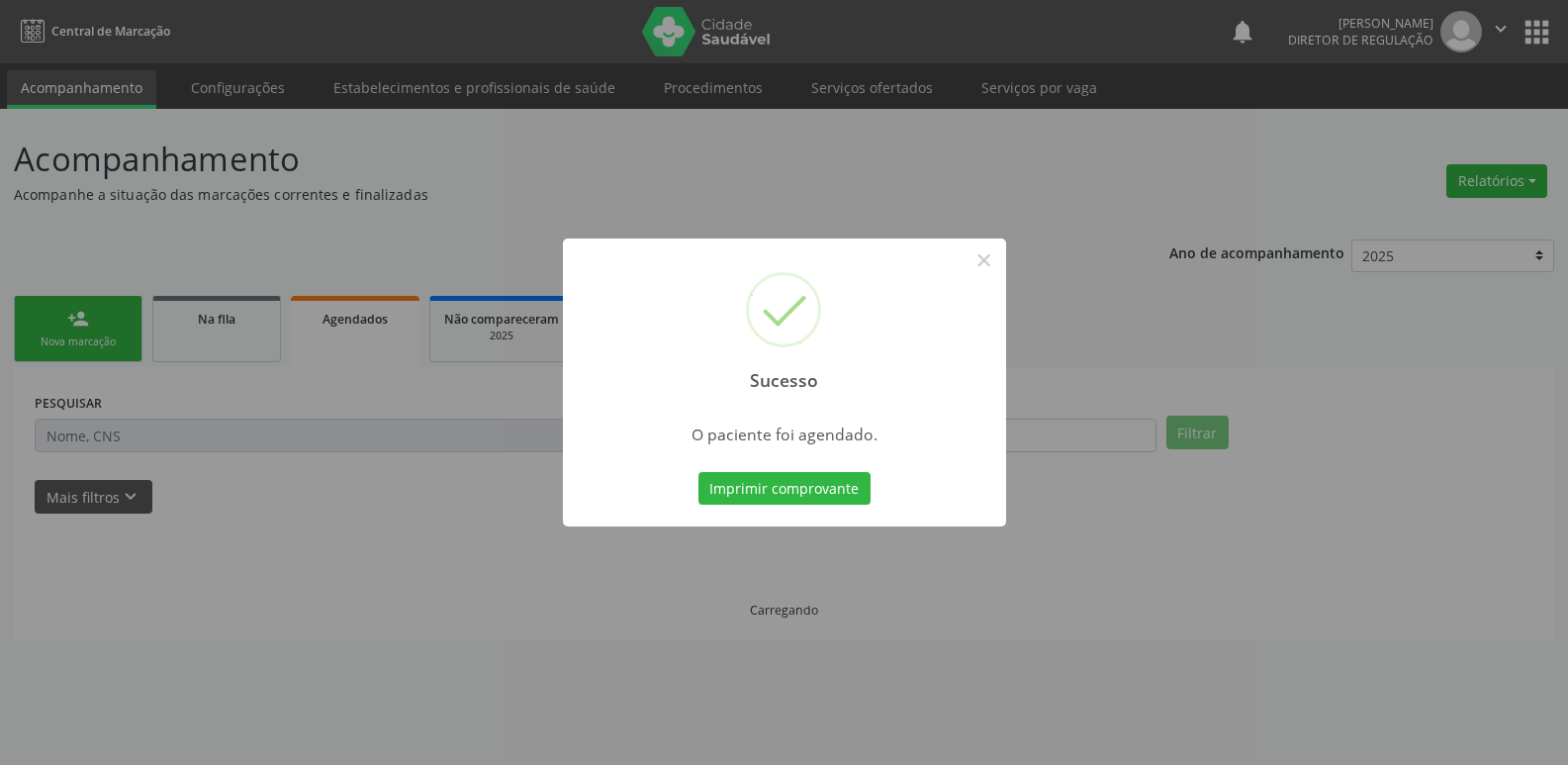
scroll to position [0, 0]
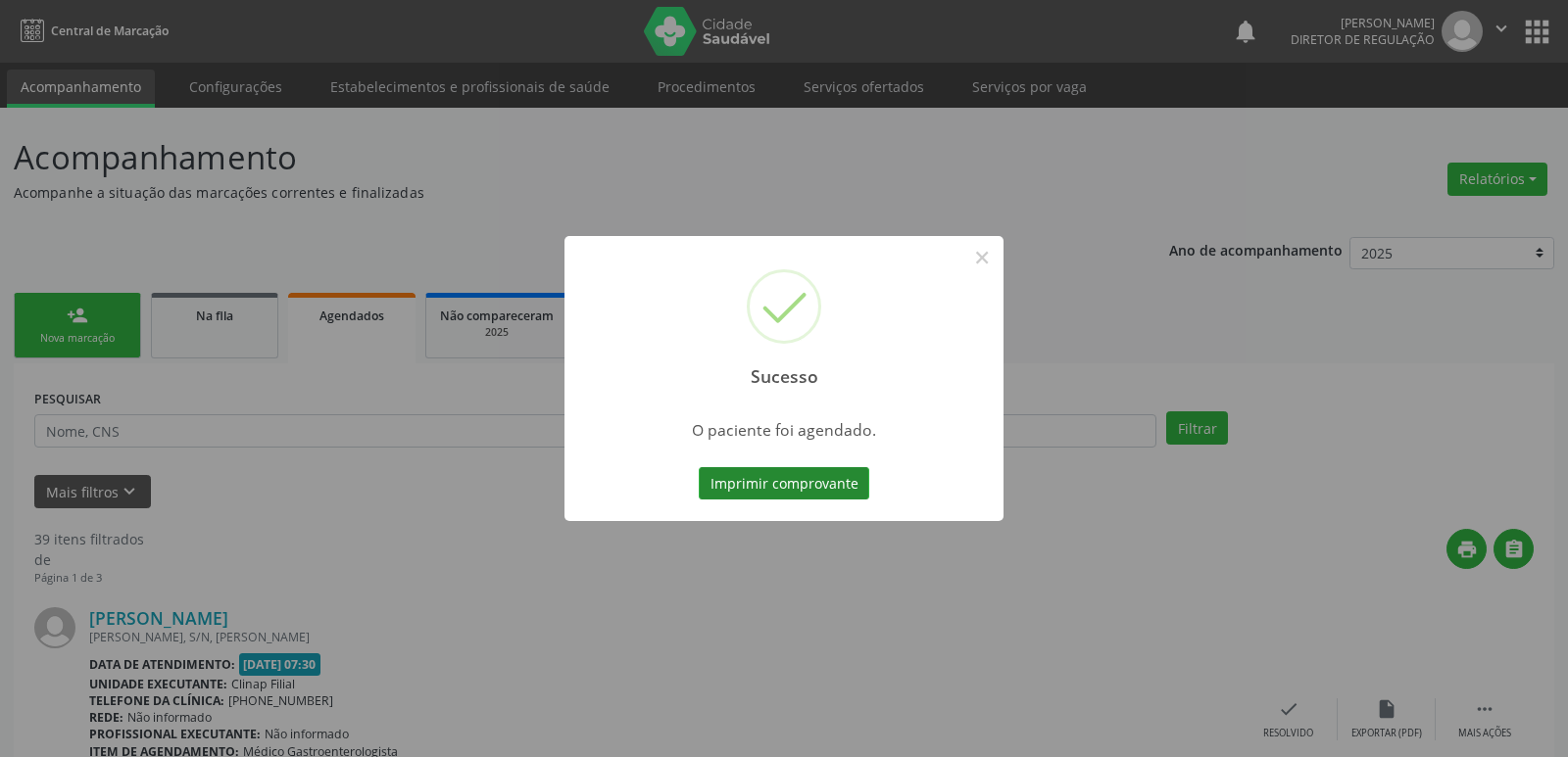
click at [832, 491] on button "Imprimir comprovante" at bounding box center [784, 484] width 171 height 34
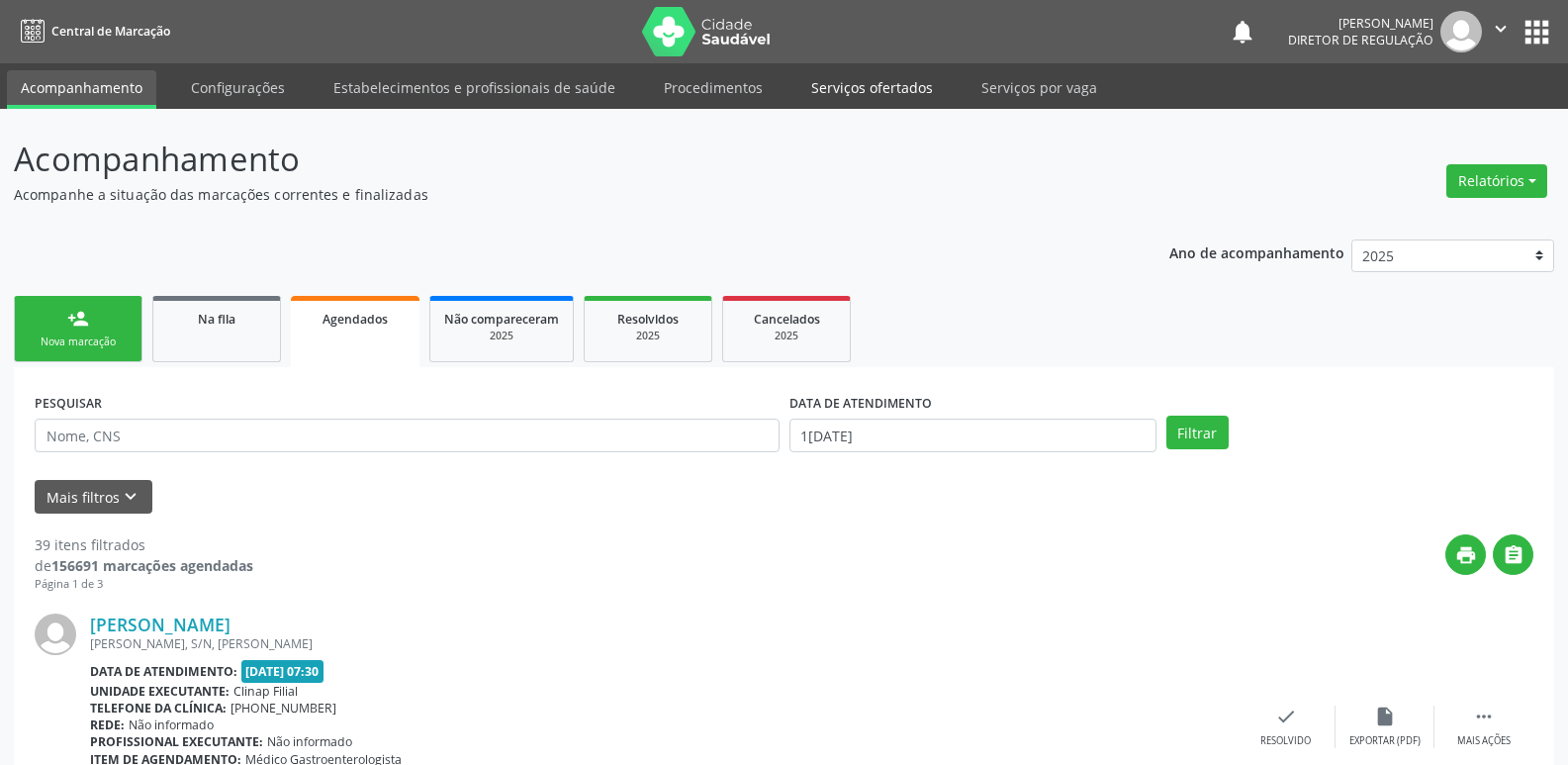
click at [858, 95] on link "Serviços ofertados" at bounding box center [872, 88] width 149 height 35
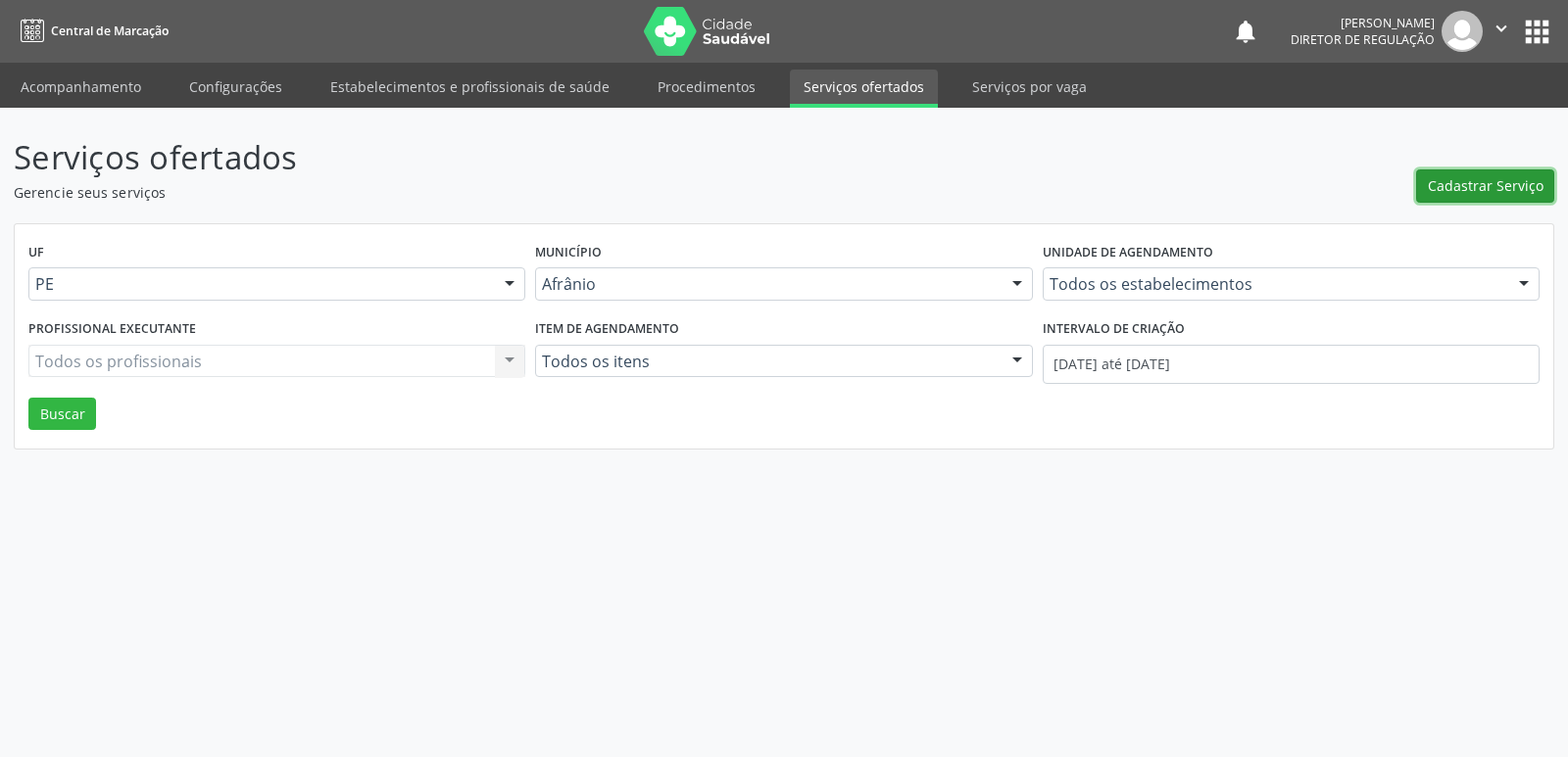
click at [1489, 188] on span "Cadastrar Serviço" at bounding box center [1485, 185] width 115 height 21
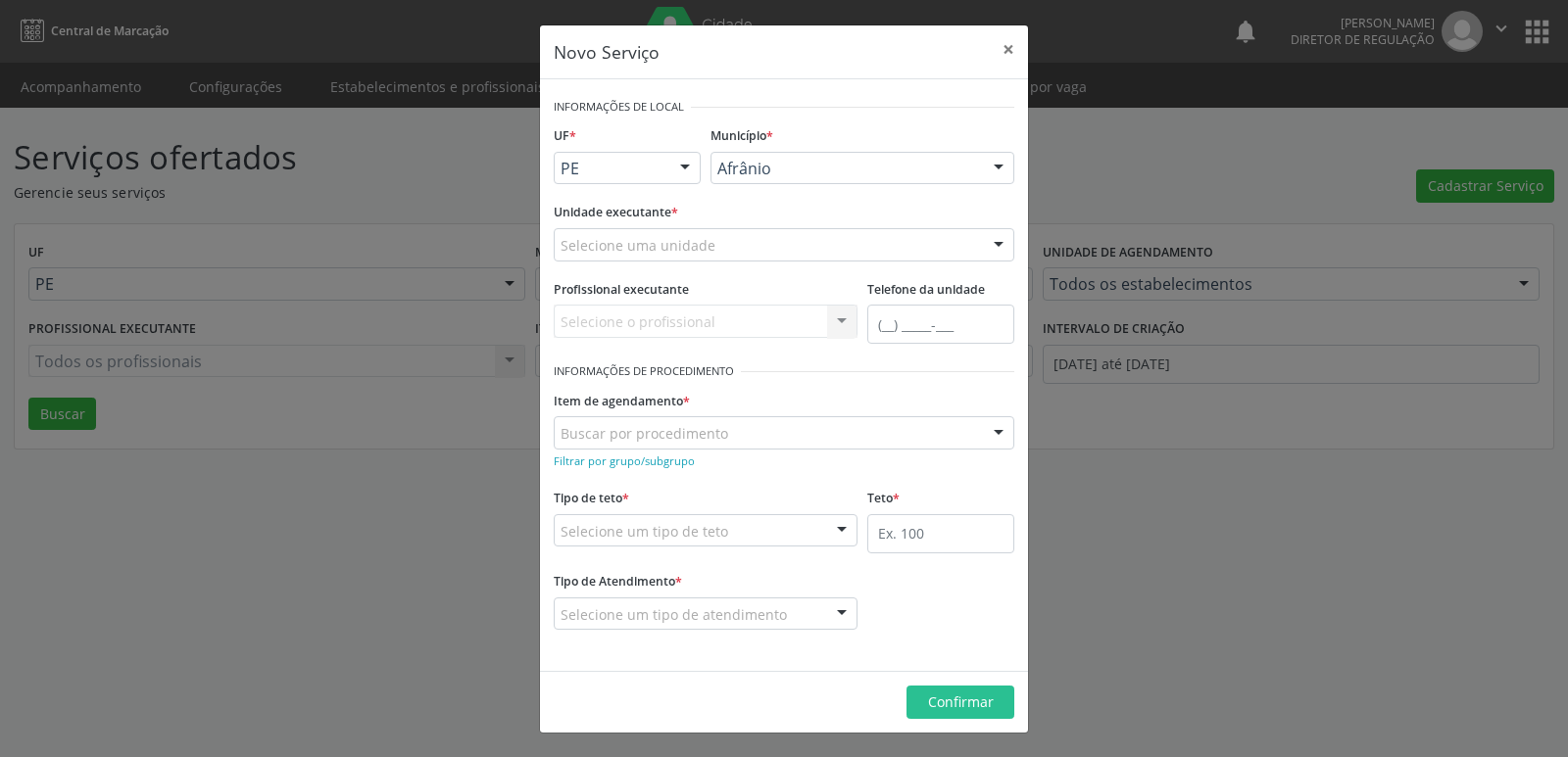
click at [825, 154] on div "Afrânio" at bounding box center [863, 169] width 304 height 34
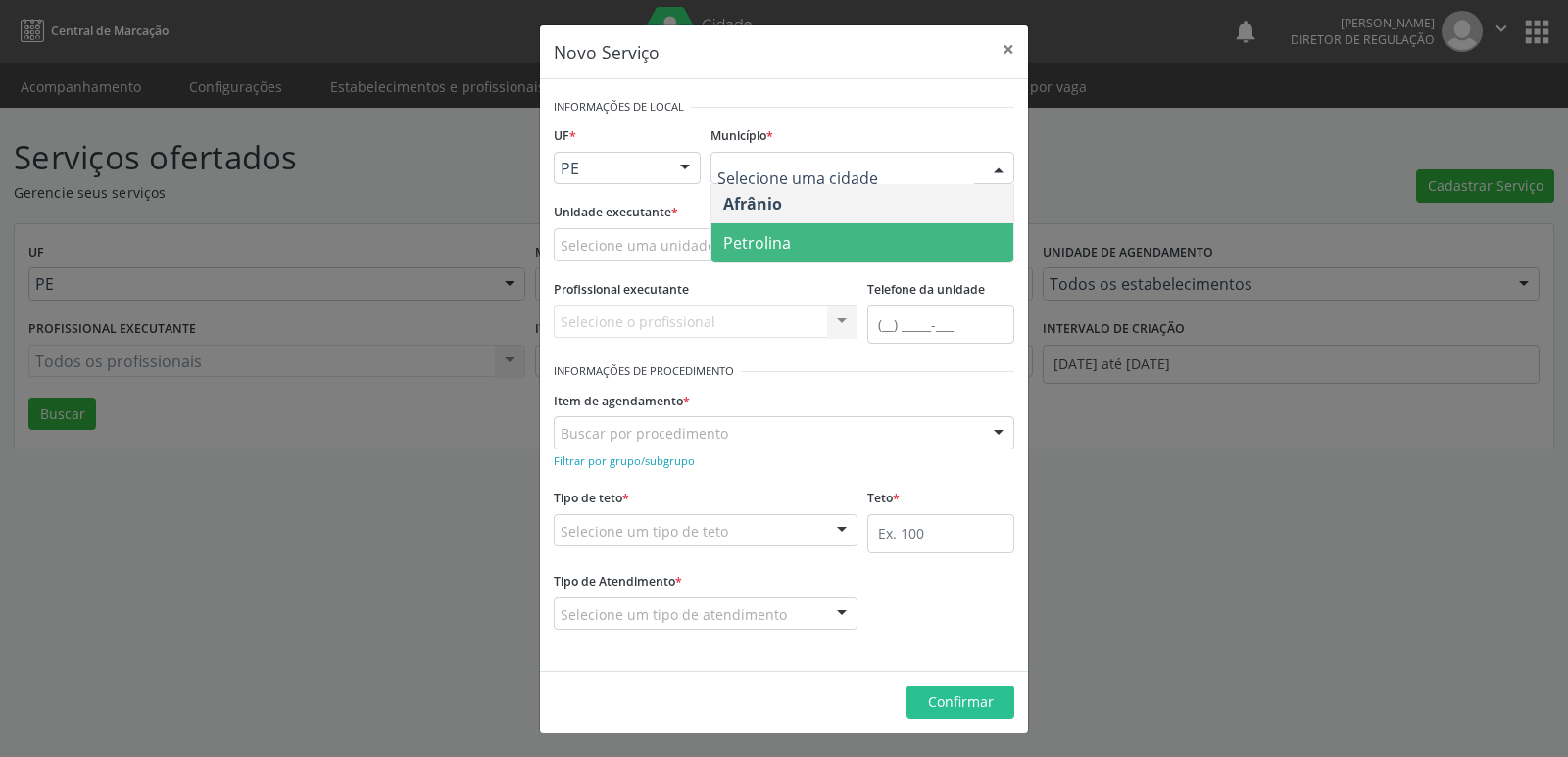
click at [824, 247] on span "Petrolina" at bounding box center [863, 243] width 302 height 39
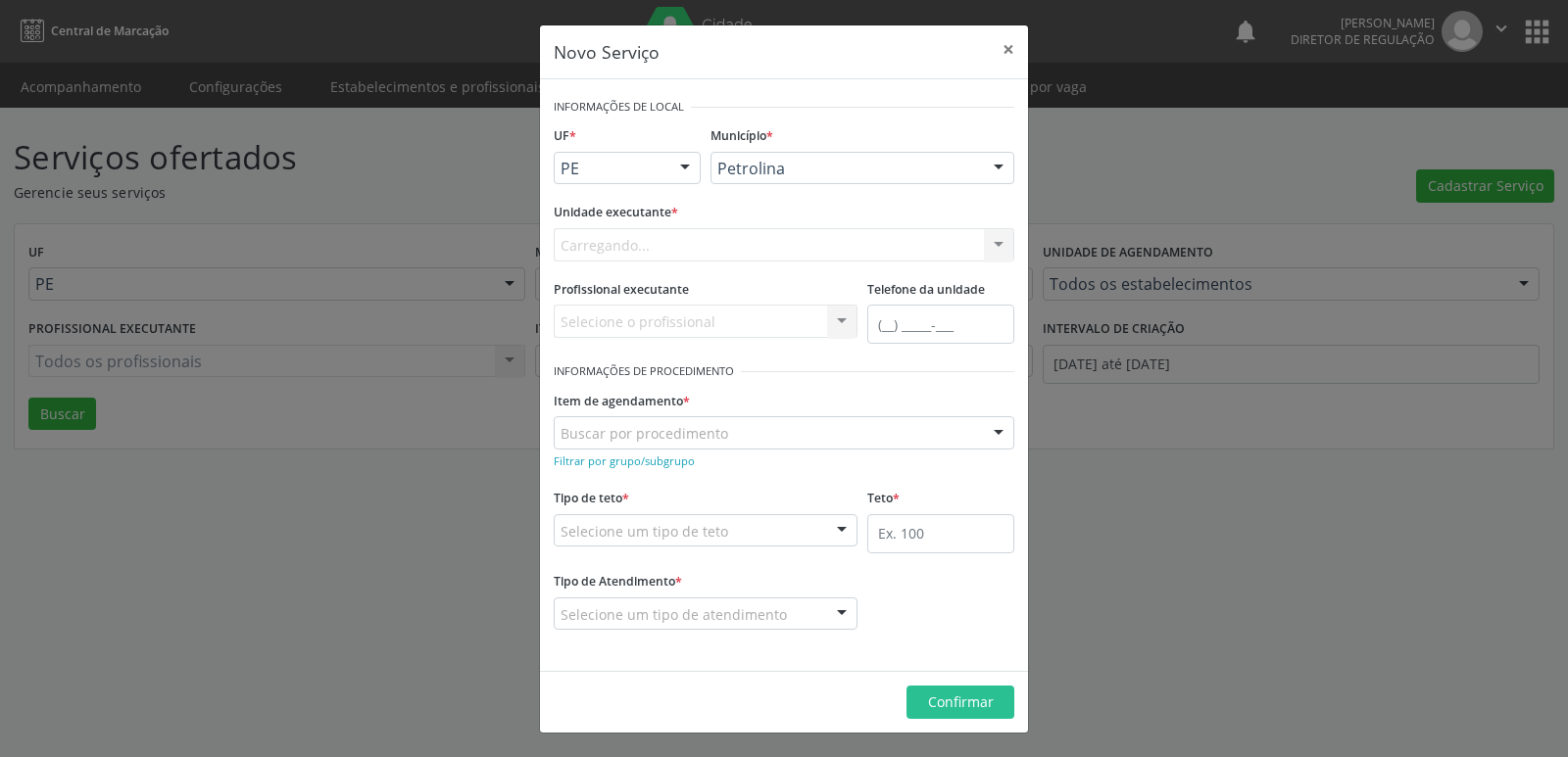
drag, startPoint x: 778, startPoint y: 250, endPoint x: 783, endPoint y: 242, distance: 9.4
click at [782, 244] on div "Carregando... Academia da Saude de Afranio Academia da Saude do Bairro [PERSON_…" at bounding box center [784, 245] width 461 height 34
click at [785, 240] on div "Carregando... Academia da Saude de Afranio Academia da Saude do Bairro [PERSON_…" at bounding box center [784, 245] width 461 height 34
click at [720, 235] on div "Selecione uma unidade" at bounding box center [784, 245] width 461 height 34
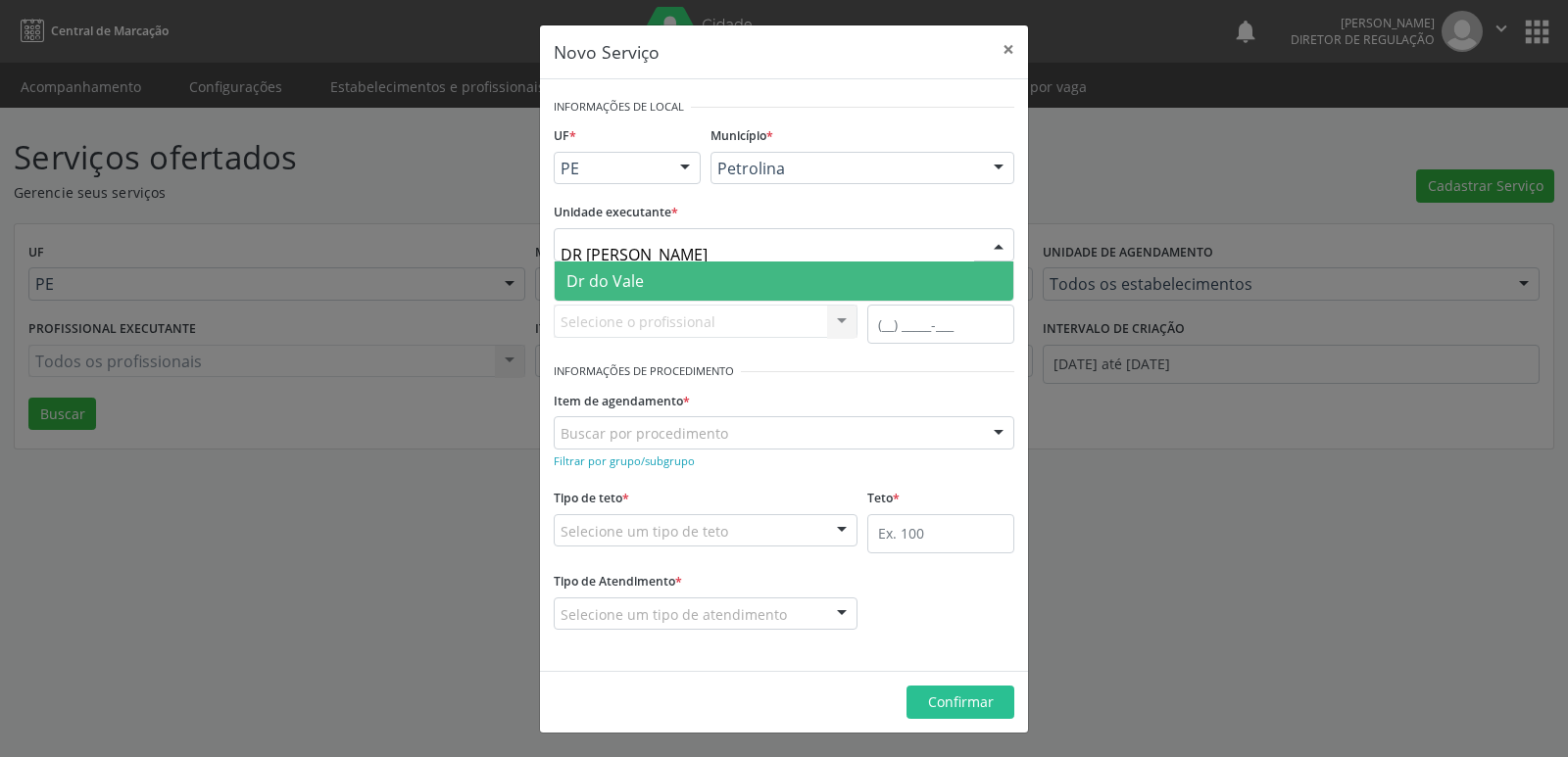
type input "DR DO V"
click at [682, 282] on span "Dr do Vale" at bounding box center [784, 281] width 459 height 39
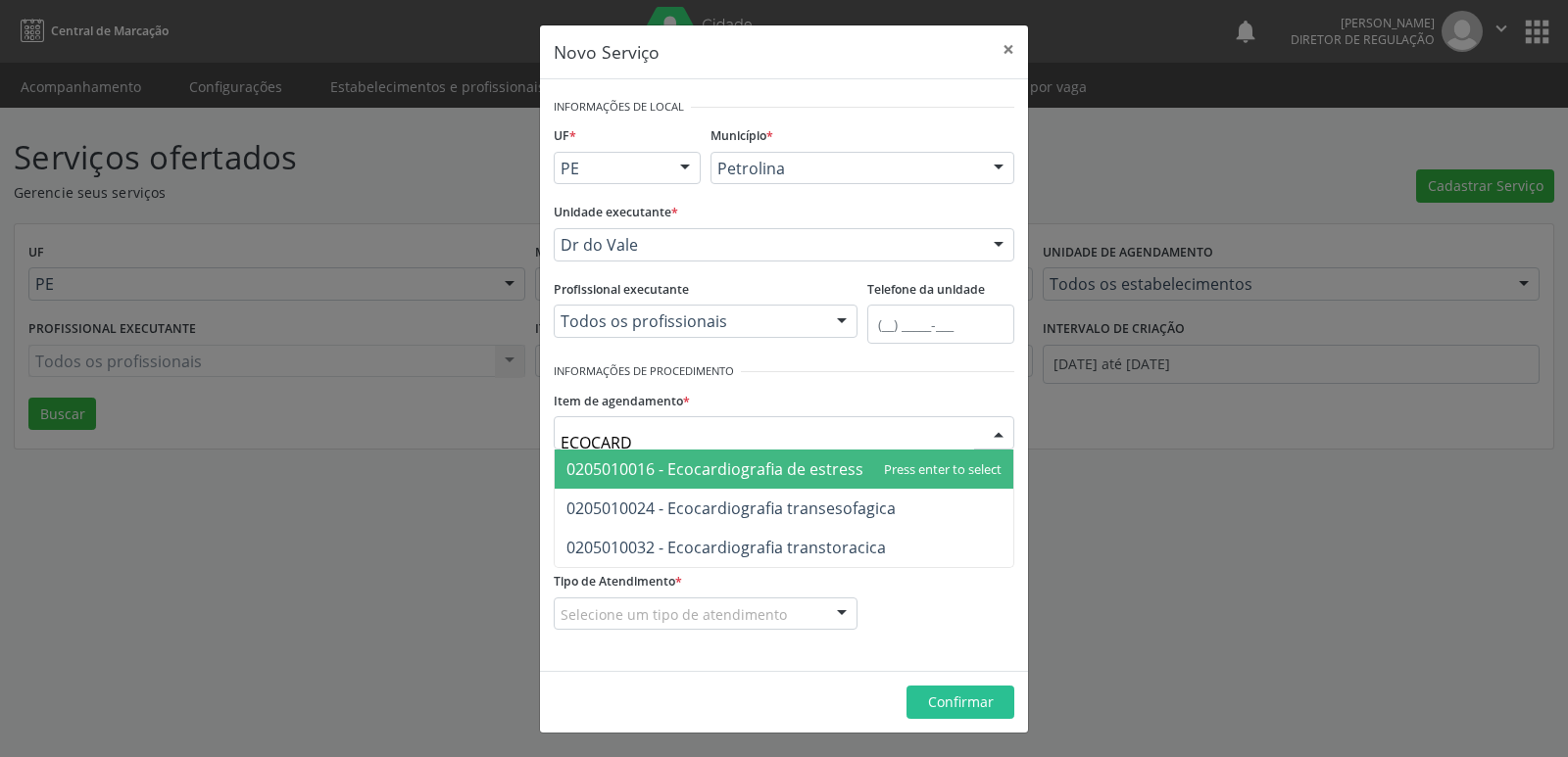
type input "ECOCARDI"
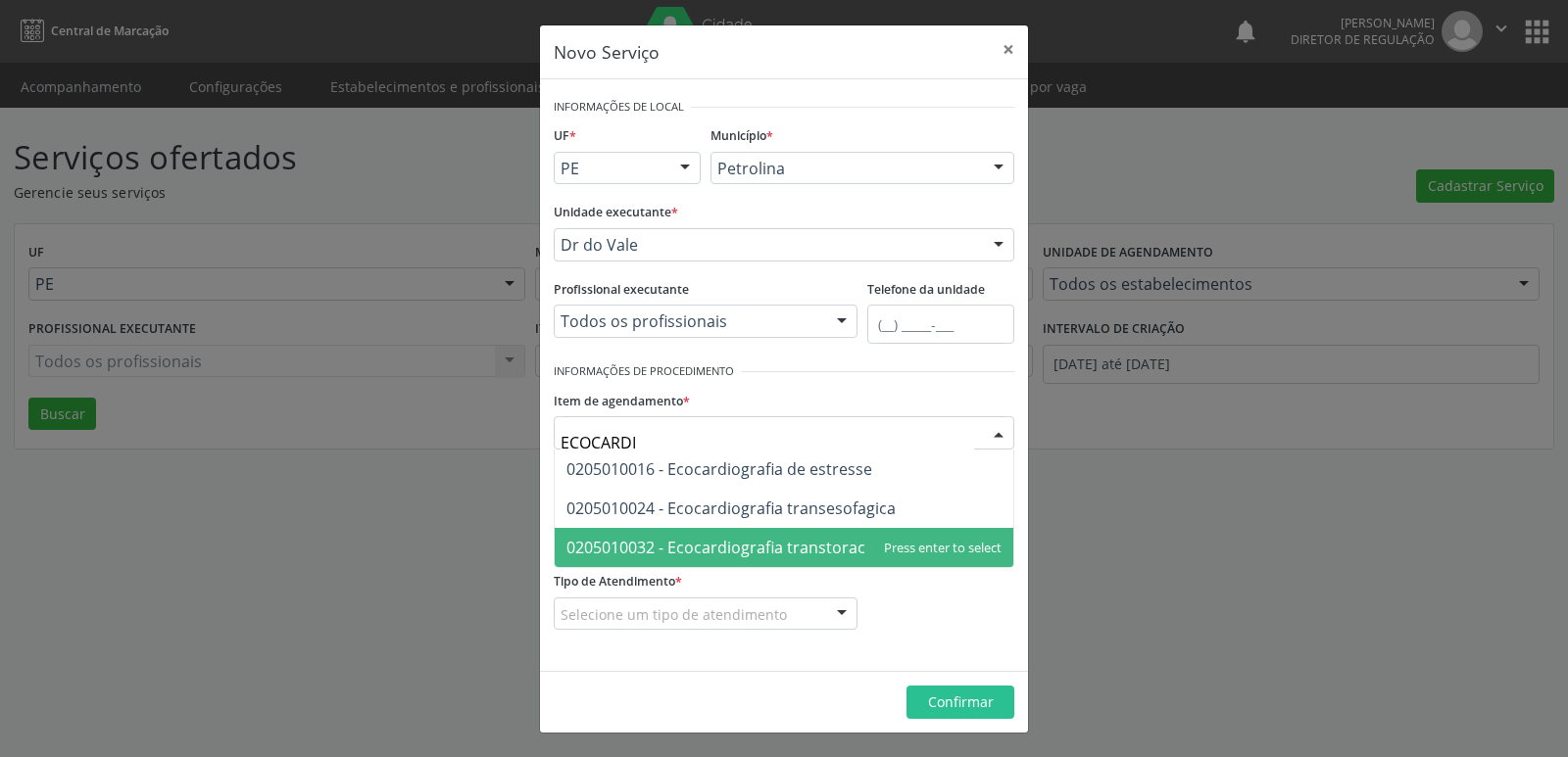
click at [745, 556] on span "0205010032 - Ecocardiografia transtoracica" at bounding box center [727, 548] width 320 height 22
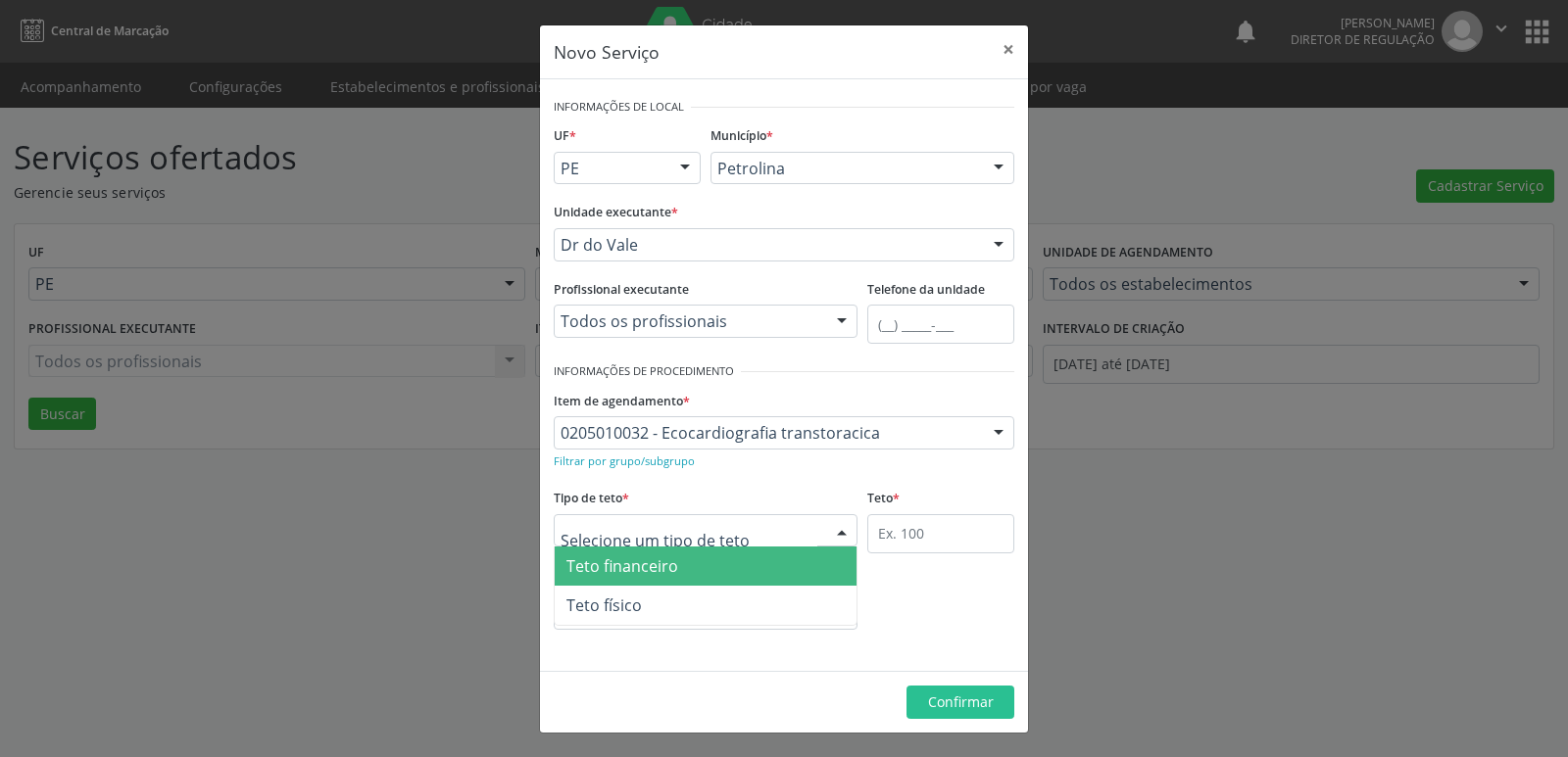
click at [745, 523] on div at bounding box center [706, 531] width 304 height 34
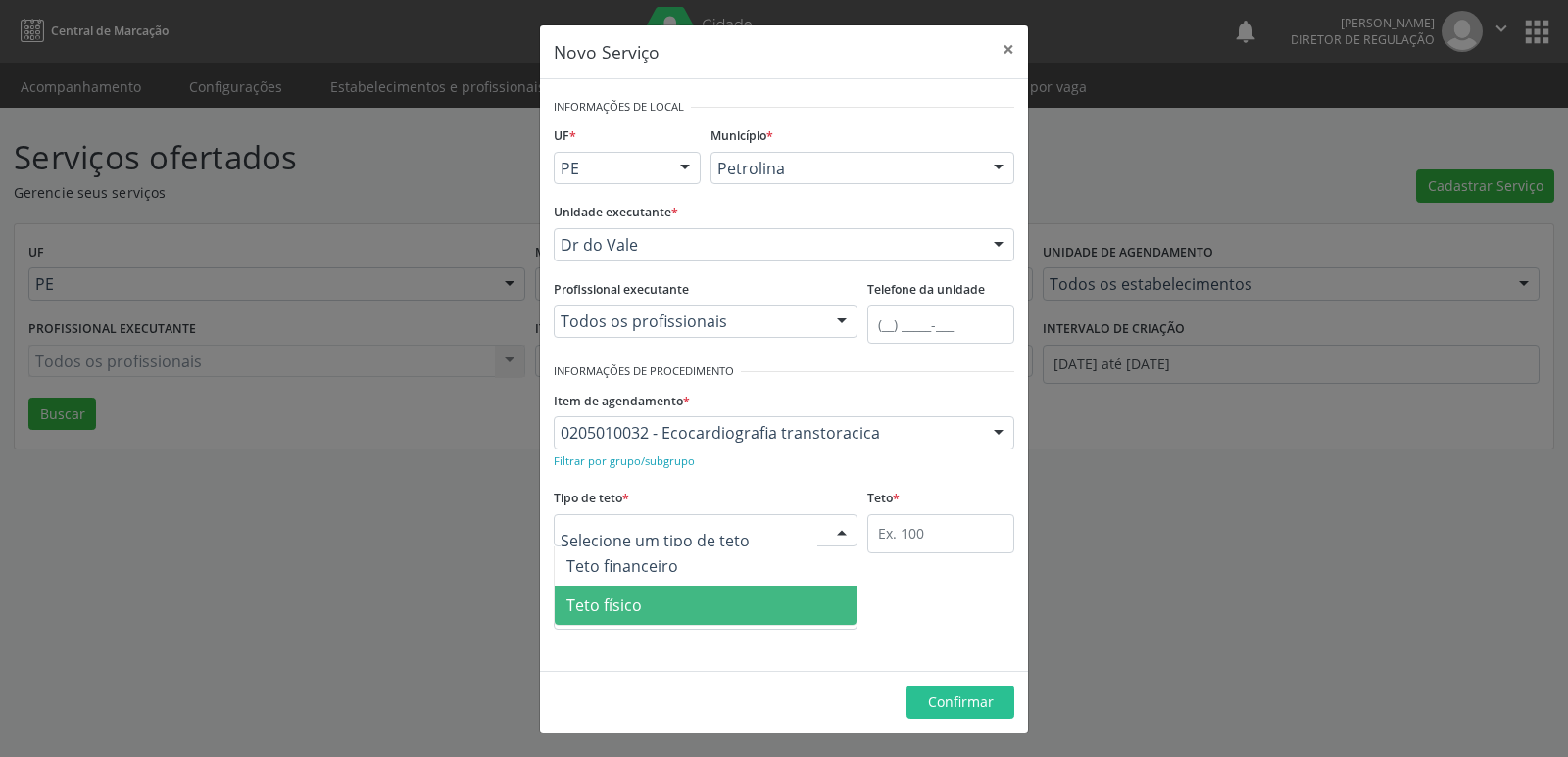
click at [733, 614] on span "Teto físico" at bounding box center [706, 605] width 302 height 39
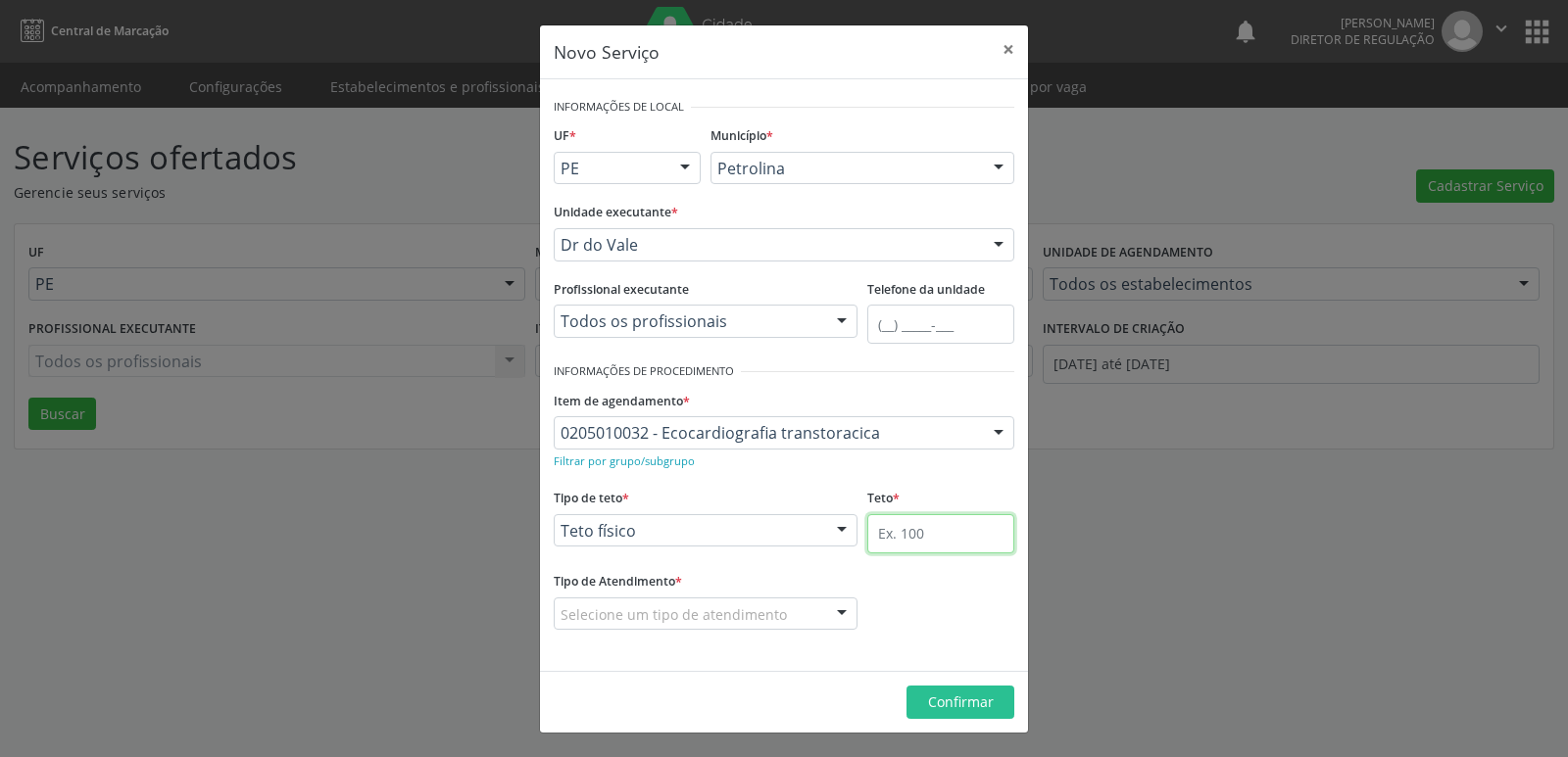
click at [910, 535] on input "text" at bounding box center [941, 534] width 147 height 39
type input "1"
click at [730, 600] on div "Tipo de Atendimento * Selecione um tipo de atendimento Ordem de chegada Horário…" at bounding box center [706, 599] width 304 height 63
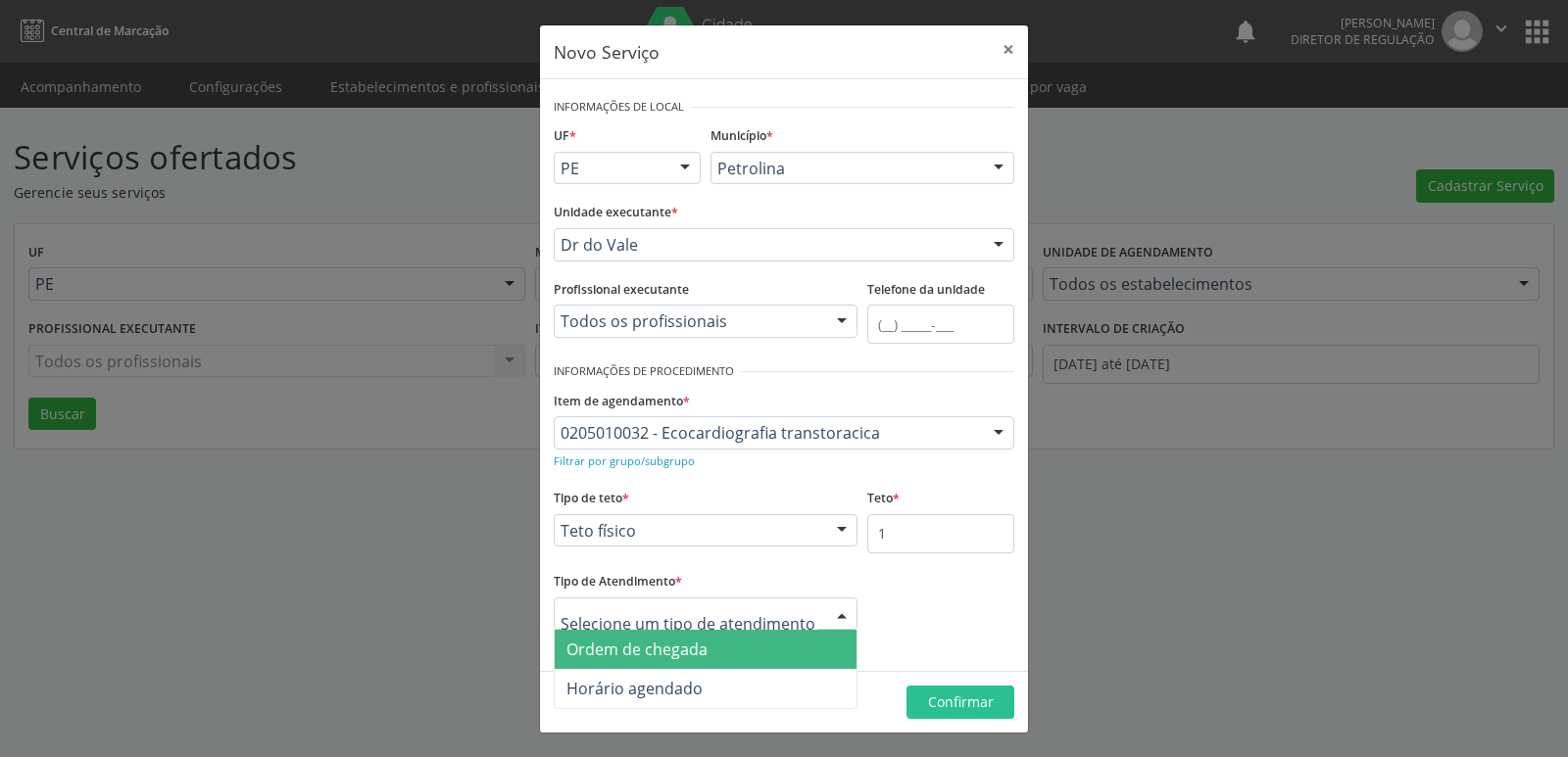
click at [723, 658] on span "Ordem de chegada" at bounding box center [706, 650] width 302 height 39
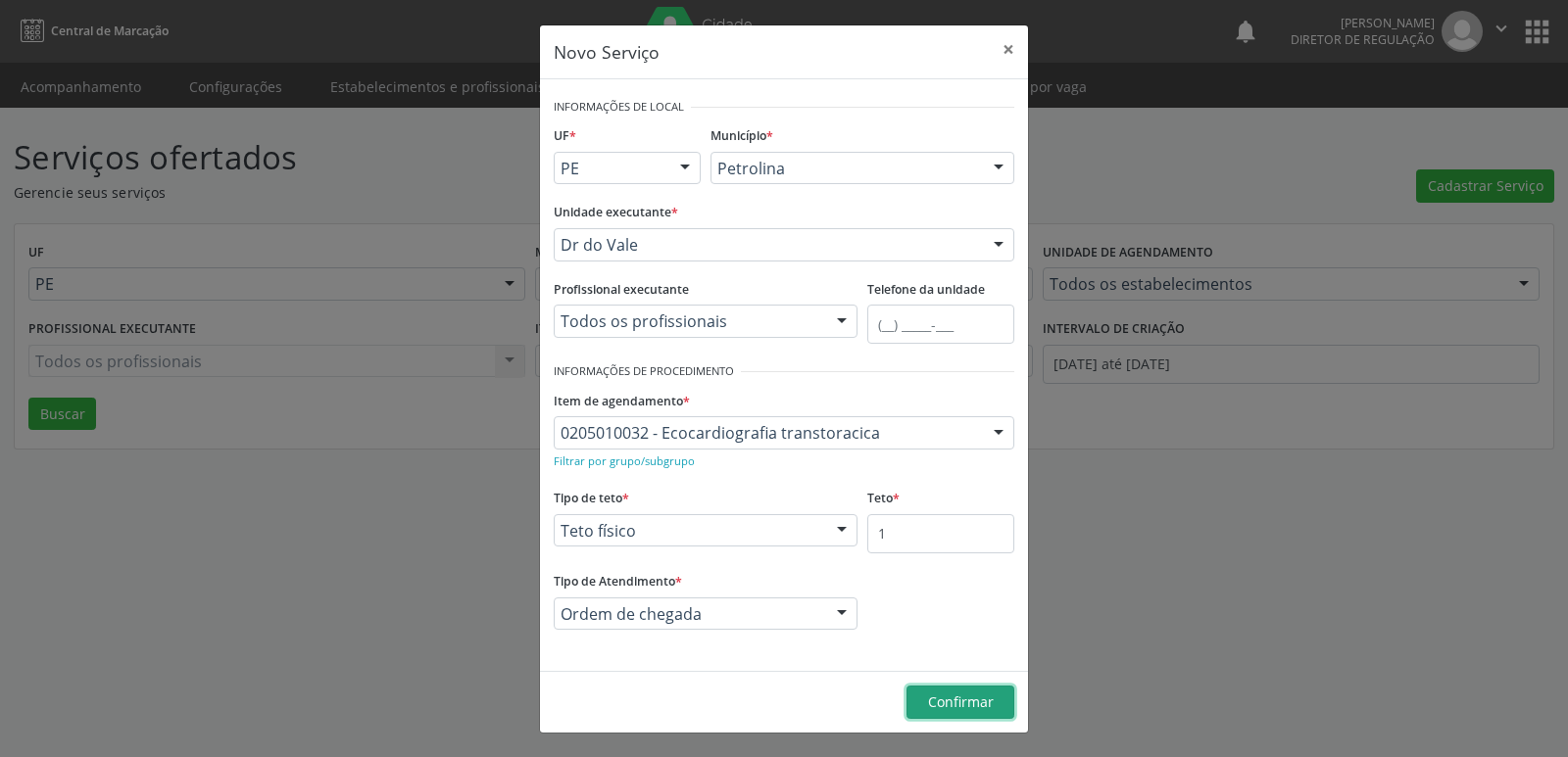
click at [953, 708] on span "Confirmar" at bounding box center [961, 702] width 66 height 19
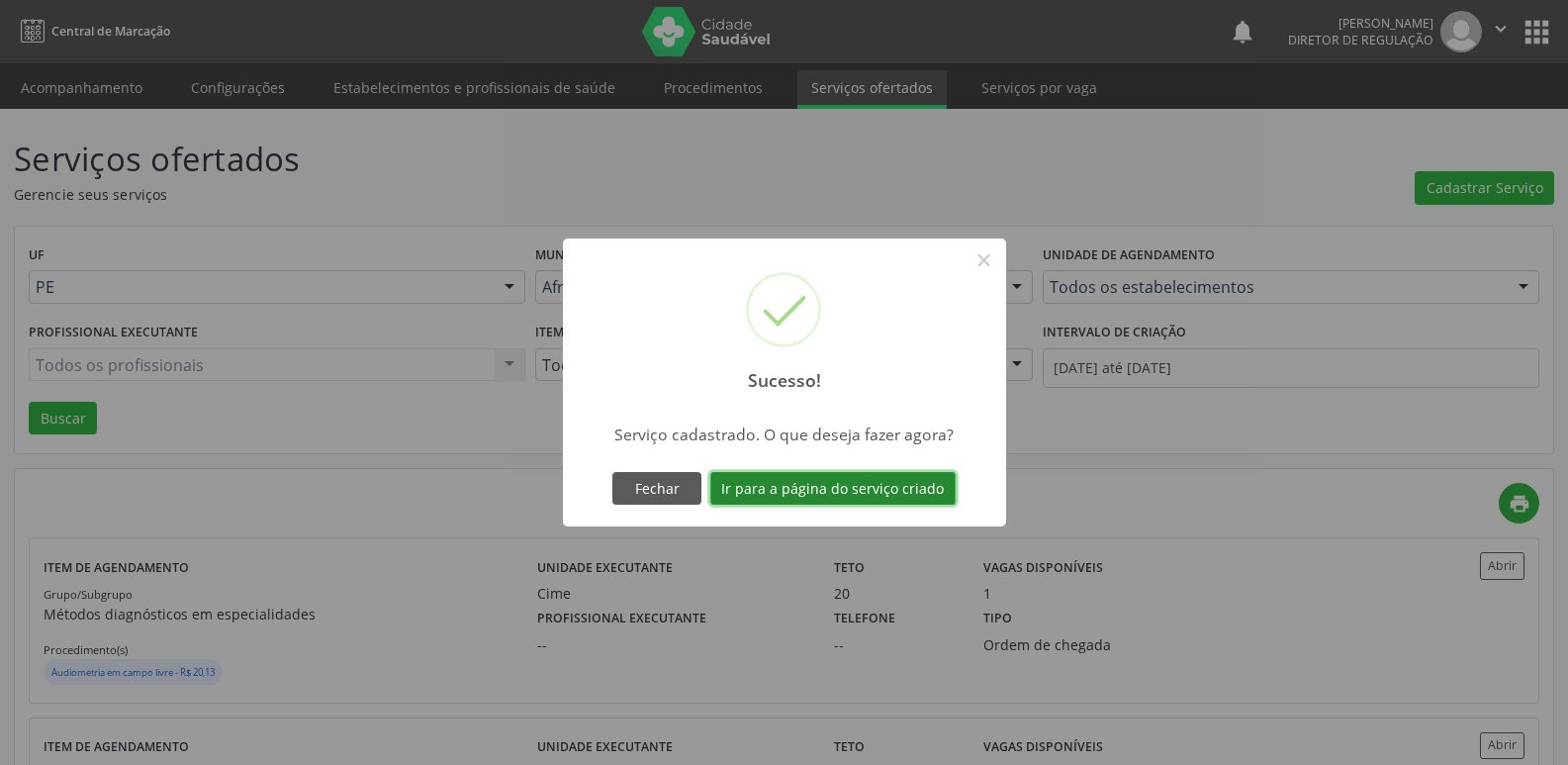
click at [892, 489] on button "Ir para a página do serviço criado" at bounding box center [833, 489] width 246 height 34
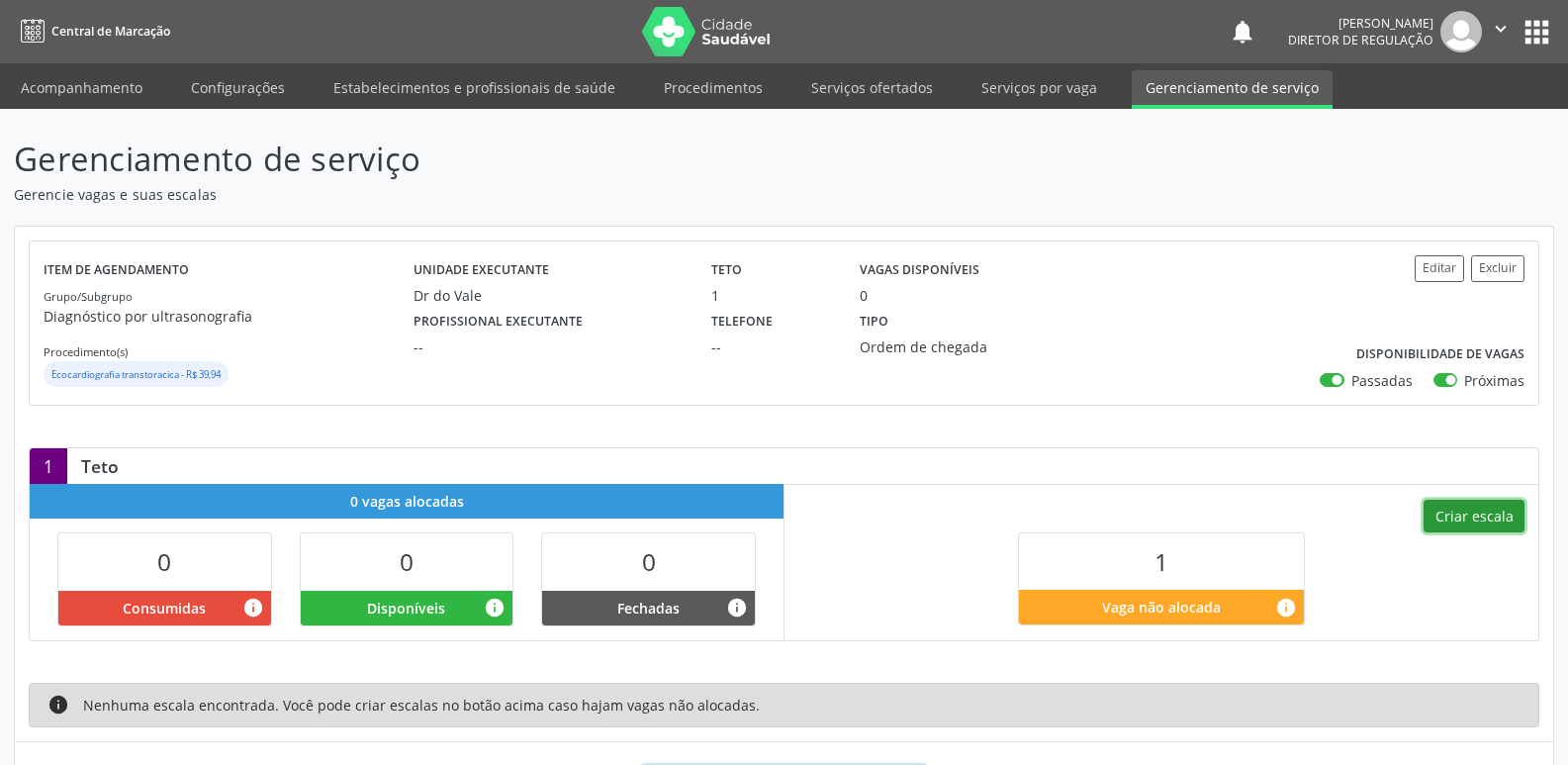
click at [1512, 519] on button "Criar escala" at bounding box center [1473, 517] width 101 height 34
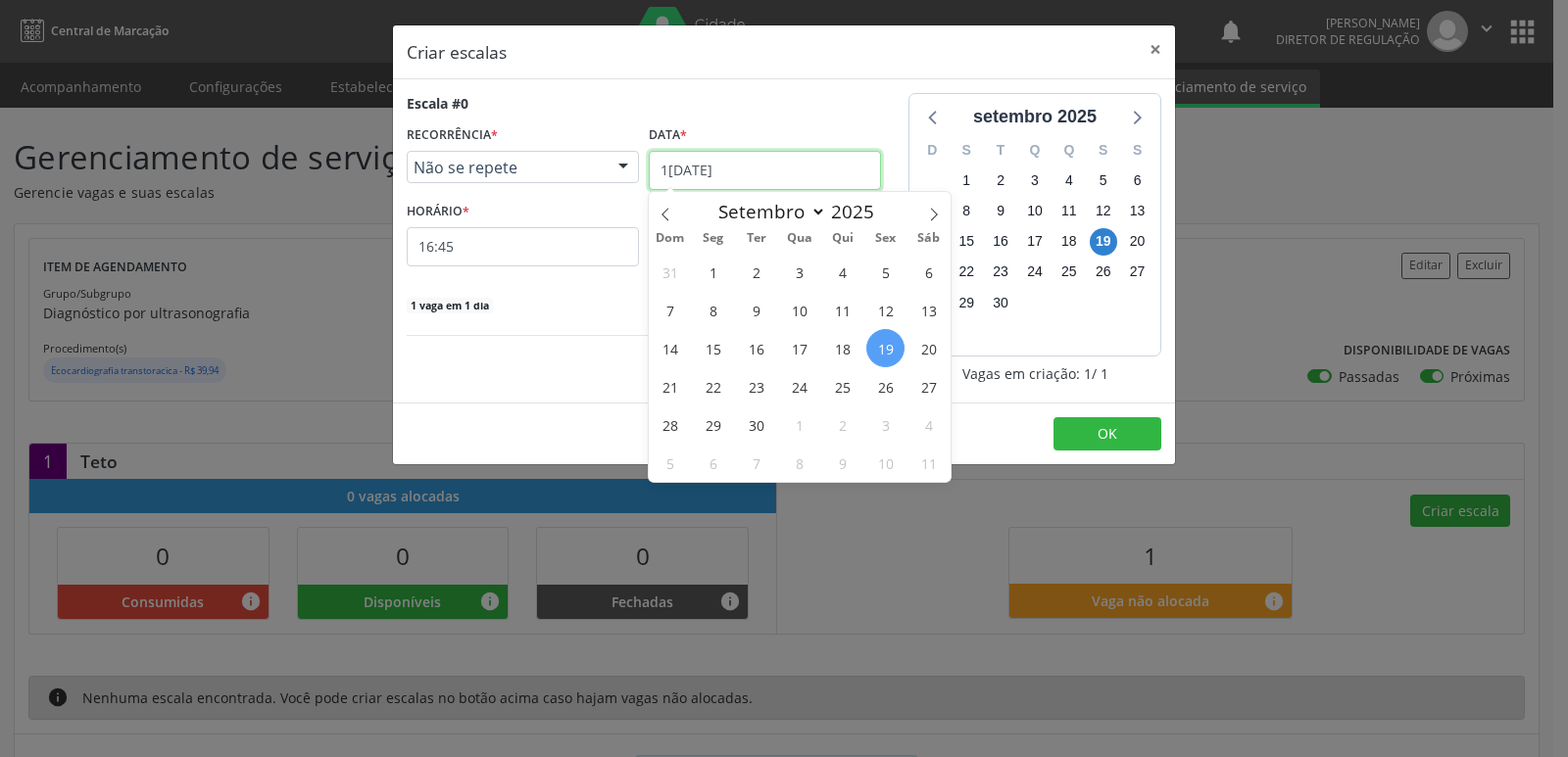
click at [785, 173] on input "1[DATE]" at bounding box center [765, 171] width 233 height 39
click at [842, 386] on span "25" at bounding box center [842, 386] width 38 height 38
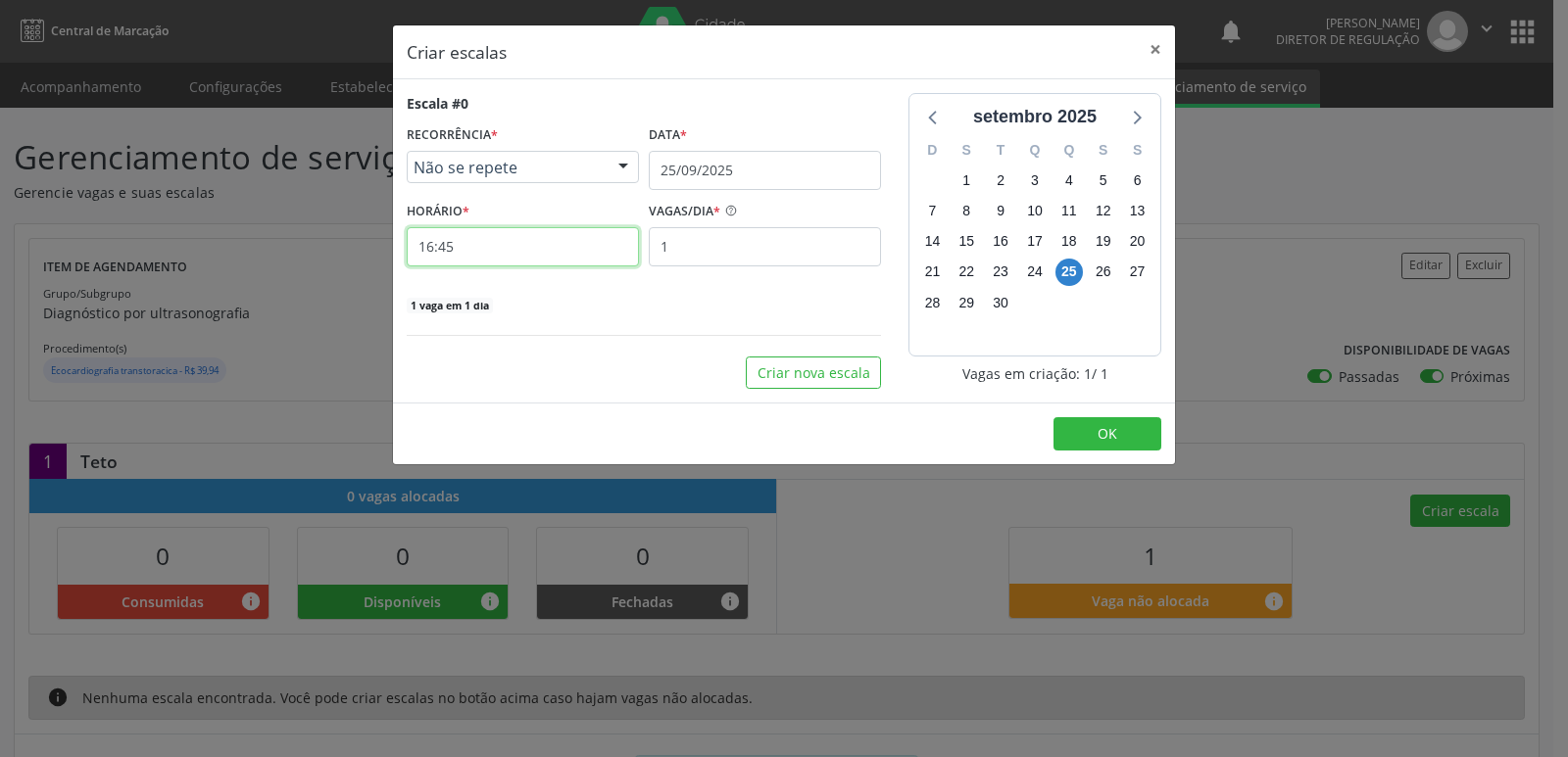
click at [579, 249] on input "16:45" at bounding box center [524, 247] width 233 height 39
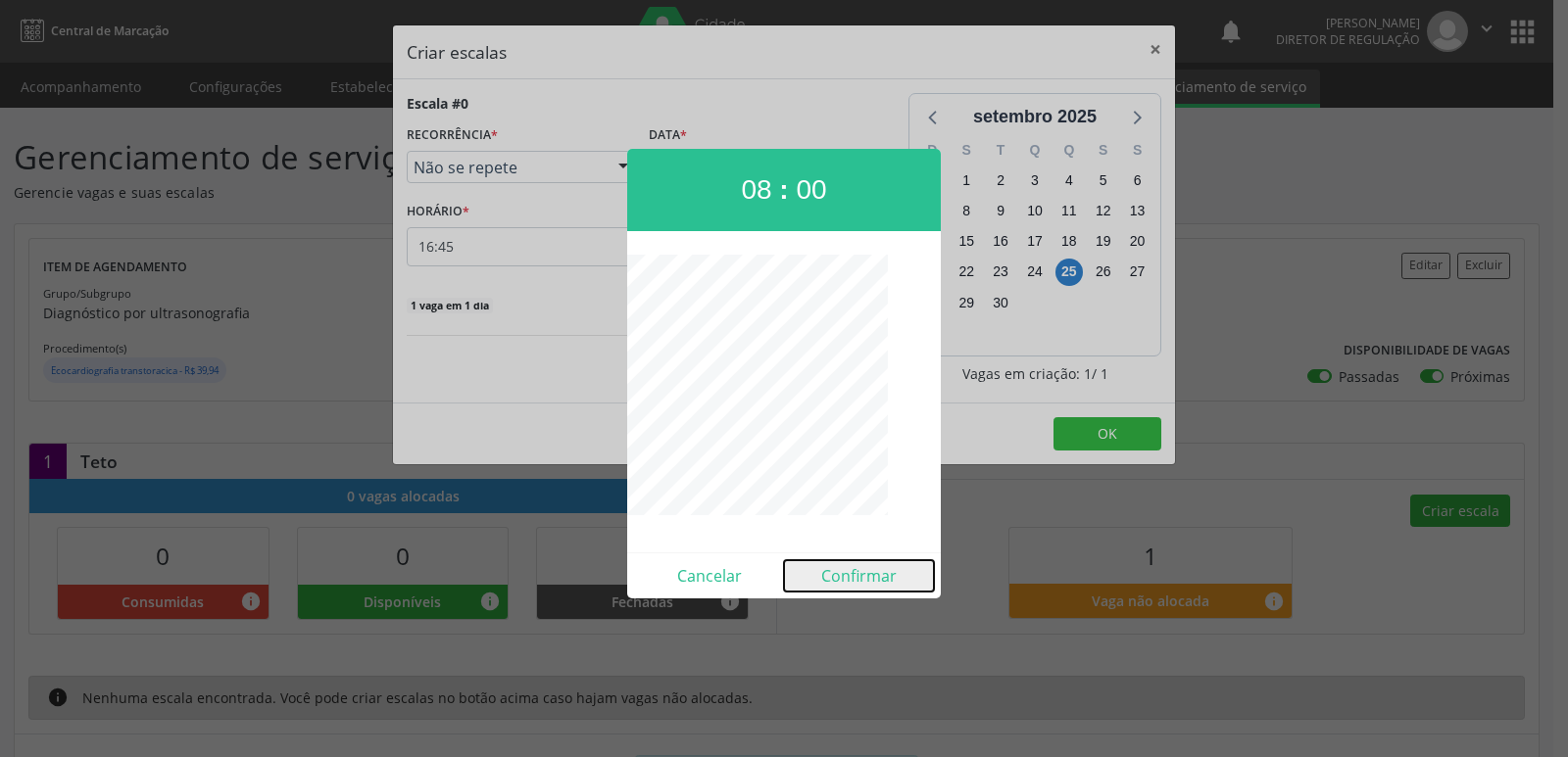
click at [854, 583] on button "Confirmar" at bounding box center [859, 577] width 150 height 32
type input "08:00"
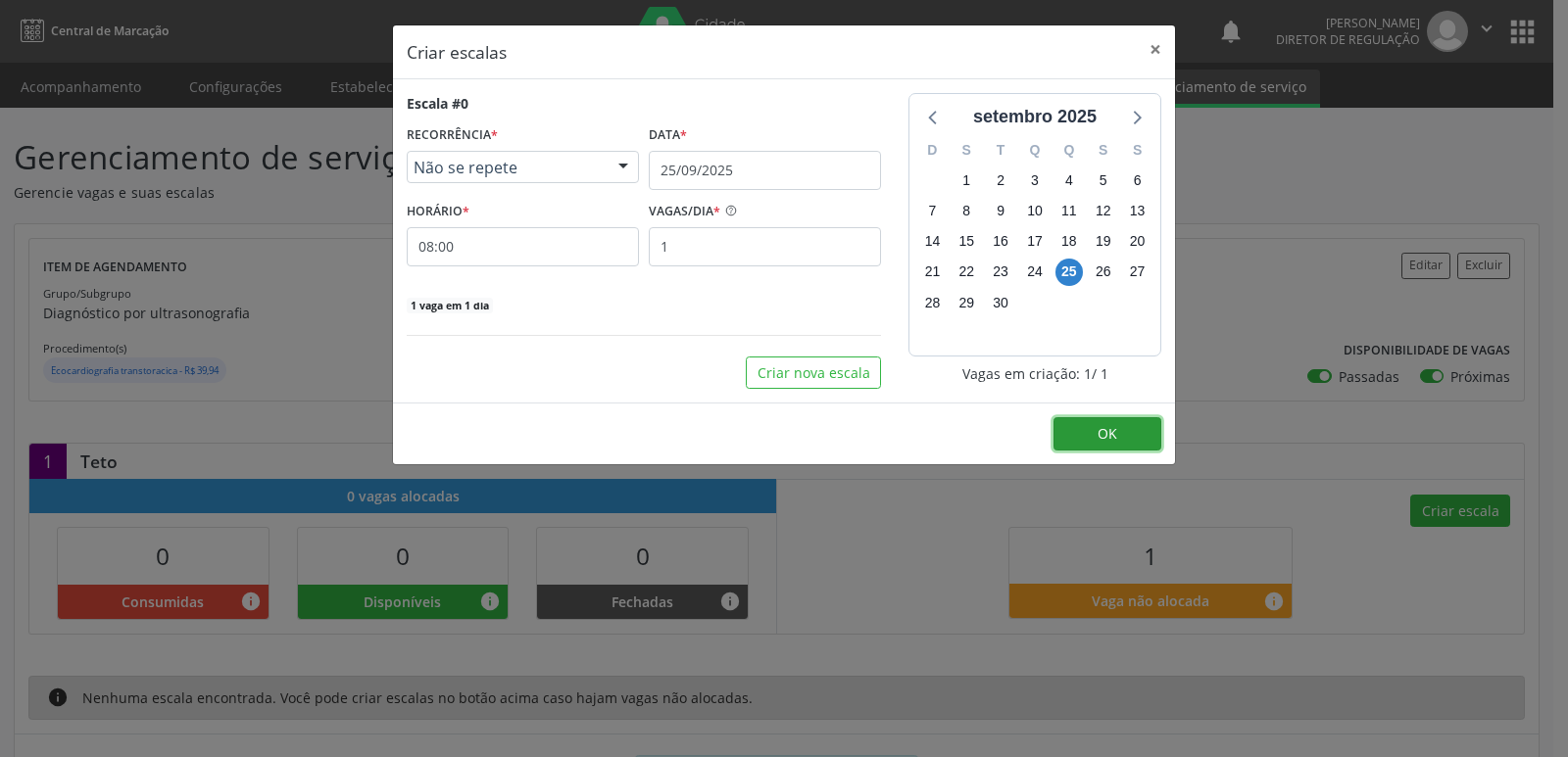
click at [1116, 420] on button "OK" at bounding box center [1107, 434] width 107 height 34
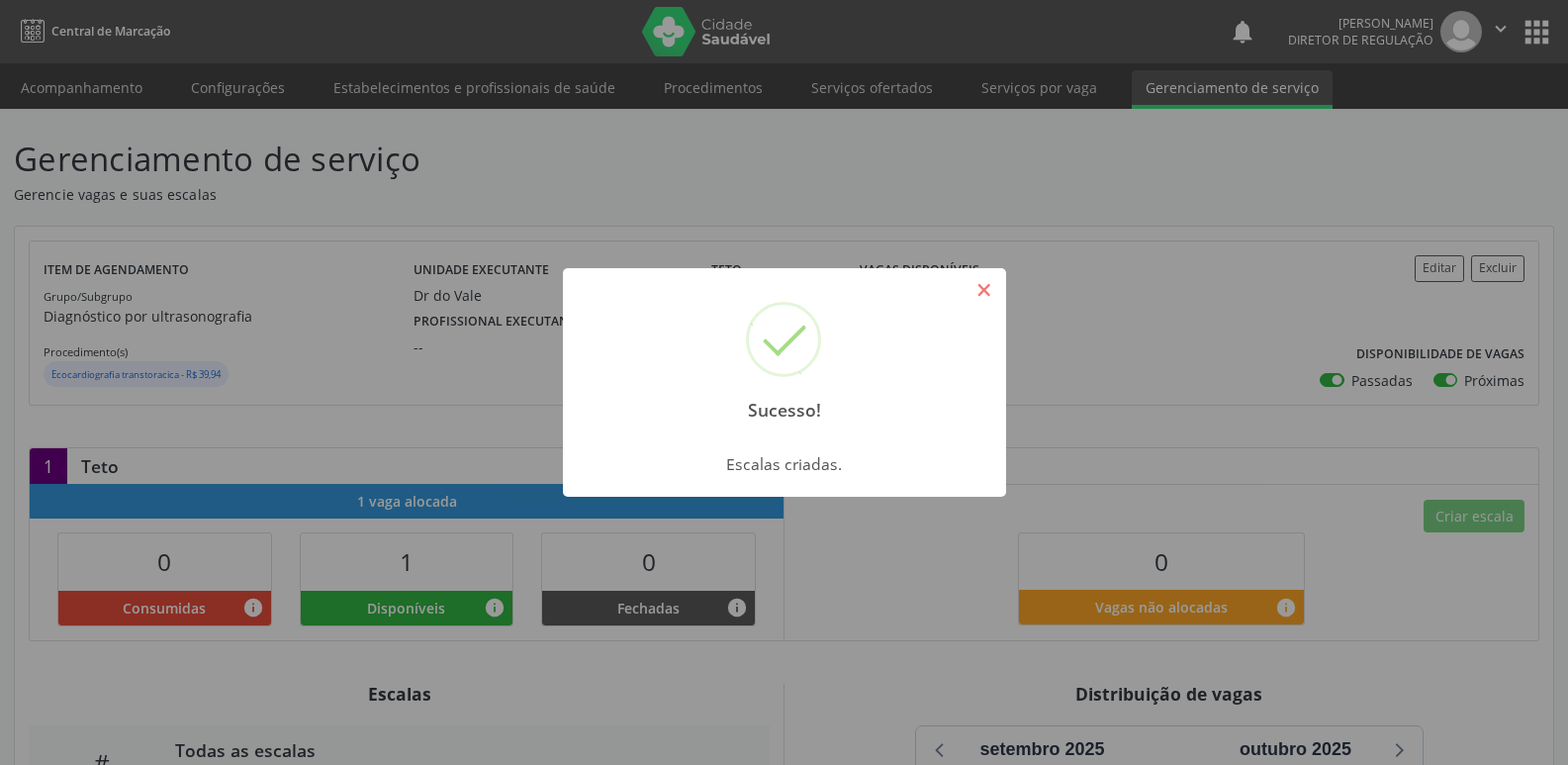
click at [978, 292] on button "×" at bounding box center [985, 290] width 34 height 34
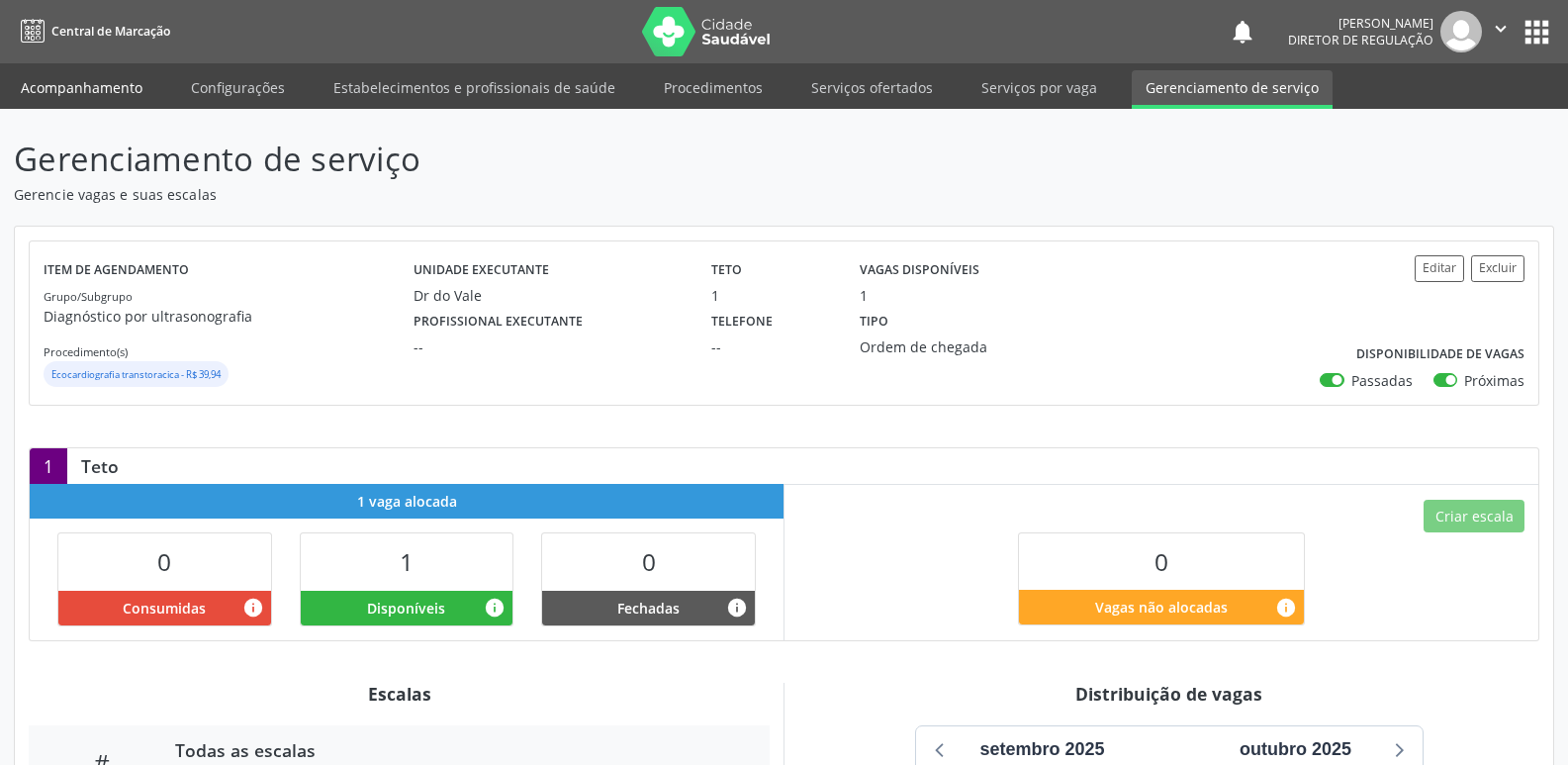
click at [86, 88] on link "Acompanhamento" at bounding box center [82, 88] width 149 height 35
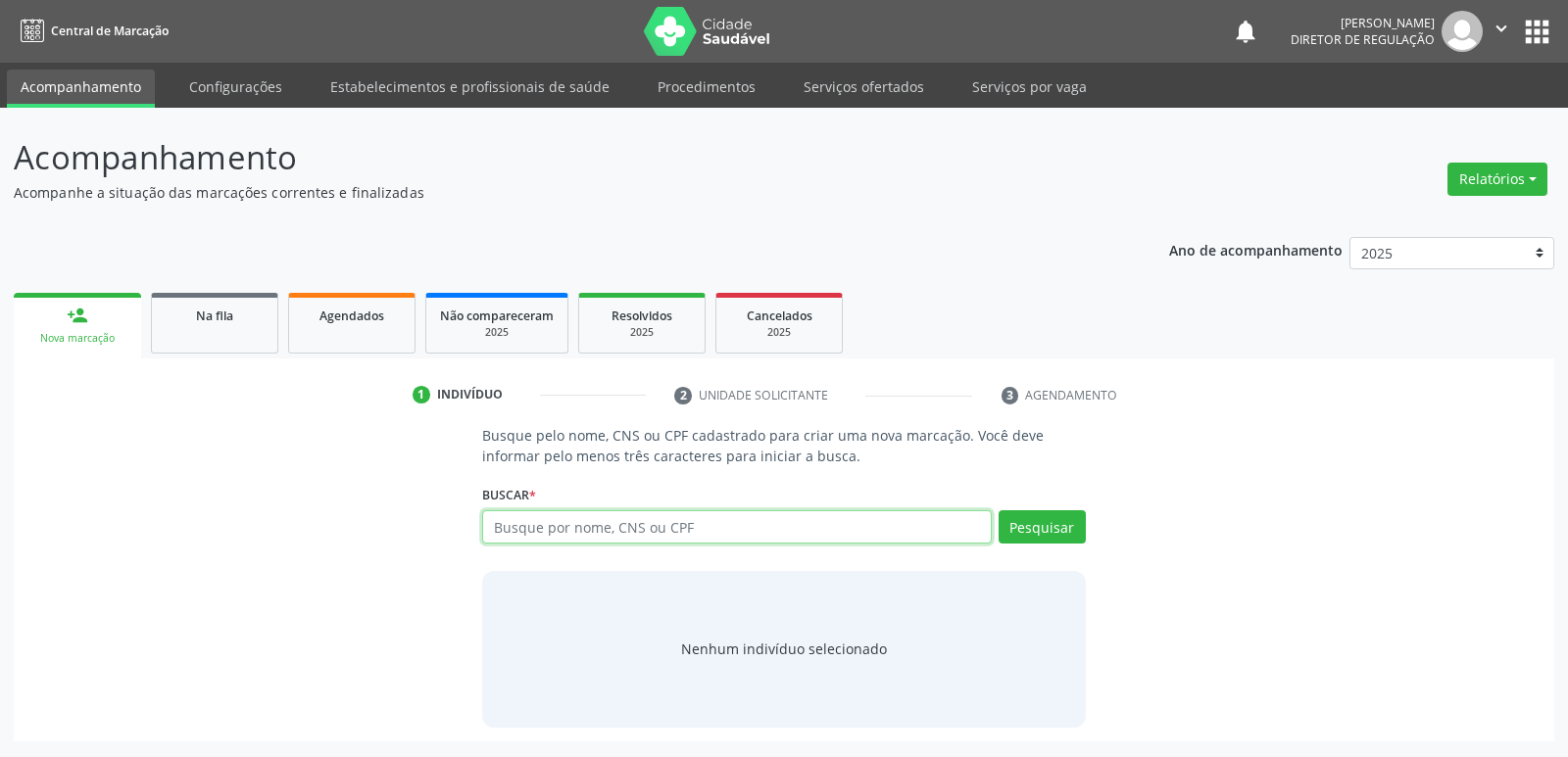
click at [525, 530] on input "text" at bounding box center [737, 527] width 509 height 34
paste input "706 2055 1082 8767"
type input "706 2055 1082 8767"
click at [1028, 529] on button "Pesquisar" at bounding box center [1042, 527] width 87 height 34
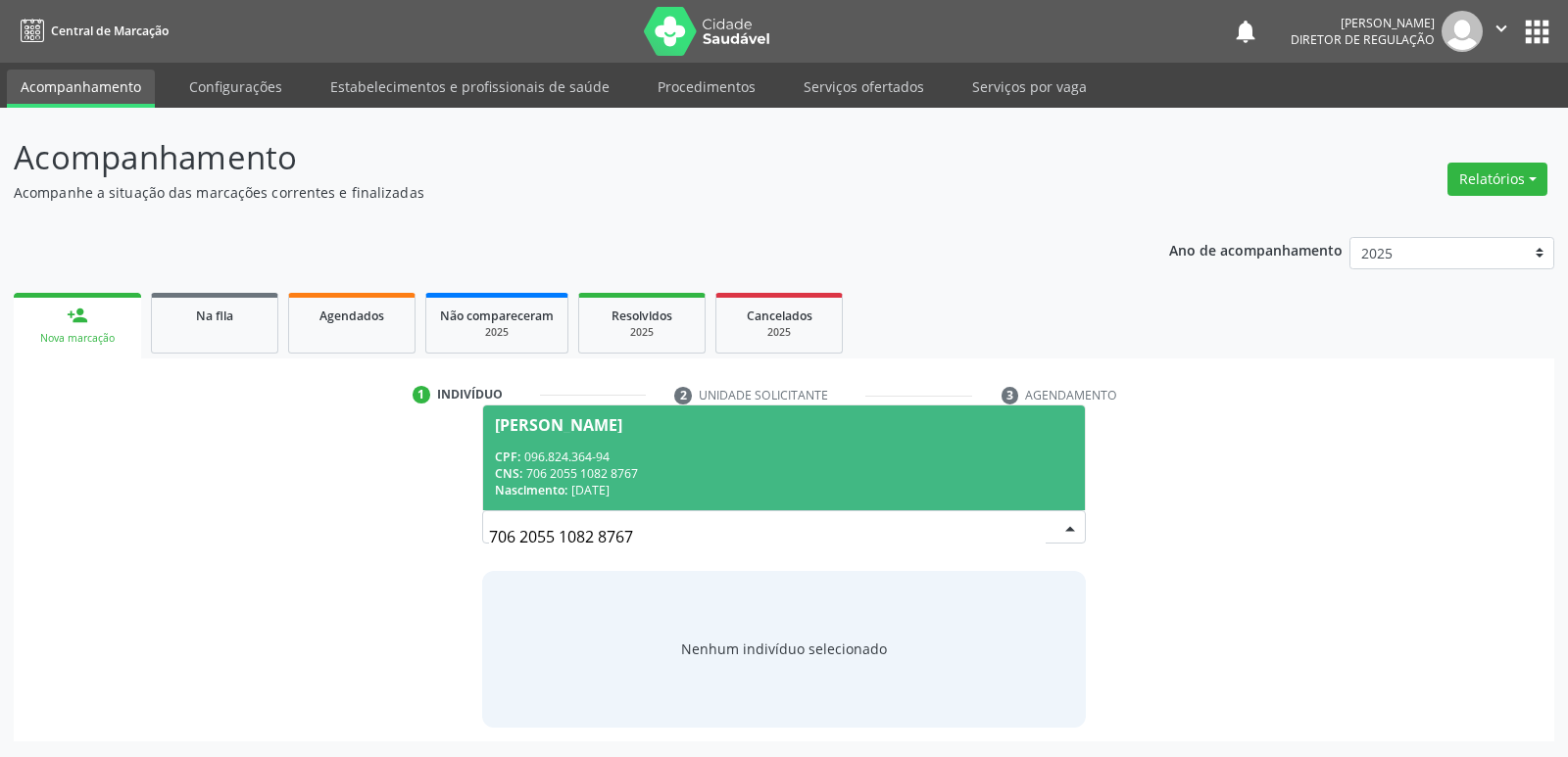
click at [662, 477] on div "CNS: 706 2055 1082 8767" at bounding box center [783, 473] width 577 height 17
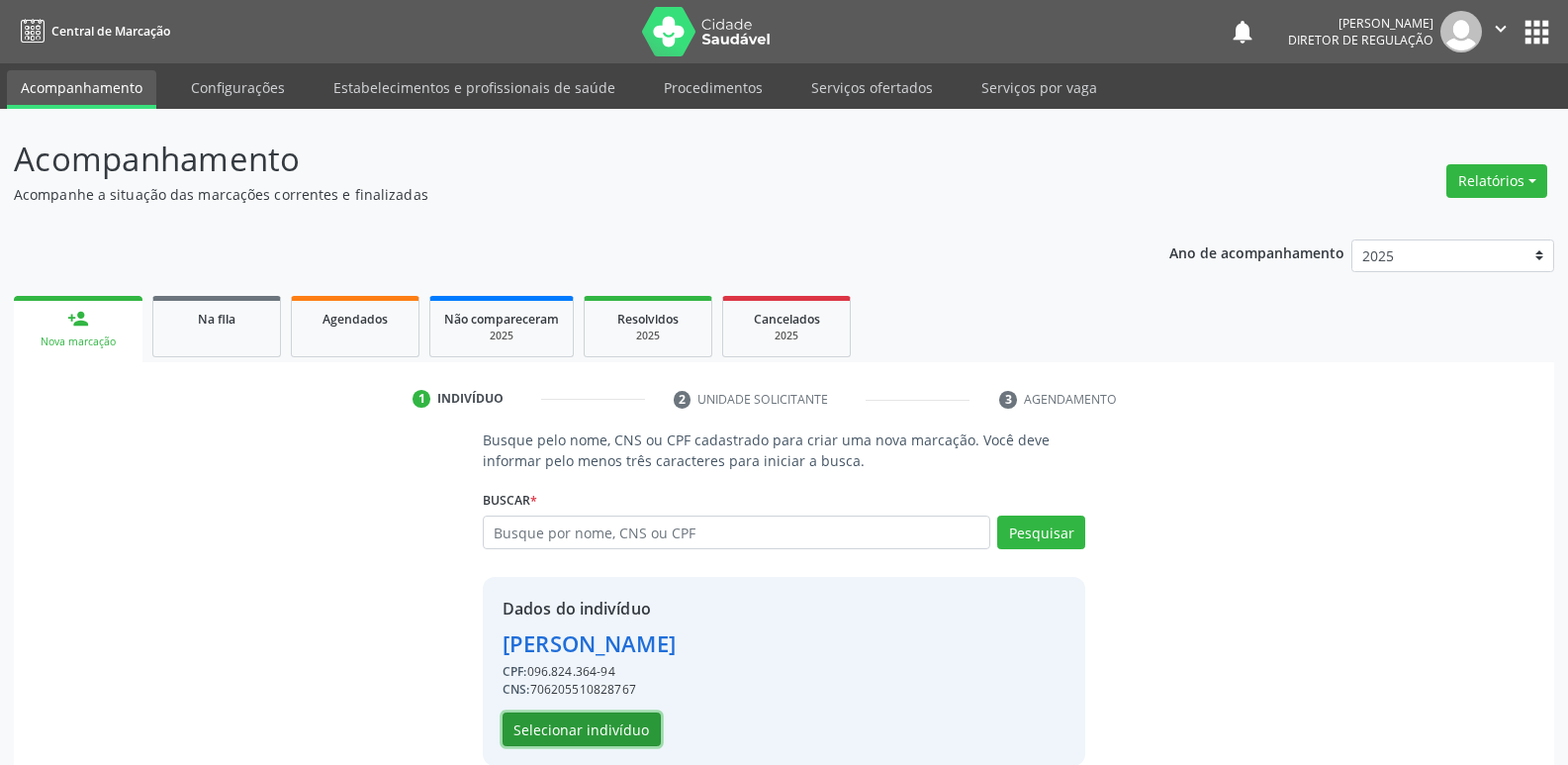
click at [626, 732] on button "Selecionar indivíduo" at bounding box center [581, 730] width 158 height 34
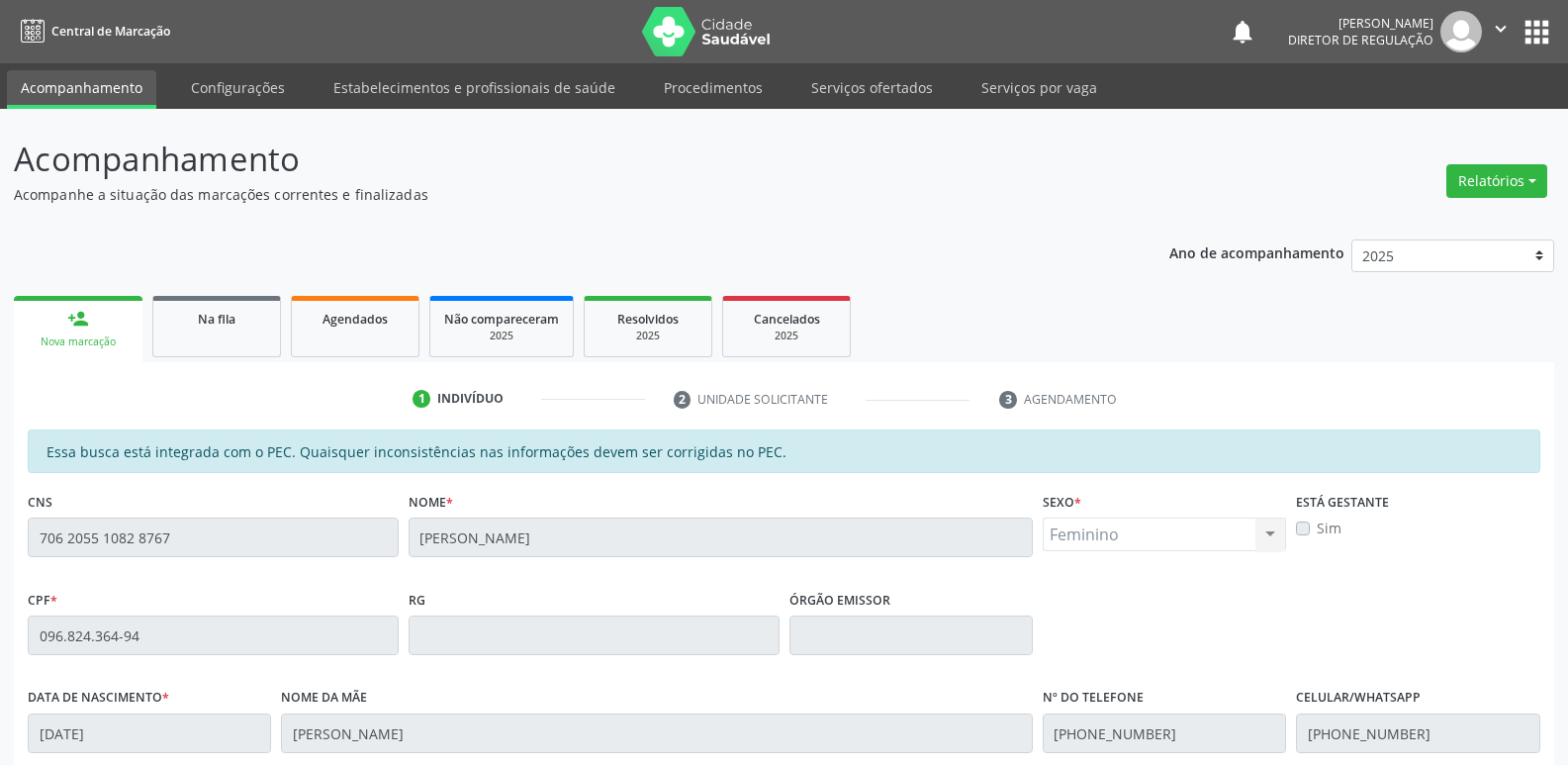
scroll to position [366, 0]
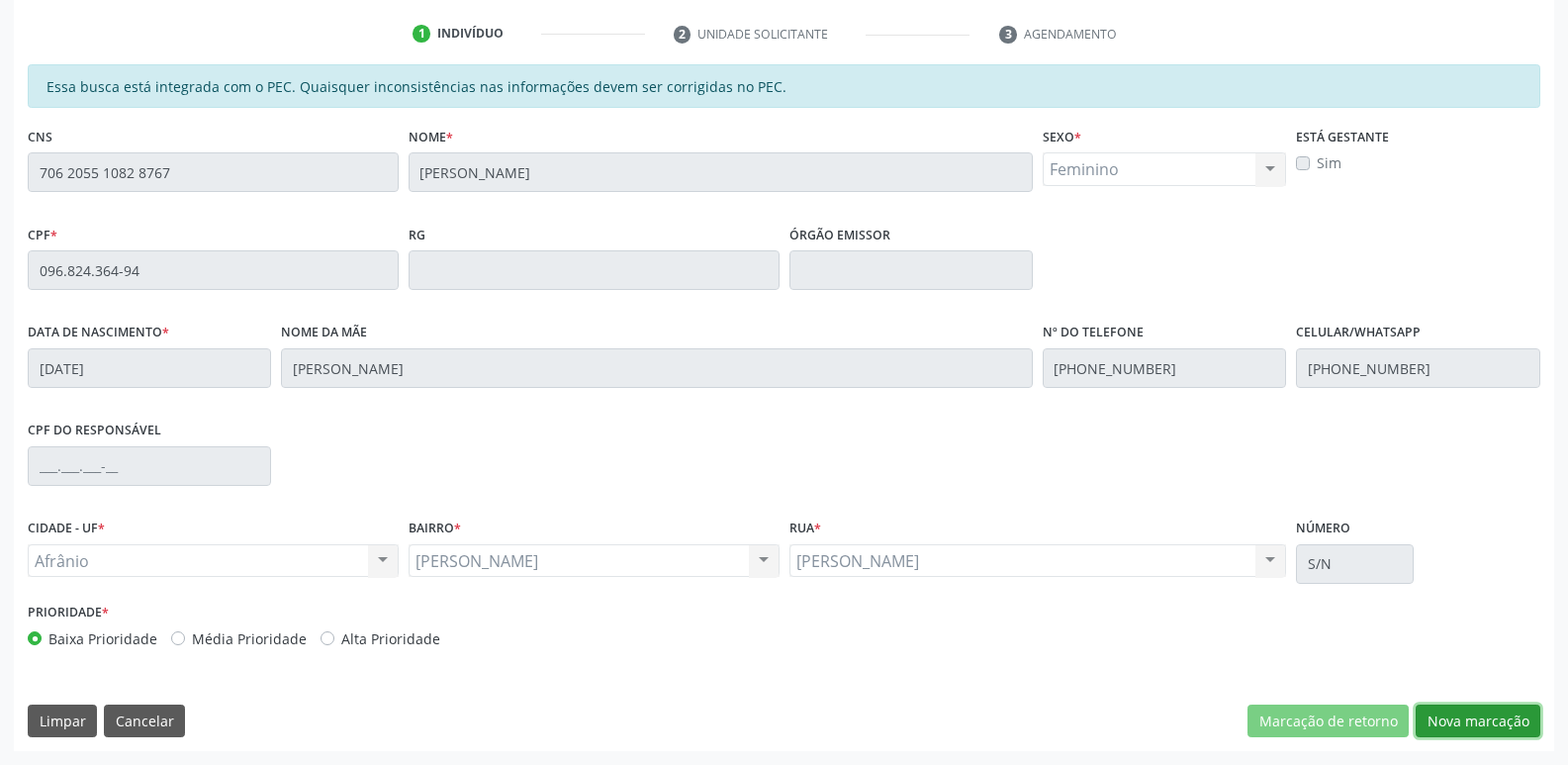
click at [1524, 724] on button "Nova marcação" at bounding box center [1477, 722] width 124 height 34
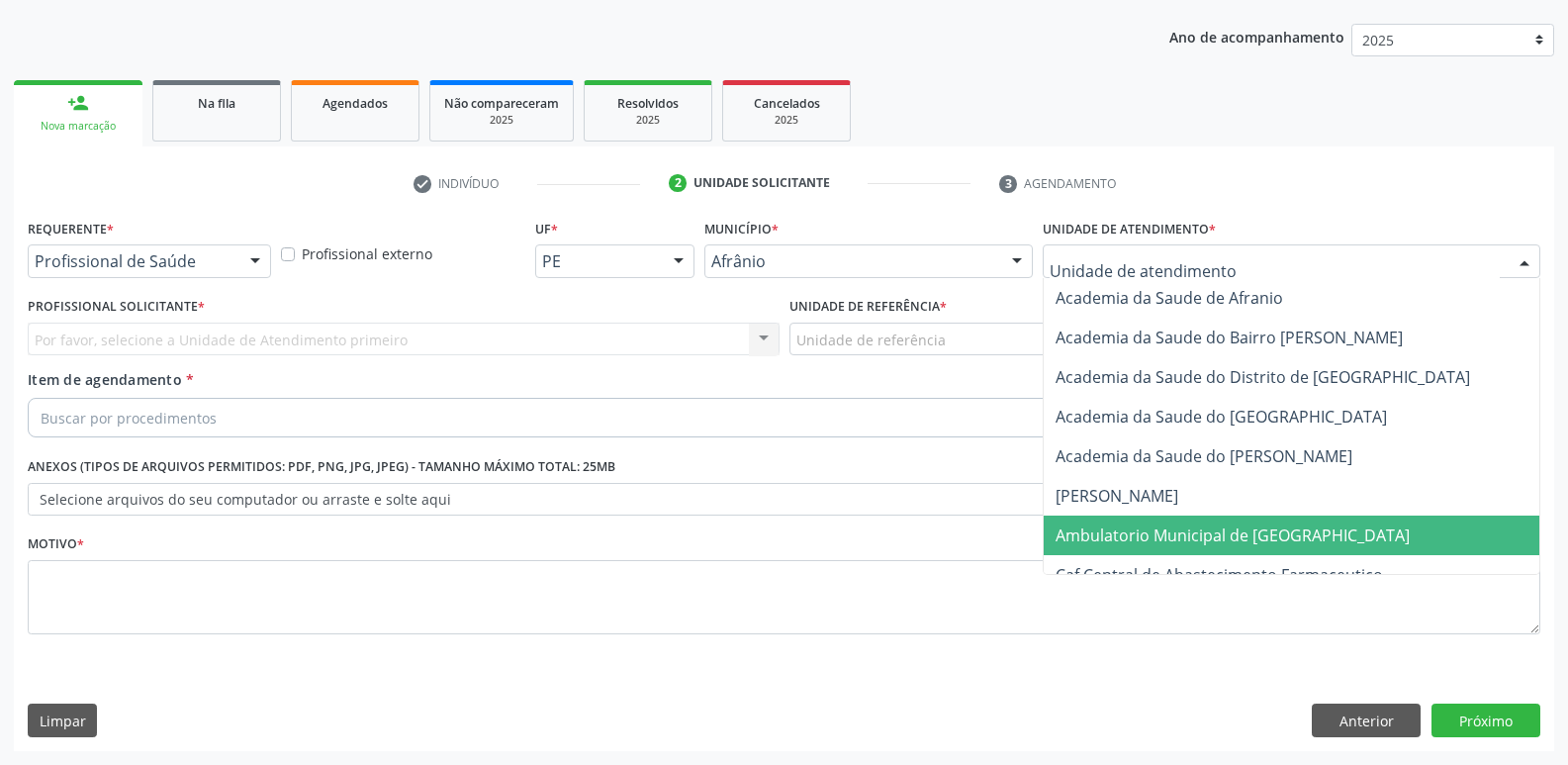
drag, startPoint x: 1131, startPoint y: 544, endPoint x: 990, endPoint y: 439, distance: 175.8
click at [1124, 541] on span "Ambulatorio Municipal de [GEOGRAPHIC_DATA]" at bounding box center [1233, 536] width 354 height 22
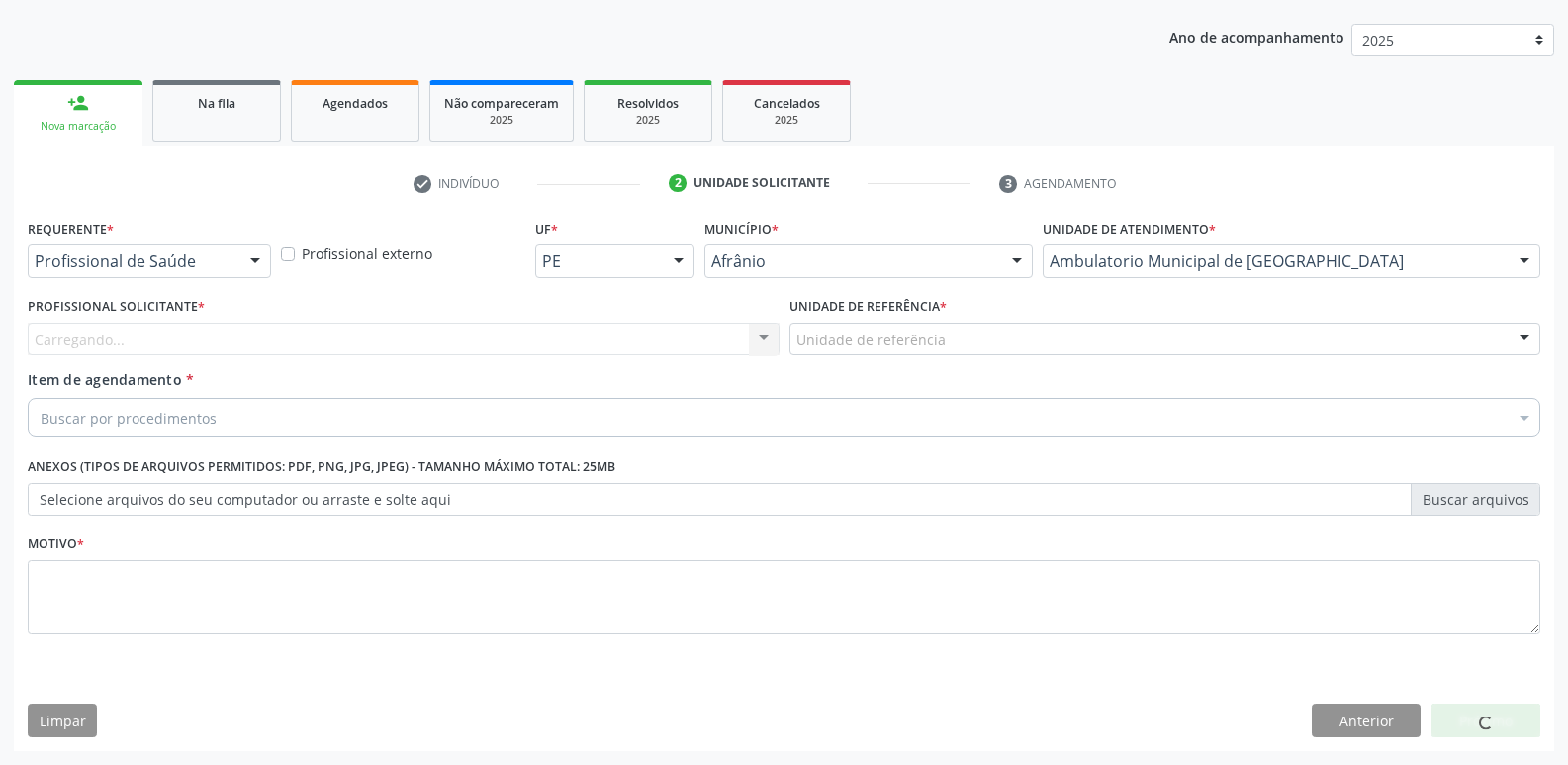
click at [895, 333] on div "Unidade de referência" at bounding box center [1165, 340] width 752 height 34
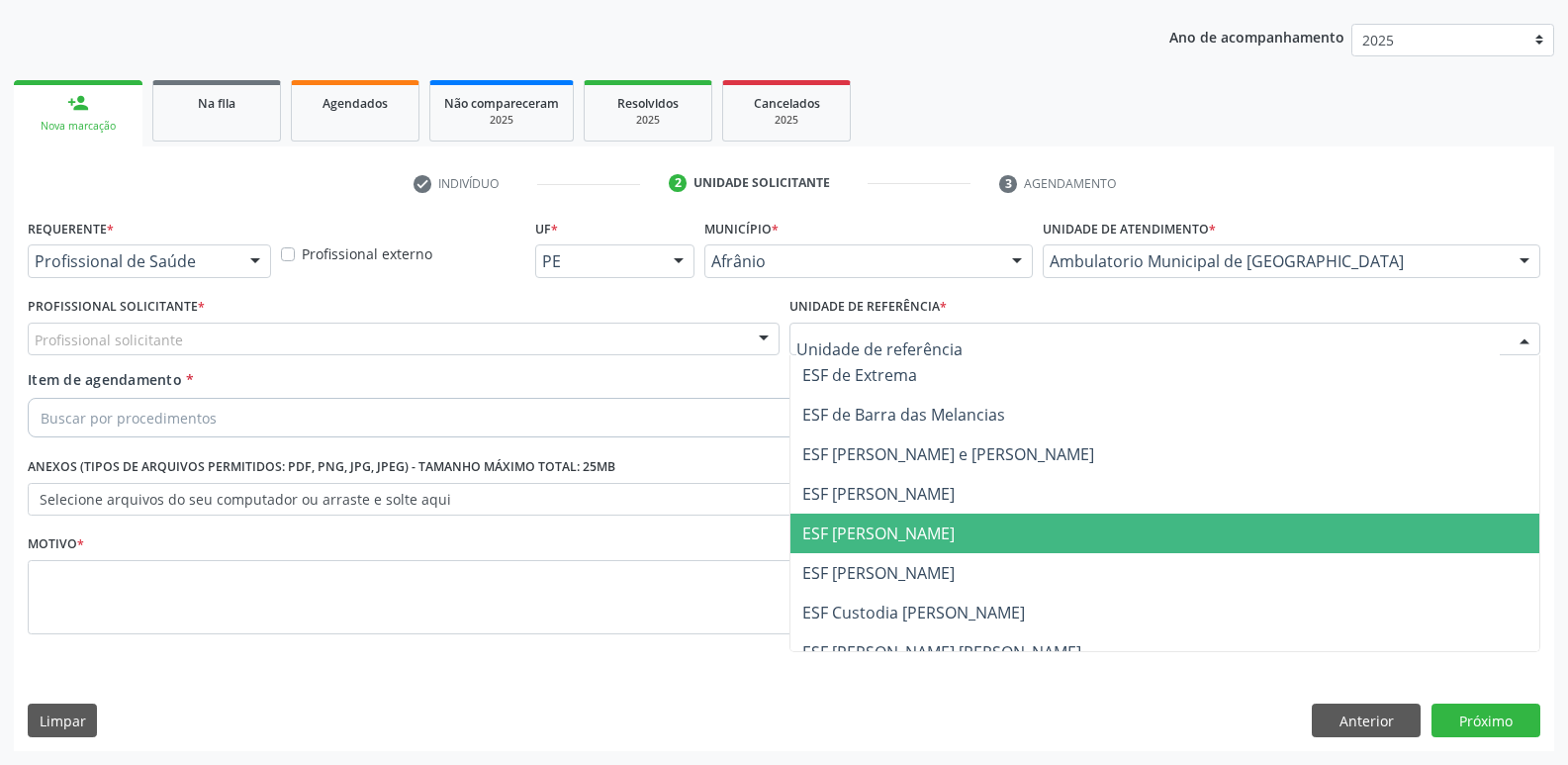
drag, startPoint x: 916, startPoint y: 527, endPoint x: 639, endPoint y: 454, distance: 286.5
click at [915, 527] on span "ESF [PERSON_NAME]" at bounding box center [878, 534] width 152 height 22
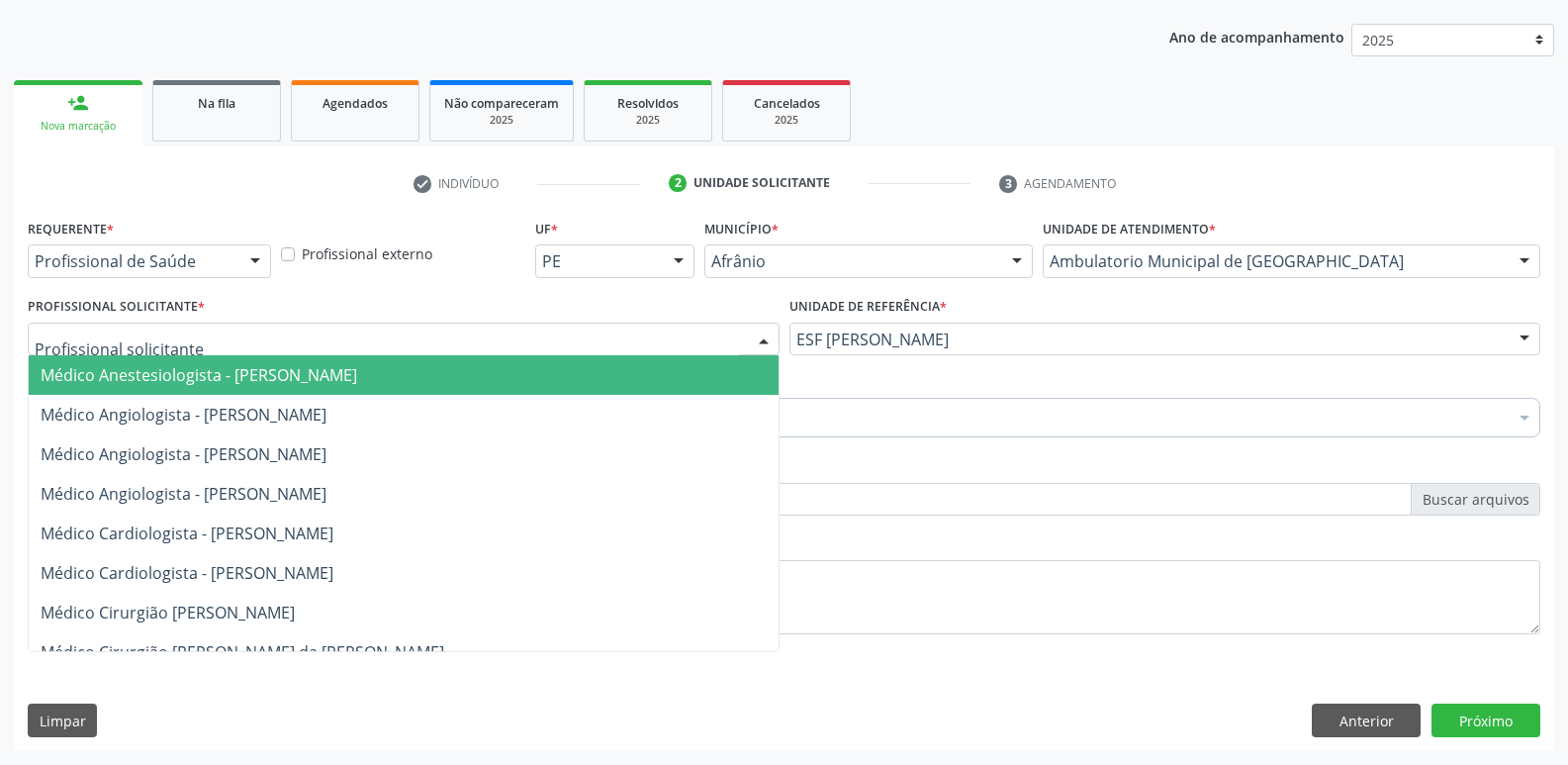
click at [430, 338] on div at bounding box center [403, 340] width 752 height 34
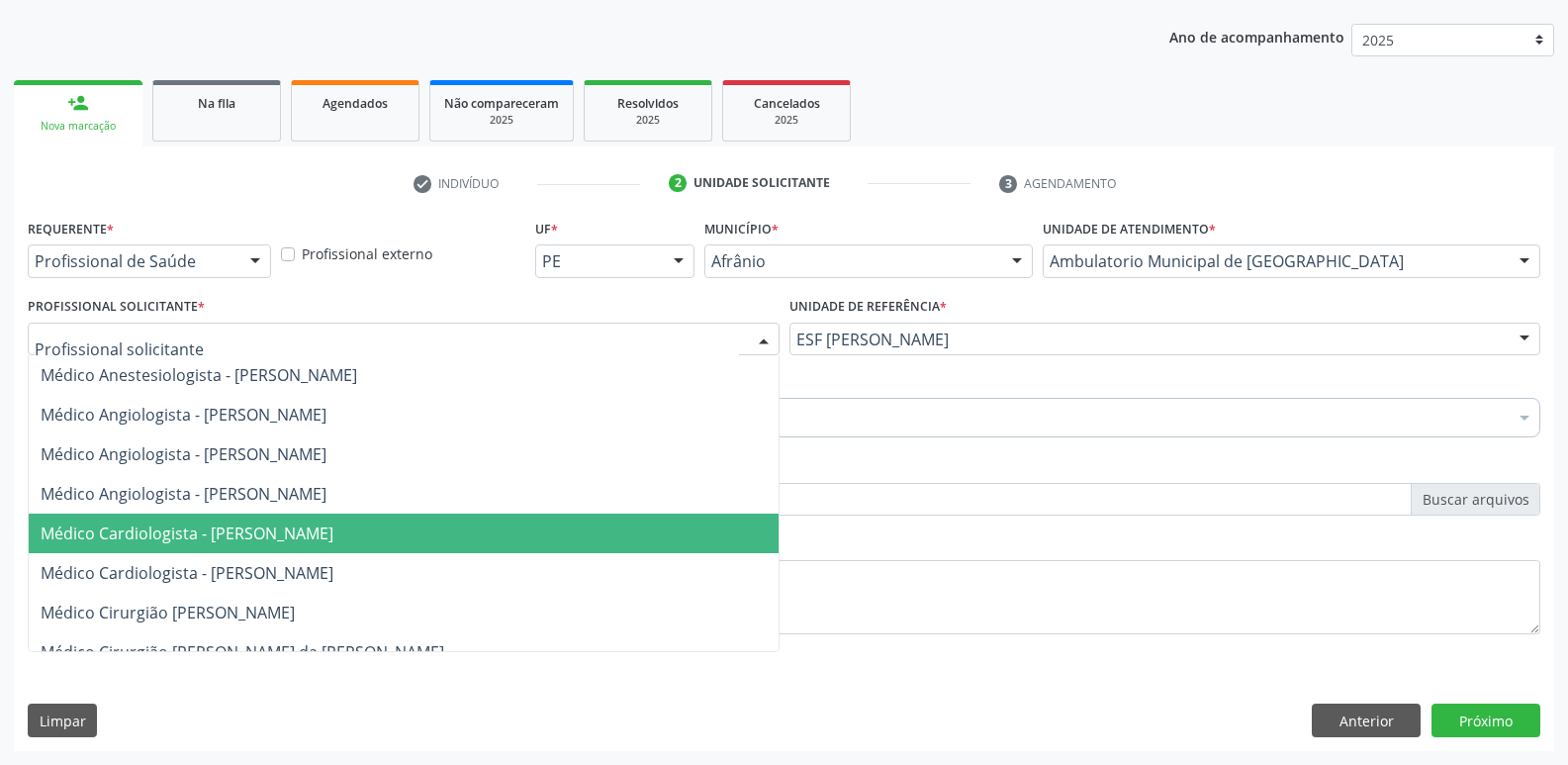
click at [334, 531] on span "Médico Cardiologista - [PERSON_NAME]" at bounding box center [187, 534] width 293 height 22
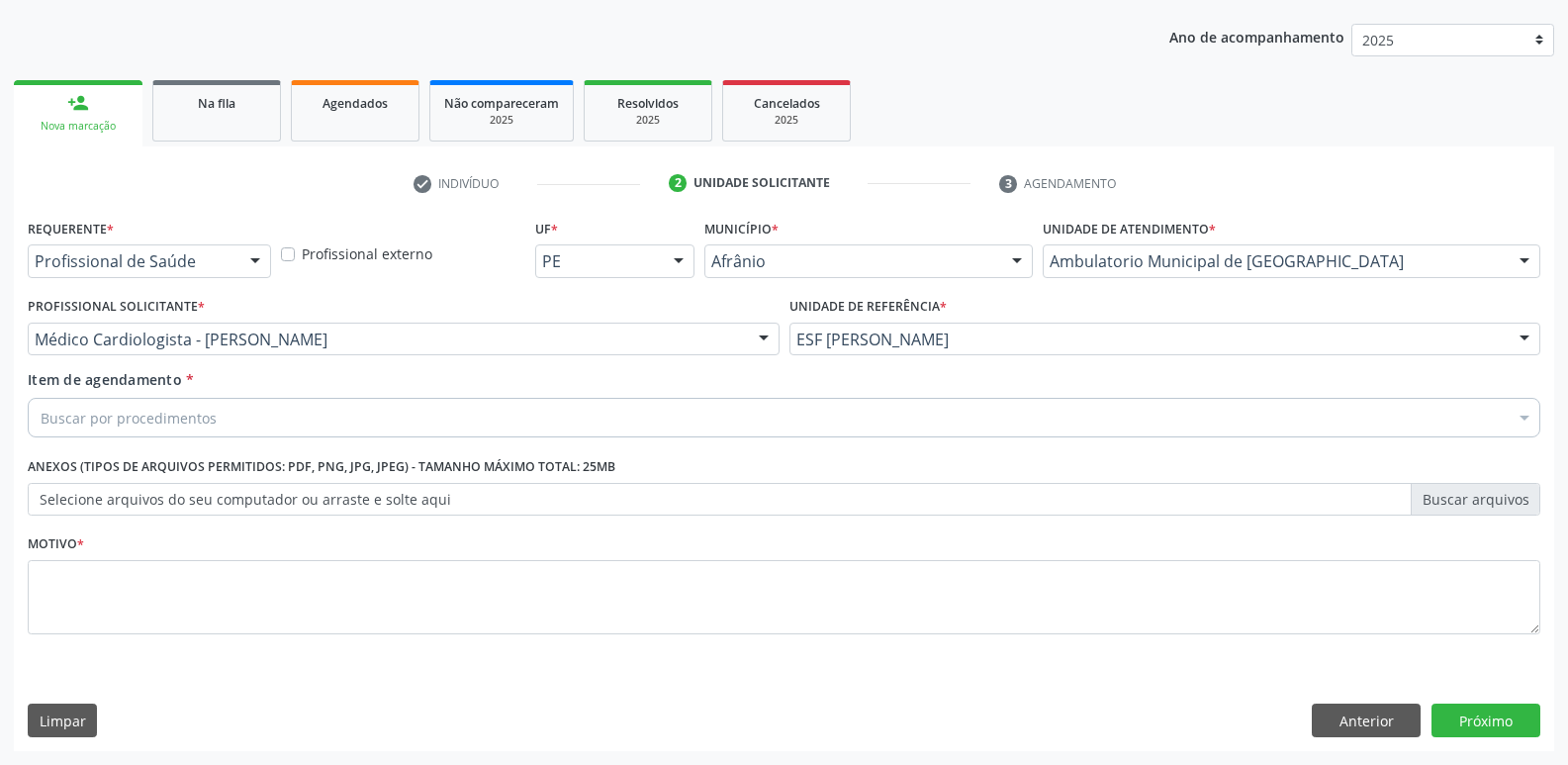
click at [426, 406] on div "Buscar por procedimentos" at bounding box center [784, 418] width 1513 height 40
click at [50, 414] on input "ACOCAR" at bounding box center [775, 418] width 1467 height 40
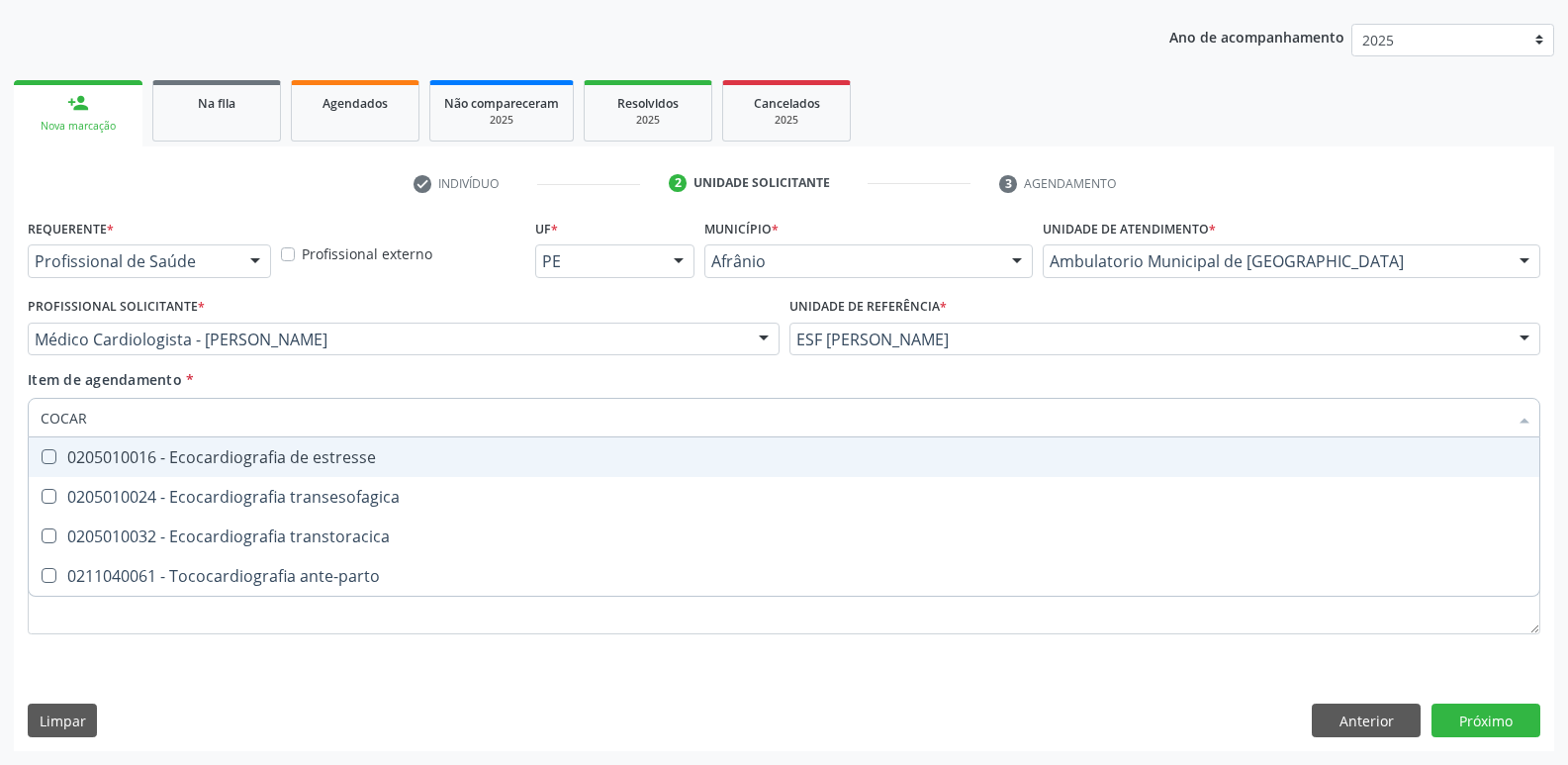
type input "ECOCAR"
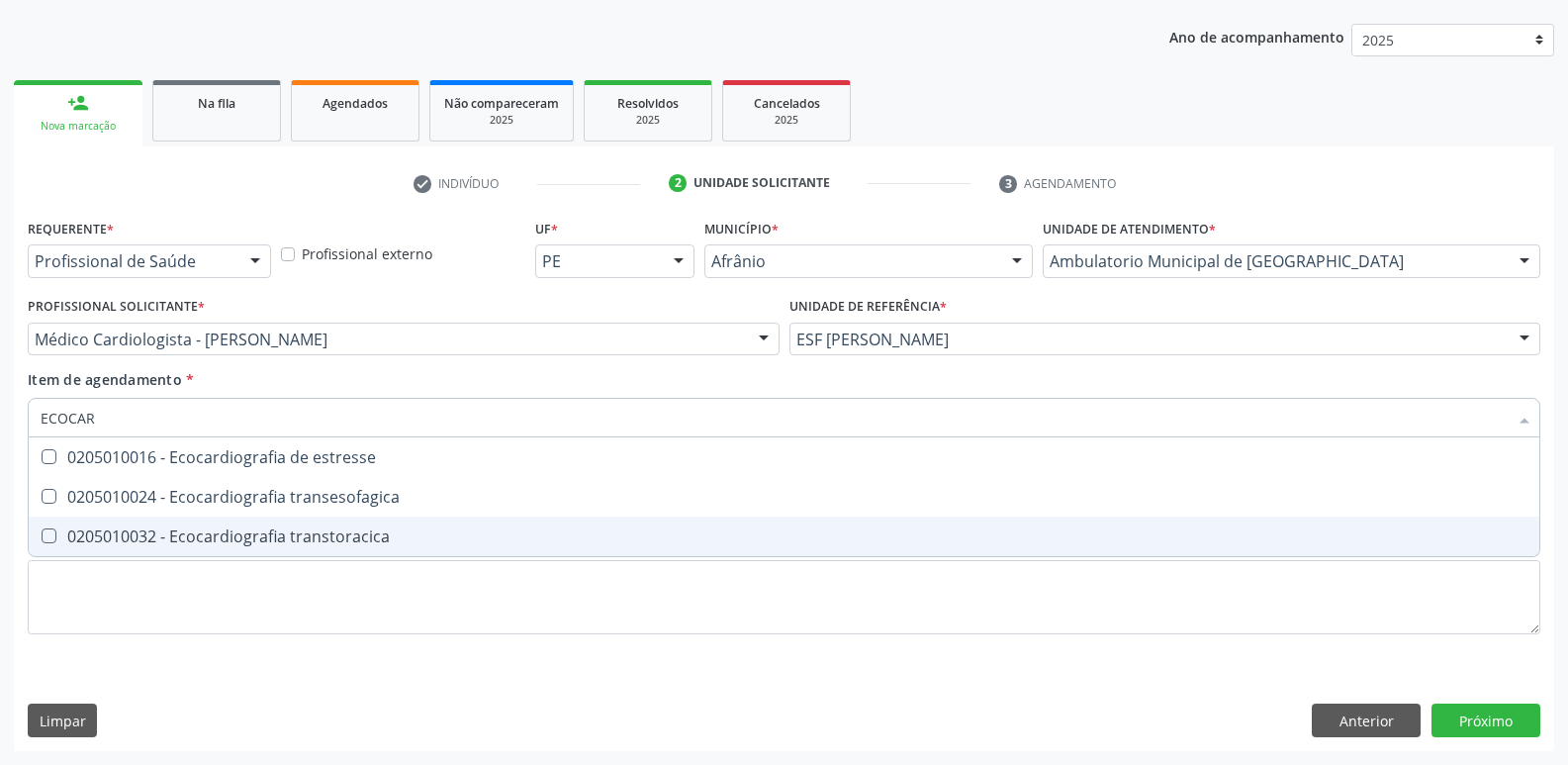
click at [282, 534] on div "0205010032 - Ecocardiografia transtoracica" at bounding box center [784, 537] width 1487 height 16
checkbox transtoracica "true"
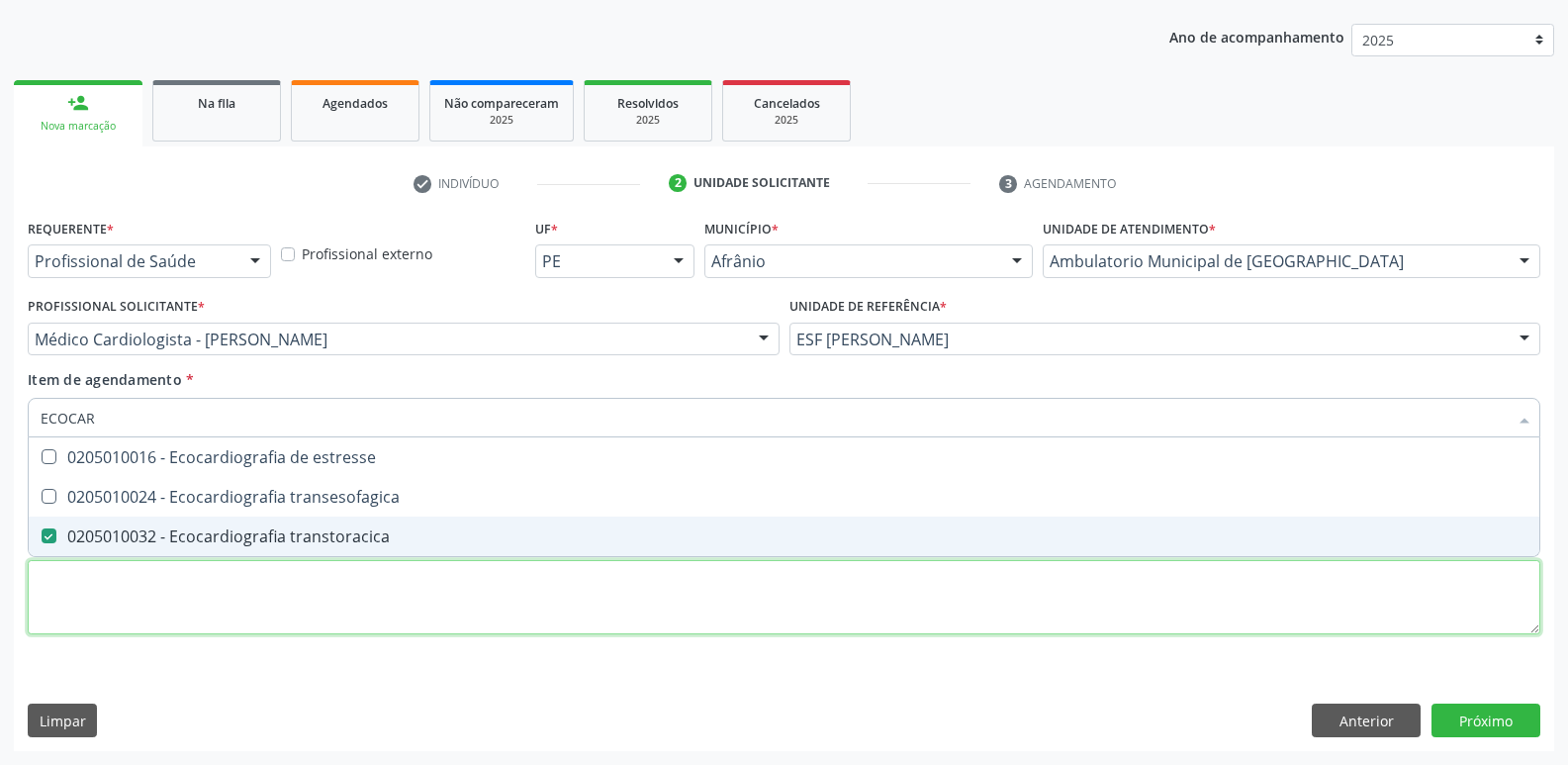
click at [715, 623] on div "Requerente * Profissional de Saúde Profissional de Saúde Paciente Nenhum result…" at bounding box center [784, 438] width 1513 height 448
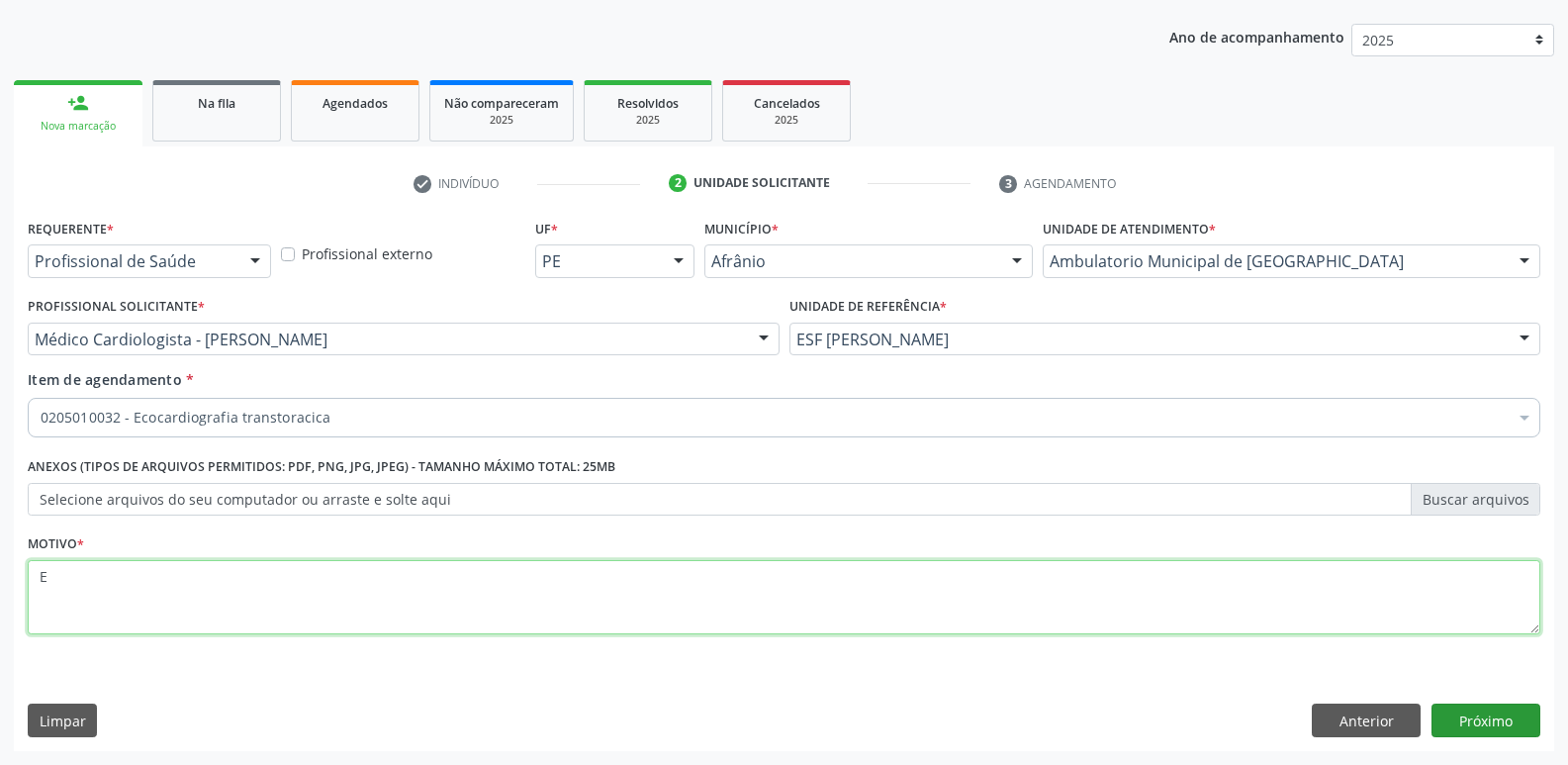
type textarea "E"
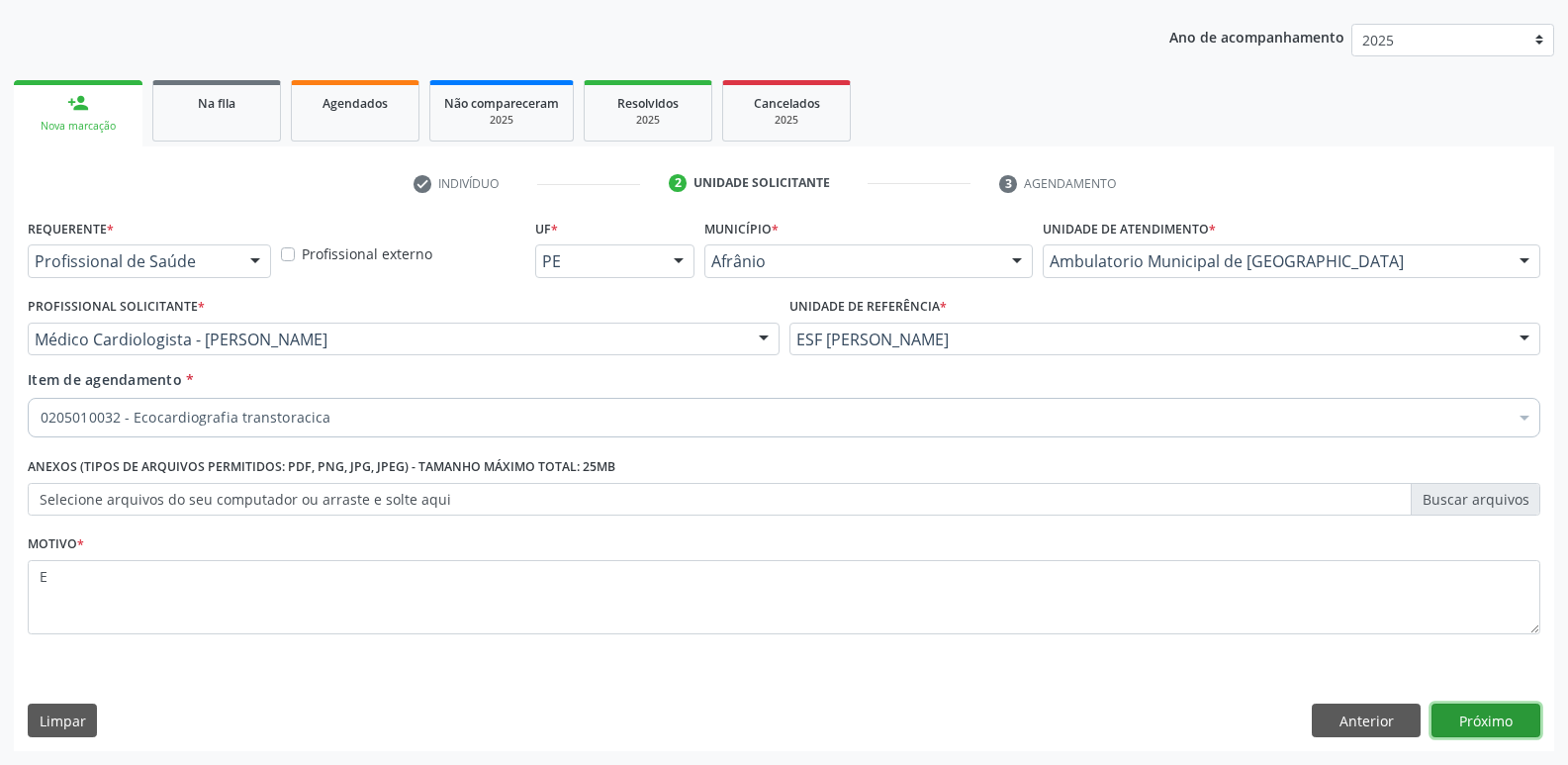
click at [1494, 726] on button "Próximo" at bounding box center [1485, 721] width 109 height 34
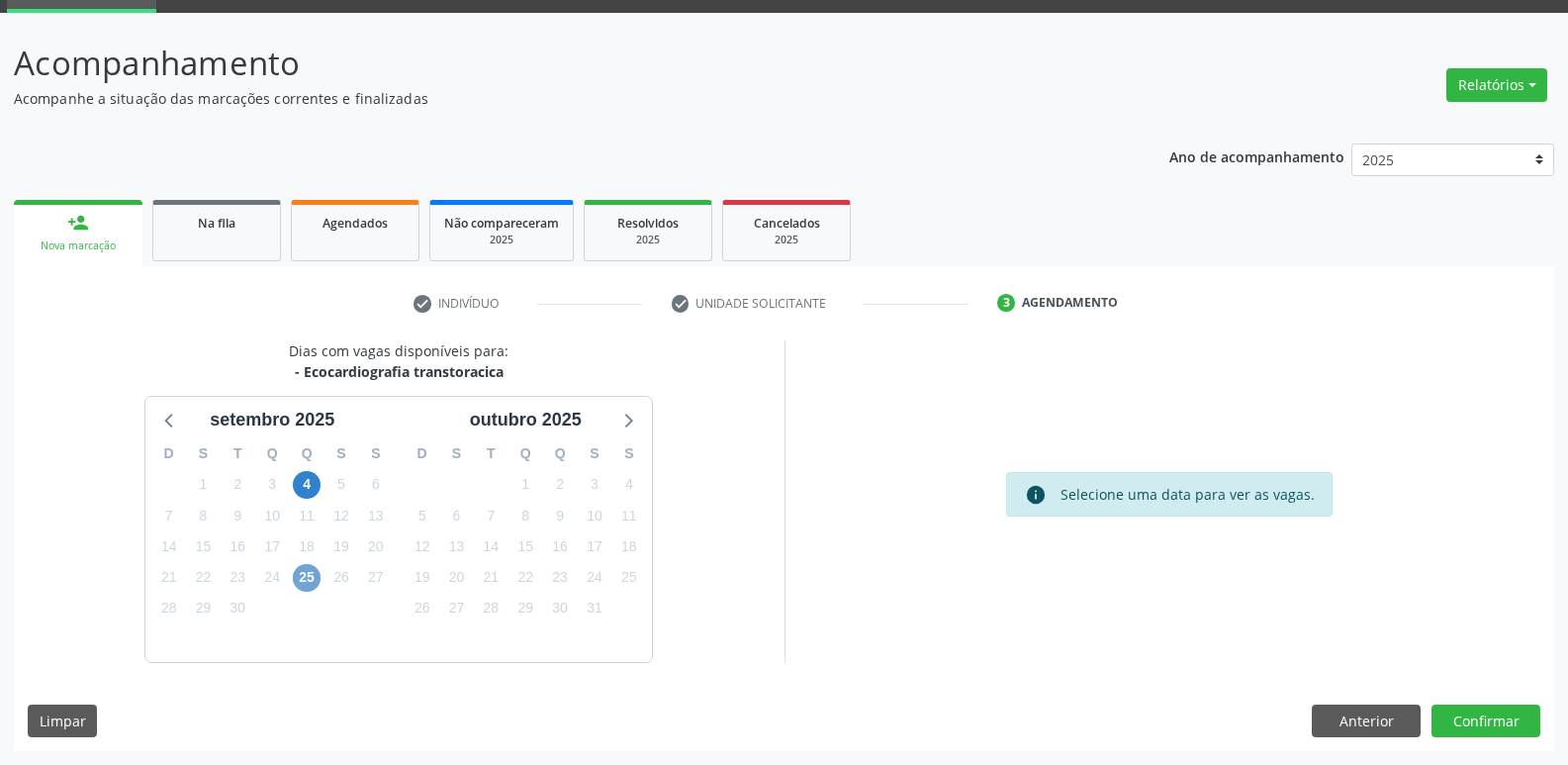
click at [300, 576] on span "25" at bounding box center [307, 579] width 28 height 28
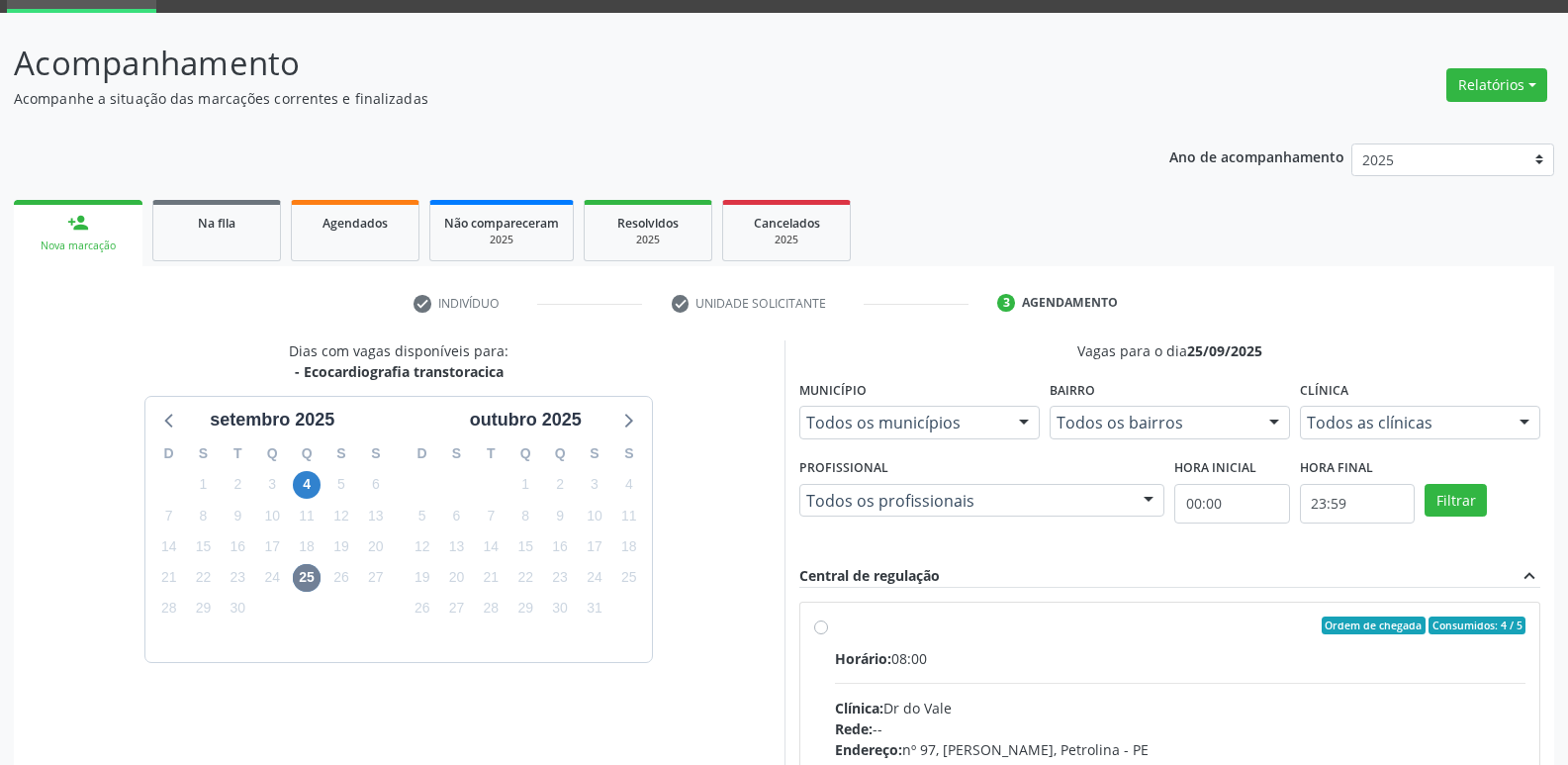
drag, startPoint x: 902, startPoint y: 629, endPoint x: 952, endPoint y: 617, distance: 51.4
click at [910, 627] on div "Ordem de chegada Consumidos: 4 / 5" at bounding box center [1181, 626] width 692 height 18
click at [828, 627] on input "Ordem de chegada Consumidos: 4 / 5 Horário: 08:00 Clínica: Dr do Vale Rede: -- …" at bounding box center [821, 626] width 14 height 18
radio input "true"
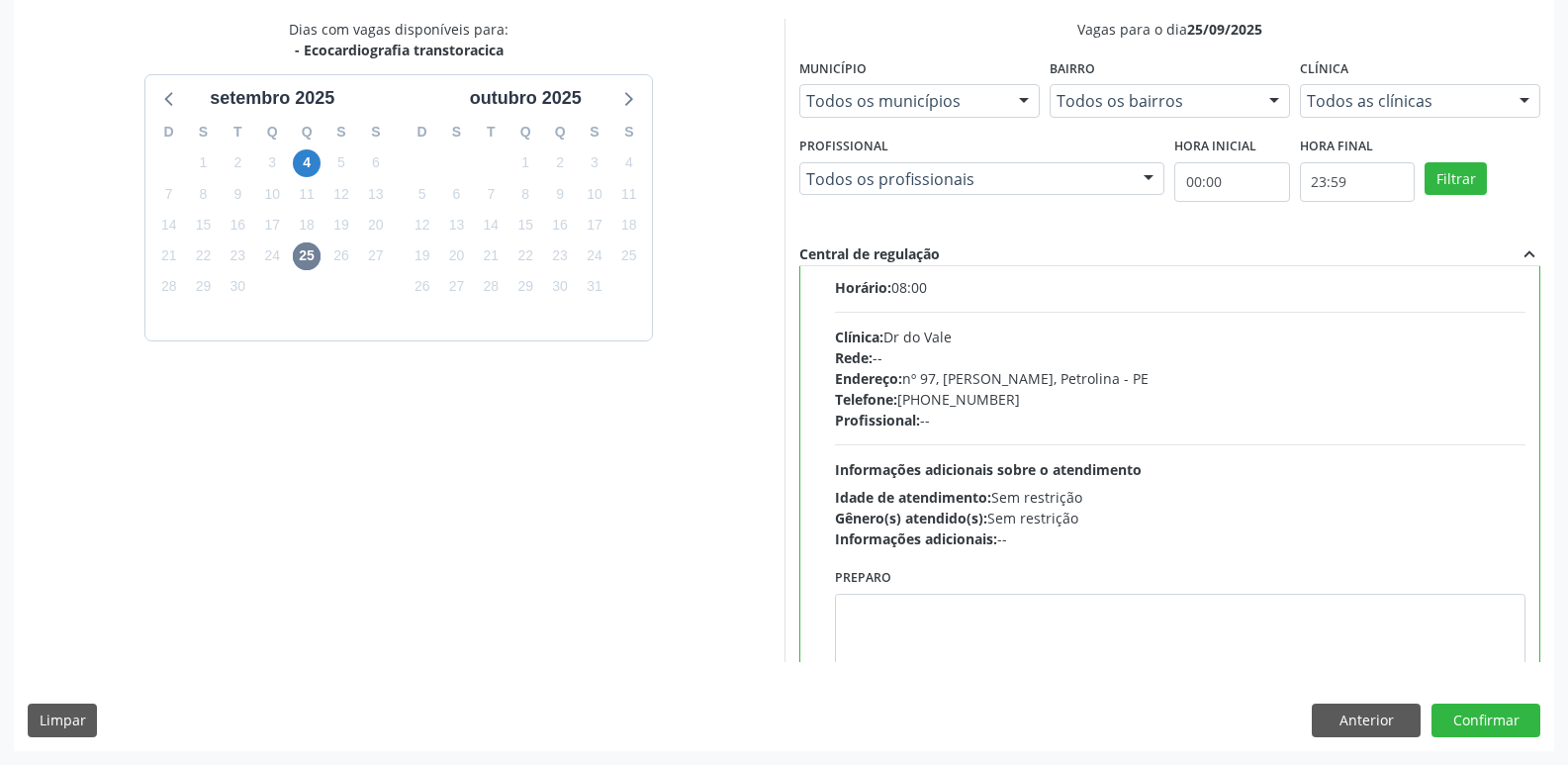
scroll to position [445, 0]
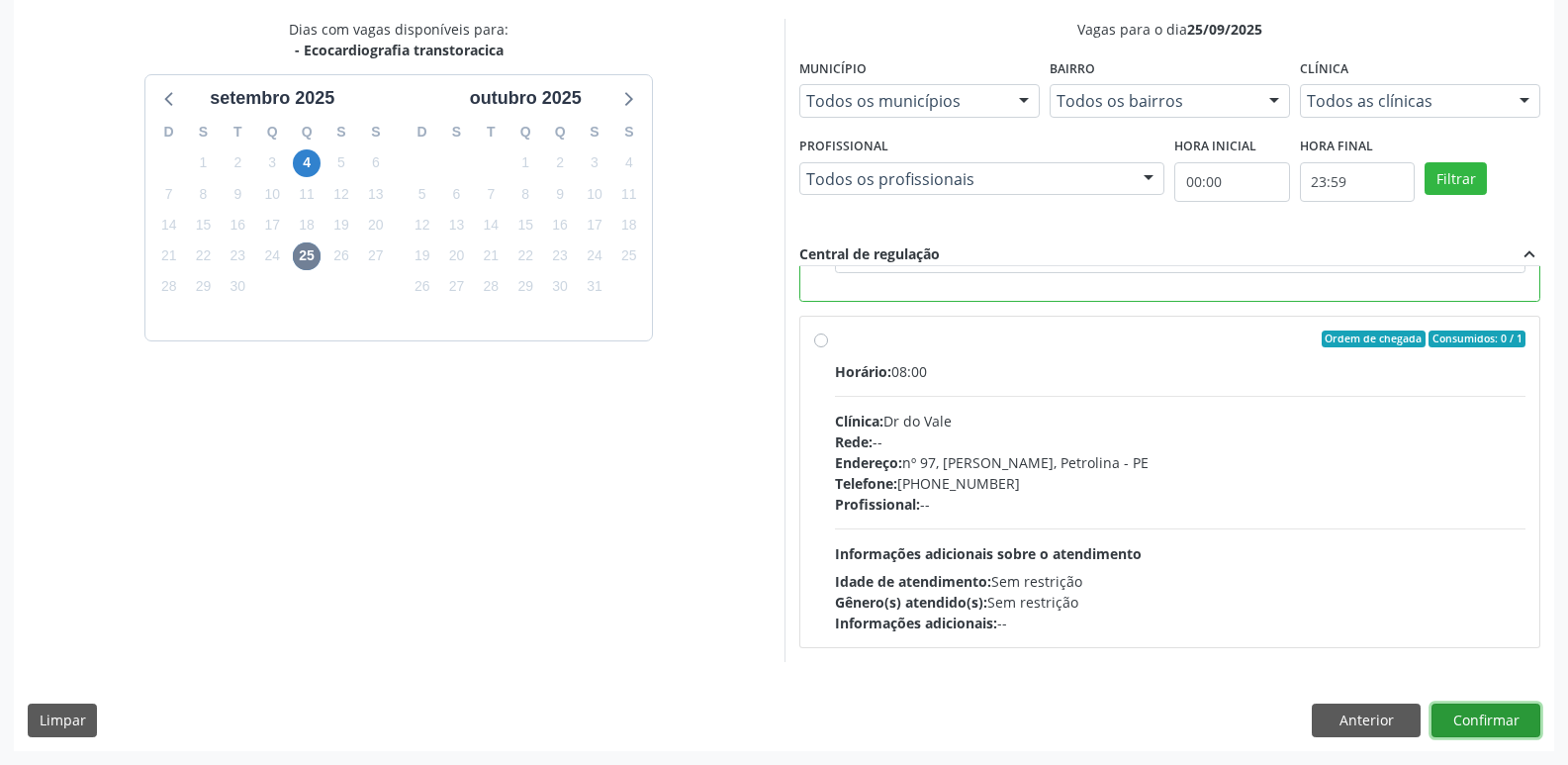
click at [1493, 720] on button "Confirmar" at bounding box center [1485, 721] width 109 height 34
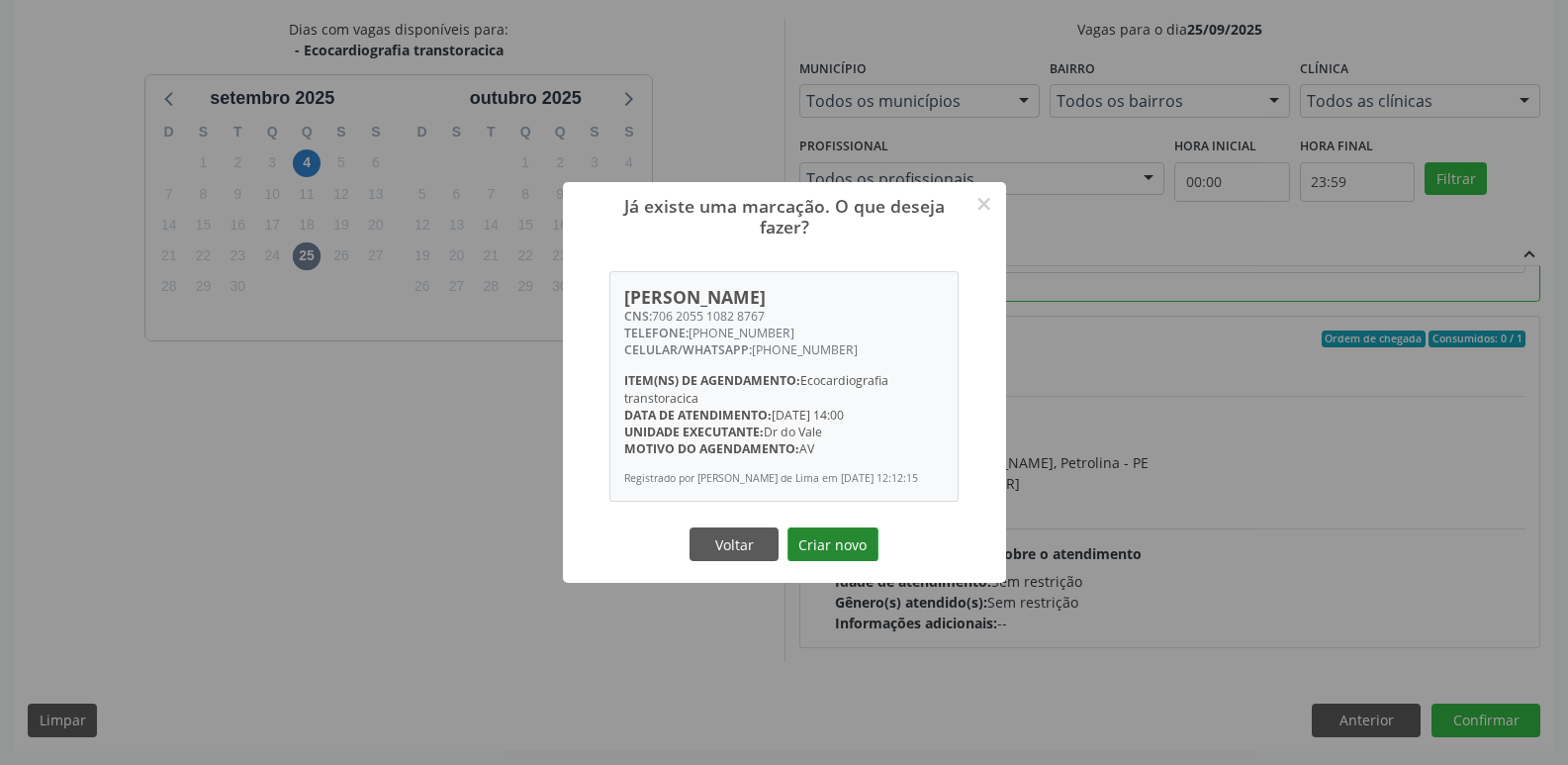
click at [825, 558] on button "Criar novo" at bounding box center [832, 545] width 91 height 34
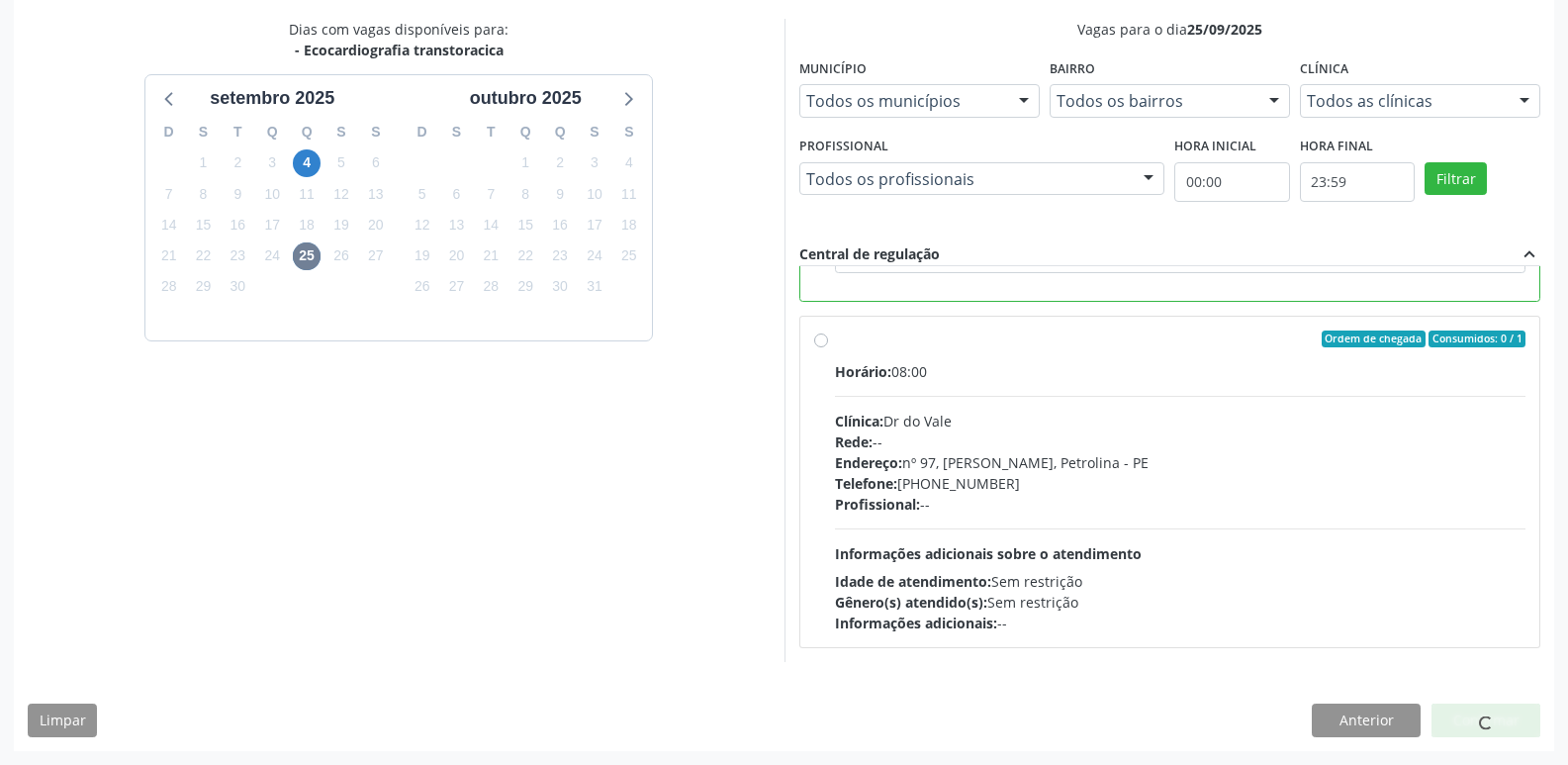
scroll to position [0, 0]
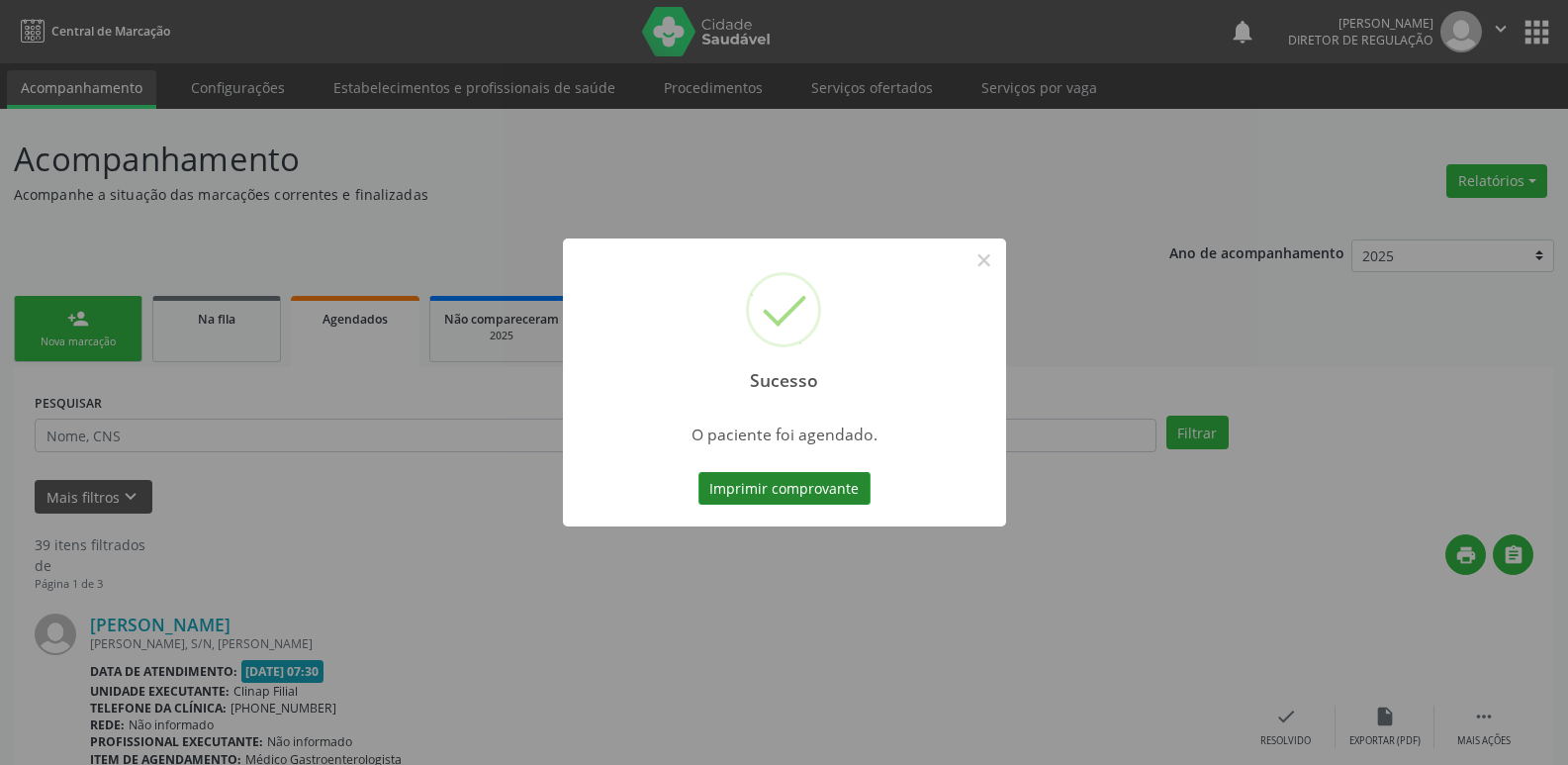
click at [825, 483] on button "Imprimir comprovante" at bounding box center [784, 489] width 172 height 34
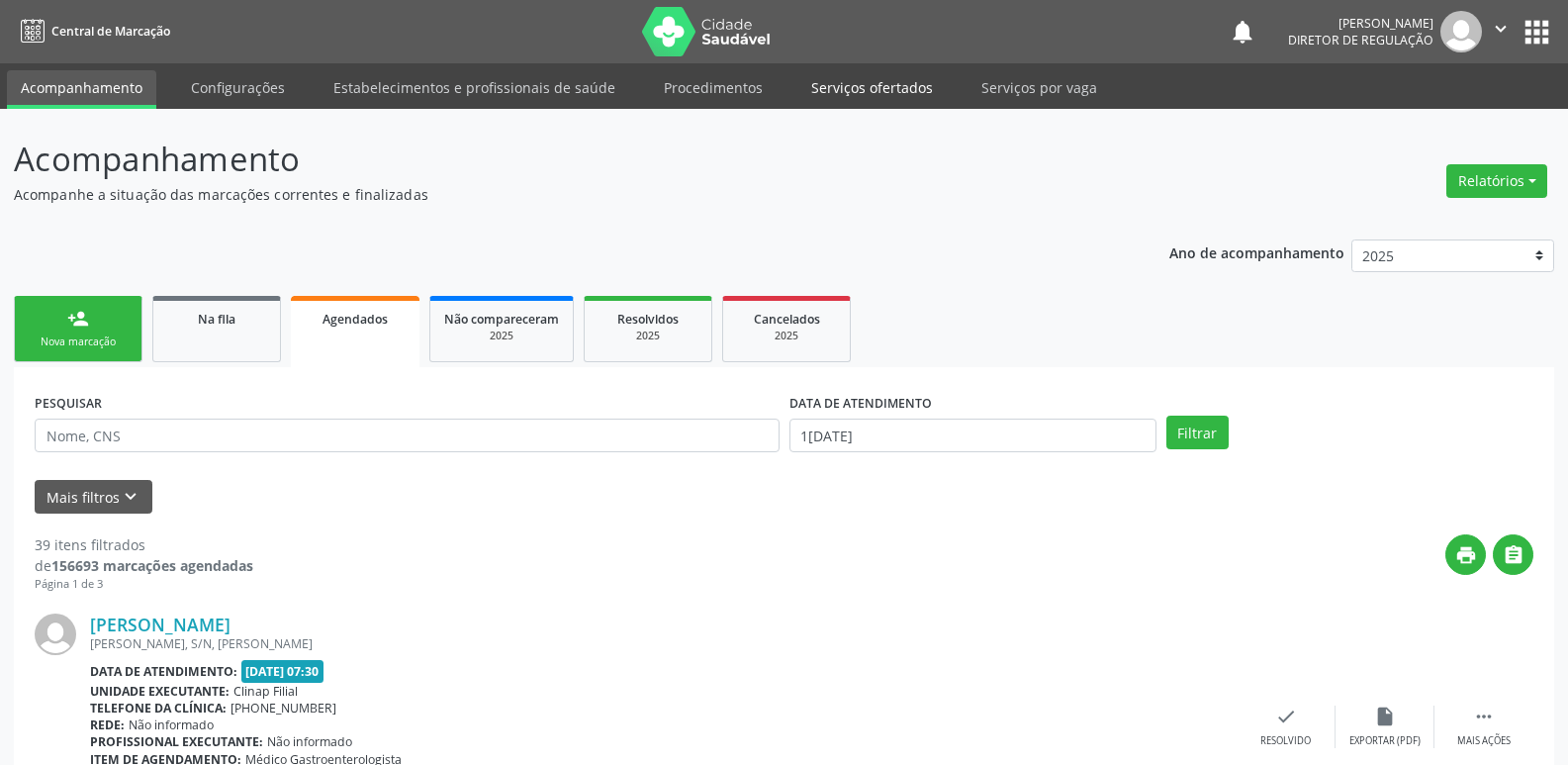
click at [847, 97] on link "Serviços ofertados" at bounding box center [872, 88] width 149 height 35
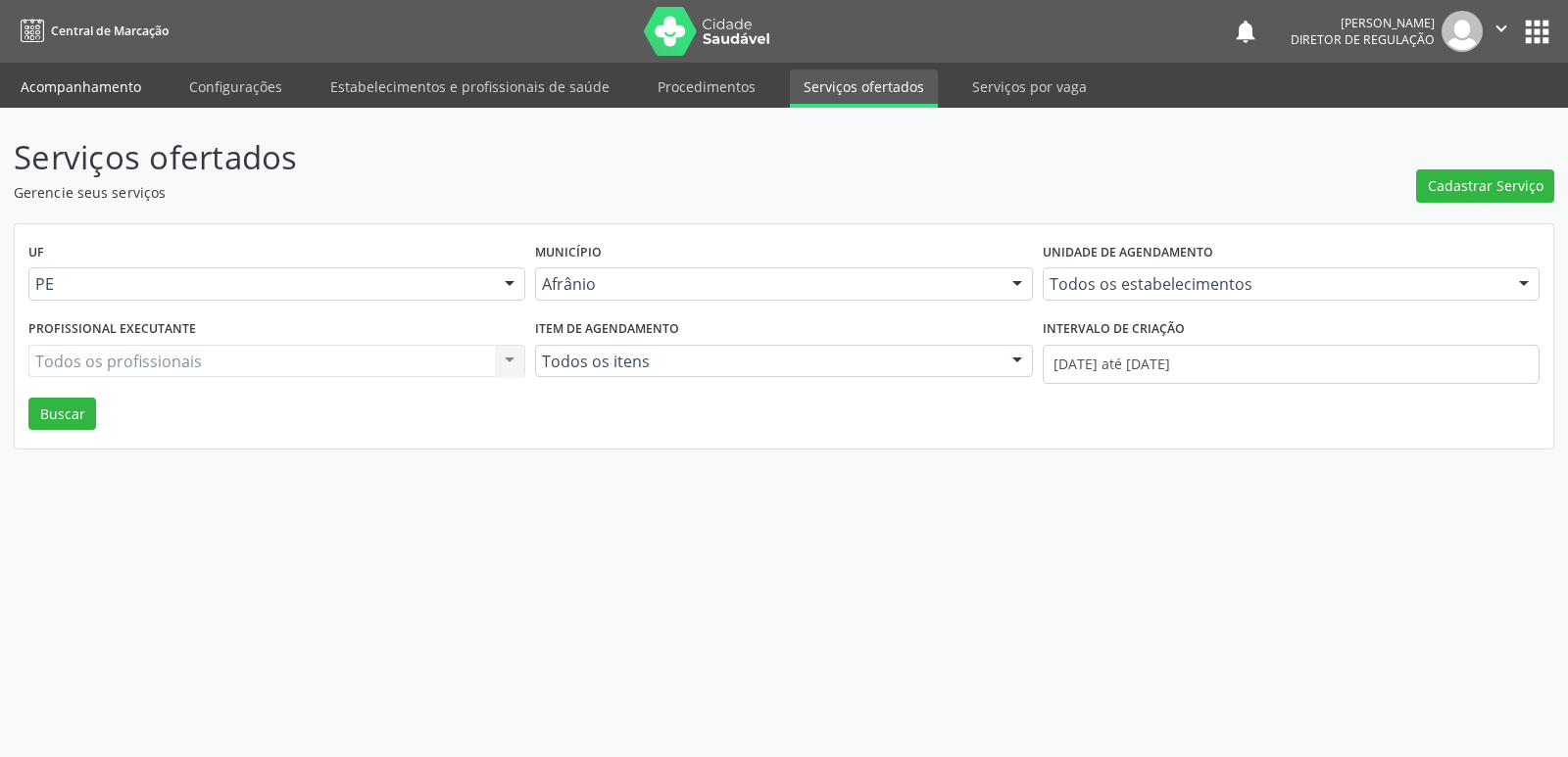
click at [94, 84] on link "Acompanhamento" at bounding box center [81, 87] width 148 height 34
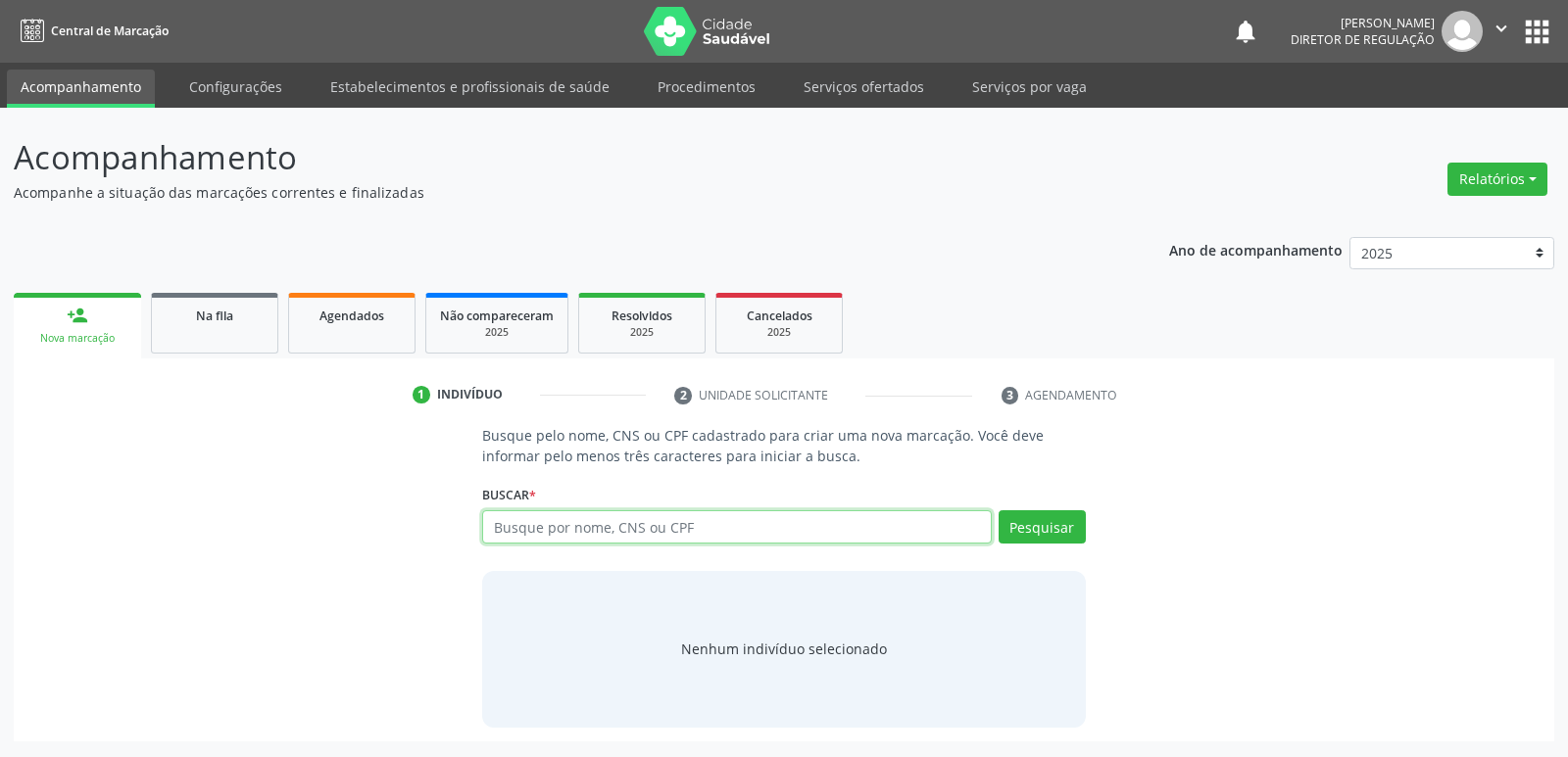
click at [547, 533] on input "text" at bounding box center [737, 527] width 509 height 34
paste input "706 2055 1082 8767"
type input "706 2055 1082 8767"
click at [1039, 526] on button "Pesquisar" at bounding box center [1042, 527] width 87 height 34
type input "706 2055 1082 8767"
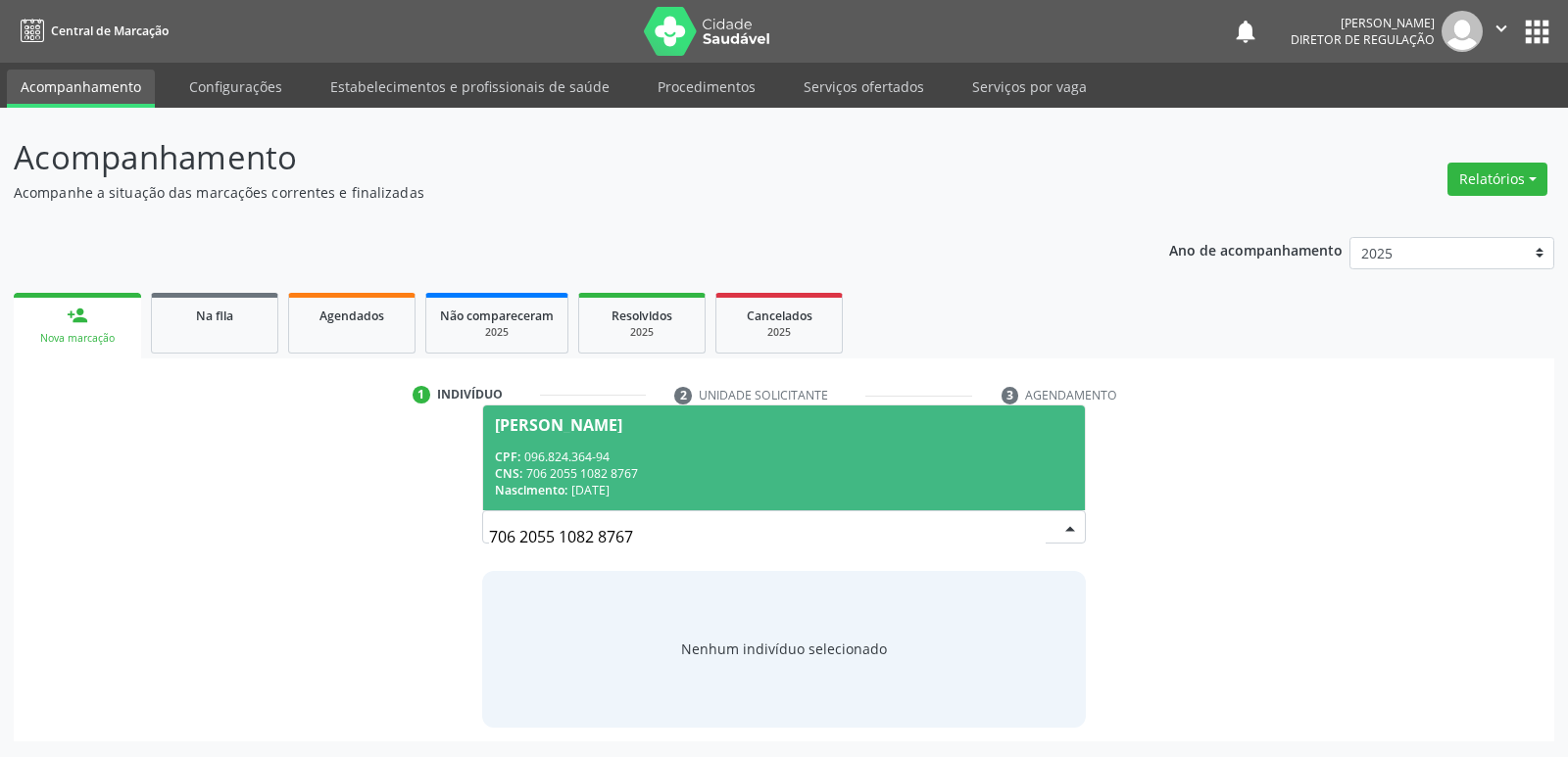
click at [771, 474] on div "CNS: 706 2055 1082 8767" at bounding box center [783, 473] width 577 height 17
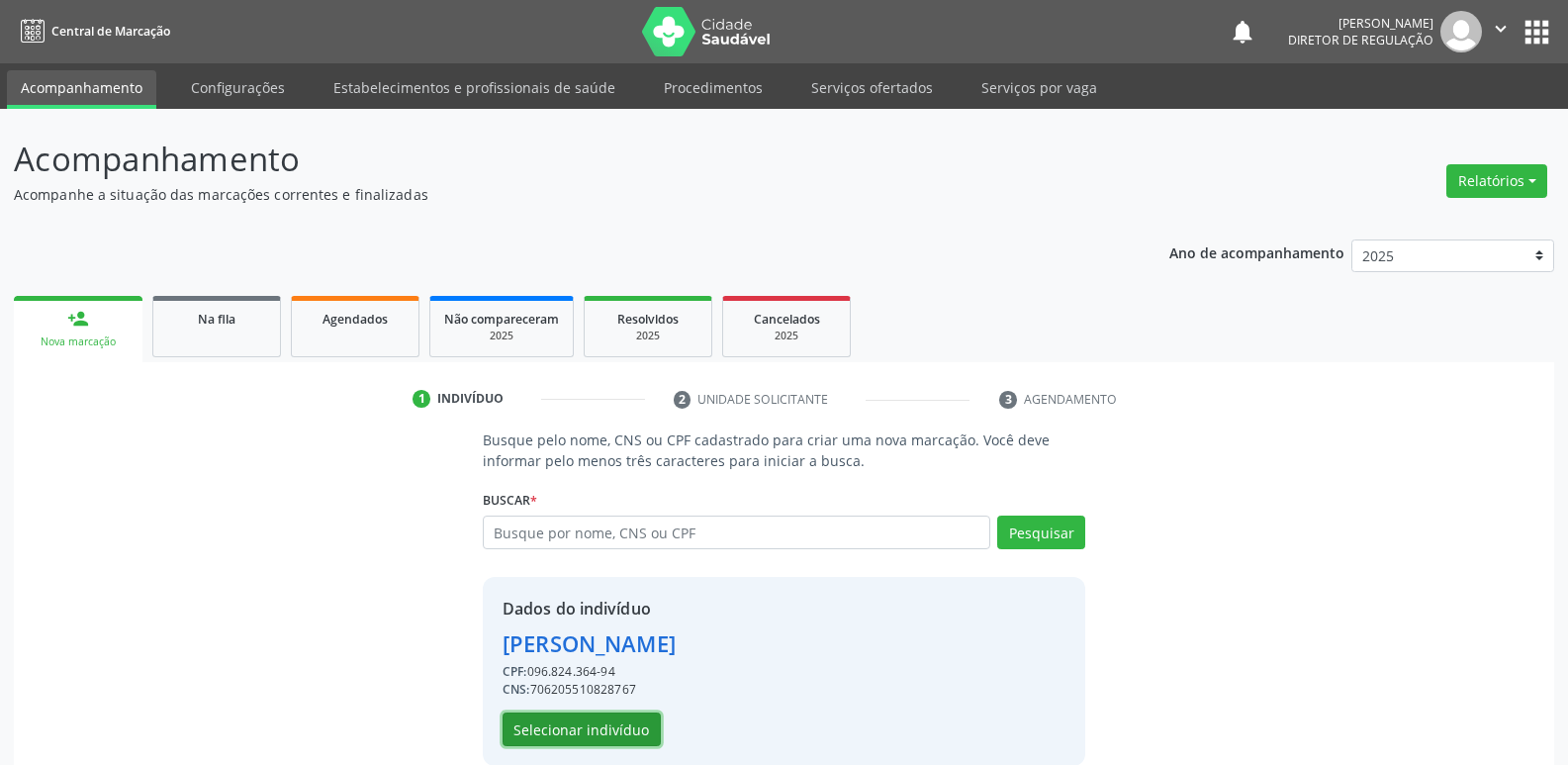
click at [634, 726] on button "Selecionar indivíduo" at bounding box center [581, 730] width 158 height 34
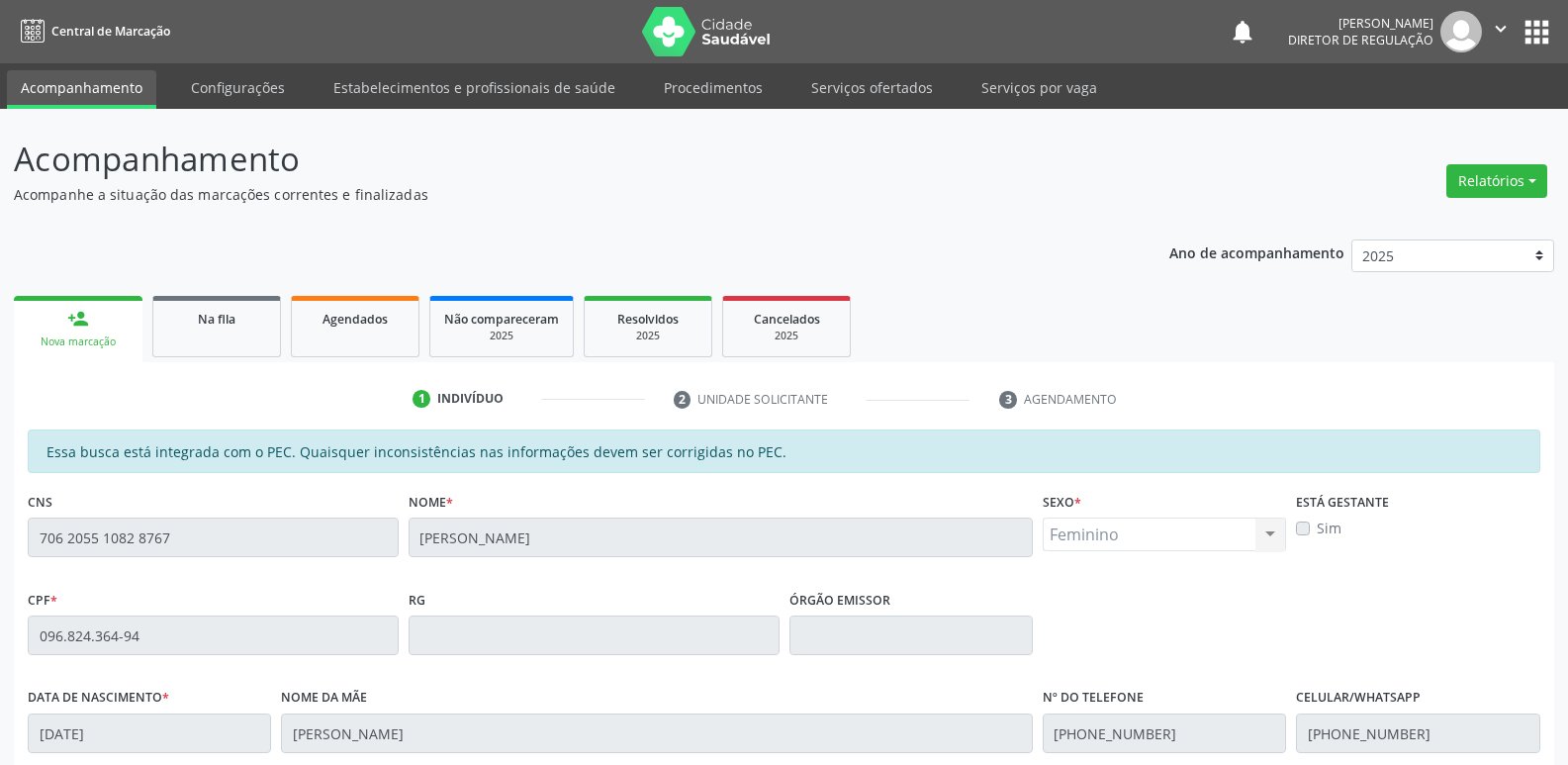
scroll to position [366, 0]
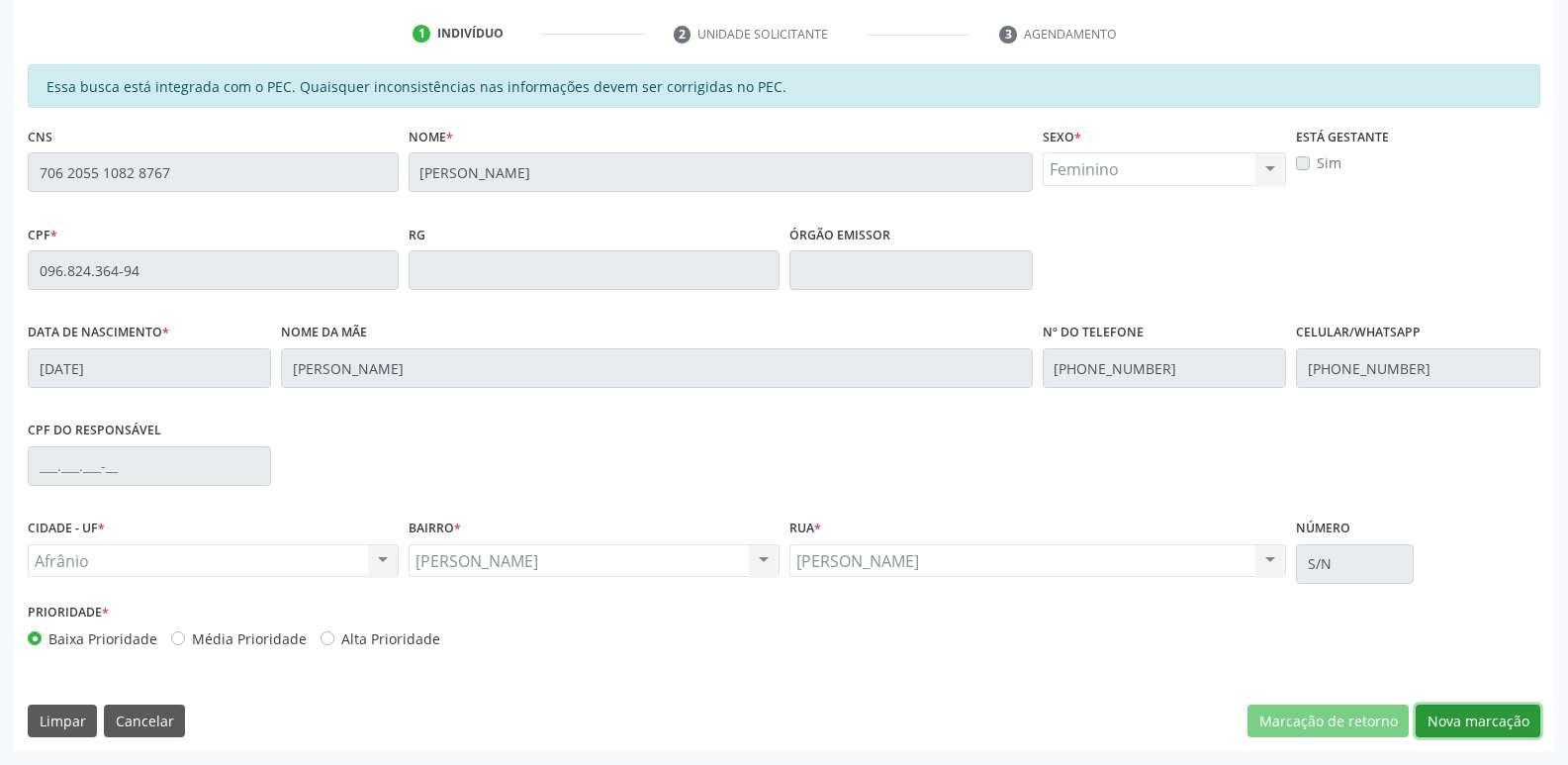
click at [1492, 724] on button "Nova marcação" at bounding box center [1477, 722] width 124 height 34
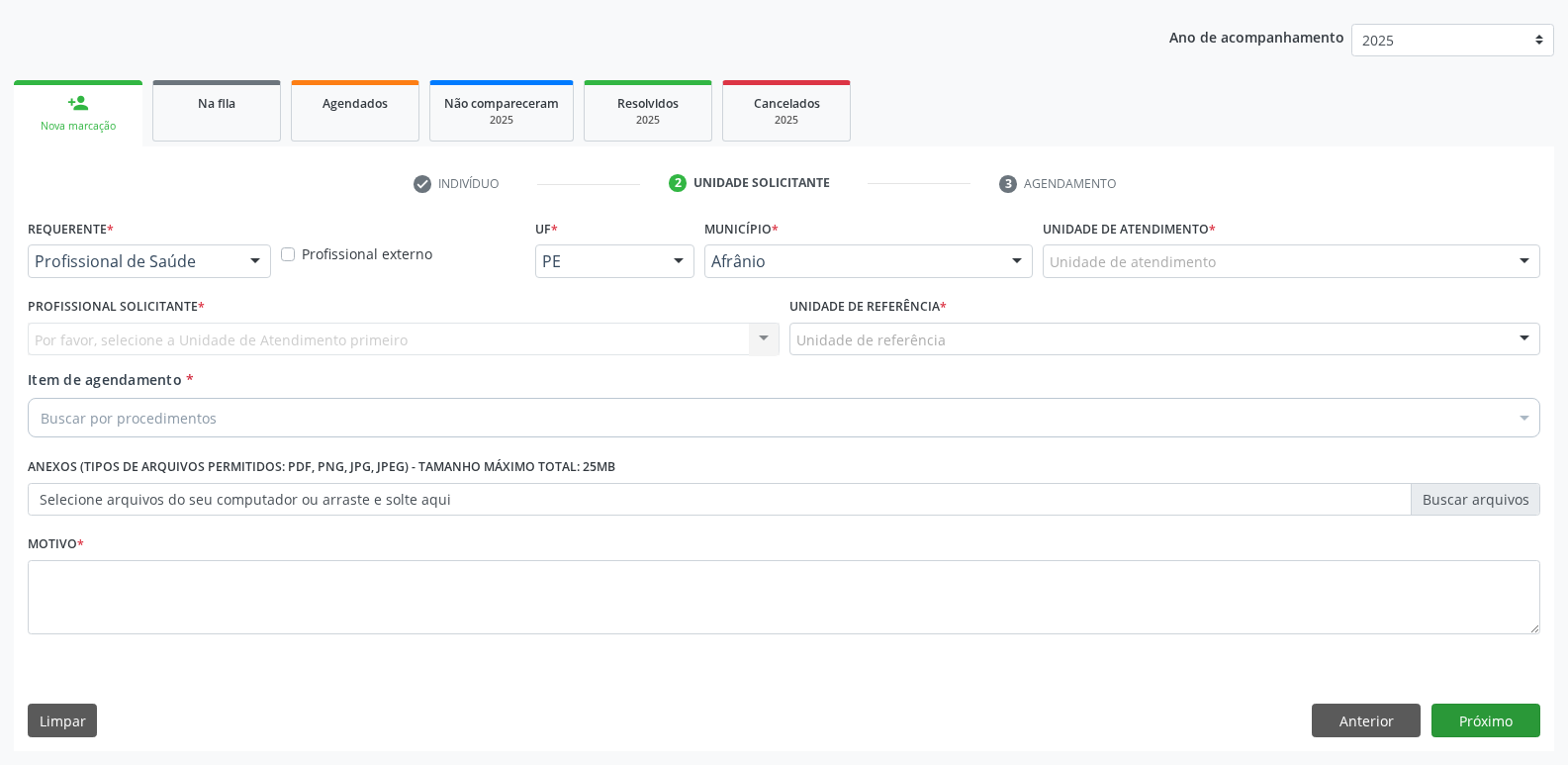
scroll to position [216, 0]
click at [1230, 259] on div "Unidade de atendimento" at bounding box center [1292, 262] width 498 height 34
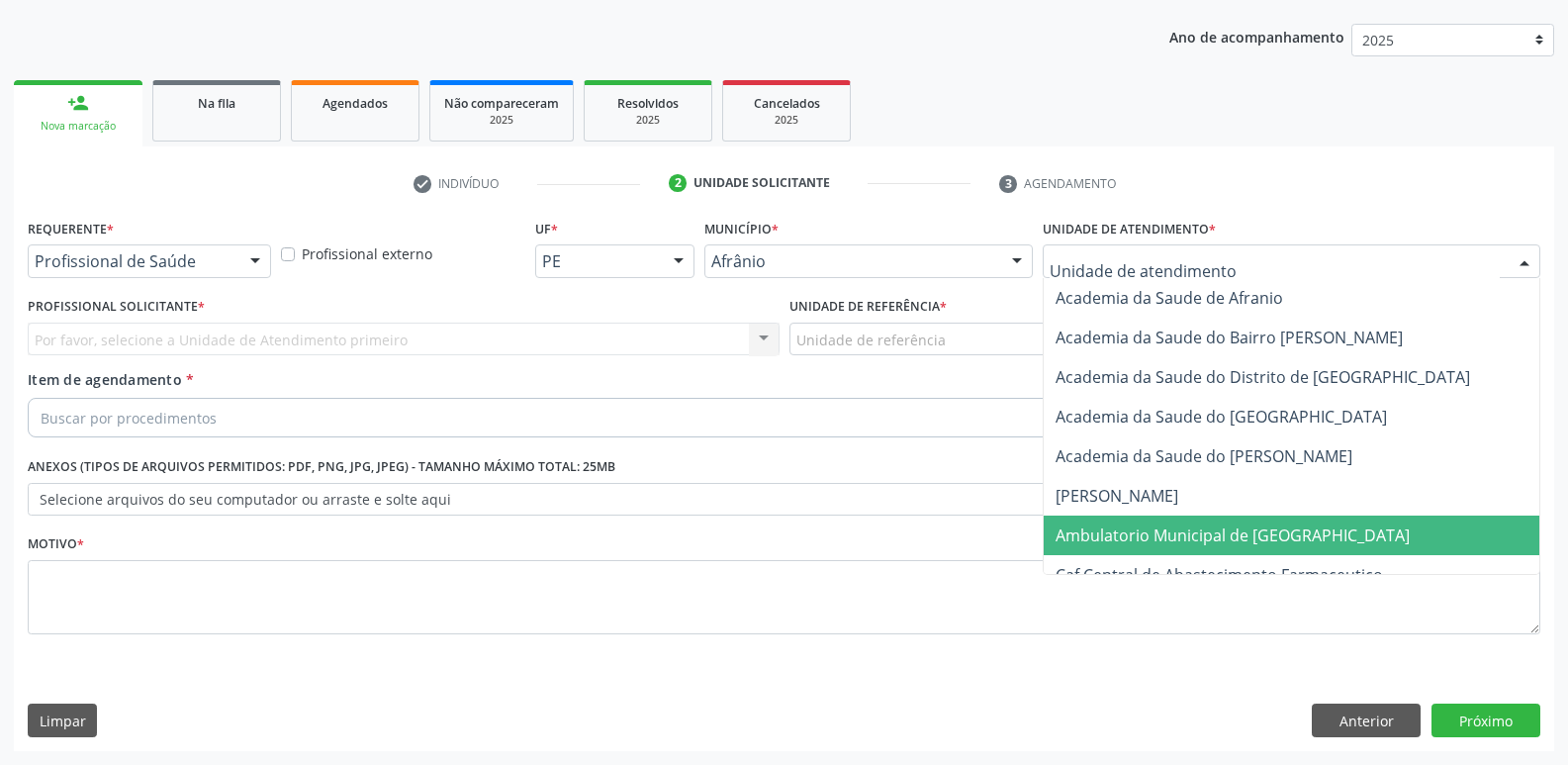
click at [1171, 533] on span "Ambulatorio Municipal de [GEOGRAPHIC_DATA]" at bounding box center [1233, 536] width 354 height 22
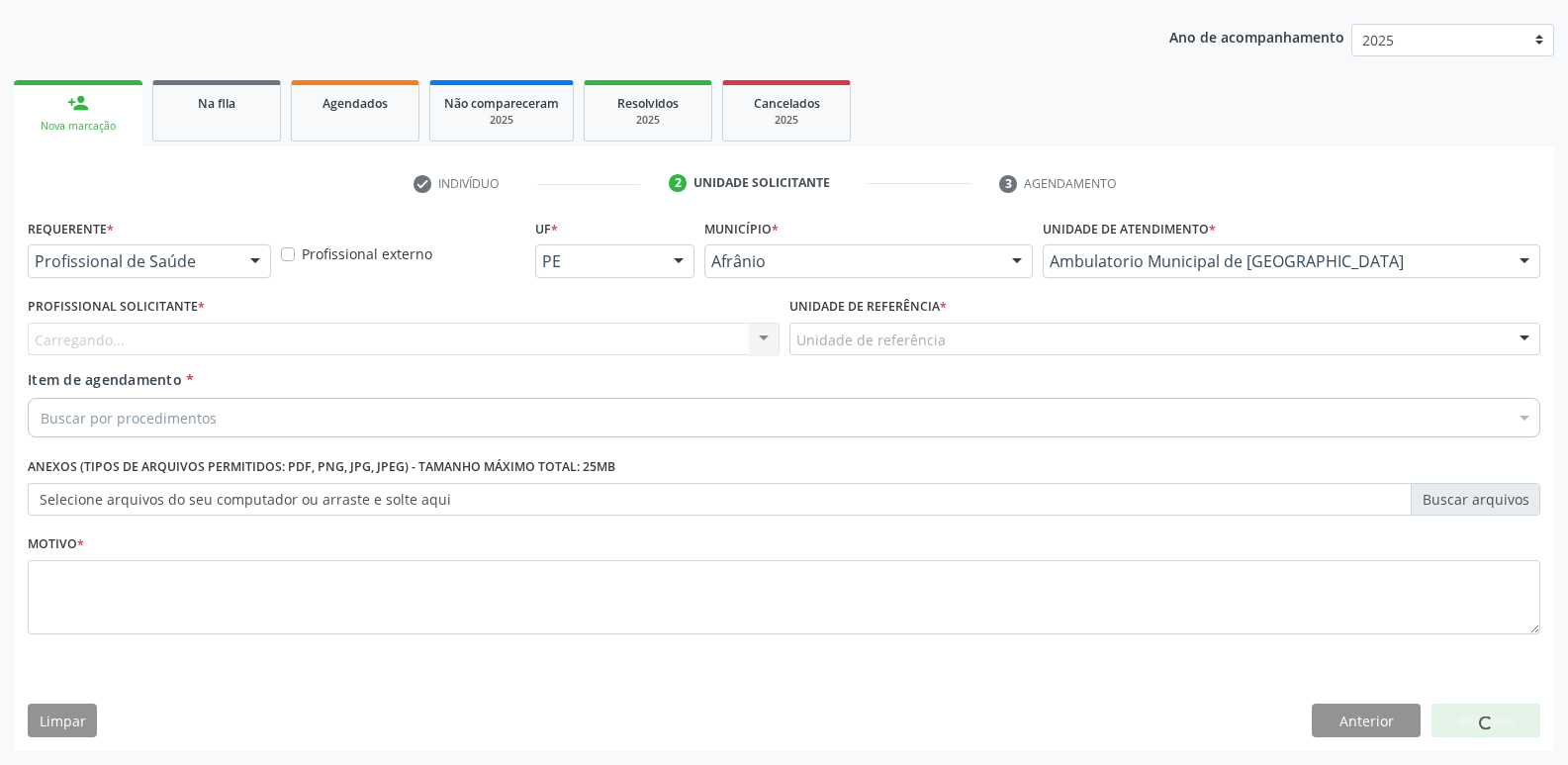
click at [1018, 333] on div "Unidade de referência" at bounding box center [1165, 340] width 752 height 34
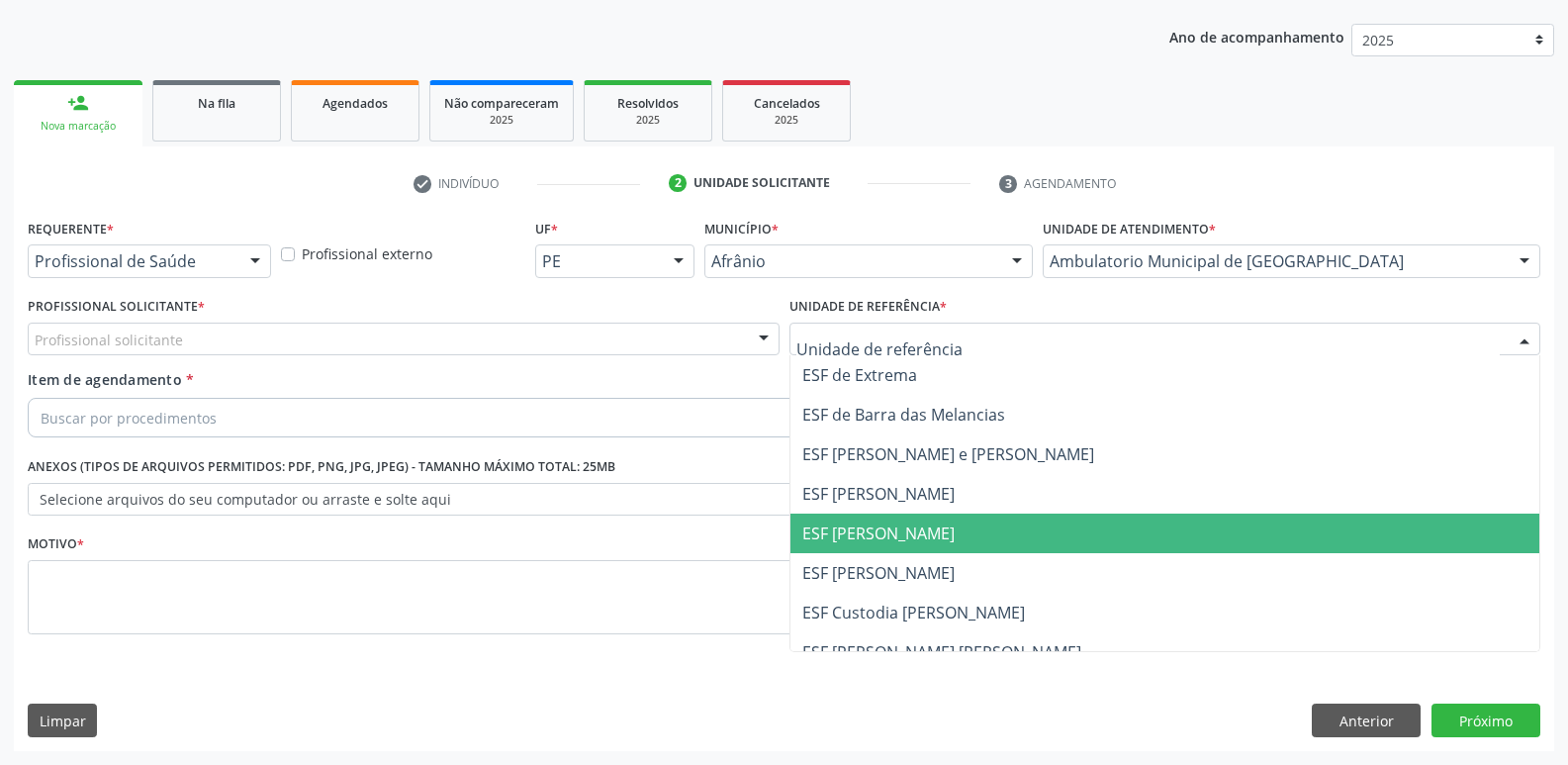
click at [949, 536] on span "ESF [PERSON_NAME]" at bounding box center [1165, 534] width 750 height 40
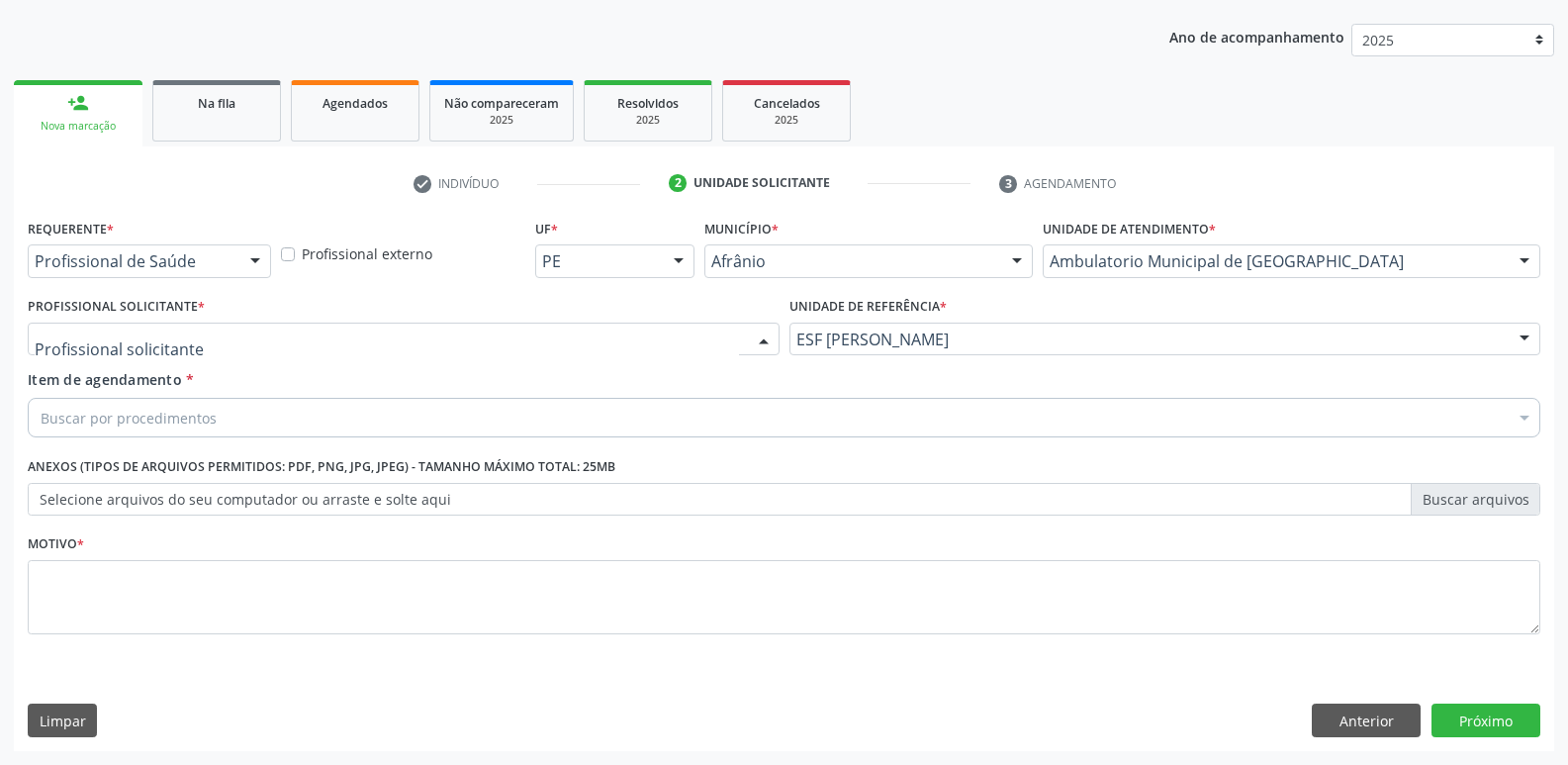
click at [412, 342] on div at bounding box center [403, 340] width 752 height 34
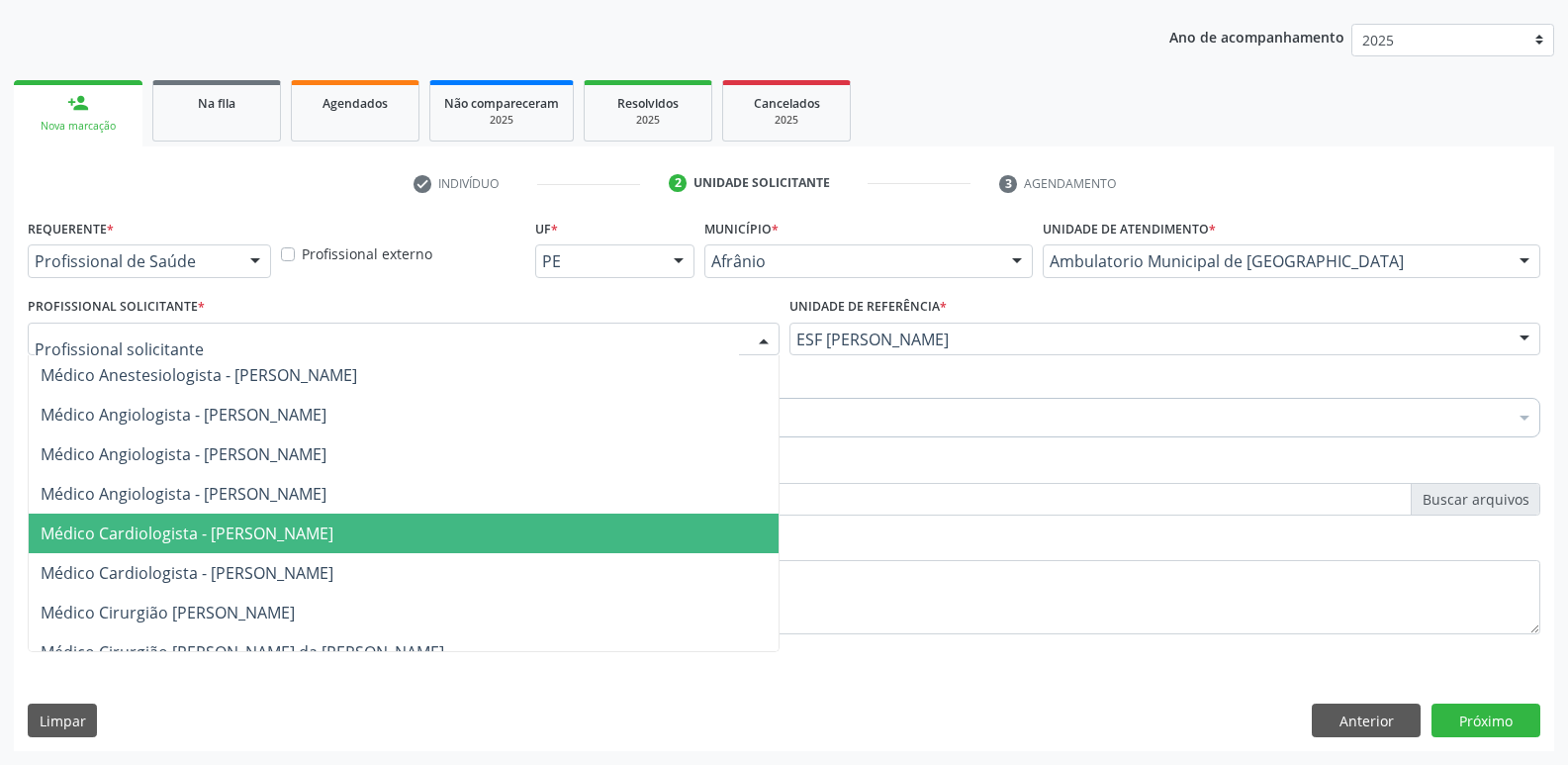
click at [423, 546] on span "Médico Cardiologista - [PERSON_NAME]" at bounding box center [403, 534] width 750 height 40
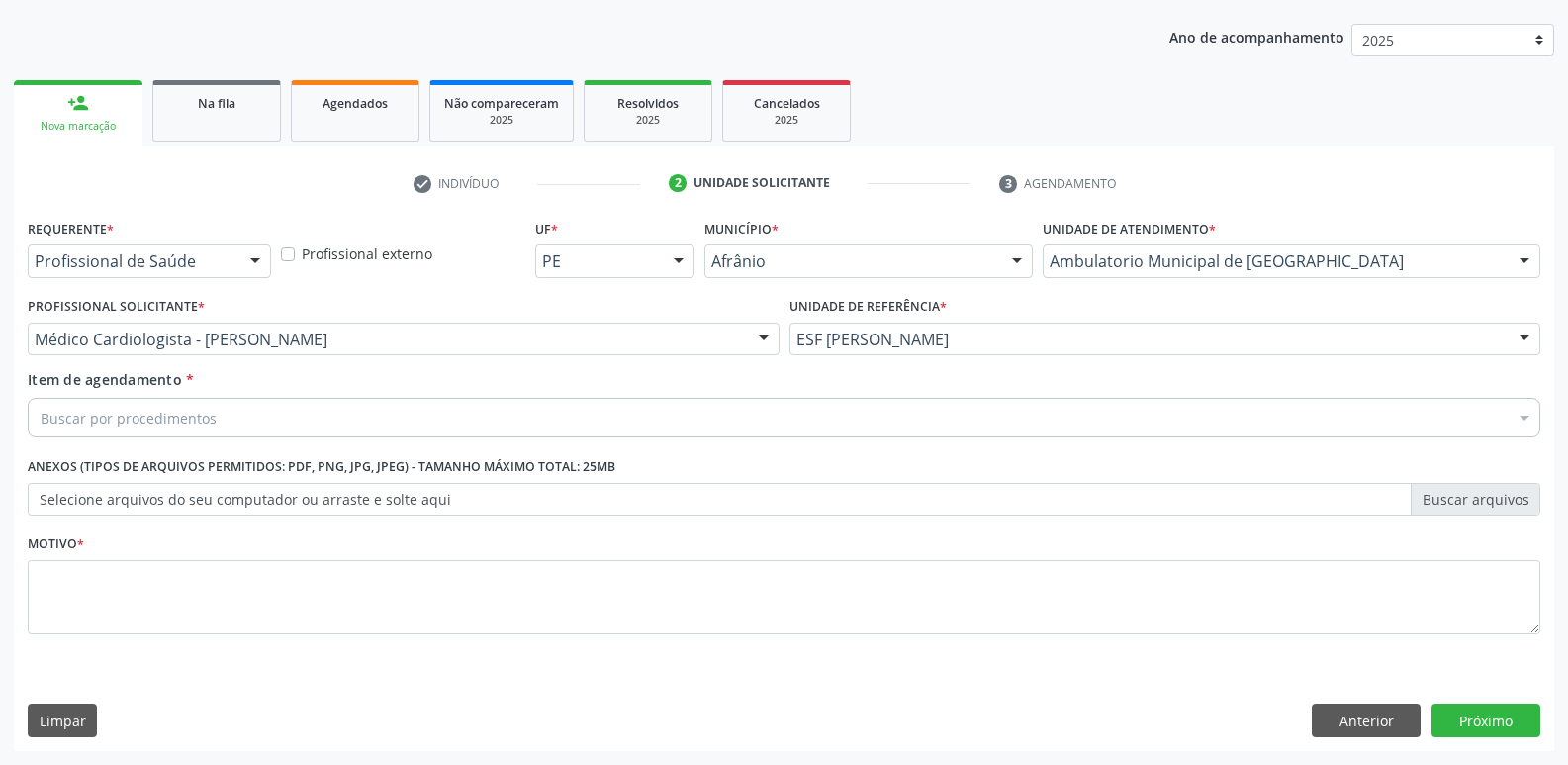
click at [381, 406] on div "Buscar por procedimentos" at bounding box center [784, 418] width 1513 height 40
type input "E"
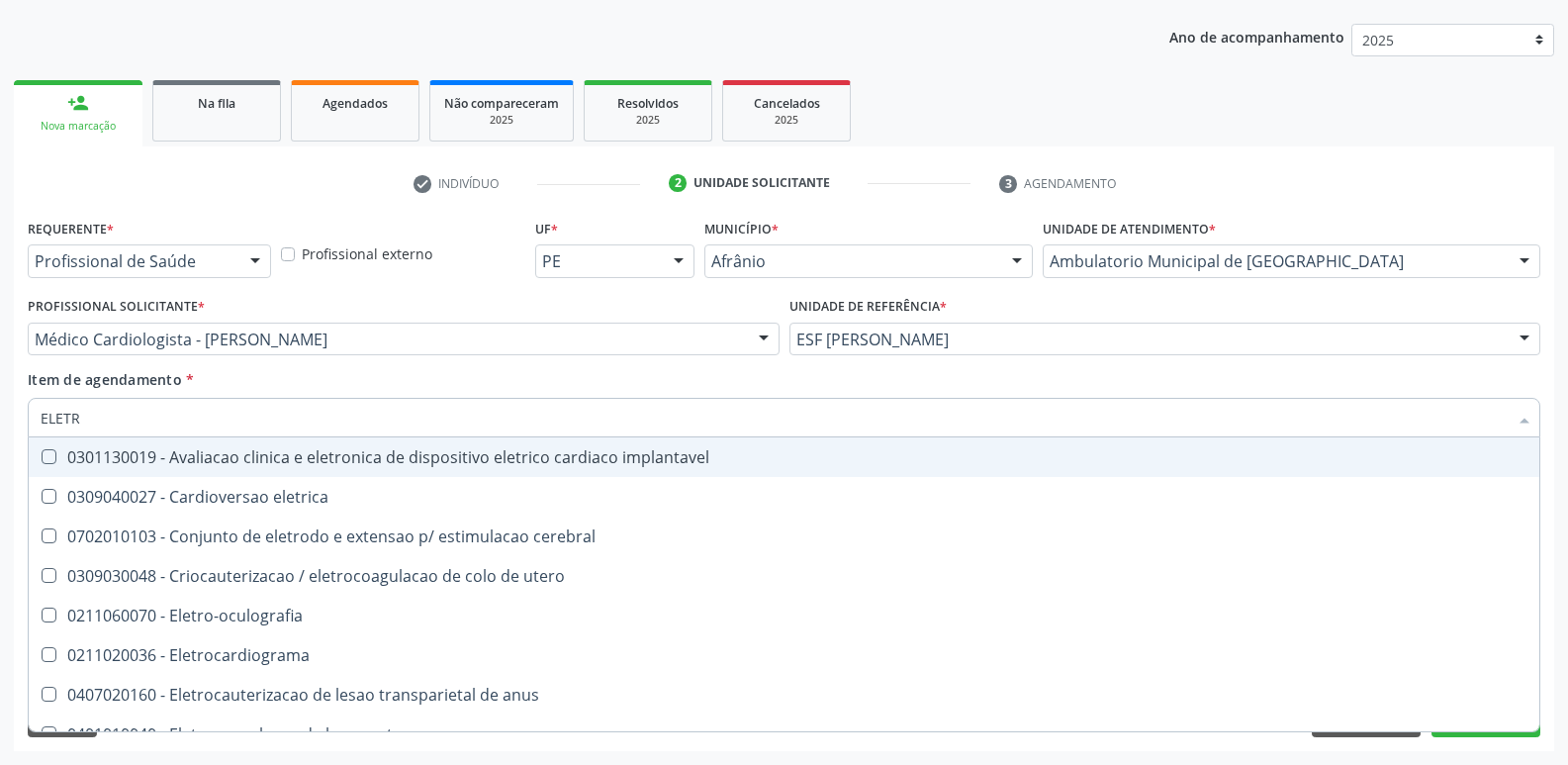
type input "ELETRO"
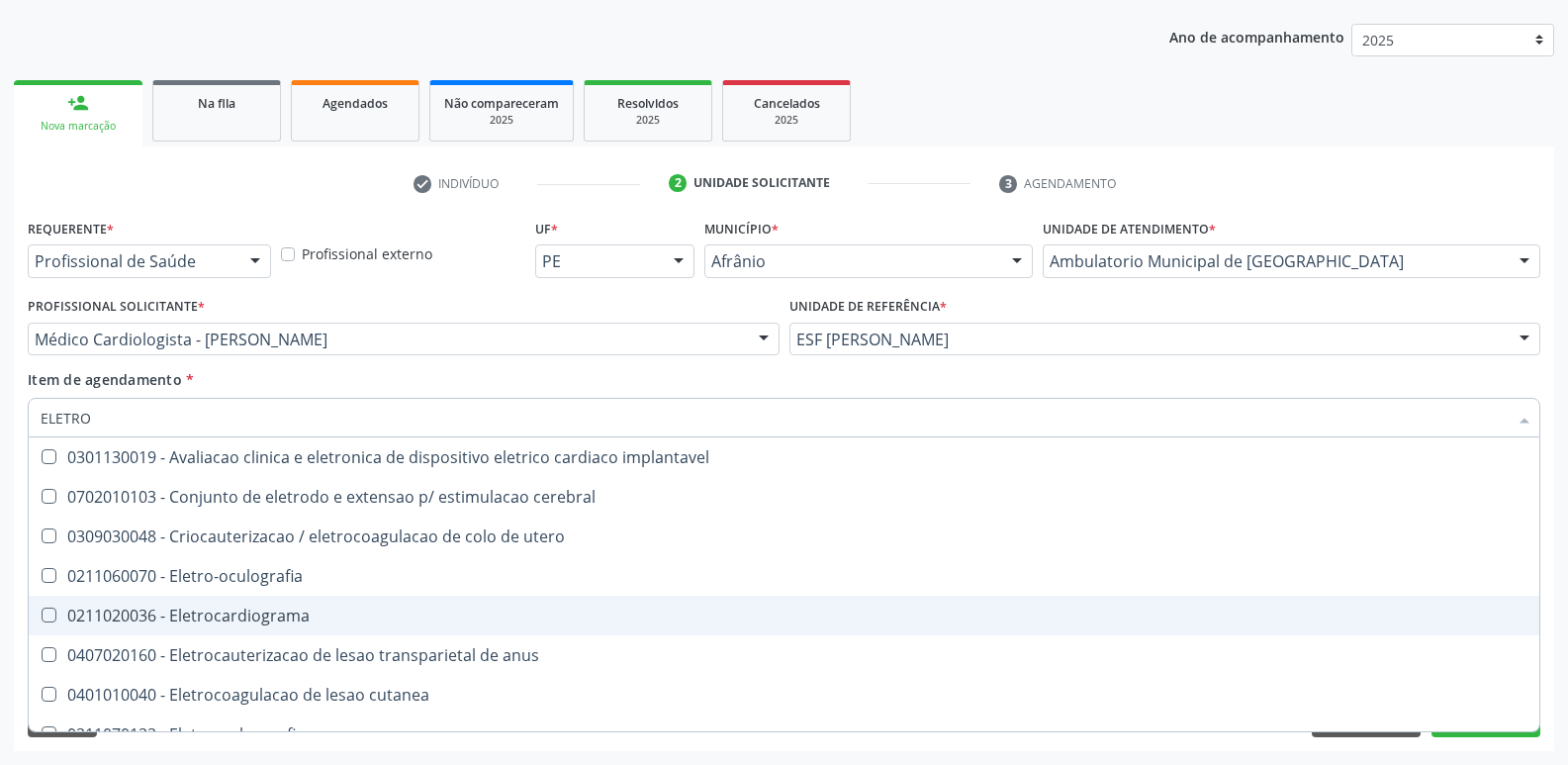
click at [247, 618] on div "0211020036 - Eletrocardiograma" at bounding box center [784, 616] width 1487 height 16
checkbox Eletrocardiograma "true"
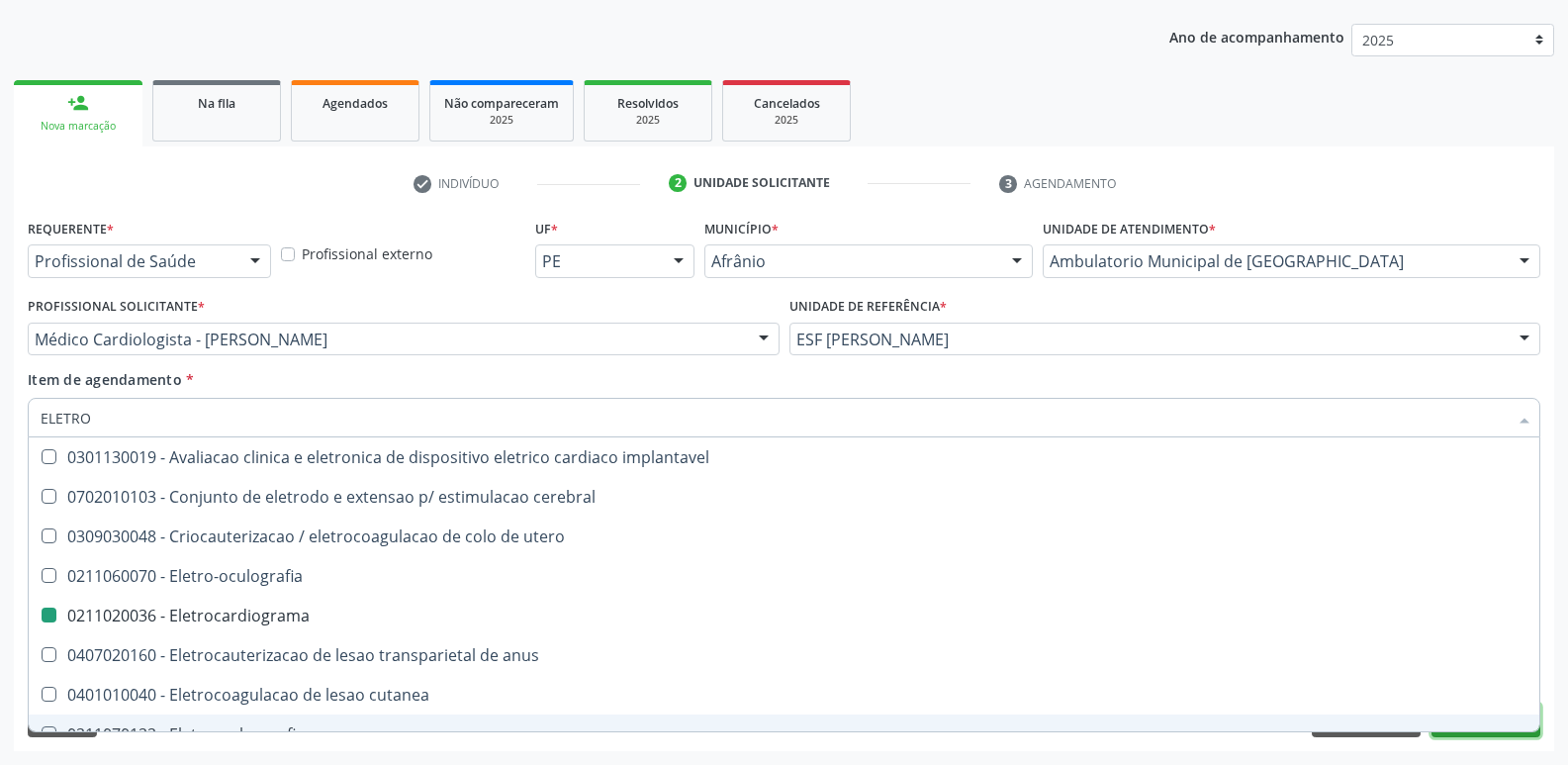
click at [1499, 734] on button "Próximo" at bounding box center [1485, 721] width 109 height 34
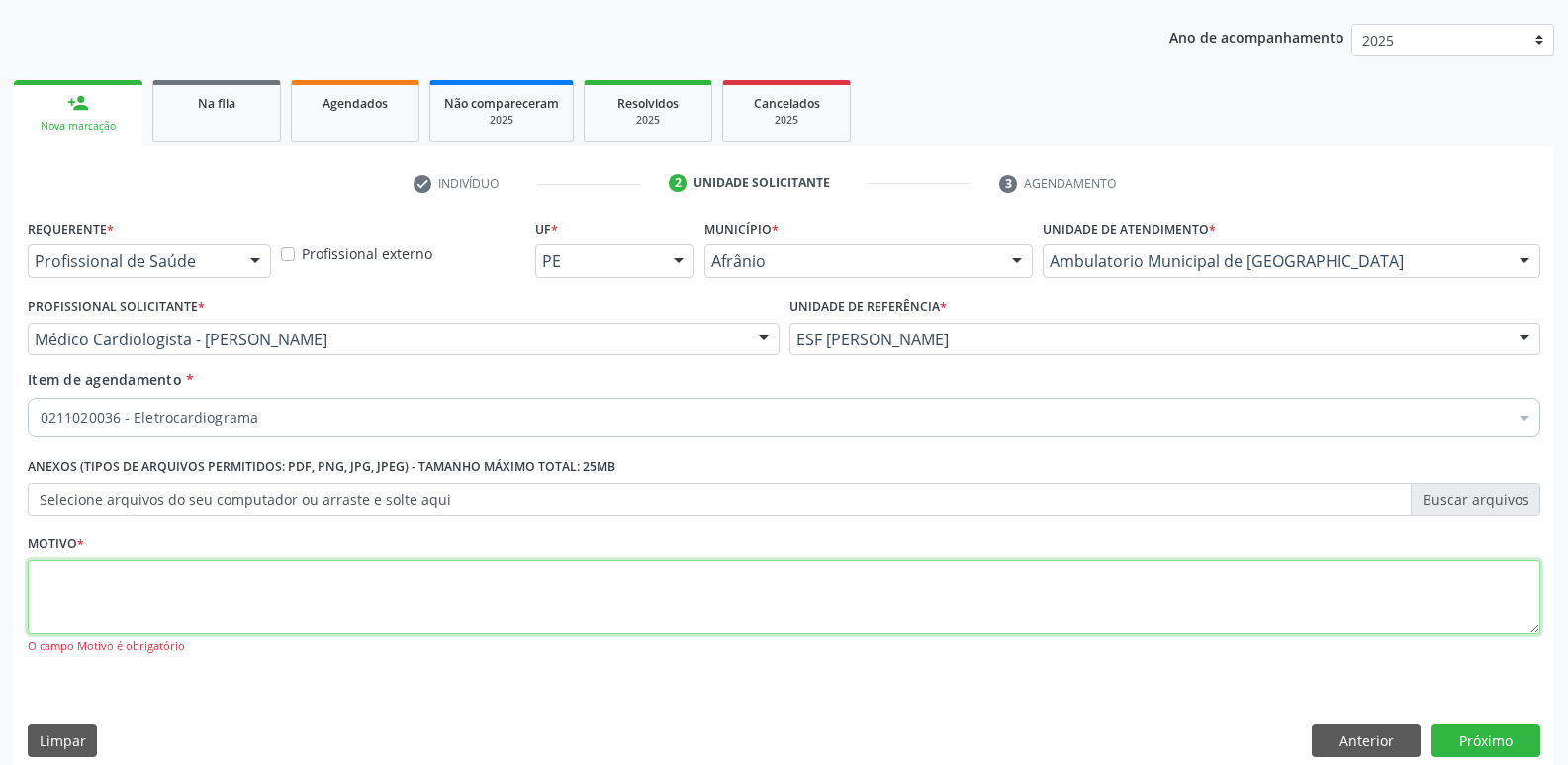
click at [307, 615] on textarea at bounding box center [784, 599] width 1513 height 76
type textarea "*"
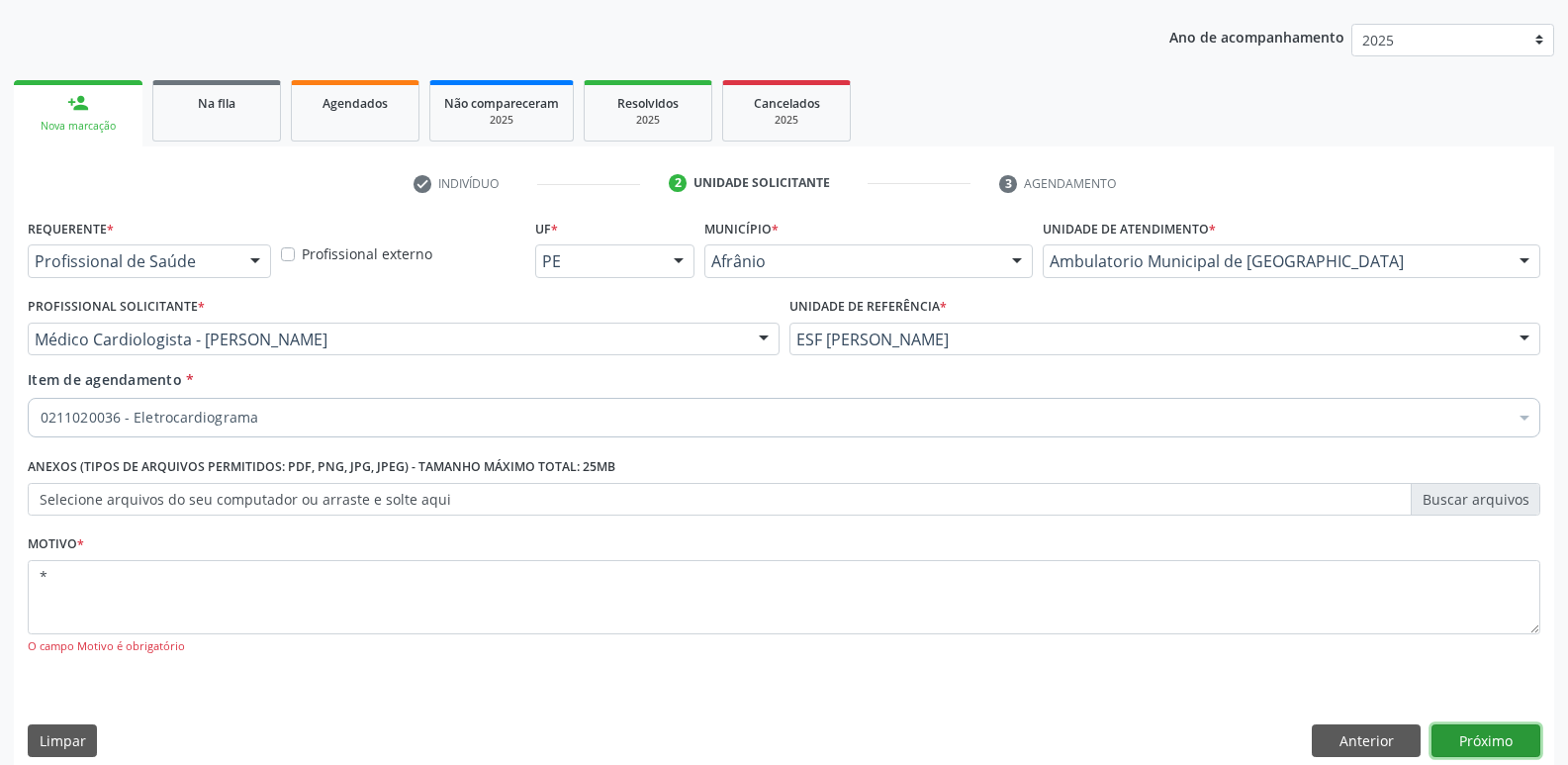
click at [1493, 737] on button "Próximo" at bounding box center [1485, 742] width 109 height 34
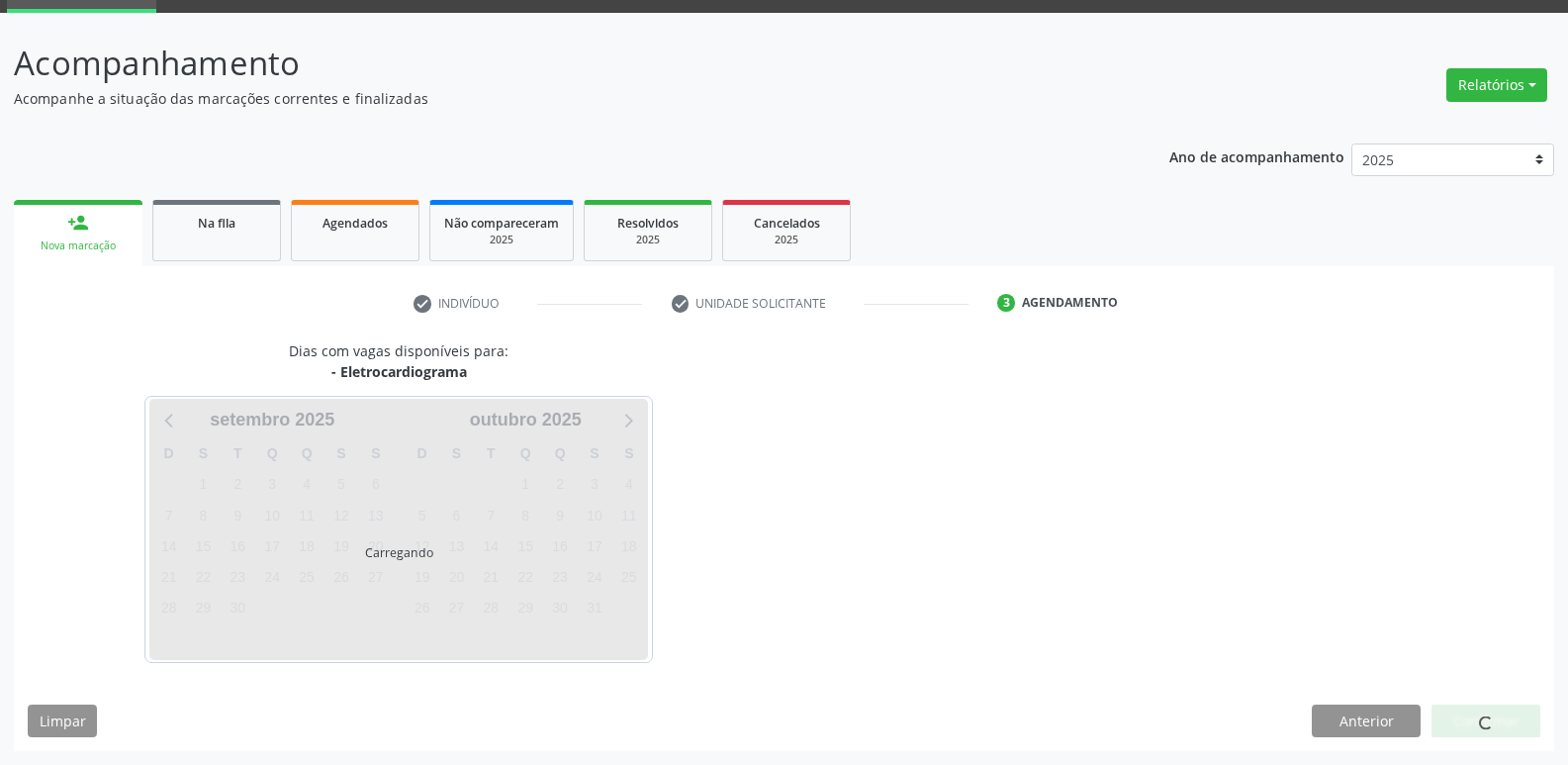
scroll to position [96, 0]
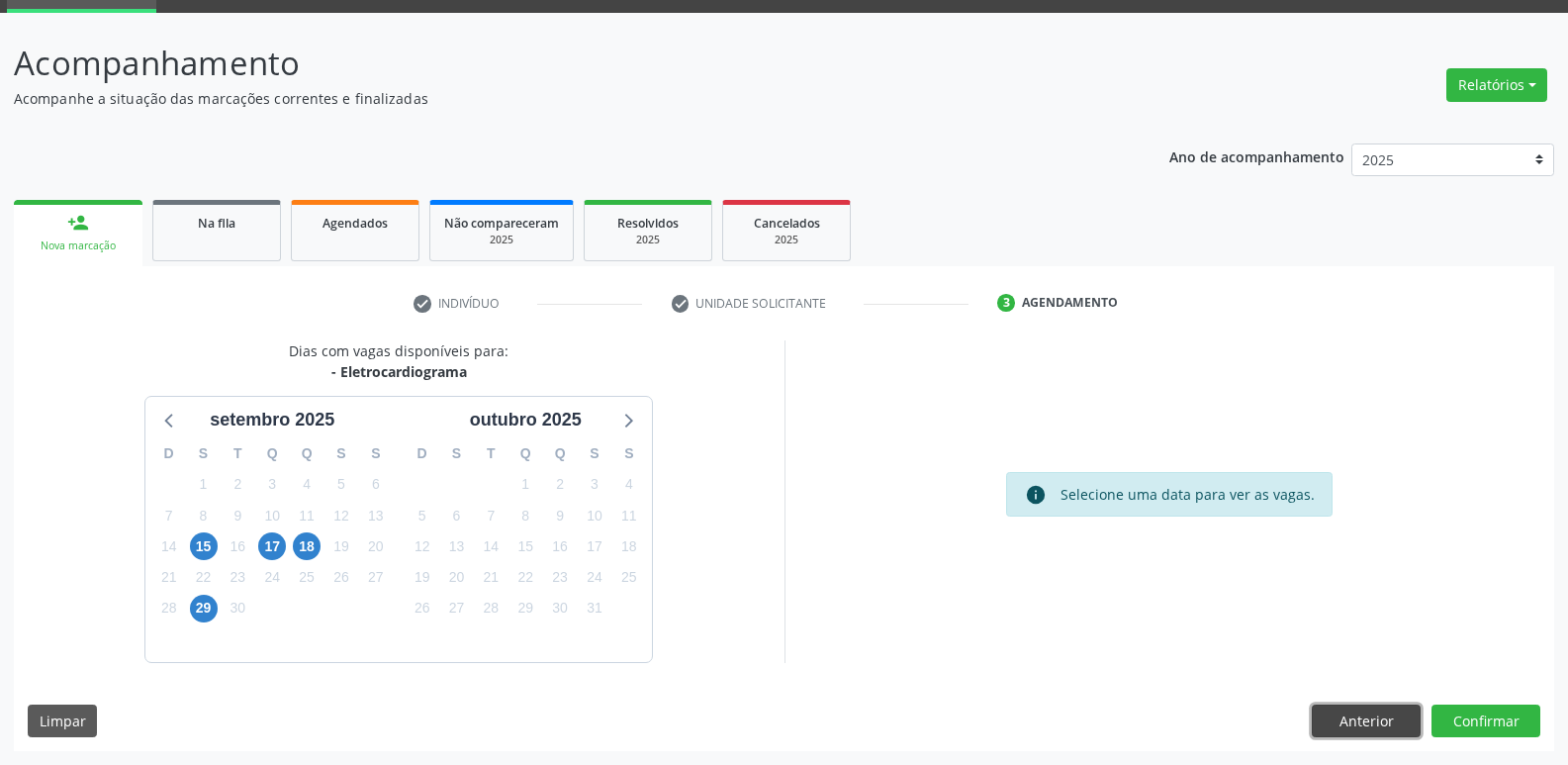
click at [1371, 718] on button "Anterior" at bounding box center [1366, 722] width 109 height 34
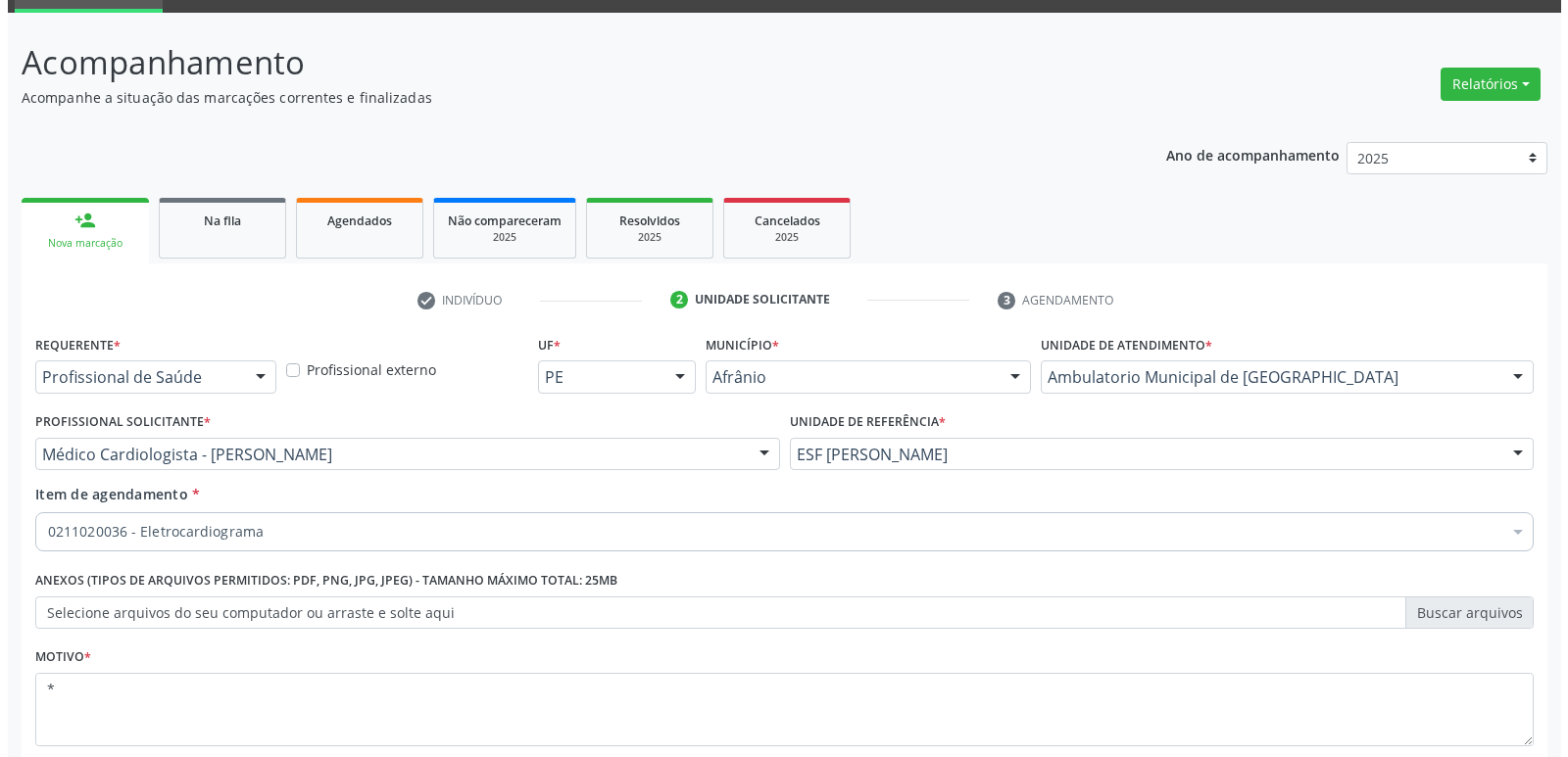
scroll to position [0, 0]
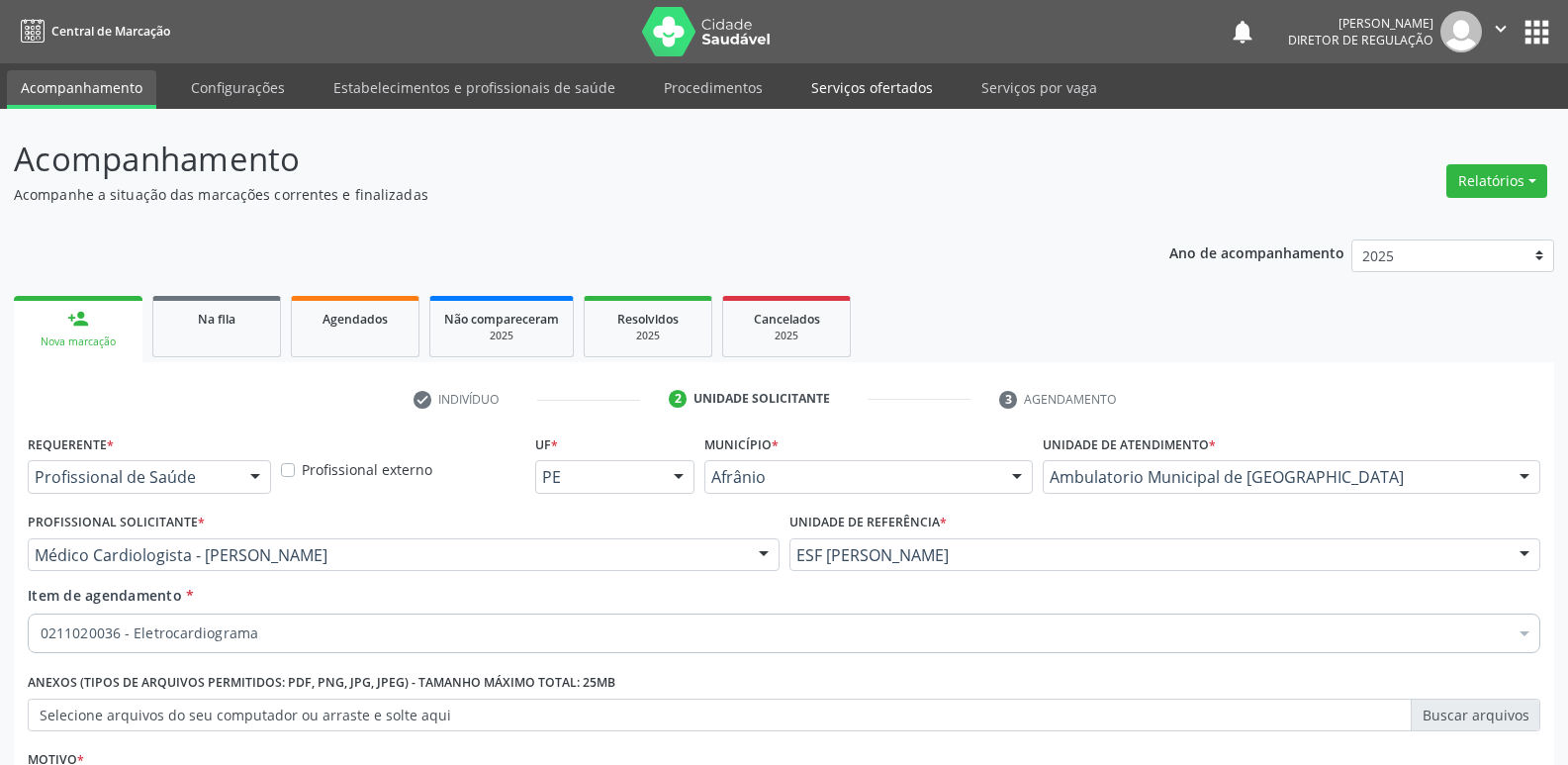
click at [898, 83] on link "Serviços ofertados" at bounding box center [872, 88] width 149 height 35
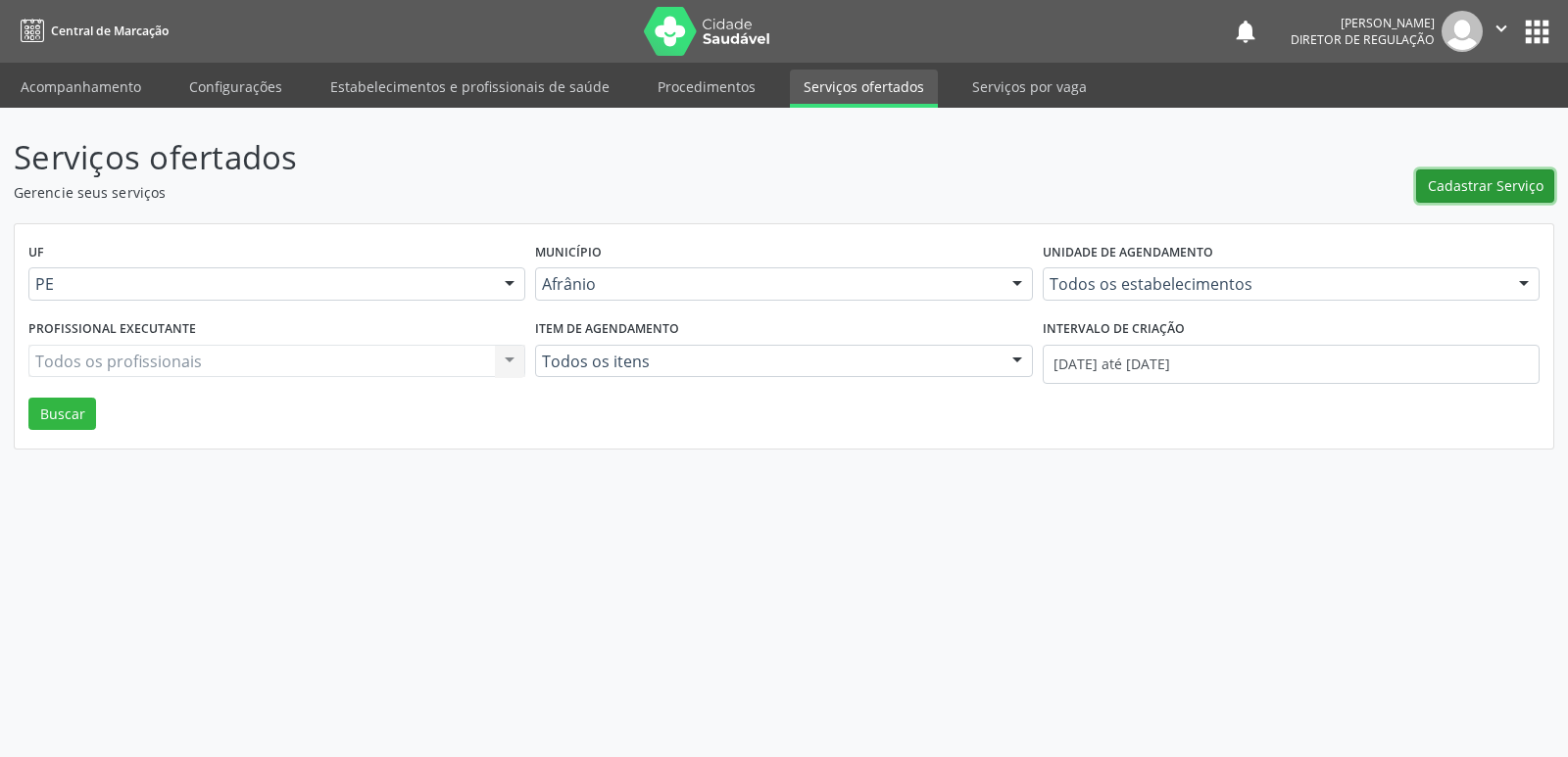
click at [1493, 184] on span "Cadastrar Serviço" at bounding box center [1485, 185] width 115 height 21
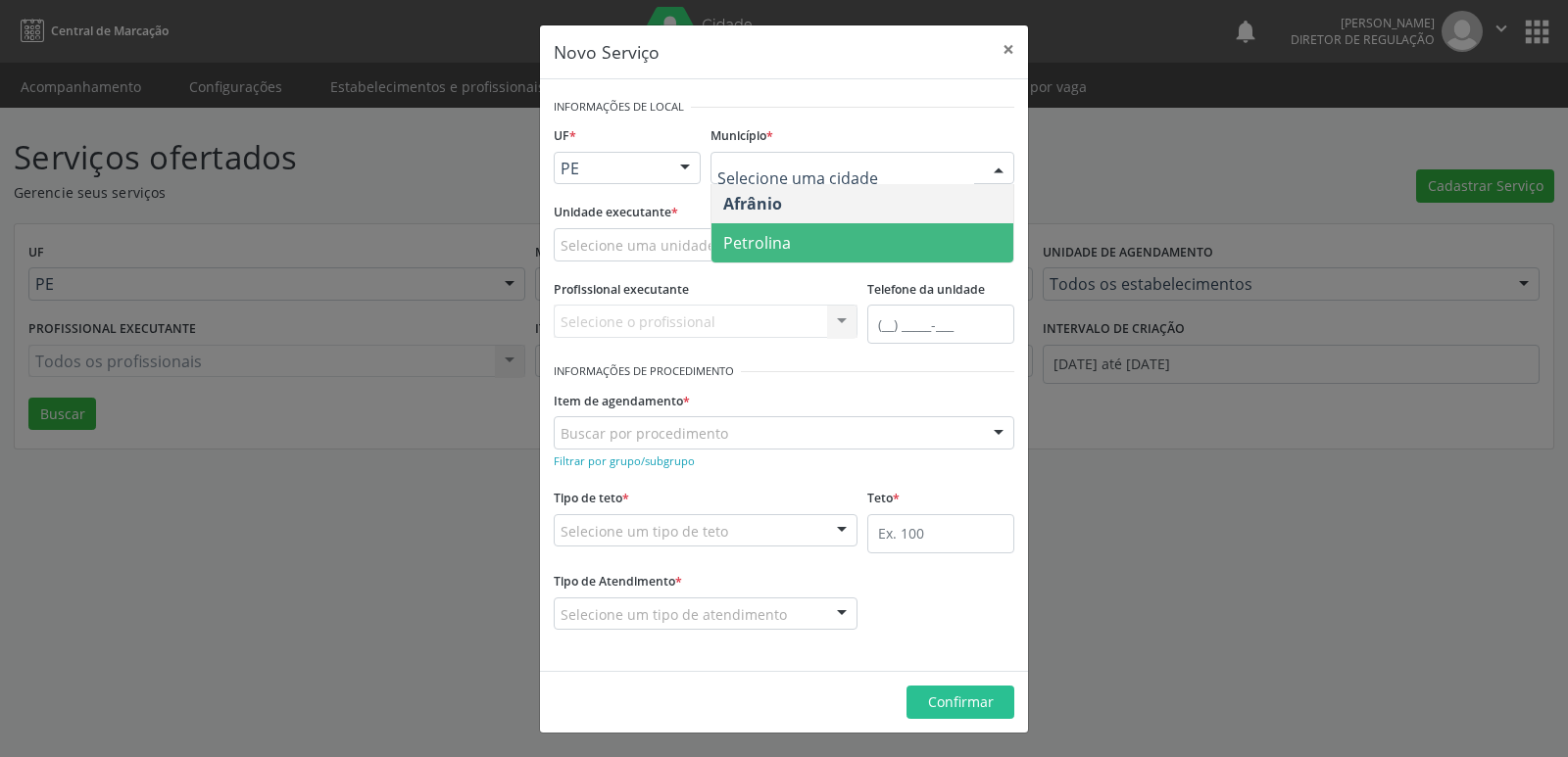
click at [801, 241] on span "Petrolina" at bounding box center [863, 243] width 302 height 39
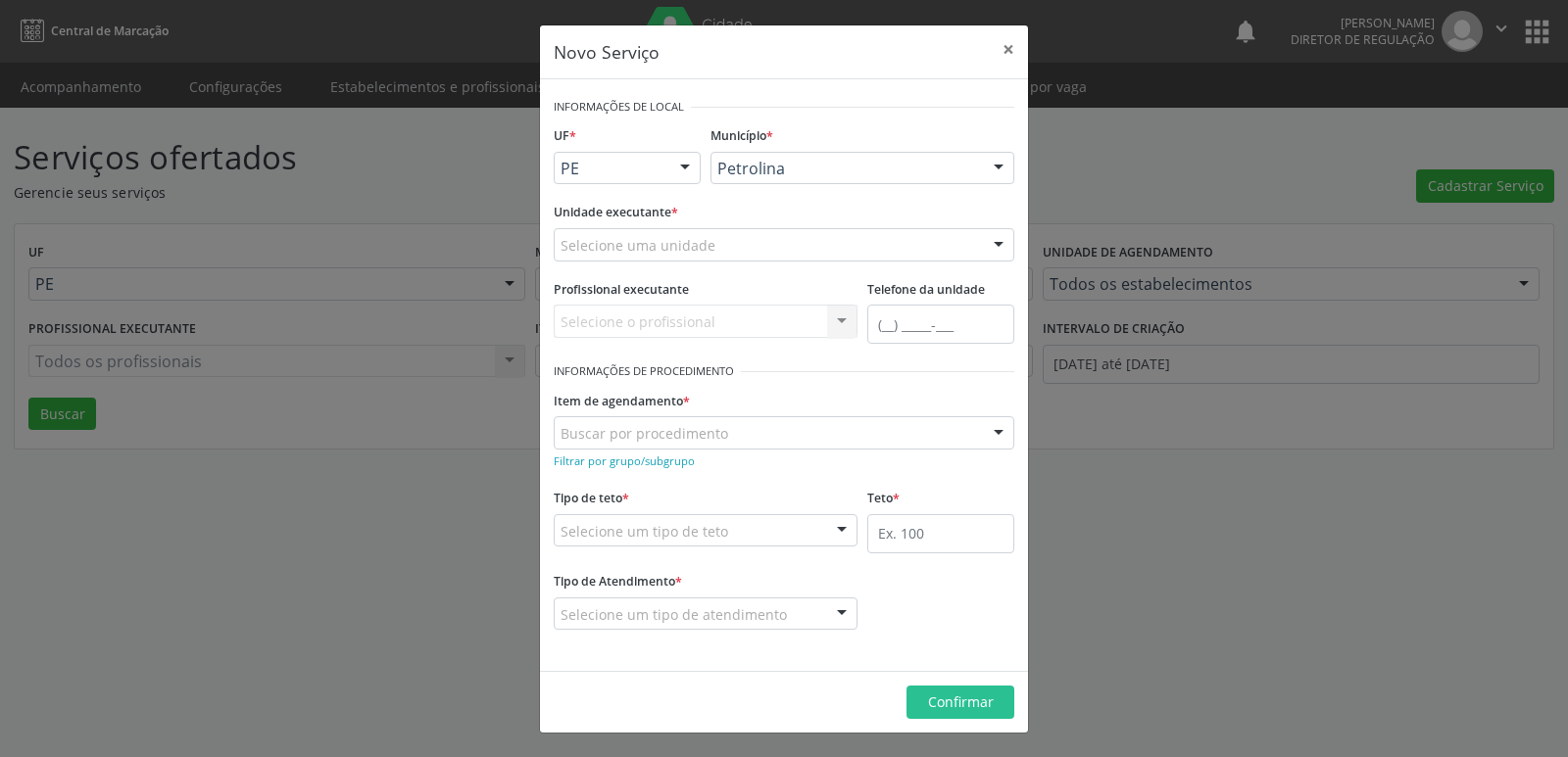
click at [728, 242] on div "Selecione uma unidade" at bounding box center [784, 245] width 461 height 34
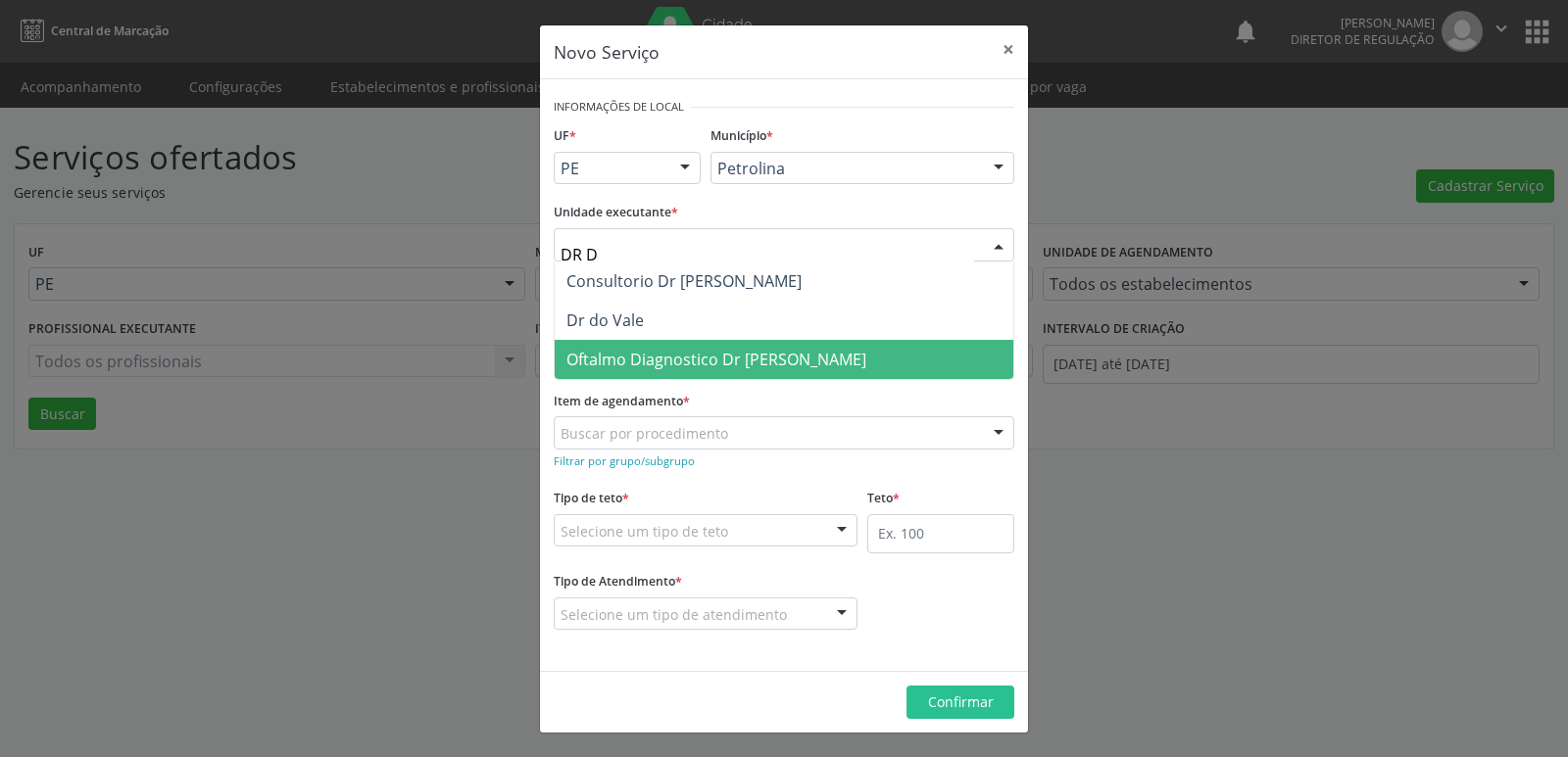
type input "DR [PERSON_NAME]"
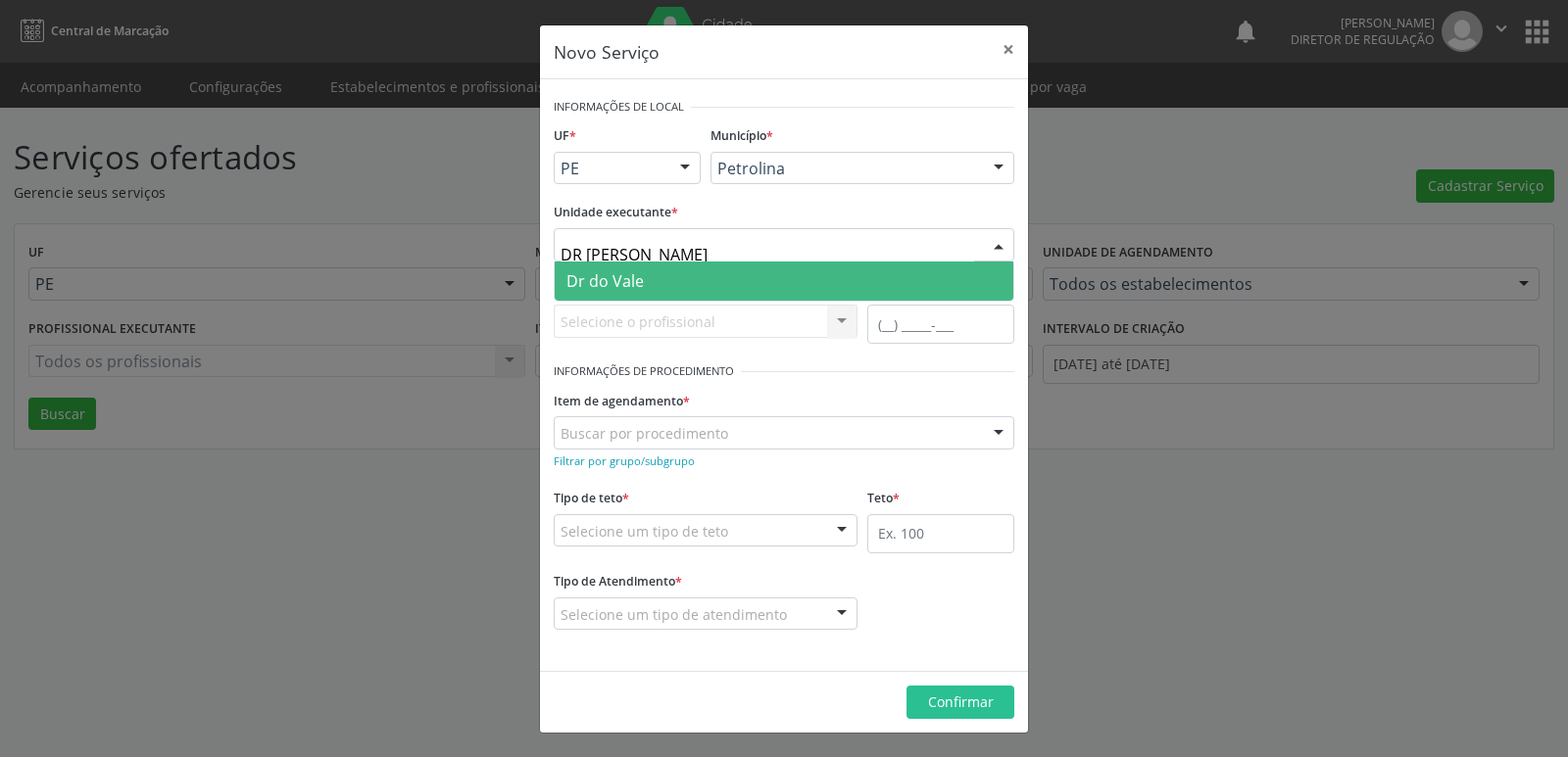
click at [716, 287] on span "Dr do Vale" at bounding box center [784, 281] width 459 height 39
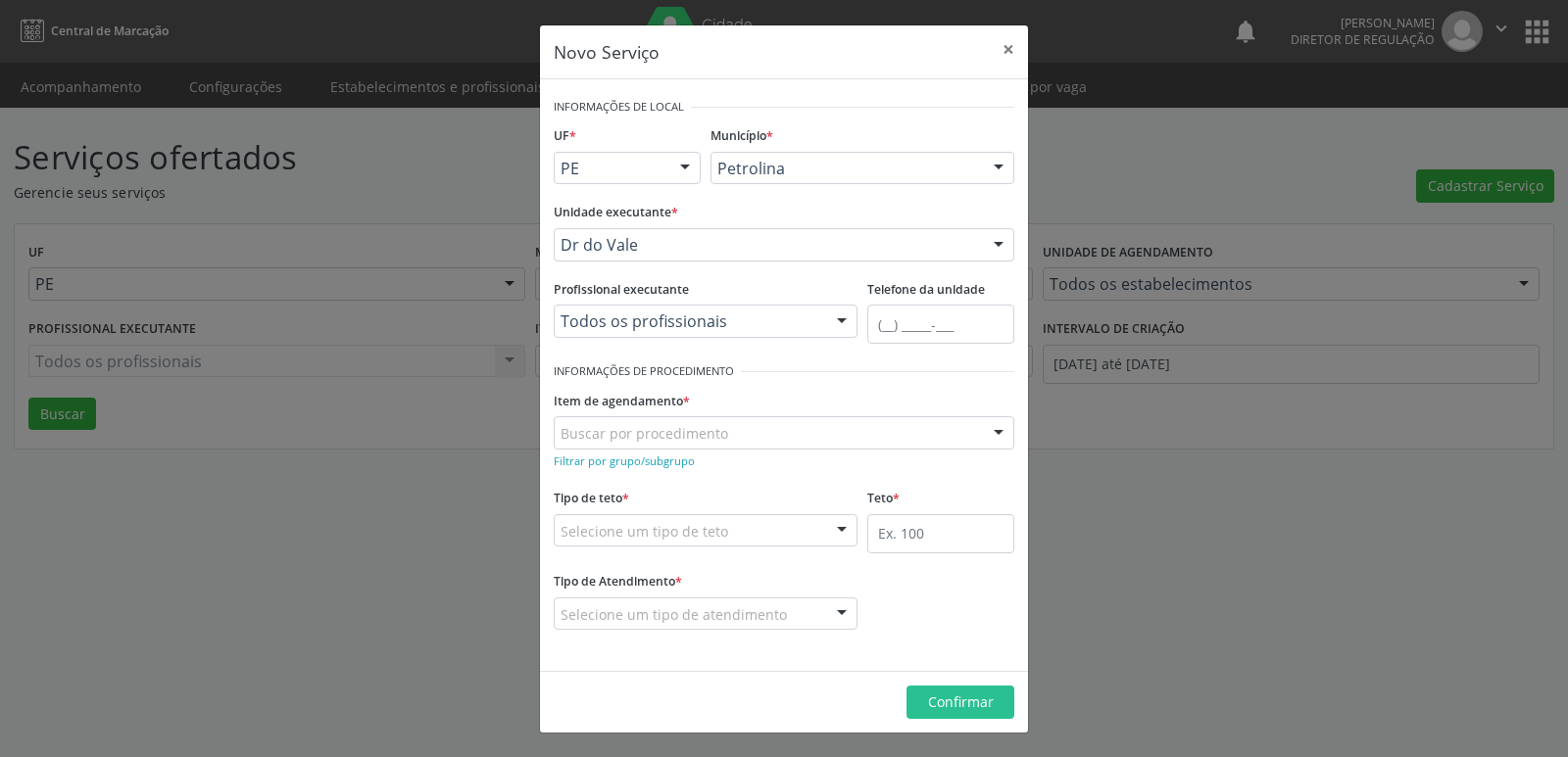
click at [751, 431] on div "Buscar por procedimento" at bounding box center [784, 433] width 461 height 34
click at [689, 439] on input "ALETROCAR" at bounding box center [767, 443] width 413 height 39
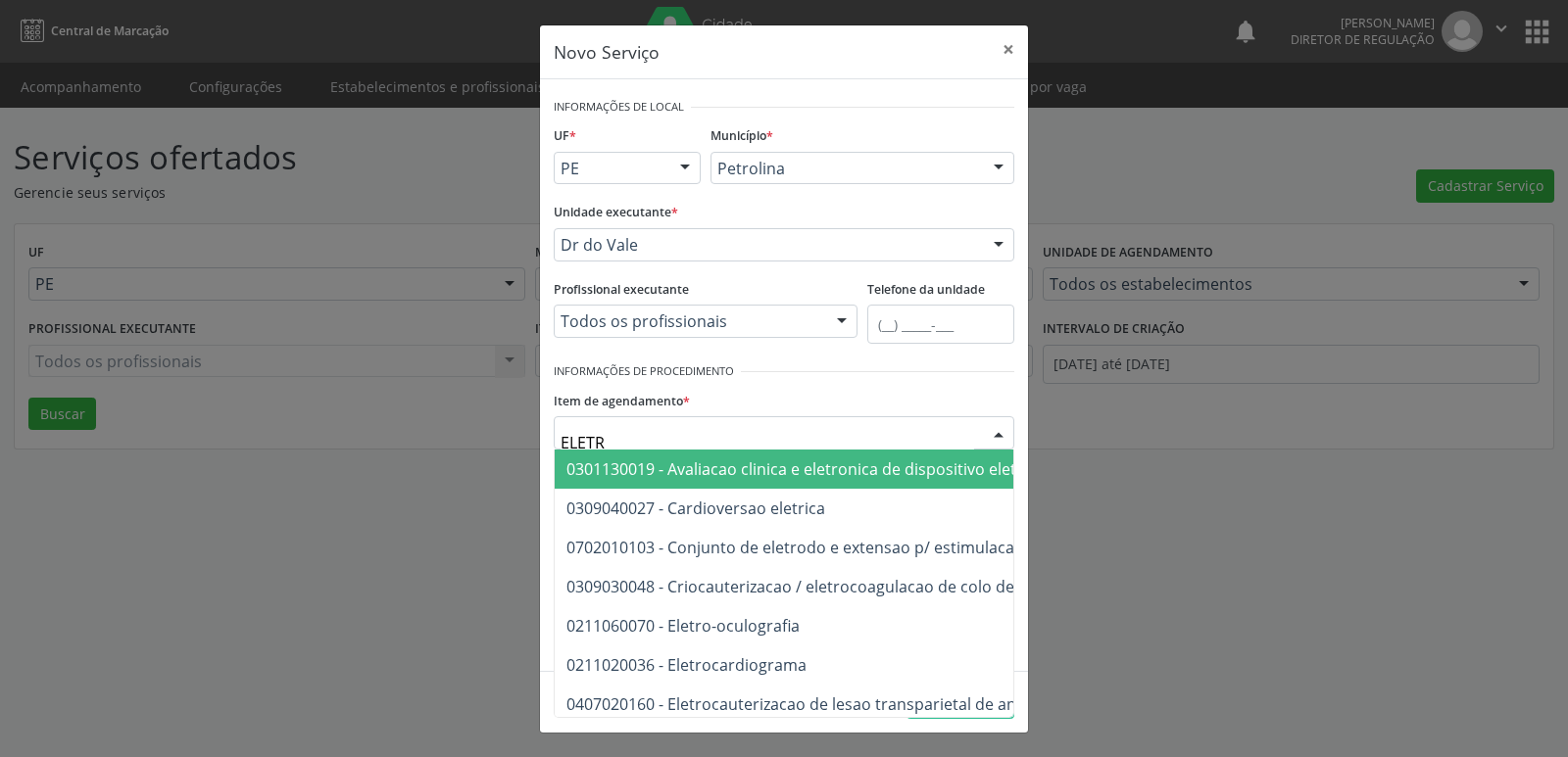
type input "ELETRO"
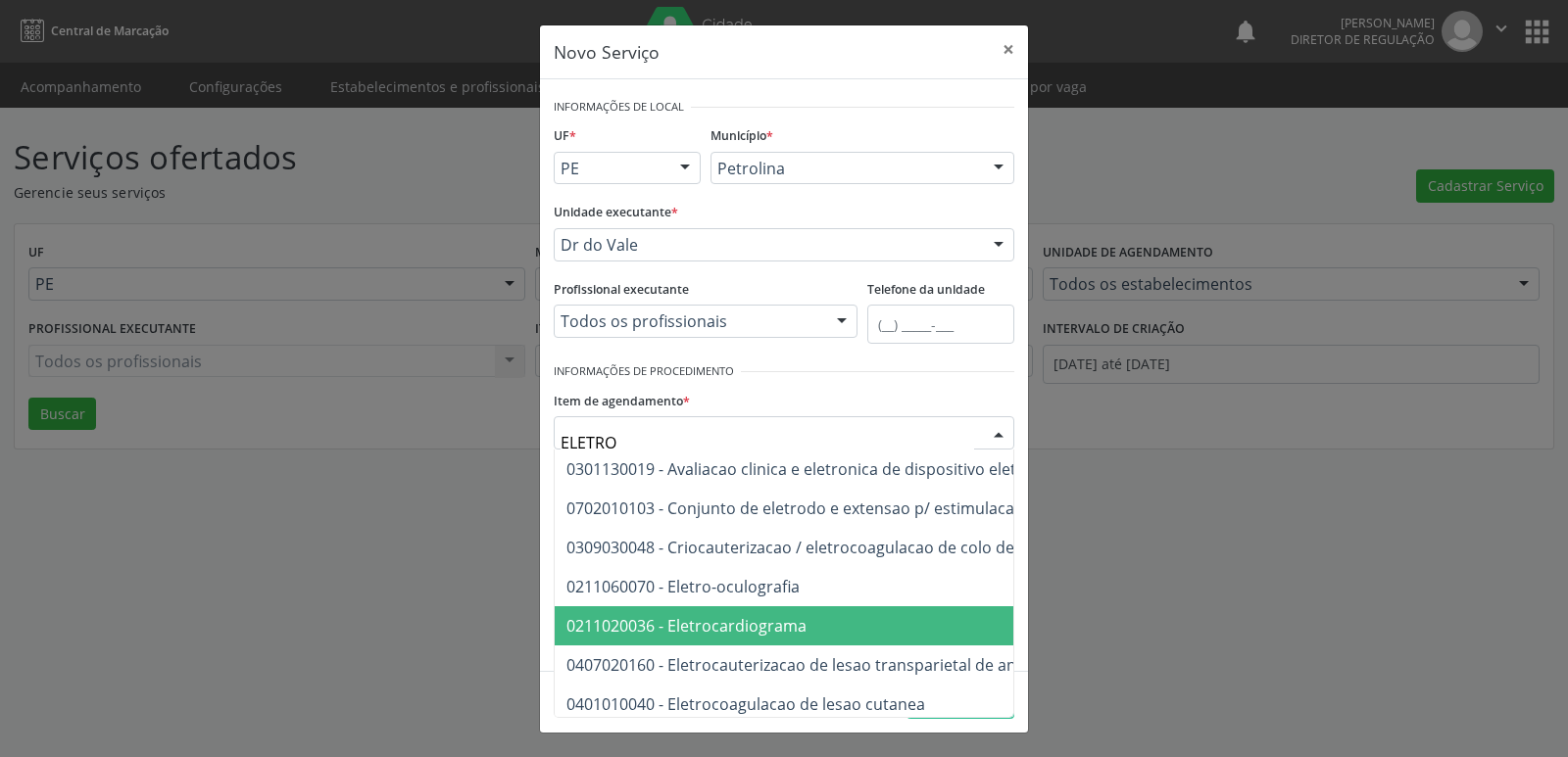
click at [724, 631] on span "0211020036 - Eletrocardiograma" at bounding box center [687, 626] width 241 height 22
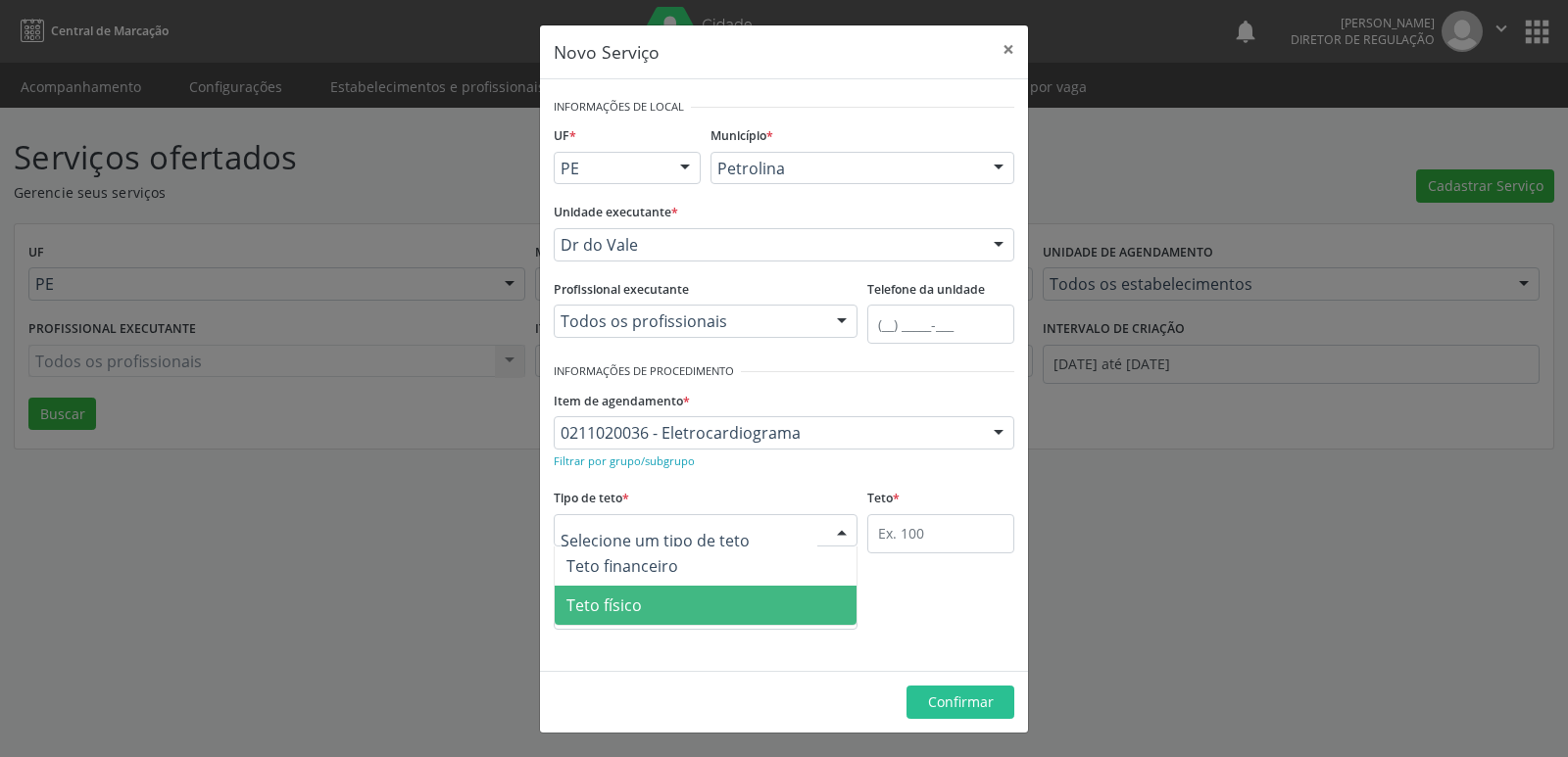
click at [687, 617] on span "Teto físico" at bounding box center [706, 605] width 302 height 39
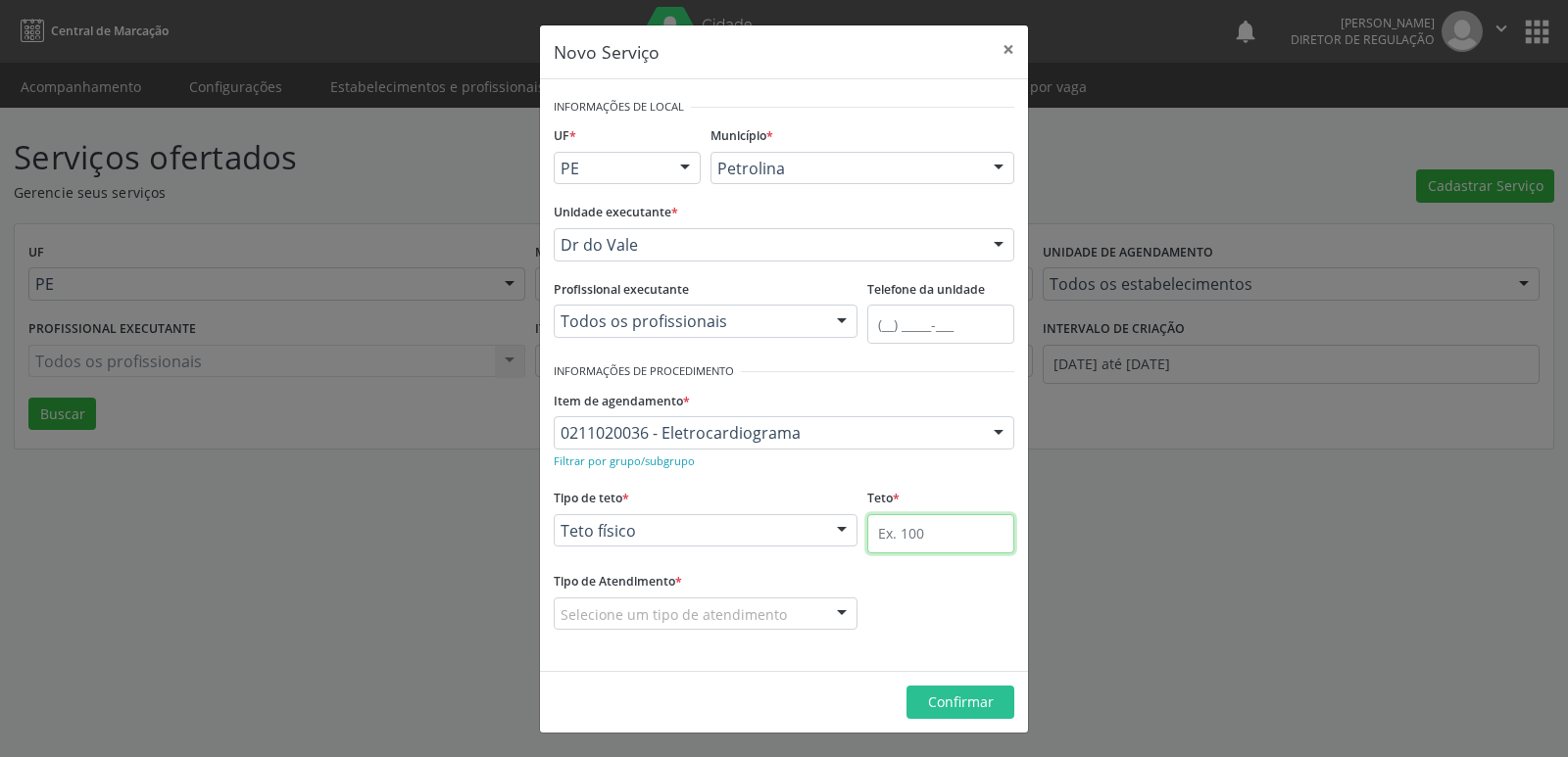
drag, startPoint x: 890, startPoint y: 544, endPoint x: 902, endPoint y: 539, distance: 13.0
click at [902, 539] on input "text" at bounding box center [941, 534] width 147 height 39
type input "1"
click at [799, 616] on div "Selecione um tipo de atendimento" at bounding box center [706, 614] width 304 height 34
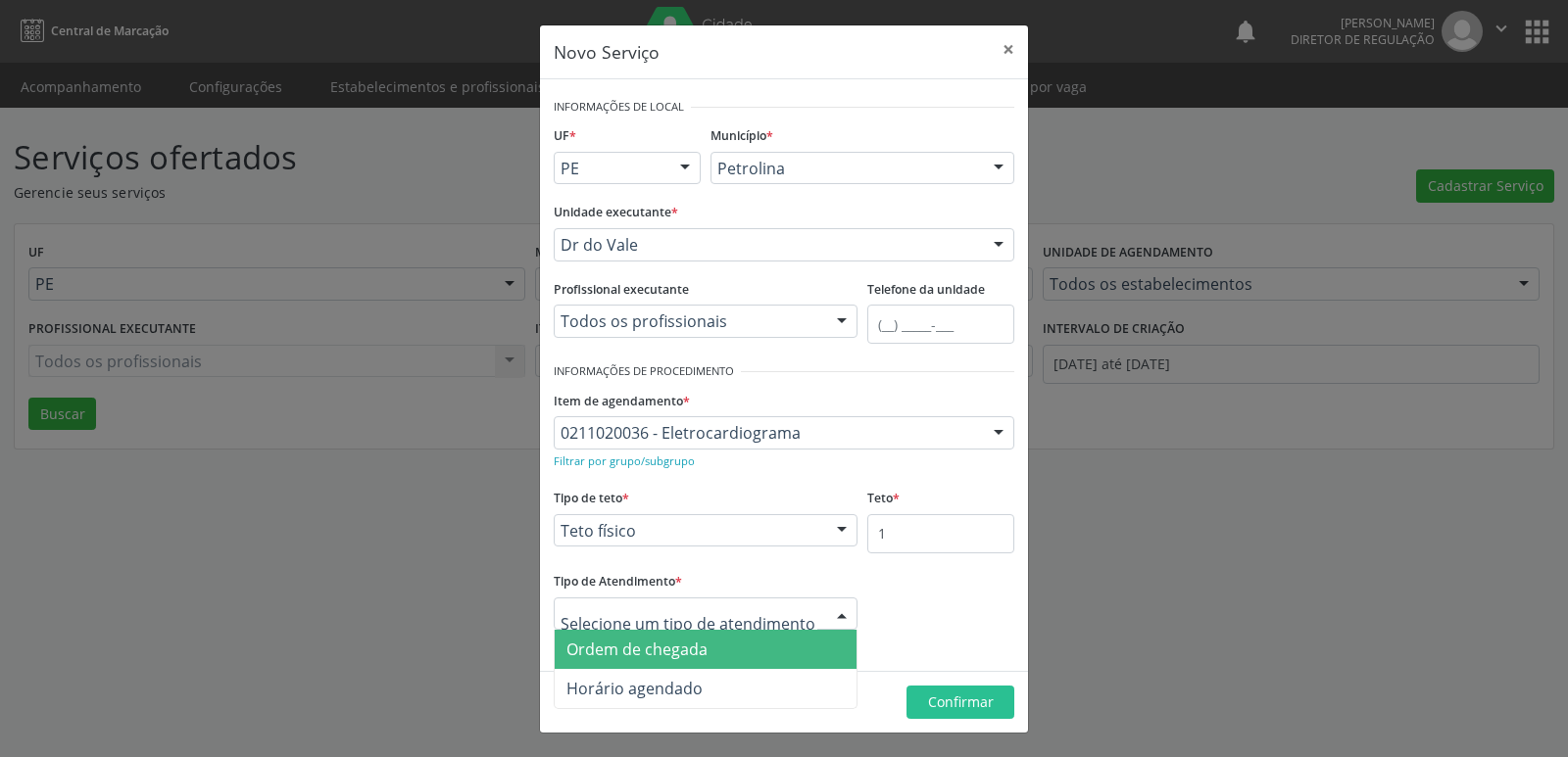
click at [747, 657] on span "Ordem de chegada" at bounding box center [706, 650] width 302 height 39
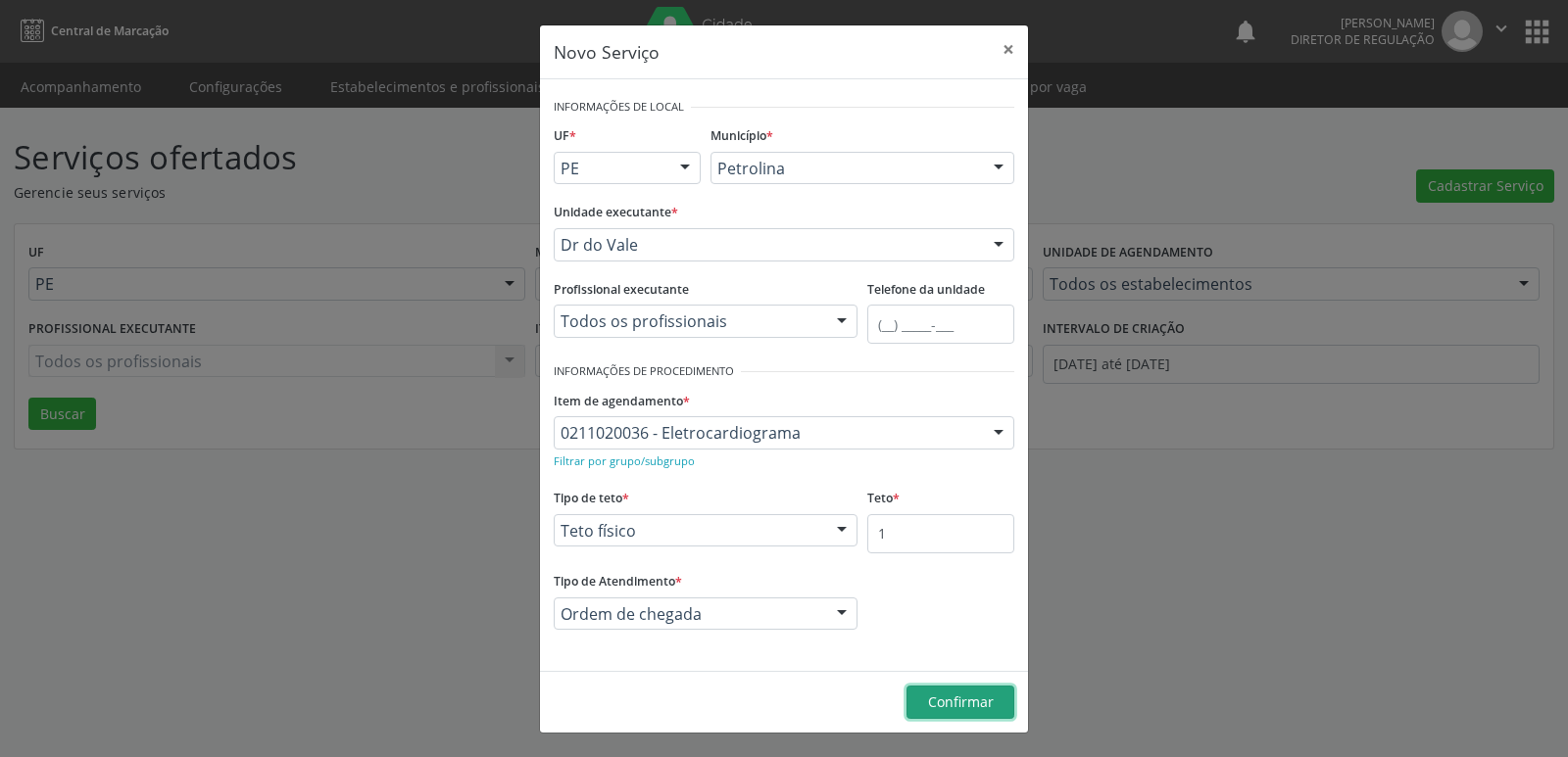
click at [960, 697] on span "Confirmar" at bounding box center [961, 702] width 66 height 19
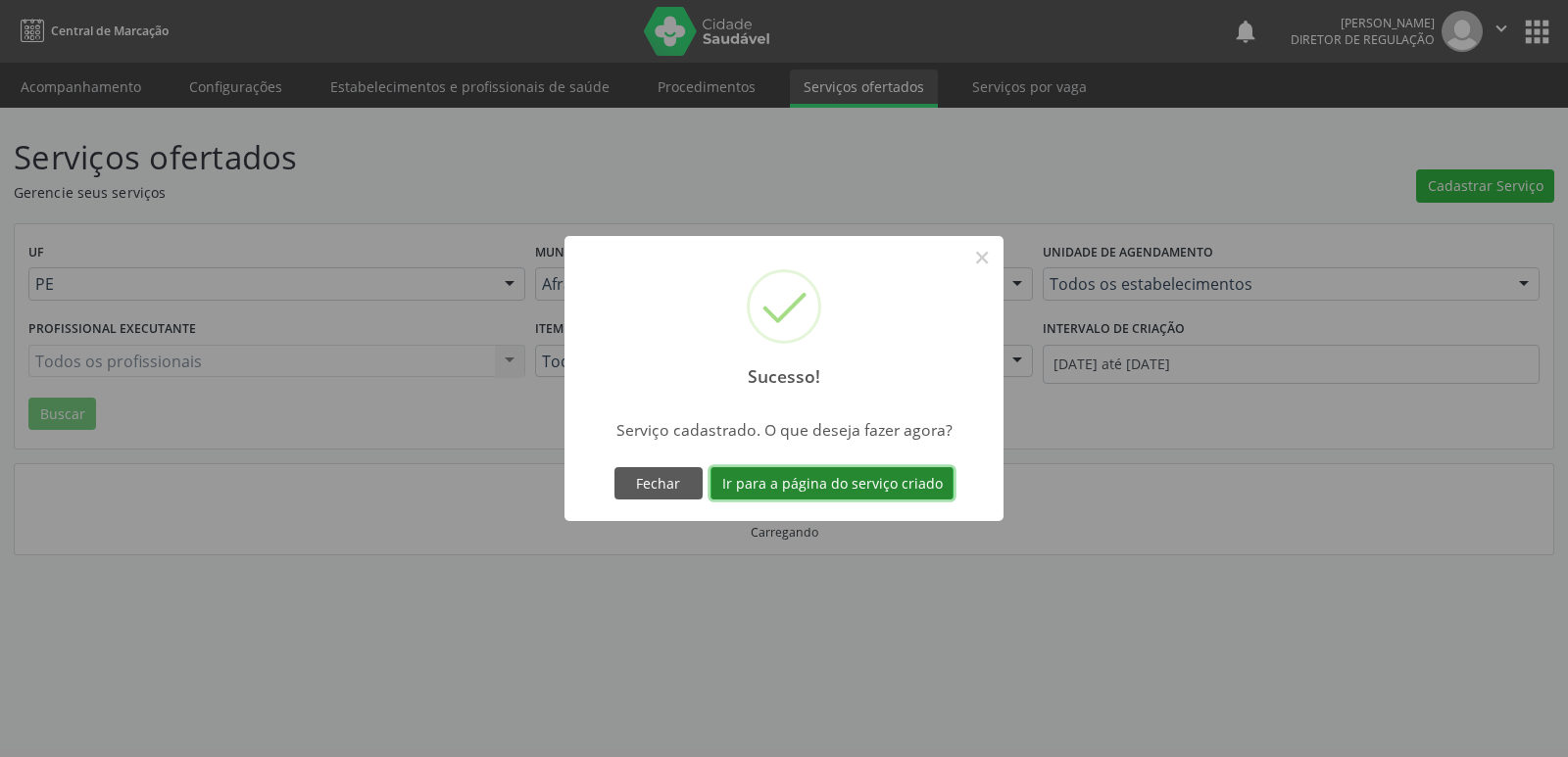
click at [889, 485] on button "Ir para a página do serviço criado" at bounding box center [832, 484] width 244 height 34
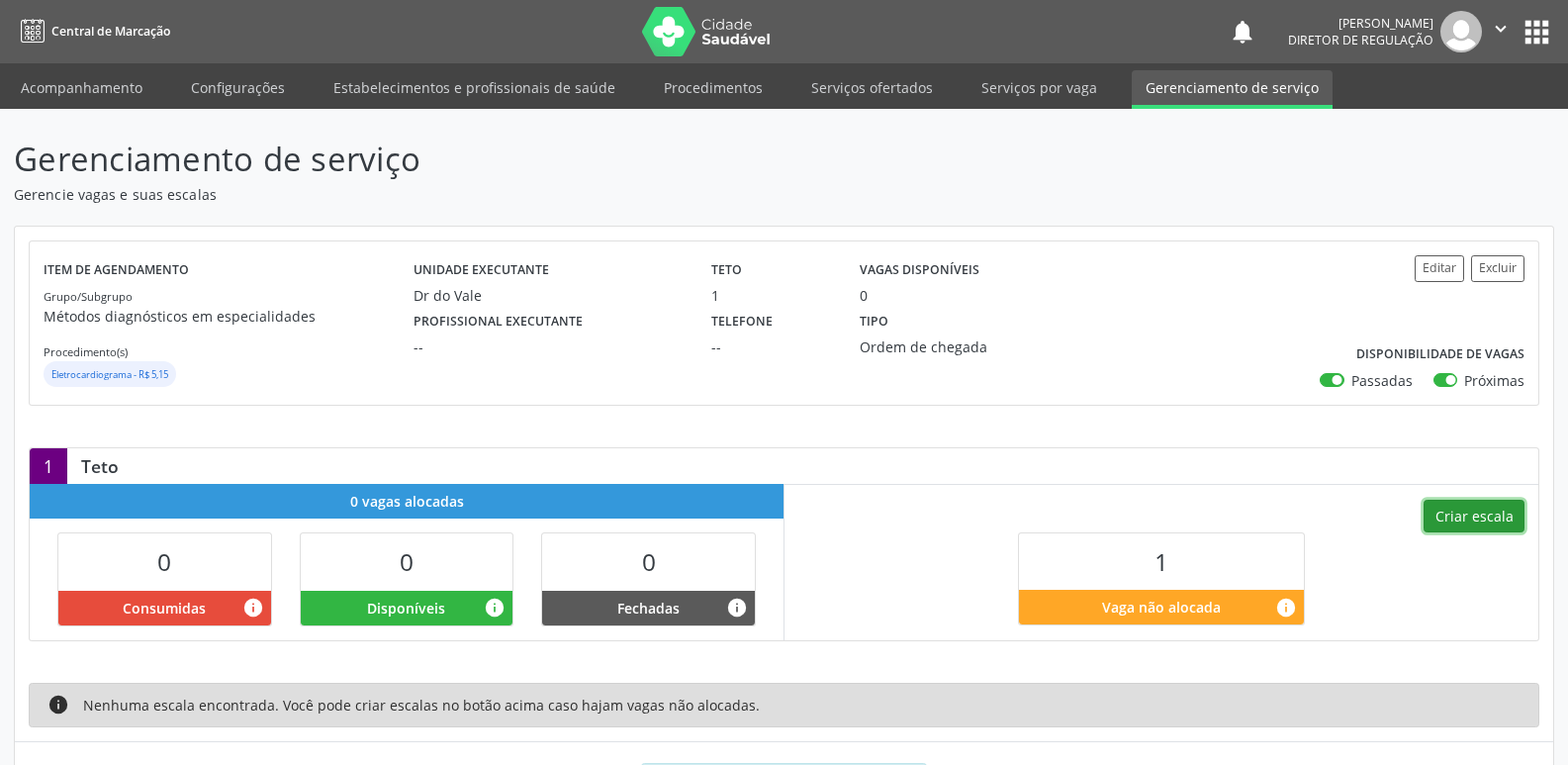
click at [1464, 516] on button "Criar escala" at bounding box center [1473, 517] width 101 height 34
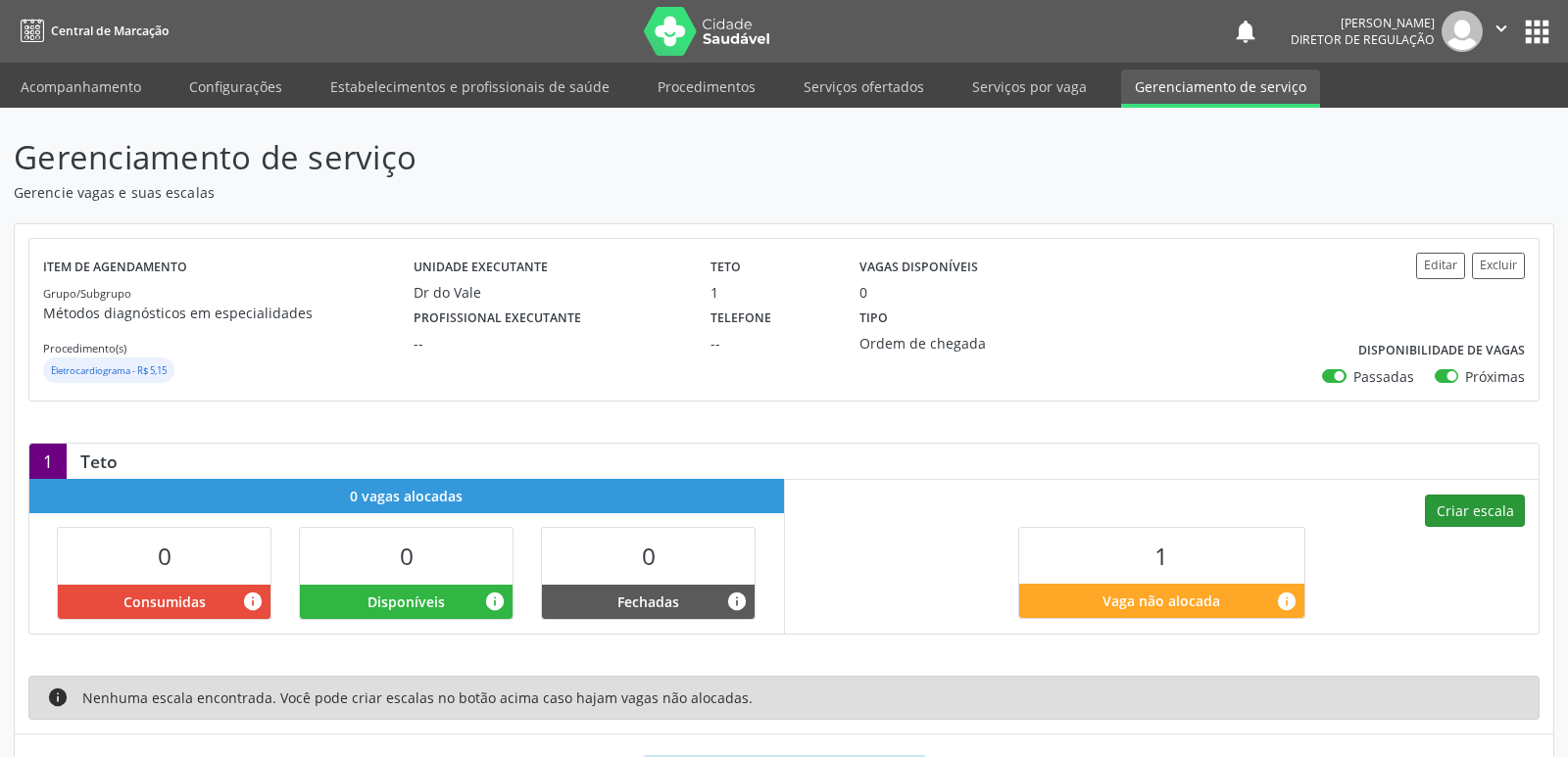
select select "8"
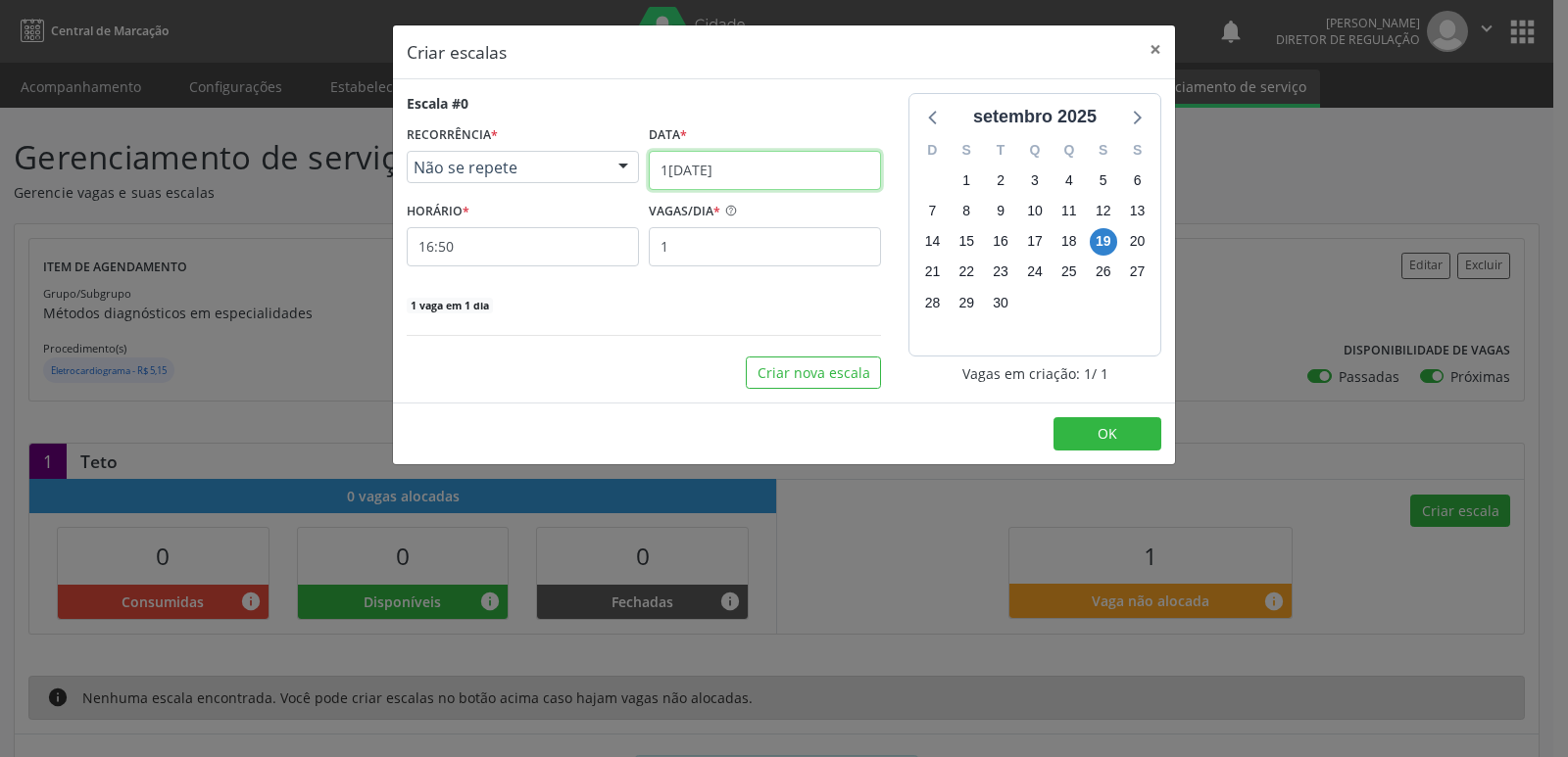
click at [788, 171] on input "1[DATE]" at bounding box center [765, 171] width 233 height 39
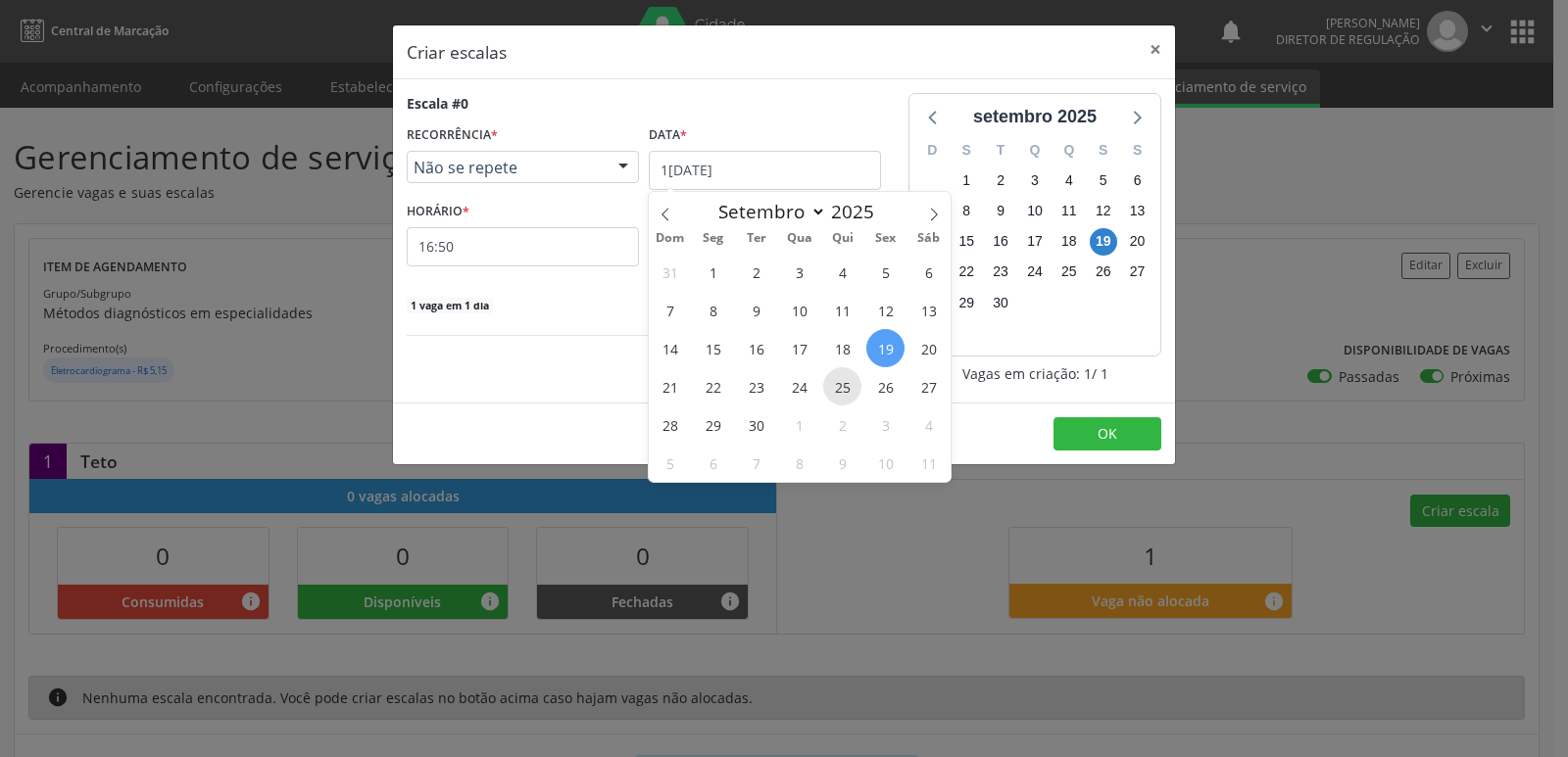
click at [838, 385] on span "25" at bounding box center [842, 386] width 38 height 38
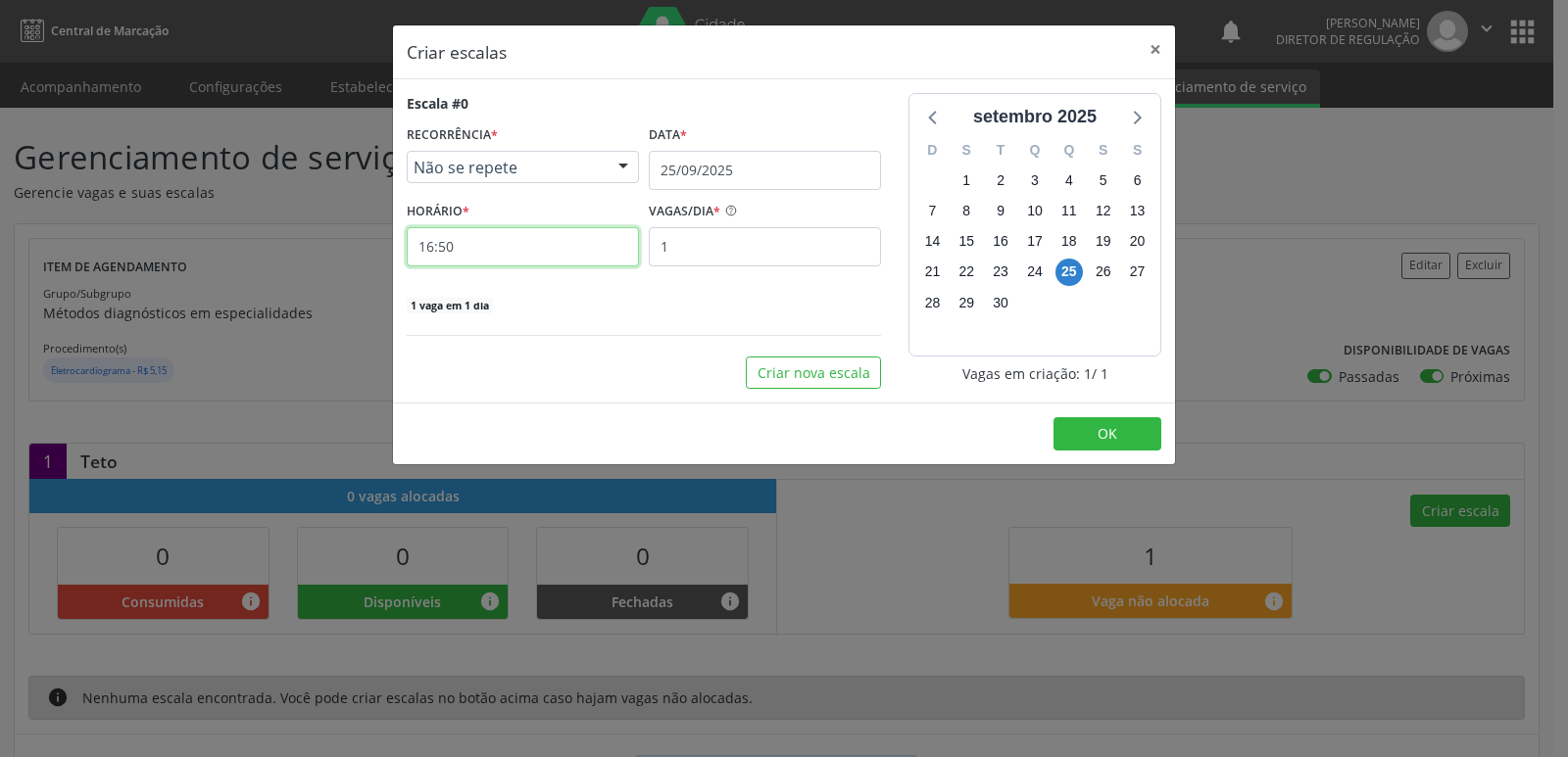
click at [520, 252] on input "16:50" at bounding box center [524, 247] width 233 height 39
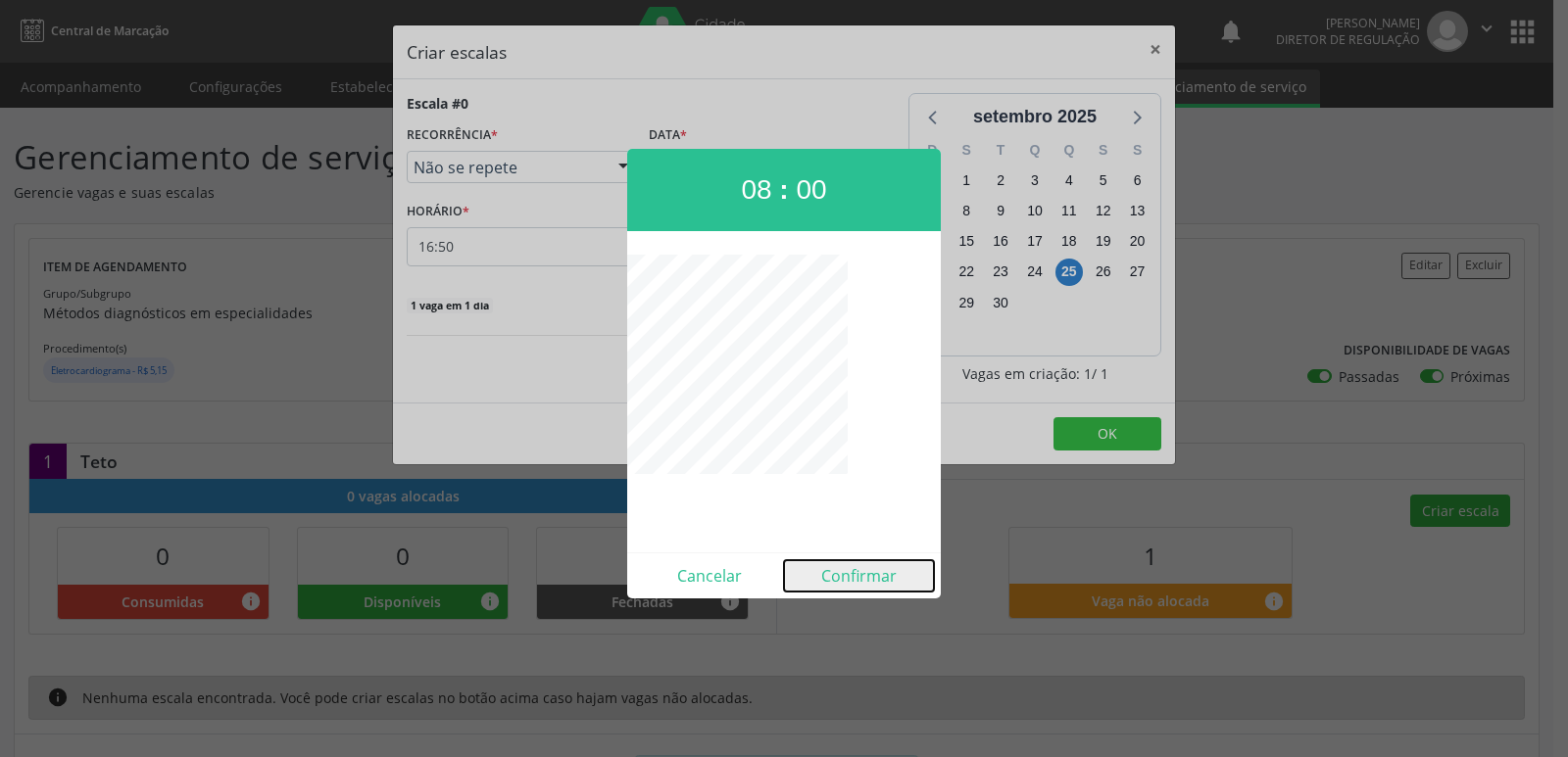
click at [874, 581] on button "Confirmar" at bounding box center [859, 577] width 150 height 32
type input "08:00"
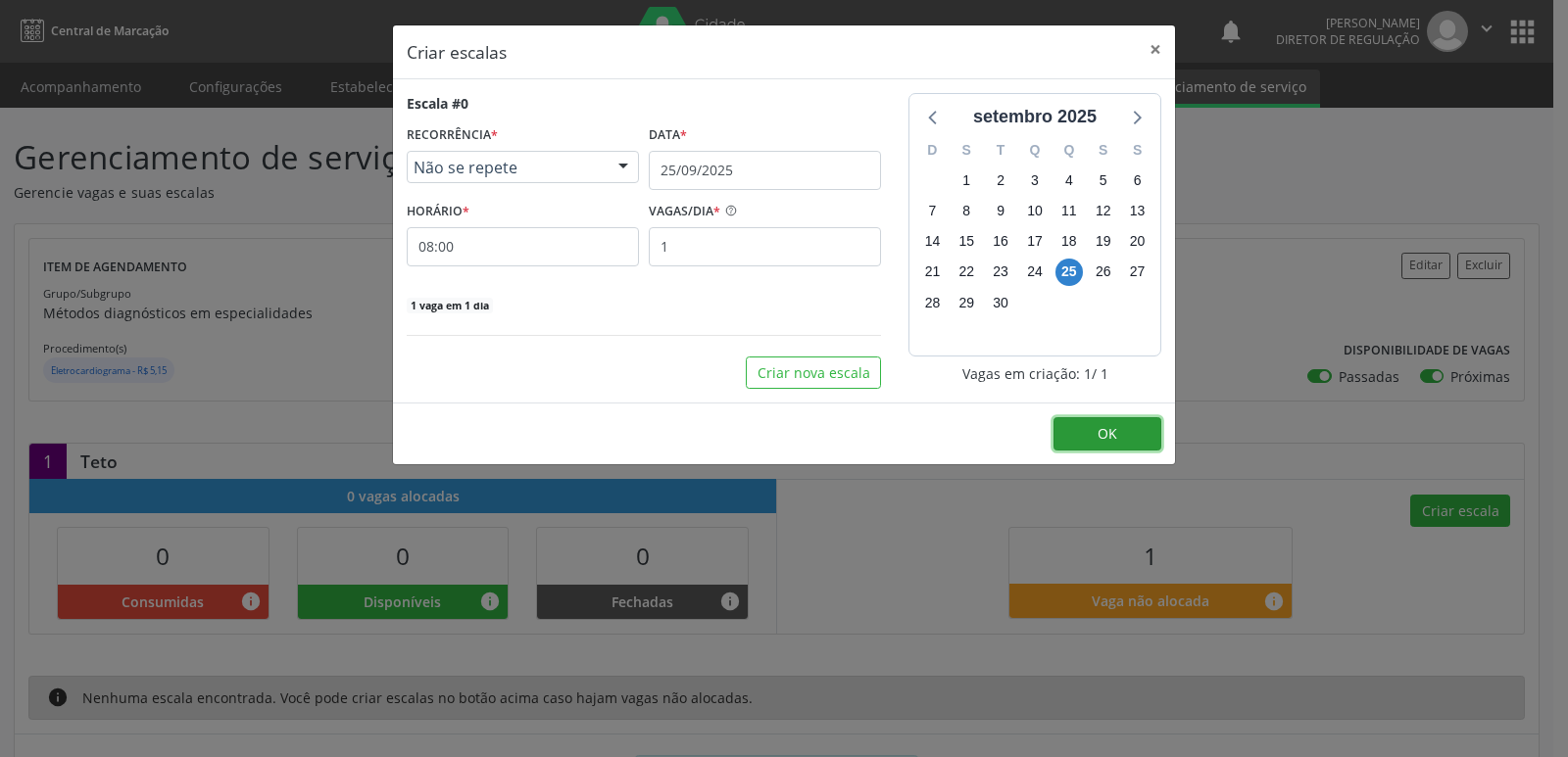
click at [1126, 418] on button "OK" at bounding box center [1107, 434] width 107 height 34
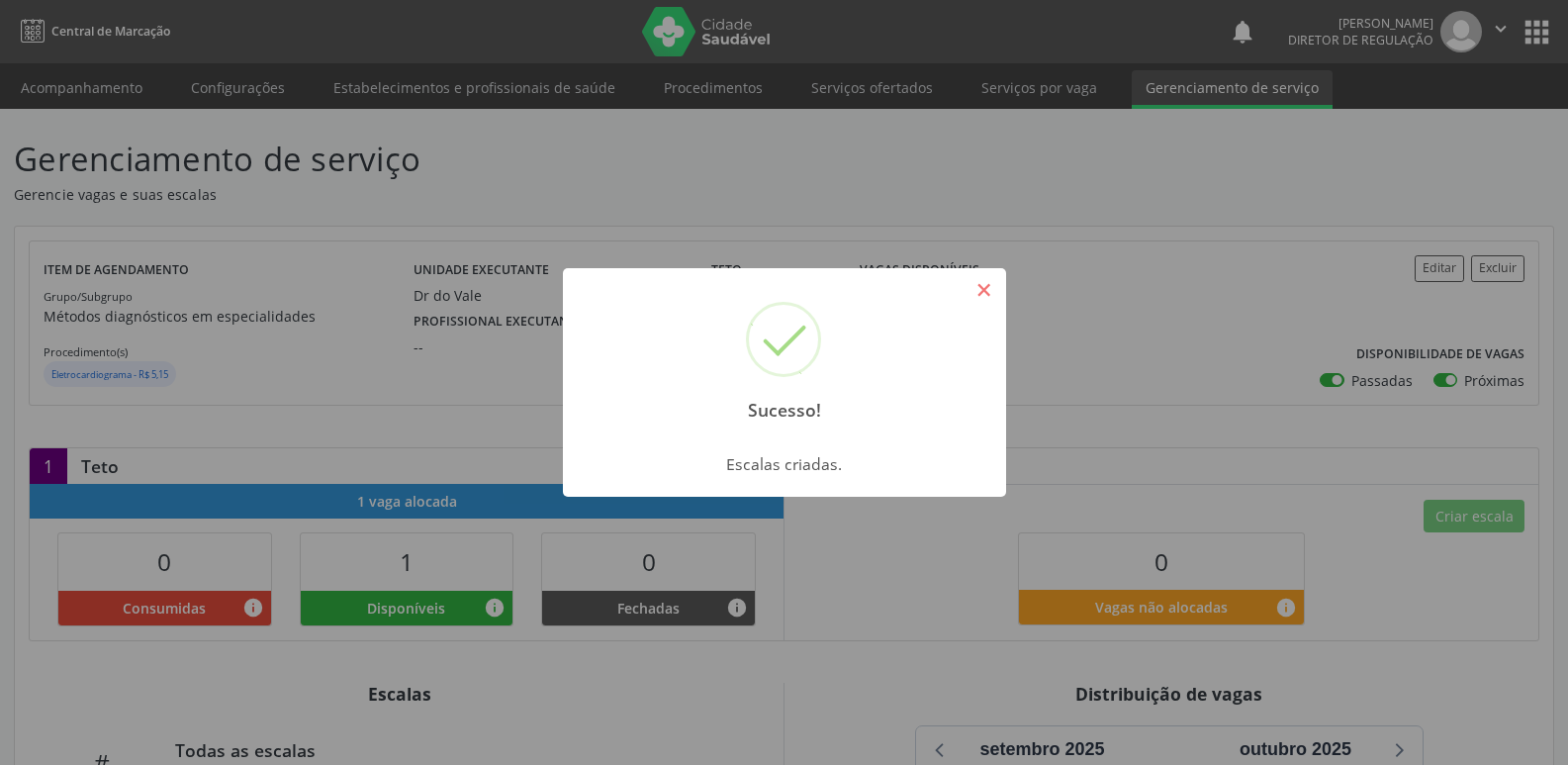
click at [983, 290] on button "×" at bounding box center [985, 290] width 34 height 34
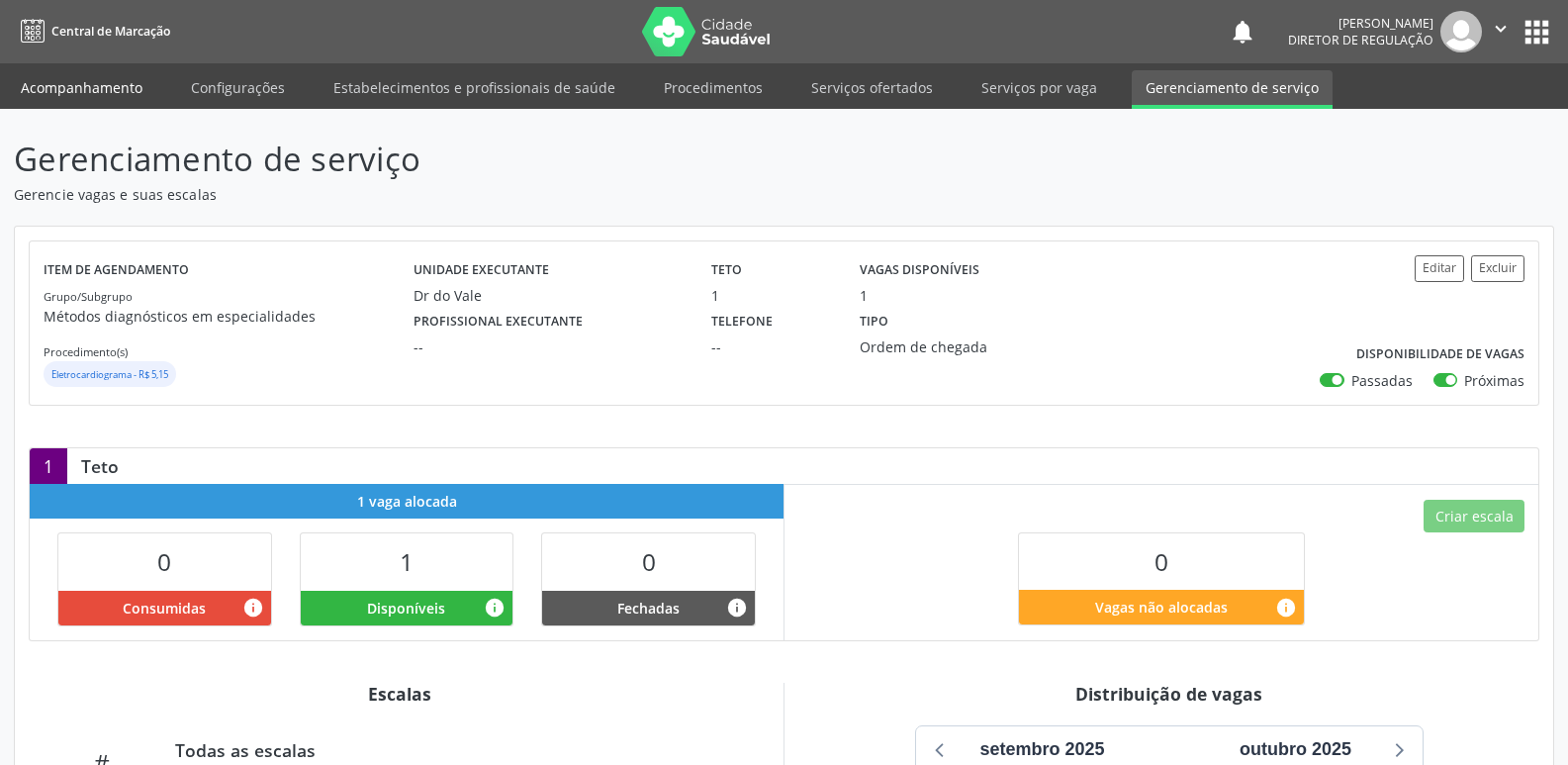
click at [118, 83] on link "Acompanhamento" at bounding box center [82, 88] width 149 height 35
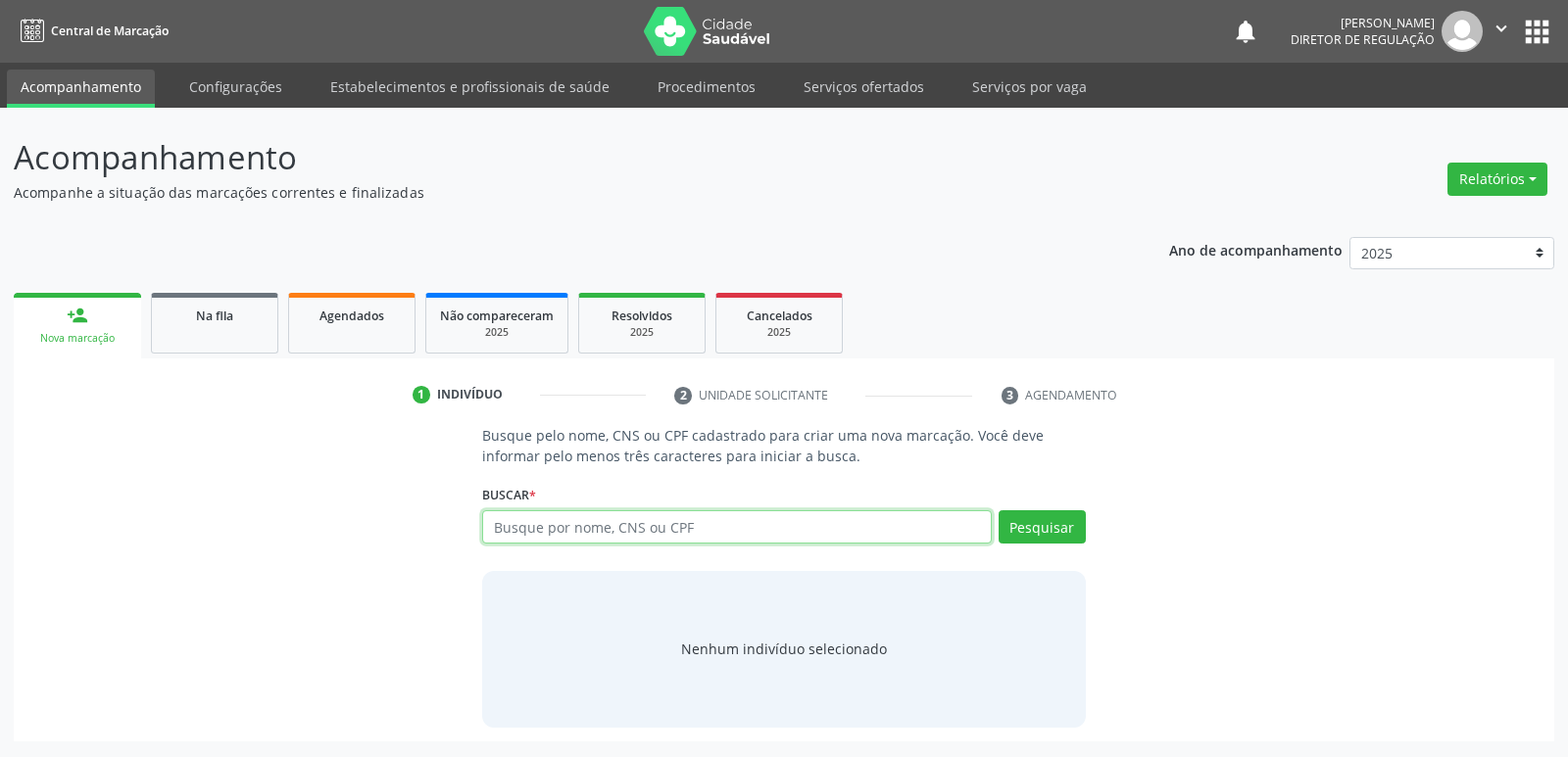
click at [567, 534] on input "text" at bounding box center [737, 527] width 509 height 34
paste input "706 2055 1082 8767"
type input "706 2055 1082 8767"
click at [1050, 526] on button "Pesquisar" at bounding box center [1042, 527] width 87 height 34
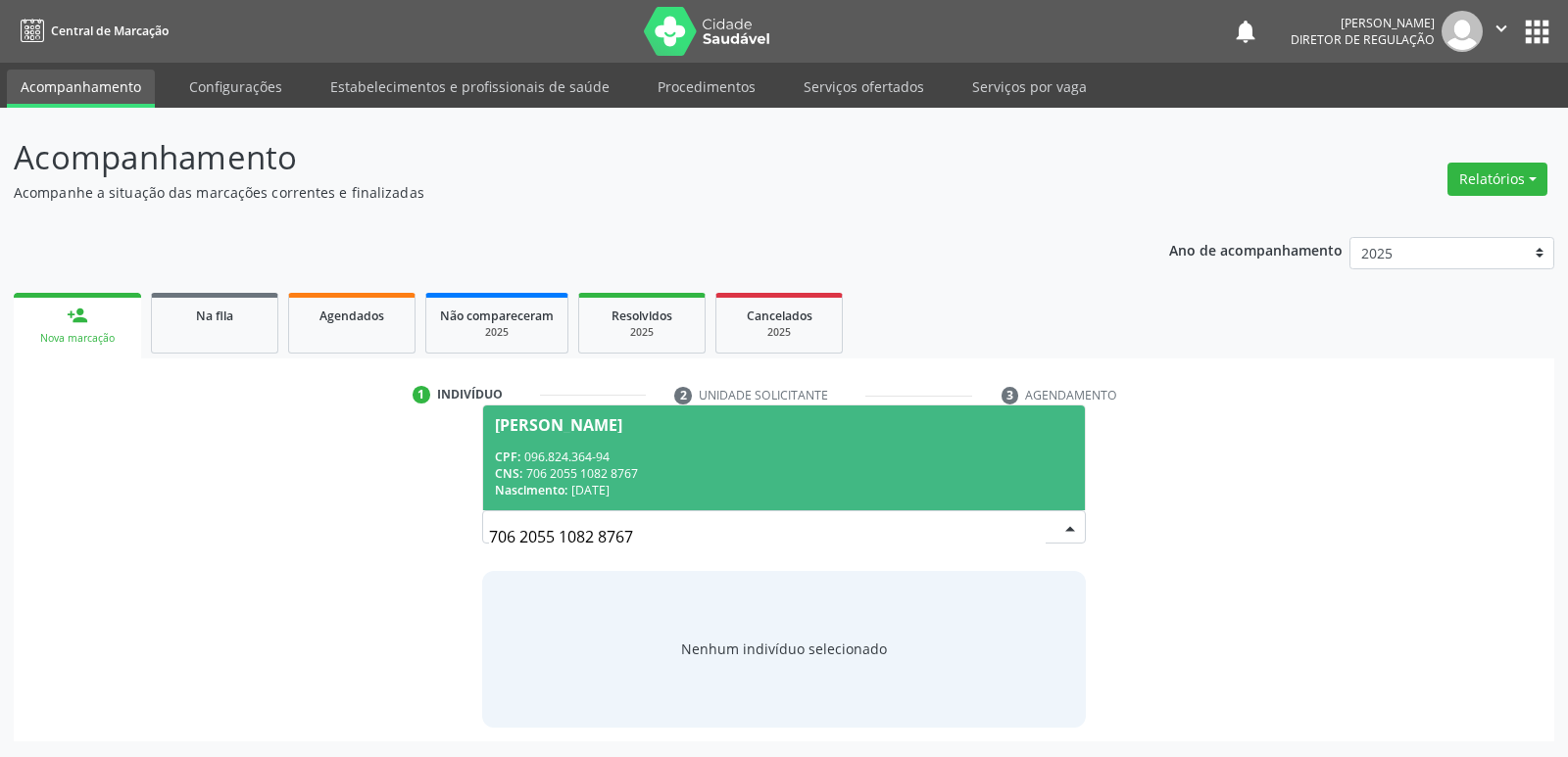
click at [564, 470] on div "CNS: 706 2055 1082 8767" at bounding box center [783, 473] width 577 height 17
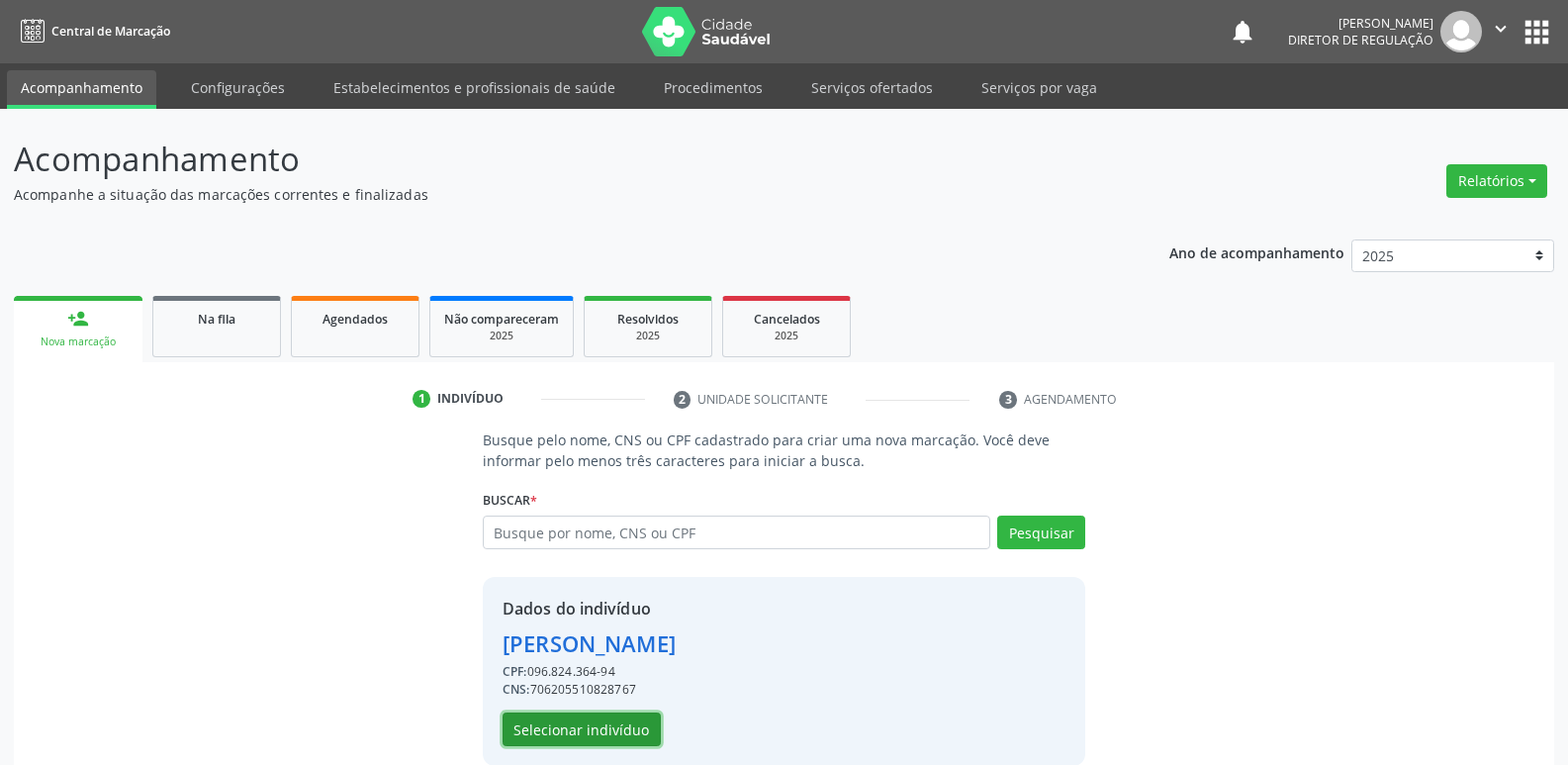
click at [608, 725] on button "Selecionar indivíduo" at bounding box center [581, 730] width 158 height 34
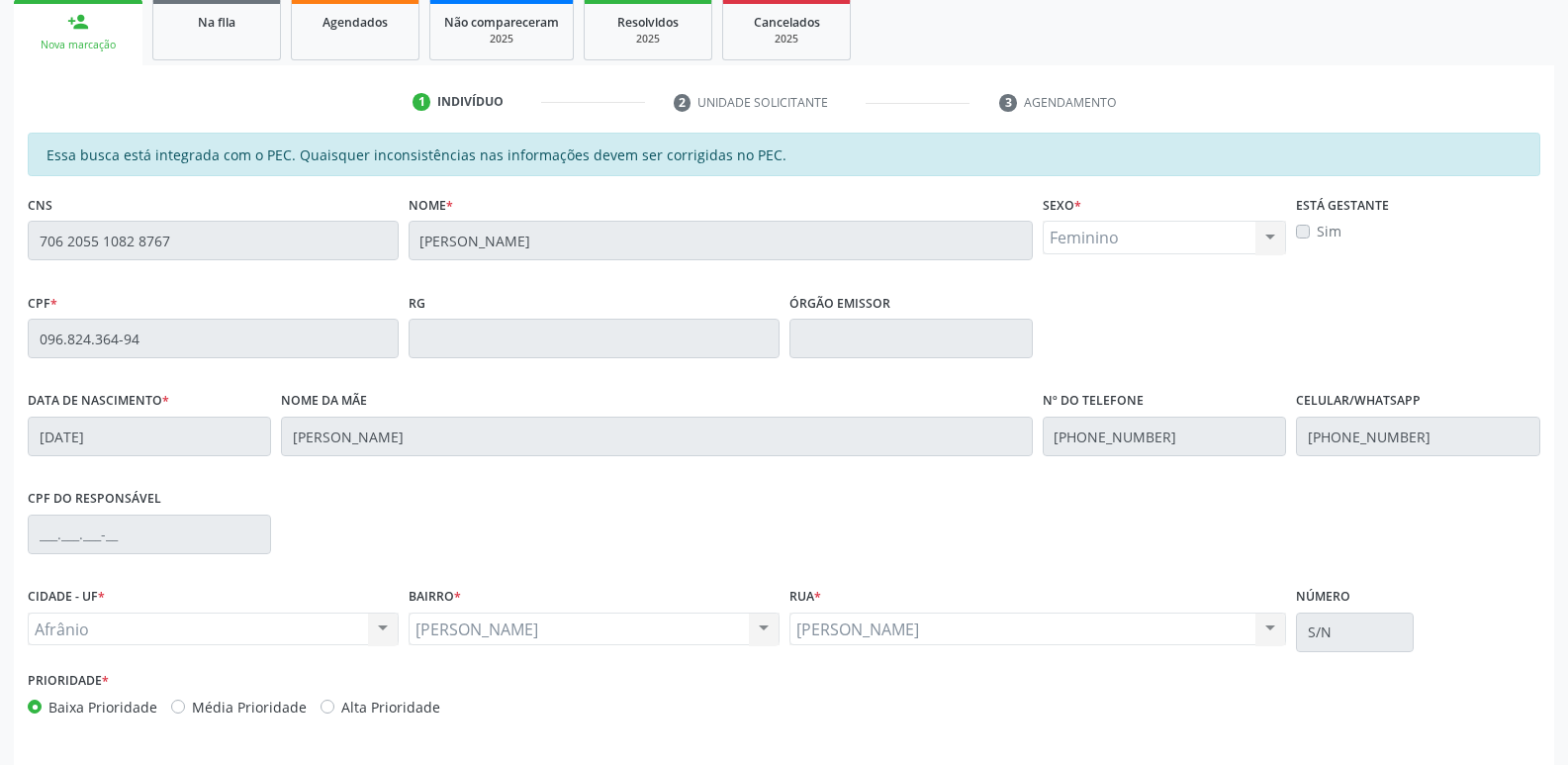
scroll to position [366, 0]
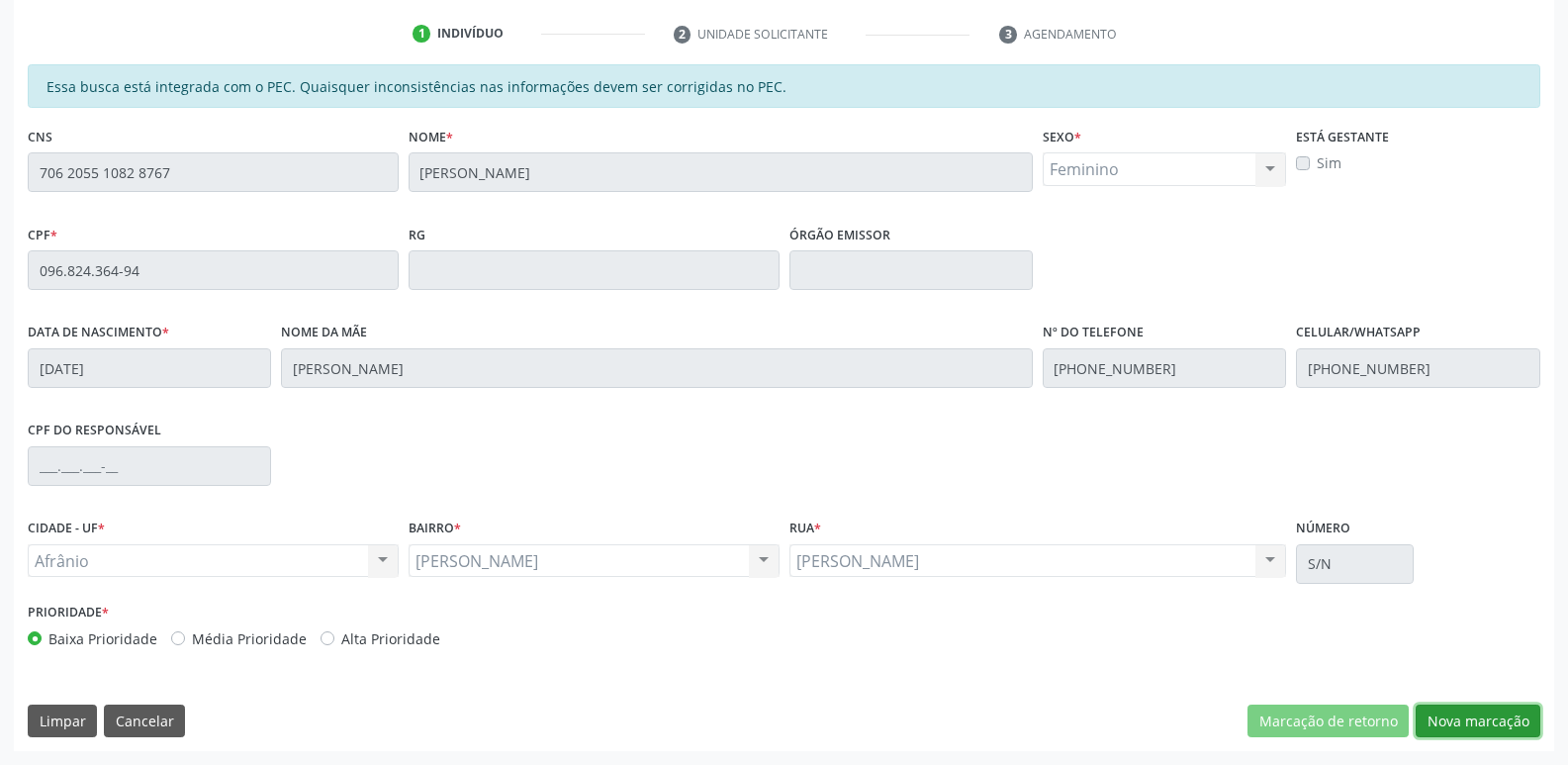
click at [1443, 715] on button "Nova marcação" at bounding box center [1477, 722] width 124 height 34
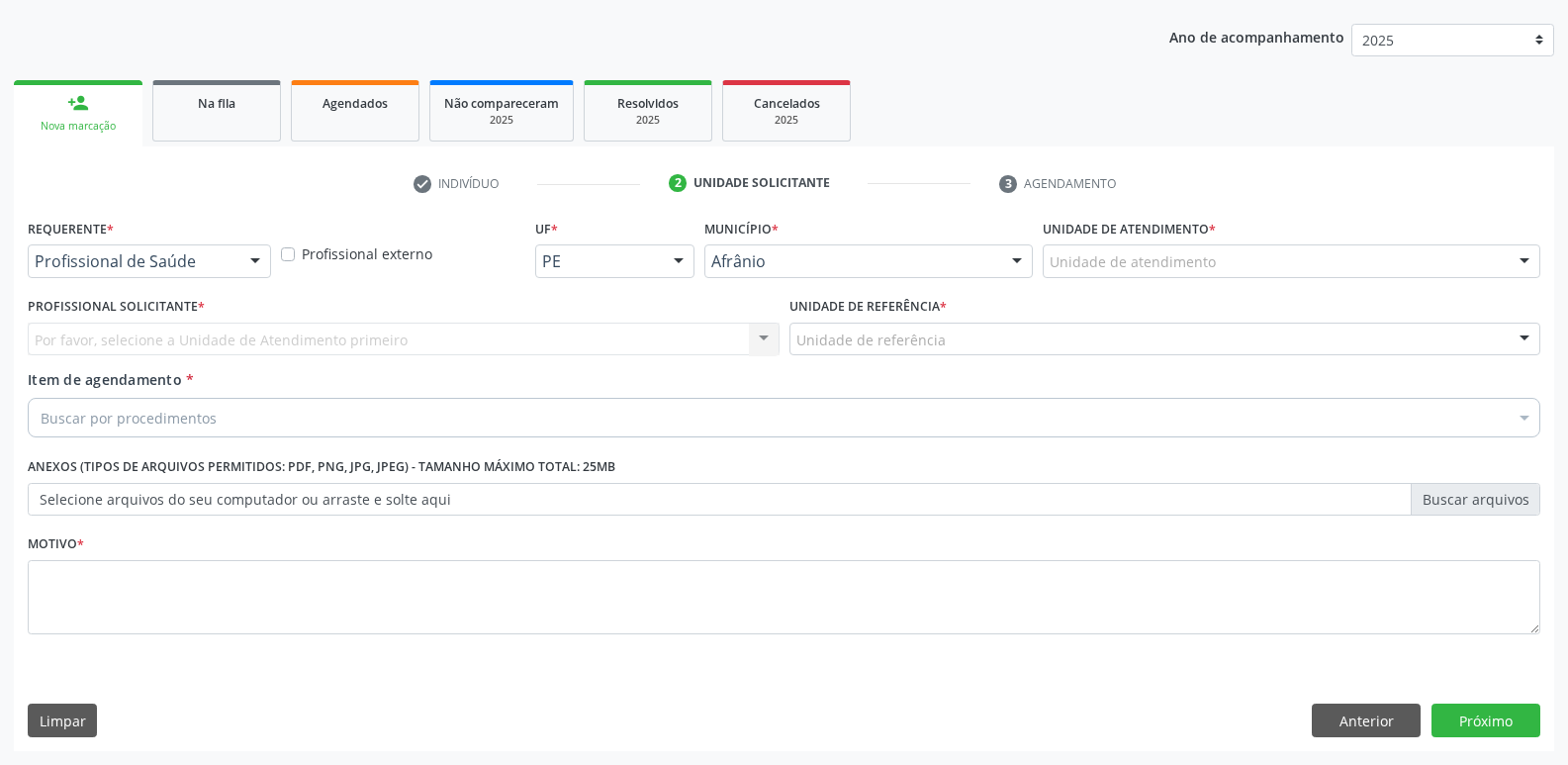
scroll to position [216, 0]
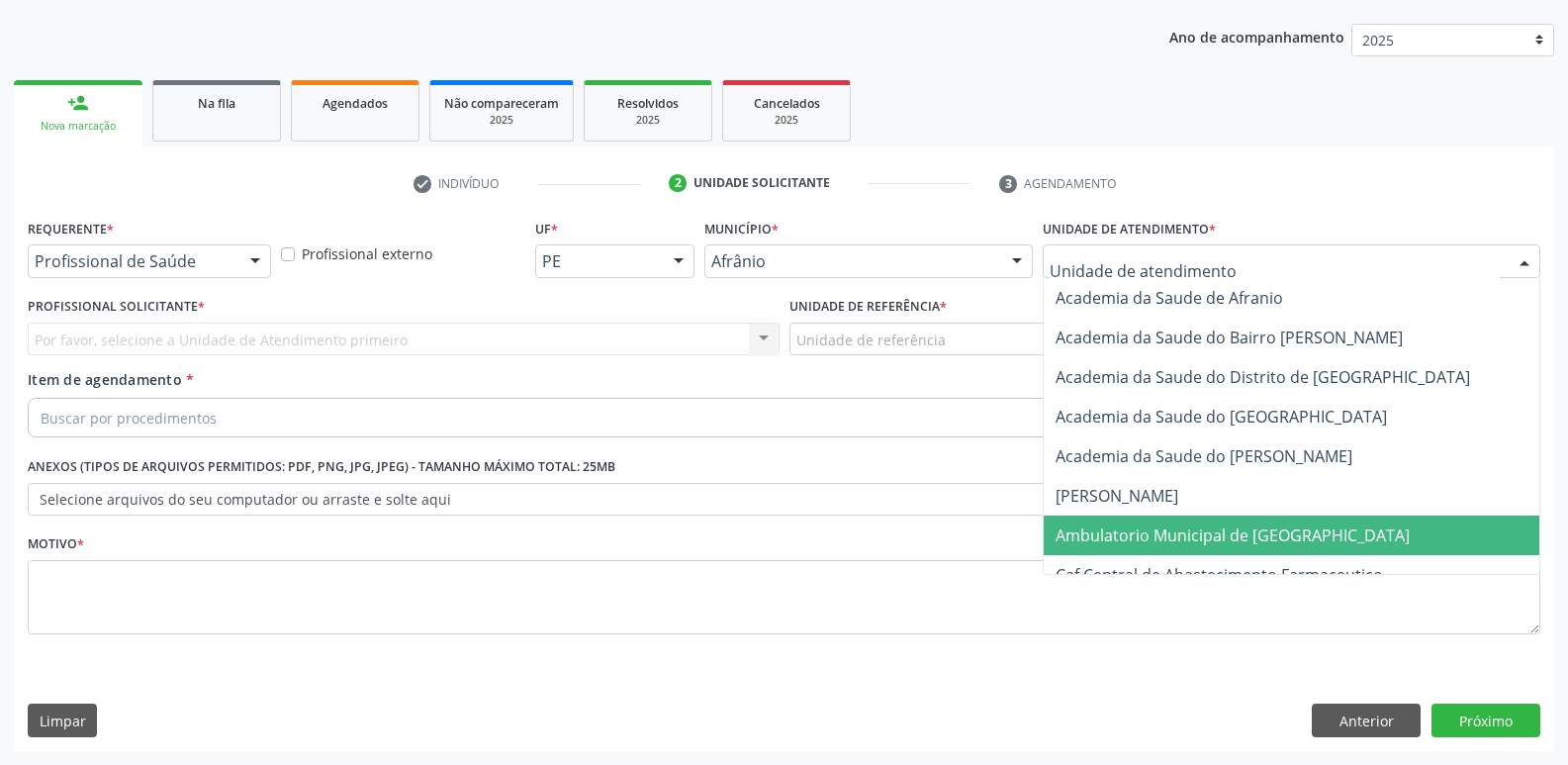
click at [1176, 528] on span "Ambulatorio Municipal de [GEOGRAPHIC_DATA]" at bounding box center [1233, 536] width 354 height 22
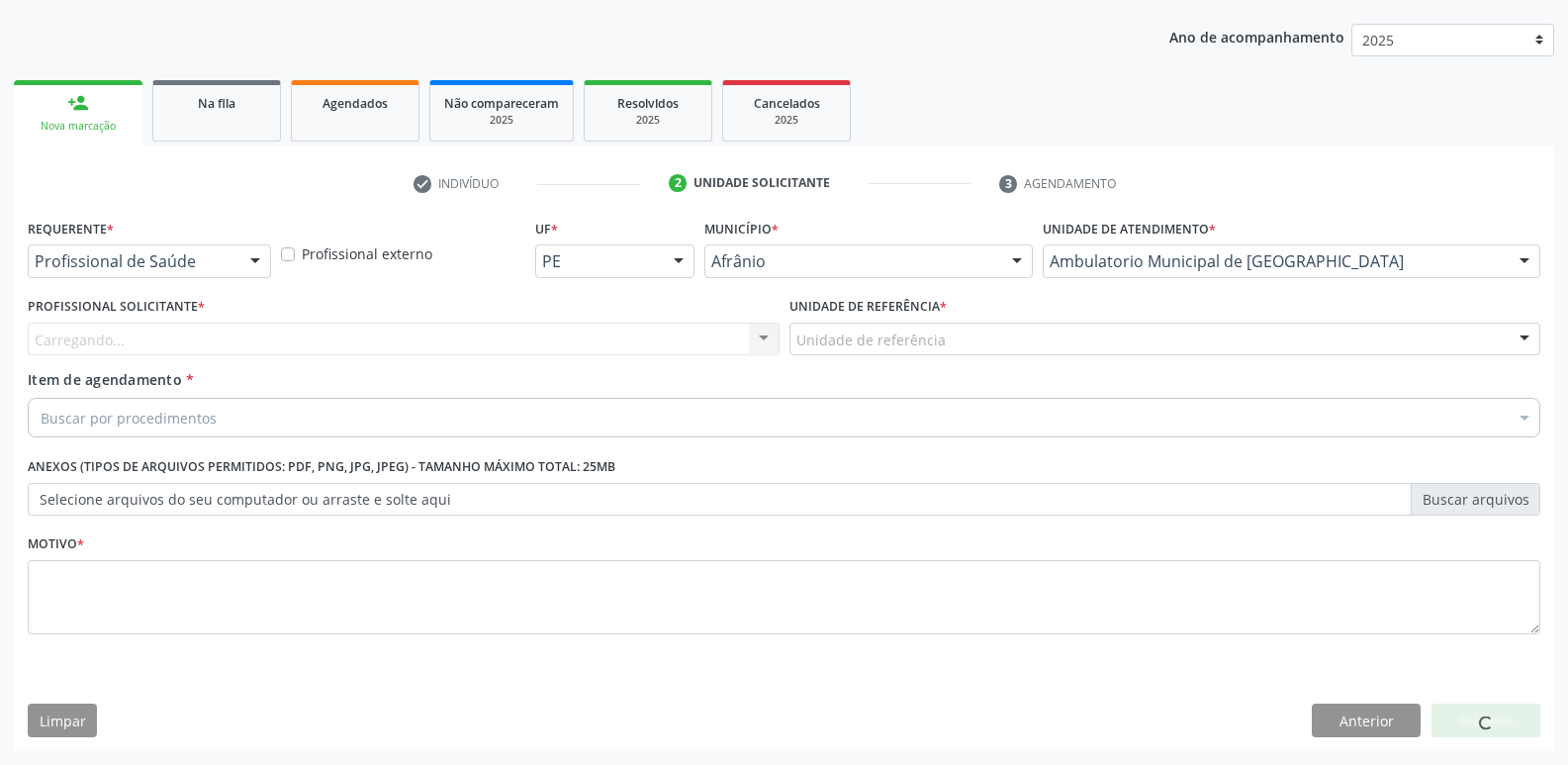
click at [977, 329] on div "Unidade de referência" at bounding box center [1165, 340] width 752 height 34
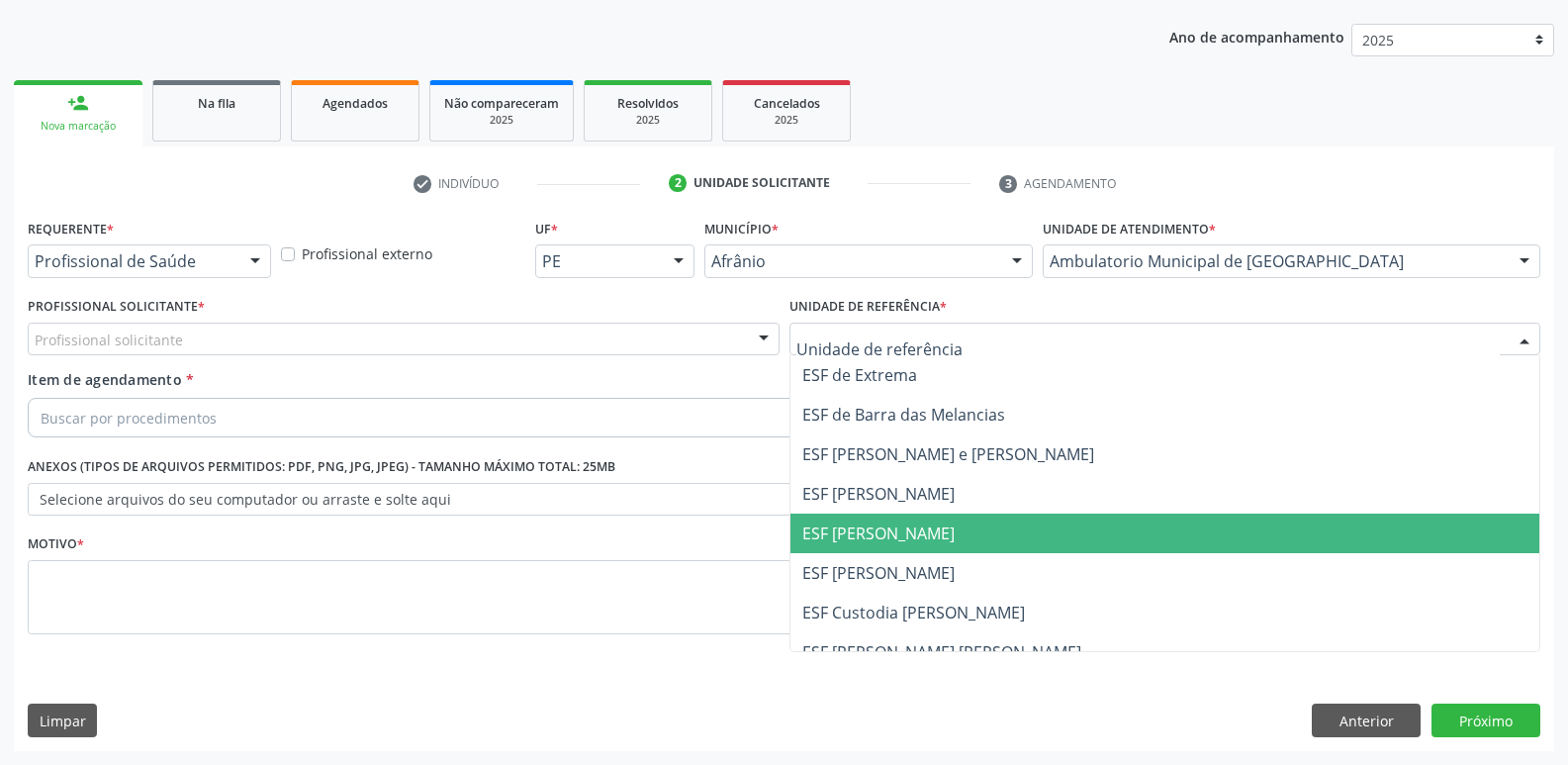
click at [943, 533] on span "ESF [PERSON_NAME]" at bounding box center [1165, 534] width 750 height 40
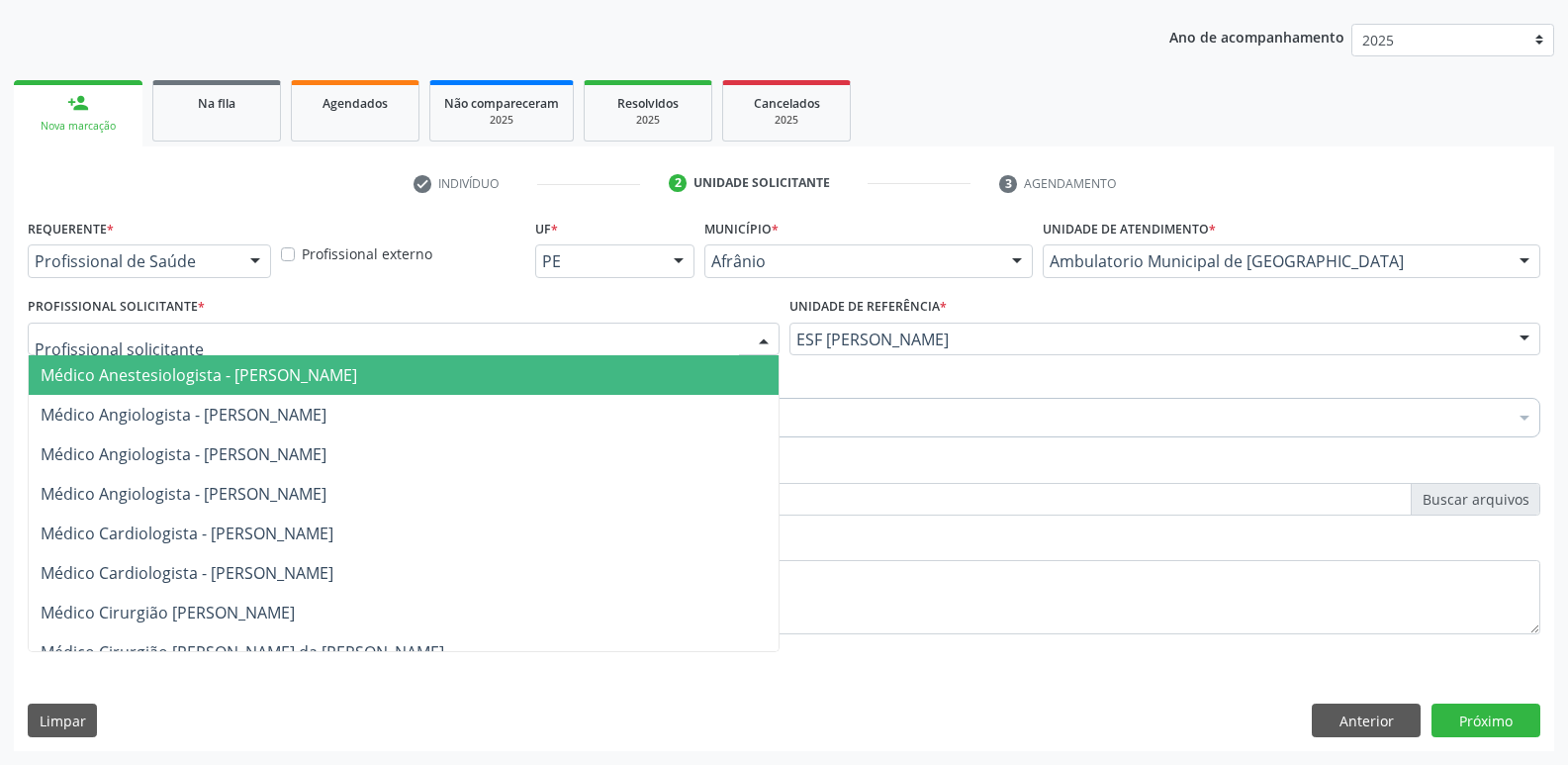
click at [410, 331] on div at bounding box center [403, 340] width 752 height 34
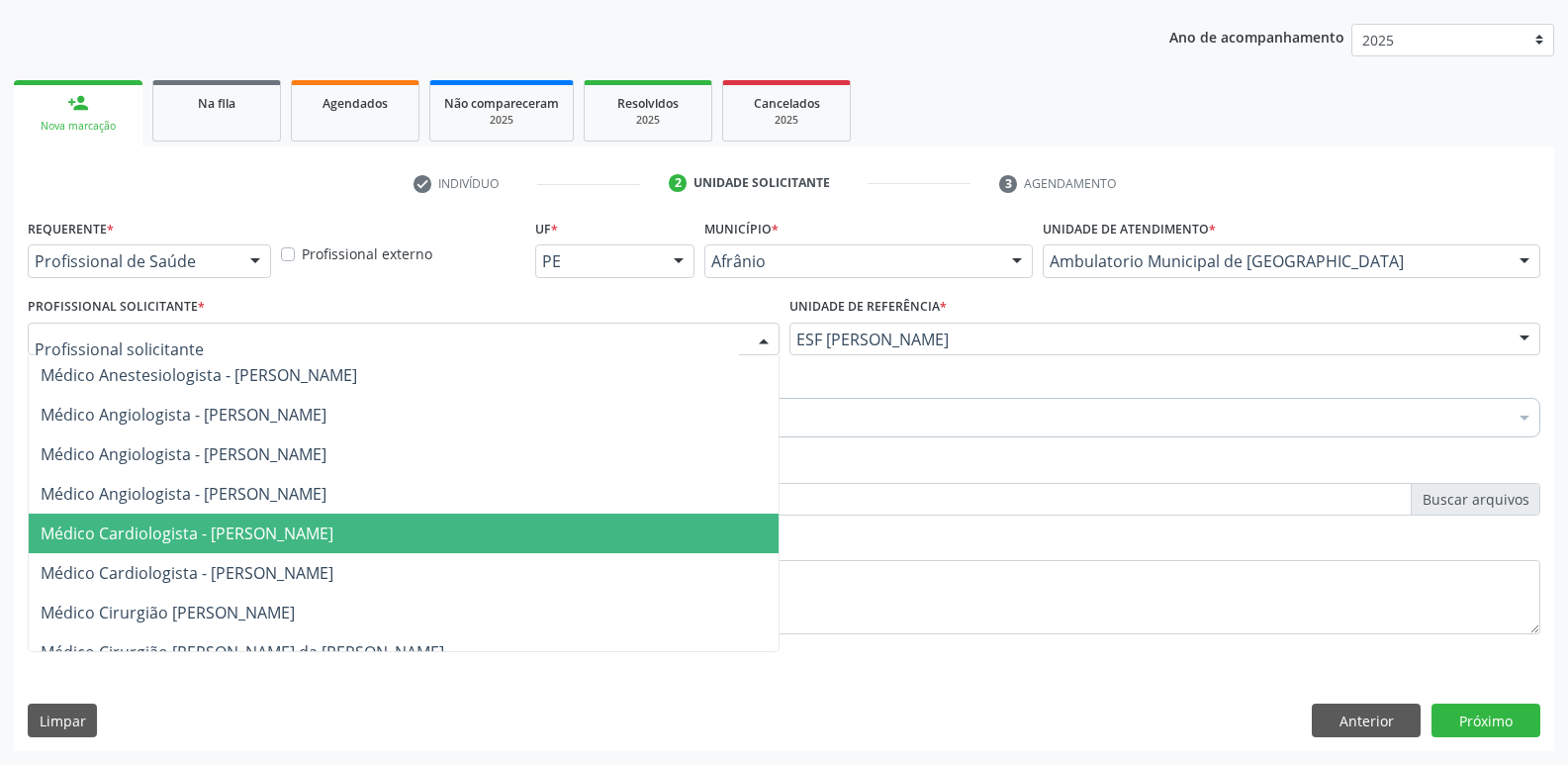
click at [334, 526] on span "Médico Cardiologista - [PERSON_NAME]" at bounding box center [187, 534] width 293 height 22
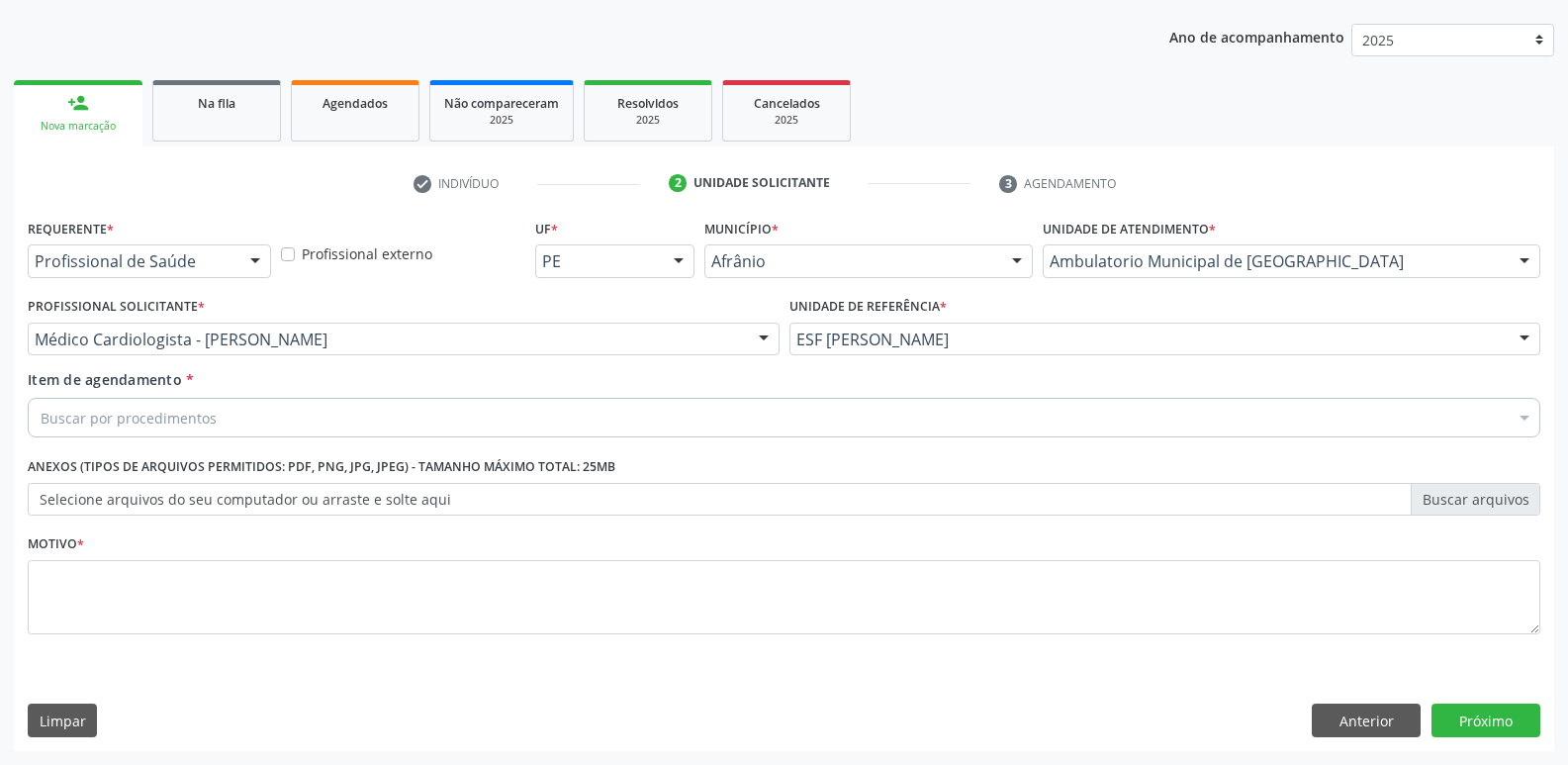
click at [366, 416] on div "Buscar por procedimentos" at bounding box center [784, 418] width 1513 height 40
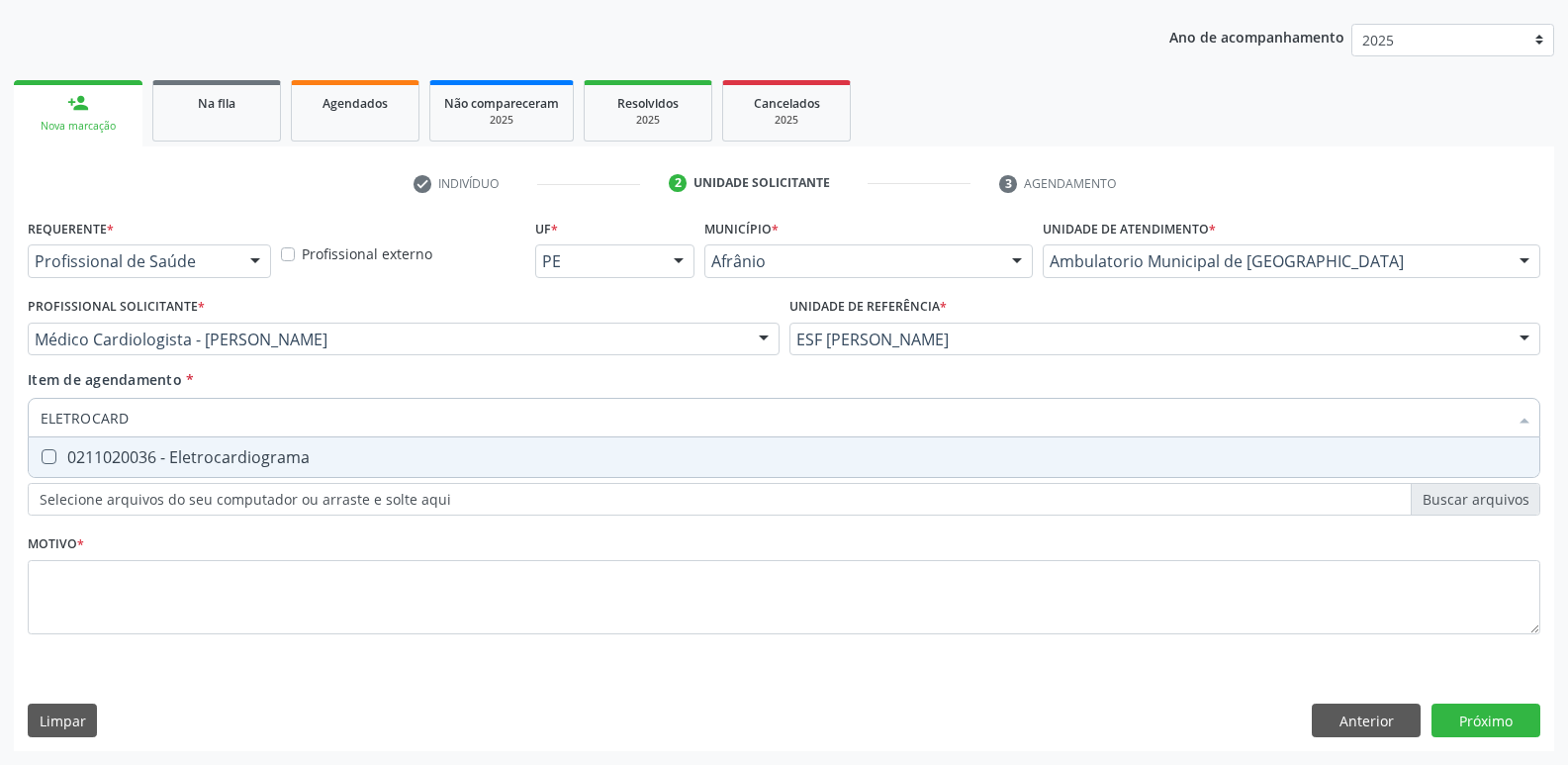
type input "ELETROCARDI"
click at [333, 451] on div "0211020036 - Eletrocardiograma" at bounding box center [784, 457] width 1487 height 16
checkbox Eletrocardiograma "true"
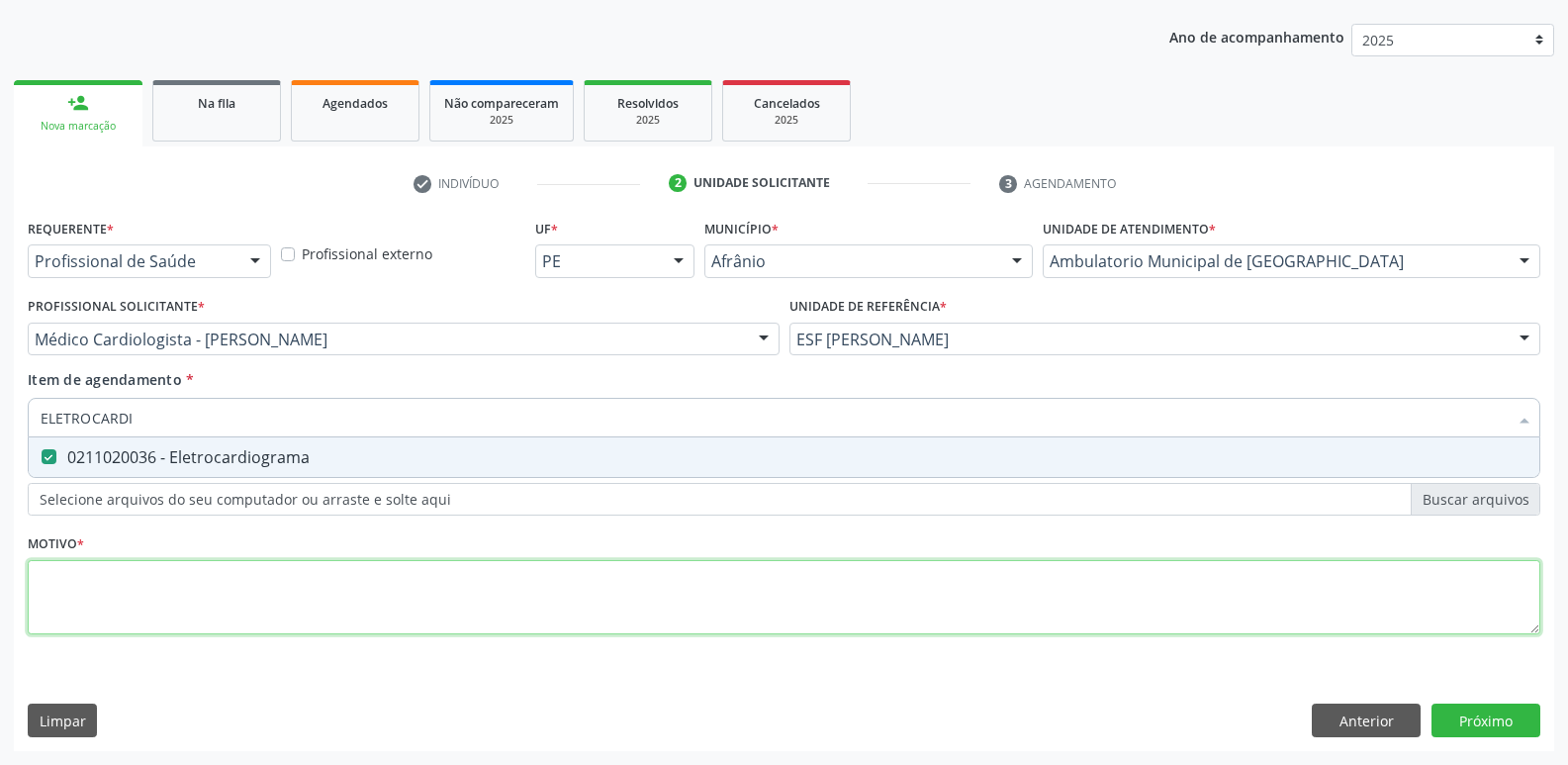
click at [333, 593] on div "Requerente * Profissional de Saúde Profissional de Saúde Paciente Nenhum result…" at bounding box center [784, 438] width 1513 height 448
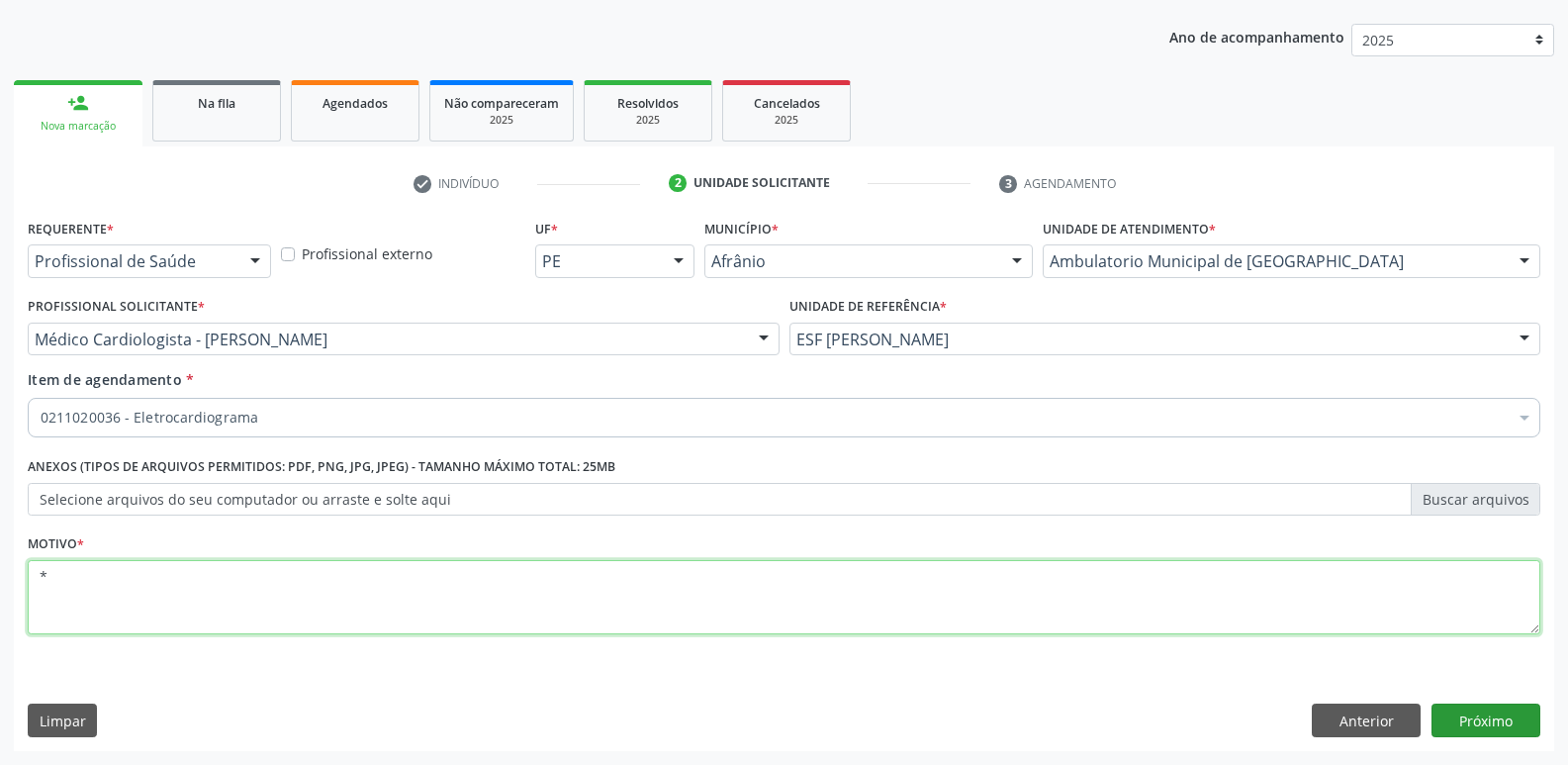
type textarea "*"
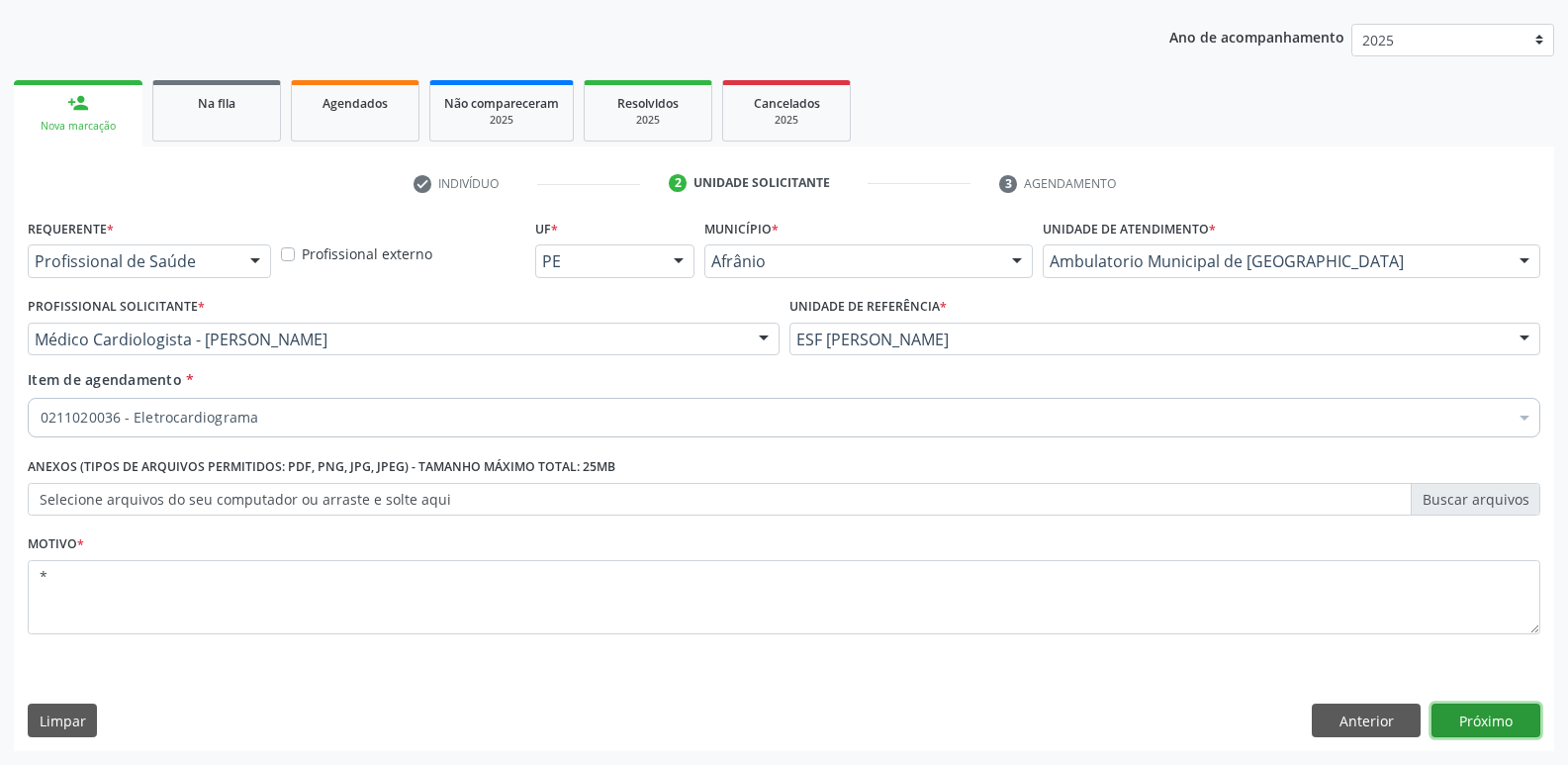
click at [1471, 723] on button "Próximo" at bounding box center [1485, 721] width 109 height 34
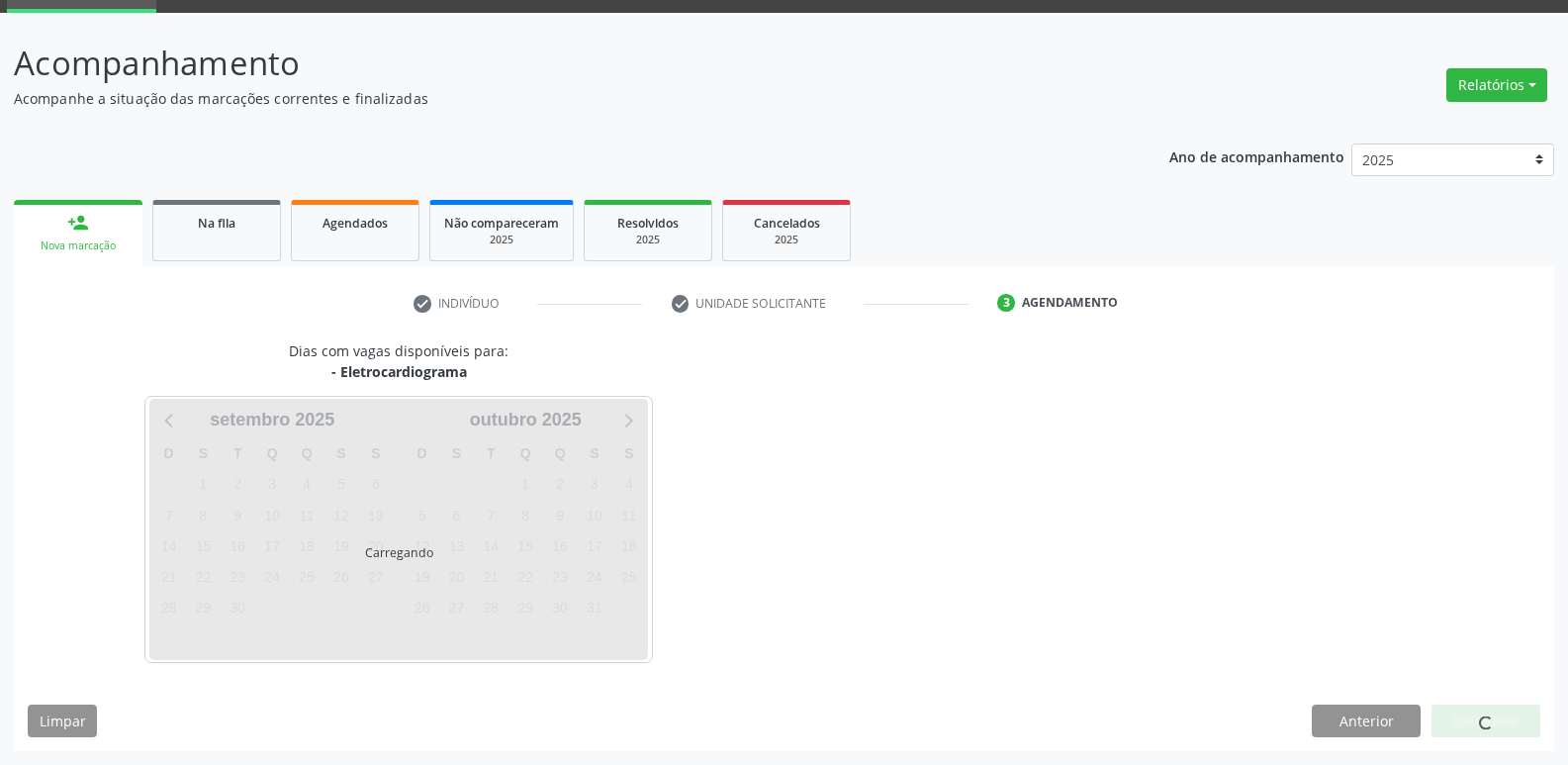
scroll to position [96, 0]
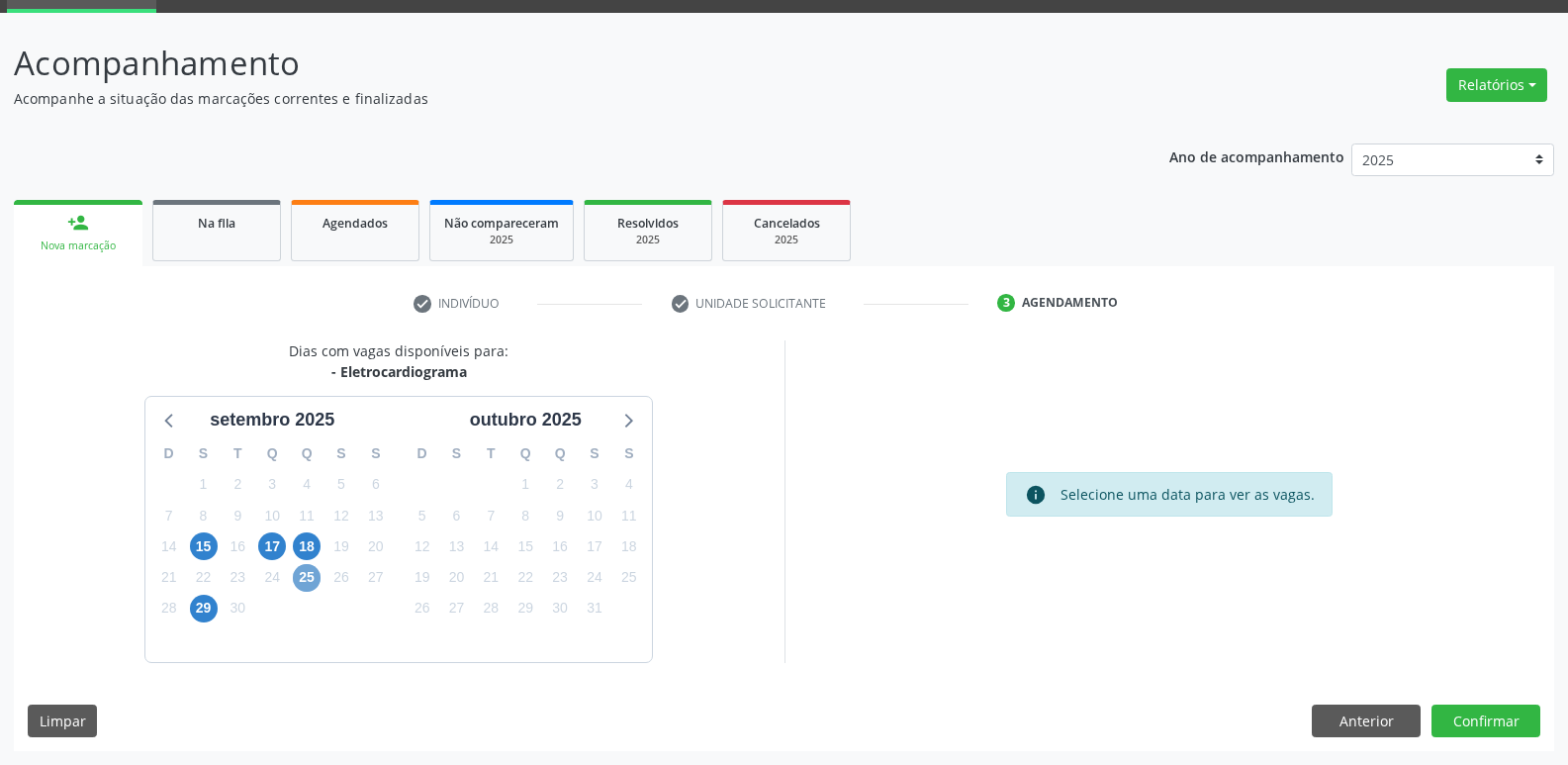
click at [299, 578] on span "25" at bounding box center [307, 579] width 28 height 28
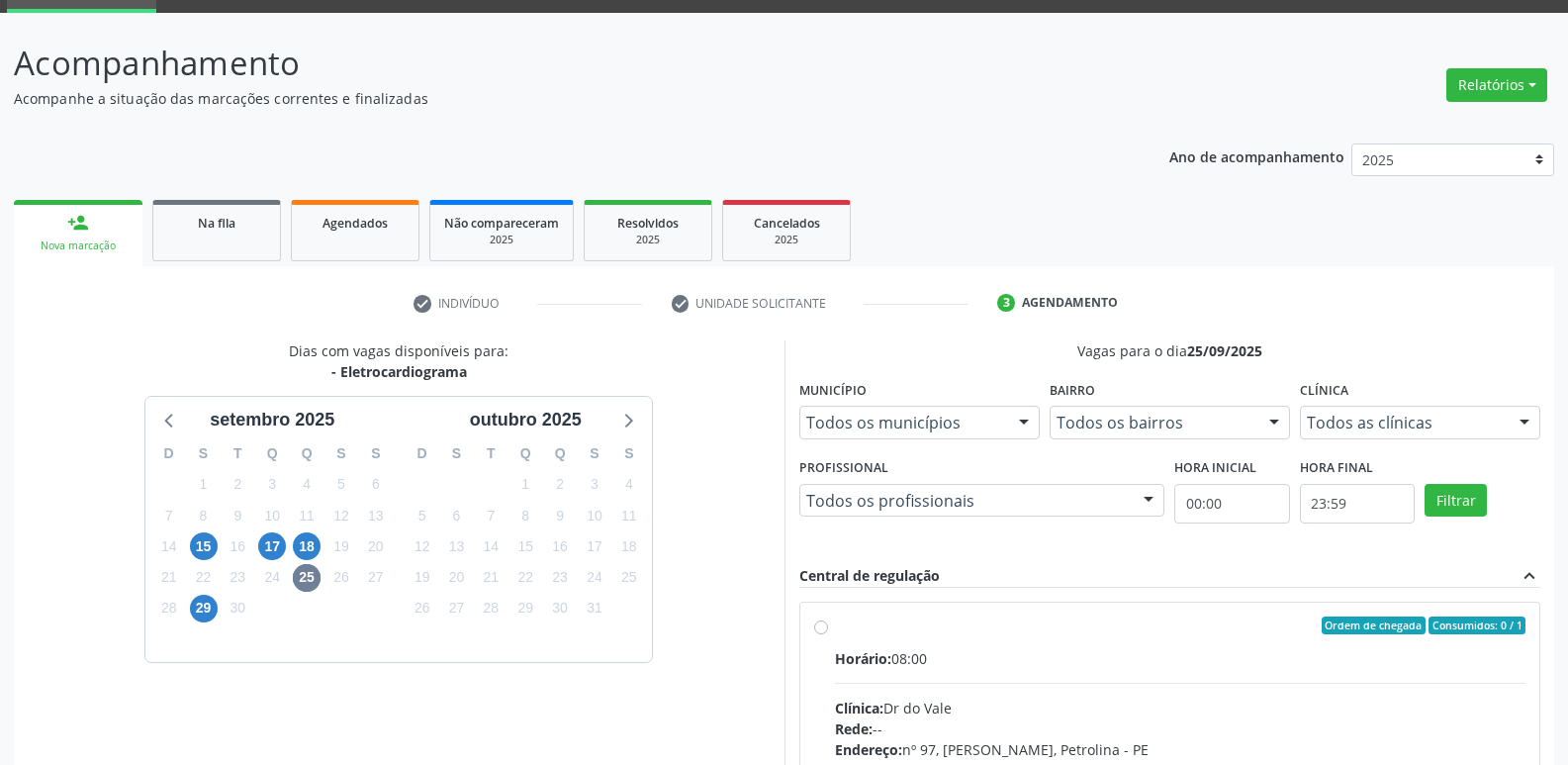
click at [902, 630] on div "Ordem de chegada Consumidos: 0 / 1" at bounding box center [1181, 626] width 692 height 18
click at [828, 630] on input "Ordem de chegada Consumidos: 0 / 1 Horário: 08:00 Clínica: Dr do Vale Rede: -- …" at bounding box center [821, 626] width 14 height 18
radio input "true"
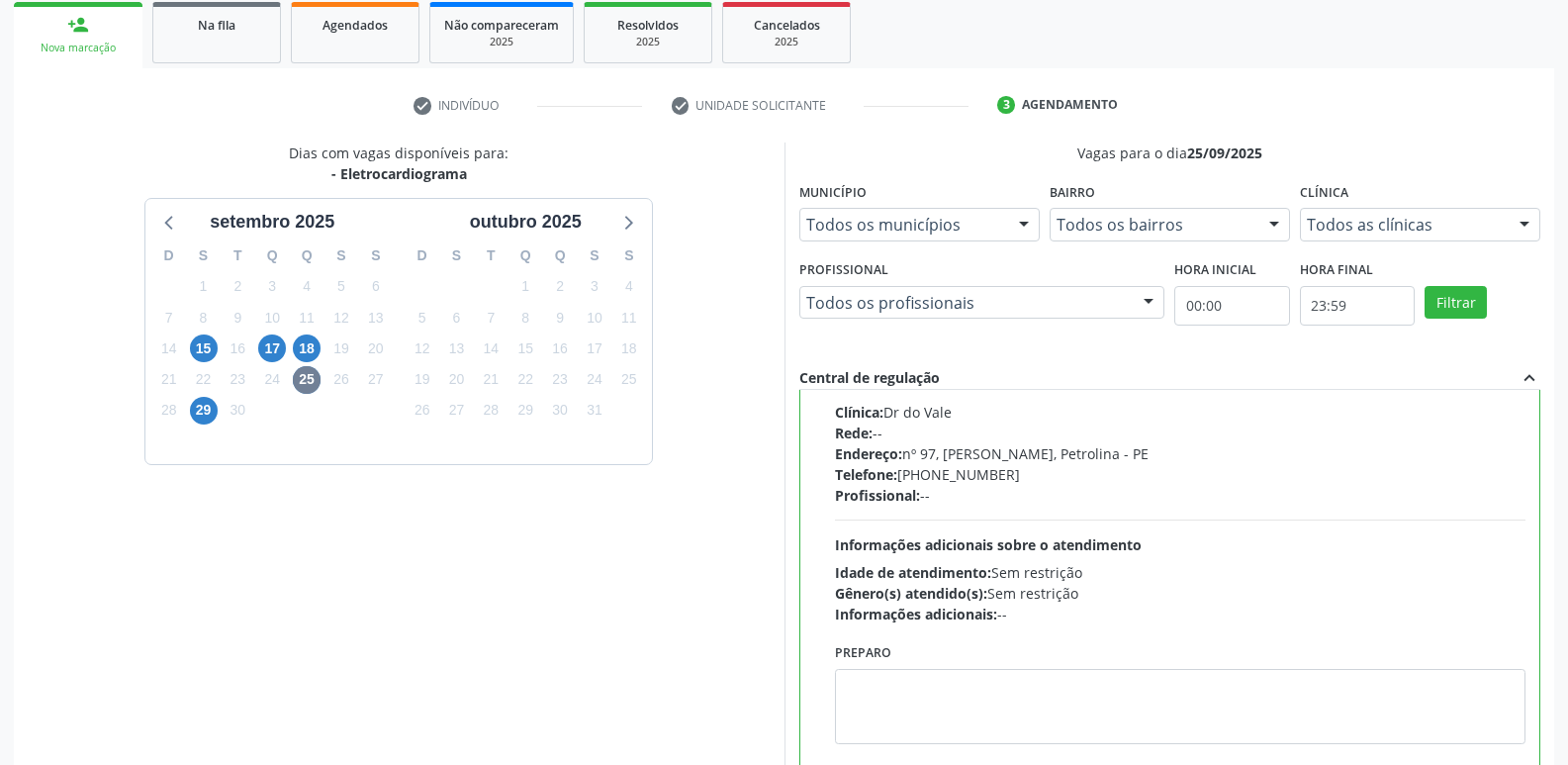
scroll to position [417, 0]
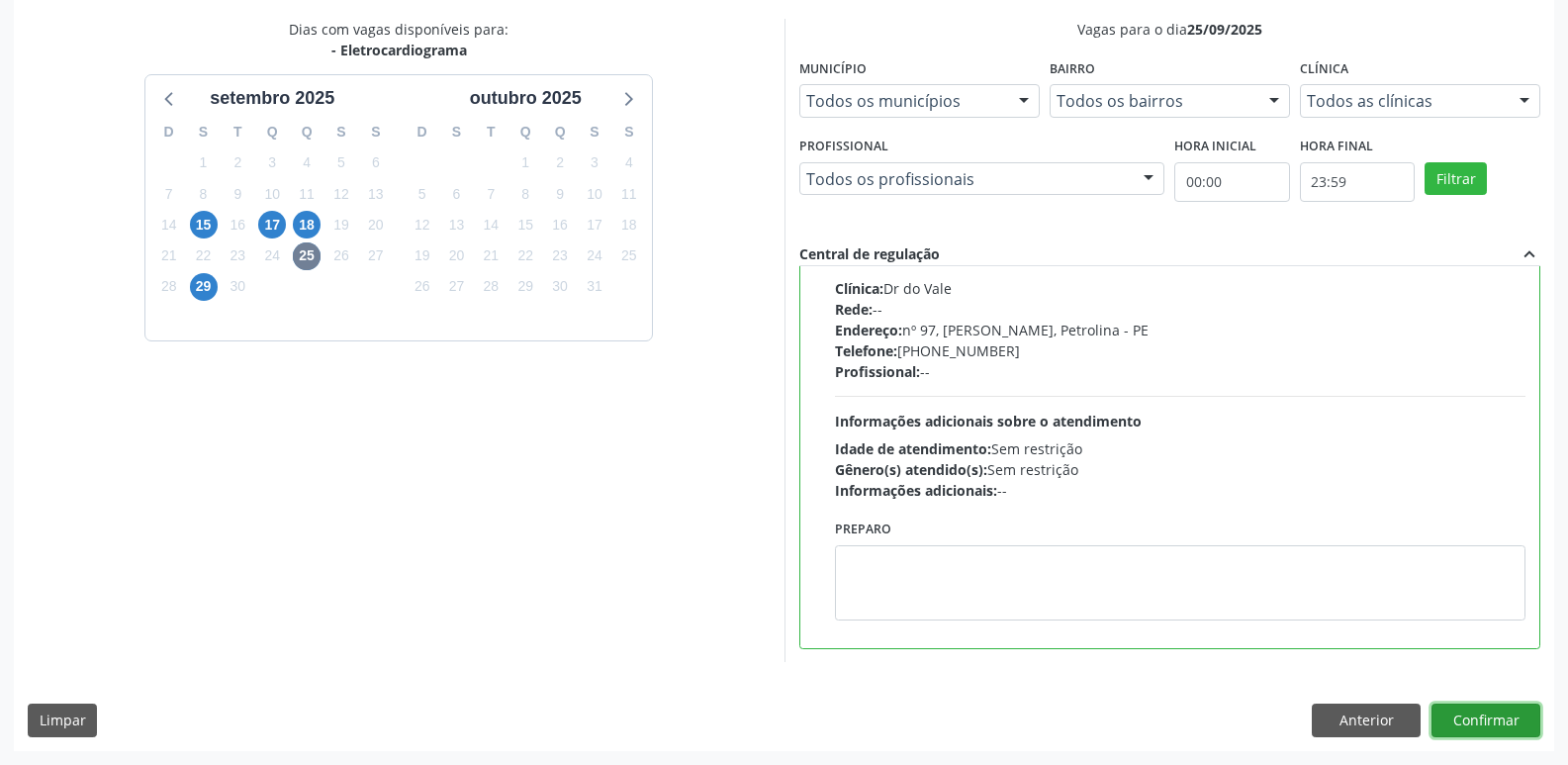
click at [1502, 721] on button "Confirmar" at bounding box center [1485, 721] width 109 height 34
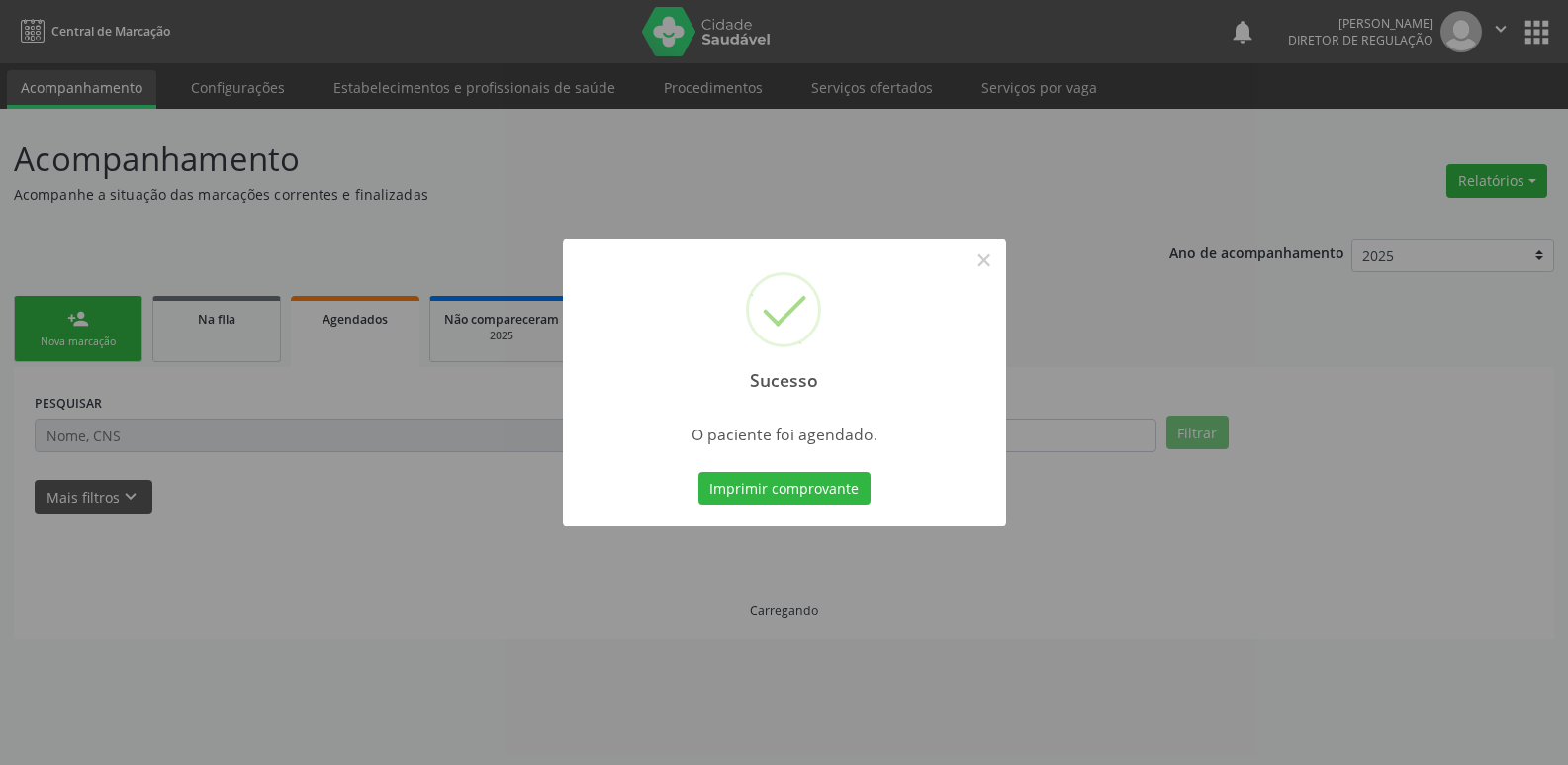
scroll to position [0, 0]
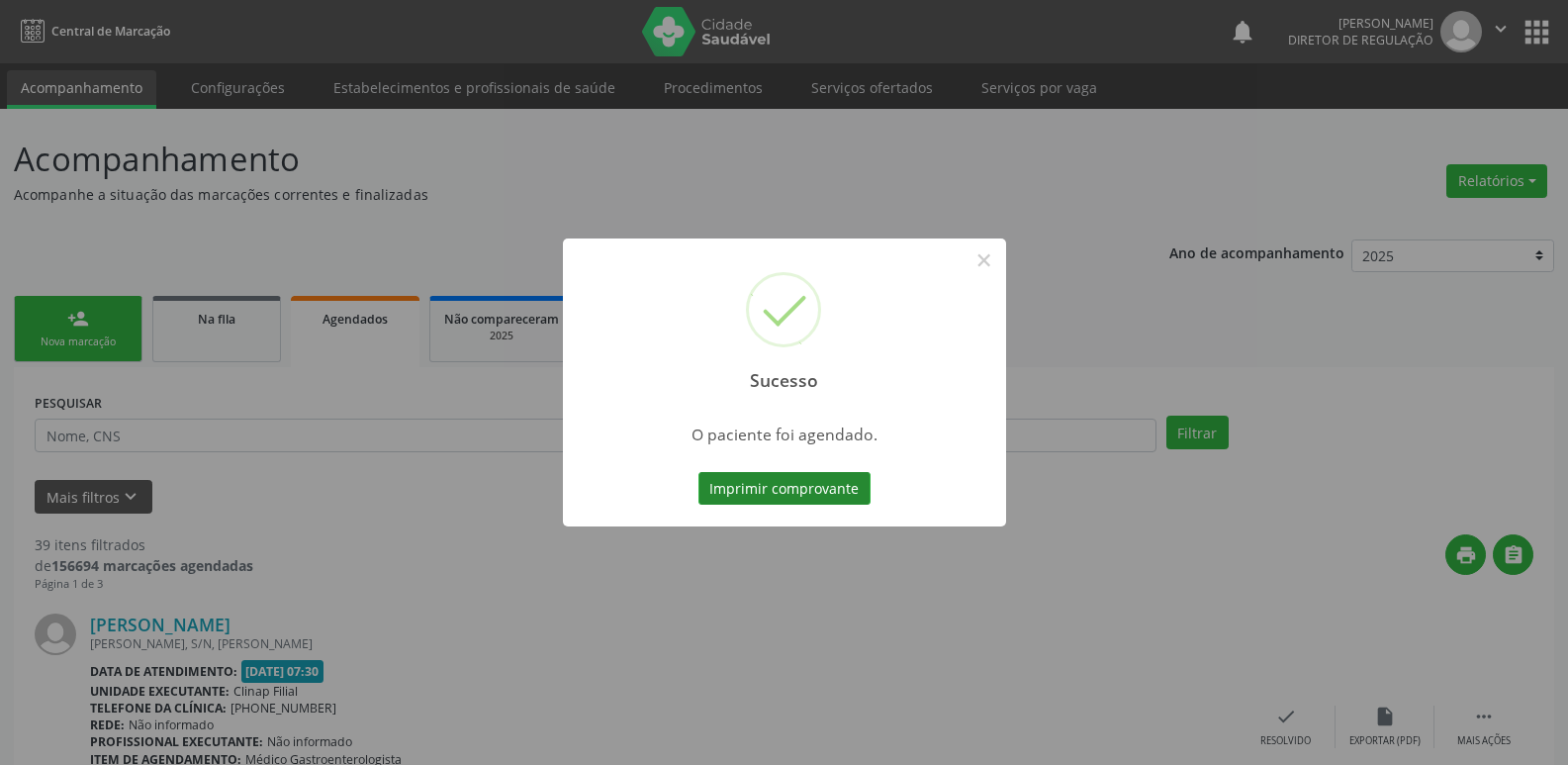
click at [830, 489] on button "Imprimir comprovante" at bounding box center [784, 489] width 172 height 34
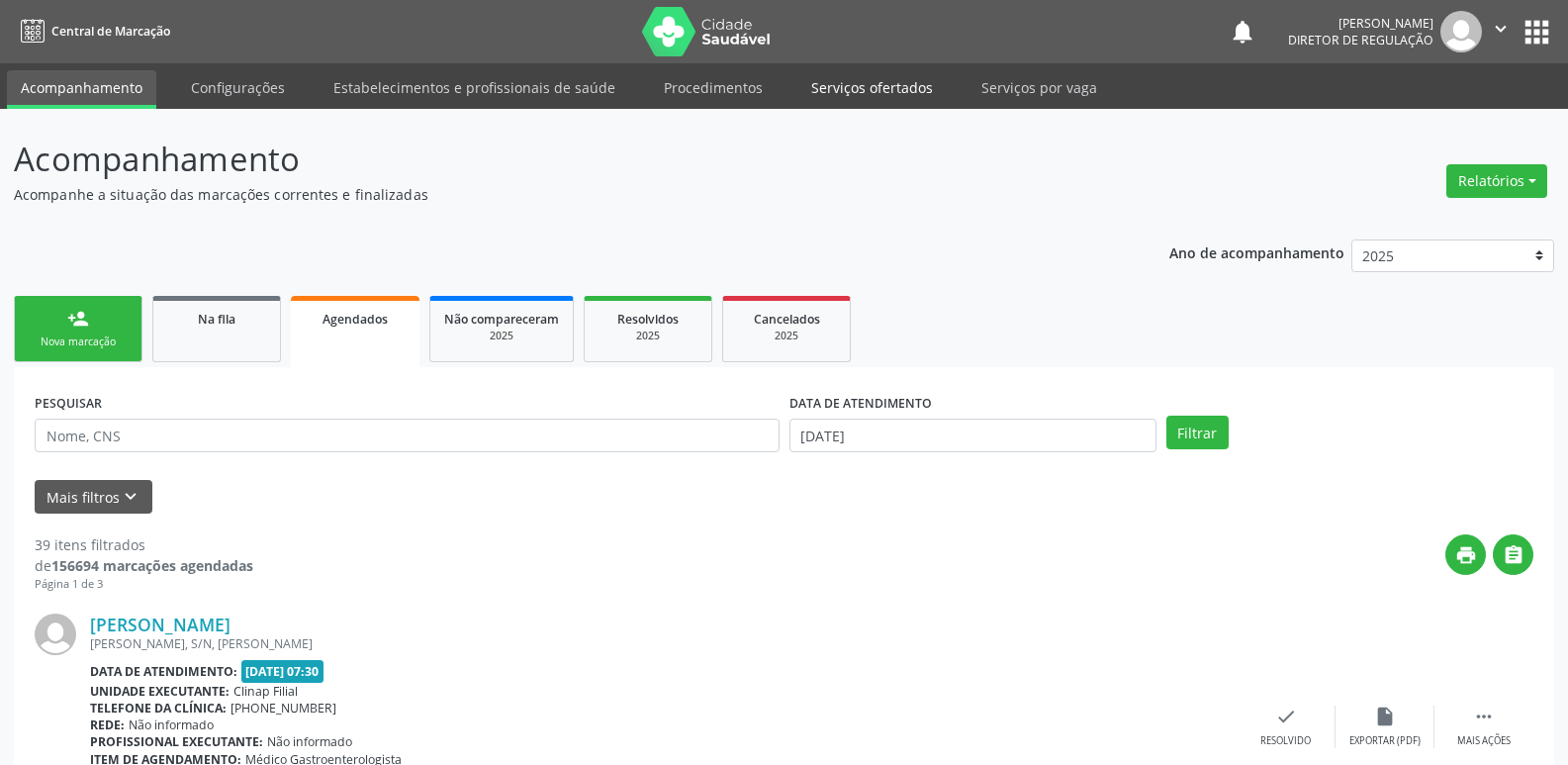
click at [874, 88] on link "Serviços ofertados" at bounding box center [872, 88] width 149 height 35
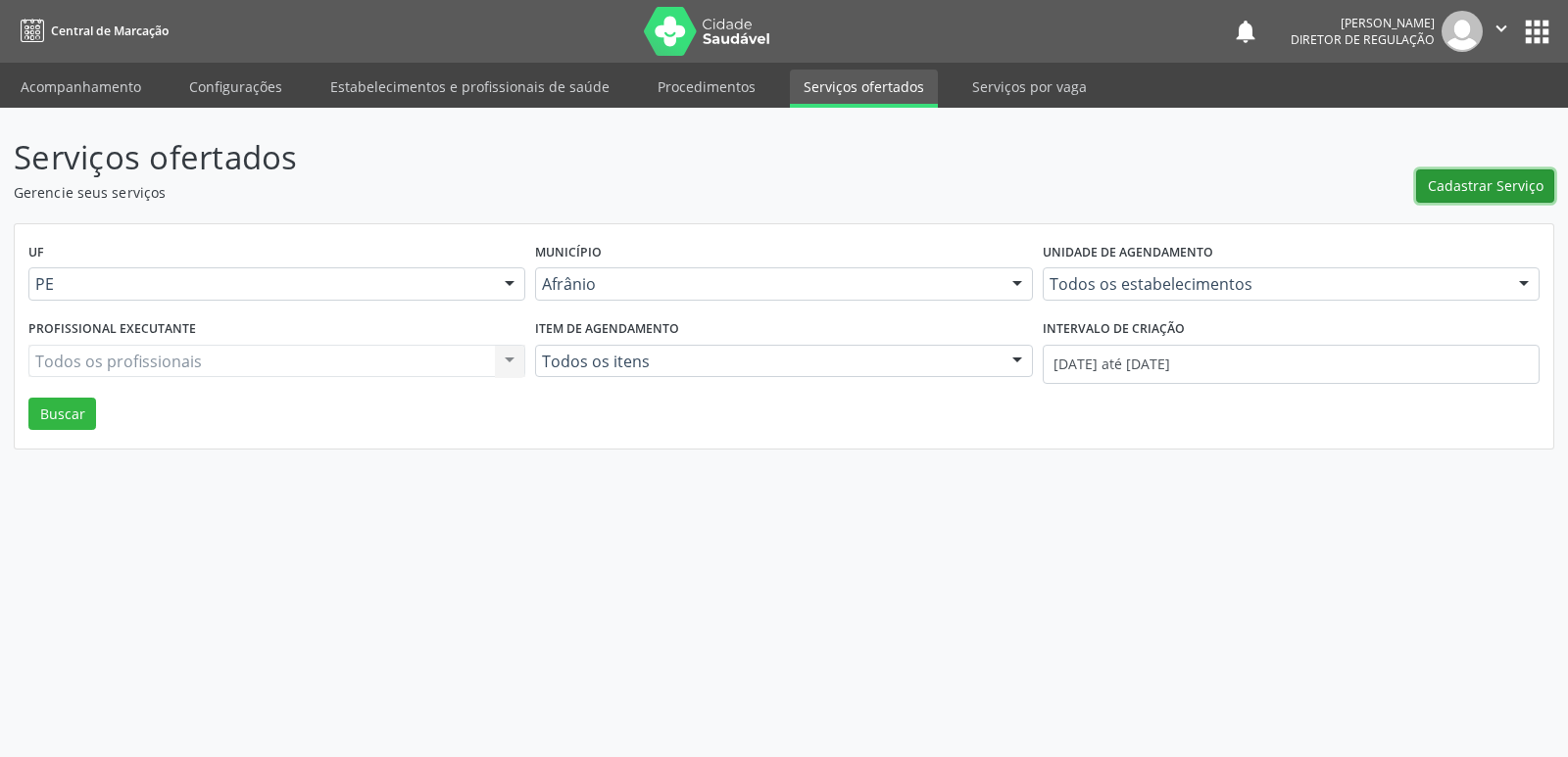
click at [1475, 187] on span "Cadastrar Serviço" at bounding box center [1485, 185] width 115 height 21
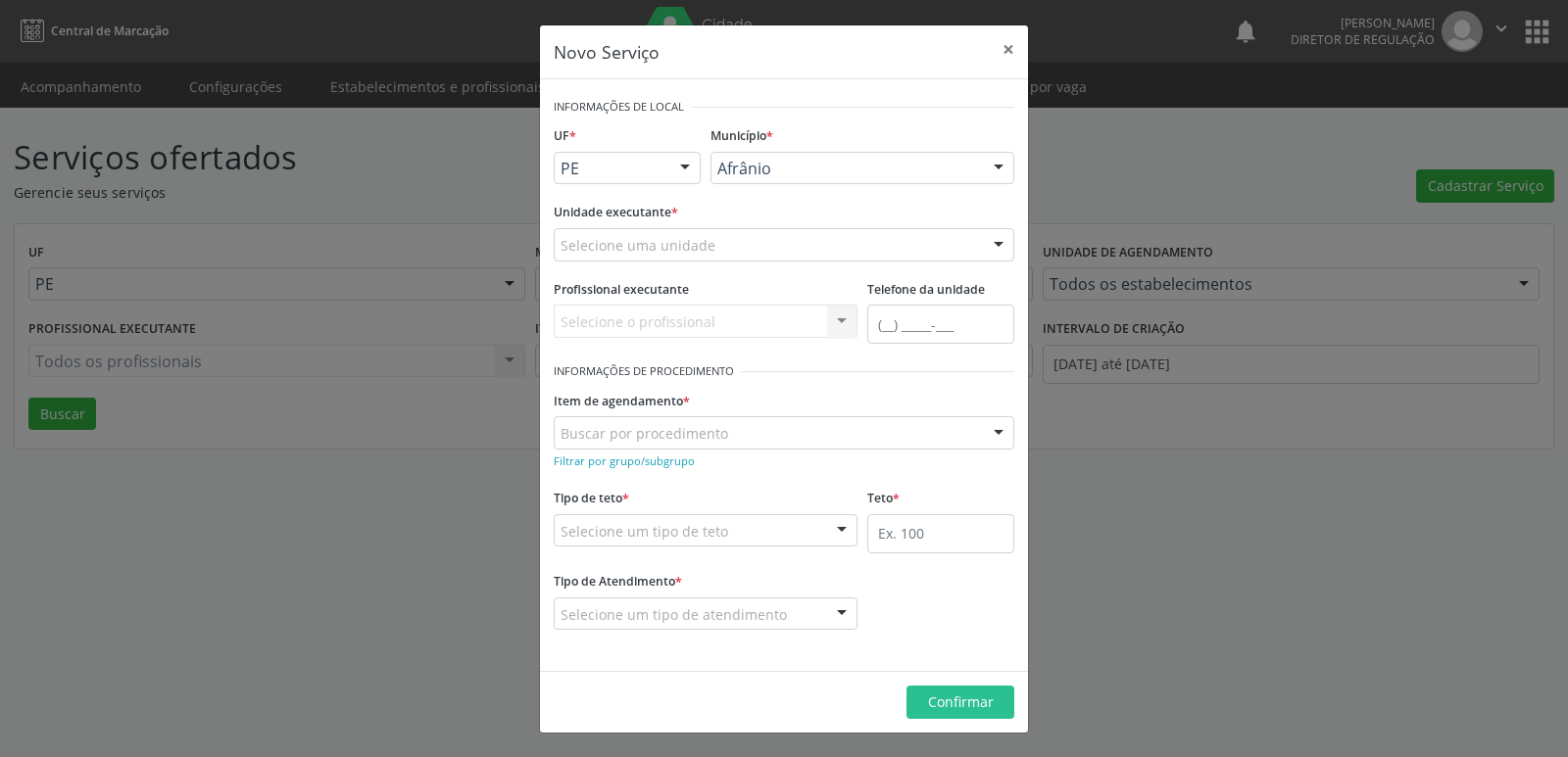
click at [798, 157] on div "Afrânio" at bounding box center [863, 169] width 304 height 34
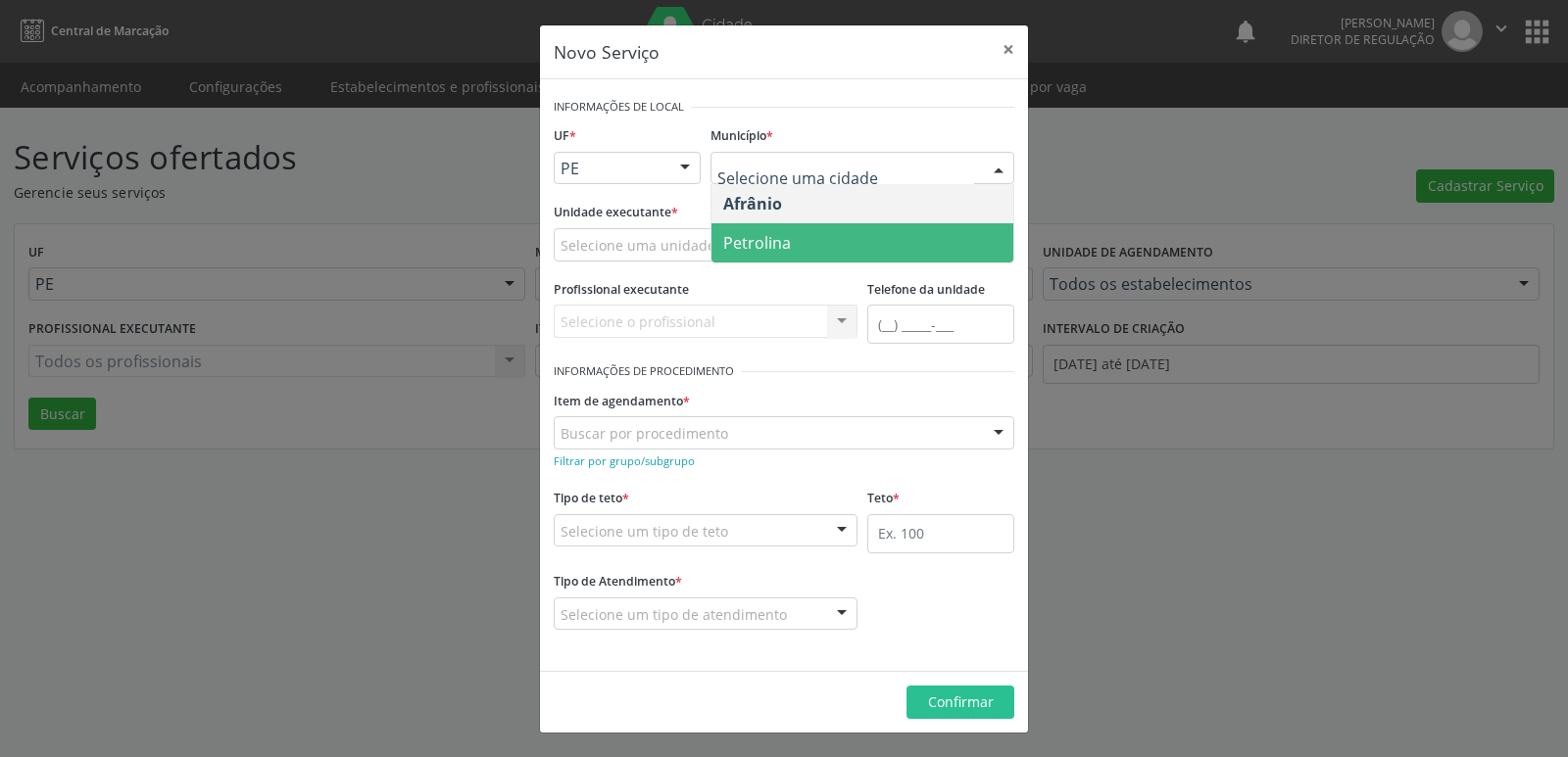
click at [798, 244] on span "Petrolina" at bounding box center [863, 243] width 302 height 39
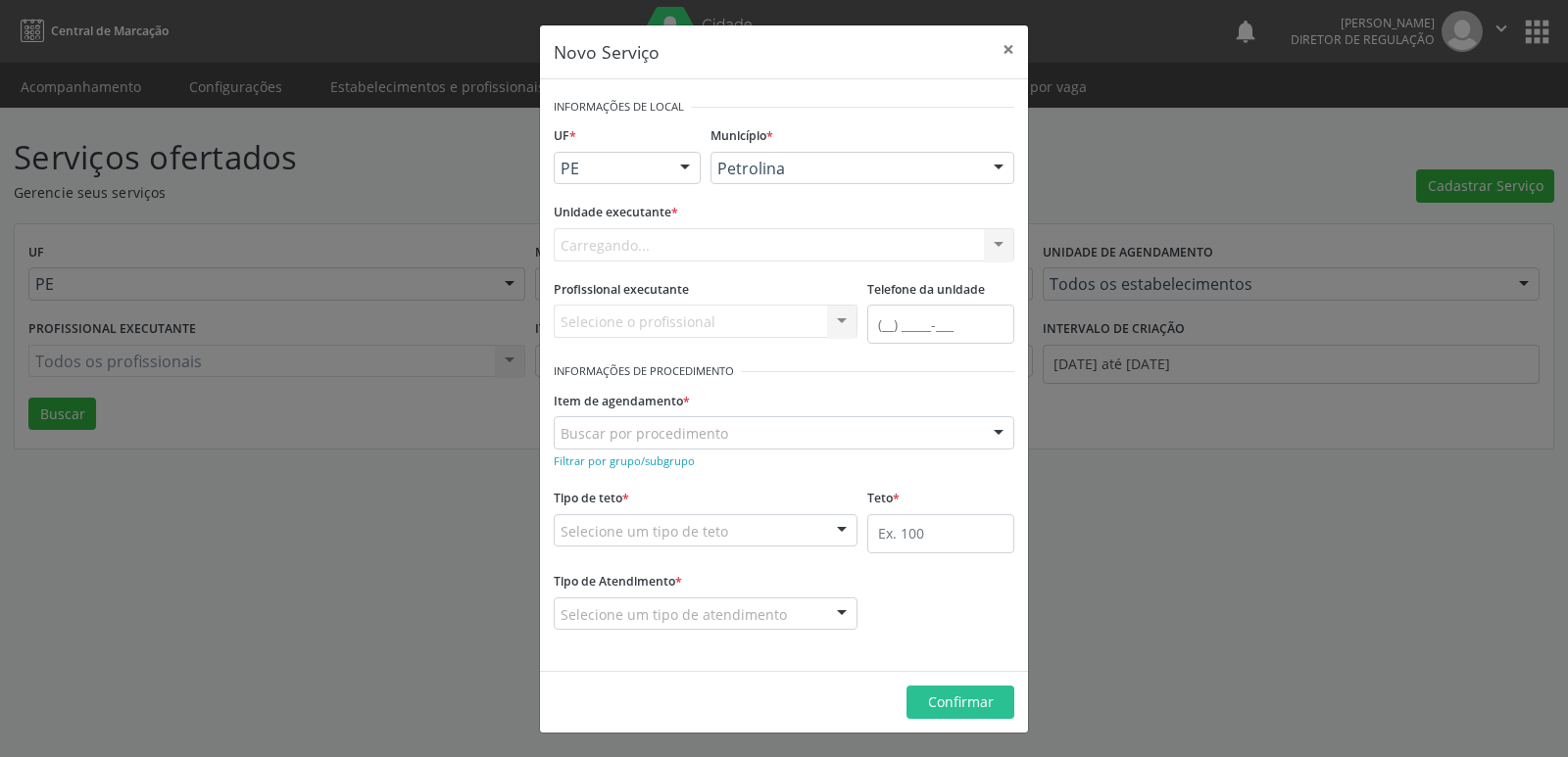
click at [741, 243] on div "Carregando... Academia da Saude de Afranio Academia da Saude do Bairro [PERSON_…" at bounding box center [784, 245] width 461 height 34
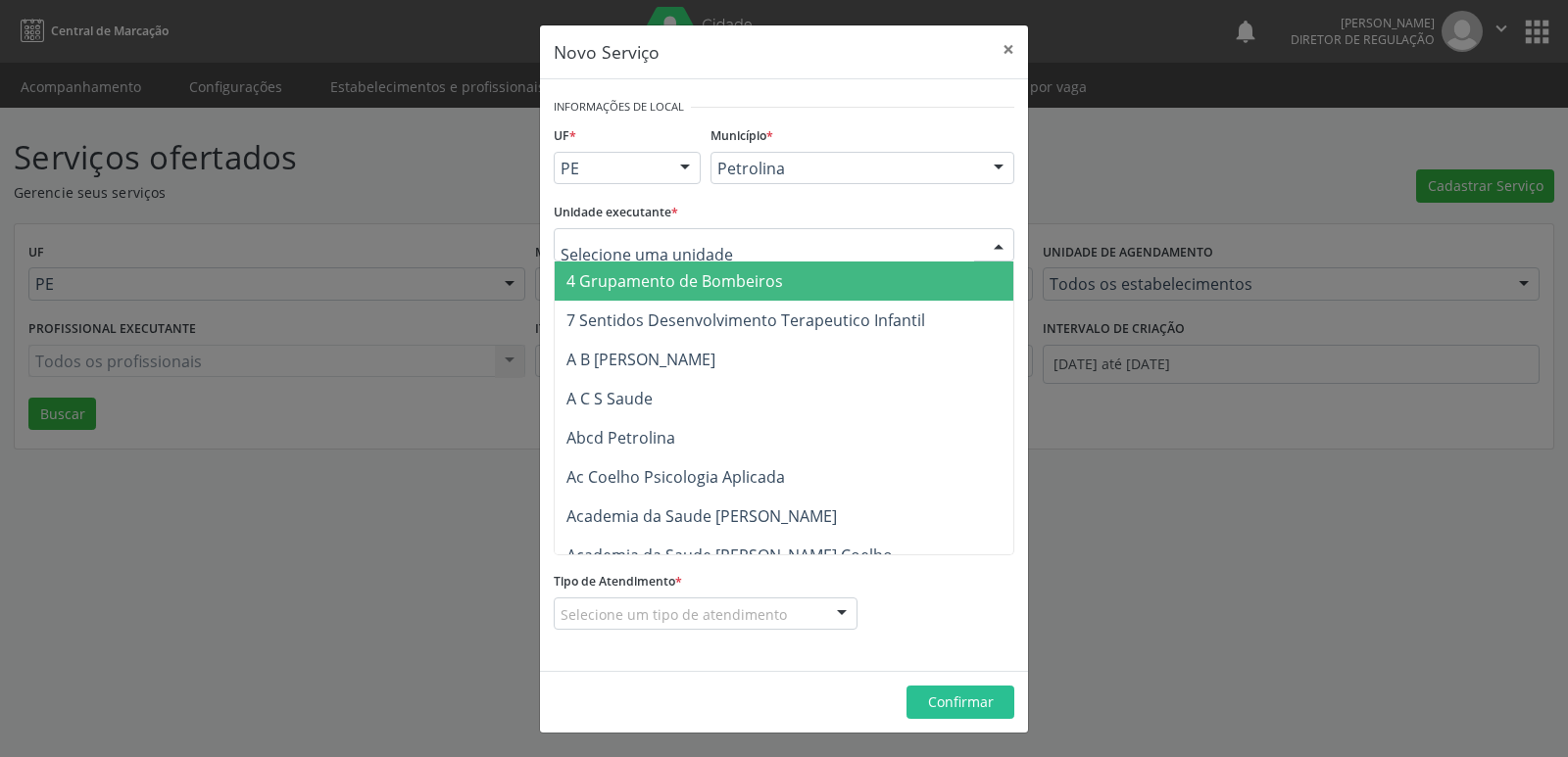
click at [741, 243] on div at bounding box center [784, 245] width 461 height 34
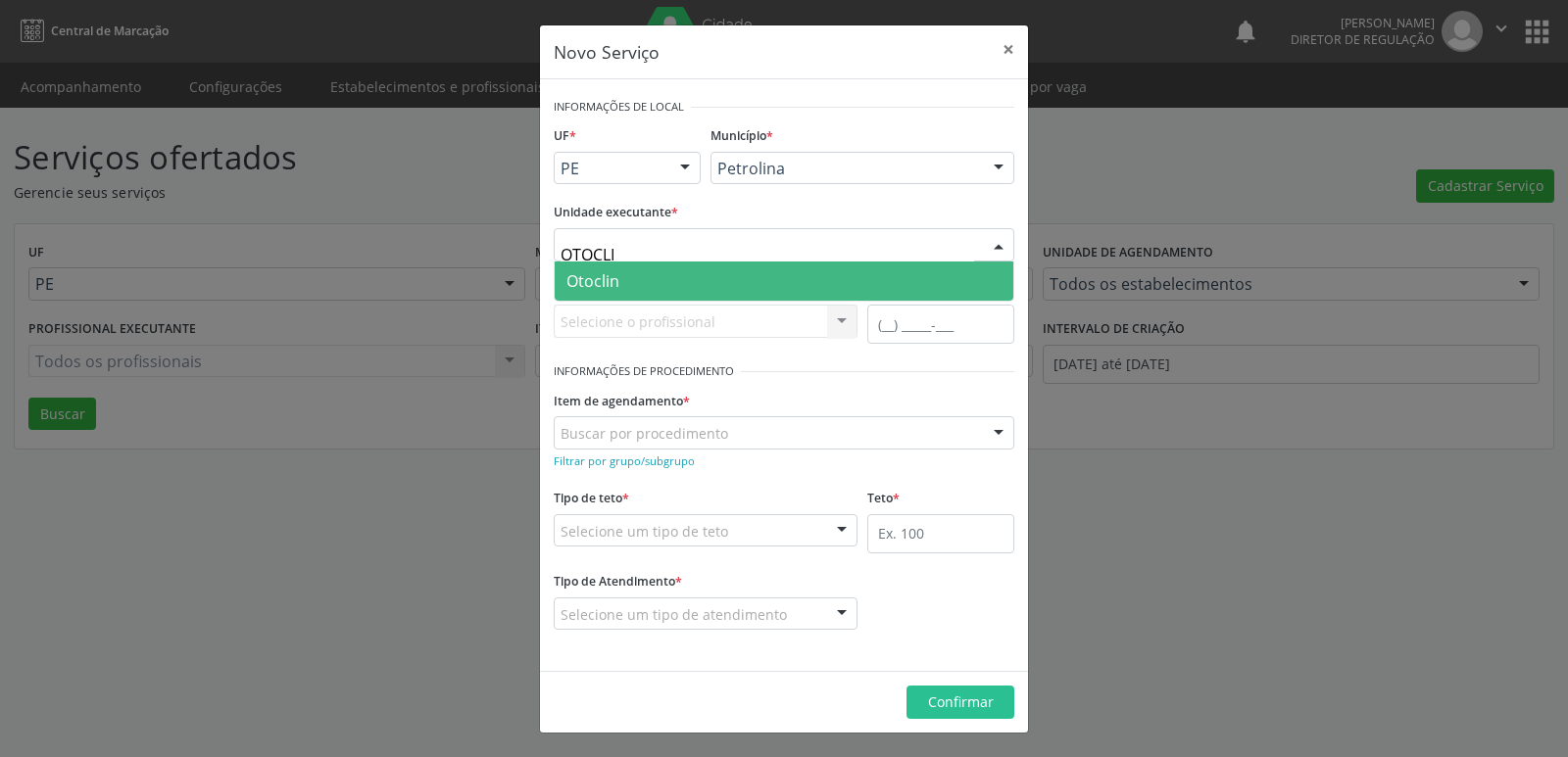
type input "OTOCLIN"
click at [742, 284] on span "Otoclin" at bounding box center [784, 281] width 459 height 39
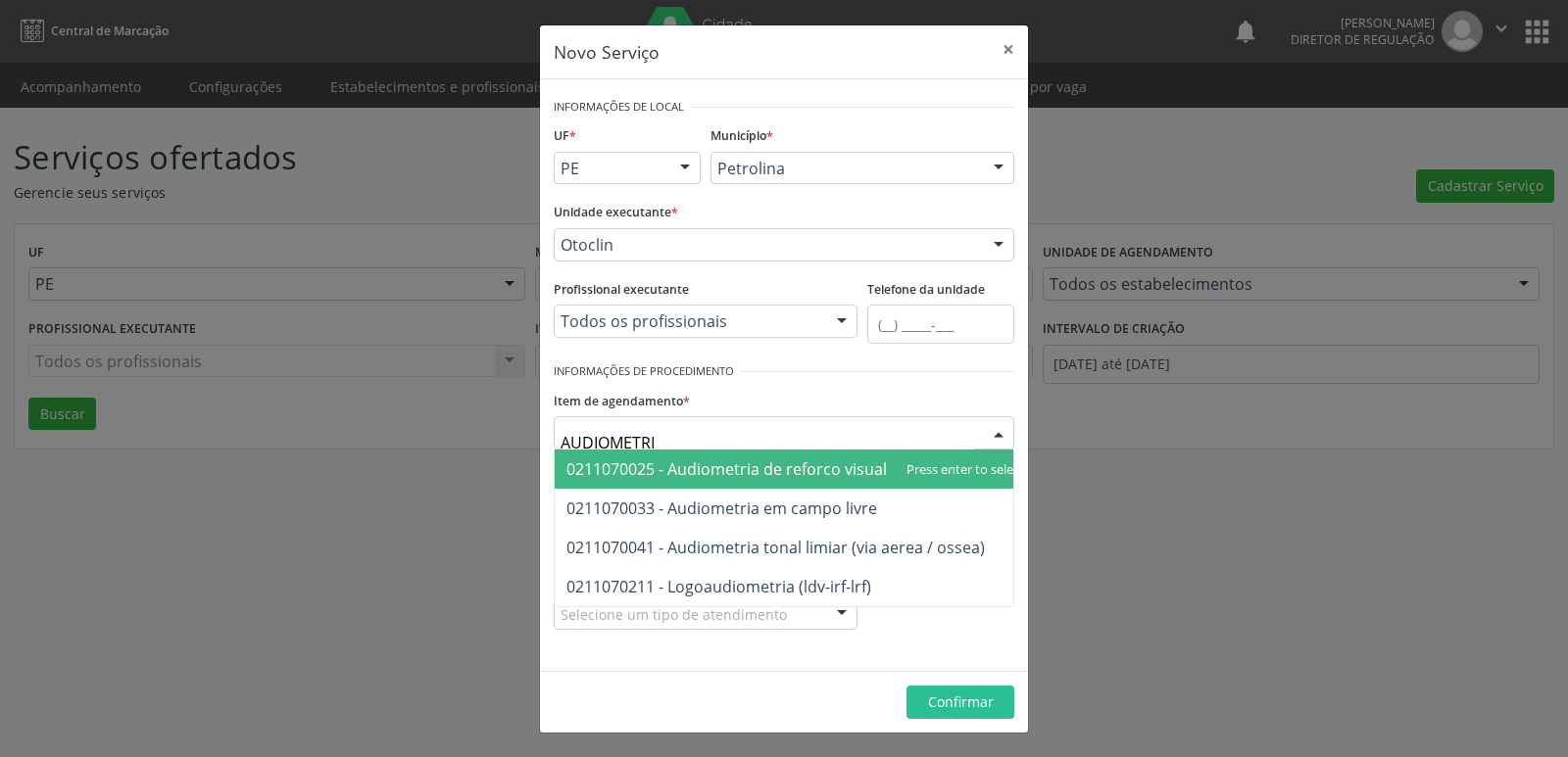
type input "AUDIOMETRIA"
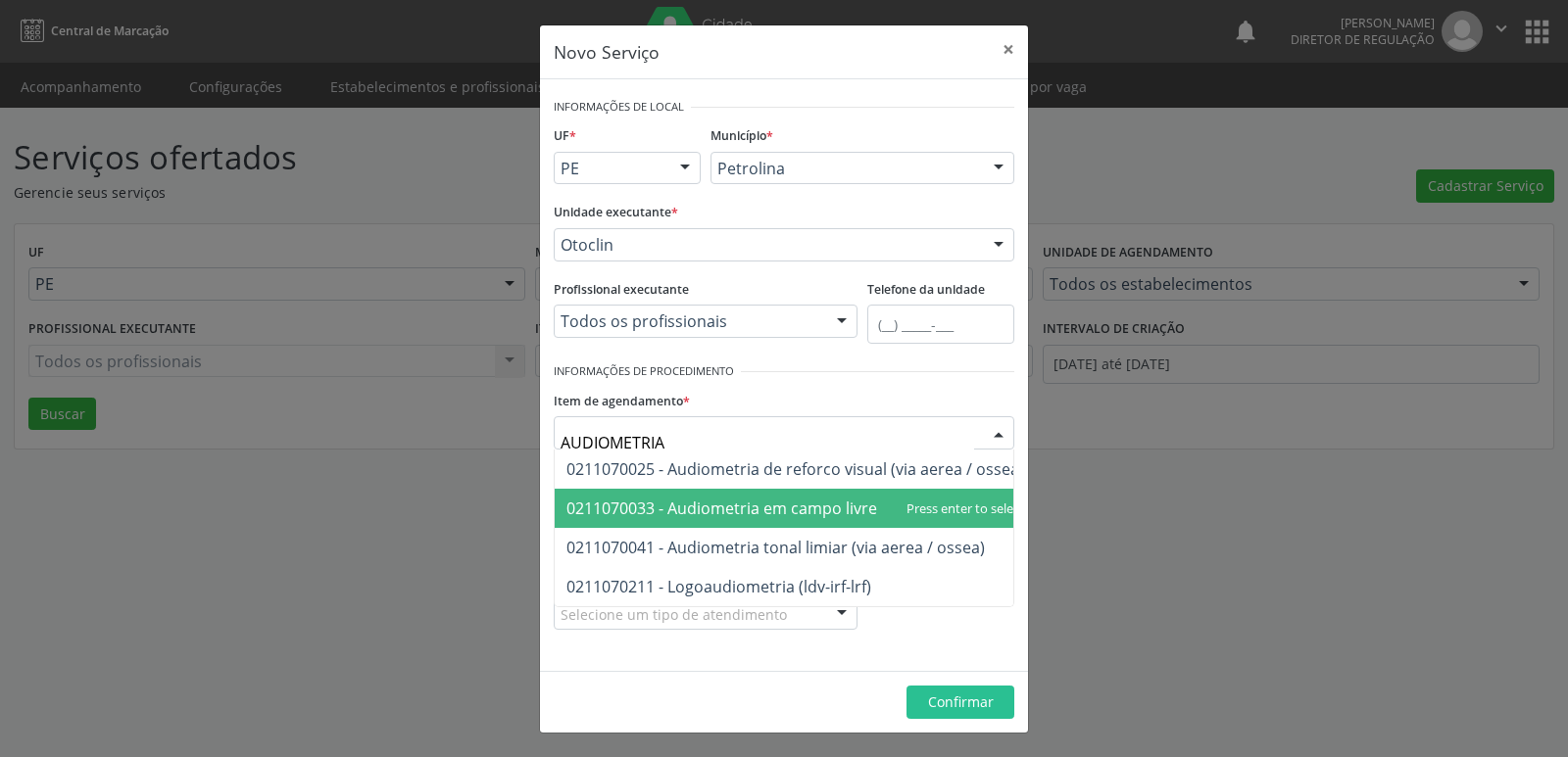
click at [807, 521] on span "0211070033 - Audiometria em campo livre" at bounding box center [796, 509] width 481 height 39
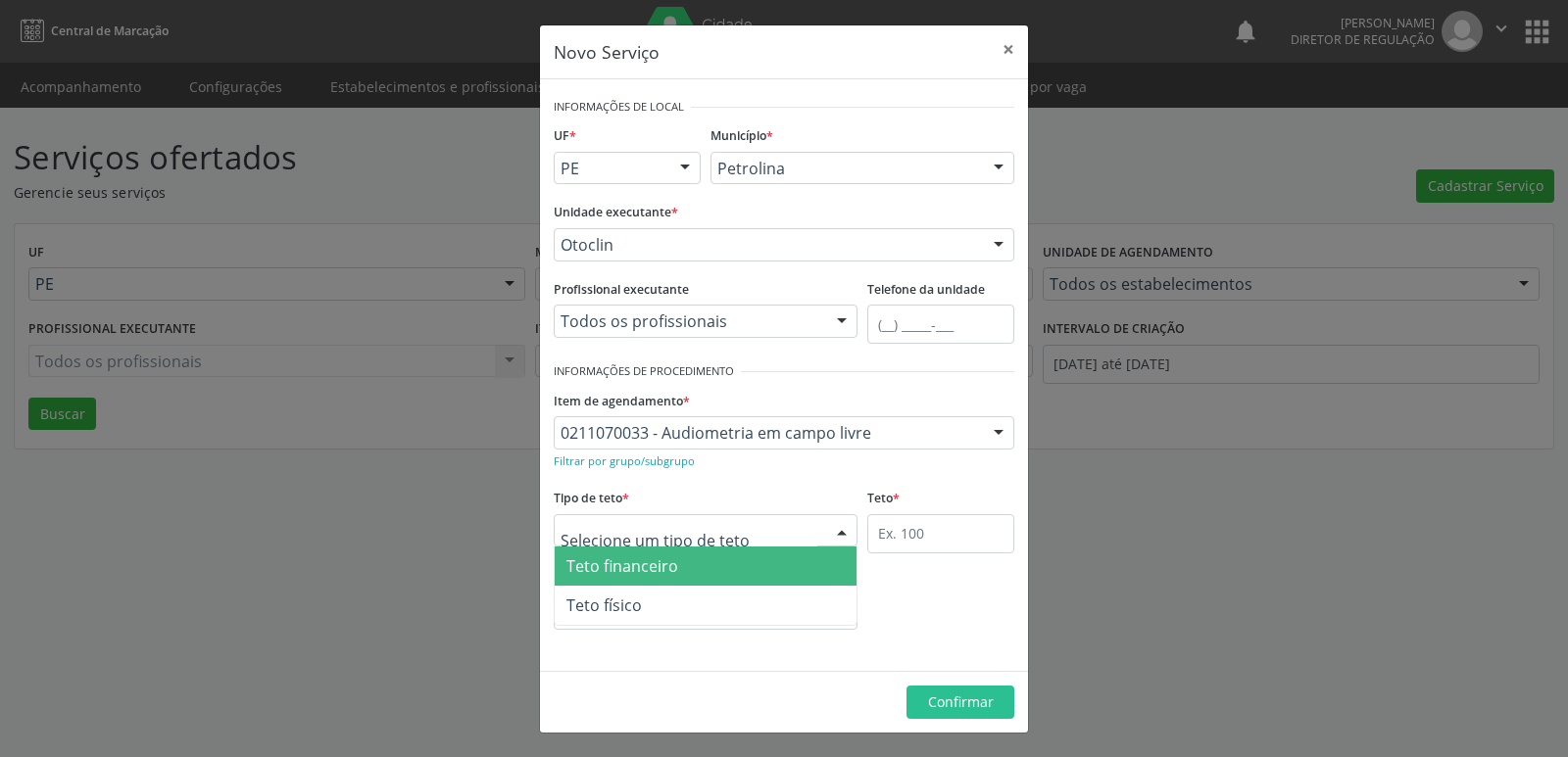
click at [732, 530] on div at bounding box center [706, 531] width 304 height 34
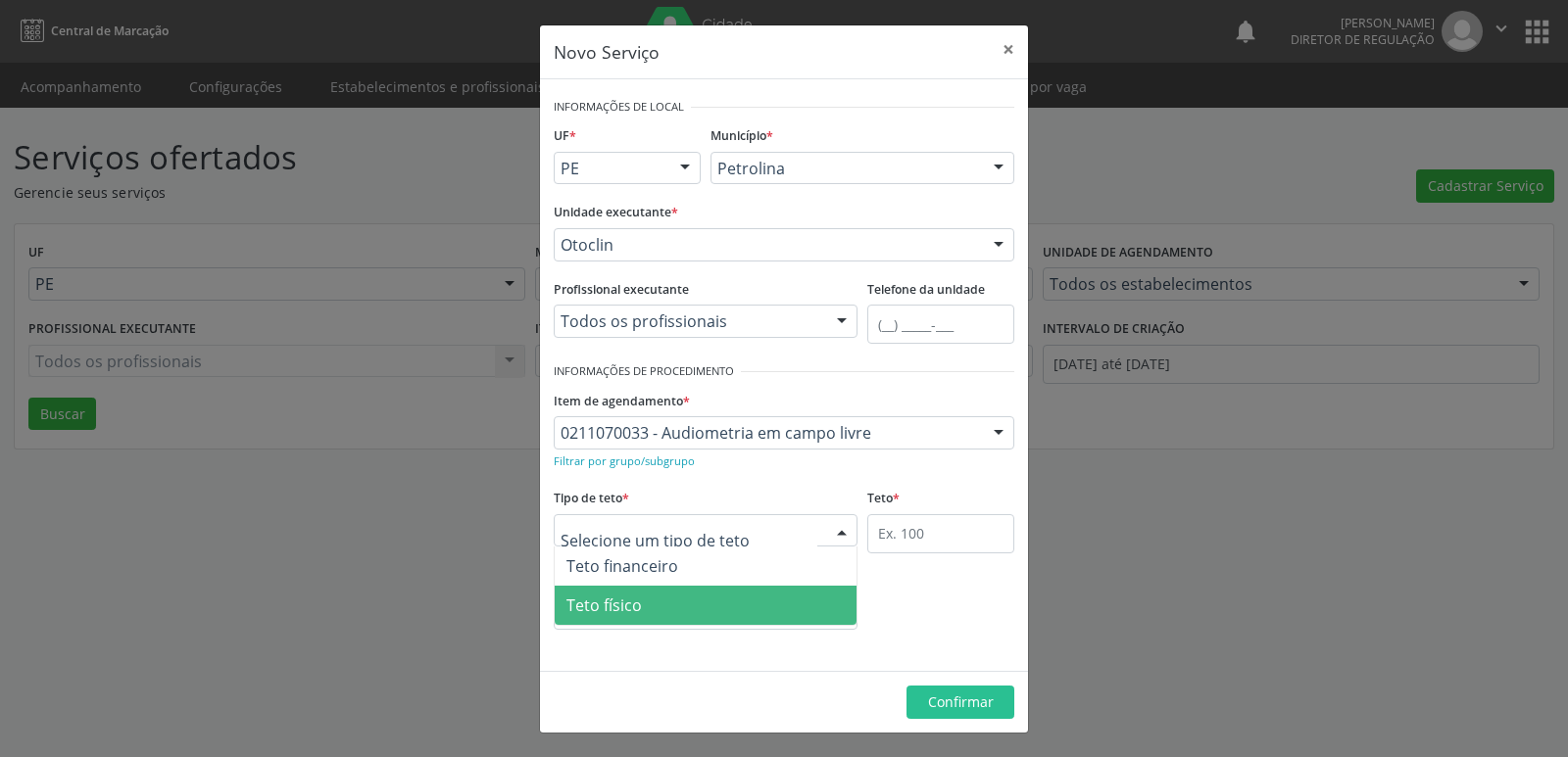
click at [660, 609] on span "Teto físico" at bounding box center [706, 605] width 302 height 39
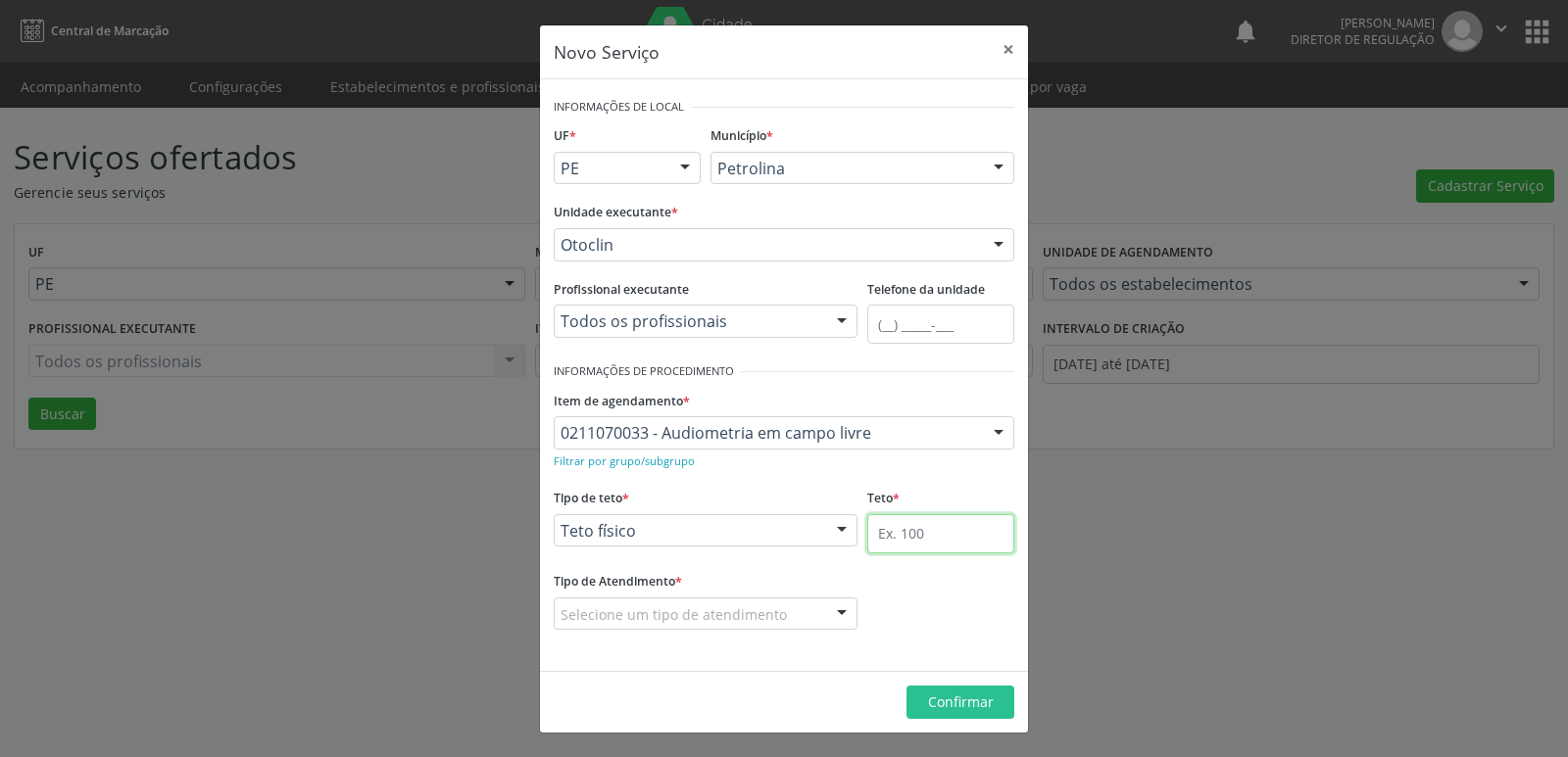
click at [954, 534] on input "text" at bounding box center [941, 534] width 147 height 39
type input "1"
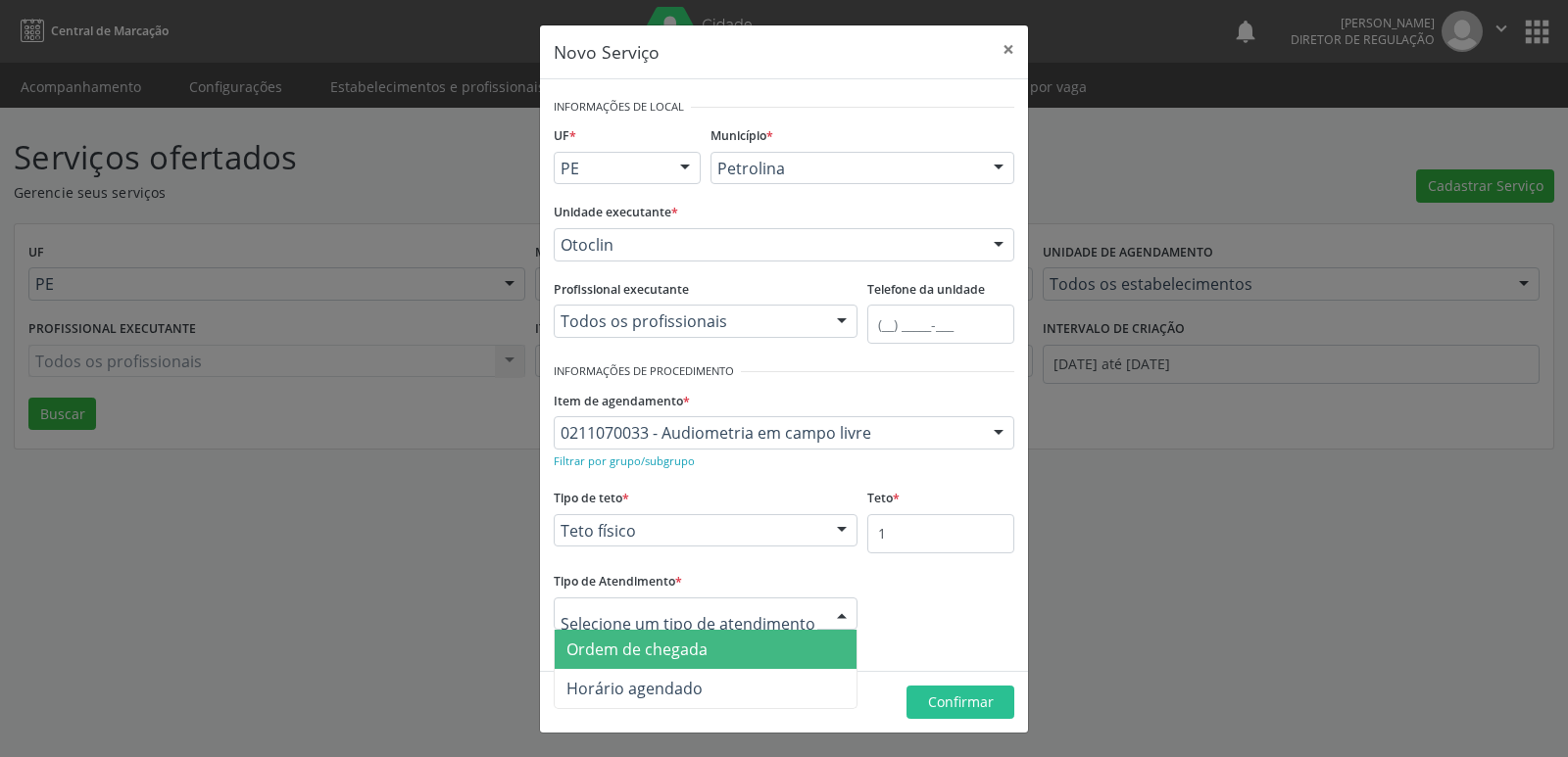
click at [669, 646] on span "Ordem de chegada" at bounding box center [637, 650] width 141 height 22
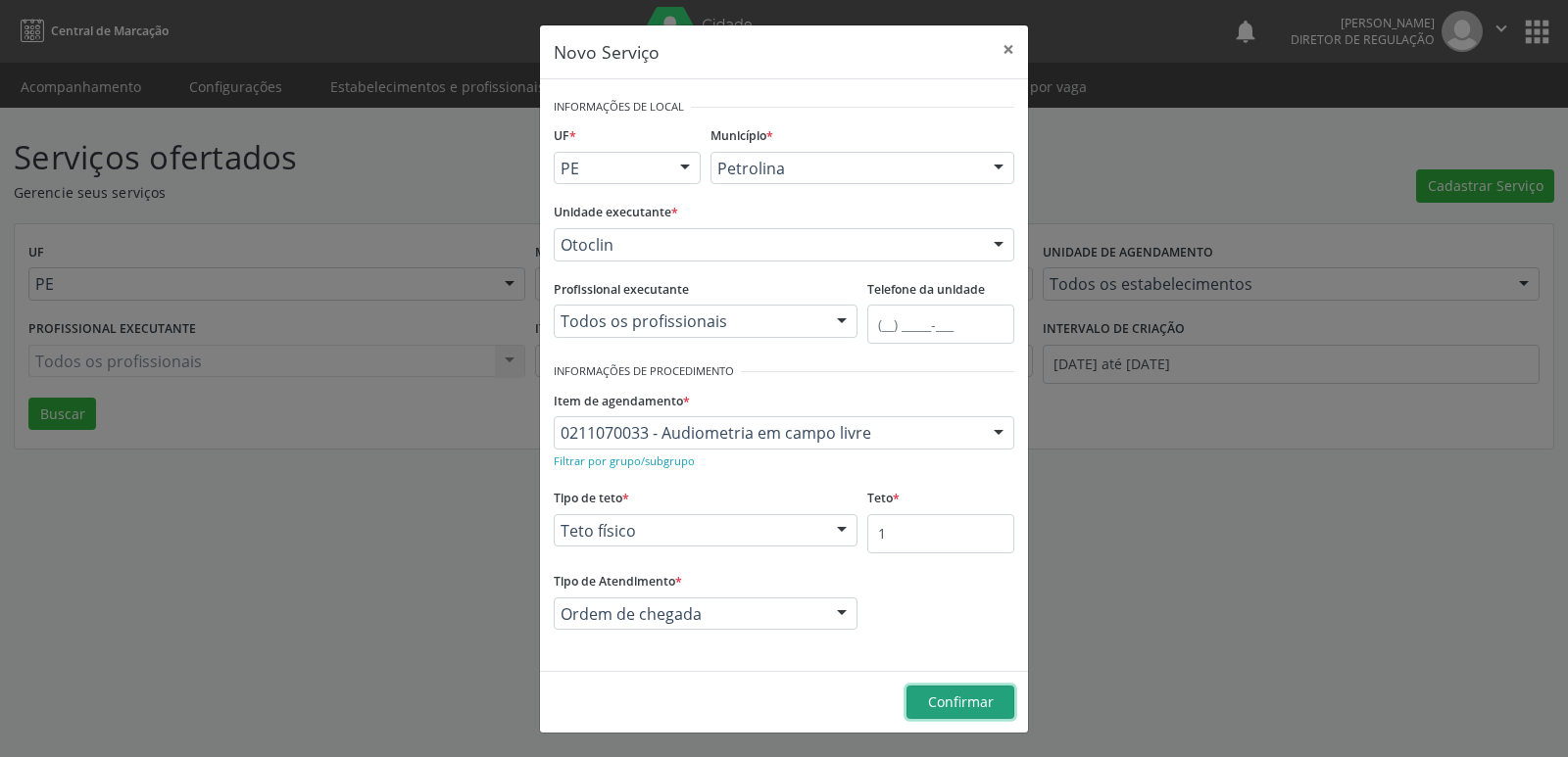
click at [995, 698] on button "Confirmar" at bounding box center [960, 703] width 107 height 34
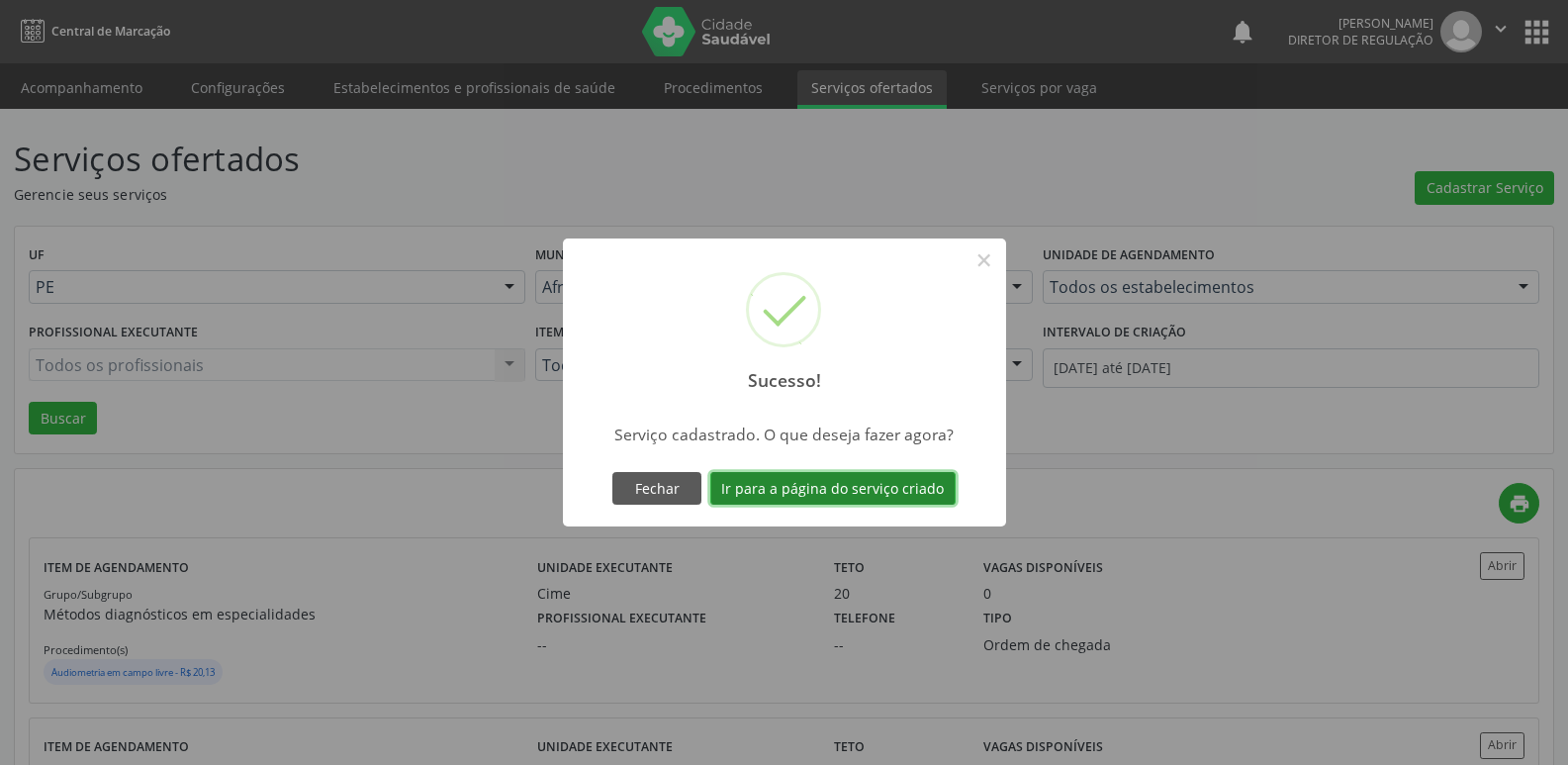
click at [898, 486] on button "Ir para a página do serviço criado" at bounding box center [833, 489] width 246 height 34
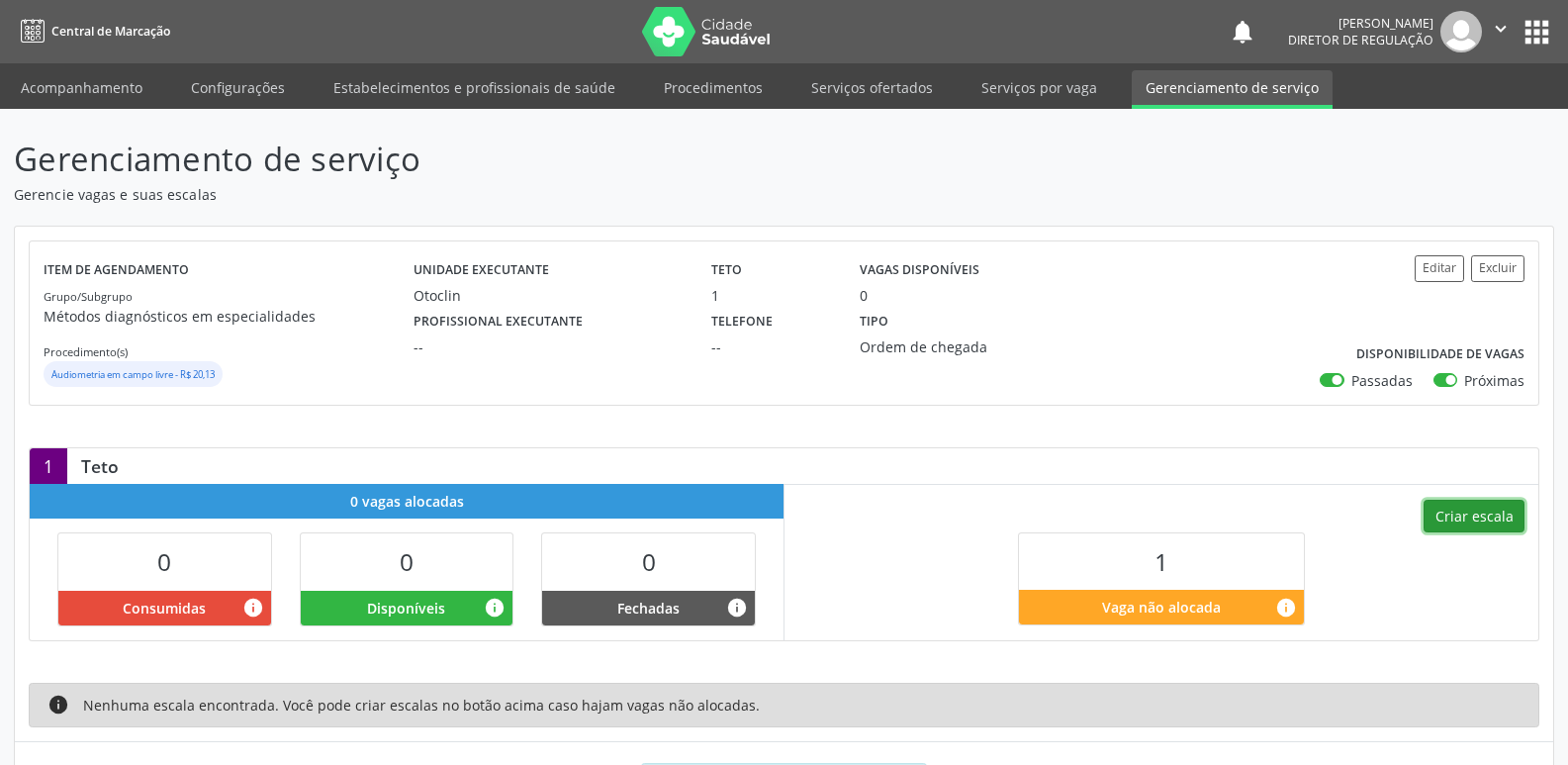
click at [1488, 523] on button "Criar escala" at bounding box center [1473, 517] width 101 height 34
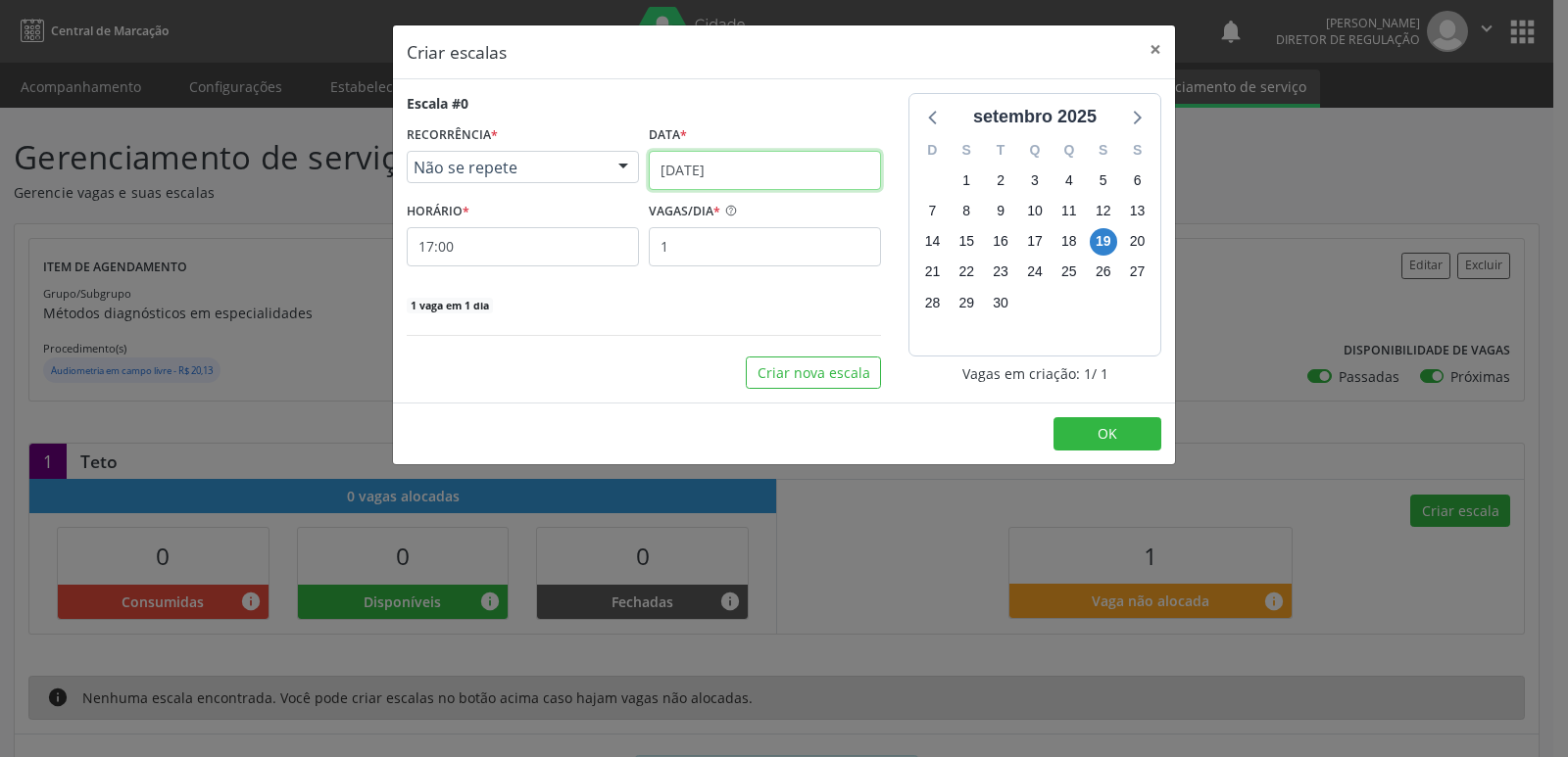
click at [757, 172] on input "[DATE]" at bounding box center [765, 171] width 233 height 39
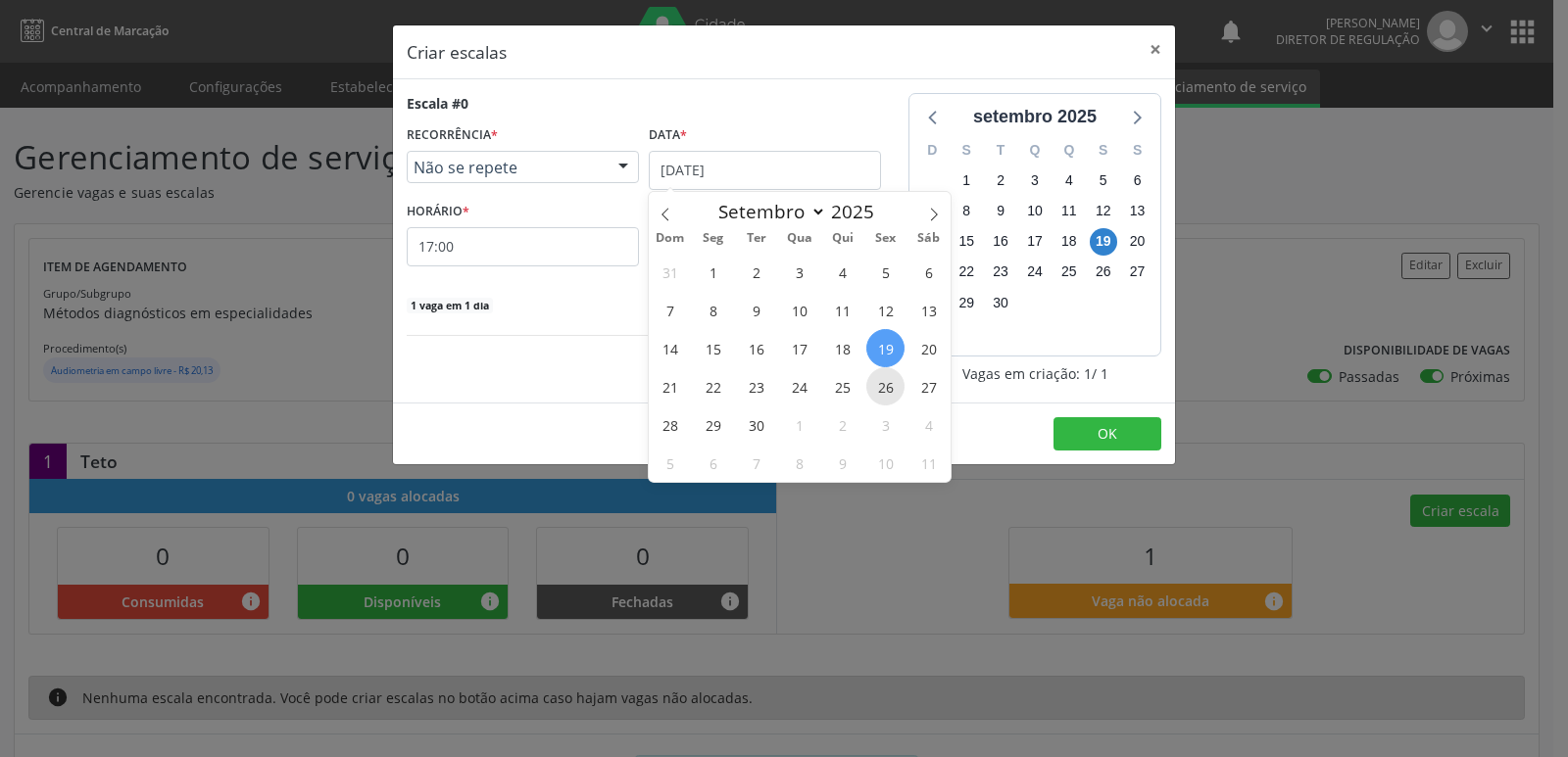
click at [881, 383] on span "26" at bounding box center [886, 386] width 38 height 38
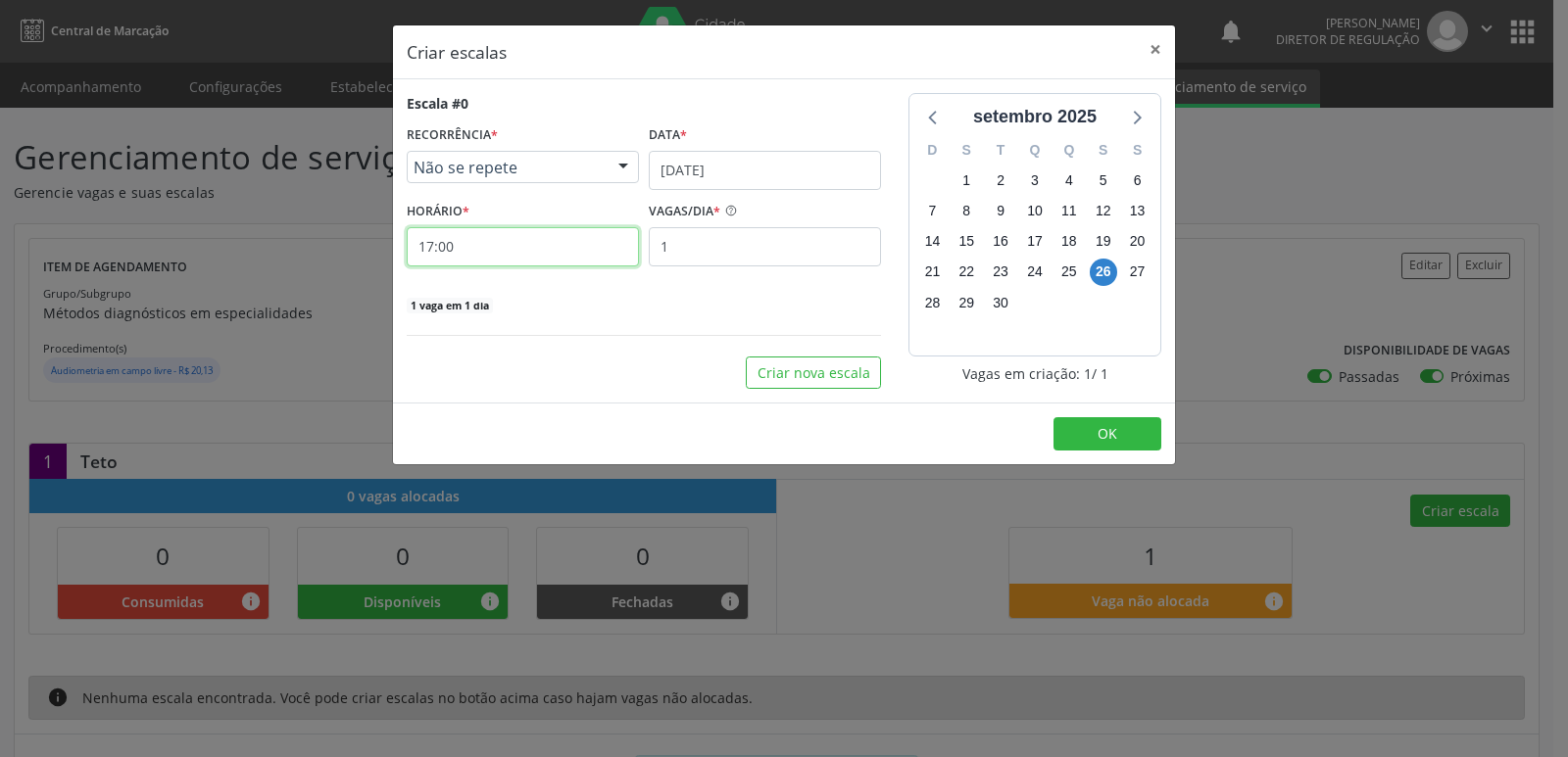
click at [586, 244] on input "17:00" at bounding box center [524, 247] width 233 height 39
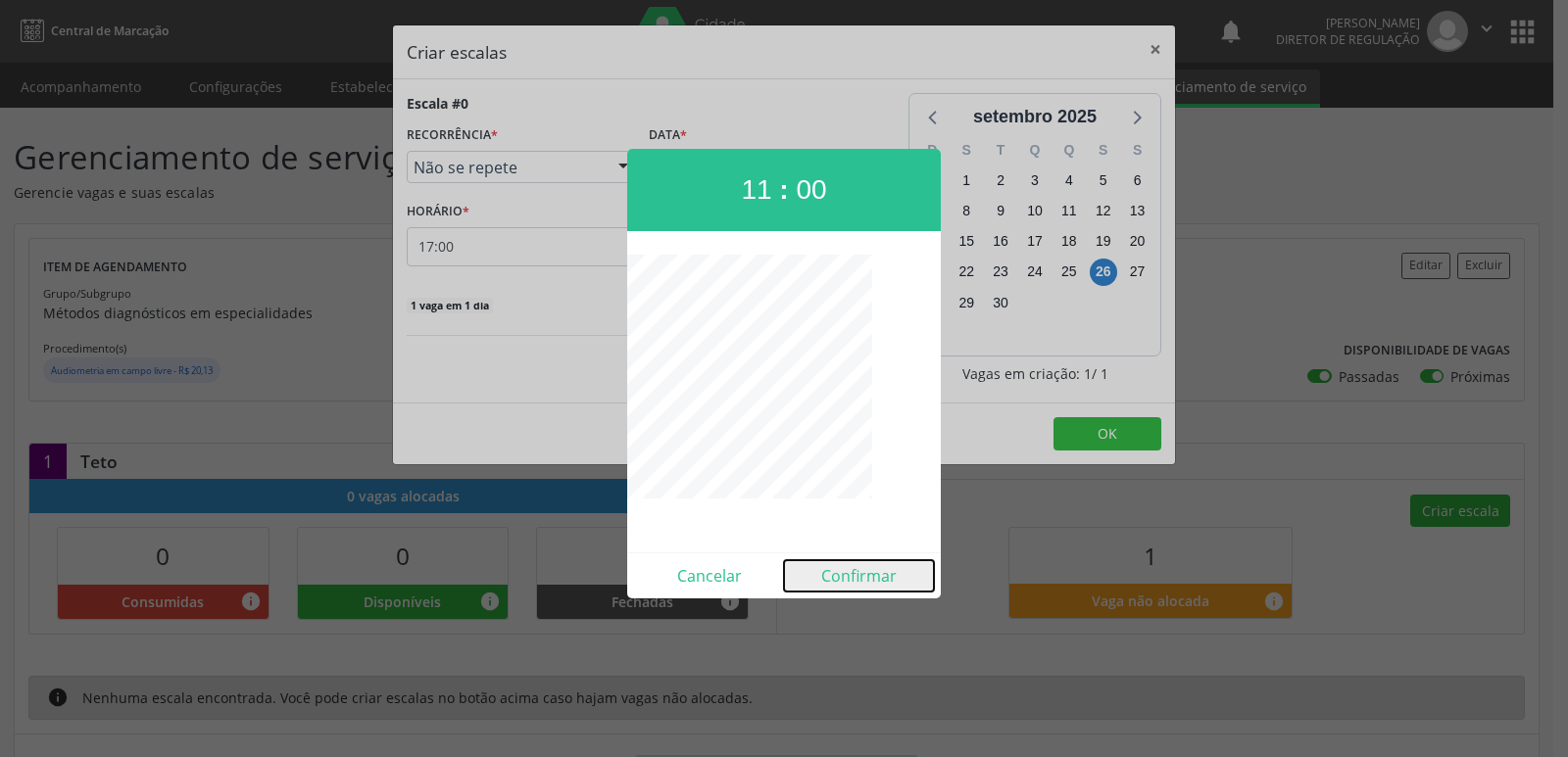
click at [838, 578] on button "Confirmar" at bounding box center [859, 577] width 150 height 32
type input "11:00"
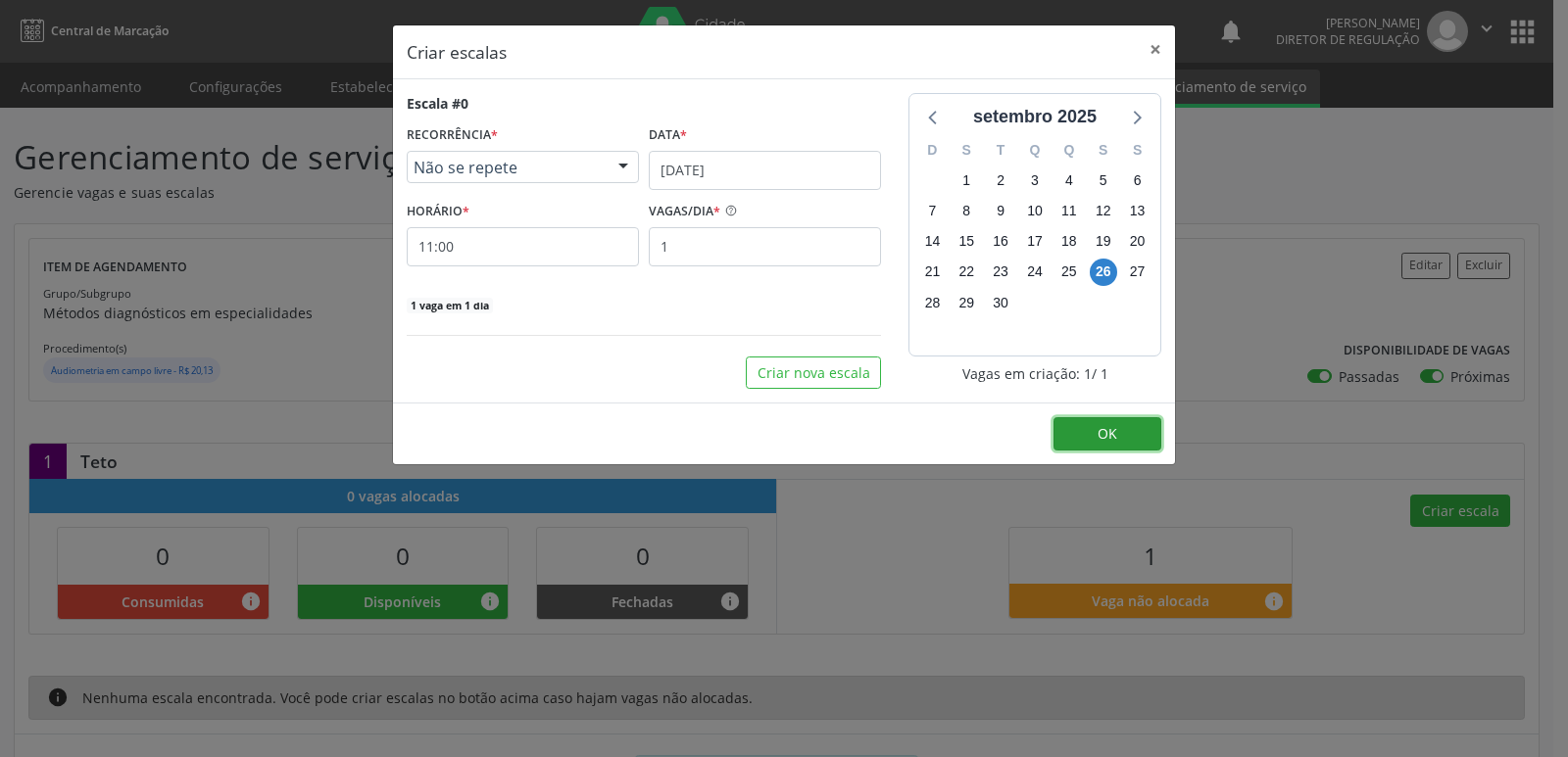
click at [1087, 440] on button "OK" at bounding box center [1107, 434] width 107 height 34
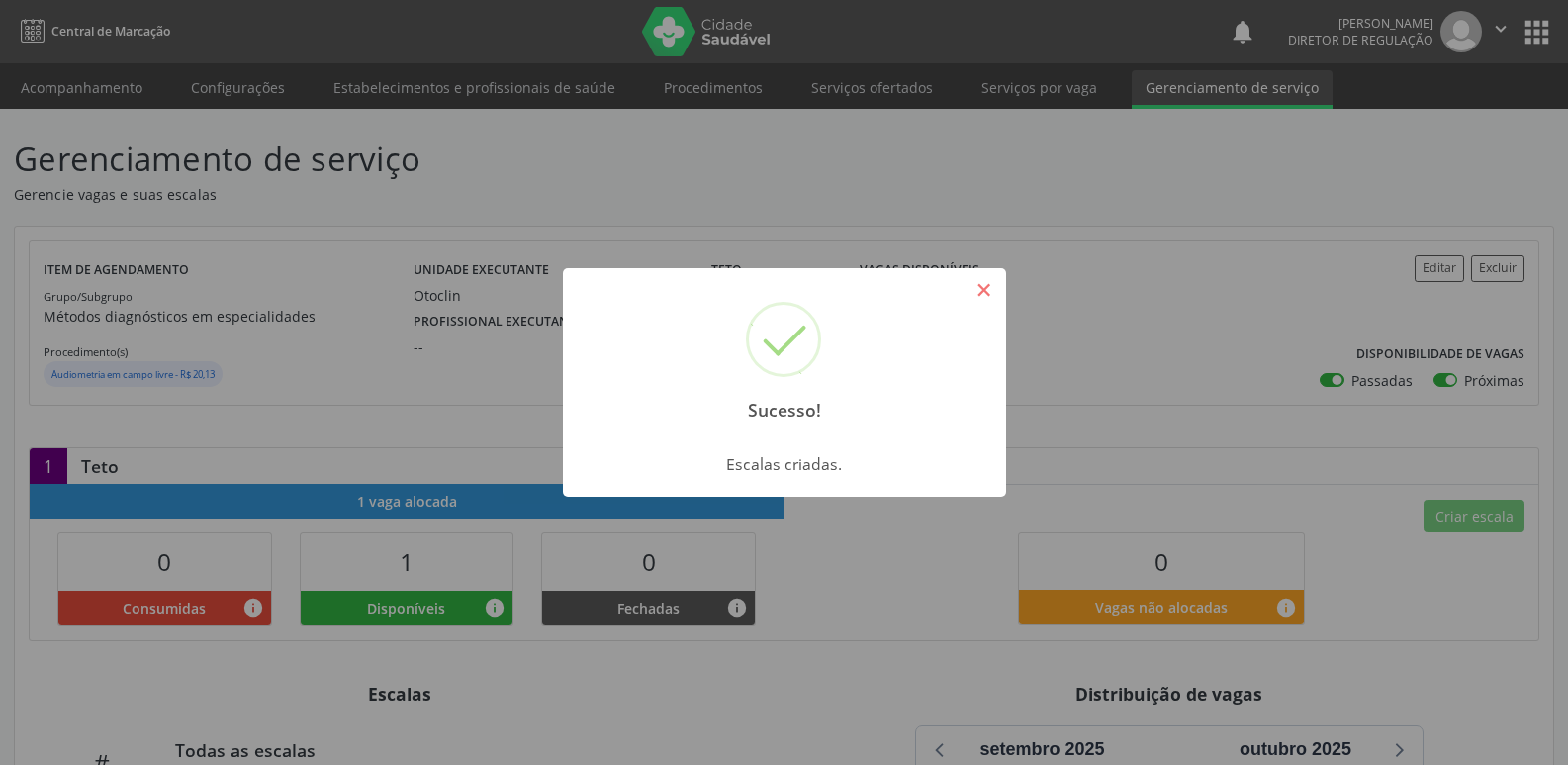
click at [990, 290] on button "×" at bounding box center [985, 290] width 34 height 34
